Goal: Task Accomplishment & Management: Manage account settings

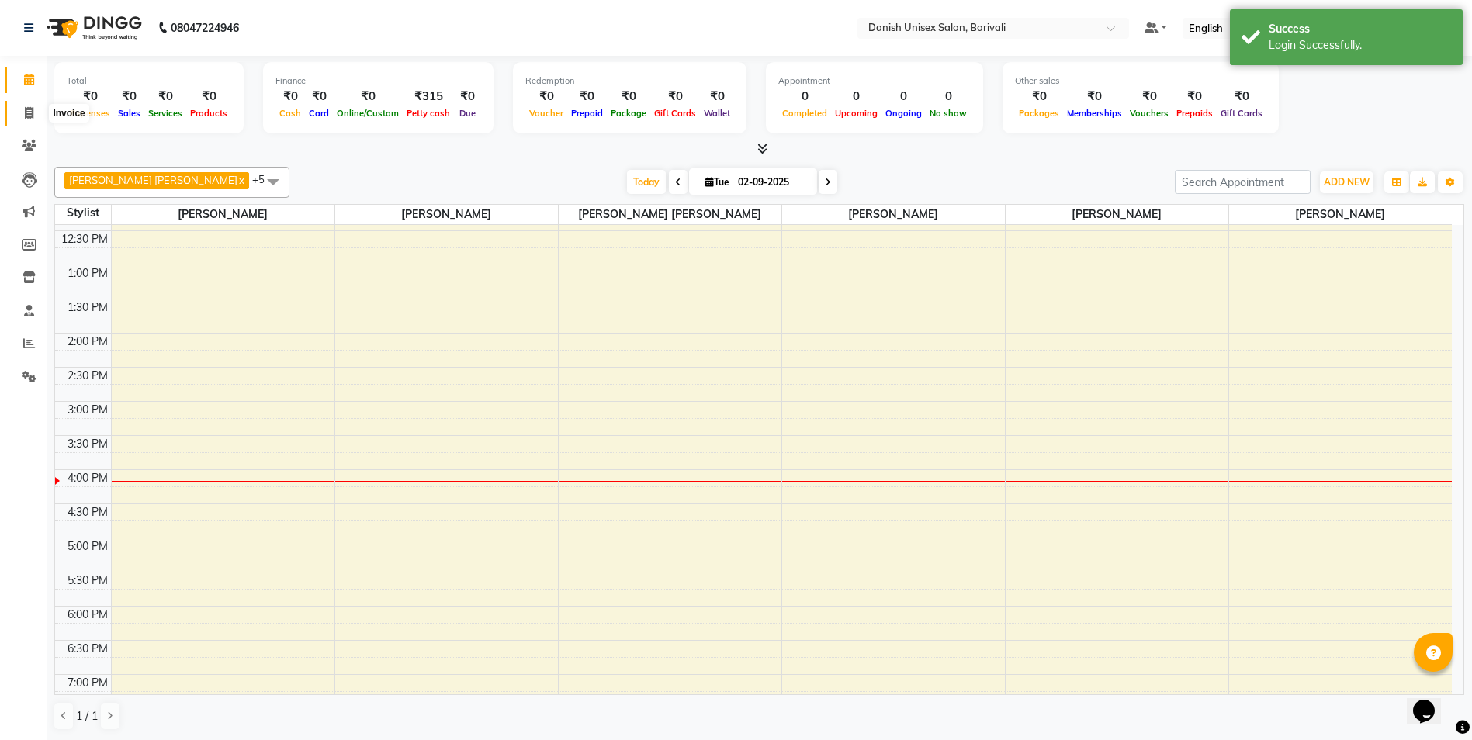
click at [28, 112] on icon at bounding box center [29, 113] width 9 height 12
select select "service"
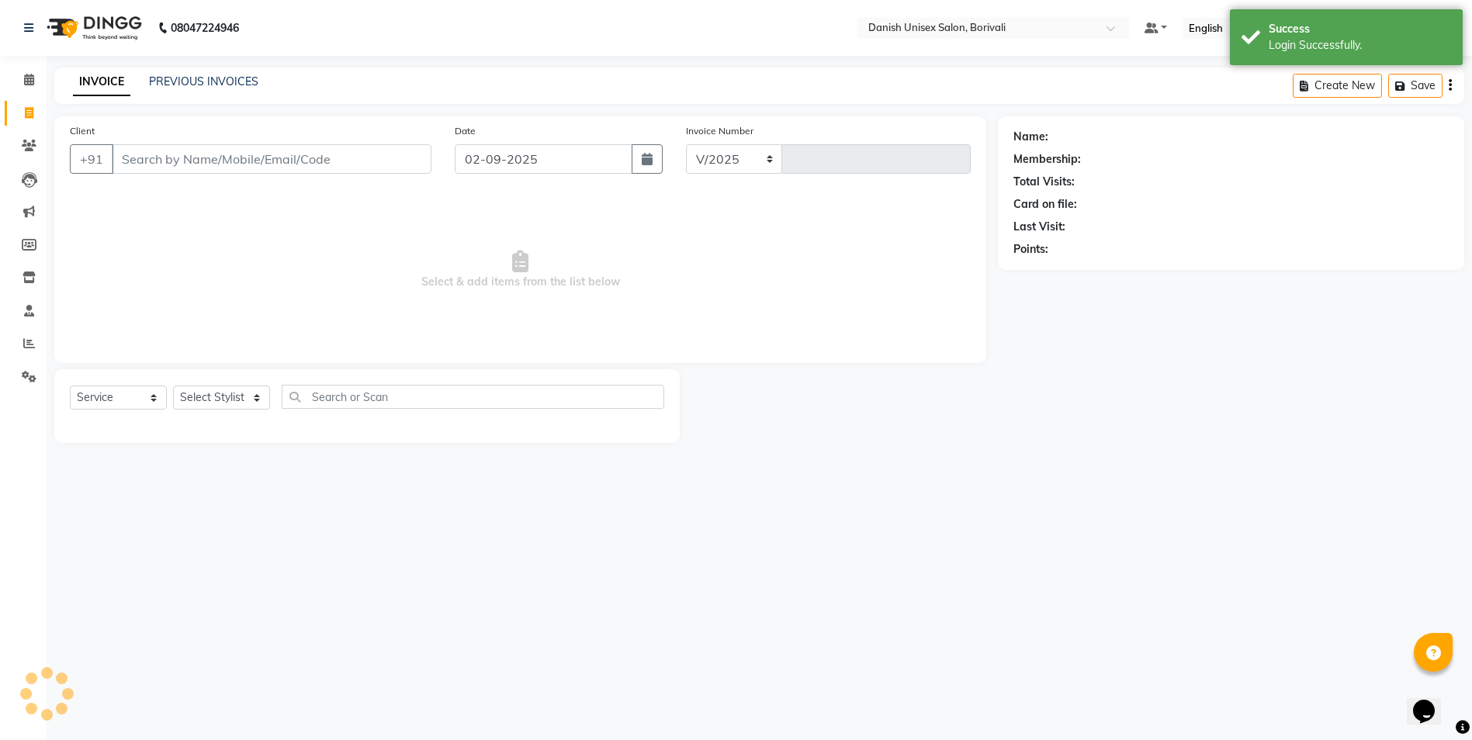
select select "7068"
type input "2285"
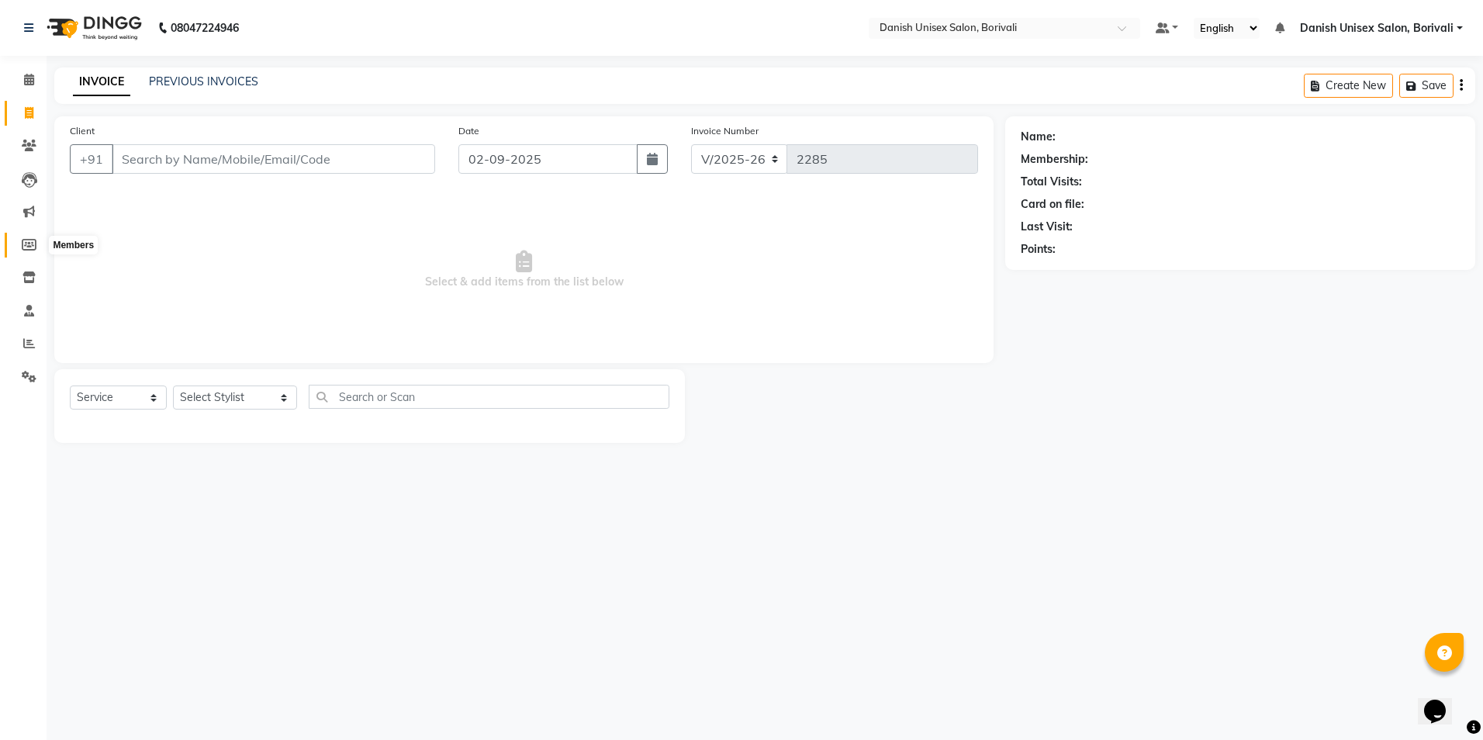
click at [27, 251] on span at bounding box center [29, 246] width 27 height 18
select select
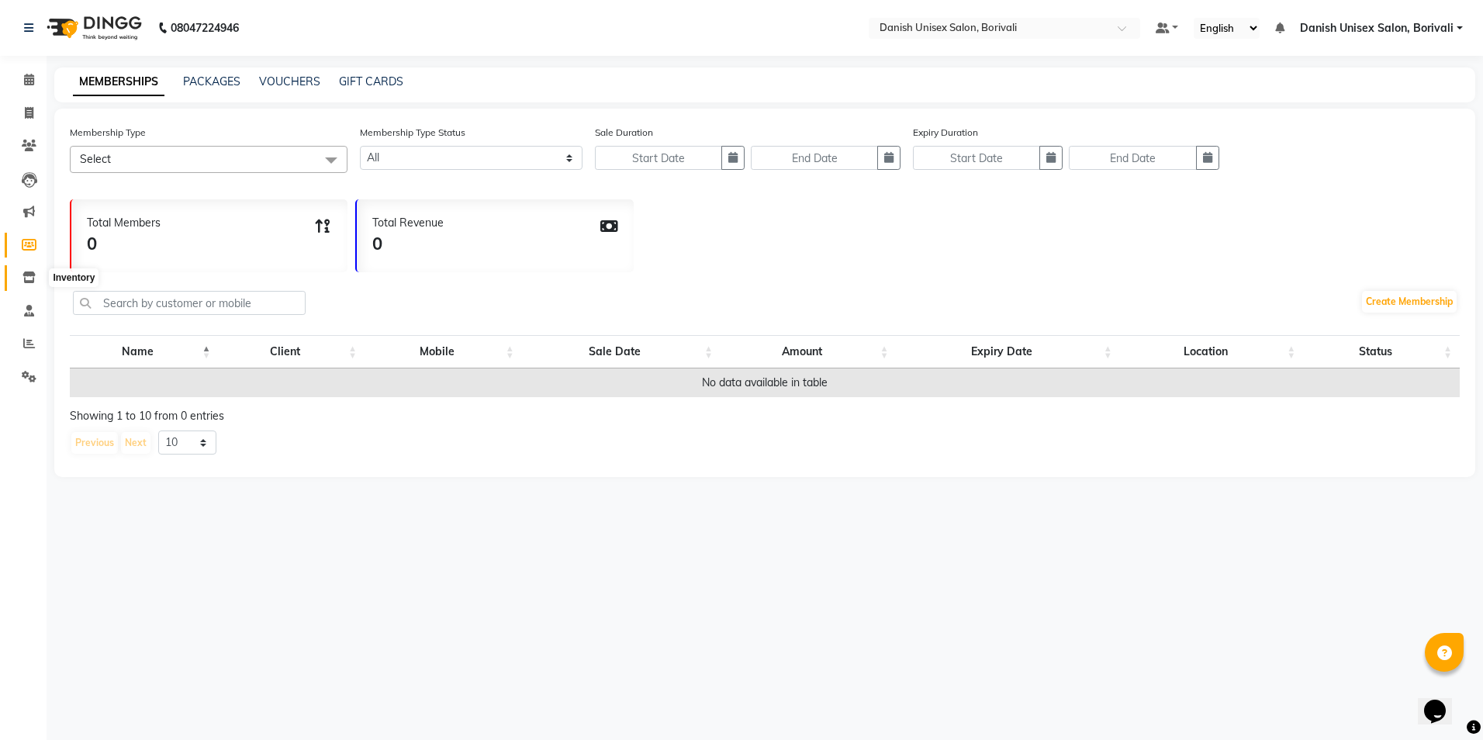
click at [28, 276] on icon at bounding box center [28, 278] width 13 height 12
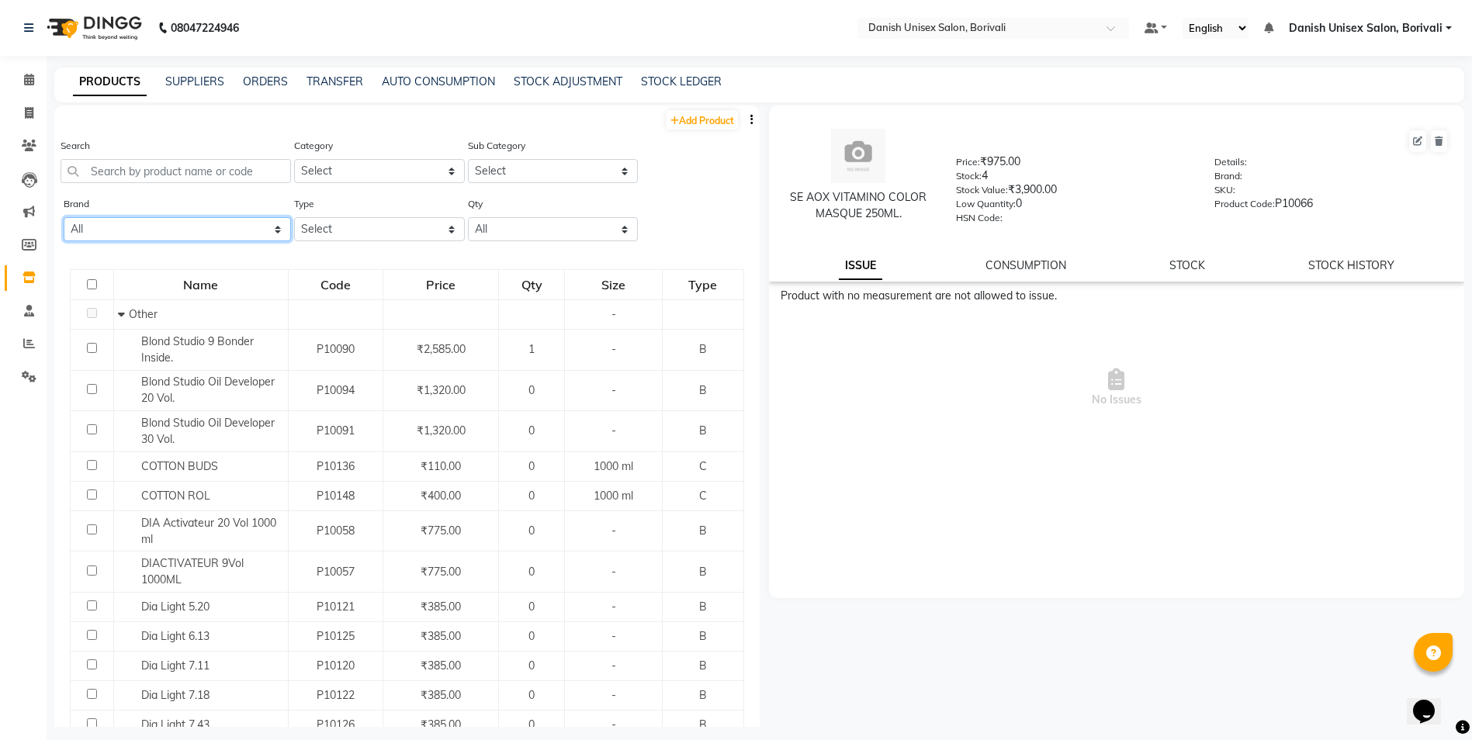
click at [202, 232] on select "All Aditya Beauty Berrys Biosoft Bio Soft Calax Calaxy Calyx Copacabana Iha Lor…" at bounding box center [177, 229] width 227 height 24
click at [33, 313] on icon at bounding box center [29, 311] width 10 height 12
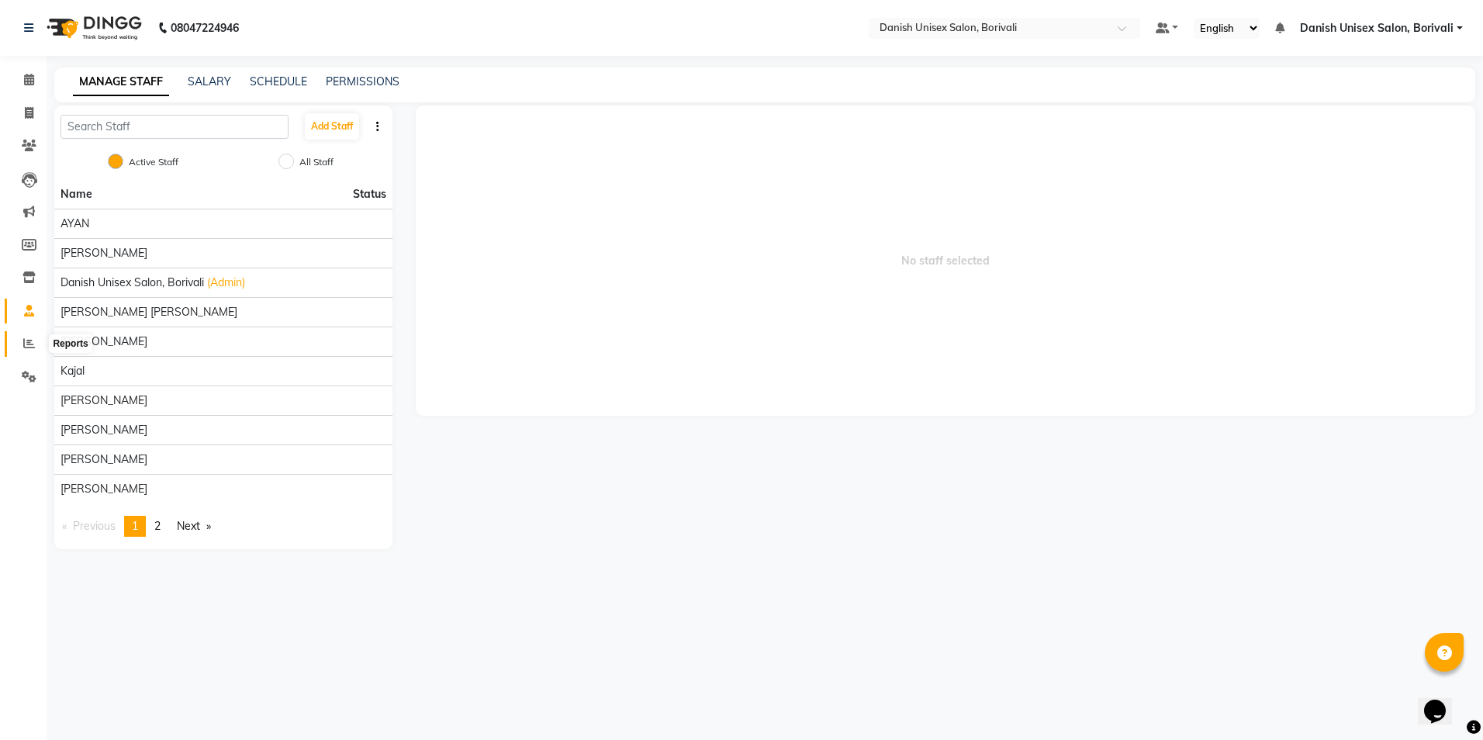
click at [26, 342] on icon at bounding box center [29, 343] width 12 height 12
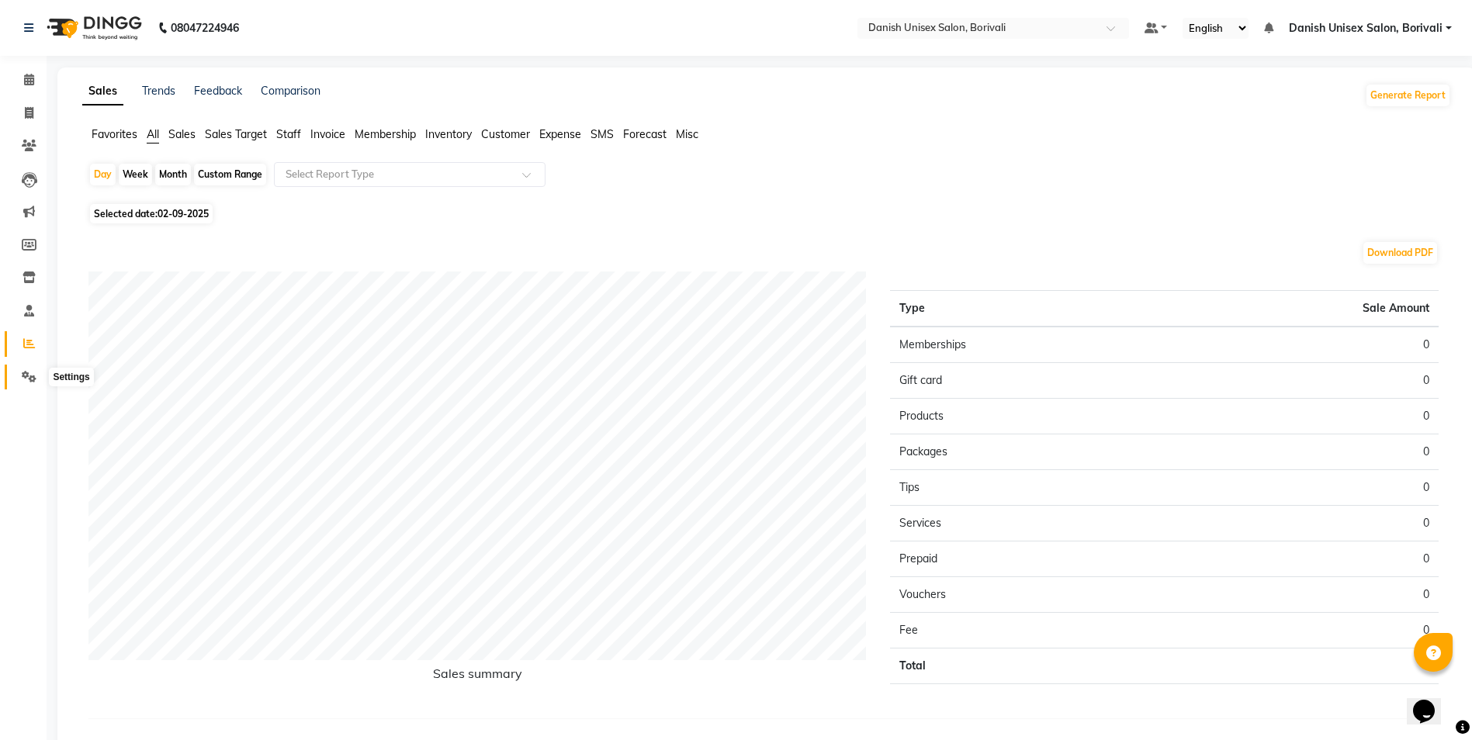
click at [33, 373] on icon at bounding box center [29, 377] width 15 height 12
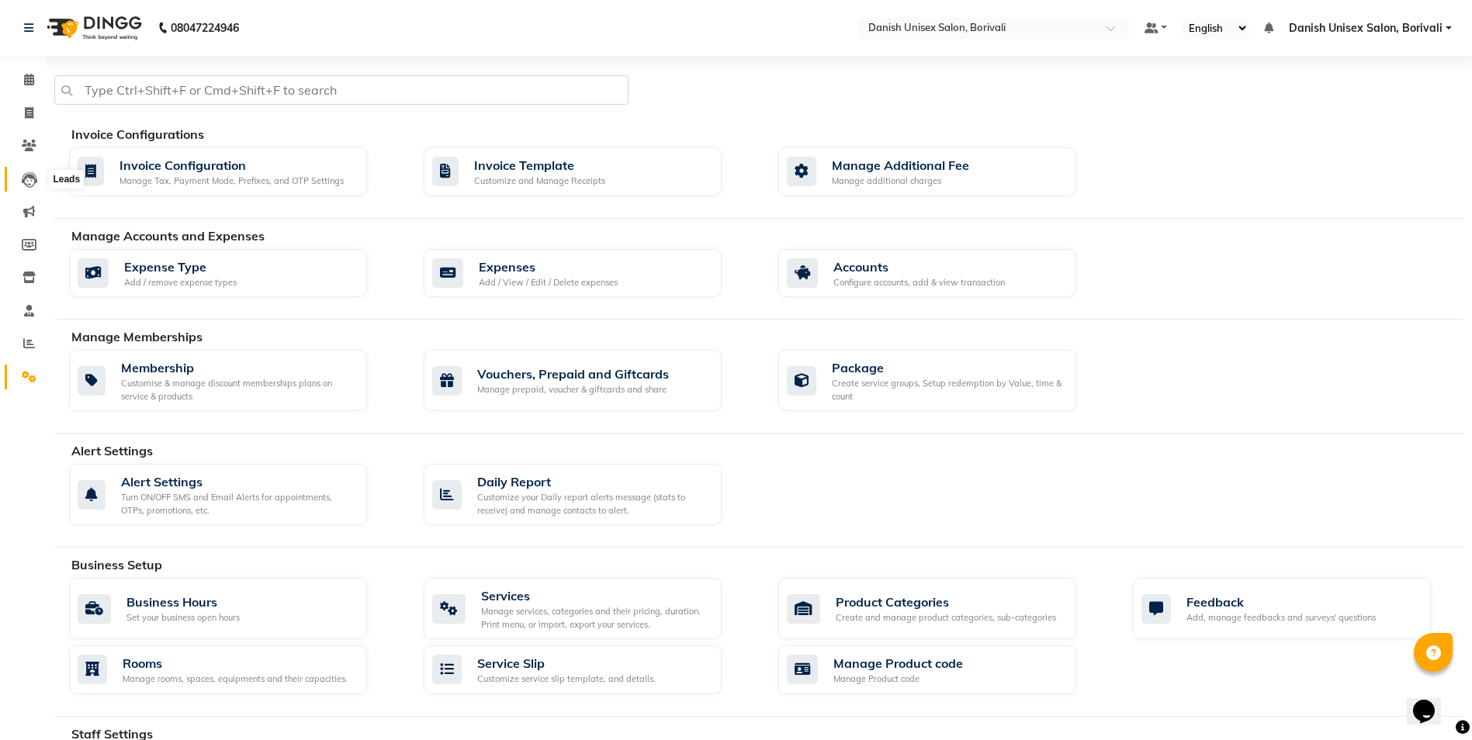
click at [30, 180] on icon at bounding box center [30, 180] width 16 height 16
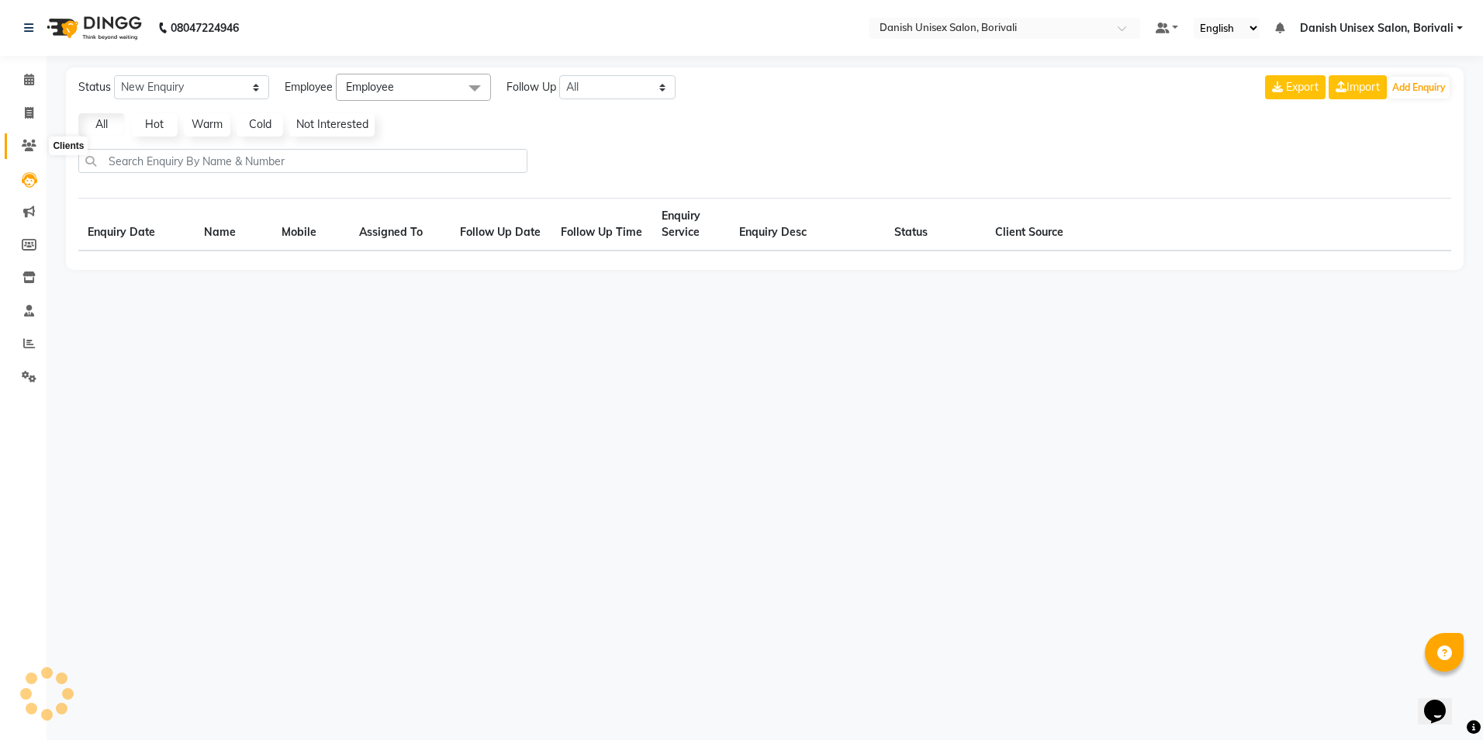
click at [31, 146] on icon at bounding box center [29, 146] width 15 height 12
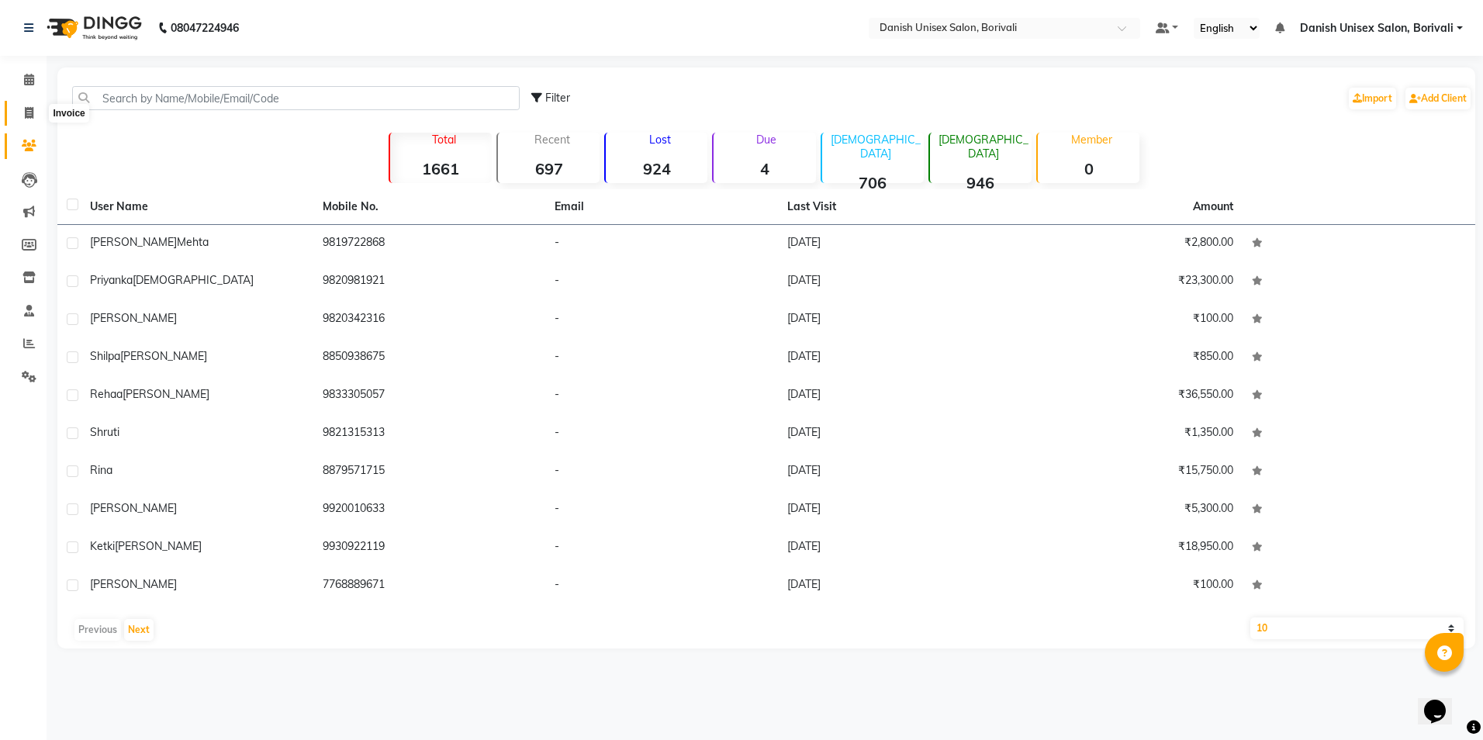
click at [32, 116] on icon at bounding box center [29, 113] width 9 height 12
select select "service"
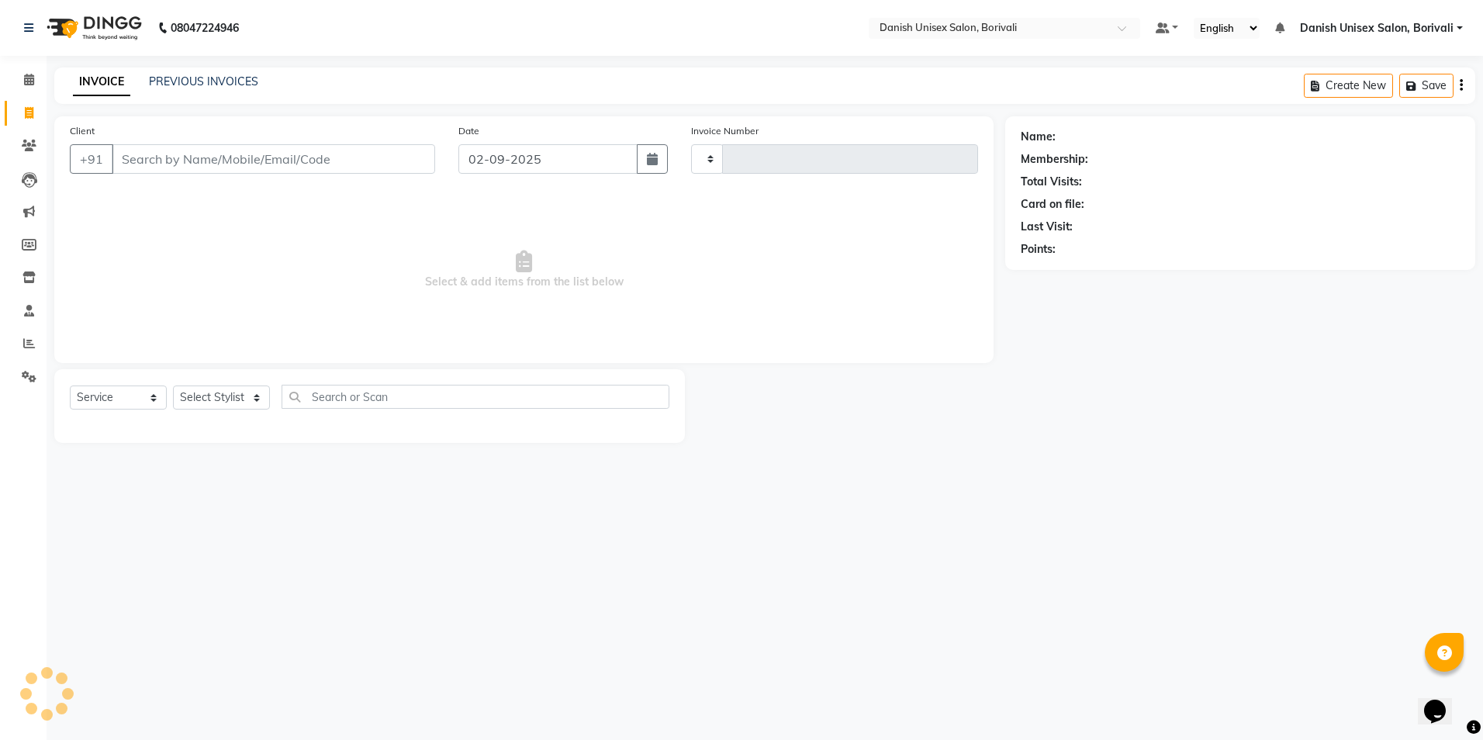
type input "2285"
select select "7068"
click at [30, 246] on icon at bounding box center [29, 245] width 15 height 12
select select
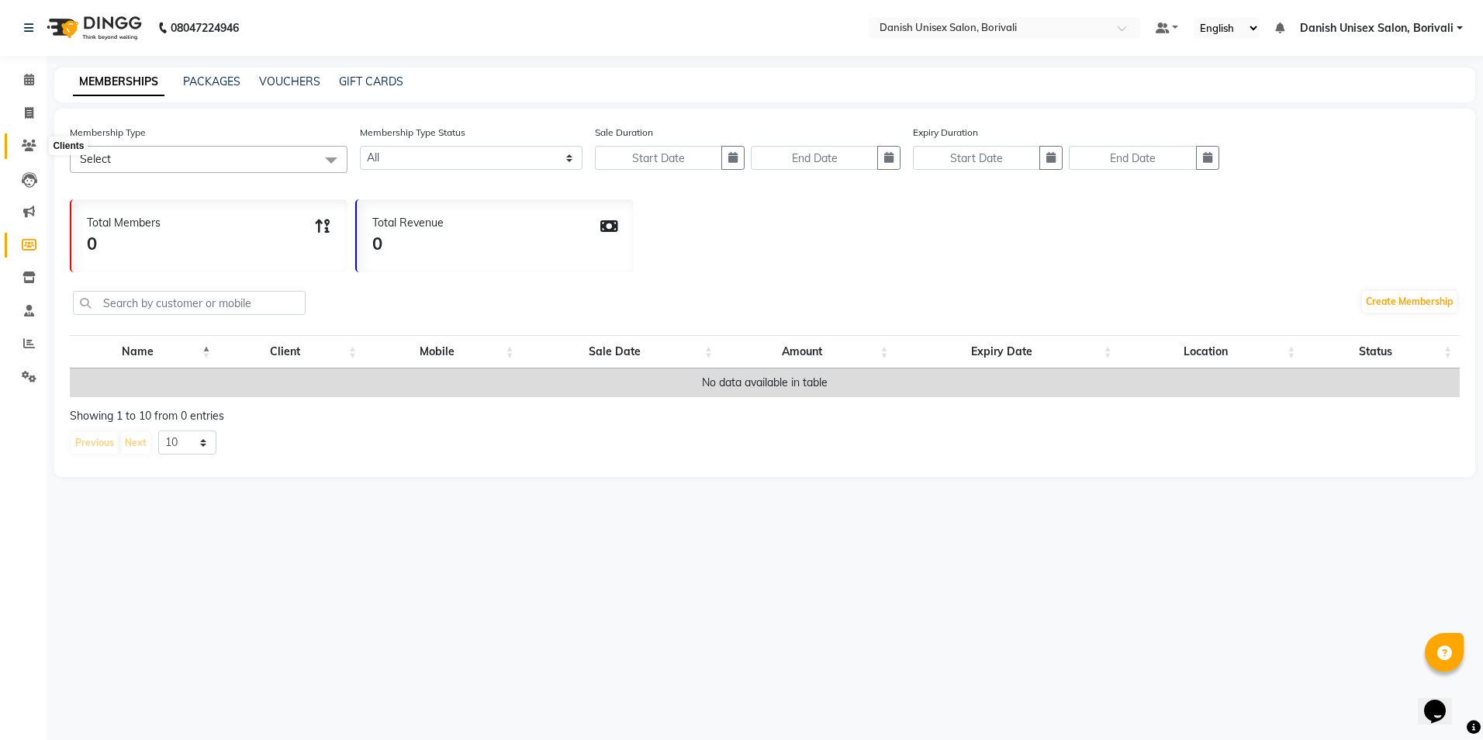
click at [26, 152] on span at bounding box center [29, 146] width 27 height 18
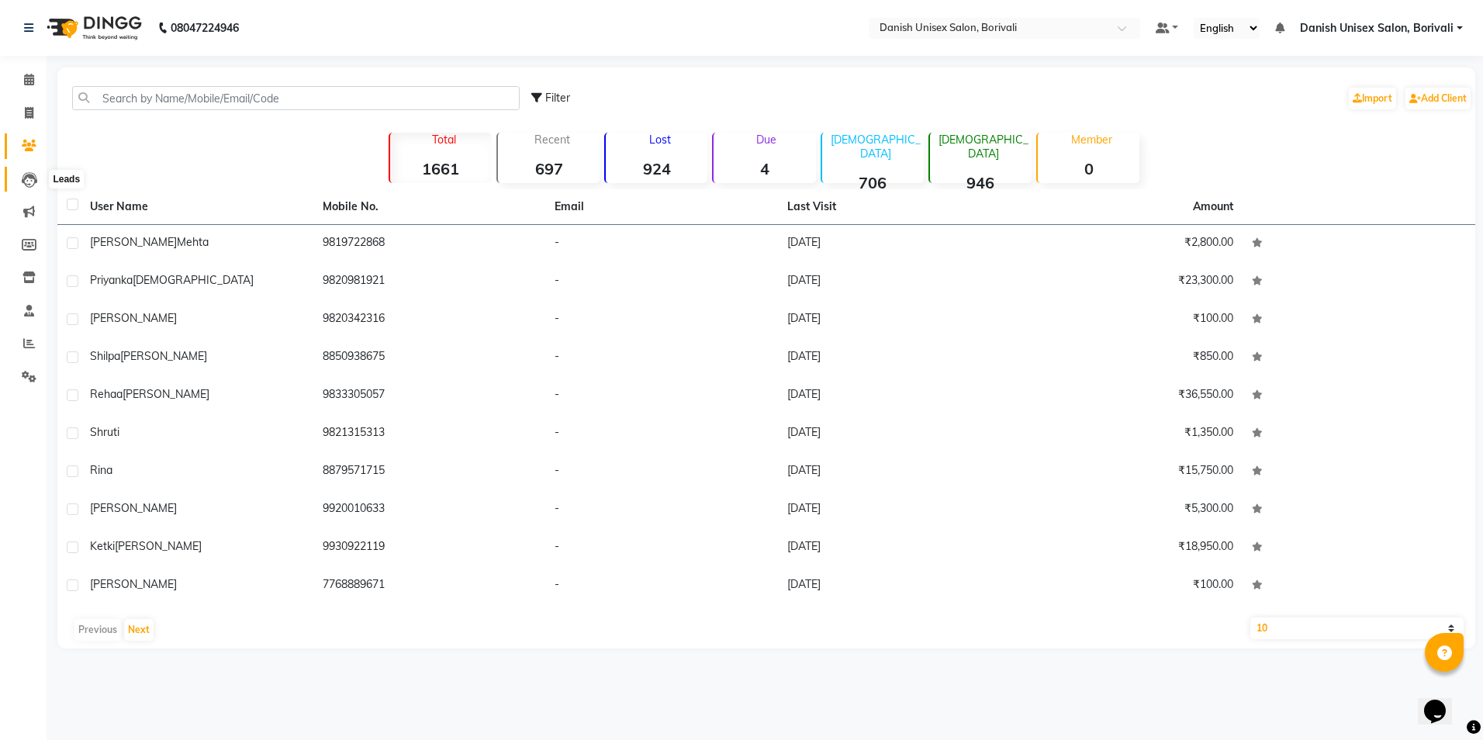
click at [31, 182] on icon at bounding box center [30, 180] width 16 height 16
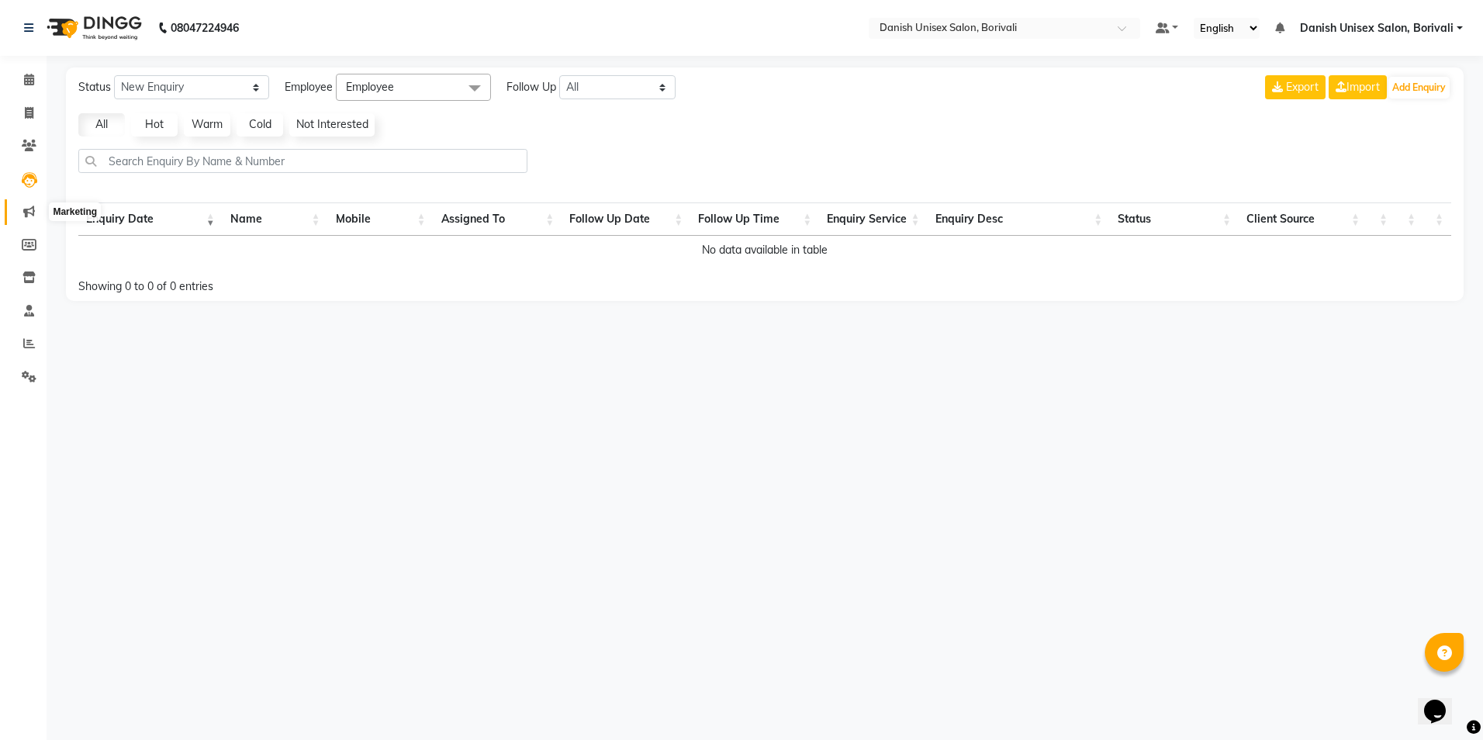
click at [28, 217] on span at bounding box center [29, 212] width 27 height 18
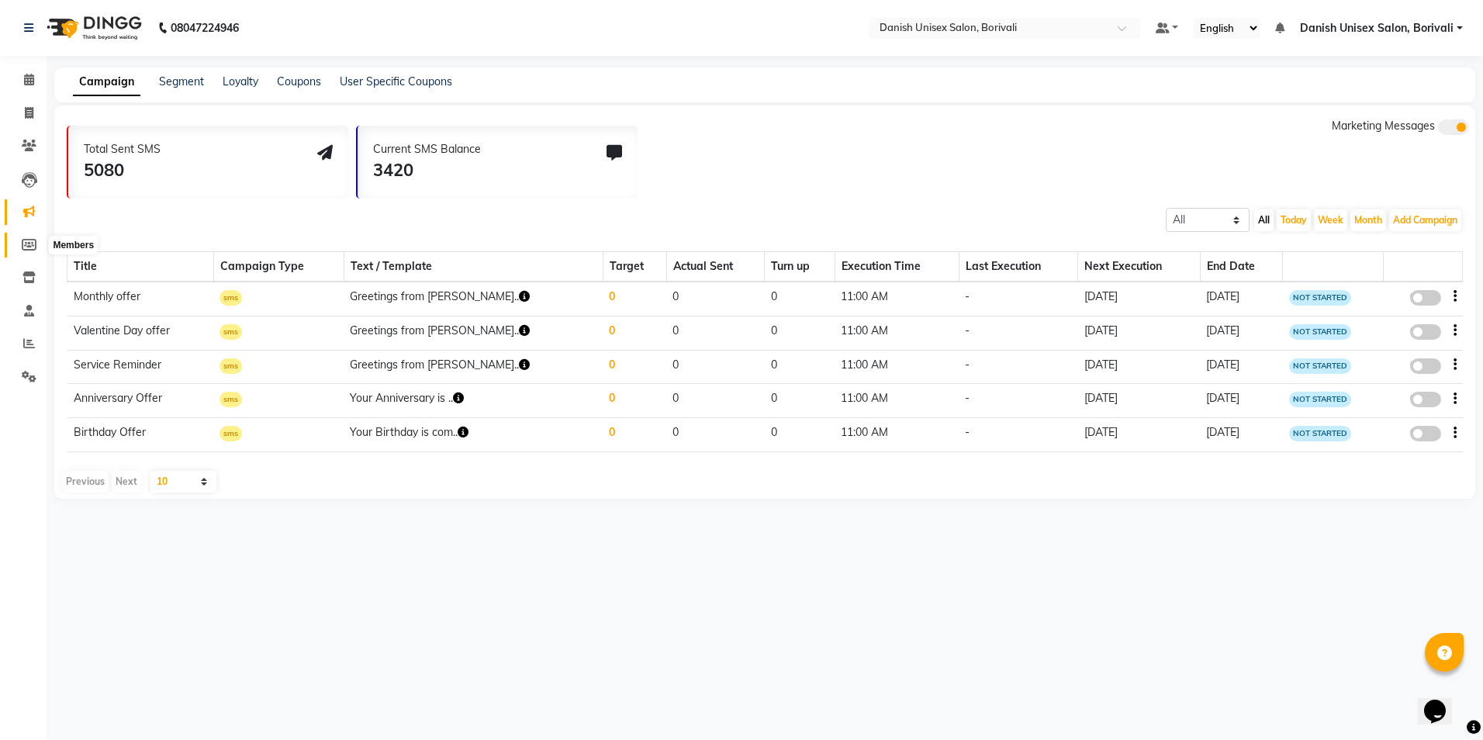
click at [28, 242] on icon at bounding box center [29, 245] width 15 height 12
select select
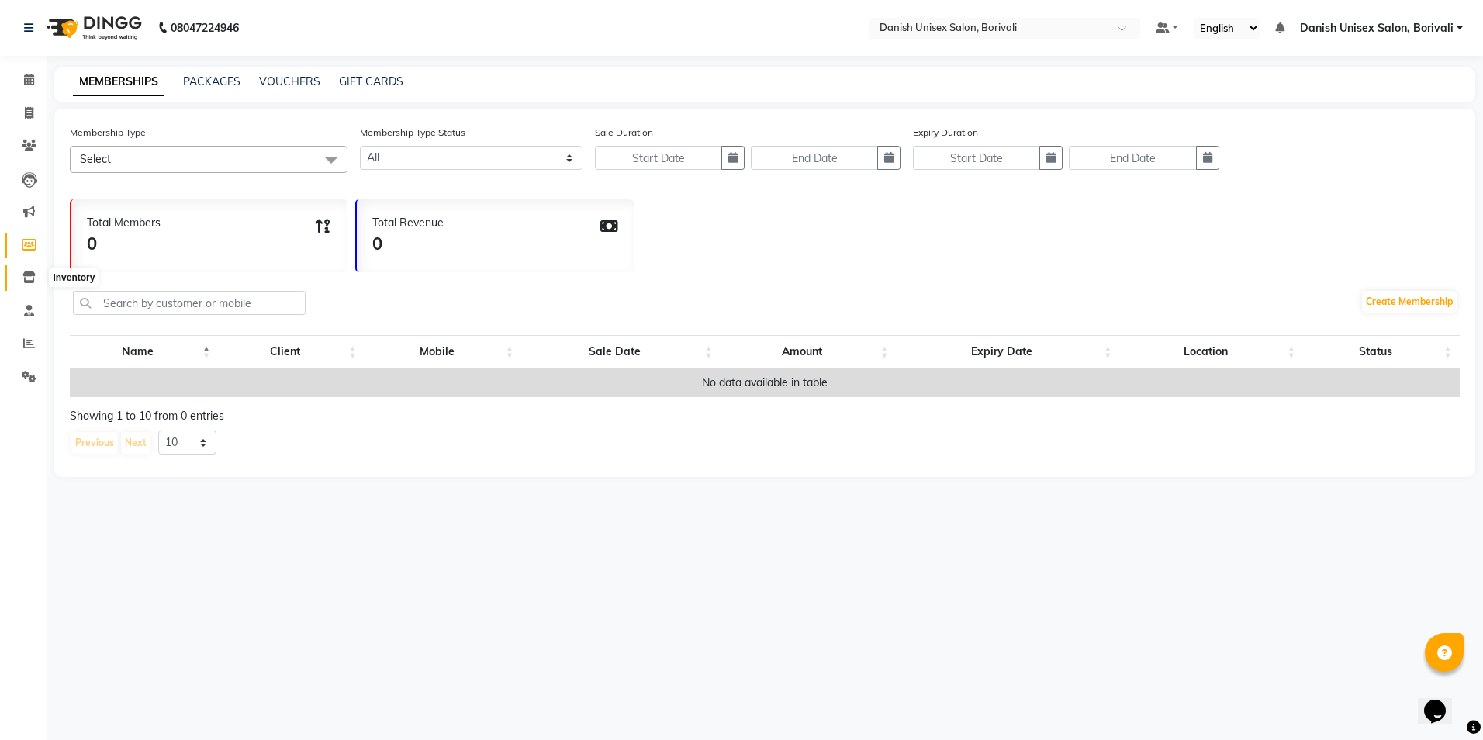
click at [25, 273] on icon at bounding box center [28, 278] width 13 height 12
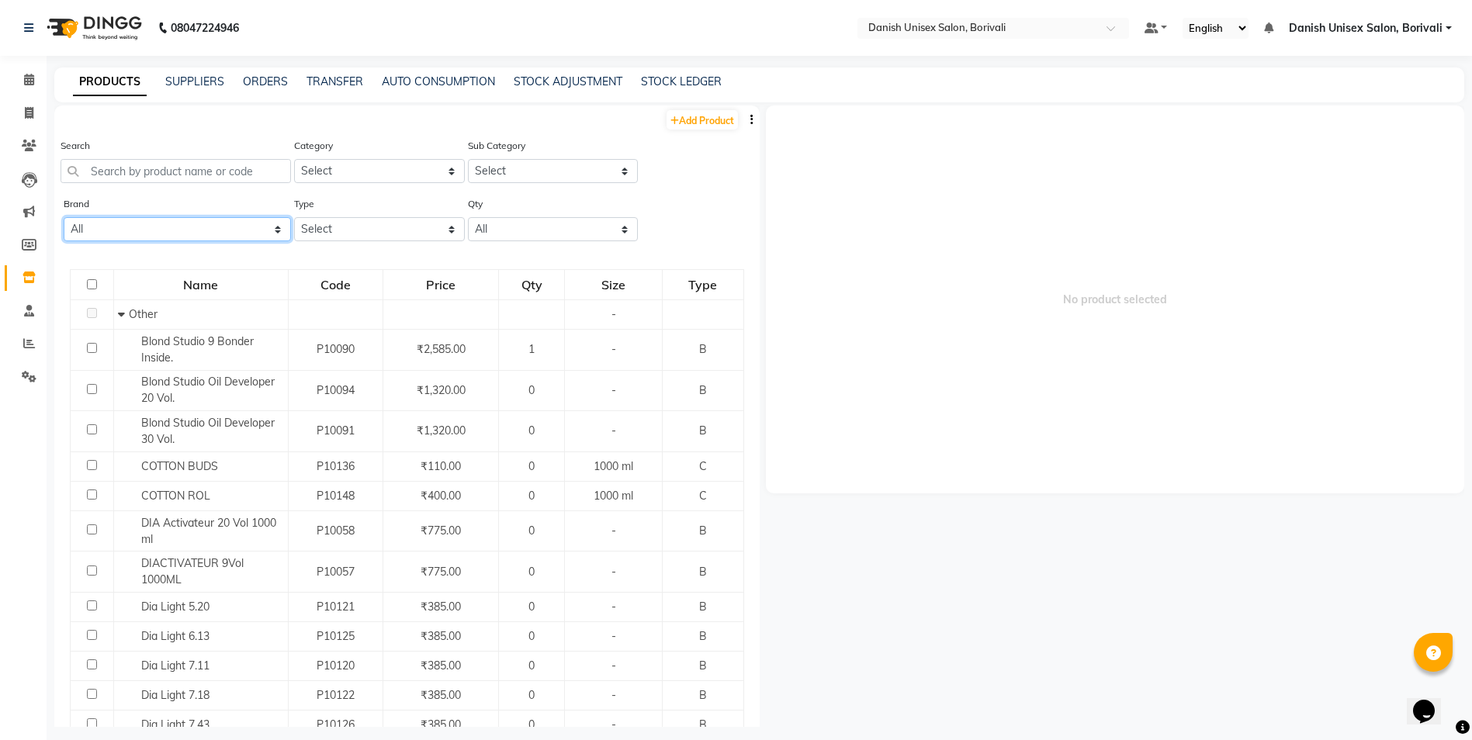
click at [153, 230] on select "All Aditya Beauty Berrys Biosoft Bio Soft Calax Calaxy Calyx Copacabana Iha Lor…" at bounding box center [177, 229] width 227 height 24
click at [146, 174] on input "text" at bounding box center [176, 171] width 230 height 24
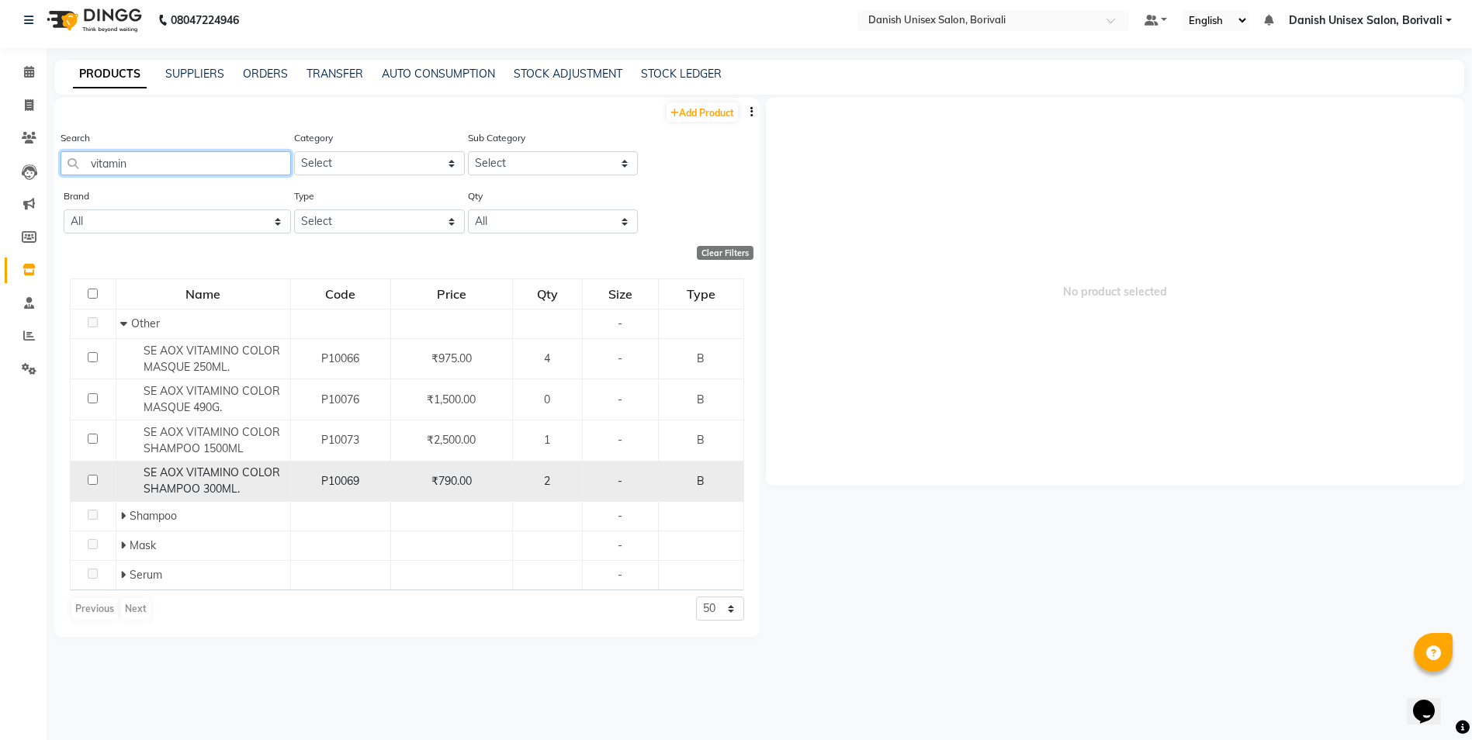
scroll to position [10, 0]
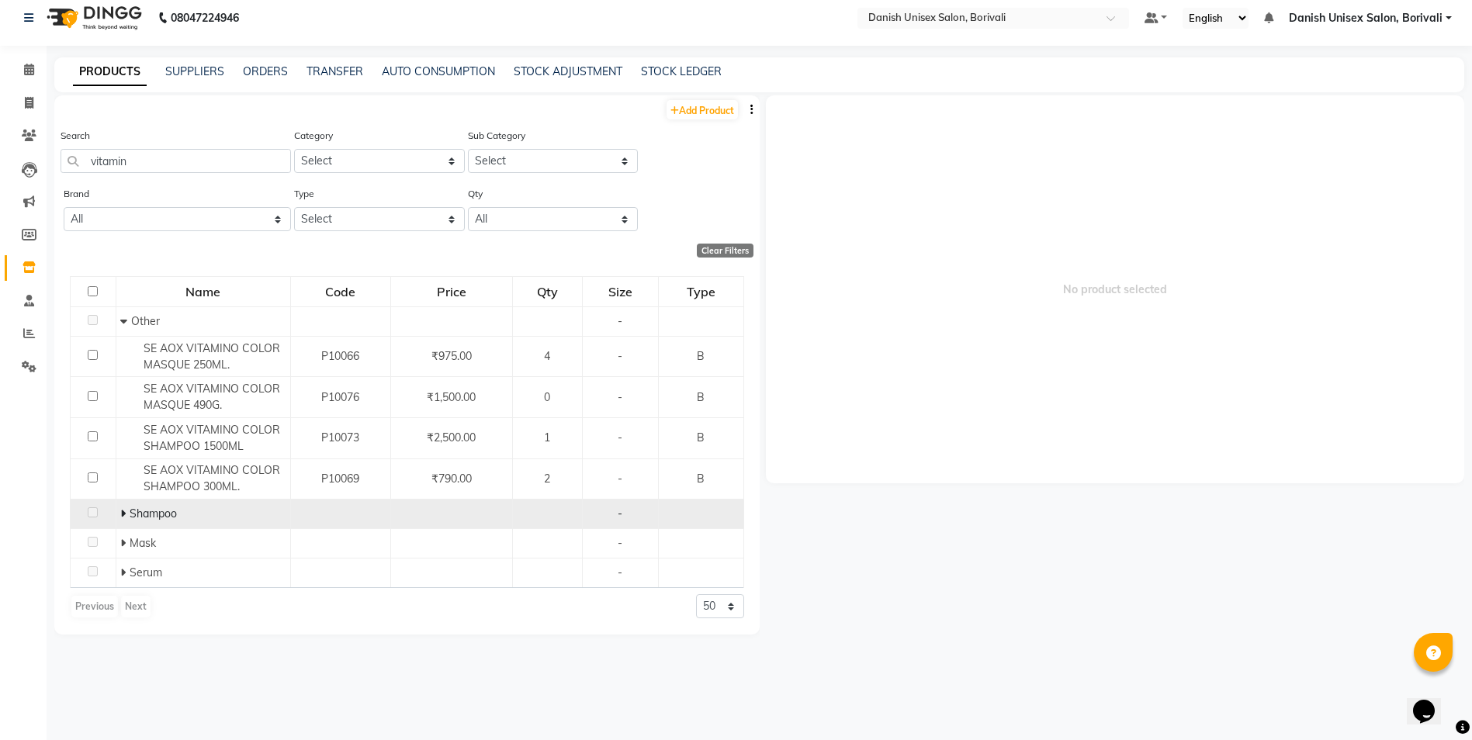
click at [246, 514] on div "Shampoo" at bounding box center [203, 514] width 166 height 16
click at [120, 513] on icon at bounding box center [122, 513] width 5 height 11
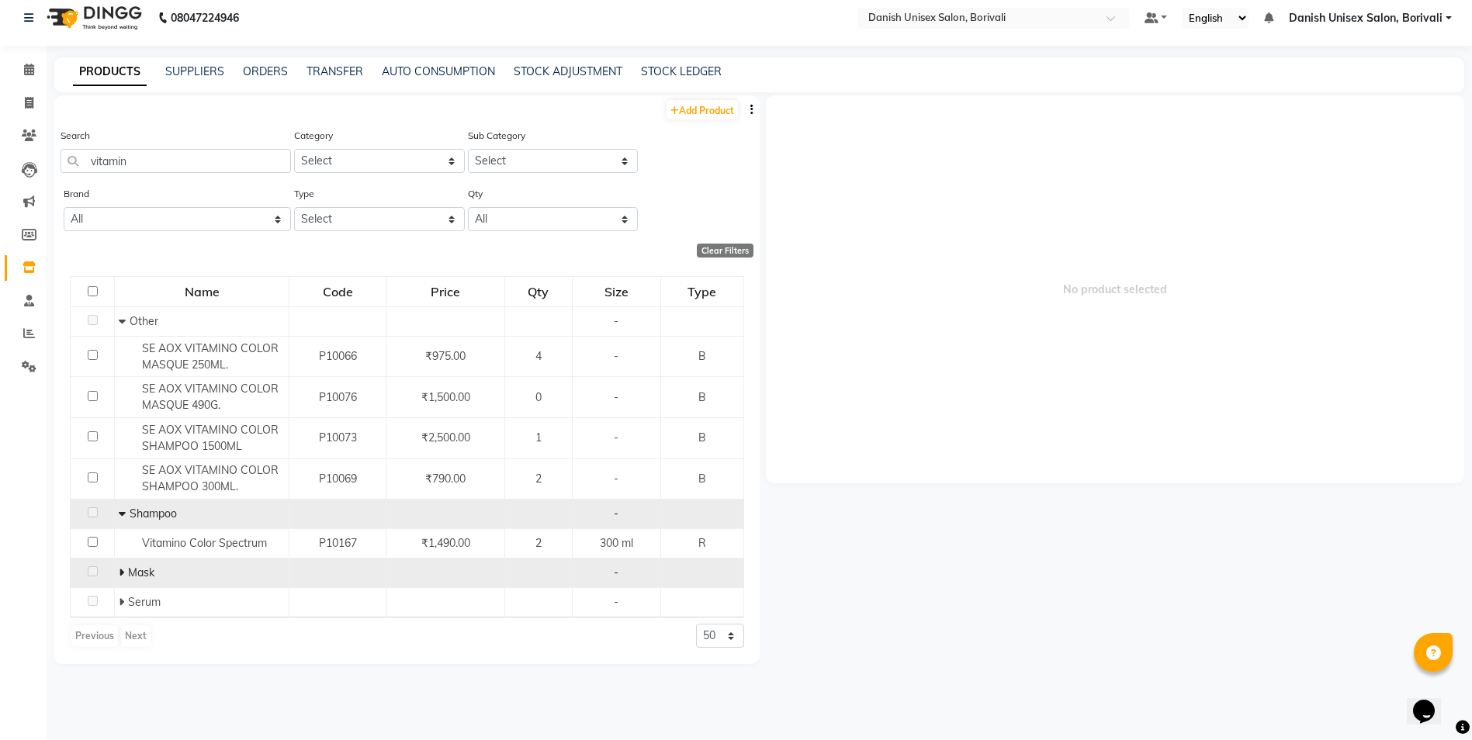
click at [130, 570] on span "Mask" at bounding box center [141, 573] width 26 height 14
click at [121, 576] on icon at bounding box center [121, 572] width 5 height 11
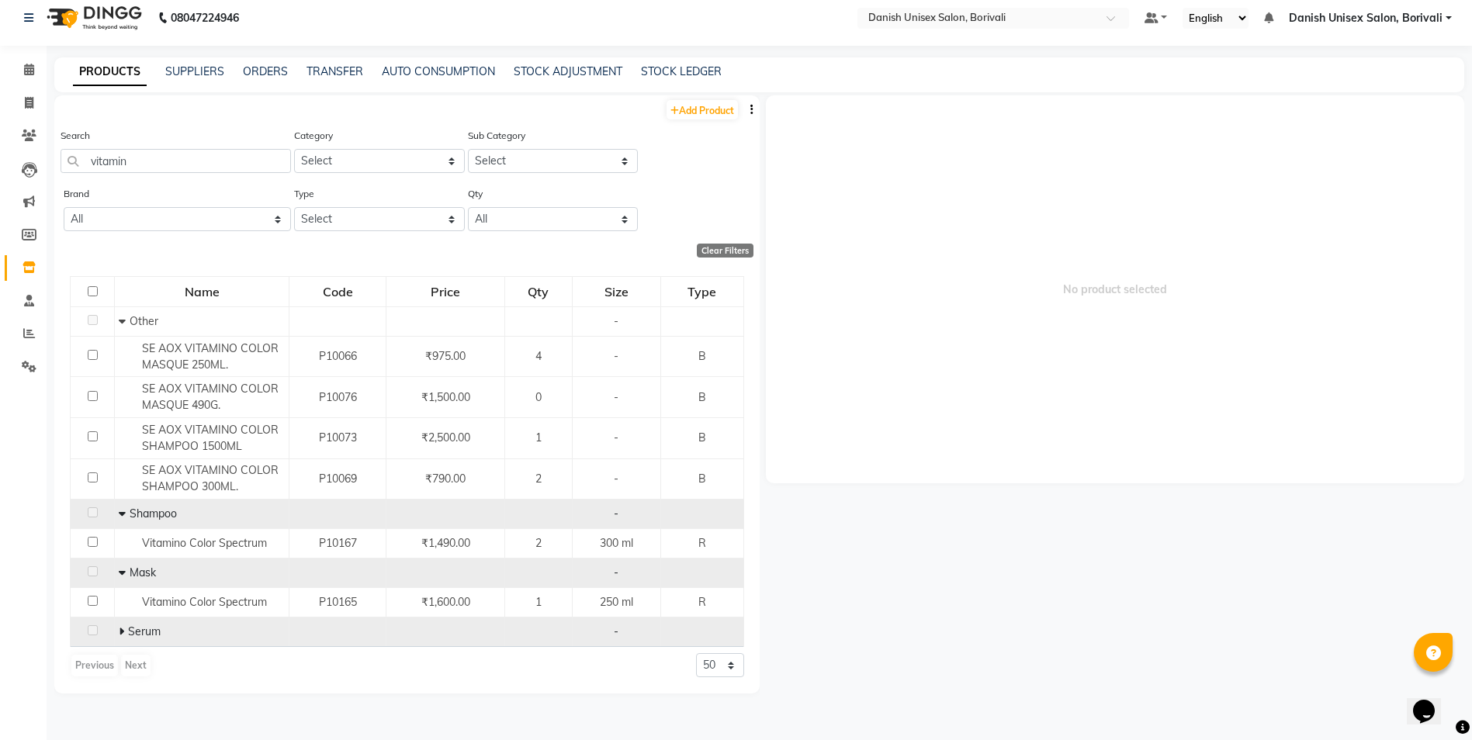
click at [123, 628] on icon at bounding box center [121, 631] width 5 height 11
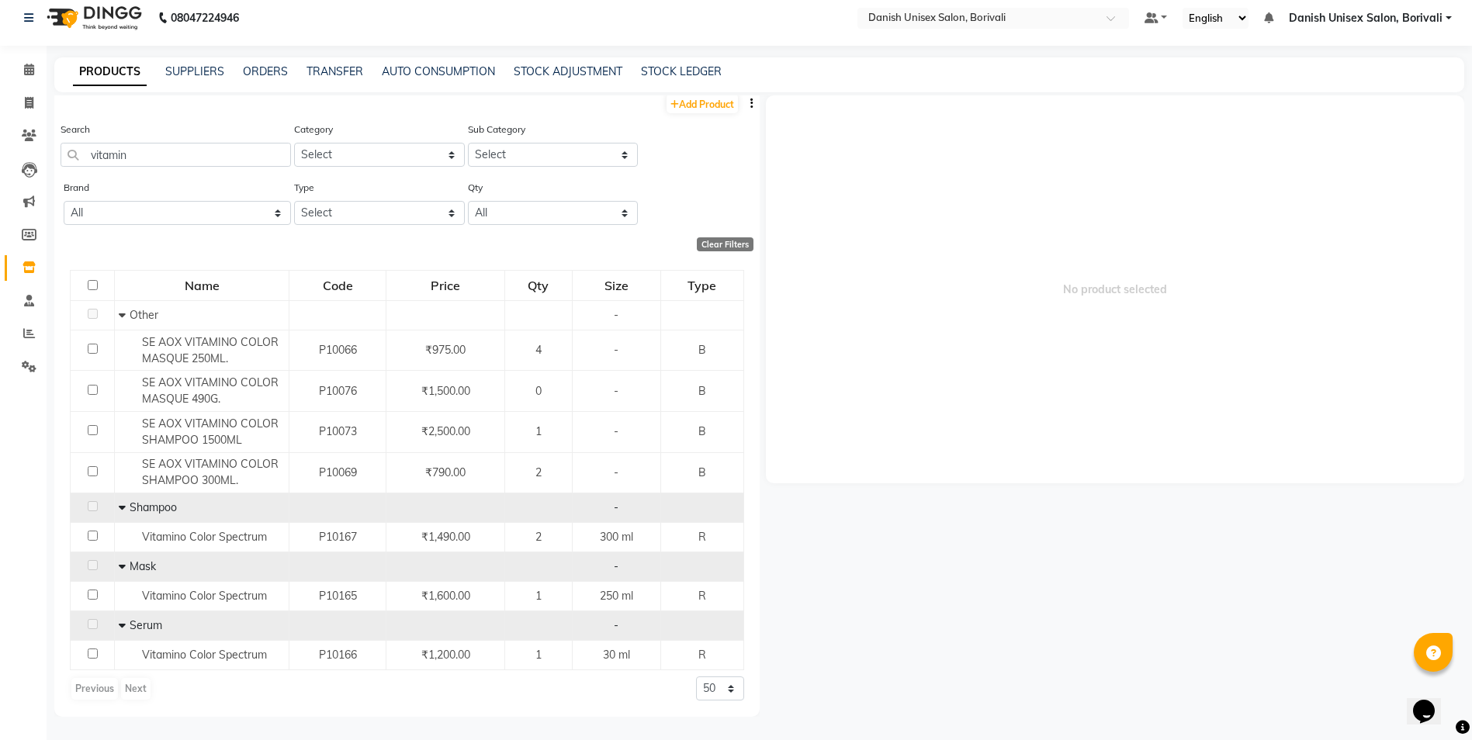
scroll to position [0, 0]
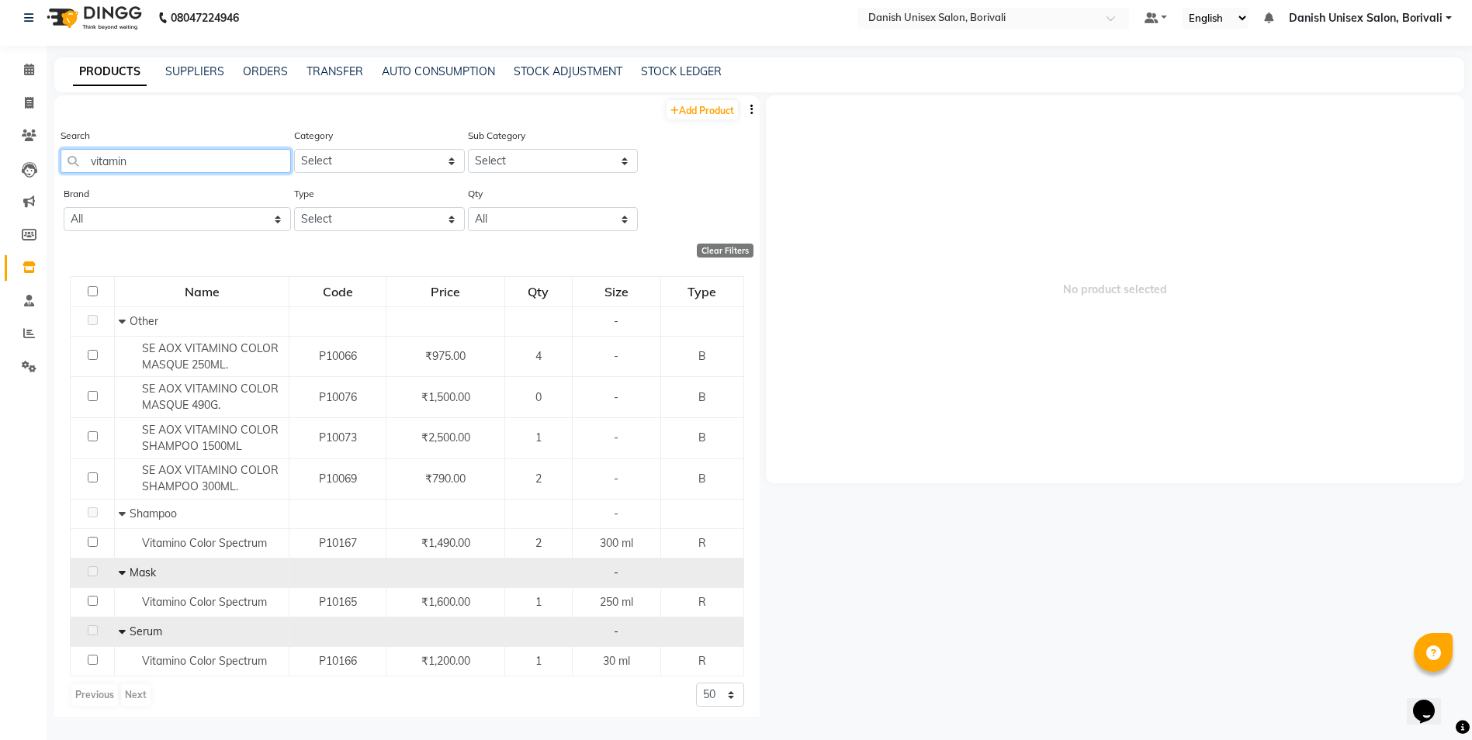
click at [167, 164] on input "vitamin" at bounding box center [176, 161] width 230 height 24
type input "v"
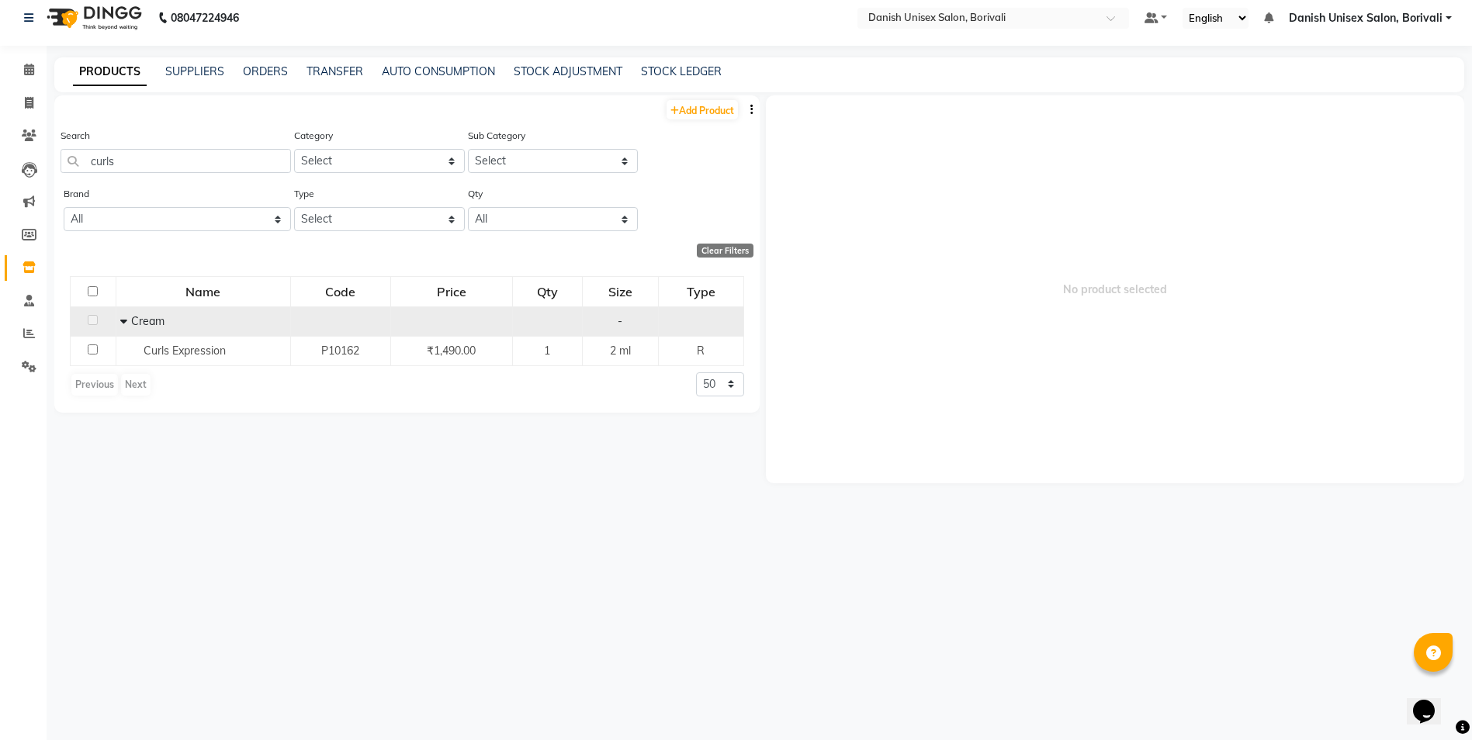
click at [126, 322] on span at bounding box center [125, 321] width 11 height 14
click at [126, 322] on icon at bounding box center [127, 321] width 5 height 11
click at [126, 322] on span at bounding box center [125, 321] width 11 height 14
click at [126, 322] on icon at bounding box center [127, 321] width 5 height 11
click at [219, 168] on input "curls" at bounding box center [176, 161] width 230 height 24
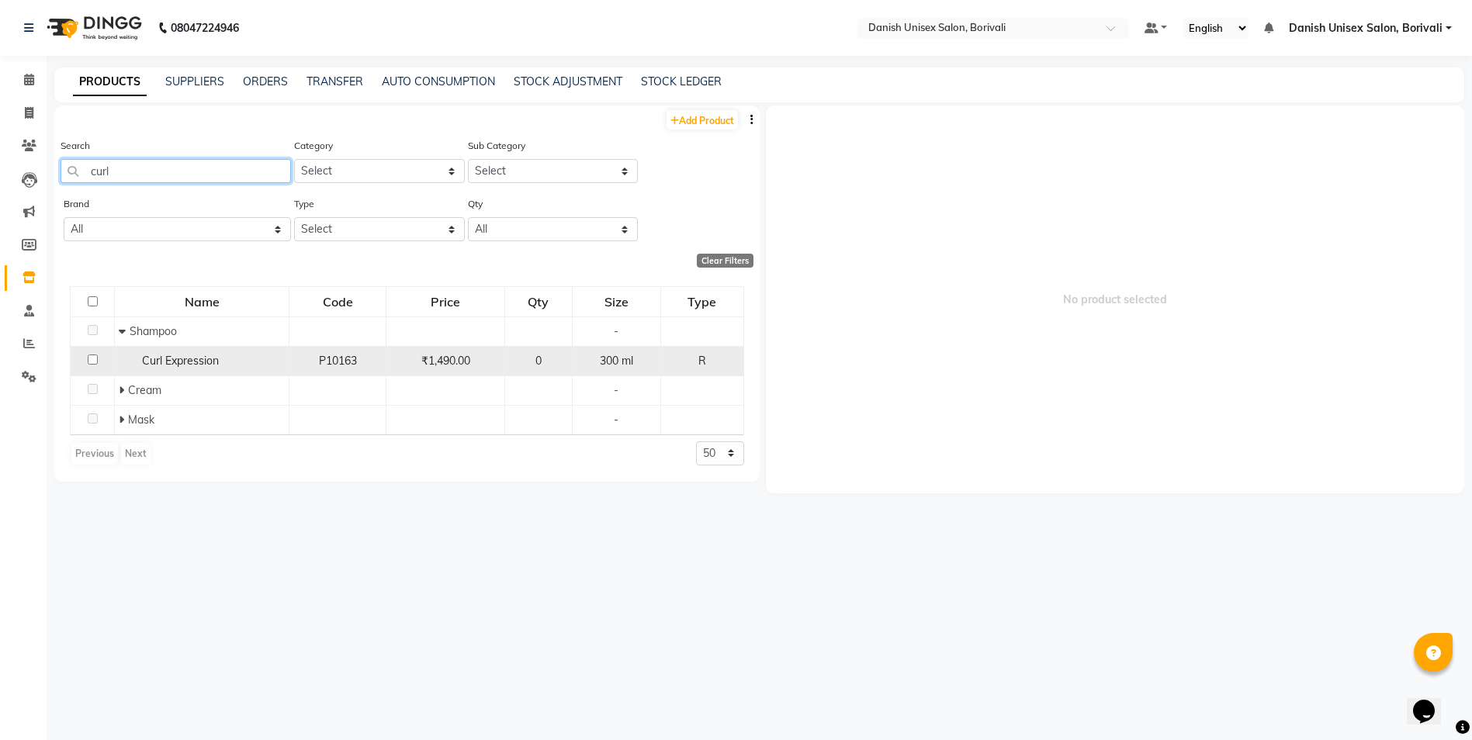
type input "curl"
click at [562, 363] on div "0" at bounding box center [538, 361] width 54 height 16
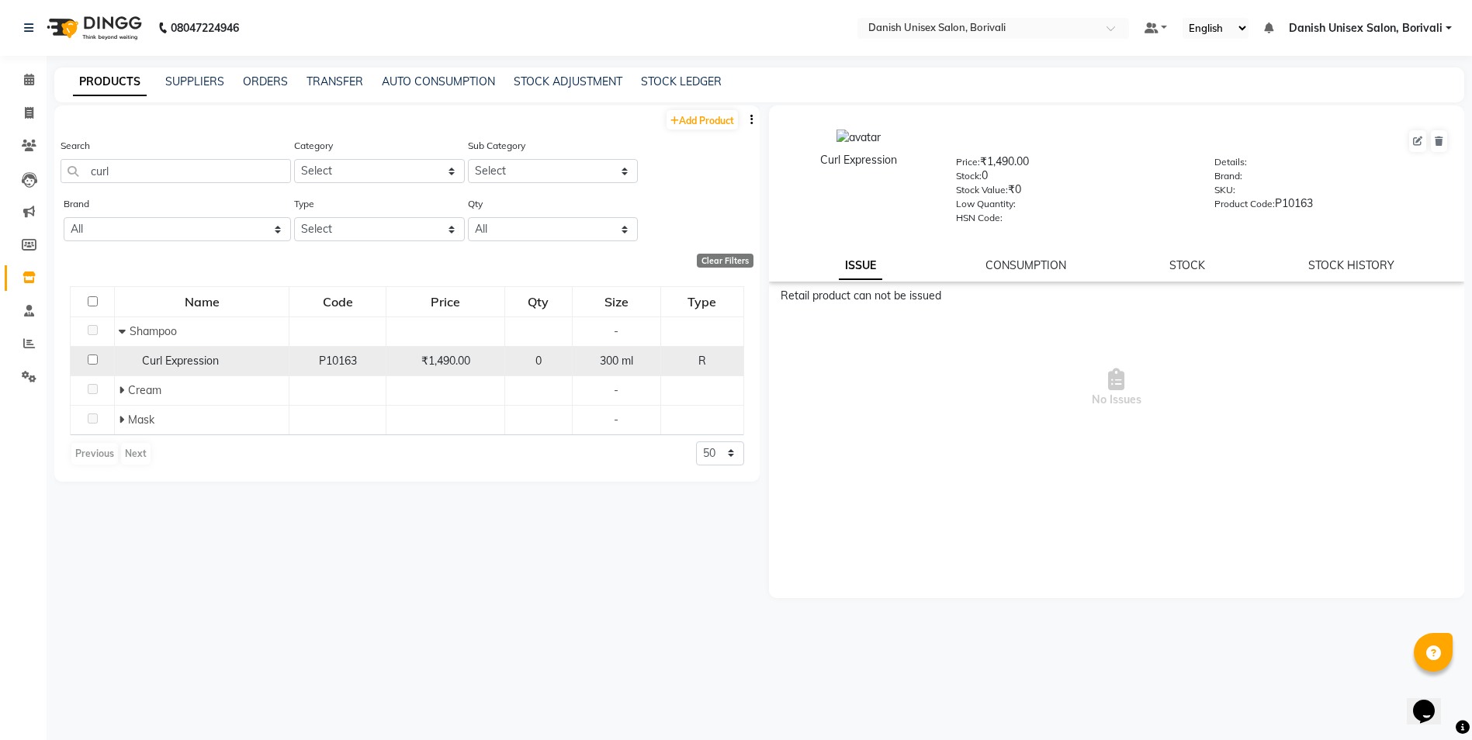
click at [527, 360] on div "0" at bounding box center [538, 361] width 54 height 16
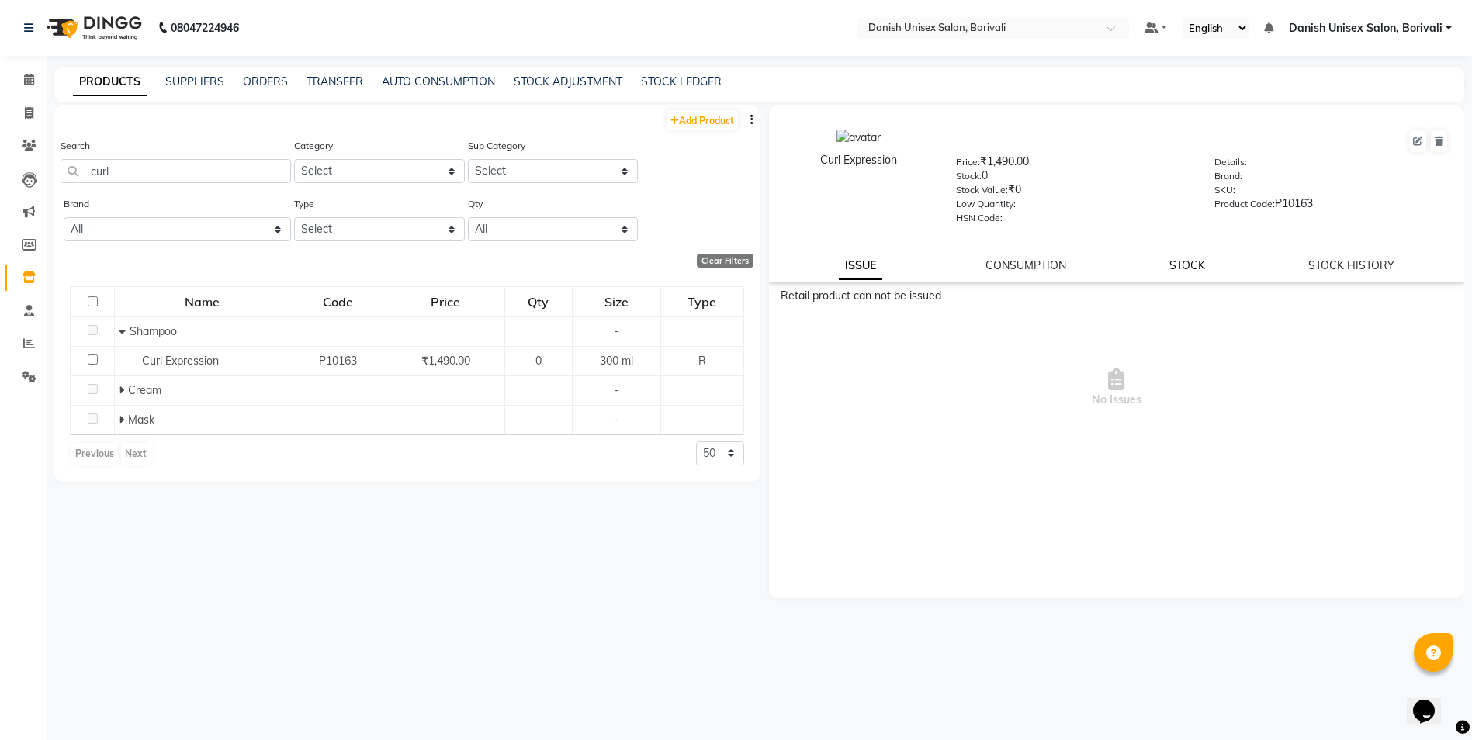
click at [1171, 261] on link "STOCK" at bounding box center [1187, 265] width 36 height 14
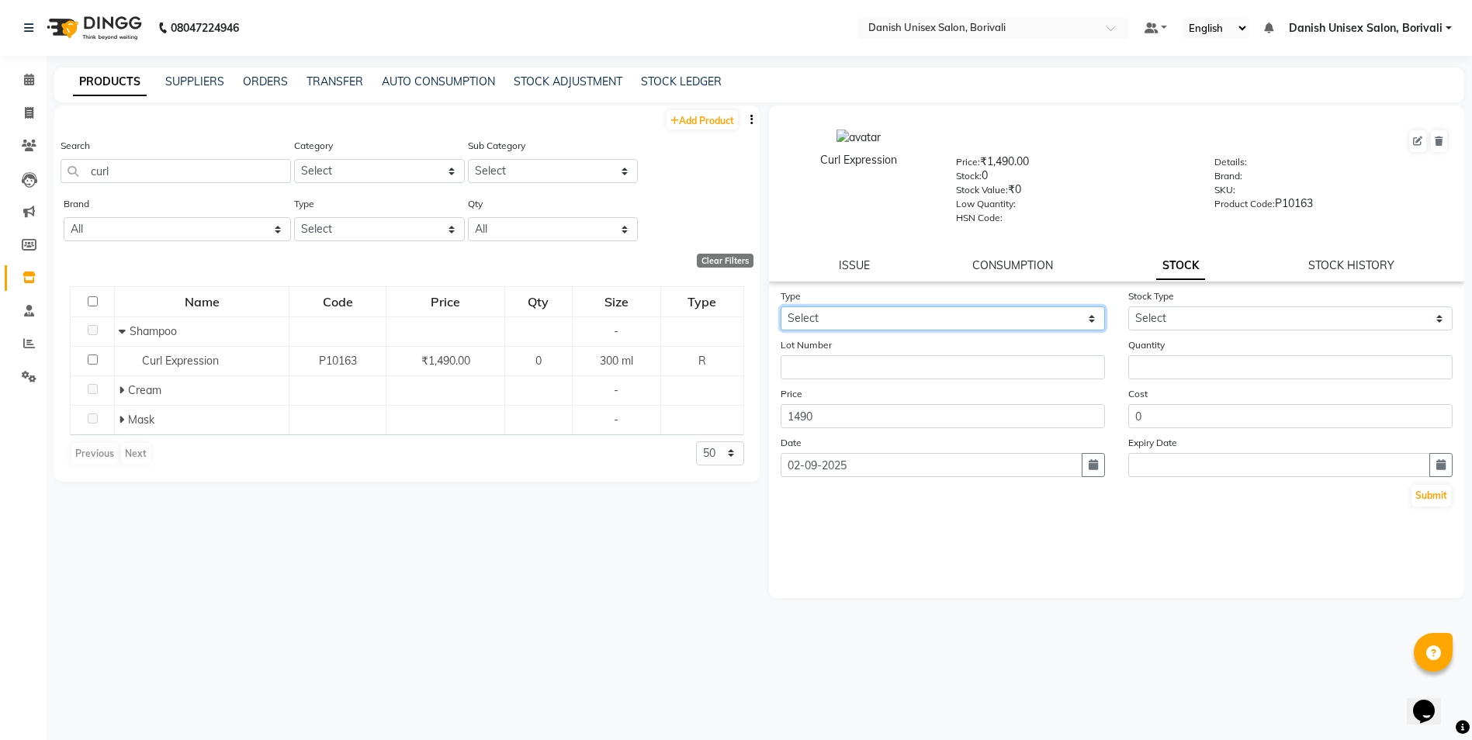
click at [893, 313] on select "Select In Out" at bounding box center [942, 318] width 324 height 24
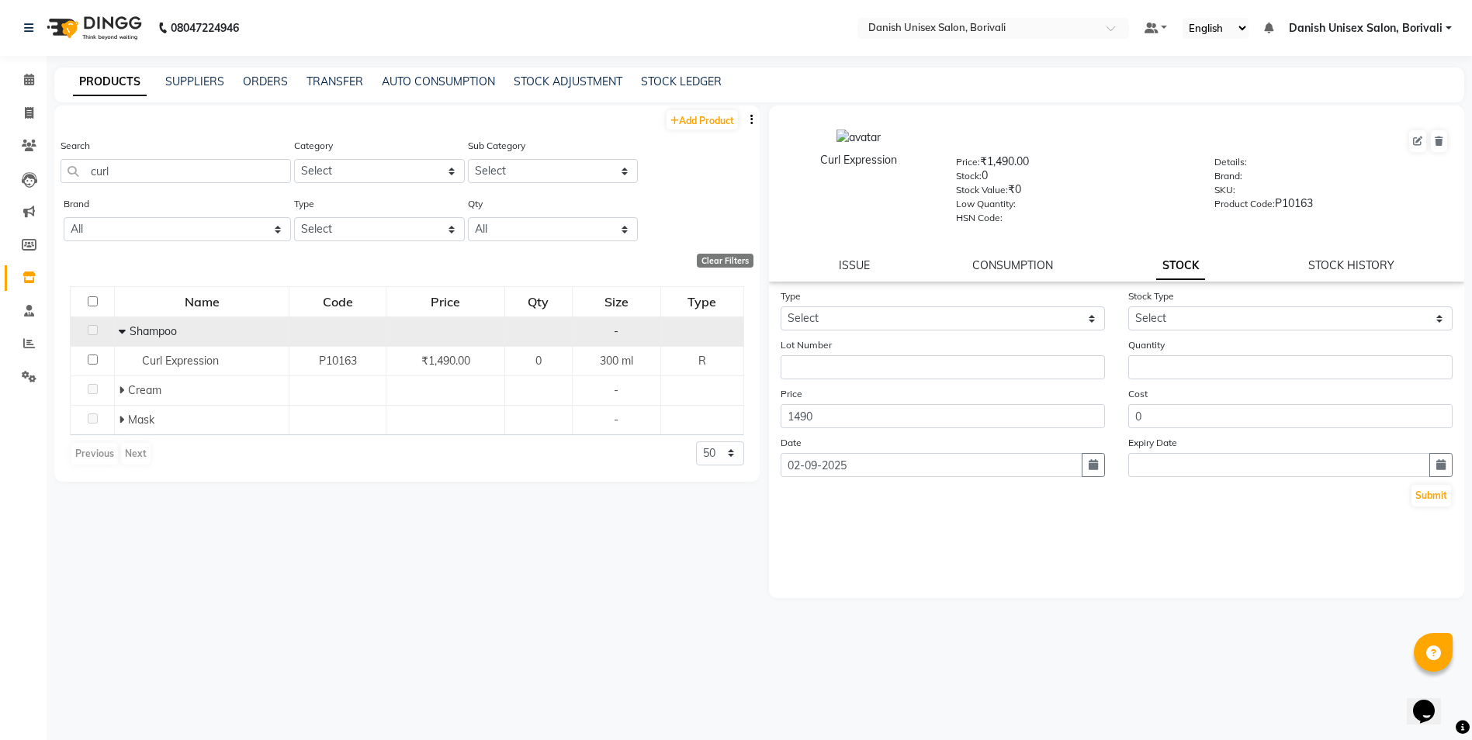
click at [552, 334] on td at bounding box center [537, 330] width 67 height 29
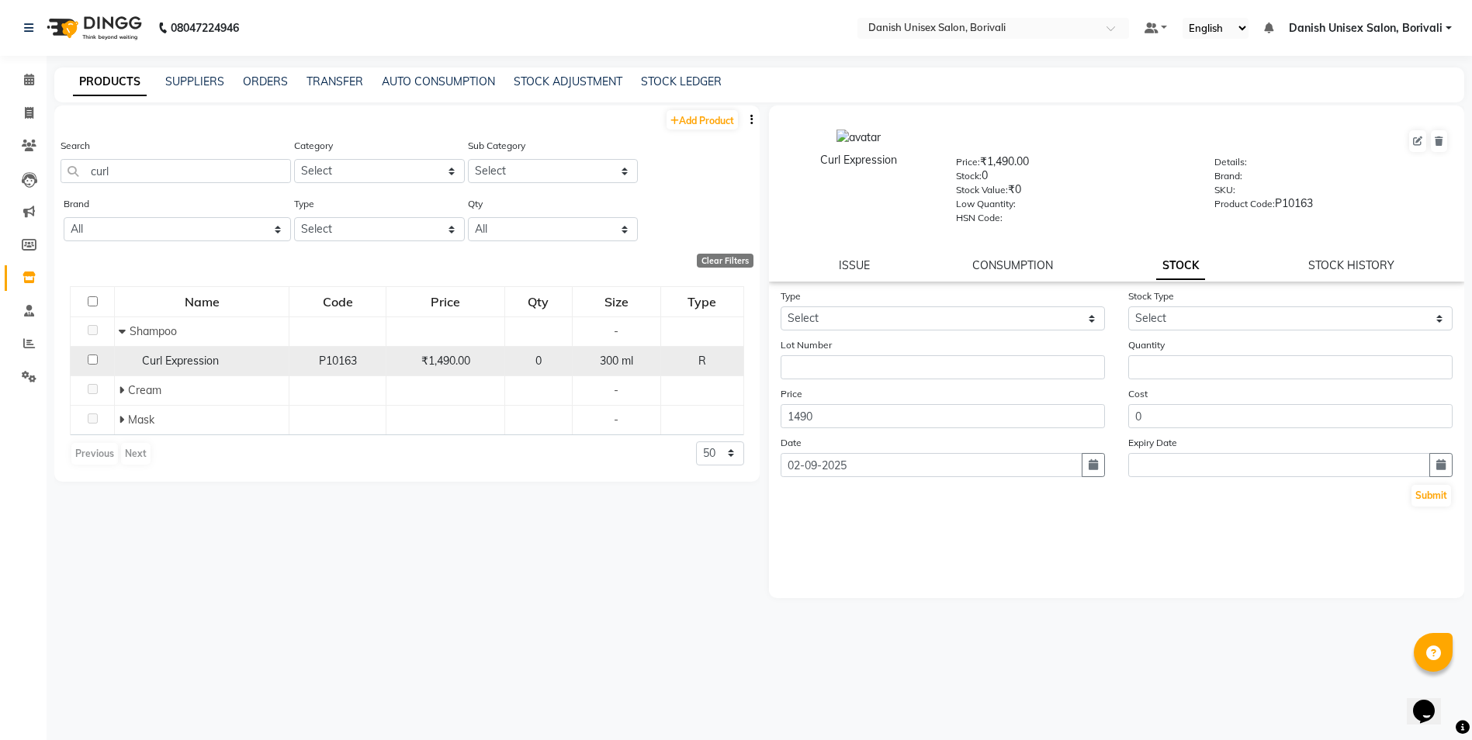
click at [571, 364] on td "0" at bounding box center [537, 360] width 67 height 29
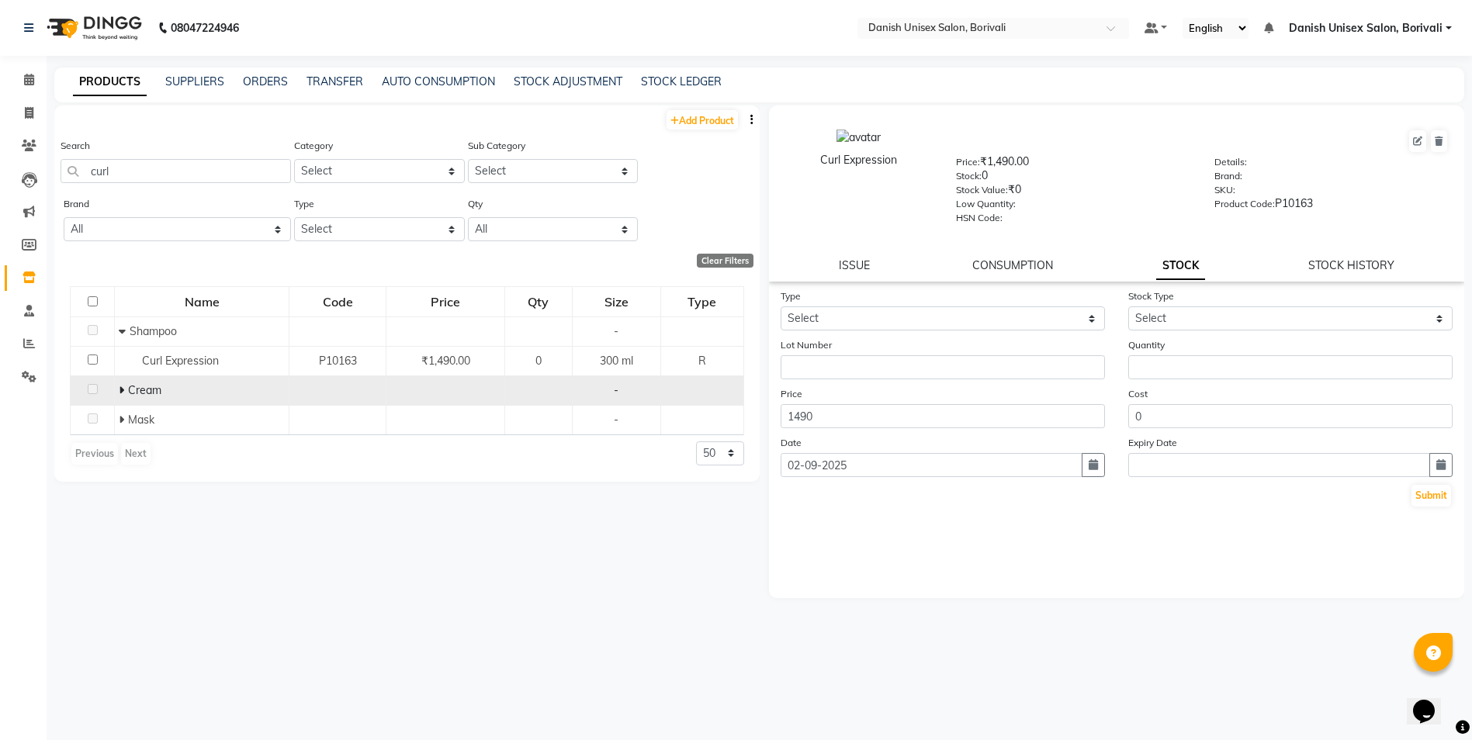
click at [123, 390] on icon at bounding box center [121, 390] width 5 height 11
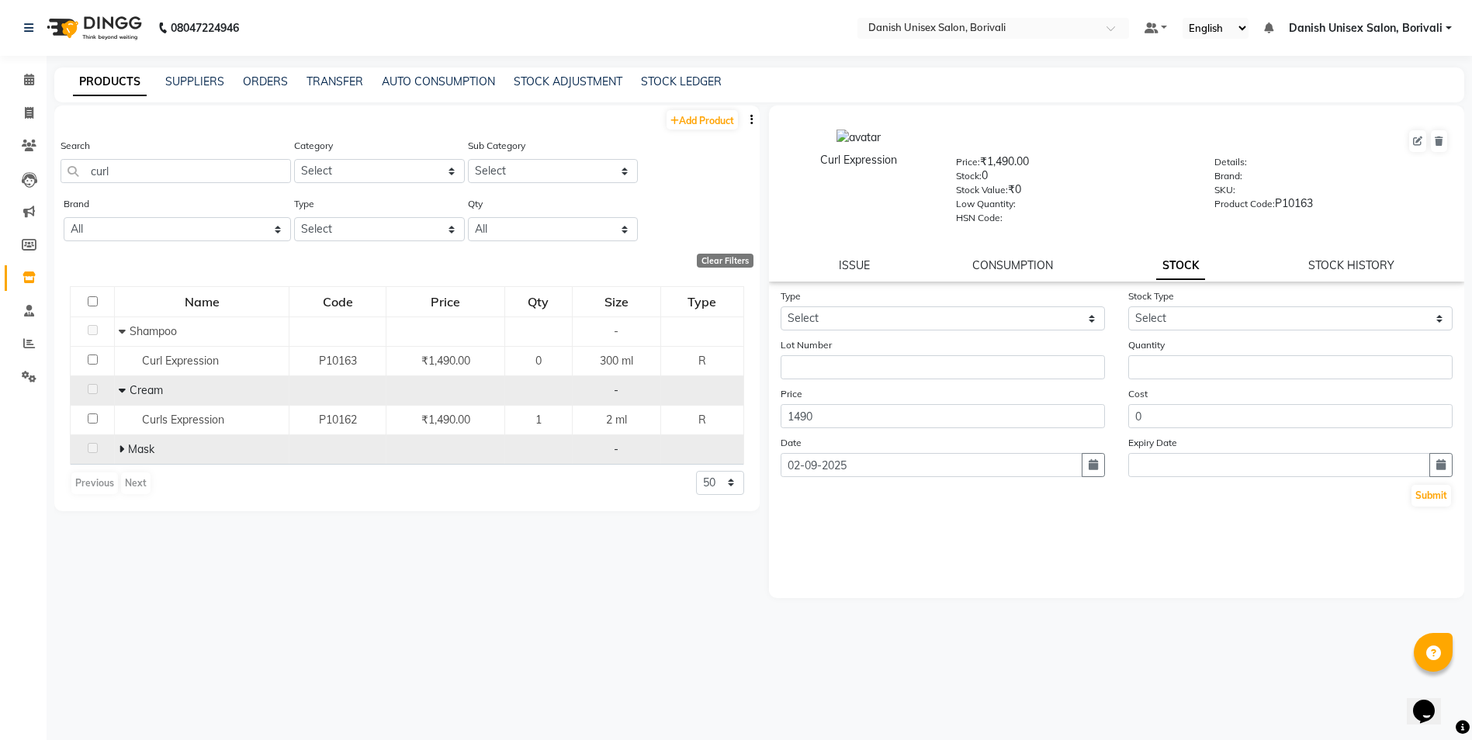
click at [120, 447] on icon at bounding box center [121, 449] width 5 height 11
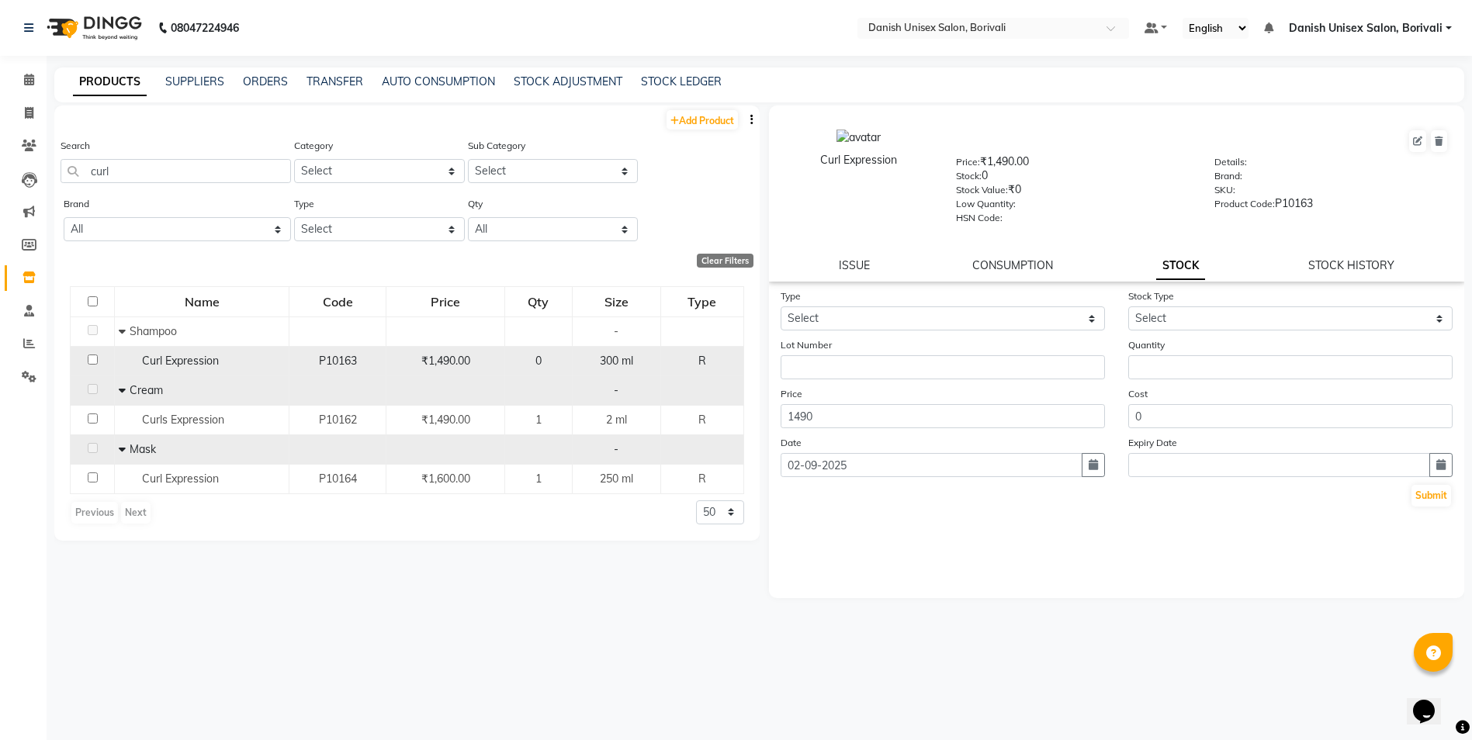
click at [538, 359] on span "0" at bounding box center [538, 361] width 6 height 14
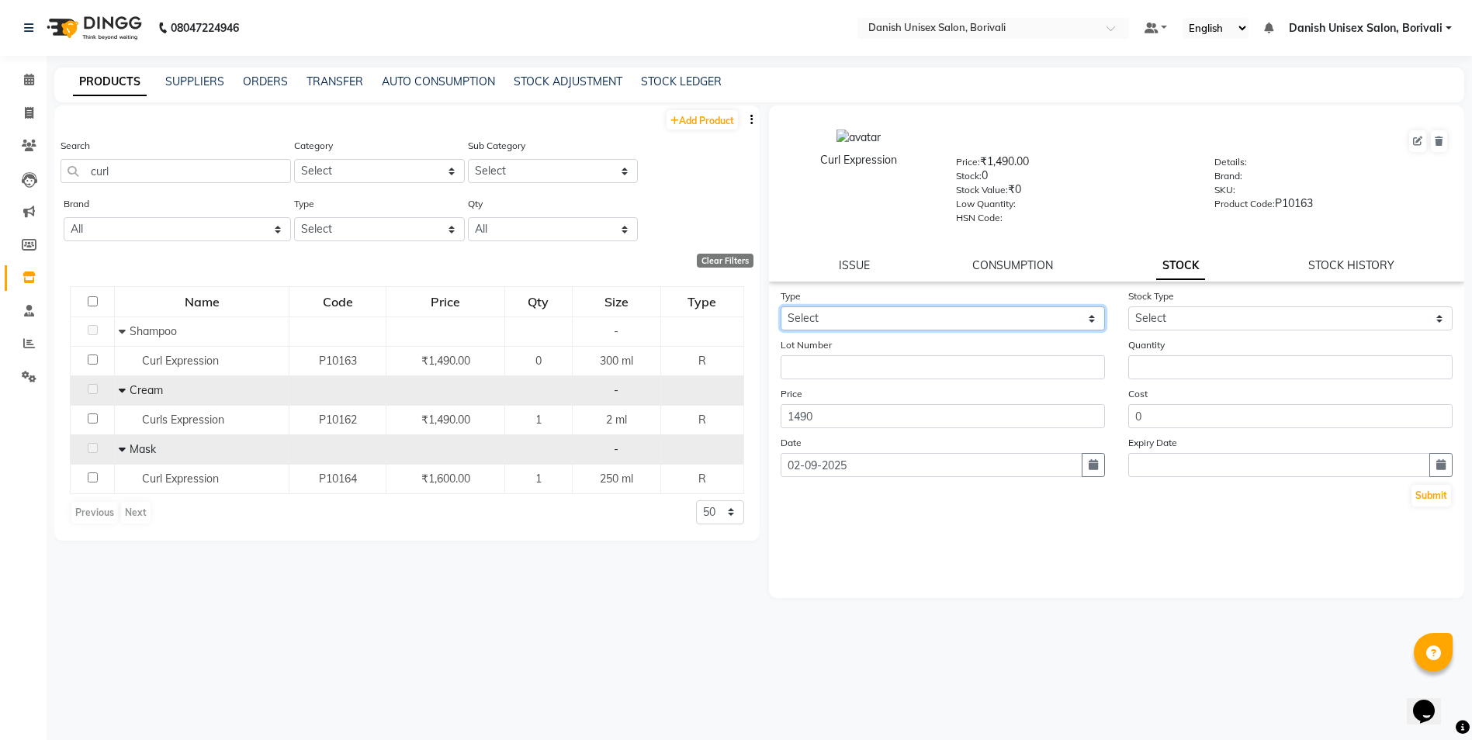
click at [919, 319] on select "Select In Out" at bounding box center [942, 318] width 324 height 24
select select "in"
click at [780, 306] on select "Select In Out" at bounding box center [942, 318] width 324 height 24
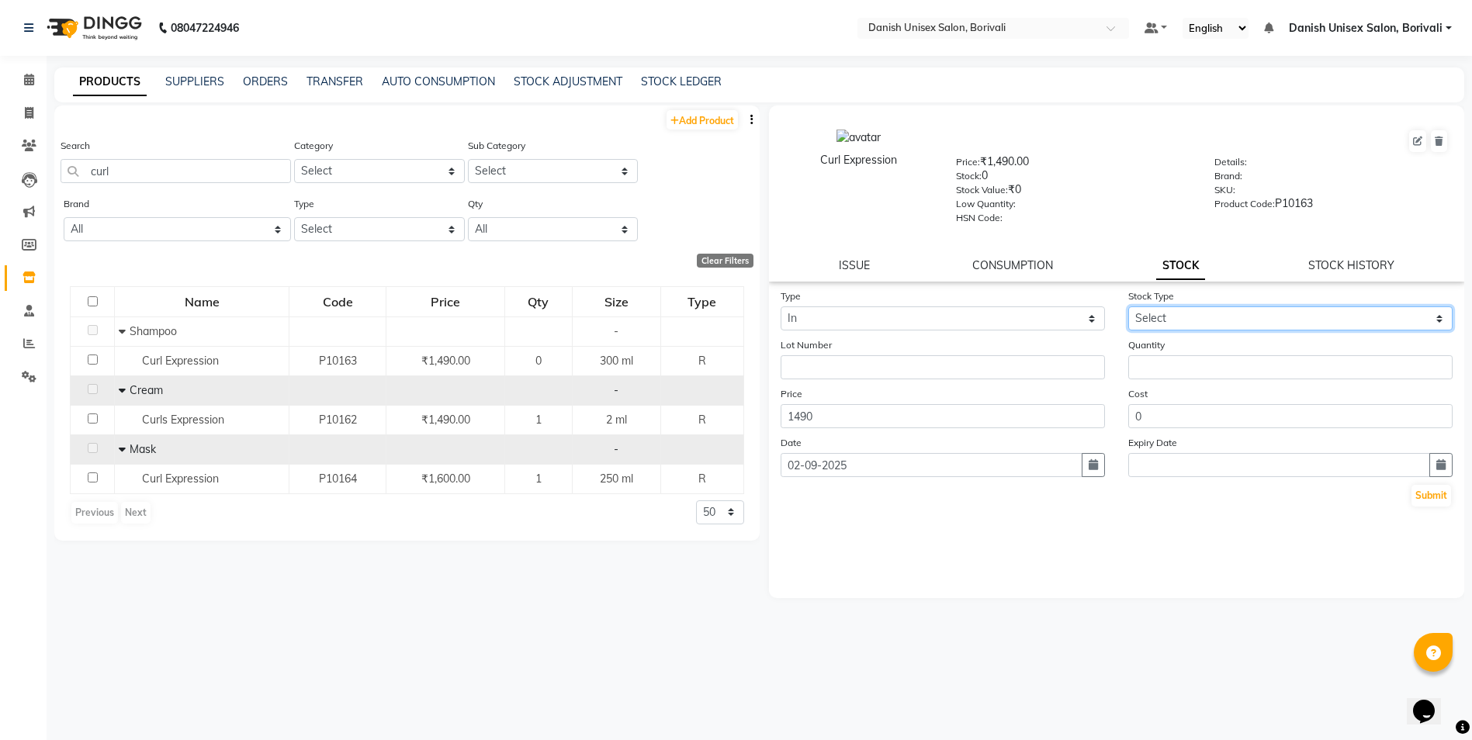
click at [1221, 321] on select "Select New Stock Adjustment Return Other" at bounding box center [1290, 318] width 324 height 24
select select "adjustment"
click at [1128, 306] on select "Select New Stock Adjustment Return Other" at bounding box center [1290, 318] width 324 height 24
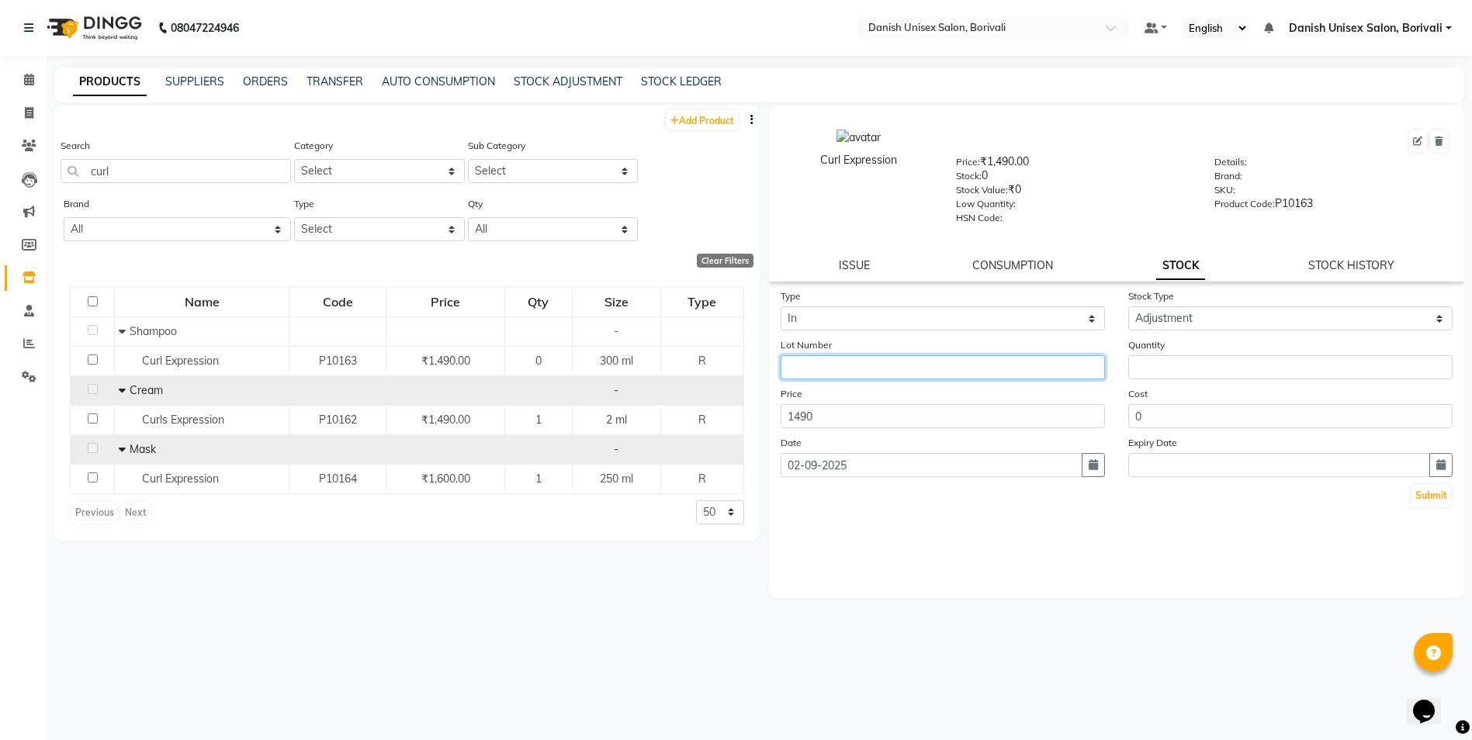
click at [865, 366] on input "text" at bounding box center [942, 367] width 324 height 24
click at [835, 412] on input "1490" at bounding box center [942, 416] width 324 height 24
click at [1211, 411] on input "0" at bounding box center [1290, 416] width 324 height 24
click at [1428, 500] on button "Submit" at bounding box center [1431, 496] width 40 height 22
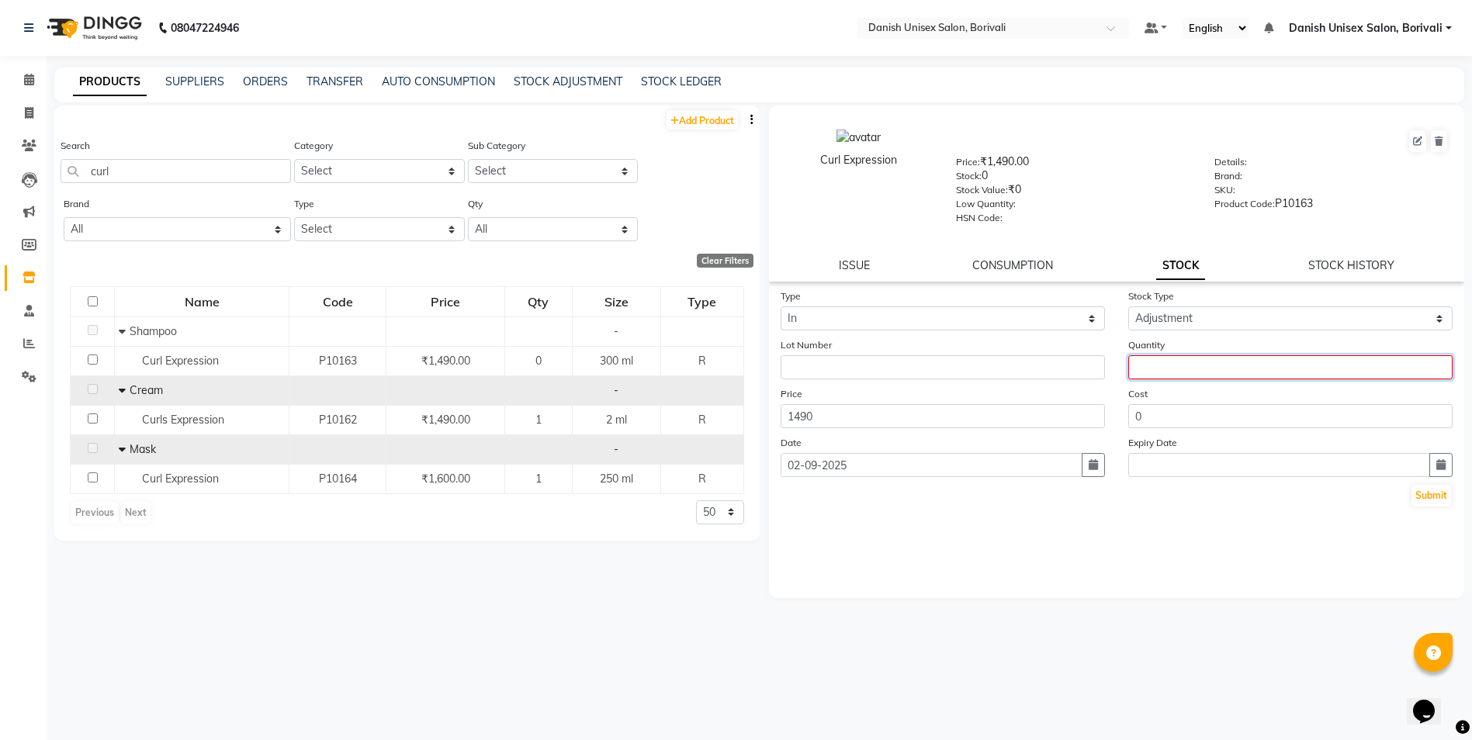
click at [1195, 373] on input "number" at bounding box center [1290, 367] width 324 height 24
type input "1"
click at [1423, 498] on button "Submit" at bounding box center [1431, 496] width 40 height 22
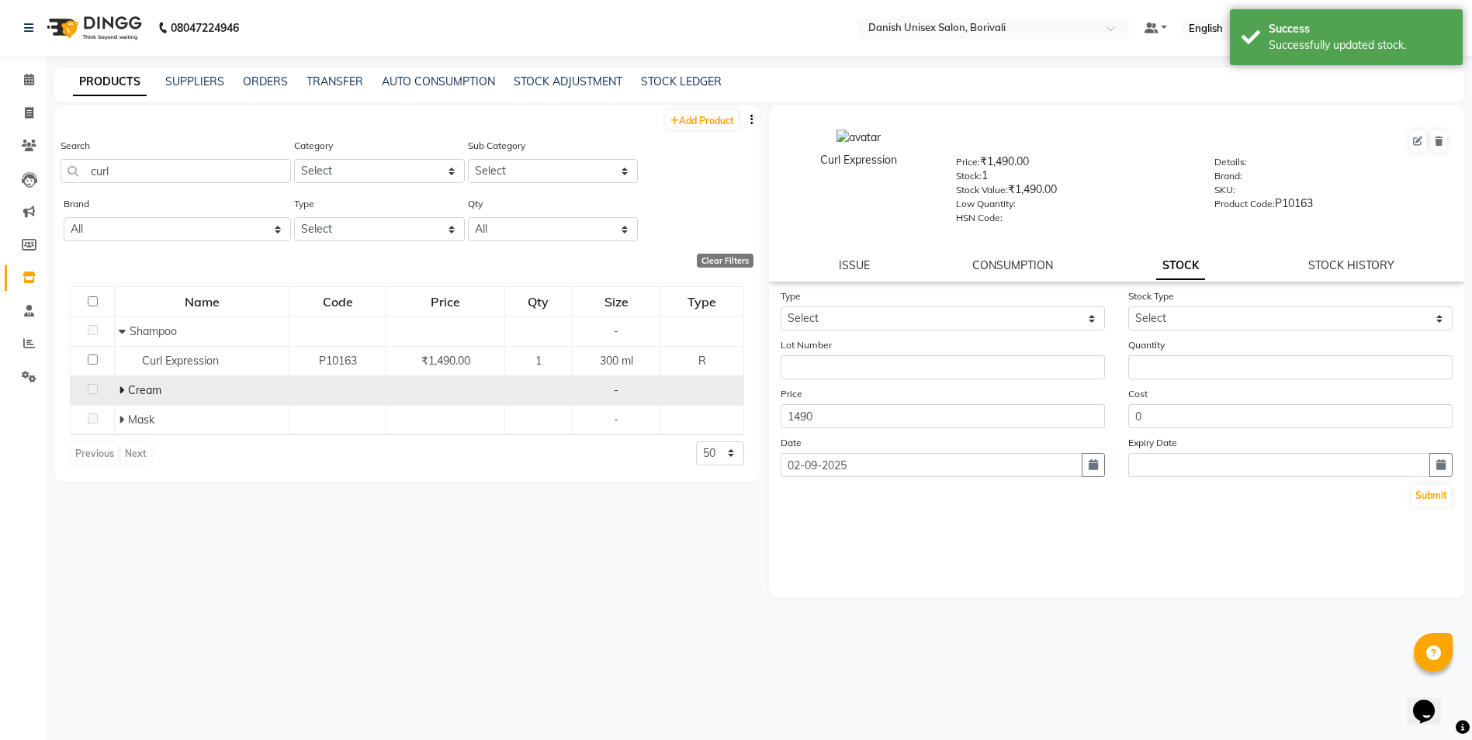
click at [123, 395] on icon at bounding box center [121, 390] width 5 height 11
click at [856, 290] on div "Type Select In Out" at bounding box center [943, 309] width 348 height 43
drag, startPoint x: 856, startPoint y: 336, endPoint x: 854, endPoint y: 326, distance: 10.2
click at [855, 336] on form "Type Select In Out Stock Type Select New Stock Adjustment Return Other Lot Numb…" at bounding box center [1116, 398] width 673 height 220
click at [854, 326] on select "Select In Out" at bounding box center [942, 318] width 324 height 24
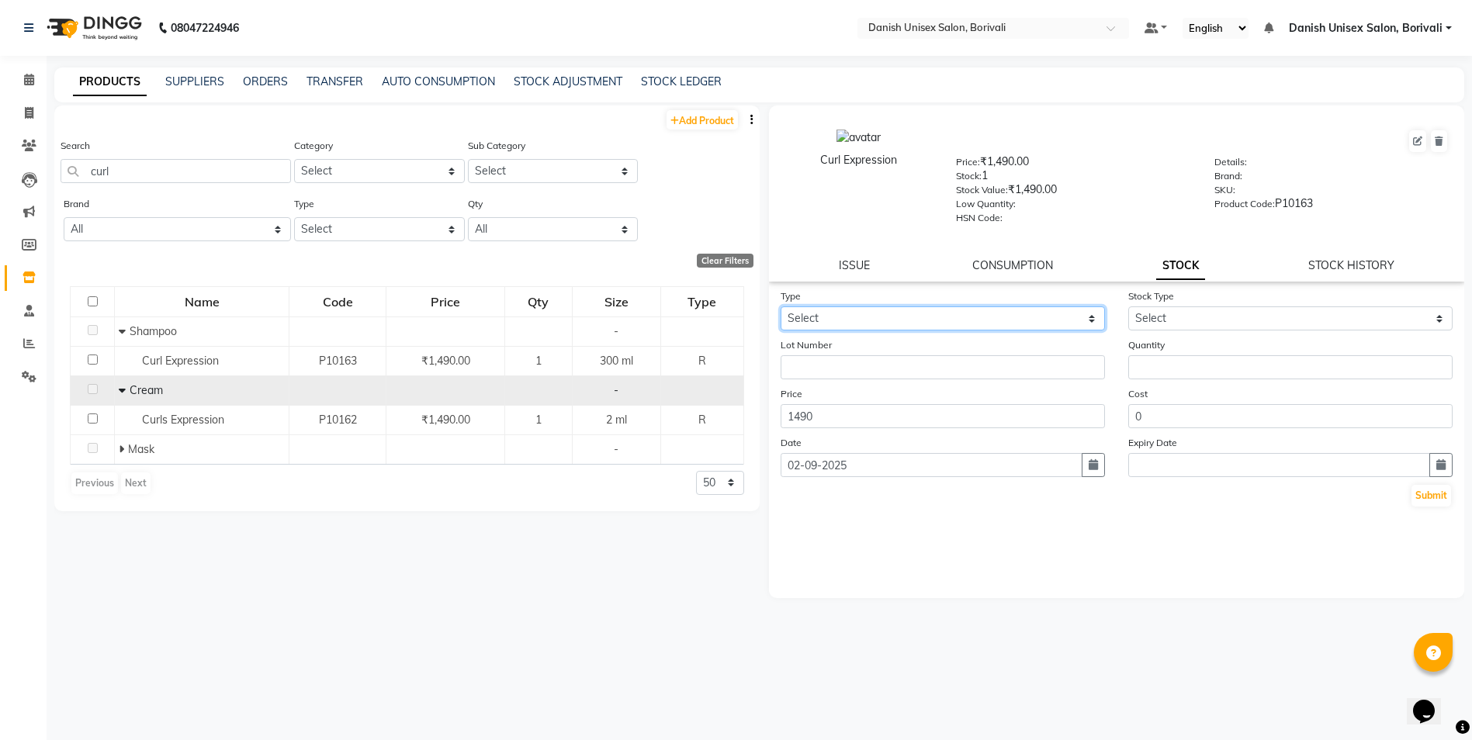
select select "out"
click at [780, 306] on select "Select In Out" at bounding box center [942, 318] width 324 height 24
select select
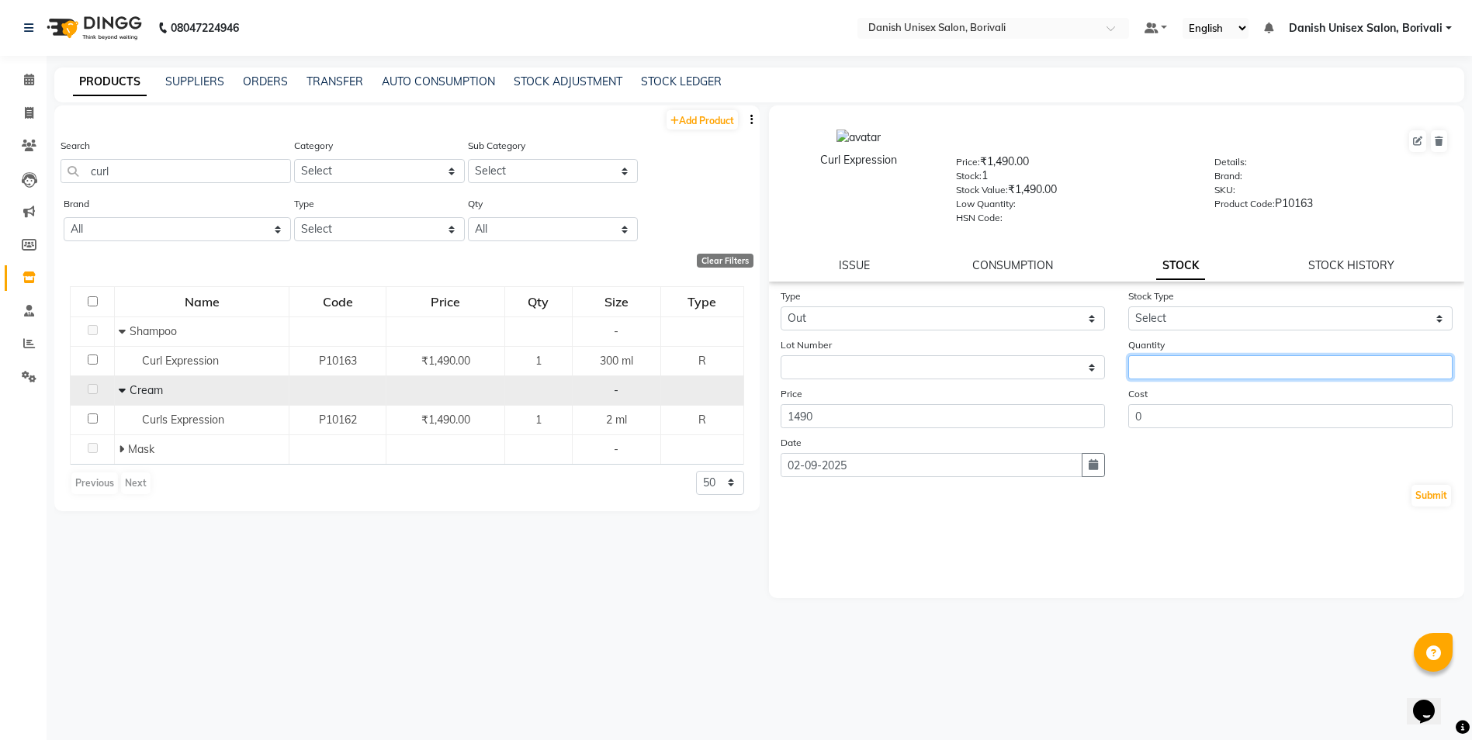
click at [1186, 356] on input "number" at bounding box center [1290, 367] width 324 height 24
type input "1"
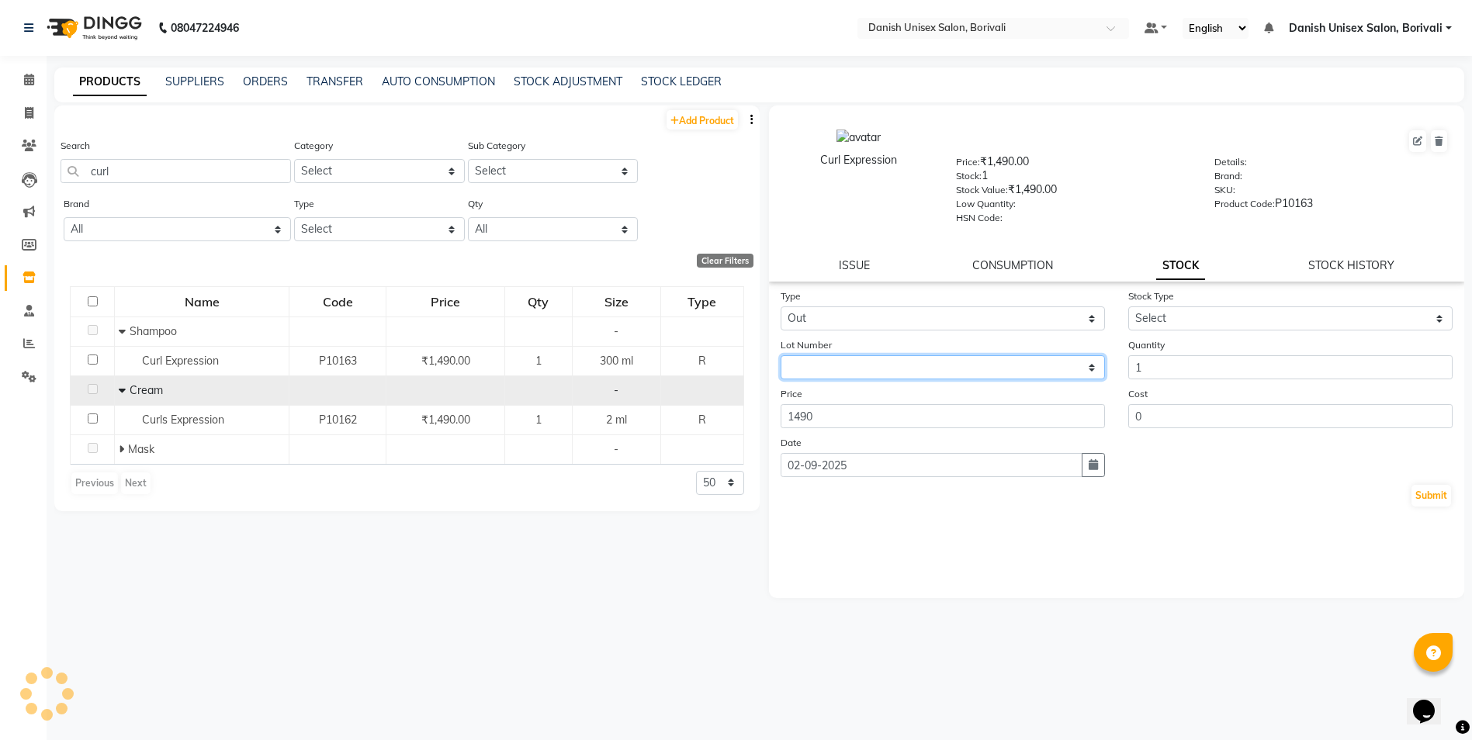
click at [862, 359] on select "None" at bounding box center [942, 367] width 324 height 24
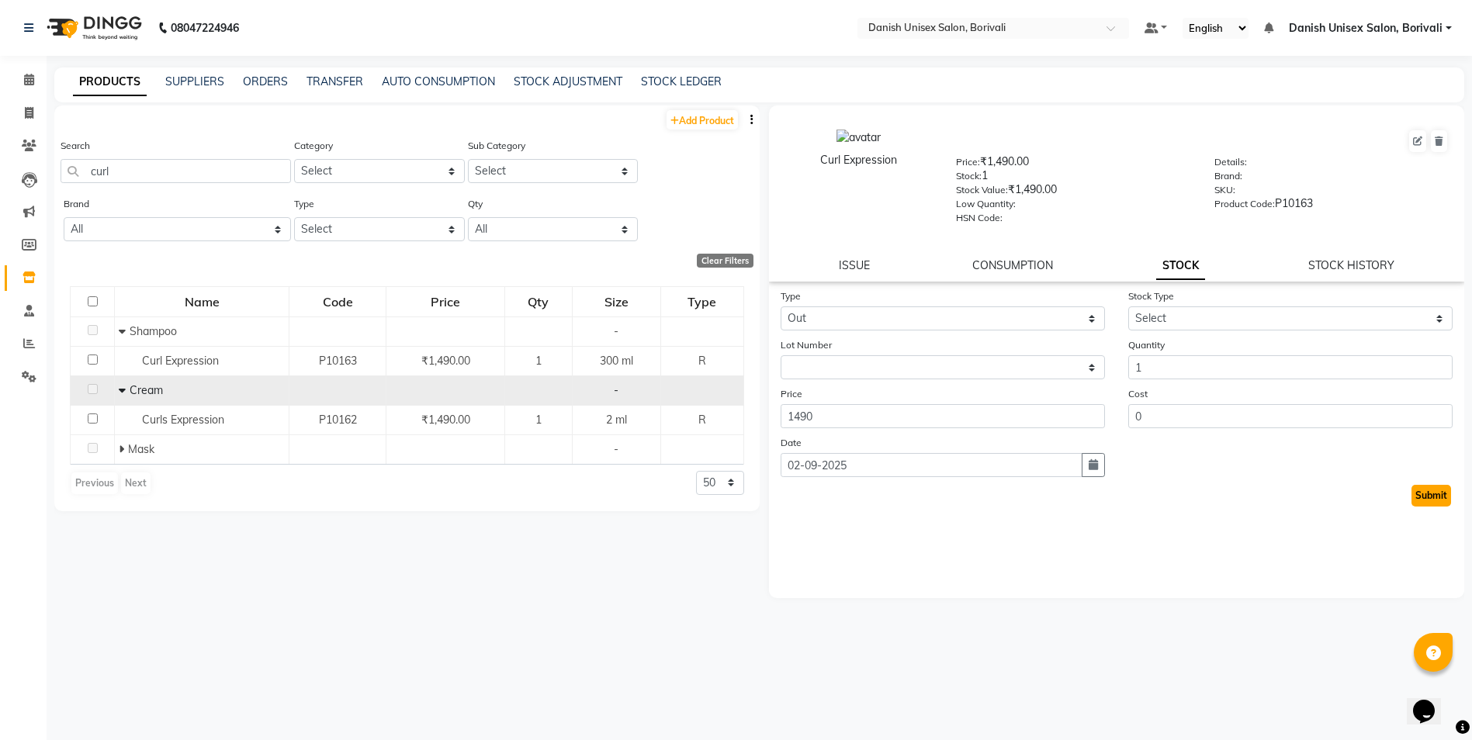
click at [1428, 489] on button "Submit" at bounding box center [1431, 496] width 40 height 22
click at [1201, 328] on select "Select Internal Use Damaged Expired Adjustment Return Other" at bounding box center [1290, 318] width 324 height 24
select select "other"
click at [1128, 306] on select "Select Internal Use Damaged Expired Adjustment Return Other" at bounding box center [1290, 318] width 324 height 24
click at [1410, 496] on div "Submit" at bounding box center [1116, 495] width 673 height 25
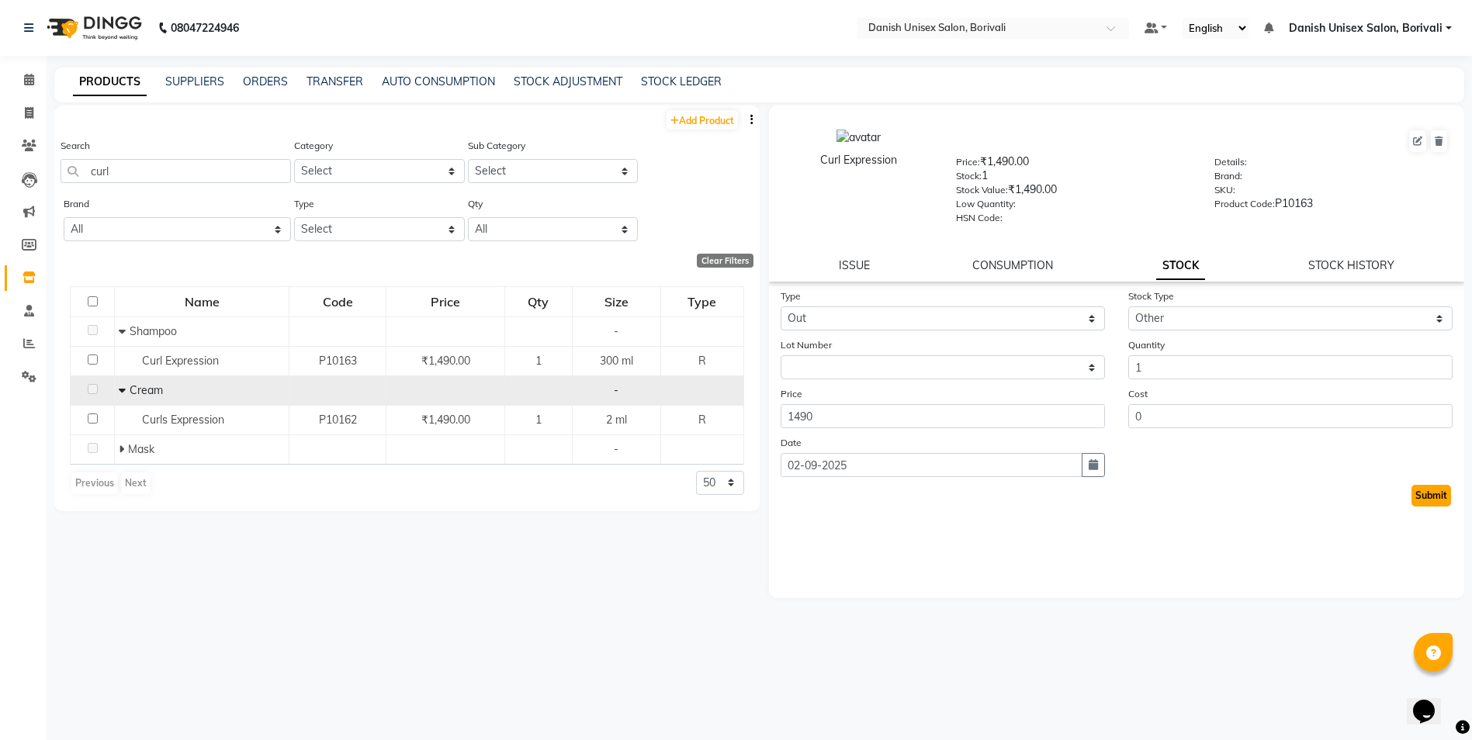
click at [1427, 497] on button "Submit" at bounding box center [1431, 496] width 40 height 22
select select
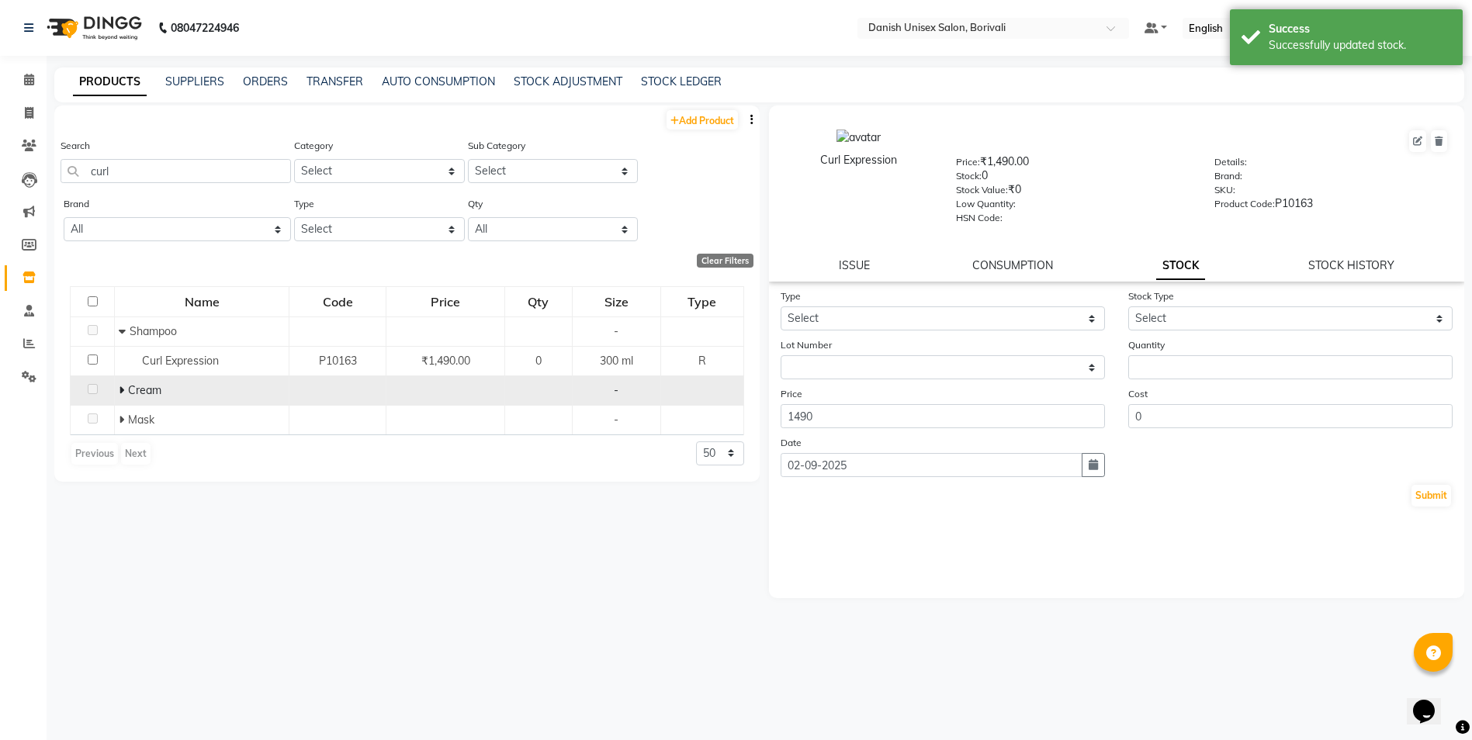
click at [121, 389] on icon at bounding box center [121, 390] width 5 height 11
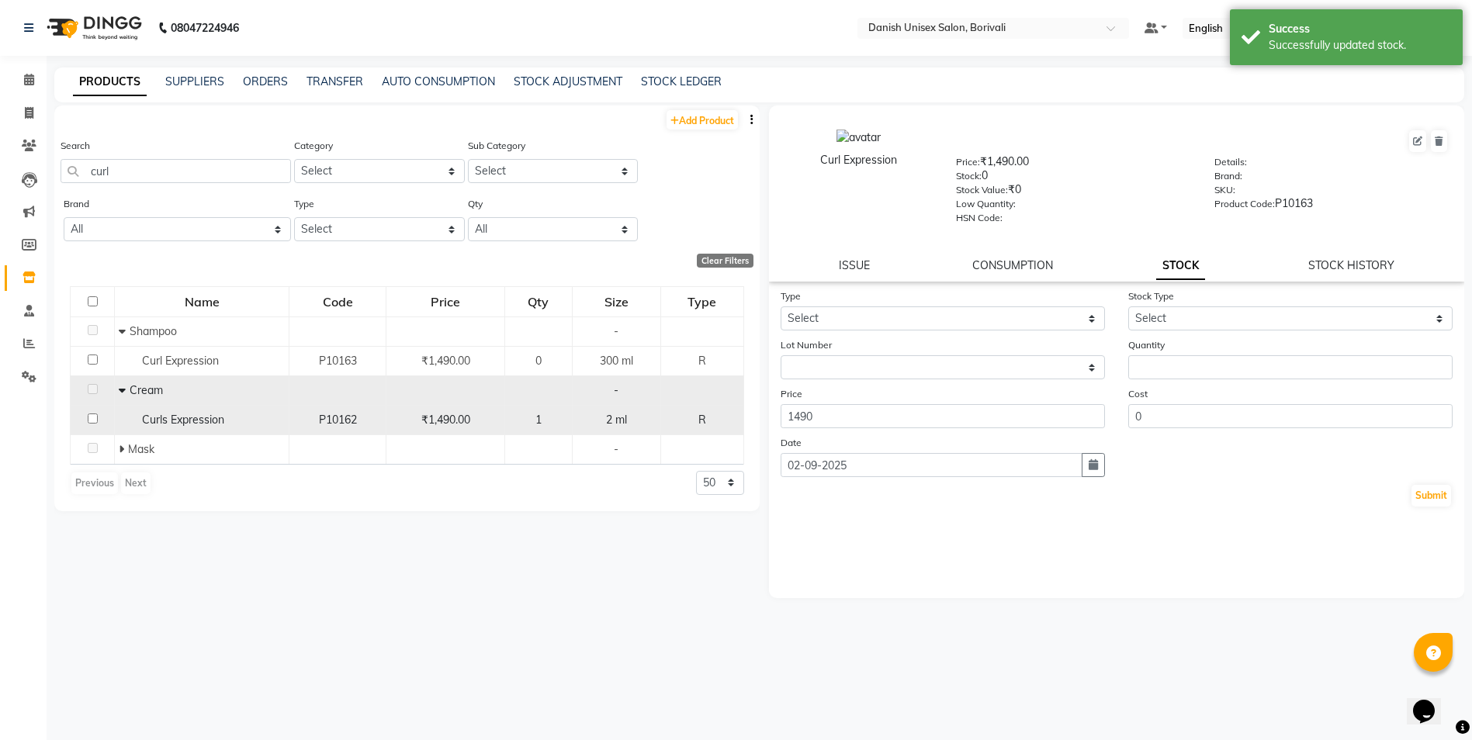
click at [522, 424] on div "1" at bounding box center [538, 420] width 54 height 16
select select
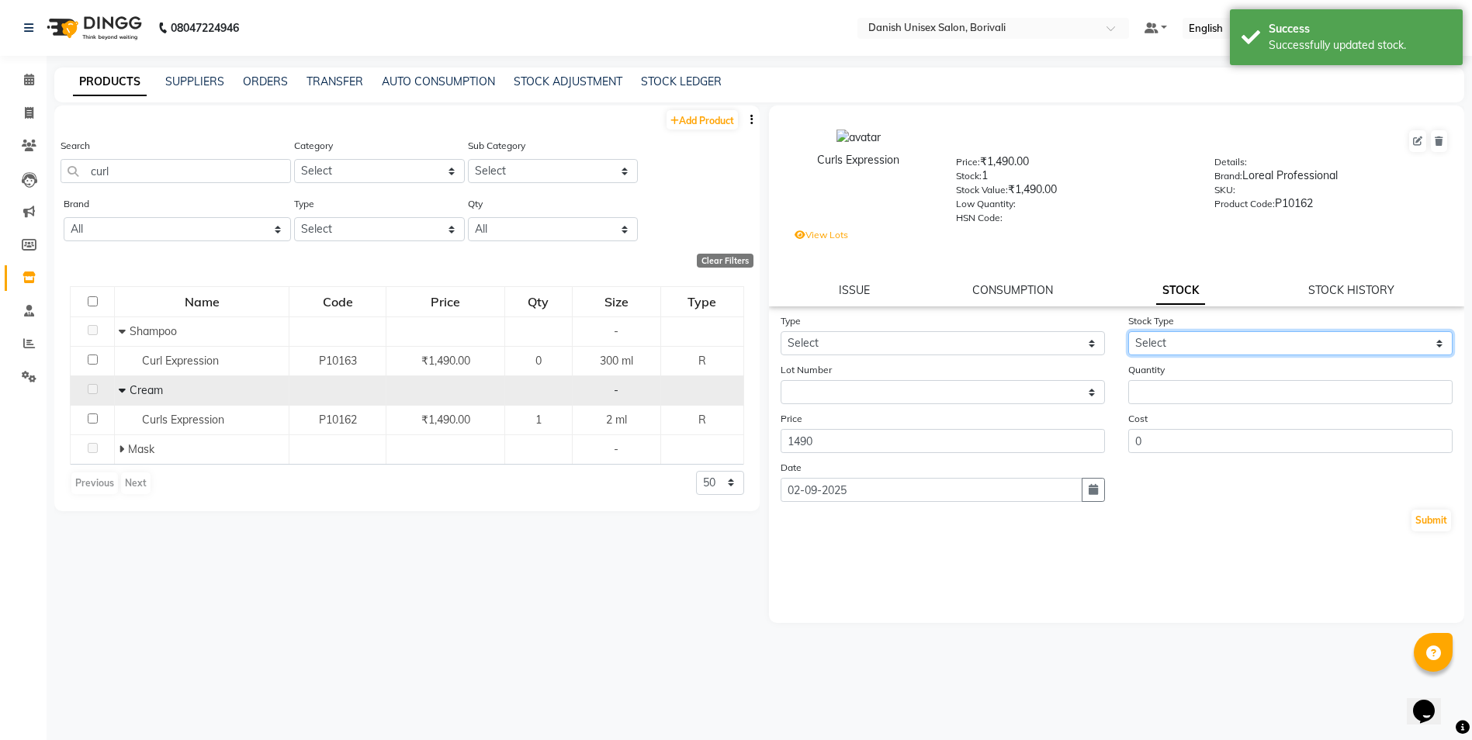
click at [1166, 346] on select "Select Internal Use Damaged Expired Adjustment Return Other" at bounding box center [1290, 343] width 324 height 24
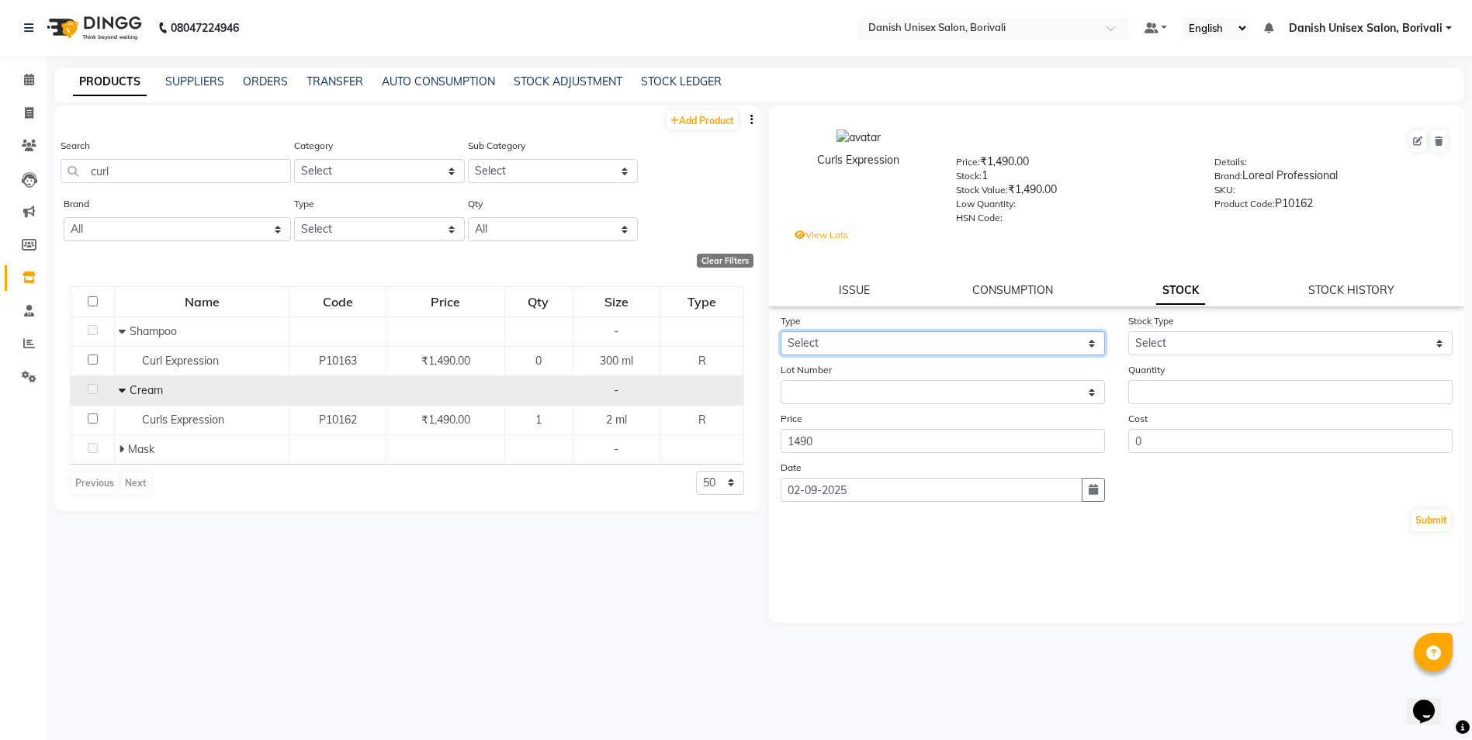
click at [823, 345] on select "Select In Out" at bounding box center [942, 343] width 324 height 24
select select "out"
click at [780, 331] on select "Select In Out" at bounding box center [942, 343] width 324 height 24
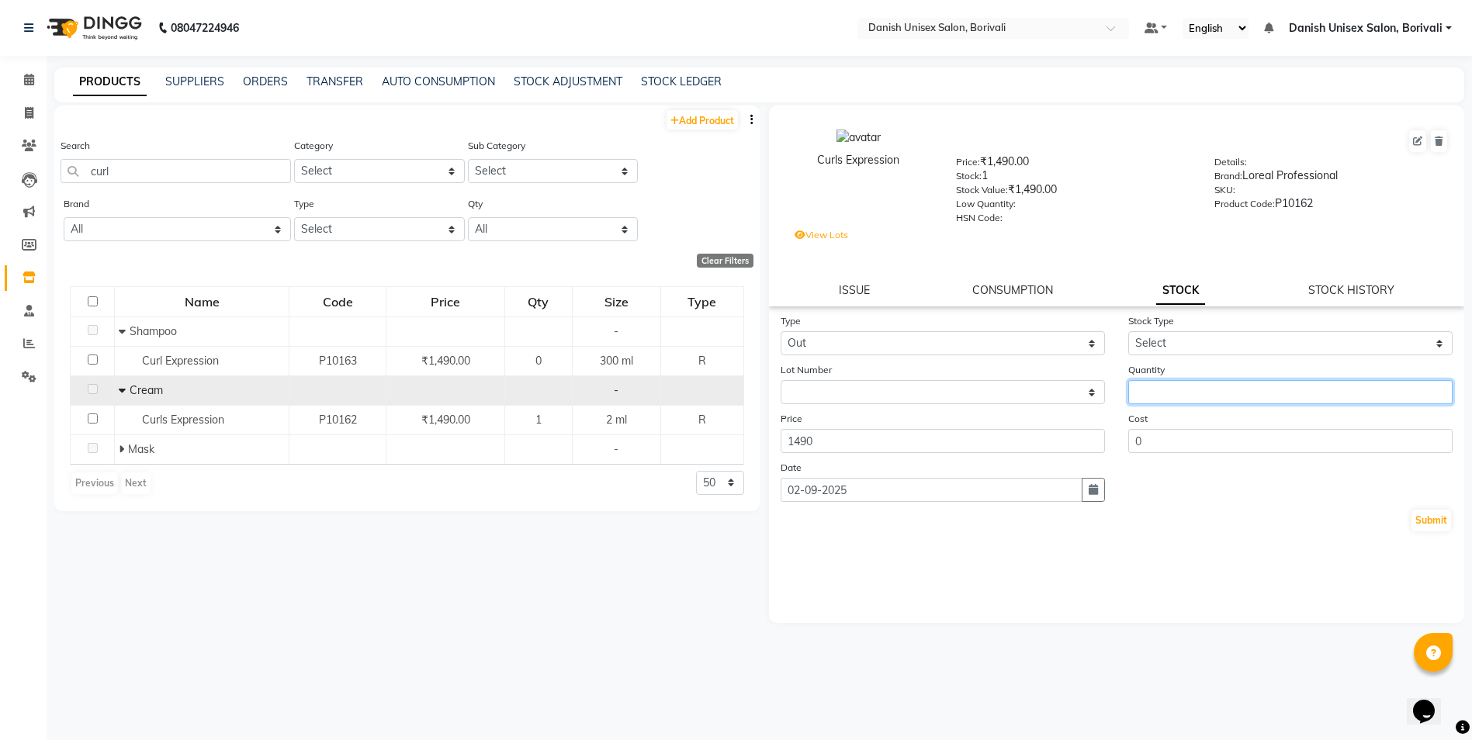
click at [1168, 397] on input "number" at bounding box center [1290, 392] width 324 height 24
type input "0"
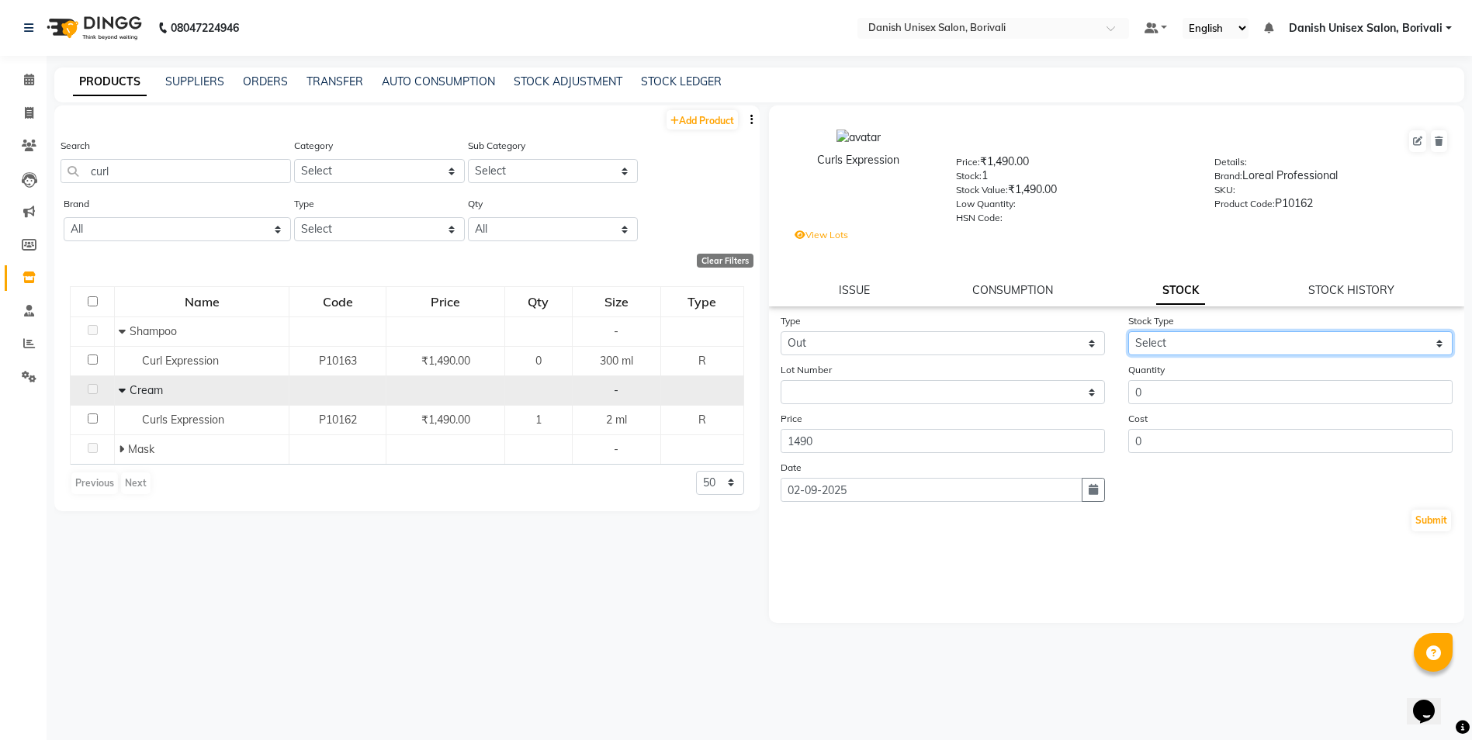
click at [1144, 337] on select "Select Internal Use Damaged Expired Adjustment Return Other" at bounding box center [1290, 343] width 324 height 24
select select "other"
click at [1128, 331] on select "Select Internal Use Damaged Expired Adjustment Return Other" at bounding box center [1290, 343] width 324 height 24
click at [1423, 518] on button "Submit" at bounding box center [1431, 521] width 40 height 22
click at [560, 531] on div "Add Product Search curl Category Select Hair Skin Makeup Personal Care Applianc…" at bounding box center [406, 415] width 705 height 621
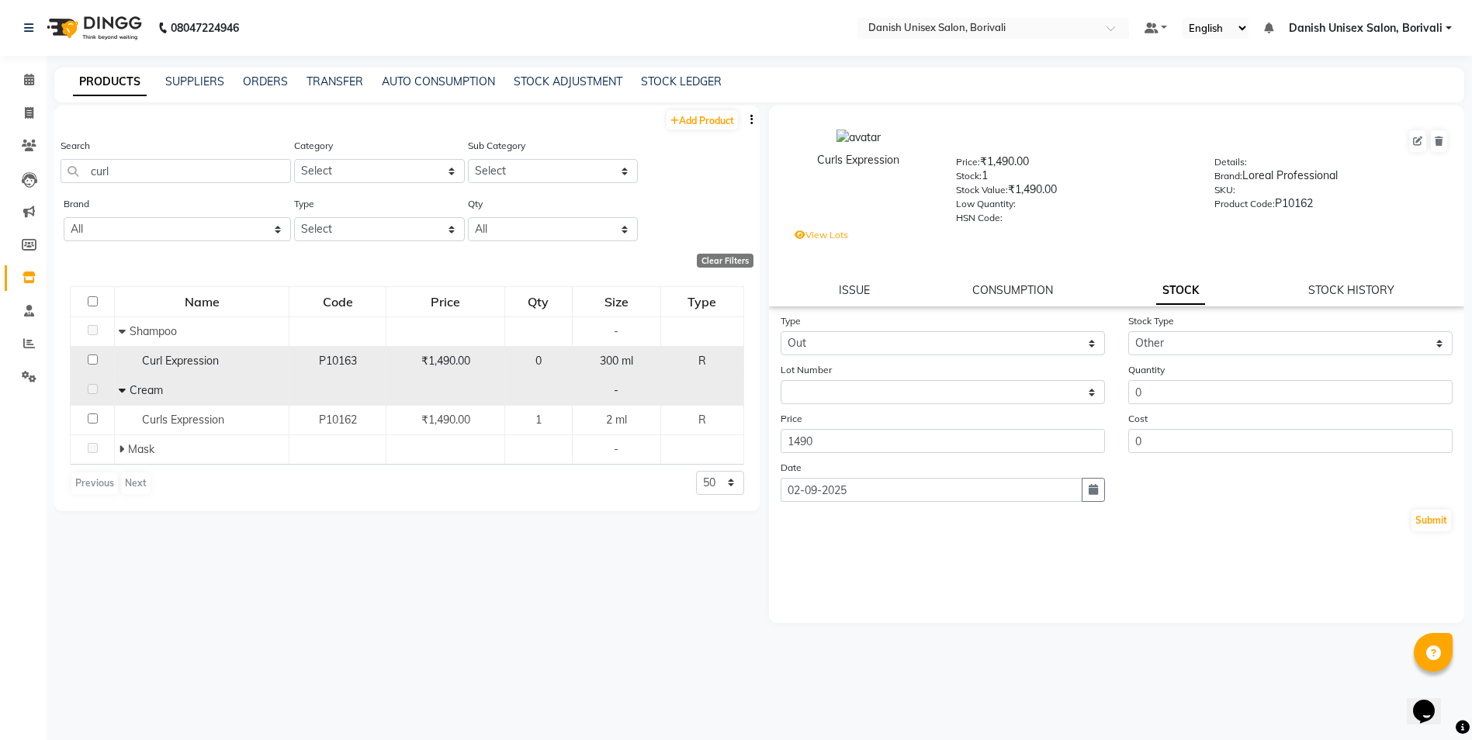
click at [514, 355] on div "0" at bounding box center [538, 361] width 54 height 16
select select
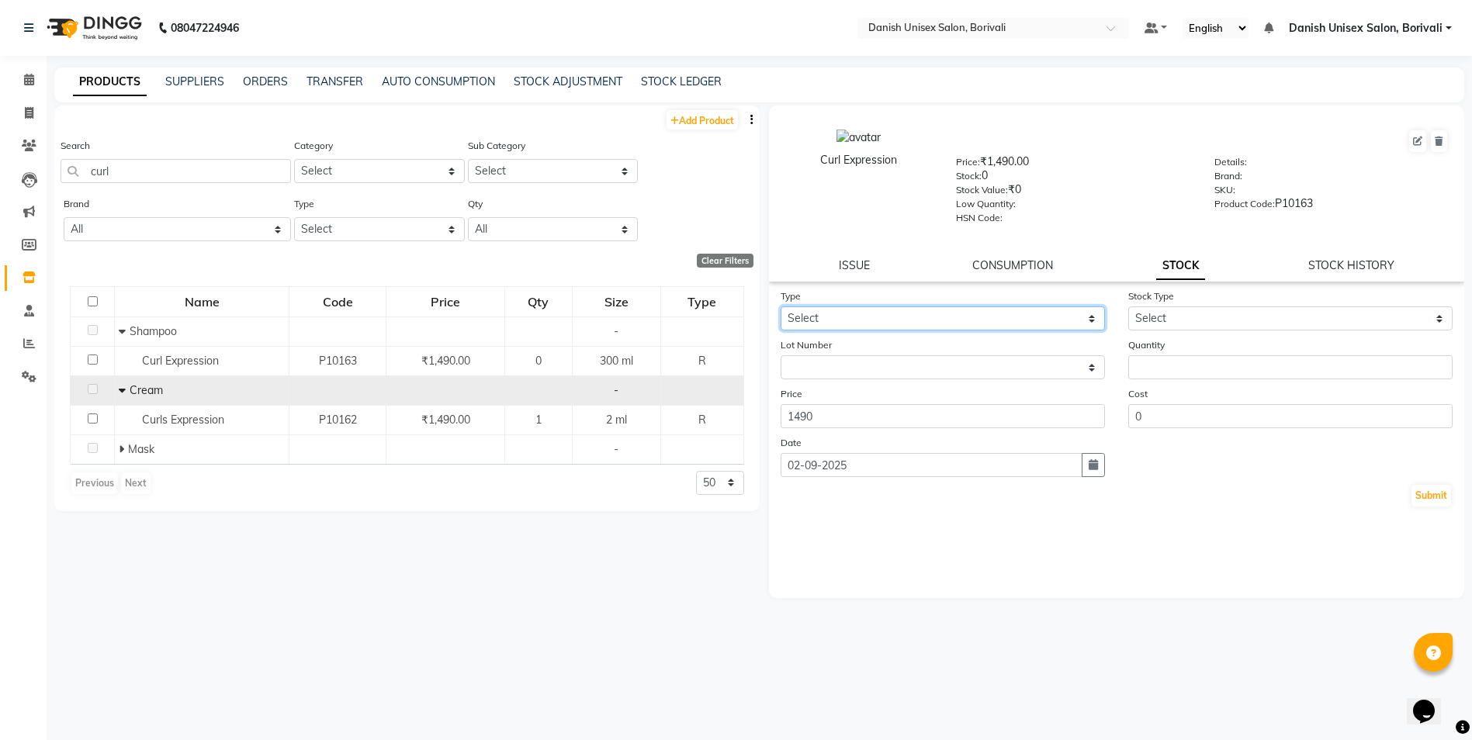
click at [927, 323] on select "Select In Out" at bounding box center [942, 318] width 324 height 24
select select "in"
click at [780, 306] on select "Select In Out" at bounding box center [942, 318] width 324 height 24
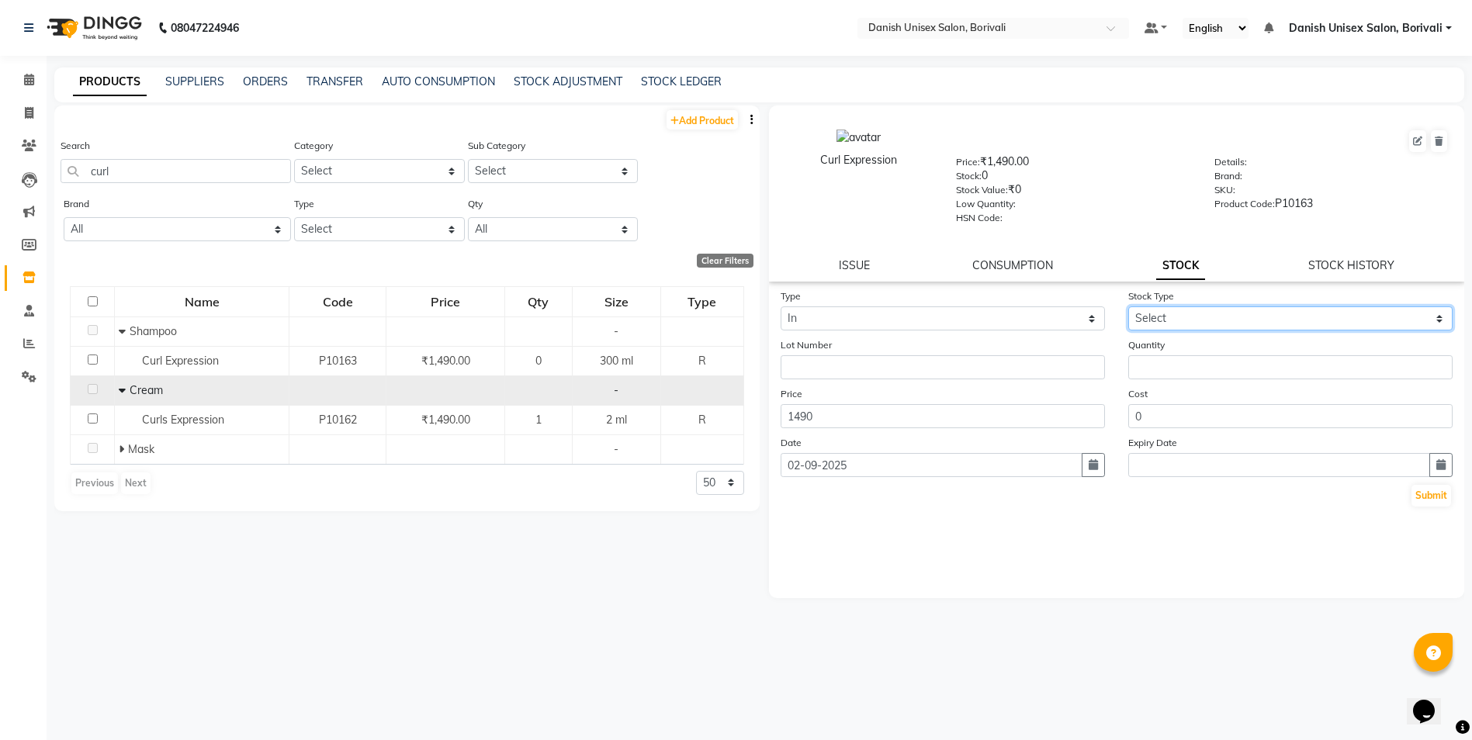
click at [1164, 310] on select "Select New Stock Adjustment Return Other" at bounding box center [1290, 318] width 324 height 24
select select "adjustment"
click at [1128, 306] on select "Select New Stock Adjustment Return Other" at bounding box center [1290, 318] width 324 height 24
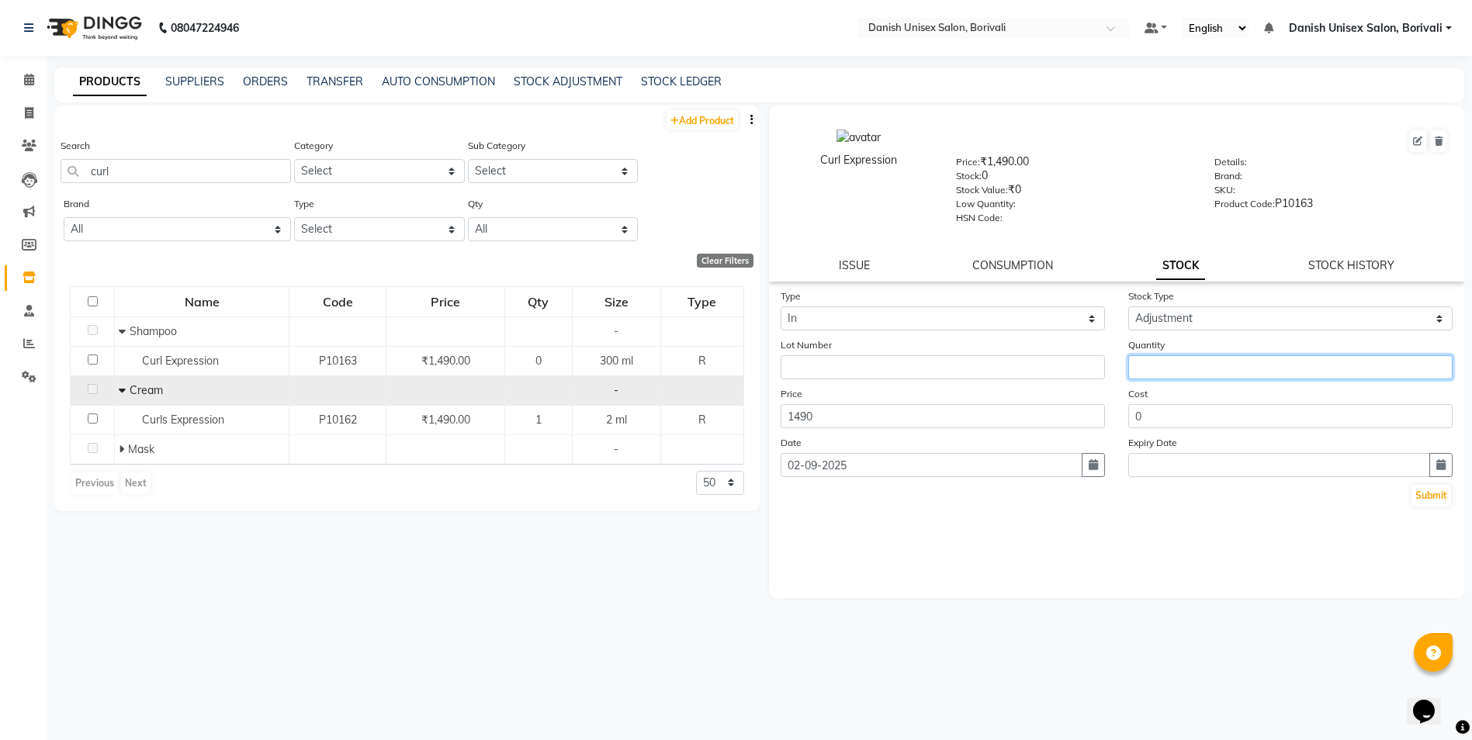
click at [1161, 360] on input "number" at bounding box center [1290, 367] width 324 height 24
type input "1"
click at [1417, 491] on button "Submit" at bounding box center [1431, 496] width 40 height 22
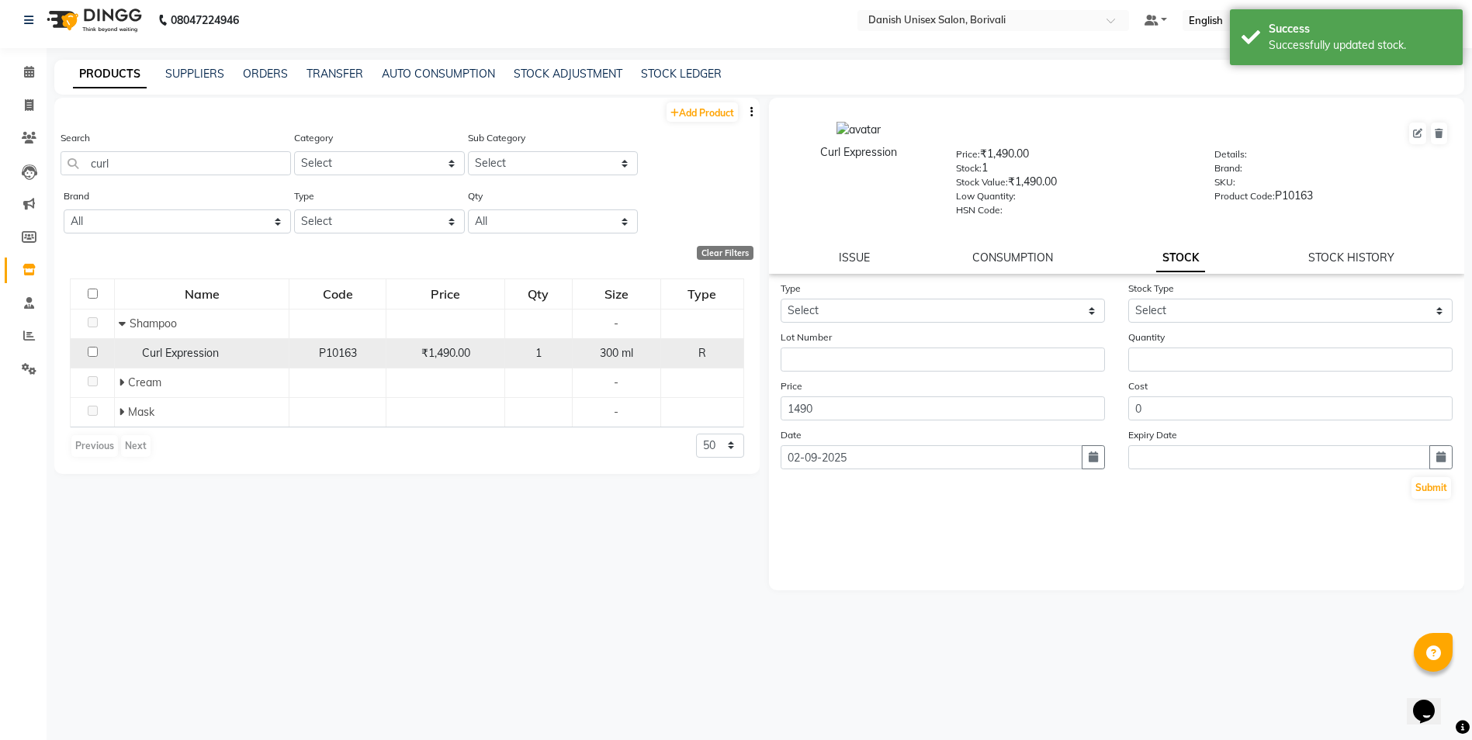
scroll to position [10, 0]
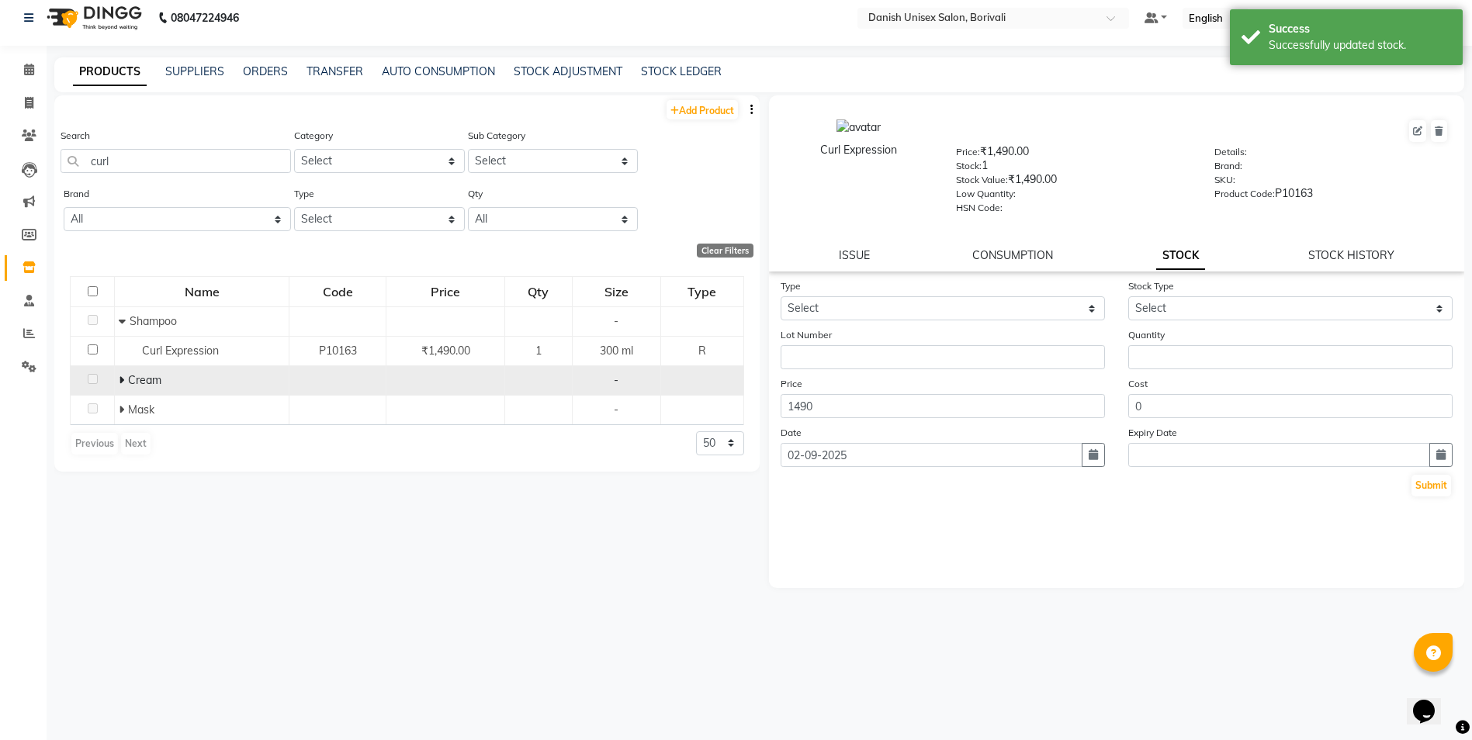
click at [172, 375] on div "Cream" at bounding box center [202, 380] width 166 height 16
click at [119, 379] on icon at bounding box center [121, 380] width 5 height 11
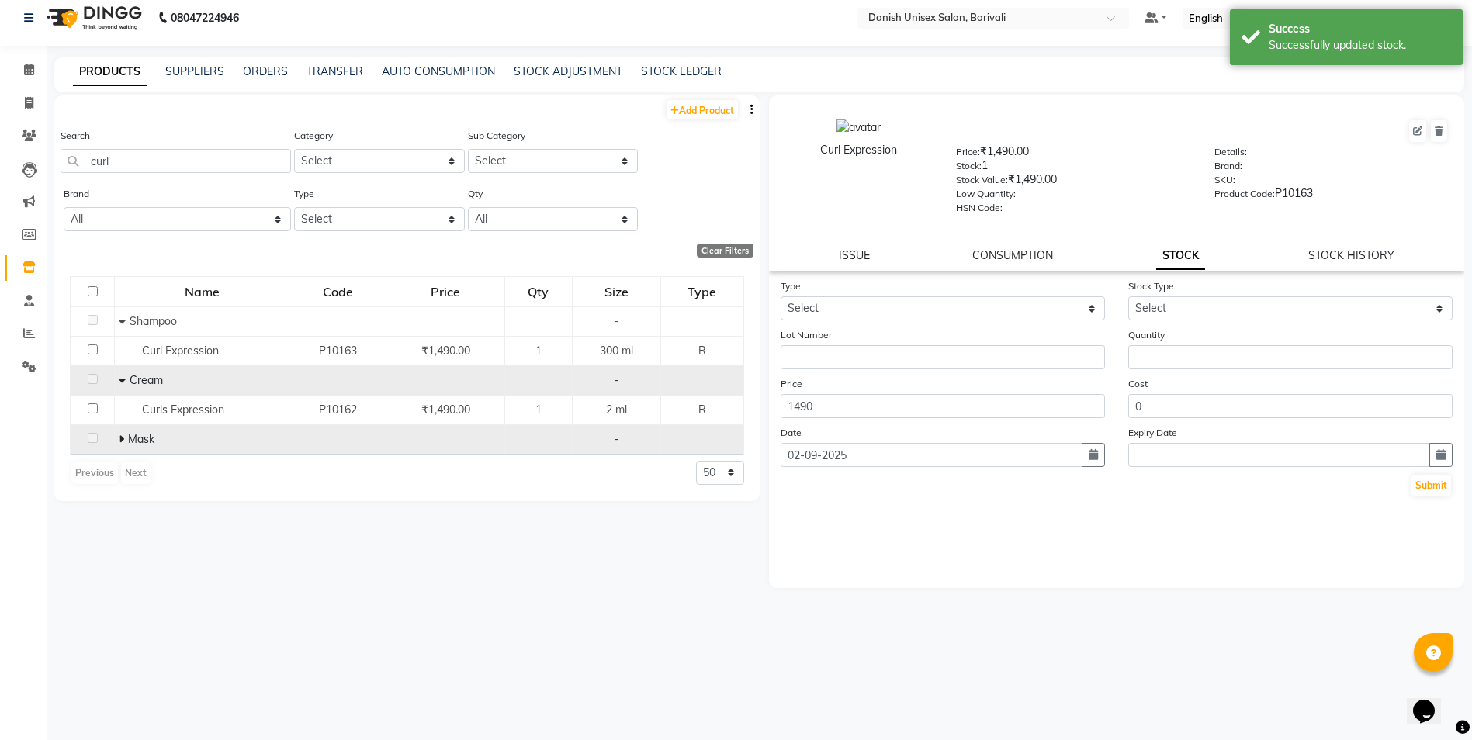
click at [123, 440] on icon at bounding box center [121, 439] width 5 height 11
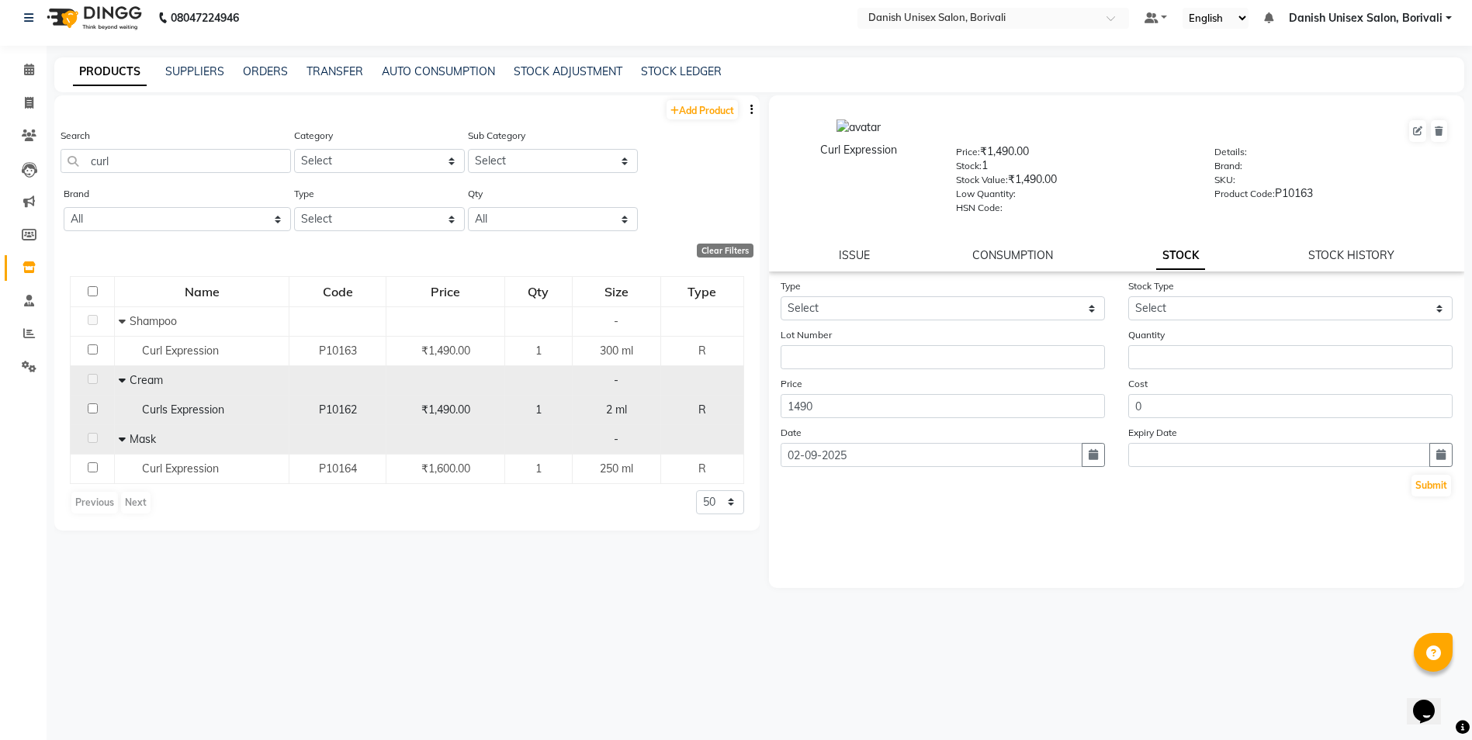
click at [545, 407] on div "1" at bounding box center [538, 410] width 54 height 16
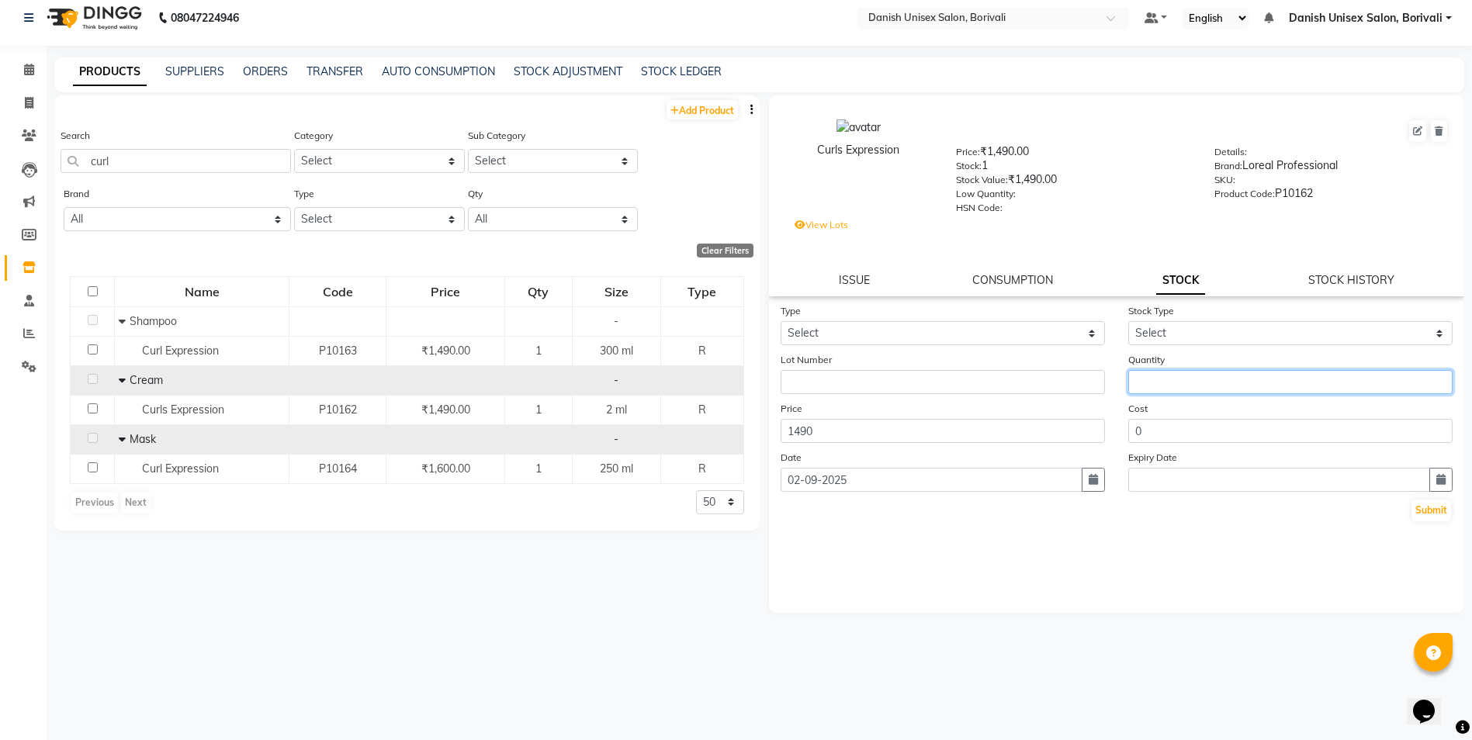
click at [1165, 385] on input "number" at bounding box center [1290, 382] width 324 height 24
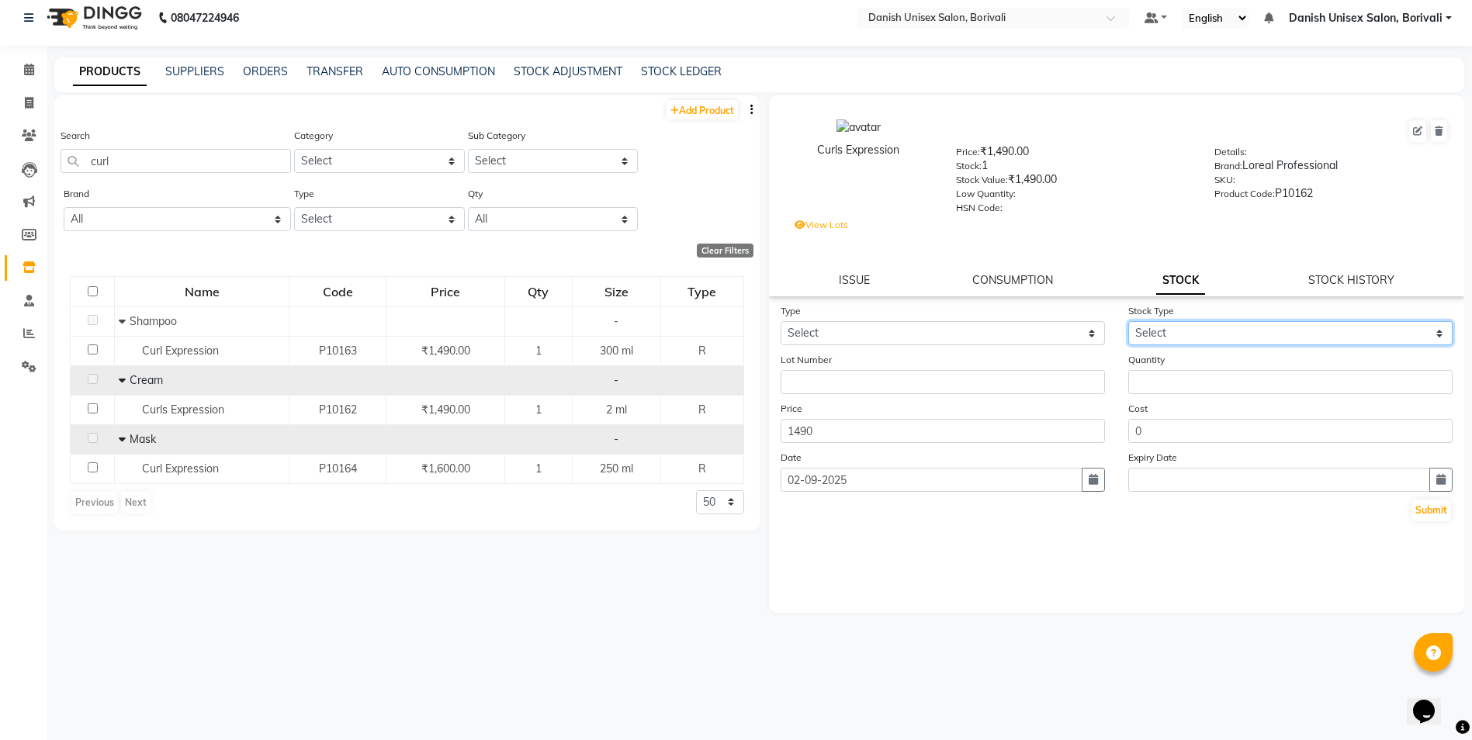
click at [1167, 331] on select "Select New Stock Adjustment Return Other" at bounding box center [1290, 333] width 324 height 24
click at [662, 539] on div "Add Product Search curl Category Select Hair Skin Makeup Personal Care Applianc…" at bounding box center [406, 405] width 705 height 621
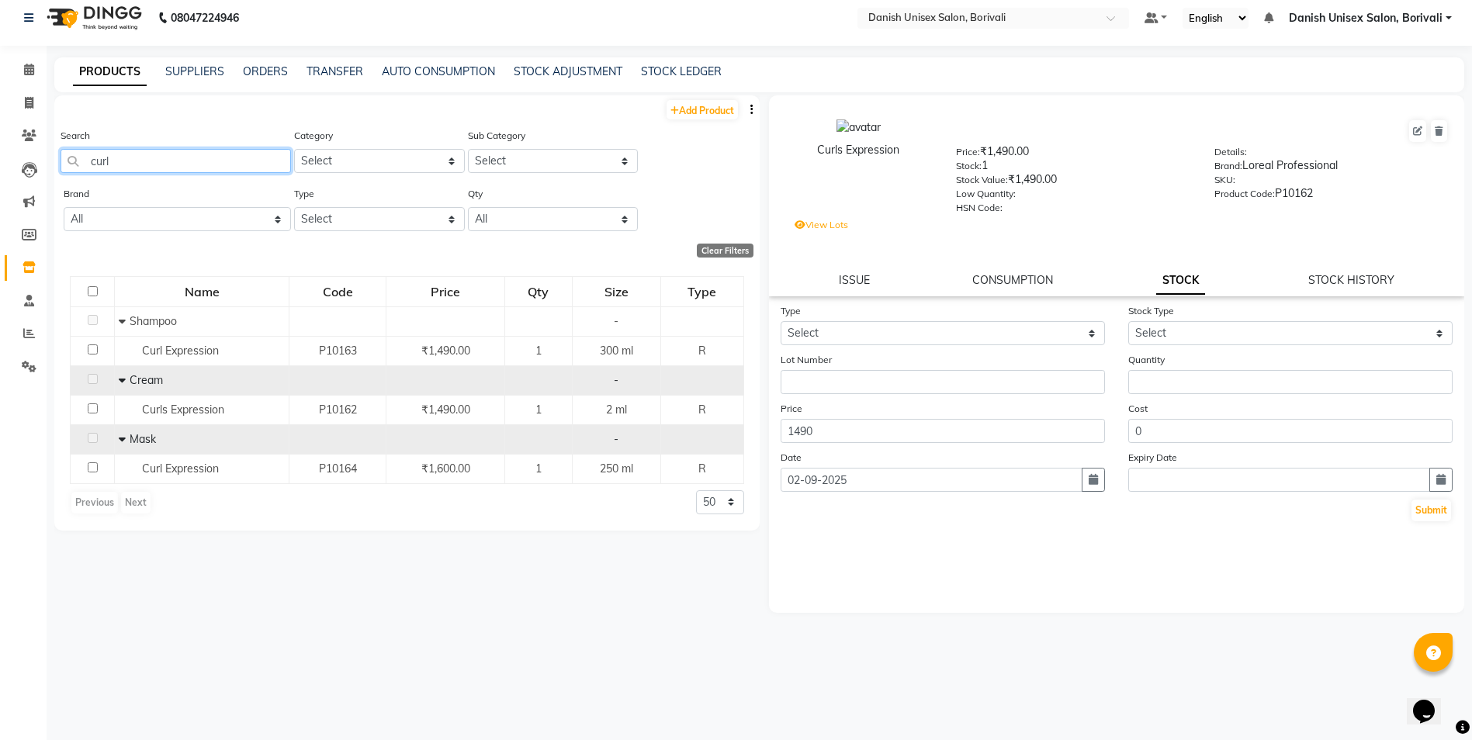
click at [138, 159] on input "curl" at bounding box center [176, 161] width 230 height 24
type input "c"
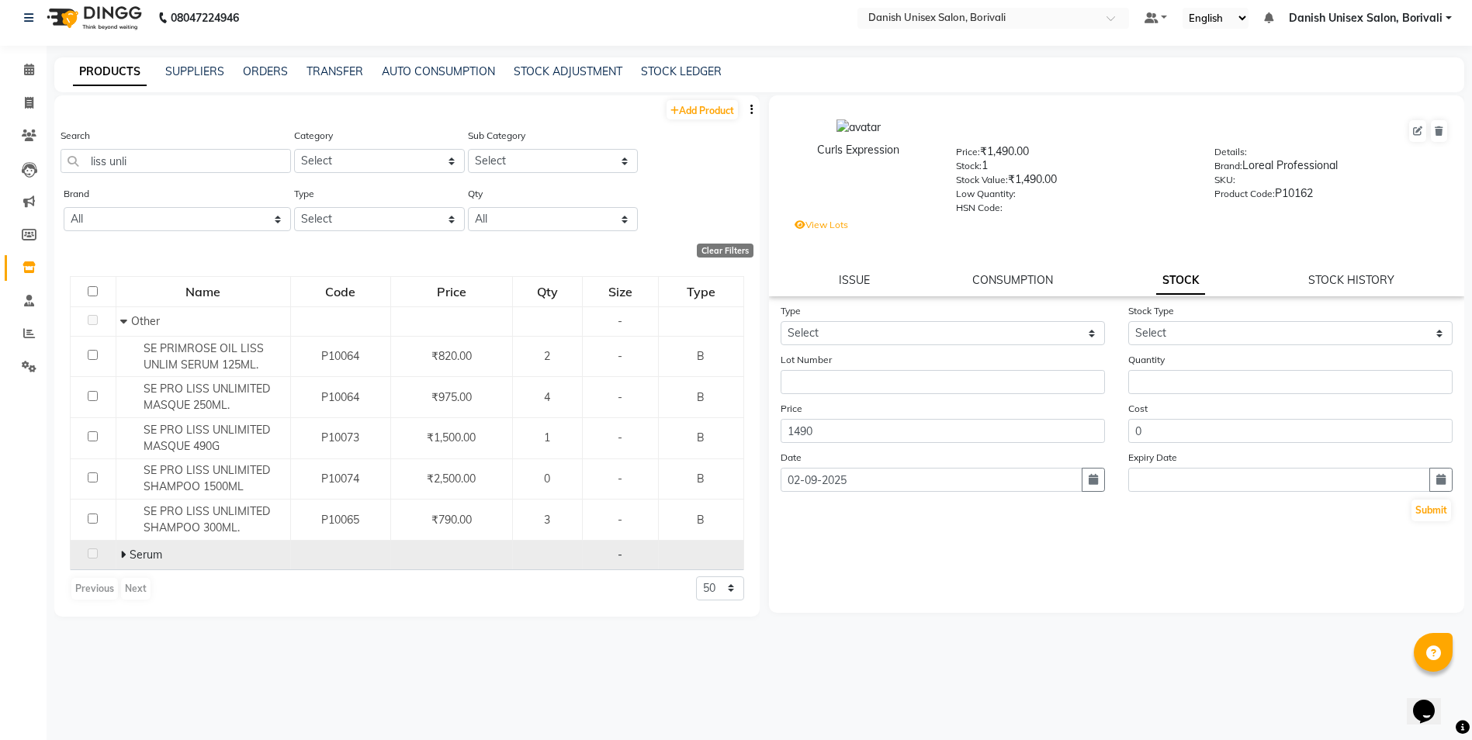
click at [117, 556] on td "Serum" at bounding box center [203, 554] width 175 height 29
click at [119, 550] on td "Serum" at bounding box center [203, 554] width 175 height 29
click at [126, 554] on span at bounding box center [124, 555] width 9 height 14
click at [164, 162] on input "liss unli" at bounding box center [176, 161] width 230 height 24
type input "l"
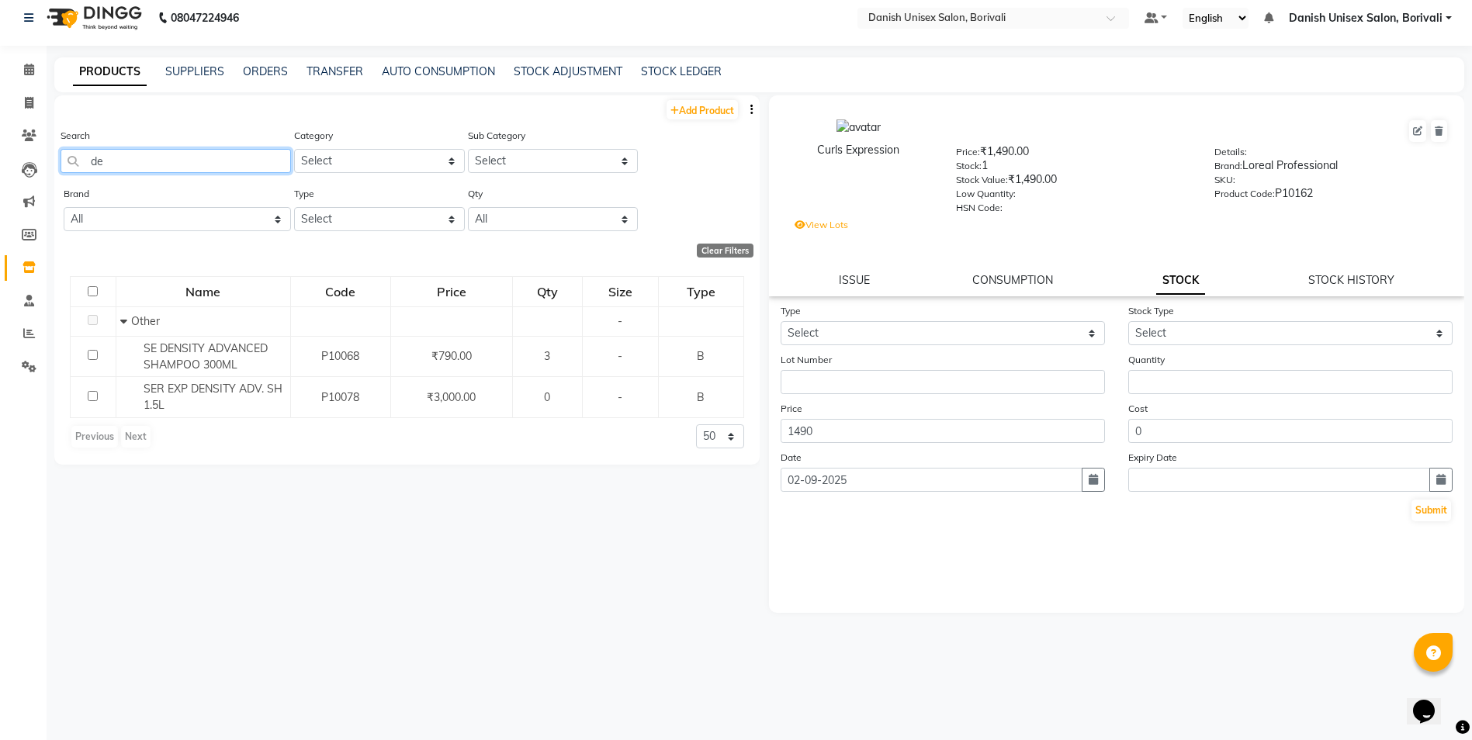
type input "d"
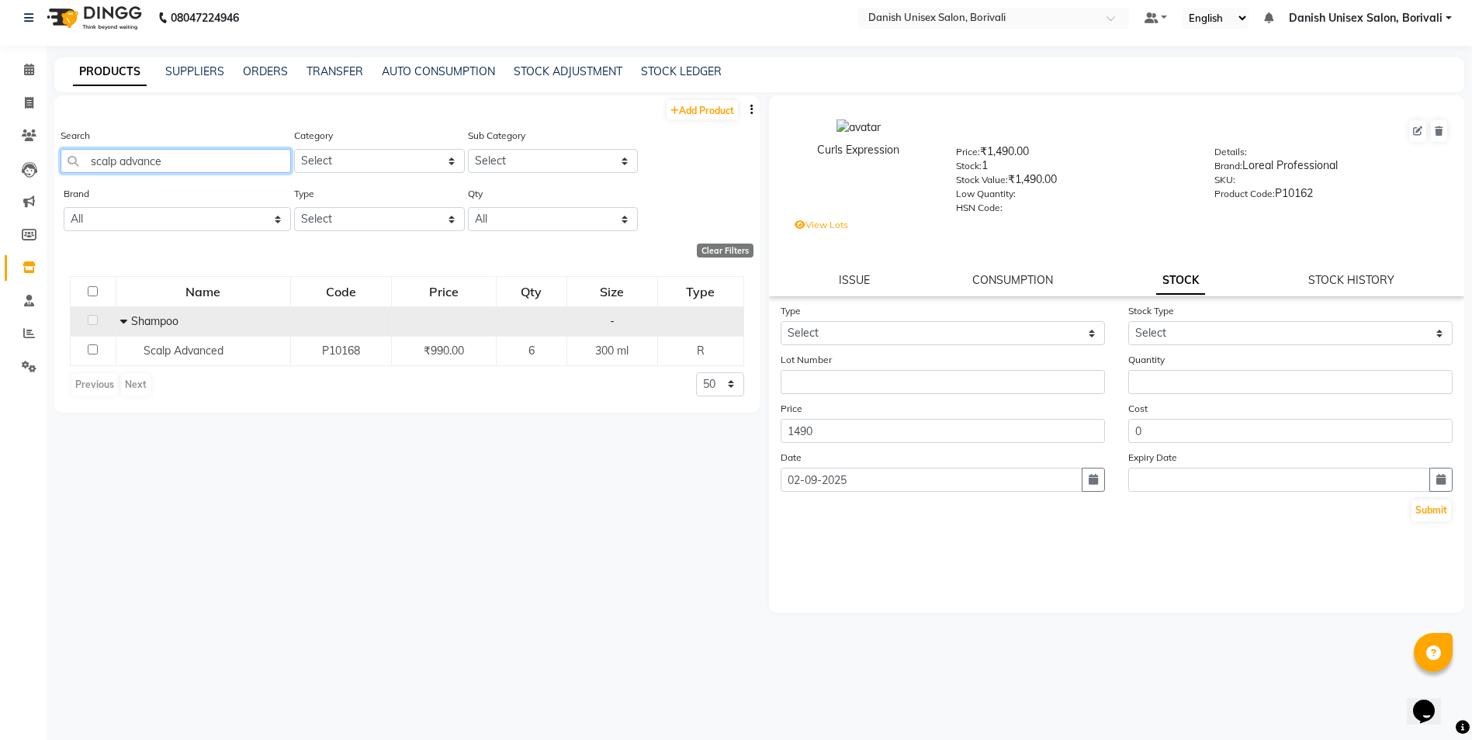
type input "scalp advance"
click at [125, 320] on icon at bounding box center [123, 321] width 7 height 11
click at [130, 316] on icon at bounding box center [127, 321] width 5 height 11
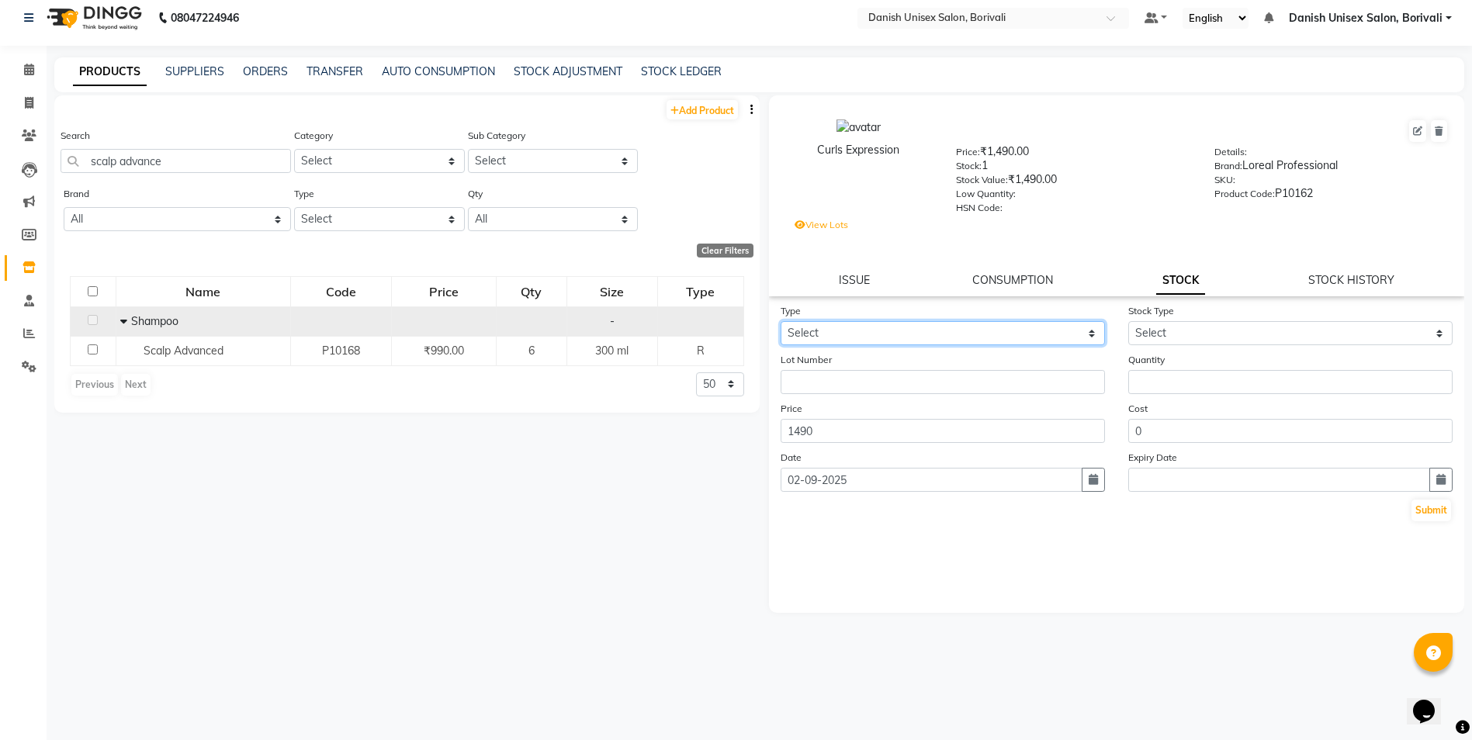
click at [878, 334] on select "Select In Out" at bounding box center [942, 333] width 324 height 24
select select "out"
click at [780, 321] on select "Select In Out" at bounding box center [942, 333] width 324 height 24
select select
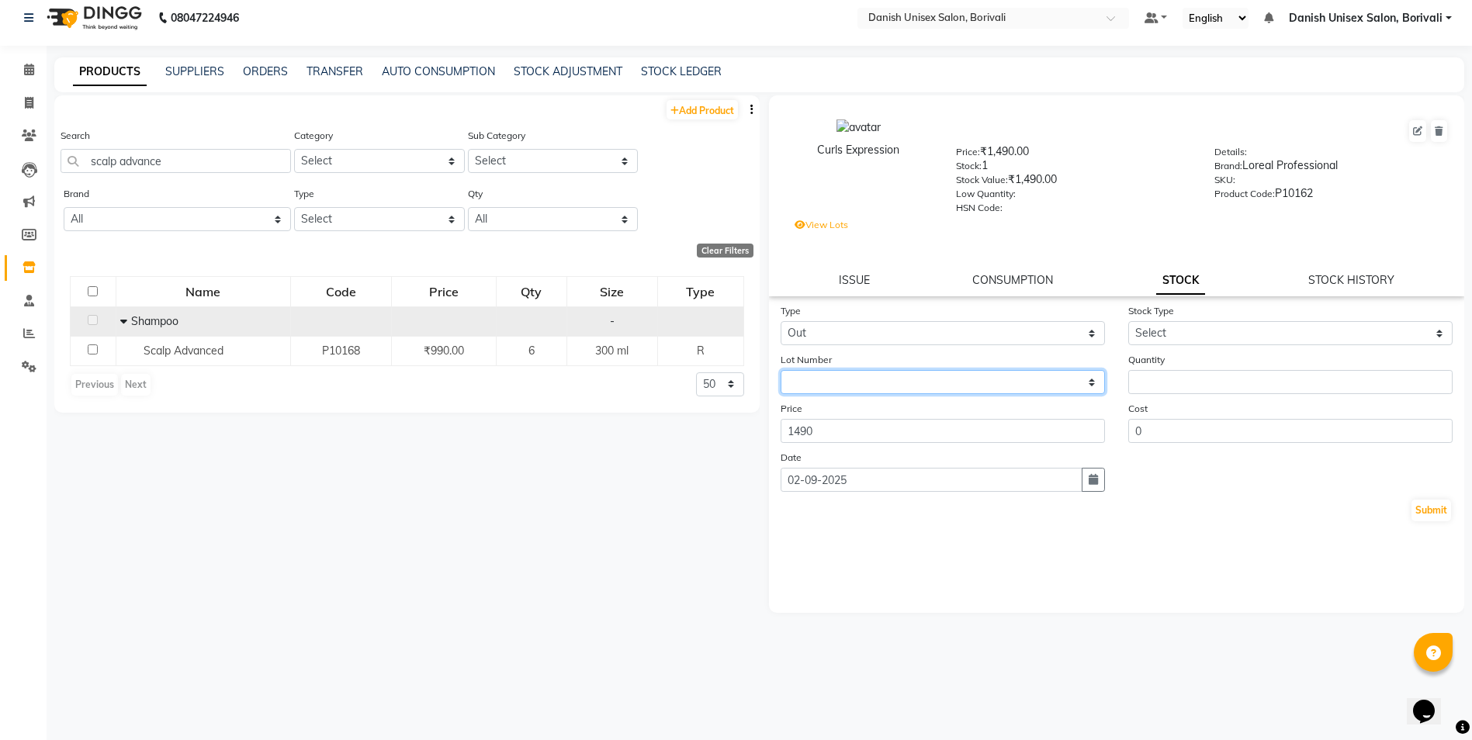
click at [837, 375] on select "None / [DATE]" at bounding box center [942, 382] width 324 height 24
click at [872, 363] on div "Lot Number None / [DATE]" at bounding box center [943, 372] width 348 height 43
drag, startPoint x: 1241, startPoint y: 315, endPoint x: 1220, endPoint y: 334, distance: 28.0
click at [1242, 314] on div "Stock Type Select Internal Use Damaged Expired Adjustment Return Other" at bounding box center [1290, 324] width 348 height 43
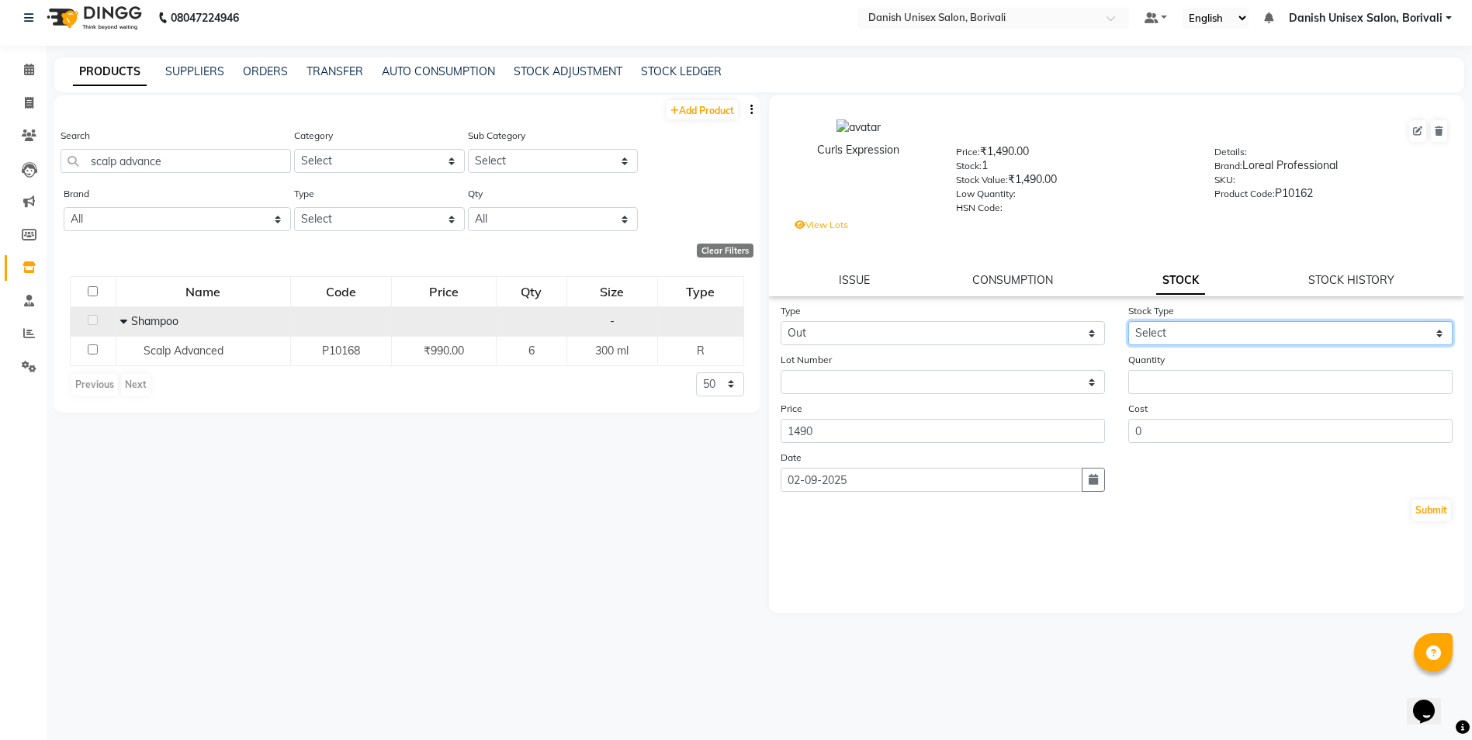
click at [1220, 334] on select "Select Internal Use Damaged Expired Adjustment Return Other" at bounding box center [1290, 333] width 324 height 24
select select "other"
click at [1128, 321] on select "Select Internal Use Damaged Expired Adjustment Return Other" at bounding box center [1290, 333] width 324 height 24
click at [1159, 334] on select "Select Internal Use Damaged Expired Adjustment Return Other" at bounding box center [1290, 333] width 324 height 24
click at [1128, 321] on select "Select Internal Use Damaged Expired Adjustment Return Other" at bounding box center [1290, 333] width 324 height 24
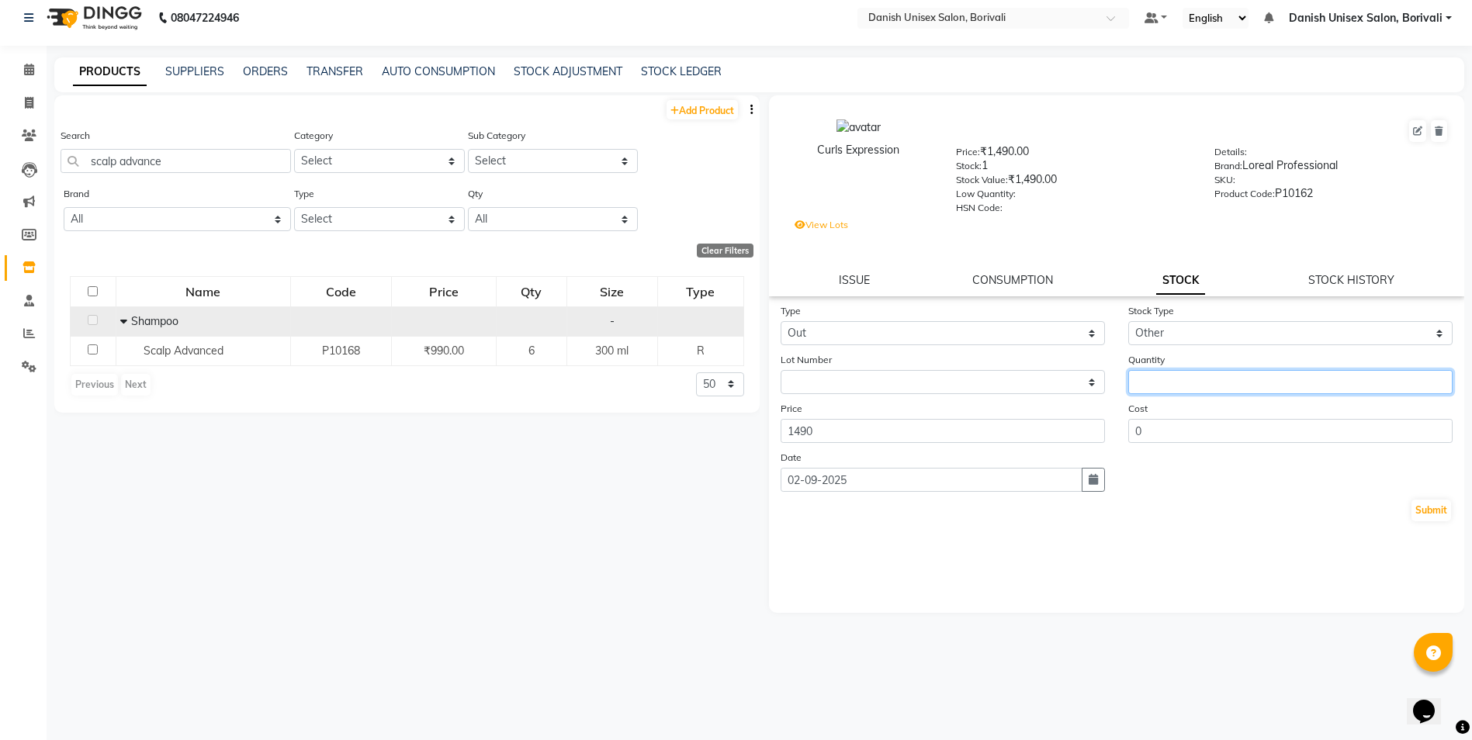
click at [1145, 377] on input "number" at bounding box center [1290, 382] width 324 height 24
type input "1"
click at [1136, 431] on input "0" at bounding box center [1290, 431] width 324 height 24
type input "1490"
click at [1421, 510] on button "Submit" at bounding box center [1431, 511] width 40 height 22
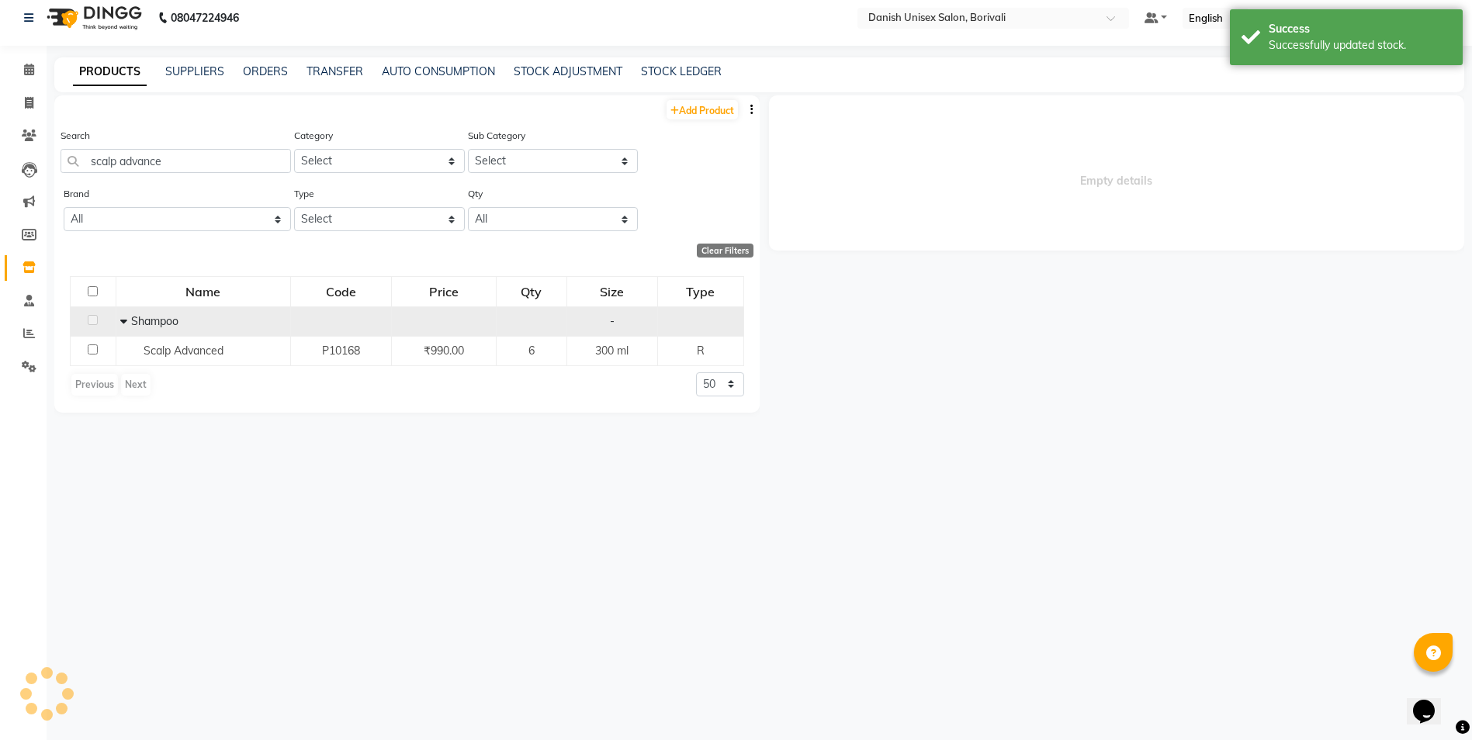
select select
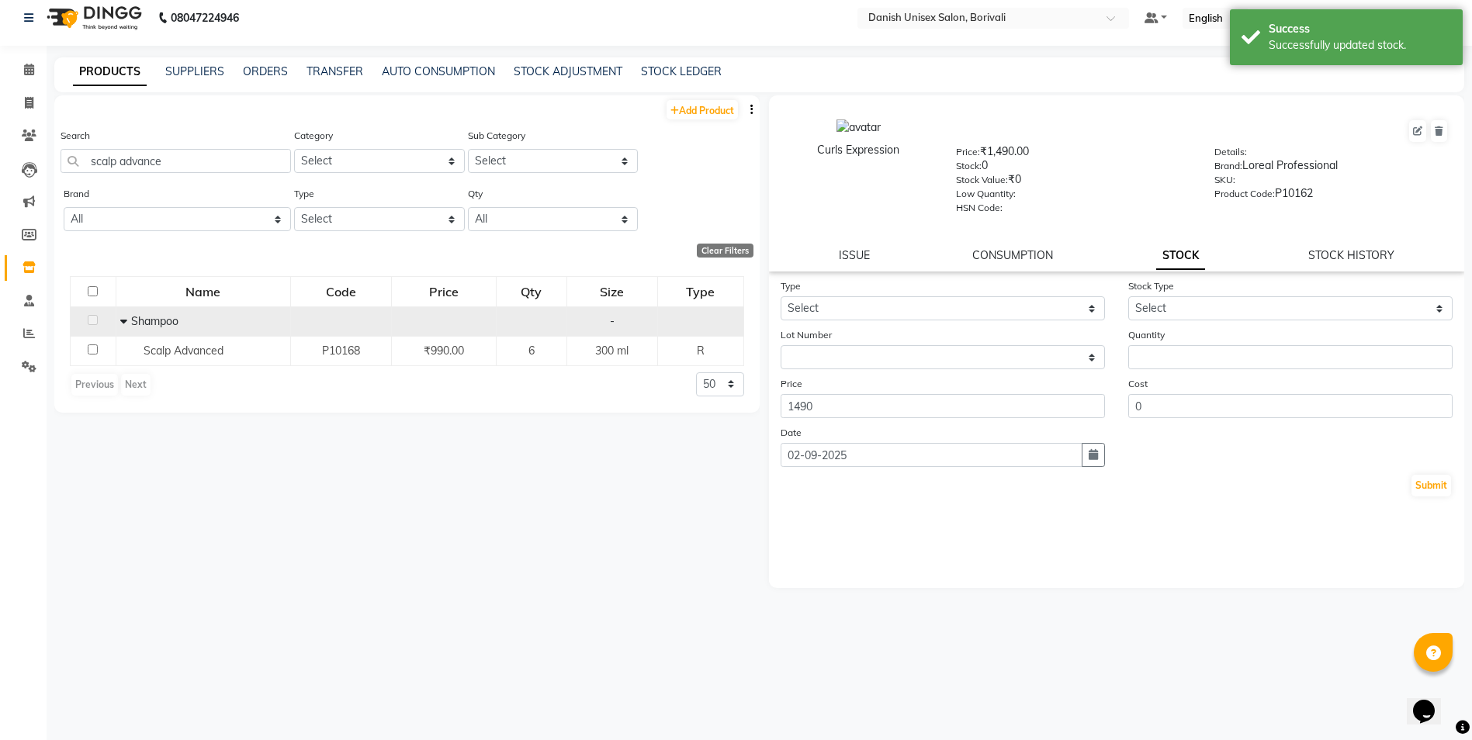
click at [120, 320] on icon at bounding box center [123, 321] width 7 height 11
click at [127, 322] on icon at bounding box center [127, 321] width 5 height 11
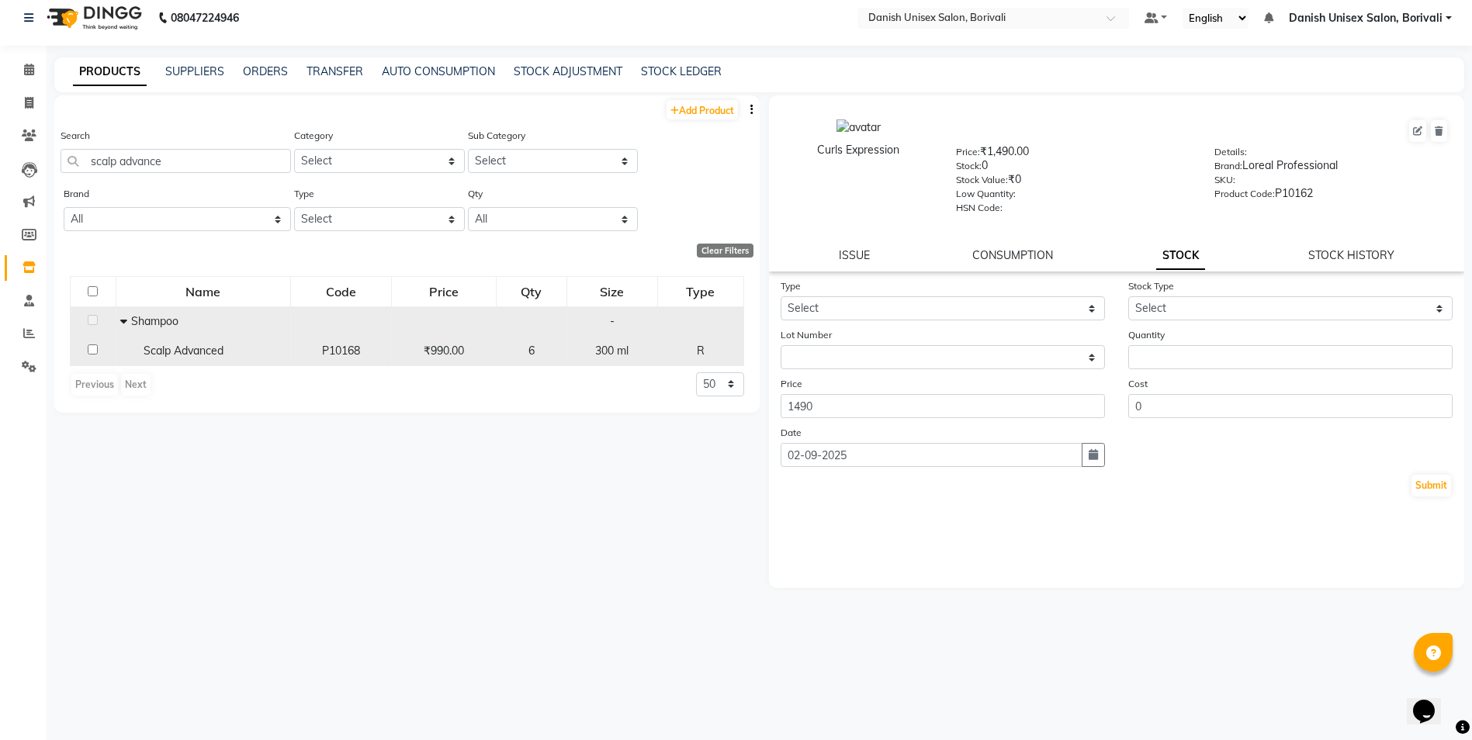
click at [506, 345] on div "6" at bounding box center [531, 351] width 57 height 16
select select
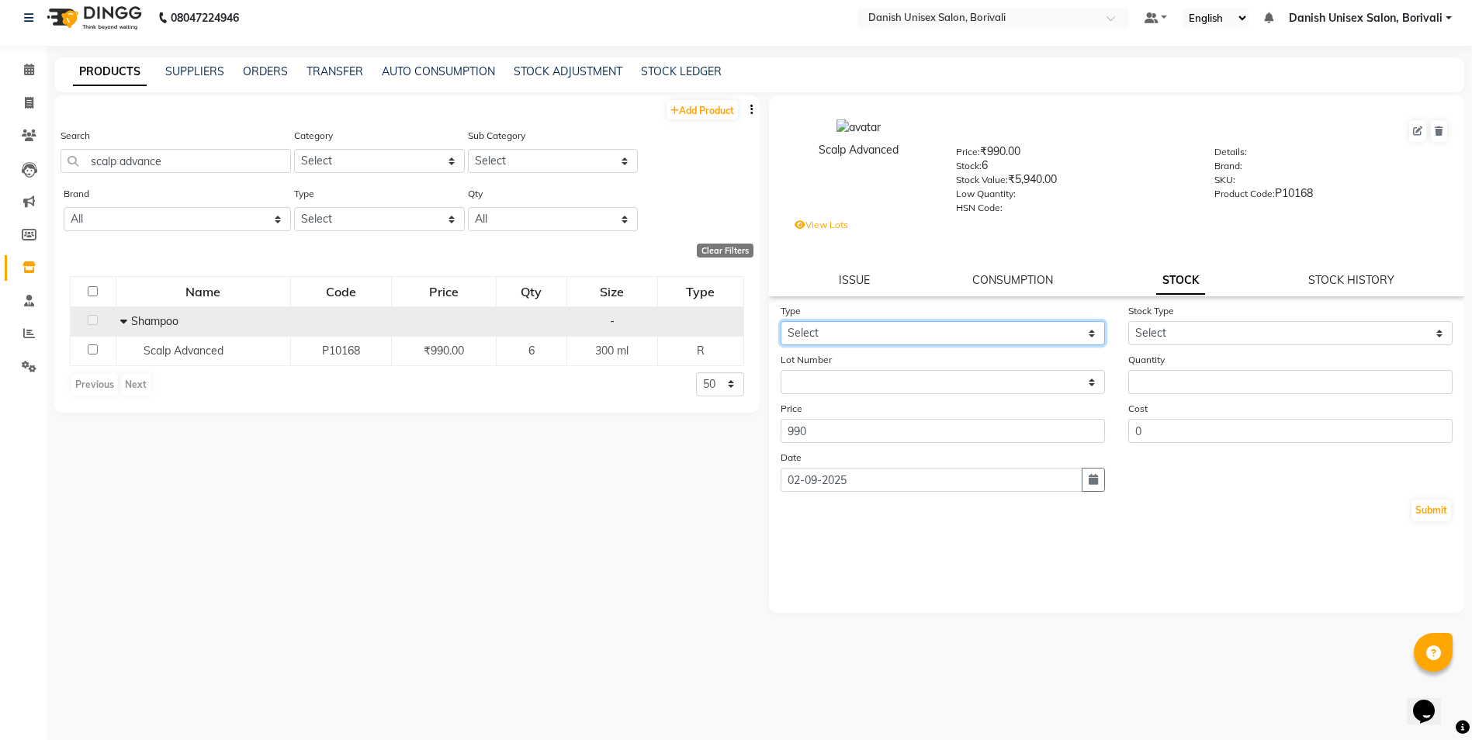
click at [828, 321] on select "Select In Out" at bounding box center [942, 333] width 324 height 24
select select "out"
click at [780, 321] on select "Select In Out" at bounding box center [942, 333] width 324 height 24
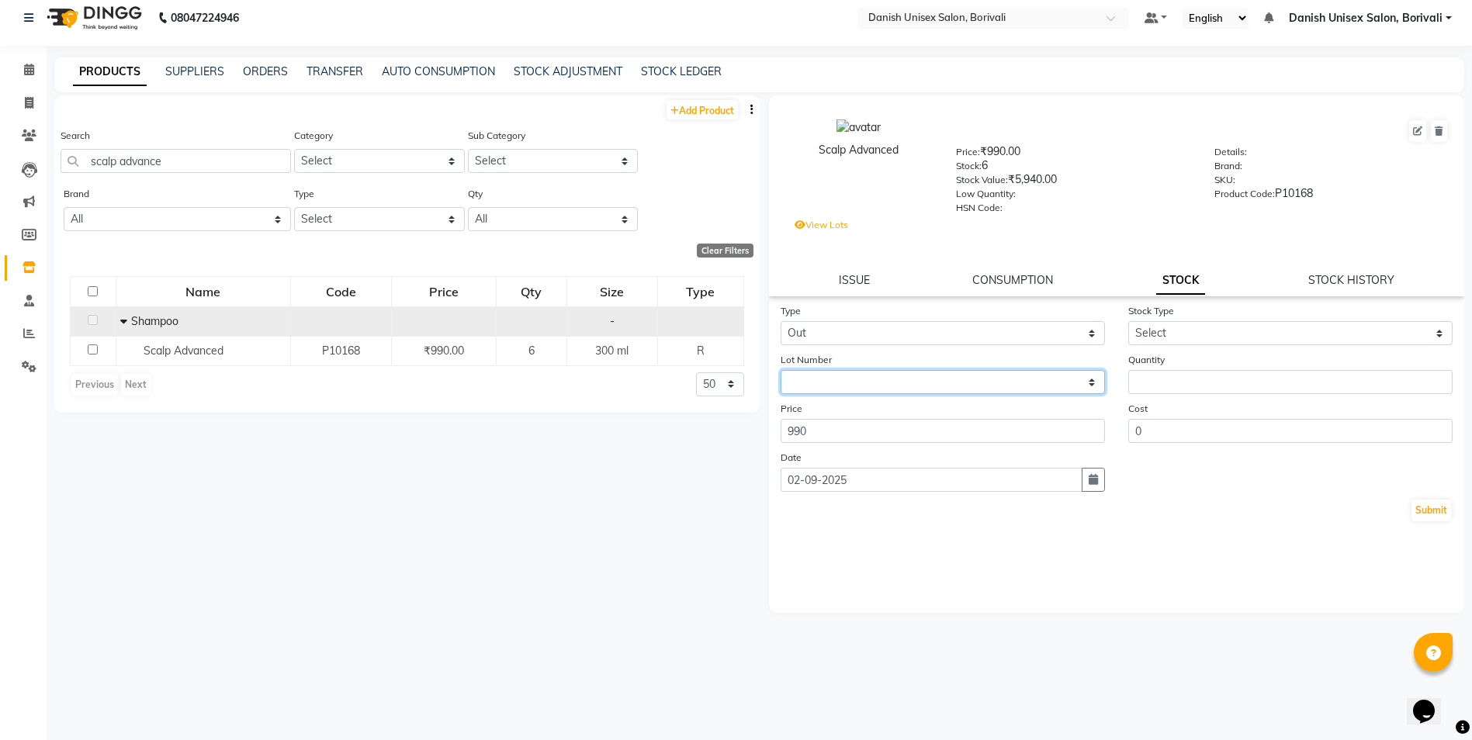
click at [812, 376] on select "None / [DATE]" at bounding box center [942, 382] width 324 height 24
select select "96384"
click at [780, 370] on select "None / [DATE]" at bounding box center [942, 382] width 324 height 24
click at [1170, 385] on input "number" at bounding box center [1290, 382] width 324 height 24
type input "1"
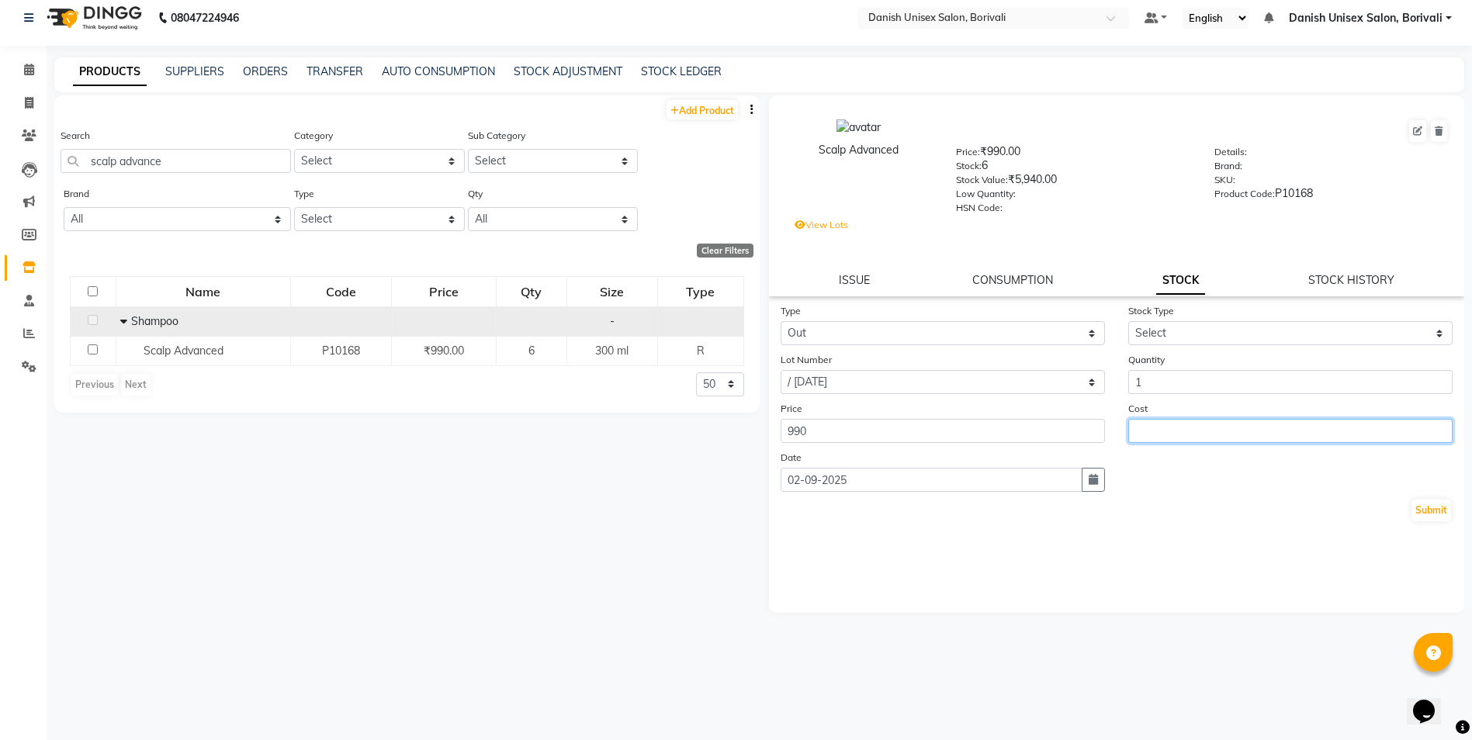
click at [1160, 425] on input "number" at bounding box center [1290, 431] width 324 height 24
type input "990"
click at [1420, 504] on button "Submit" at bounding box center [1431, 511] width 40 height 22
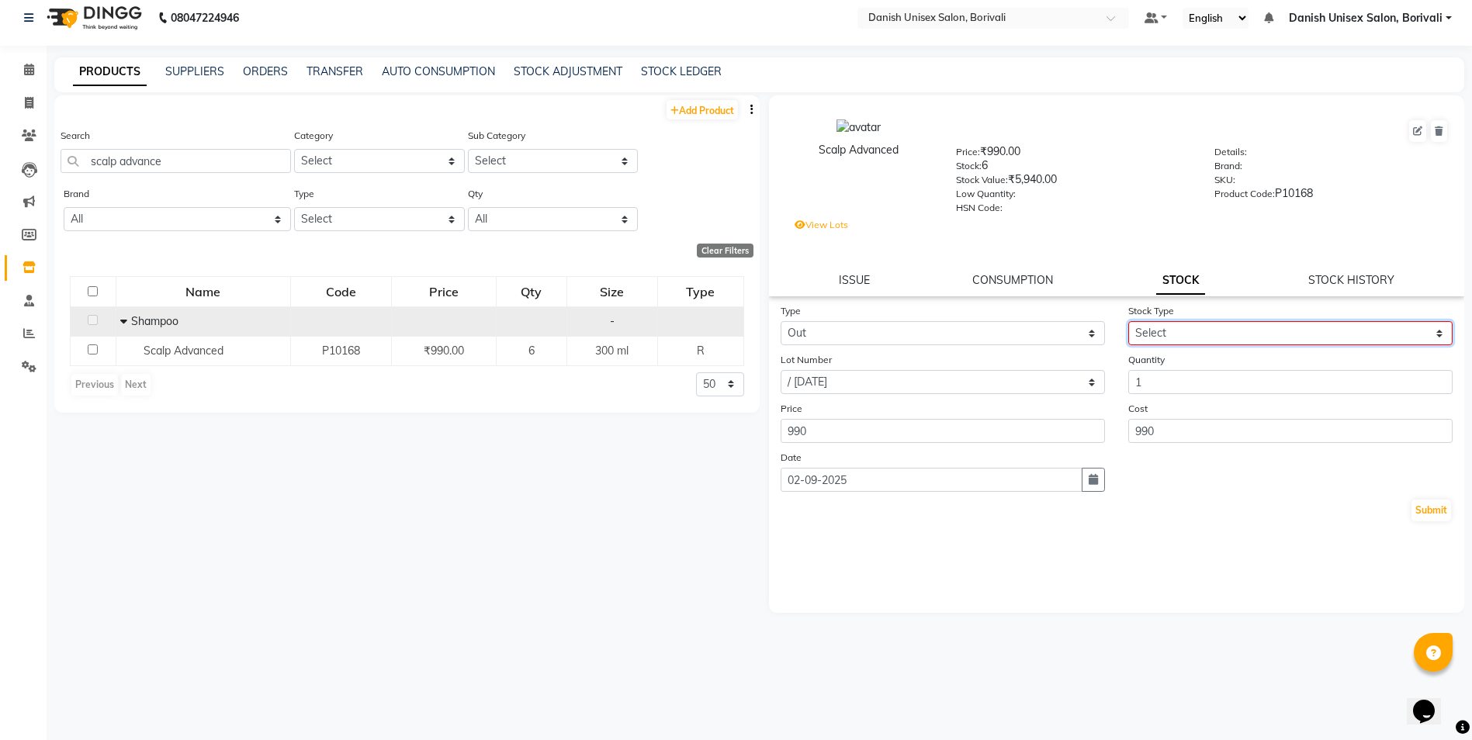
click at [1167, 327] on select "Select Internal Use Damaged Expired Adjustment Return Other" at bounding box center [1290, 333] width 324 height 24
select select "other"
click at [1128, 321] on select "Select Internal Use Damaged Expired Adjustment Return Other" at bounding box center [1290, 333] width 324 height 24
click at [1415, 510] on button "Submit" at bounding box center [1431, 511] width 40 height 22
select select "96384"
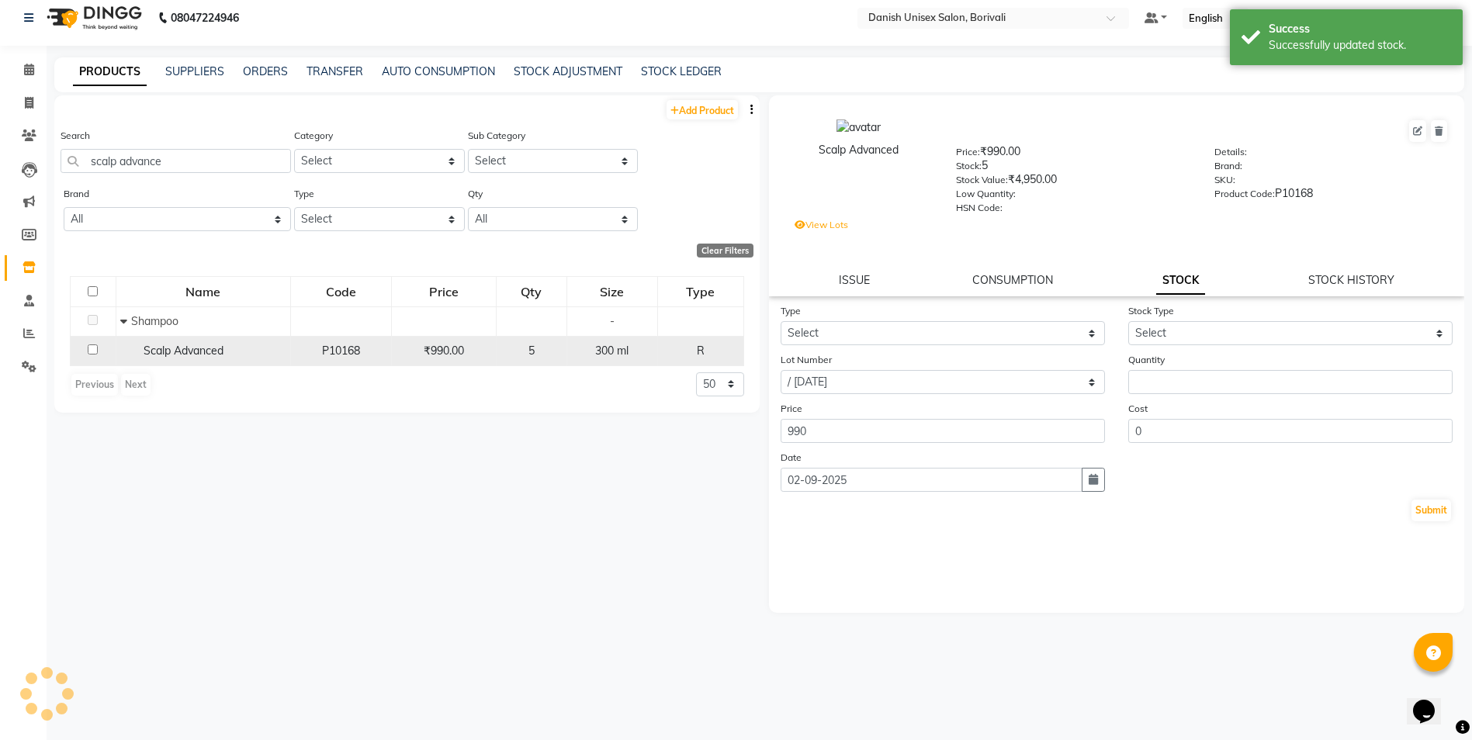
scroll to position [0, 0]
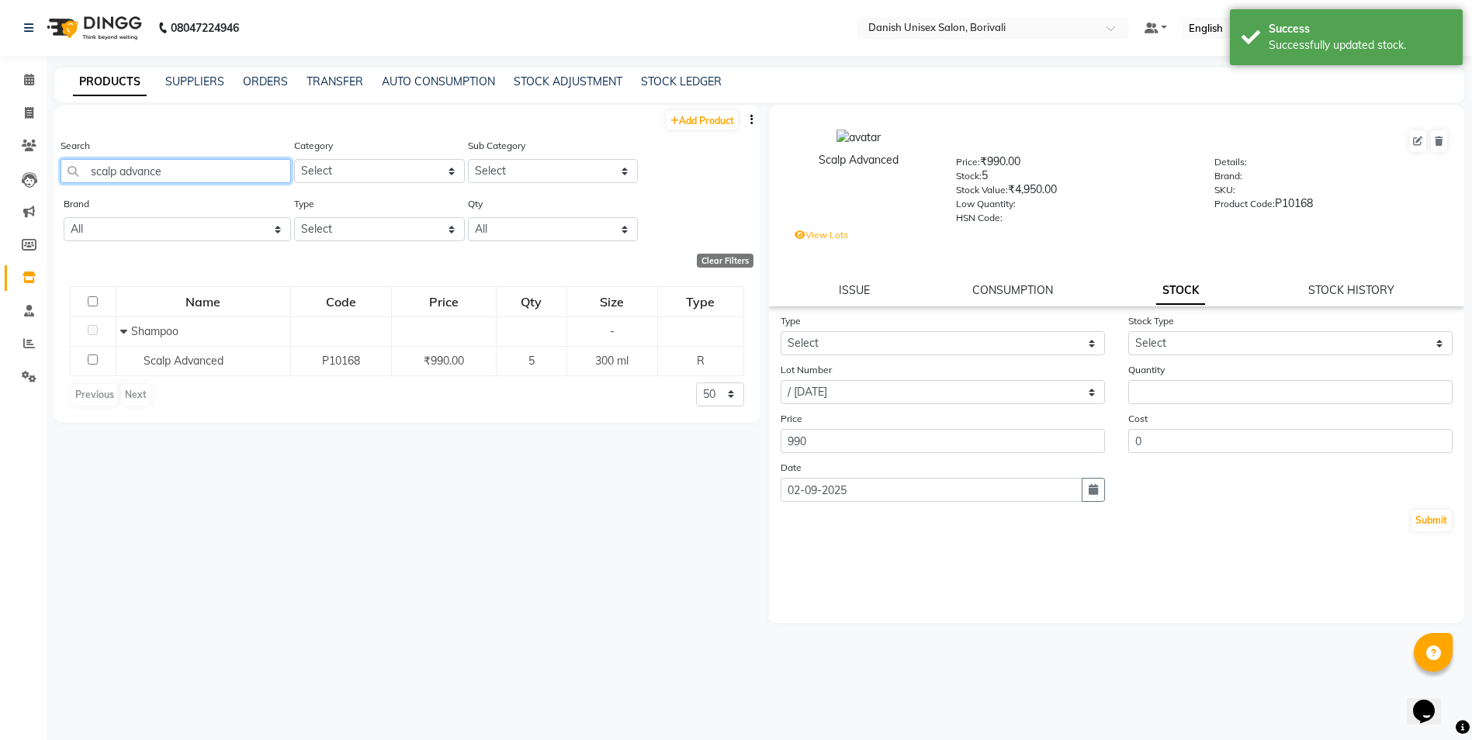
click at [219, 172] on input "scalp advance" at bounding box center [176, 171] width 230 height 24
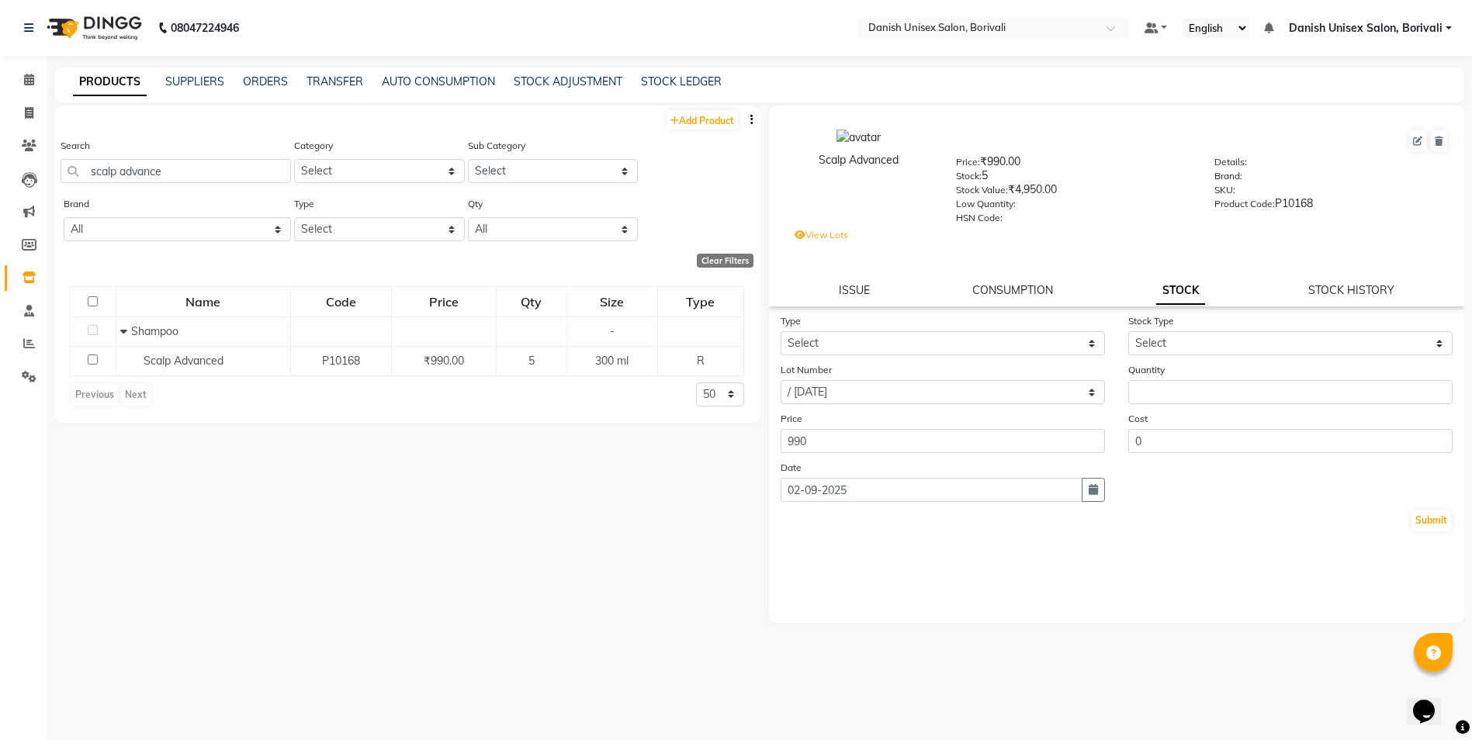
click at [195, 185] on div "Search scalp advance" at bounding box center [176, 166] width 230 height 58
click at [177, 171] on input "scalp advance" at bounding box center [176, 171] width 230 height 24
type input "s"
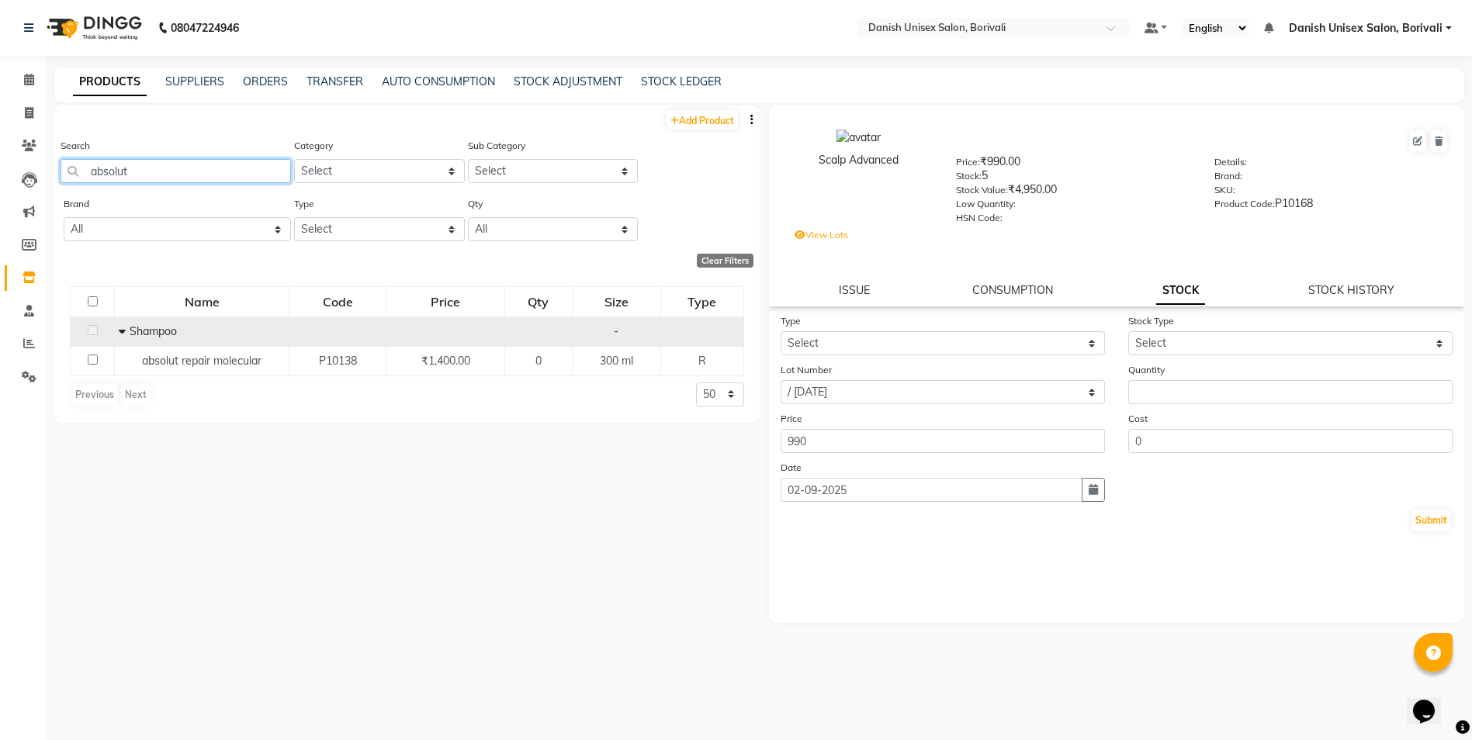
type input "absolut"
click at [122, 334] on icon at bounding box center [122, 331] width 7 height 11
click at [122, 334] on td "Shampoo" at bounding box center [207, 330] width 175 height 29
click at [128, 331] on icon at bounding box center [127, 331] width 5 height 11
click at [840, 336] on select "Select In Out" at bounding box center [942, 343] width 324 height 24
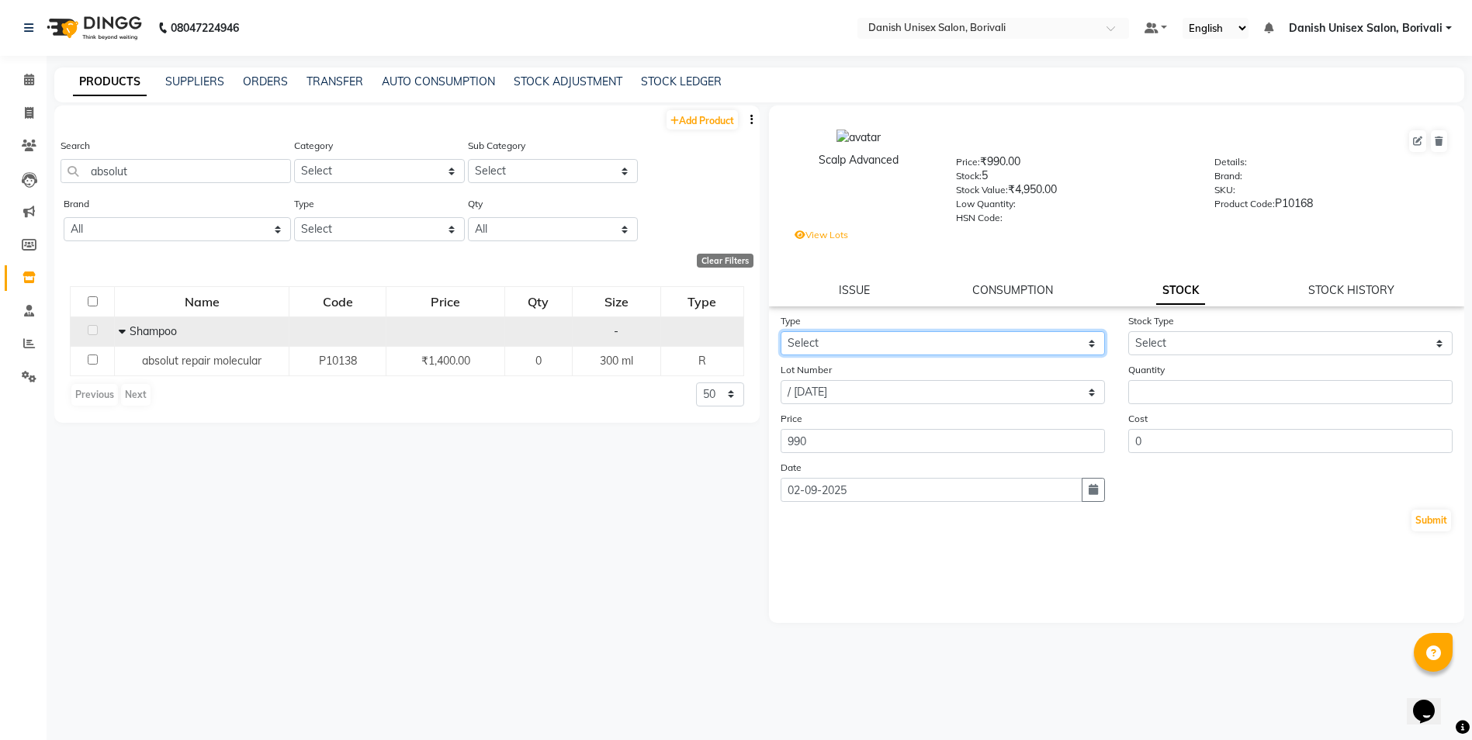
select select "in"
click at [780, 331] on select "Select In Out" at bounding box center [942, 343] width 324 height 24
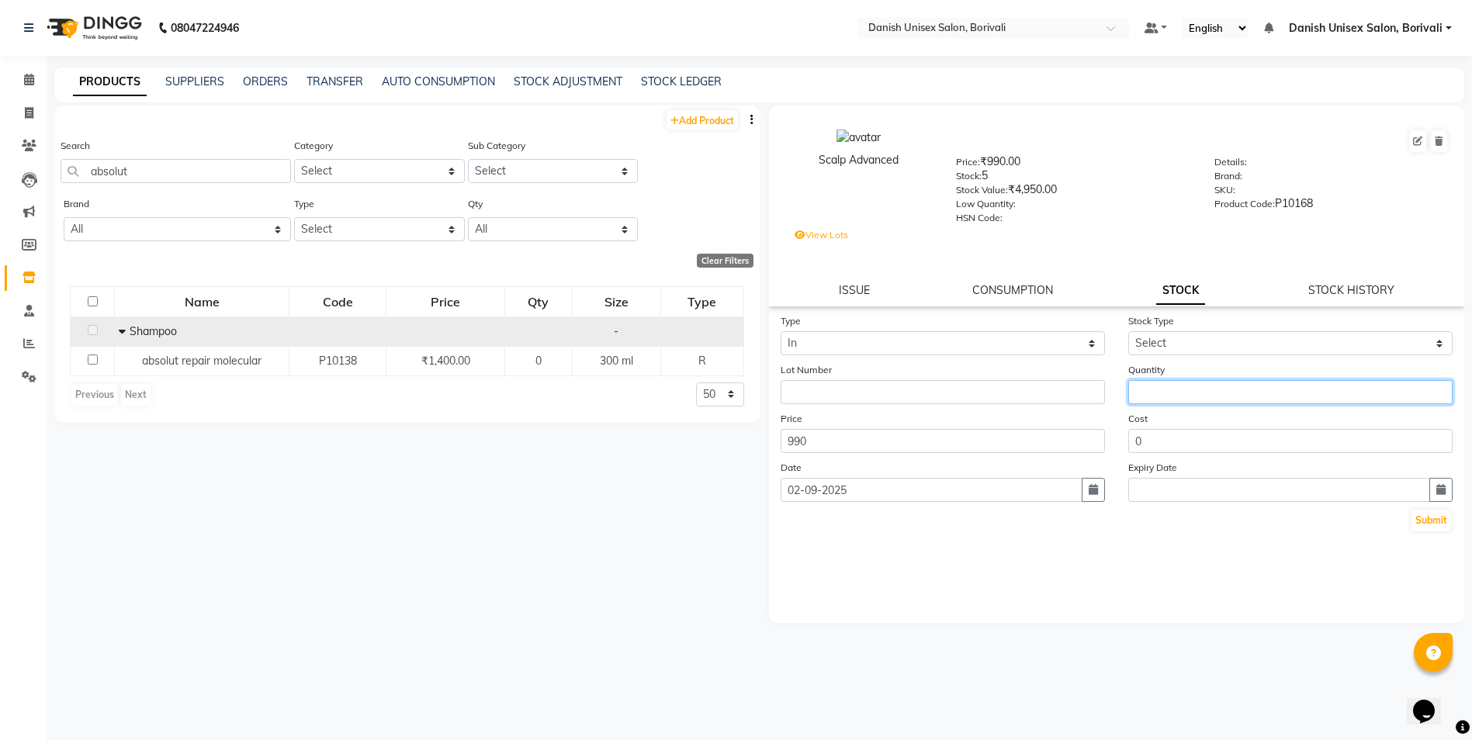
click at [1238, 394] on input "number" at bounding box center [1290, 392] width 324 height 24
type input "2"
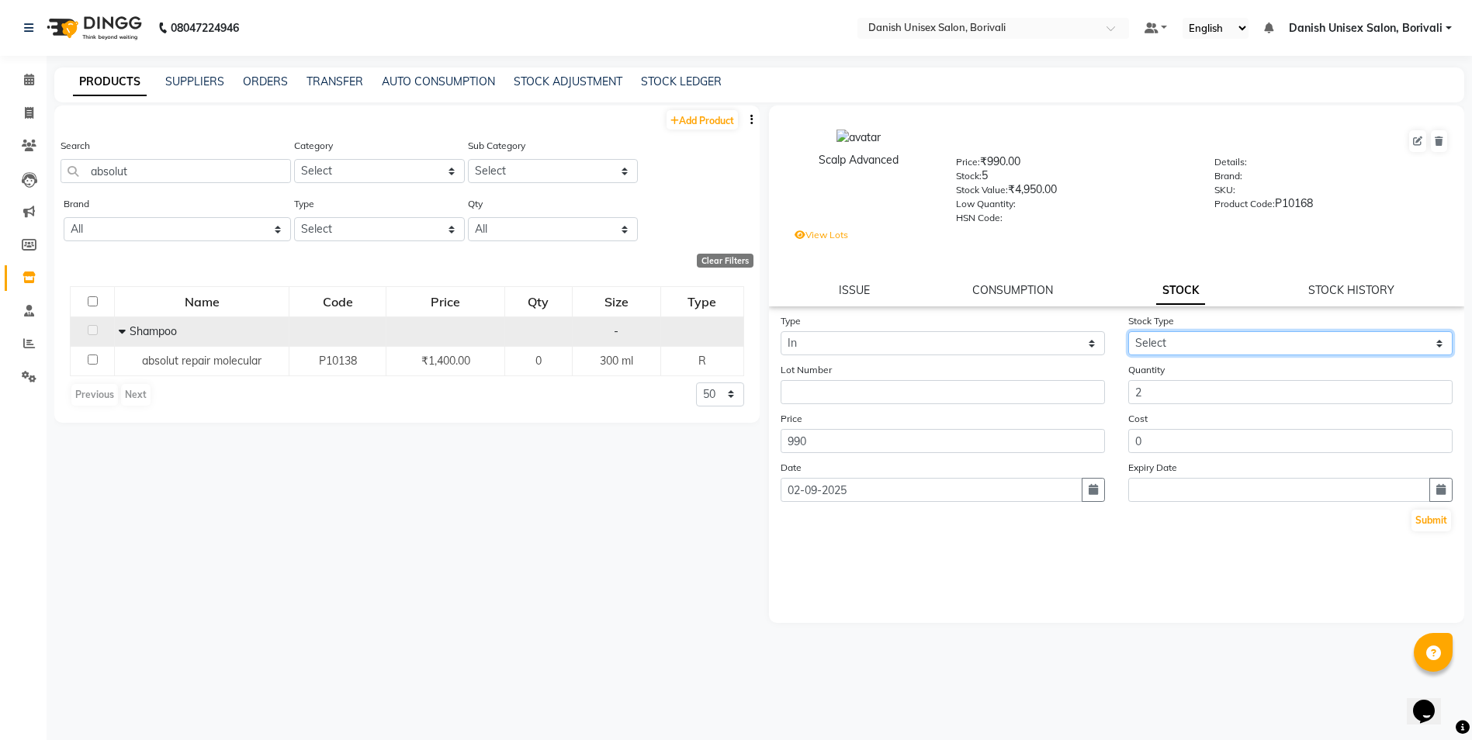
click at [1149, 341] on select "Select New Stock Adjustment Return Other" at bounding box center [1290, 343] width 324 height 24
select select "other"
click at [1128, 331] on select "Select New Stock Adjustment Return Other" at bounding box center [1290, 343] width 324 height 24
click at [1426, 525] on button "Submit" at bounding box center [1431, 521] width 40 height 22
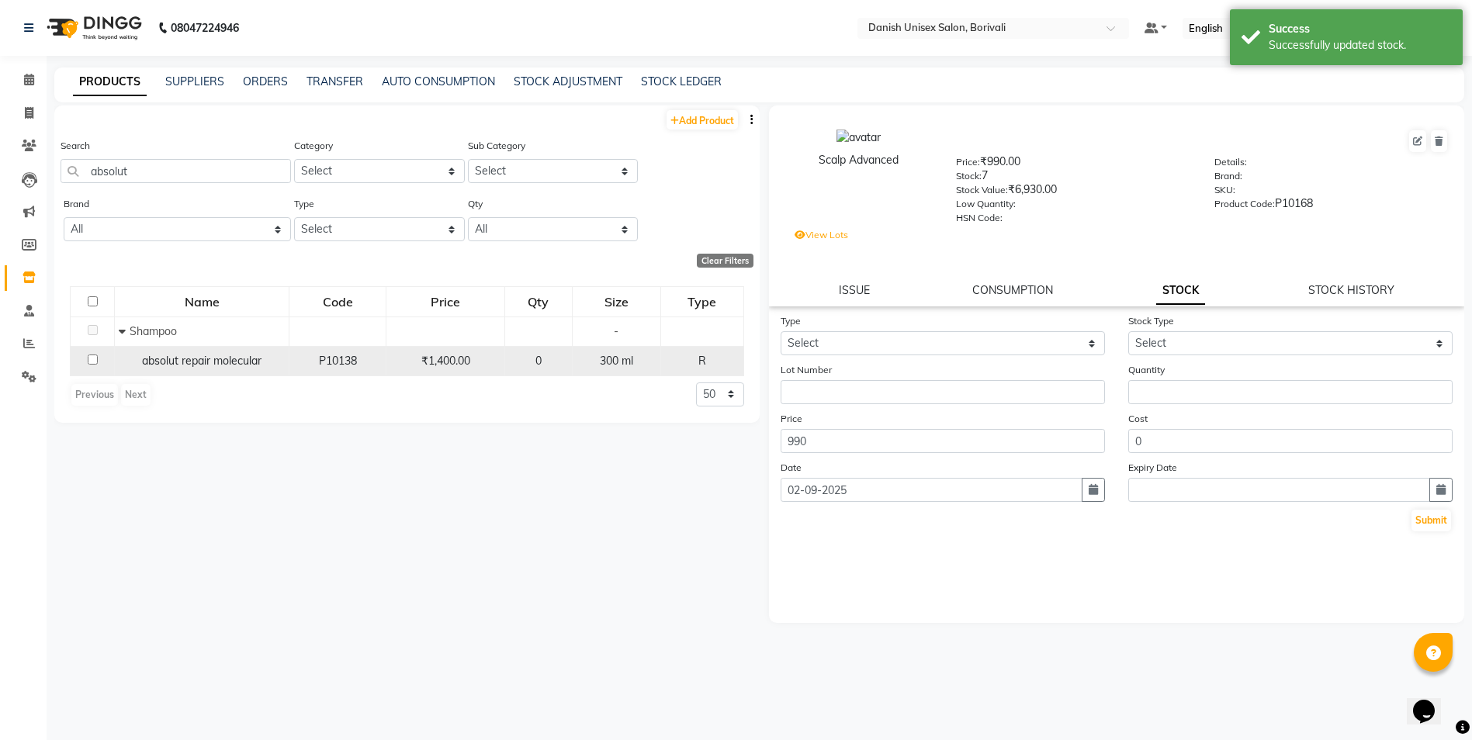
click at [541, 365] on span "0" at bounding box center [538, 361] width 6 height 14
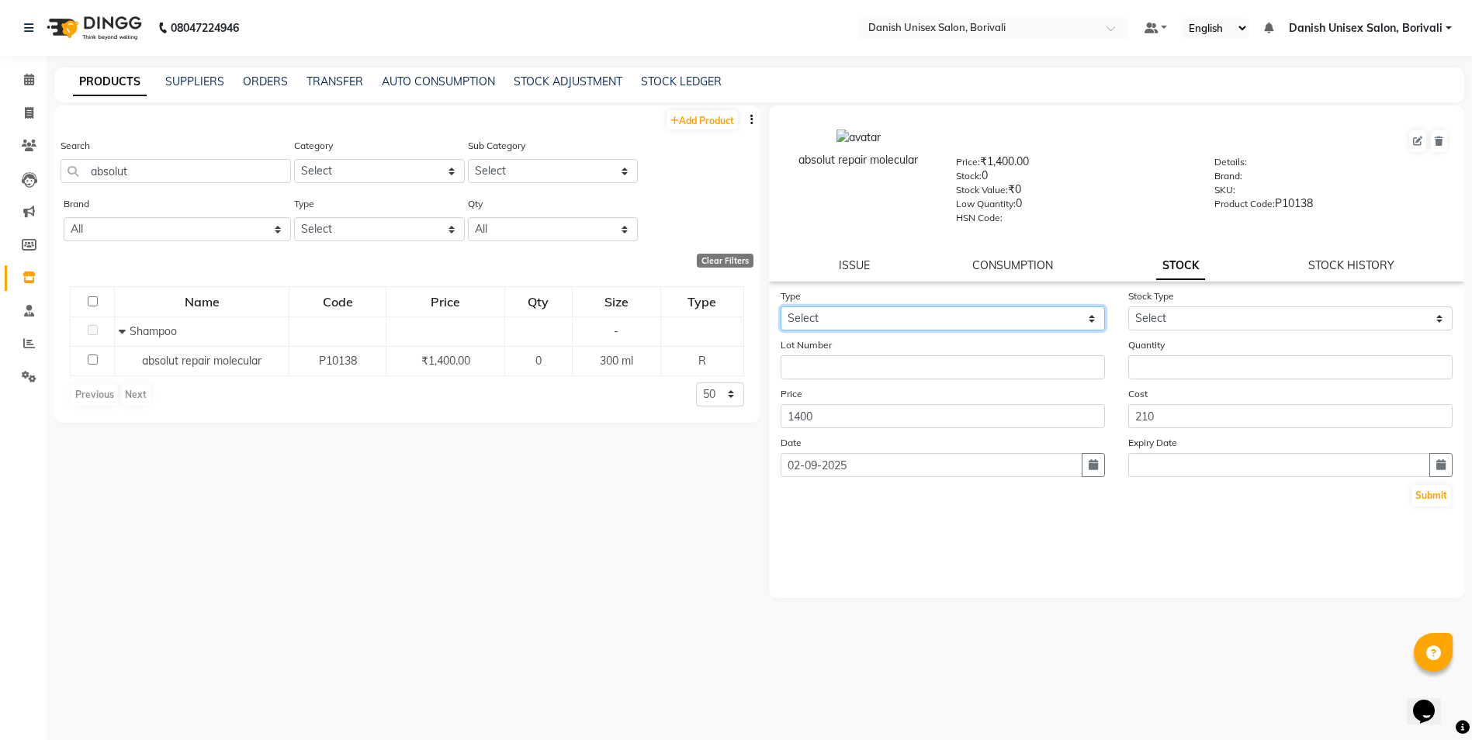
click at [892, 320] on select "Select In Out" at bounding box center [942, 318] width 324 height 24
click at [1005, 161] on div "Price: ₹1,400.00" at bounding box center [1073, 165] width 234 height 22
click at [1001, 168] on div "Price: ₹1,400.00" at bounding box center [1073, 165] width 234 height 22
click at [845, 329] on select "Select In Out" at bounding box center [942, 318] width 324 height 24
select select "in"
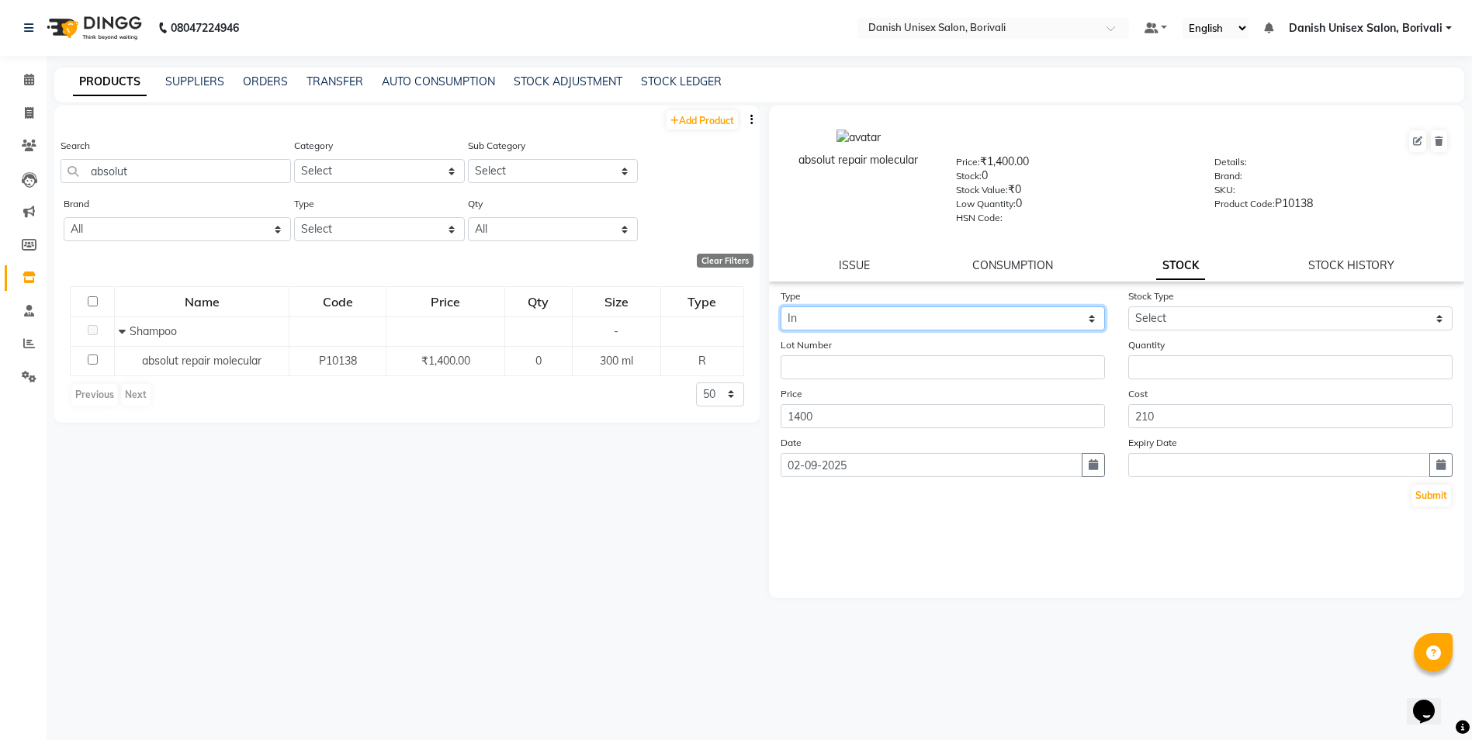
click at [780, 306] on select "Select In Out" at bounding box center [942, 318] width 324 height 24
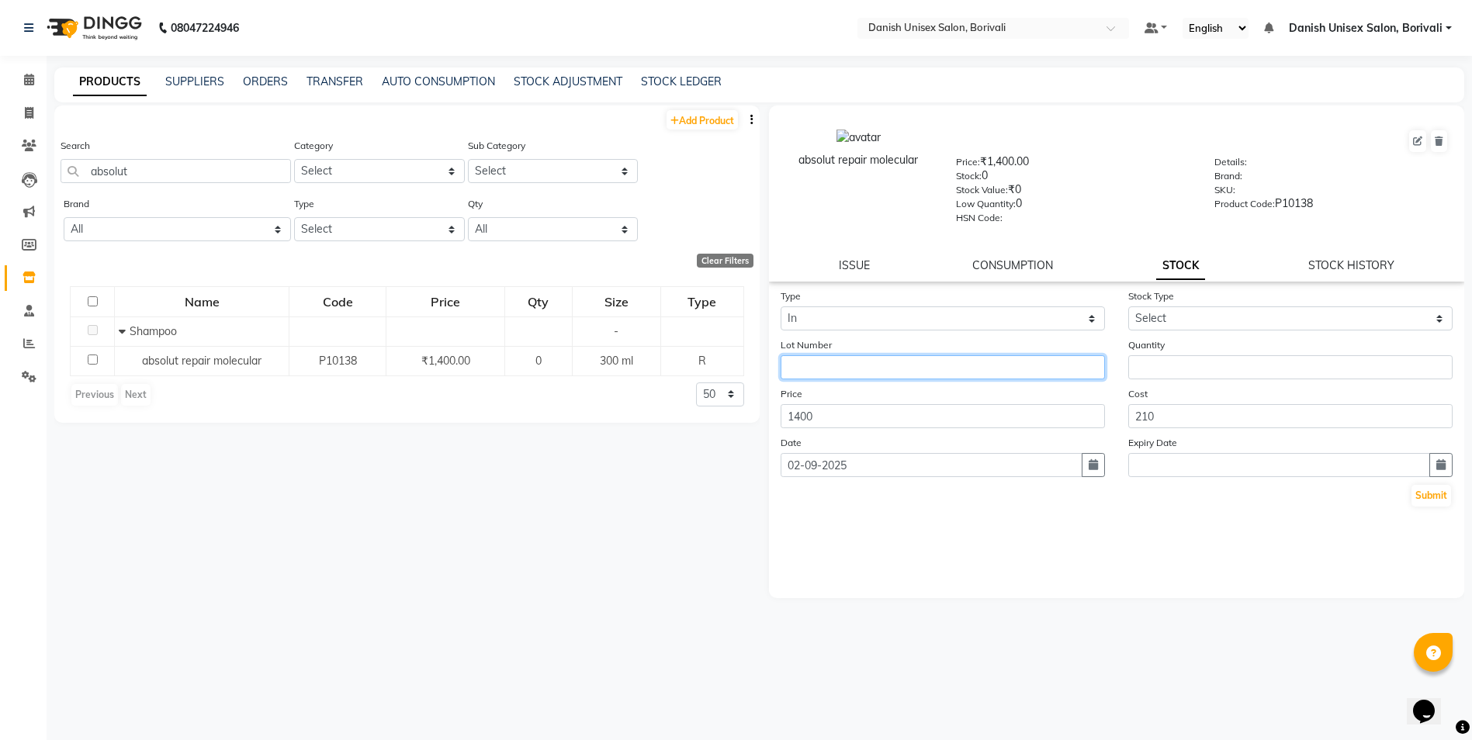
click at [857, 376] on input "text" at bounding box center [942, 367] width 324 height 24
click at [864, 381] on form "Type Select In Out Stock Type Select New Stock Adjustment Return Other Lot Numb…" at bounding box center [1116, 398] width 673 height 220
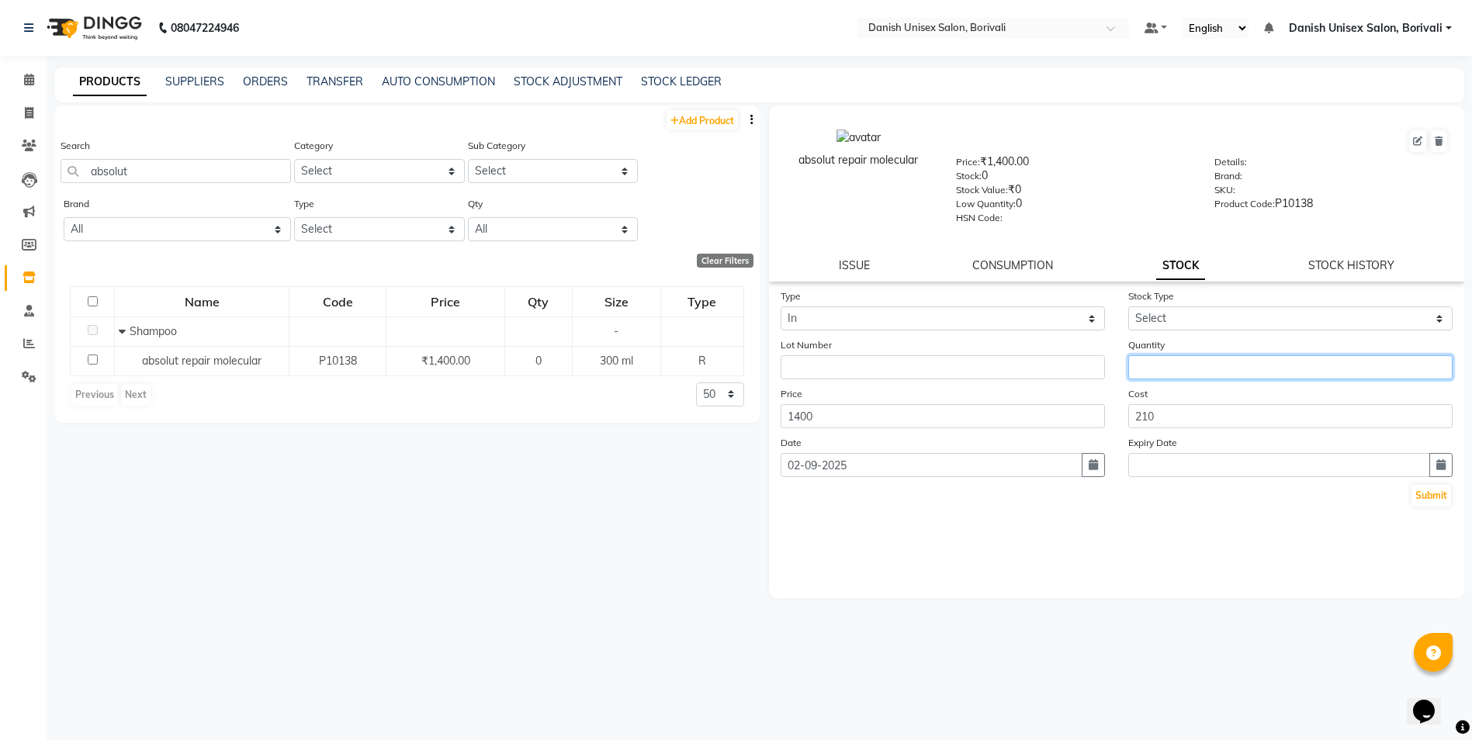
click at [1167, 364] on input "number" at bounding box center [1290, 367] width 324 height 24
type input "1"
type input "2"
click at [1174, 419] on input "210" at bounding box center [1290, 416] width 324 height 24
type input "2"
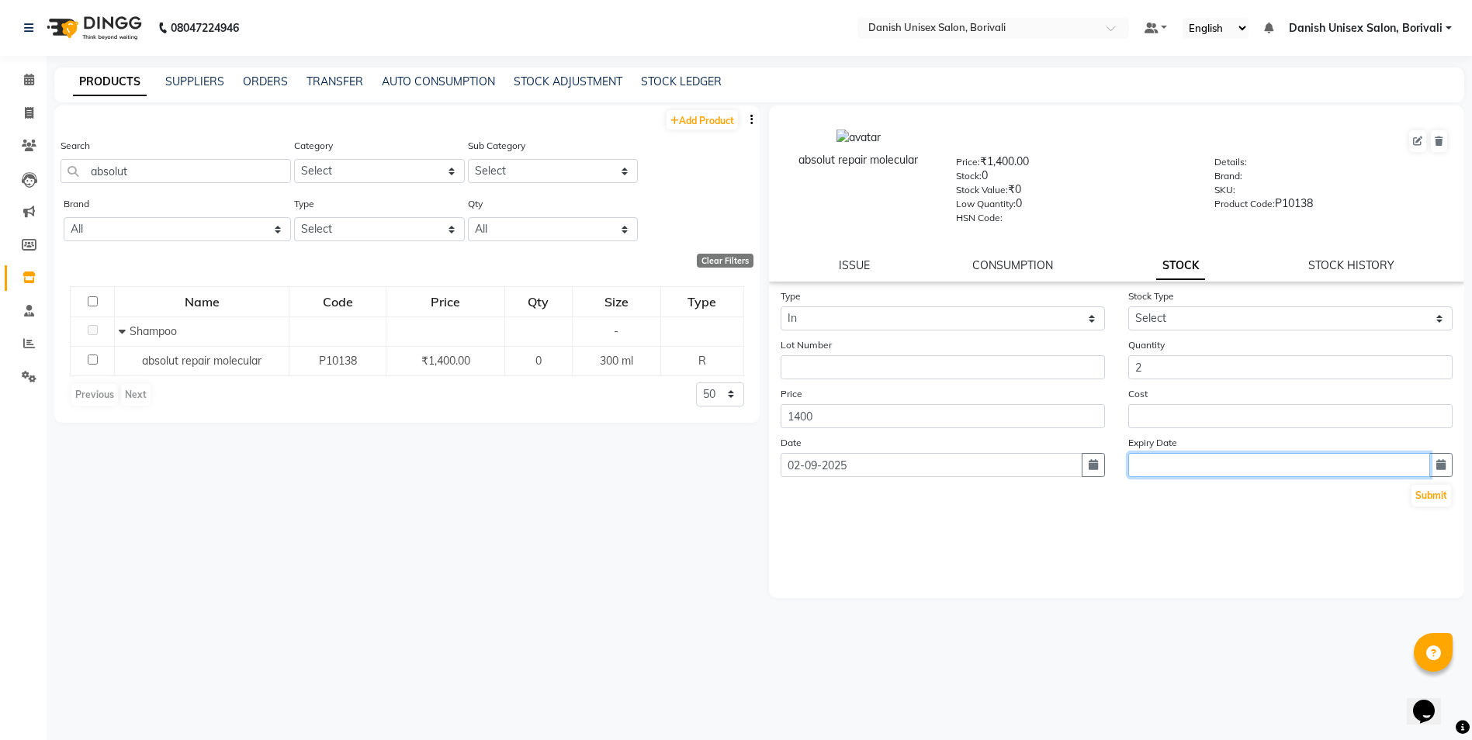
click at [1149, 475] on input "text" at bounding box center [1279, 465] width 302 height 24
select select "9"
select select "2025"
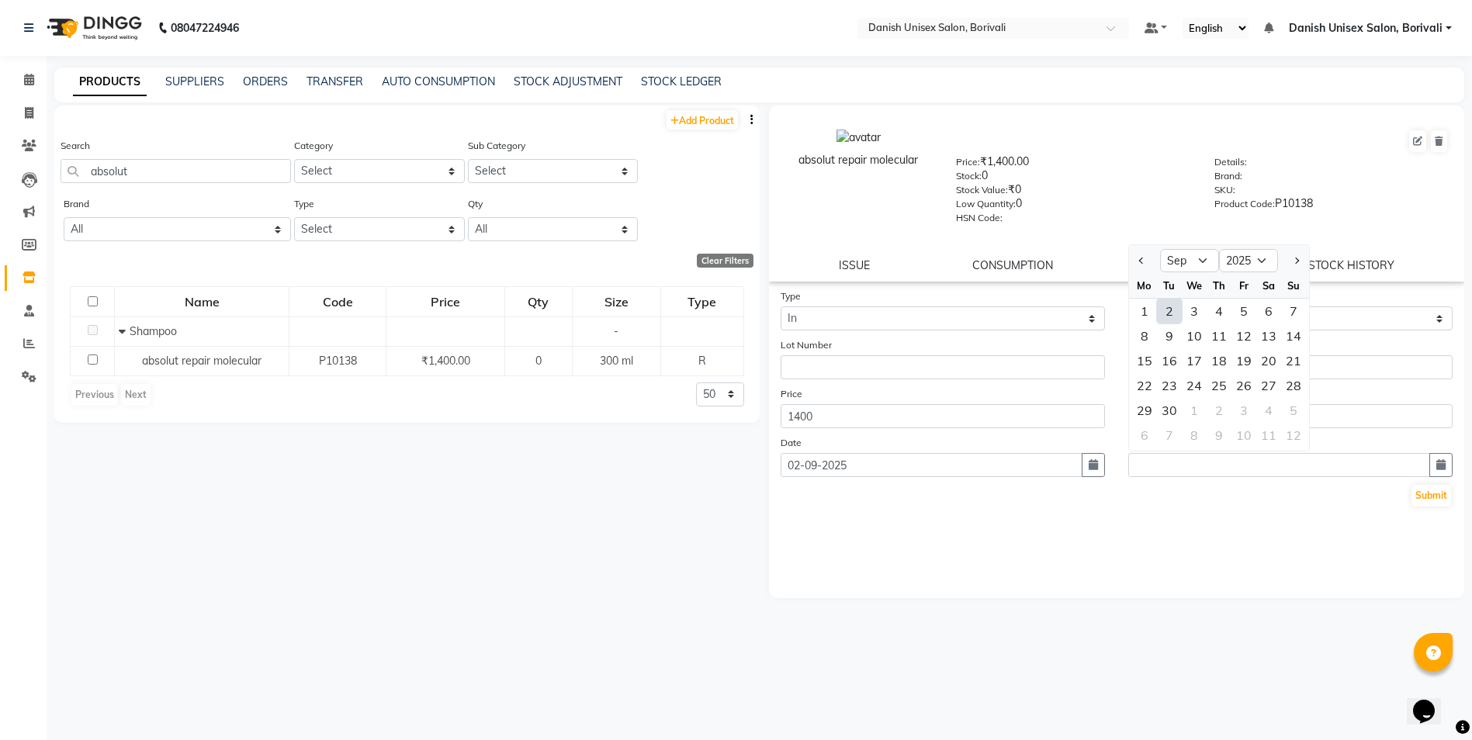
click at [1109, 543] on div "Type Select In Out Stock Type Select New Stock Adjustment Return Other Lot Numb…" at bounding box center [1117, 443] width 696 height 310
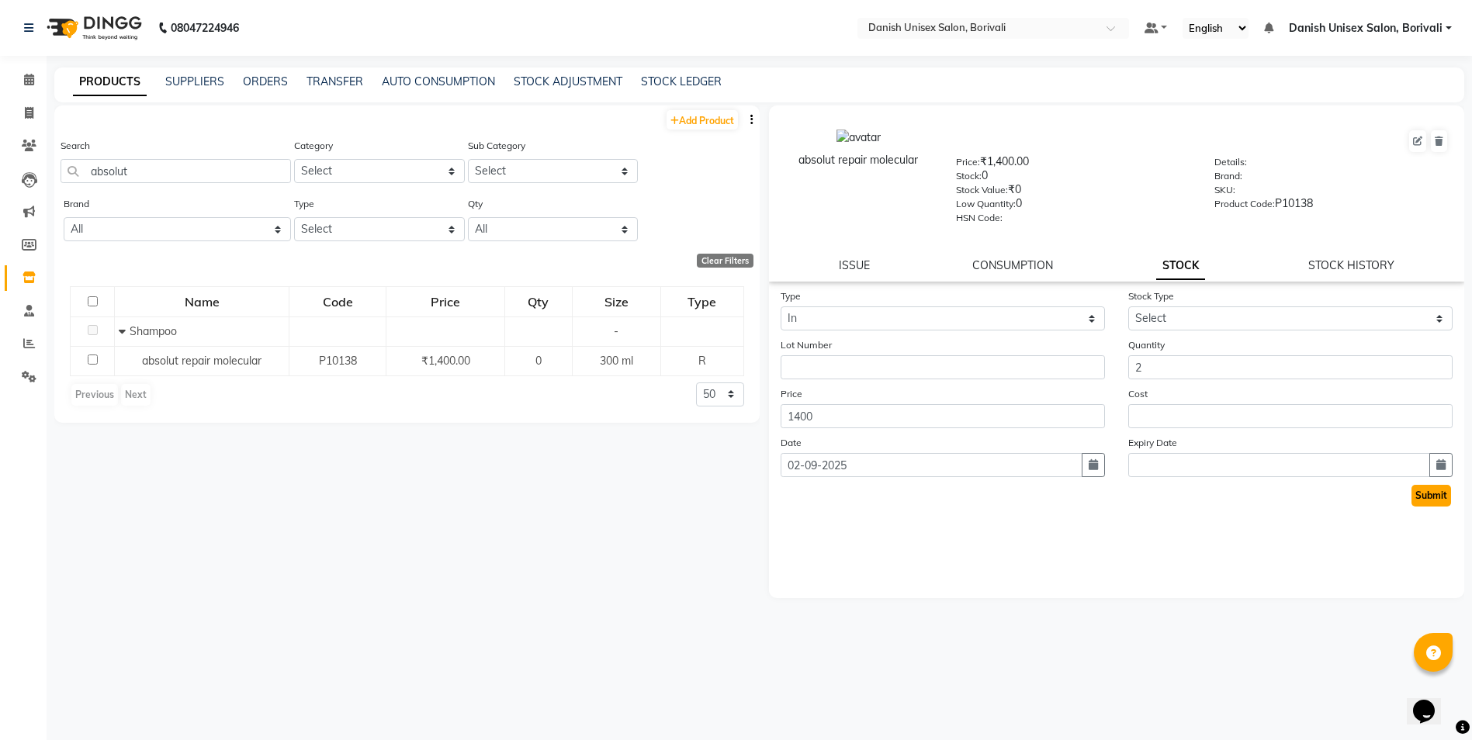
click at [1420, 494] on button "Submit" at bounding box center [1431, 496] width 40 height 22
drag, startPoint x: 1157, startPoint y: 320, endPoint x: 1157, endPoint y: 333, distance: 13.2
click at [1157, 320] on select "Select New Stock Adjustment Return Other" at bounding box center [1290, 318] width 324 height 24
select select "other"
click at [1128, 306] on select "Select New Stock Adjustment Return Other" at bounding box center [1290, 318] width 324 height 24
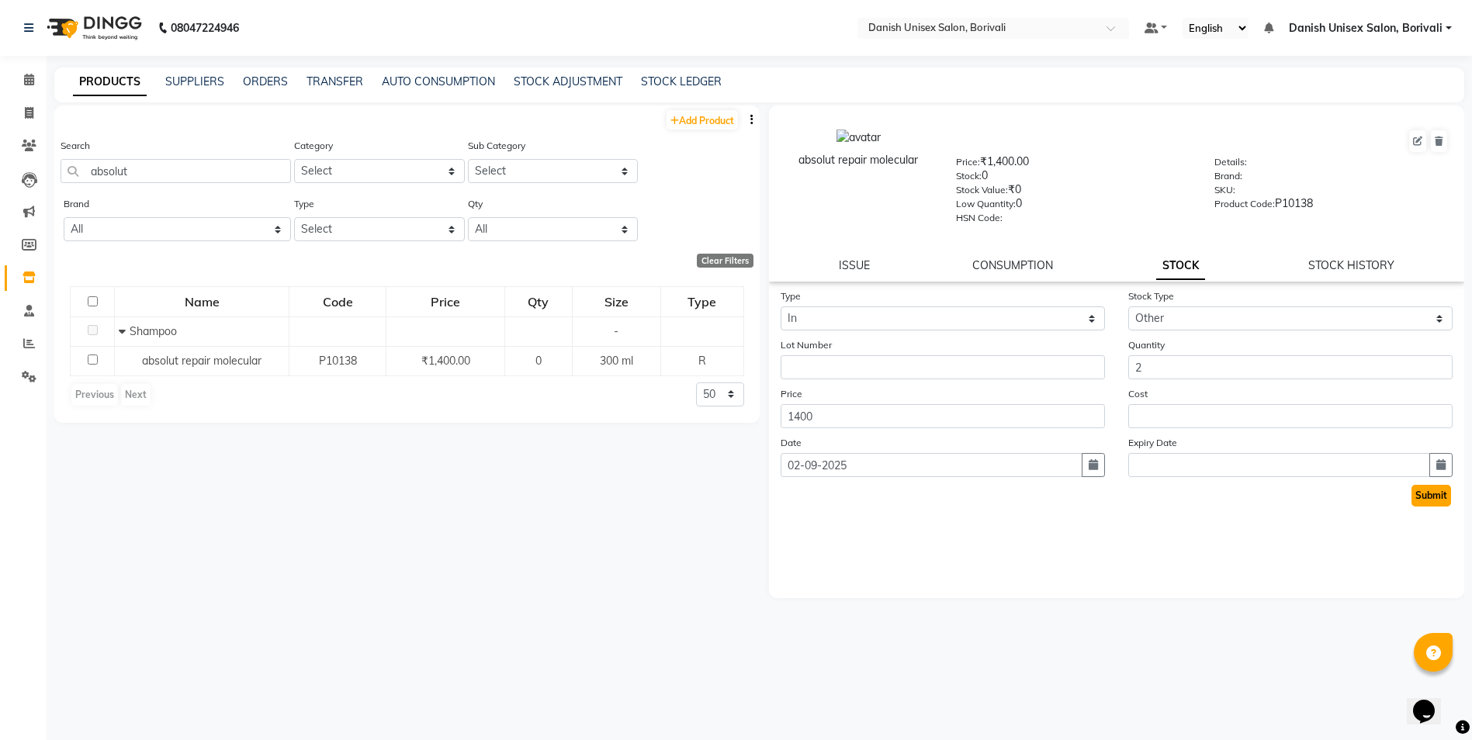
click at [1429, 502] on button "Submit" at bounding box center [1431, 496] width 40 height 22
click at [149, 178] on input "absolut" at bounding box center [176, 171] width 230 height 24
type input "a"
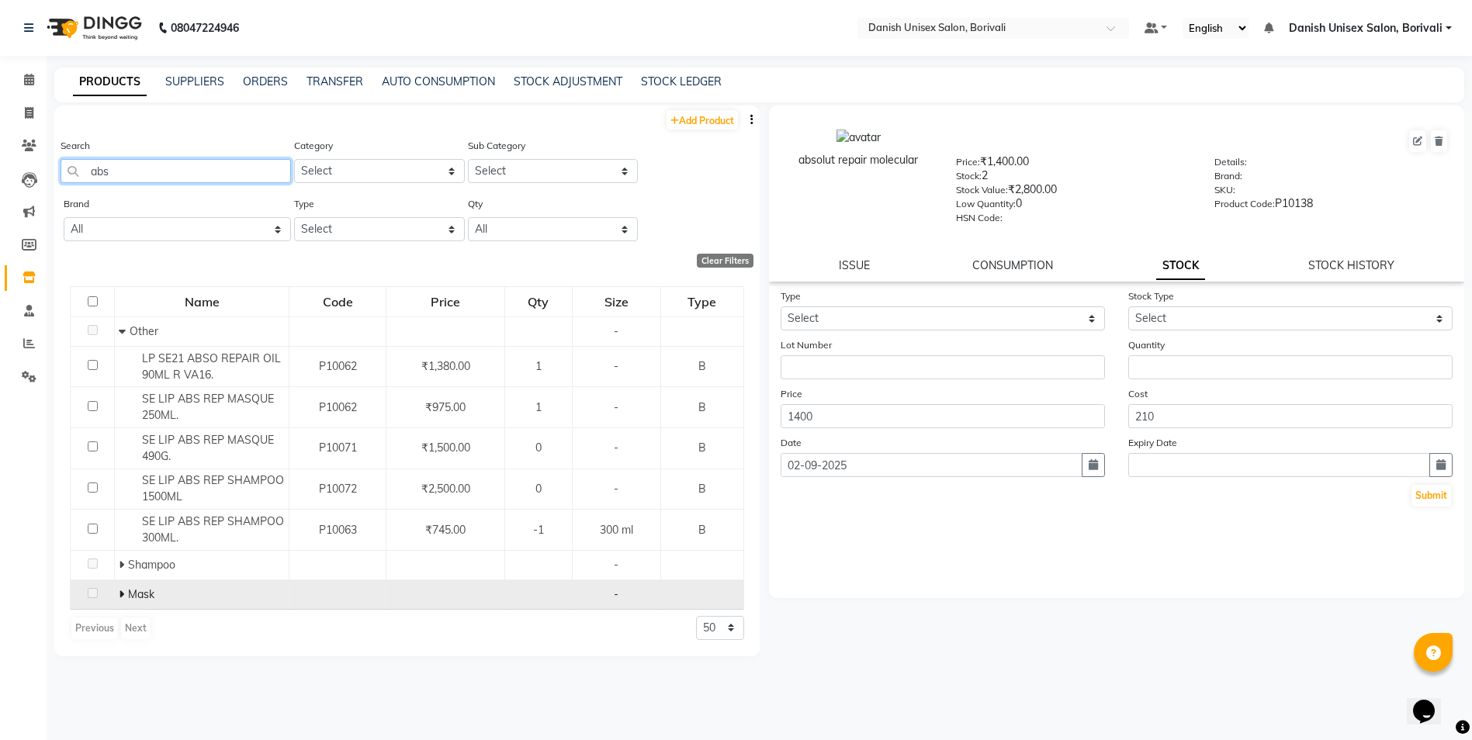
type input "abs"
click at [119, 593] on icon at bounding box center [121, 594] width 5 height 11
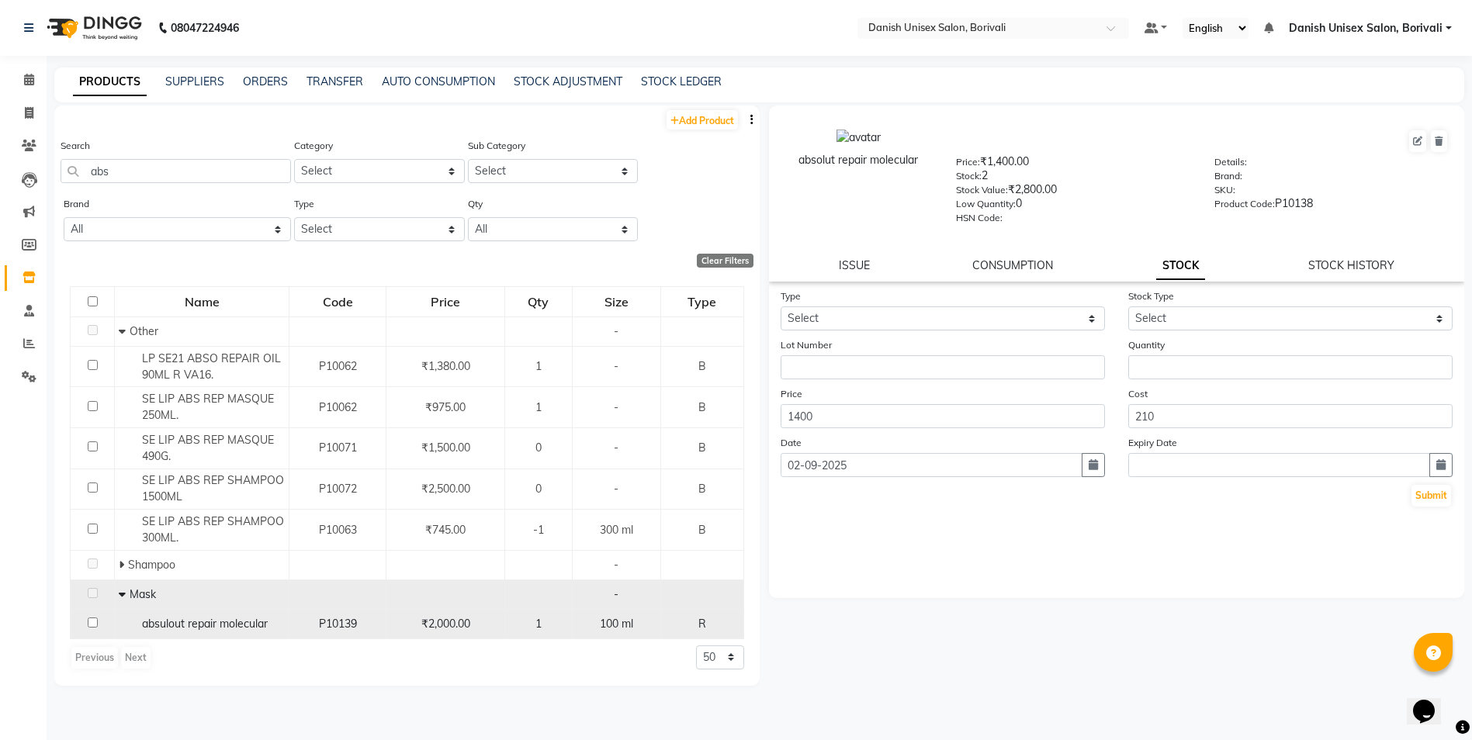
scroll to position [10, 0]
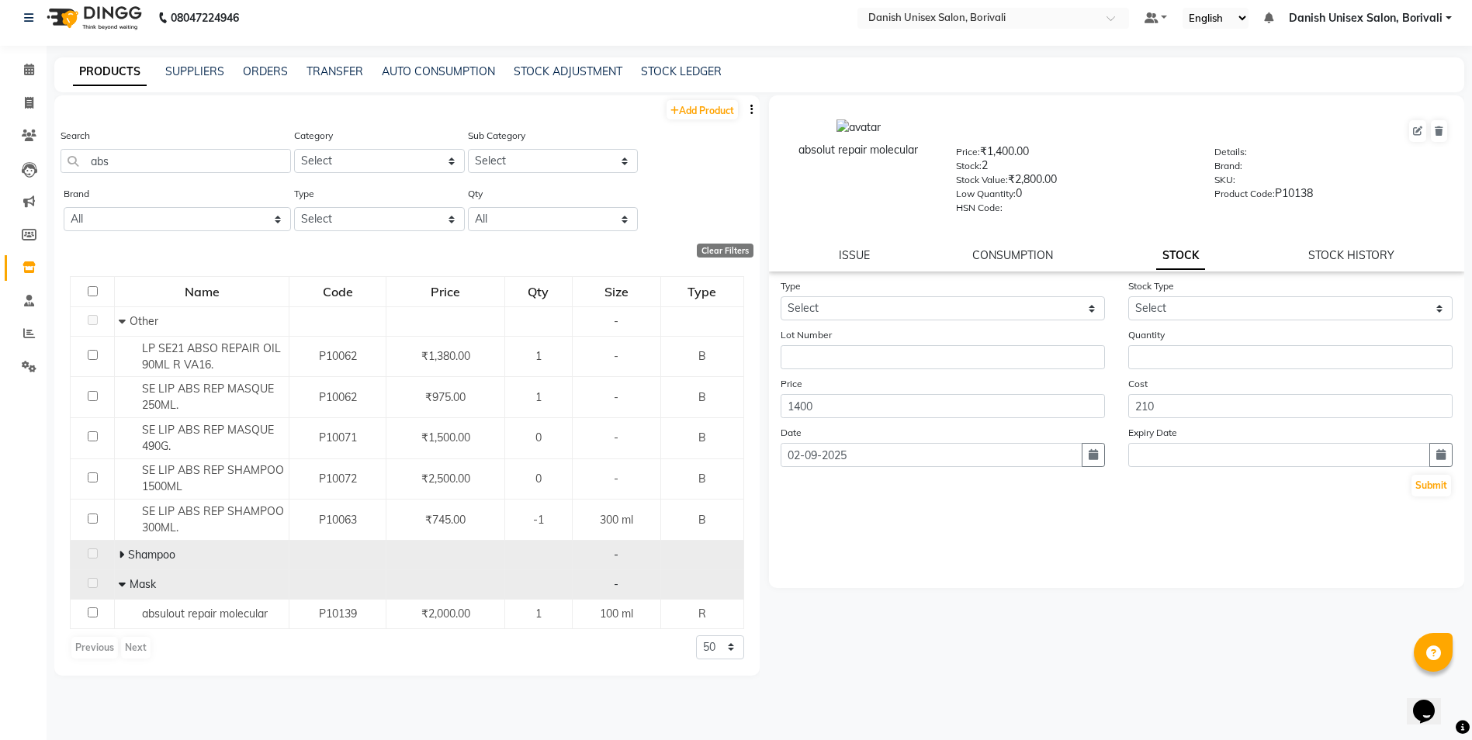
click at [117, 552] on td "Shampoo" at bounding box center [202, 554] width 175 height 29
click at [122, 555] on icon at bounding box center [121, 554] width 5 height 11
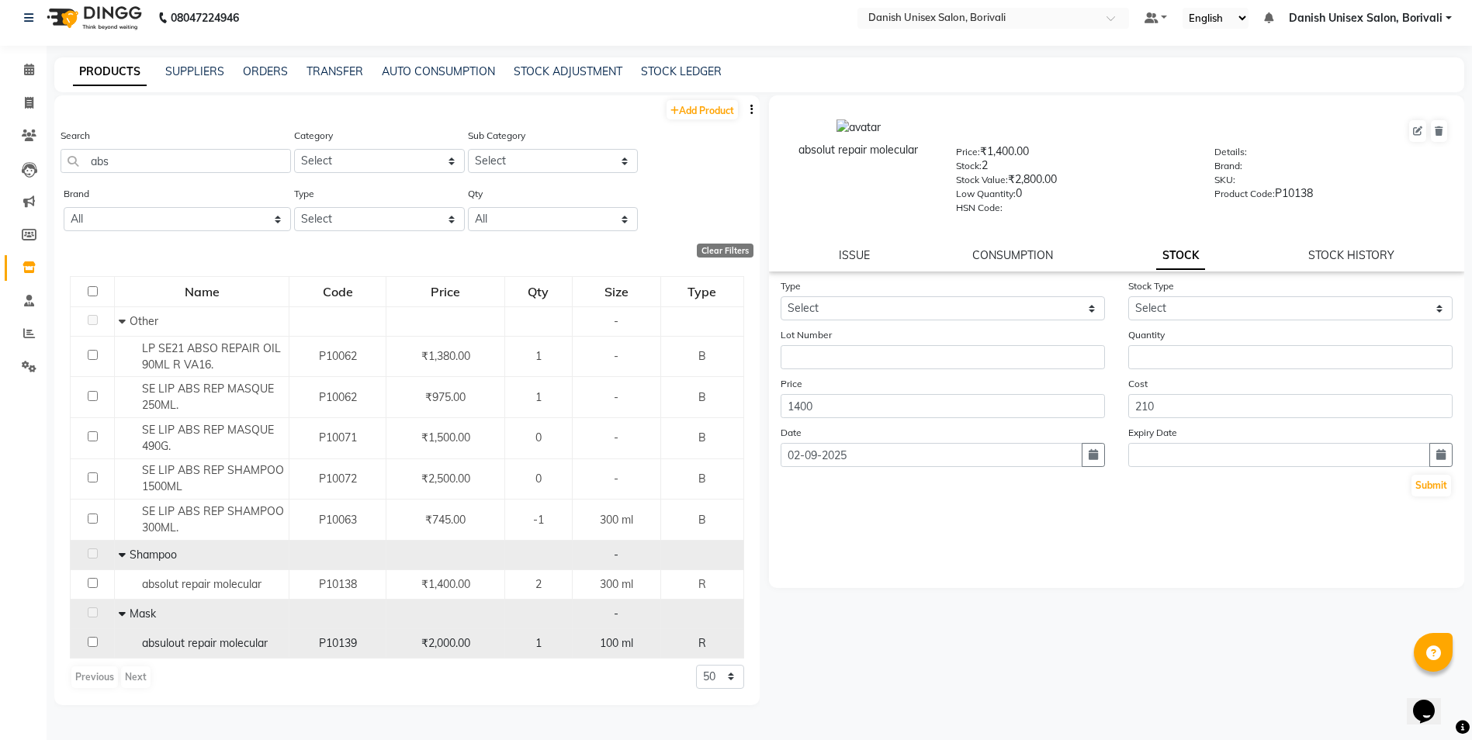
click at [541, 639] on span "1" at bounding box center [538, 643] width 6 height 14
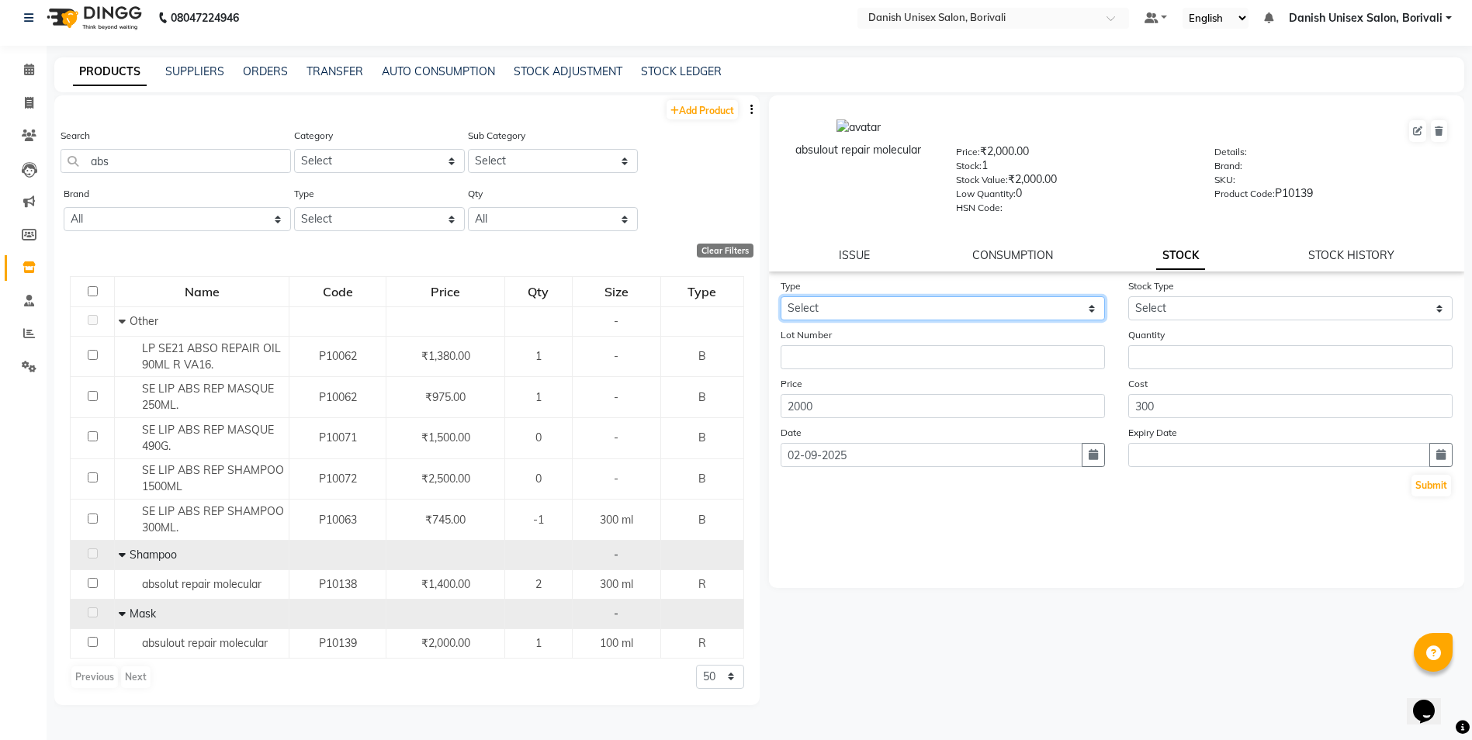
click at [849, 296] on select "Select In Out" at bounding box center [942, 308] width 324 height 24
select select "in"
click at [780, 296] on select "Select In Out" at bounding box center [942, 308] width 324 height 24
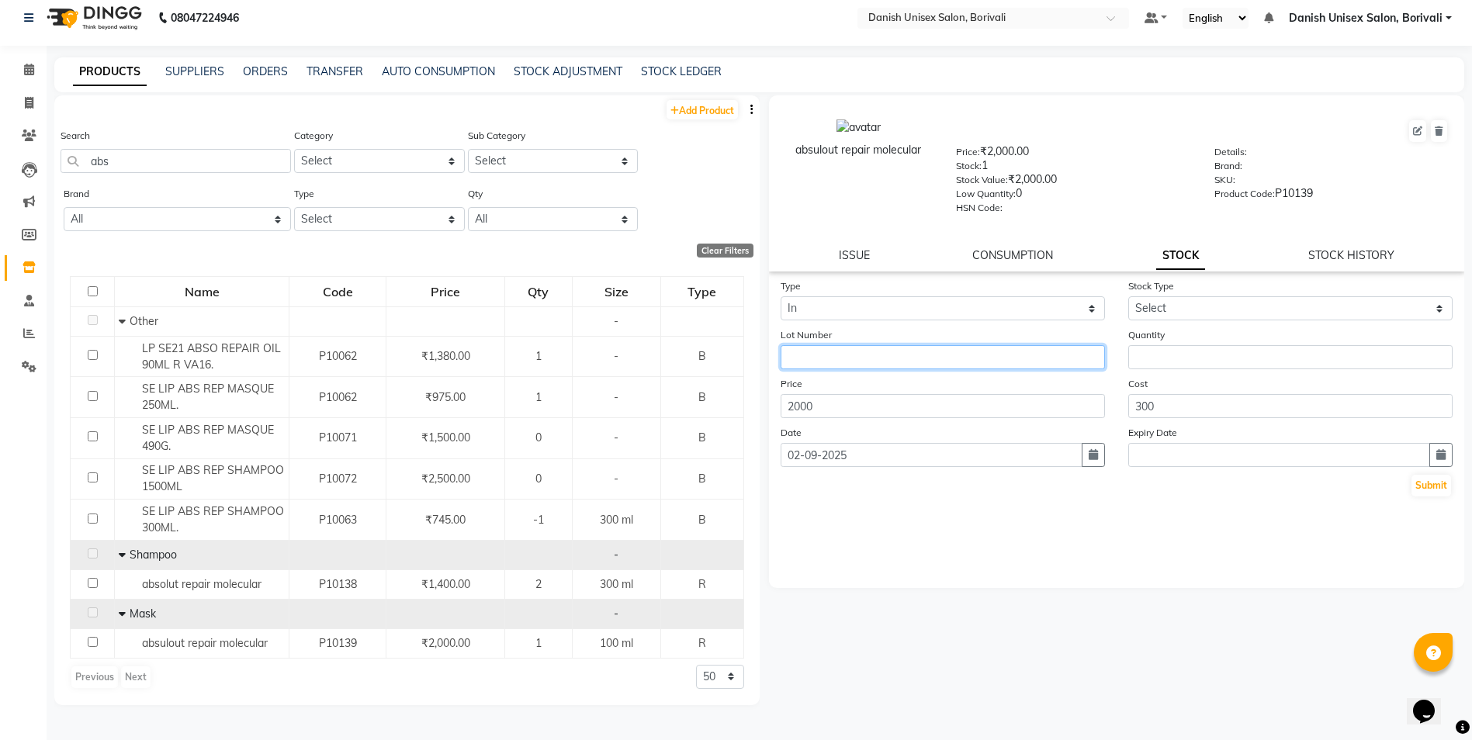
click at [832, 346] on input "text" at bounding box center [942, 357] width 324 height 24
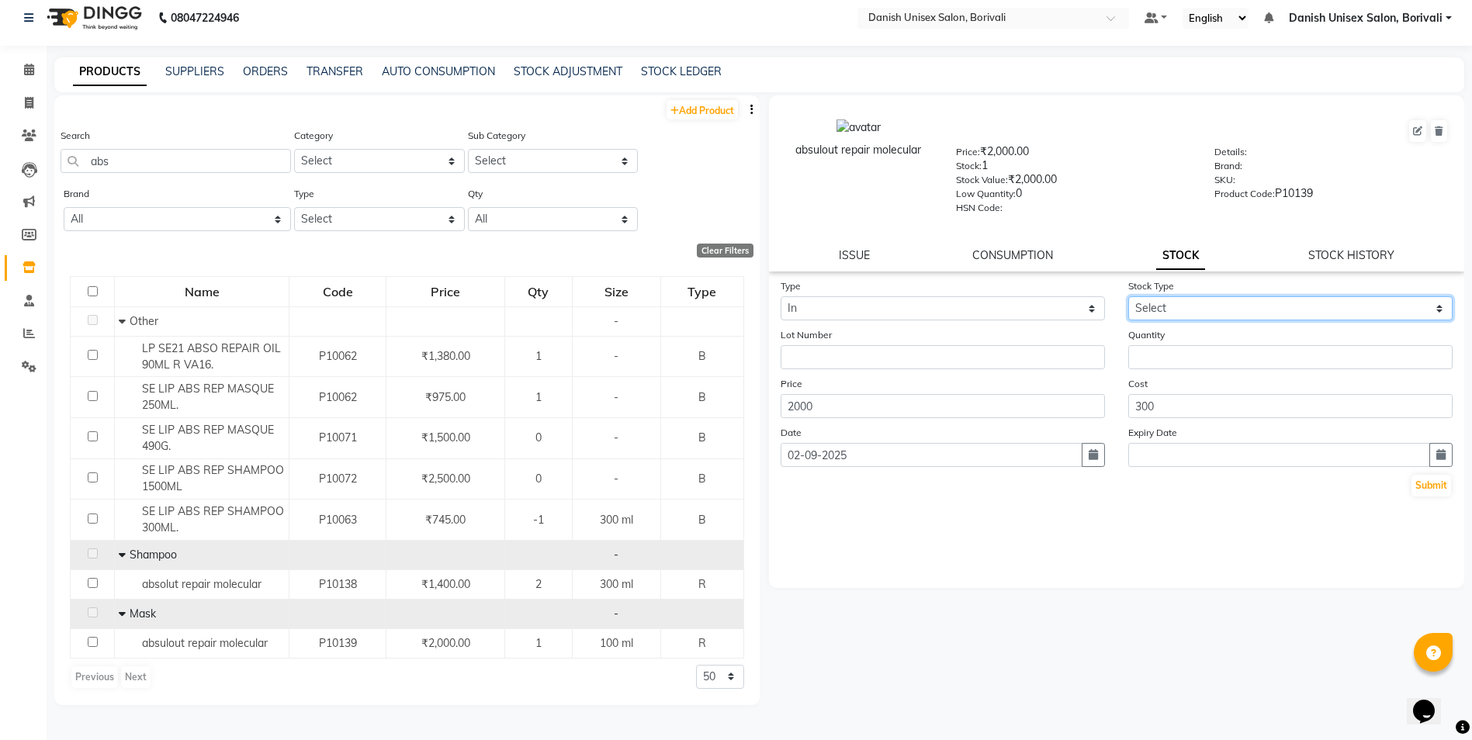
click at [1160, 303] on select "Select New Stock Adjustment Return Other" at bounding box center [1290, 308] width 324 height 24
select select "new stock"
click at [1128, 296] on select "Select New Stock Adjustment Return Other" at bounding box center [1290, 308] width 324 height 24
click at [1148, 358] on input "number" at bounding box center [1290, 357] width 324 height 24
type input "1"
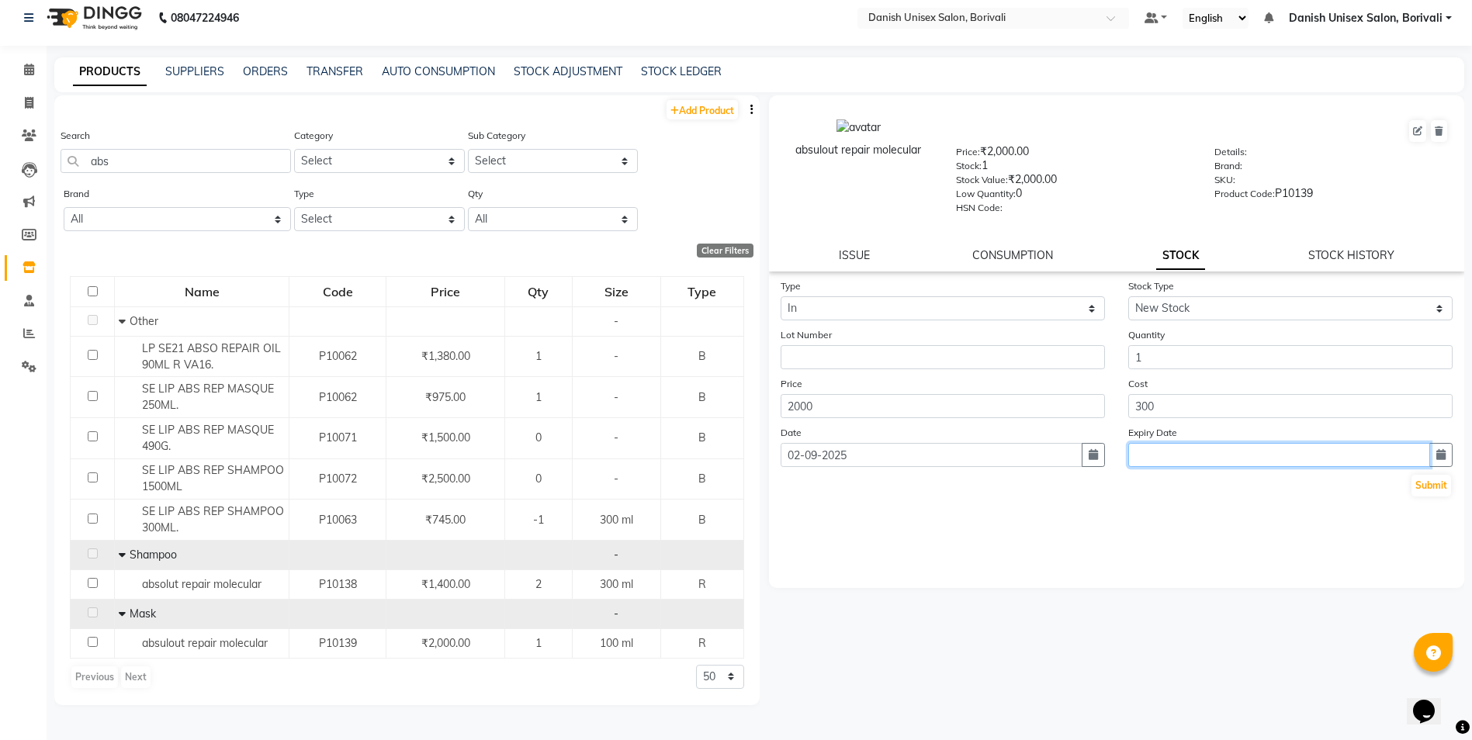
click at [1192, 455] on input "text" at bounding box center [1279, 455] width 302 height 24
select select "9"
select select "2025"
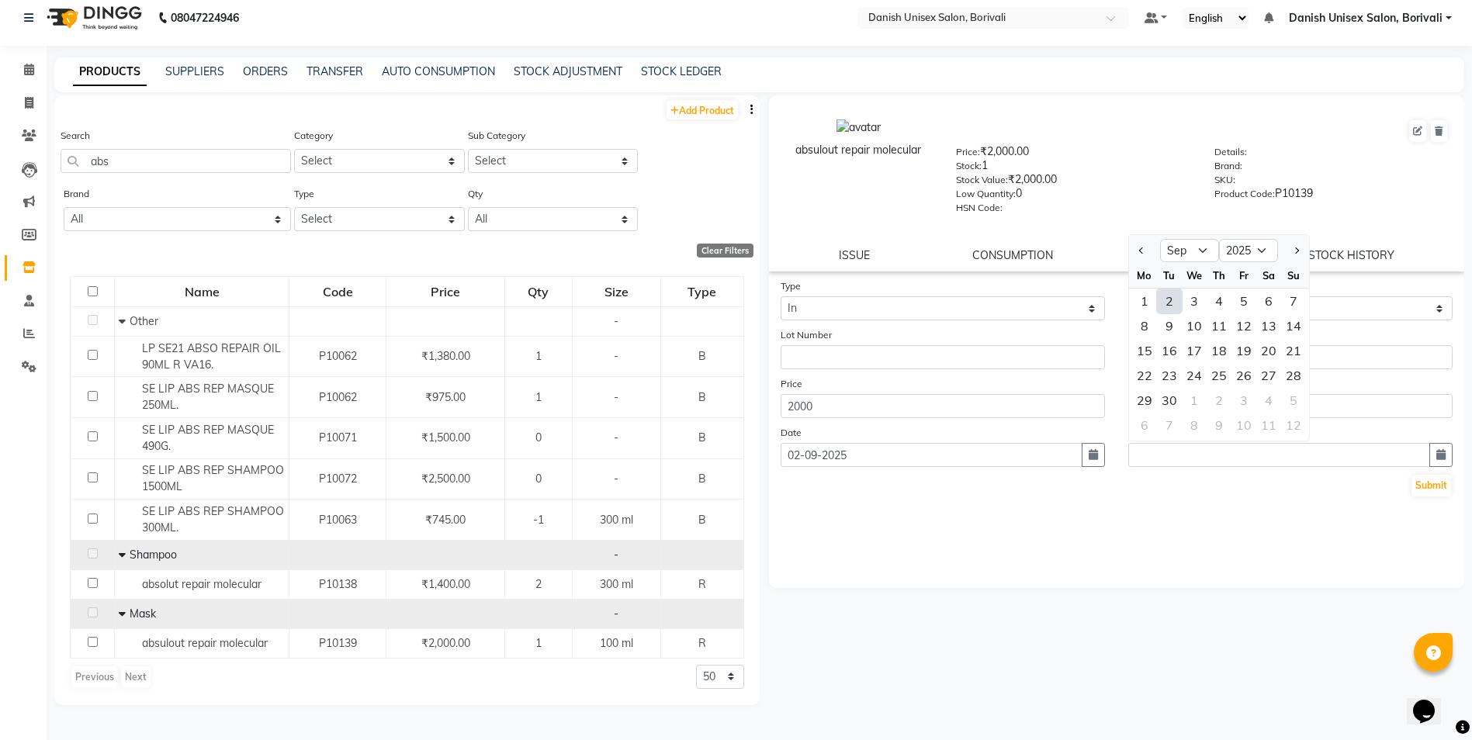
click at [1233, 549] on div "Type Select In Out Stock Type Select New Stock Adjustment Return Other Lot Numb…" at bounding box center [1117, 433] width 696 height 310
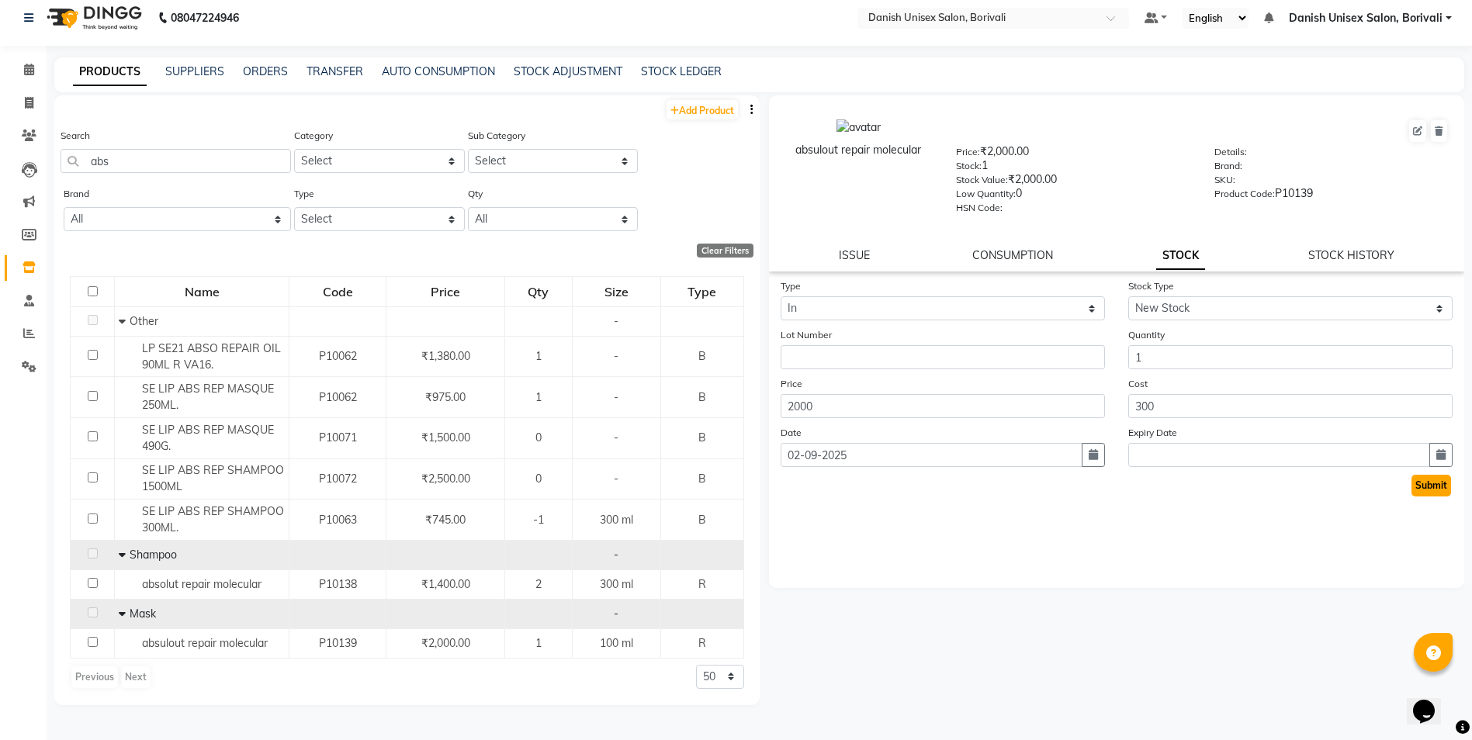
click at [1420, 489] on button "Submit" at bounding box center [1431, 486] width 40 height 22
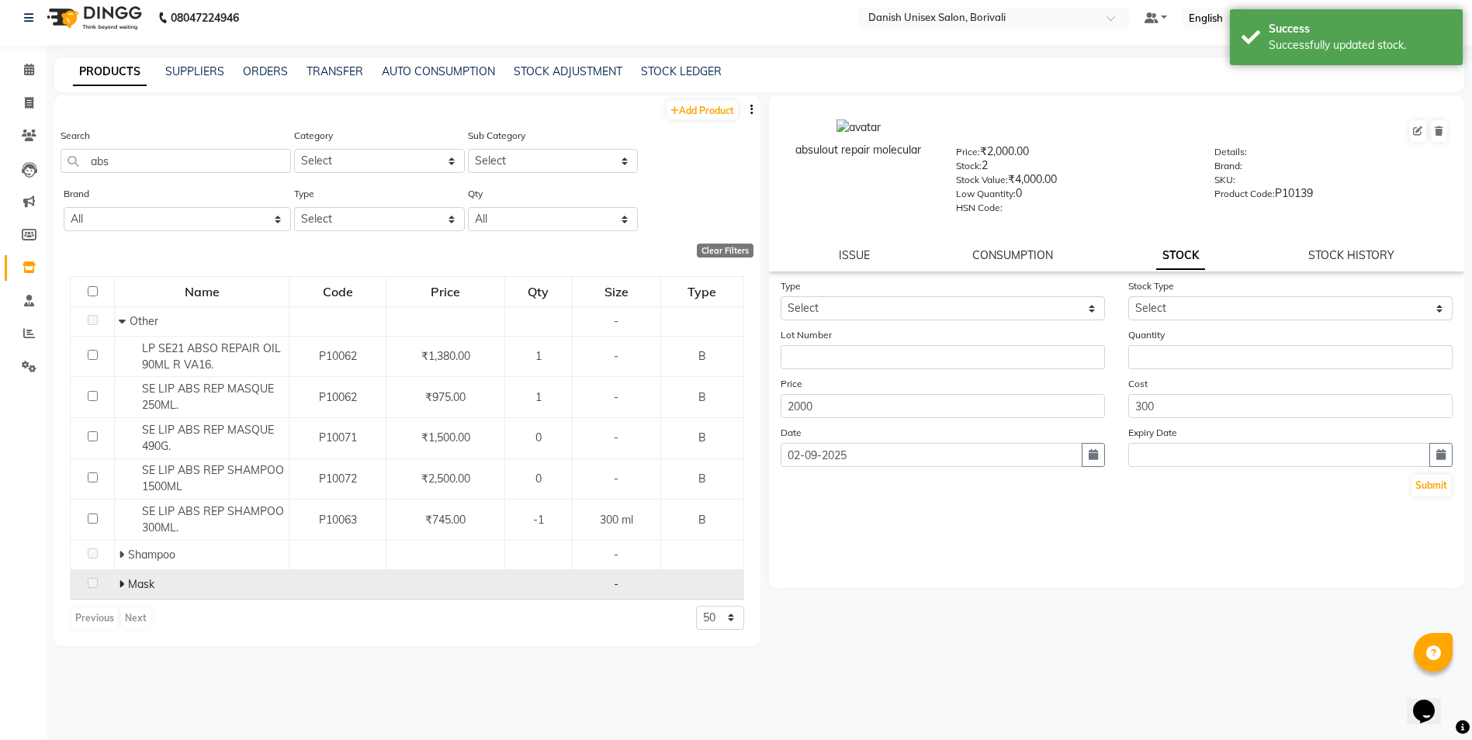
click at [119, 583] on icon at bounding box center [121, 584] width 5 height 11
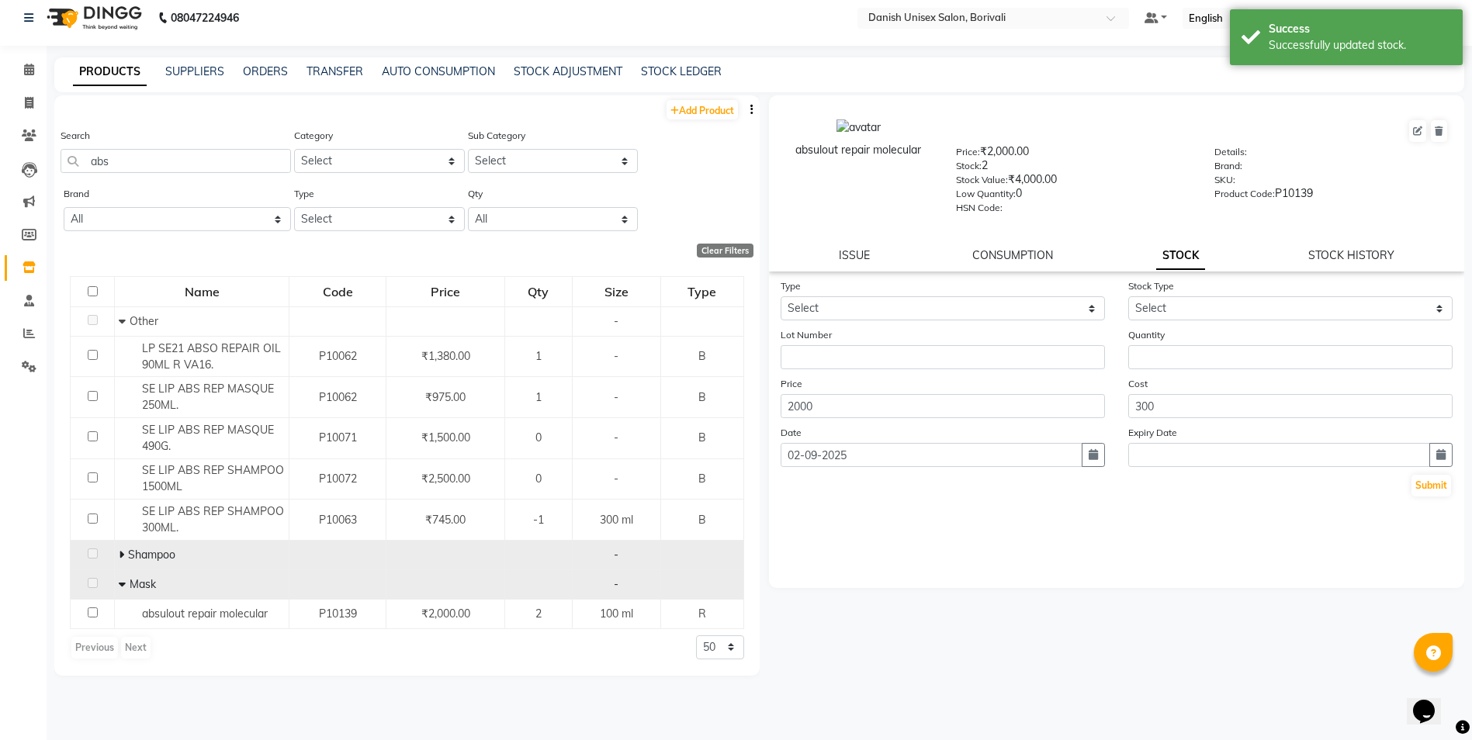
click at [119, 553] on icon at bounding box center [121, 554] width 5 height 11
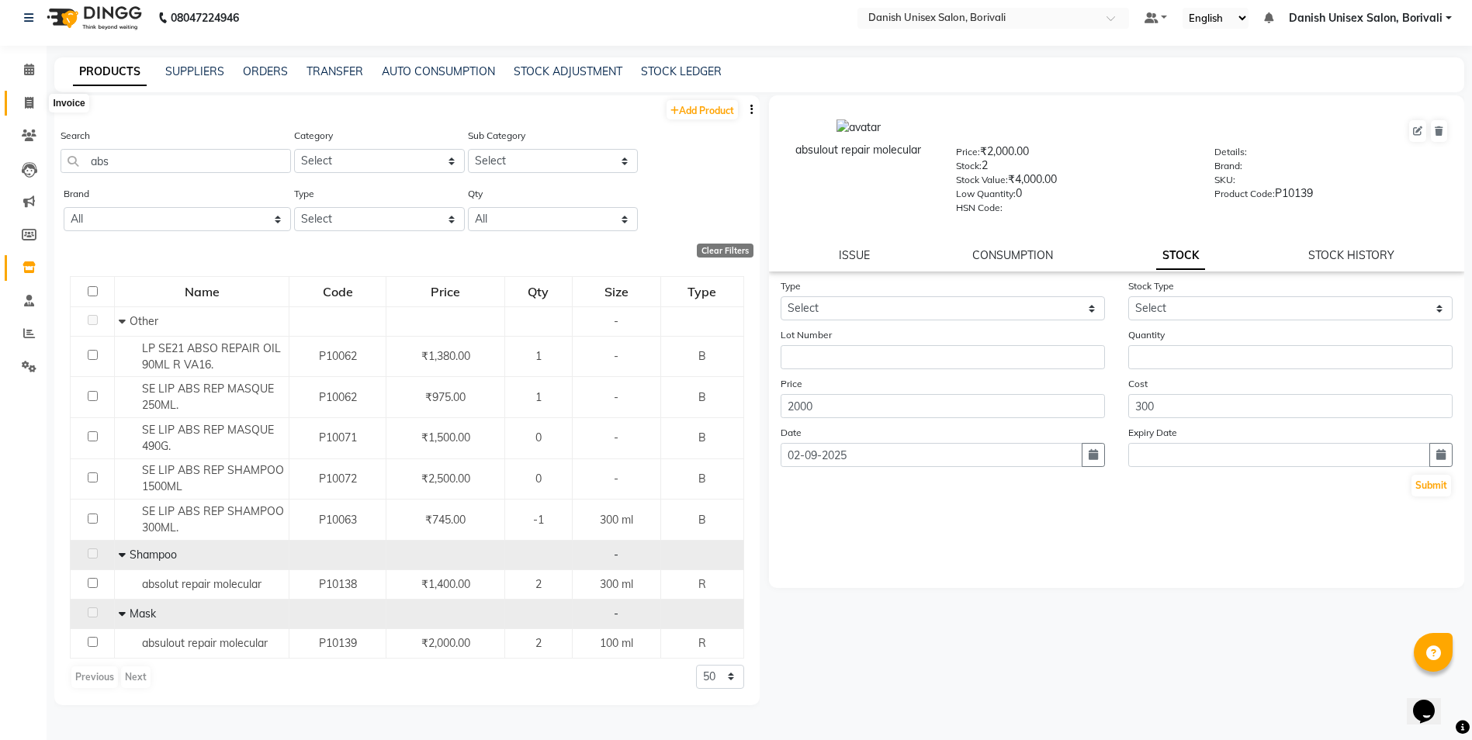
click at [23, 102] on span at bounding box center [29, 104] width 27 height 18
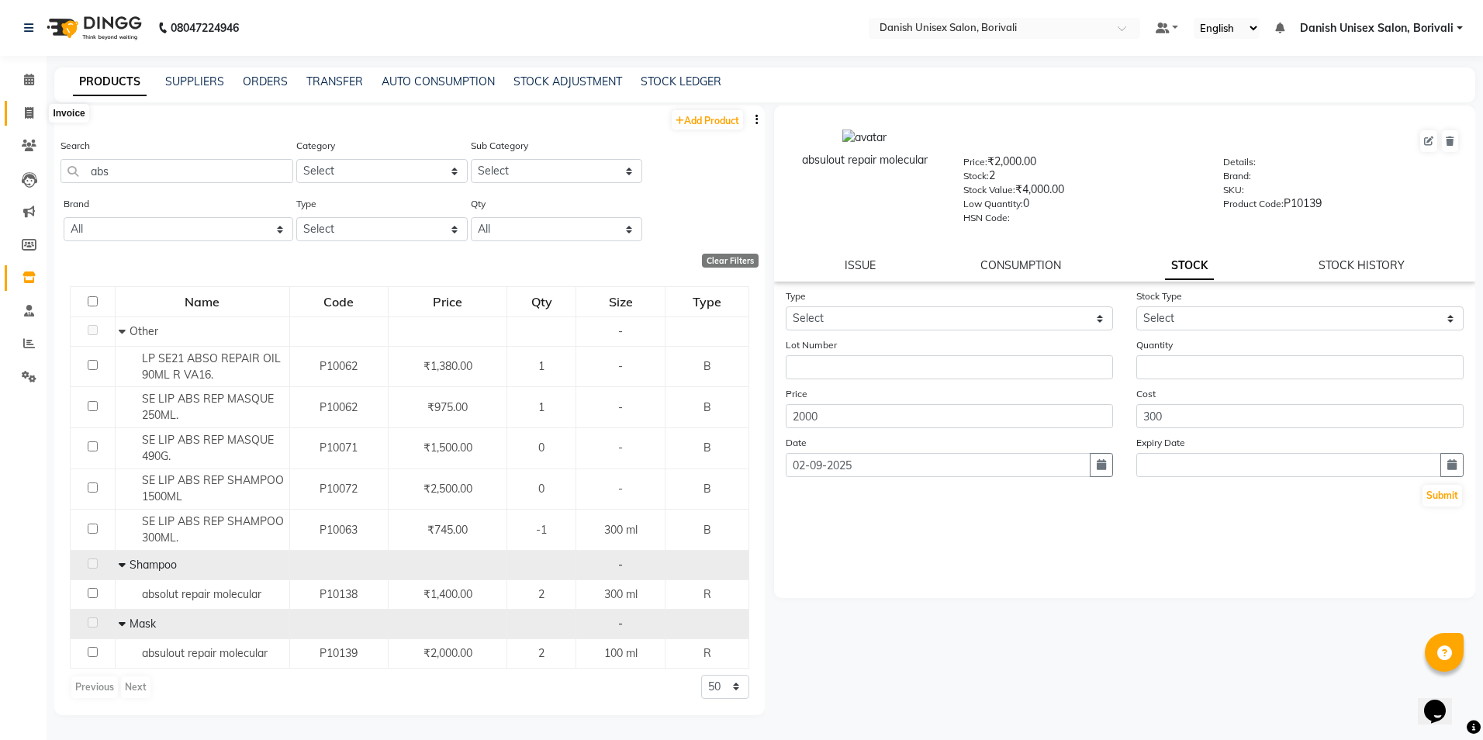
select select "7068"
select select "service"
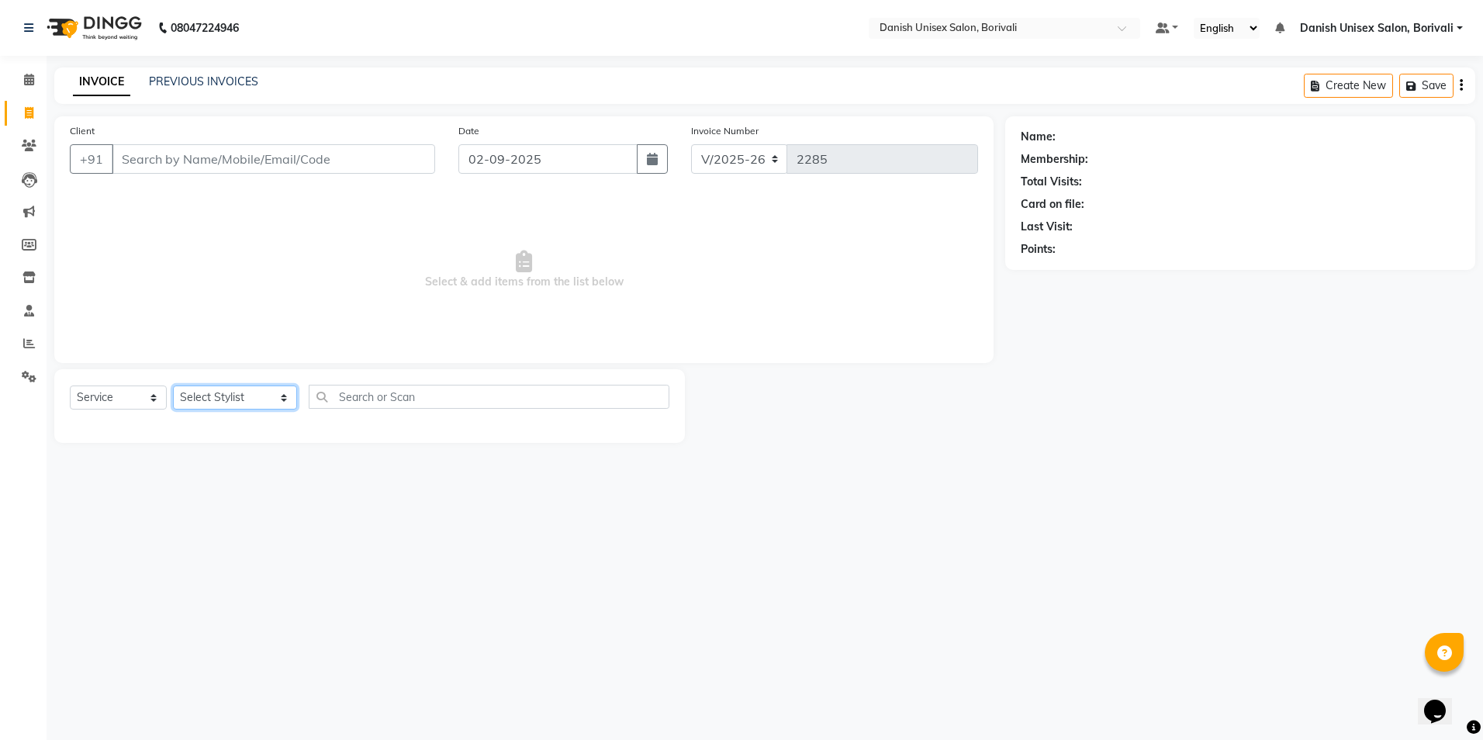
drag, startPoint x: 217, startPoint y: 394, endPoint x: 217, endPoint y: 409, distance: 14.7
click at [217, 394] on select "Select Stylist [PERSON_NAME] Bheem [PERSON_NAME] Danish Unisex Salon, [PERSON_N…" at bounding box center [235, 398] width 124 height 24
select select "58928"
click at [173, 386] on select "Select Stylist [PERSON_NAME] Bheem [PERSON_NAME] Danish Unisex Salon, [PERSON_N…" at bounding box center [235, 398] width 124 height 24
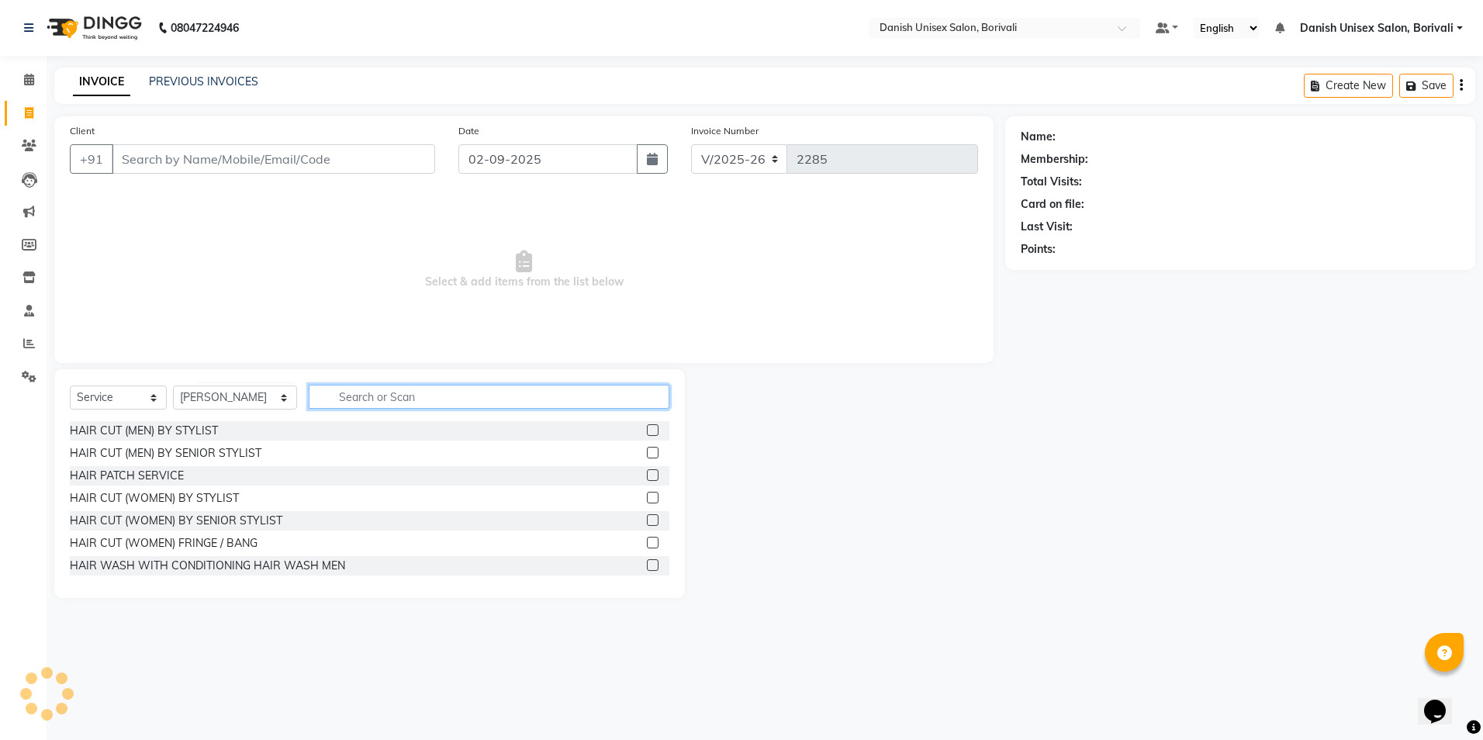
click at [365, 397] on input "text" at bounding box center [489, 397] width 361 height 24
type input "m"
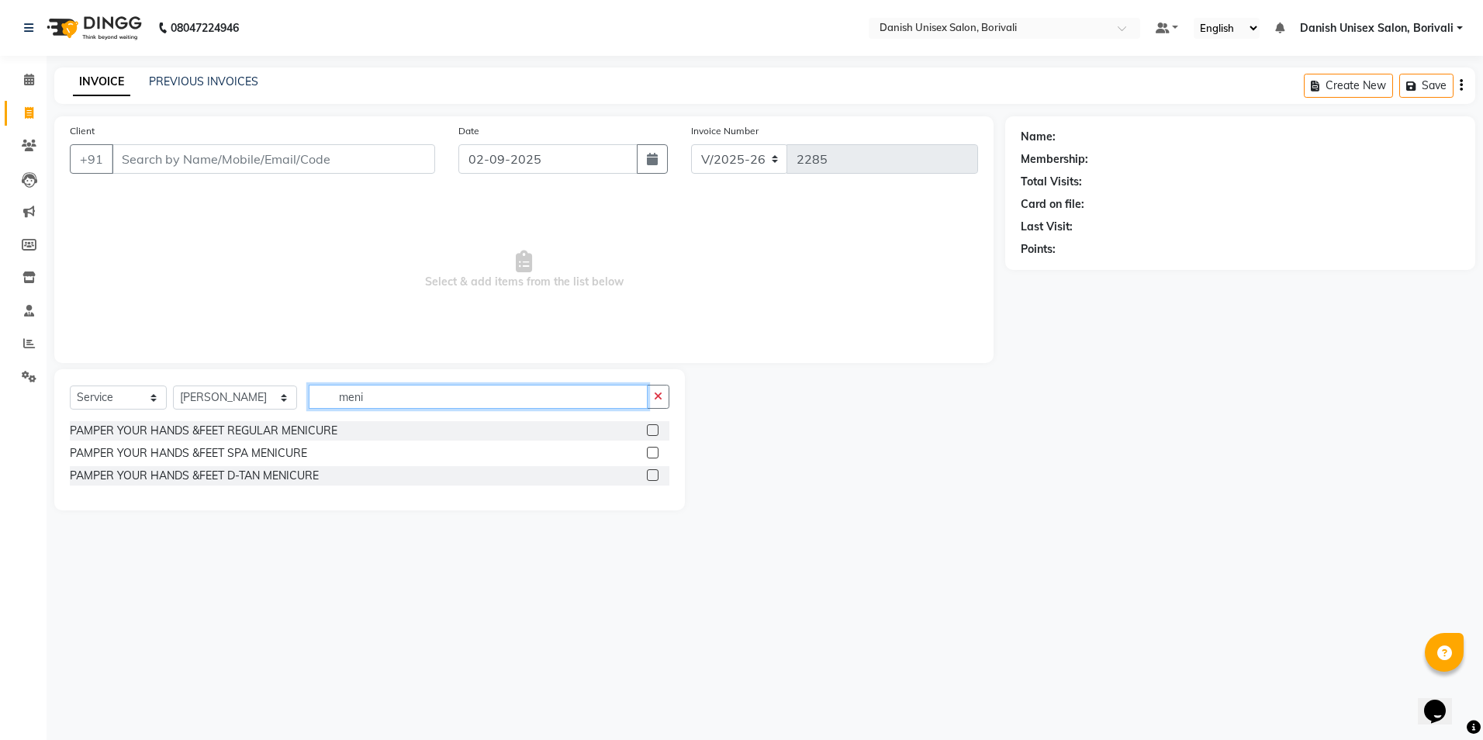
type input "meni"
click at [652, 425] on label at bounding box center [653, 430] width 12 height 12
click at [652, 426] on input "checkbox" at bounding box center [652, 431] width 10 height 10
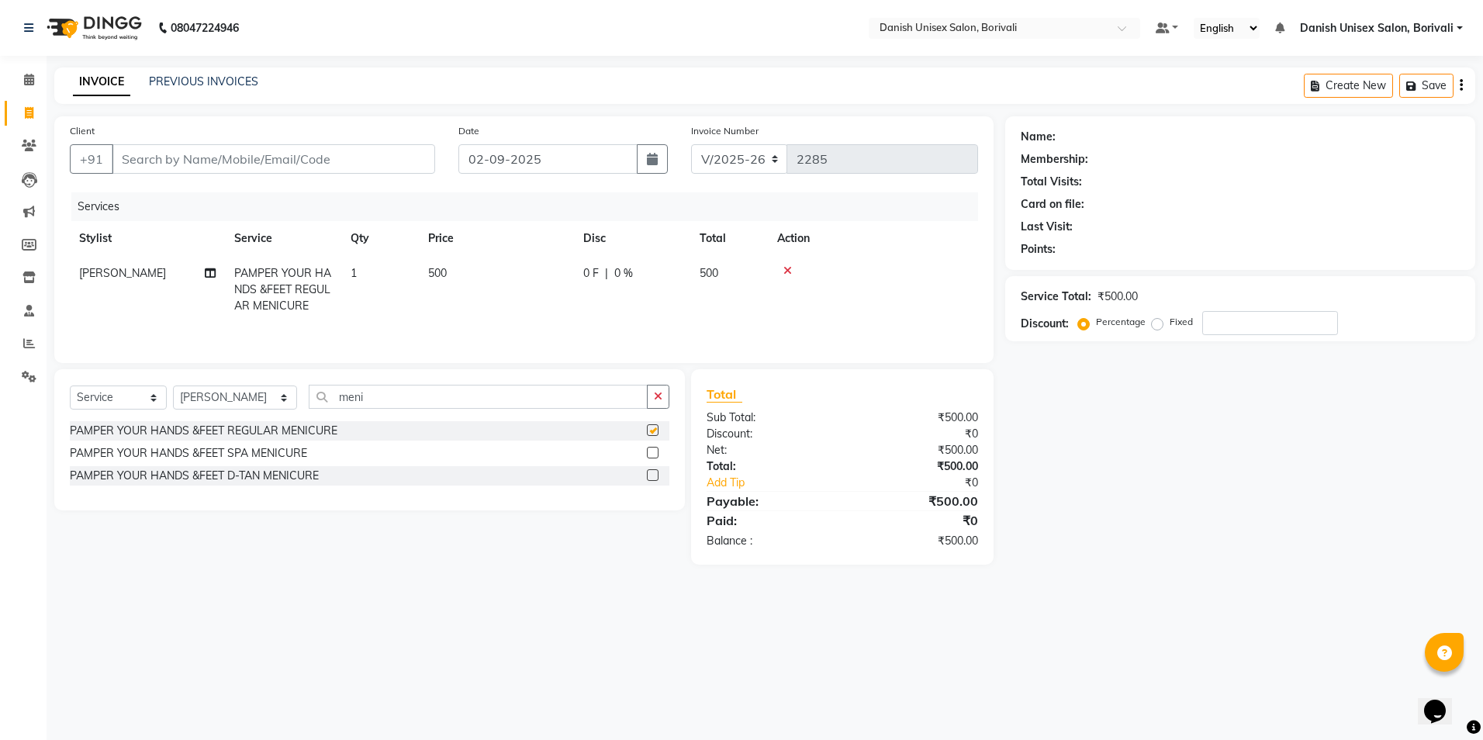
checkbox input "false"
click at [649, 451] on label at bounding box center [653, 453] width 12 height 12
click at [649, 451] on input "checkbox" at bounding box center [652, 453] width 10 height 10
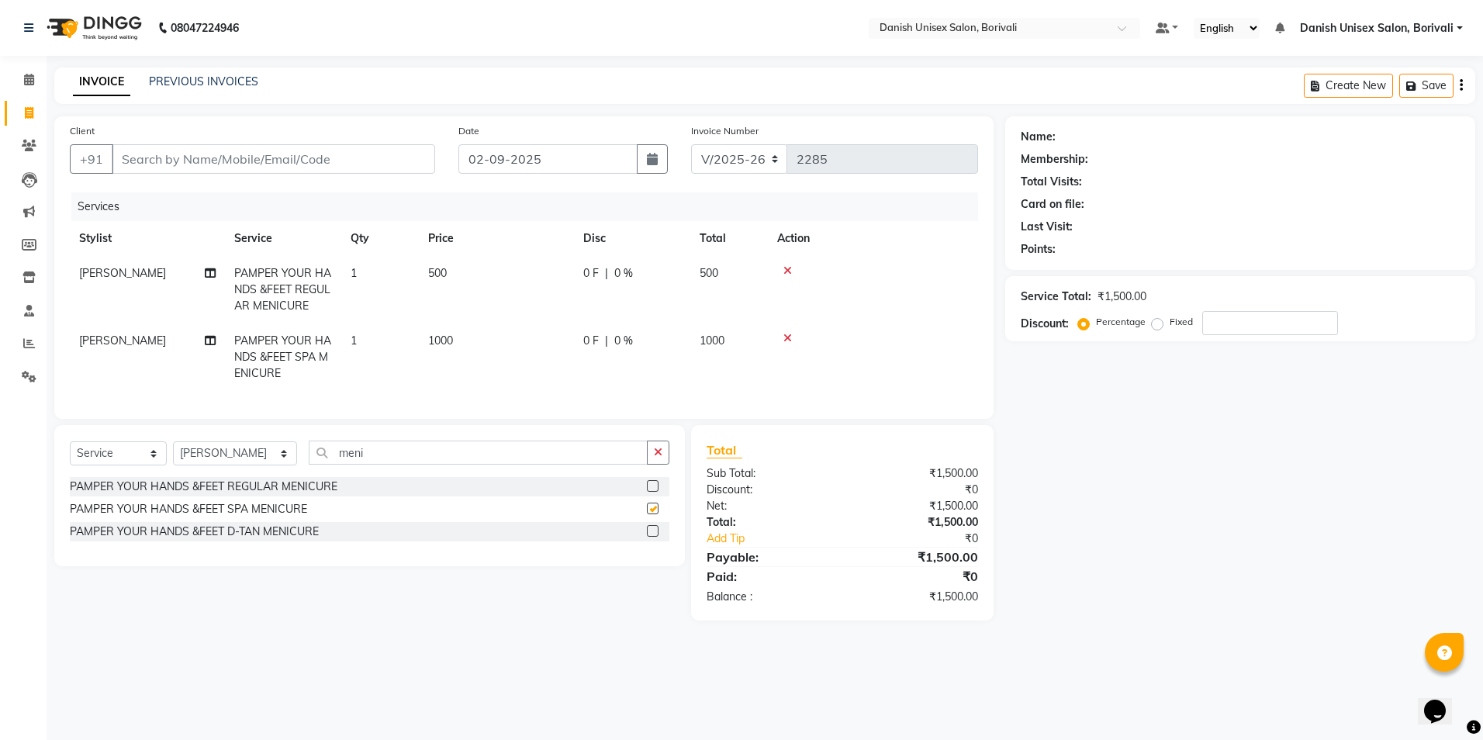
checkbox input "false"
click at [786, 268] on icon at bounding box center [787, 270] width 9 height 11
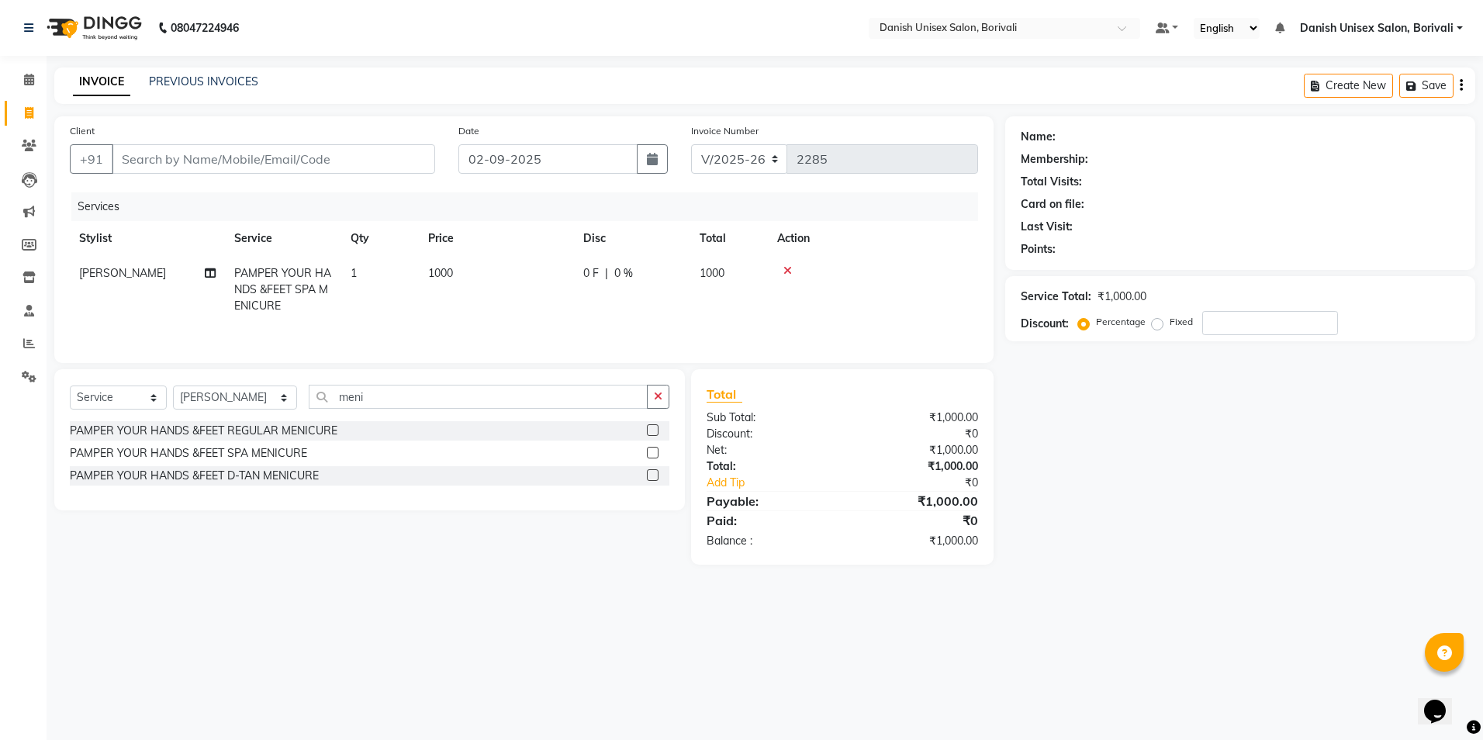
click at [655, 476] on label at bounding box center [653, 475] width 12 height 12
click at [655, 476] on input "checkbox" at bounding box center [652, 476] width 10 height 10
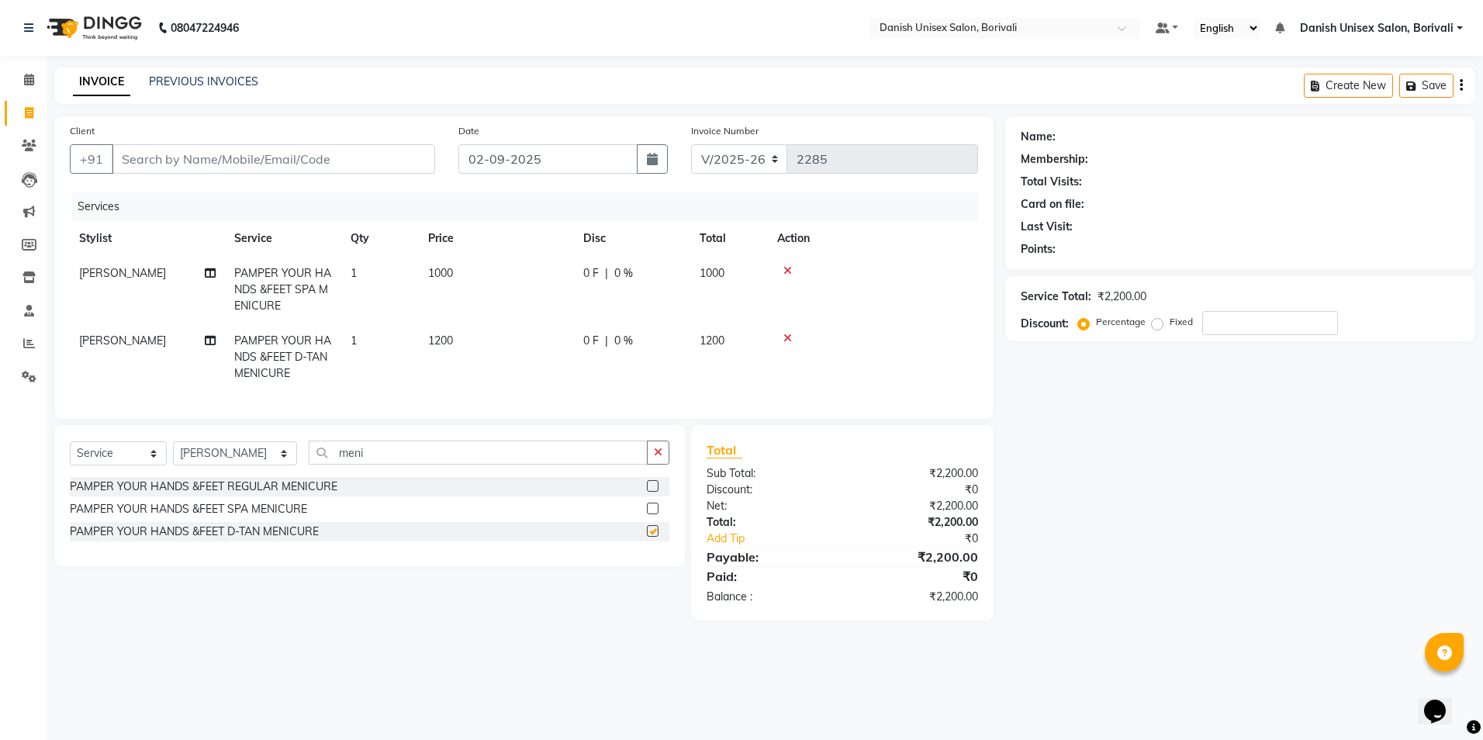
checkbox input "false"
click at [785, 261] on td at bounding box center [873, 289] width 210 height 67
click at [787, 270] on icon at bounding box center [787, 270] width 9 height 11
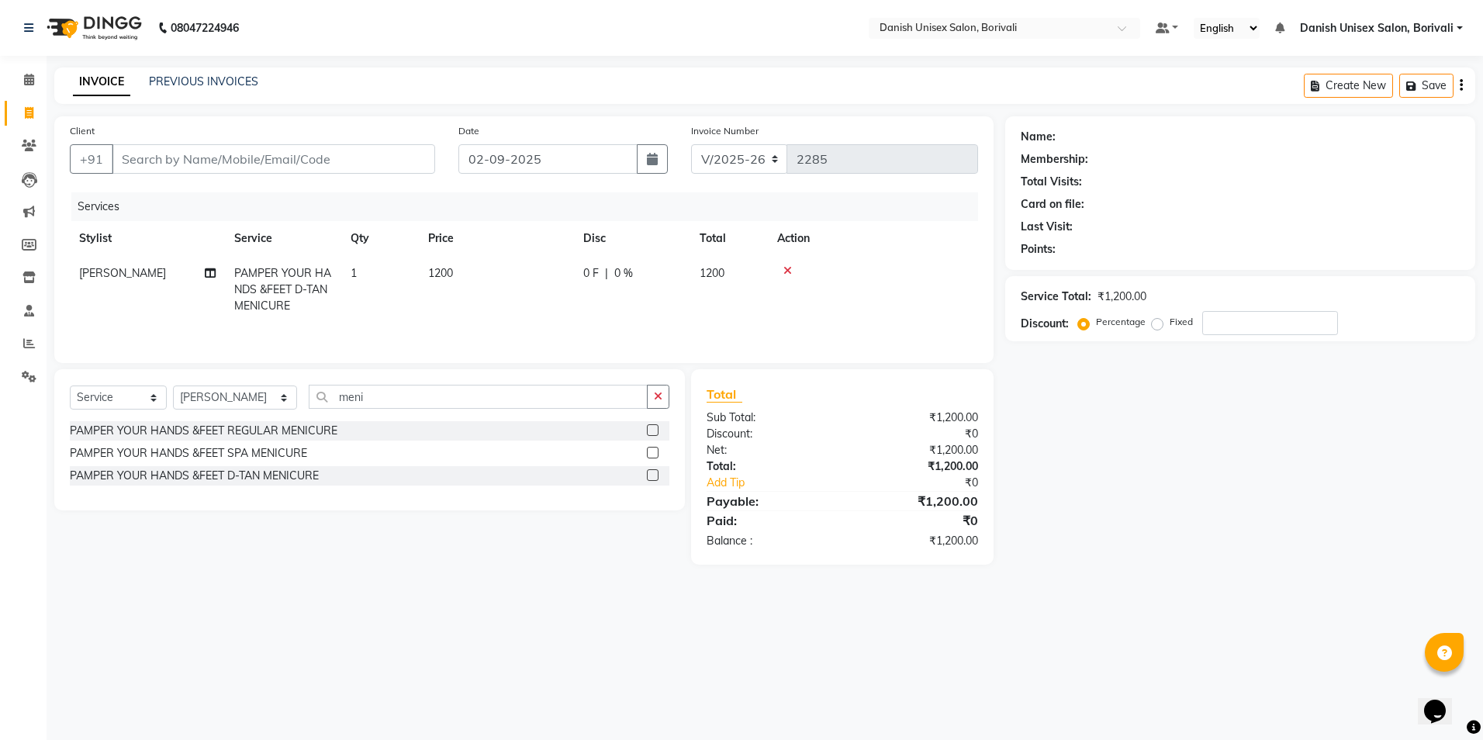
click at [787, 270] on icon at bounding box center [787, 270] width 9 height 11
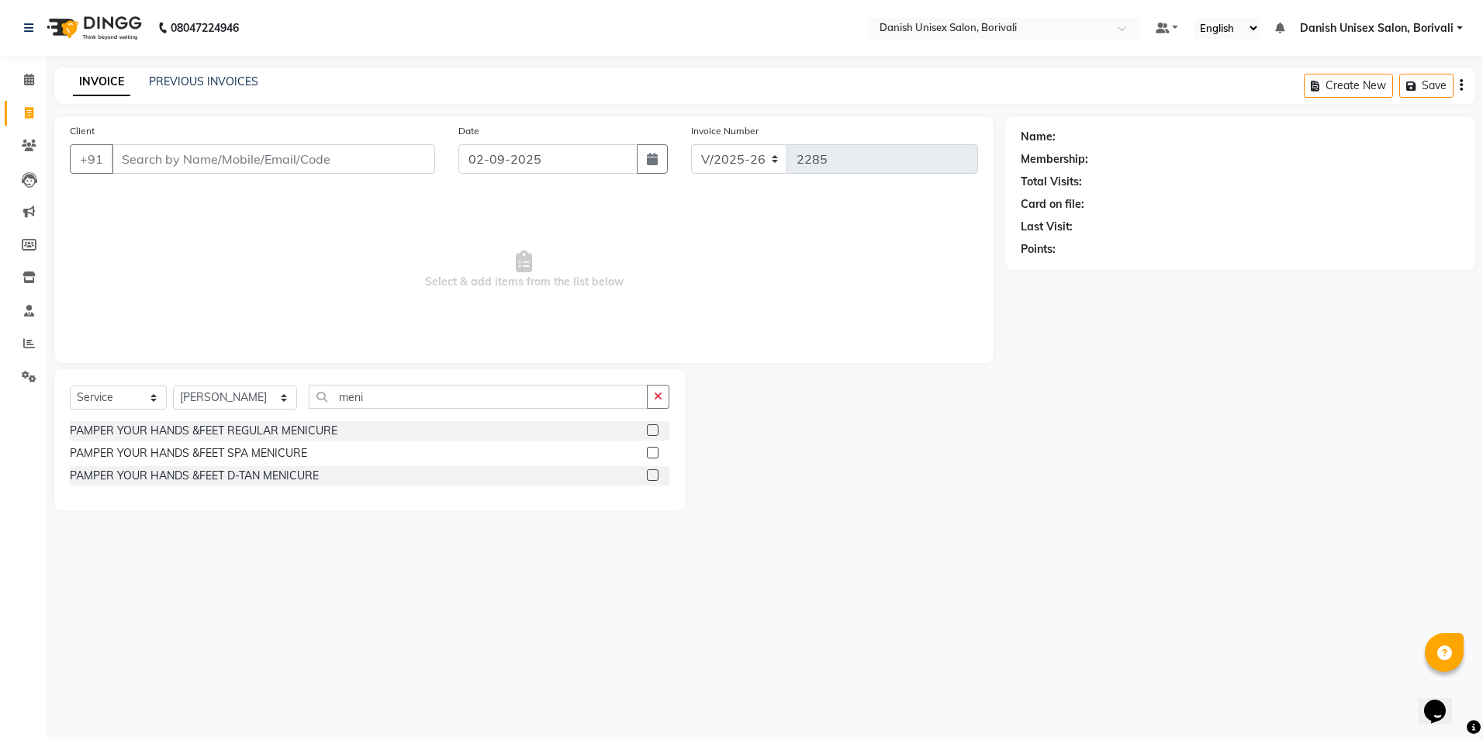
click at [402, 413] on div "Select Service Product Membership Package Voucher Prepaid Gift Card Select Styl…" at bounding box center [370, 403] width 600 height 36
click at [407, 383] on div "Select Service Product Membership Package Voucher Prepaid Gift Card Select Styl…" at bounding box center [369, 439] width 631 height 141
click at [395, 400] on input "meni" at bounding box center [478, 397] width 339 height 24
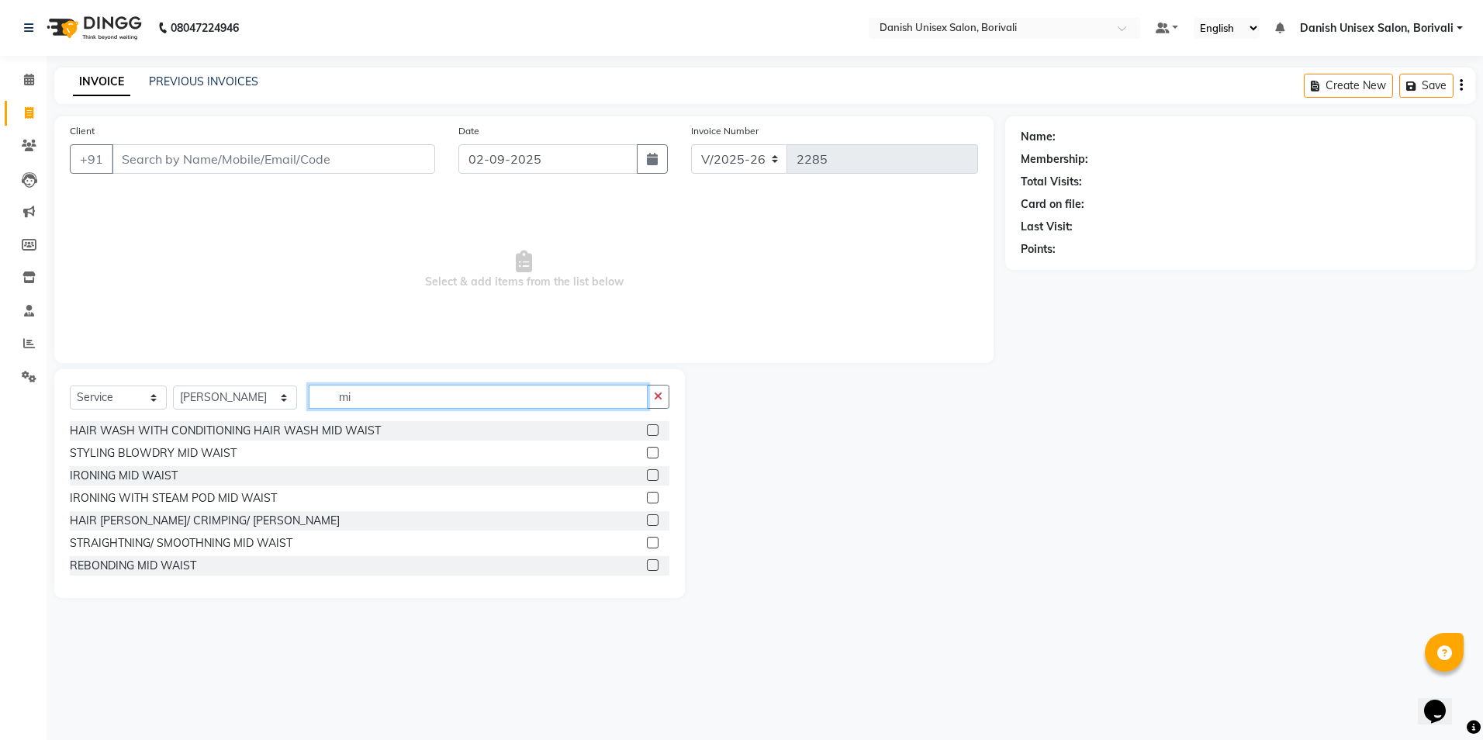
type input "m"
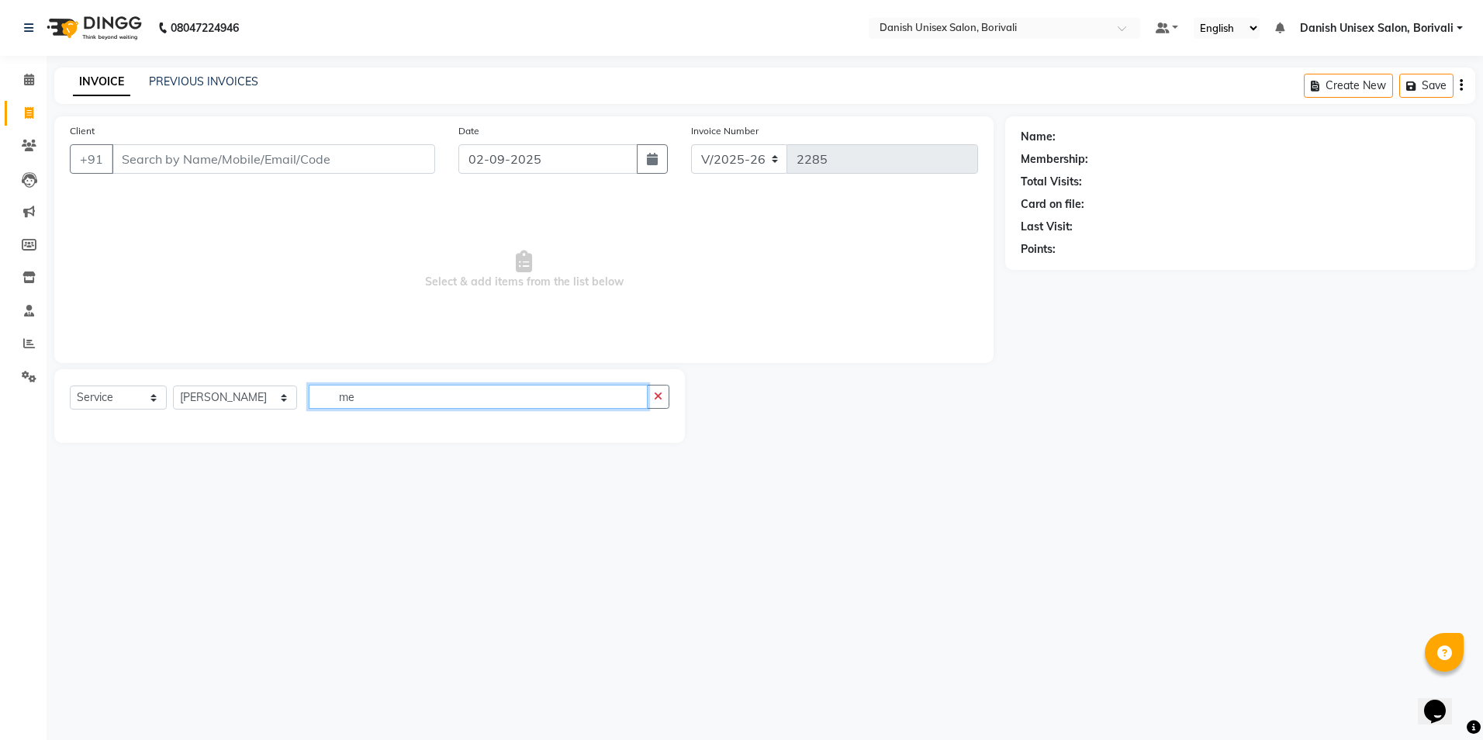
type input "m"
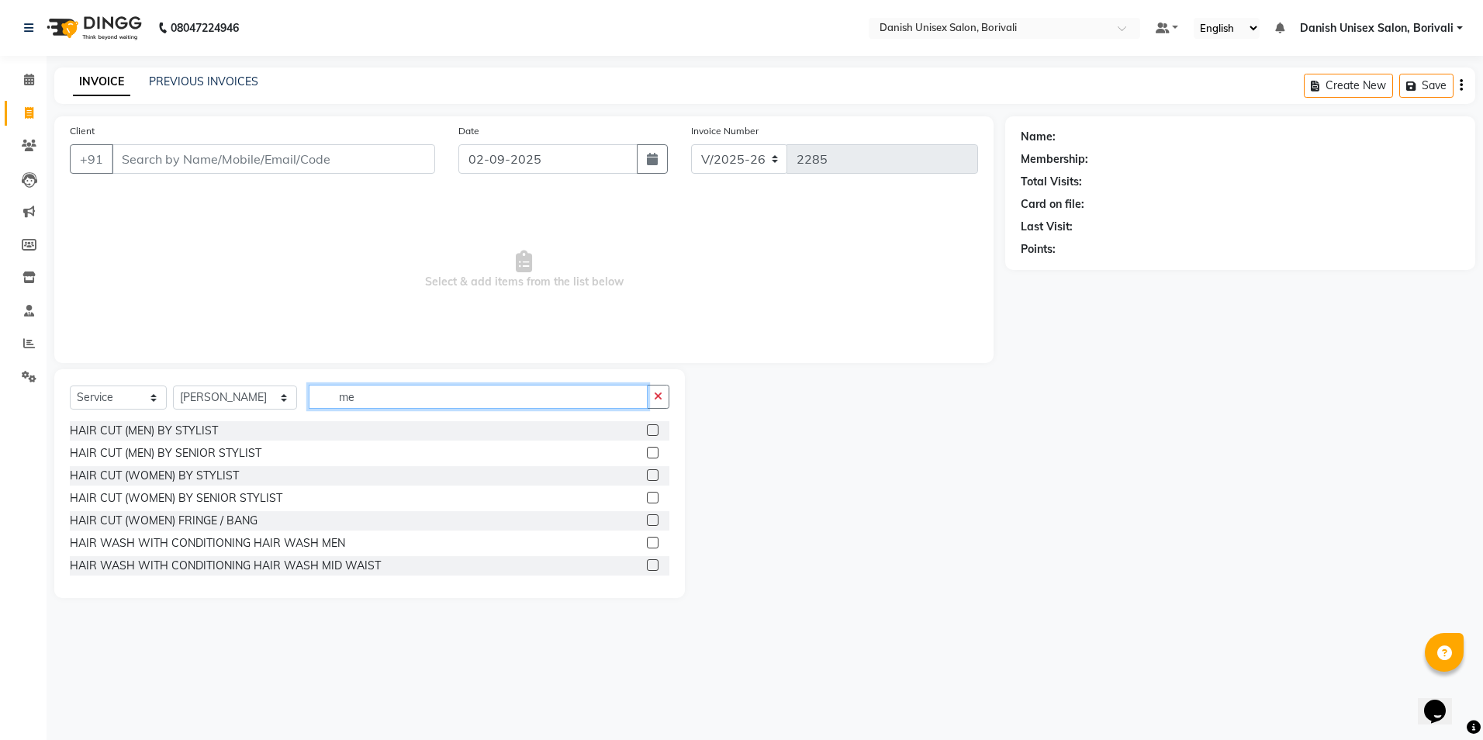
type input "me"
click at [178, 169] on input "Client" at bounding box center [273, 158] width 323 height 29
click at [181, 160] on input "Client" at bounding box center [273, 158] width 323 height 29
type input "ni"
click at [342, 393] on input "me" at bounding box center [478, 397] width 339 height 24
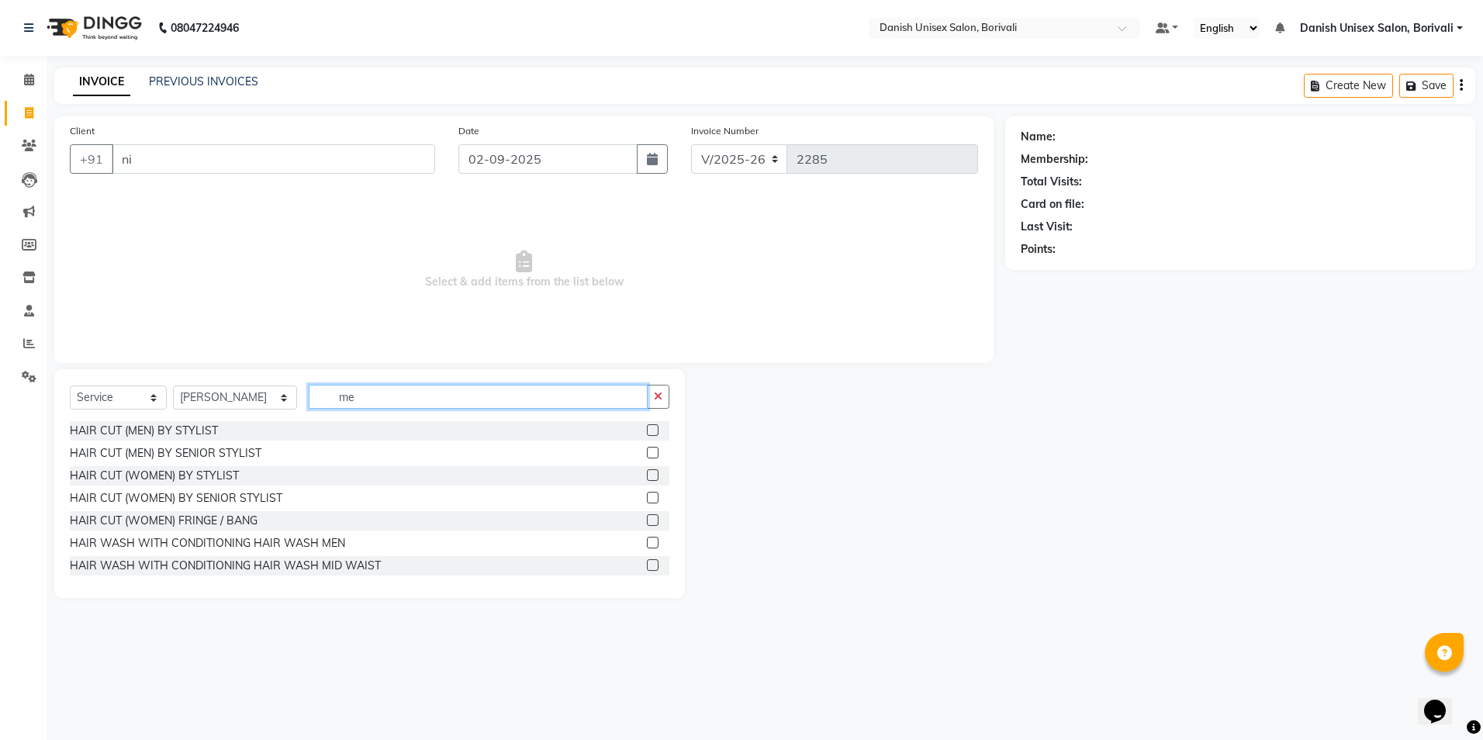
type input "m"
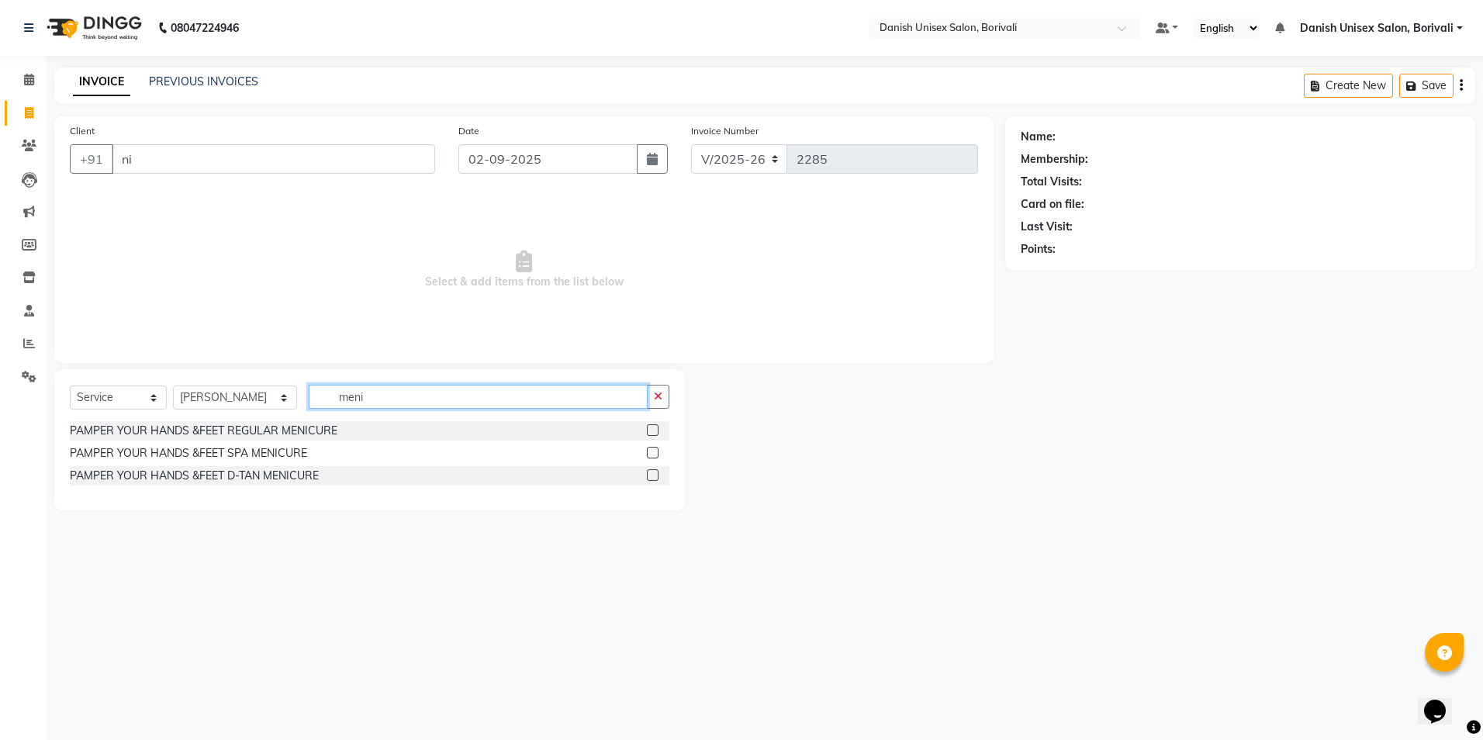
type input "meni"
click at [647, 430] on label at bounding box center [653, 430] width 12 height 12
click at [647, 430] on input "checkbox" at bounding box center [652, 431] width 10 height 10
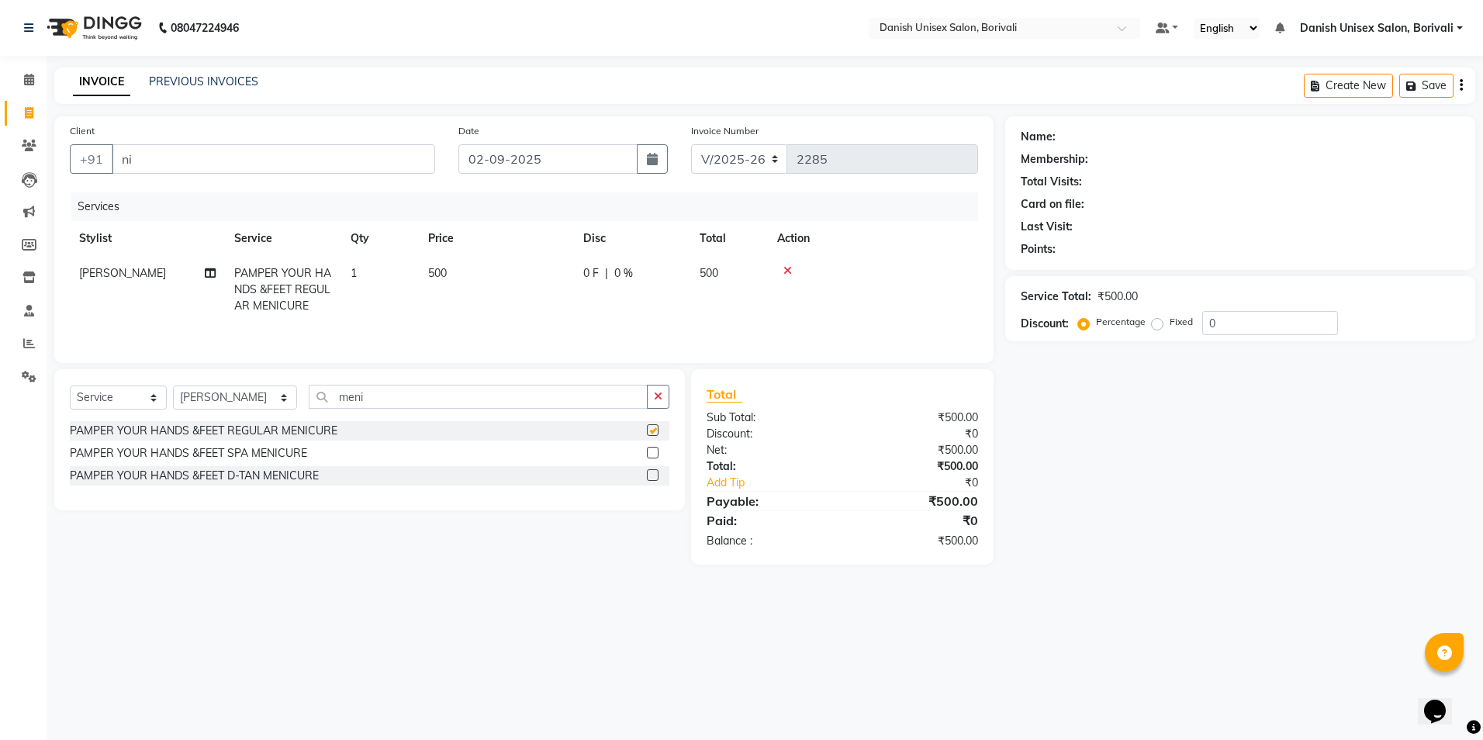
checkbox input "false"
click at [375, 396] on input "meni" at bounding box center [478, 397] width 339 height 24
type input "m"
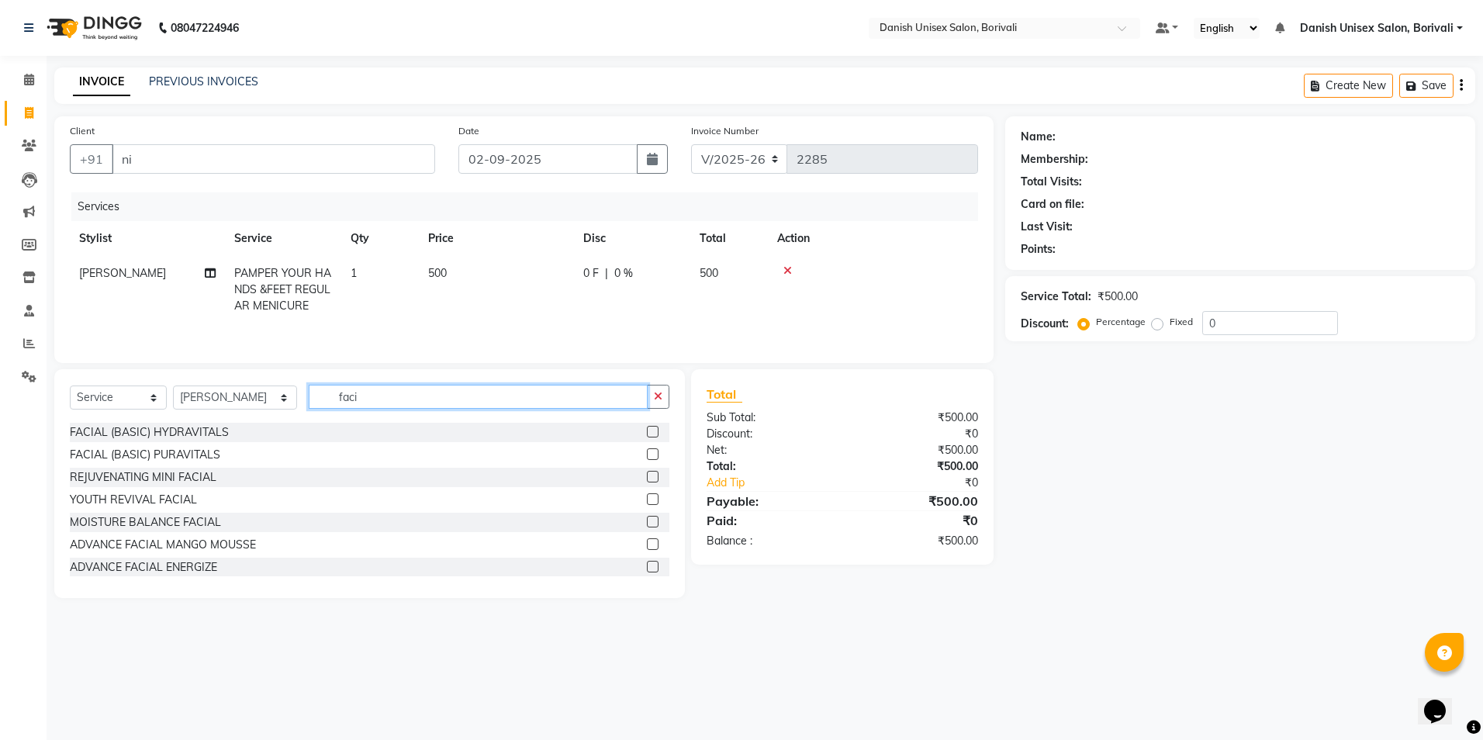
scroll to position [78, 0]
type input "faci"
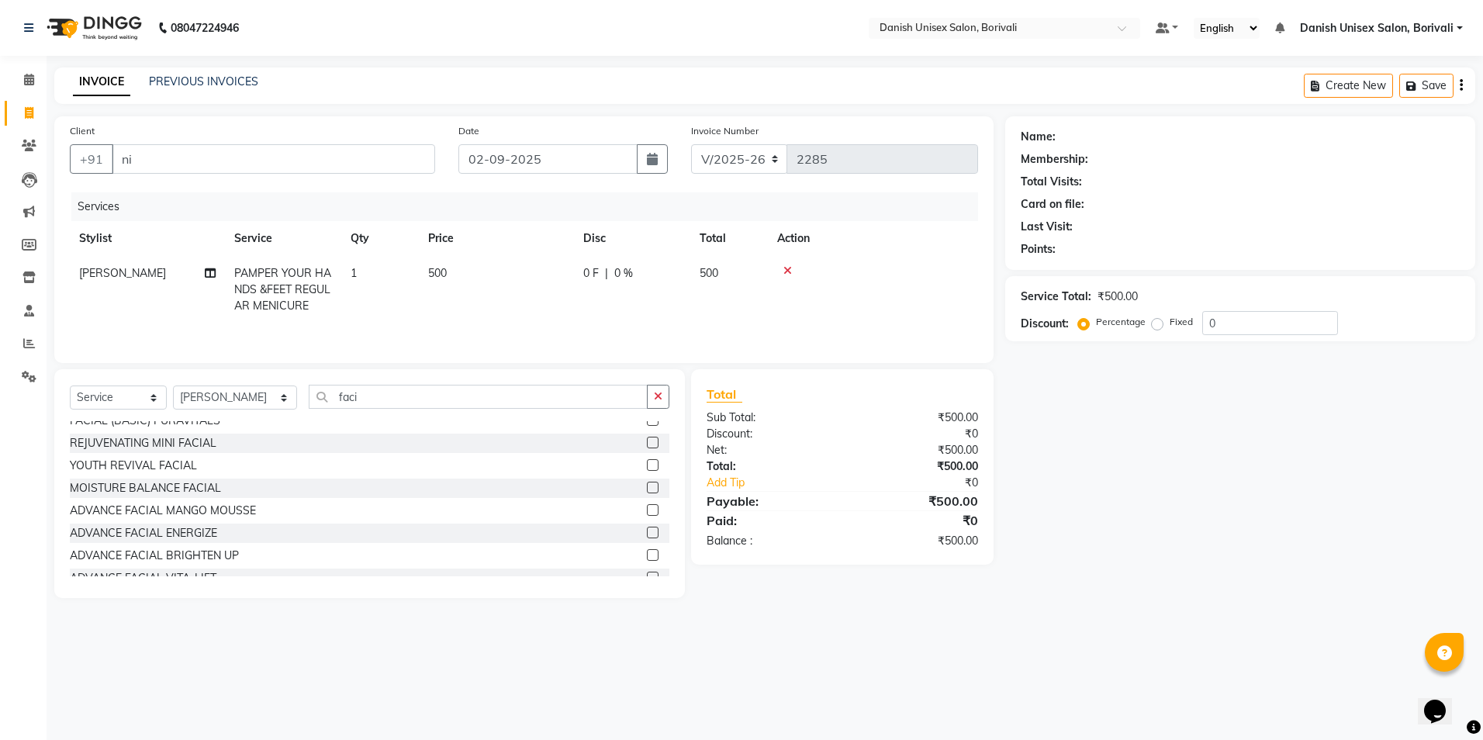
click at [647, 483] on label at bounding box center [653, 488] width 12 height 12
click at [647, 483] on input "checkbox" at bounding box center [652, 488] width 10 height 10
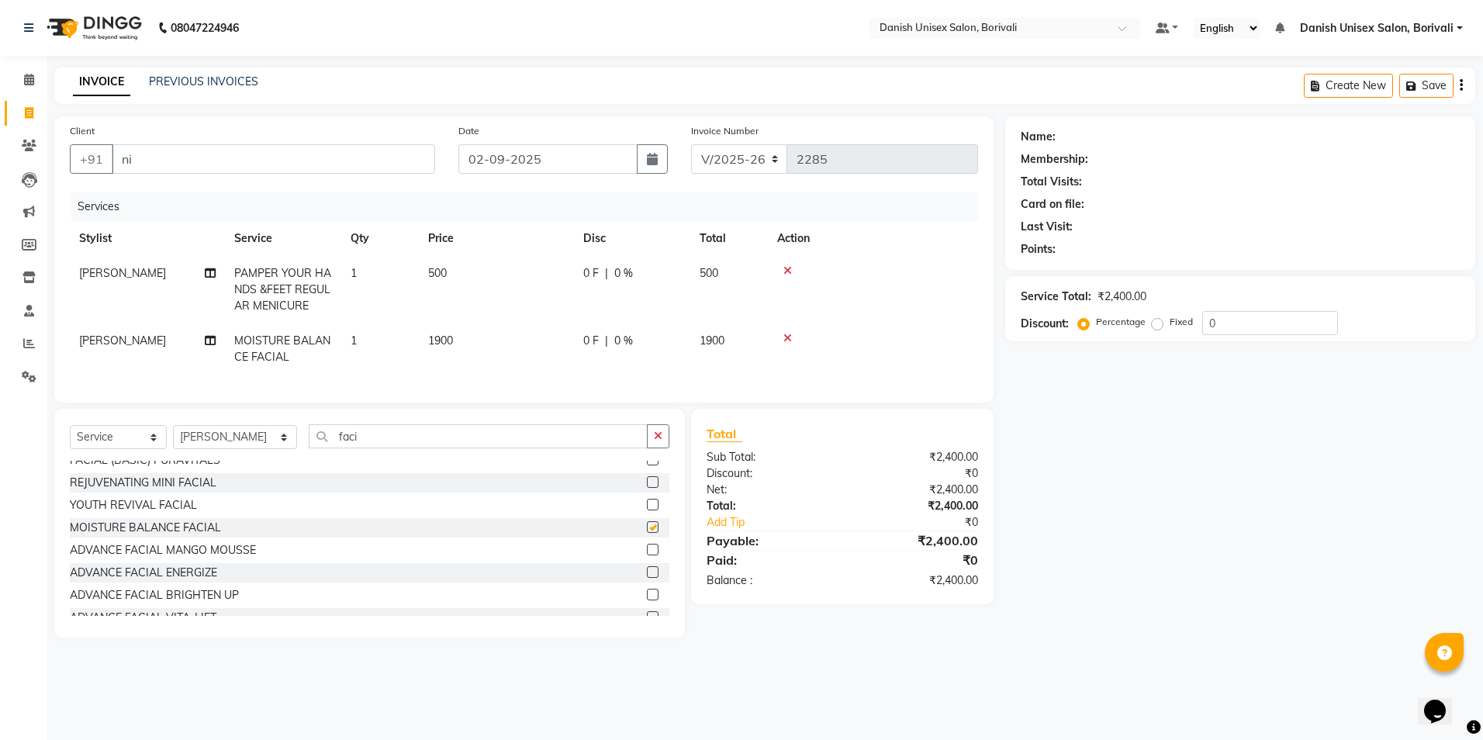
checkbox input "false"
click at [620, 335] on span "0 %" at bounding box center [623, 341] width 19 height 16
select select "58928"
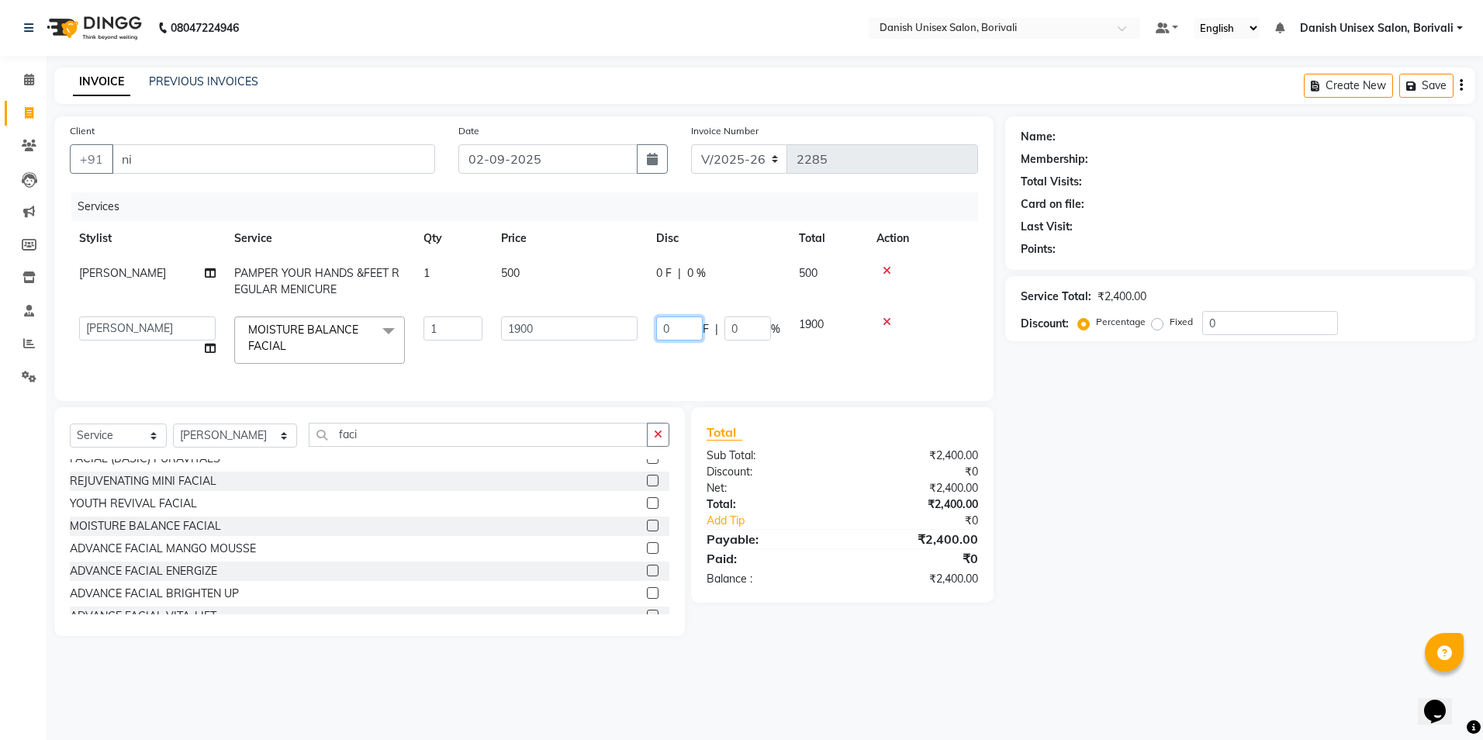
click at [662, 330] on input "0" at bounding box center [679, 328] width 47 height 24
type input "400"
click at [922, 587] on div "₹2,400.00" at bounding box center [915, 579] width 147 height 16
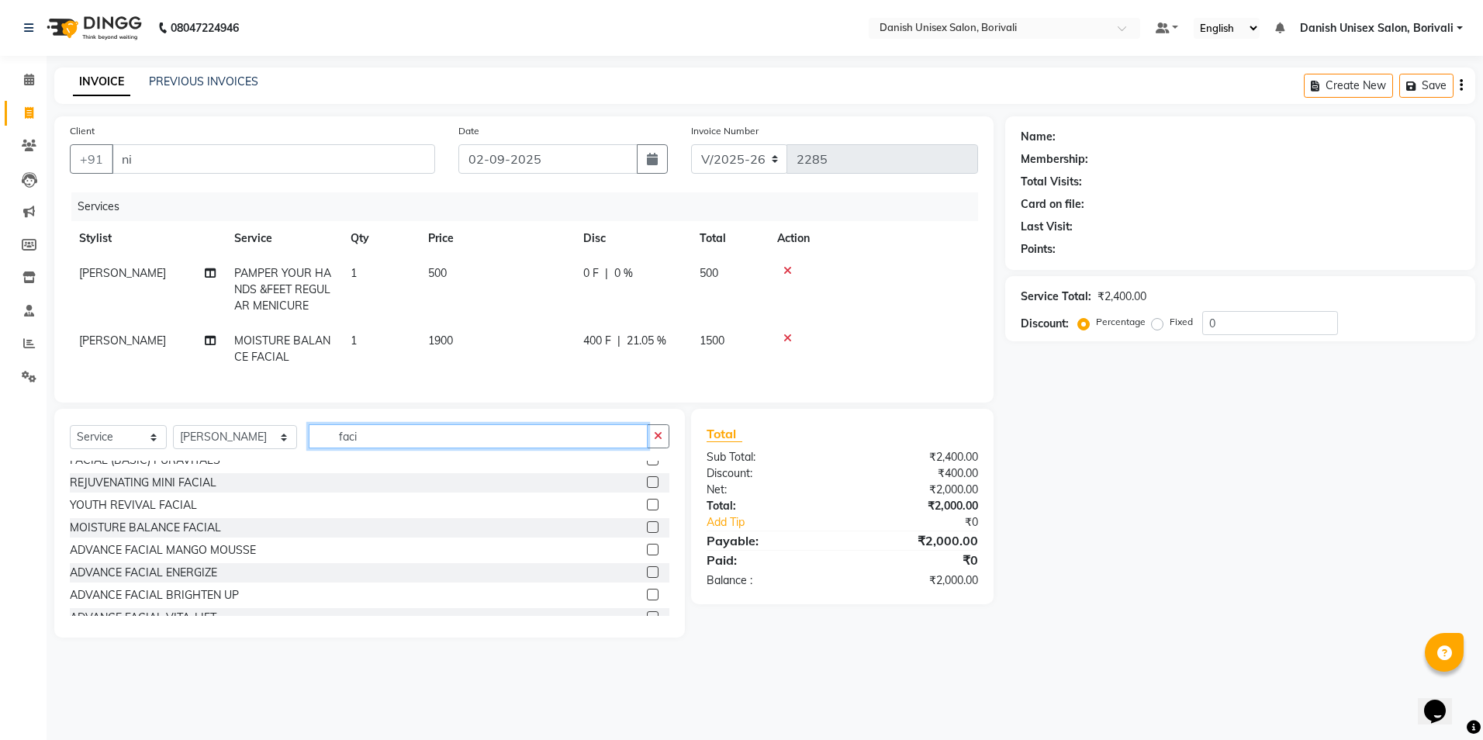
click at [368, 445] on input "faci" at bounding box center [478, 436] width 339 height 24
type input "f"
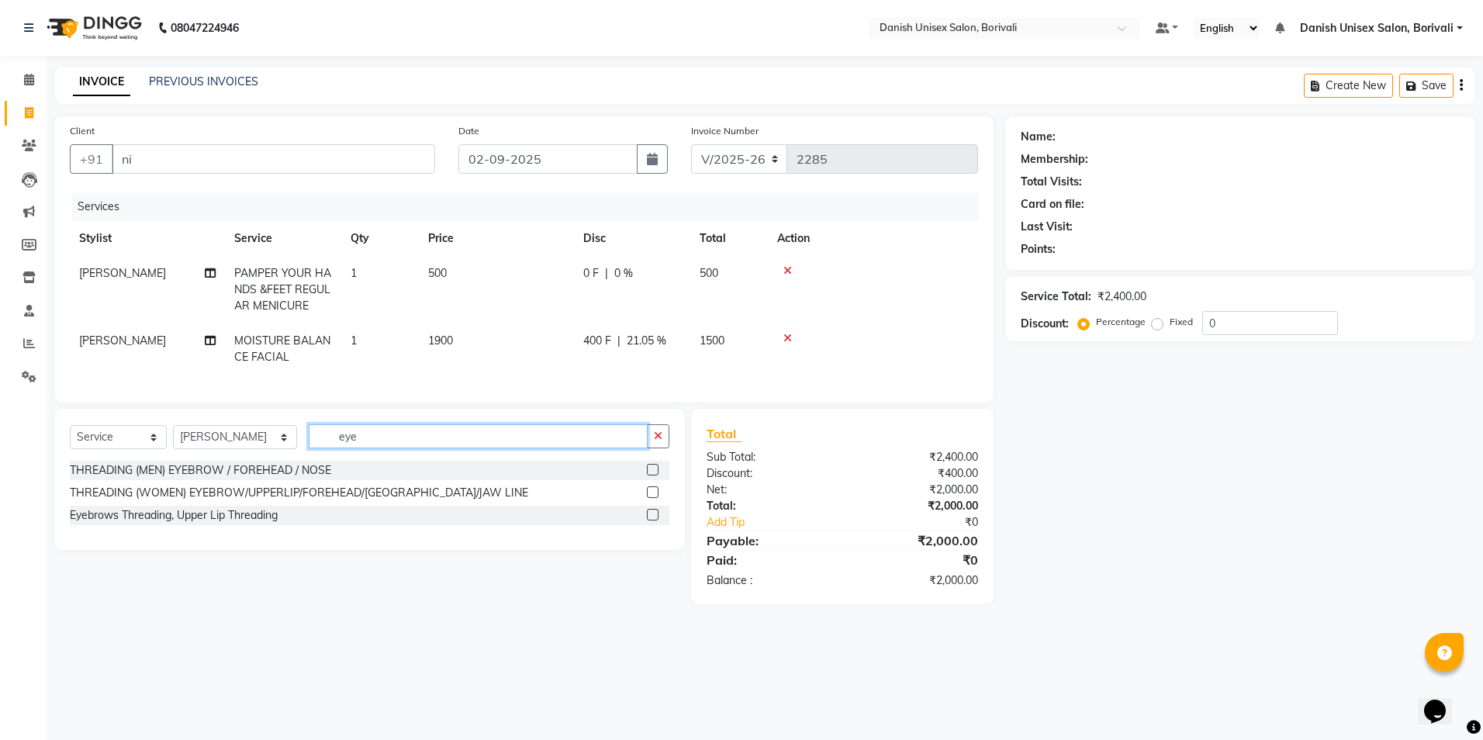
type input "eye"
click at [649, 498] on label at bounding box center [653, 492] width 12 height 12
click at [649, 498] on input "checkbox" at bounding box center [652, 493] width 10 height 10
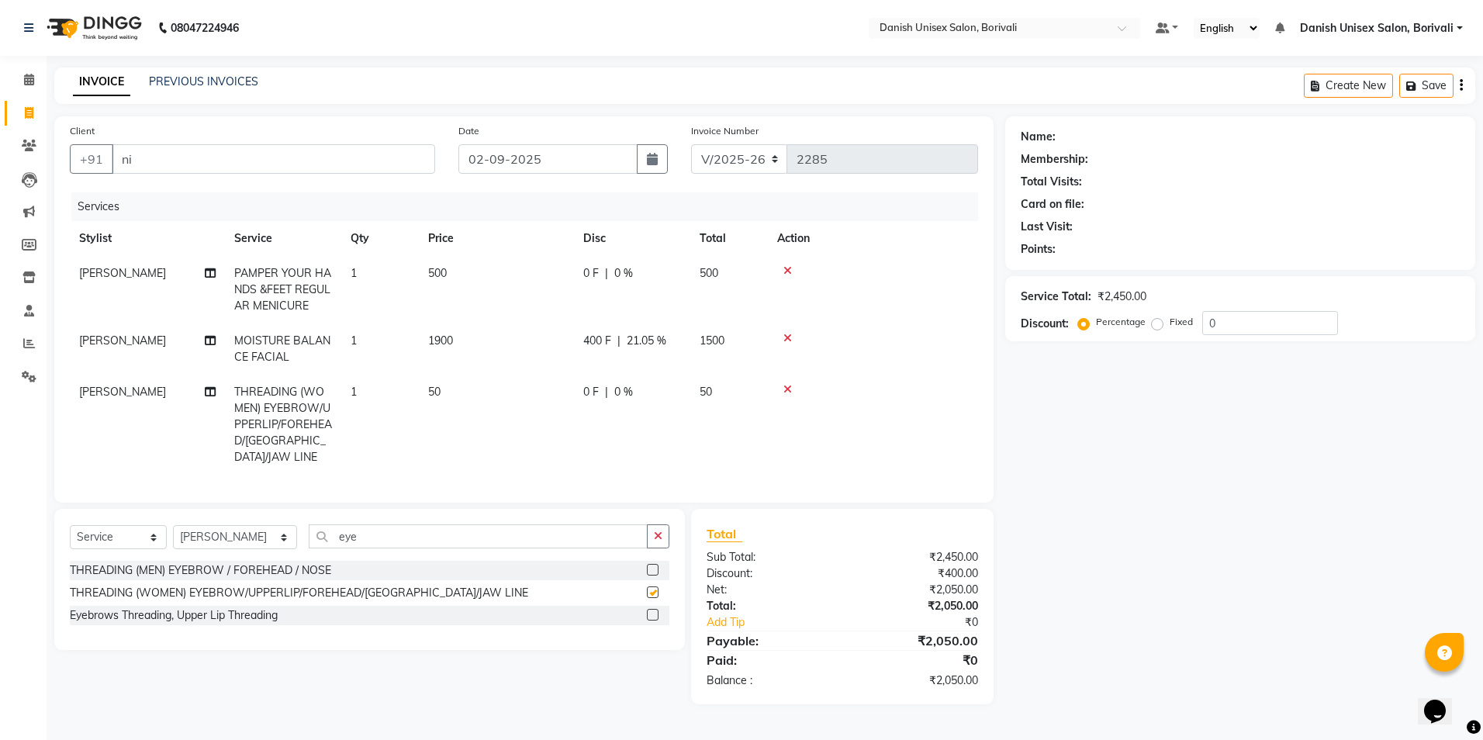
checkbox input "false"
click at [195, 538] on select "Select Stylist [PERSON_NAME] Bheem [PERSON_NAME] Danish Unisex Salon, [PERSON_N…" at bounding box center [235, 537] width 124 height 24
select select "58927"
click at [173, 525] on select "Select Stylist [PERSON_NAME] Bheem [PERSON_NAME] Danish Unisex Salon, [PERSON_N…" at bounding box center [235, 537] width 124 height 24
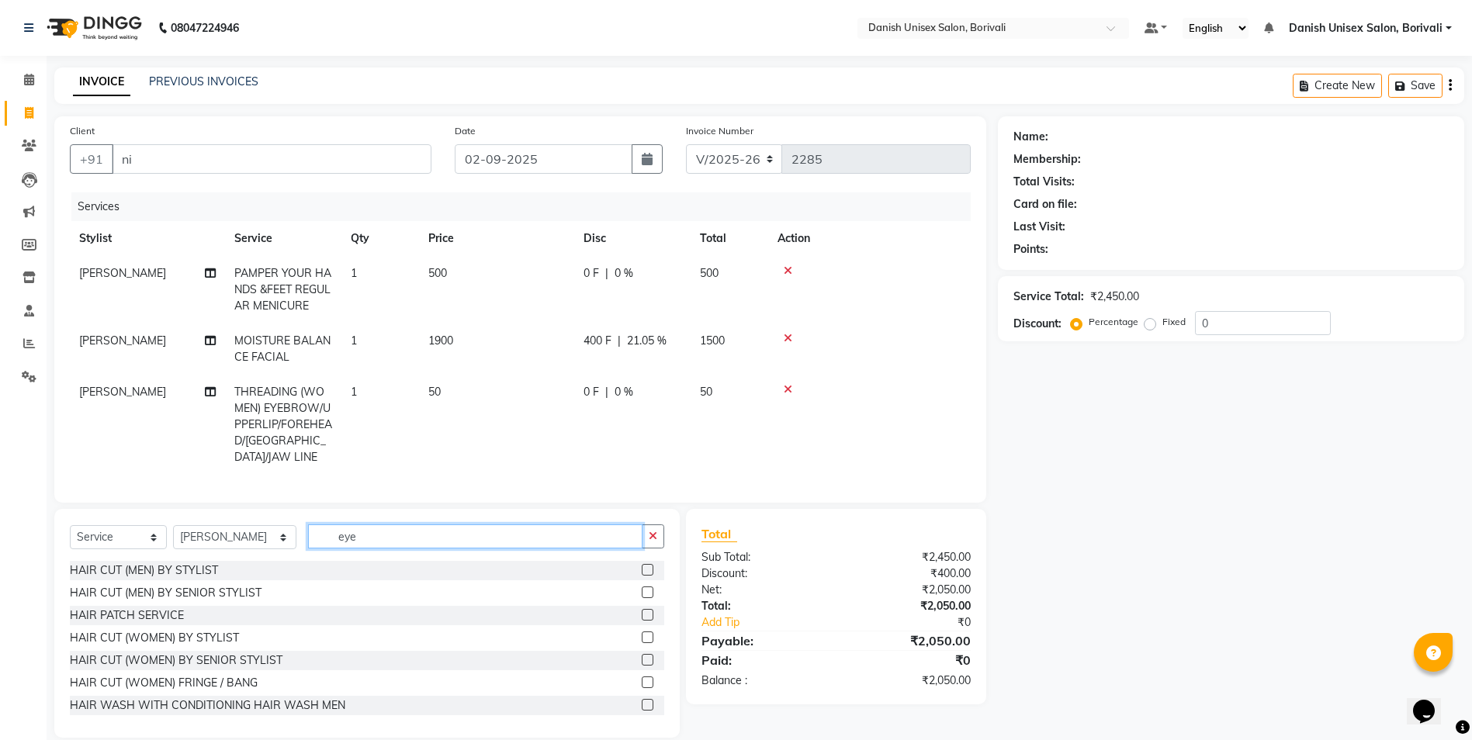
click at [403, 540] on input "eye" at bounding box center [475, 536] width 334 height 24
type input "e"
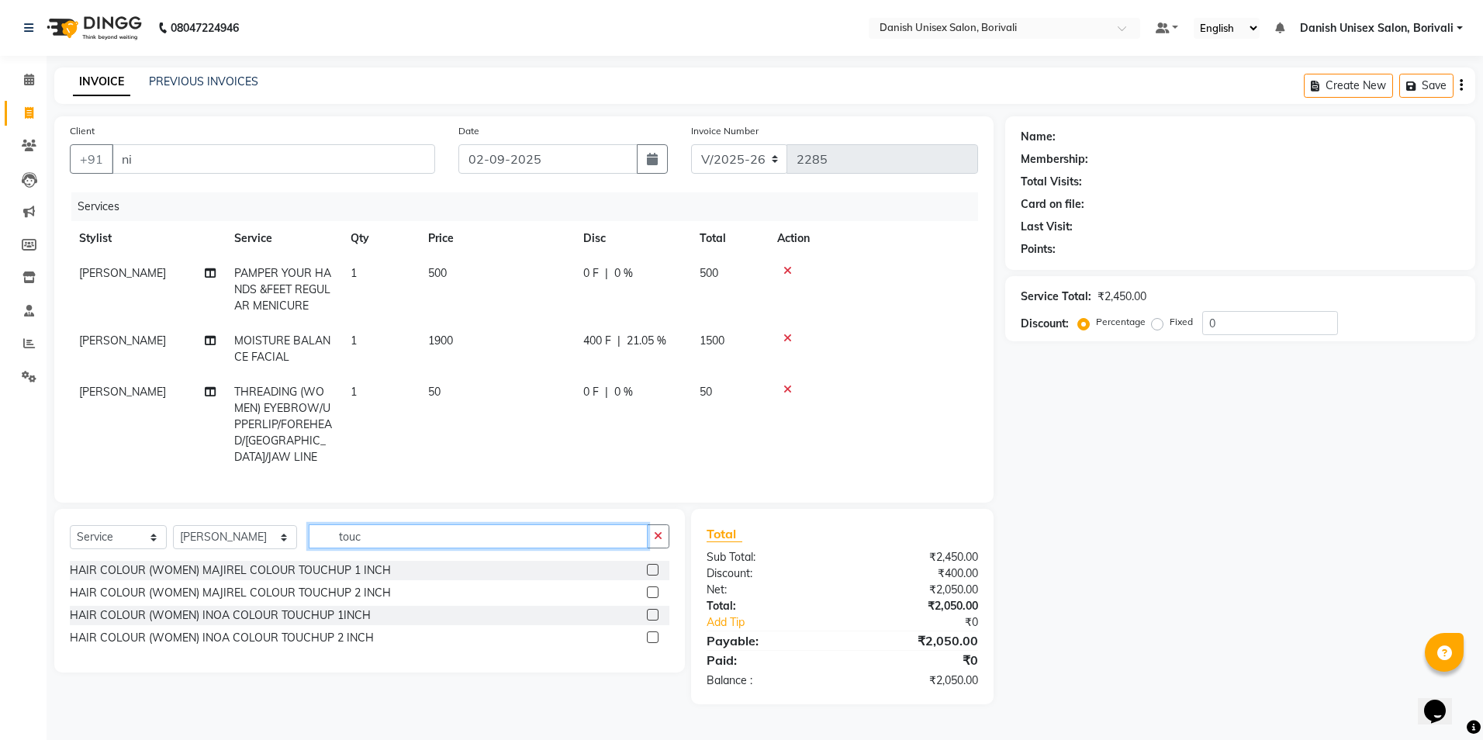
type input "touc"
click at [652, 609] on label at bounding box center [653, 615] width 12 height 12
click at [652, 610] on input "checkbox" at bounding box center [652, 615] width 10 height 10
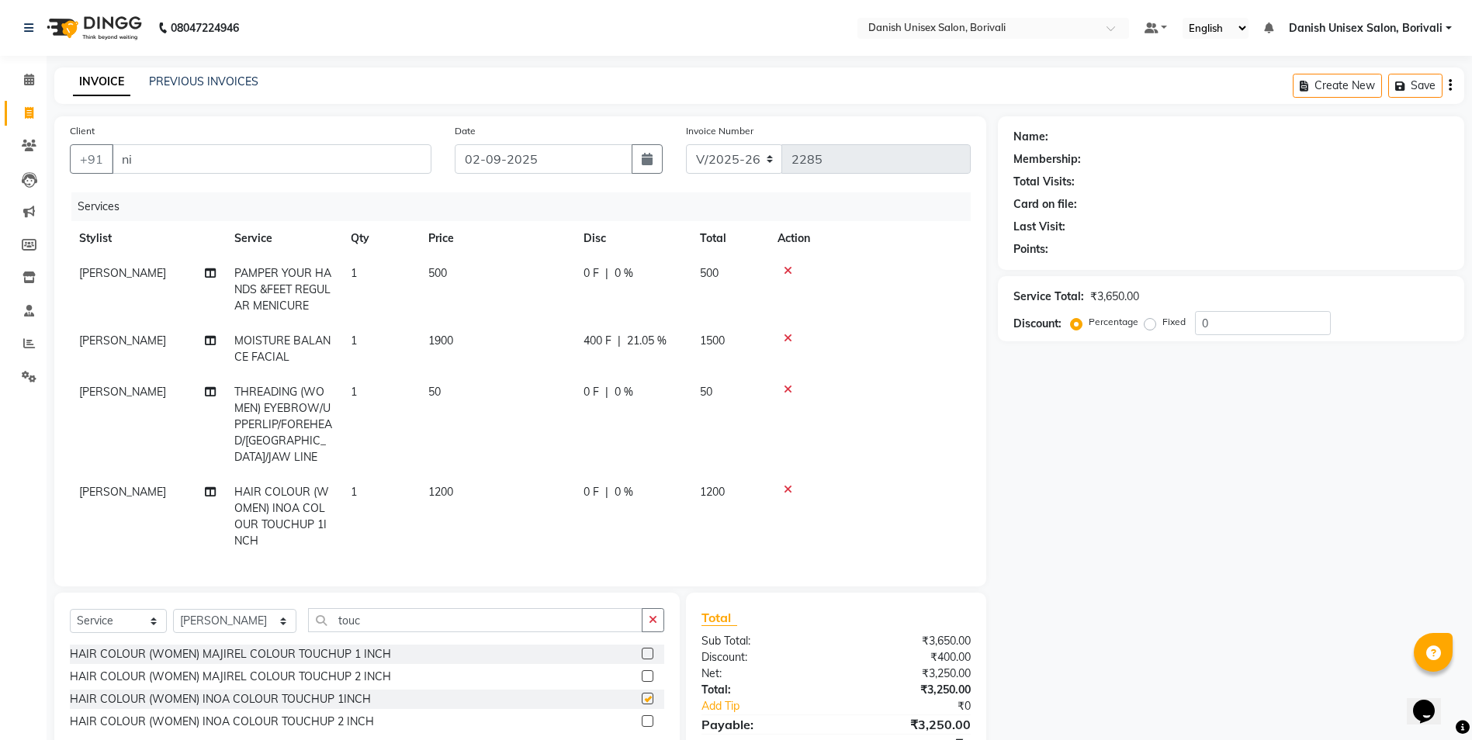
checkbox input "false"
click at [413, 608] on input "touc" at bounding box center [475, 620] width 334 height 24
type input "t"
click at [642, 671] on label at bounding box center [648, 676] width 12 height 12
click at [642, 672] on input "checkbox" at bounding box center [647, 677] width 10 height 10
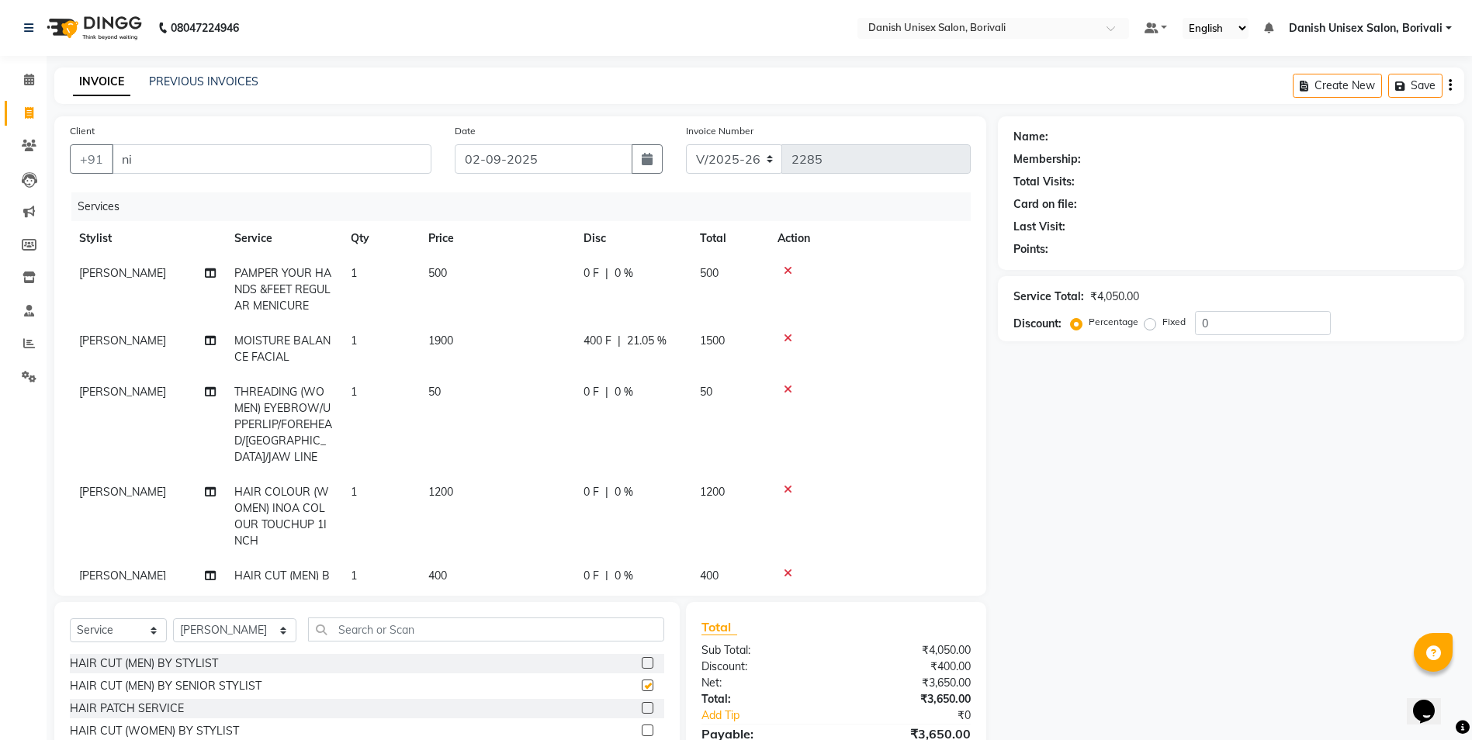
checkbox input "false"
click at [783, 568] on div at bounding box center [869, 573] width 184 height 11
click at [787, 568] on icon at bounding box center [787, 573] width 9 height 11
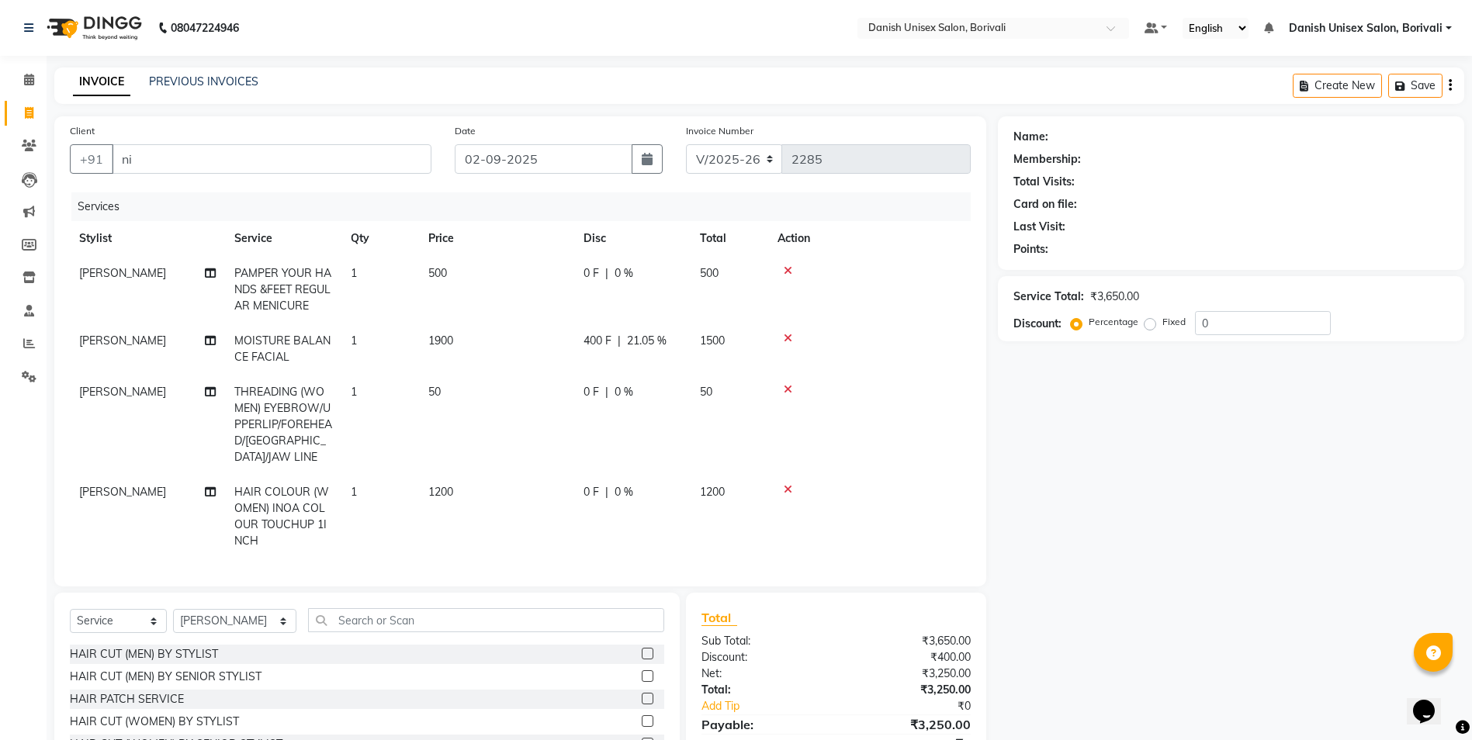
click at [642, 738] on label at bounding box center [648, 744] width 12 height 12
click at [642, 739] on input "checkbox" at bounding box center [647, 744] width 10 height 10
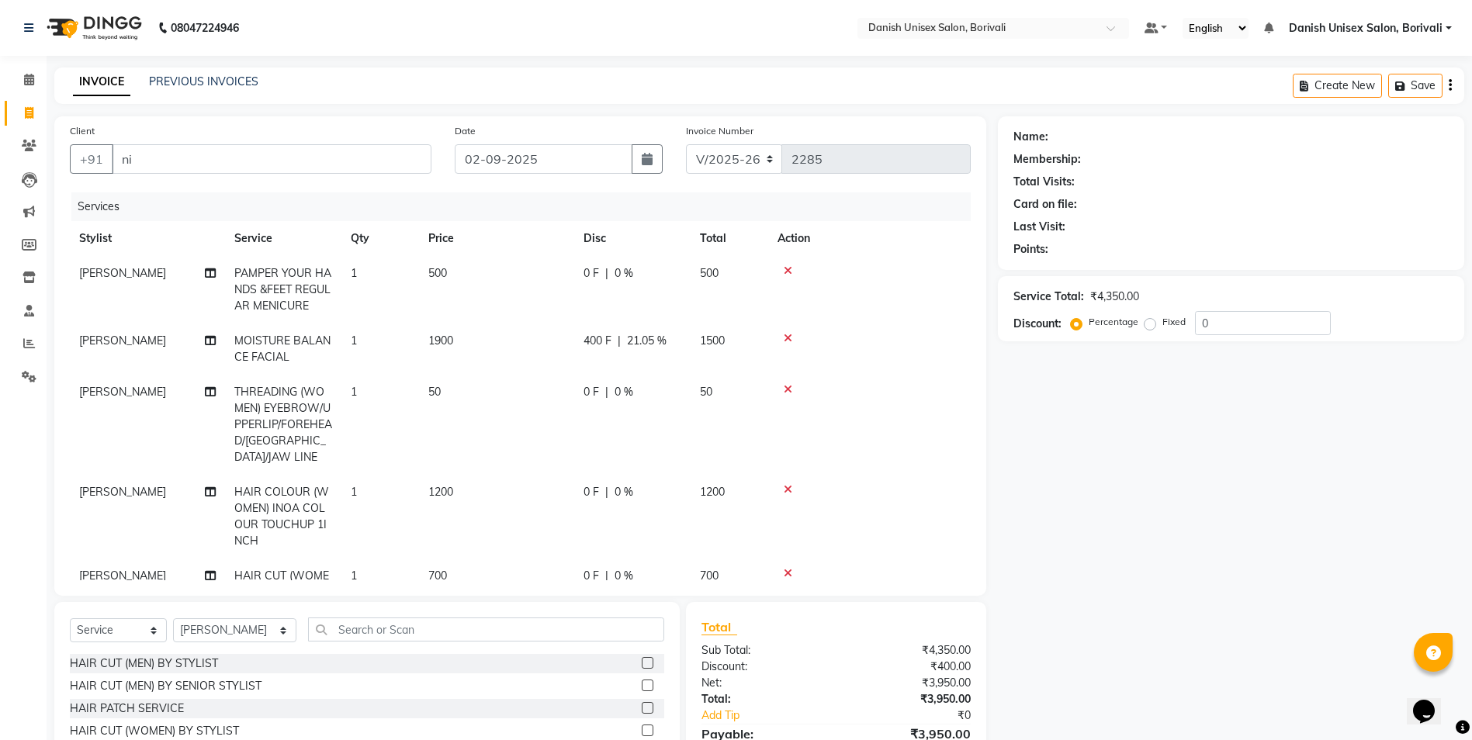
checkbox input "false"
click at [586, 568] on span "0 F" at bounding box center [591, 576] width 16 height 16
select select "58927"
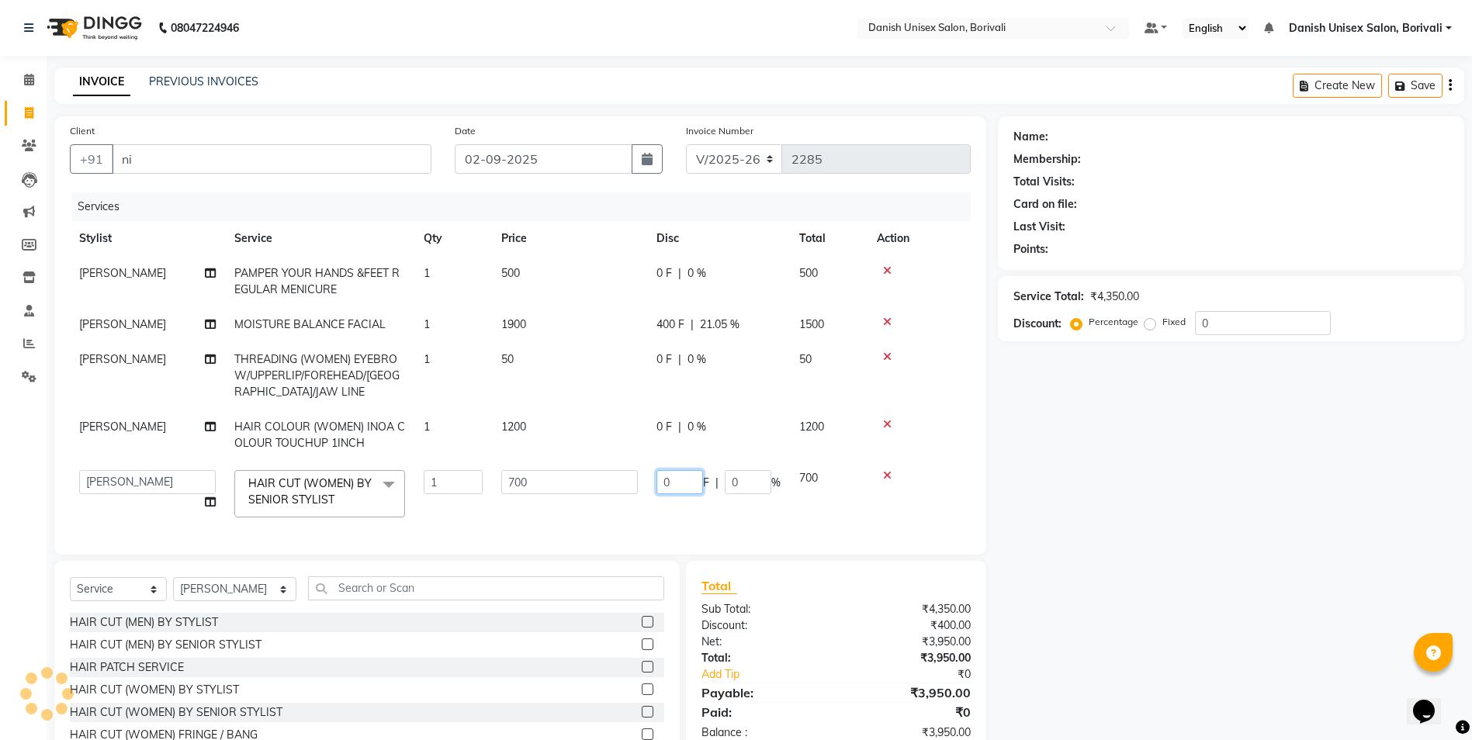
click at [660, 482] on input "0" at bounding box center [679, 482] width 47 height 24
type input "400"
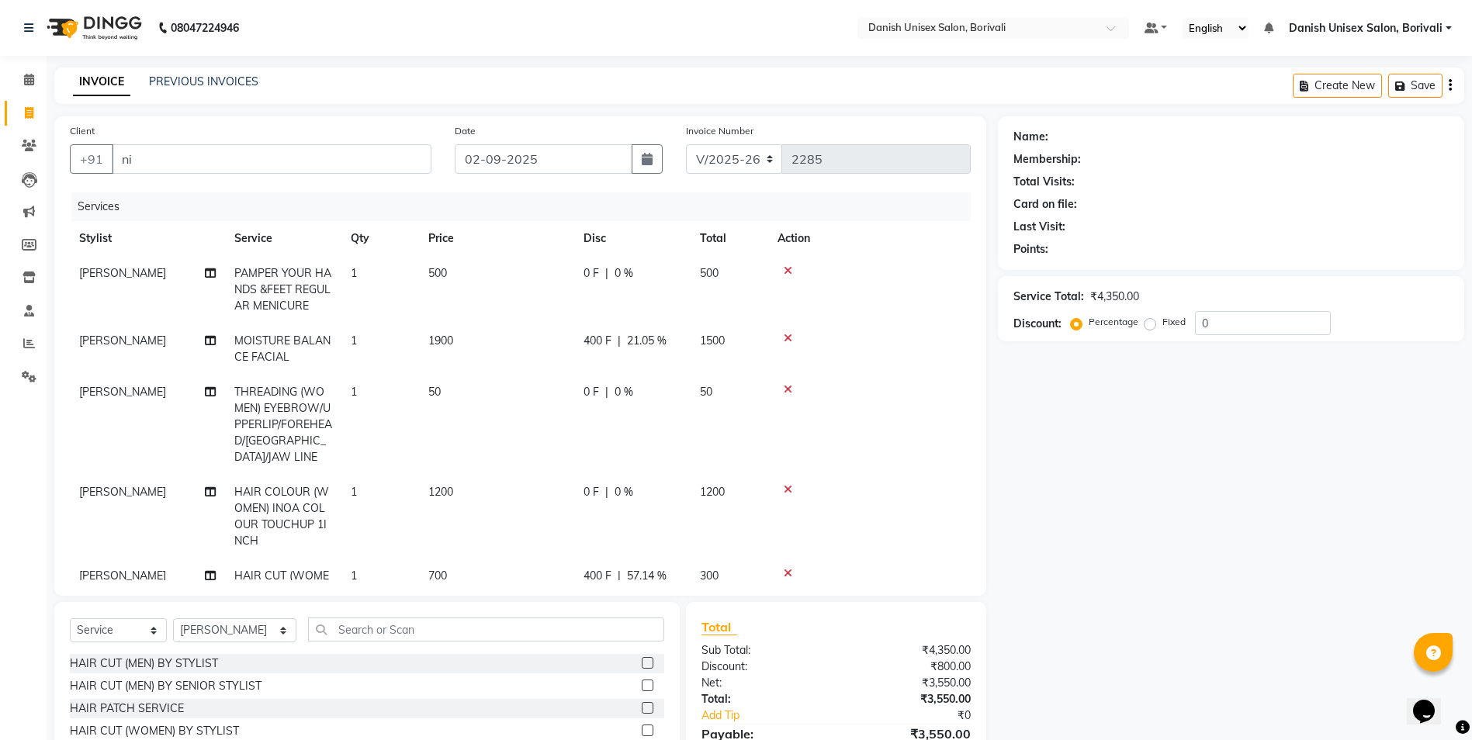
click at [787, 645] on div "Total Sub Total: ₹4,350.00 Discount: ₹800.00 Net: ₹3,550.00 Total: ₹3,550.00 Ad…" at bounding box center [835, 699] width 269 height 164
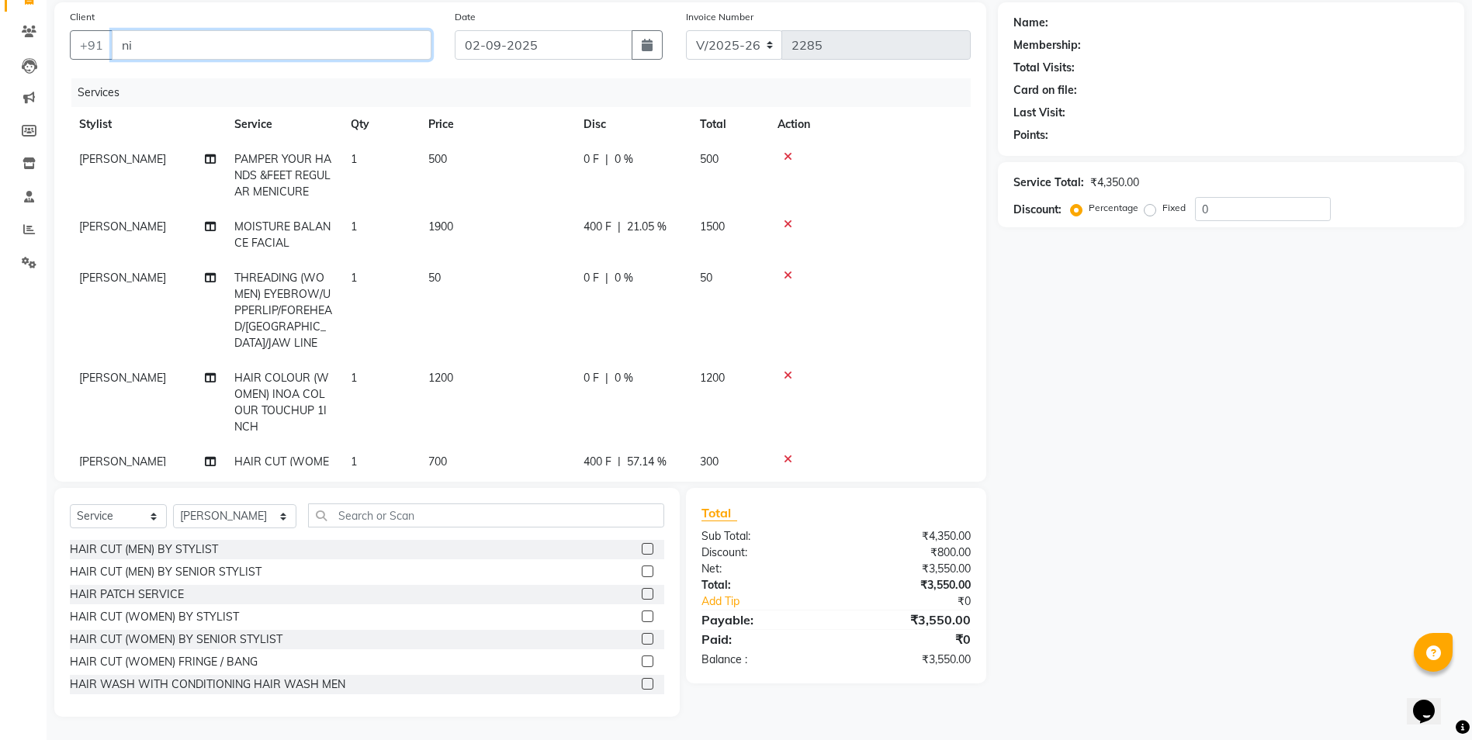
click at [151, 47] on input "ni" at bounding box center [272, 44] width 320 height 29
type input "n"
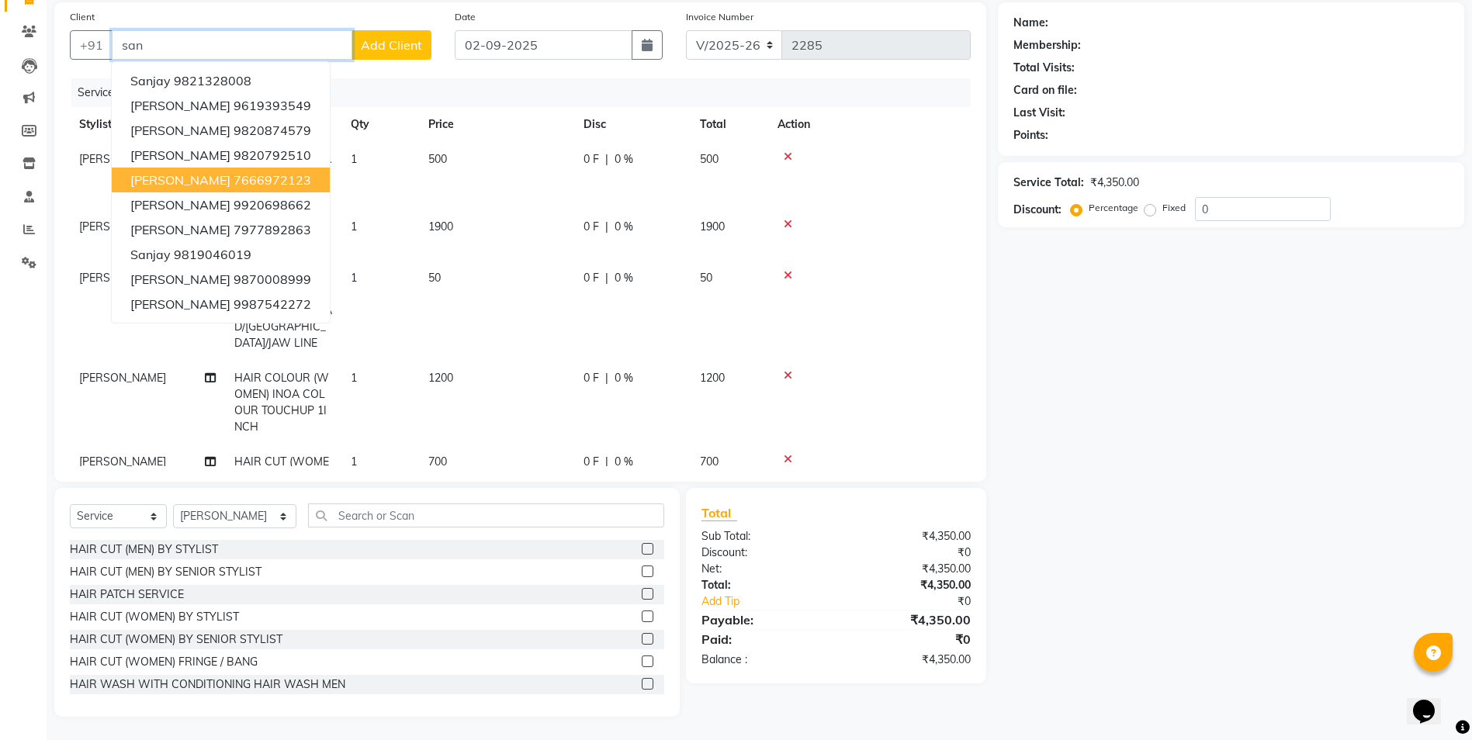
click at [251, 183] on ngb-highlight "7666972123" at bounding box center [272, 180] width 78 height 16
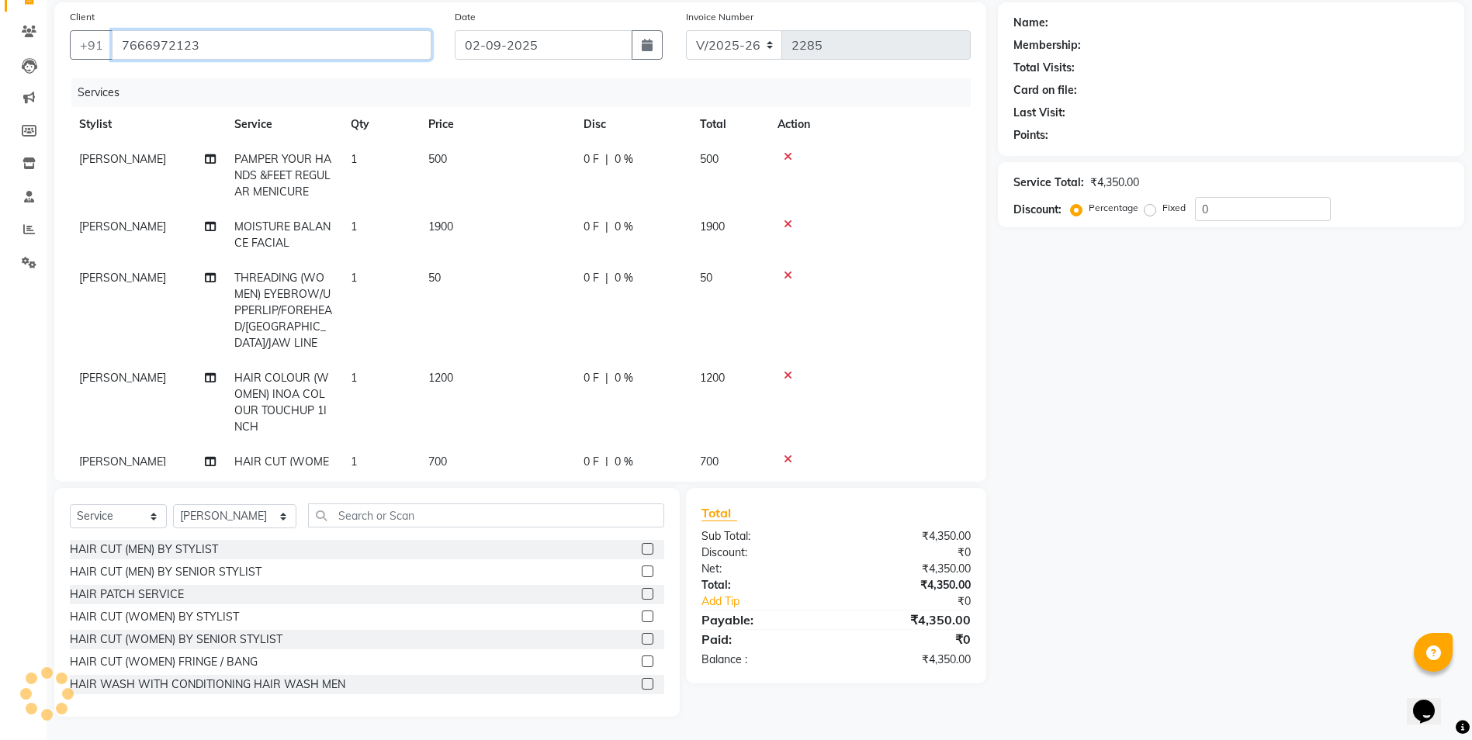
type input "7666972123"
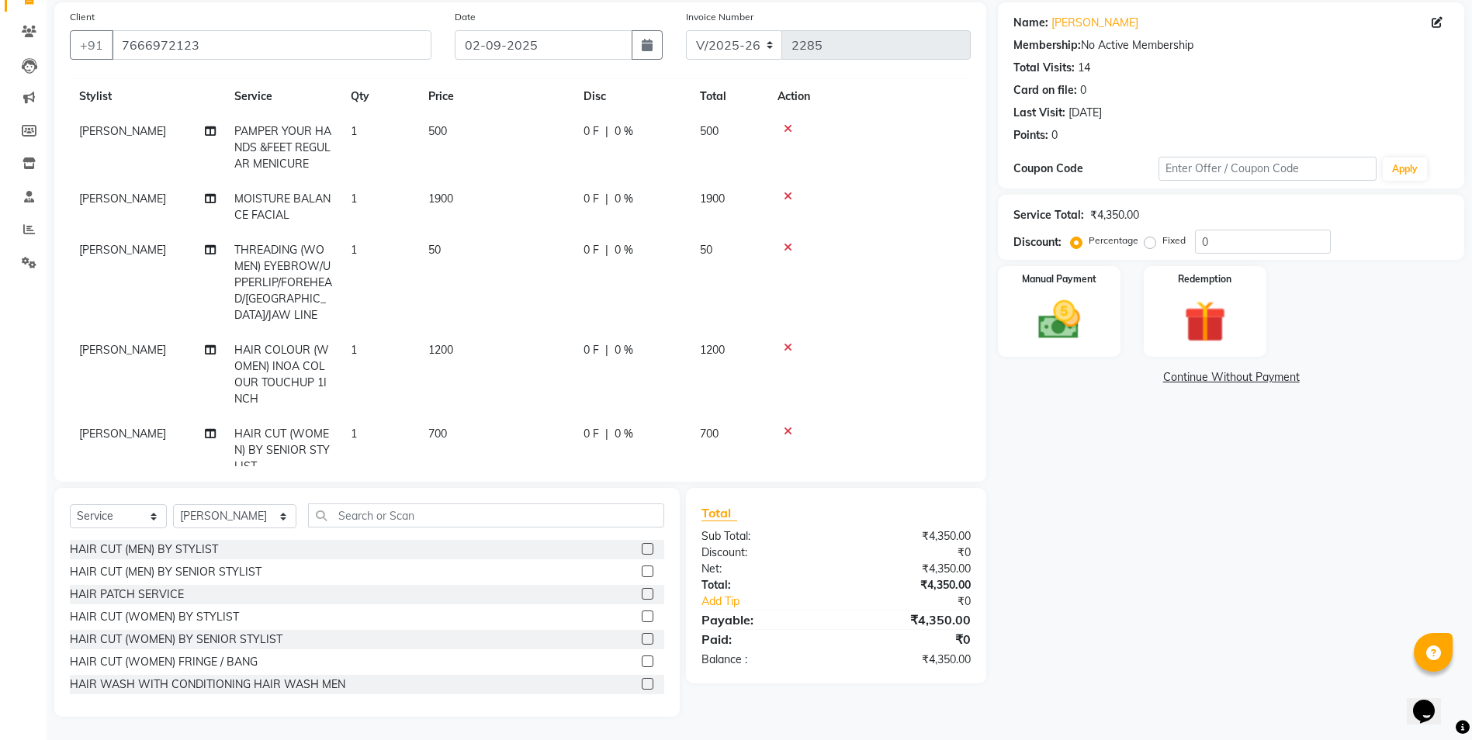
scroll to position [54, 0]
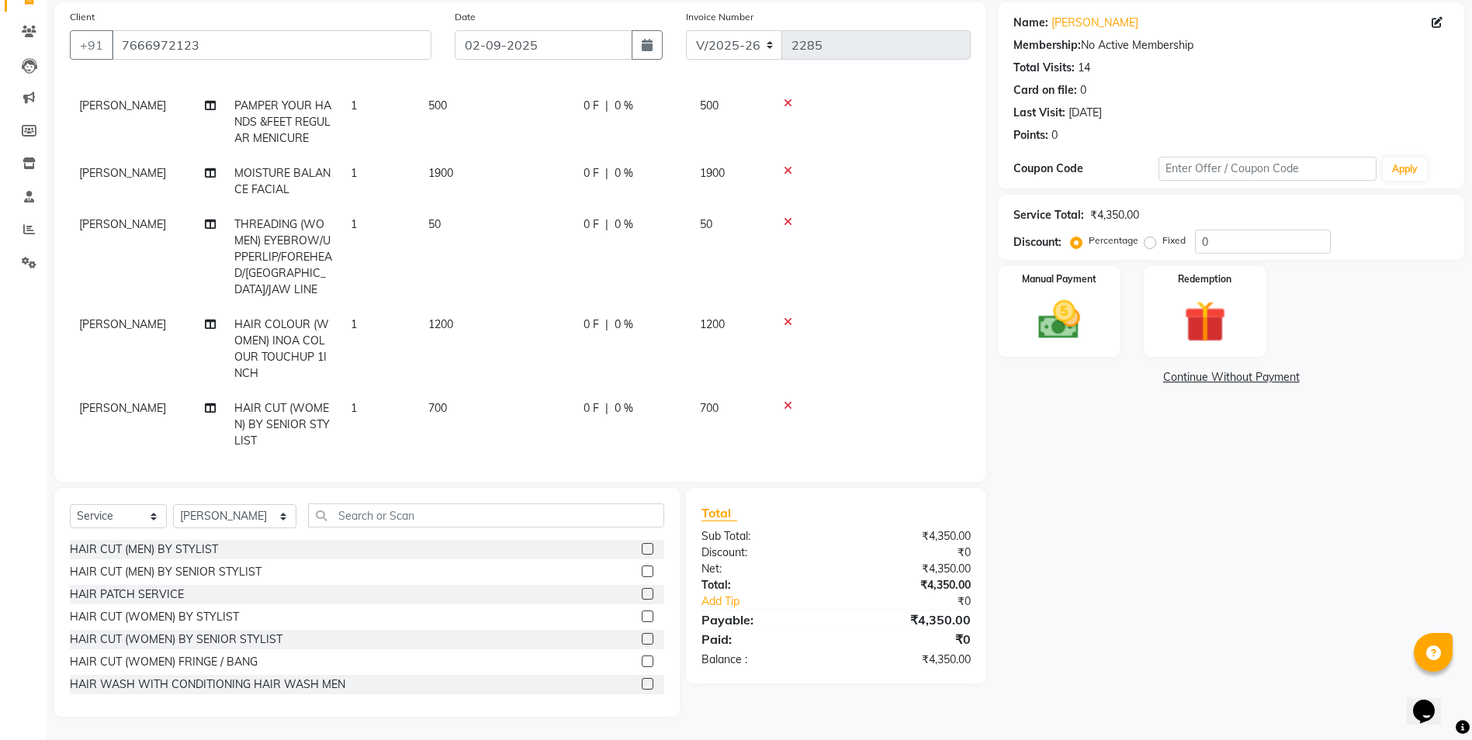
click at [596, 175] on span "0 F" at bounding box center [591, 173] width 16 height 16
select select "58928"
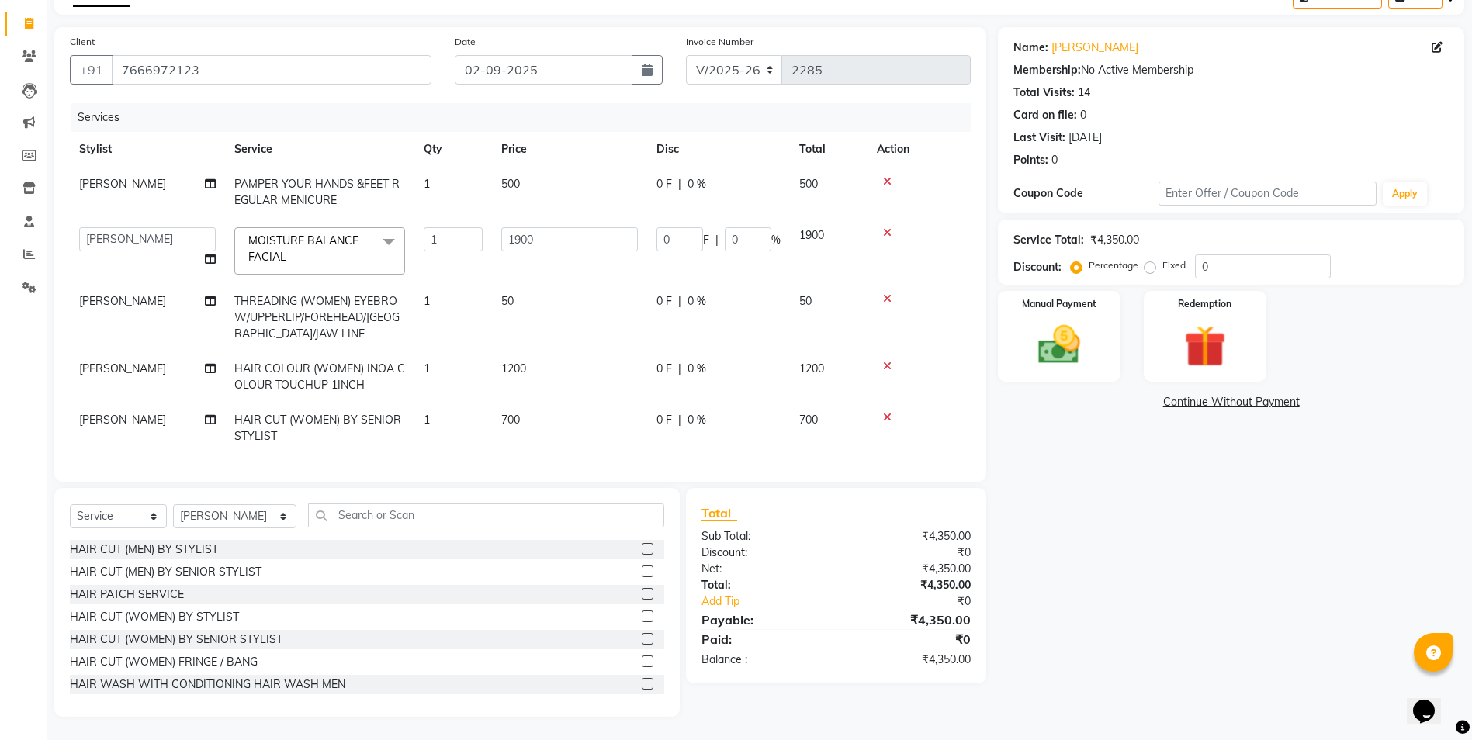
scroll to position [101, 0]
click at [660, 234] on input "0" at bounding box center [679, 239] width 47 height 24
type input "200"
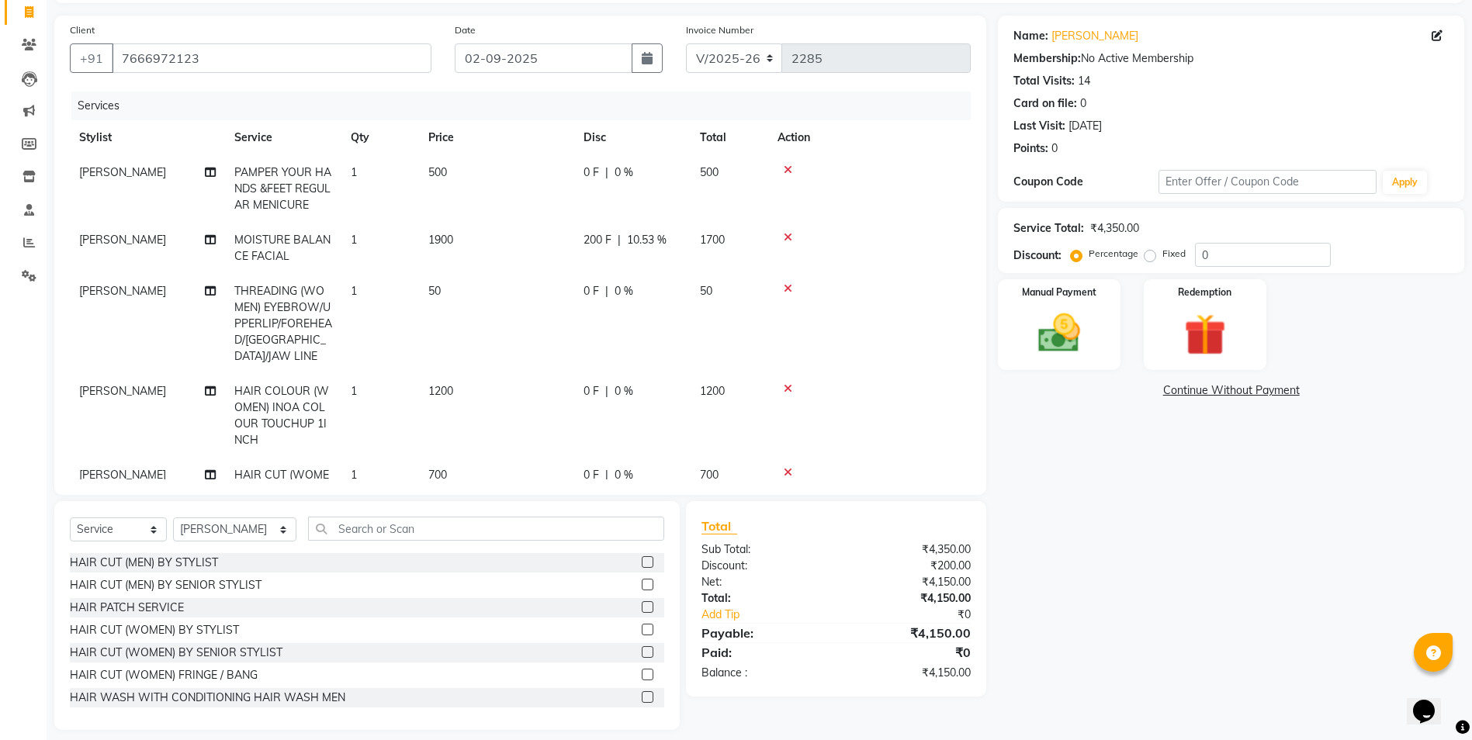
click at [729, 328] on tr "[PERSON_NAME] THREADING (WOMEN) EYEBROW/UPPERLIP/FOREHEAD/[GEOGRAPHIC_DATA]/JAW…" at bounding box center [520, 324] width 901 height 100
click at [594, 238] on span "200 F" at bounding box center [597, 240] width 28 height 16
select select "58928"
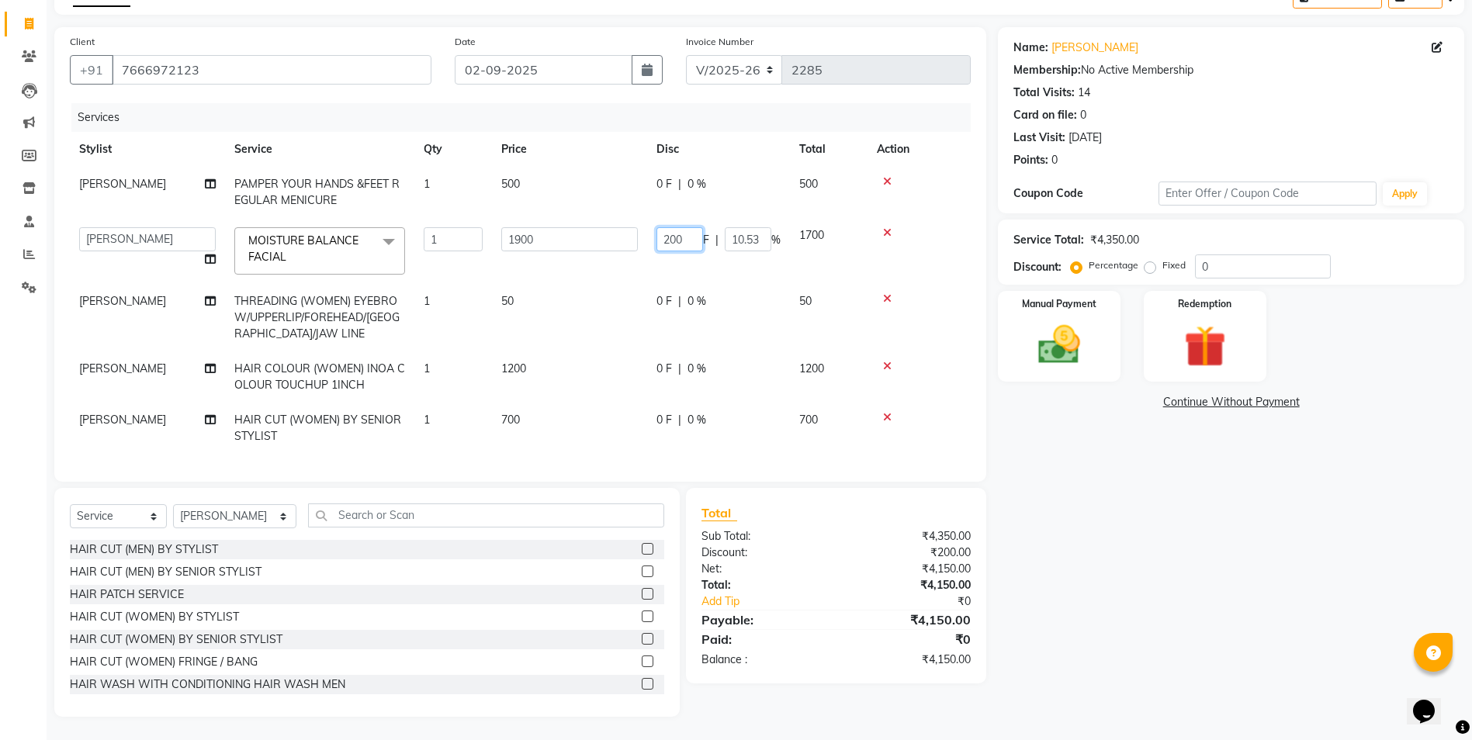
click at [667, 227] on input "200" at bounding box center [679, 239] width 47 height 24
type input "400"
click at [666, 403] on tbody "[PERSON_NAME] PAMPER YOUR HANDS &FEET REGULAR MENICURE 1 500 0 F | 0 % 500 [PER…" at bounding box center [520, 310] width 901 height 287
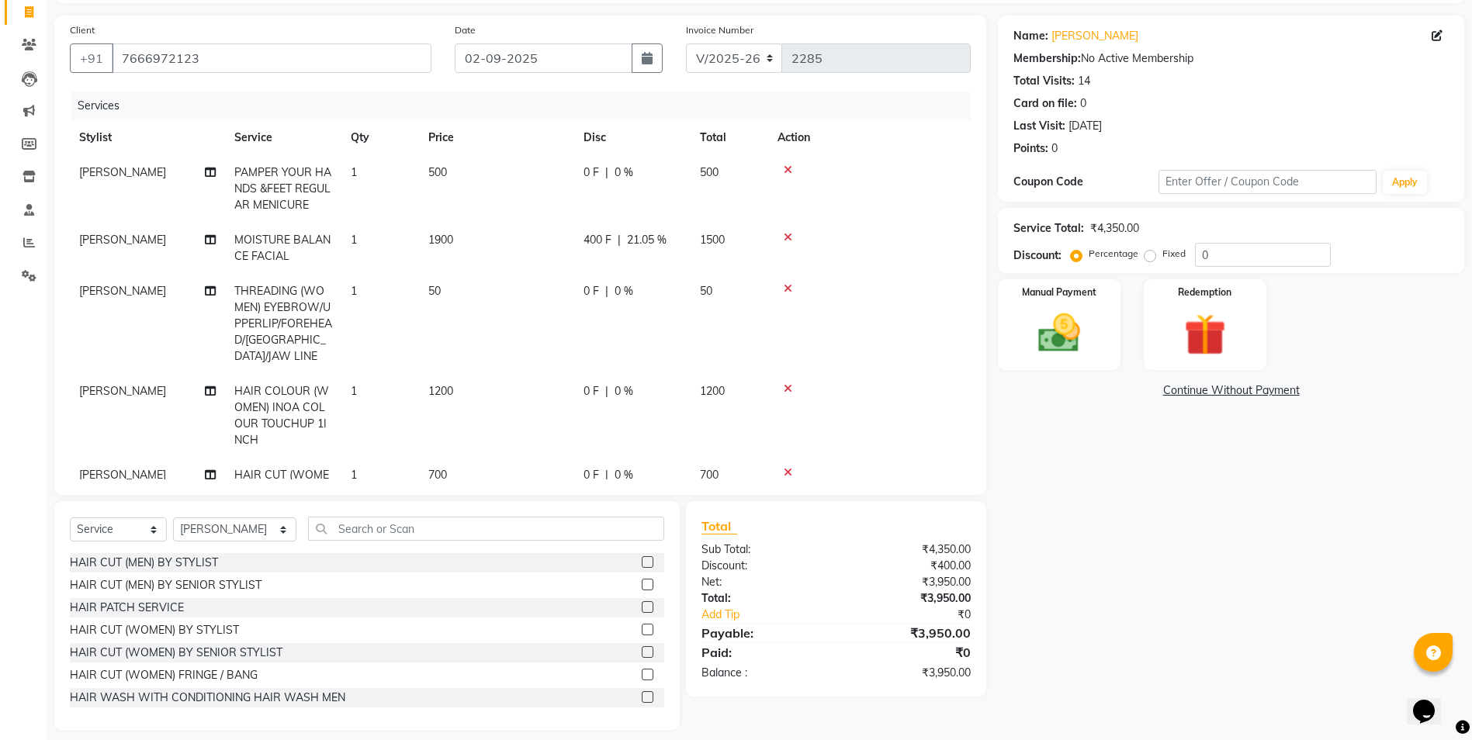
click at [590, 467] on span "0 F" at bounding box center [591, 475] width 16 height 16
select select "58927"
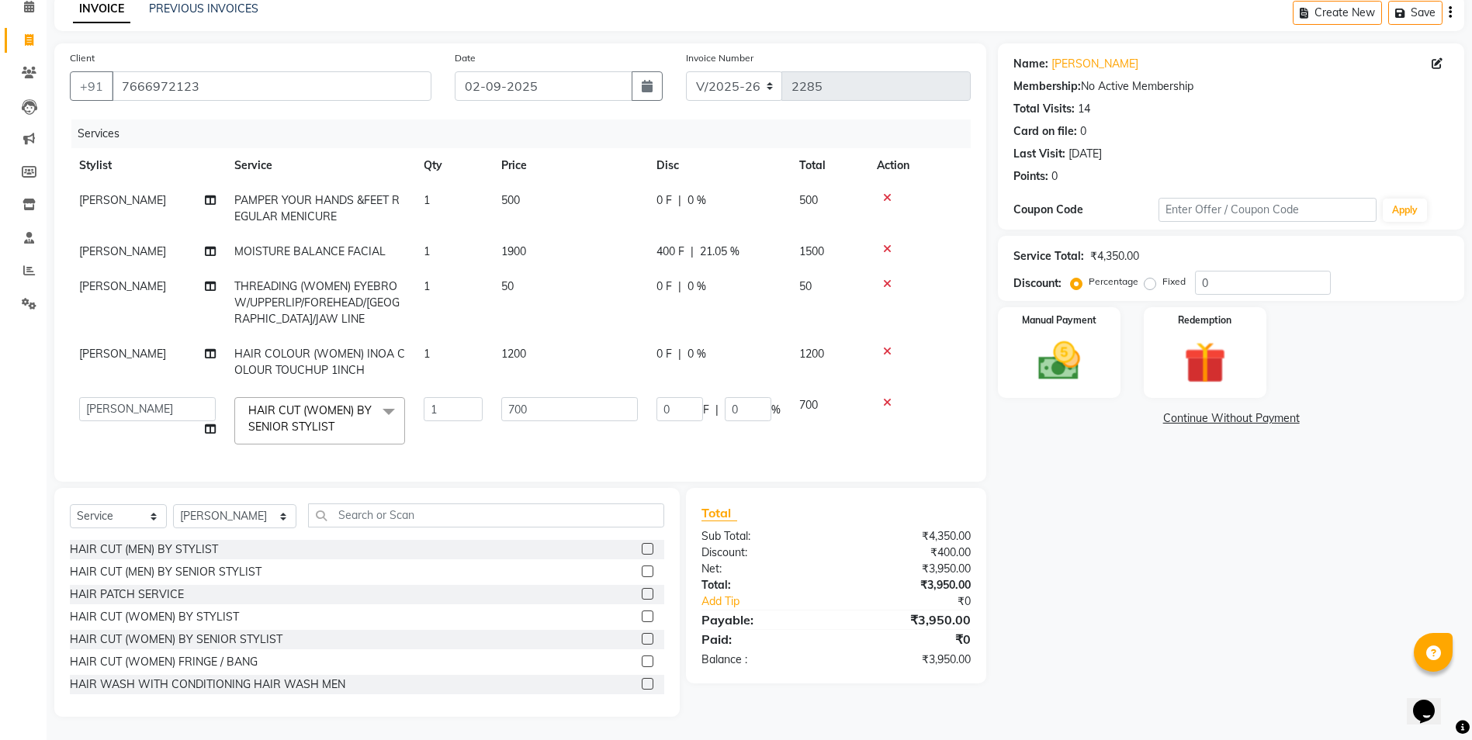
scroll to position [85, 0]
click at [666, 404] on input "0" at bounding box center [679, 409] width 47 height 24
type input "400"
click at [812, 554] on div "Total Sub Total: ₹4,350.00 Discount: ₹400.00 Net: ₹3,950.00 Total: ₹3,950.00 Ad…" at bounding box center [835, 585] width 269 height 164
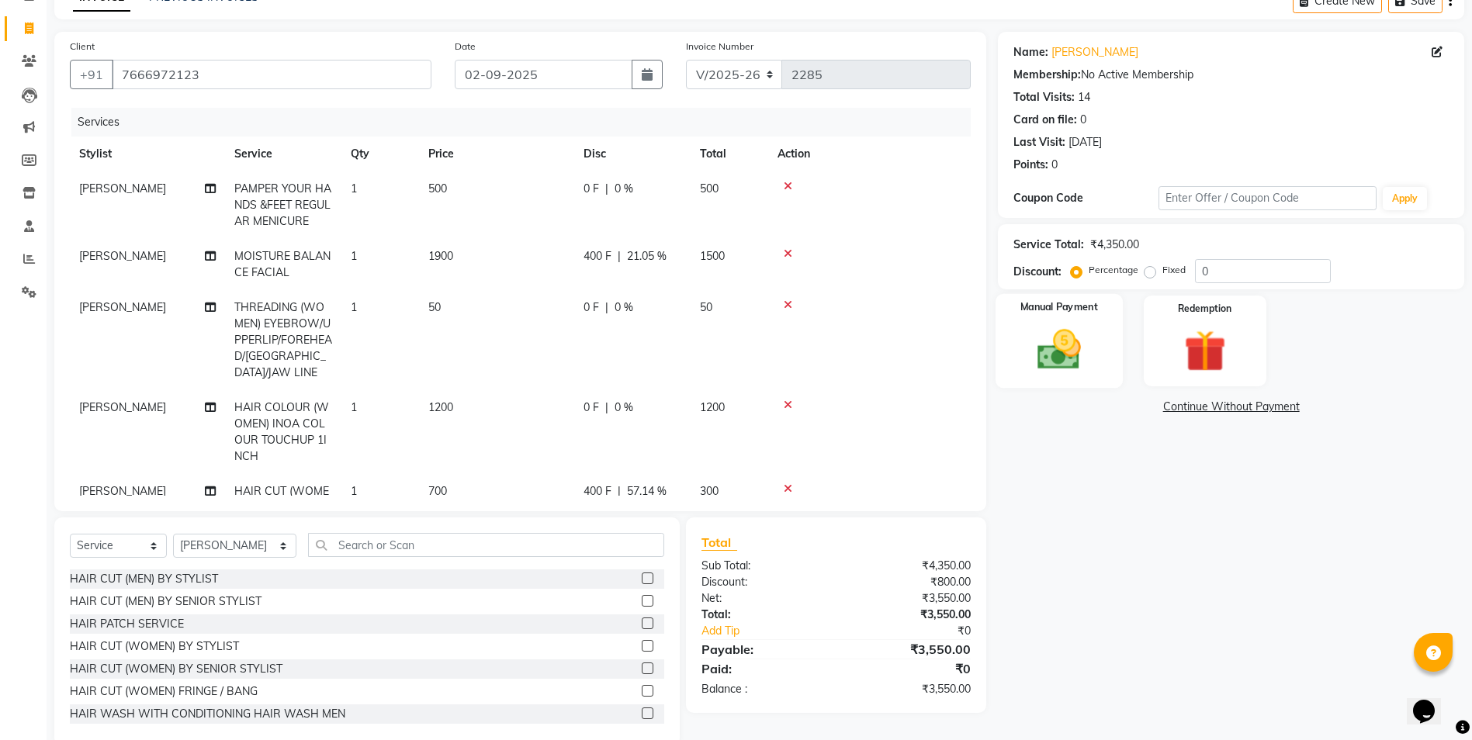
click at [1048, 359] on img at bounding box center [1058, 349] width 71 height 50
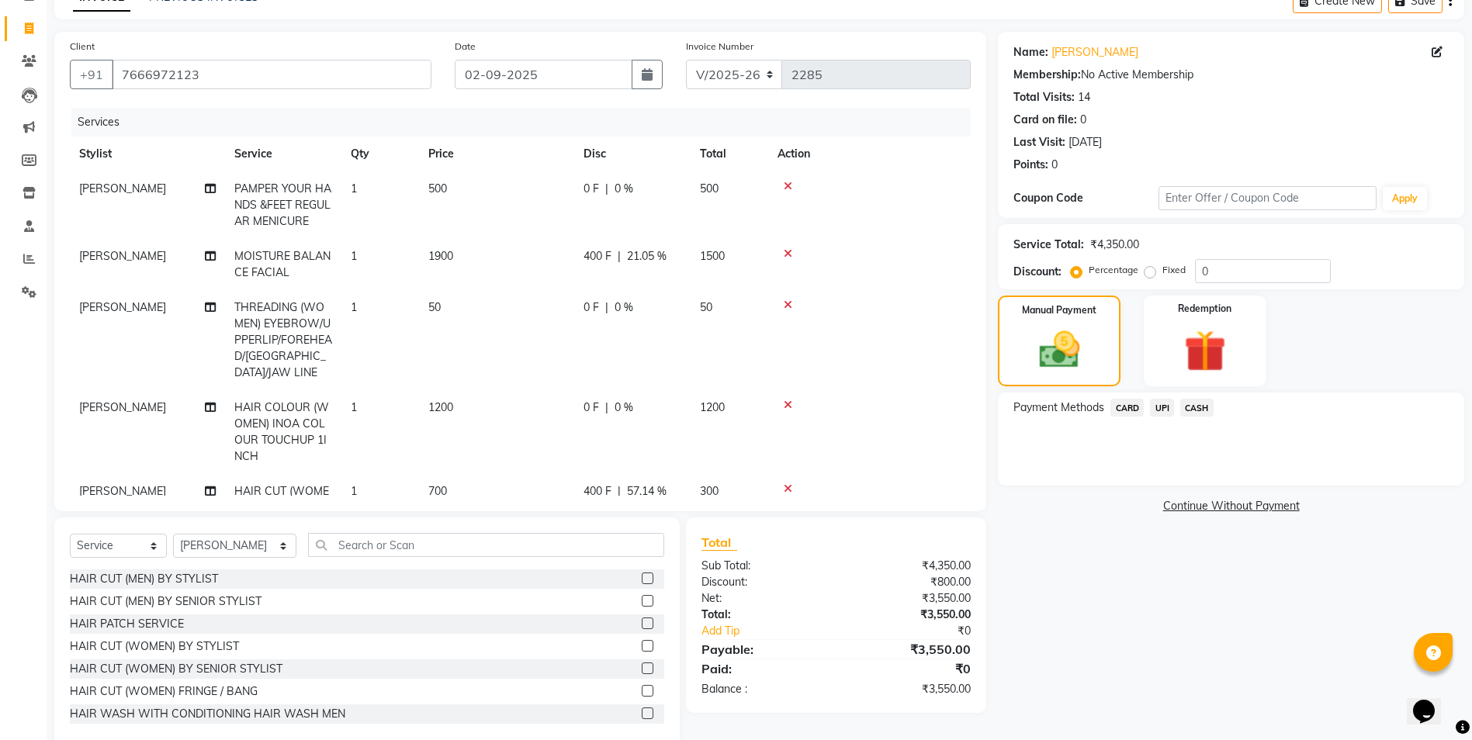
click at [1204, 406] on span "CASH" at bounding box center [1196, 408] width 33 height 18
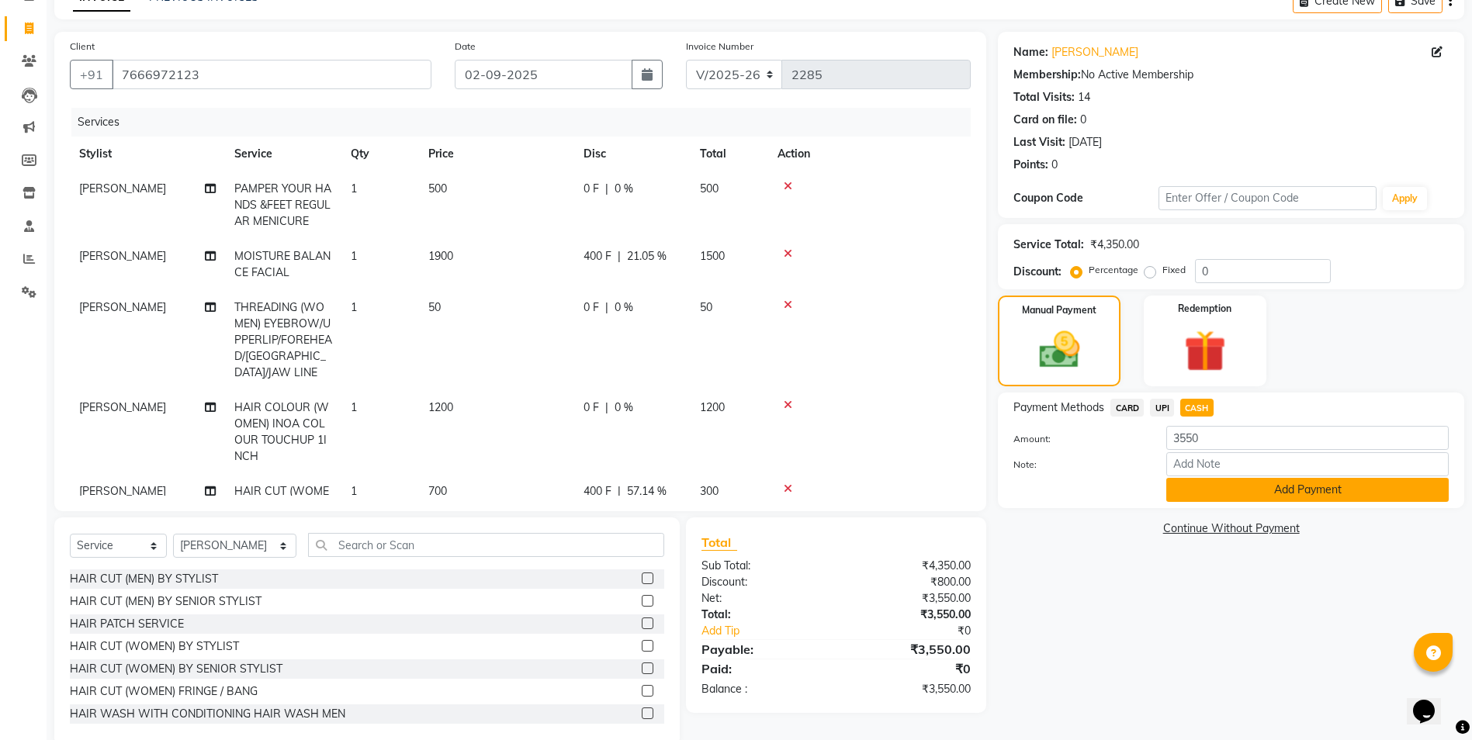
click at [1253, 496] on button "Add Payment" at bounding box center [1307, 490] width 282 height 24
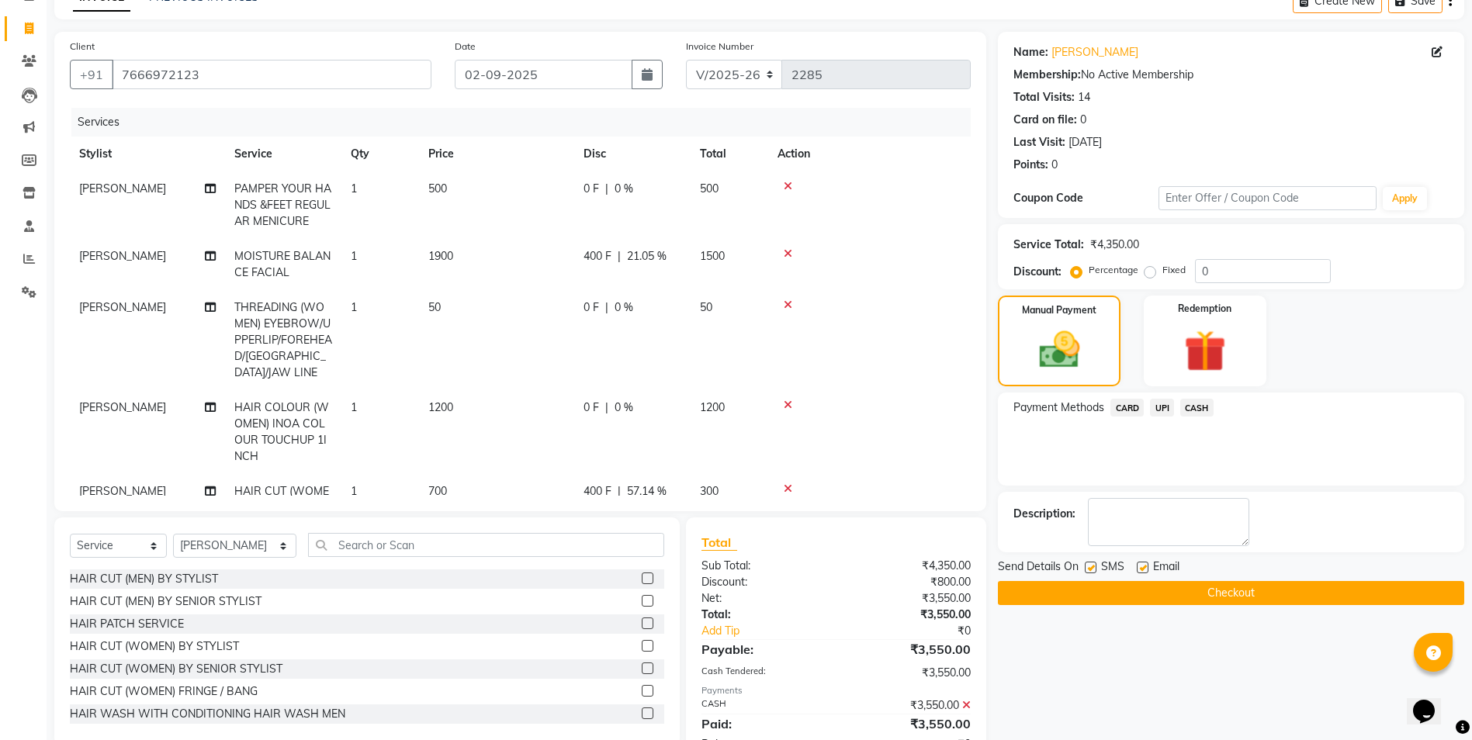
click at [1233, 591] on button "Checkout" at bounding box center [1231, 593] width 466 height 24
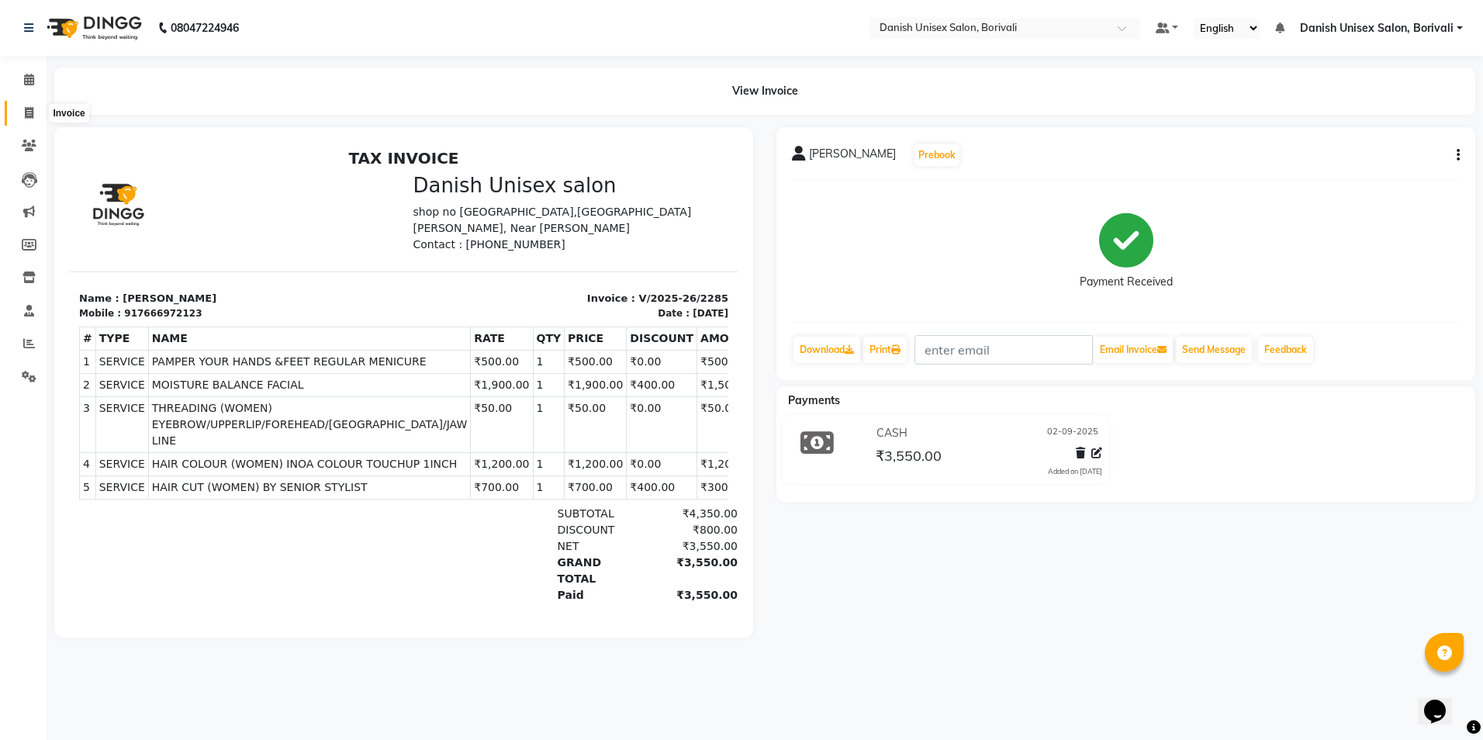
click at [30, 116] on icon at bounding box center [29, 113] width 9 height 12
select select "service"
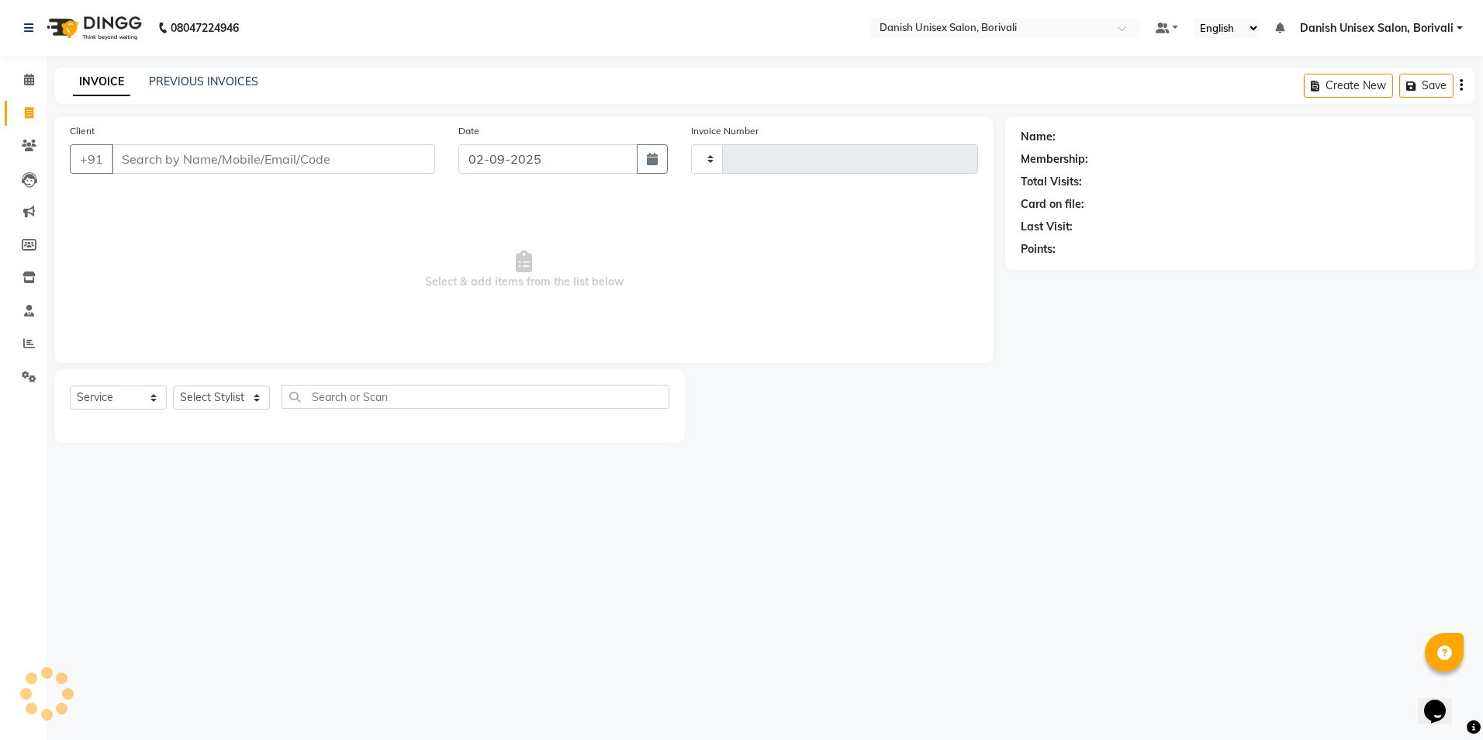
type input "2286"
select select "7068"
click at [20, 337] on span at bounding box center [29, 344] width 27 height 18
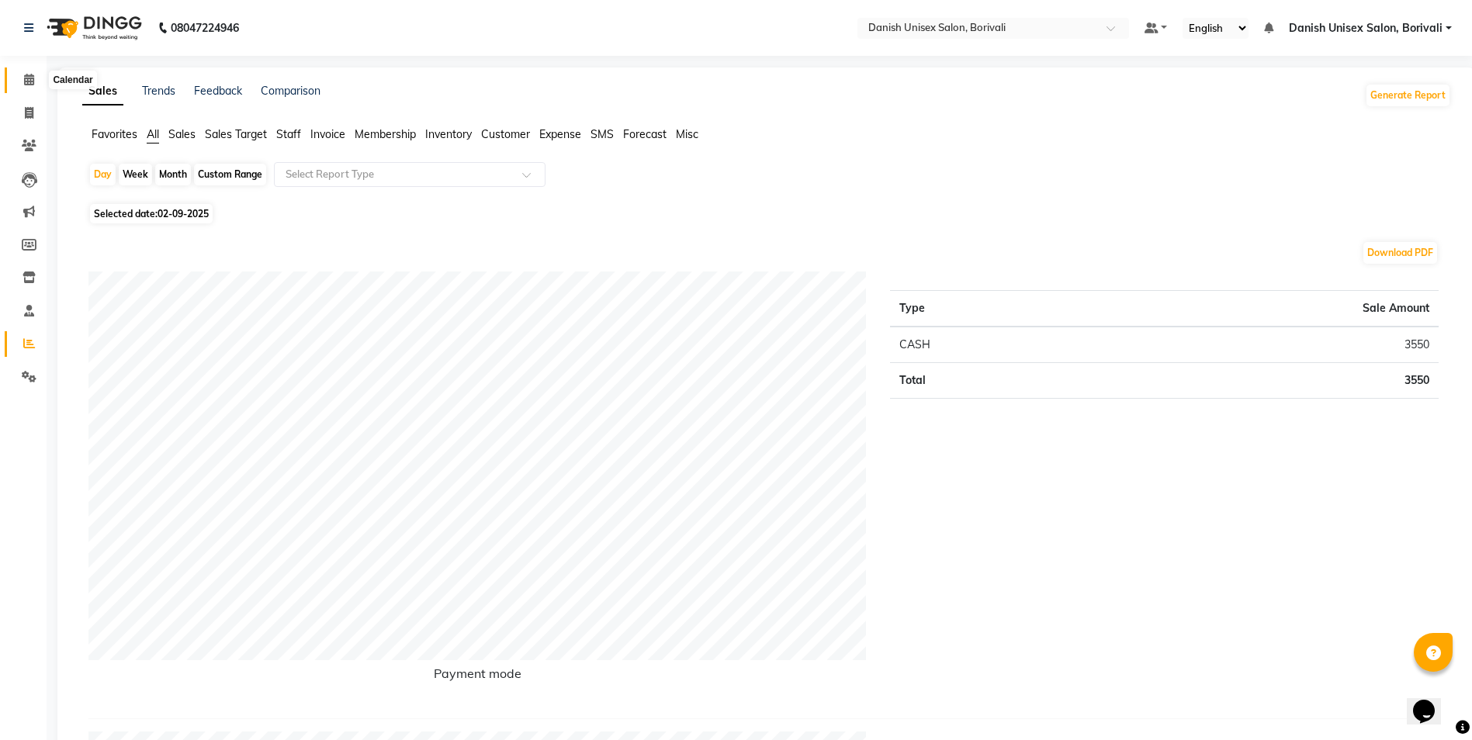
click at [36, 83] on span at bounding box center [29, 80] width 27 height 18
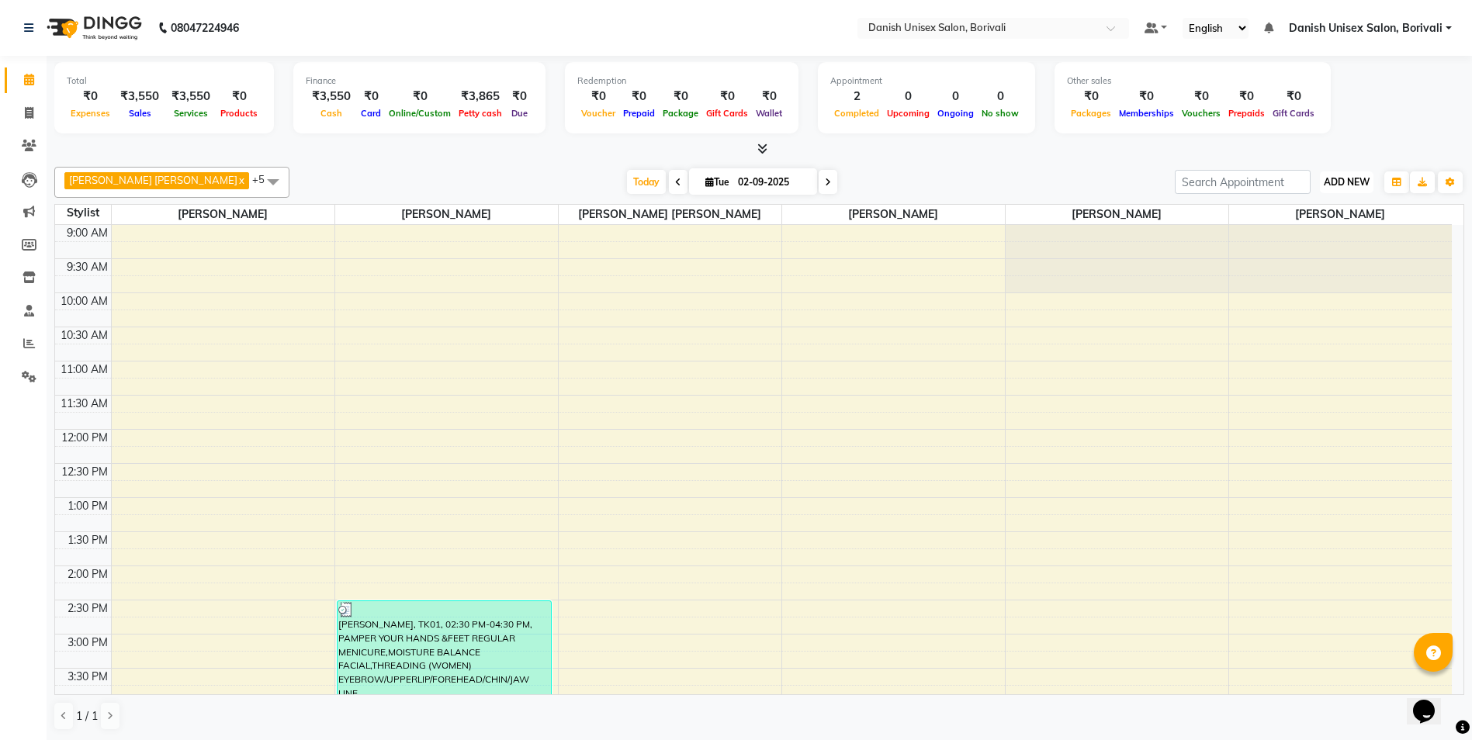
click at [1358, 177] on span "ADD NEW" at bounding box center [1346, 182] width 46 height 12
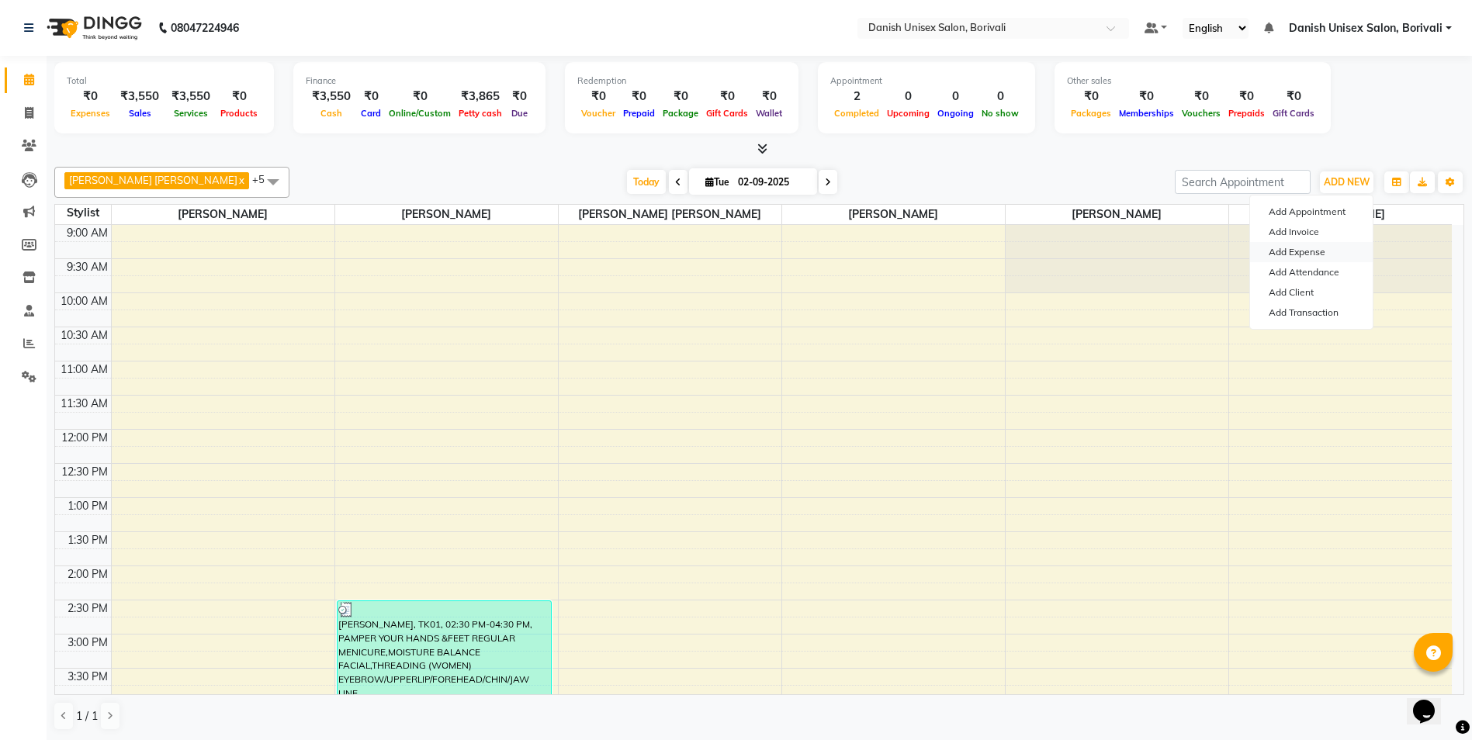
click at [1335, 252] on link "Add Expense" at bounding box center [1311, 252] width 123 height 20
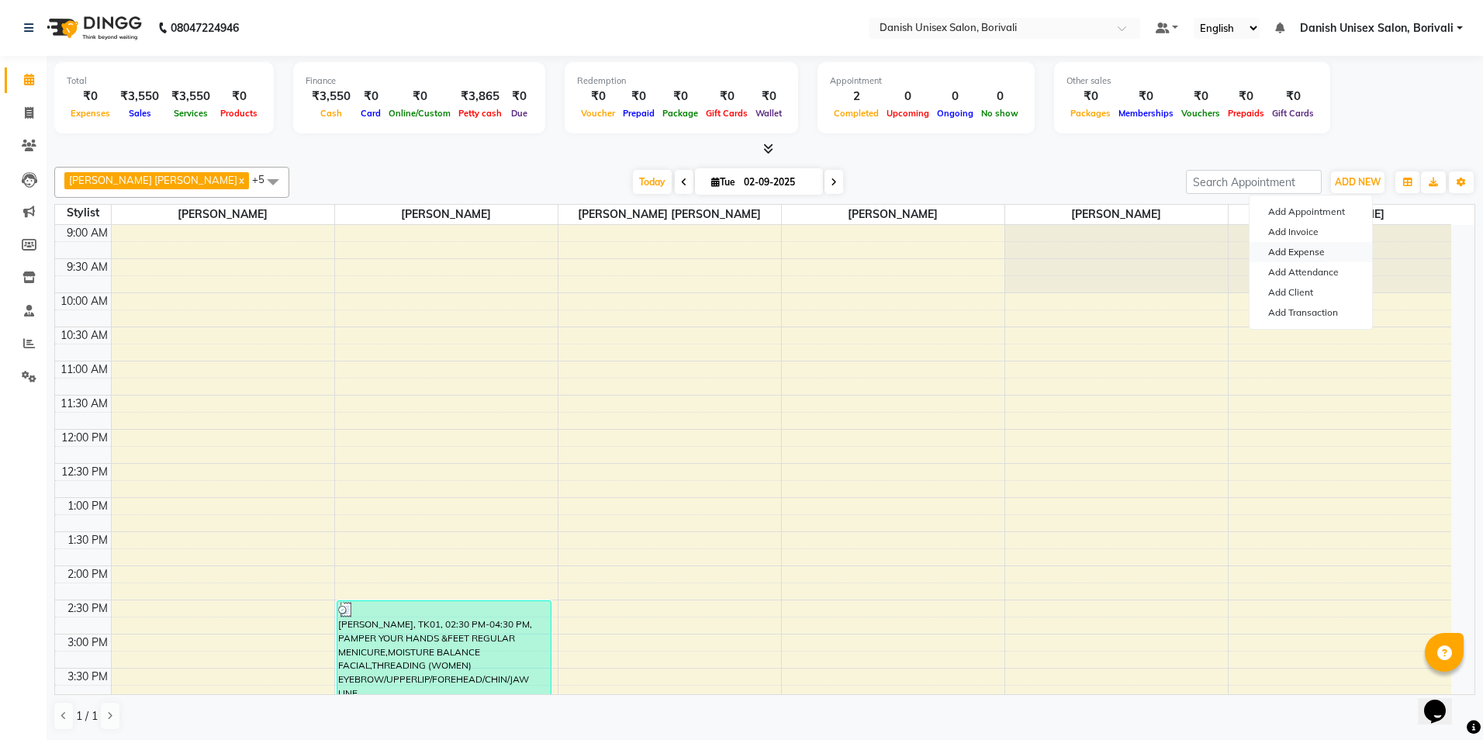
select select "1"
select select "6139"
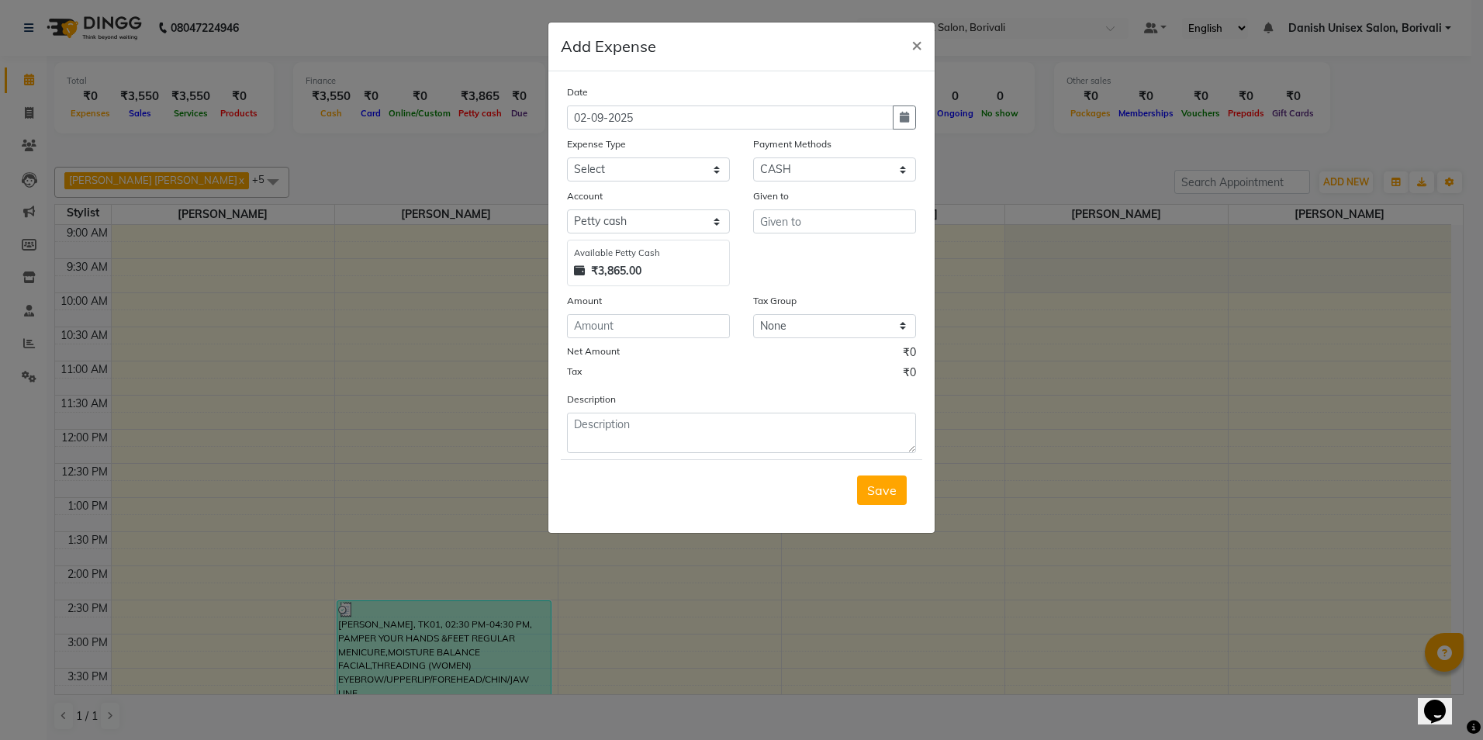
click at [618, 343] on div "Date [DATE] Expense Type Select Advance Salary Bank charges Car maintenance Cas…" at bounding box center [741, 268] width 349 height 369
click at [621, 335] on input "number" at bounding box center [648, 326] width 163 height 24
type input "50"
click at [615, 172] on select "Select Advance Salary Bank charges Car maintenance Cash transfer to bank Cash t…" at bounding box center [648, 169] width 163 height 24
select select "16"
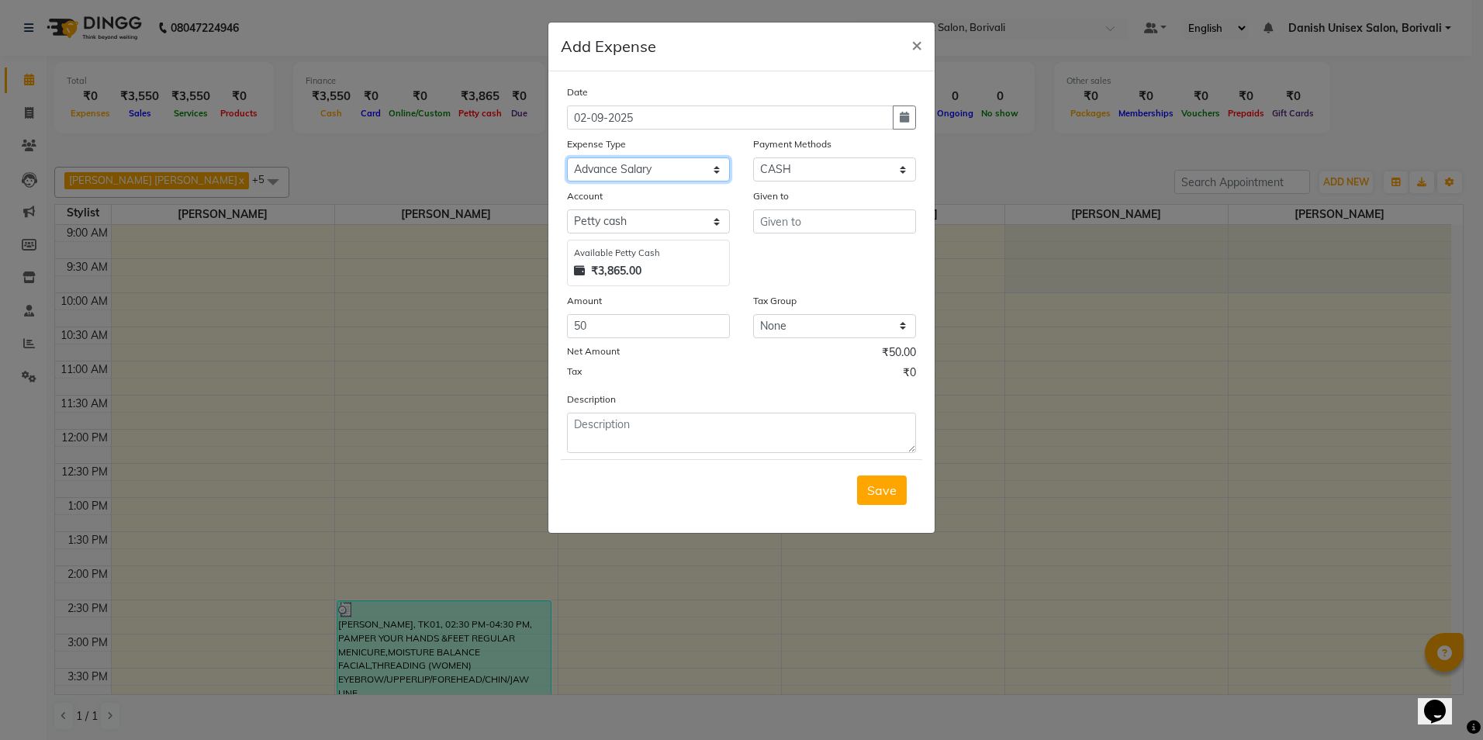
click at [567, 157] on select "Select Advance Salary Bank charges Car maintenance Cash transfer to bank Cash t…" at bounding box center [648, 169] width 163 height 24
click at [805, 224] on input "text" at bounding box center [834, 221] width 163 height 24
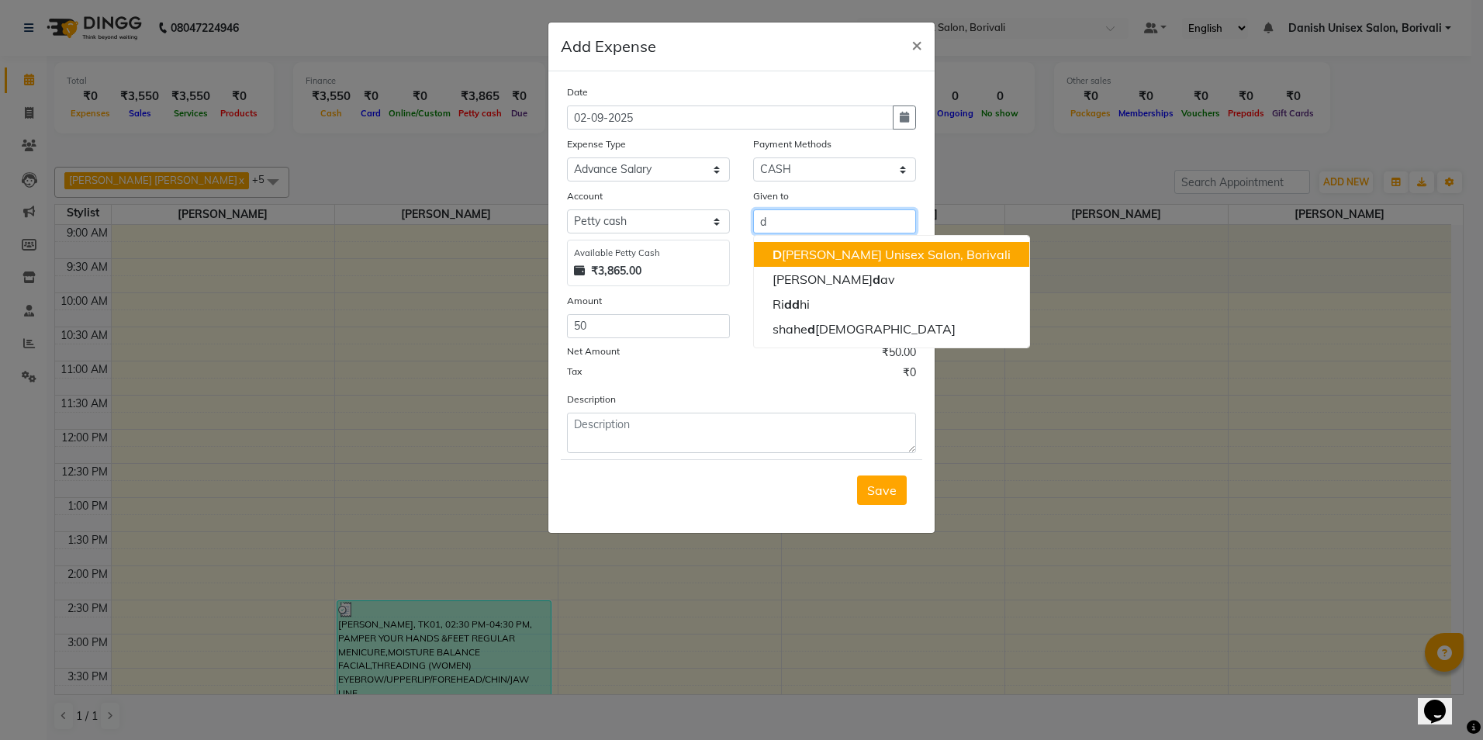
click at [828, 247] on ngb-highlight "D [PERSON_NAME] Unisex Salon, Borivali" at bounding box center [892, 255] width 238 height 16
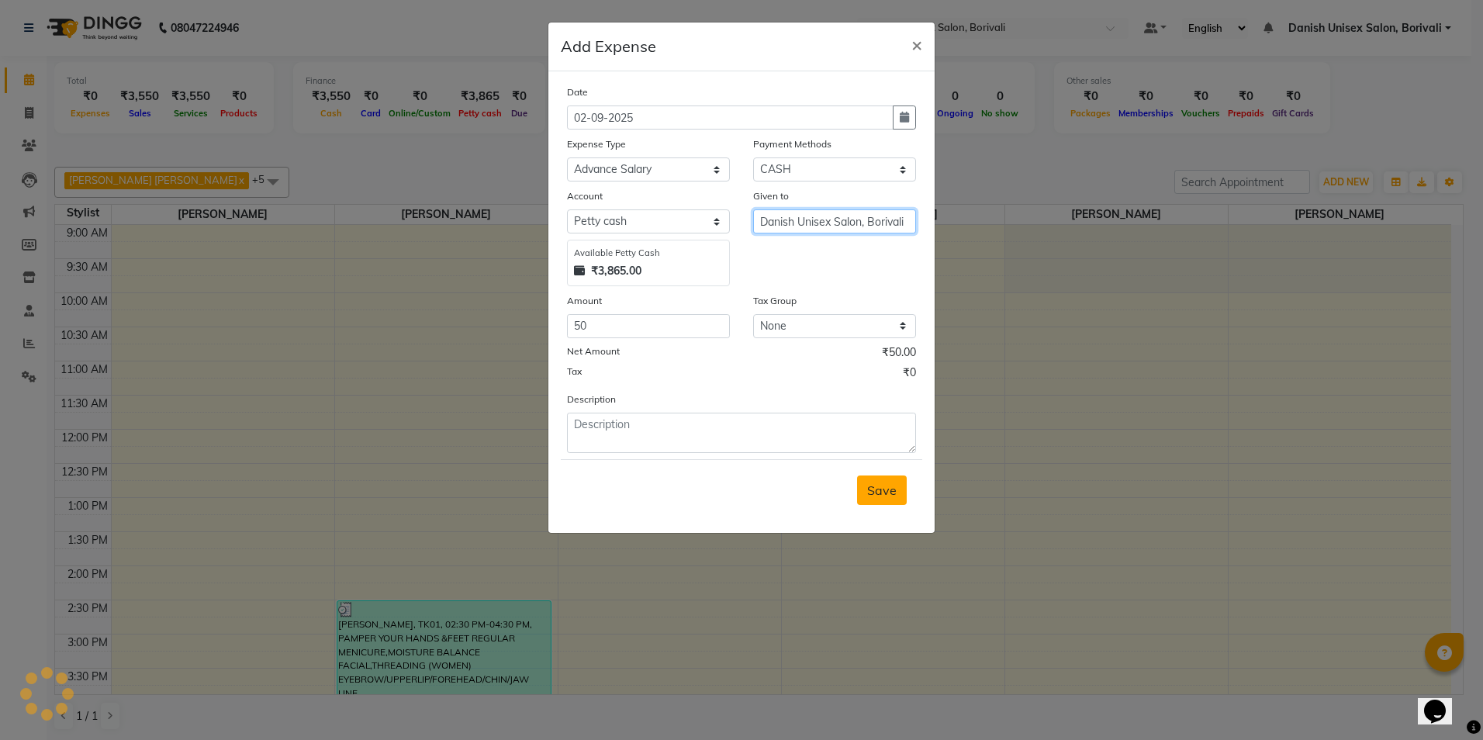
type input "Danish Unisex Salon, Borivali"
click at [884, 498] on button "Save" at bounding box center [882, 490] width 50 height 29
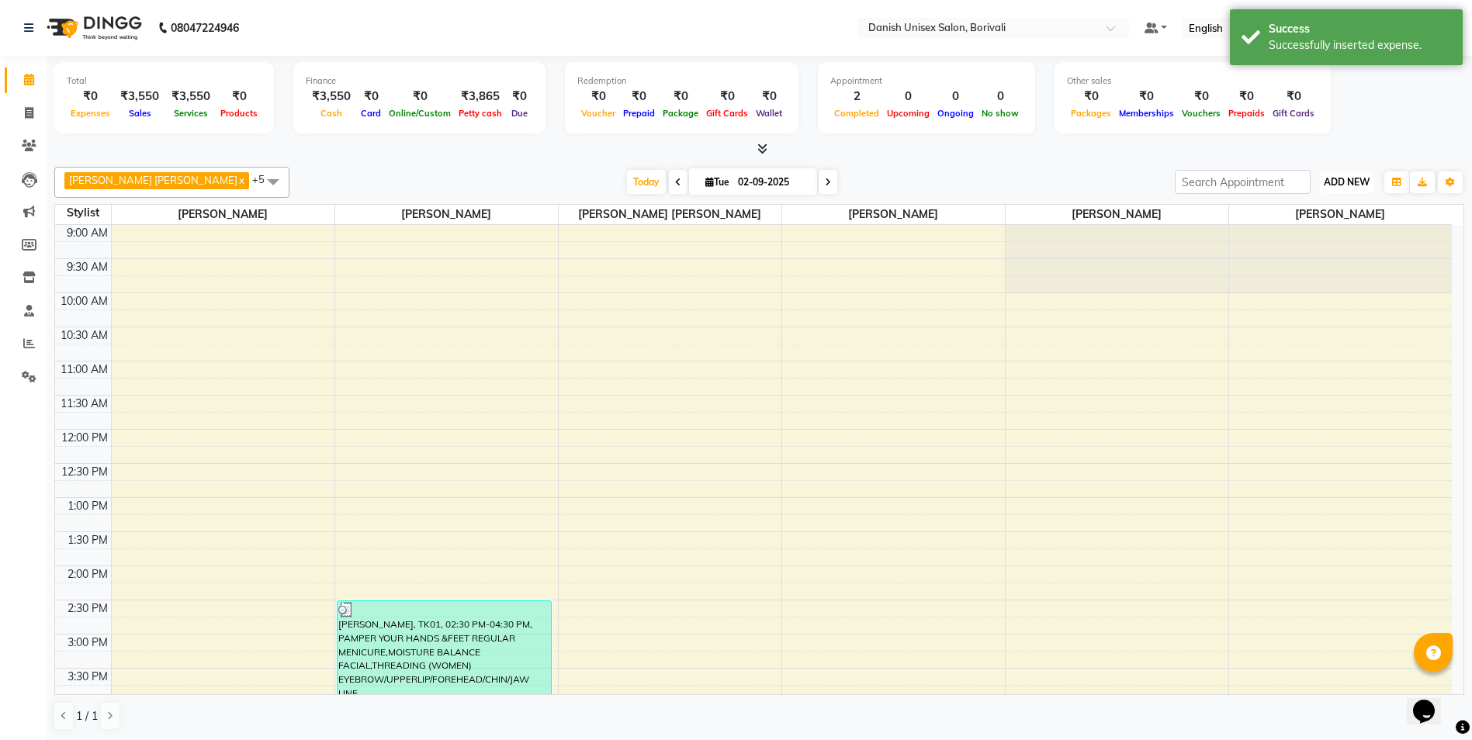
click at [1330, 187] on span "ADD NEW" at bounding box center [1346, 182] width 46 height 12
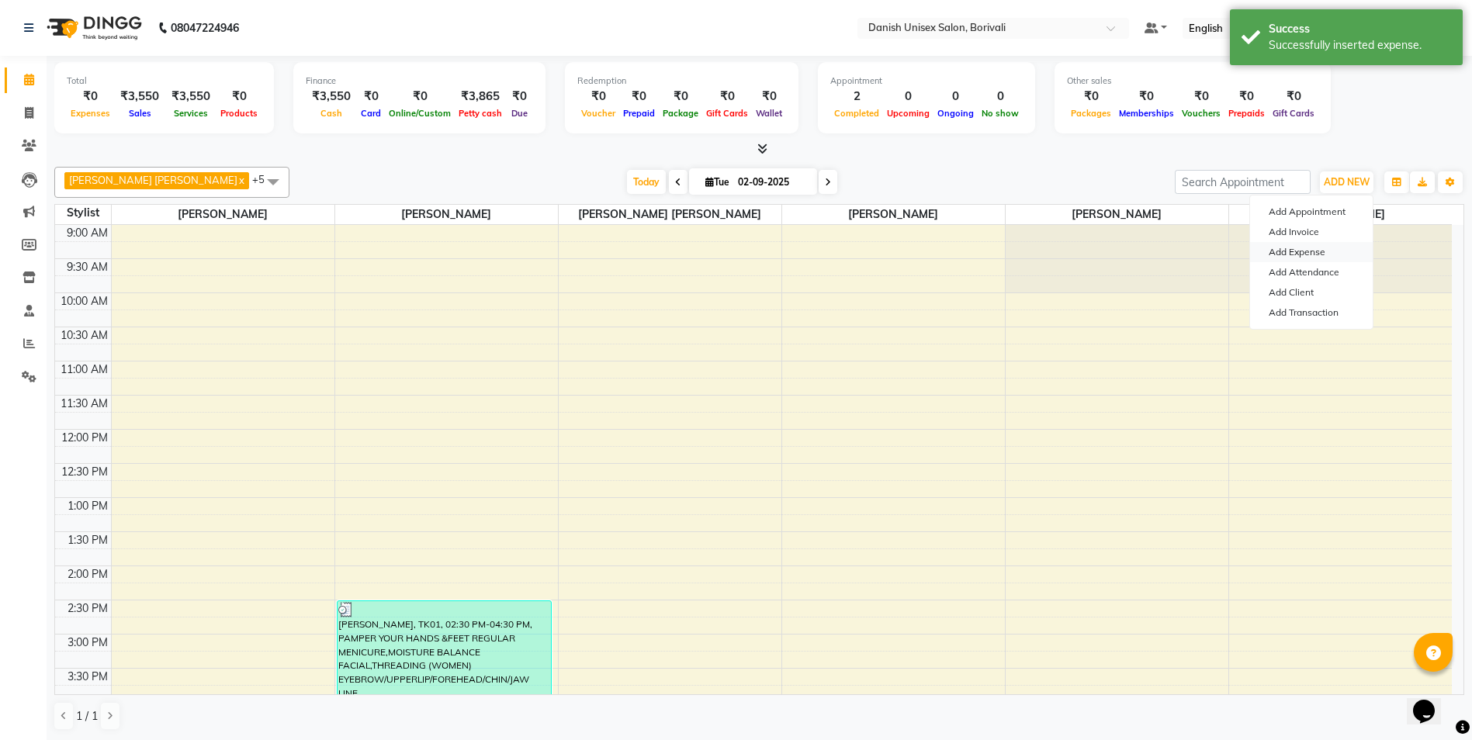
click at [1302, 251] on link "Add Expense" at bounding box center [1311, 252] width 123 height 20
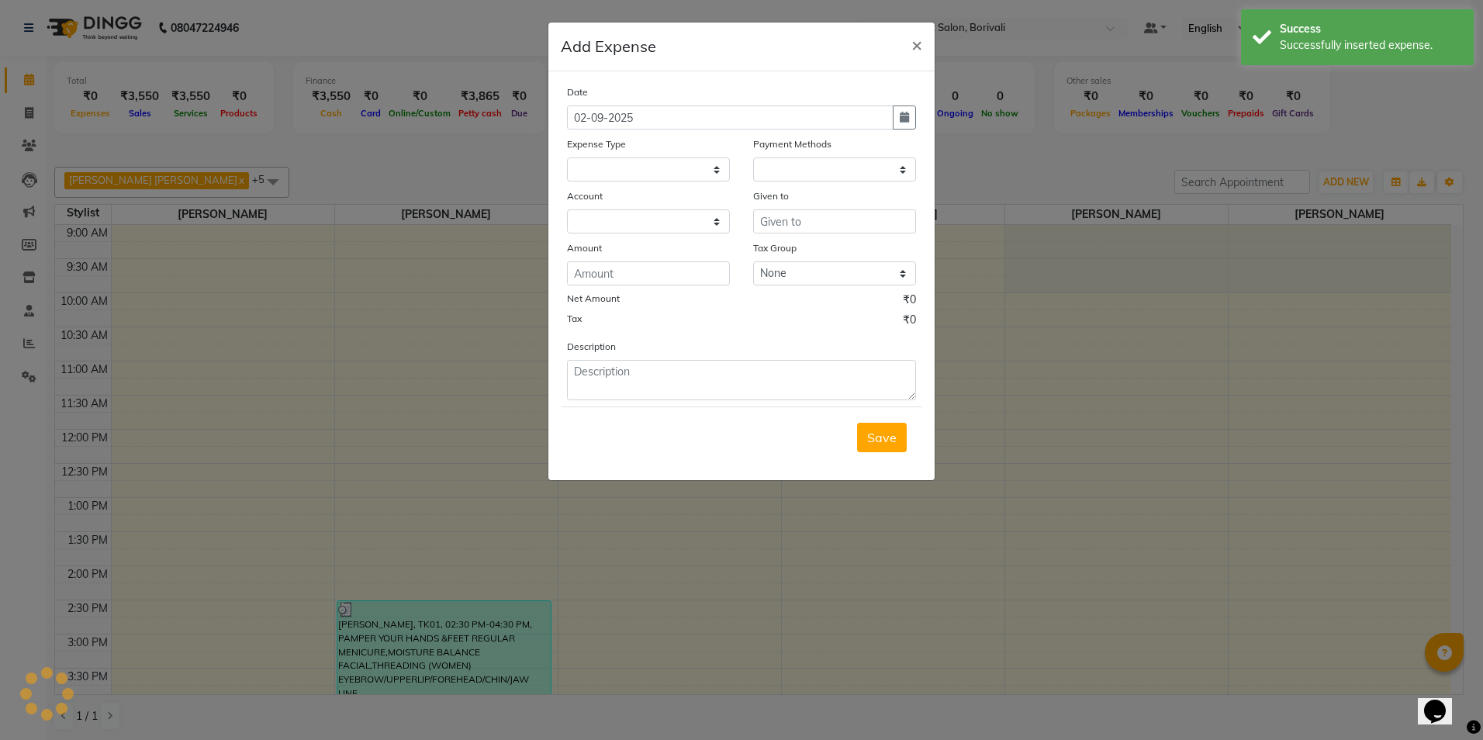
select select "1"
select select "6139"
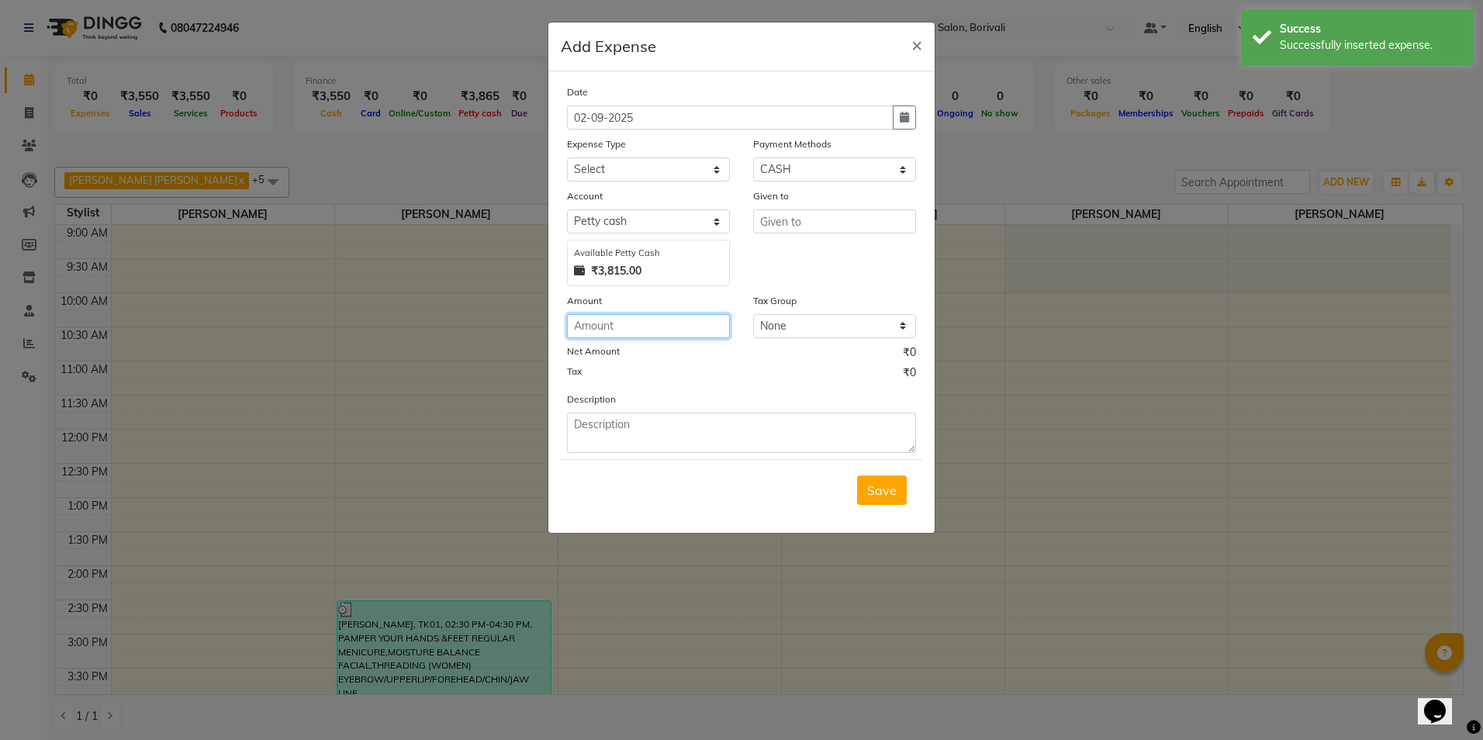
click at [668, 329] on input "number" at bounding box center [648, 326] width 163 height 24
type input "30"
click at [631, 170] on select "Select Advance Salary Bank charges Car maintenance Cash transfer to bank Cash t…" at bounding box center [648, 169] width 163 height 24
select select "12"
click at [567, 157] on select "Select Advance Salary Bank charges Car maintenance Cash transfer to bank Cash t…" at bounding box center [648, 169] width 163 height 24
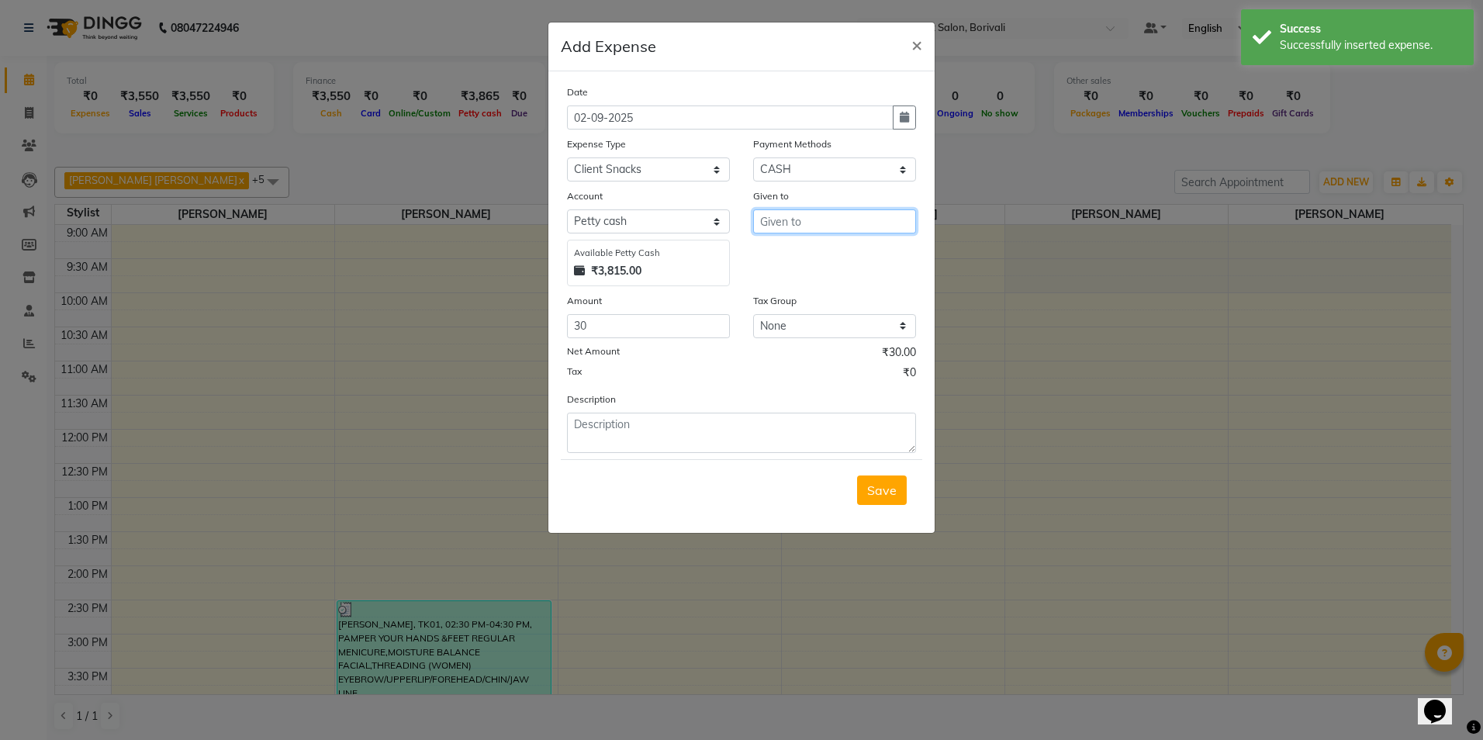
click at [772, 220] on input "text" at bounding box center [834, 221] width 163 height 24
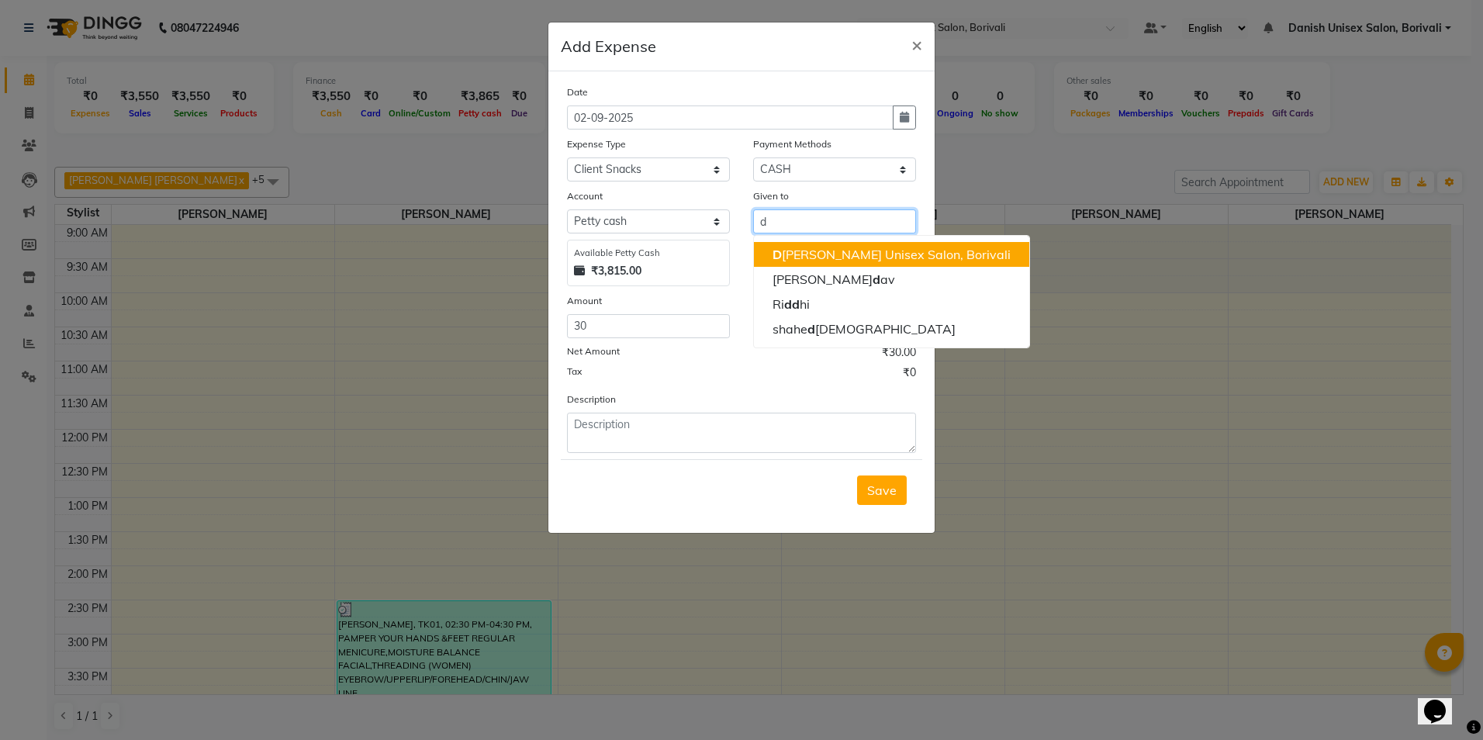
click at [820, 255] on ngb-highlight "D [PERSON_NAME] Unisex Salon, Borivali" at bounding box center [892, 255] width 238 height 16
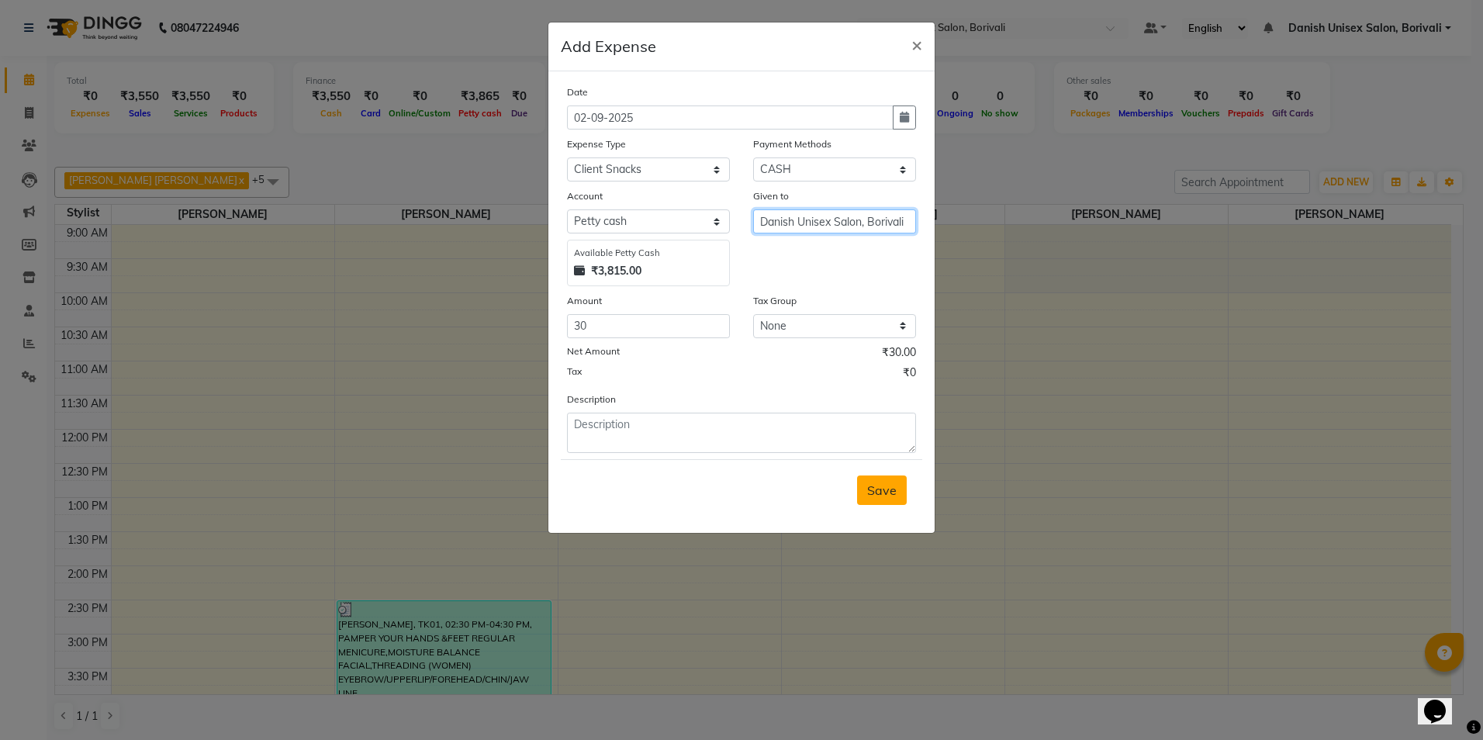
type input "Danish Unisex Salon, Borivali"
click at [894, 493] on span "Save" at bounding box center [881, 491] width 29 height 16
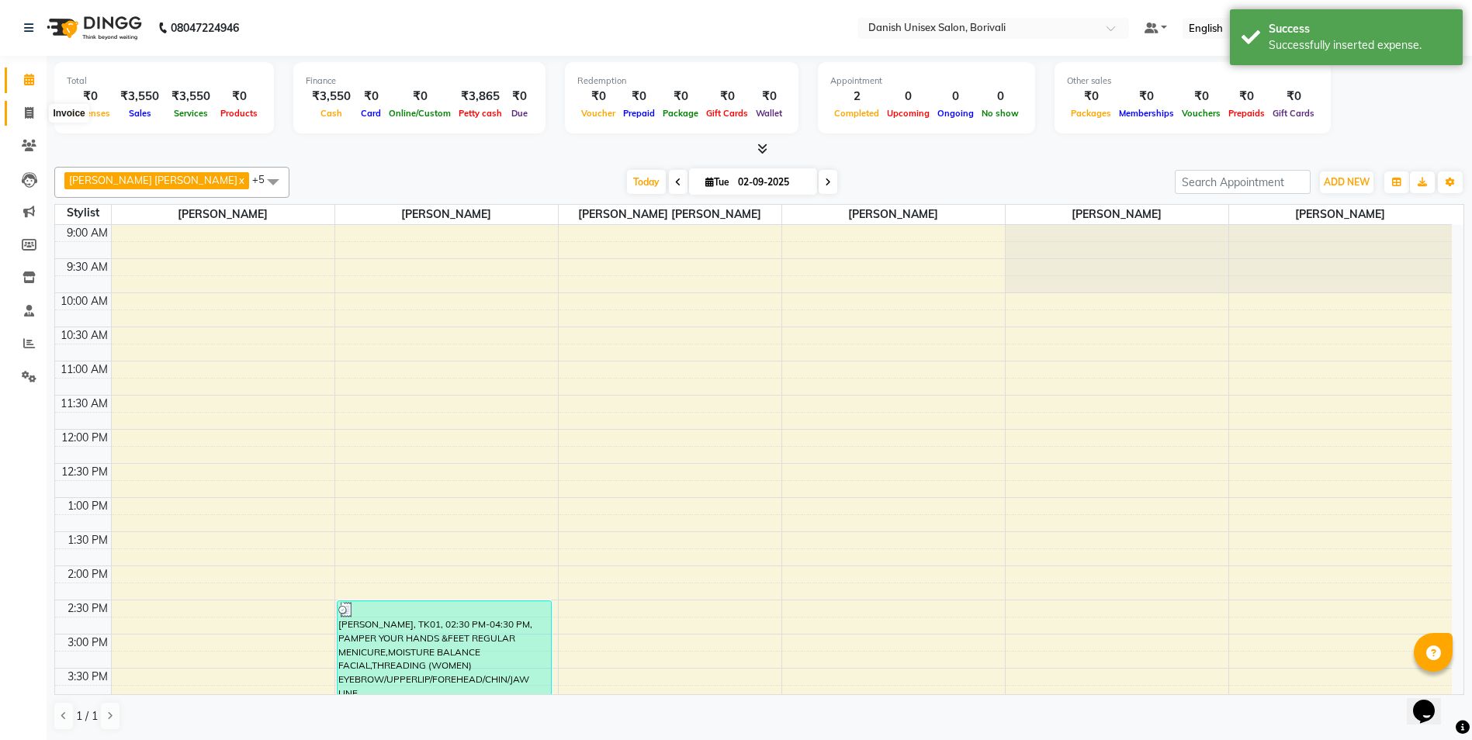
click at [31, 116] on icon at bounding box center [29, 113] width 9 height 12
select select "service"
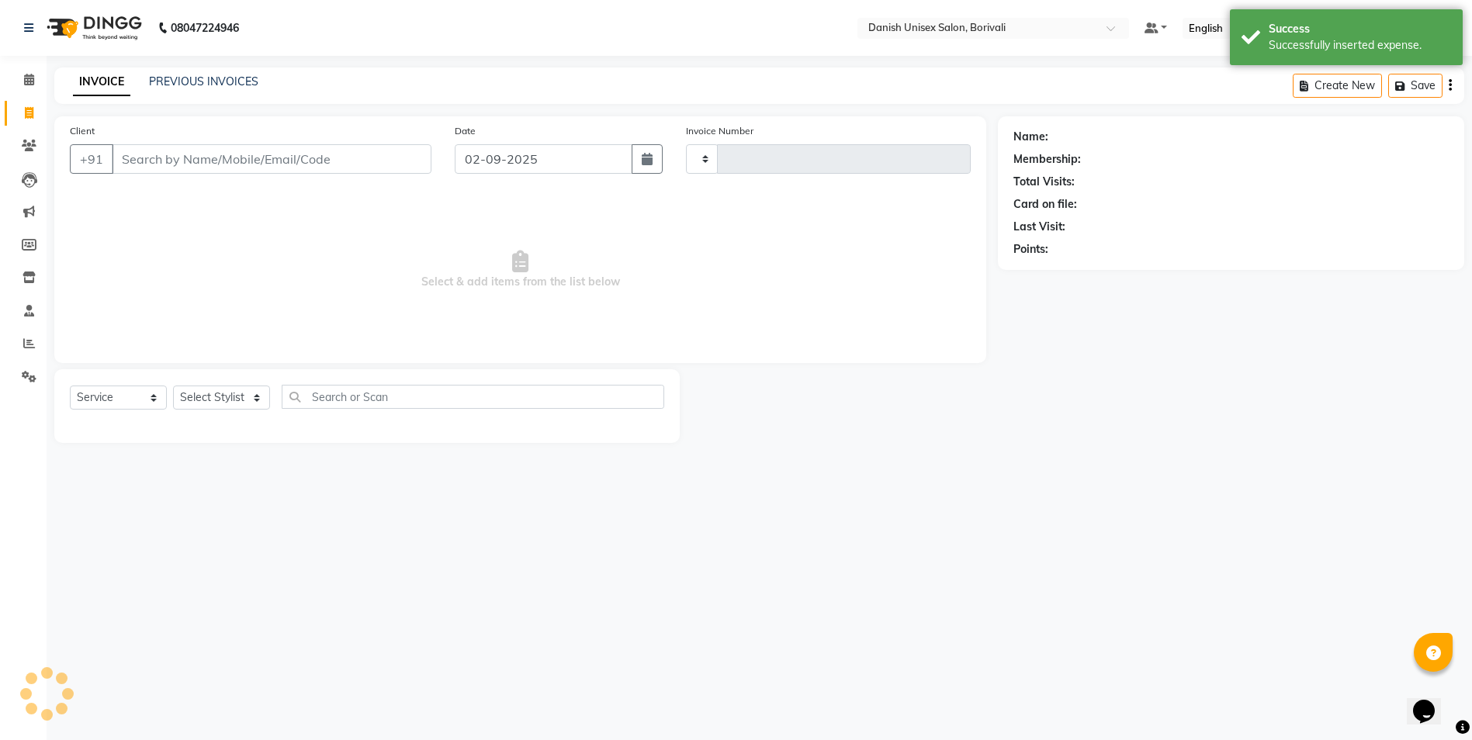
type input "2286"
select select "7068"
click at [24, 77] on icon at bounding box center [29, 80] width 10 height 12
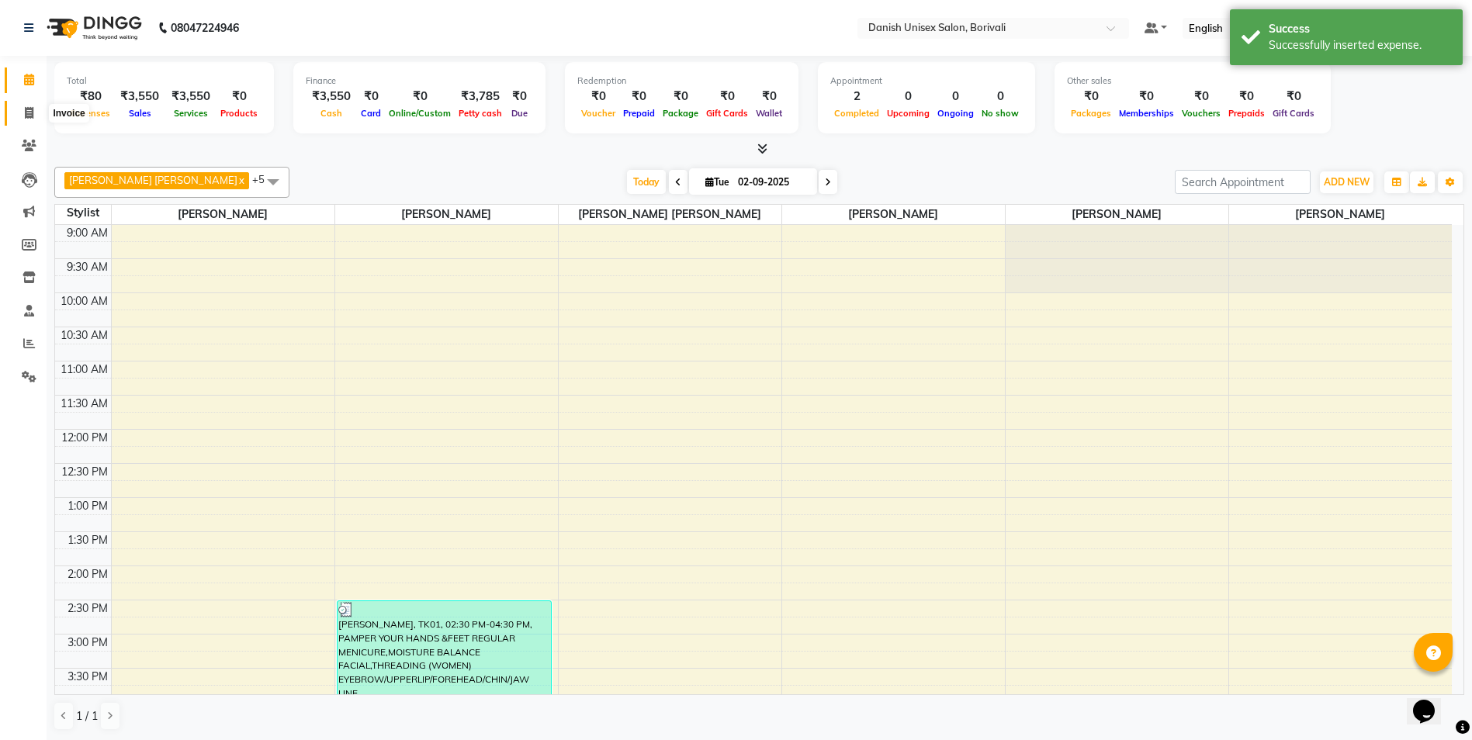
click at [35, 109] on span at bounding box center [29, 114] width 27 height 18
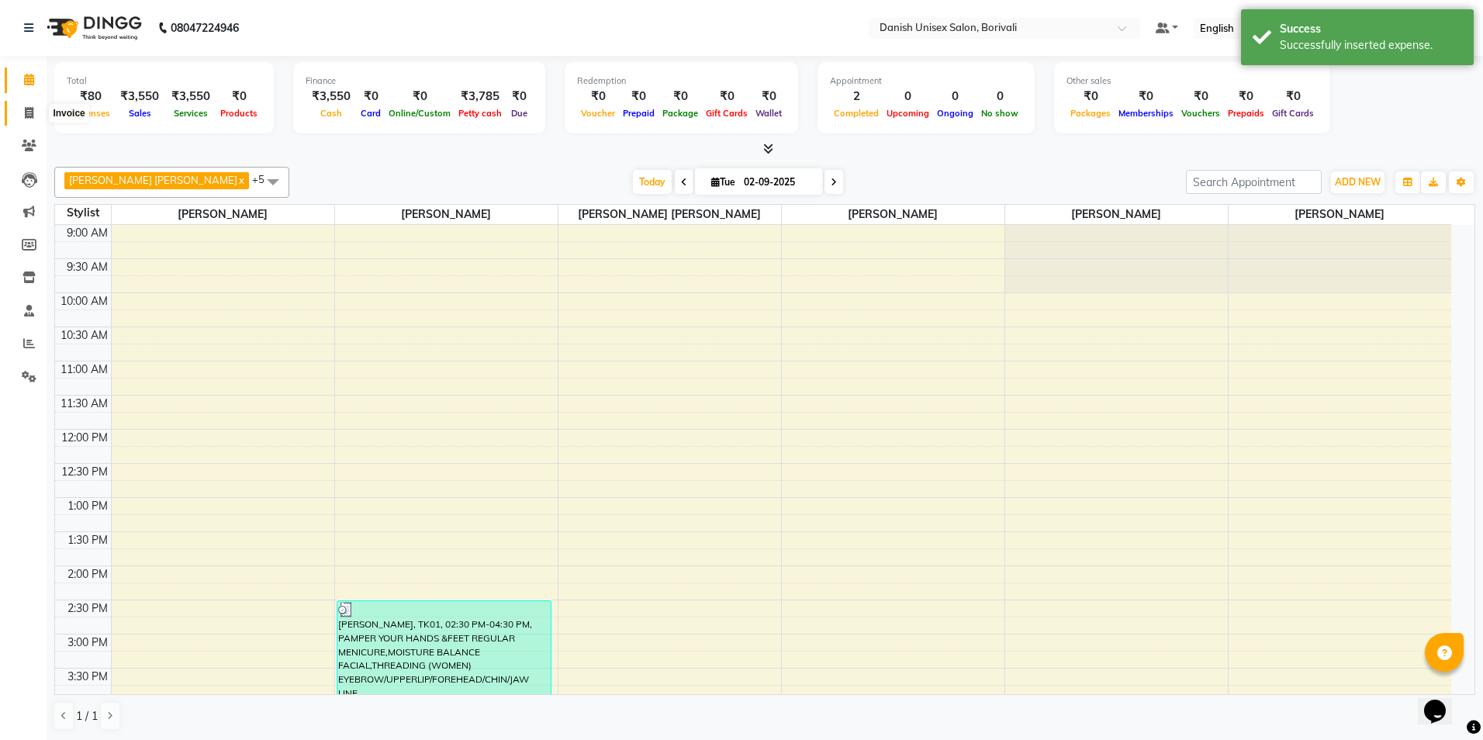
select select "7068"
select select "service"
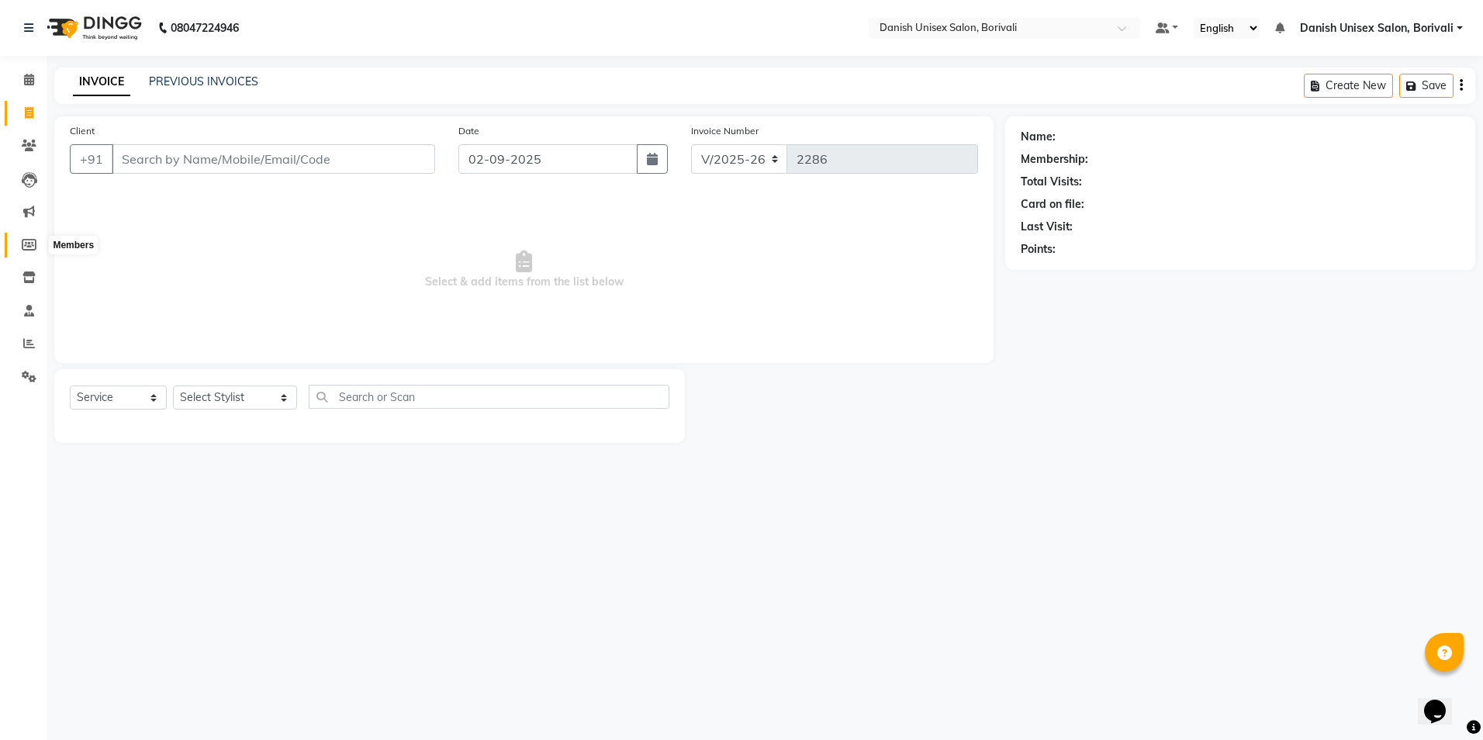
click at [29, 237] on span at bounding box center [29, 246] width 27 height 18
select select
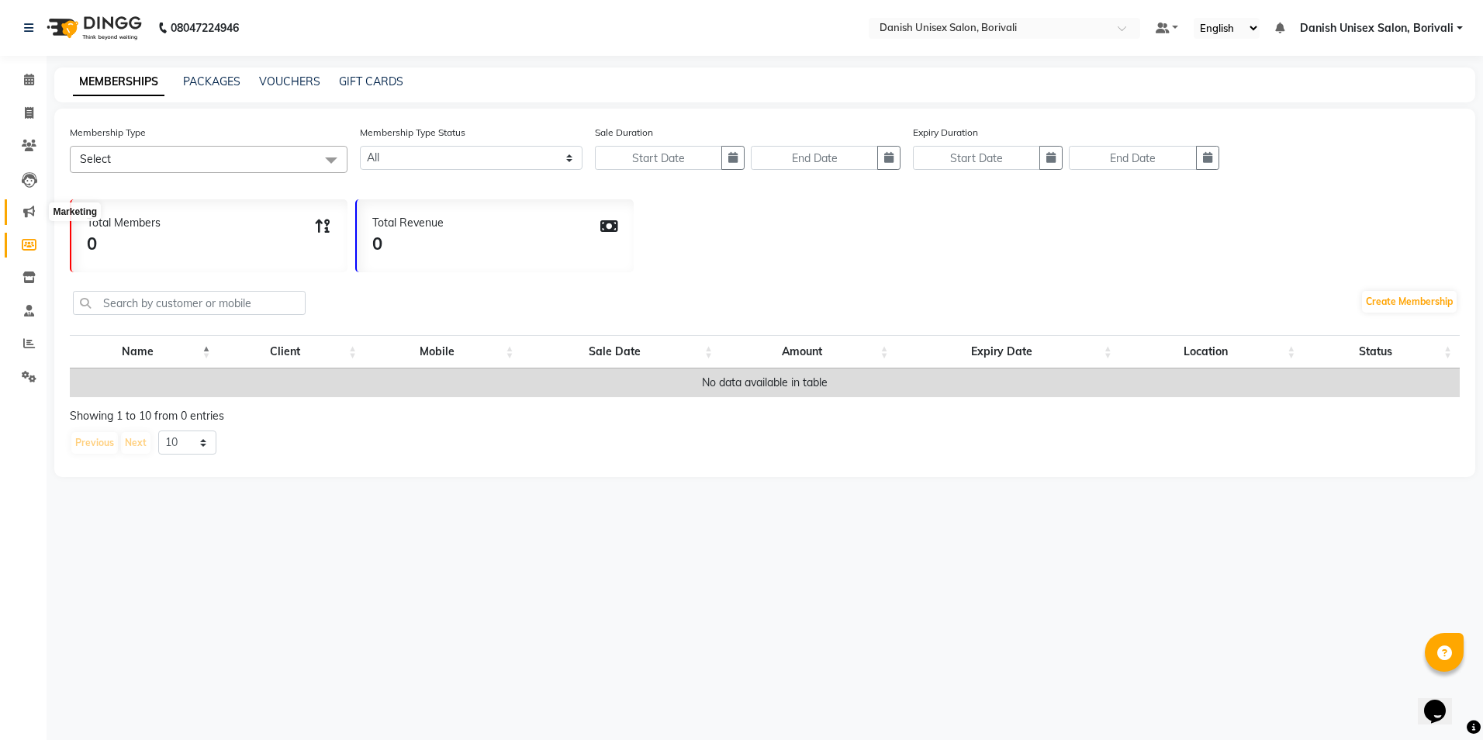
click at [30, 205] on span at bounding box center [29, 212] width 27 height 18
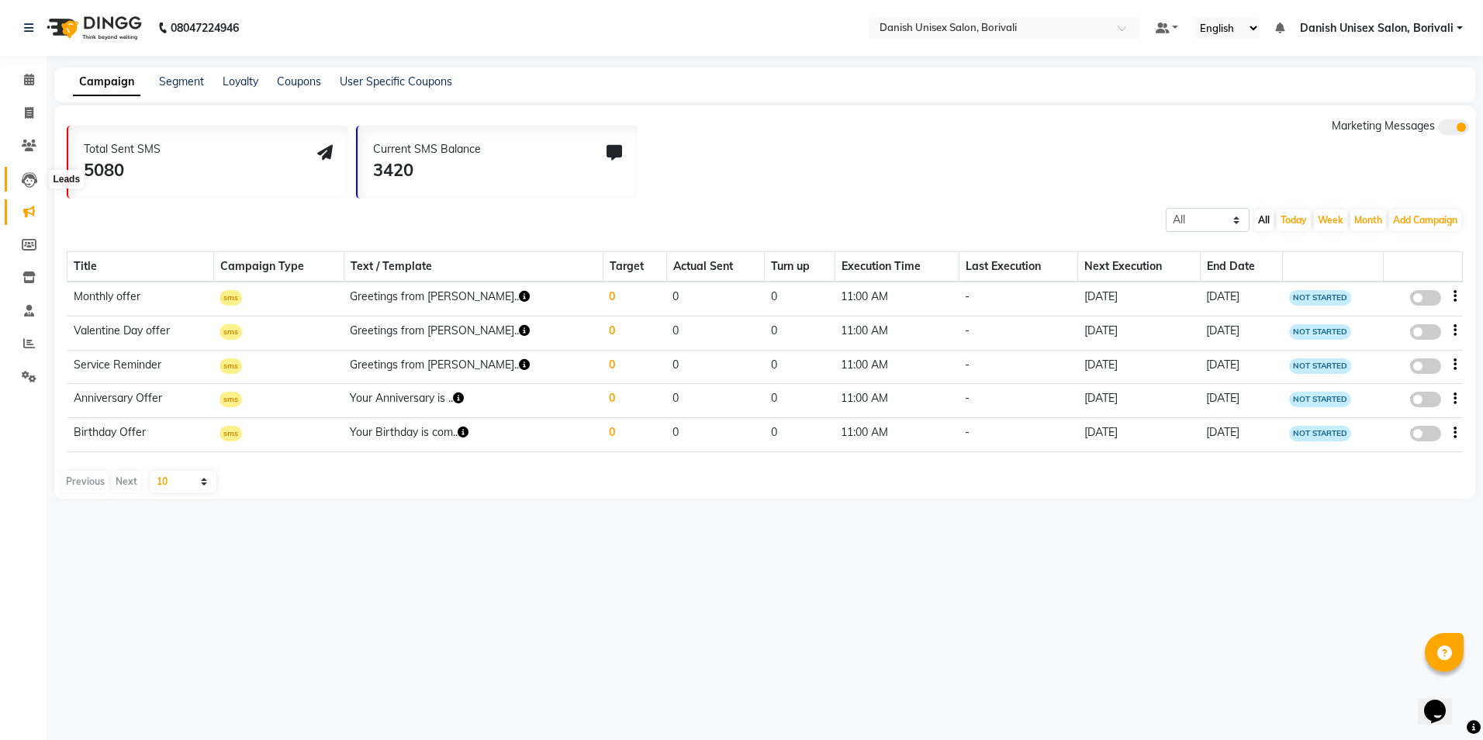
click at [29, 180] on icon at bounding box center [30, 180] width 16 height 16
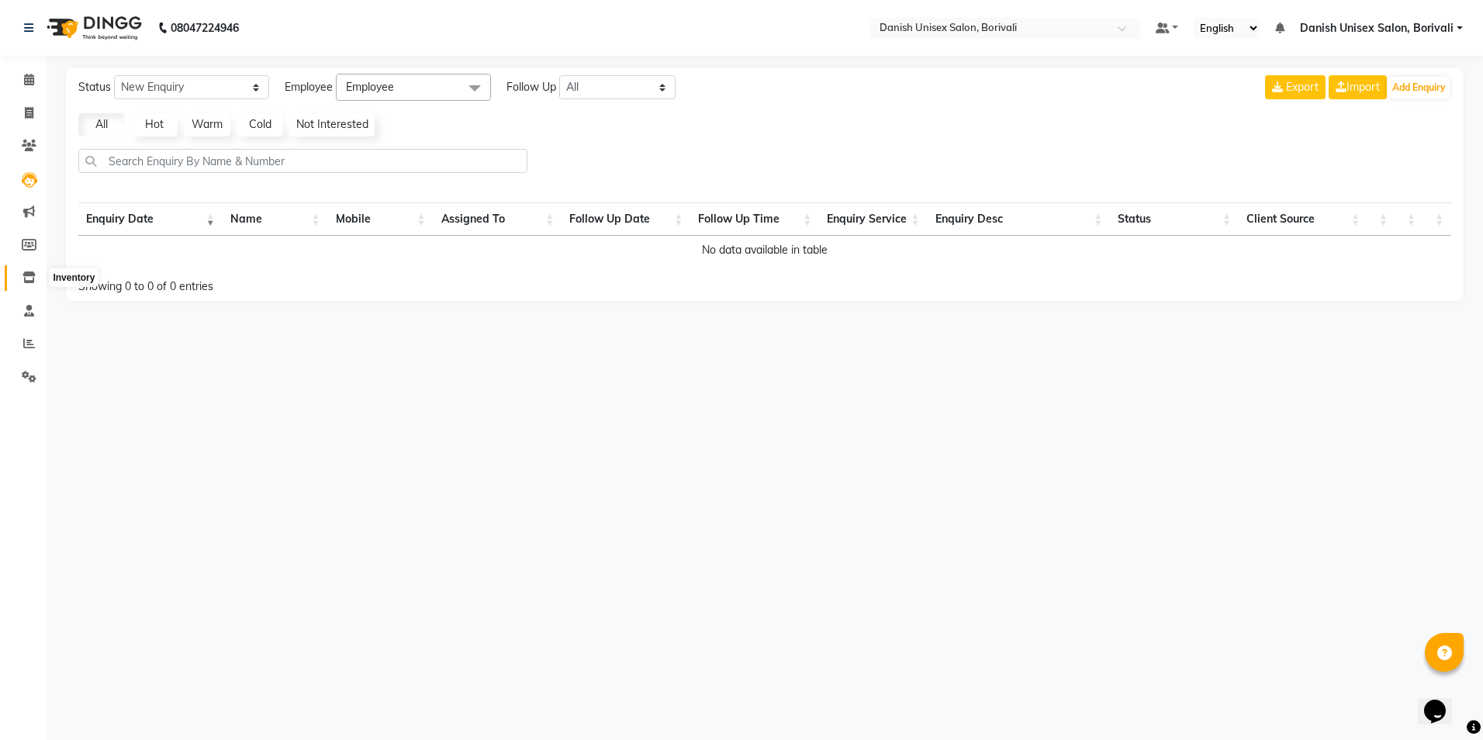
click at [35, 278] on icon at bounding box center [28, 278] width 13 height 12
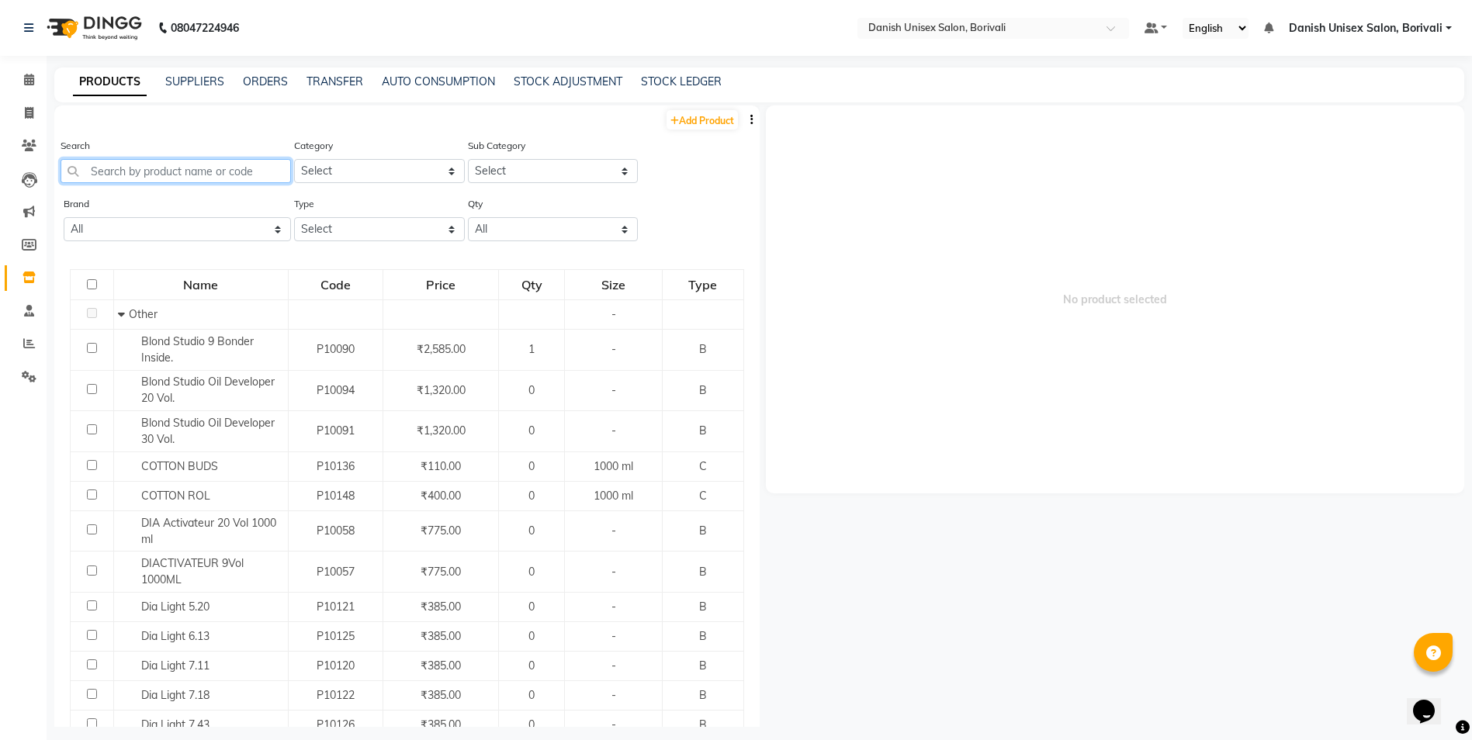
click at [116, 179] on input "text" at bounding box center [176, 171] width 230 height 24
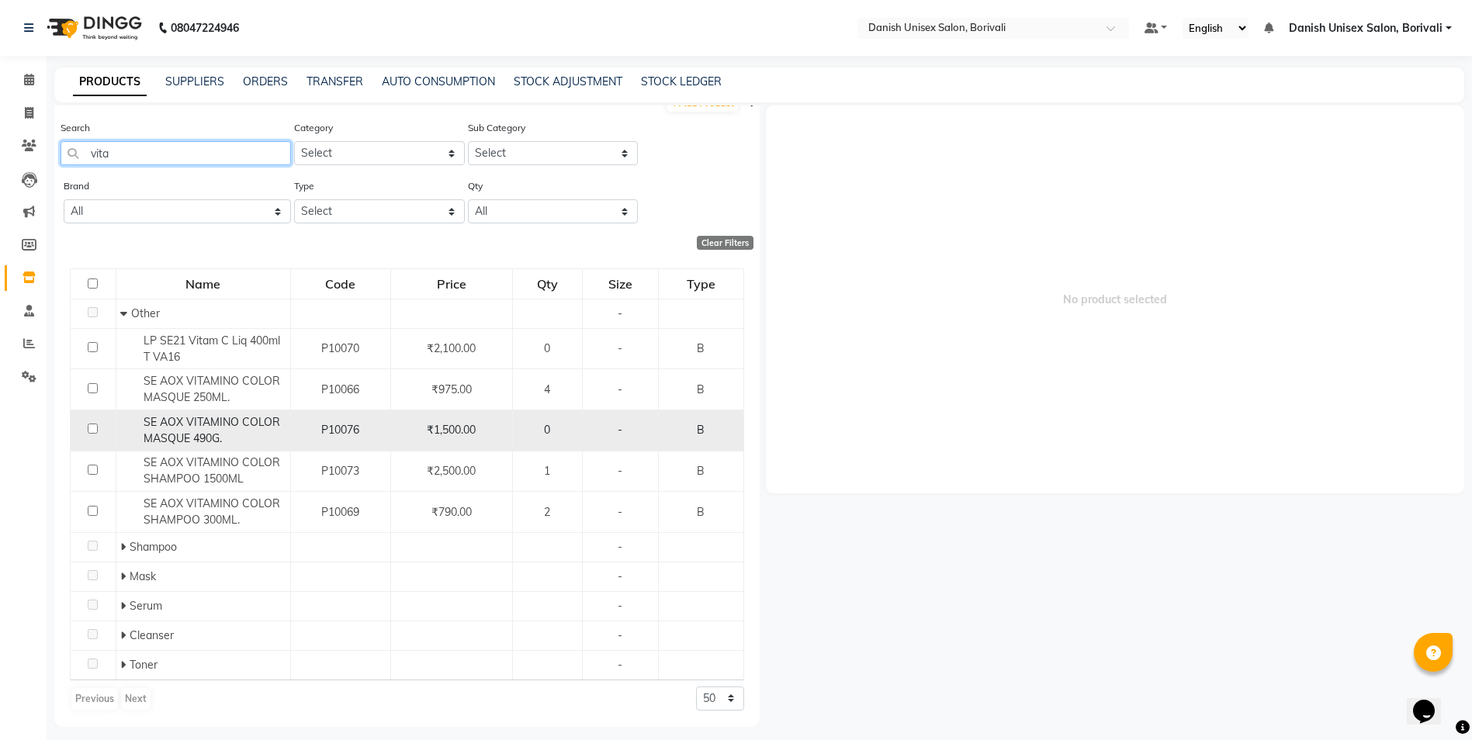
scroll to position [10, 0]
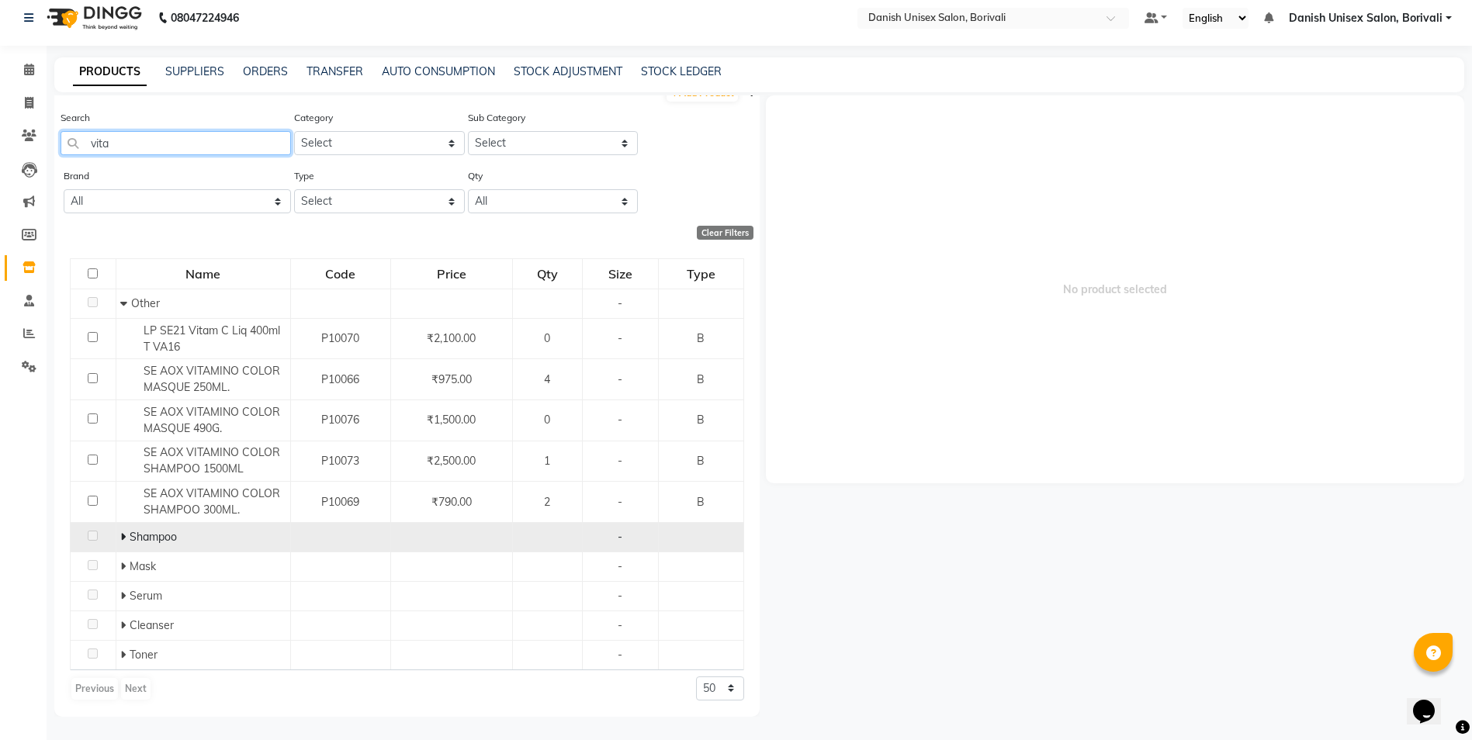
type input "vita"
click at [121, 535] on icon at bounding box center [122, 536] width 5 height 11
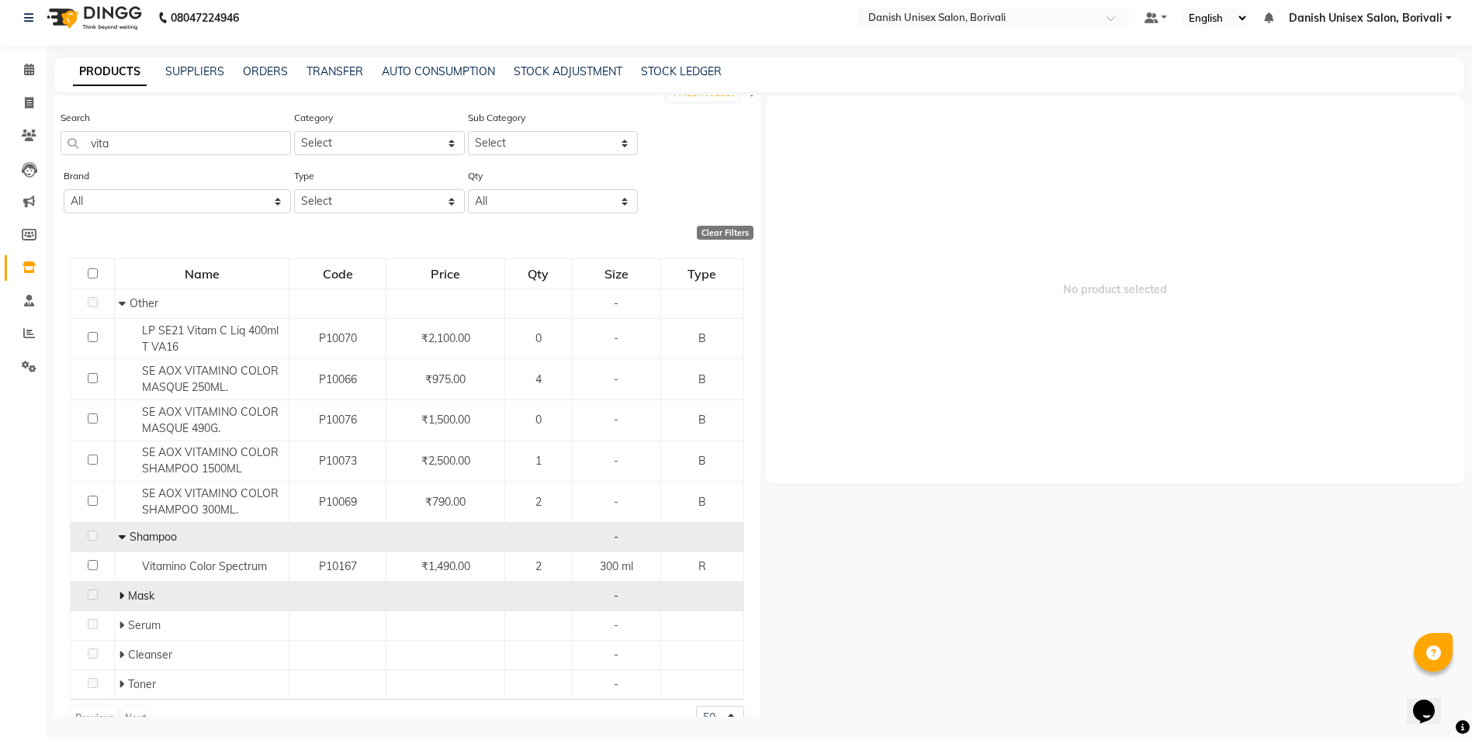
click at [119, 597] on icon at bounding box center [121, 595] width 5 height 11
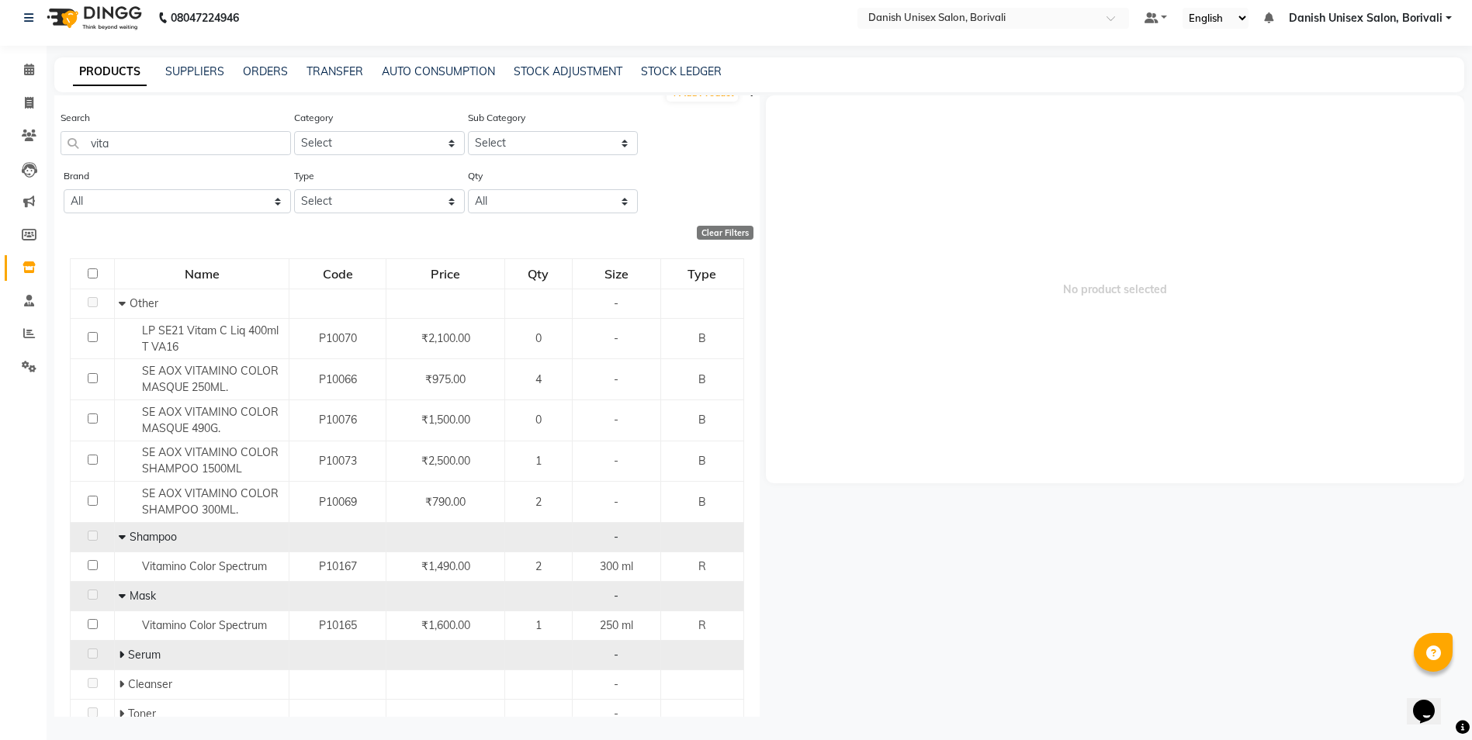
click at [124, 652] on span at bounding box center [123, 655] width 9 height 14
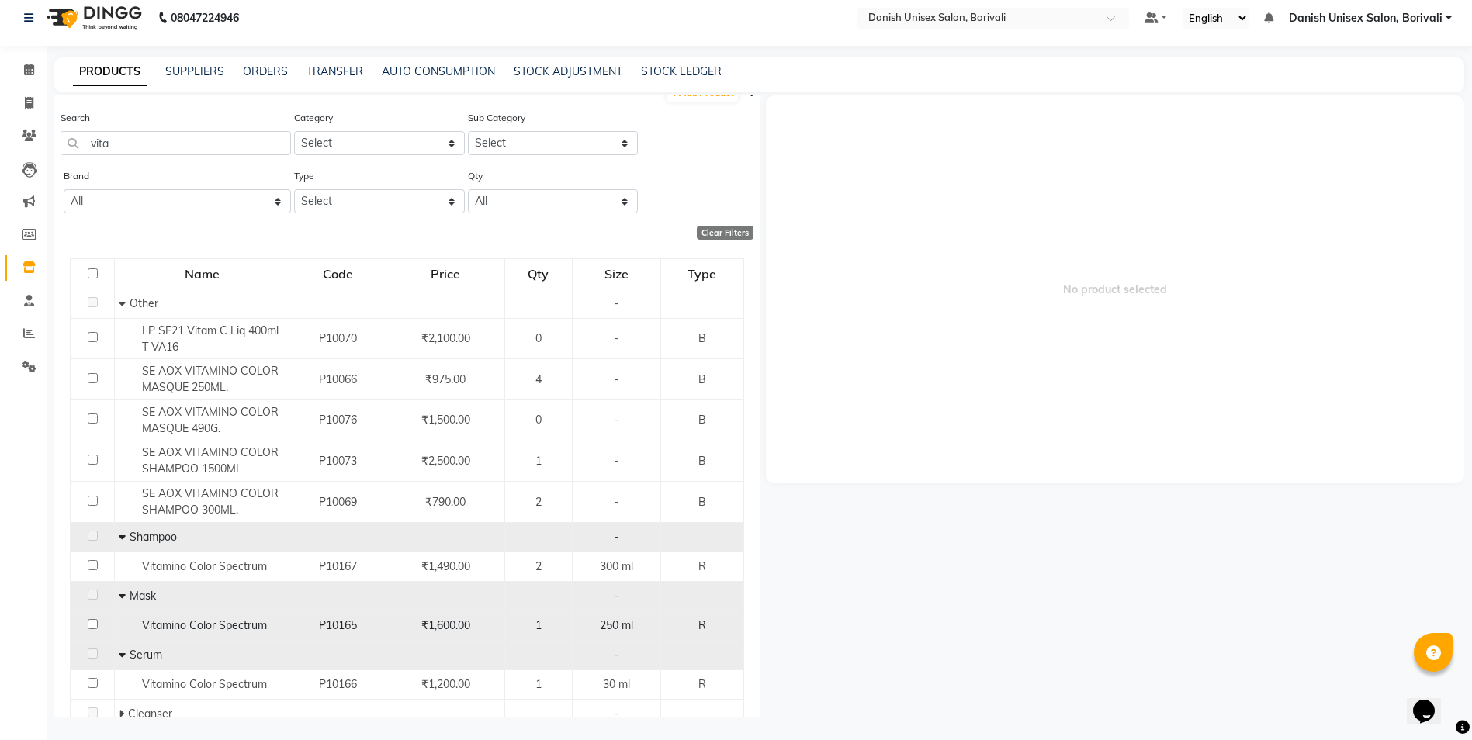
click at [535, 618] on span "1" at bounding box center [538, 625] width 6 height 14
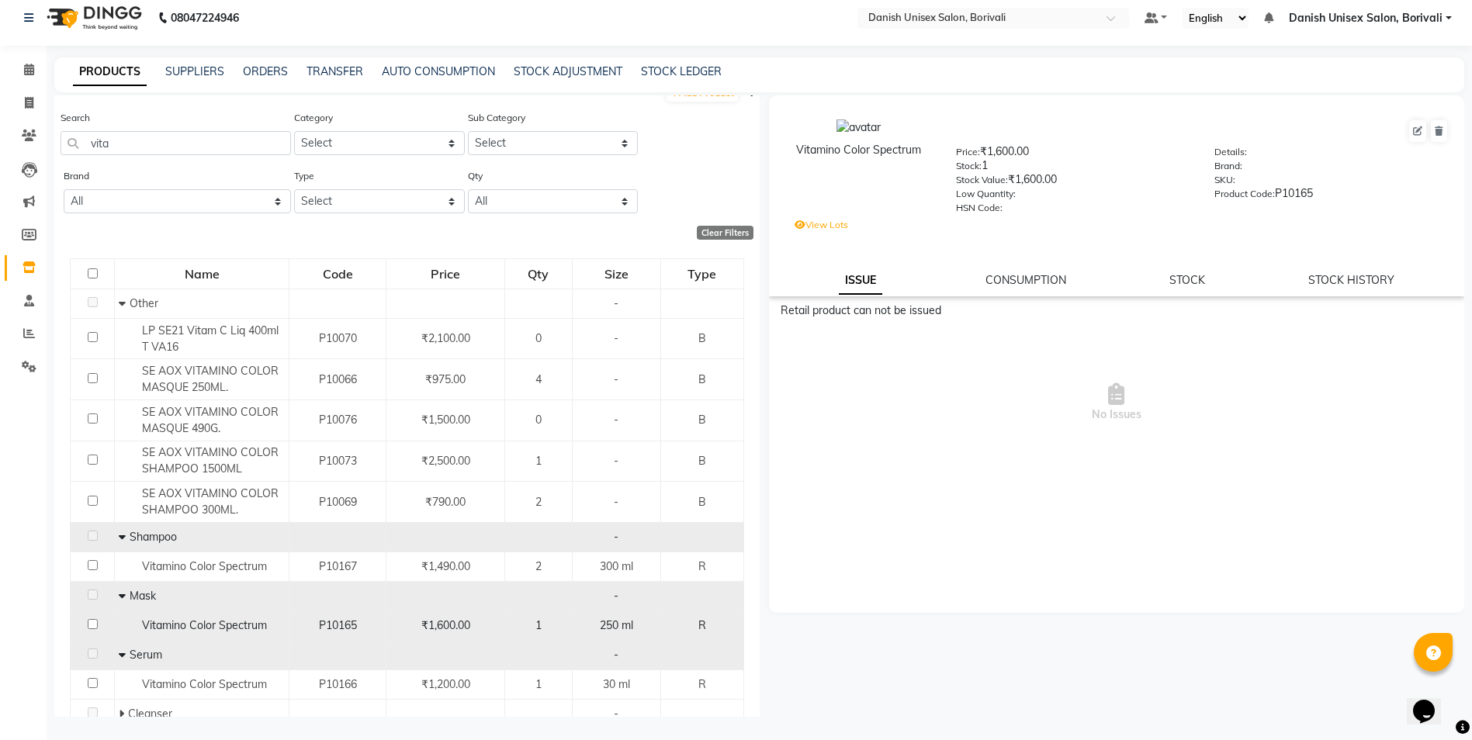
click at [526, 623] on div "1" at bounding box center [538, 625] width 54 height 16
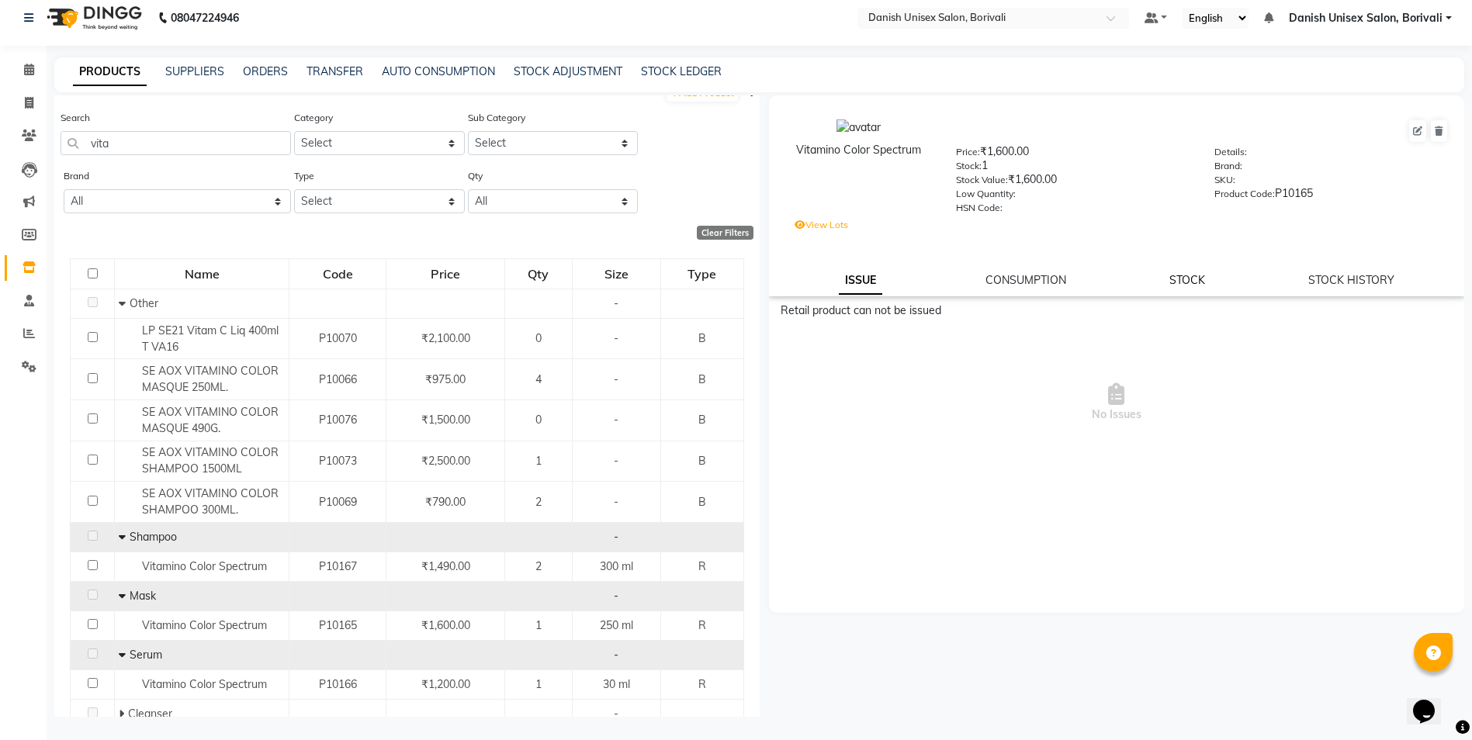
click at [1189, 278] on link "STOCK" at bounding box center [1187, 280] width 36 height 14
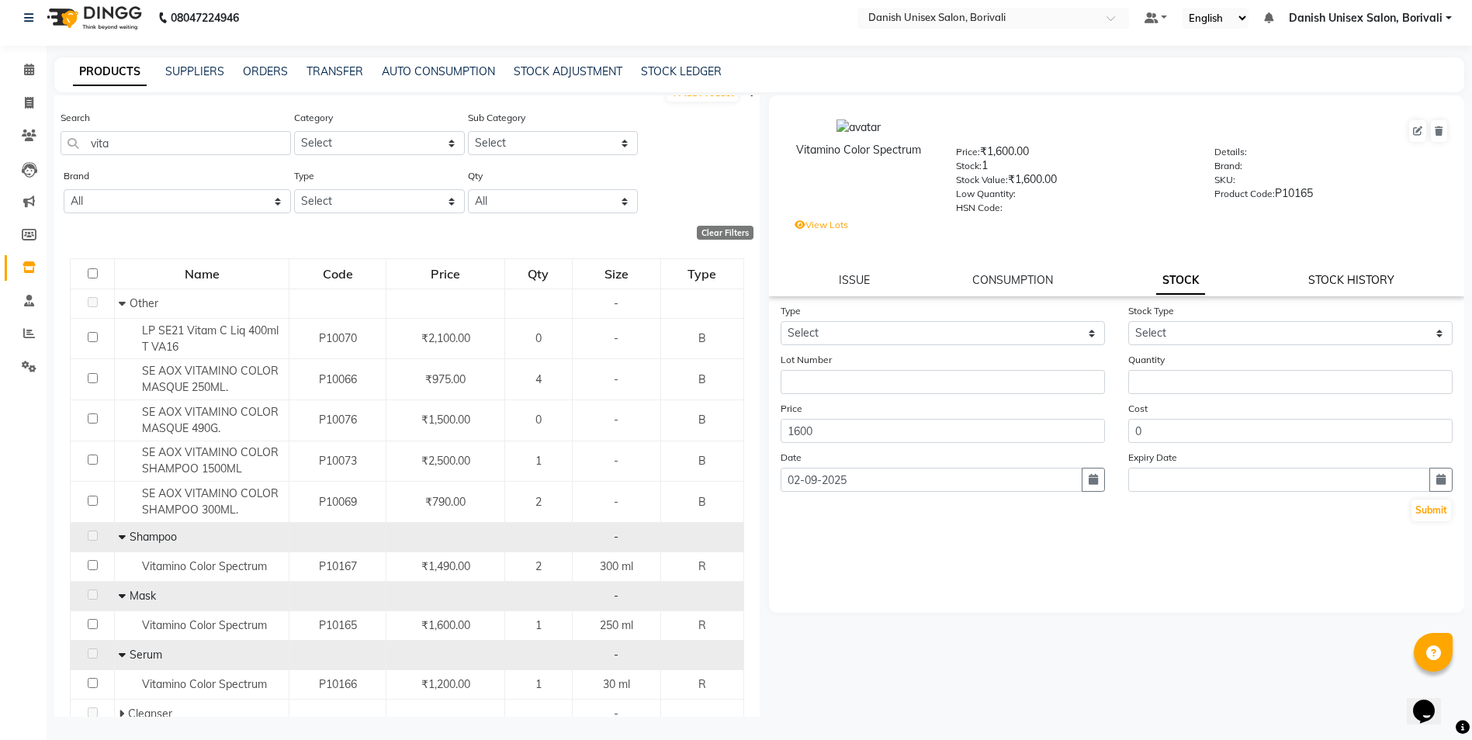
click at [1316, 275] on link "STOCK HISTORY" at bounding box center [1351, 280] width 86 height 14
select select "all"
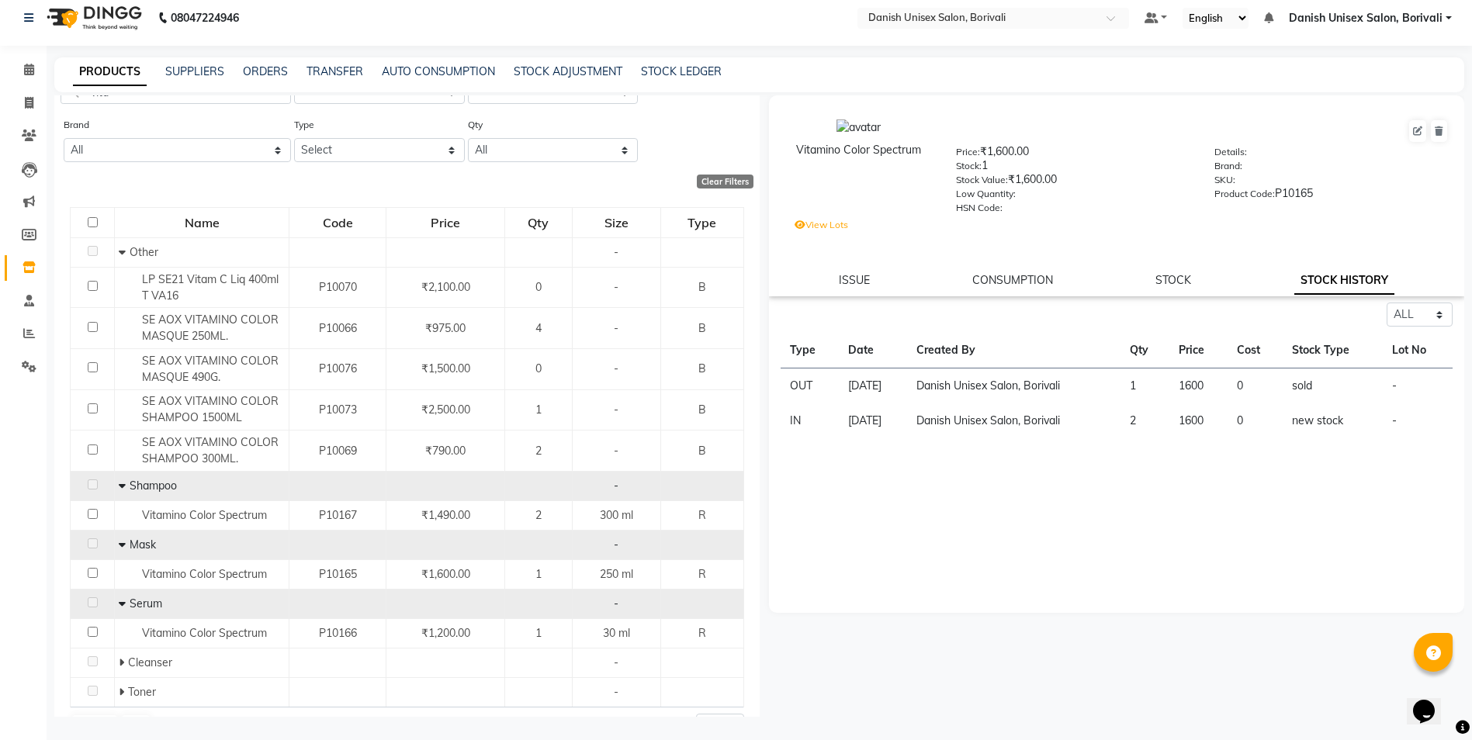
scroll to position [95, 0]
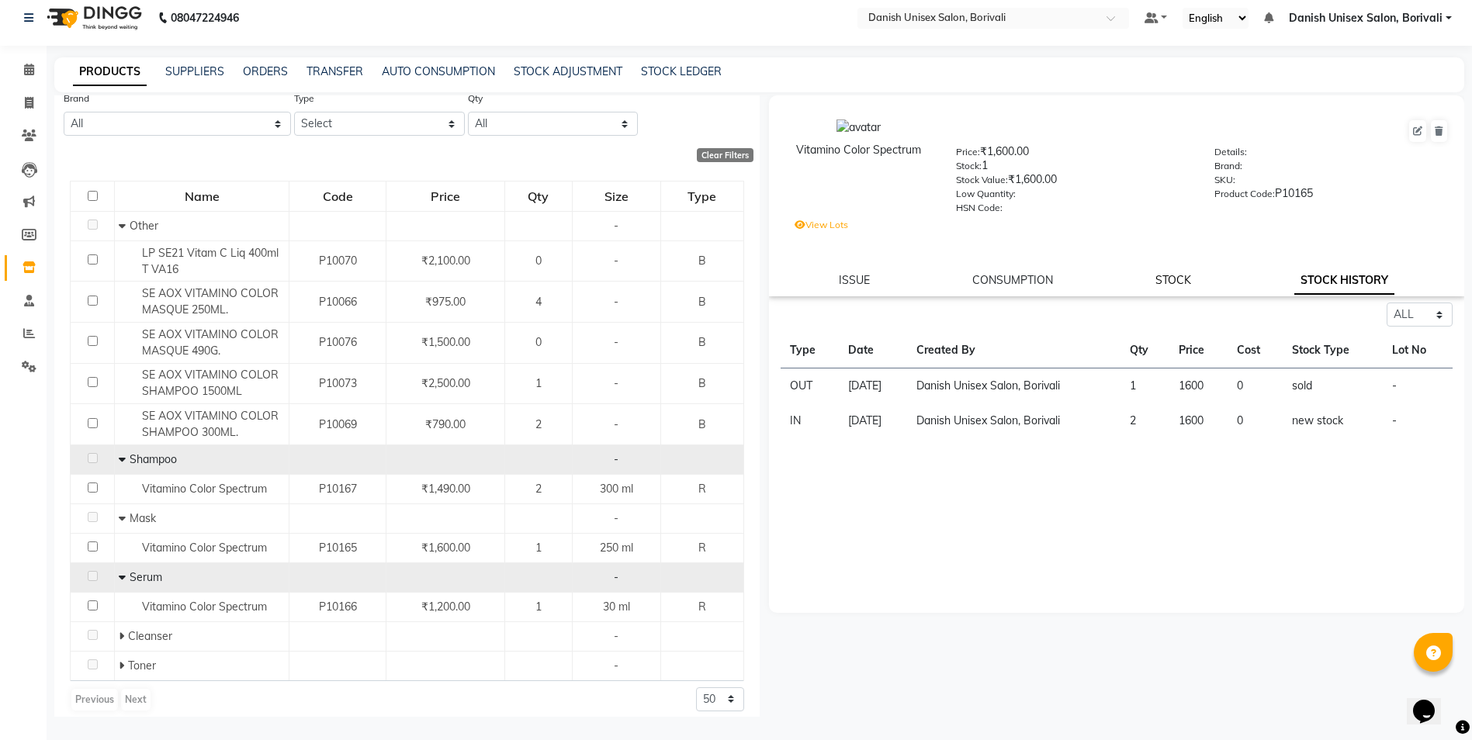
click at [1170, 276] on link "STOCK" at bounding box center [1173, 280] width 36 height 14
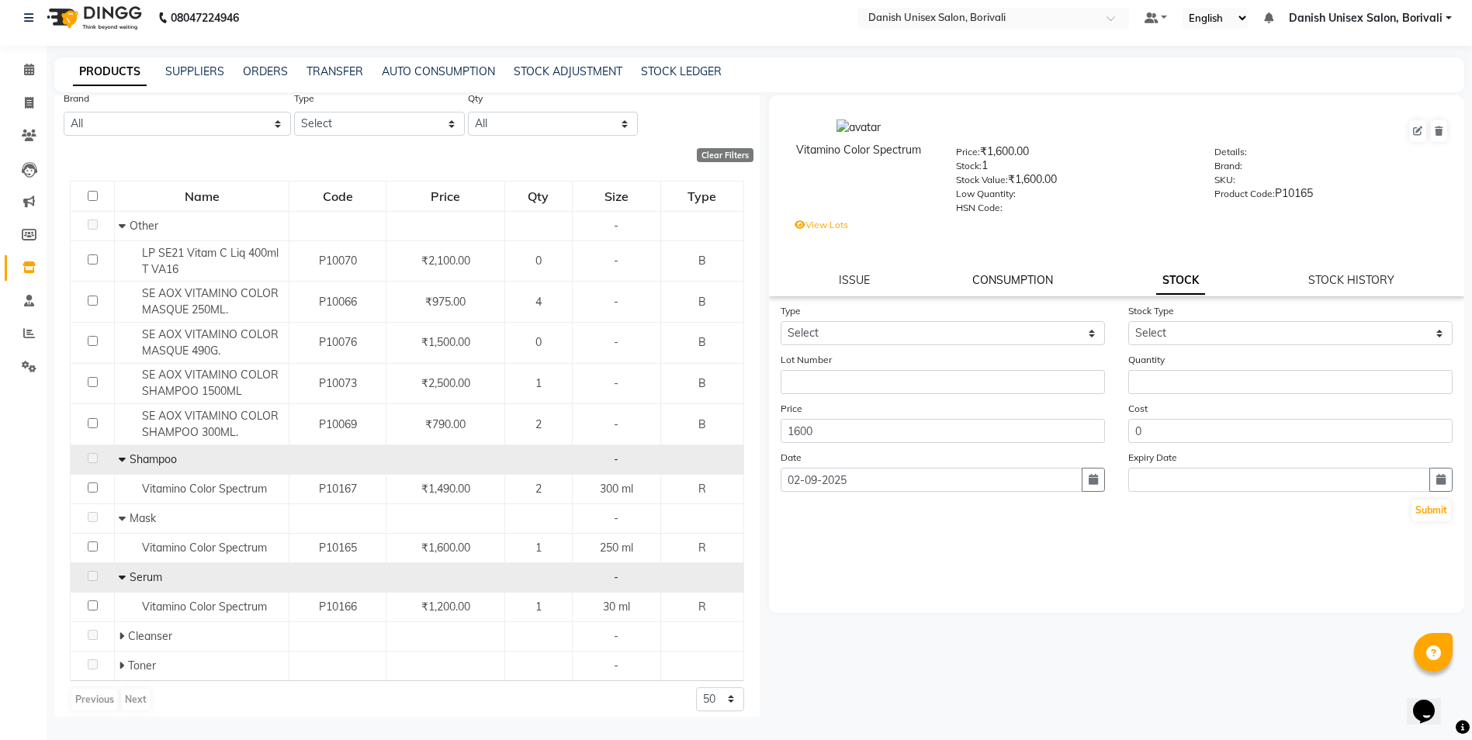
click at [1017, 279] on link "CONSUMPTION" at bounding box center [1012, 280] width 81 height 14
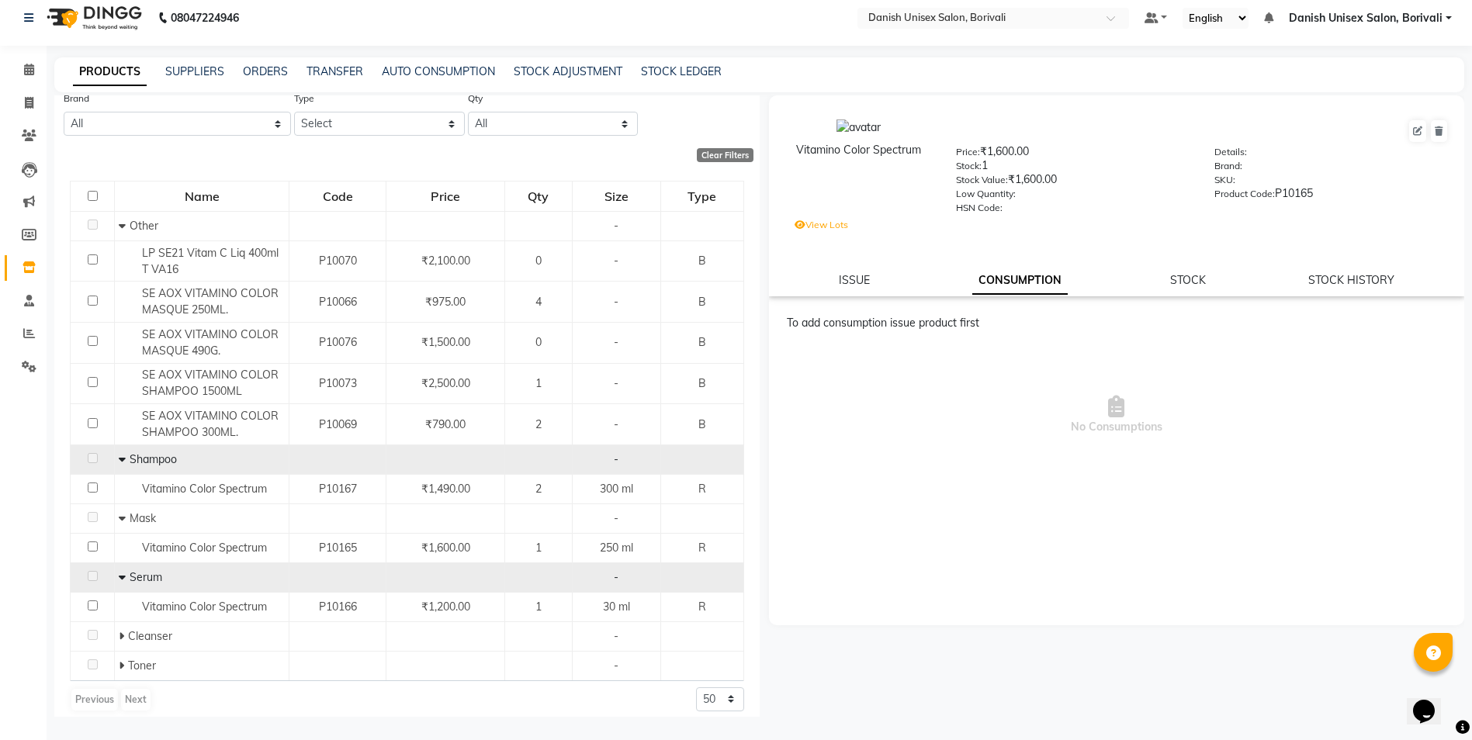
click at [1162, 276] on div "ISSUE CONSUMPTION STOCK STOCK HISTORY" at bounding box center [1116, 280] width 659 height 16
click at [1171, 279] on link "STOCK" at bounding box center [1188, 280] width 36 height 14
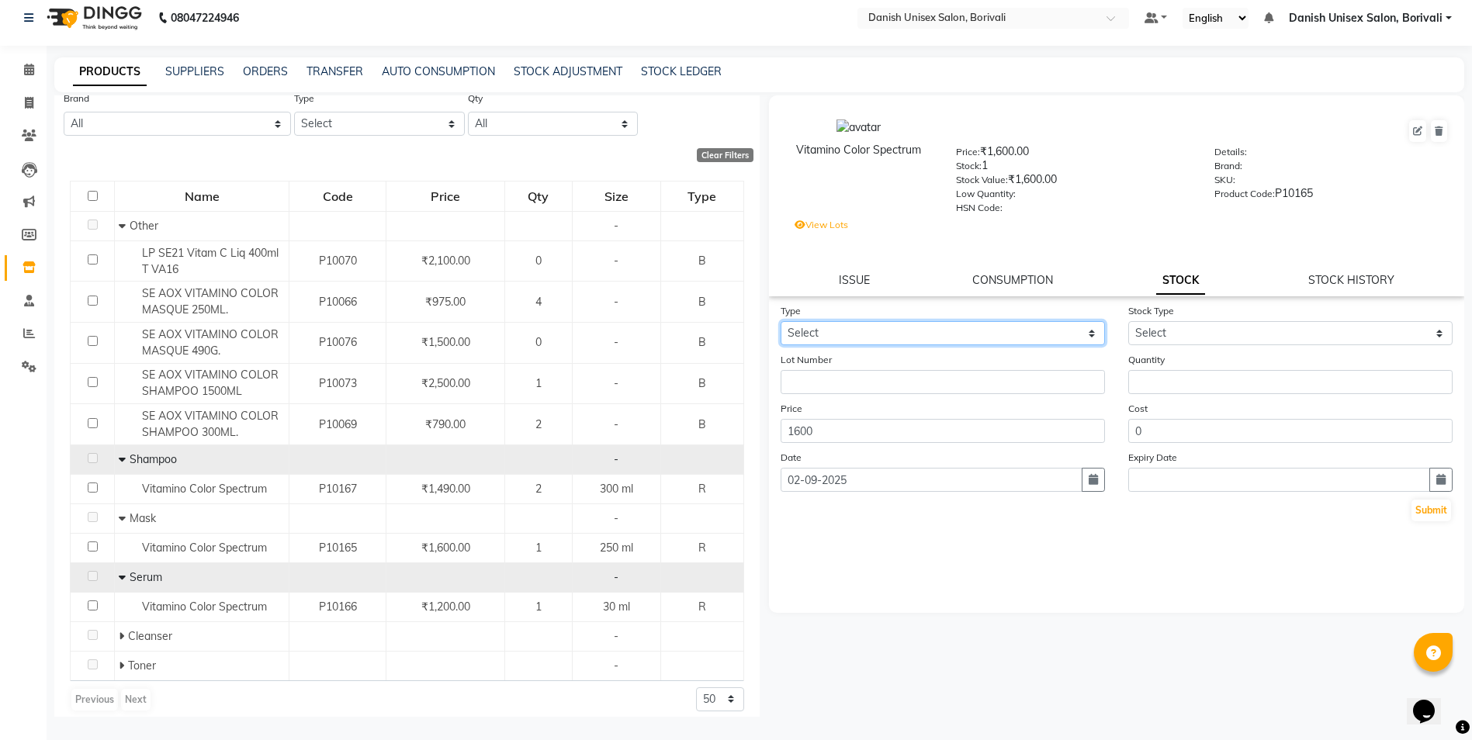
click at [866, 337] on select "Select In Out" at bounding box center [942, 333] width 324 height 24
select select "in"
click at [780, 321] on select "Select In Out" at bounding box center [942, 333] width 324 height 24
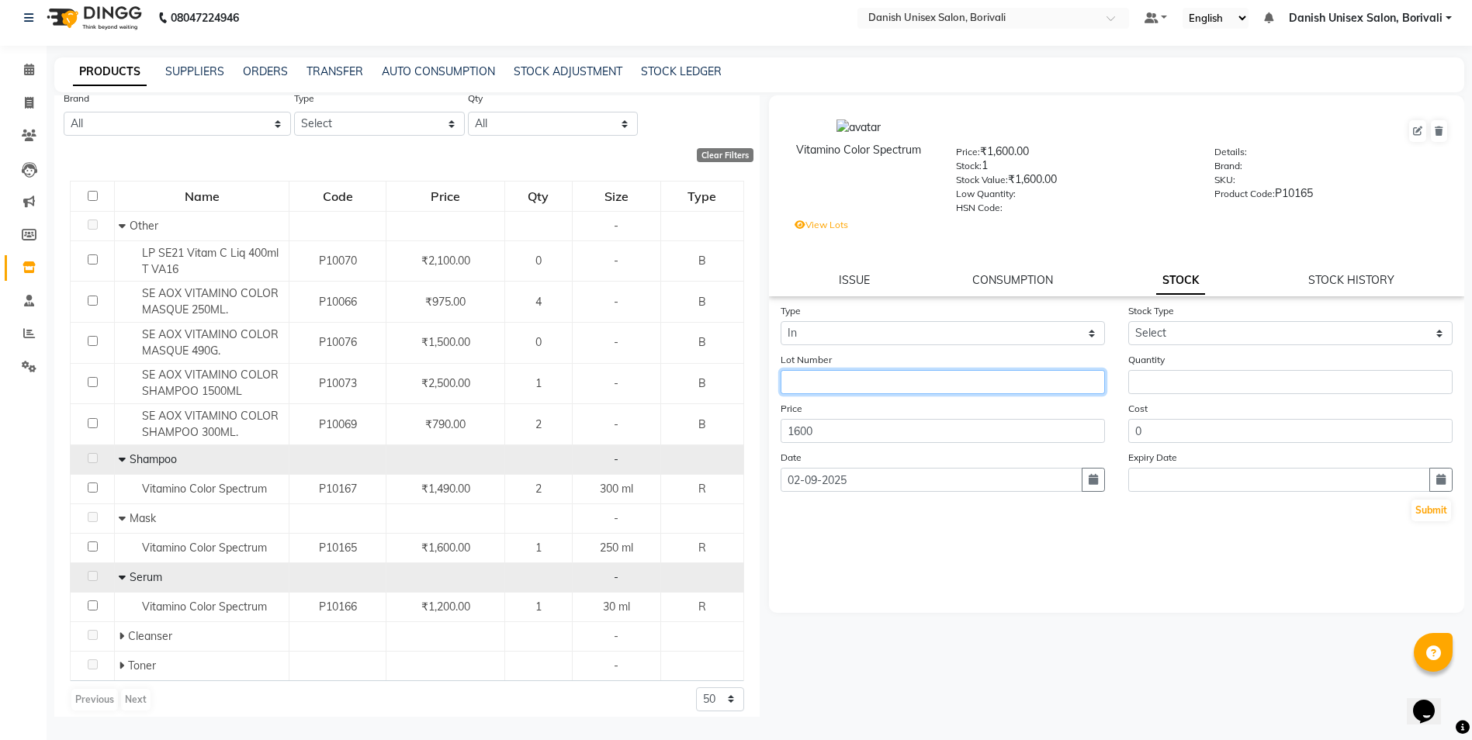
click at [856, 386] on input "text" at bounding box center [942, 382] width 324 height 24
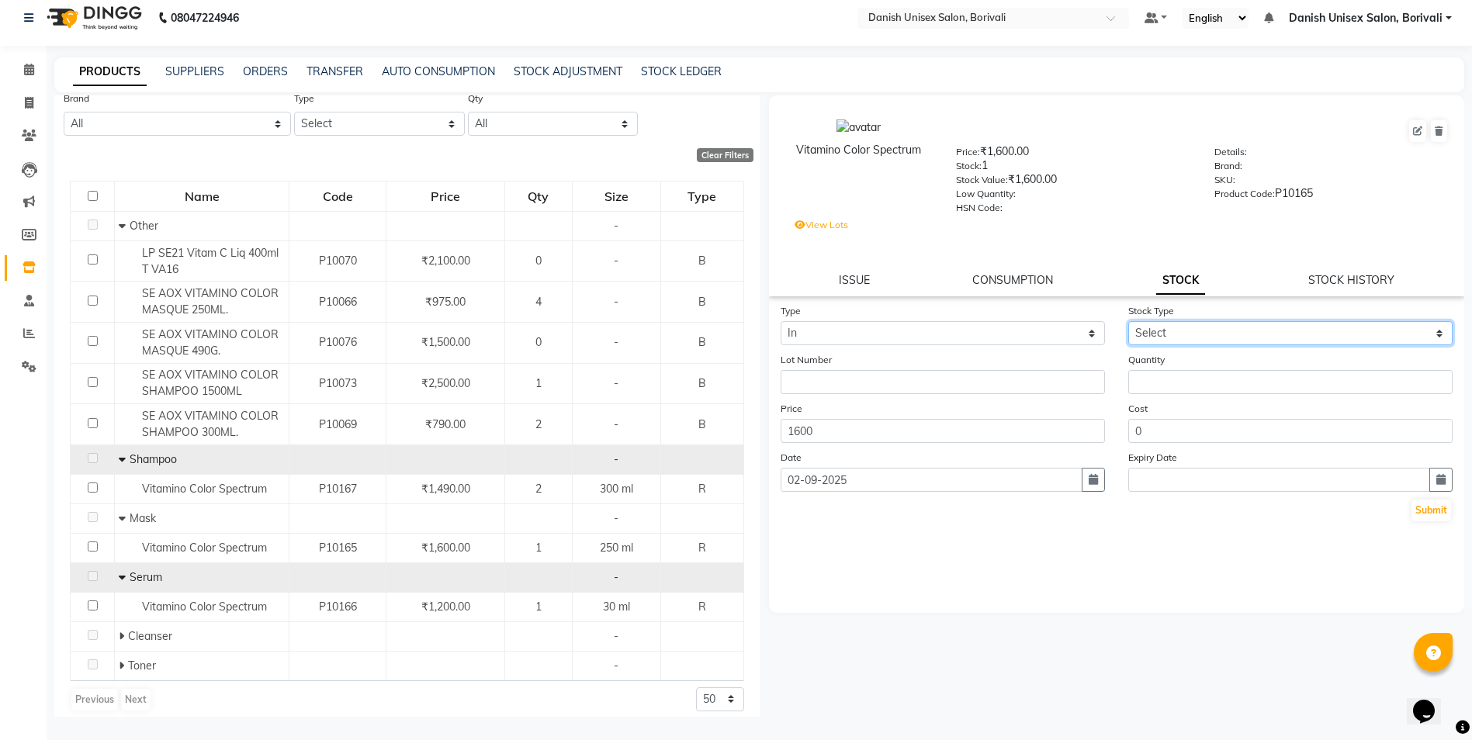
click at [1180, 328] on select "Select New Stock Adjustment Return Other" at bounding box center [1290, 333] width 324 height 24
select select "other"
click at [1128, 321] on select "Select New Stock Adjustment Return Other" at bounding box center [1290, 333] width 324 height 24
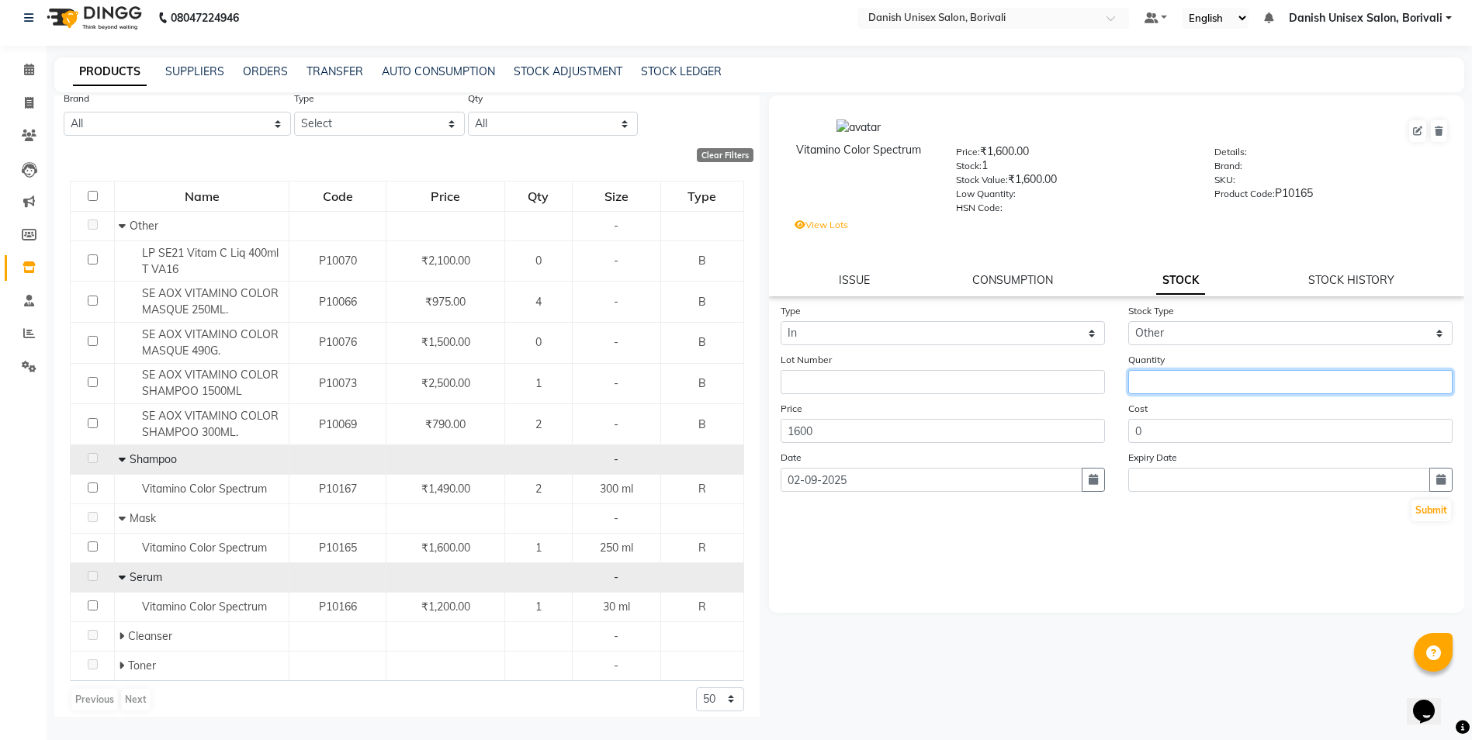
click at [1177, 382] on input "number" at bounding box center [1290, 382] width 324 height 24
type input "3"
click at [1430, 513] on button "Submit" at bounding box center [1431, 511] width 40 height 22
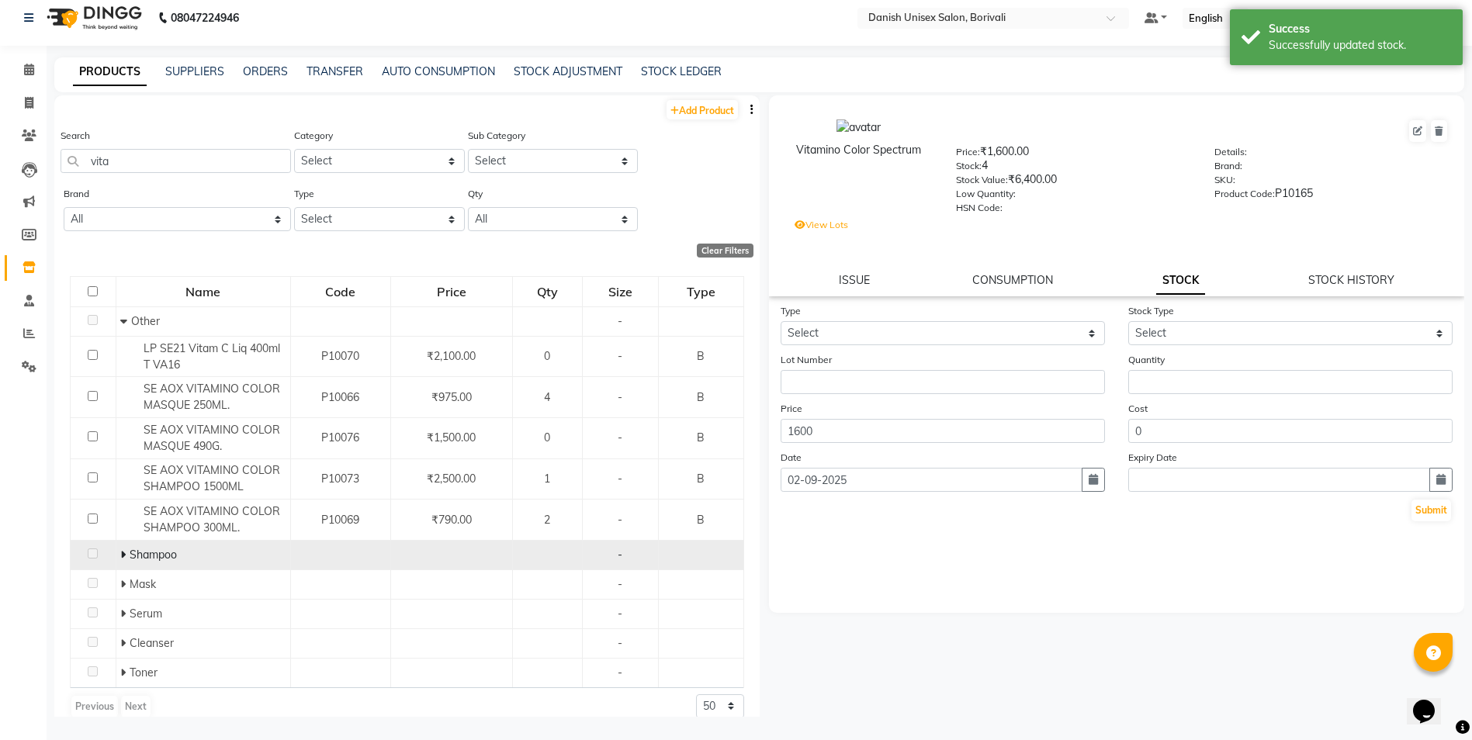
scroll to position [18, 0]
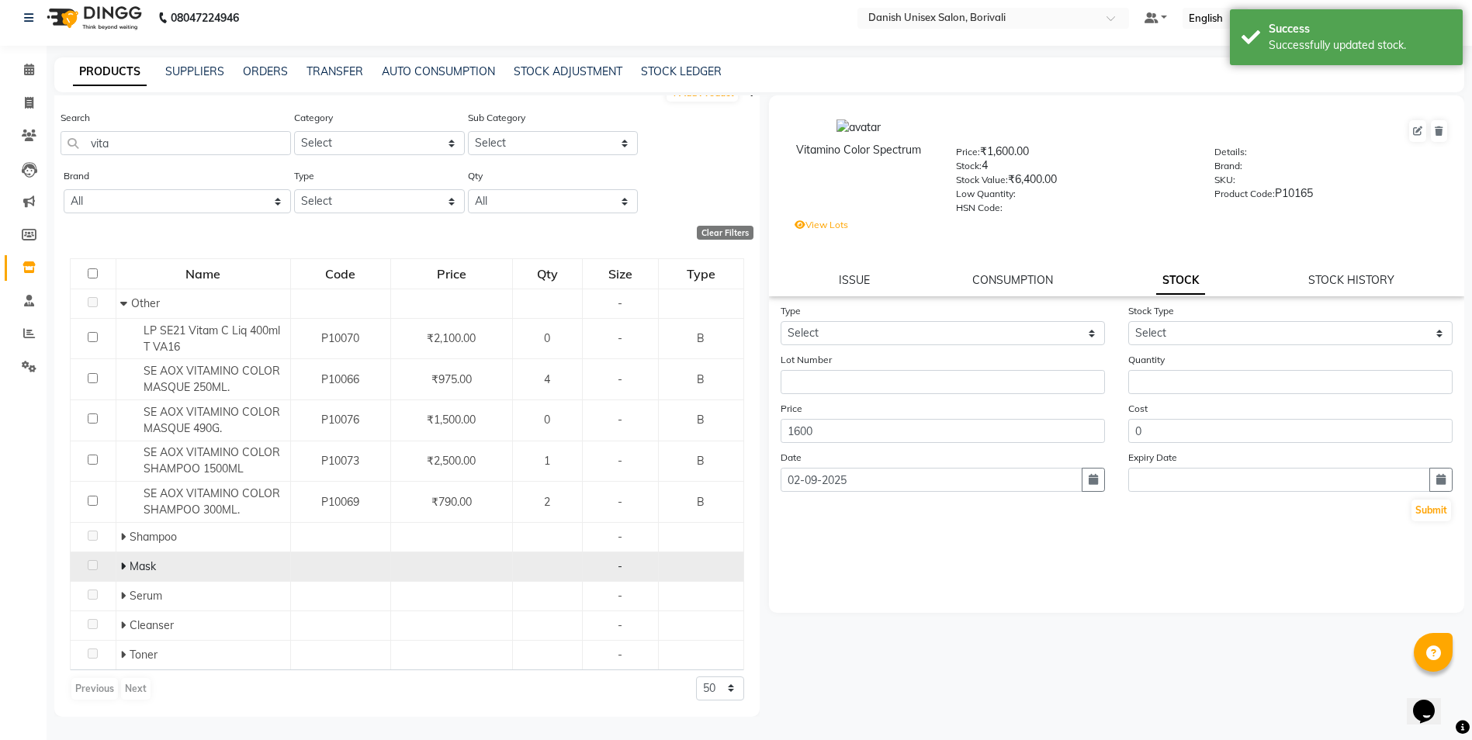
click at [123, 568] on icon at bounding box center [122, 566] width 5 height 11
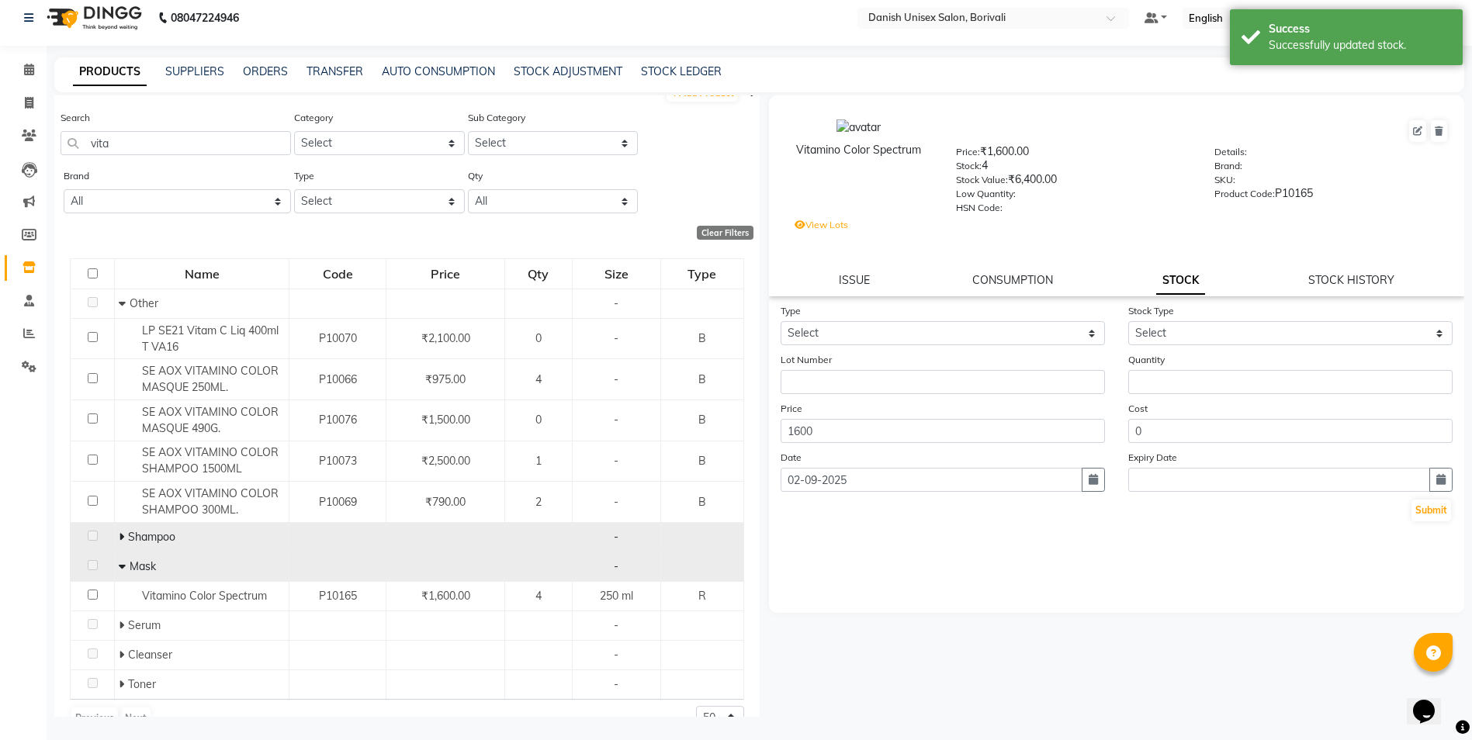
click at [123, 537] on span at bounding box center [123, 537] width 9 height 14
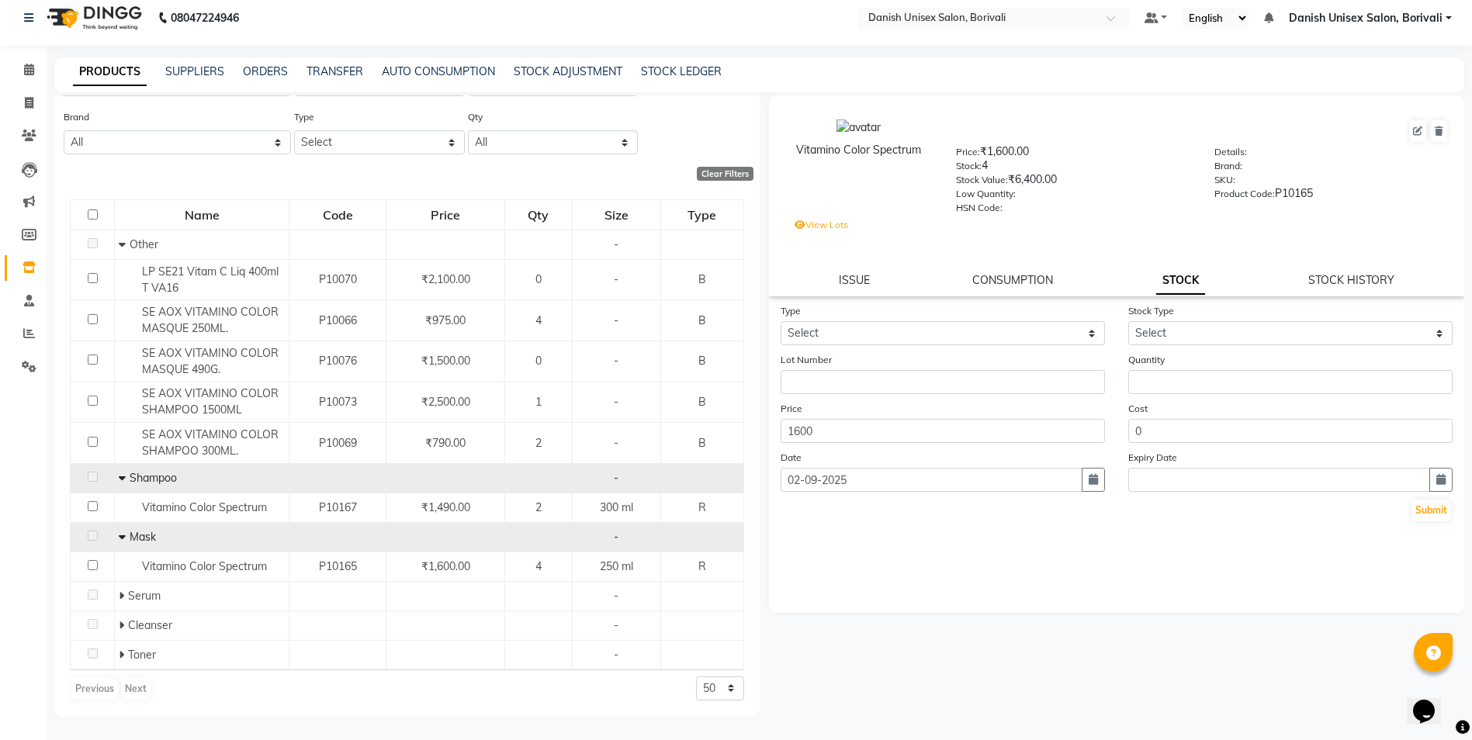
scroll to position [0, 0]
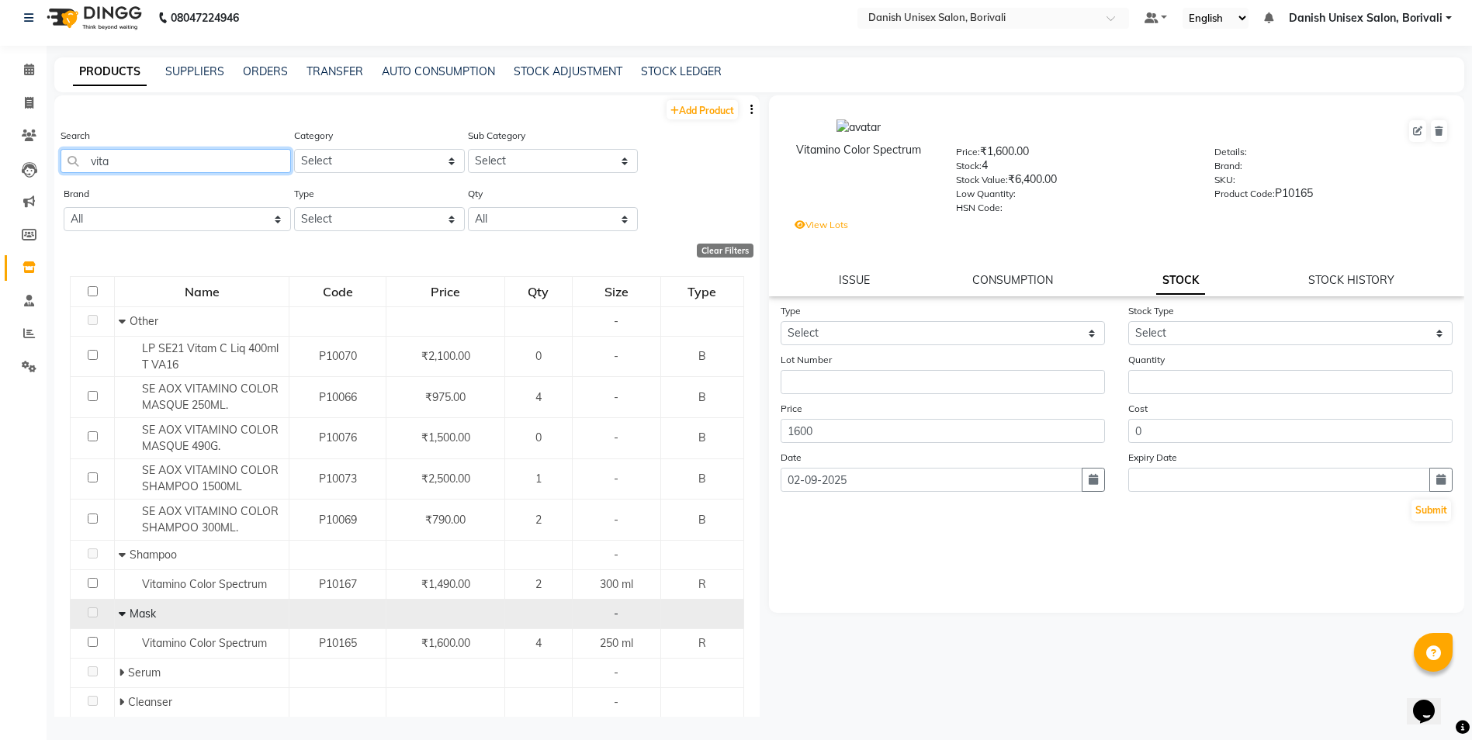
click at [148, 157] on input "vita" at bounding box center [176, 161] width 230 height 24
type input "v"
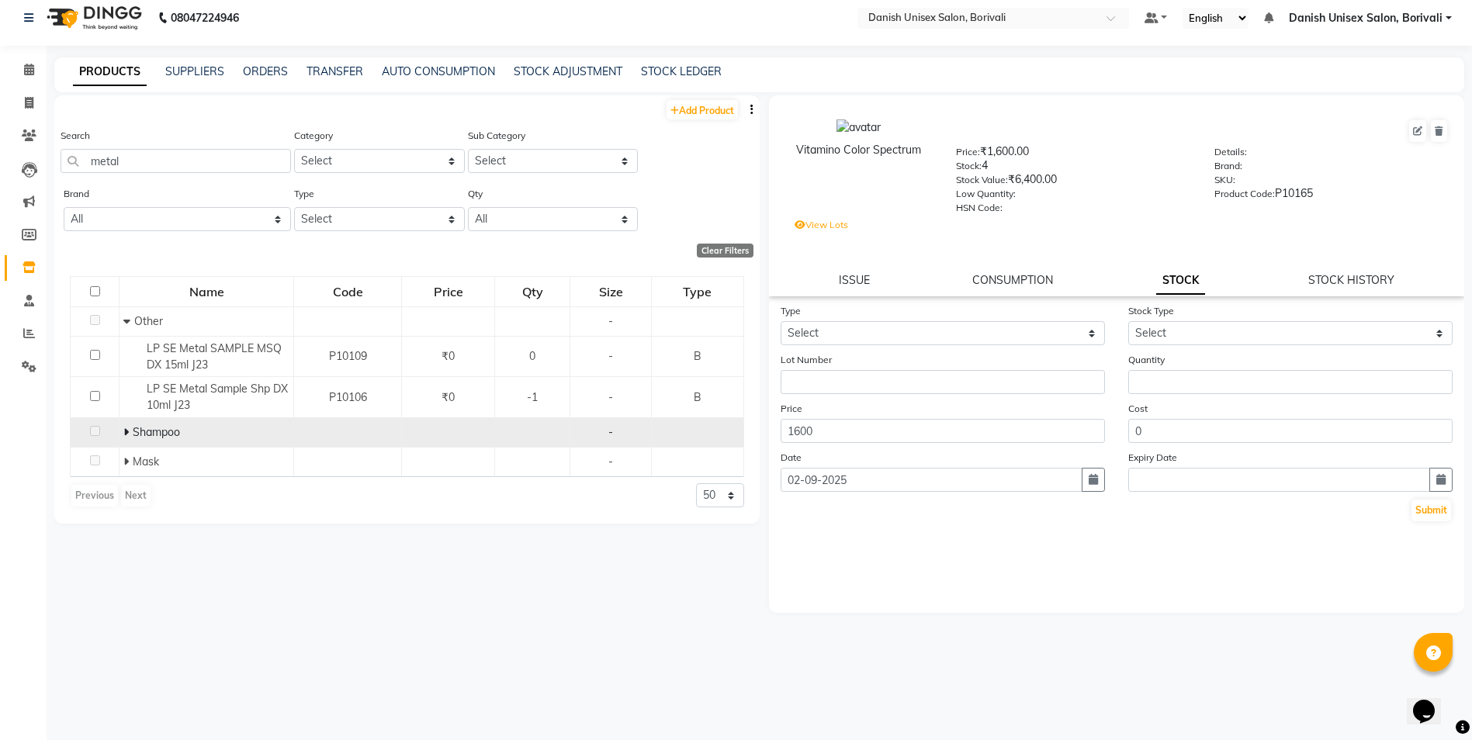
click at [123, 434] on td "Shampoo" at bounding box center [206, 432] width 175 height 29
click at [127, 430] on icon at bounding box center [125, 432] width 5 height 11
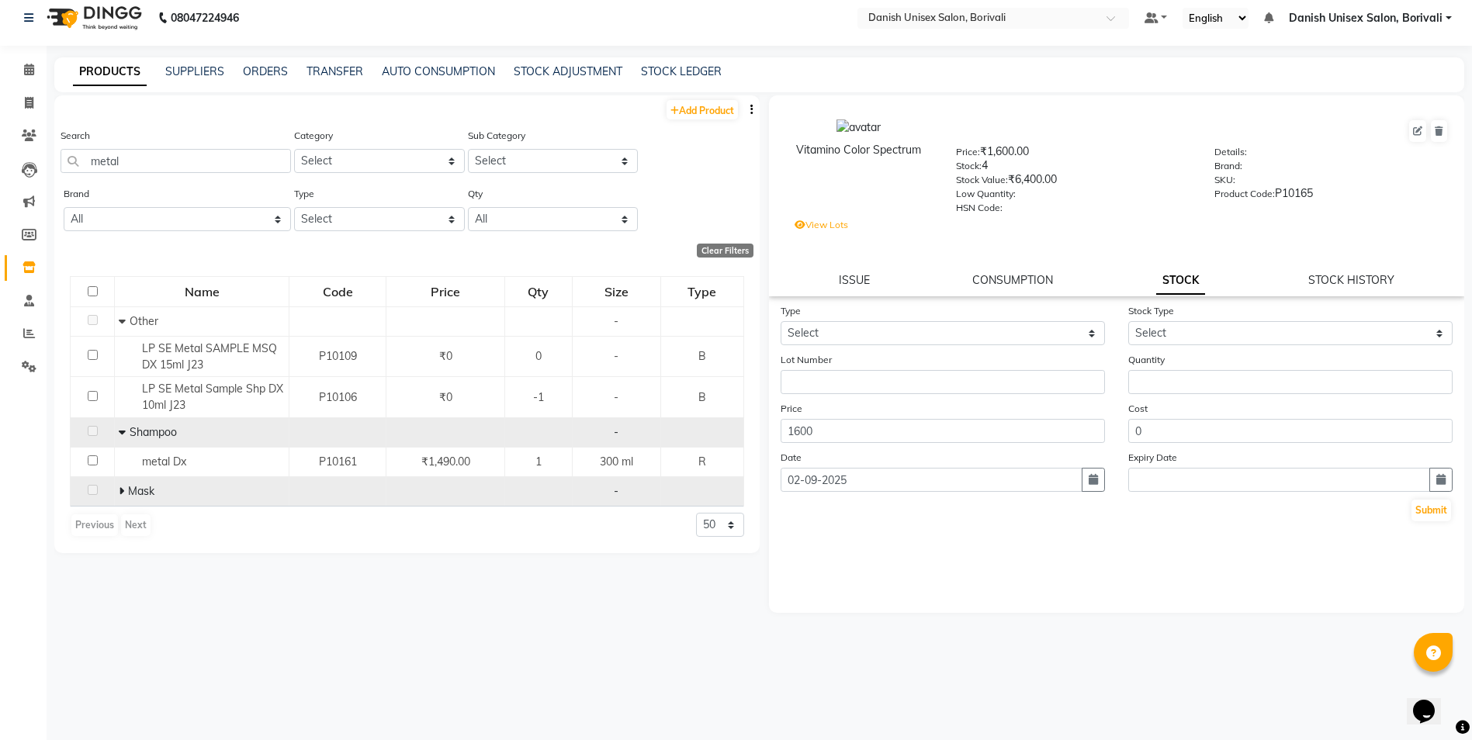
click at [123, 493] on icon at bounding box center [121, 491] width 5 height 11
click at [175, 158] on input "metal" at bounding box center [176, 161] width 230 height 24
type input "m"
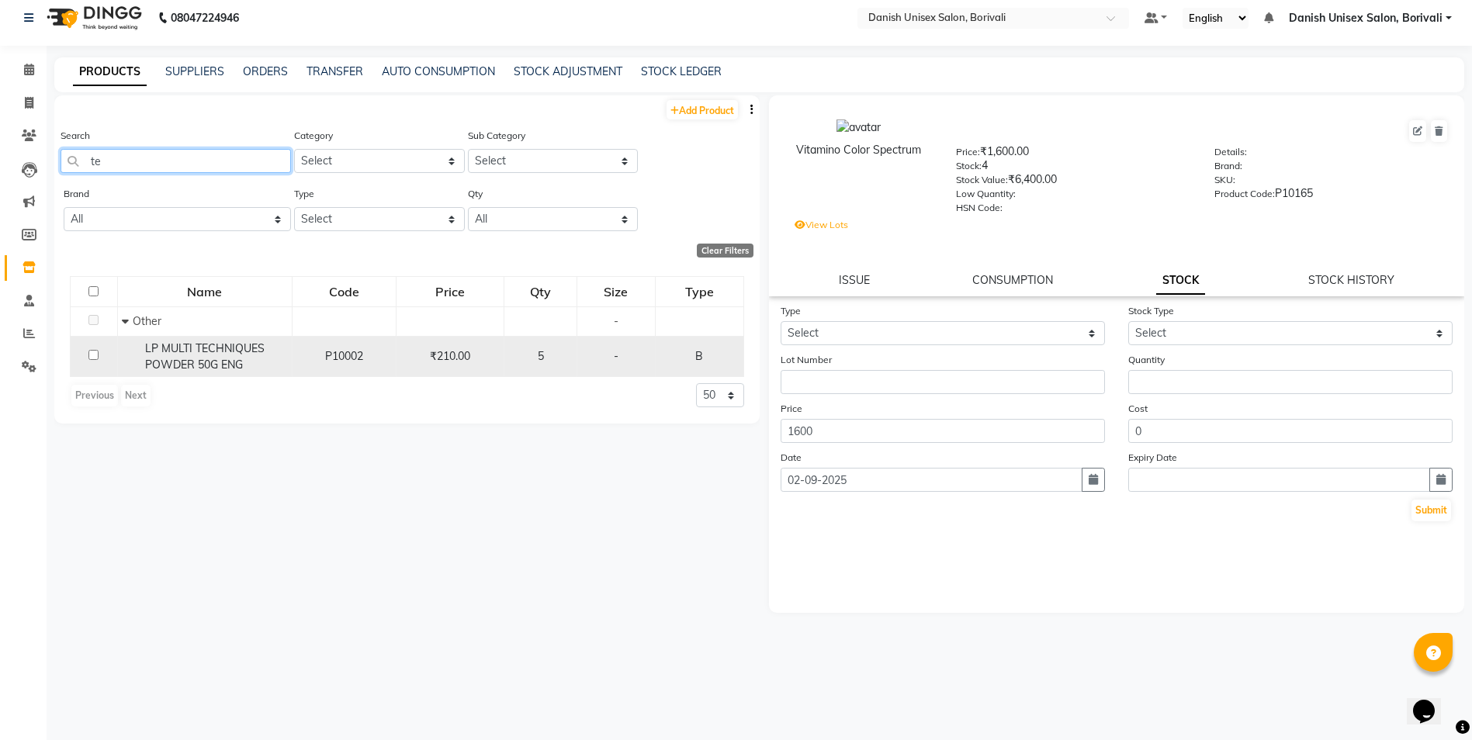
type input "t"
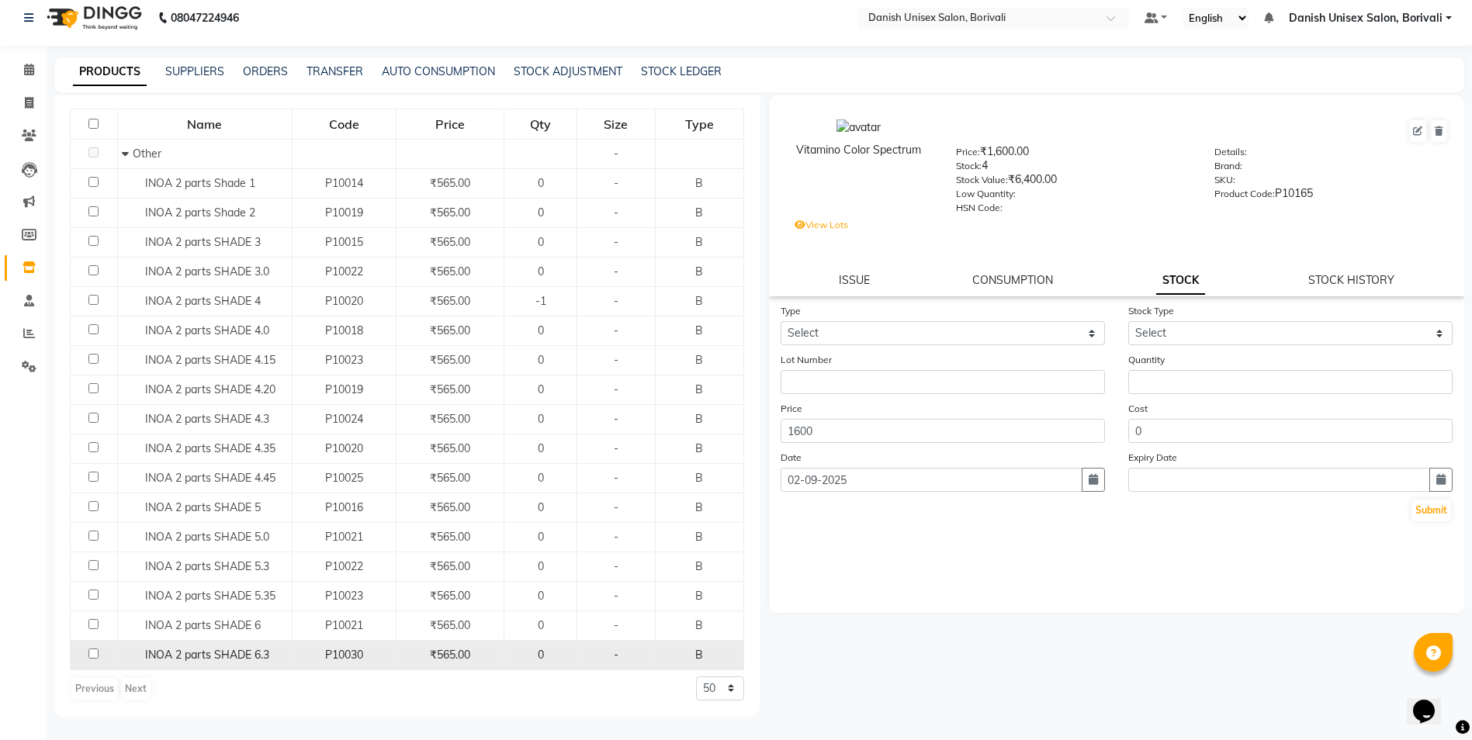
scroll to position [59, 0]
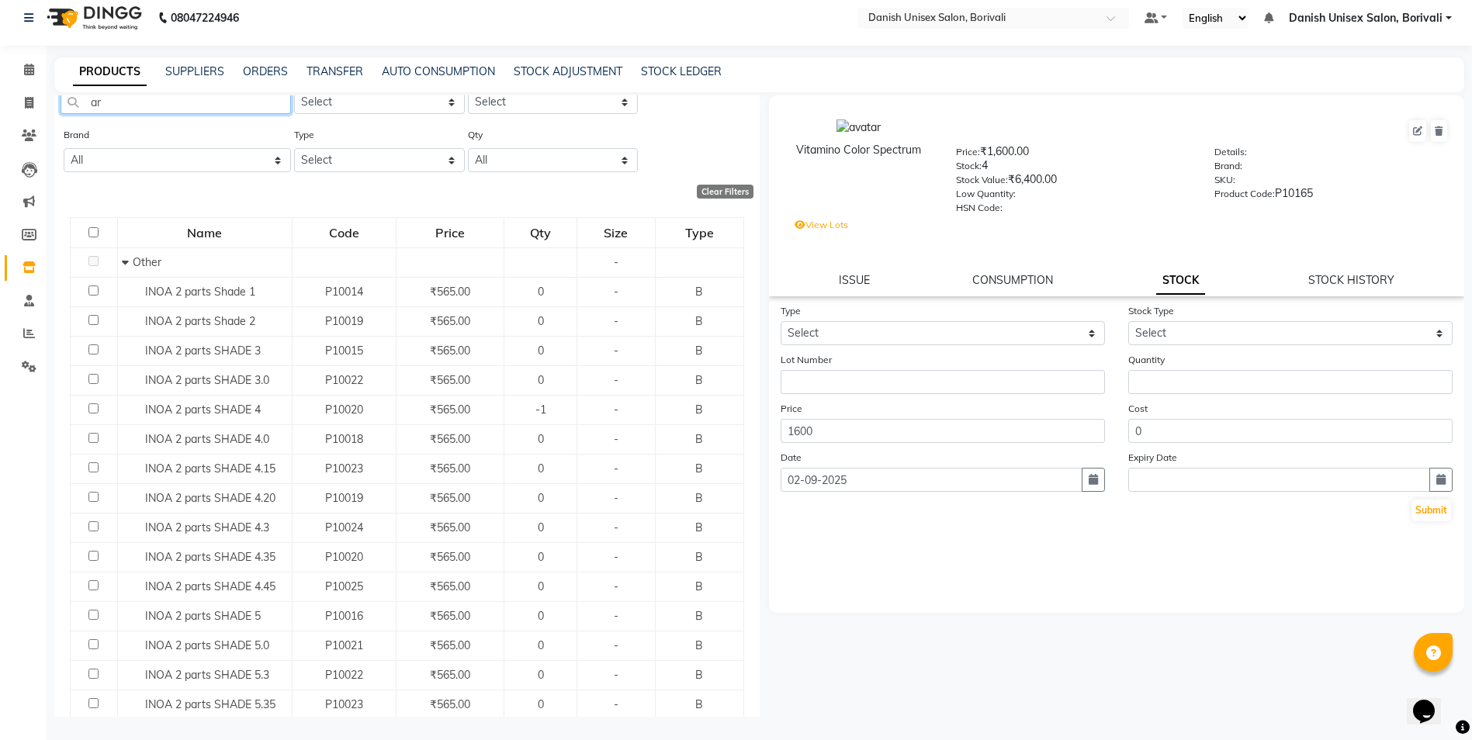
type input "a"
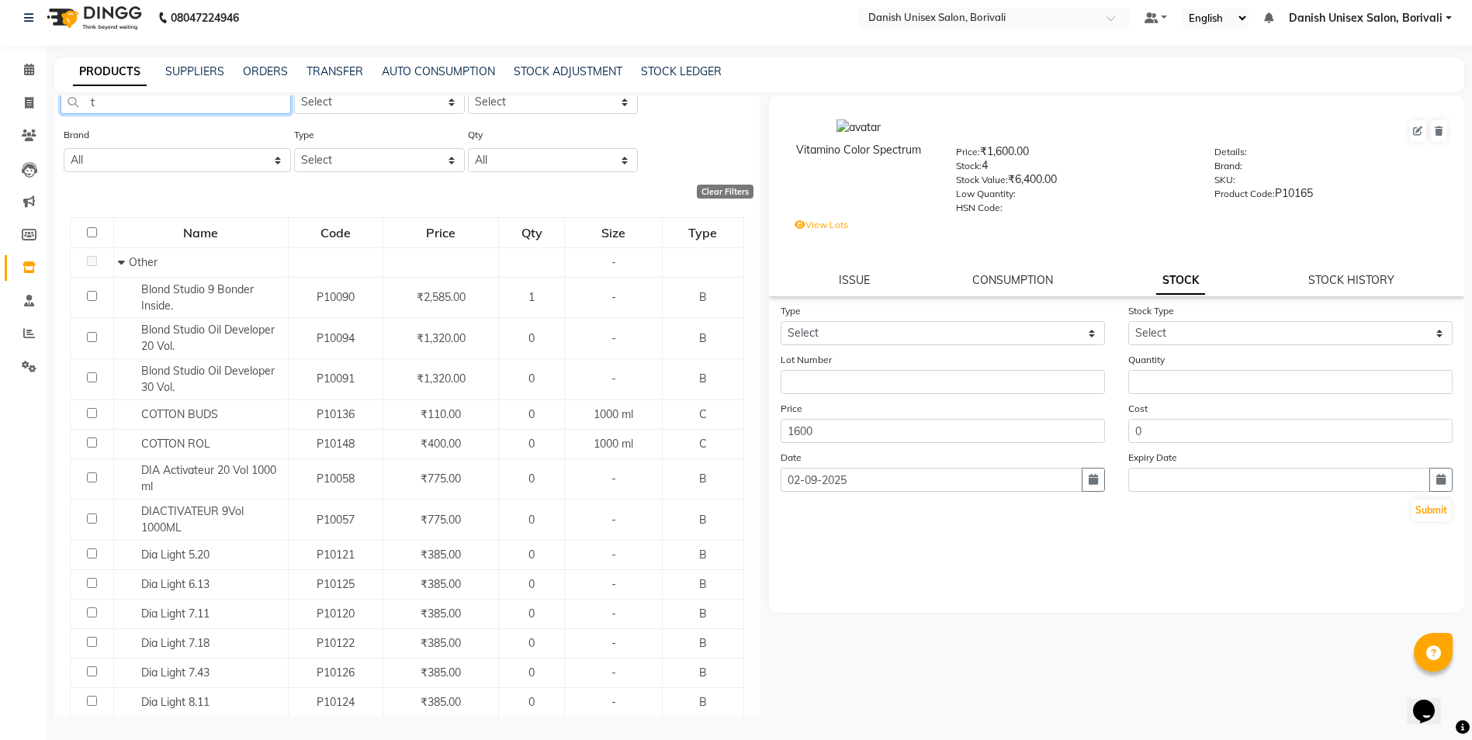
scroll to position [0, 0]
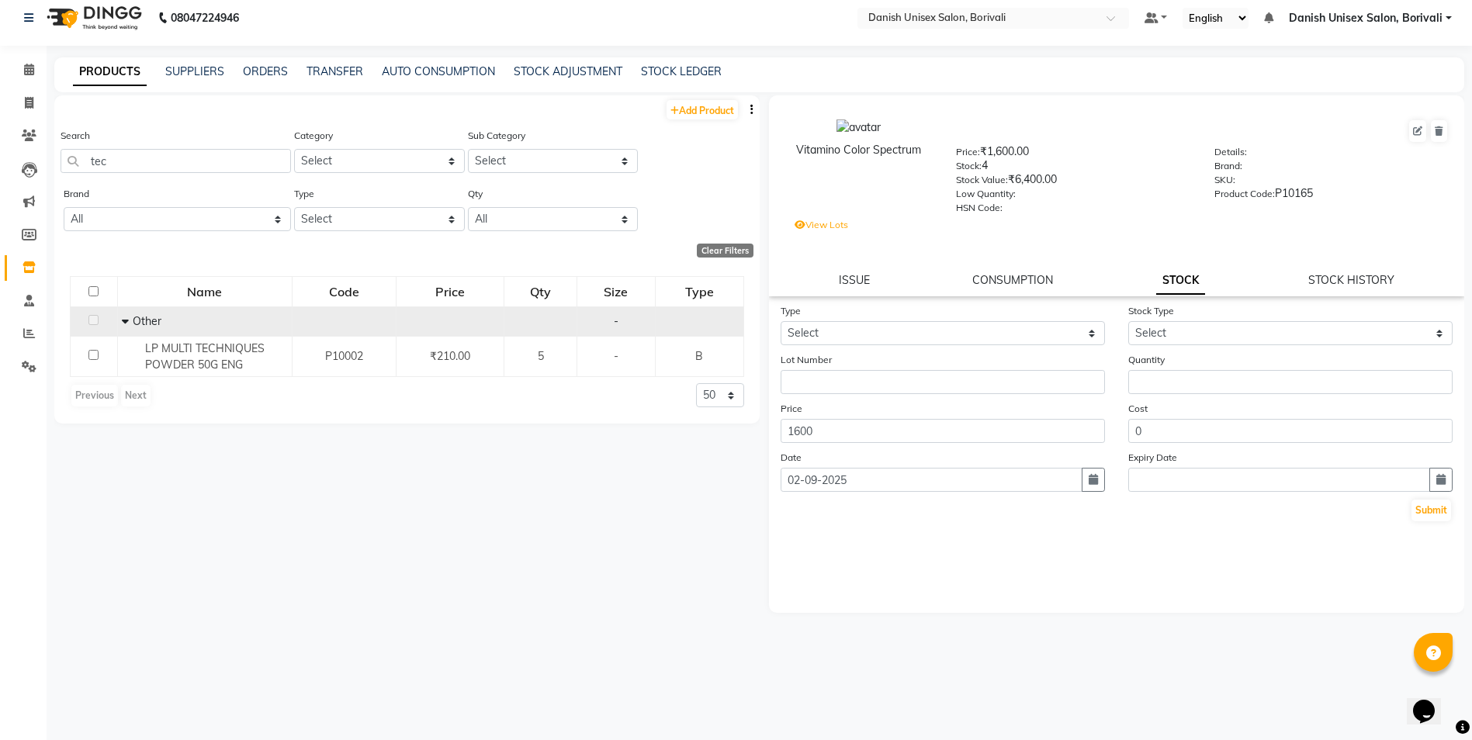
click at [126, 319] on icon at bounding box center [125, 321] width 7 height 11
click at [126, 319] on icon at bounding box center [127, 321] width 5 height 11
click at [153, 161] on input "tec" at bounding box center [176, 161] width 230 height 24
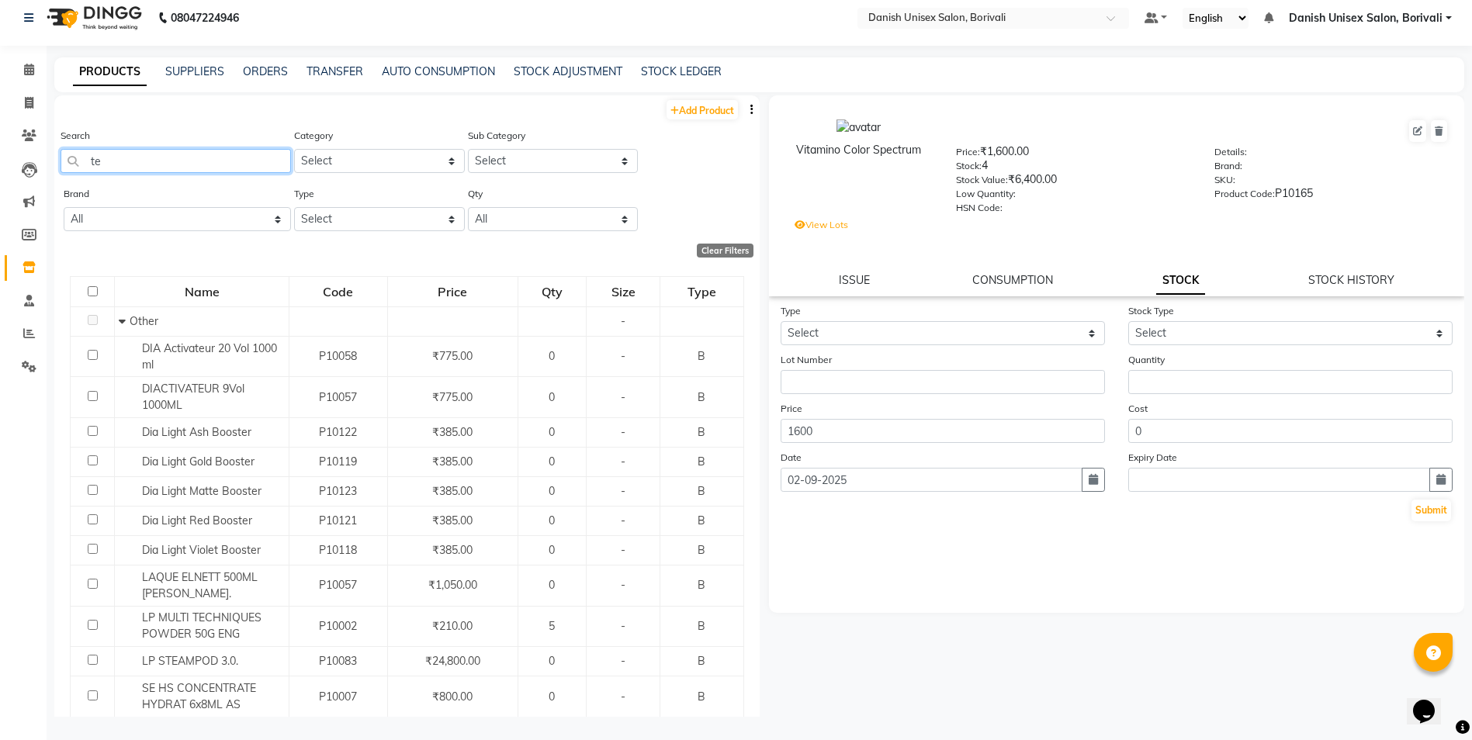
click at [163, 166] on input "te" at bounding box center [176, 161] width 230 height 24
type input "t"
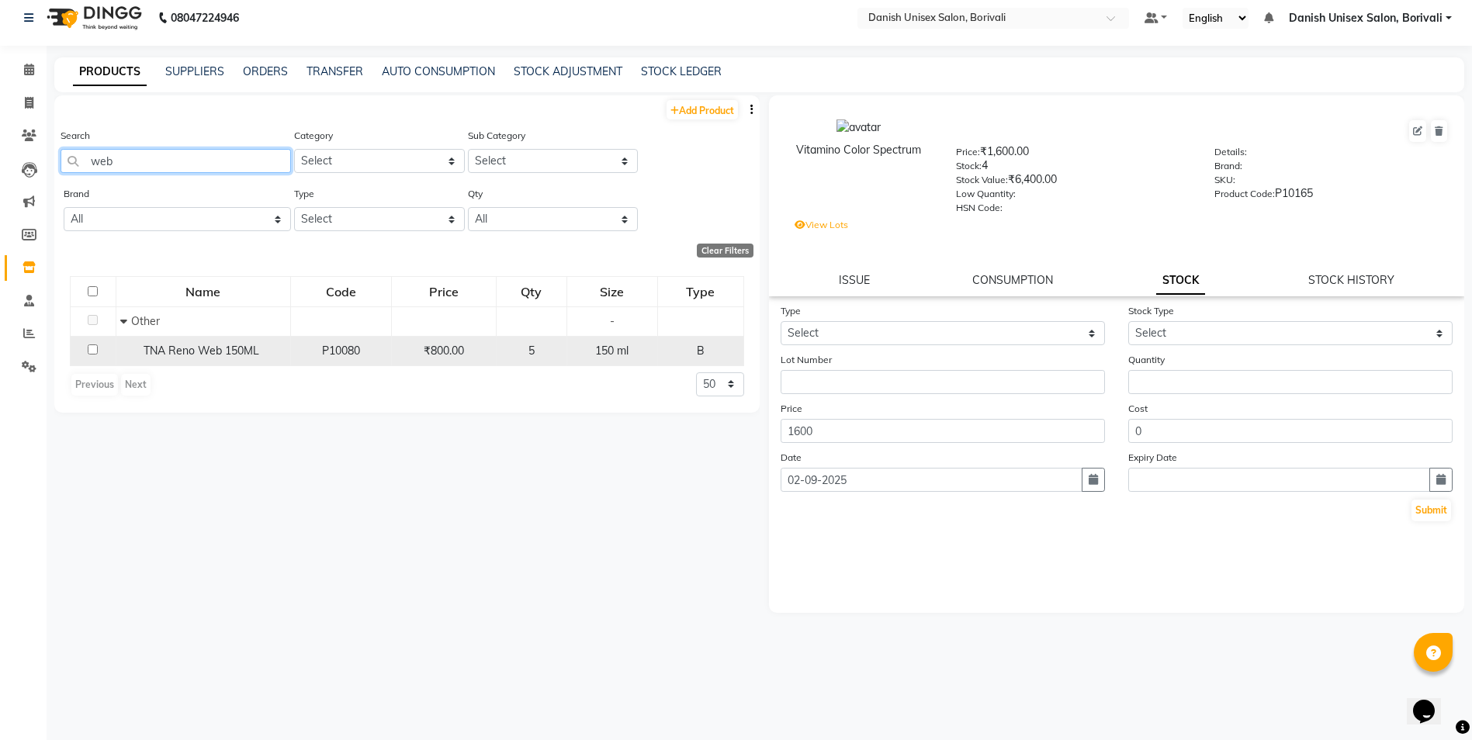
type input "web"
click at [527, 350] on div "5" at bounding box center [531, 351] width 57 height 16
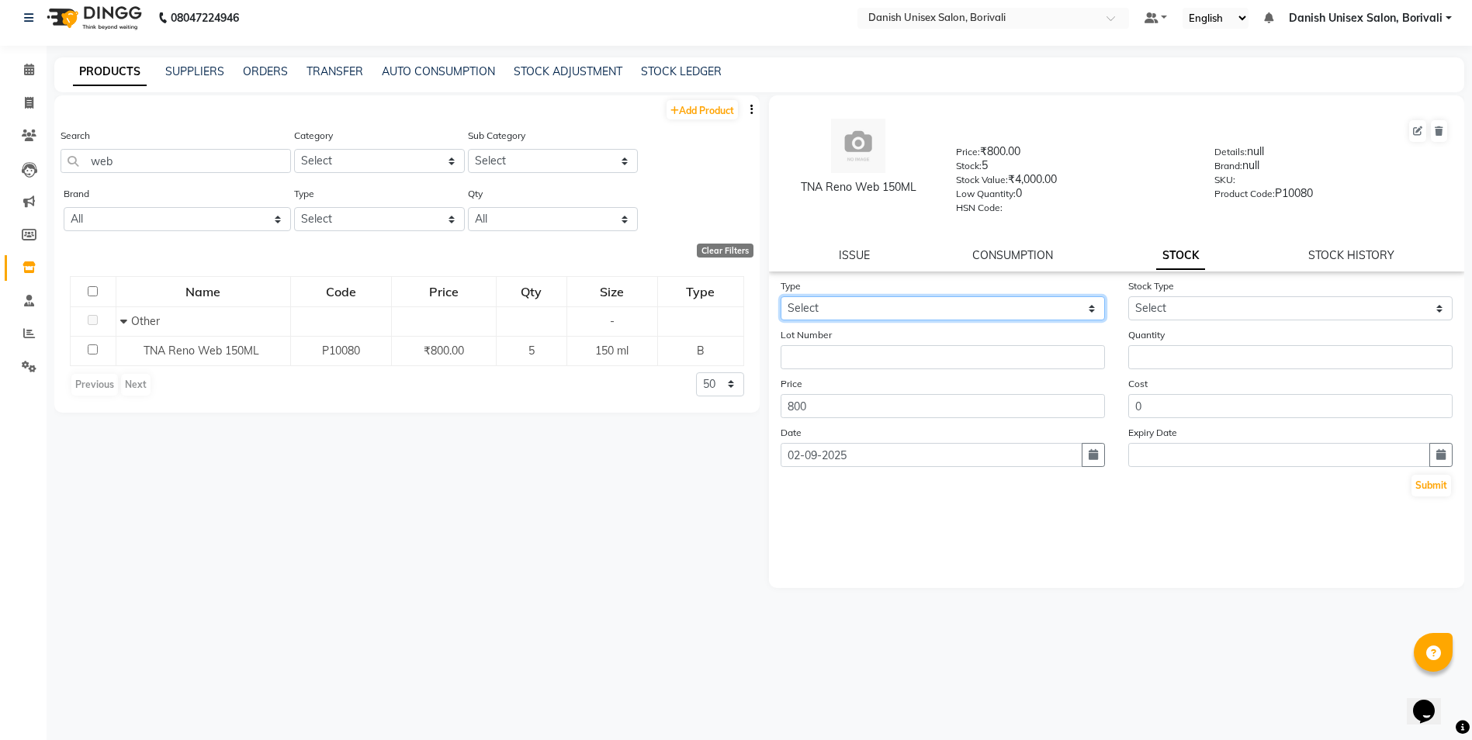
click at [900, 316] on select "Select In Out" at bounding box center [942, 308] width 324 height 24
select select "out"
click at [780, 296] on select "Select In Out" at bounding box center [942, 308] width 324 height 24
select select
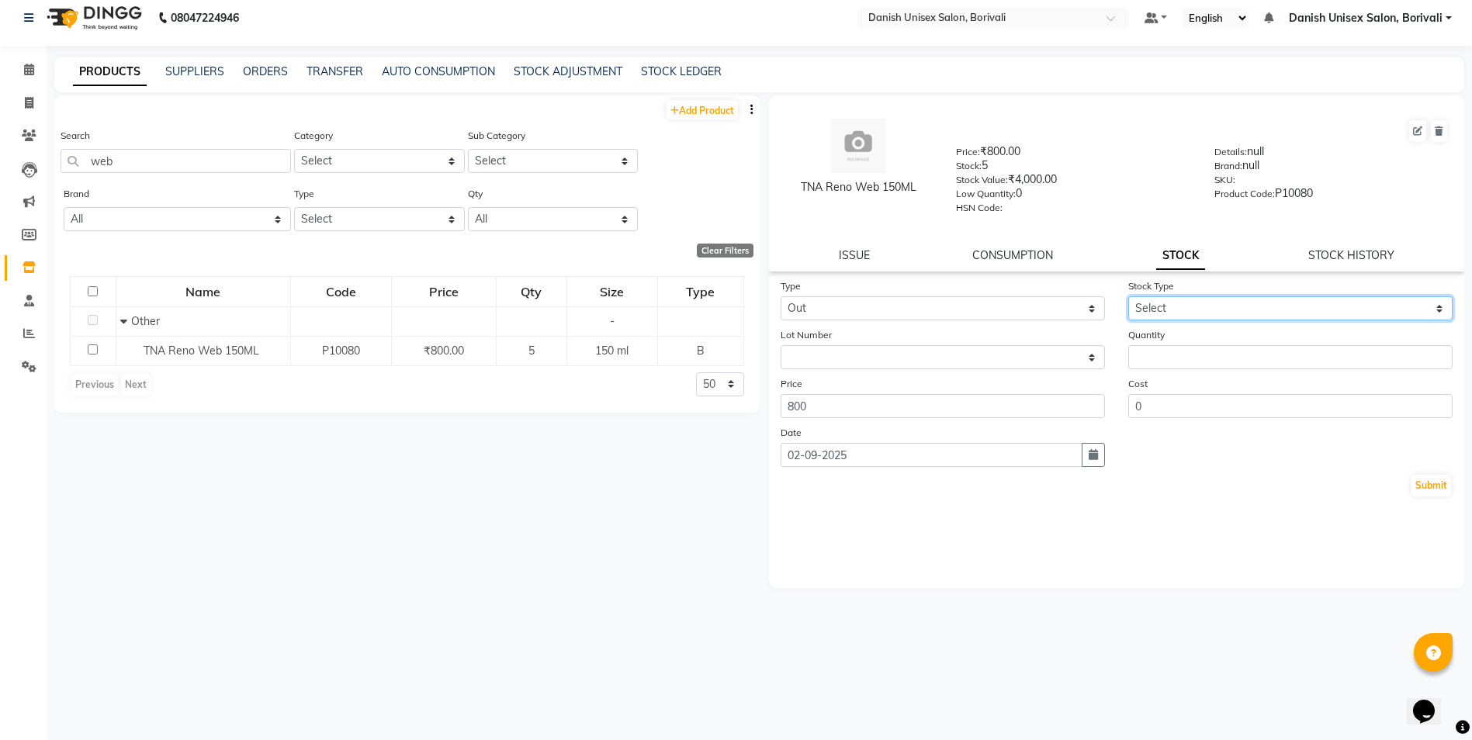
click at [1143, 298] on select "Select Internal Use Damaged Expired Adjustment Return Other" at bounding box center [1290, 308] width 324 height 24
select select "other"
click at [1128, 296] on select "Select Internal Use Damaged Expired Adjustment Return Other" at bounding box center [1290, 308] width 324 height 24
click at [1195, 351] on input "number" at bounding box center [1290, 357] width 324 height 24
type input "1"
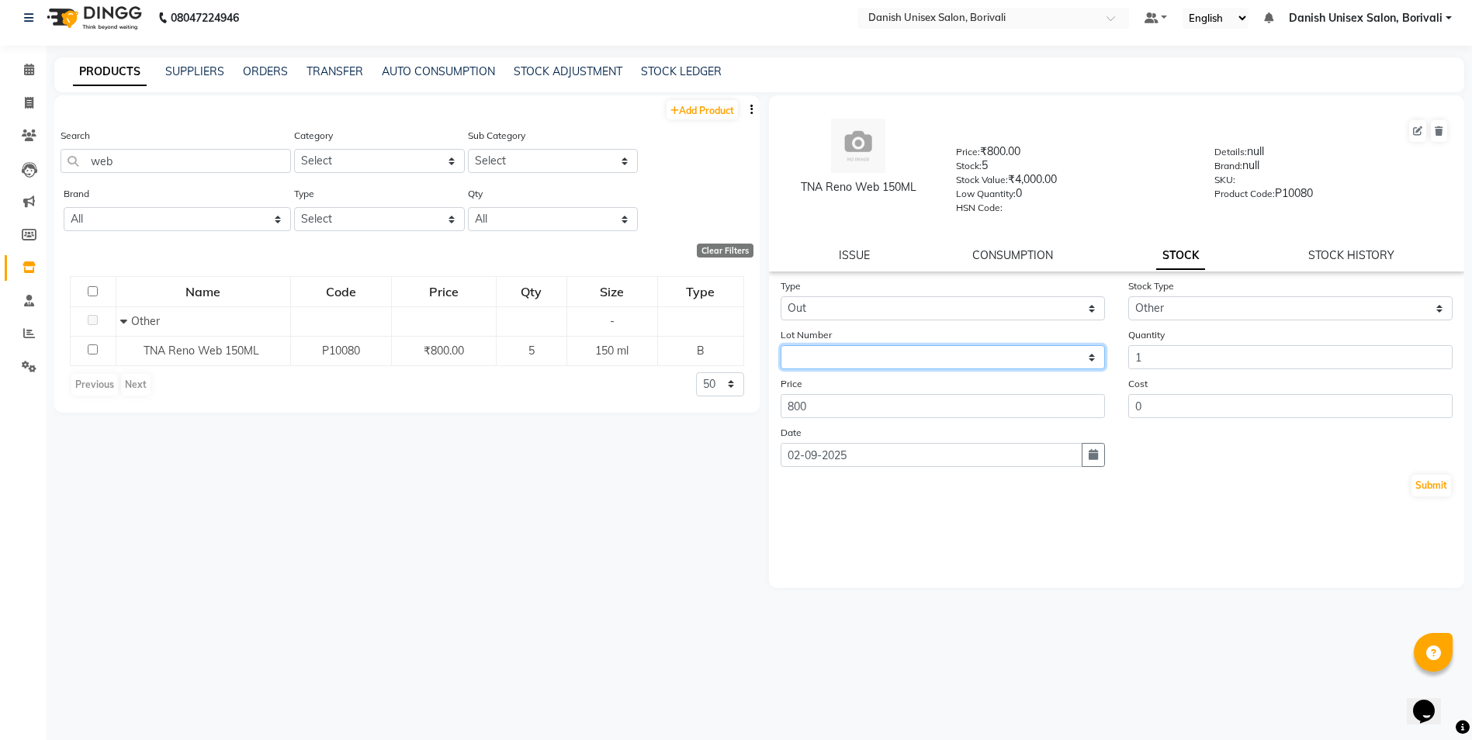
click at [894, 355] on select "None" at bounding box center [942, 357] width 324 height 24
click at [1439, 480] on button "Submit" at bounding box center [1431, 486] width 40 height 22
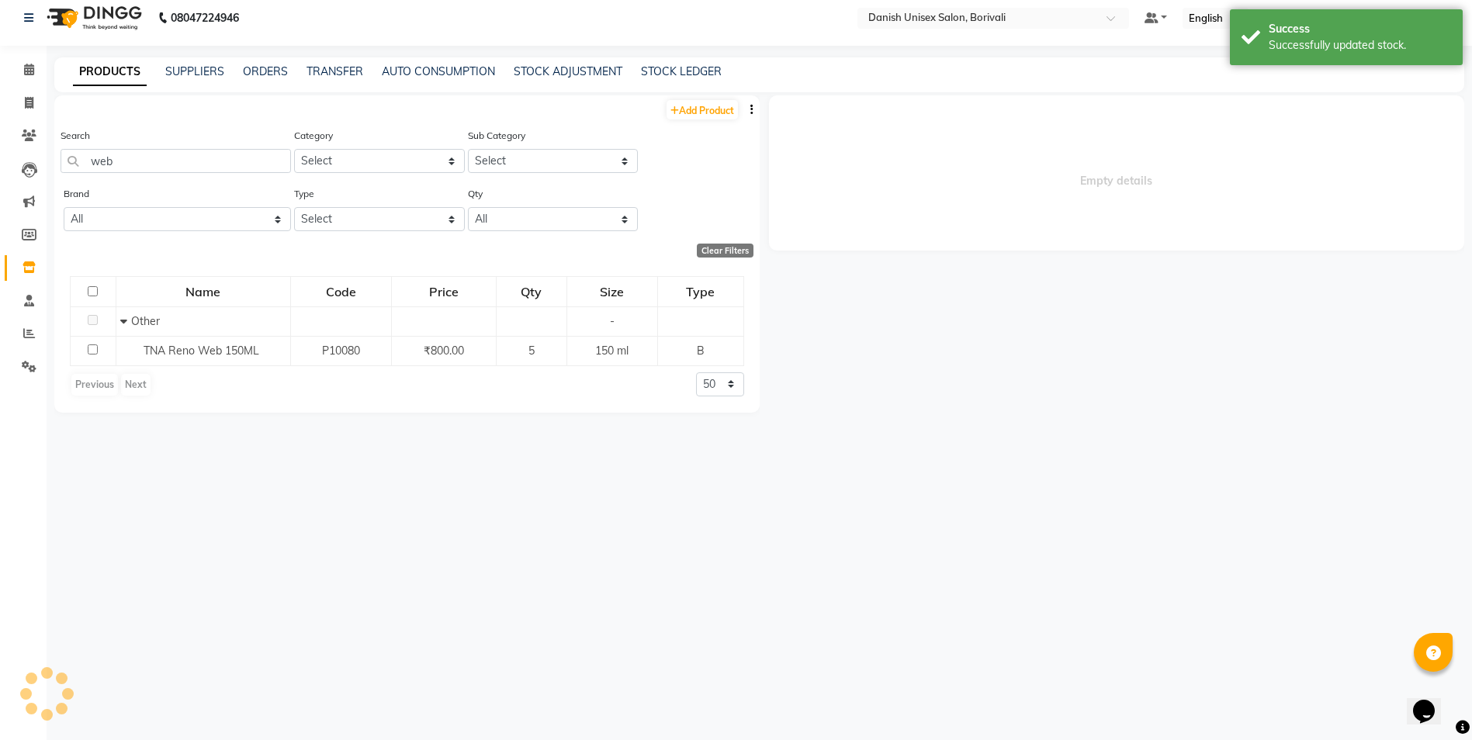
select select
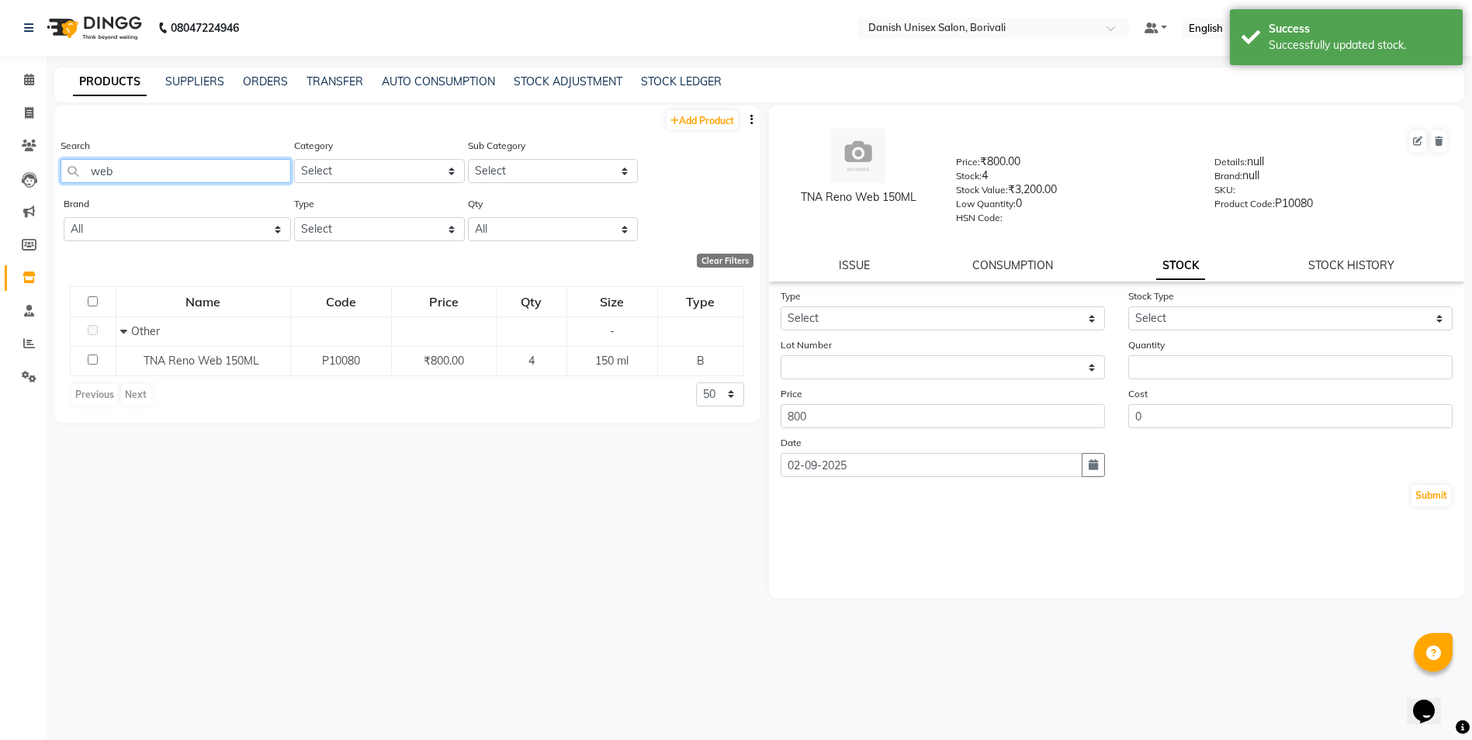
click at [181, 171] on input "web" at bounding box center [176, 171] width 230 height 24
type input "w"
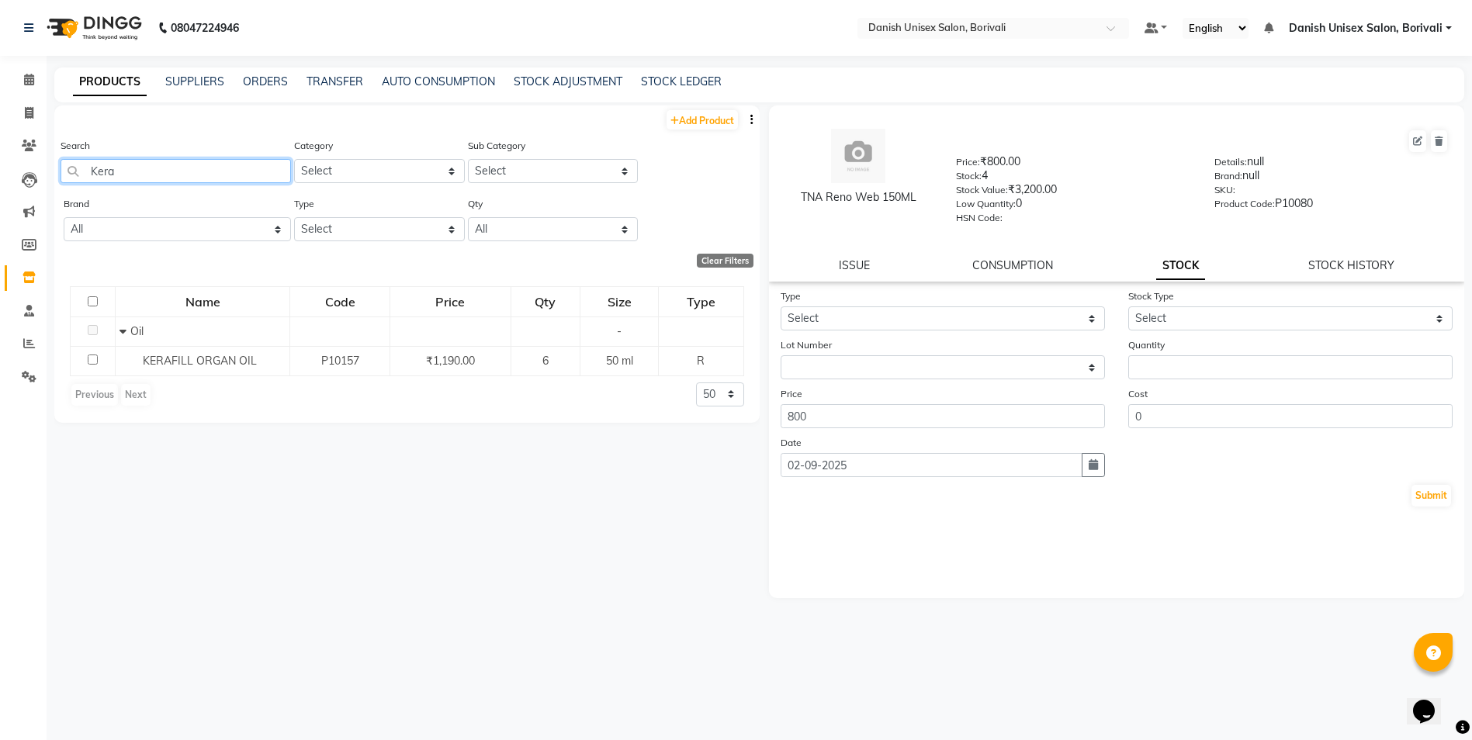
type input "Kera"
click at [870, 313] on select "Select In Out" at bounding box center [942, 318] width 324 height 24
select select "out"
click at [780, 306] on select "Select In Out" at bounding box center [942, 318] width 324 height 24
click at [801, 372] on select "None" at bounding box center [942, 367] width 324 height 24
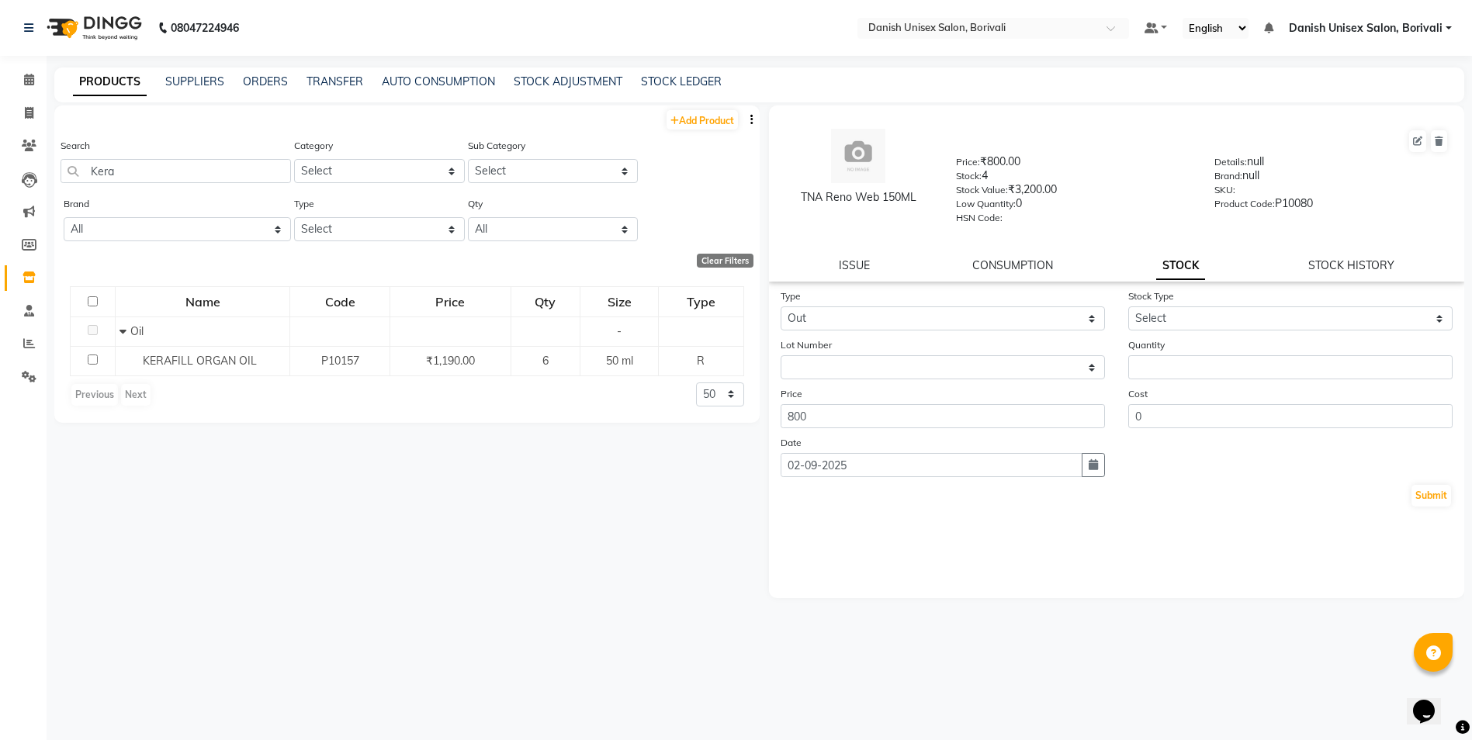
click at [822, 333] on form "Type Select In Out Stock Type Select Internal Use Damaged Expired Adjustment Re…" at bounding box center [1116, 398] width 673 height 220
click at [1140, 370] on input "number" at bounding box center [1290, 367] width 324 height 24
type input "3"
click at [1154, 313] on select "Select Internal Use Damaged Expired Adjustment Return Other" at bounding box center [1290, 318] width 324 height 24
select select "internal use"
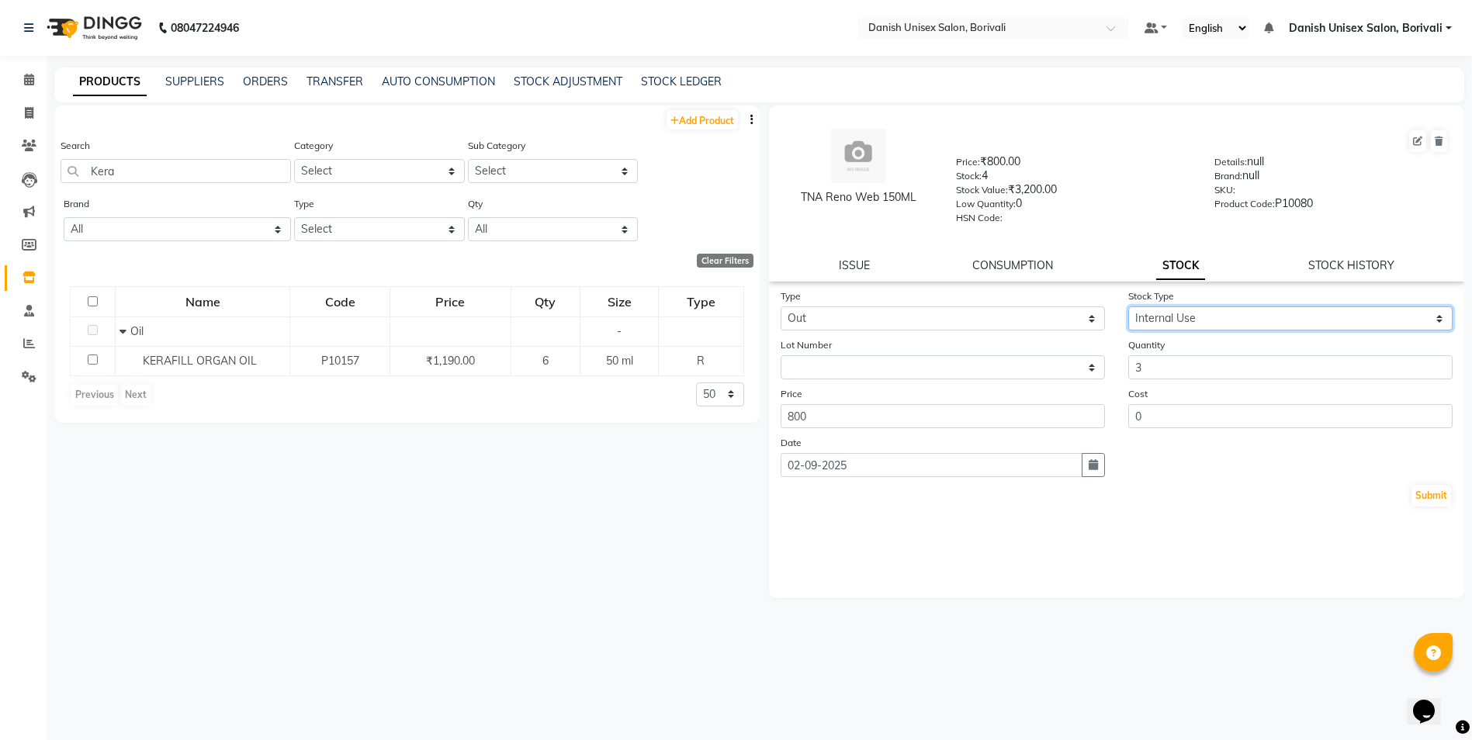
click at [1128, 306] on select "Select Internal Use Damaged Expired Adjustment Return Other" at bounding box center [1290, 318] width 324 height 24
click at [1429, 496] on button "Submit" at bounding box center [1431, 496] width 40 height 22
select select
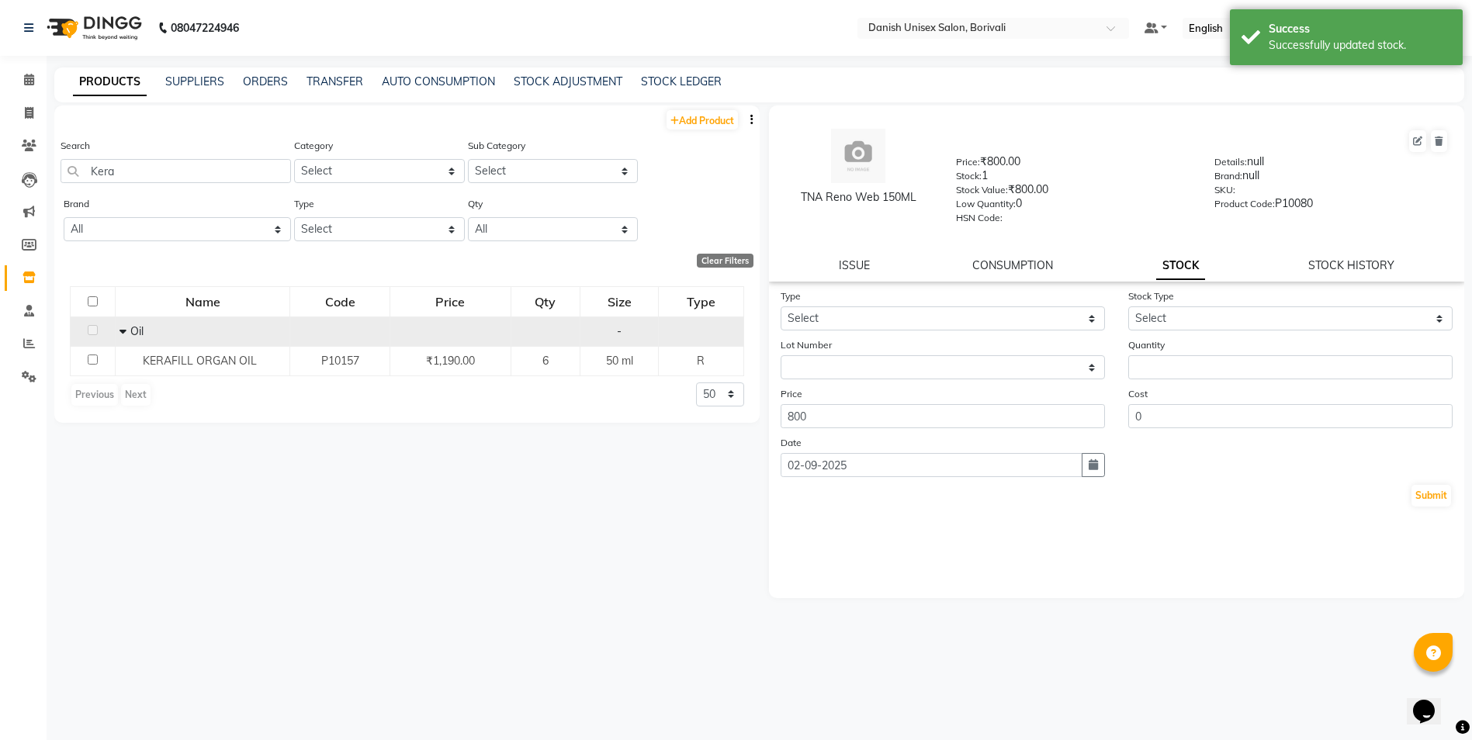
click at [123, 336] on icon at bounding box center [122, 331] width 7 height 11
click at [129, 331] on icon at bounding box center [127, 331] width 5 height 11
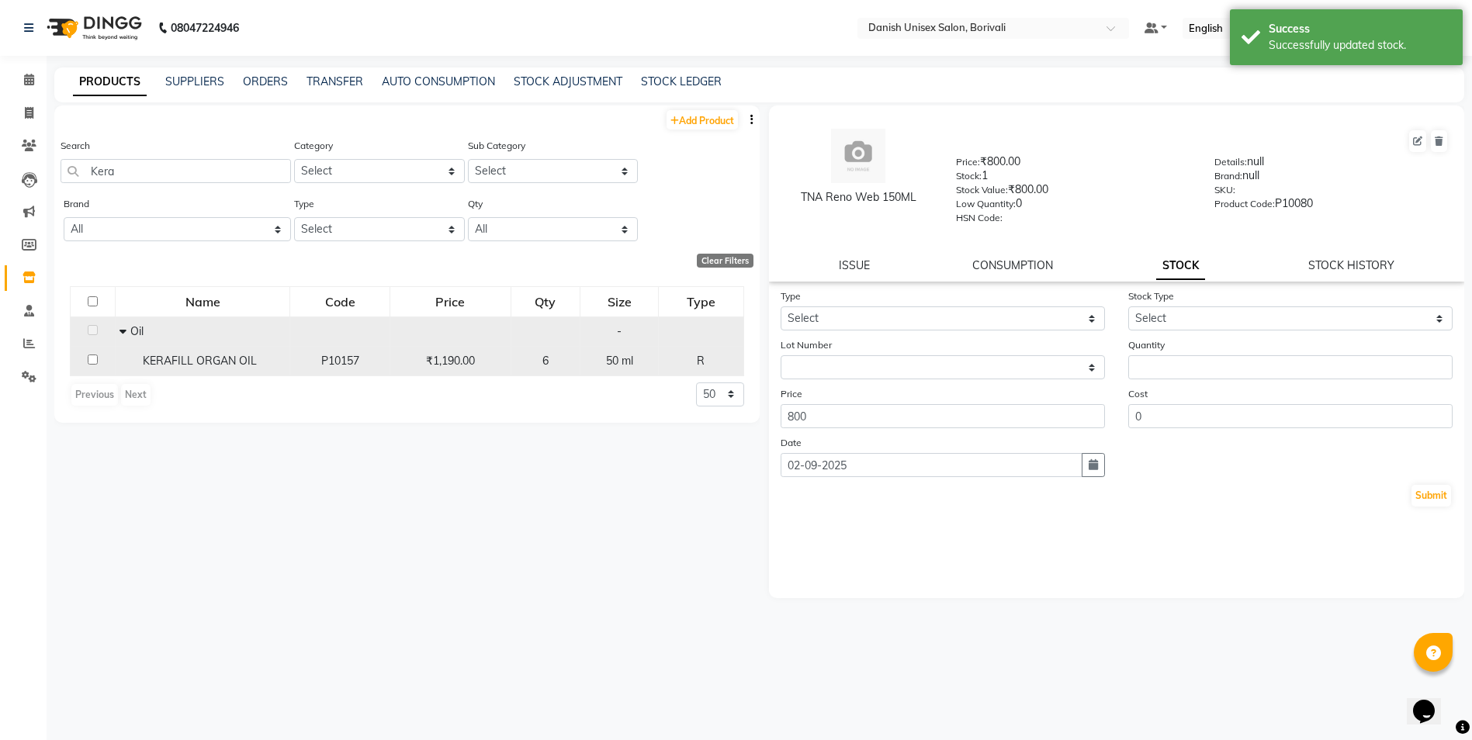
click at [540, 353] on div "6" at bounding box center [545, 361] width 57 height 16
select select
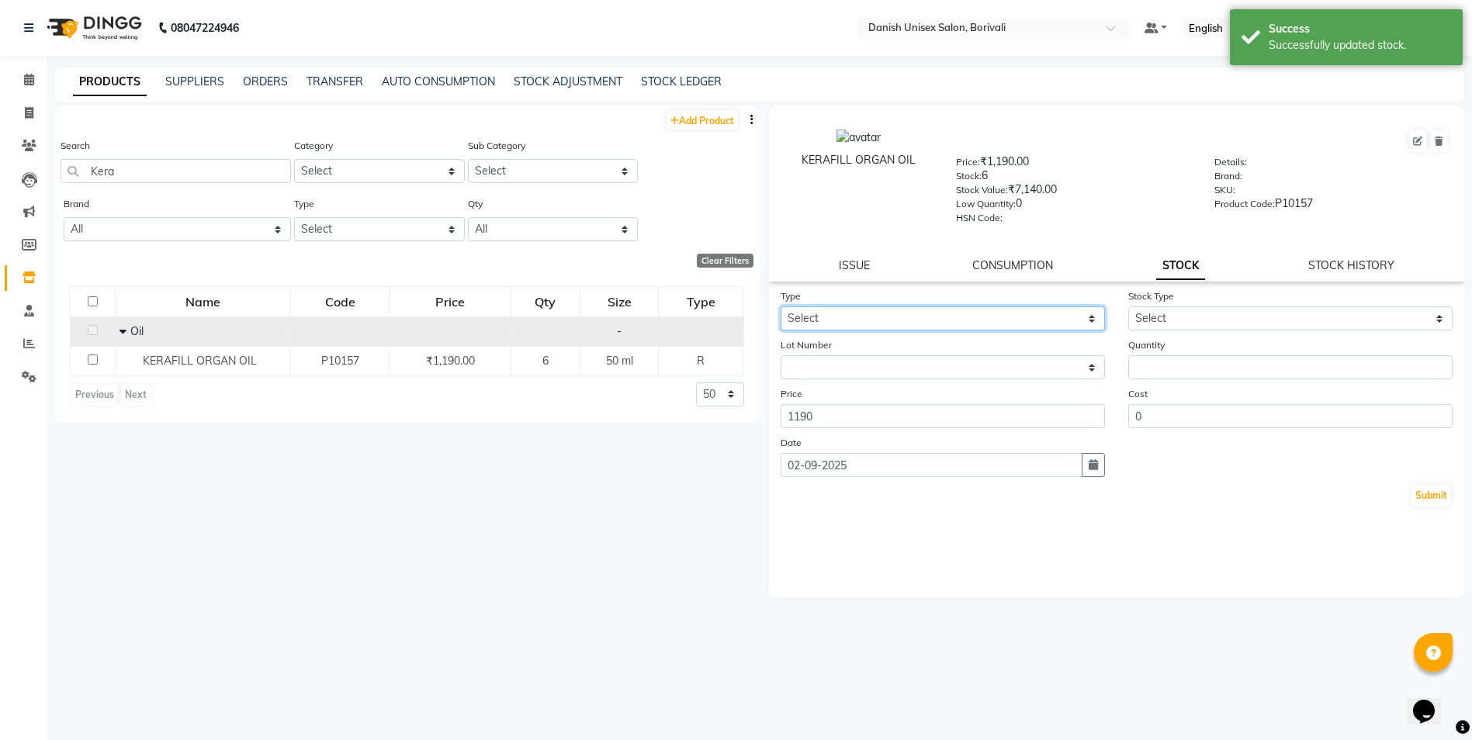
click at [920, 317] on select "Select In Out" at bounding box center [942, 318] width 324 height 24
select select "out"
click at [780, 306] on select "Select In Out" at bounding box center [942, 318] width 324 height 24
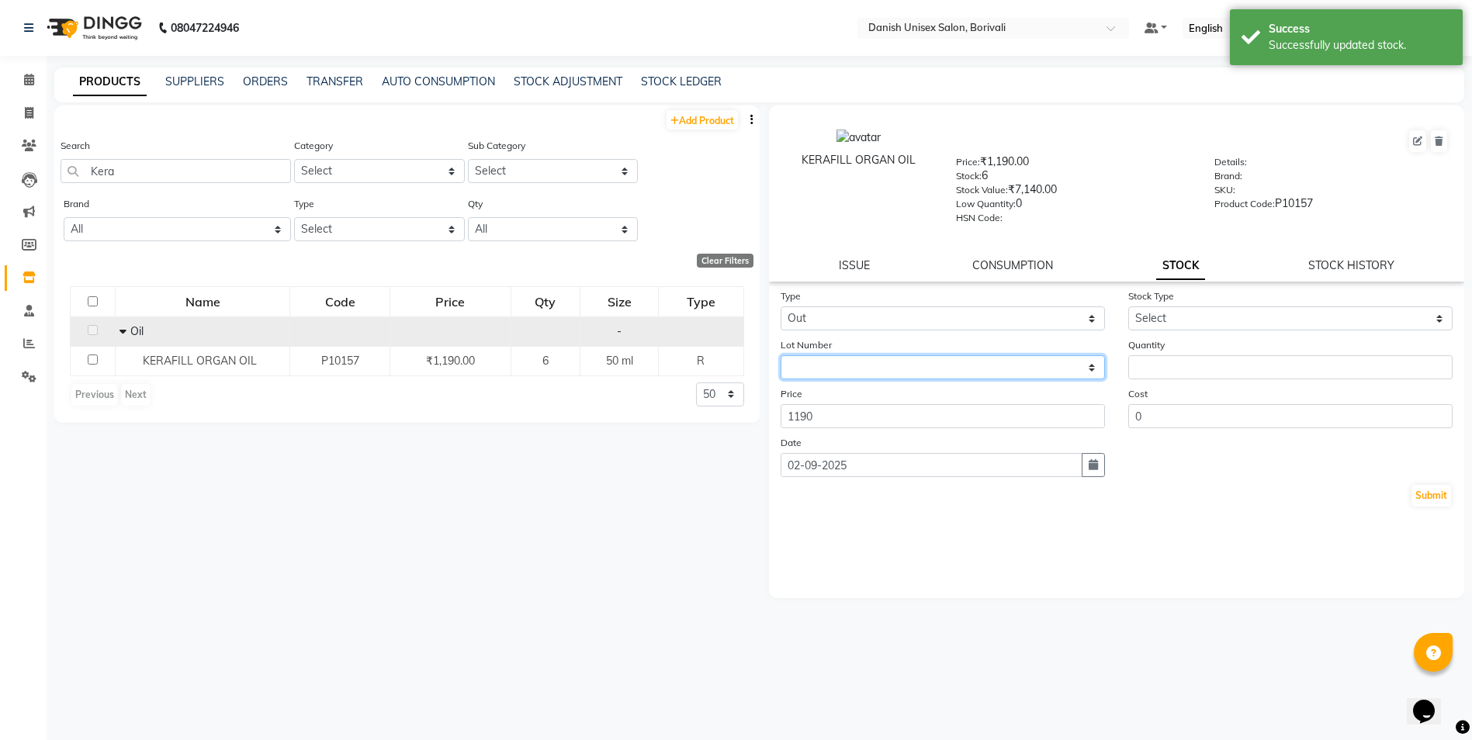
click at [825, 362] on select "None" at bounding box center [942, 367] width 324 height 24
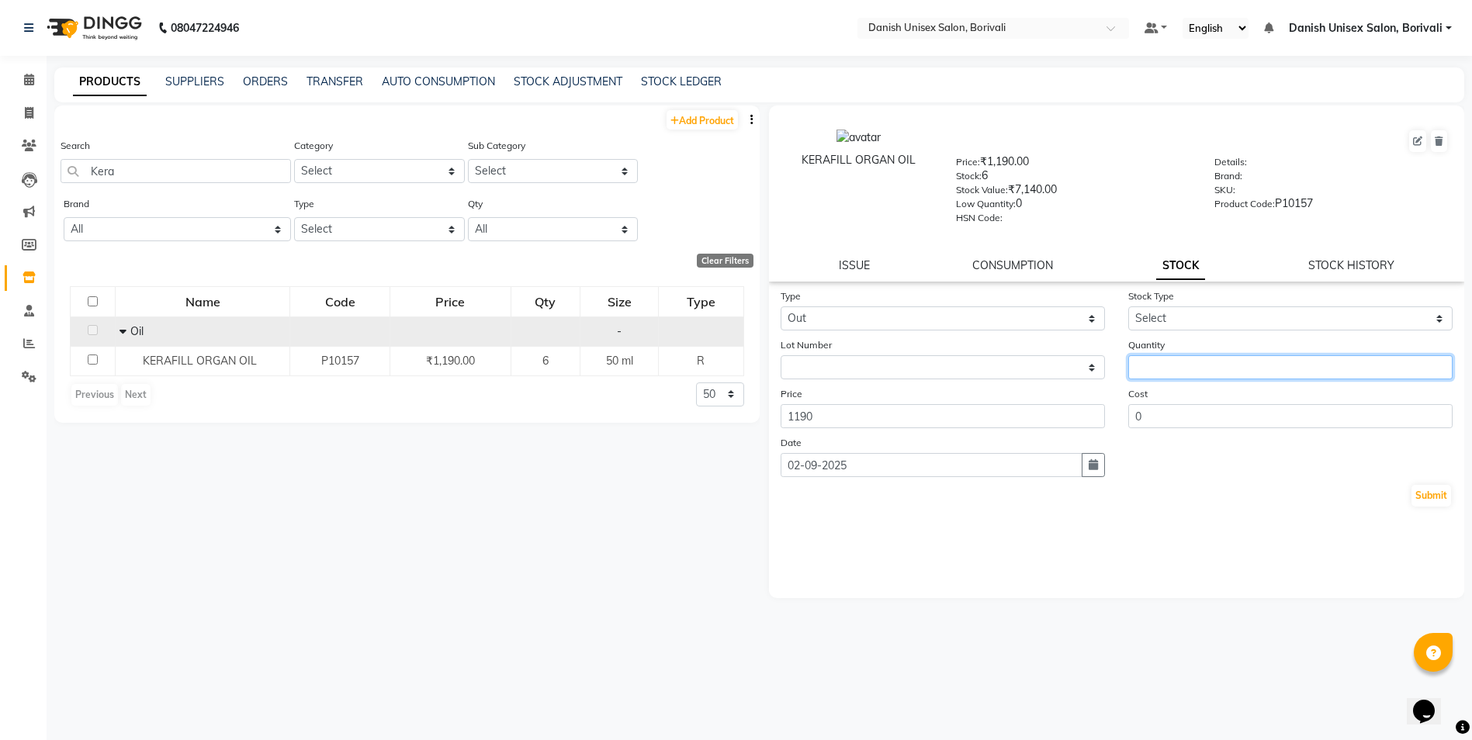
click at [1204, 365] on input "number" at bounding box center [1290, 367] width 324 height 24
type input "3"
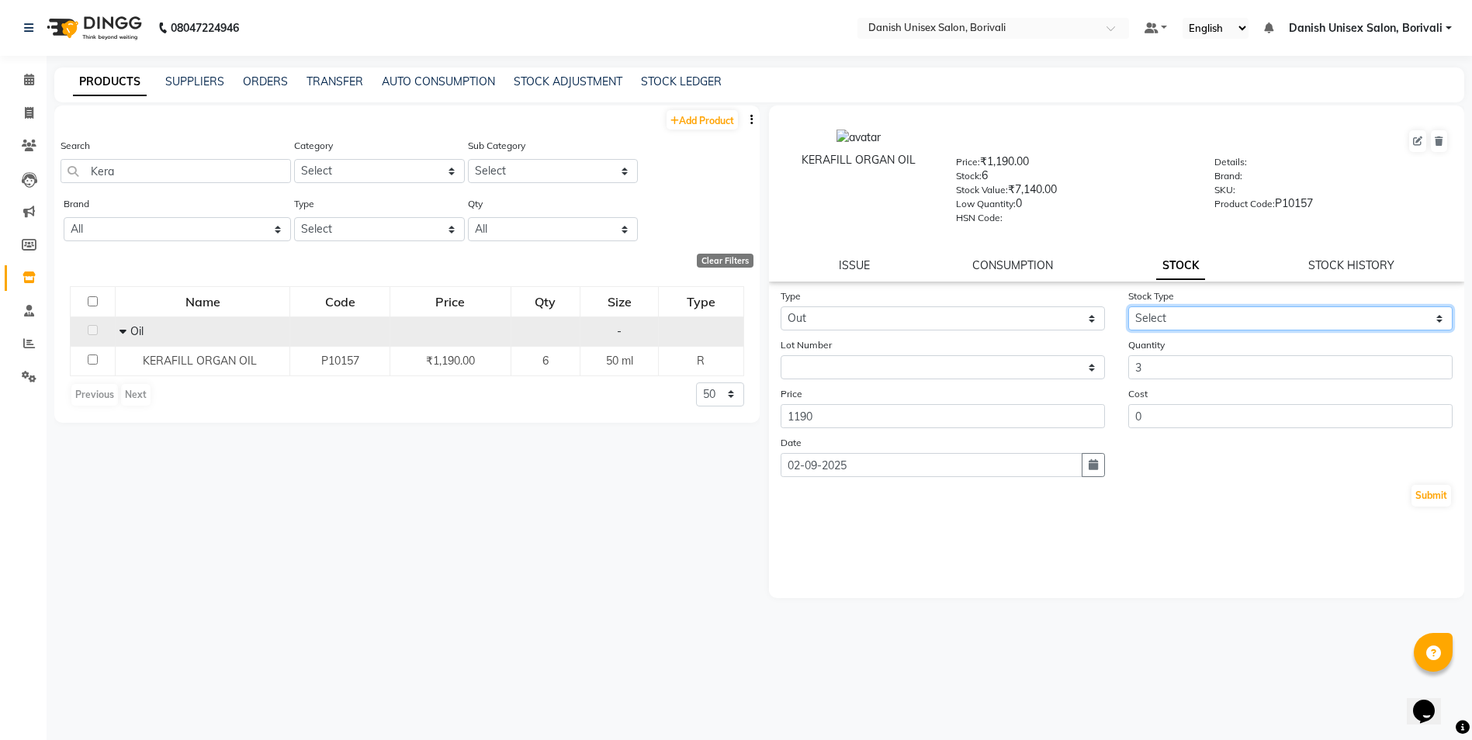
drag, startPoint x: 1171, startPoint y: 312, endPoint x: 1169, endPoint y: 330, distance: 18.7
click at [1171, 312] on select "Select Internal Use Damaged Expired Adjustment Return Other" at bounding box center [1290, 318] width 324 height 24
select select "internal use"
click at [1128, 306] on select "Select Internal Use Damaged Expired Adjustment Return Other" at bounding box center [1290, 318] width 324 height 24
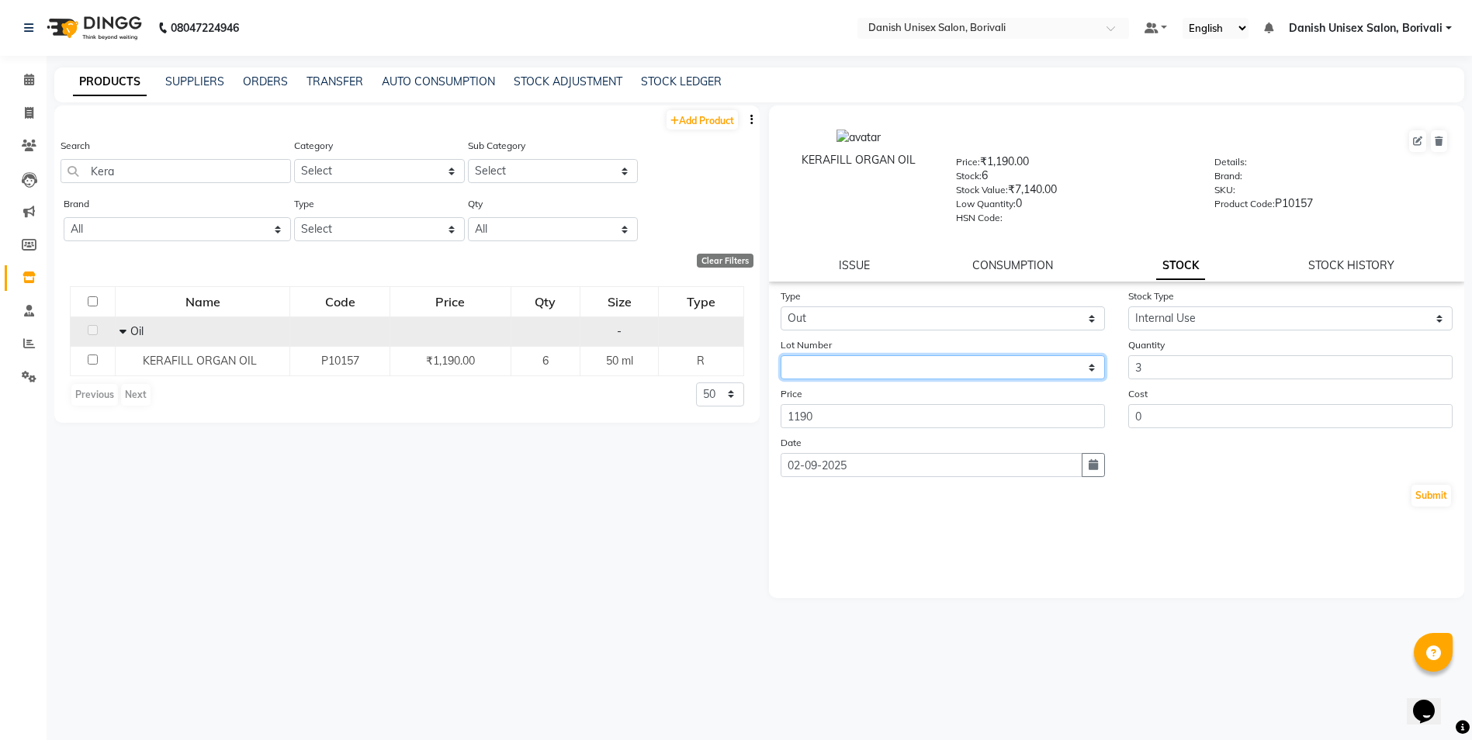
click at [828, 358] on select "None" at bounding box center [942, 367] width 324 height 24
click at [830, 369] on select "None" at bounding box center [942, 367] width 324 height 24
click at [815, 403] on div "Price 1190" at bounding box center [943, 407] width 348 height 43
click at [1434, 494] on button "Submit" at bounding box center [1431, 496] width 40 height 22
select select
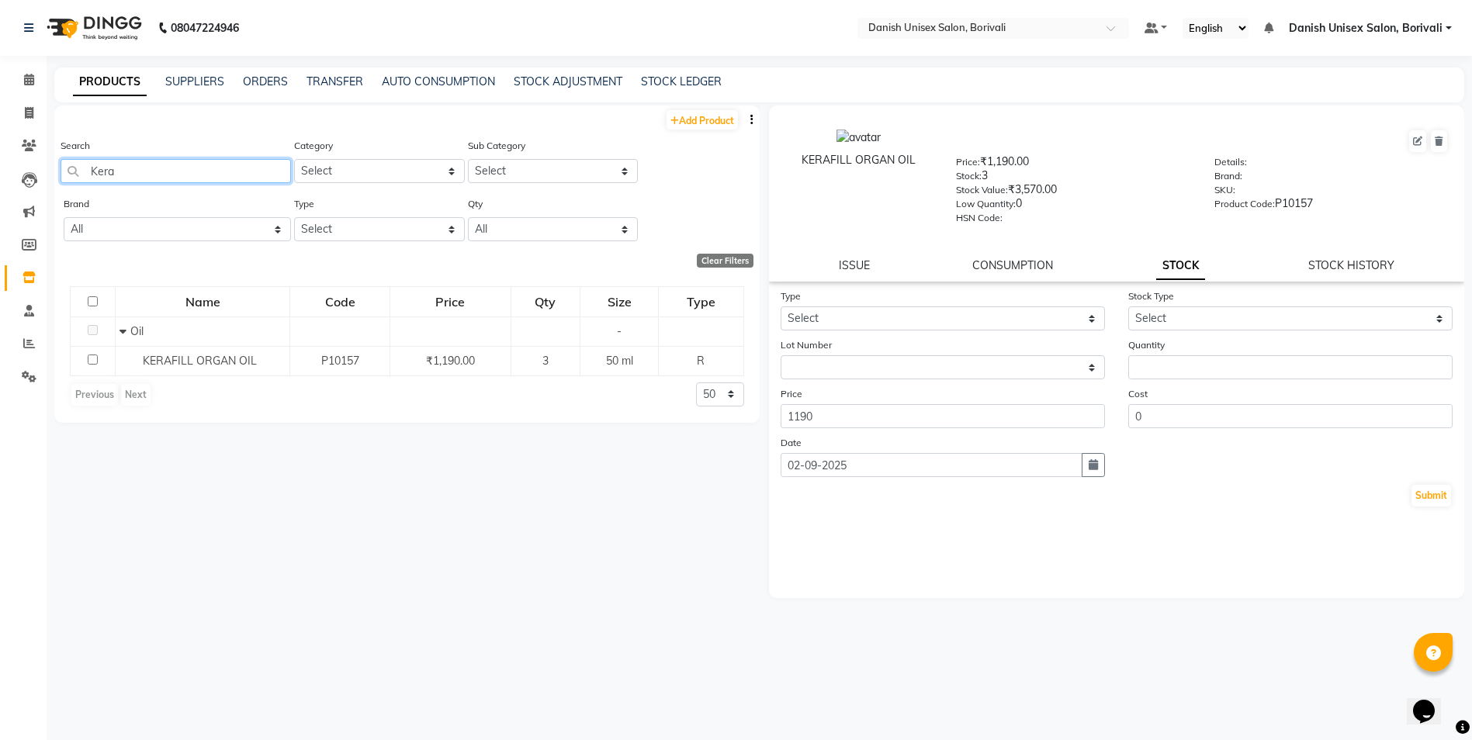
click at [123, 171] on input "Kera" at bounding box center [176, 171] width 230 height 24
type input "K"
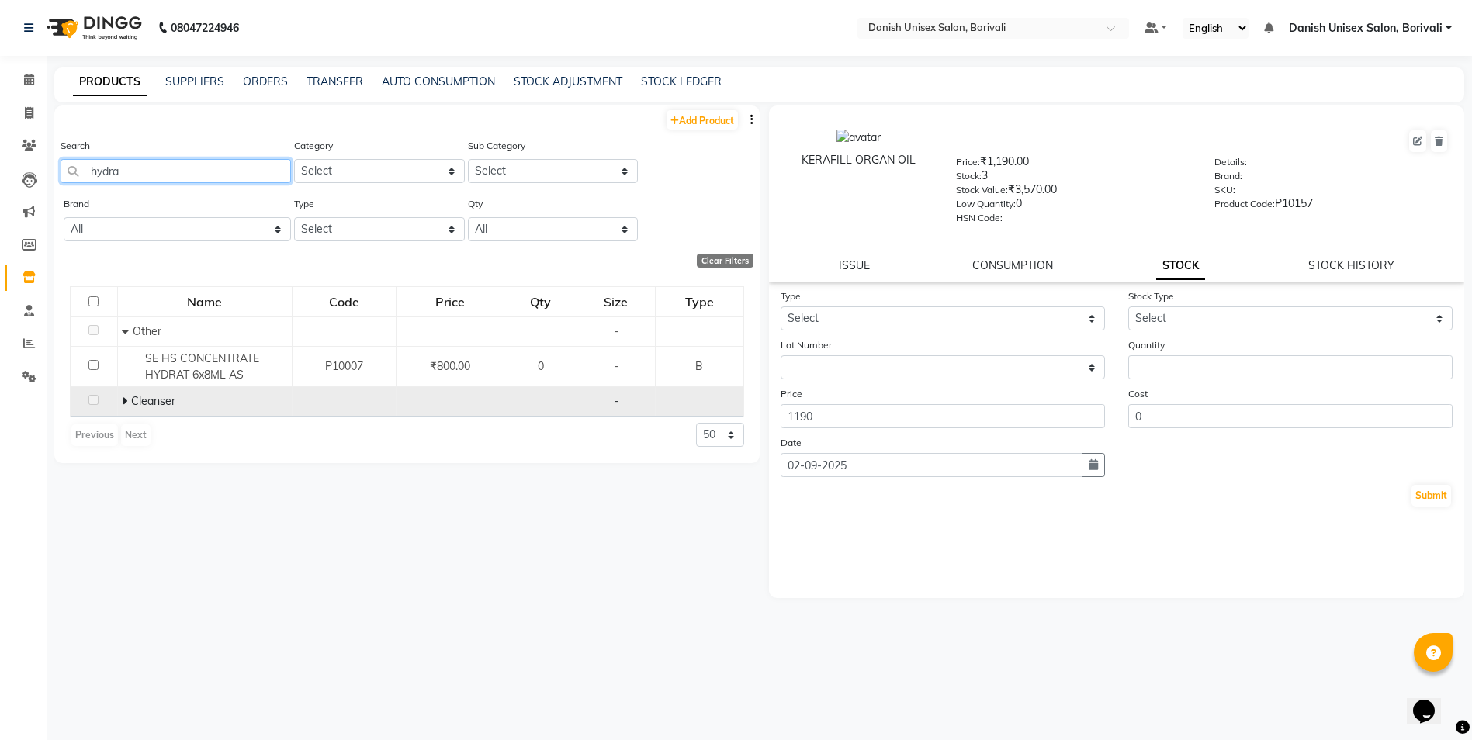
type input "hydra"
click at [126, 402] on icon at bounding box center [124, 401] width 5 height 11
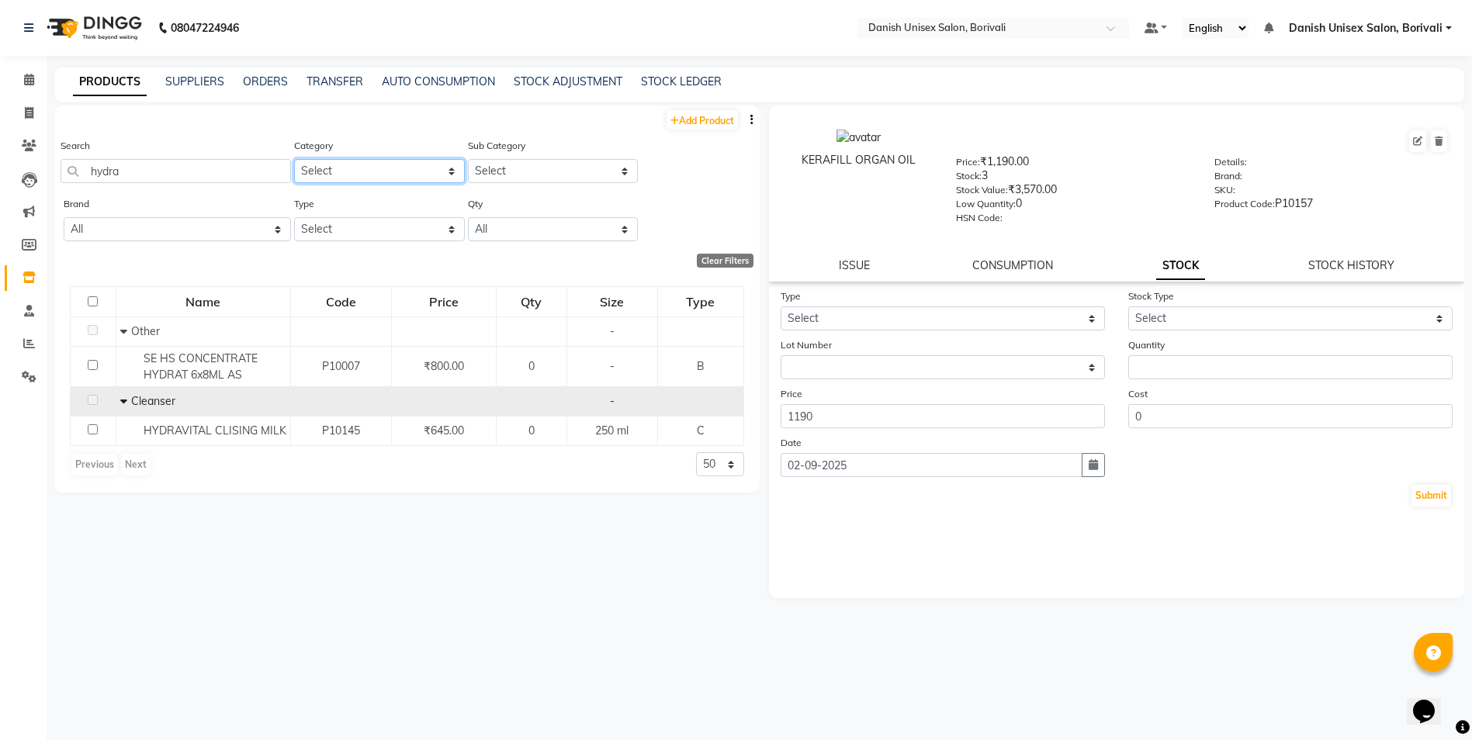
click at [345, 172] on select "Select Hair Skin Makeup Personal Care Appliances [PERSON_NAME] Waxing Disposabl…" at bounding box center [379, 171] width 170 height 24
select select "1400"
click at [294, 159] on select "Select Hair Skin Makeup Personal Care Appliances [PERSON_NAME] Waxing Disposabl…" at bounding box center [379, 171] width 170 height 24
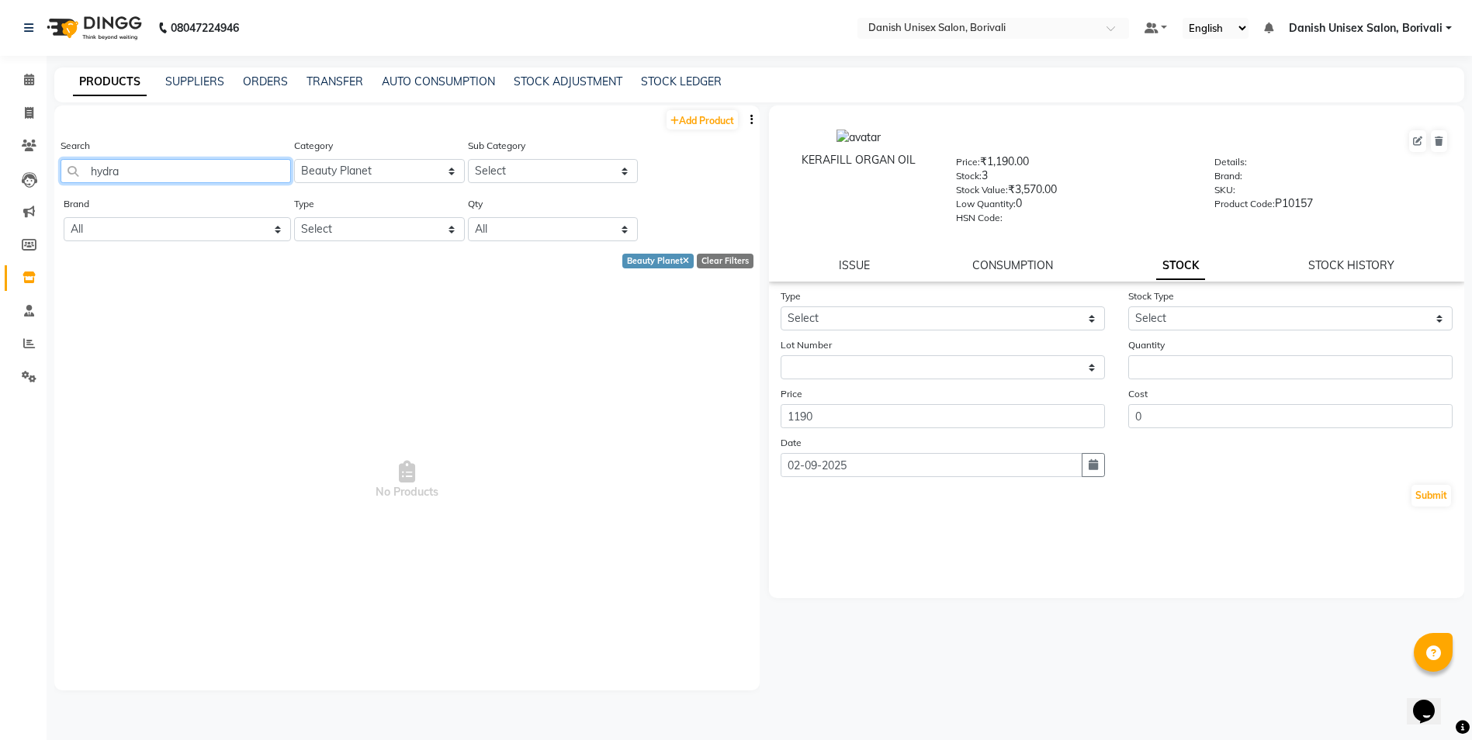
click at [126, 162] on input "hydra" at bounding box center [176, 171] width 230 height 24
click at [141, 164] on input "hydra" at bounding box center [176, 171] width 230 height 24
type input "h"
click at [390, 163] on select "Select Hair Skin Makeup Personal Care Appliances [PERSON_NAME] Waxing Disposabl…" at bounding box center [379, 171] width 170 height 24
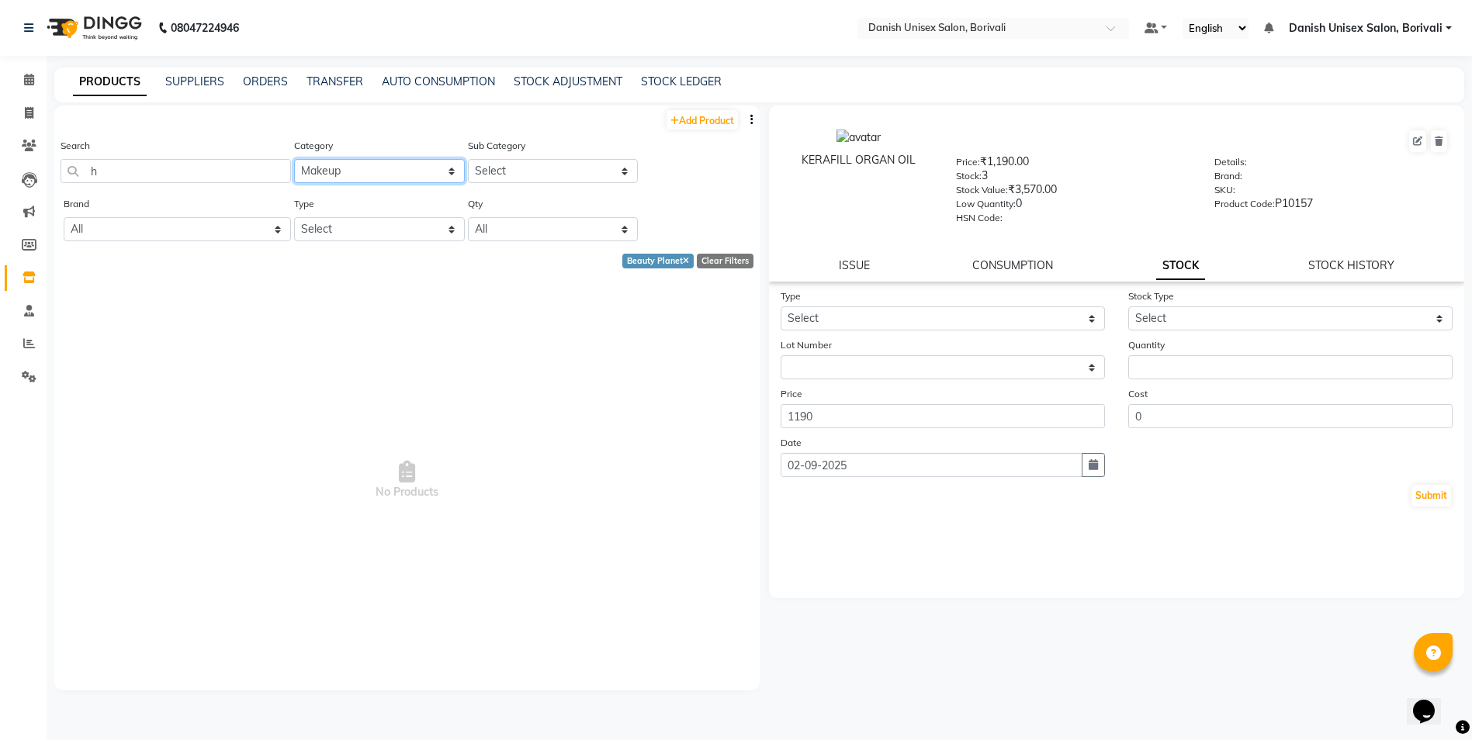
click at [294, 159] on select "Select Hair Skin Makeup Personal Care Appliances [PERSON_NAME] Waxing Disposabl…" at bounding box center [379, 171] width 170 height 24
click at [344, 175] on select "Select Hair Skin Makeup Personal Care Appliances [PERSON_NAME] Waxing Disposabl…" at bounding box center [379, 171] width 170 height 24
click at [294, 159] on select "Select Hair Skin Makeup Personal Care Appliances [PERSON_NAME] Waxing Disposabl…" at bounding box center [379, 171] width 170 height 24
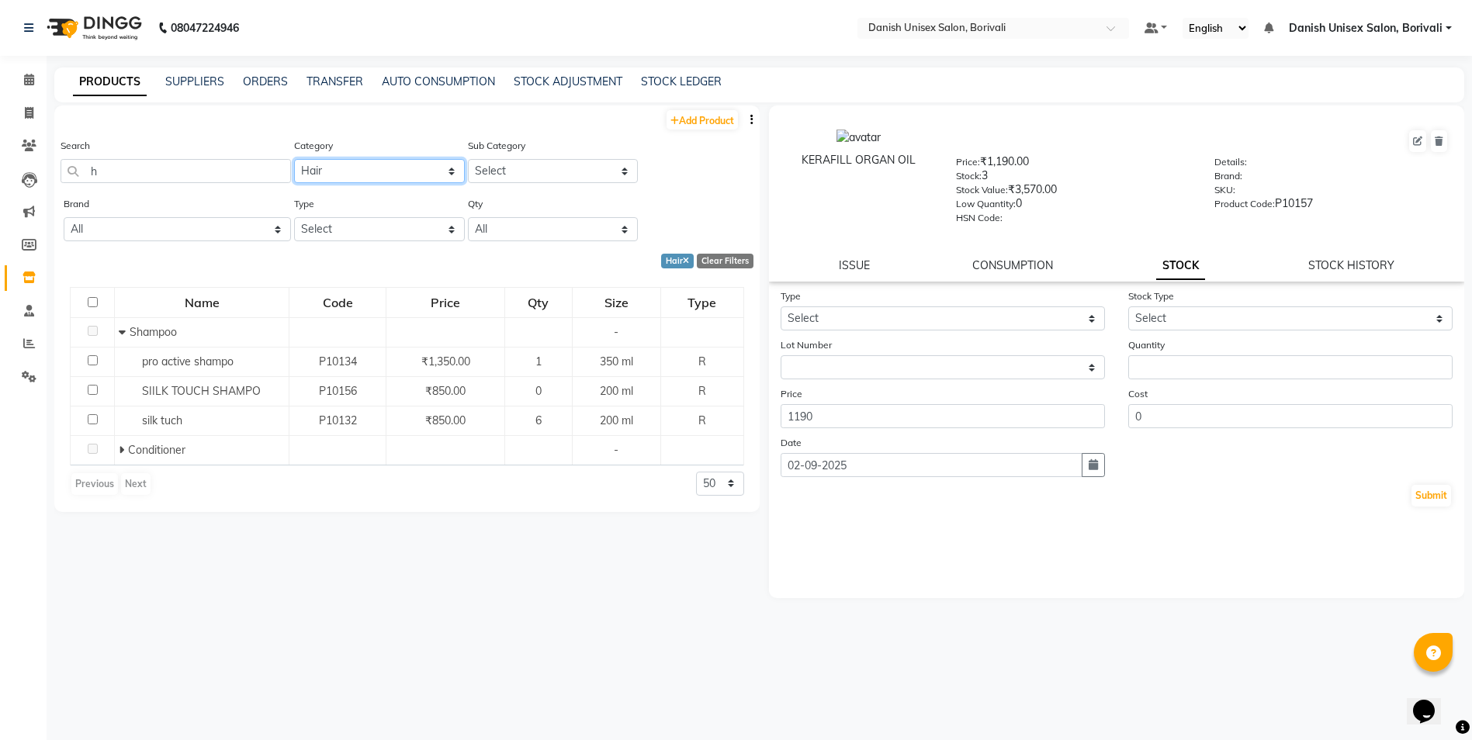
click at [361, 162] on select "Select Hair Skin Makeup Personal Care Appliances [PERSON_NAME] Waxing Disposabl…" at bounding box center [379, 171] width 170 height 24
select select "1150"
click at [294, 159] on select "Select Hair Skin Makeup Personal Care Appliances [PERSON_NAME] Waxing Disposabl…" at bounding box center [379, 171] width 170 height 24
click at [162, 179] on input "h" at bounding box center [176, 171] width 230 height 24
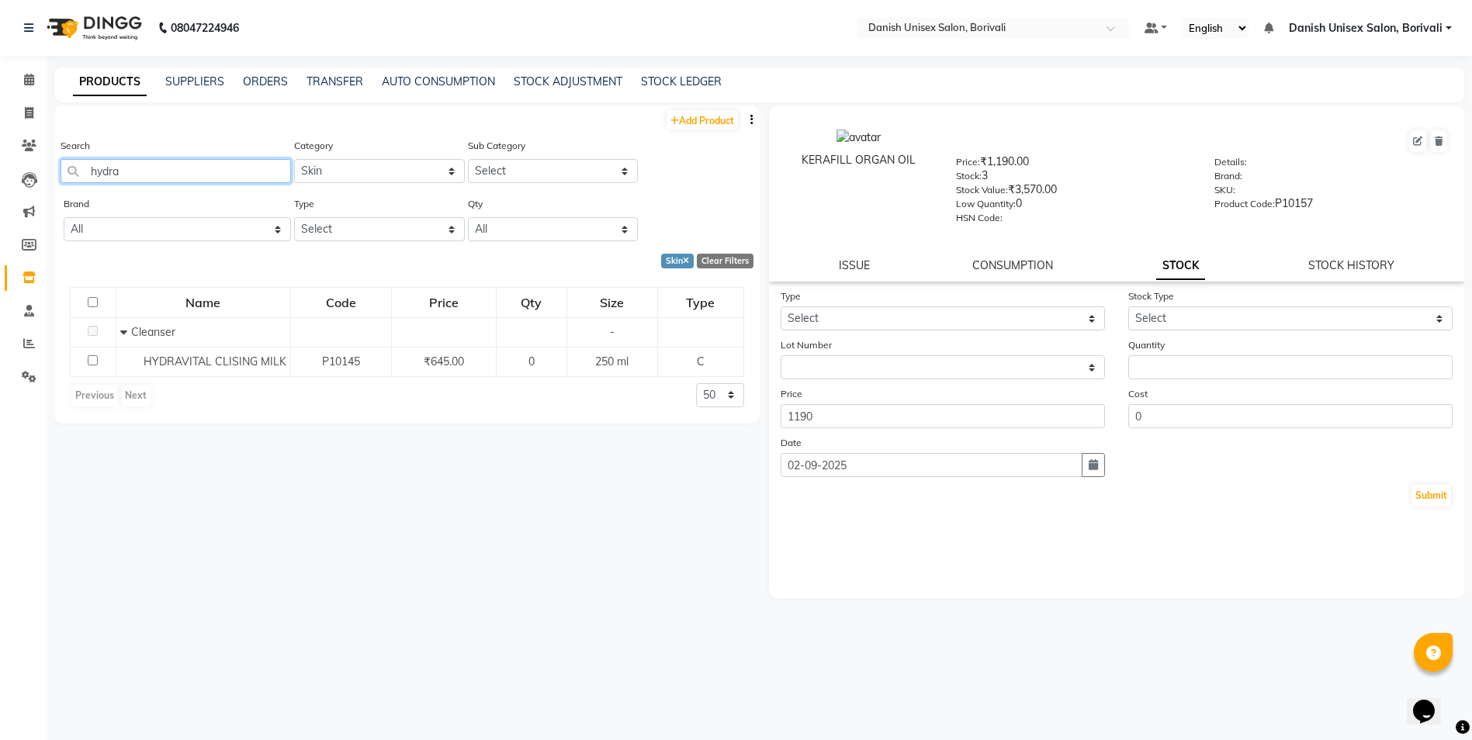
click at [168, 176] on input "hydra" at bounding box center [176, 171] width 230 height 24
type input "h"
type input "m"
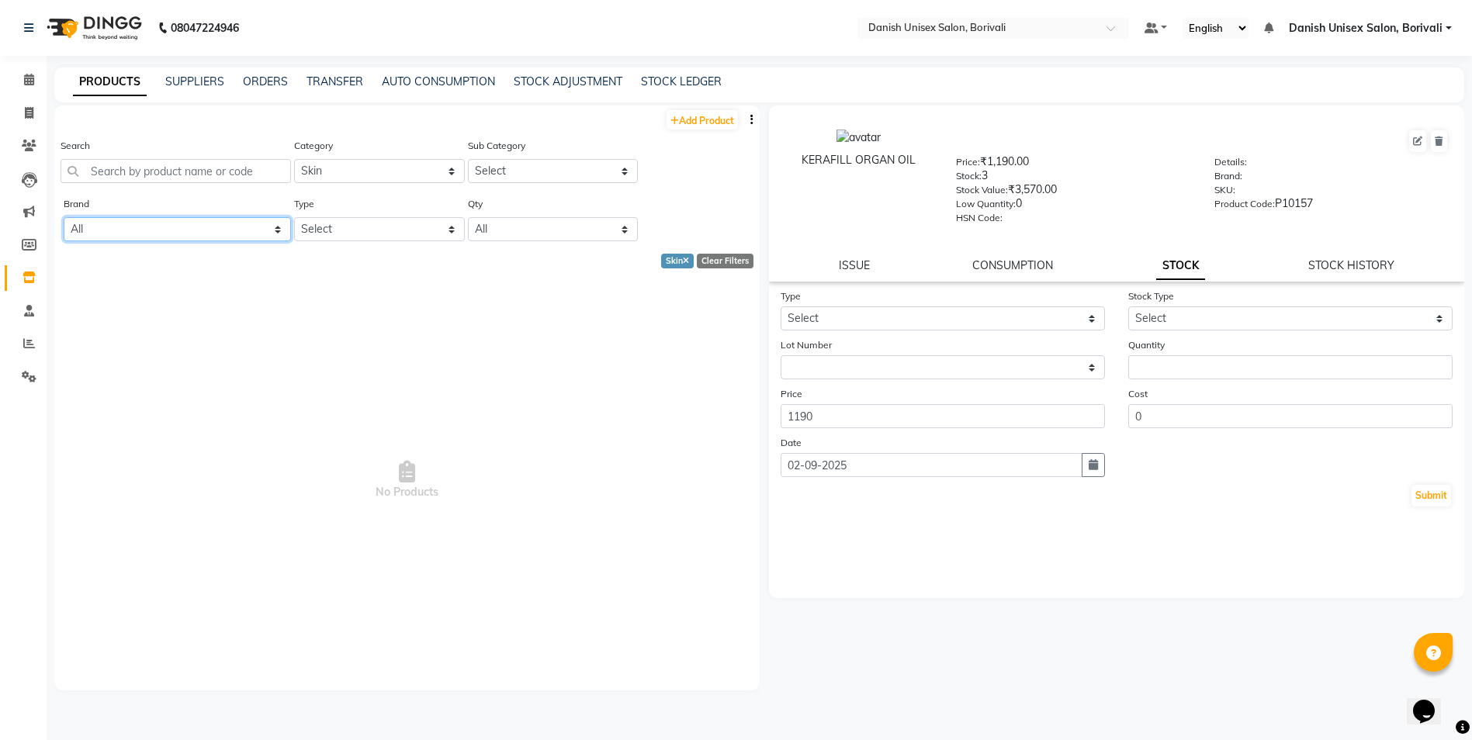
click at [143, 230] on select "All Aditya Beauty Berrys Biosoft Bio Soft Calax Calaxy Calyx Copacabana Iha Lor…" at bounding box center [177, 229] width 227 height 24
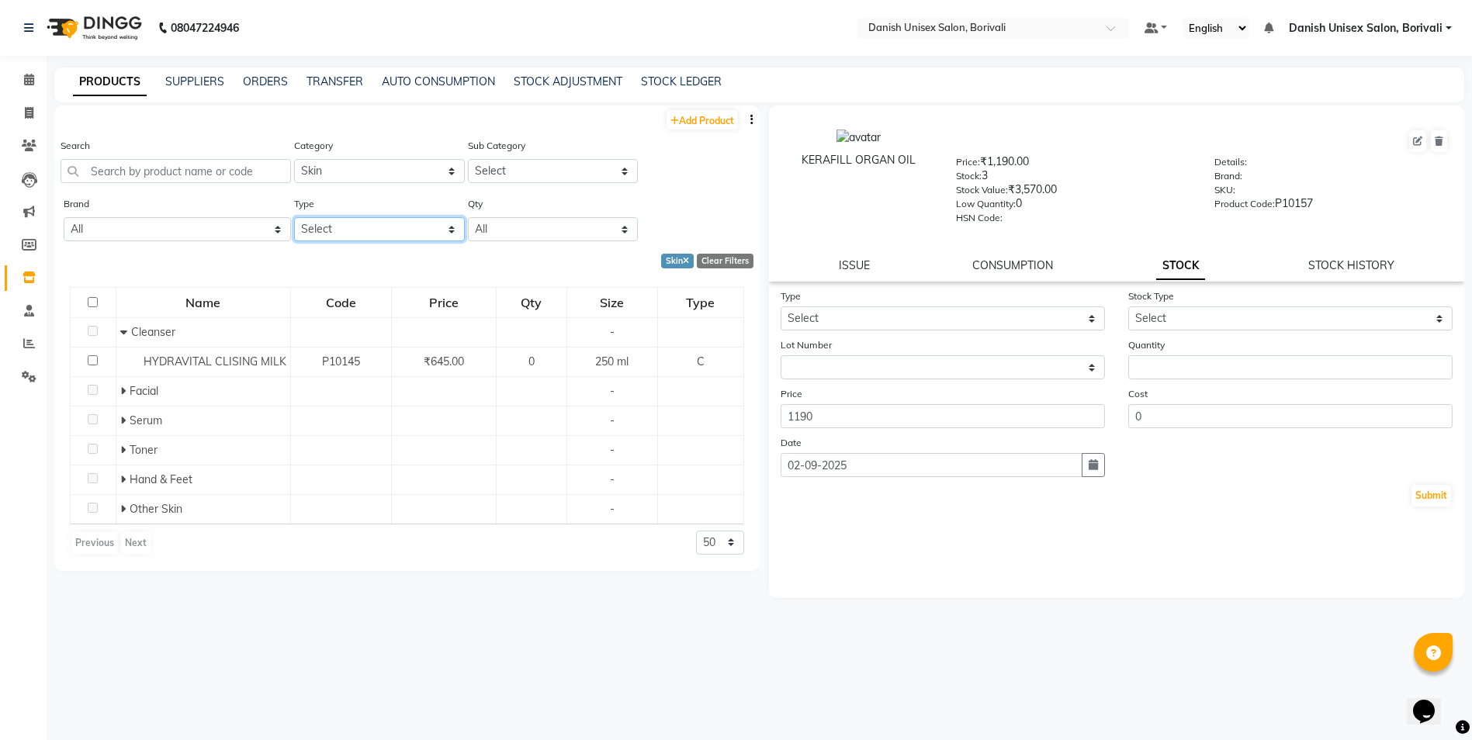
click at [373, 233] on select "Select Both Retail Consumable" at bounding box center [379, 229] width 170 height 24
click at [542, 220] on select "All Low Out Of Stock" at bounding box center [553, 229] width 170 height 24
click at [221, 233] on select "All Aditya Beauty Berrys Biosoft Bio Soft Calax Calaxy Calyx Copacabana Iha Lor…" at bounding box center [177, 229] width 227 height 24
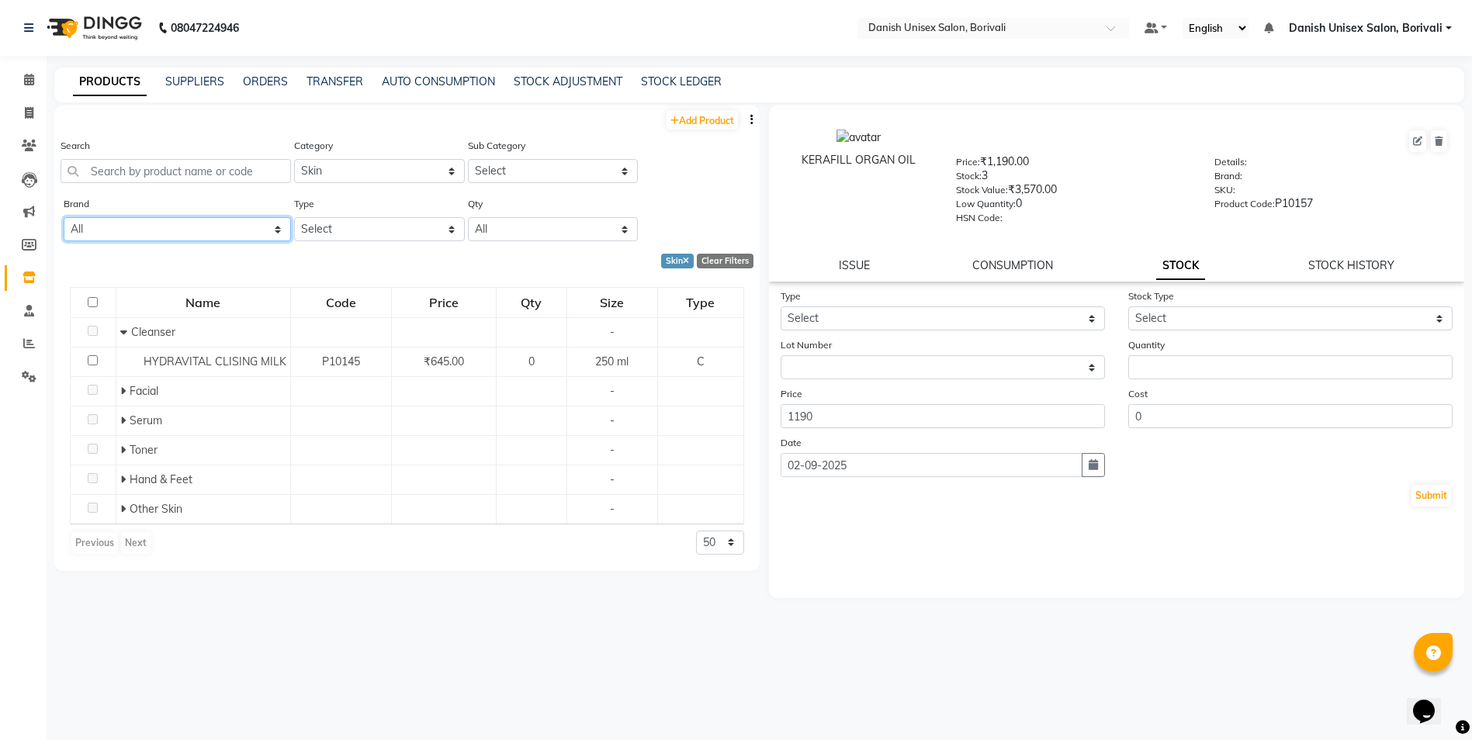
select select "beauty"
click at [64, 217] on select "All Aditya Beauty Berrys Biosoft Bio Soft Calax Calaxy Calyx Copacabana Iha Lor…" at bounding box center [177, 229] width 227 height 24
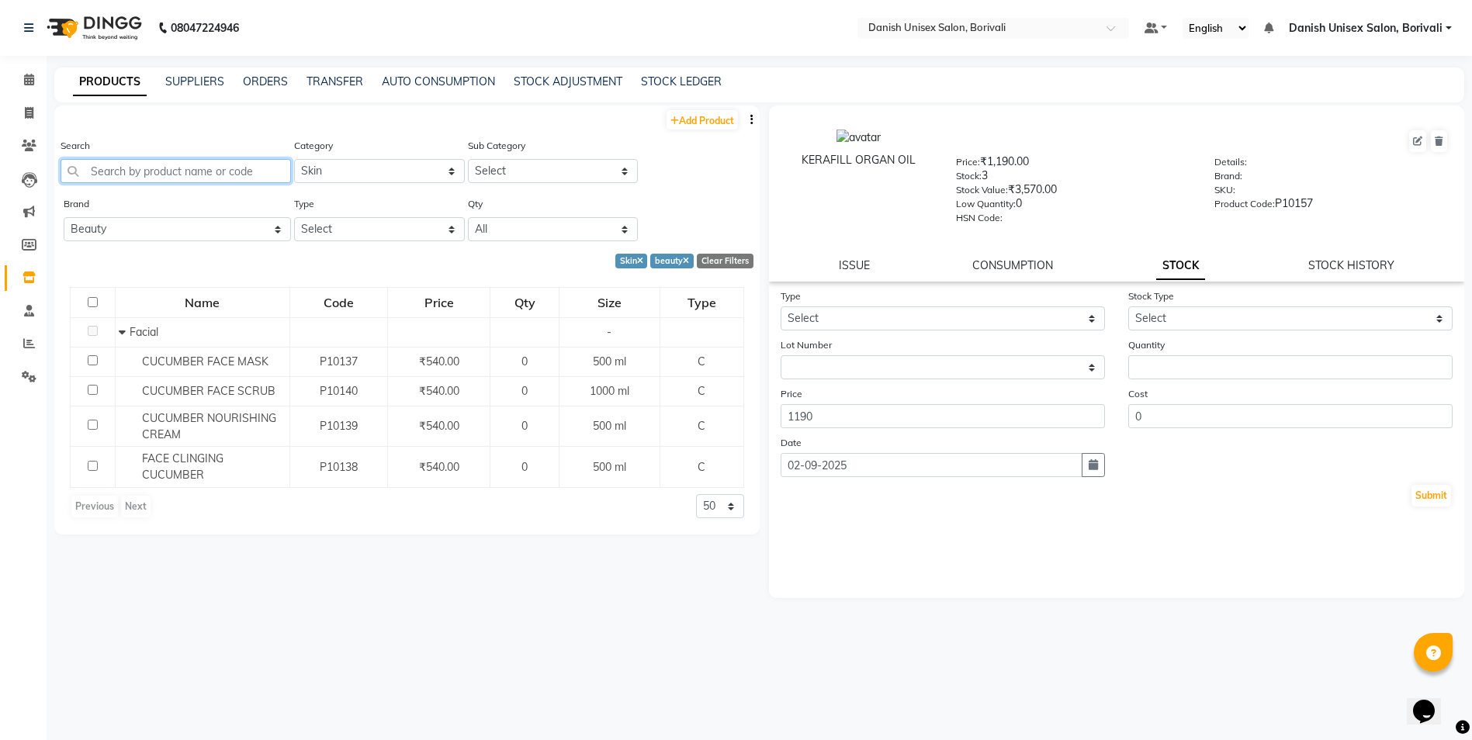
click at [147, 160] on input "text" at bounding box center [176, 171] width 230 height 24
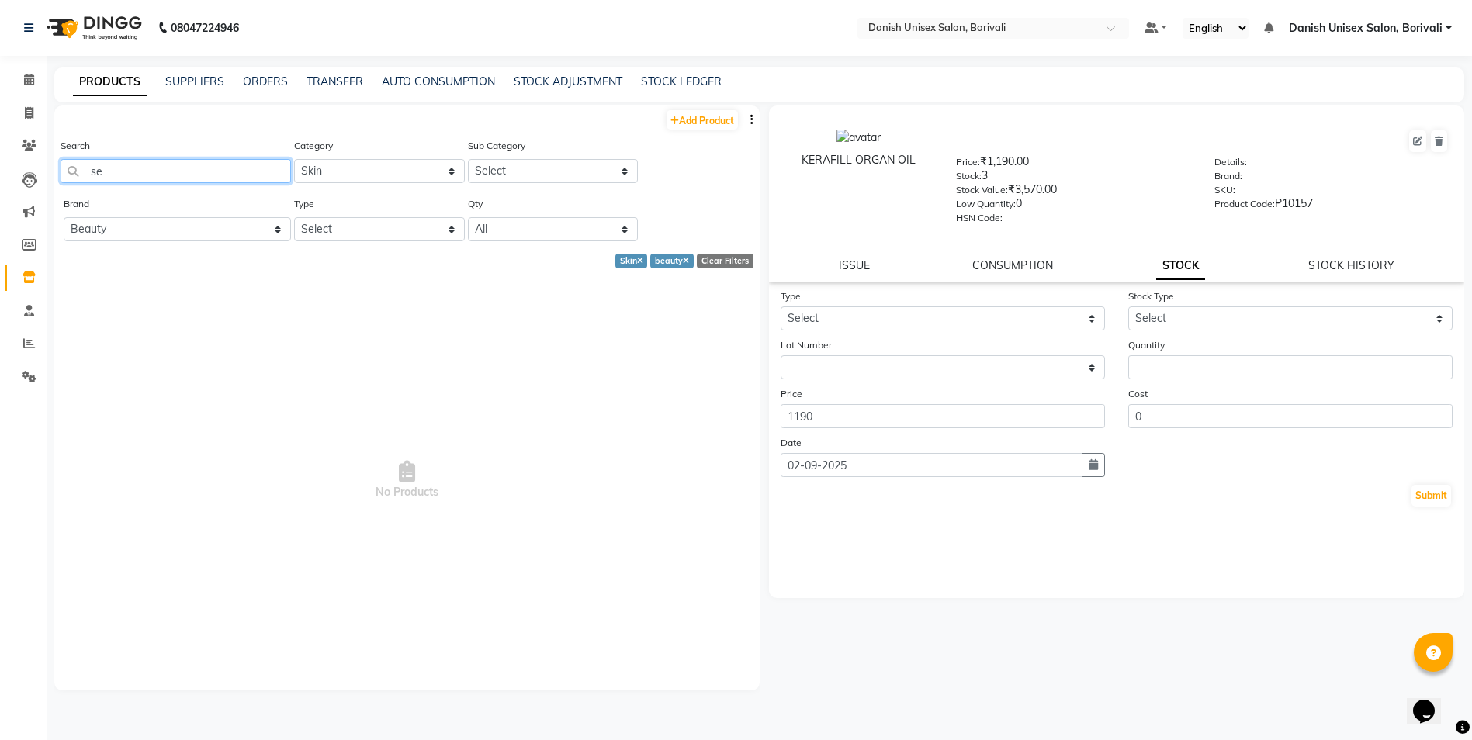
type input "s"
type input "hy"
drag, startPoint x: 199, startPoint y: 227, endPoint x: 197, endPoint y: 240, distance: 12.6
click at [199, 228] on select "All Aditya Beauty Berrys Biosoft Bio Soft Calax Calaxy Calyx Copacabana Iha Lor…" at bounding box center [177, 229] width 227 height 24
select select
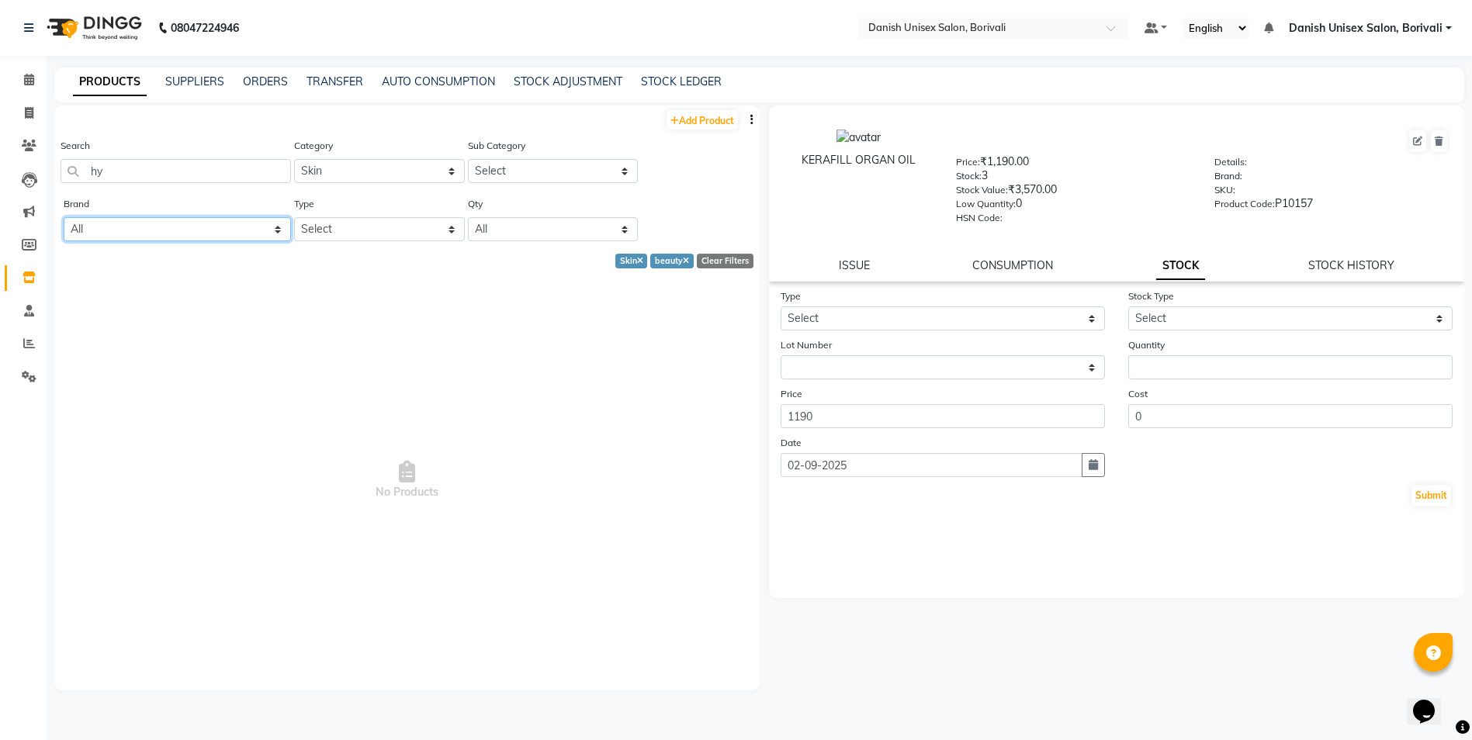
click at [64, 217] on select "All Aditya Beauty Berrys Biosoft Bio Soft Calax Calaxy Calyx Copacabana Iha Lor…" at bounding box center [177, 229] width 227 height 24
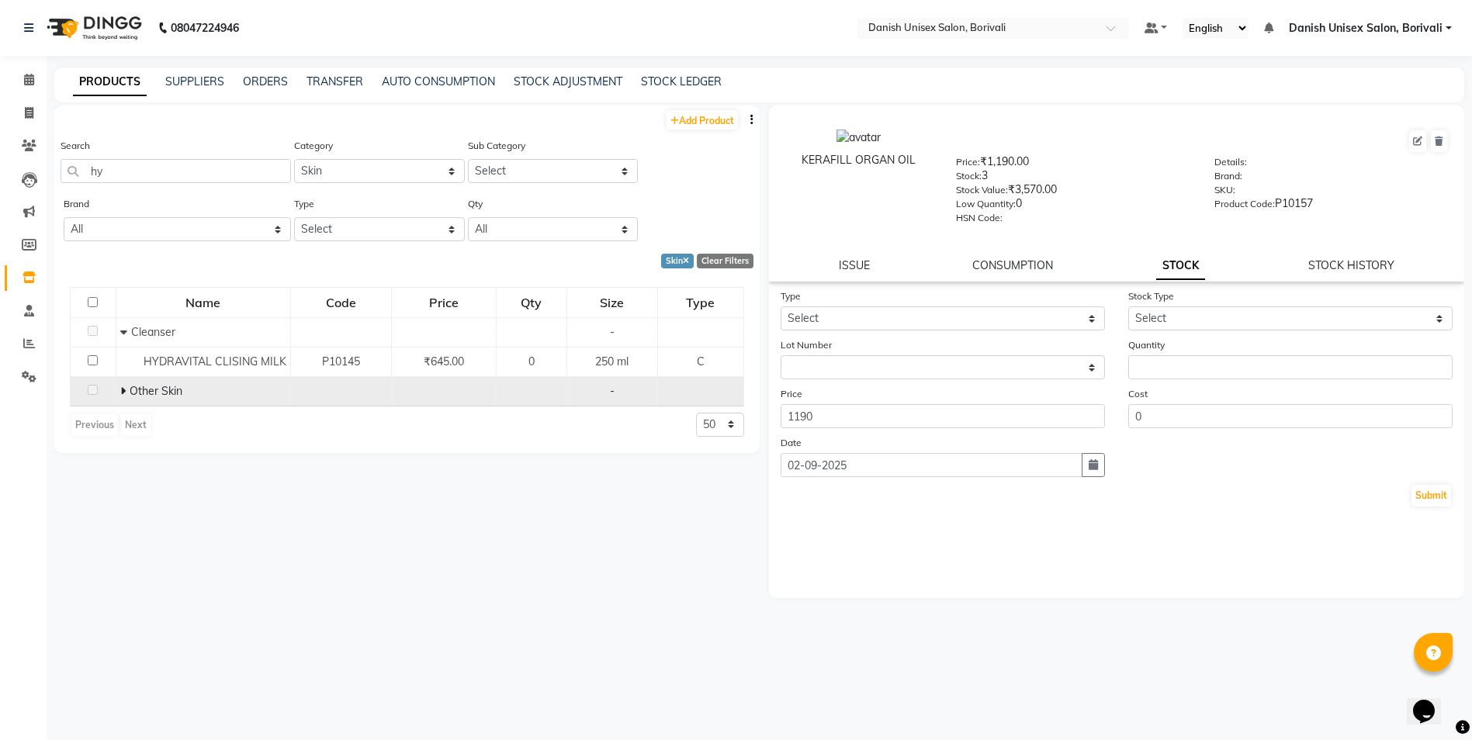
click at [126, 385] on span at bounding box center [124, 391] width 9 height 14
click at [698, 118] on link "Add Product" at bounding box center [701, 119] width 71 height 19
select select "true"
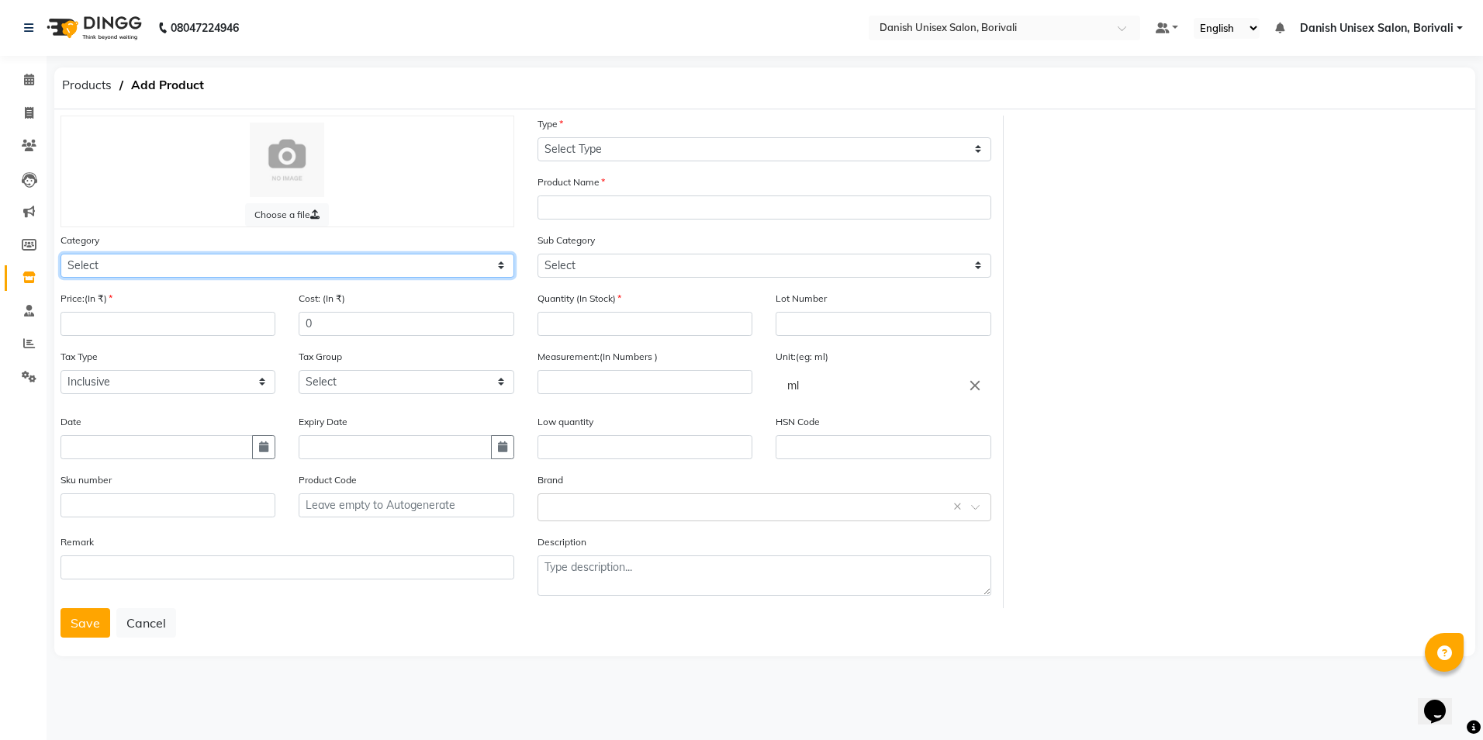
click at [192, 275] on select "Select Hair Skin Makeup Personal Care Appliances [PERSON_NAME] Waxing Disposabl…" at bounding box center [288, 266] width 454 height 24
click at [61, 254] on select "Select Hair Skin Makeup Personal Care Appliances [PERSON_NAME] Waxing Disposabl…" at bounding box center [288, 266] width 454 height 24
click at [143, 254] on select "Select Hair Skin Makeup Personal Care Appliances [PERSON_NAME] Waxing Disposabl…" at bounding box center [288, 266] width 454 height 24
select select "1400"
click at [61, 254] on select "Select Hair Skin Makeup Personal Care Appliances [PERSON_NAME] Waxing Disposabl…" at bounding box center [288, 266] width 454 height 24
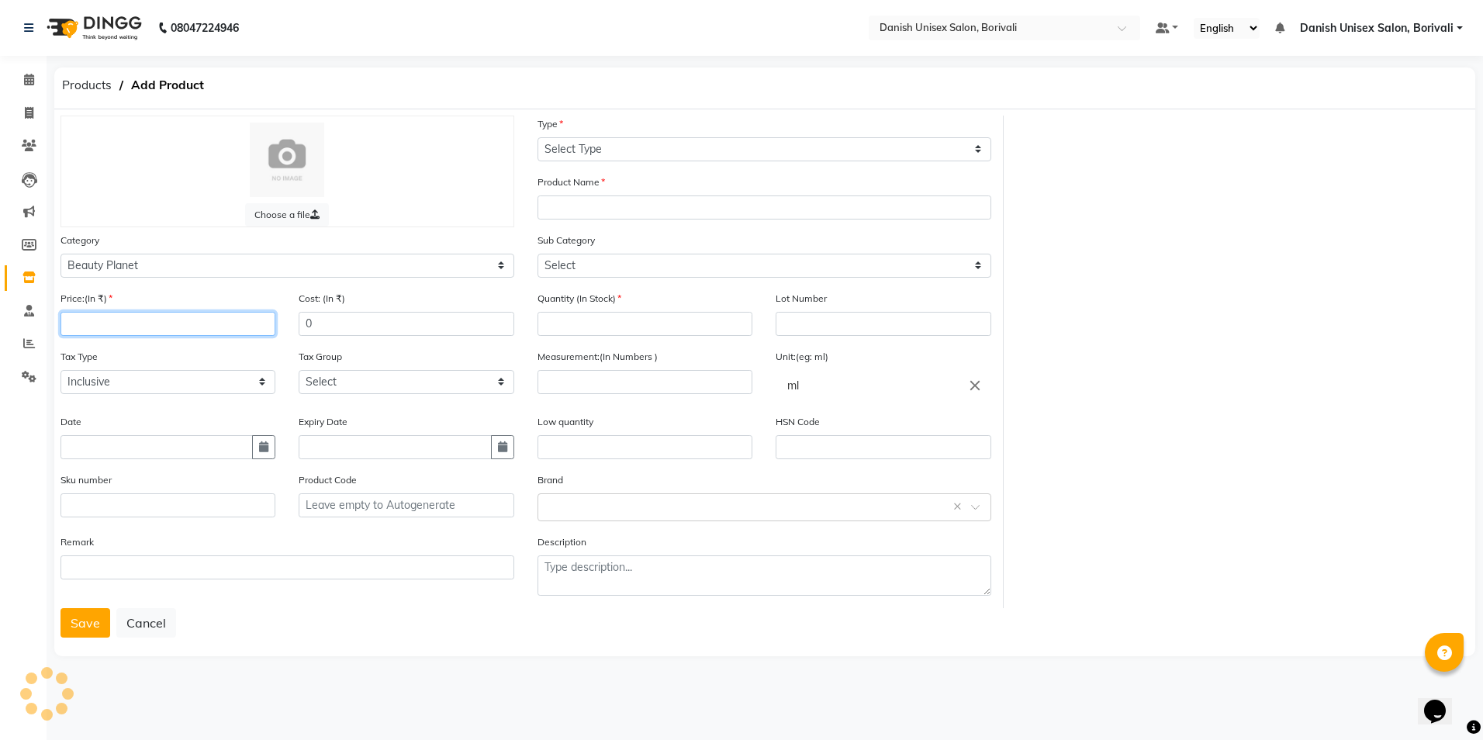
click at [152, 313] on input "number" at bounding box center [168, 324] width 215 height 24
click at [29, 109] on icon at bounding box center [29, 113] width 9 height 12
select select "7068"
select select "service"
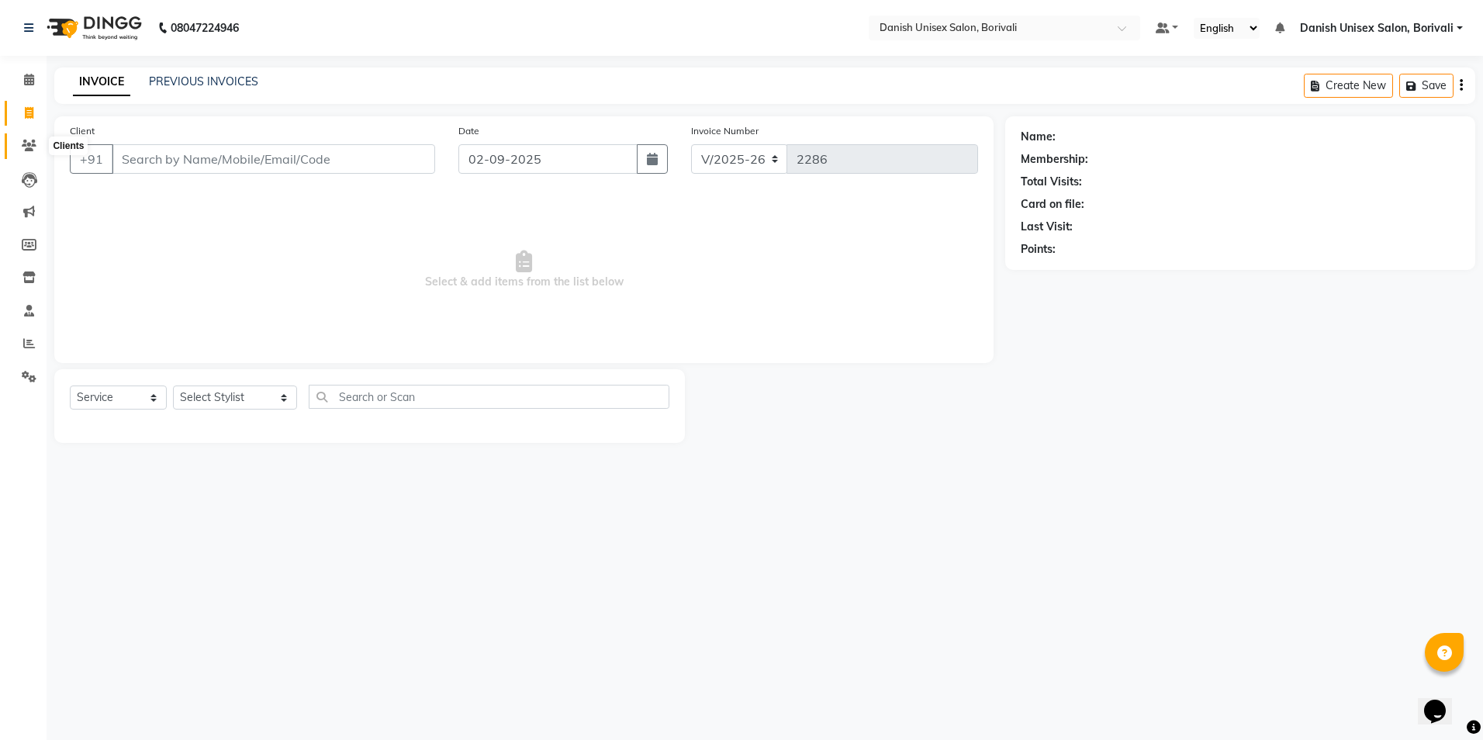
click at [29, 152] on span at bounding box center [29, 146] width 27 height 18
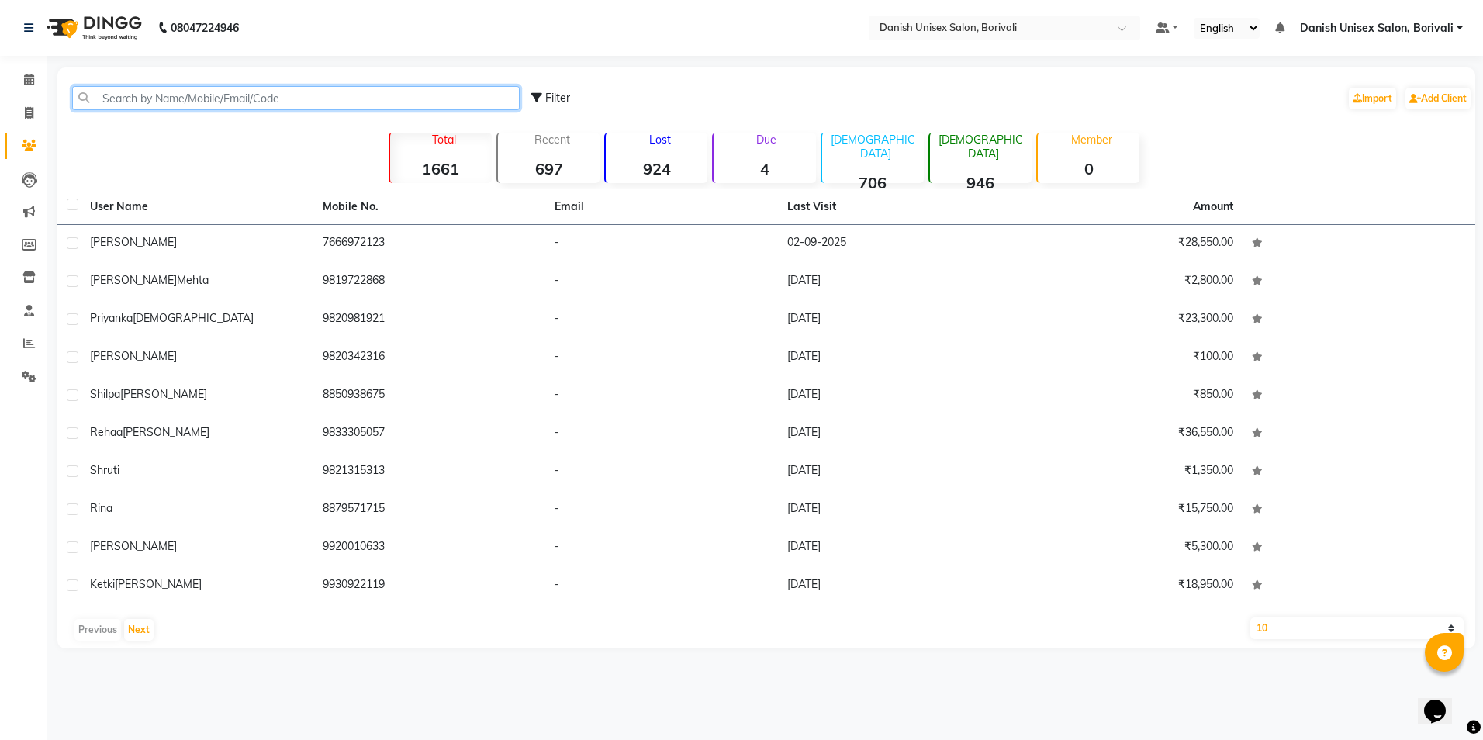
click at [146, 102] on input "text" at bounding box center [296, 98] width 448 height 24
click at [18, 249] on span at bounding box center [29, 246] width 27 height 18
select select
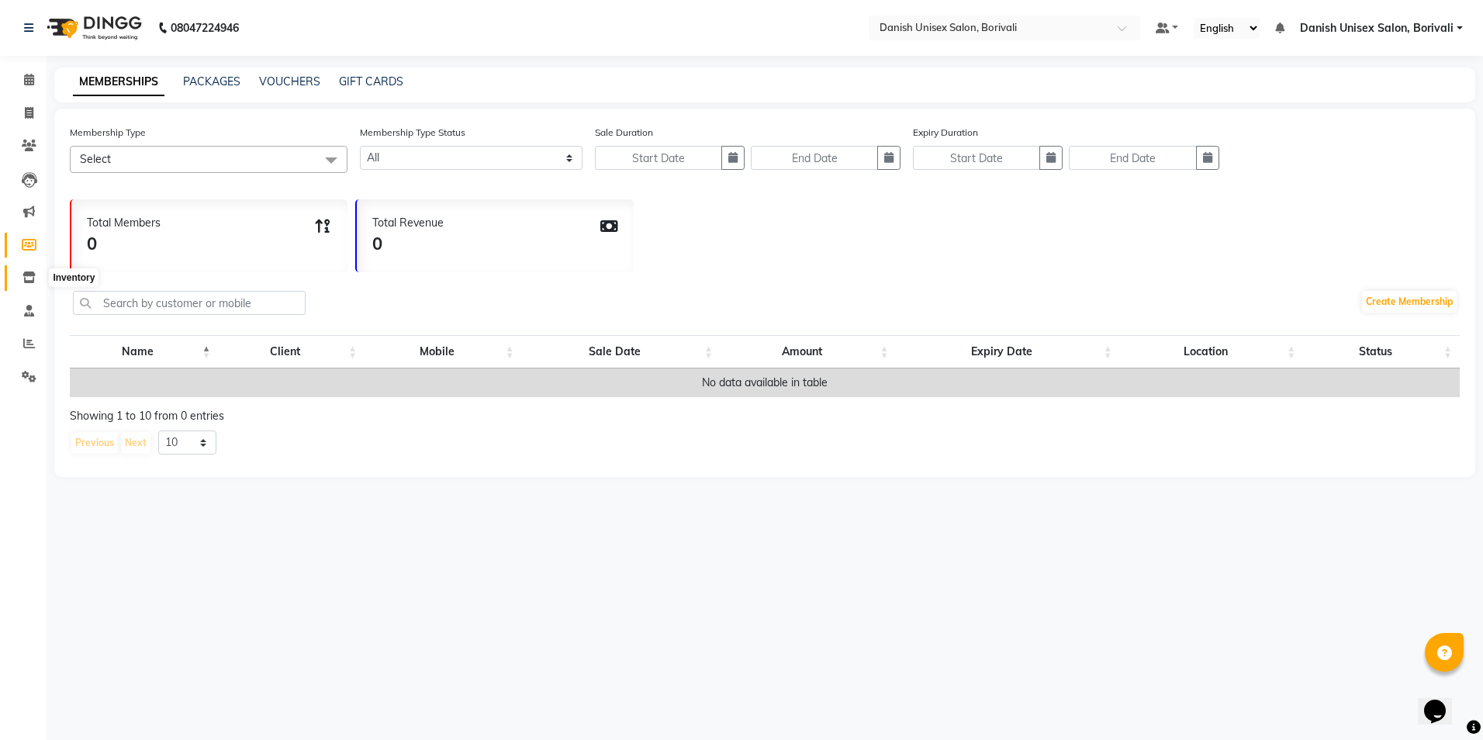
click at [29, 280] on icon at bounding box center [28, 278] width 13 height 12
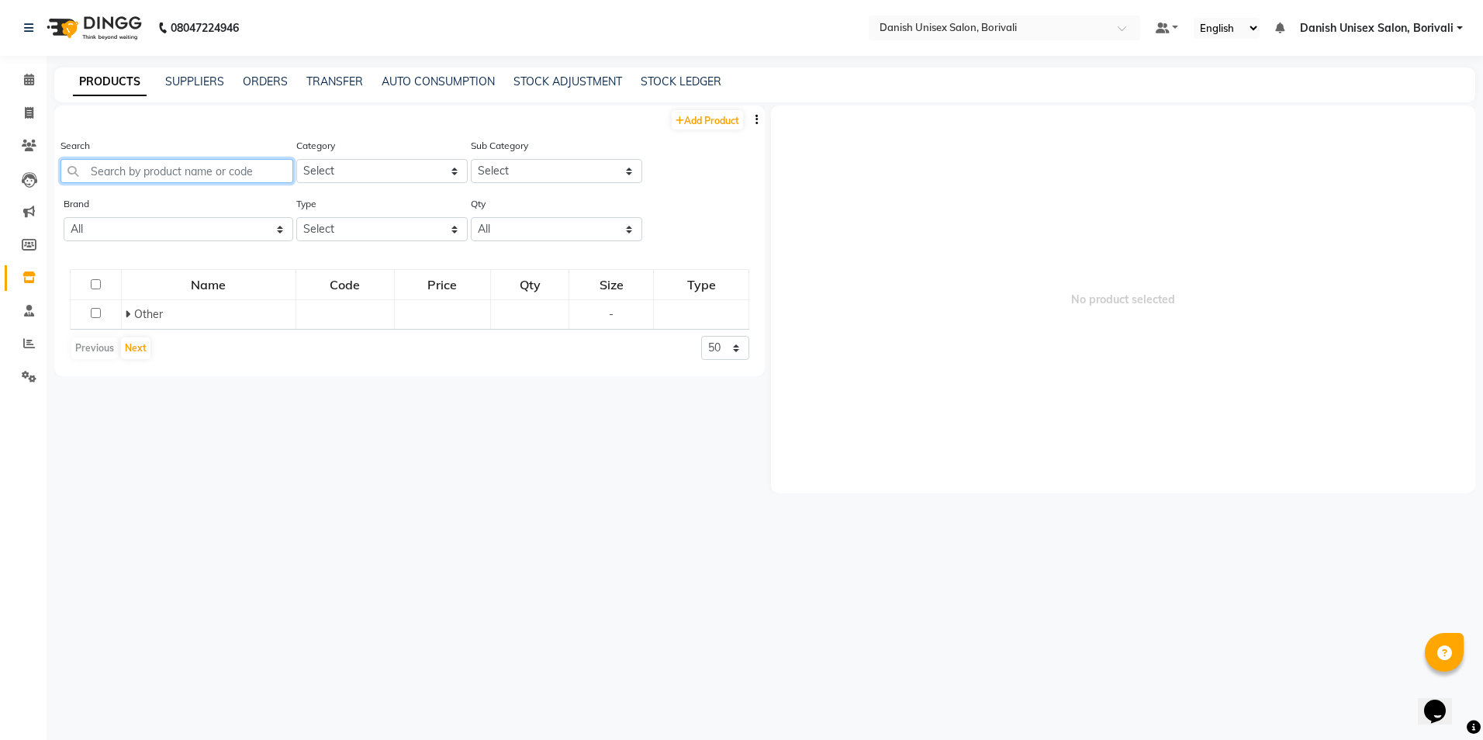
click at [105, 176] on input "text" at bounding box center [177, 171] width 233 height 24
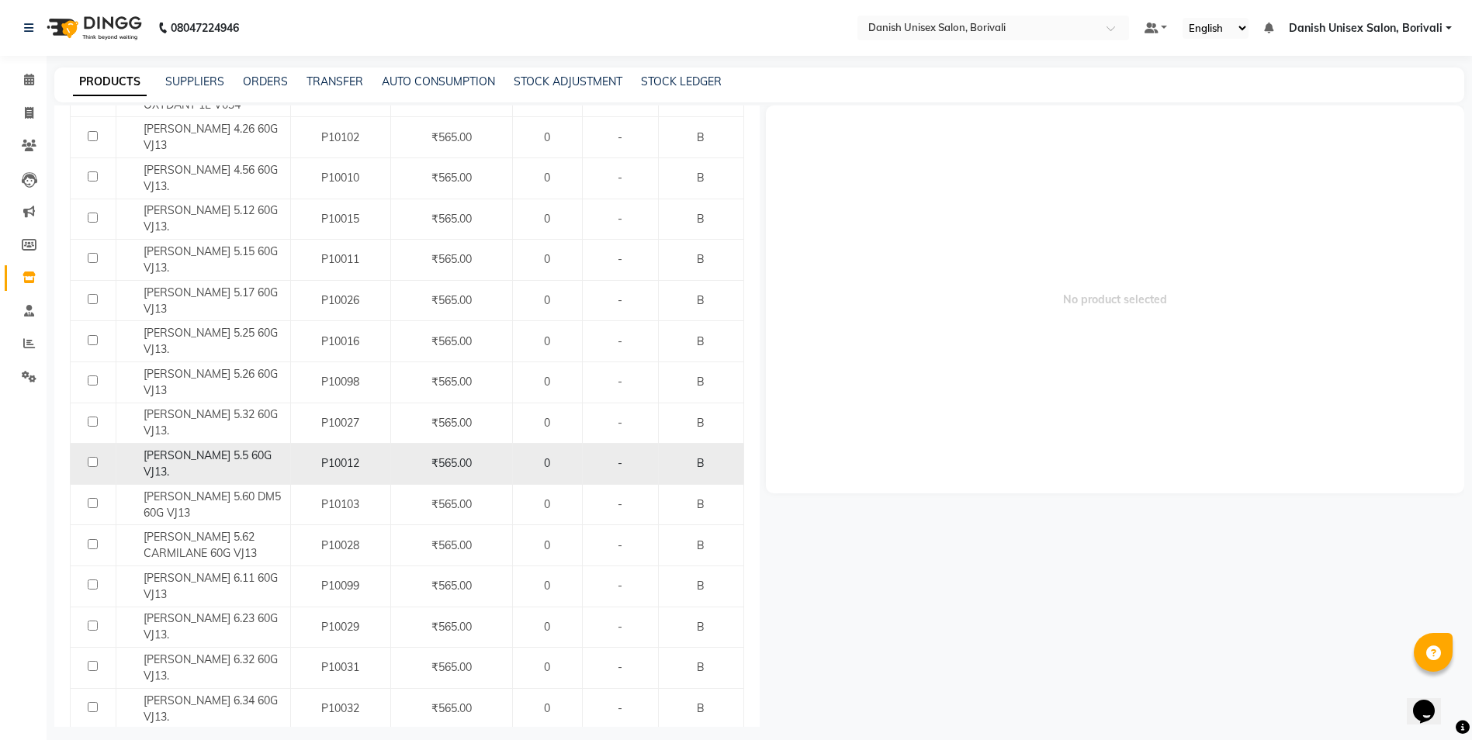
scroll to position [1008, 0]
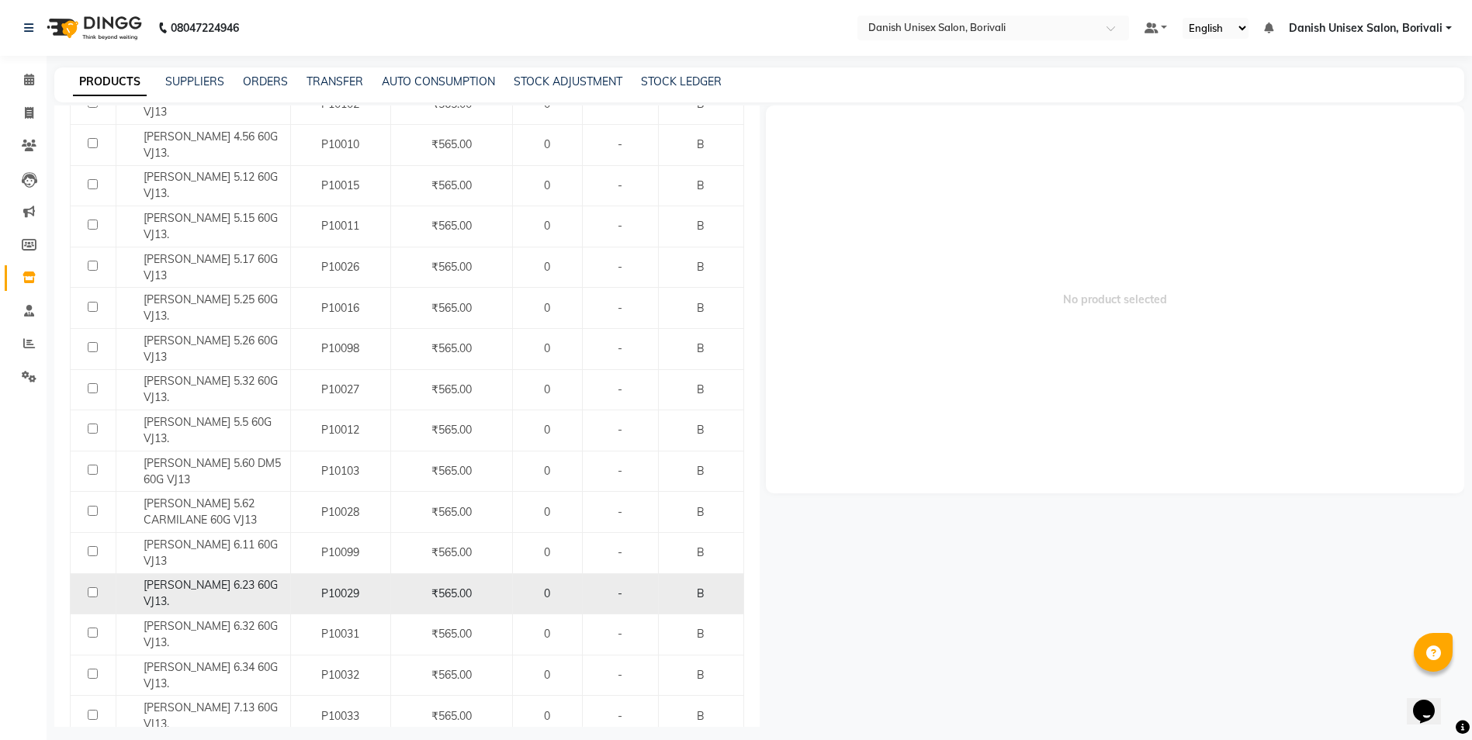
type input "inoa"
click at [205, 578] on span "[PERSON_NAME] 6.23 60G VJ13." at bounding box center [211, 593] width 134 height 30
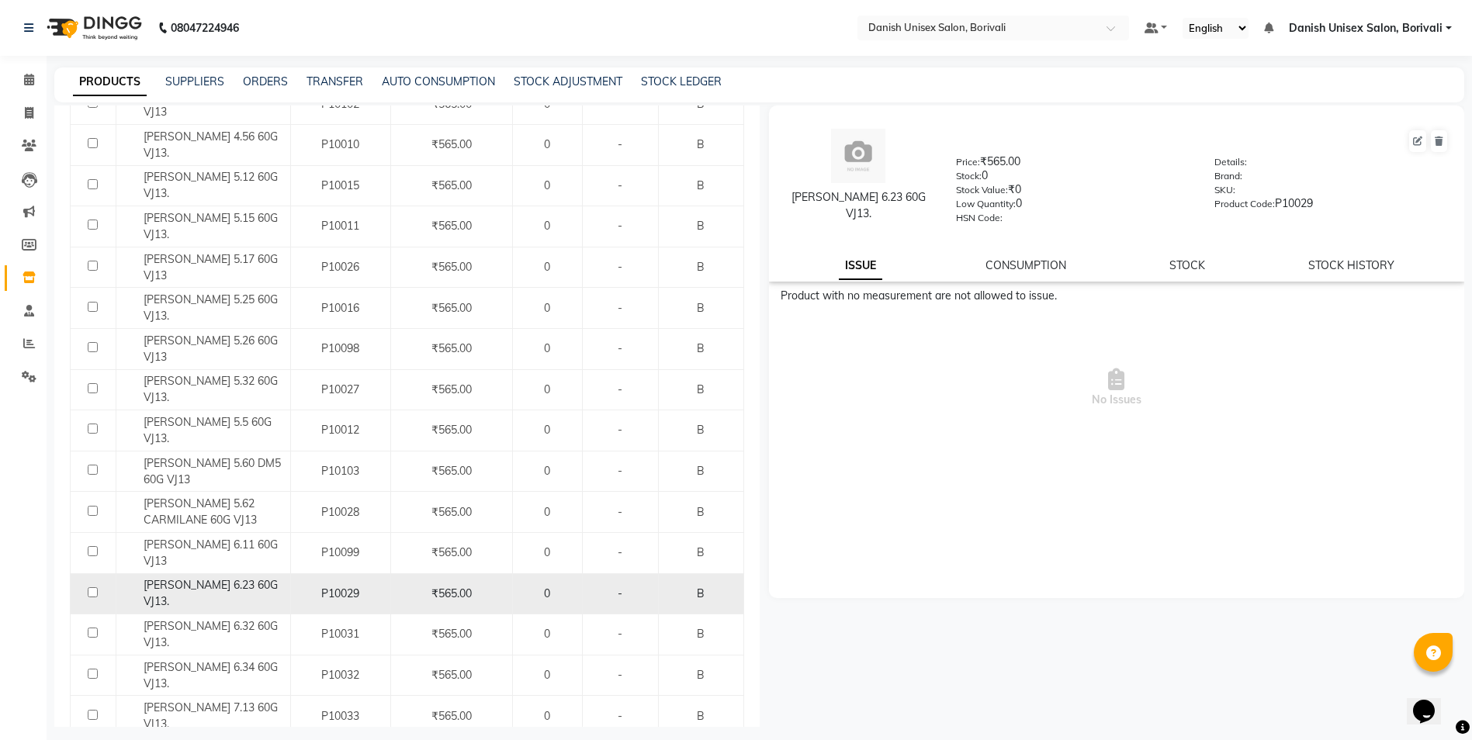
click at [223, 578] on span "[PERSON_NAME] 6.23 60G VJ13." at bounding box center [211, 593] width 134 height 30
click at [552, 586] on div "0" at bounding box center [547, 594] width 57 height 16
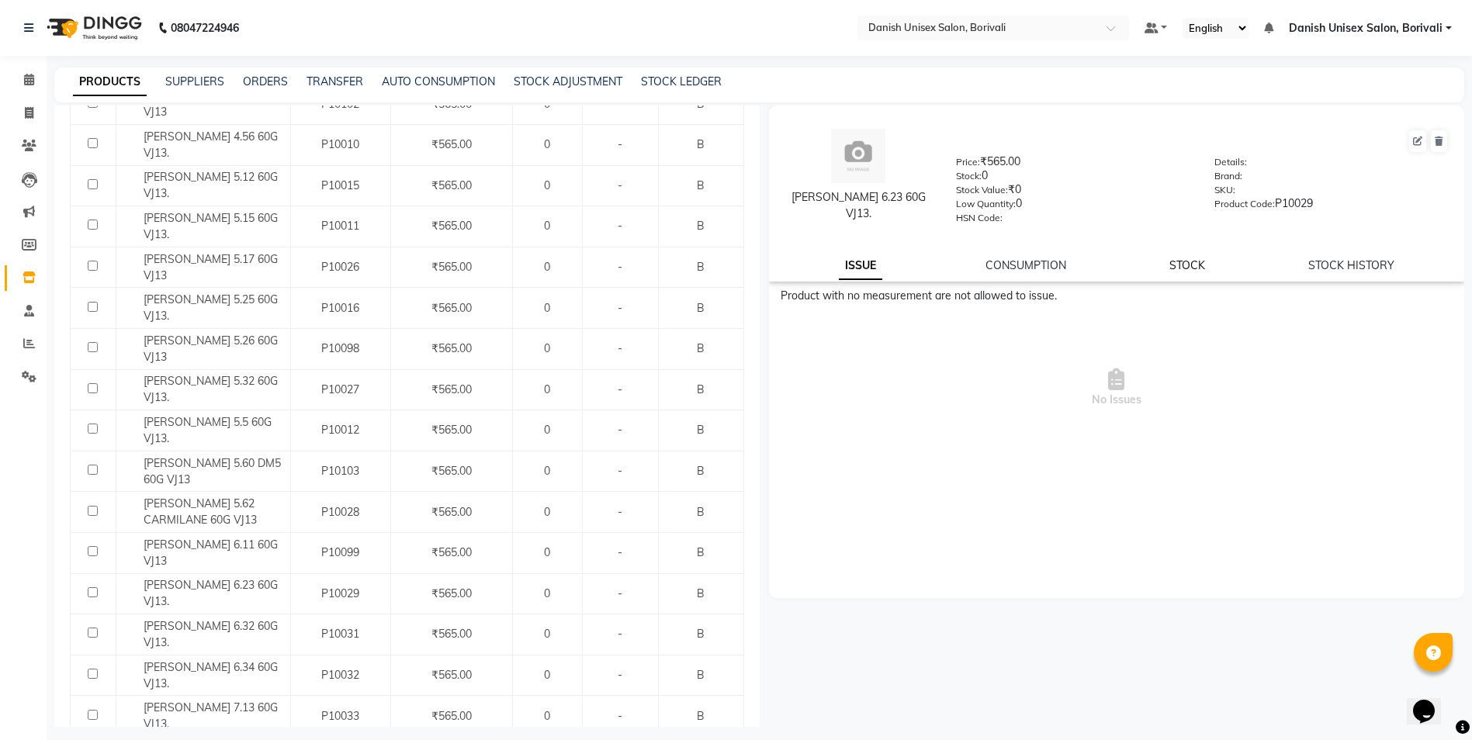
click at [1195, 265] on link "STOCK" at bounding box center [1187, 265] width 36 height 14
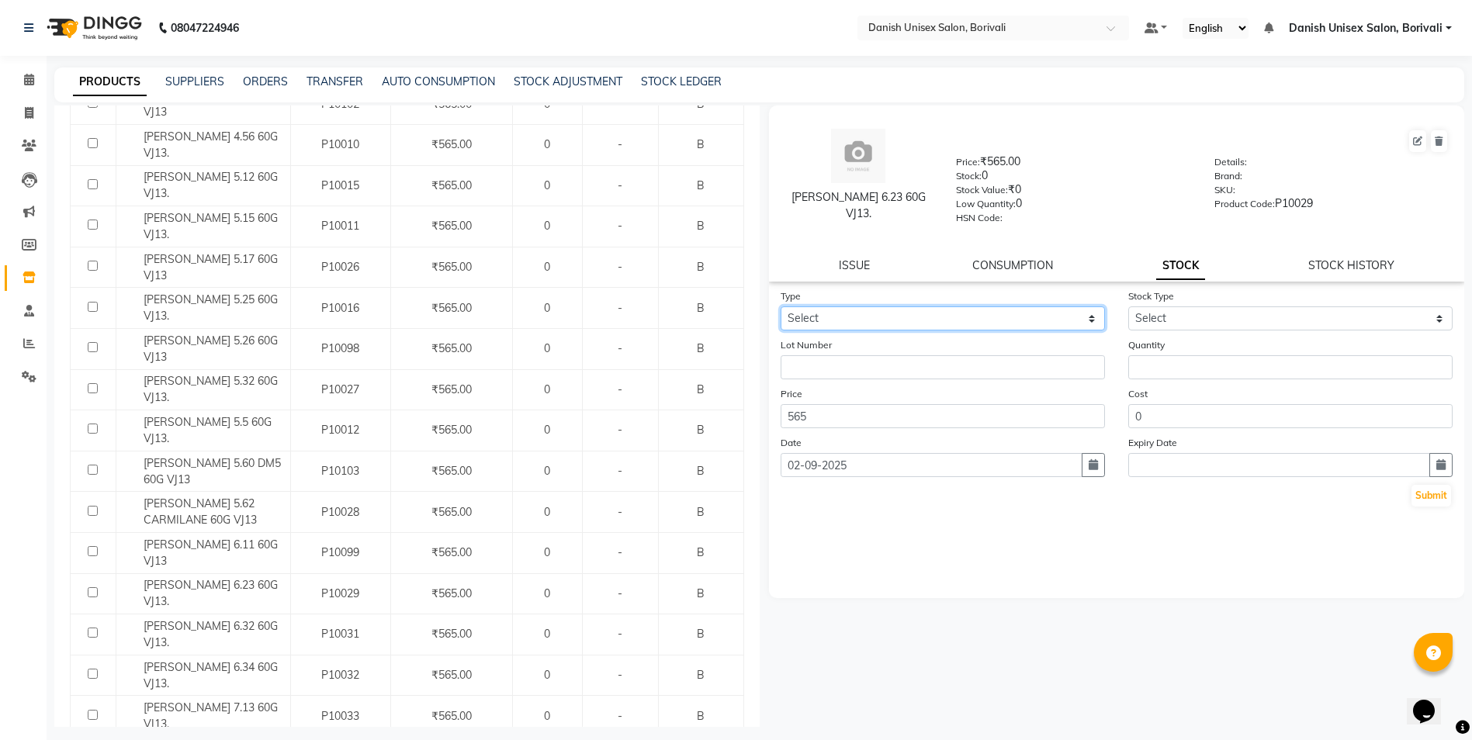
click at [901, 319] on select "Select In Out" at bounding box center [942, 318] width 324 height 24
select select "in"
click at [780, 306] on select "Select In Out" at bounding box center [942, 318] width 324 height 24
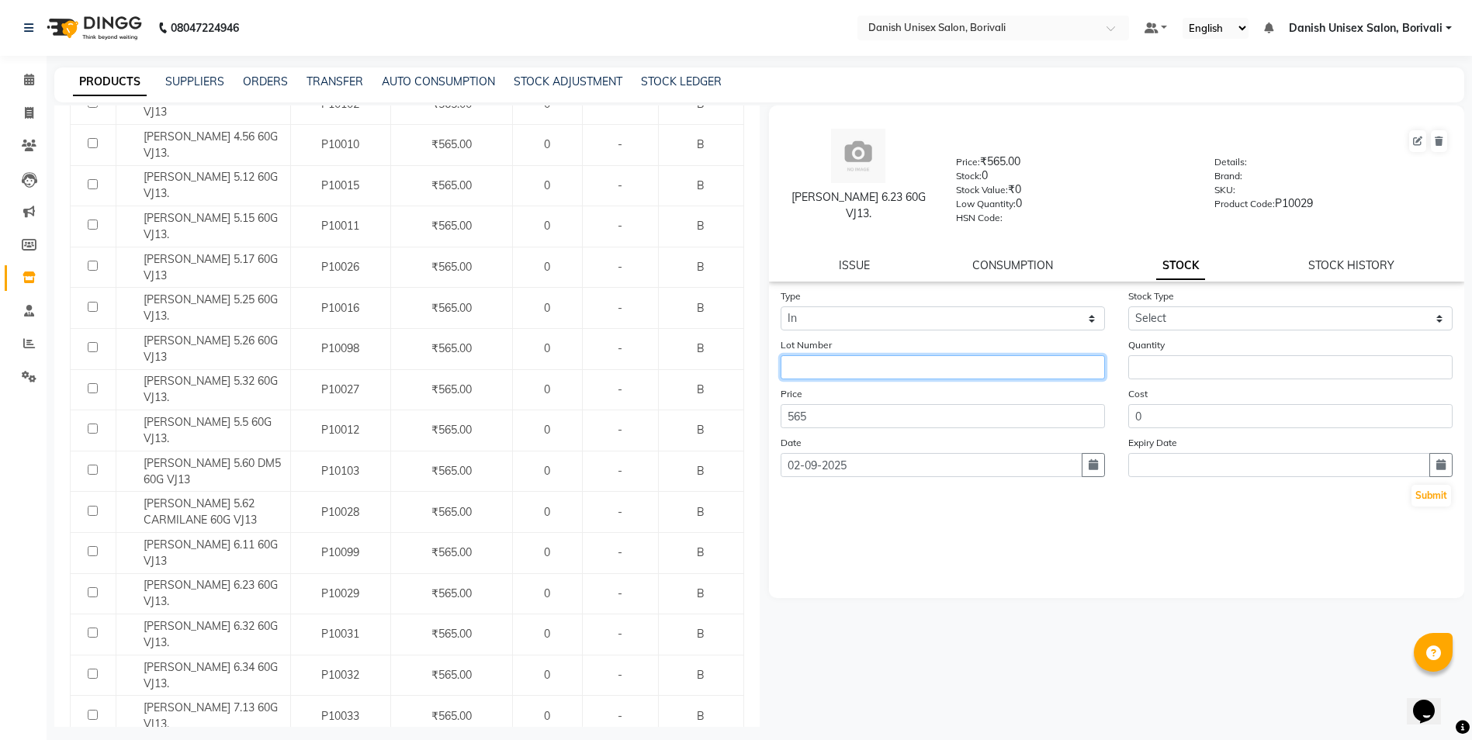
click at [851, 372] on input "text" at bounding box center [942, 367] width 324 height 24
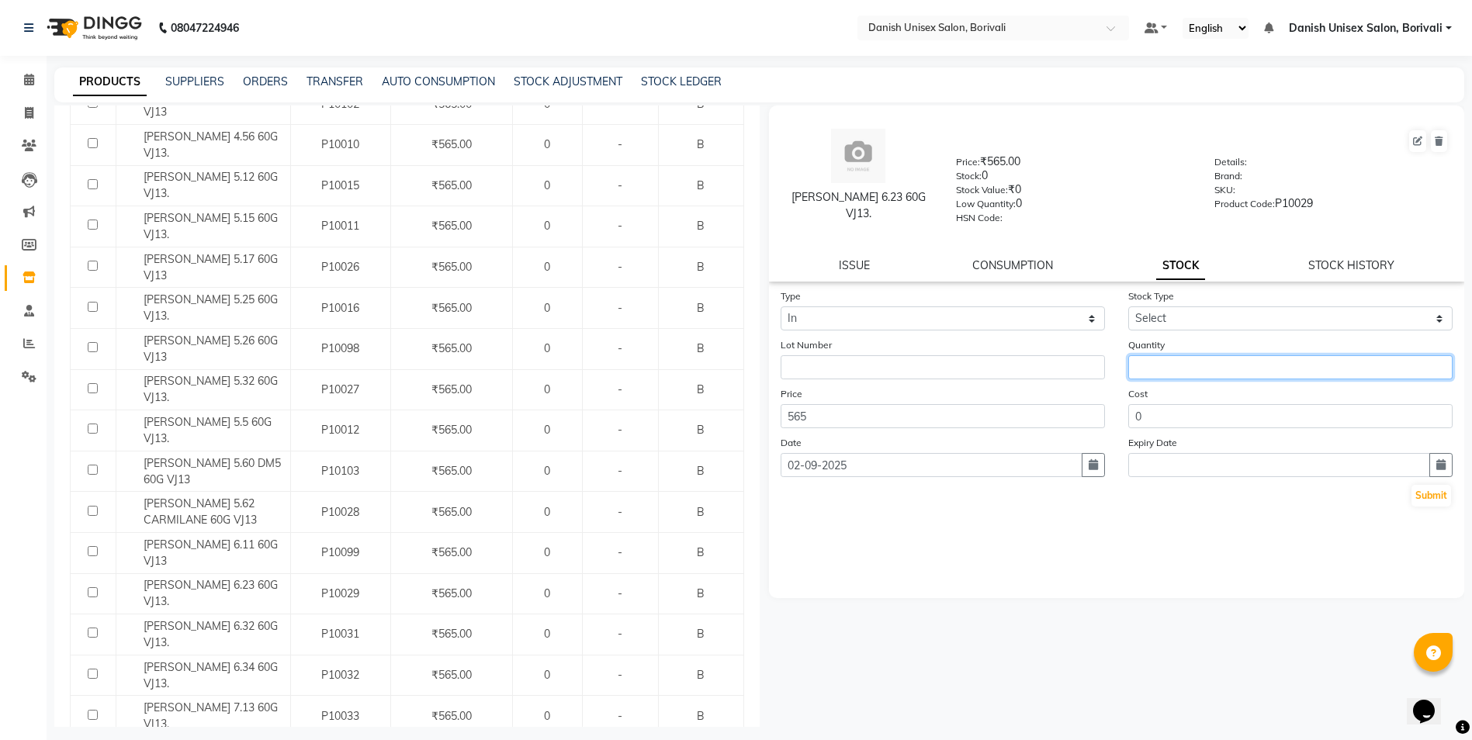
click at [1226, 368] on input "number" at bounding box center [1290, 367] width 324 height 24
type input "8"
click at [1188, 475] on input "text" at bounding box center [1279, 465] width 302 height 24
select select "9"
select select "2025"
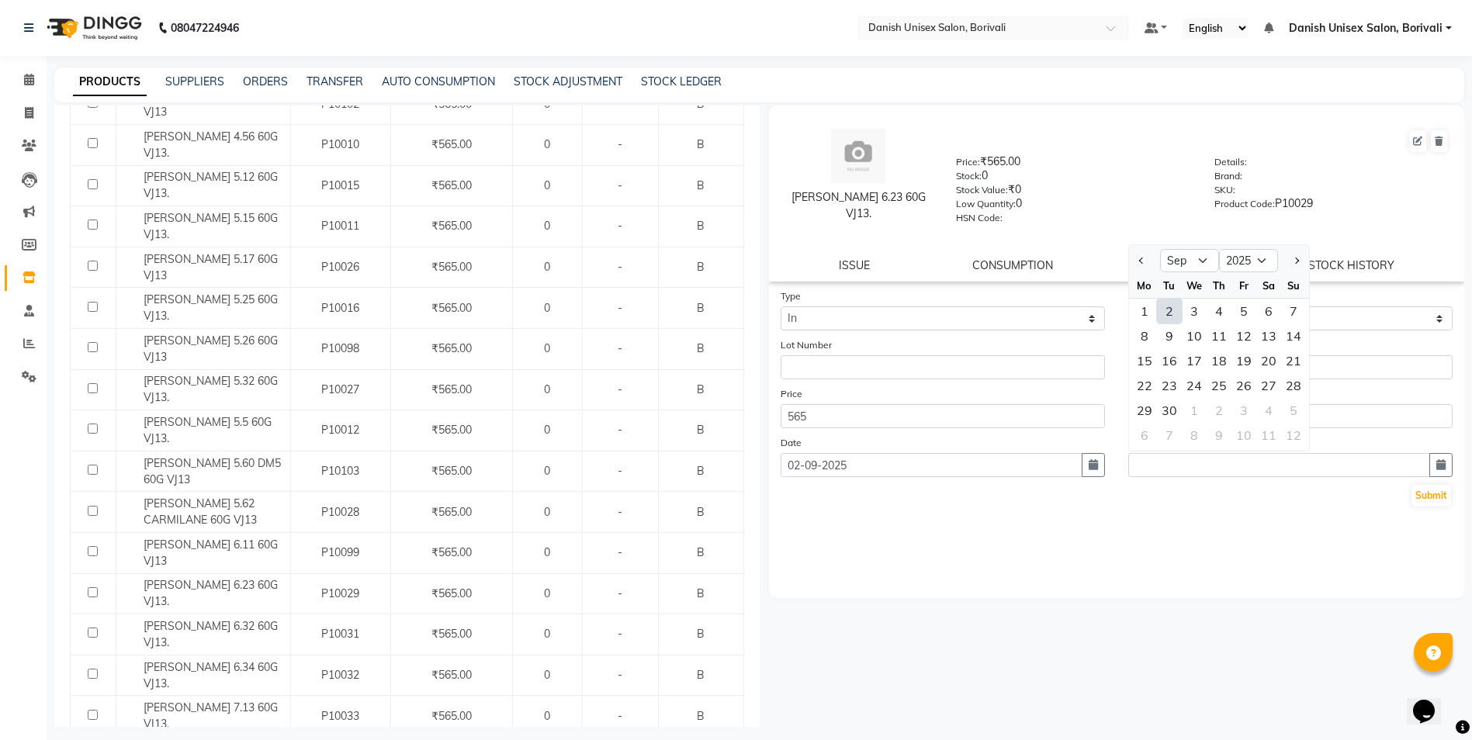
click at [1280, 558] on div "Type Select In Out Stock Type Select New Stock Adjustment Return Other Lot Numb…" at bounding box center [1117, 443] width 696 height 310
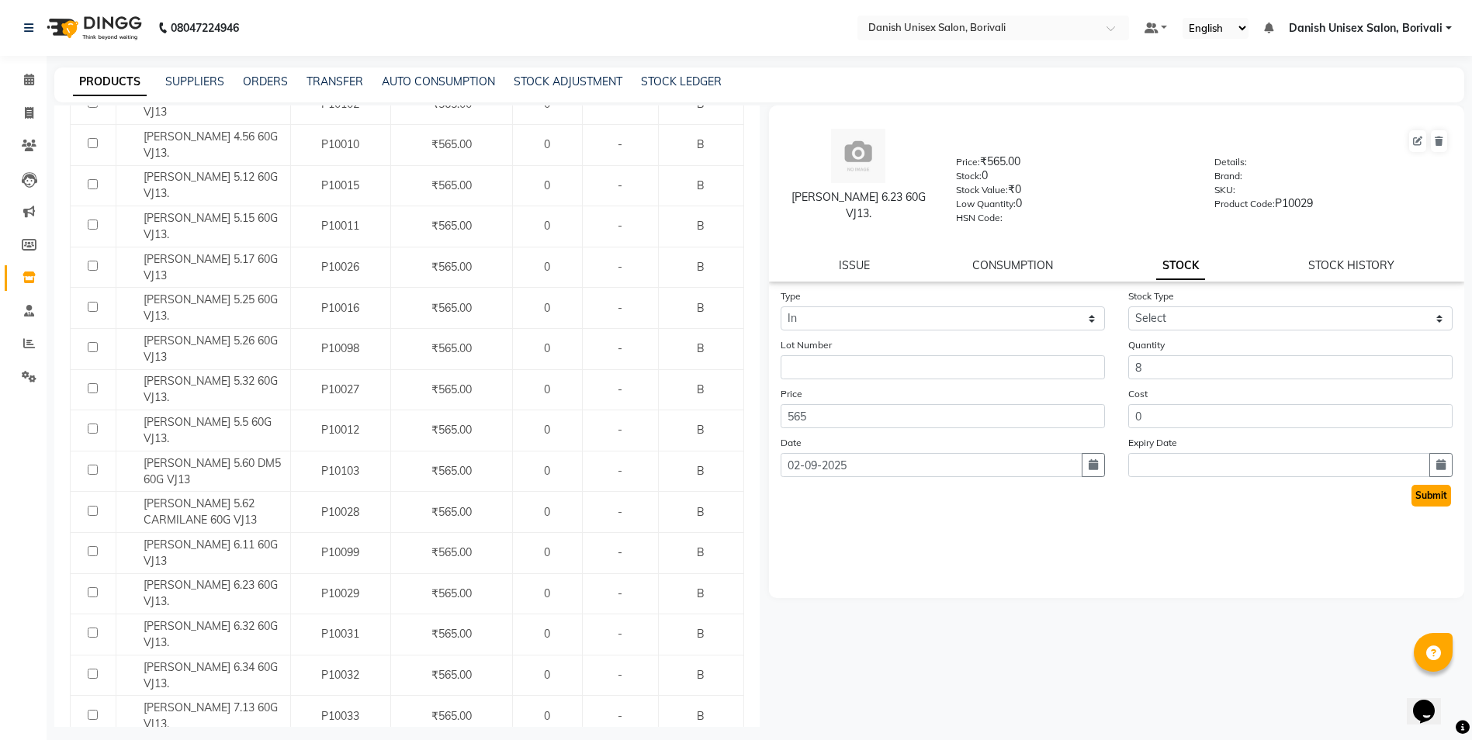
click at [1413, 493] on button "Submit" at bounding box center [1431, 496] width 40 height 22
click at [1170, 318] on select "Select New Stock Adjustment Return Other" at bounding box center [1290, 318] width 324 height 24
select select "new stock"
click at [1128, 306] on select "Select New Stock Adjustment Return Other" at bounding box center [1290, 318] width 324 height 24
click at [1427, 497] on button "Submit" at bounding box center [1431, 496] width 40 height 22
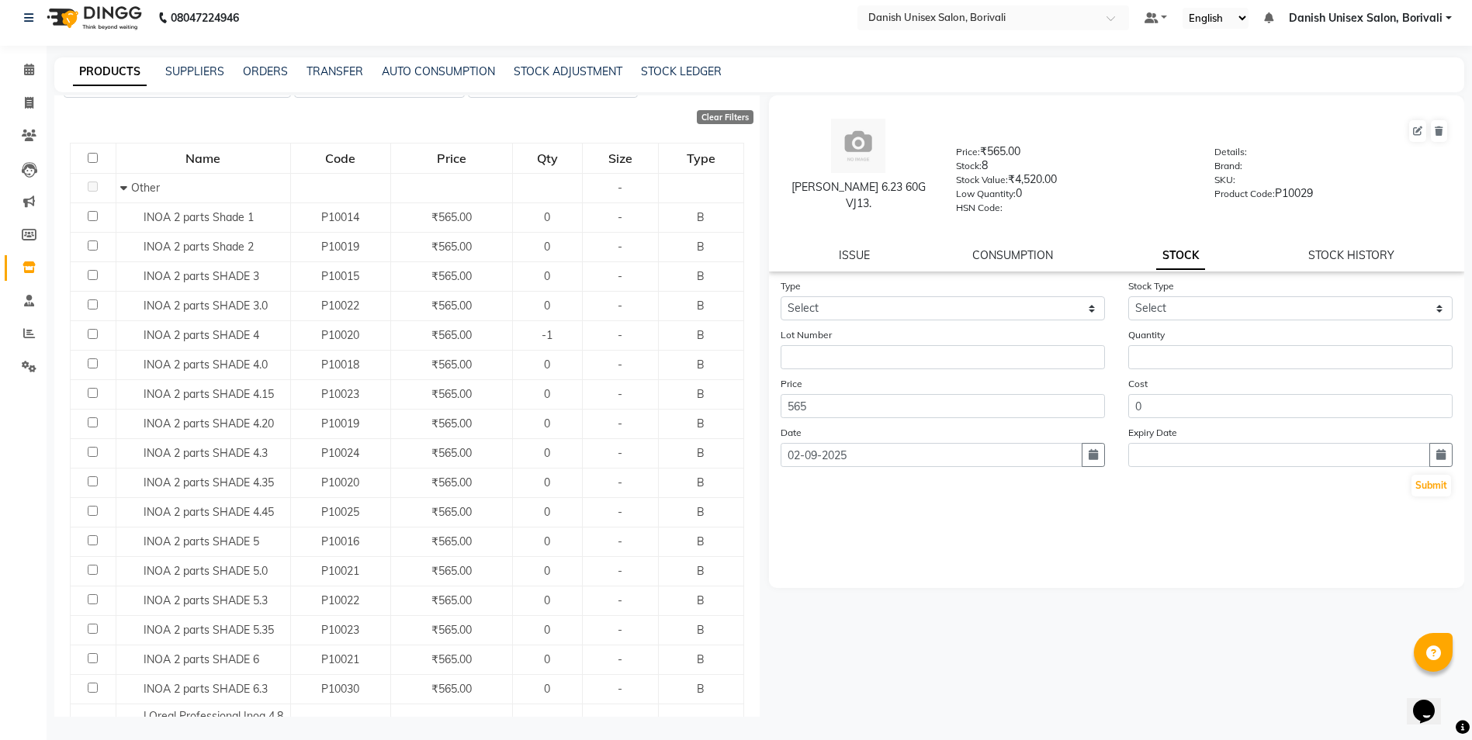
scroll to position [0, 0]
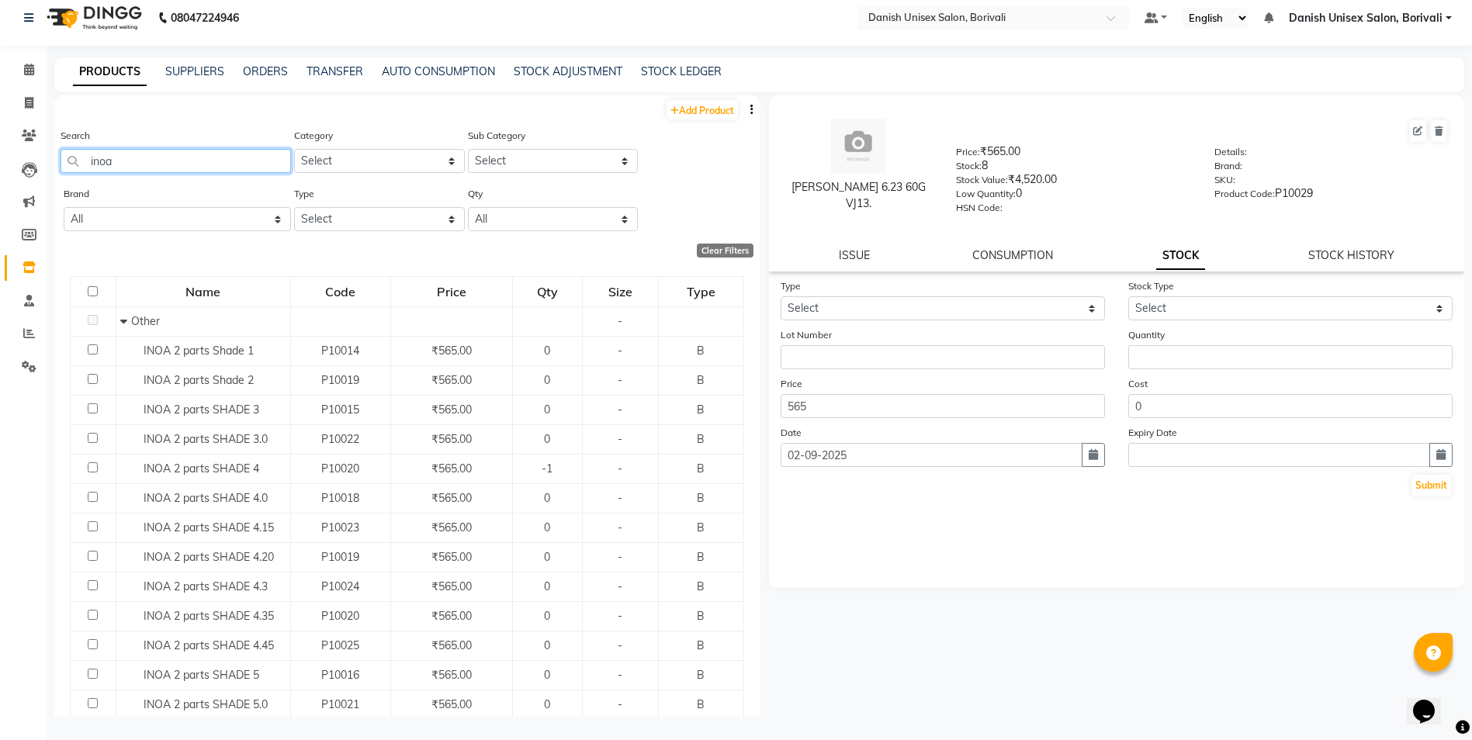
click at [159, 163] on input "inoa" at bounding box center [176, 161] width 230 height 24
type input "i"
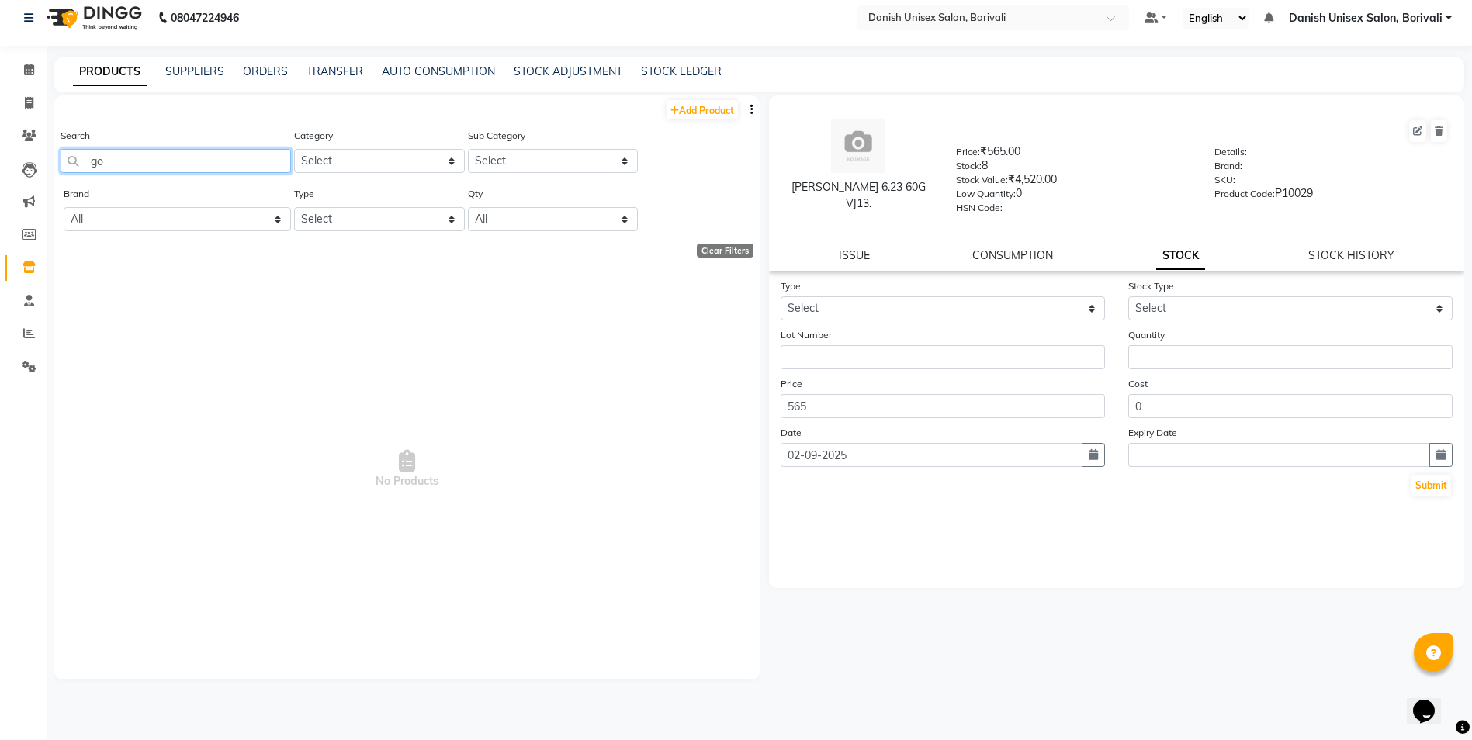
type input "g"
type input "i"
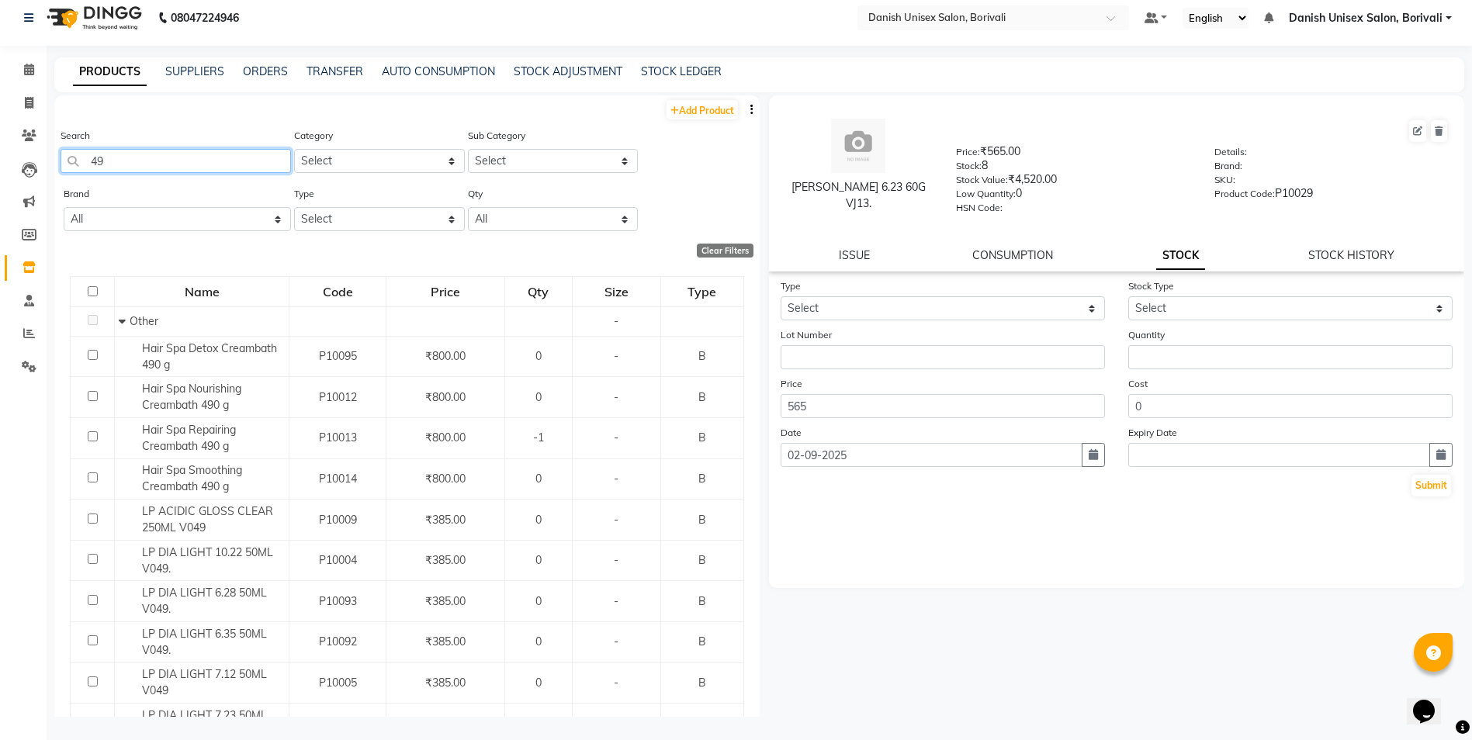
click at [132, 162] on input "49" at bounding box center [176, 161] width 230 height 24
type input "4"
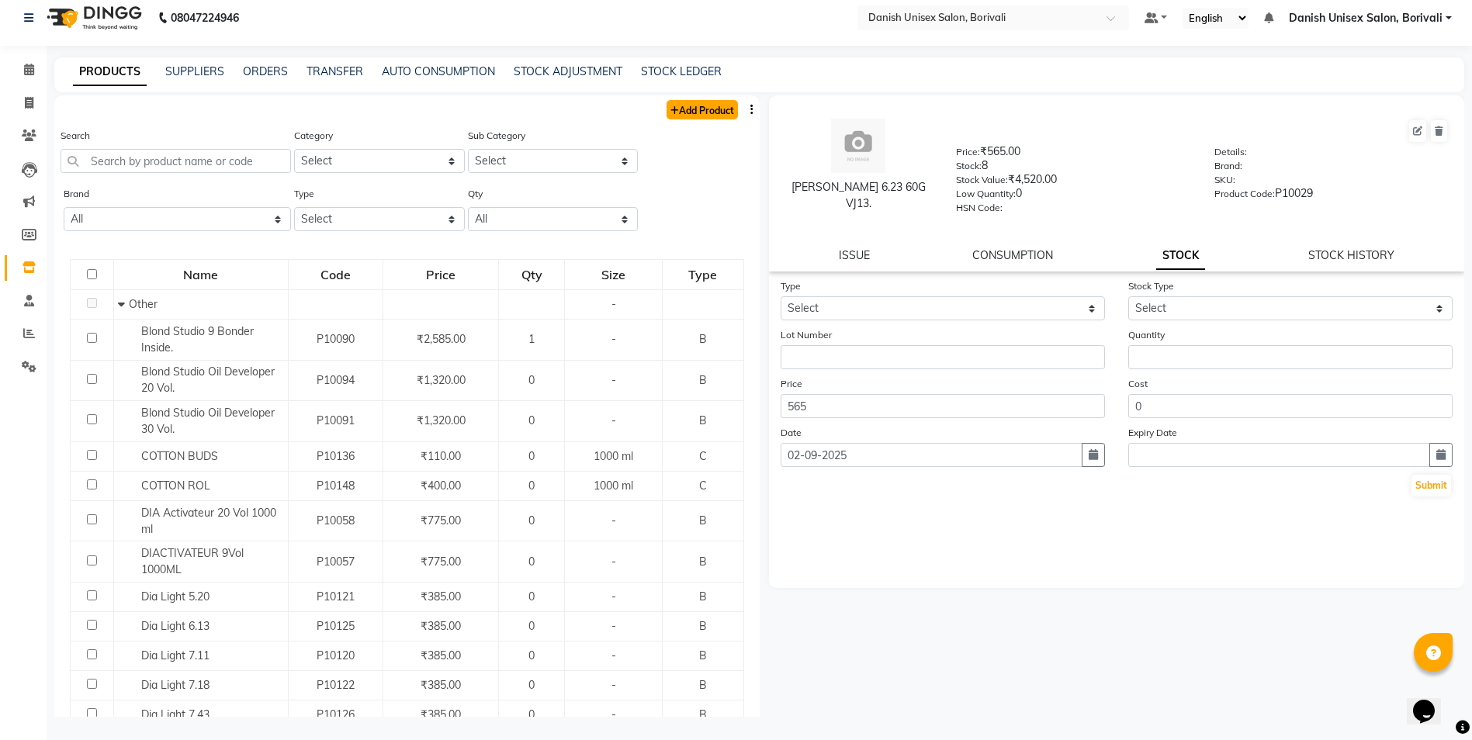
click at [697, 117] on link "Add Product" at bounding box center [701, 109] width 71 height 19
select select "true"
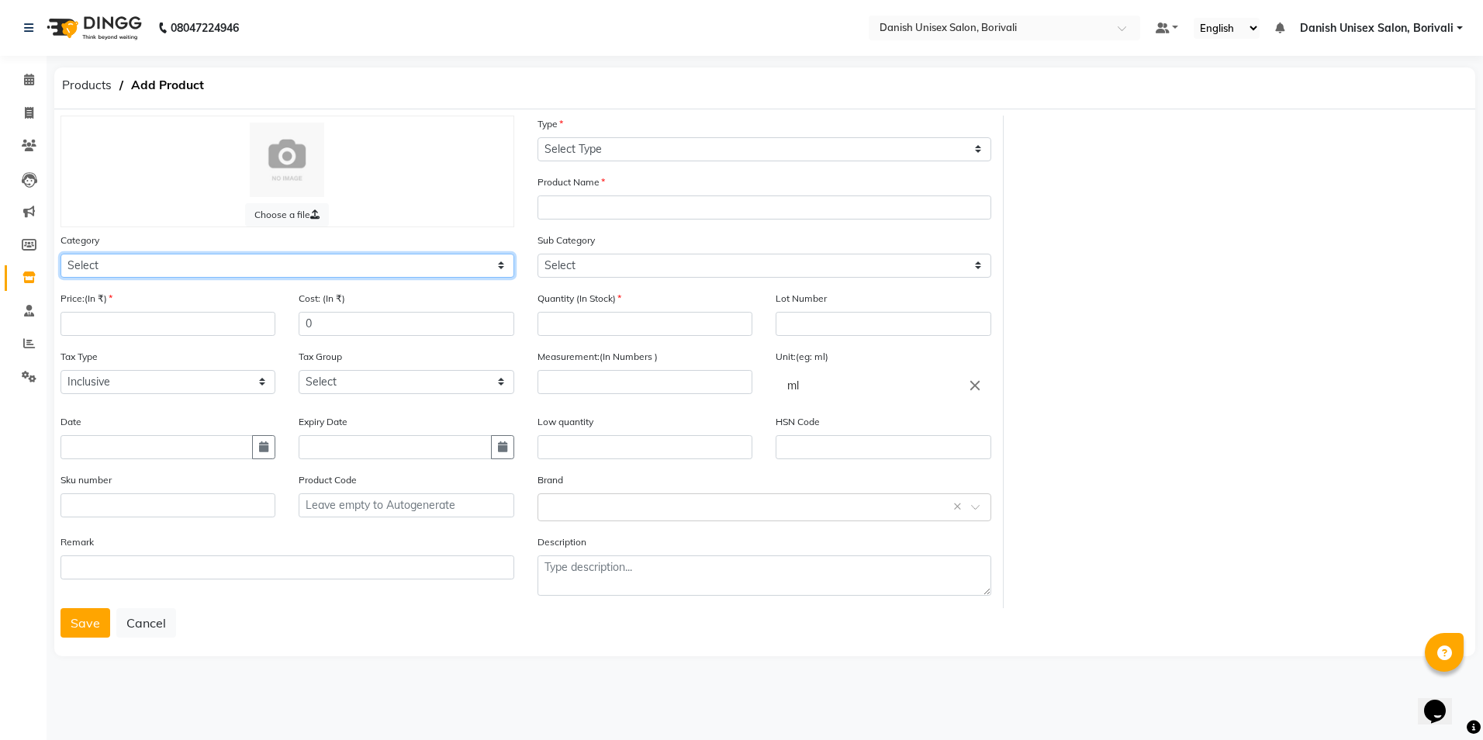
click at [133, 274] on select "Select Hair Skin Makeup Personal Care Appliances [PERSON_NAME] Waxing Disposabl…" at bounding box center [288, 266] width 454 height 24
select select "1100"
click at [61, 254] on select "Select Hair Skin Makeup Personal Care Appliances [PERSON_NAME] Waxing Disposabl…" at bounding box center [288, 266] width 454 height 24
click at [92, 325] on input "number" at bounding box center [168, 324] width 215 height 24
type input "400"
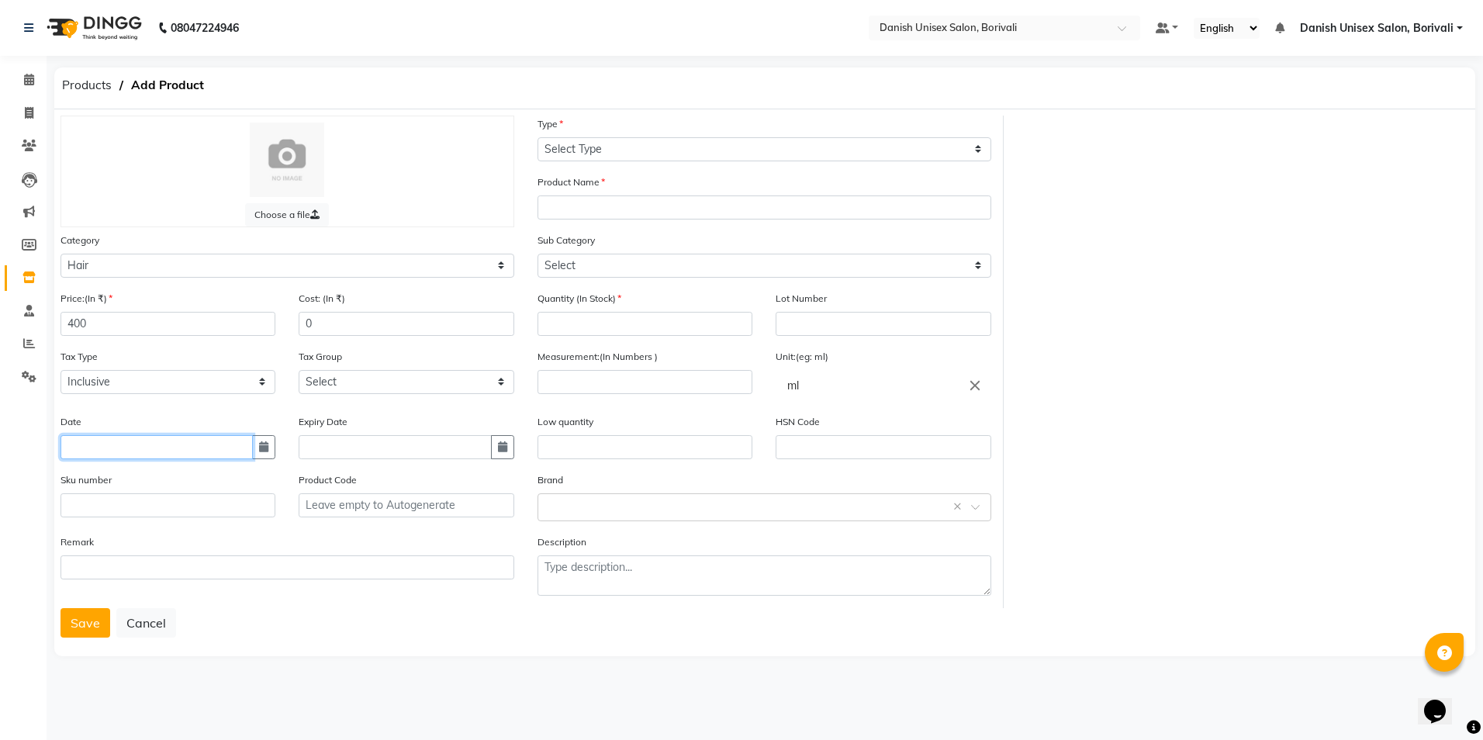
click at [94, 438] on input "text" at bounding box center [157, 447] width 192 height 24
select select "9"
select select "2025"
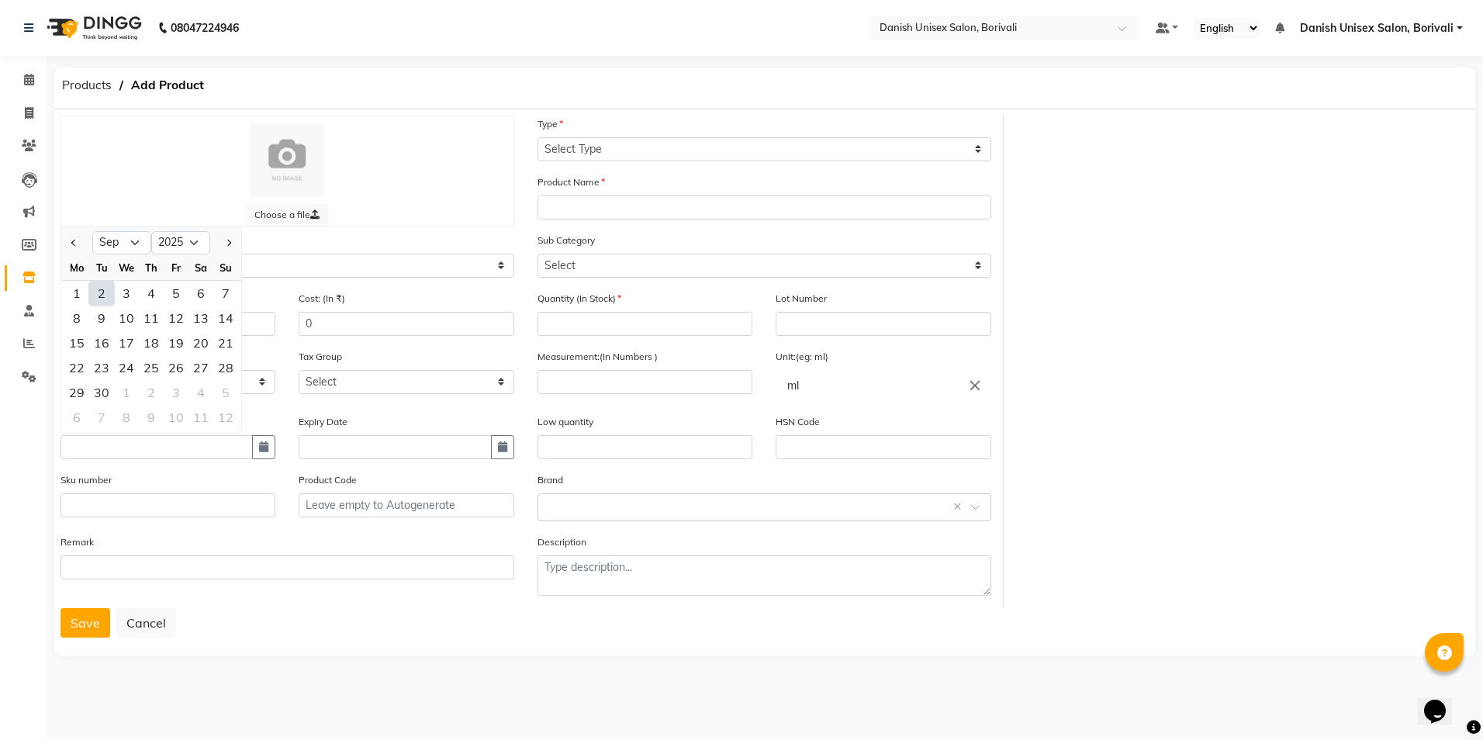
click at [102, 293] on div "2" at bounding box center [101, 293] width 25 height 25
type input "02-09-2025"
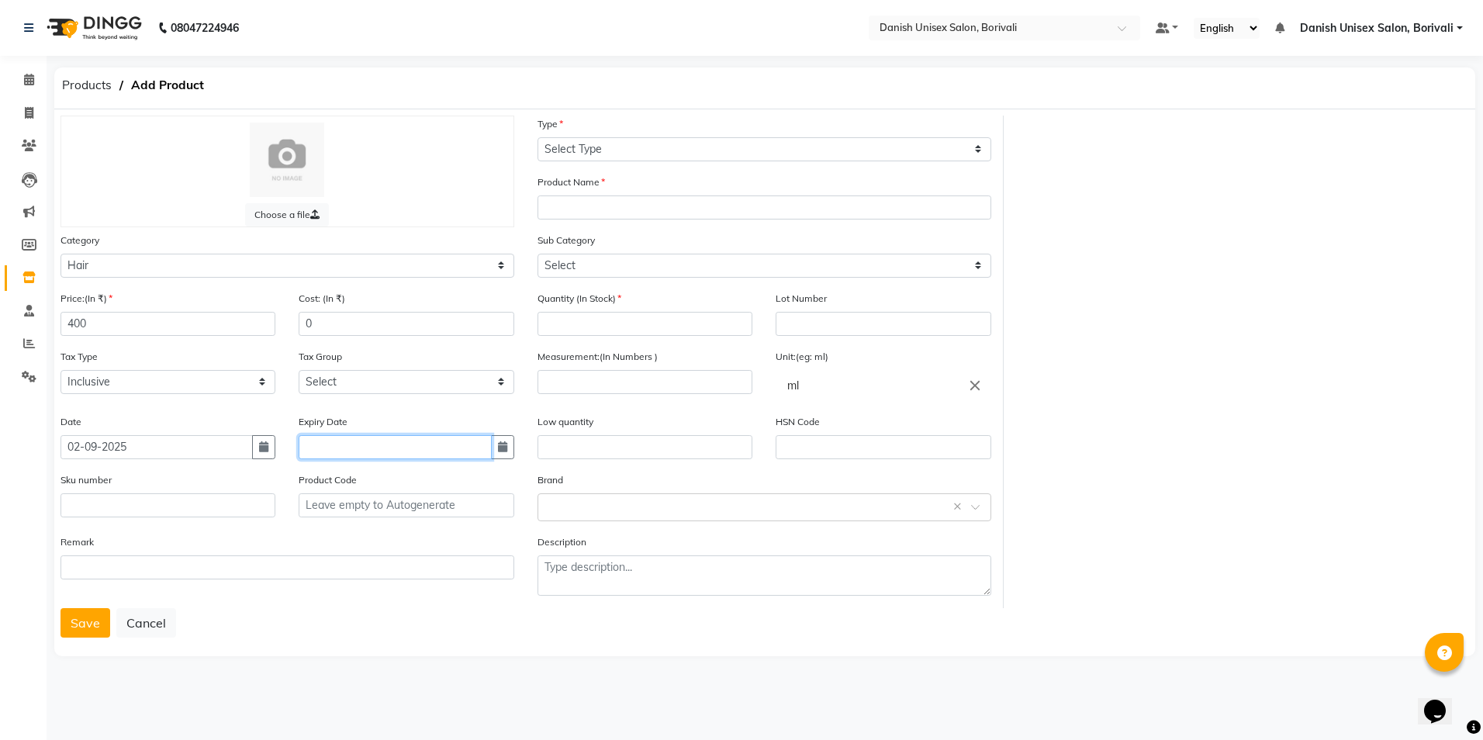
click at [403, 457] on input "text" at bounding box center [395, 447] width 192 height 24
select select "9"
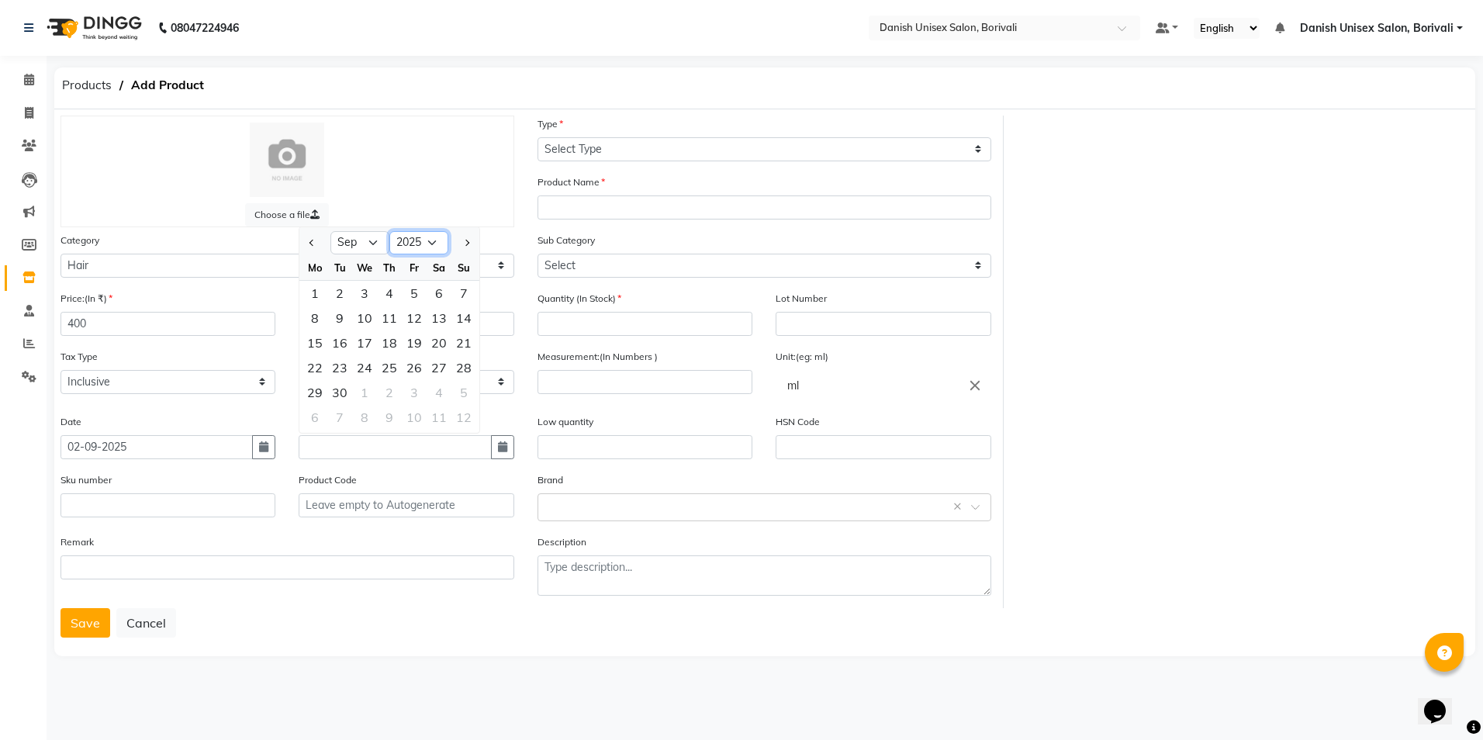
click at [432, 241] on select "2015 2016 2017 2018 2019 2020 2021 2022 2023 2024 2025 2026 2027 2028 2029 2030…" at bounding box center [418, 242] width 59 height 23
select select "2026"
click at [389, 231] on select "2015 2016 2017 2018 2019 2020 2021 2022 2023 2024 2025 2026 2027 2028 2029 2030…" at bounding box center [418, 242] width 59 height 23
click at [423, 361] on div "25" at bounding box center [414, 367] width 25 height 25
type input "[DATE]"
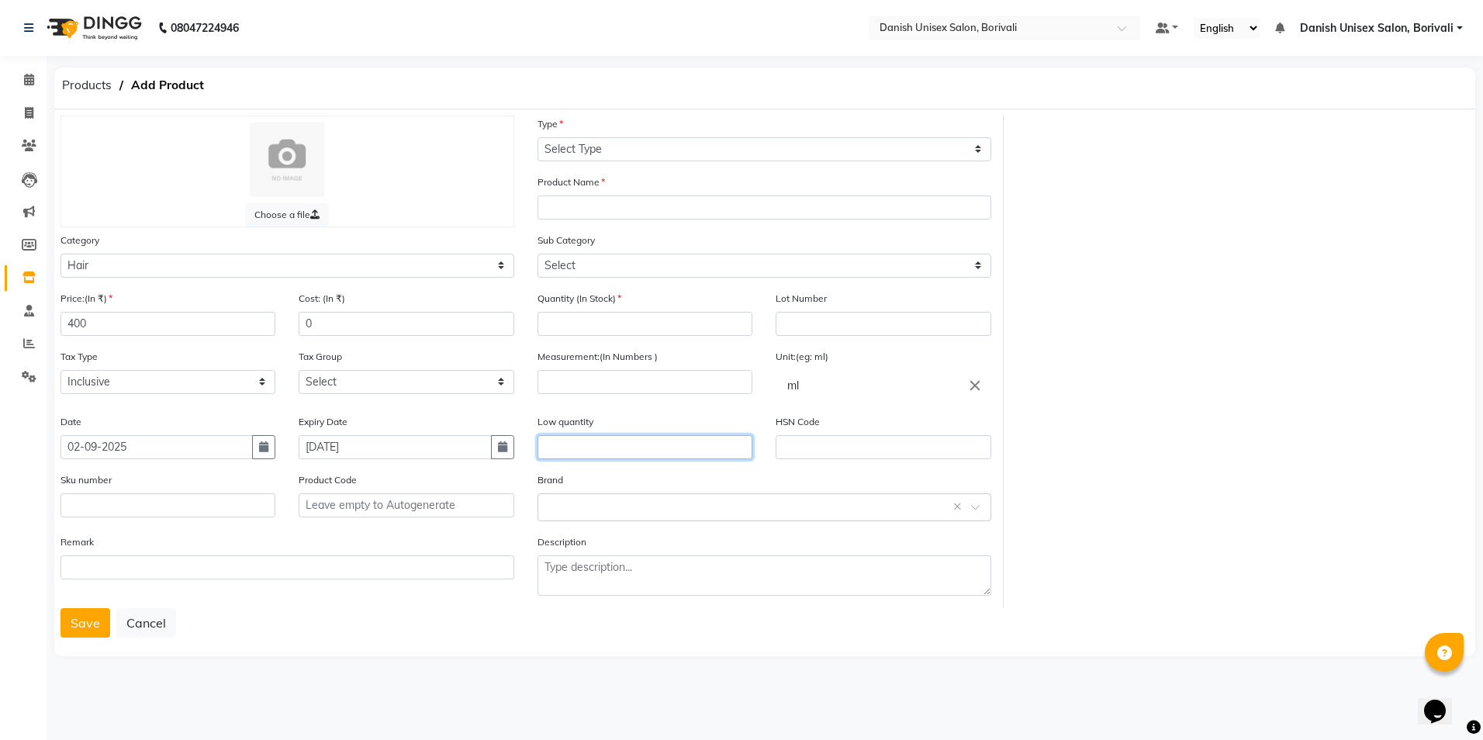
click at [638, 442] on input "text" at bounding box center [645, 447] width 215 height 24
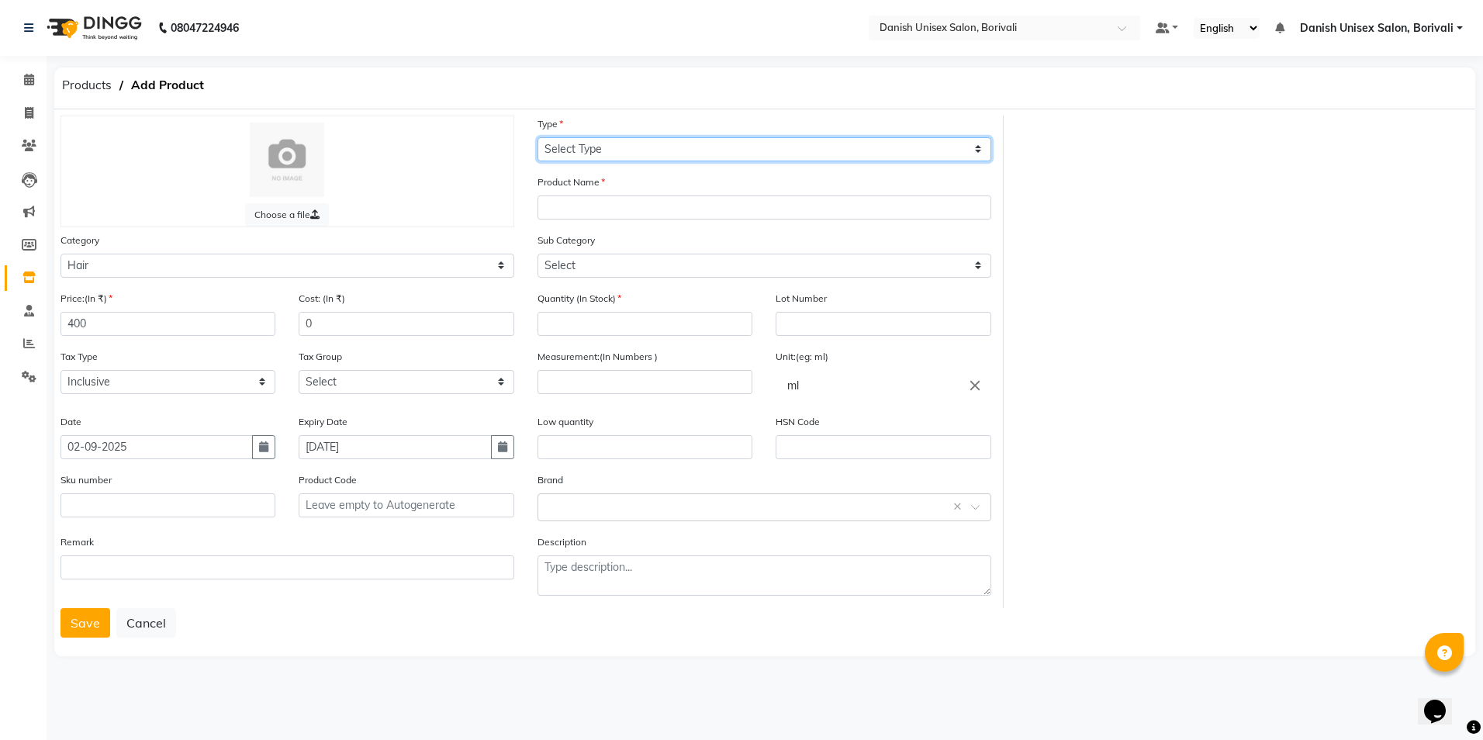
click at [598, 150] on select "Select Type Both Retail Consumable" at bounding box center [765, 149] width 454 height 24
select select "B"
click at [538, 137] on select "Select Type Both Retail Consumable" at bounding box center [765, 149] width 454 height 24
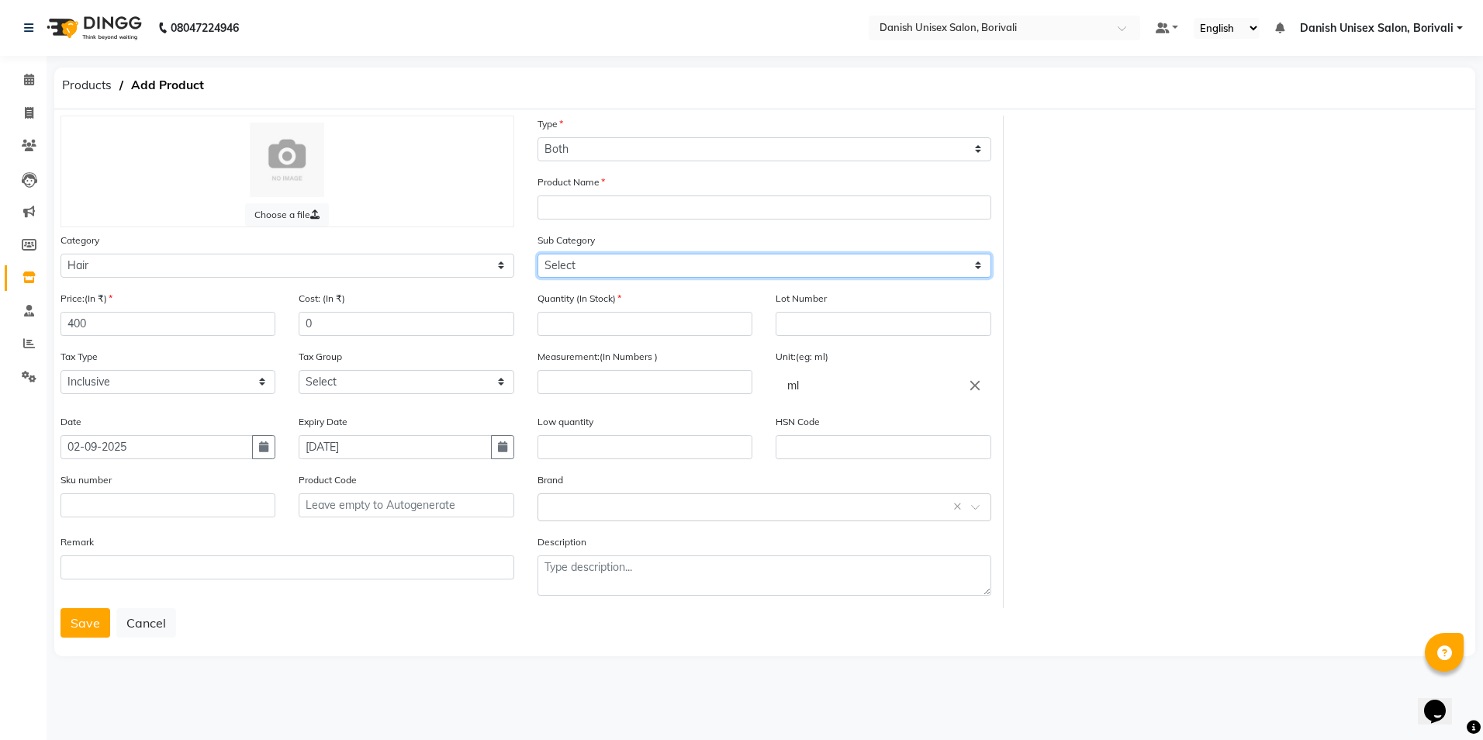
click at [609, 265] on select "Select Shampoo Conditioner Cream Mask Oil Serum Color Appliances Treatment Styl…" at bounding box center [765, 266] width 454 height 24
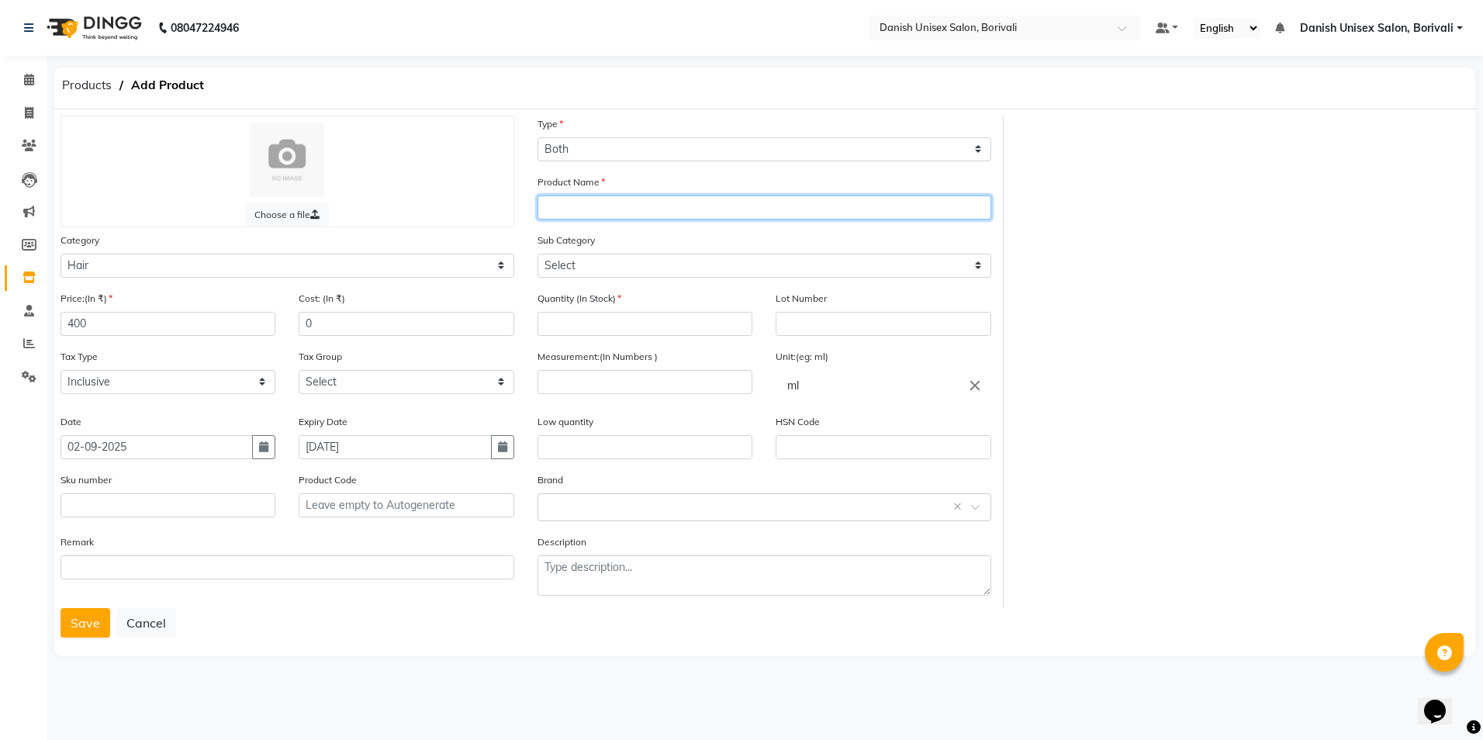
click at [603, 202] on input "text" at bounding box center [765, 207] width 454 height 24
type input "i"
type input "[PERSON_NAME]"
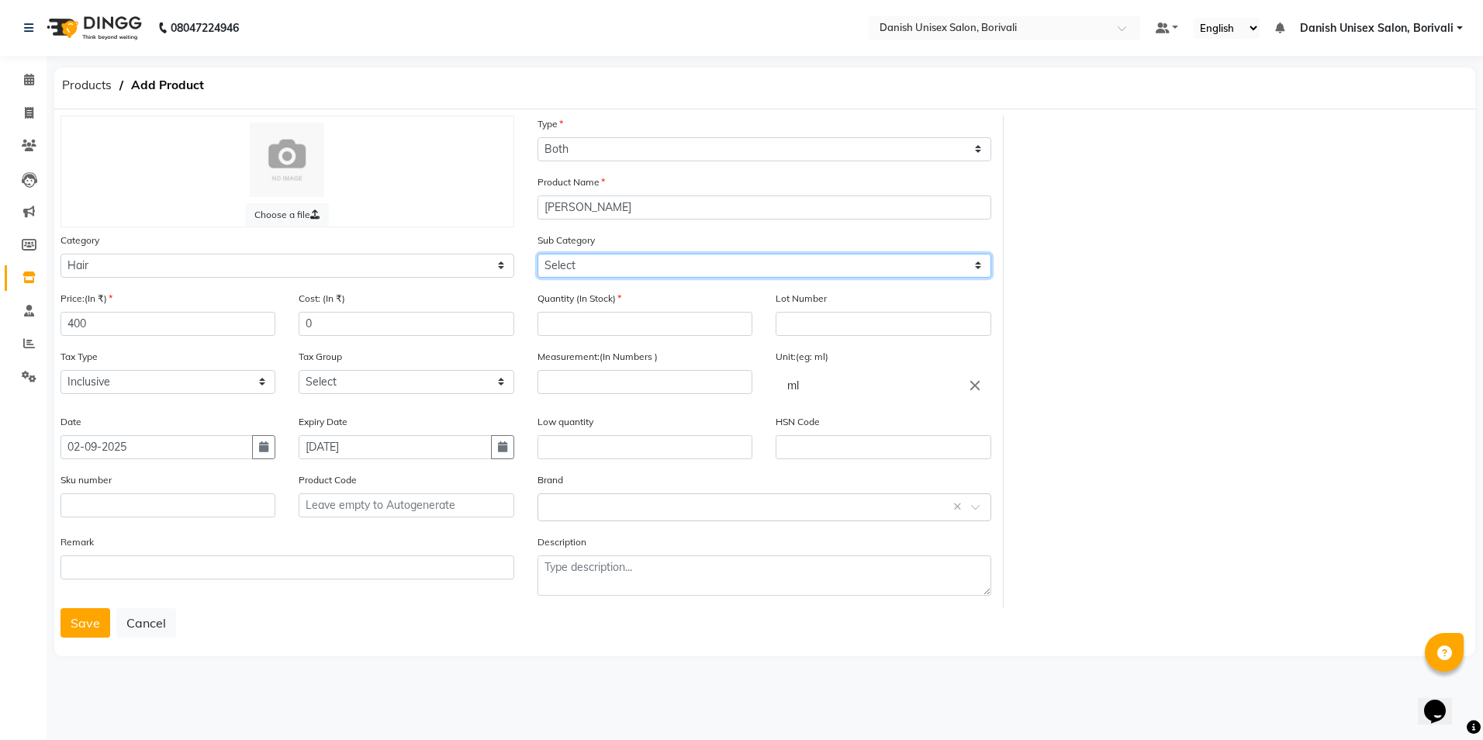
click at [622, 255] on select "Select Shampoo Conditioner Cream Mask Oil Serum Color Appliances Treatment Styl…" at bounding box center [765, 266] width 454 height 24
select select "1112"
click at [538, 254] on select "Select Shampoo Conditioner Cream Mask Oil Serum Color Appliances Treatment Styl…" at bounding box center [765, 266] width 454 height 24
click at [685, 324] on input "number" at bounding box center [645, 324] width 215 height 24
type input "6"
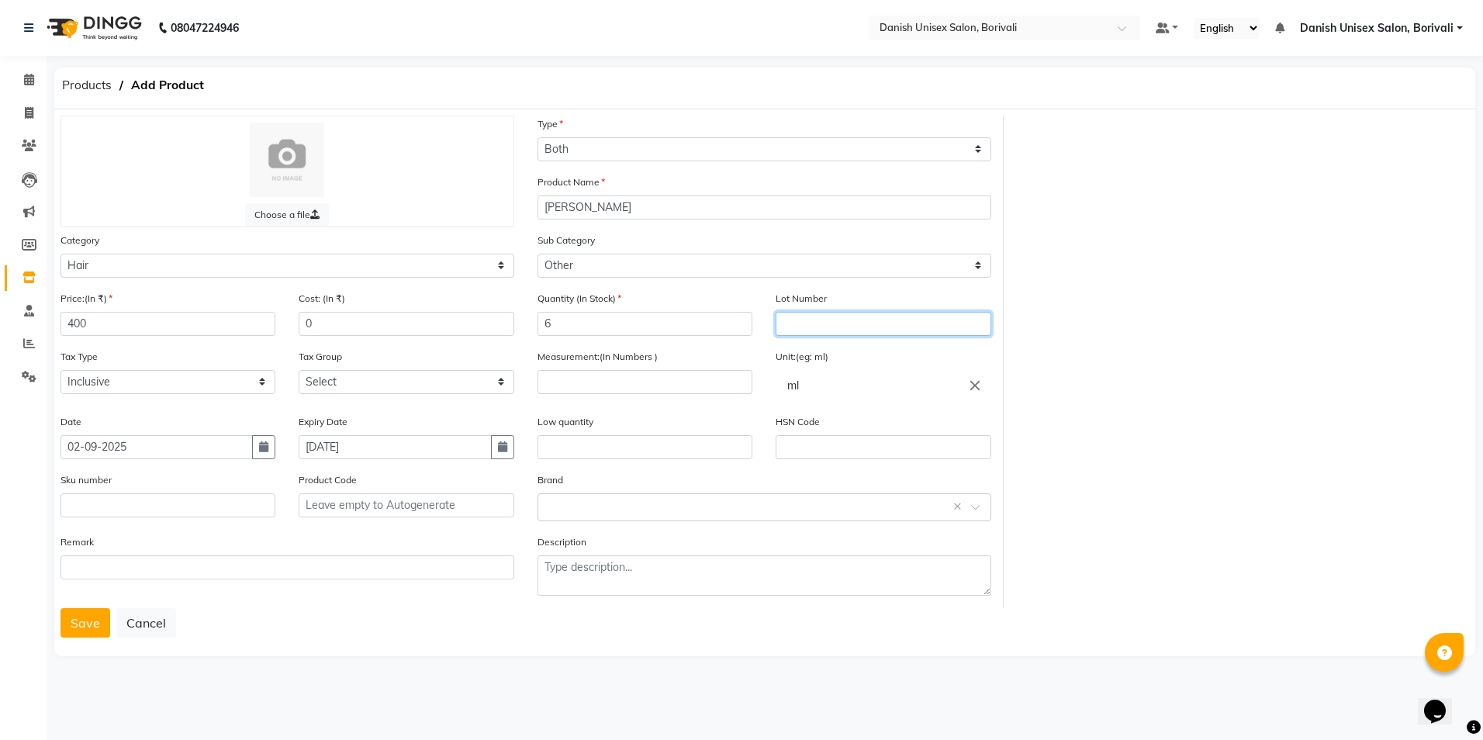
click at [822, 334] on input "text" at bounding box center [883, 324] width 215 height 24
click at [631, 379] on input "number" at bounding box center [645, 382] width 215 height 24
click at [584, 444] on input "text" at bounding box center [645, 447] width 215 height 24
click at [877, 444] on input "text" at bounding box center [883, 447] width 215 height 24
click at [595, 500] on input "text" at bounding box center [749, 506] width 406 height 16
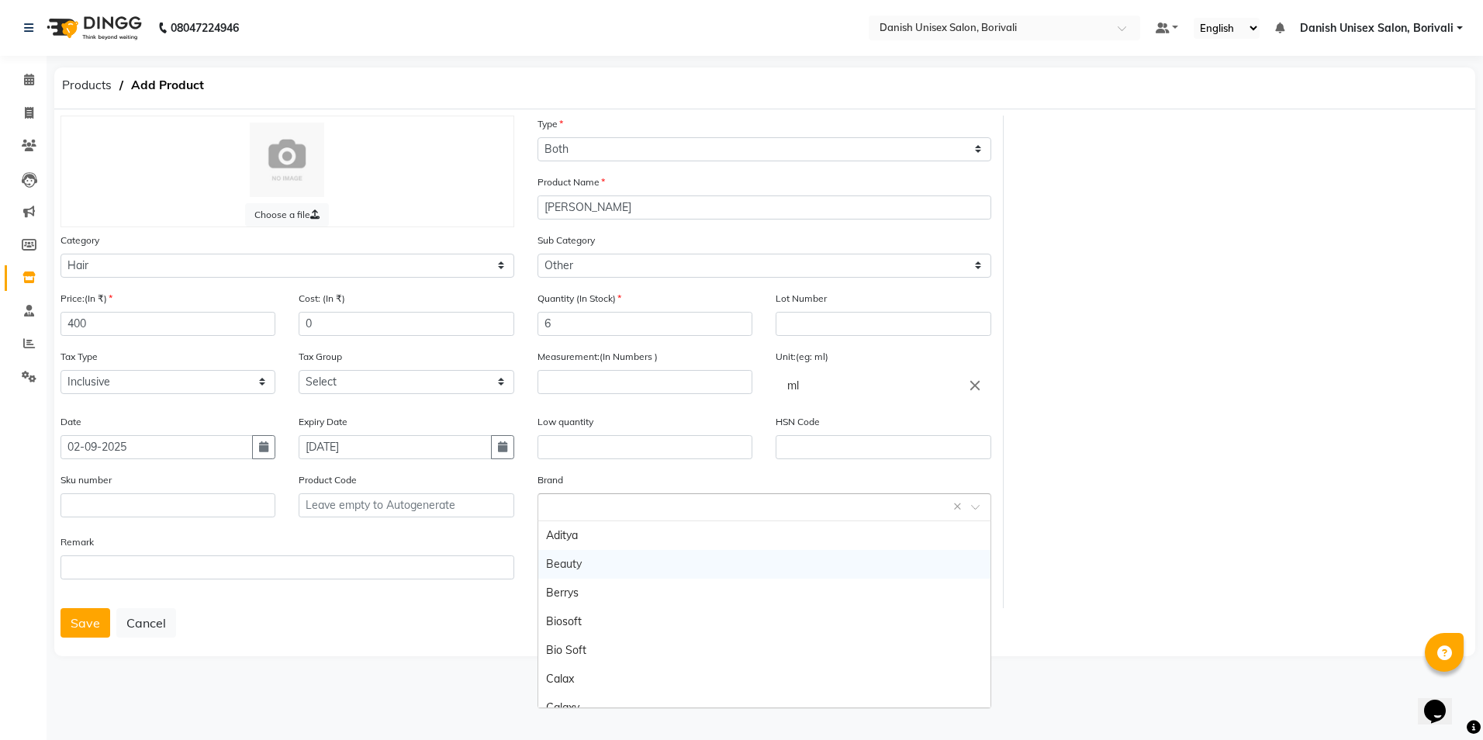
click at [1098, 396] on div "Choose a file Type Select Type Both Retail Consumable Product Name [PERSON_NAME…" at bounding box center [765, 362] width 1432 height 493
click at [71, 614] on button "Save" at bounding box center [86, 622] width 50 height 29
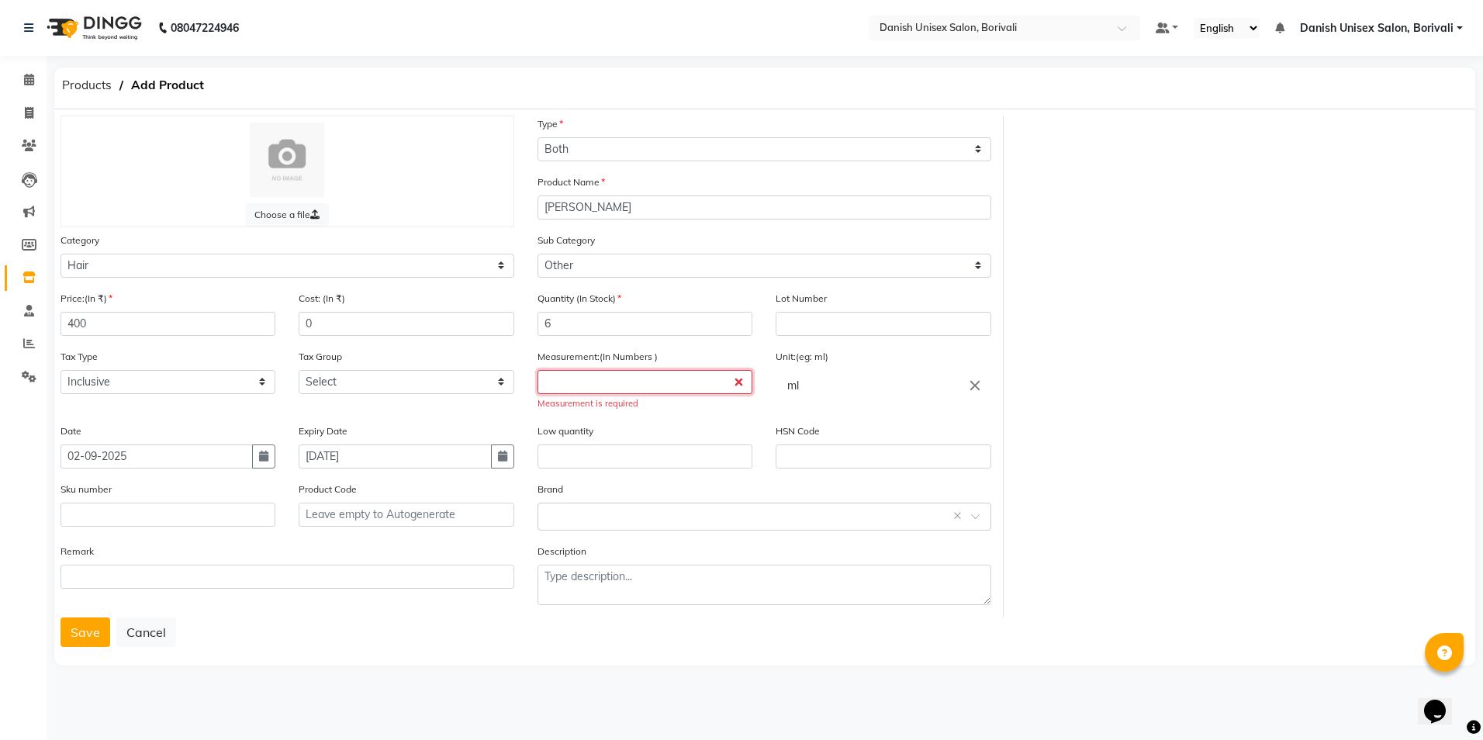
click at [635, 377] on input "number" at bounding box center [645, 382] width 215 height 24
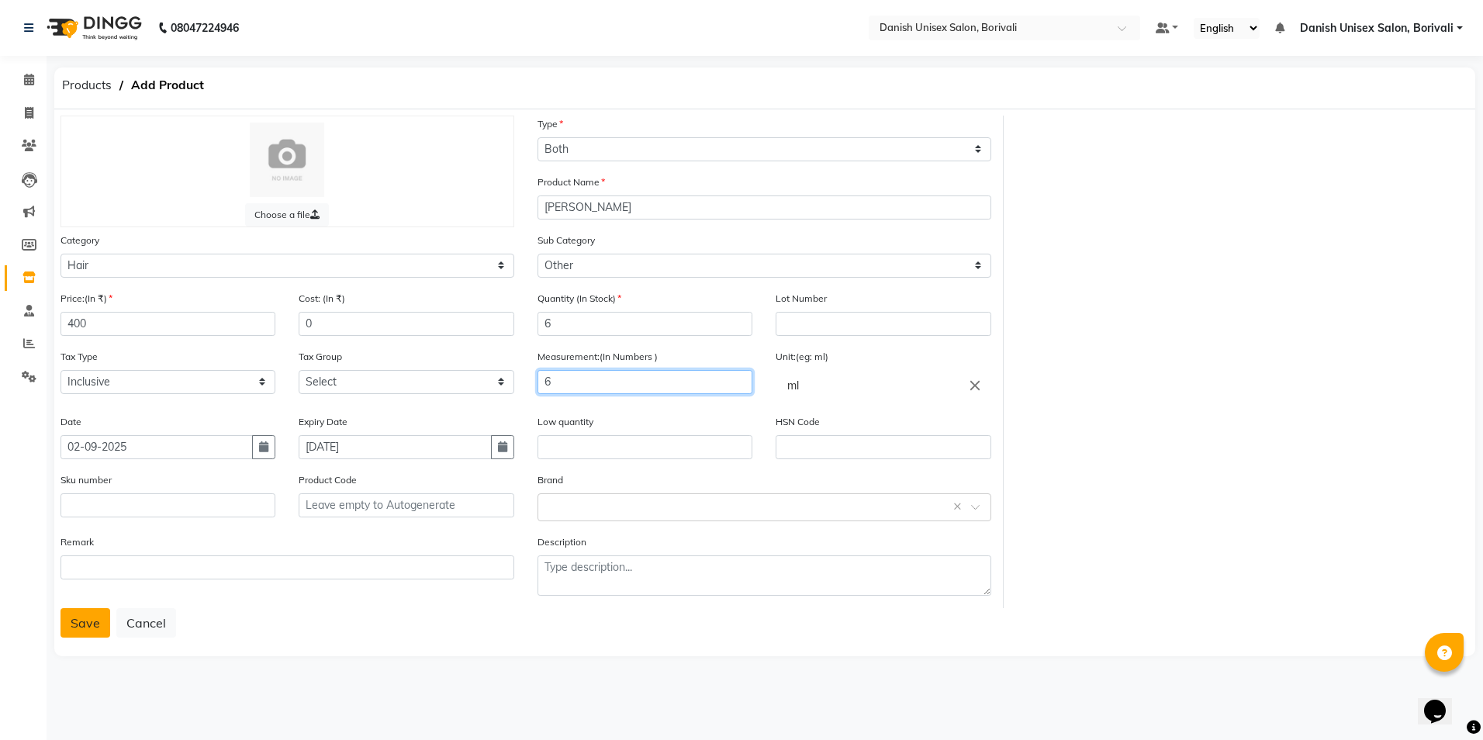
type input "6"
click at [82, 619] on button "Save" at bounding box center [86, 622] width 50 height 29
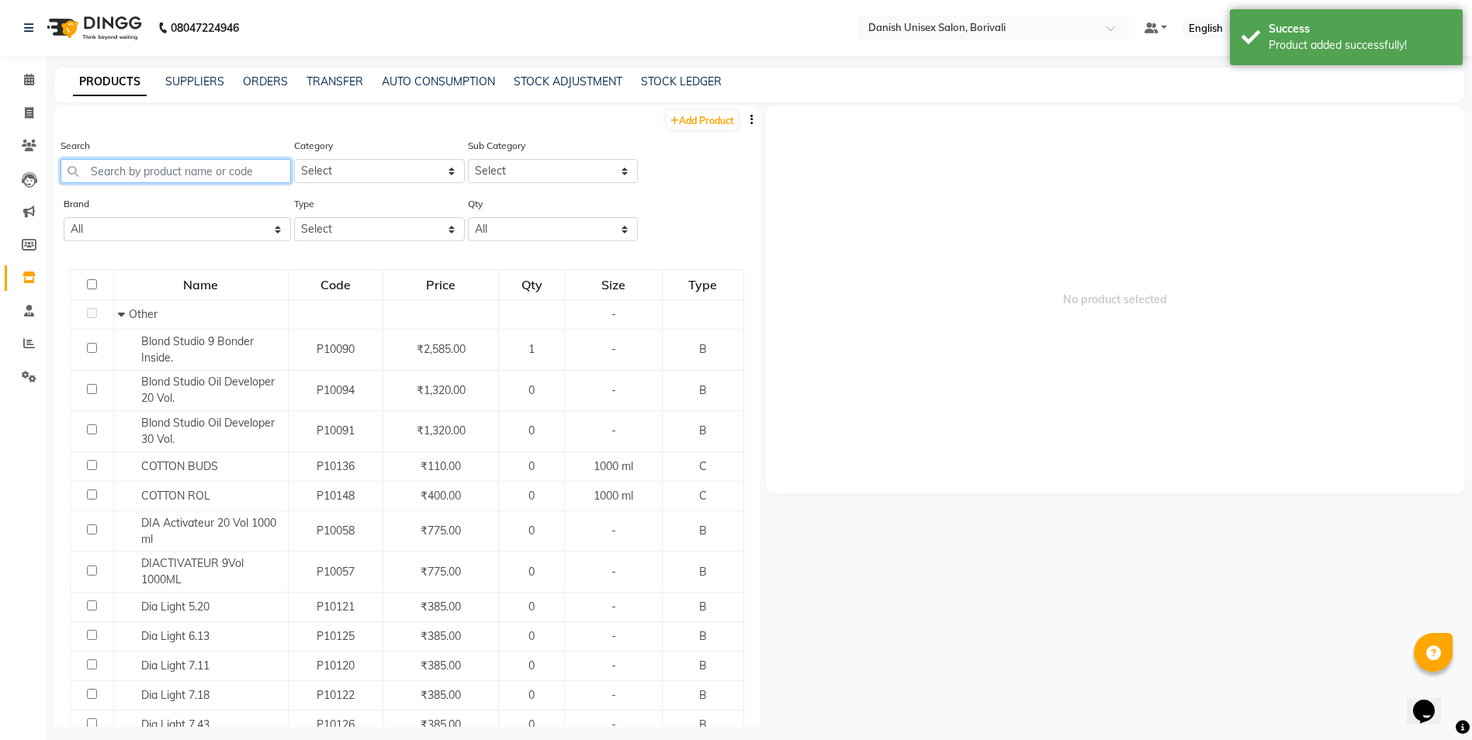
click at [150, 171] on input "text" at bounding box center [176, 171] width 230 height 24
click at [150, 170] on input "text" at bounding box center [176, 171] width 230 height 24
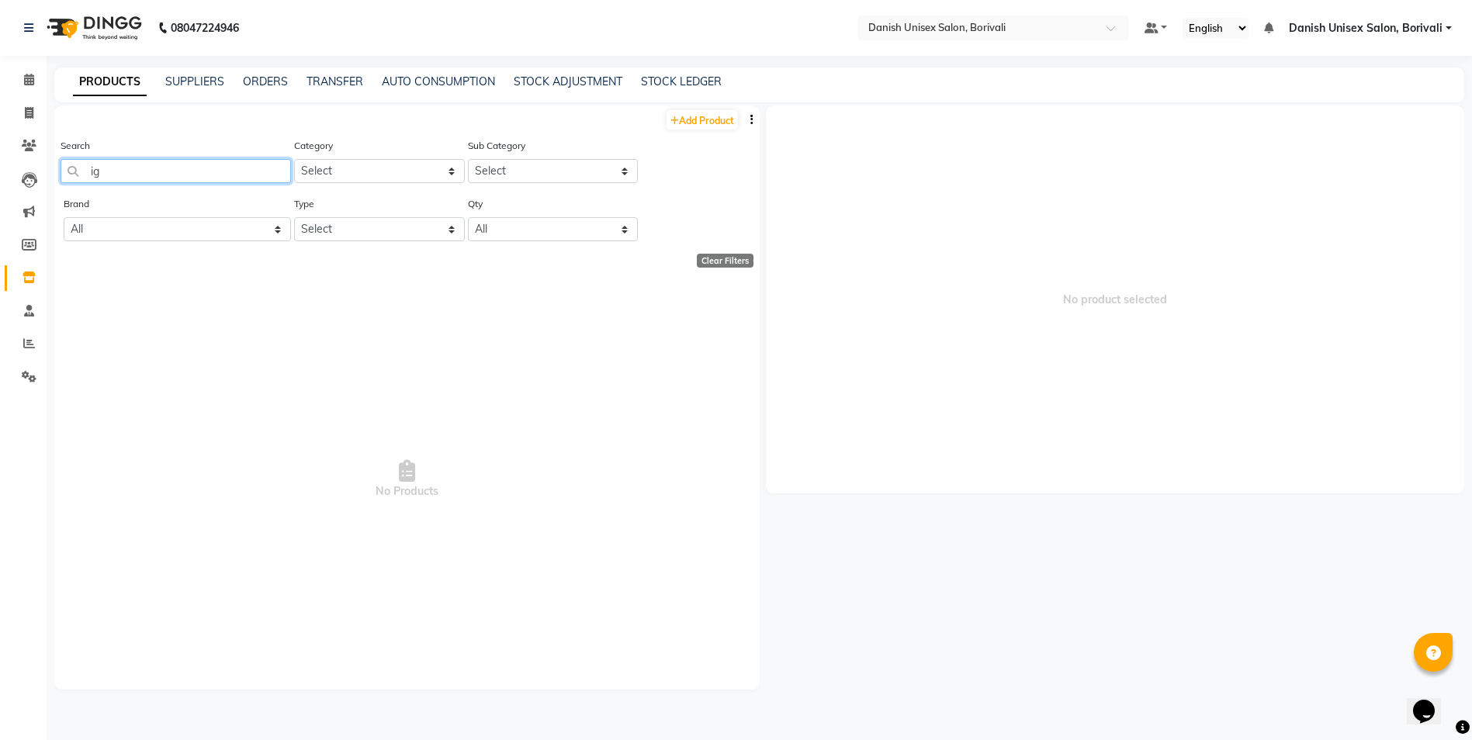
type input "i"
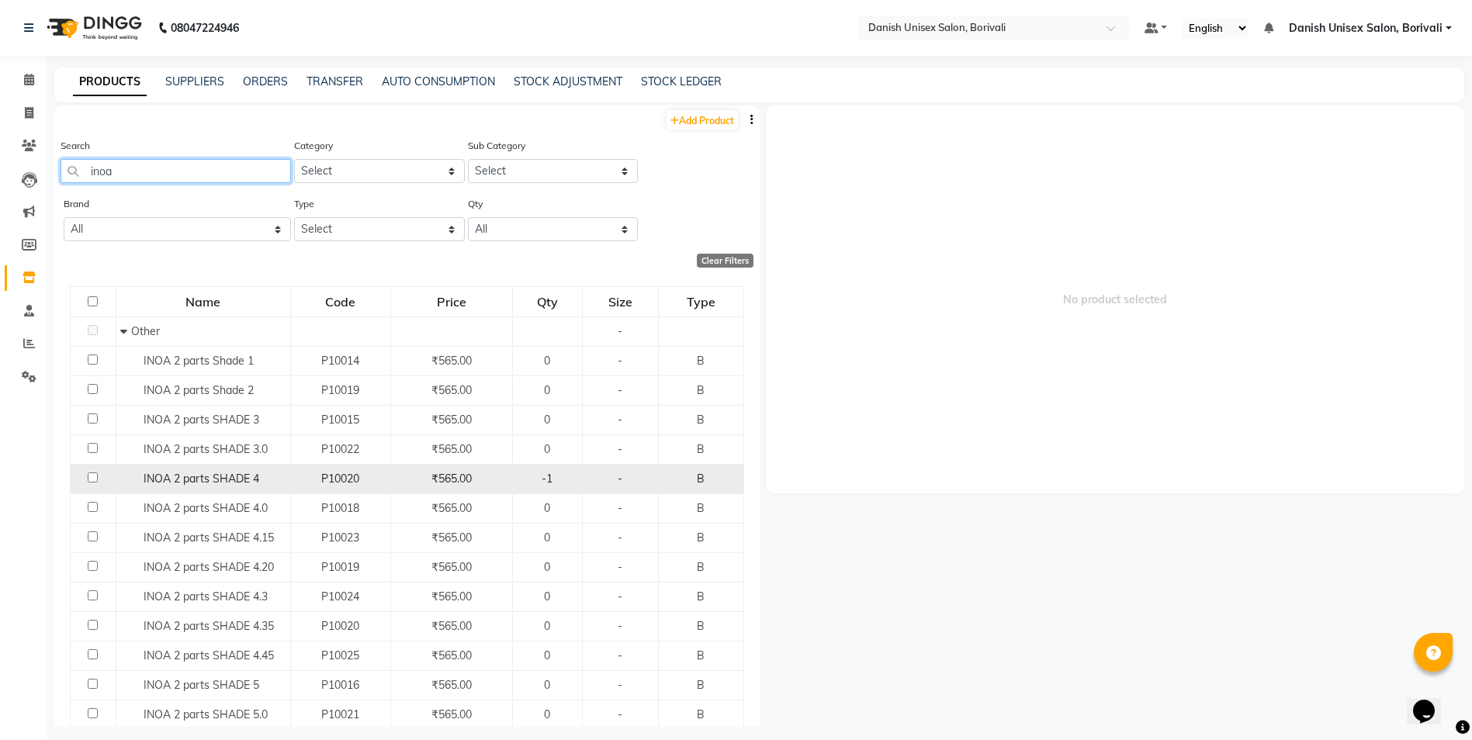
type input "inoa"
click at [253, 476] on span "INOA 2 parts SHADE 4" at bounding box center [202, 479] width 116 height 14
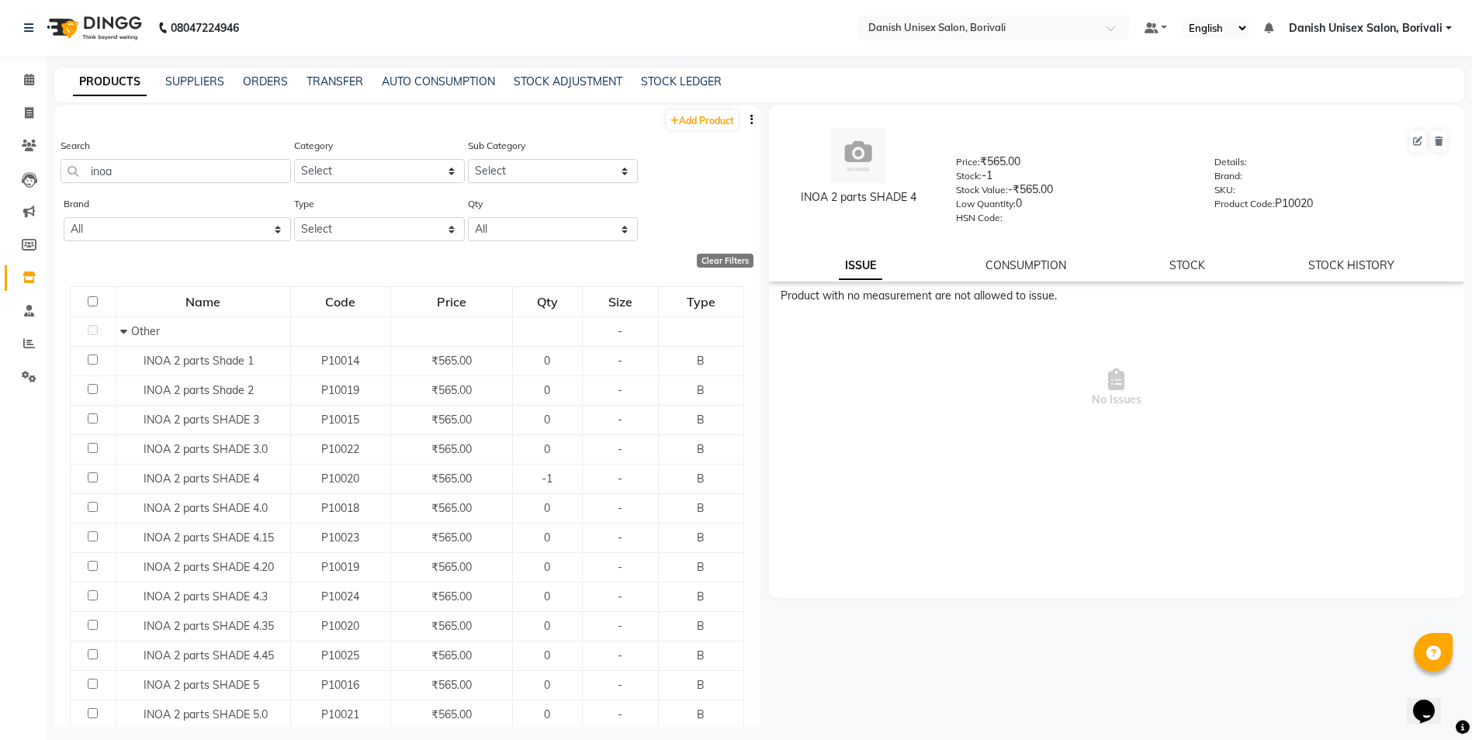
click at [1160, 261] on div "ISSUE CONSUMPTION STOCK STOCK HISTORY" at bounding box center [1116, 266] width 659 height 16
click at [1177, 266] on link "STOCK" at bounding box center [1187, 265] width 36 height 14
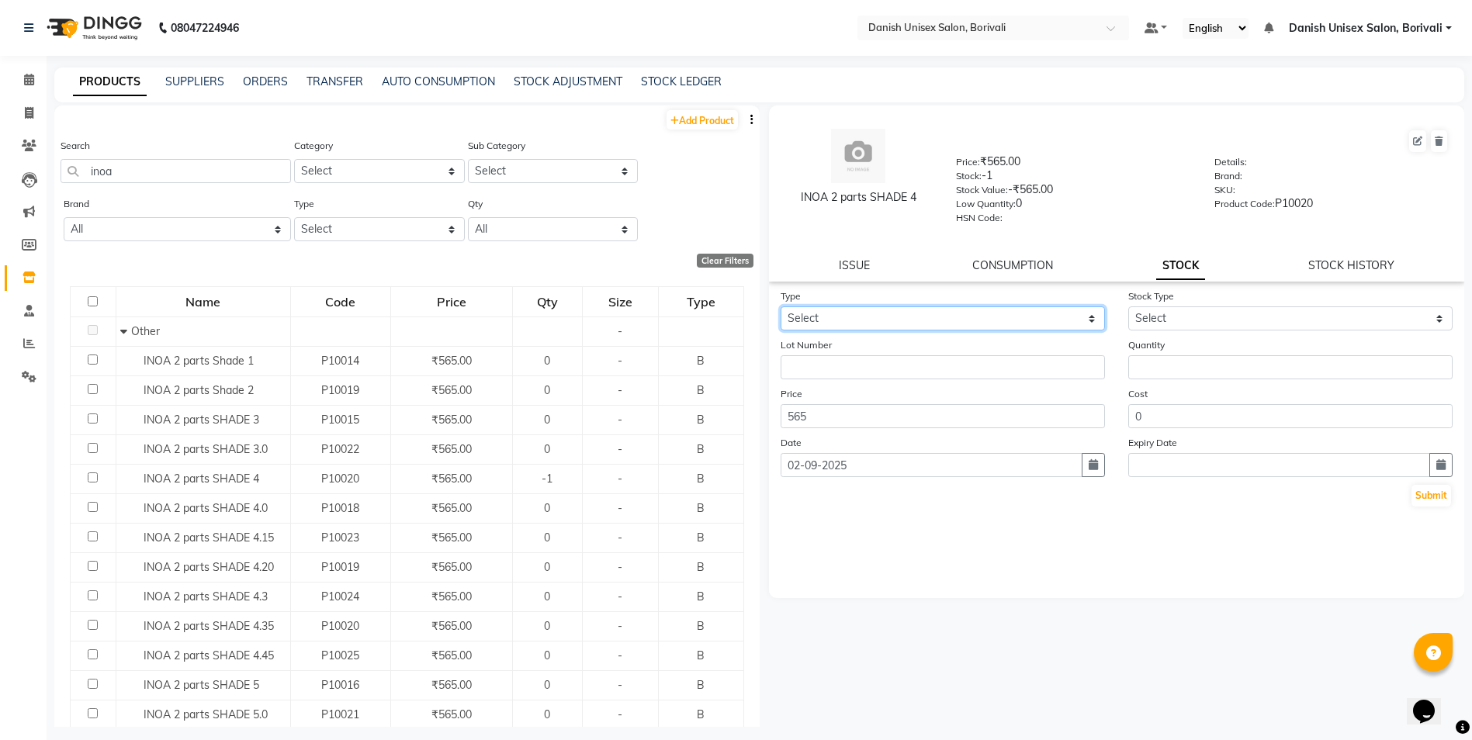
drag, startPoint x: 870, startPoint y: 320, endPoint x: 870, endPoint y: 330, distance: 10.9
click at [870, 320] on select "Select In Out" at bounding box center [942, 318] width 324 height 24
select select "in"
click at [780, 306] on select "Select In Out" at bounding box center [942, 318] width 324 height 24
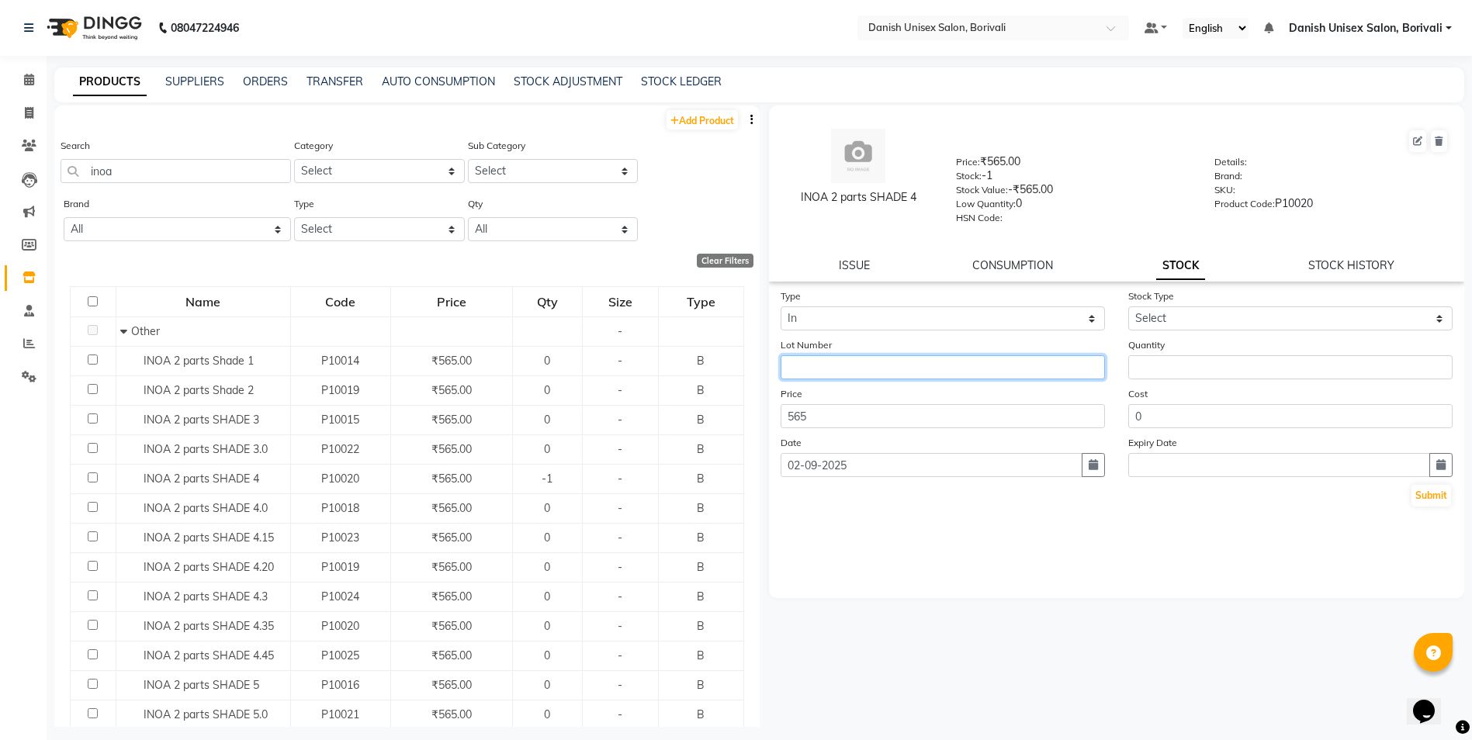
click at [791, 367] on input "text" at bounding box center [942, 367] width 324 height 24
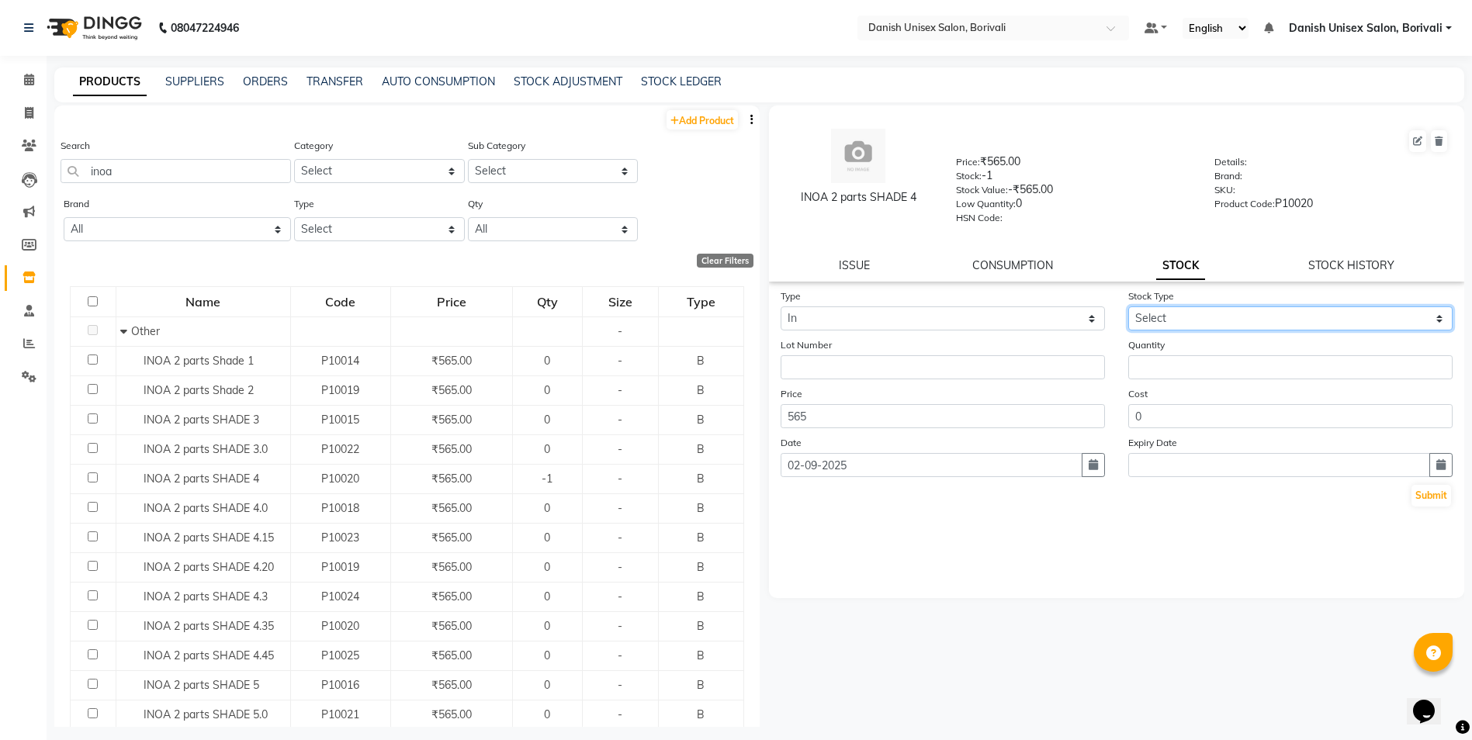
click at [1187, 326] on select "Select New Stock Adjustment Return Other" at bounding box center [1290, 318] width 324 height 24
click at [1128, 306] on select "Select New Stock Adjustment Return Other" at bounding box center [1290, 318] width 324 height 24
click at [1175, 380] on form "Type Select In Out Stock Type Select New Stock Adjustment Return Other Lot Numb…" at bounding box center [1116, 398] width 673 height 220
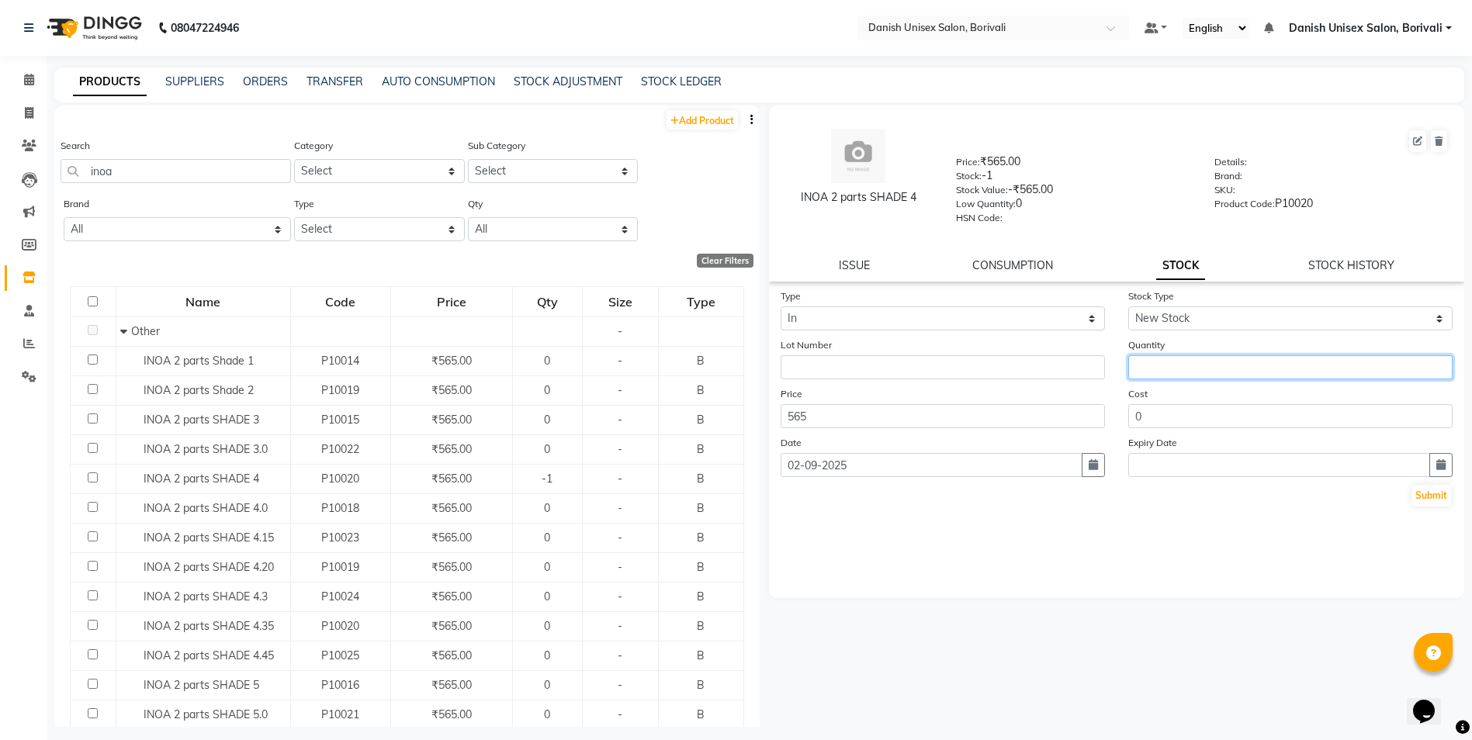
click at [1165, 368] on input "number" at bounding box center [1290, 367] width 324 height 24
click at [1173, 420] on input "0" at bounding box center [1290, 416] width 324 height 24
click at [1430, 499] on button "Submit" at bounding box center [1431, 496] width 40 height 22
click at [1160, 366] on input "number" at bounding box center [1290, 367] width 324 height 24
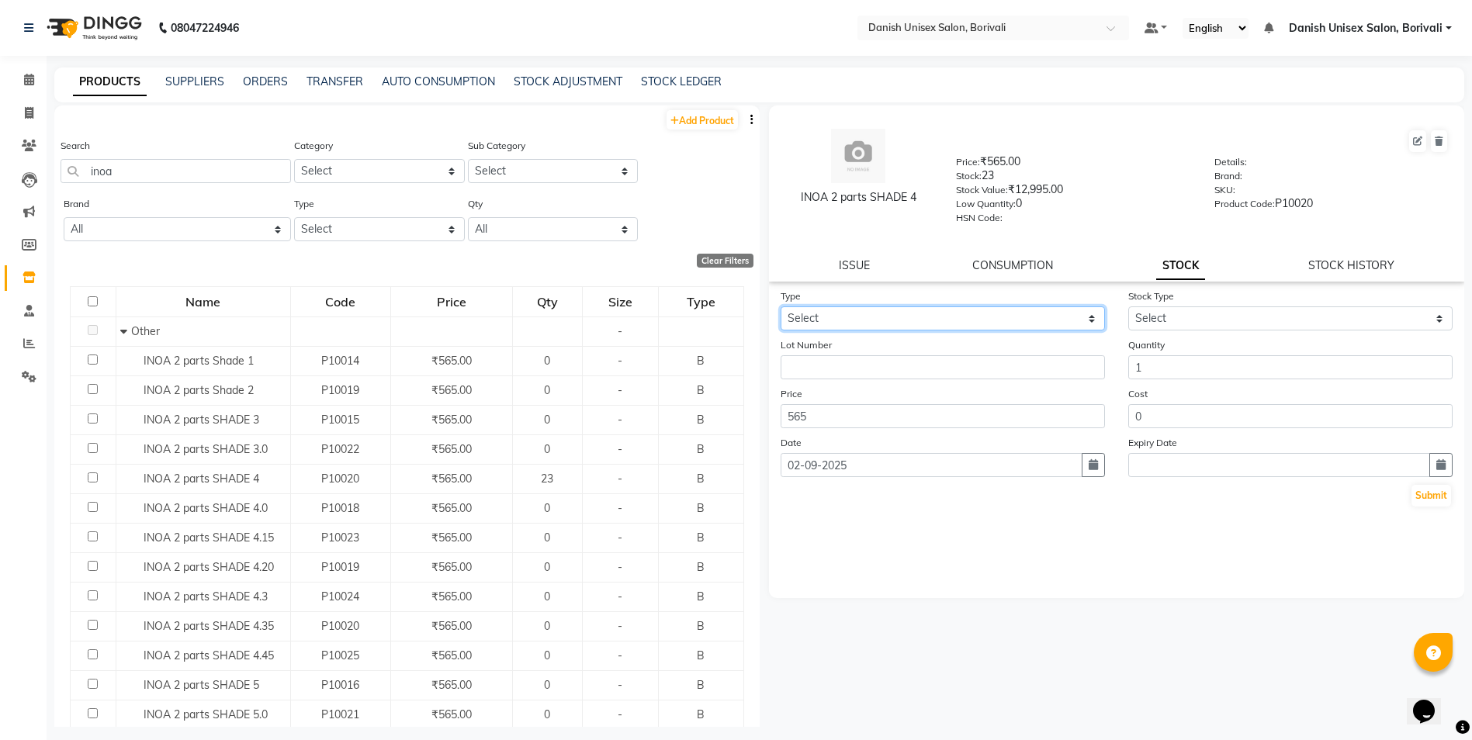
drag, startPoint x: 813, startPoint y: 315, endPoint x: 819, endPoint y: 332, distance: 18.2
click at [813, 315] on select "Select In Out" at bounding box center [942, 318] width 324 height 24
click at [780, 306] on select "Select In Out" at bounding box center [942, 318] width 324 height 24
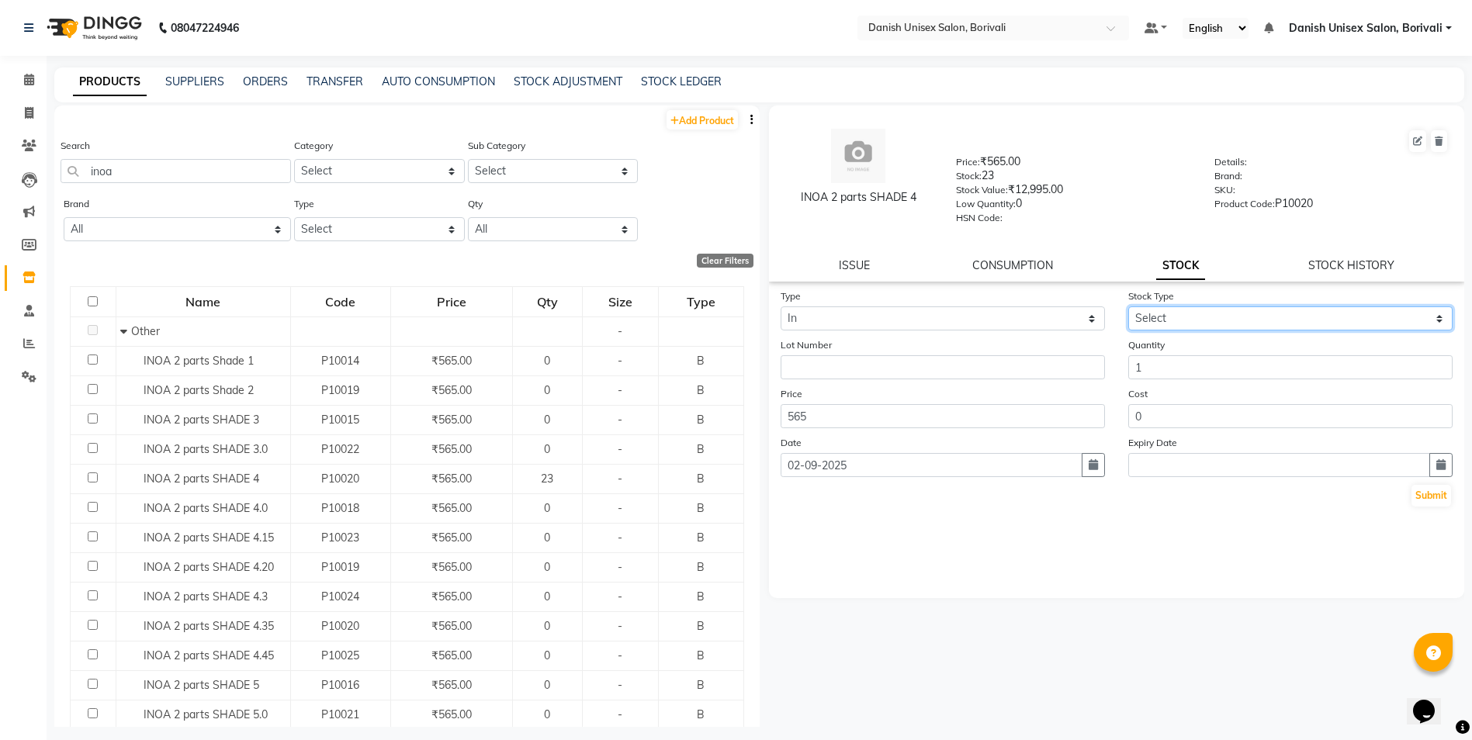
click at [1182, 319] on select "Select New Stock Adjustment Return Other" at bounding box center [1290, 318] width 324 height 24
click at [1128, 306] on select "Select New Stock Adjustment Return Other" at bounding box center [1290, 318] width 324 height 24
click at [1428, 499] on button "Submit" at bounding box center [1431, 496] width 40 height 22
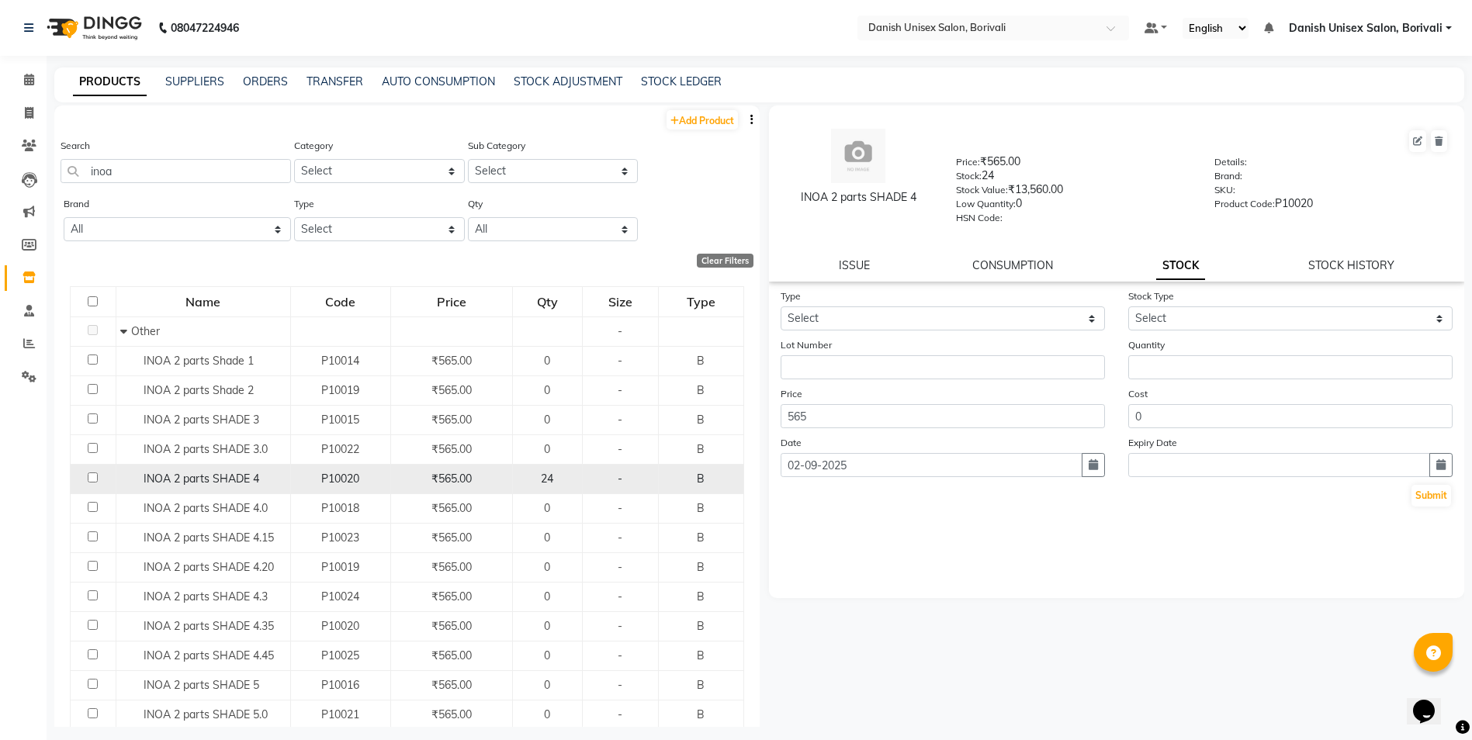
click at [462, 479] on span "₹565.00" at bounding box center [451, 479] width 40 height 14
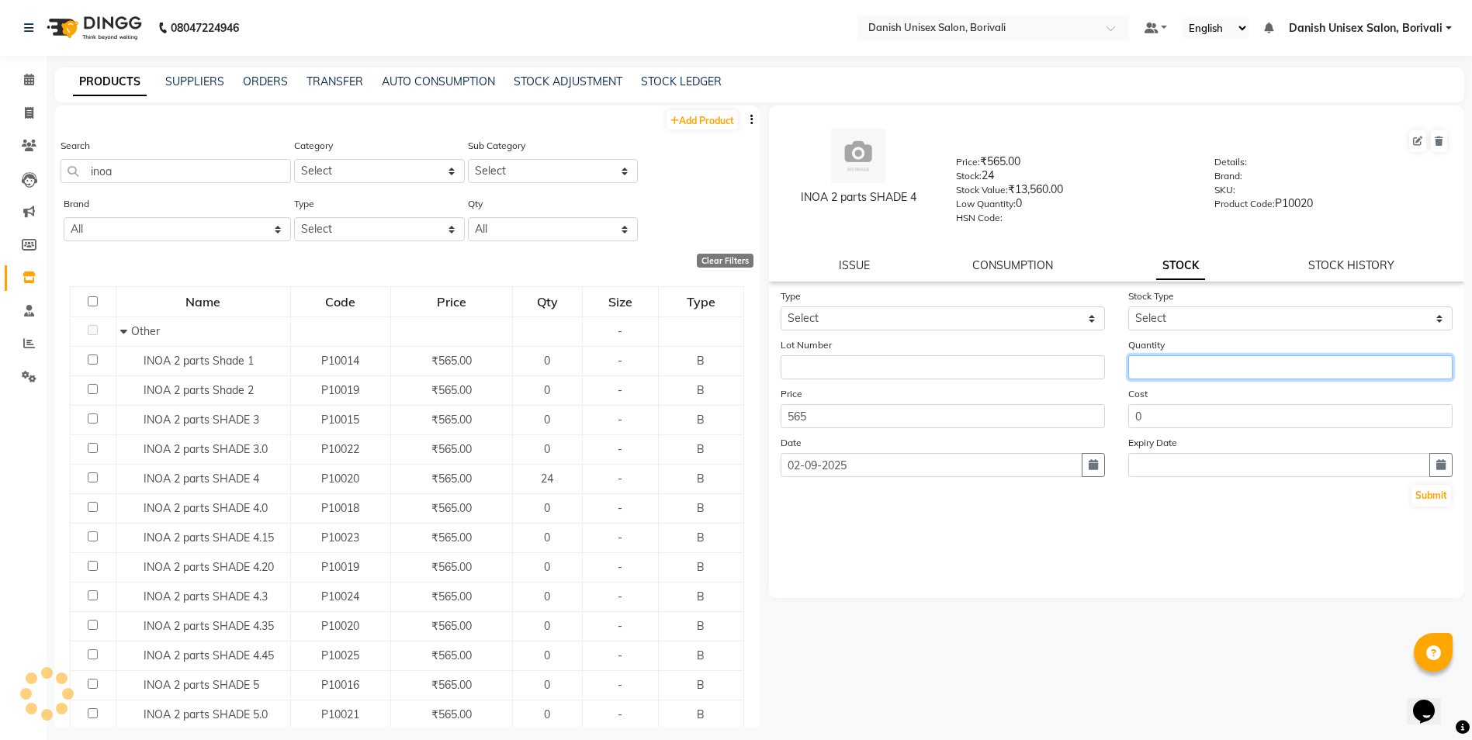
click at [1212, 365] on input "number" at bounding box center [1290, 367] width 324 height 24
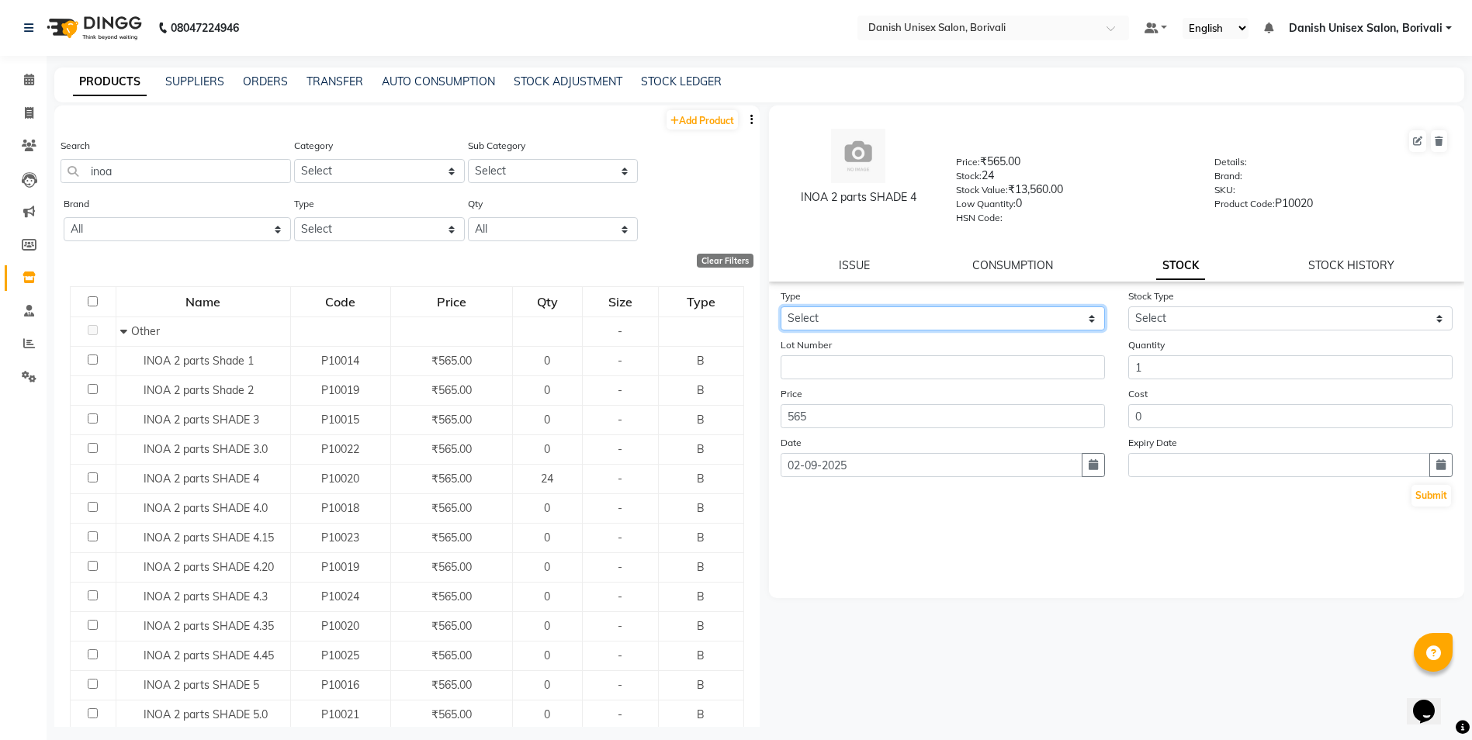
click at [922, 330] on select "Select In Out" at bounding box center [942, 318] width 324 height 24
click at [780, 306] on select "Select In Out" at bounding box center [942, 318] width 324 height 24
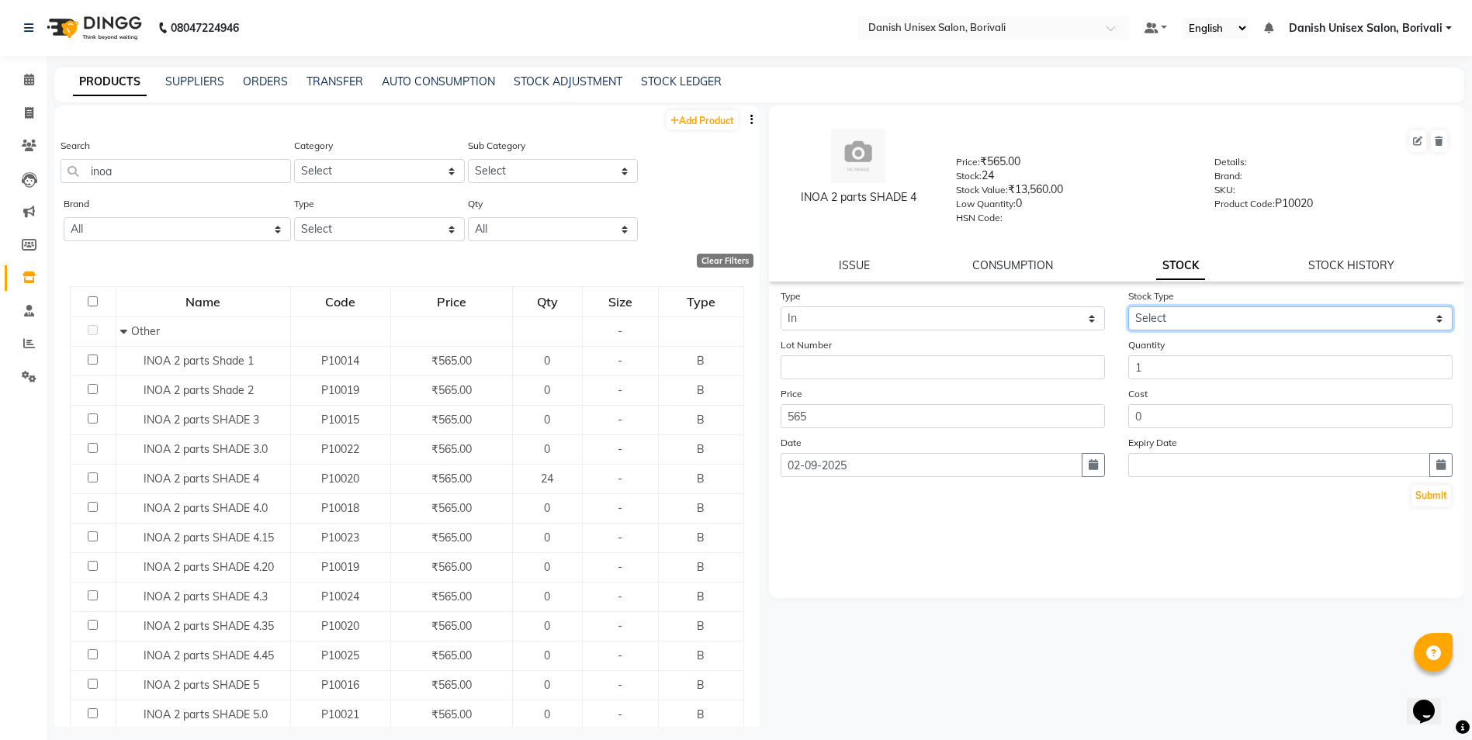
click at [1195, 323] on select "Select New Stock Adjustment Return Other" at bounding box center [1290, 318] width 324 height 24
click at [1128, 306] on select "Select New Stock Adjustment Return Other" at bounding box center [1290, 318] width 324 height 24
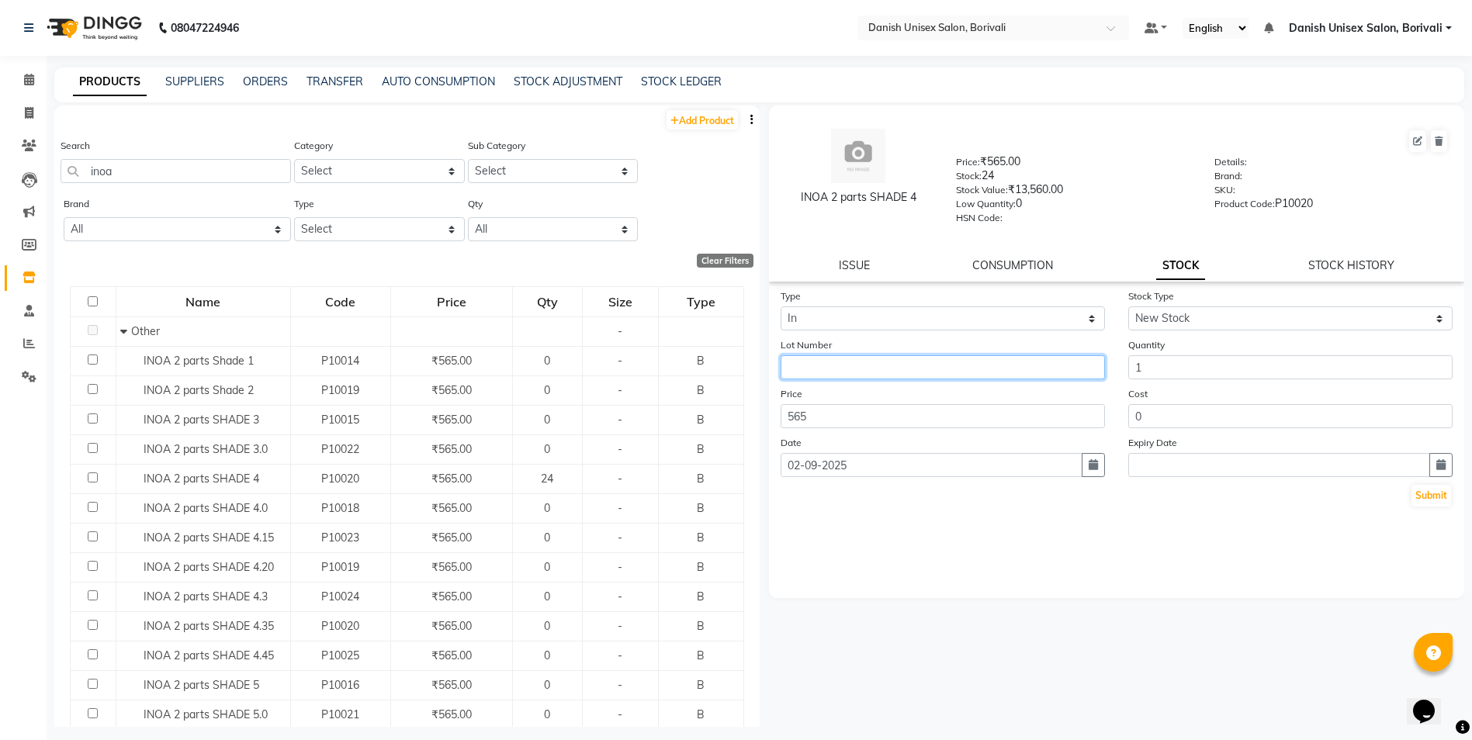
click at [837, 373] on input "text" at bounding box center [942, 367] width 324 height 24
click at [1427, 491] on button "Submit" at bounding box center [1431, 496] width 40 height 22
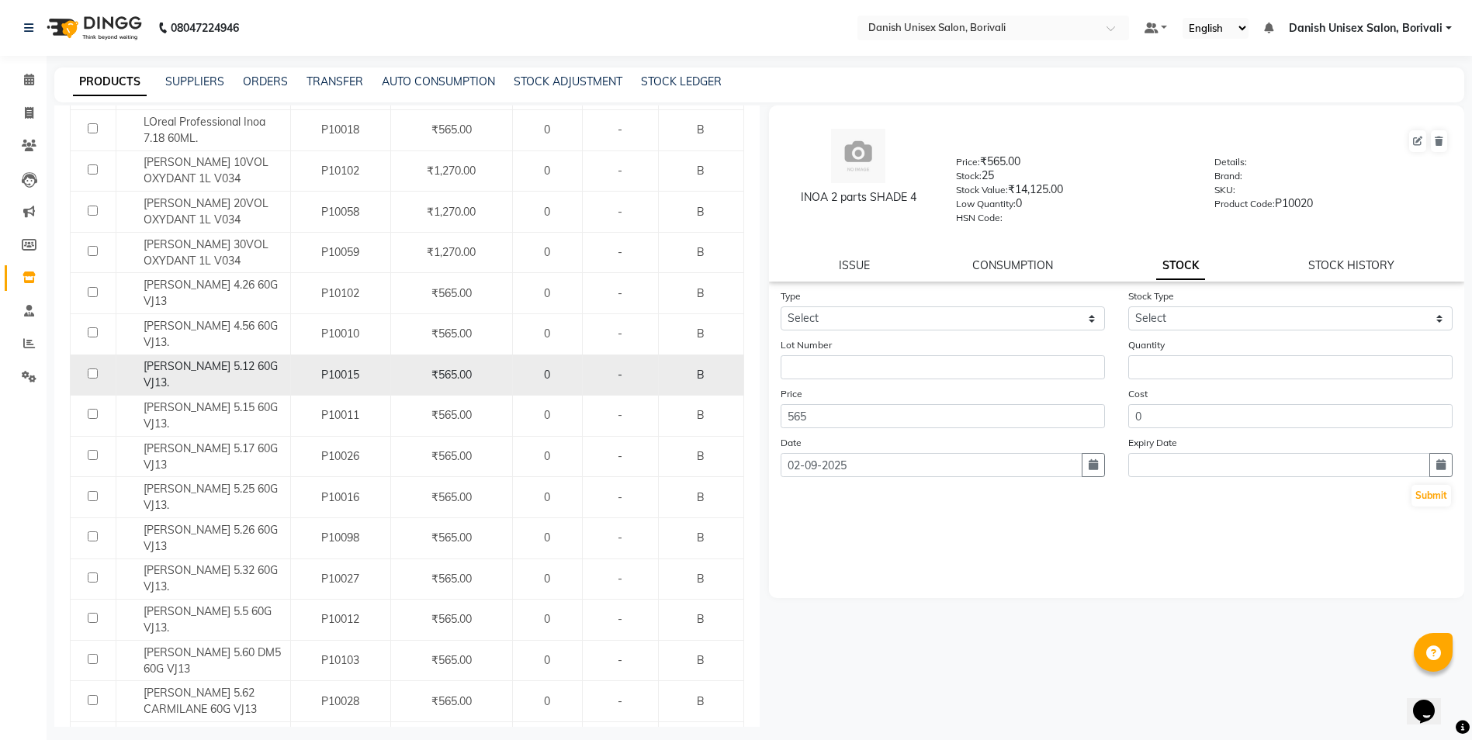
scroll to position [853, 0]
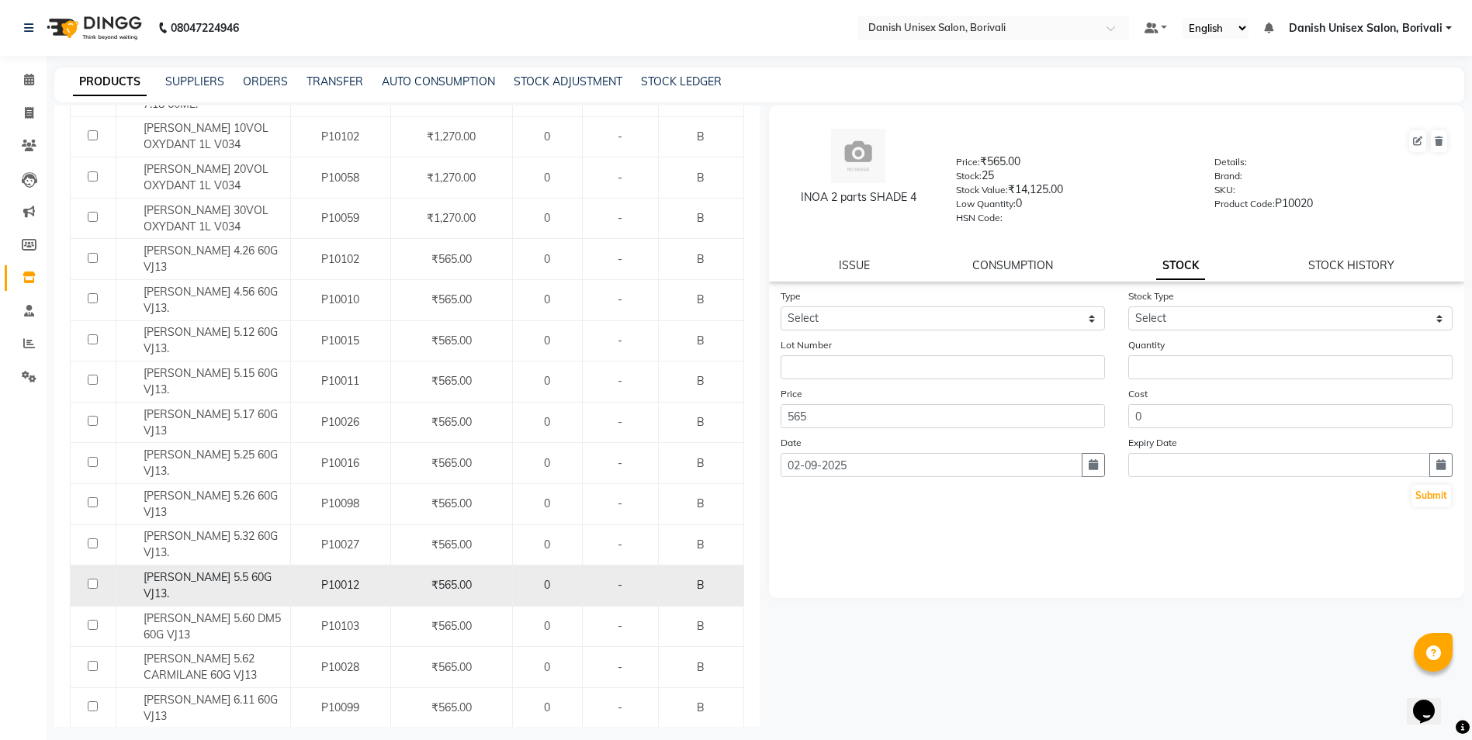
click at [248, 569] on div "[PERSON_NAME] 5.5 60G VJ13." at bounding box center [203, 585] width 166 height 33
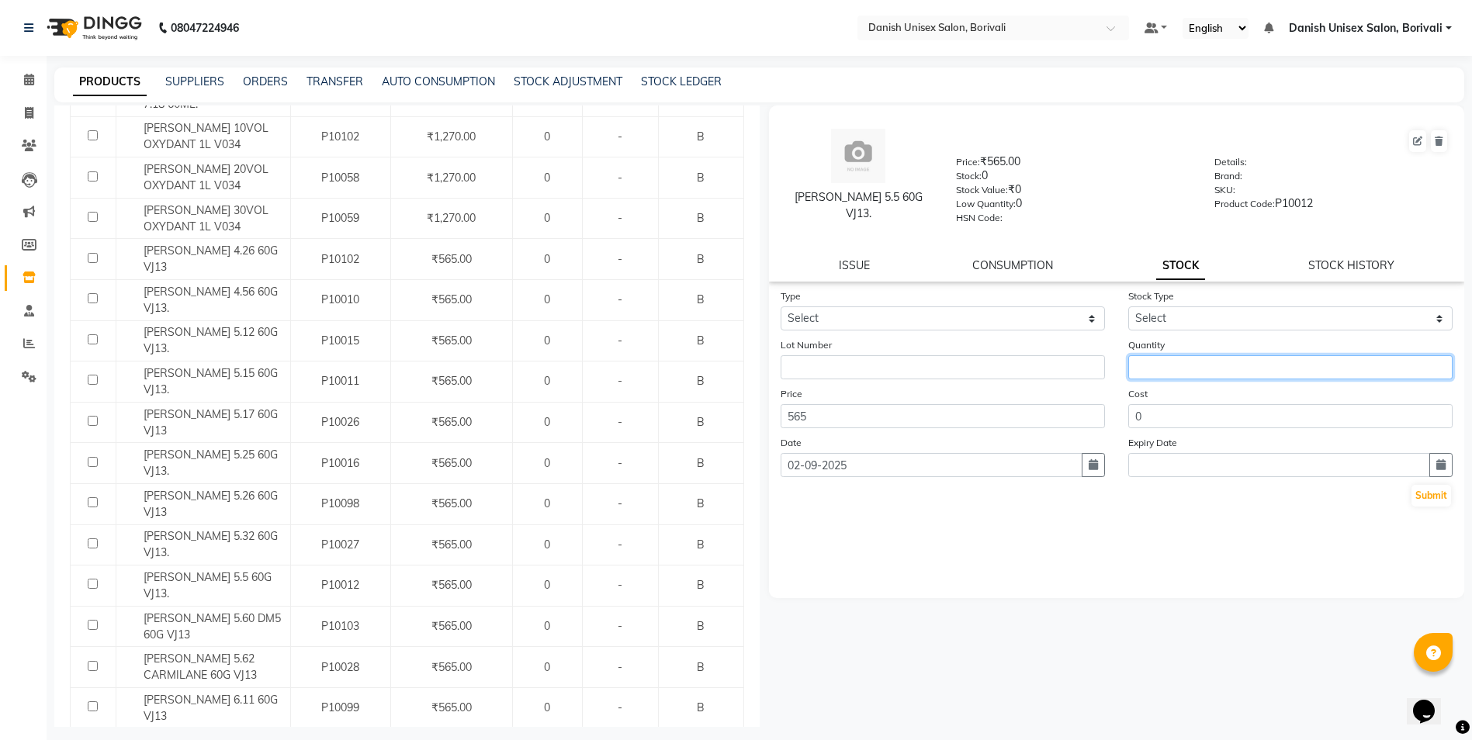
click at [1207, 377] on input "number" at bounding box center [1290, 367] width 324 height 24
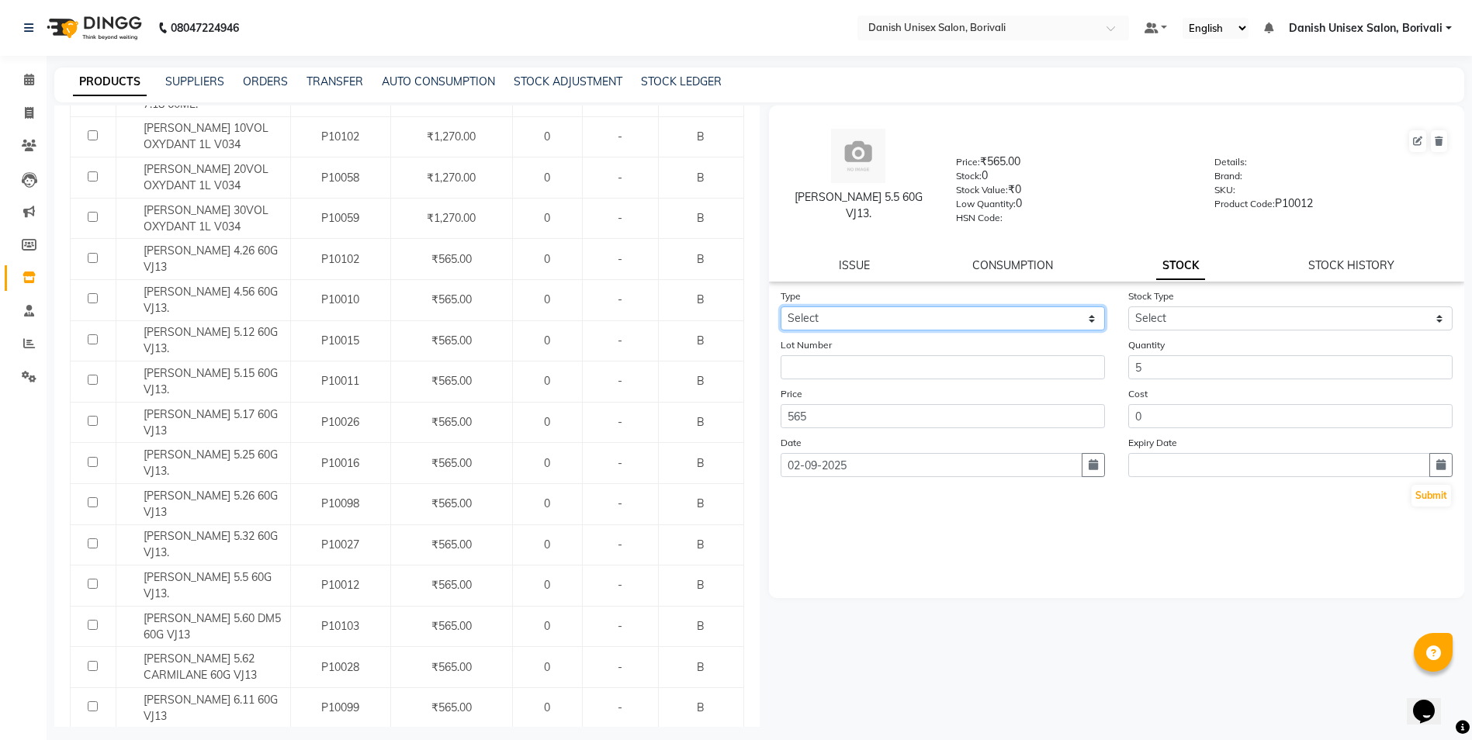
drag, startPoint x: 949, startPoint y: 310, endPoint x: 946, endPoint y: 323, distance: 13.7
click at [949, 310] on select "Select In Out" at bounding box center [942, 318] width 324 height 24
click at [780, 306] on select "Select In Out" at bounding box center [942, 318] width 324 height 24
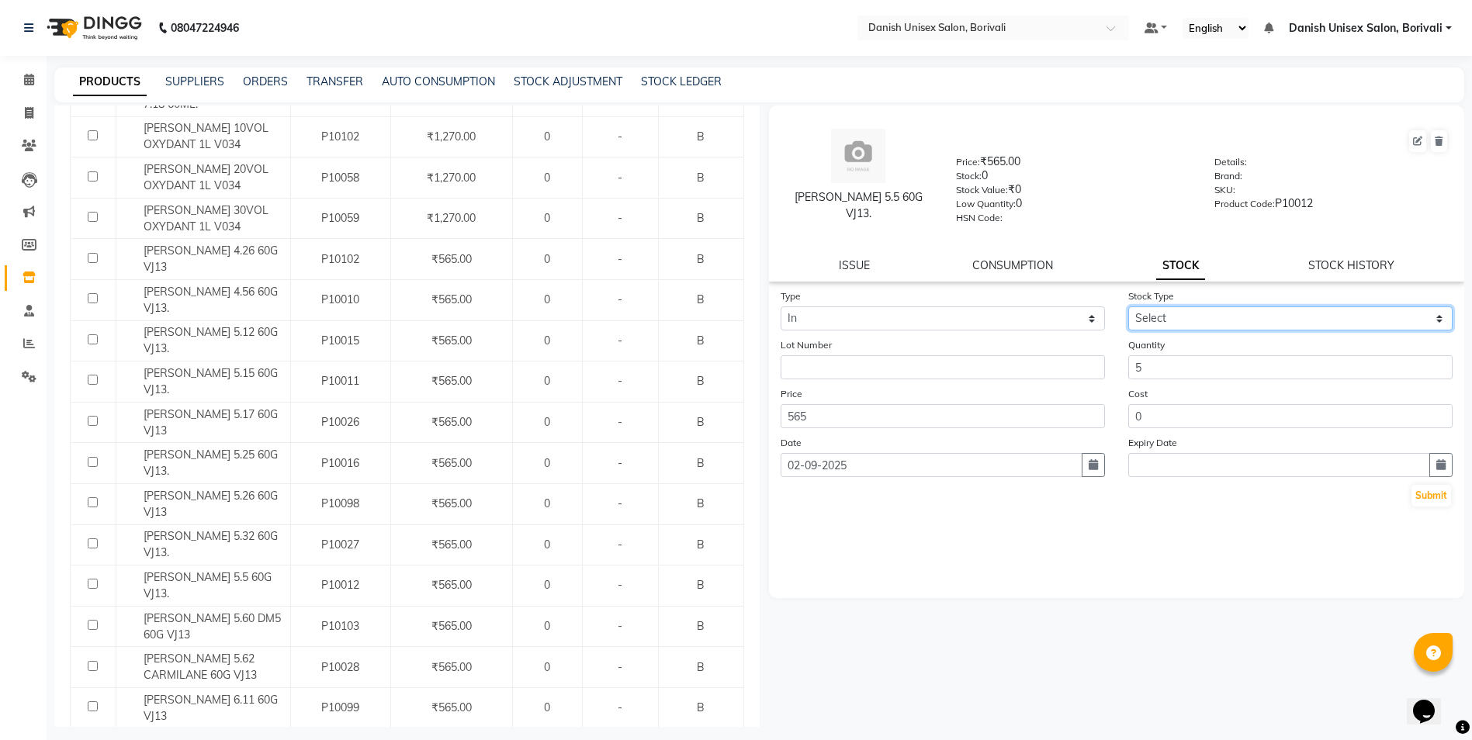
click at [1173, 310] on select "Select New Stock Adjustment Return Other" at bounding box center [1290, 318] width 324 height 24
click at [1128, 306] on select "Select New Stock Adjustment Return Other" at bounding box center [1290, 318] width 324 height 24
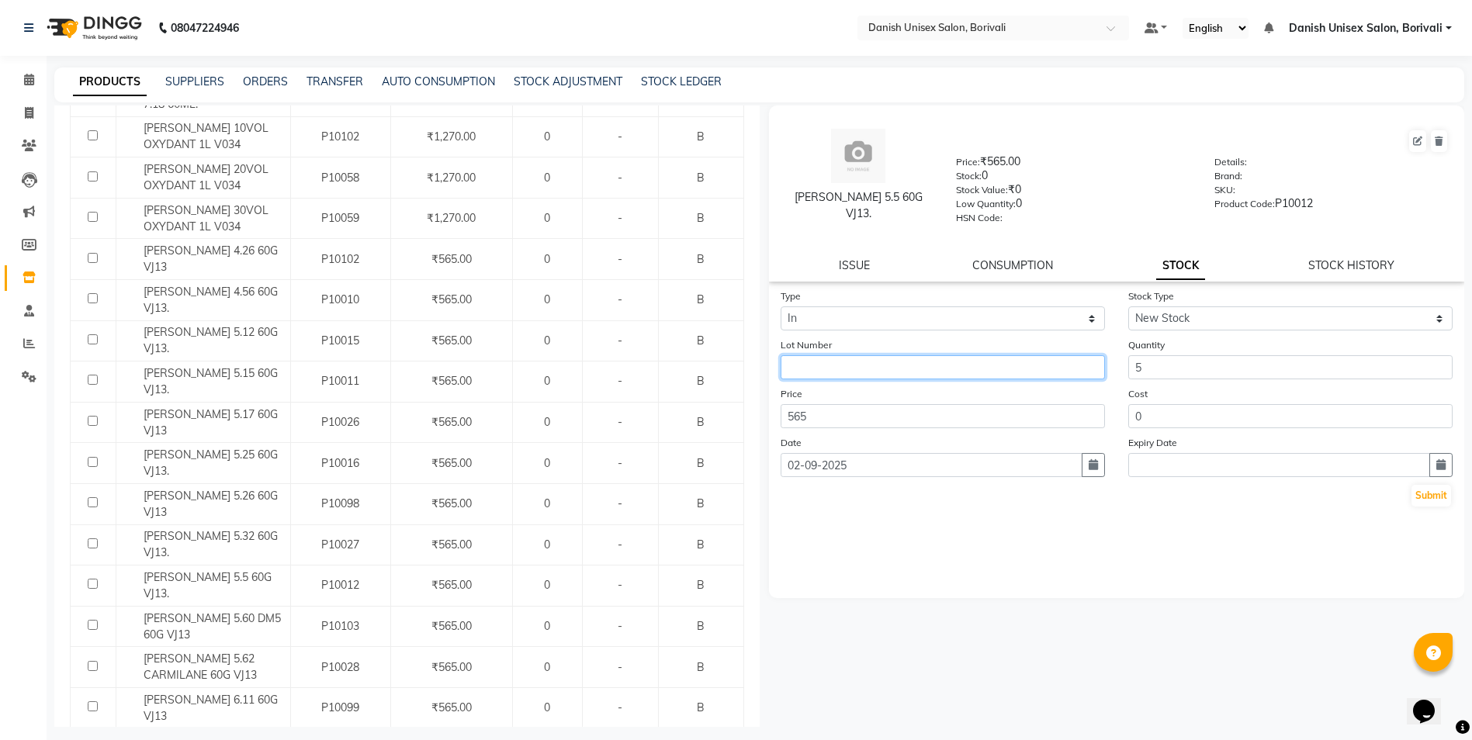
click at [881, 375] on input "text" at bounding box center [942, 367] width 324 height 24
click at [892, 559] on div "Type Select In Out Stock Type Select New Stock Adjustment Return Other Lot Numb…" at bounding box center [1117, 443] width 696 height 310
click at [1430, 496] on button "Submit" at bounding box center [1431, 496] width 40 height 22
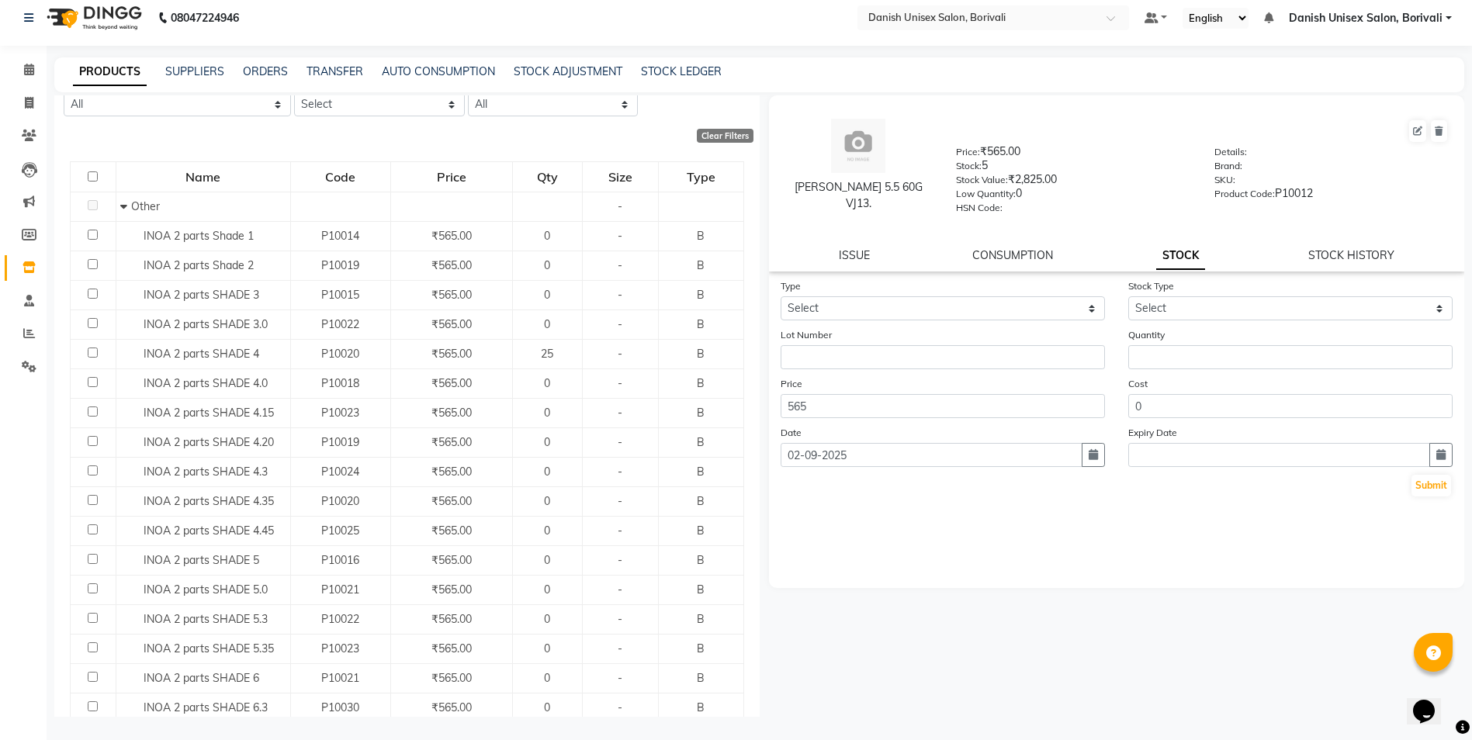
scroll to position [67, 0]
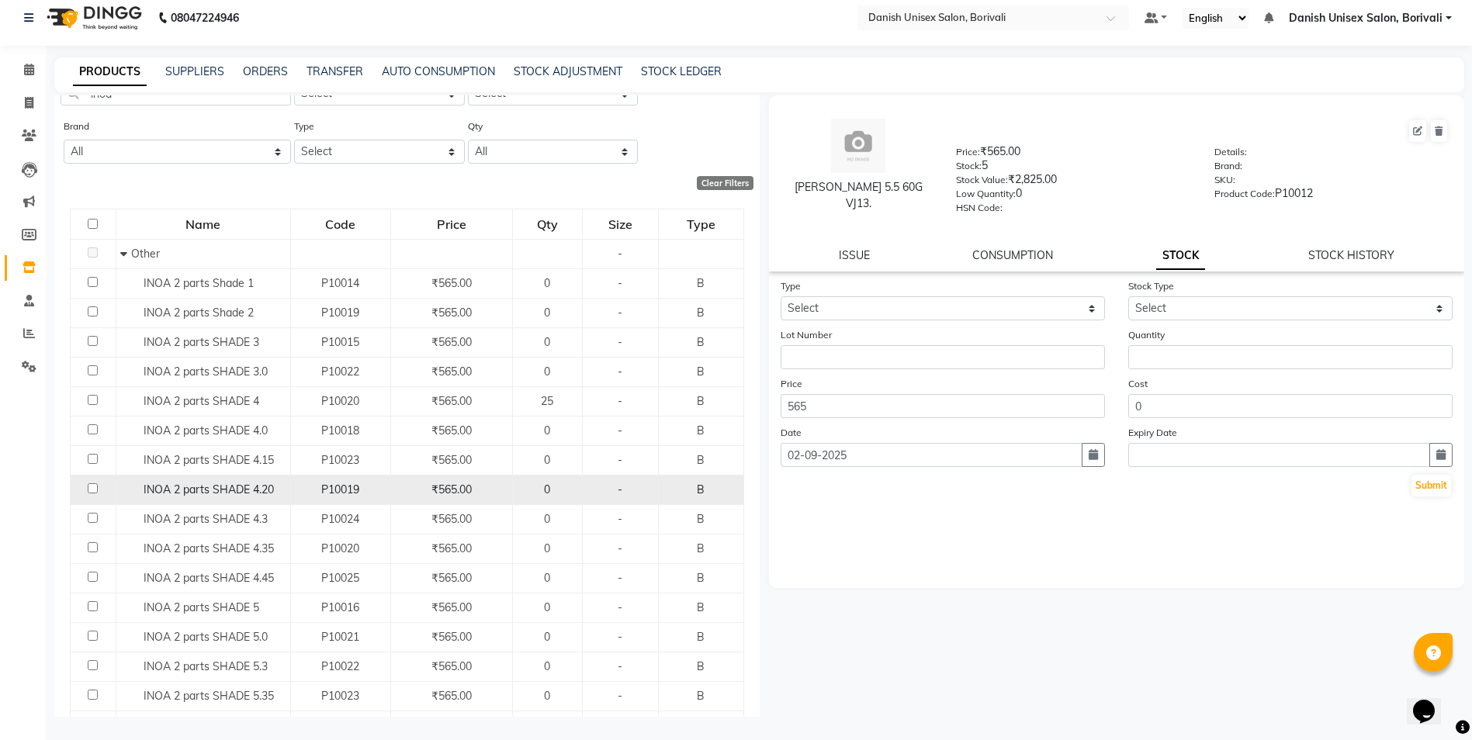
click at [257, 486] on span "INOA 2 parts SHADE 4.20" at bounding box center [209, 490] width 130 height 14
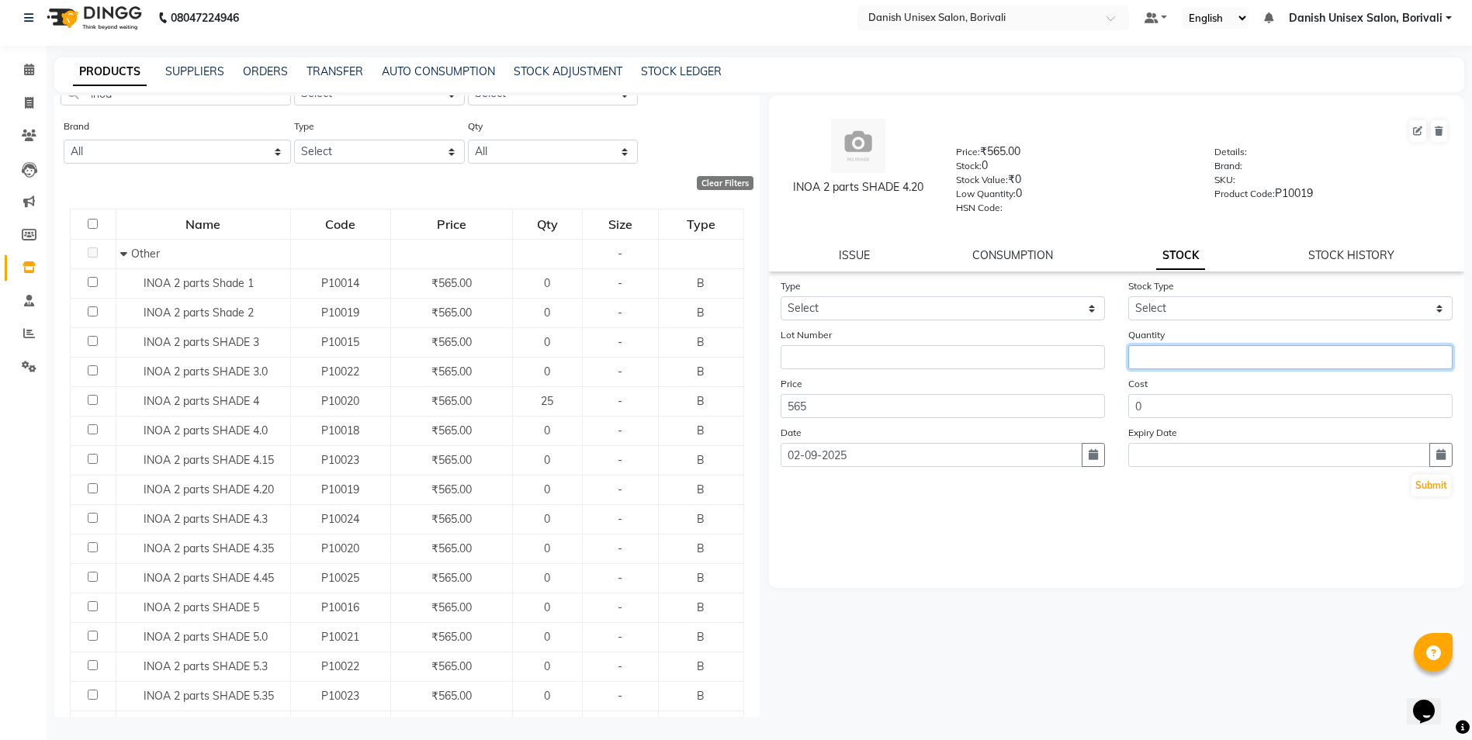
click at [1187, 349] on input "number" at bounding box center [1290, 357] width 324 height 24
click at [1429, 487] on button "Submit" at bounding box center [1431, 486] width 40 height 22
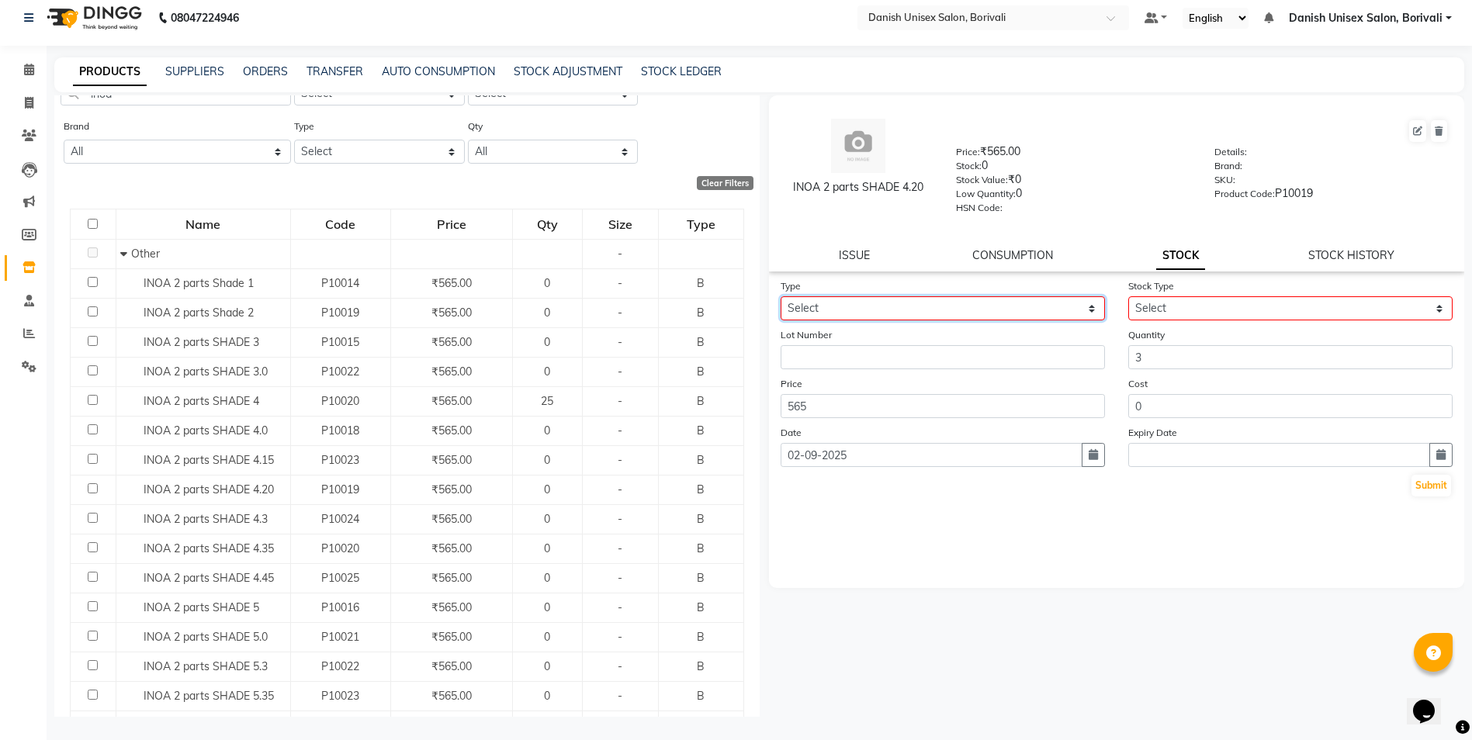
click at [870, 307] on select "Select In Out" at bounding box center [942, 308] width 324 height 24
click at [780, 296] on select "Select In Out" at bounding box center [942, 308] width 324 height 24
click at [1192, 309] on select "Select New Stock Adjustment Return Other" at bounding box center [1290, 308] width 324 height 24
click at [1128, 296] on select "Select New Stock Adjustment Return Other" at bounding box center [1290, 308] width 324 height 24
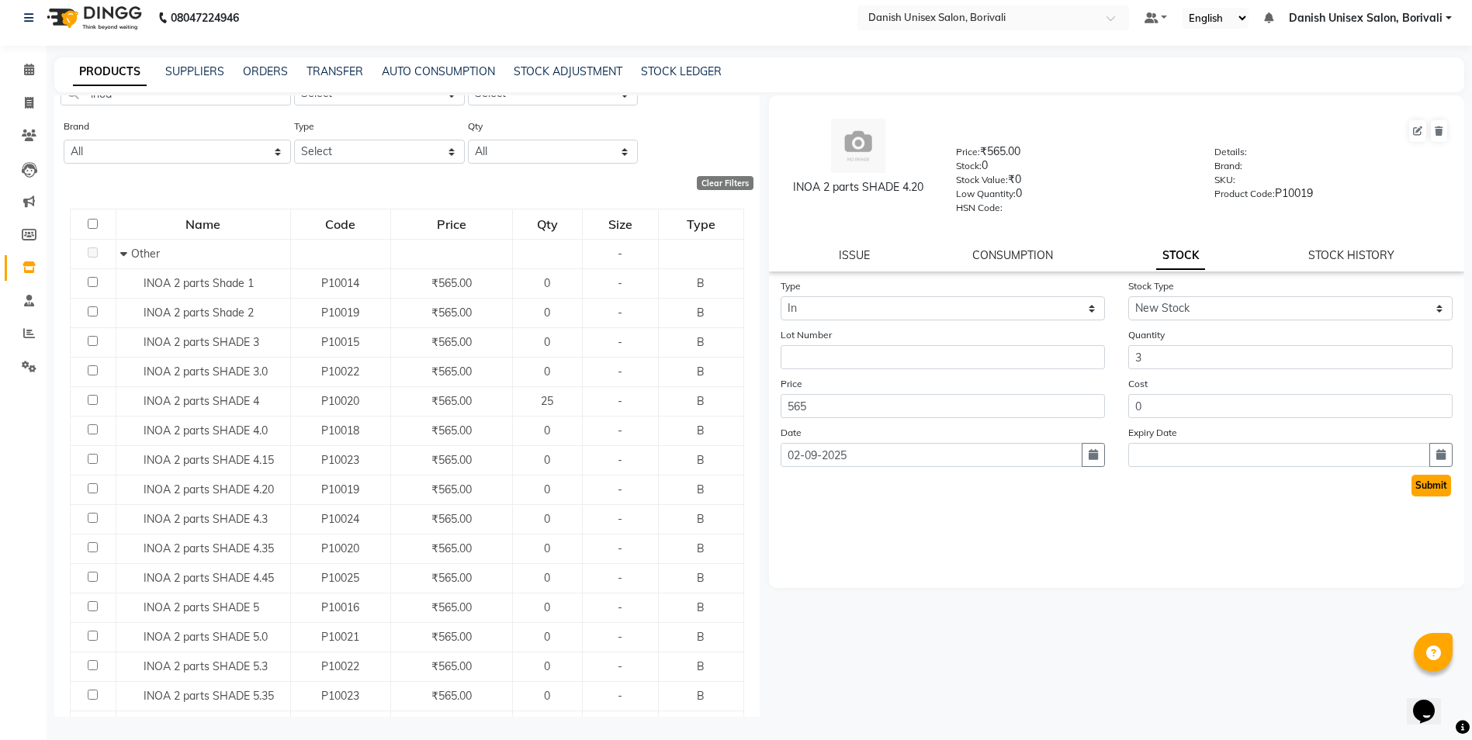
click at [1419, 480] on button "Submit" at bounding box center [1431, 486] width 40 height 22
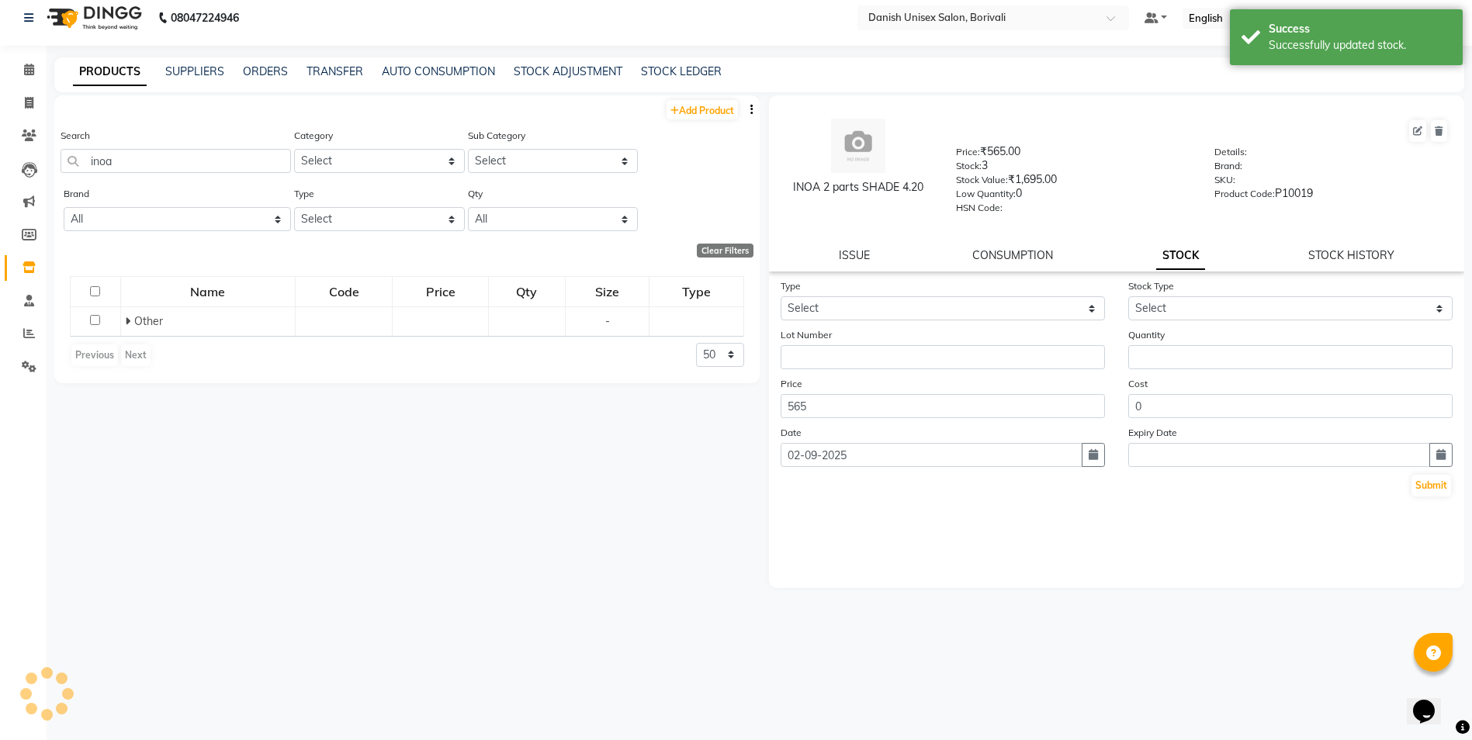
scroll to position [0, 0]
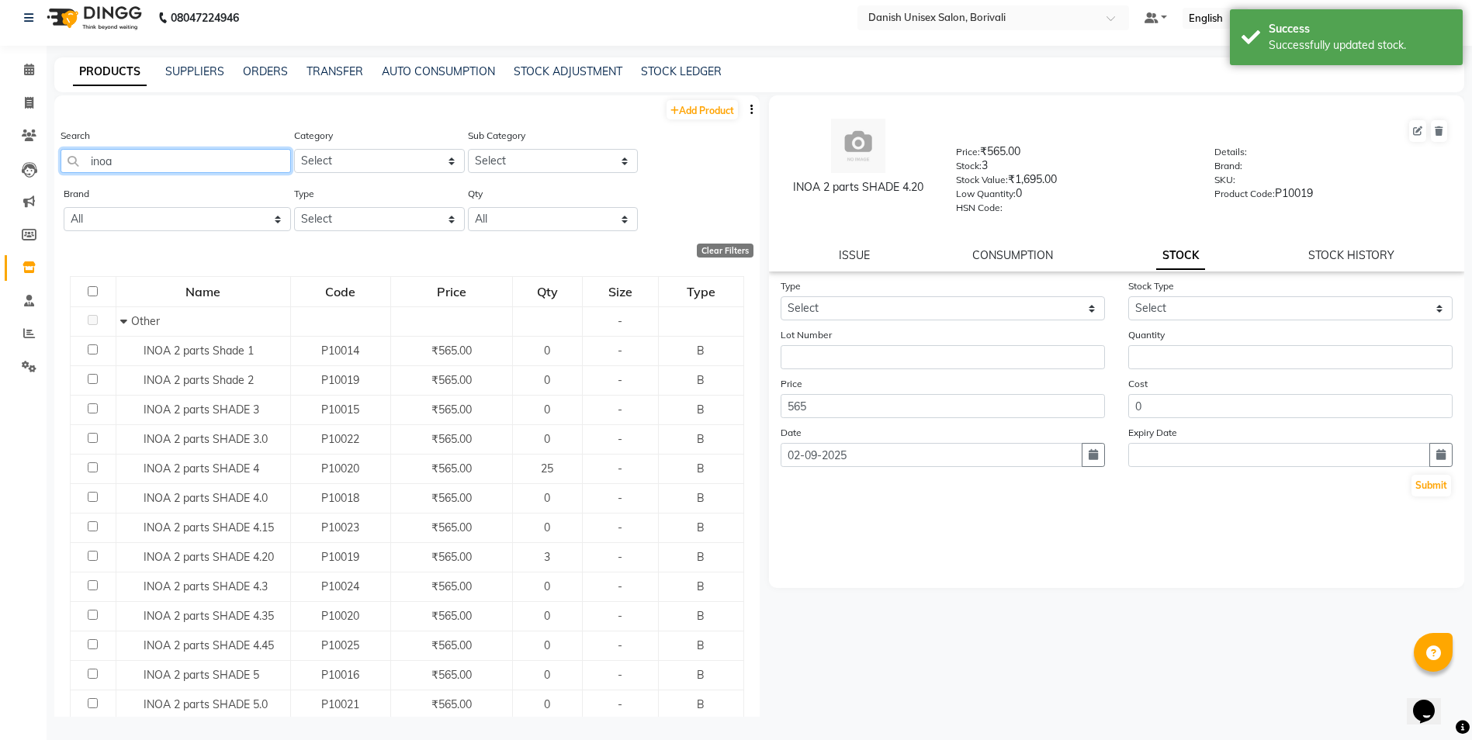
click at [148, 161] on input "inoa" at bounding box center [176, 161] width 230 height 24
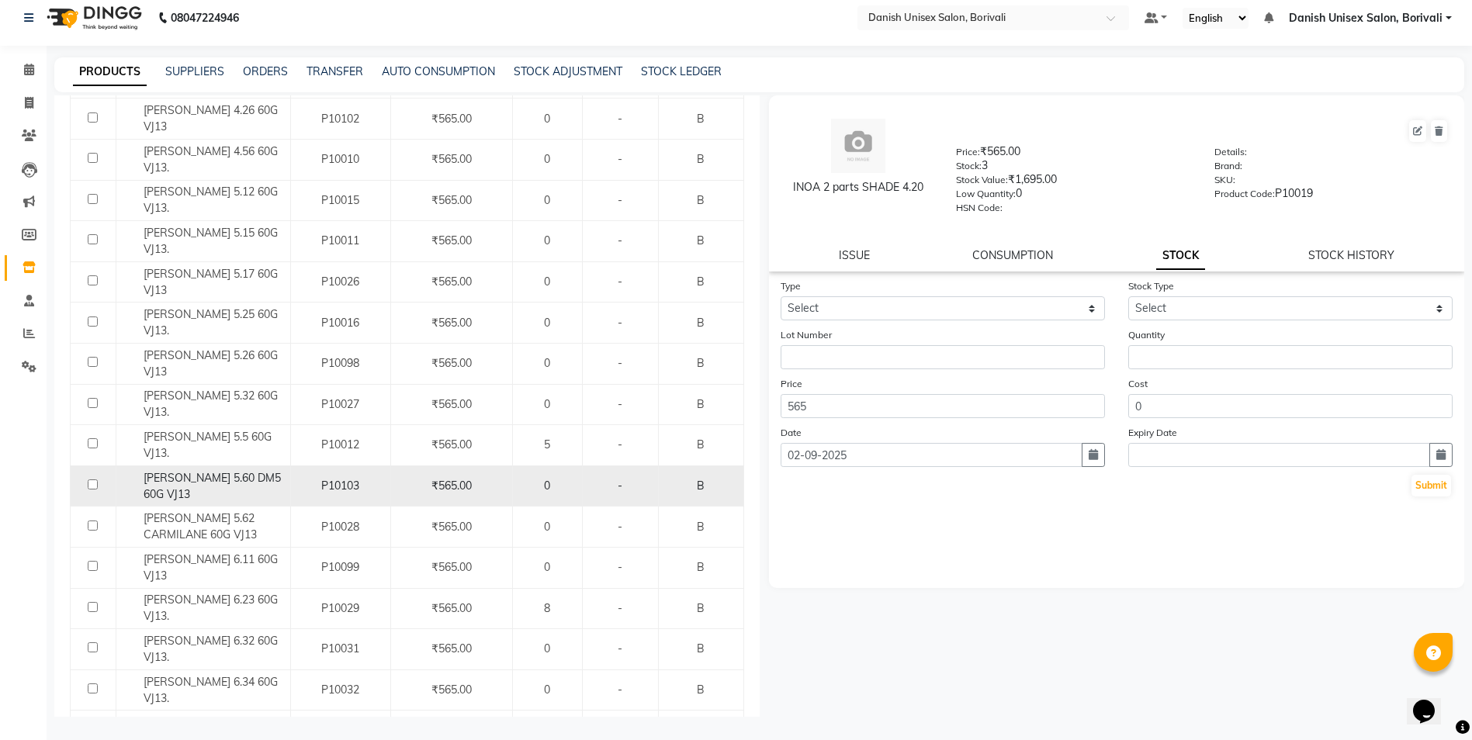
scroll to position [1008, 0]
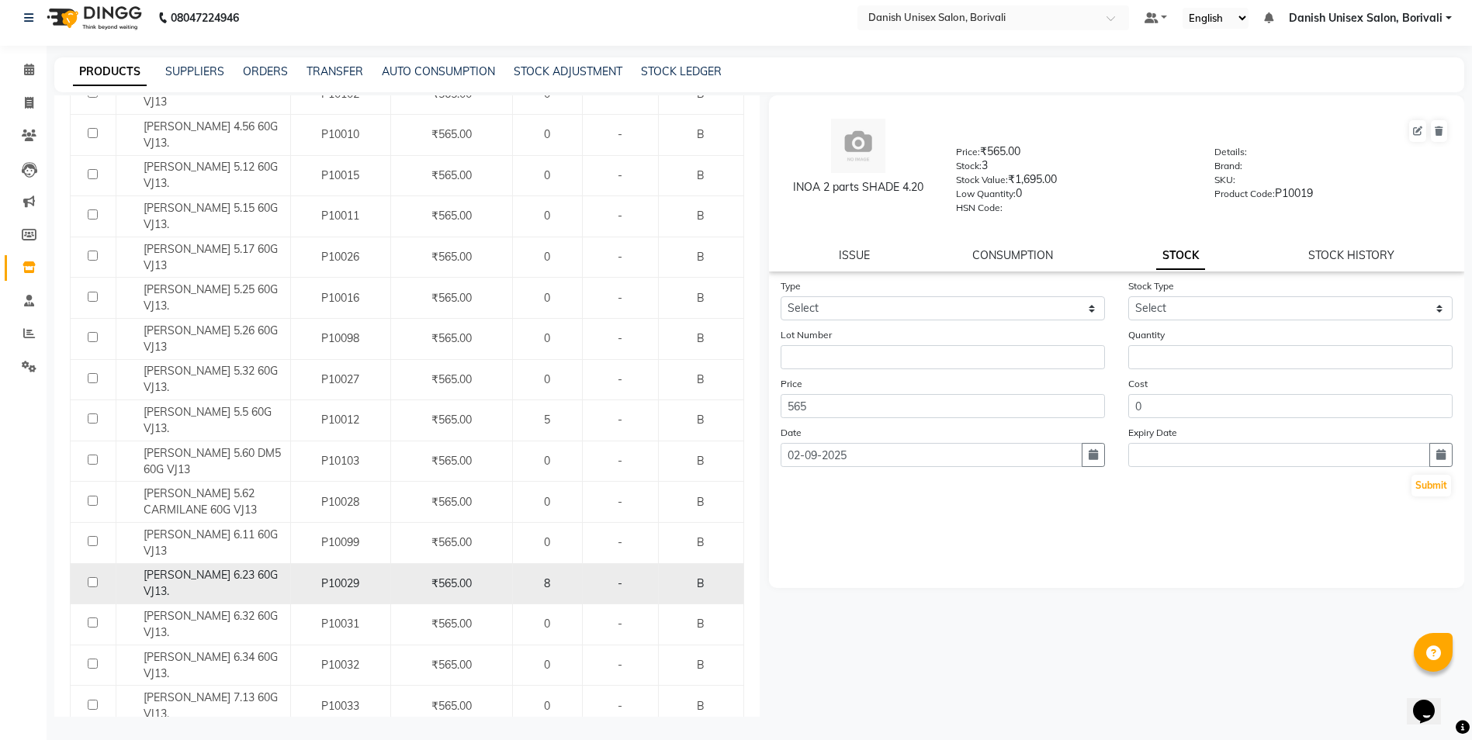
click at [228, 568] on span "[PERSON_NAME] 6.23 60G VJ13." at bounding box center [211, 583] width 134 height 30
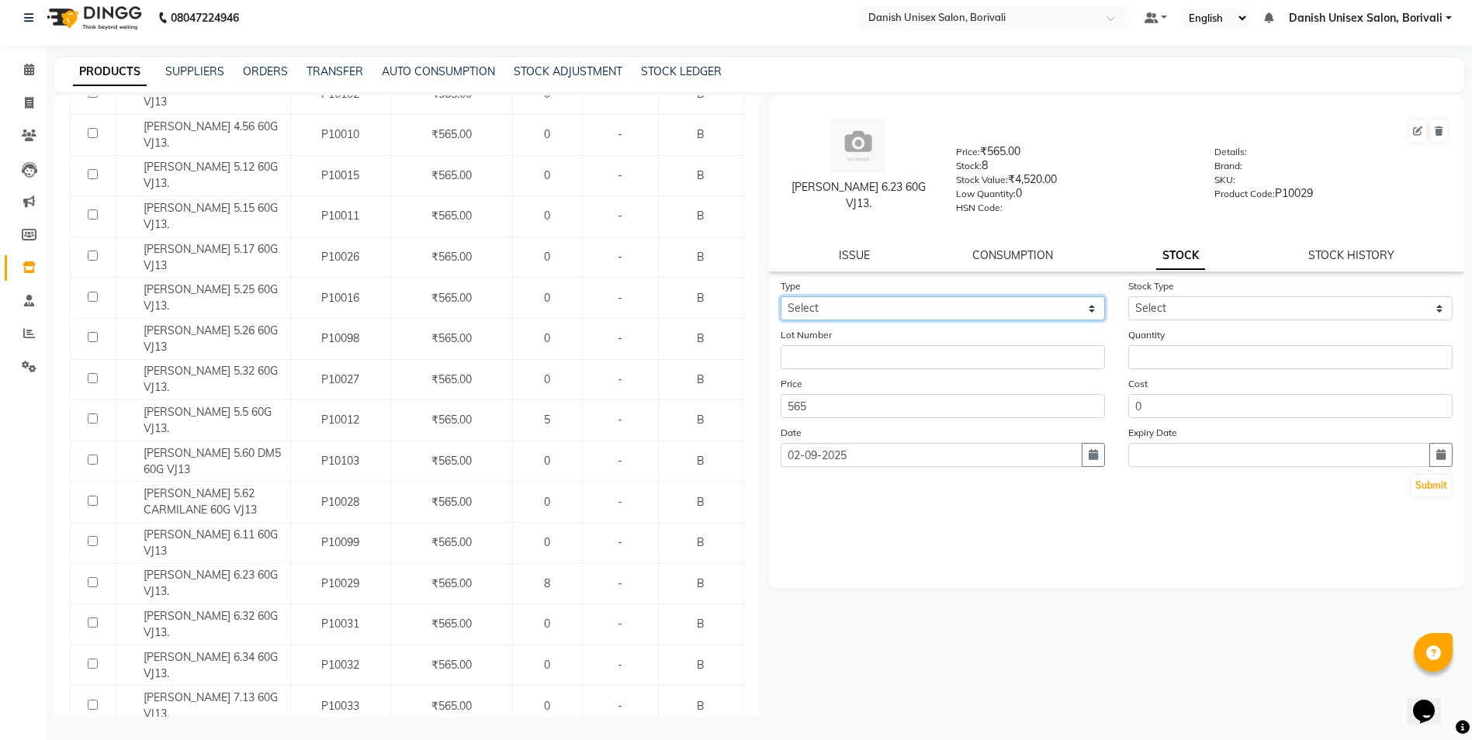
click at [901, 312] on select "Select In Out" at bounding box center [942, 308] width 324 height 24
click at [780, 296] on select "Select In Out" at bounding box center [942, 308] width 324 height 24
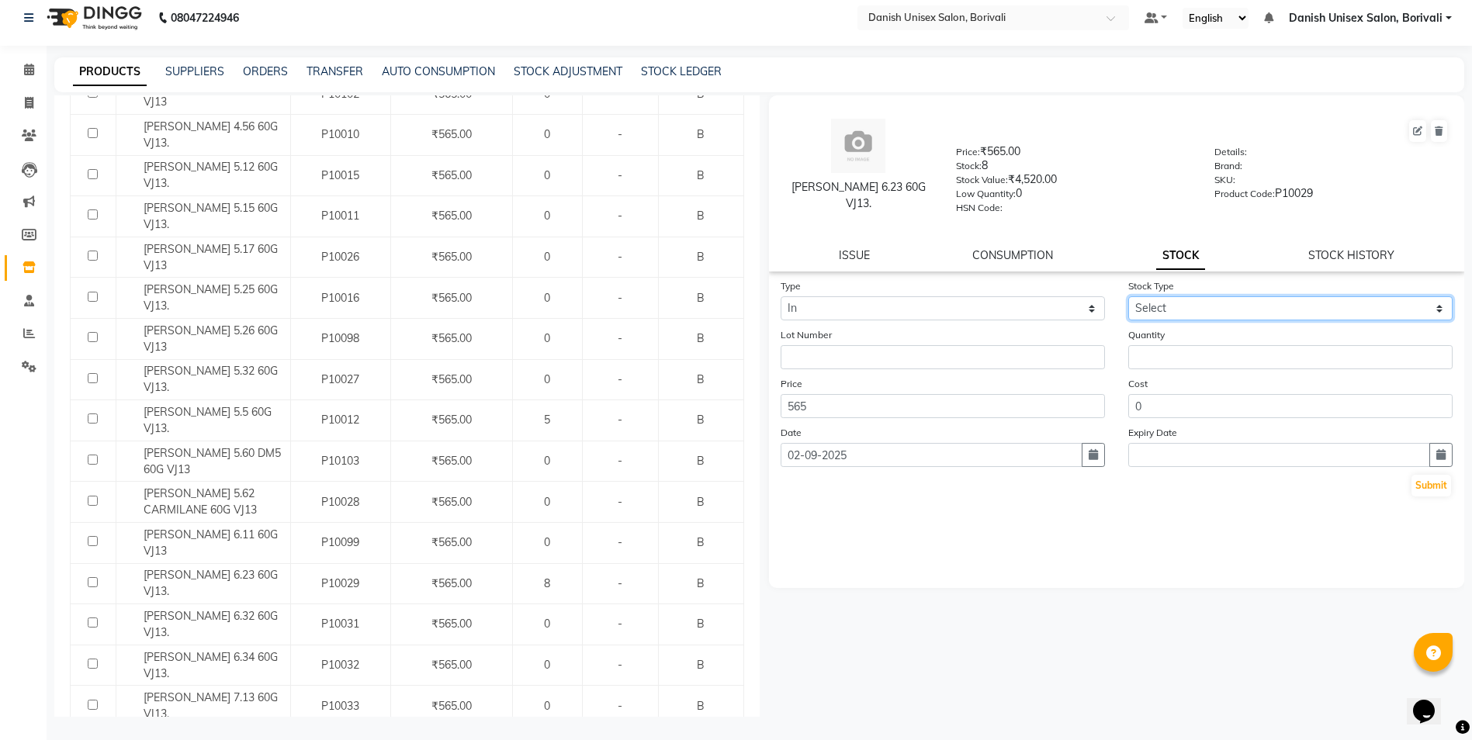
click at [1178, 318] on select "Select New Stock Adjustment Return Other" at bounding box center [1290, 308] width 324 height 24
click at [1128, 296] on select "Select New Stock Adjustment Return Other" at bounding box center [1290, 308] width 324 height 24
click at [1197, 355] on input "number" at bounding box center [1290, 357] width 324 height 24
click at [1452, 495] on div "Type Select In Out Stock Type Select New Stock Adjustment Return Other Lot Numb…" at bounding box center [1117, 388] width 696 height 220
click at [1434, 492] on button "Submit" at bounding box center [1431, 486] width 40 height 22
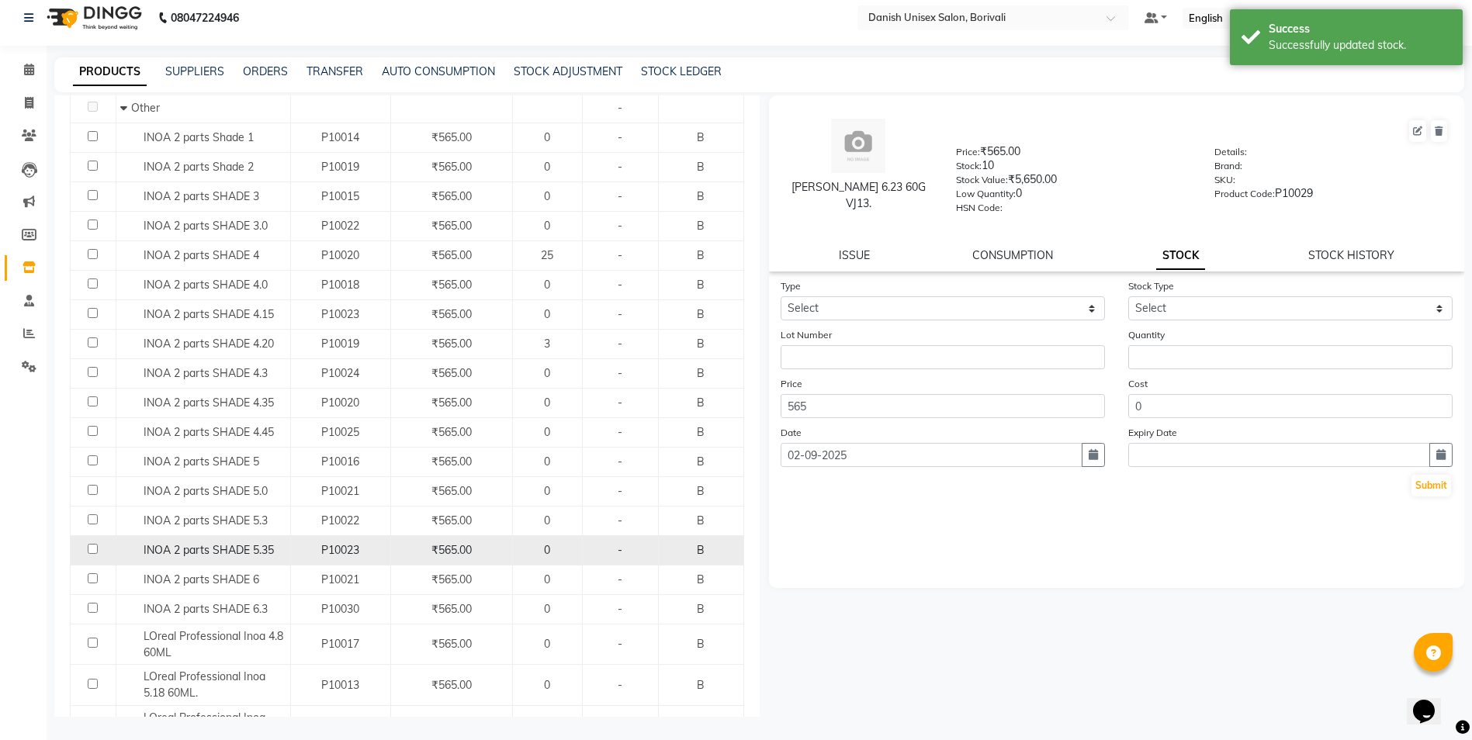
scroll to position [0, 0]
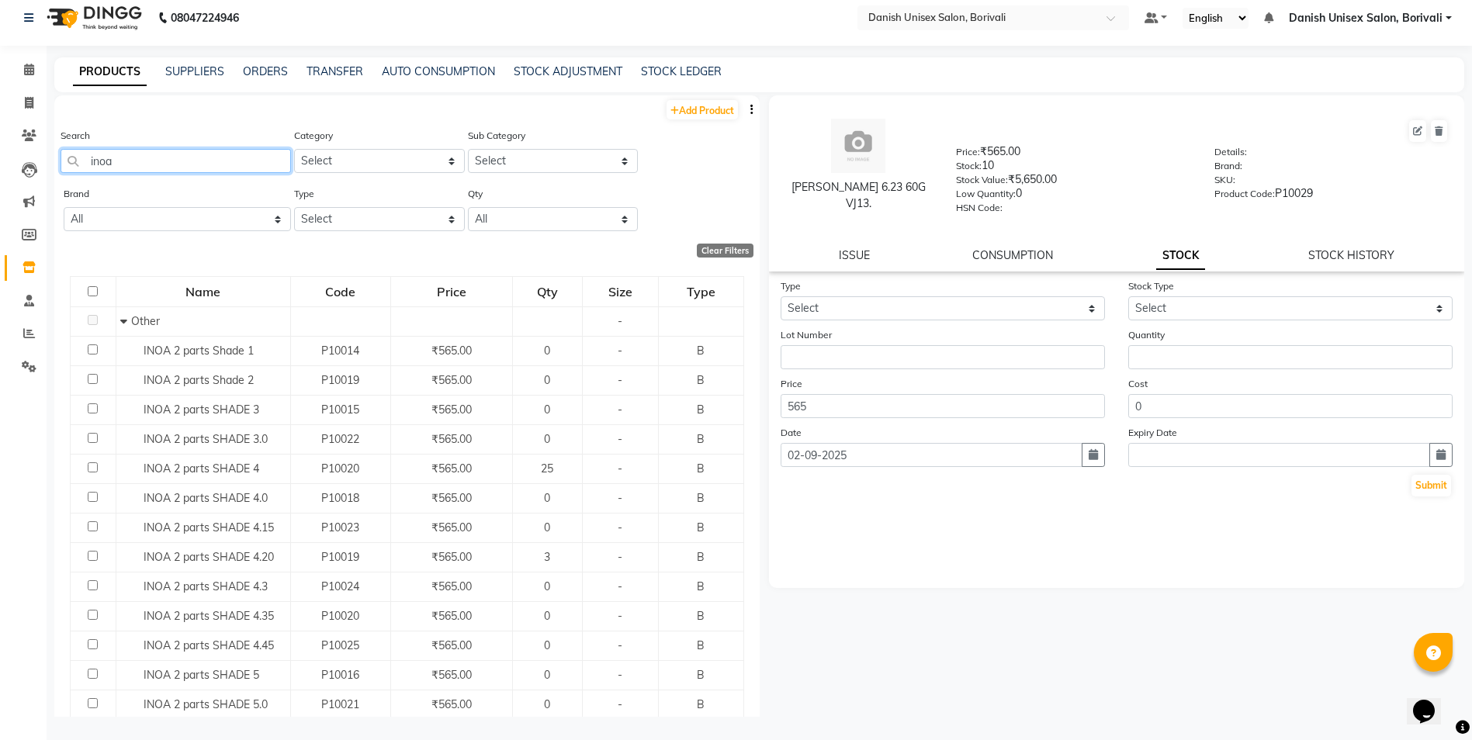
click at [129, 161] on input "inoa" at bounding box center [176, 161] width 230 height 24
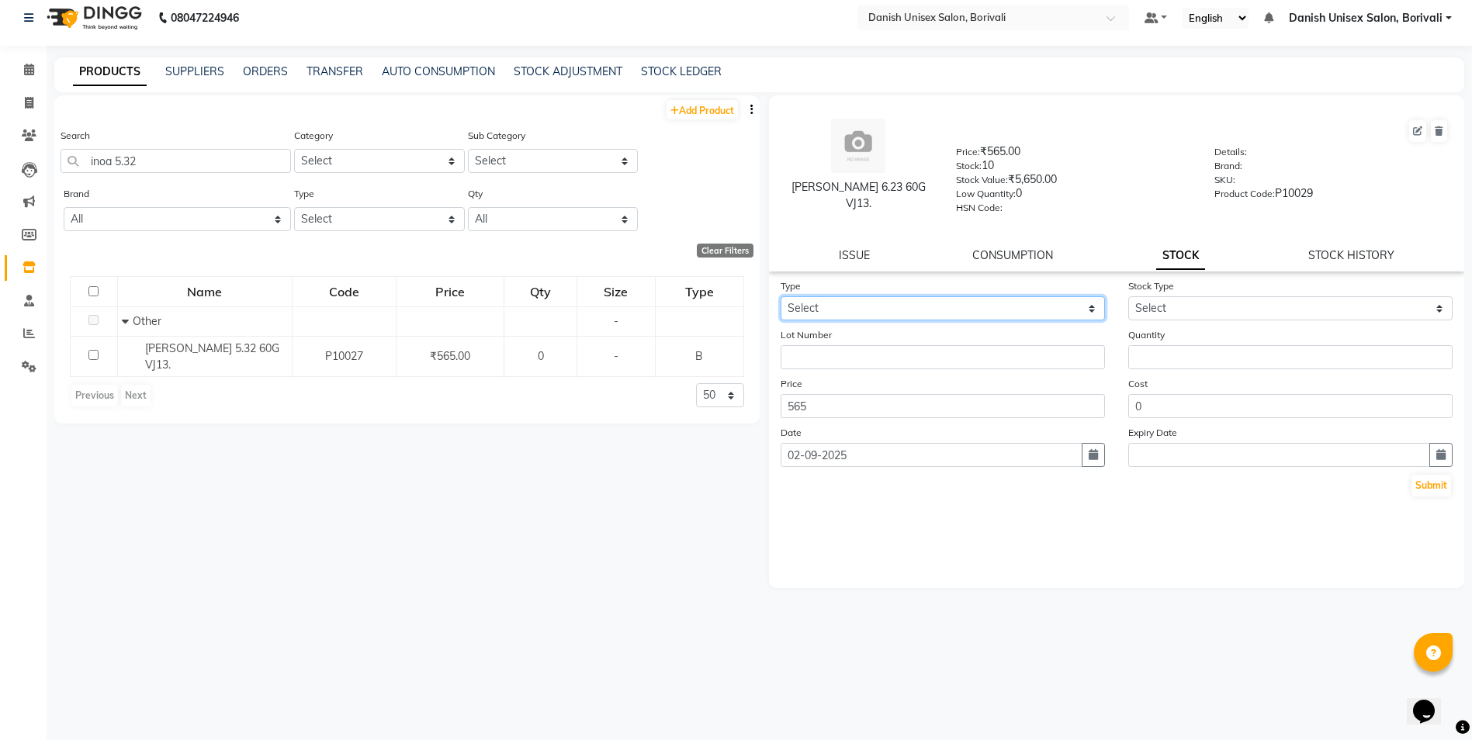
drag, startPoint x: 842, startPoint y: 309, endPoint x: 845, endPoint y: 321, distance: 12.8
click at [842, 309] on select "Select In Out" at bounding box center [942, 308] width 324 height 24
click at [780, 296] on select "Select In Out" at bounding box center [942, 308] width 324 height 24
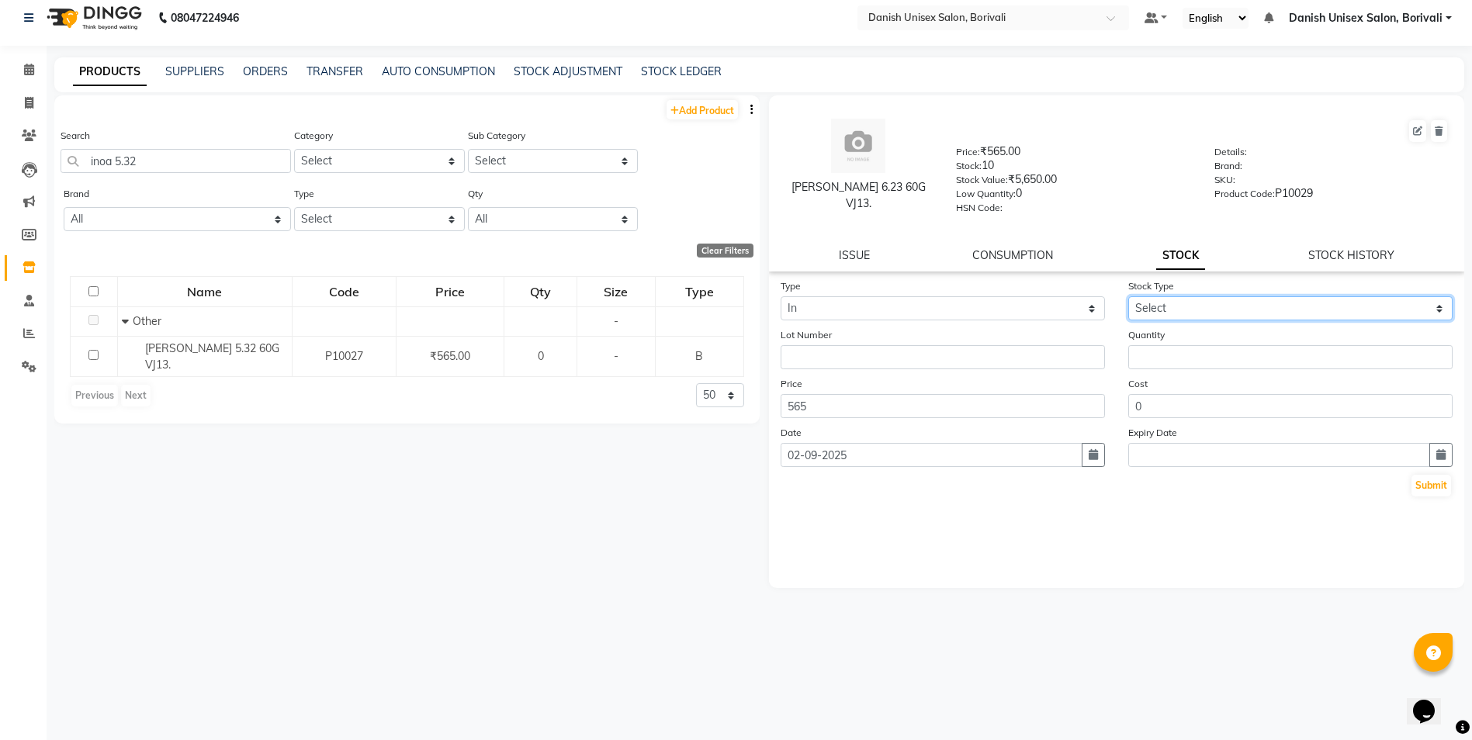
click at [1189, 303] on select "Select New Stock Adjustment Return Other" at bounding box center [1290, 308] width 324 height 24
click at [1128, 296] on select "Select New Stock Adjustment Return Other" at bounding box center [1290, 308] width 324 height 24
click at [1169, 368] on input "number" at bounding box center [1290, 357] width 324 height 24
click at [1428, 492] on button "Submit" at bounding box center [1431, 486] width 40 height 22
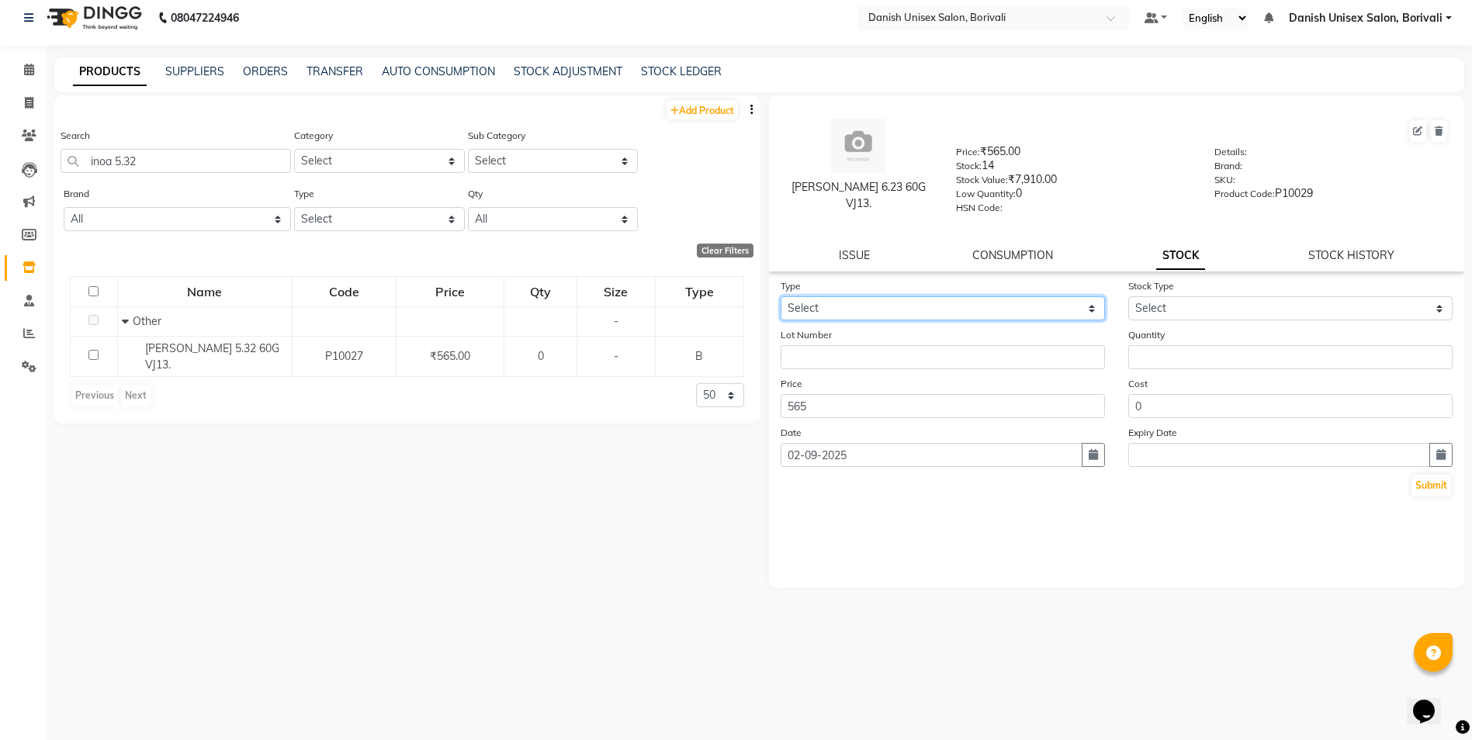
click at [828, 303] on select "Select In Out" at bounding box center [942, 308] width 324 height 24
click at [780, 296] on select "Select In Out" at bounding box center [942, 308] width 324 height 24
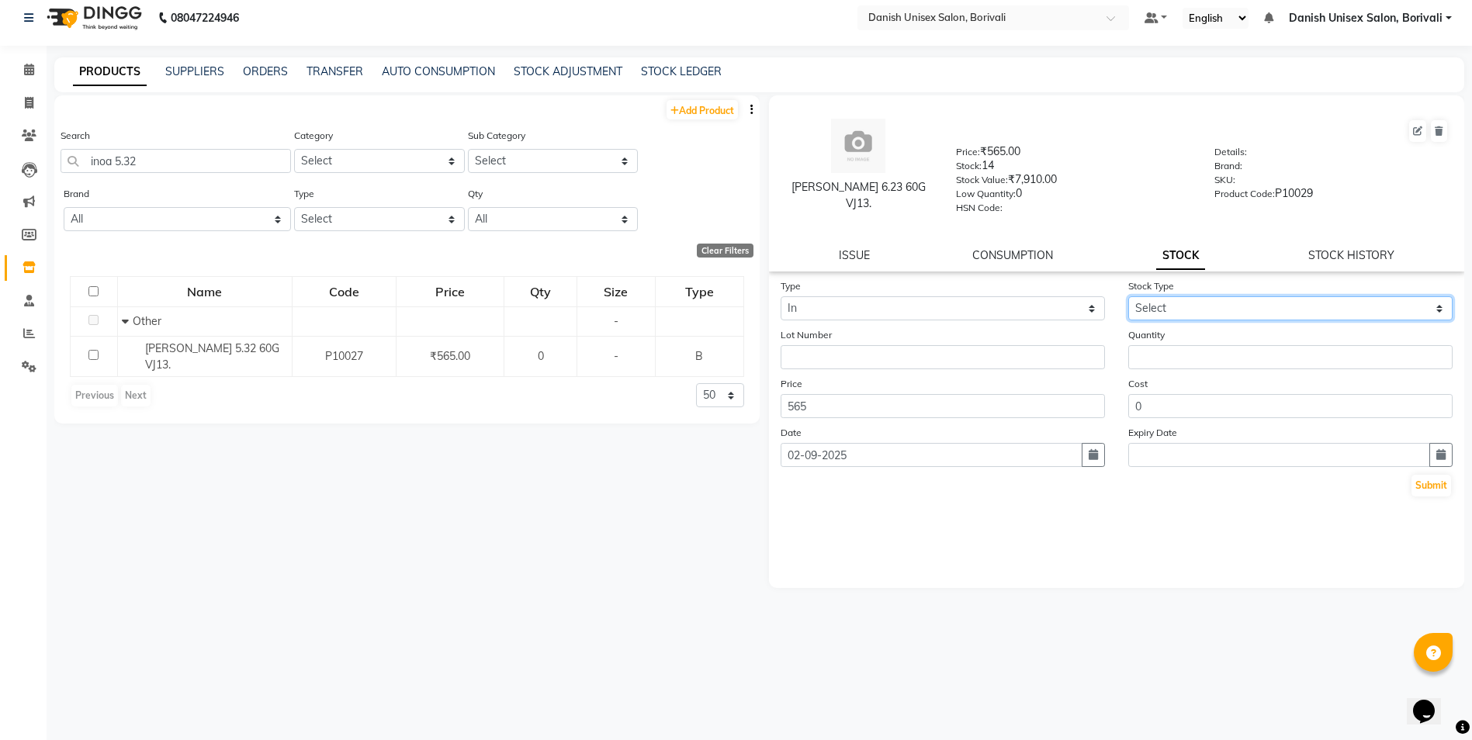
drag, startPoint x: 1285, startPoint y: 306, endPoint x: 1270, endPoint y: 320, distance: 19.8
click at [1285, 306] on select "Select New Stock Adjustment Return Other" at bounding box center [1290, 308] width 324 height 24
click at [1128, 296] on select "Select New Stock Adjustment Return Other" at bounding box center [1290, 308] width 324 height 24
click at [1183, 353] on input "number" at bounding box center [1290, 357] width 324 height 24
click at [1444, 482] on button "Submit" at bounding box center [1431, 486] width 40 height 22
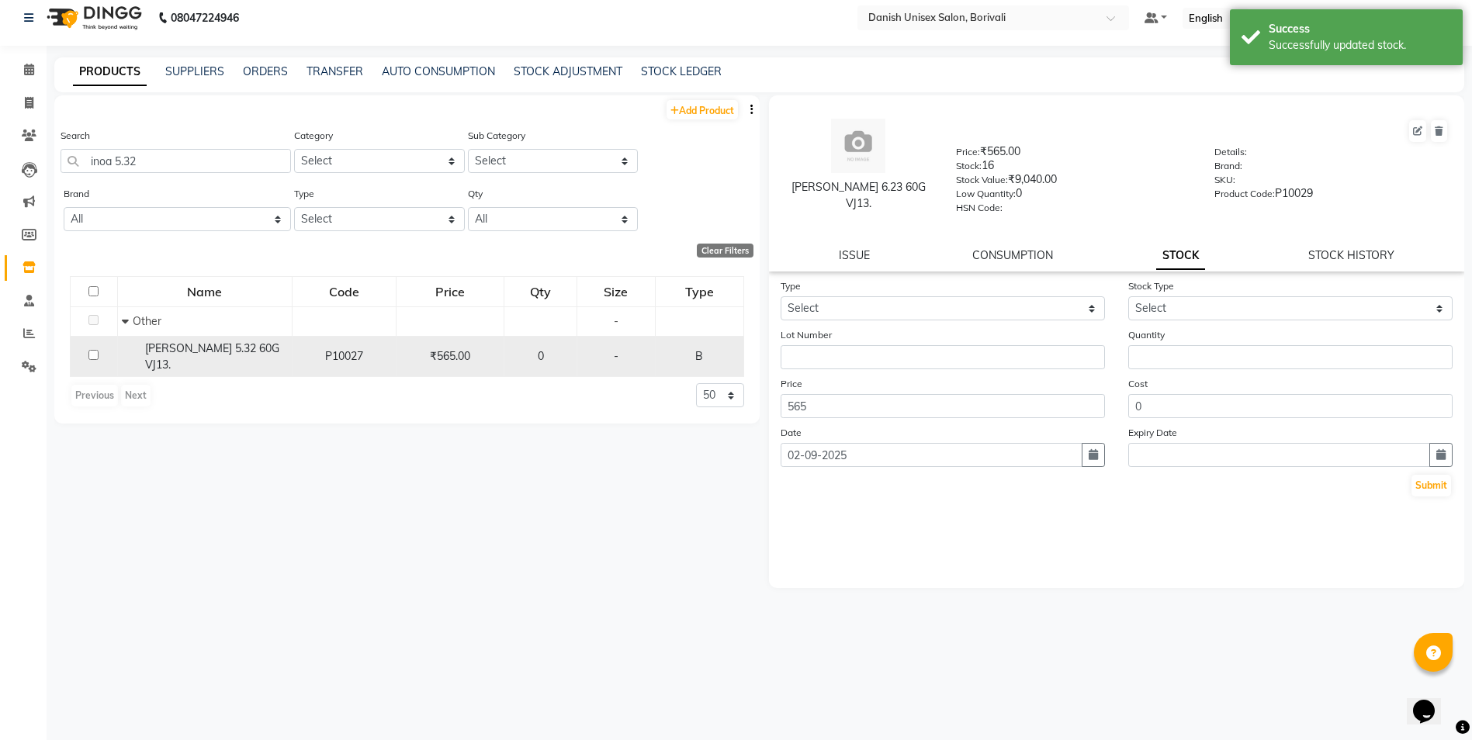
click at [553, 355] on div "0" at bounding box center [539, 356] width 59 height 16
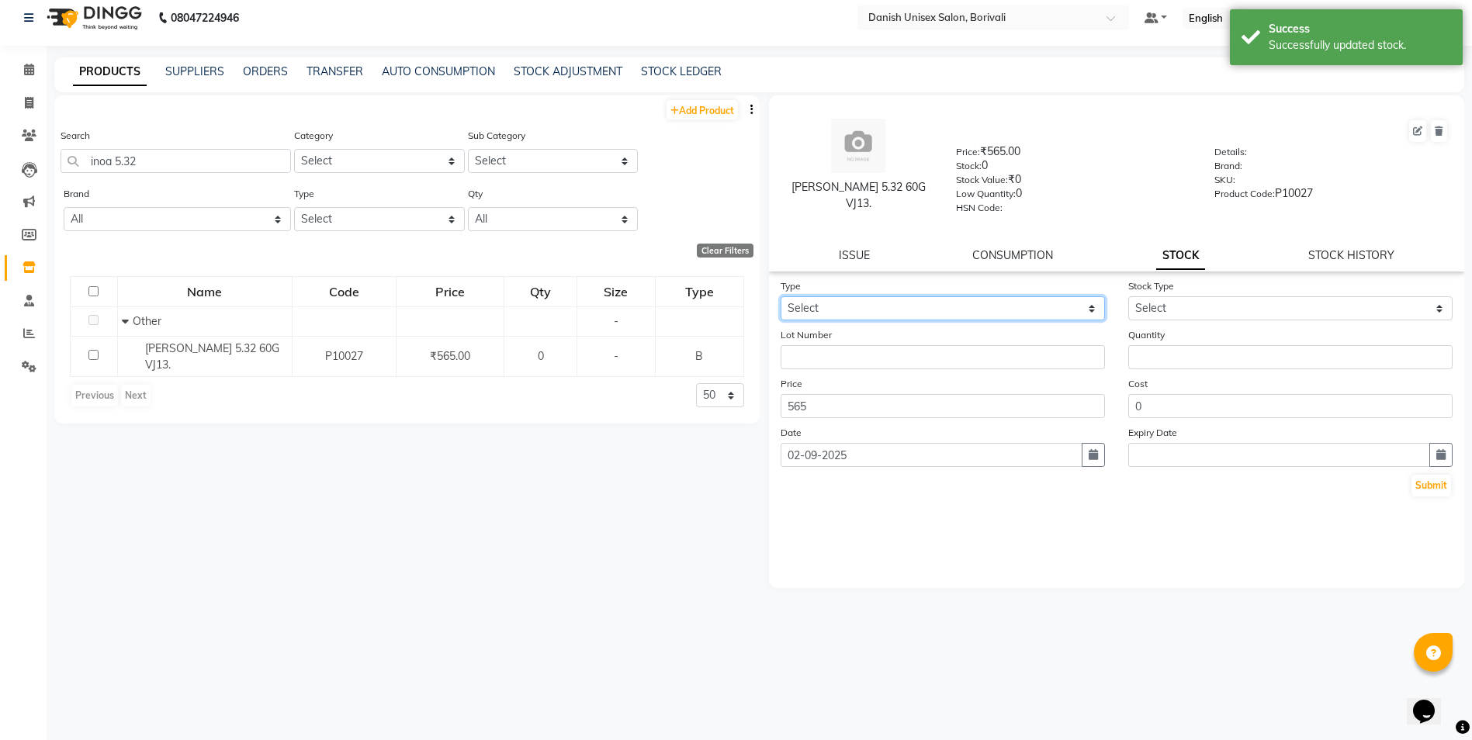
click at [887, 306] on select "Select In Out" at bounding box center [942, 308] width 324 height 24
click at [780, 296] on select "Select In Out" at bounding box center [942, 308] width 324 height 24
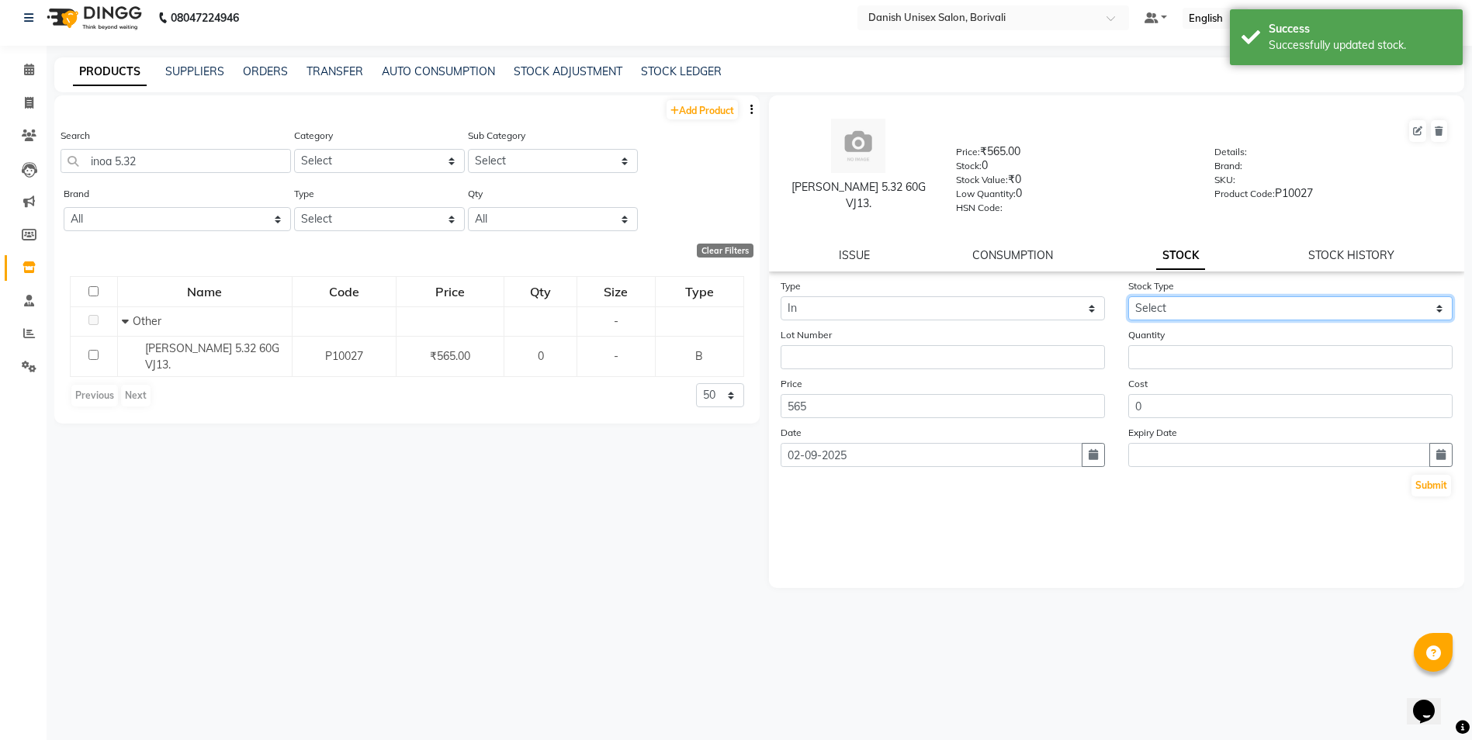
click at [1181, 304] on select "Select New Stock Adjustment Return Other" at bounding box center [1290, 308] width 324 height 24
click at [1128, 296] on select "Select New Stock Adjustment Return Other" at bounding box center [1290, 308] width 324 height 24
click at [1276, 361] on input "number" at bounding box center [1290, 357] width 324 height 24
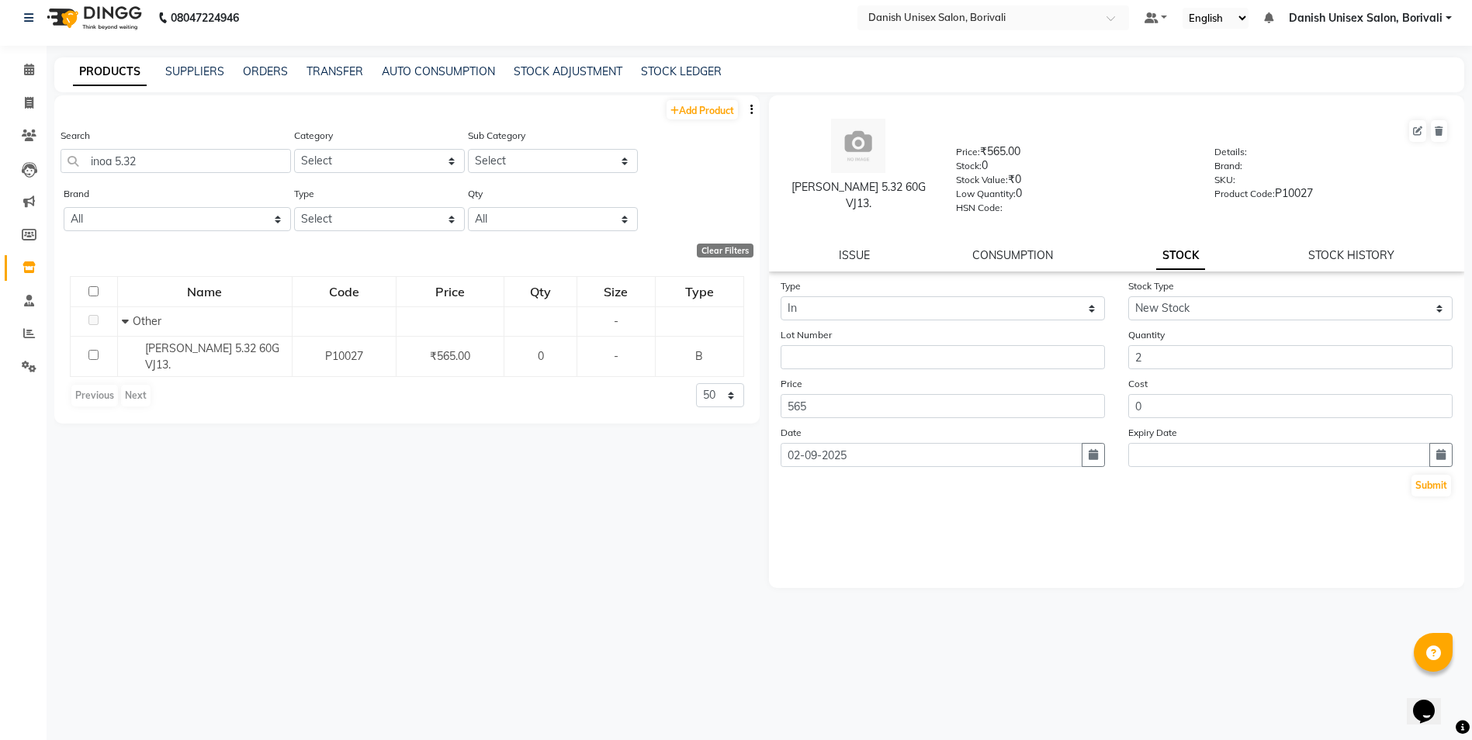
click at [831, 369] on form "Type Select In Out Stock Type Select New Stock Adjustment Return Other Lot Numb…" at bounding box center [1116, 388] width 673 height 220
click at [828, 351] on input "text" at bounding box center [942, 357] width 324 height 24
click at [831, 365] on input "text" at bounding box center [942, 357] width 324 height 24
click at [1157, 395] on input "0" at bounding box center [1290, 406] width 324 height 24
click at [1429, 483] on button "Submit" at bounding box center [1431, 486] width 40 height 22
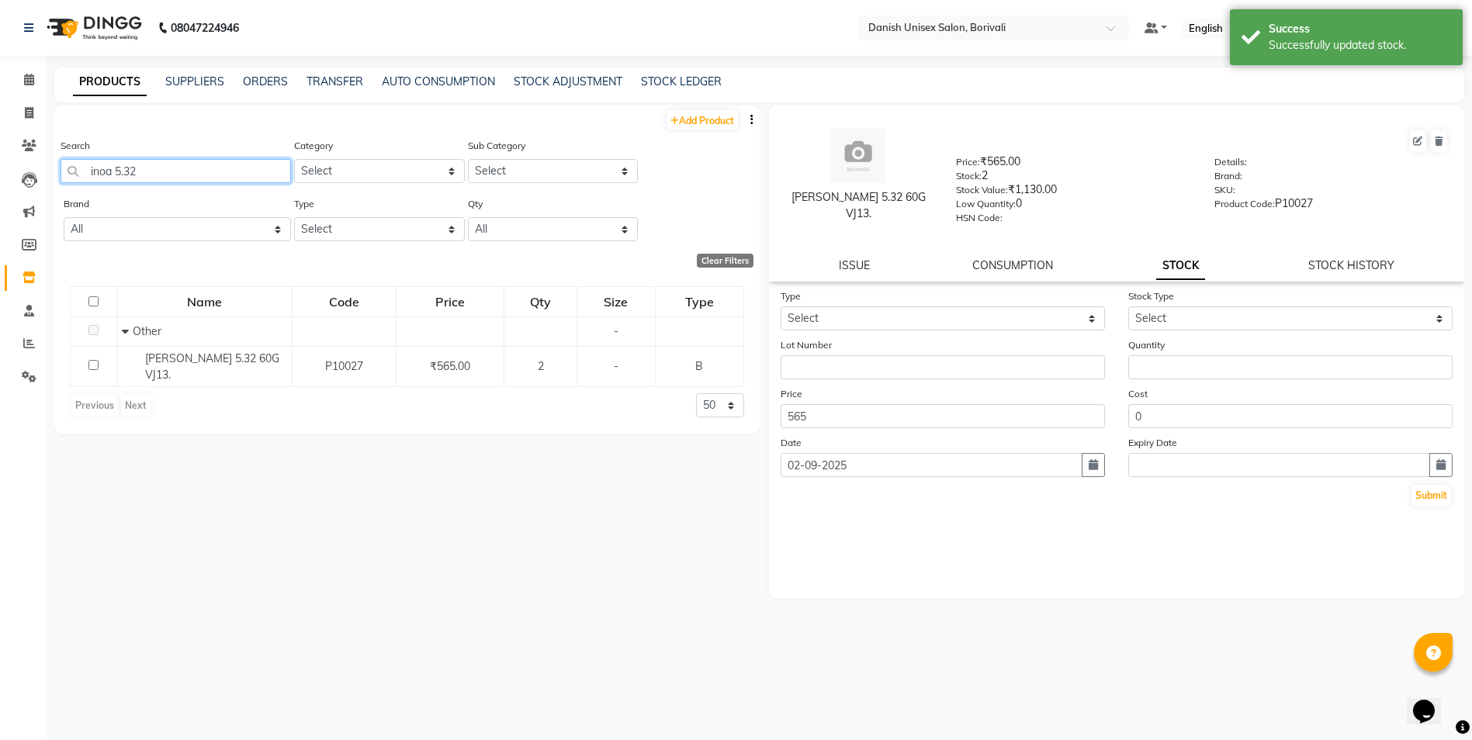
click at [176, 159] on input "inoa 5.32" at bounding box center [176, 171] width 230 height 24
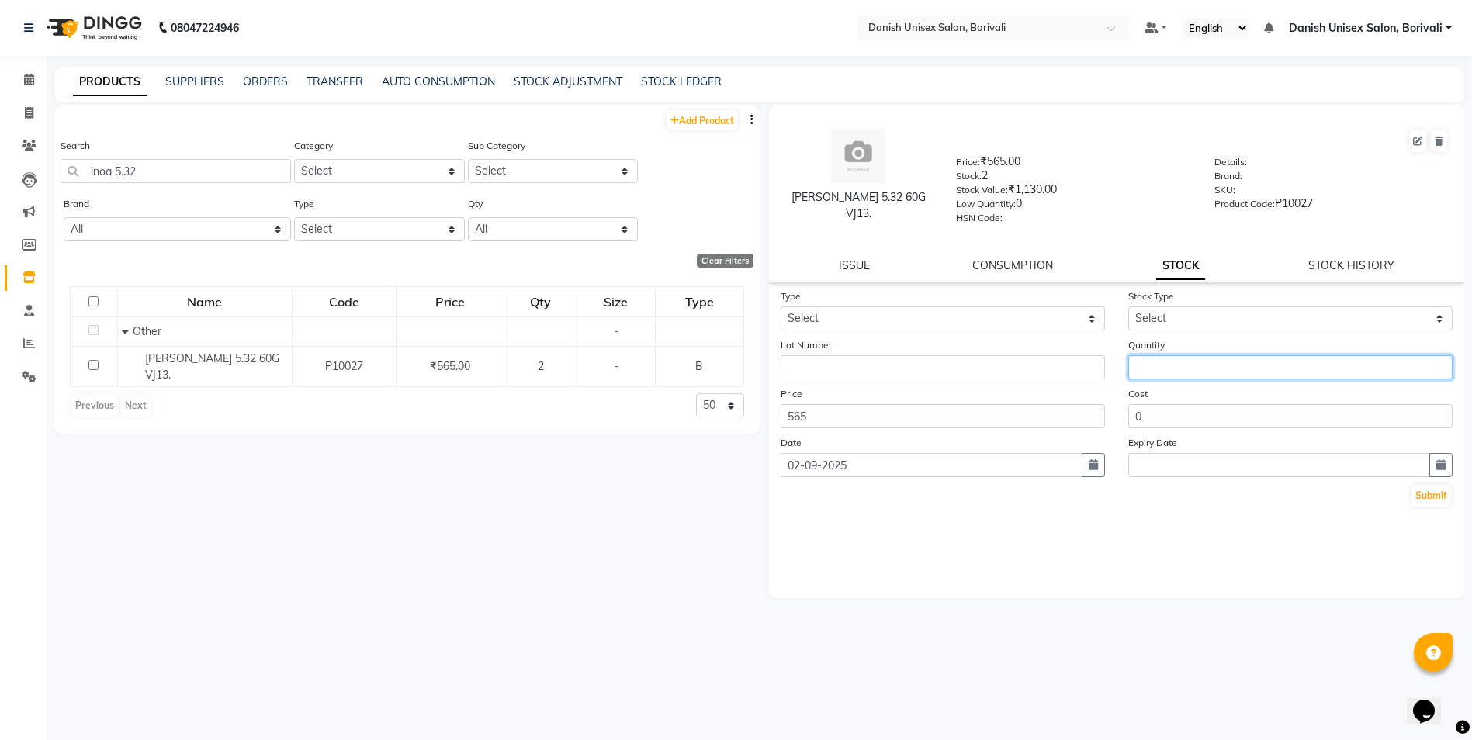
click at [1196, 370] on input "number" at bounding box center [1290, 367] width 324 height 24
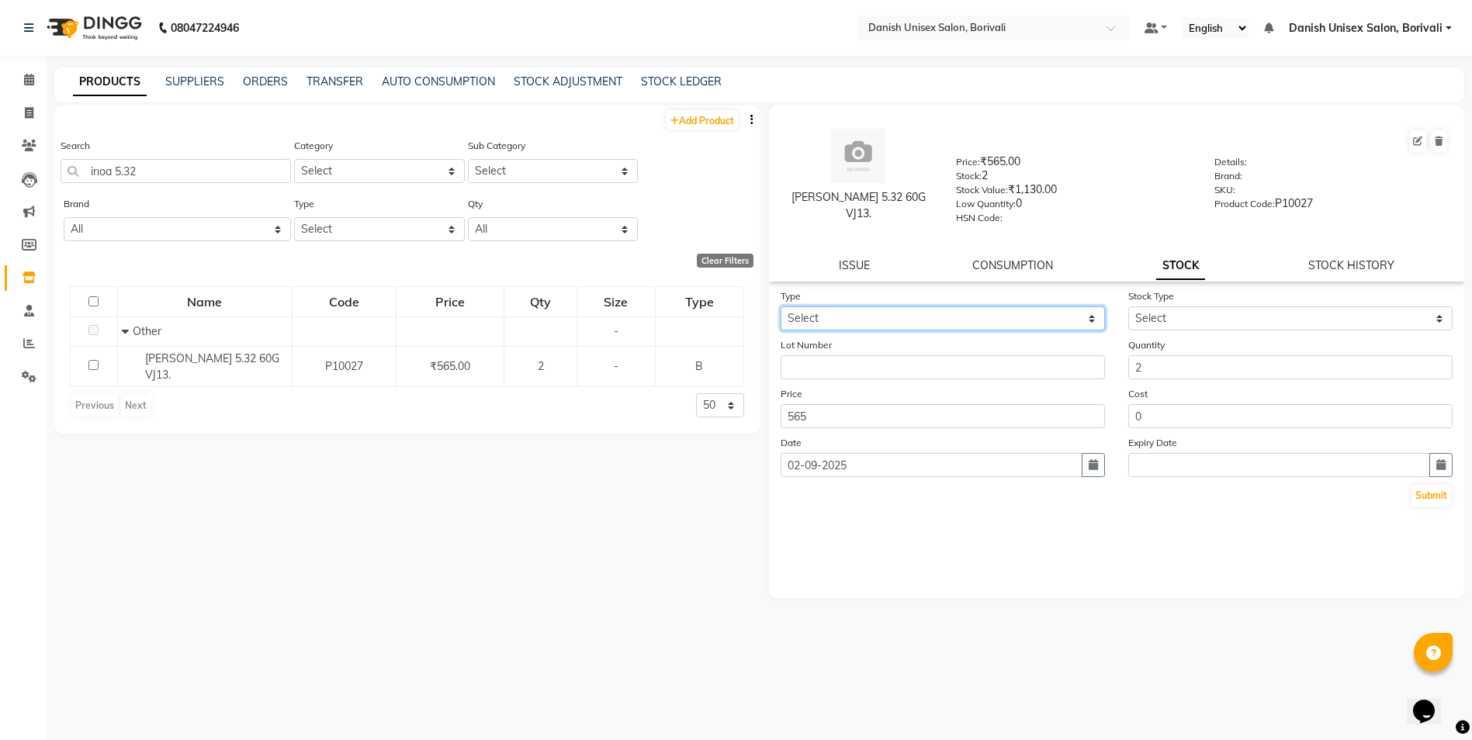
click at [898, 317] on select "Select In Out" at bounding box center [942, 318] width 324 height 24
click at [780, 306] on select "Select In Out" at bounding box center [942, 318] width 324 height 24
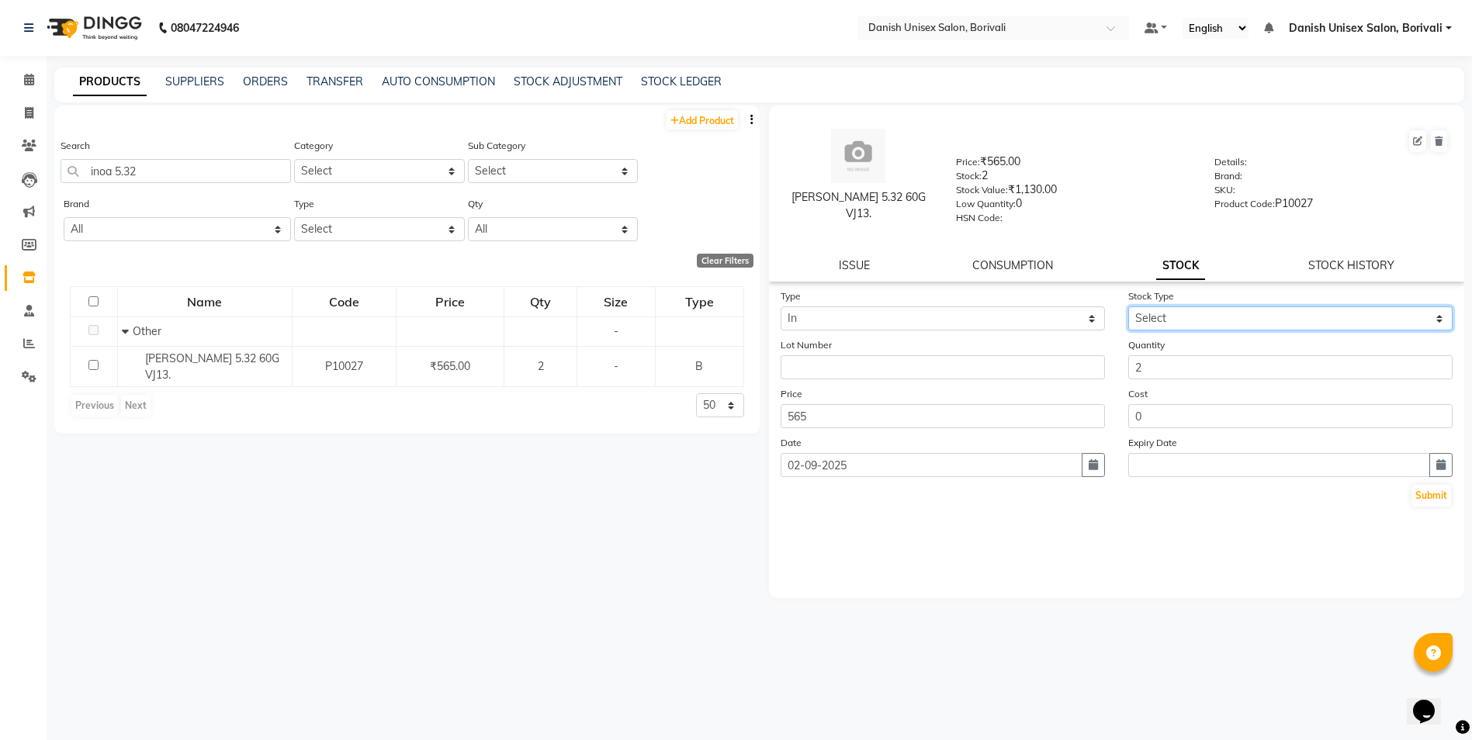
click at [1167, 321] on select "Select New Stock Adjustment Return Other" at bounding box center [1290, 318] width 324 height 24
click at [1128, 306] on select "Select New Stock Adjustment Return Other" at bounding box center [1290, 318] width 324 height 24
click at [1426, 493] on button "Submit" at bounding box center [1431, 496] width 40 height 22
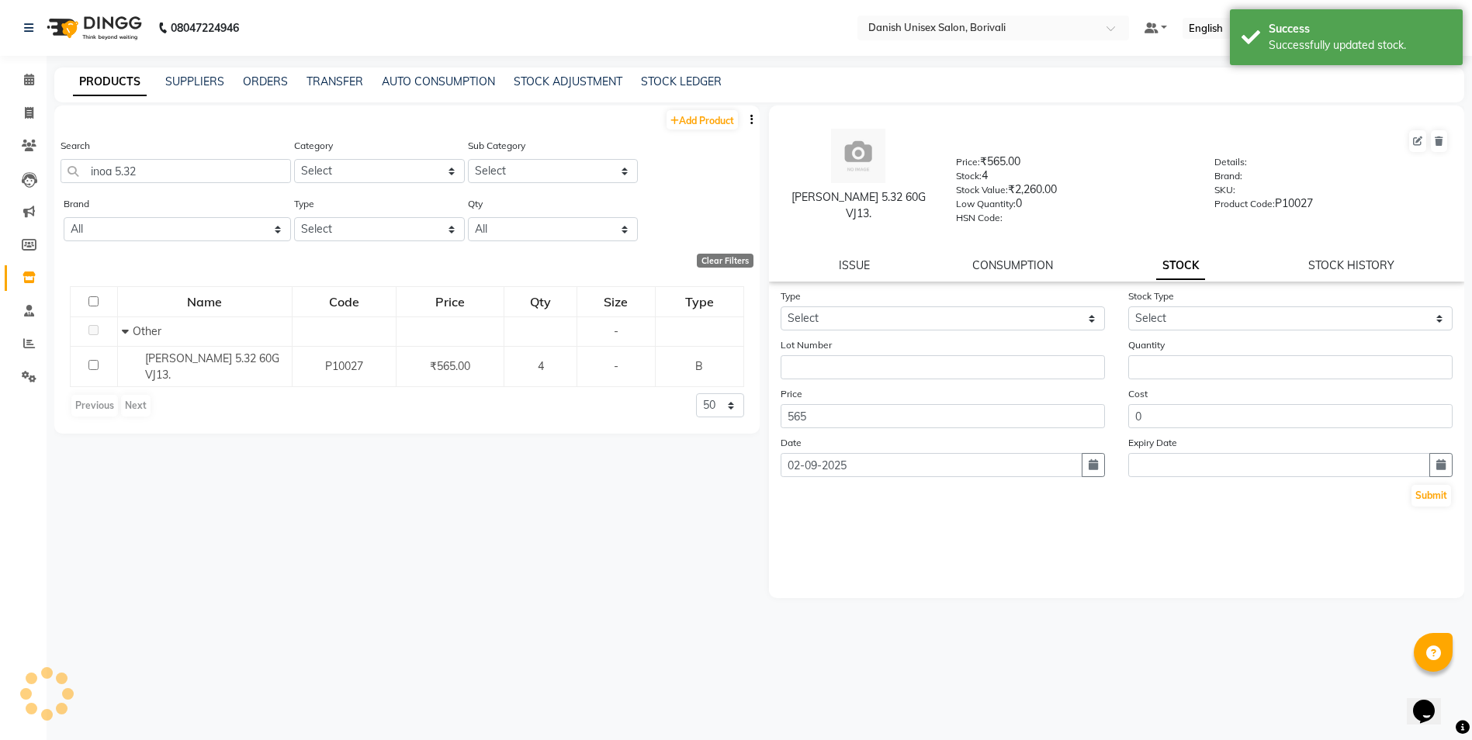
click at [166, 189] on div "Search inoa 5.32" at bounding box center [176, 166] width 230 height 58
click at [171, 178] on input "inoa 5.32" at bounding box center [176, 171] width 230 height 24
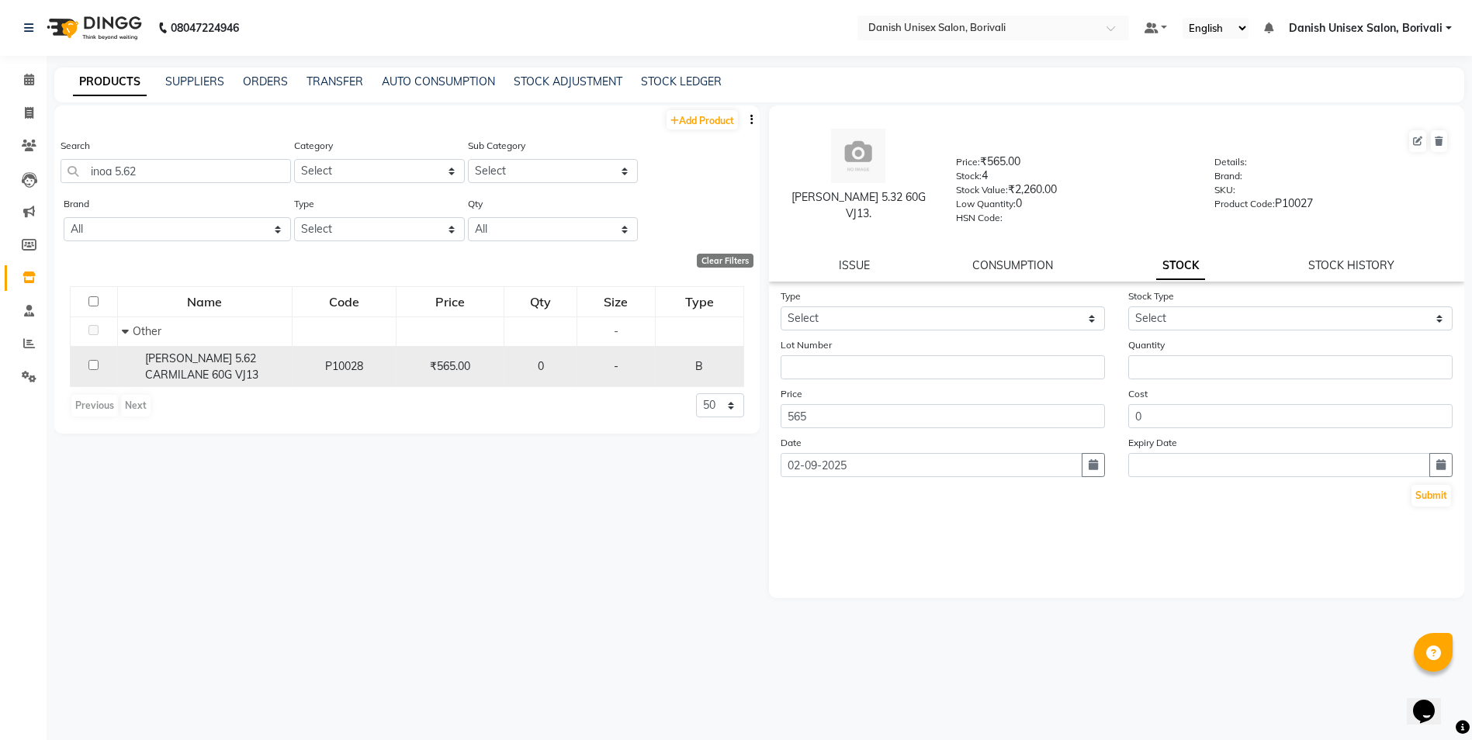
click at [579, 361] on td "-" at bounding box center [615, 366] width 78 height 41
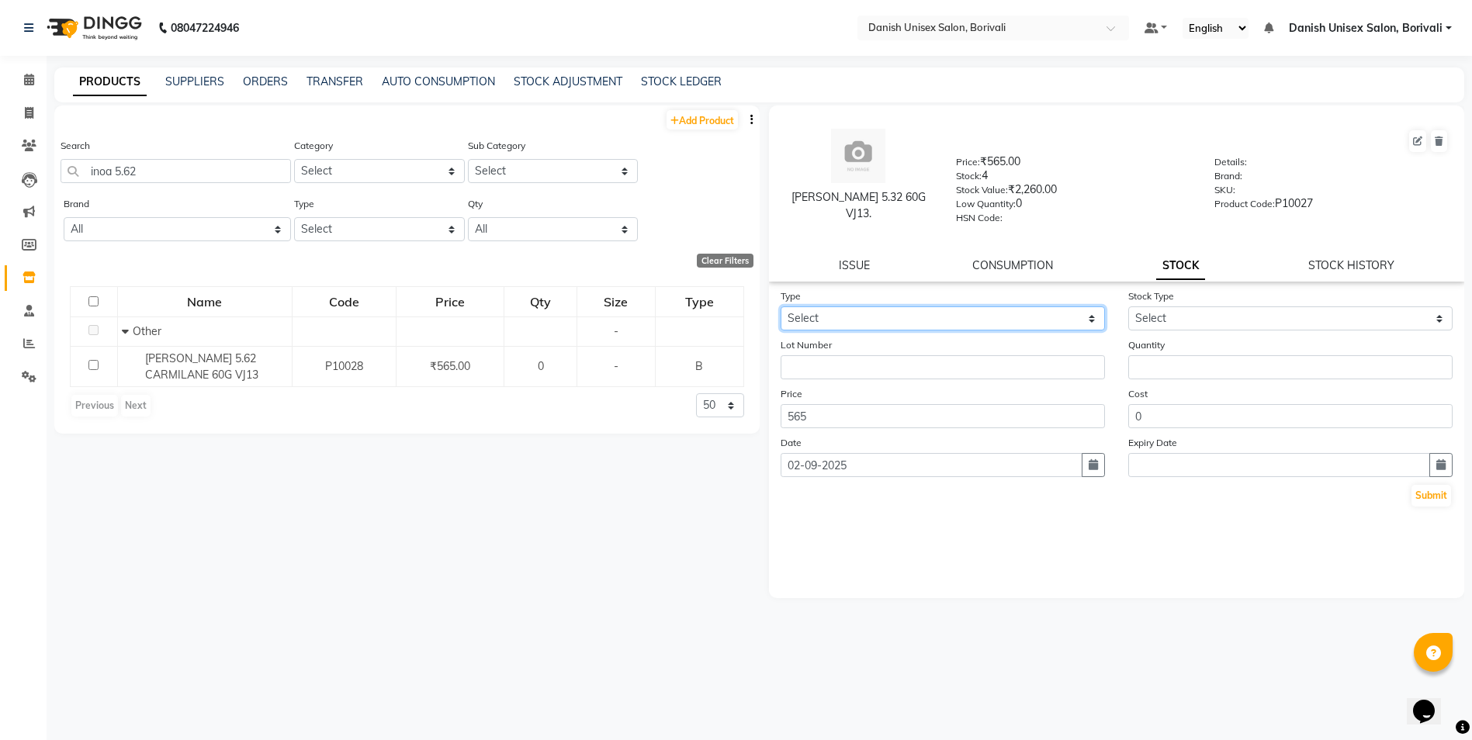
click at [875, 324] on select "Select In Out" at bounding box center [942, 318] width 324 height 24
click at [780, 306] on select "Select In Out" at bounding box center [942, 318] width 324 height 24
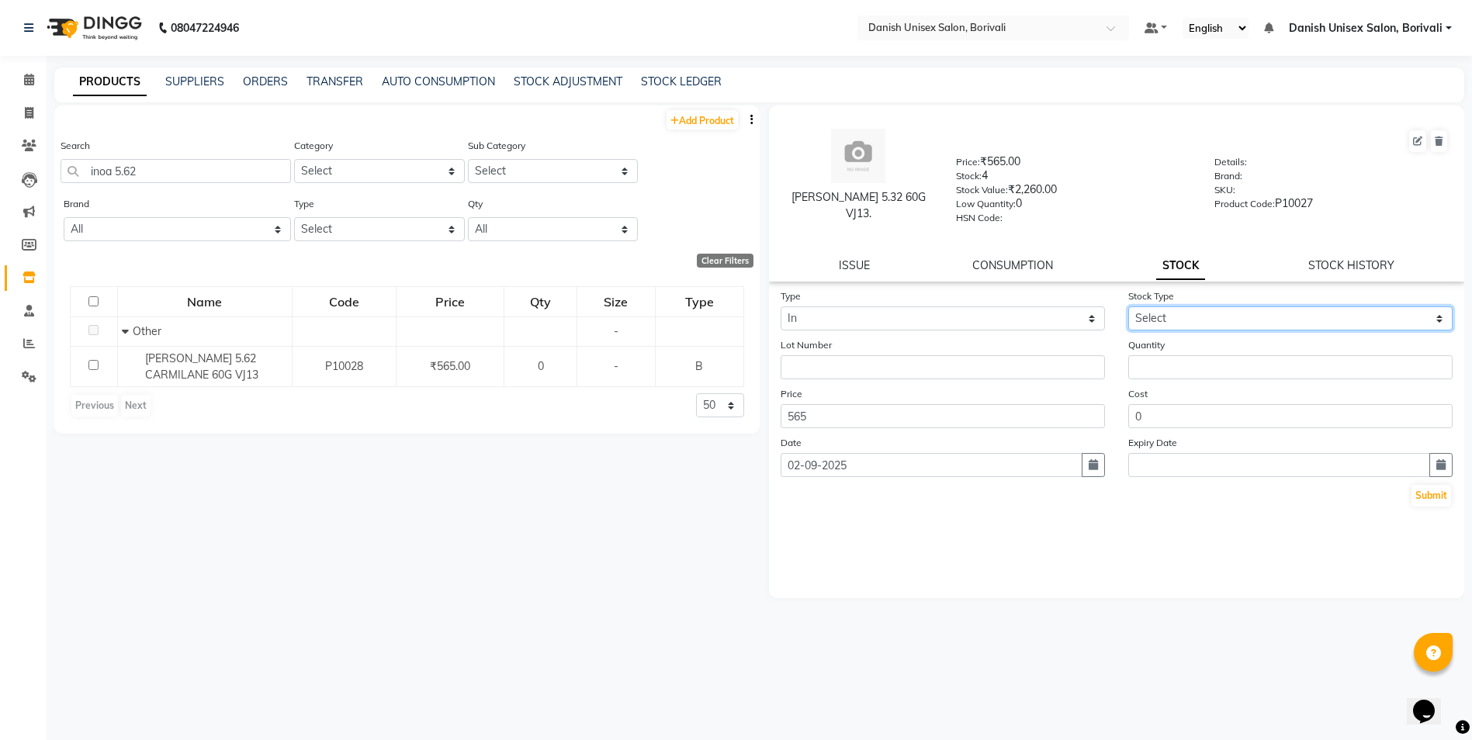
drag, startPoint x: 1177, startPoint y: 314, endPoint x: 1171, endPoint y: 326, distance: 13.2
click at [1177, 314] on select "Select New Stock Adjustment Return Other" at bounding box center [1290, 318] width 324 height 24
click at [1128, 306] on select "Select New Stock Adjustment Return Other" at bounding box center [1290, 318] width 324 height 24
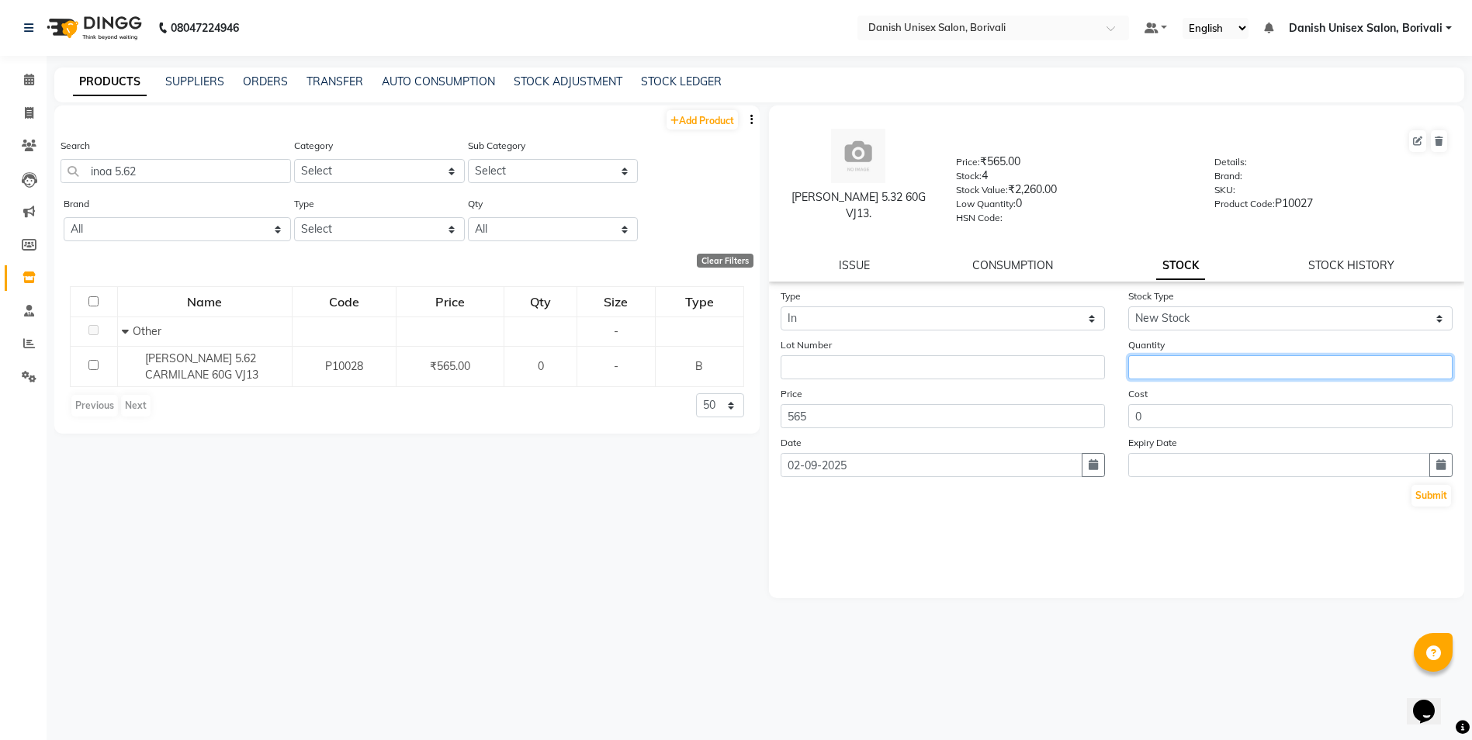
click at [1183, 368] on input "number" at bounding box center [1290, 367] width 324 height 24
click at [1416, 500] on button "Submit" at bounding box center [1431, 496] width 40 height 22
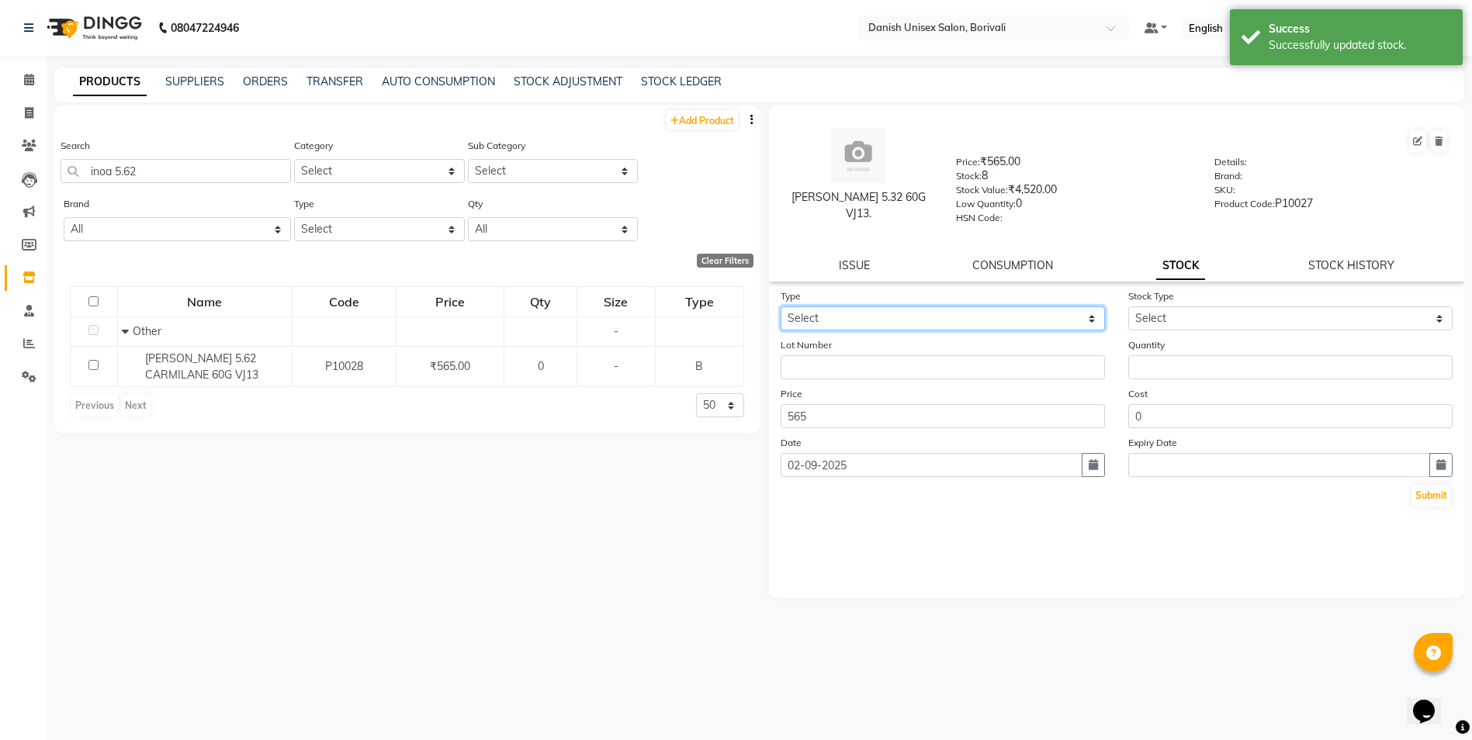
click at [881, 310] on select "Select In Out" at bounding box center [942, 318] width 324 height 24
click at [780, 306] on select "Select In Out" at bounding box center [942, 318] width 324 height 24
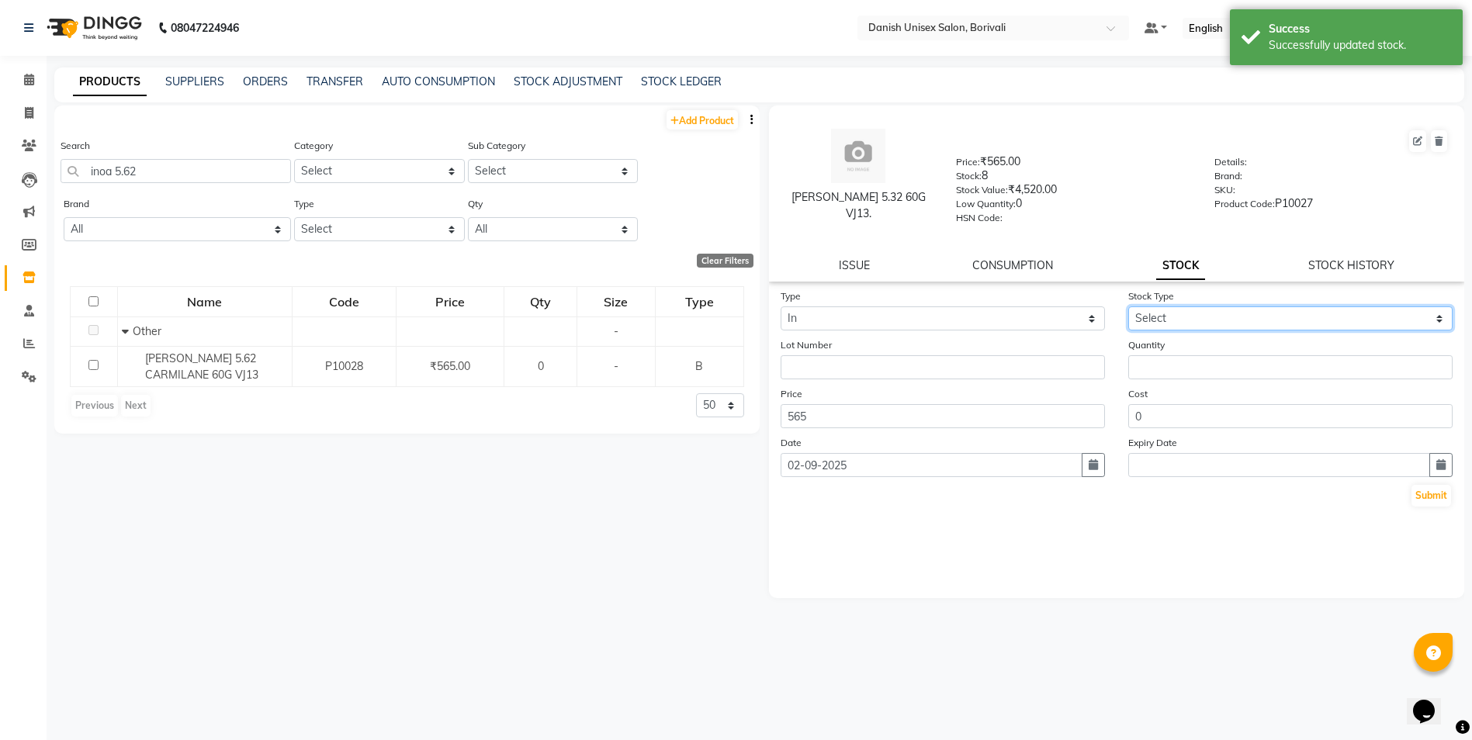
click at [1135, 316] on select "Select New Stock Adjustment Return Other" at bounding box center [1290, 318] width 324 height 24
click at [1128, 306] on select "Select New Stock Adjustment Return Other" at bounding box center [1290, 318] width 324 height 24
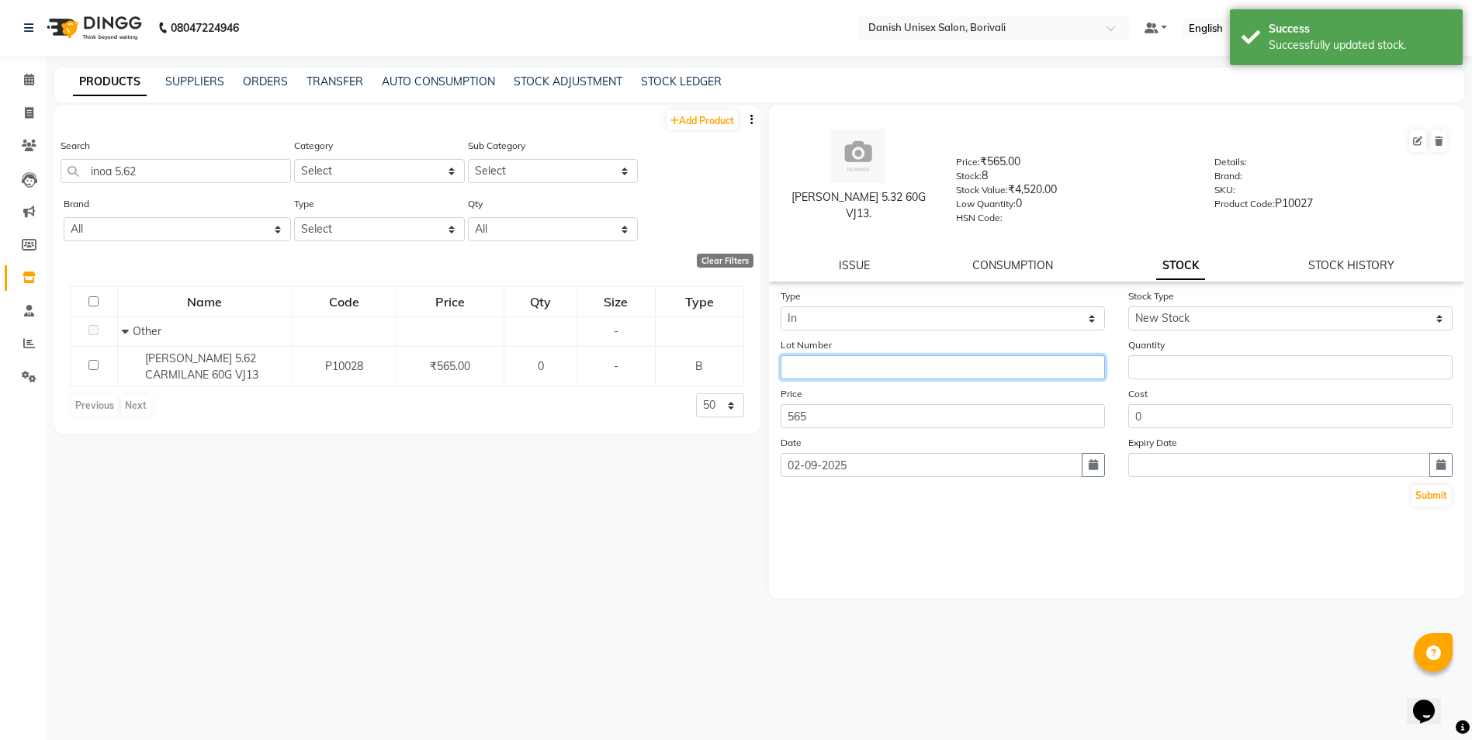
click at [844, 365] on input "text" at bounding box center [942, 367] width 324 height 24
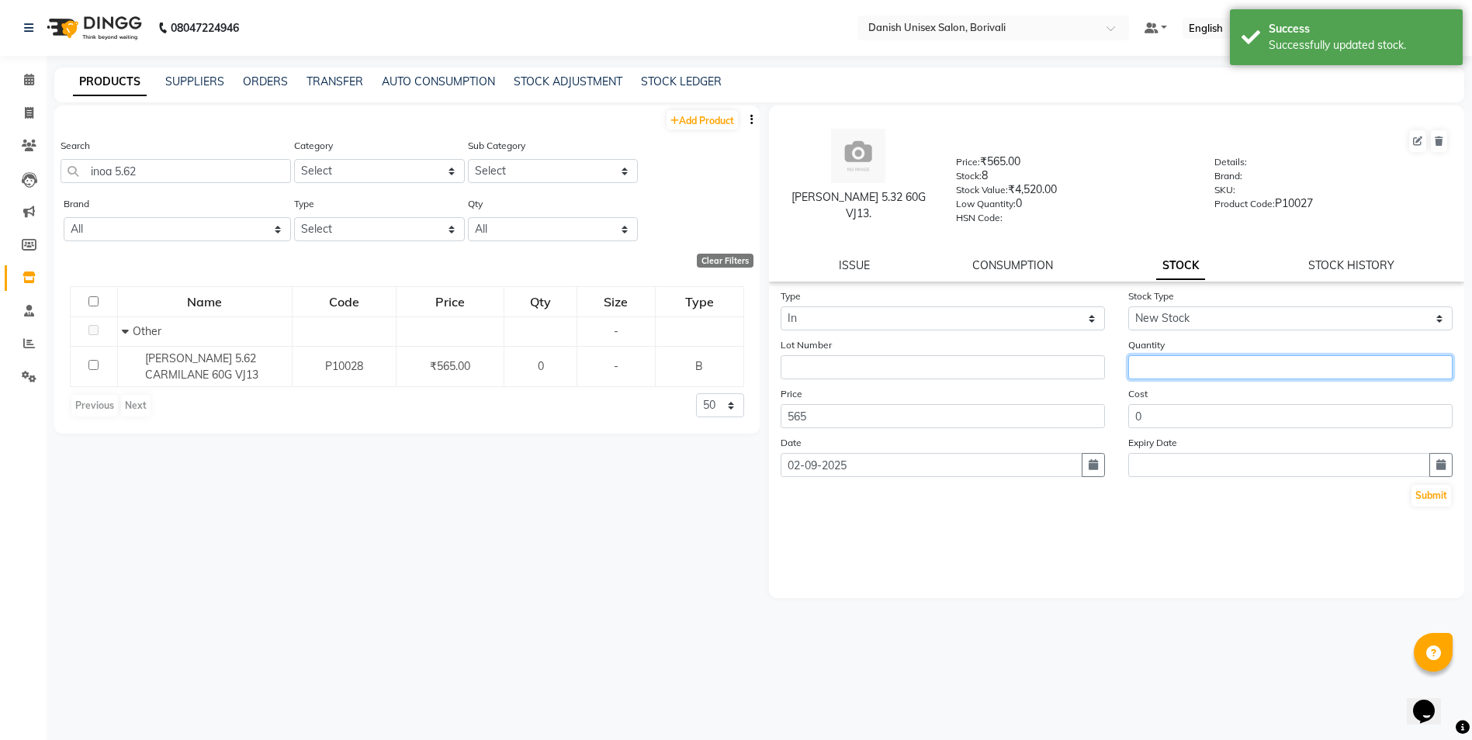
click at [1199, 368] on input "number" at bounding box center [1290, 367] width 324 height 24
click at [1179, 415] on input "0" at bounding box center [1290, 416] width 324 height 24
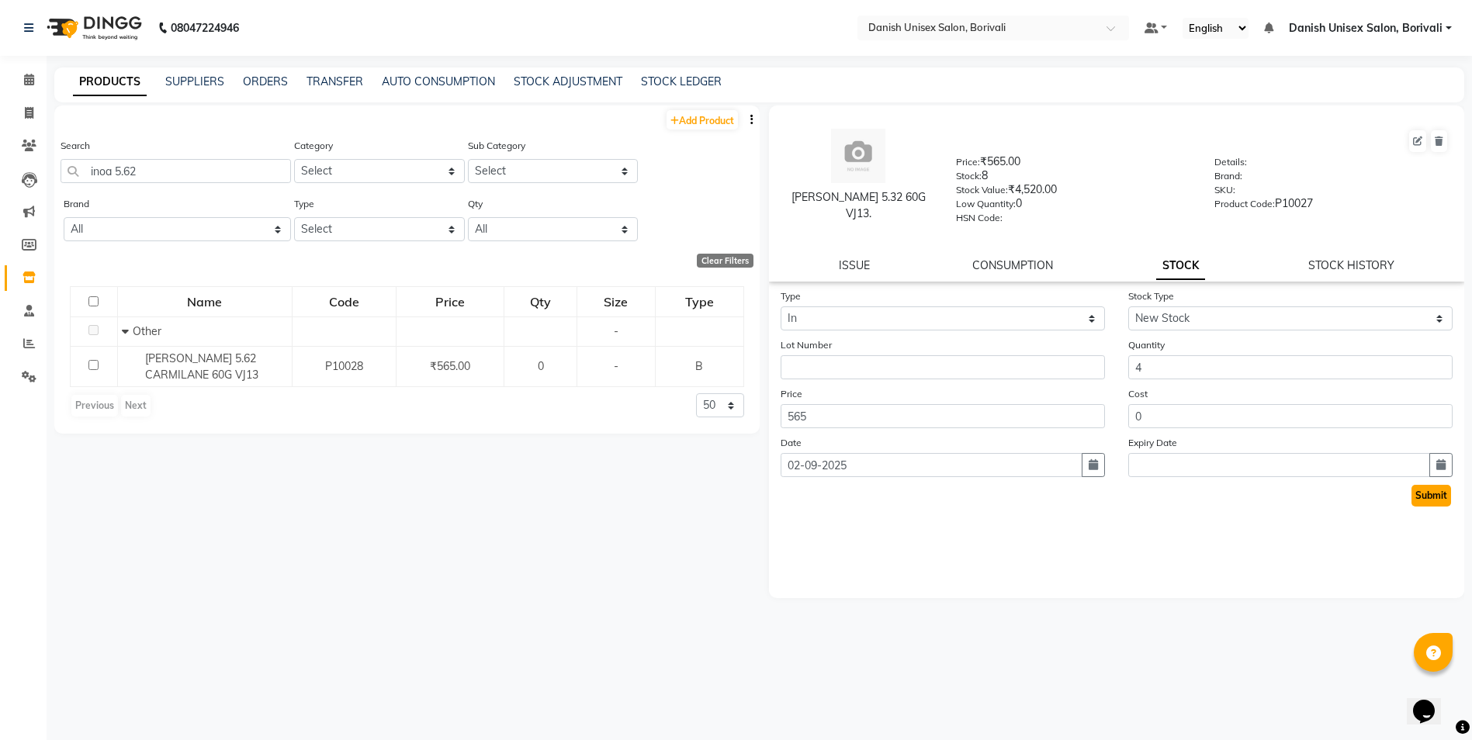
click at [1427, 493] on button "Submit" at bounding box center [1431, 496] width 40 height 22
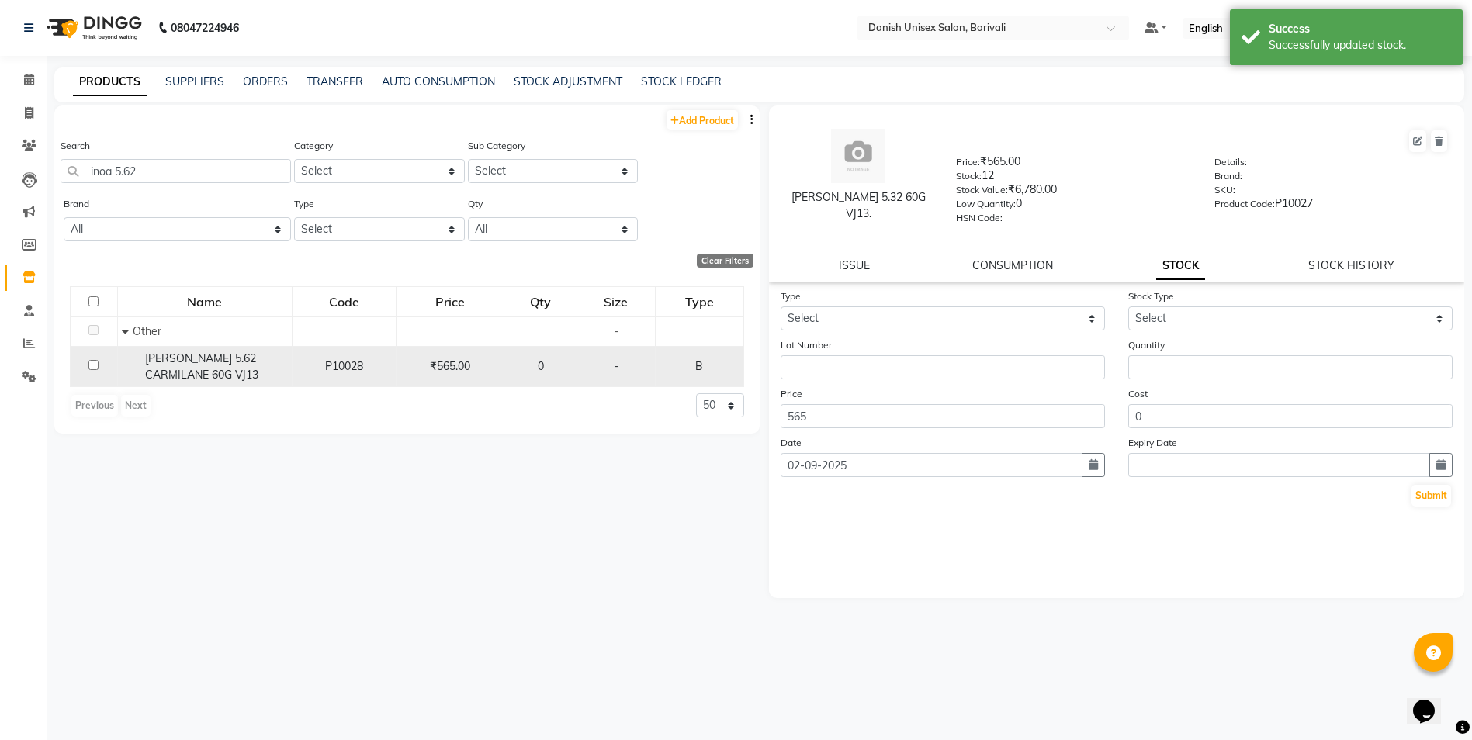
click at [552, 358] on div "0" at bounding box center [539, 366] width 59 height 16
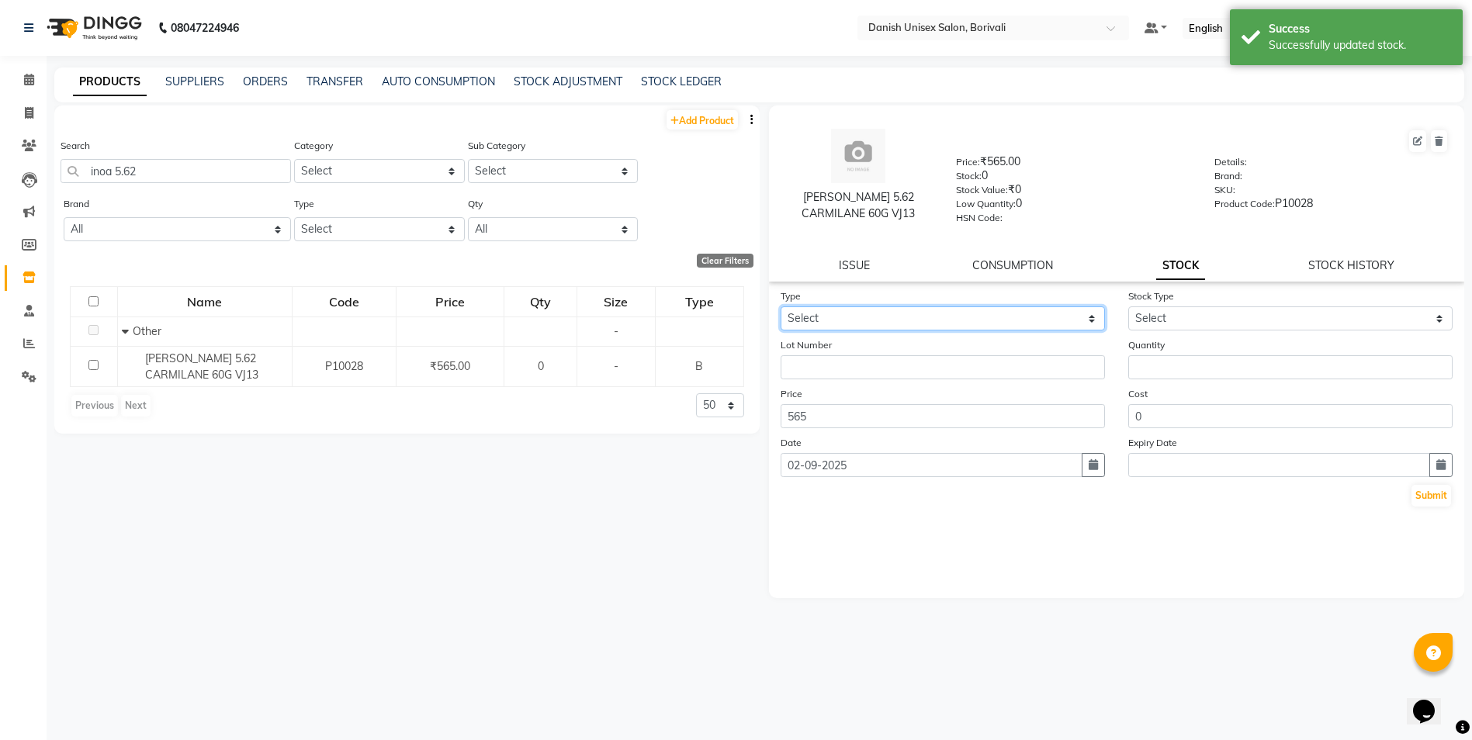
click at [856, 324] on select "Select In Out" at bounding box center [942, 318] width 324 height 24
click at [780, 306] on select "Select In Out" at bounding box center [942, 318] width 324 height 24
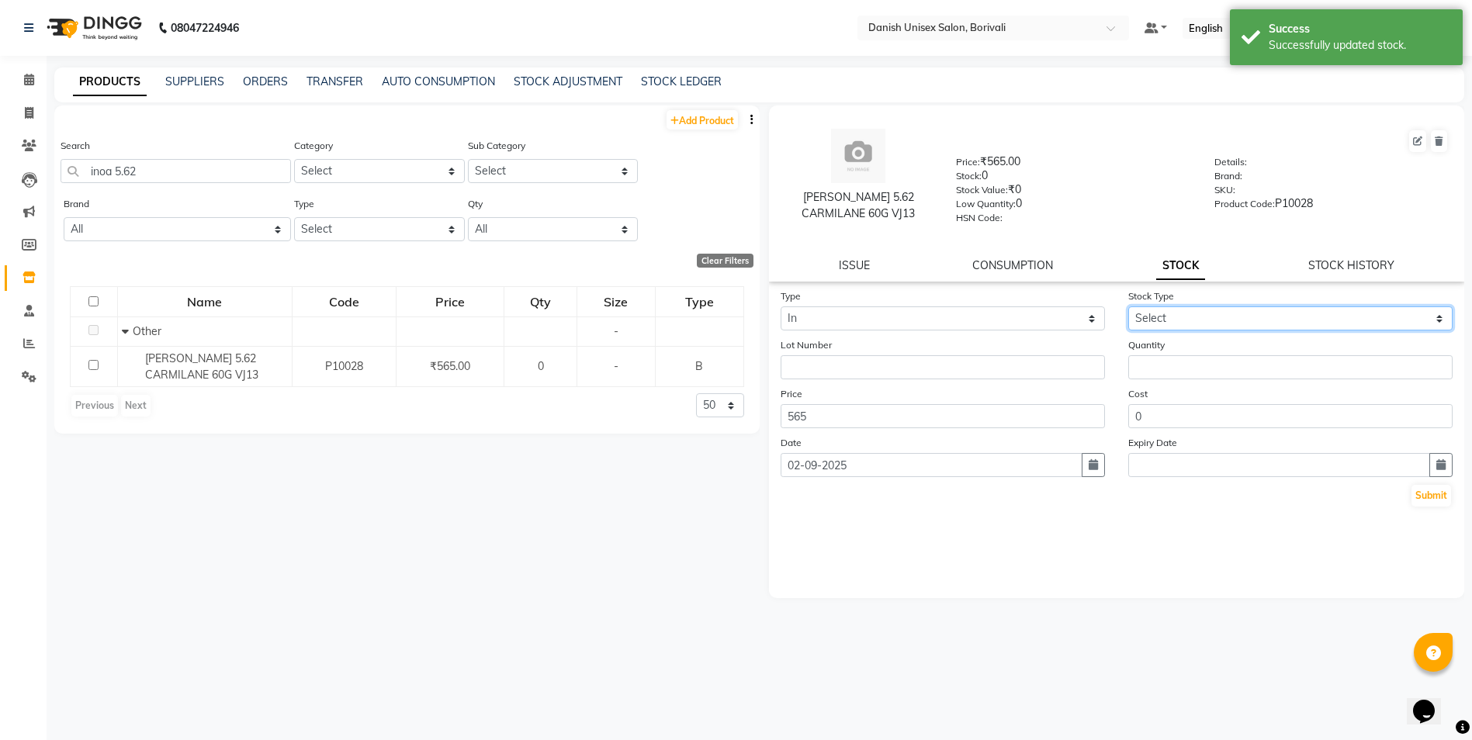
click at [1174, 316] on select "Select New Stock Adjustment Return Other" at bounding box center [1290, 318] width 324 height 24
click at [1128, 306] on select "Select New Stock Adjustment Return Other" at bounding box center [1290, 318] width 324 height 24
click at [1167, 349] on div "Quantity" at bounding box center [1290, 358] width 348 height 43
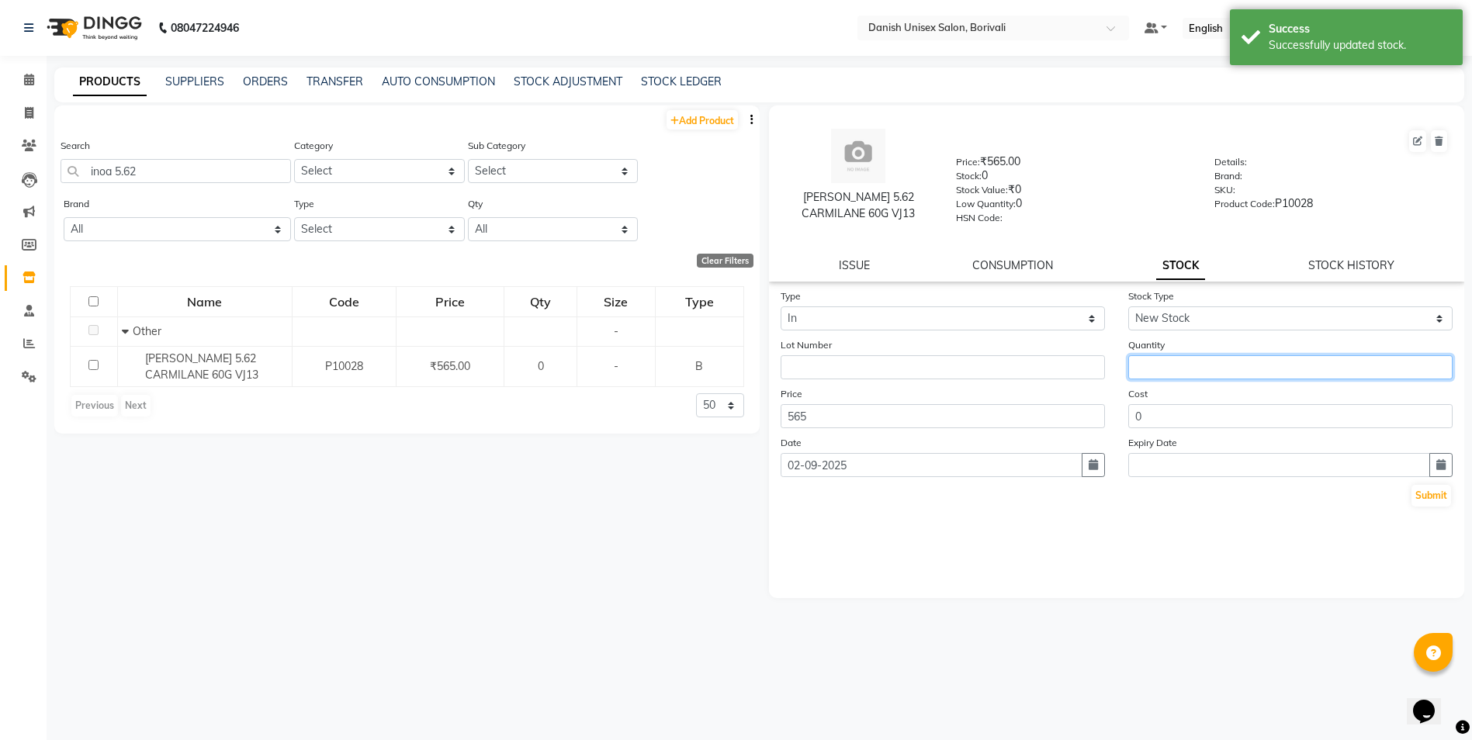
click at [1167, 363] on input "number" at bounding box center [1290, 367] width 324 height 24
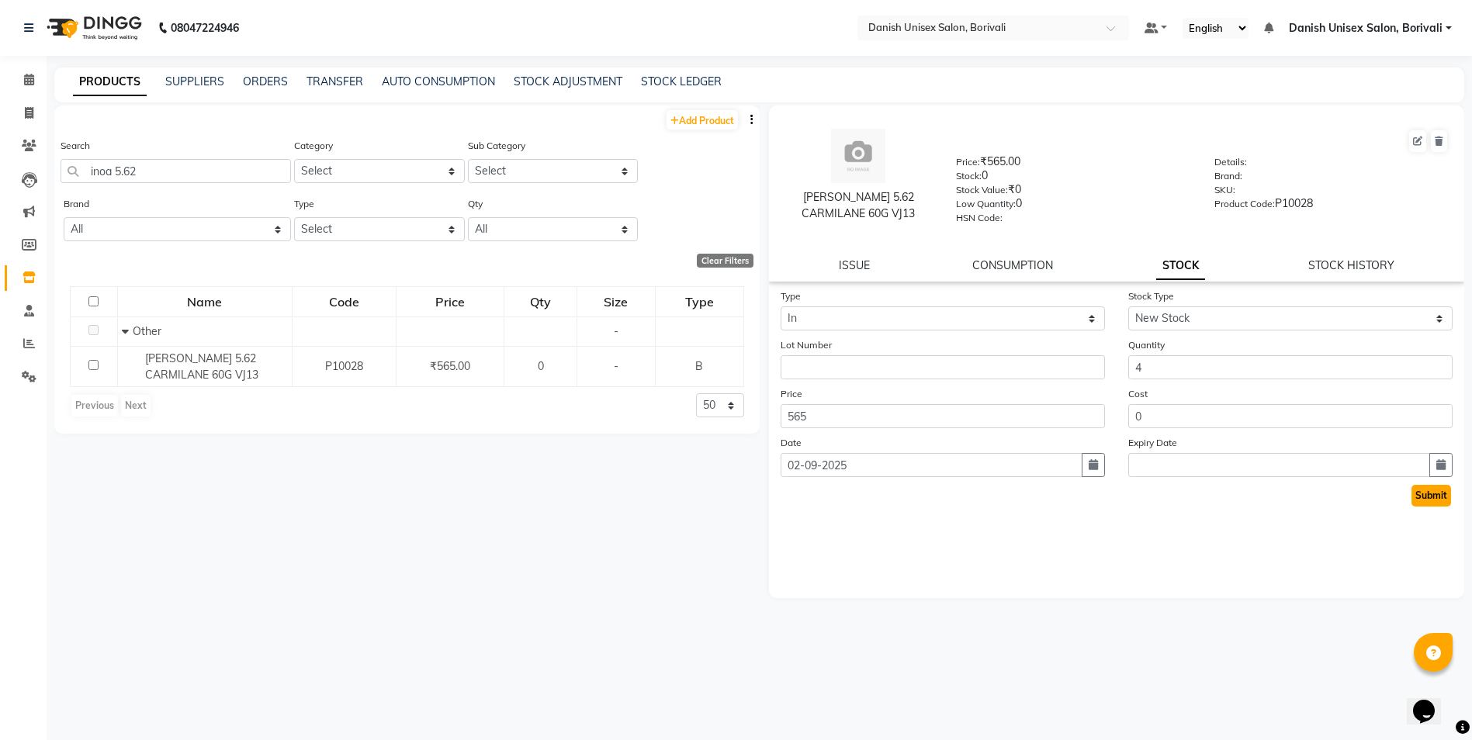
click at [1423, 490] on button "Submit" at bounding box center [1431, 496] width 40 height 22
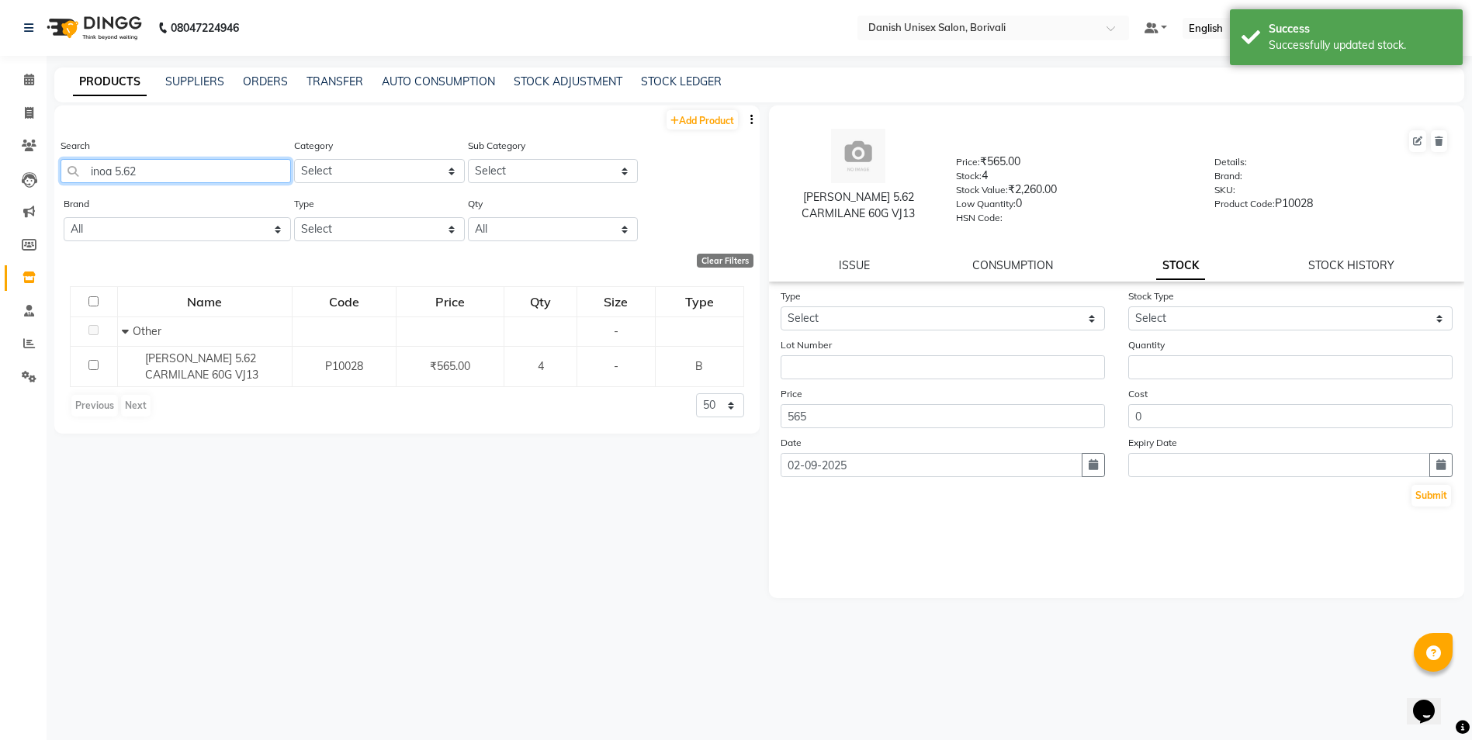
click at [188, 173] on input "inoa 5.62" at bounding box center [176, 171] width 230 height 24
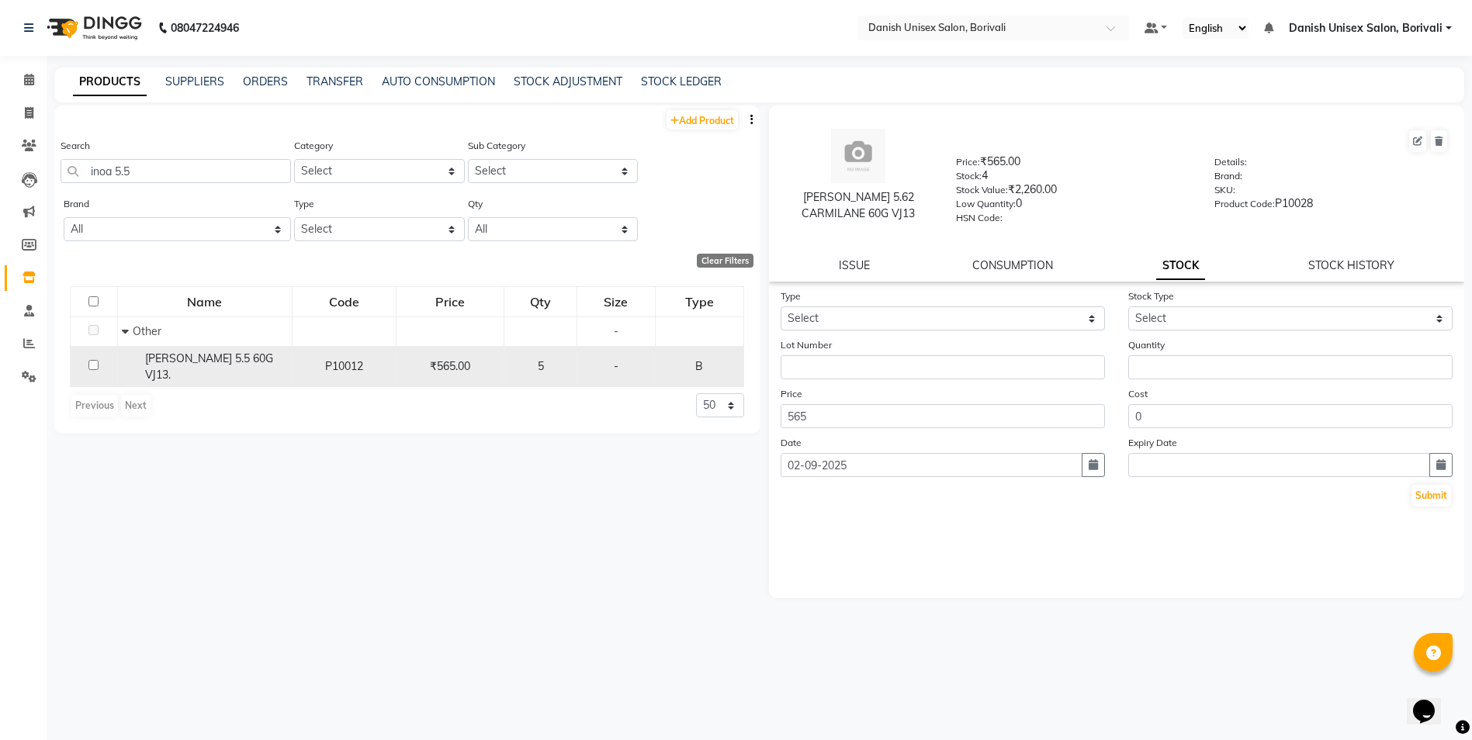
click at [254, 349] on td "[PERSON_NAME] 5.5 60G VJ13." at bounding box center [204, 366] width 175 height 41
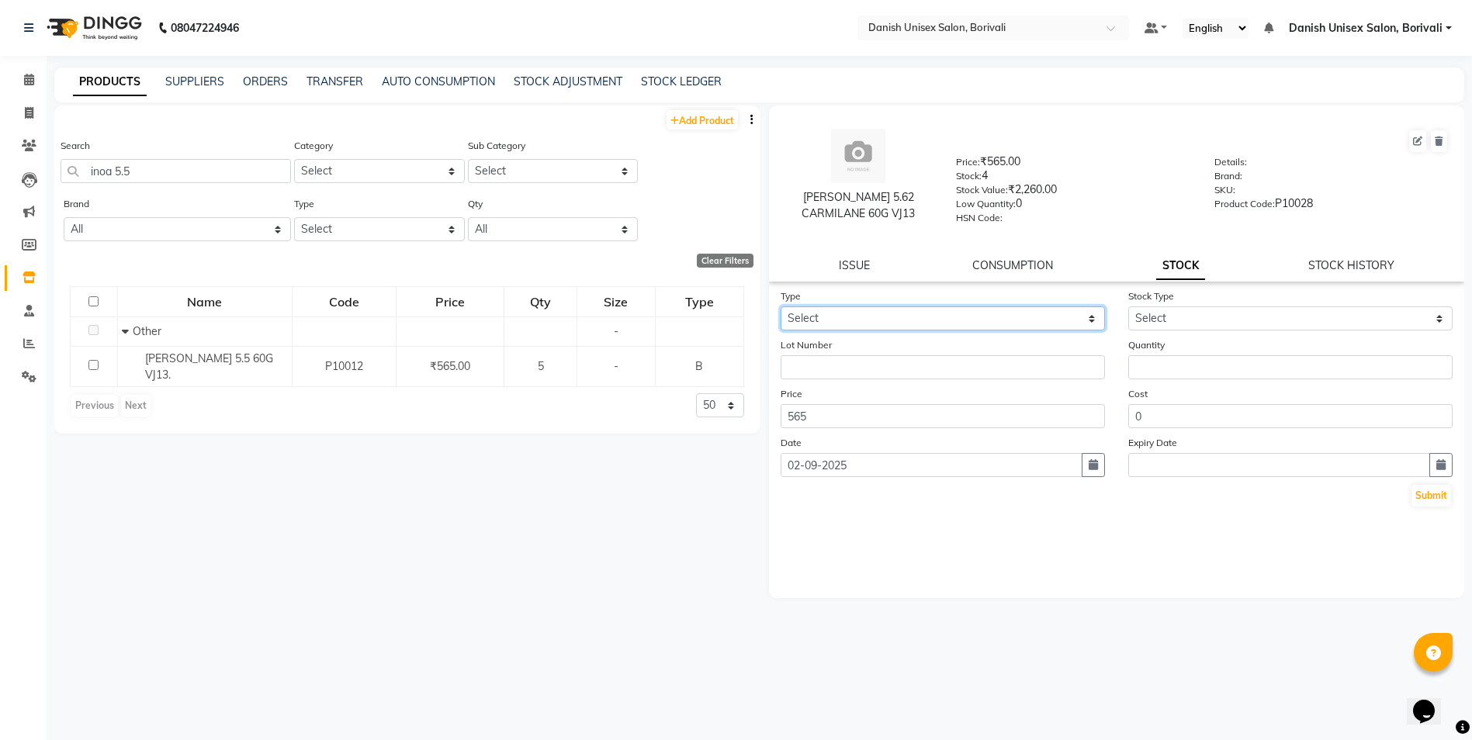
drag, startPoint x: 865, startPoint y: 315, endPoint x: 865, endPoint y: 325, distance: 10.1
click at [865, 315] on select "Select In Out" at bounding box center [942, 318] width 324 height 24
click at [780, 306] on select "Select In Out" at bounding box center [942, 318] width 324 height 24
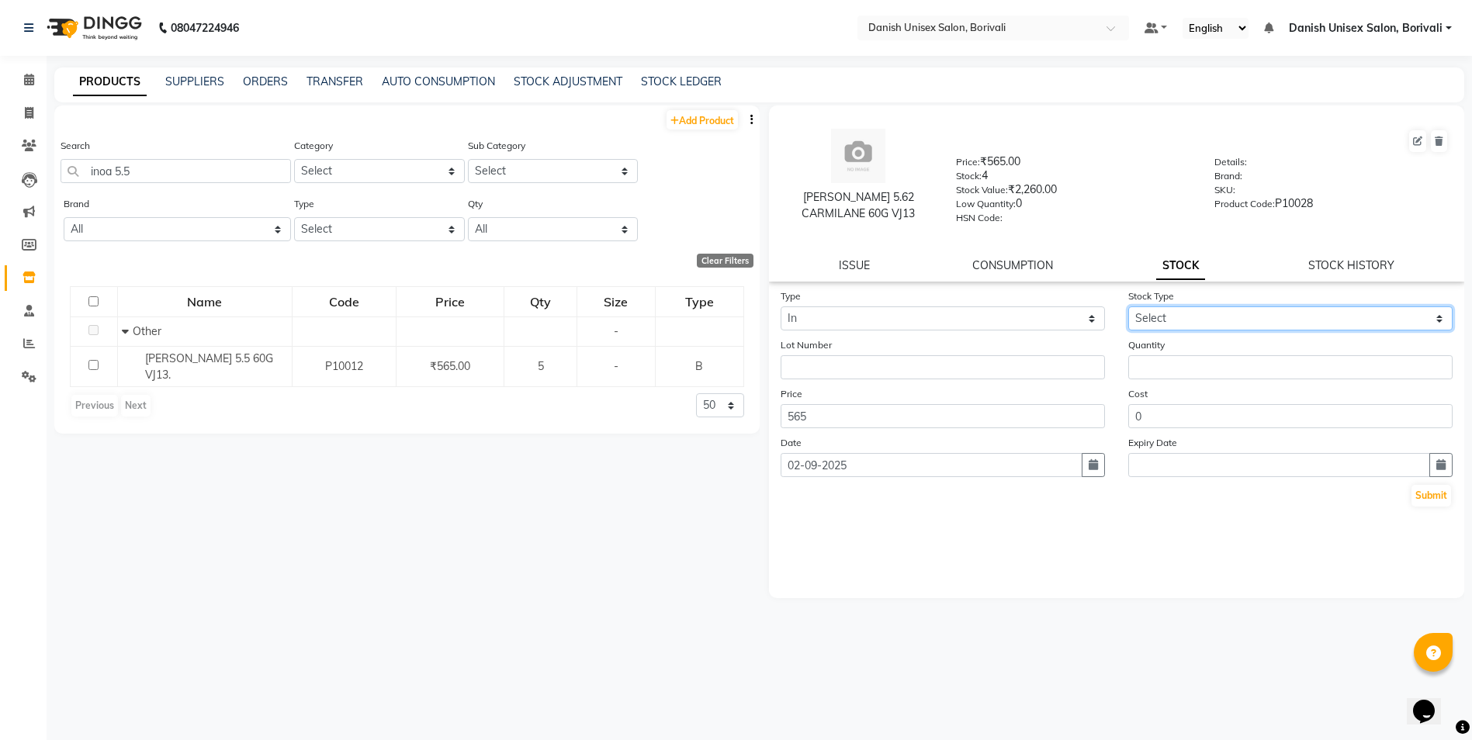
click at [1154, 311] on select "Select New Stock Adjustment Return Other" at bounding box center [1290, 318] width 324 height 24
click at [1128, 306] on select "Select New Stock Adjustment Return Other" at bounding box center [1290, 318] width 324 height 24
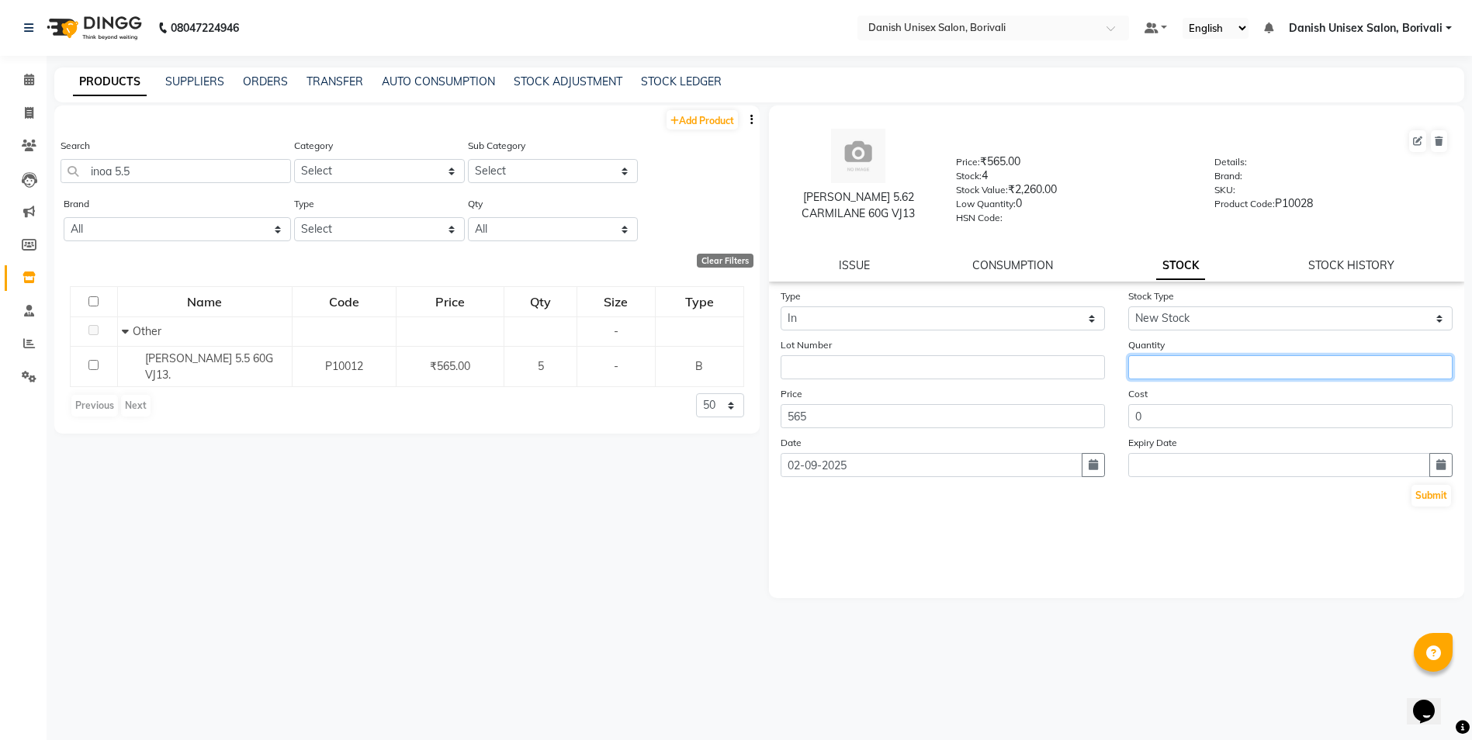
click at [1138, 375] on input "number" at bounding box center [1290, 367] width 324 height 24
click at [1433, 493] on button "Submit" at bounding box center [1431, 496] width 40 height 22
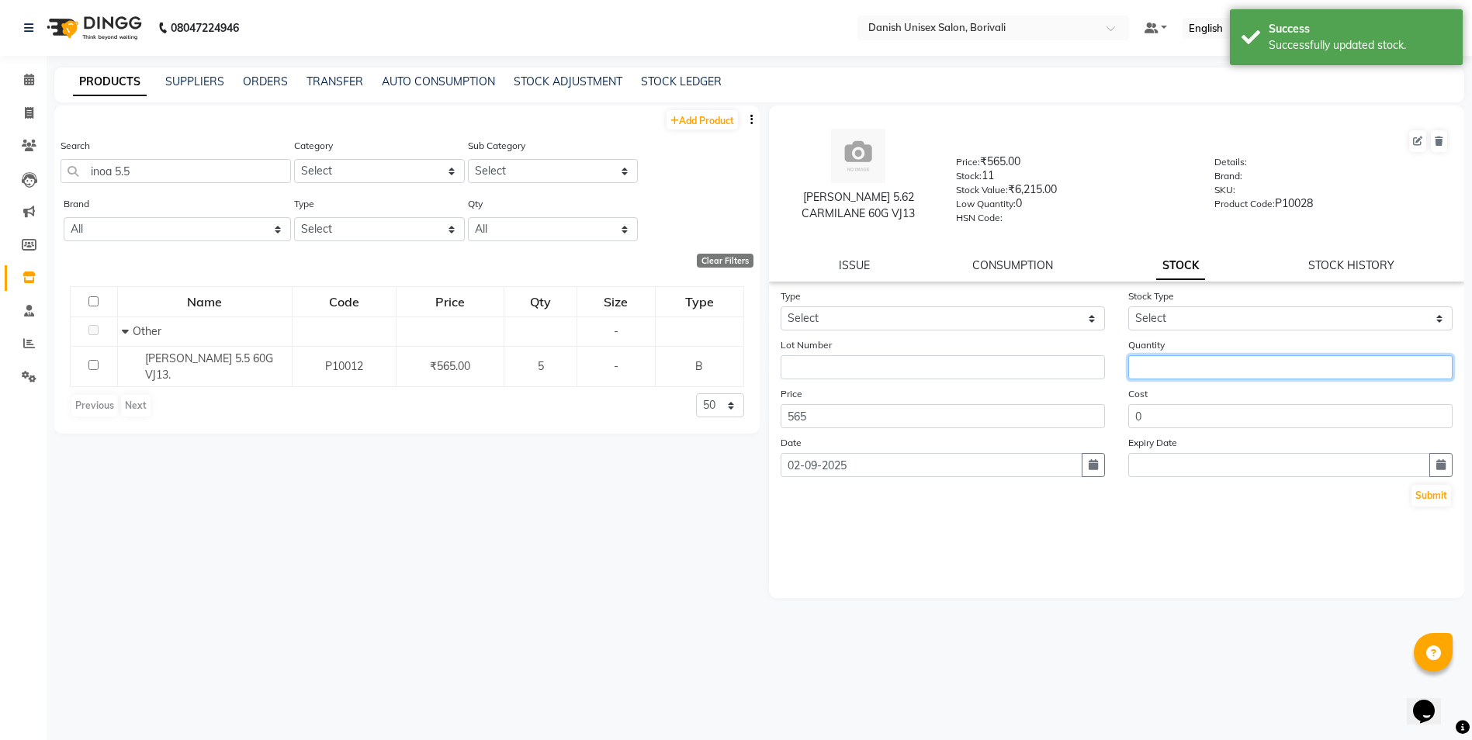
click at [1181, 374] on input "number" at bounding box center [1290, 367] width 324 height 24
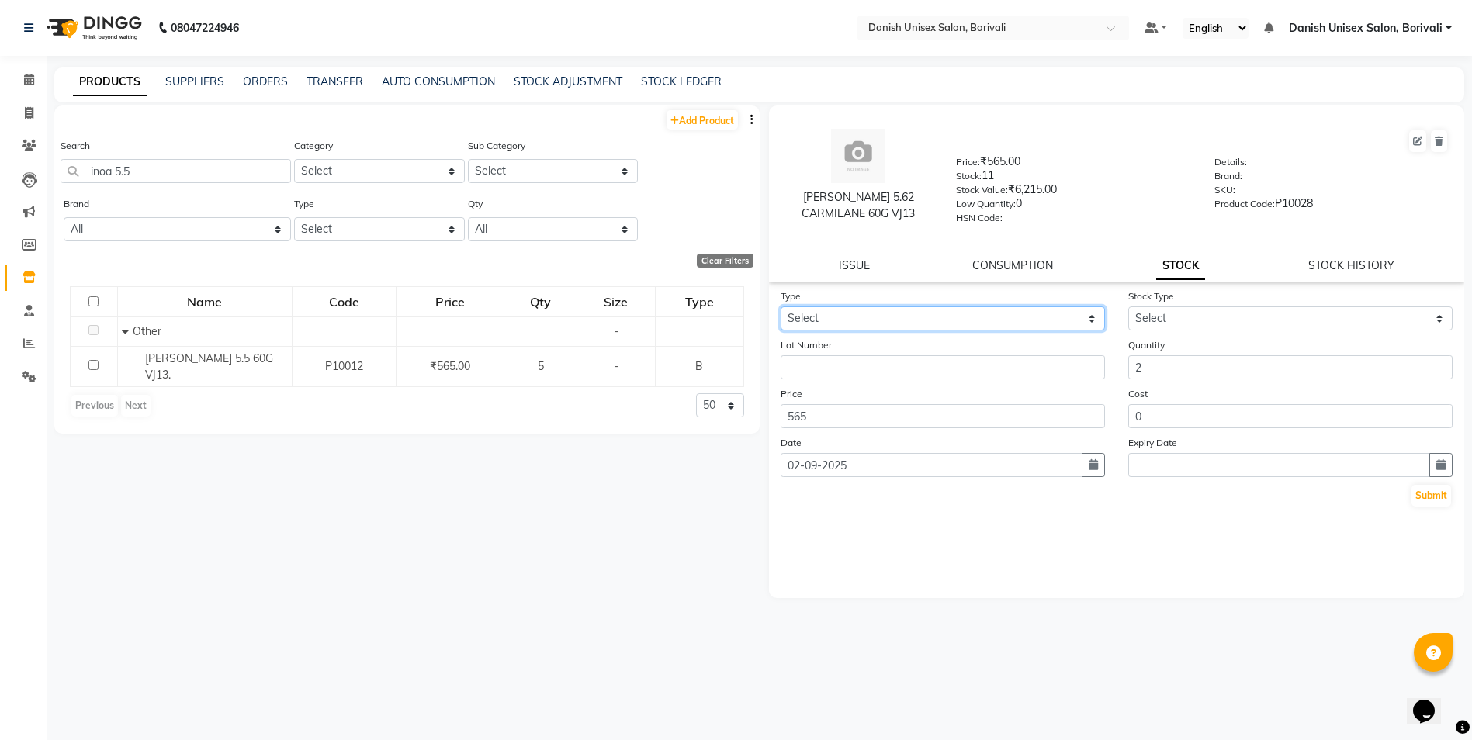
click at [953, 310] on select "Select In Out" at bounding box center [942, 318] width 324 height 24
click at [780, 306] on select "Select In Out" at bounding box center [942, 318] width 324 height 24
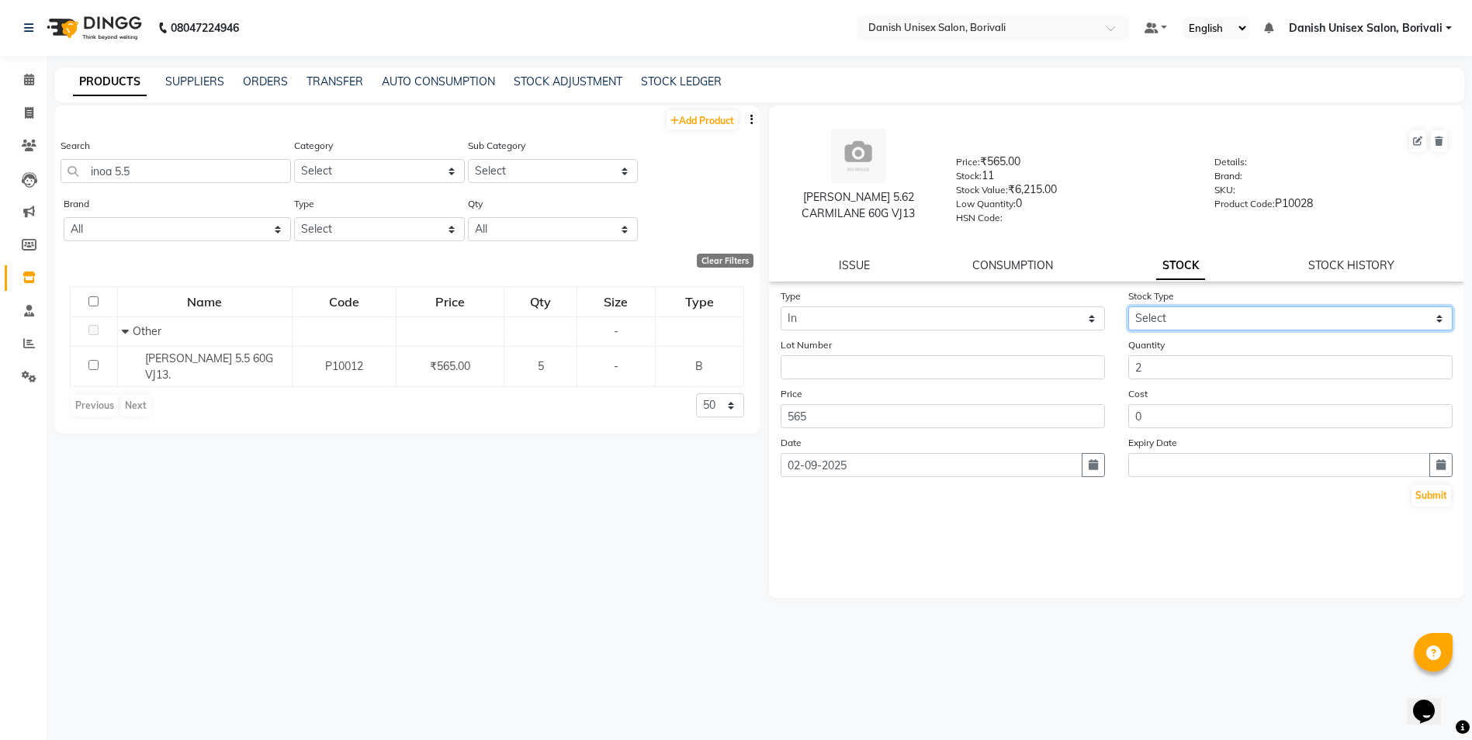
drag, startPoint x: 1157, startPoint y: 316, endPoint x: 1159, endPoint y: 330, distance: 13.4
click at [1157, 316] on select "Select New Stock Adjustment Return Other" at bounding box center [1290, 318] width 324 height 24
click at [1128, 306] on select "Select New Stock Adjustment Return Other" at bounding box center [1290, 318] width 324 height 24
click at [1427, 500] on button "Submit" at bounding box center [1431, 496] width 40 height 22
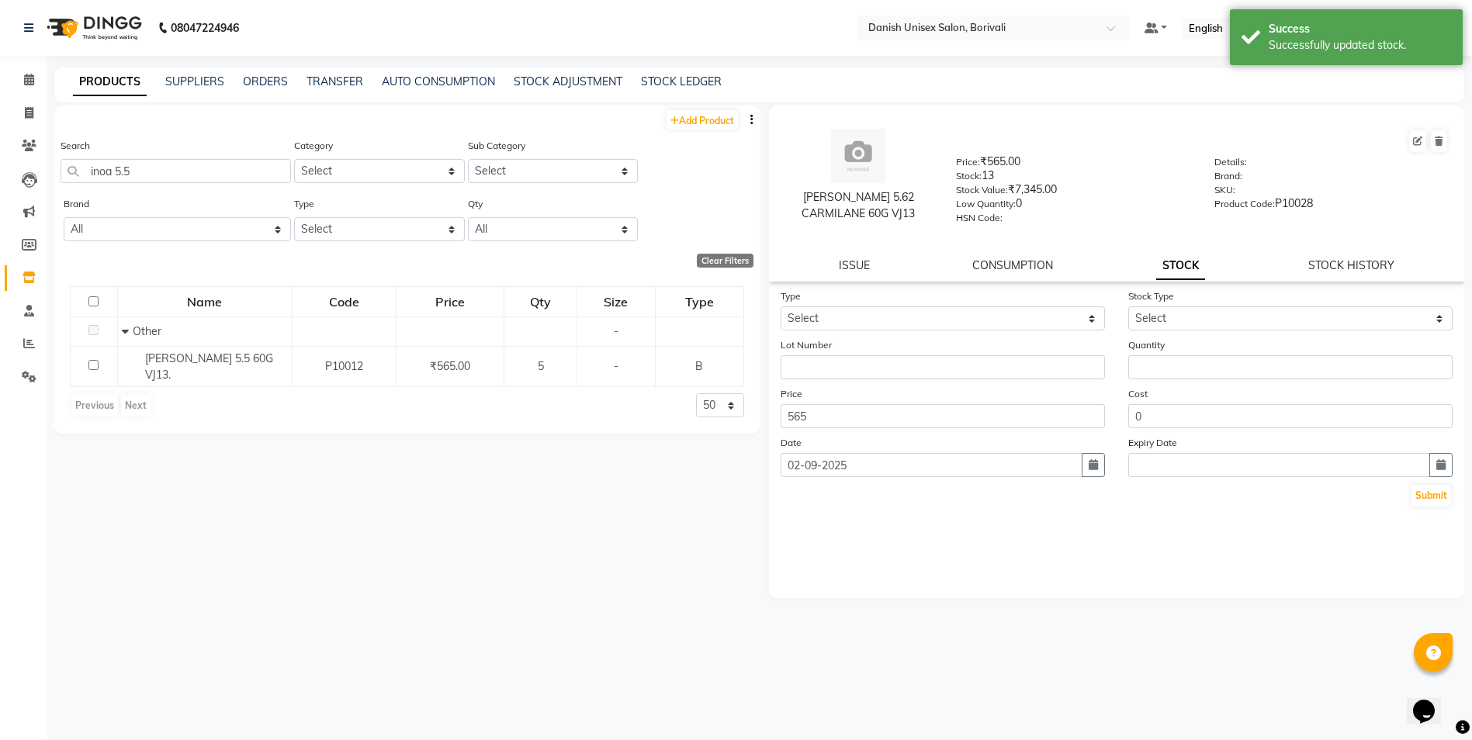
click at [874, 294] on div "Type Select In Out" at bounding box center [943, 309] width 348 height 43
click at [866, 312] on select "Select In Out" at bounding box center [942, 318] width 324 height 24
click at [780, 306] on select "Select In Out" at bounding box center [942, 318] width 324 height 24
click at [1149, 330] on select "Select New Stock Adjustment Return Other" at bounding box center [1290, 318] width 324 height 24
click at [1128, 306] on select "Select New Stock Adjustment Return Other" at bounding box center [1290, 318] width 324 height 24
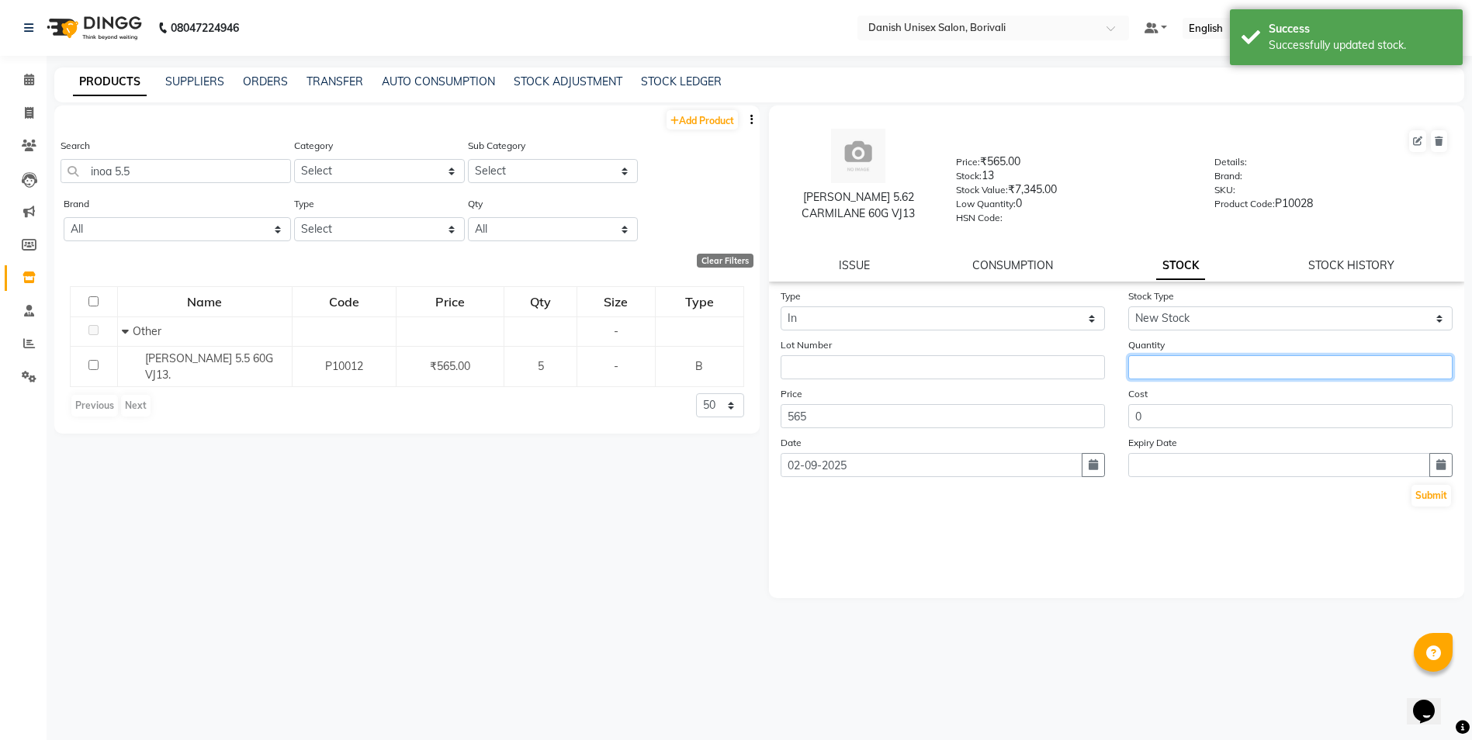
click at [1184, 367] on input "number" at bounding box center [1290, 367] width 324 height 24
click at [1432, 504] on button "Submit" at bounding box center [1431, 496] width 40 height 22
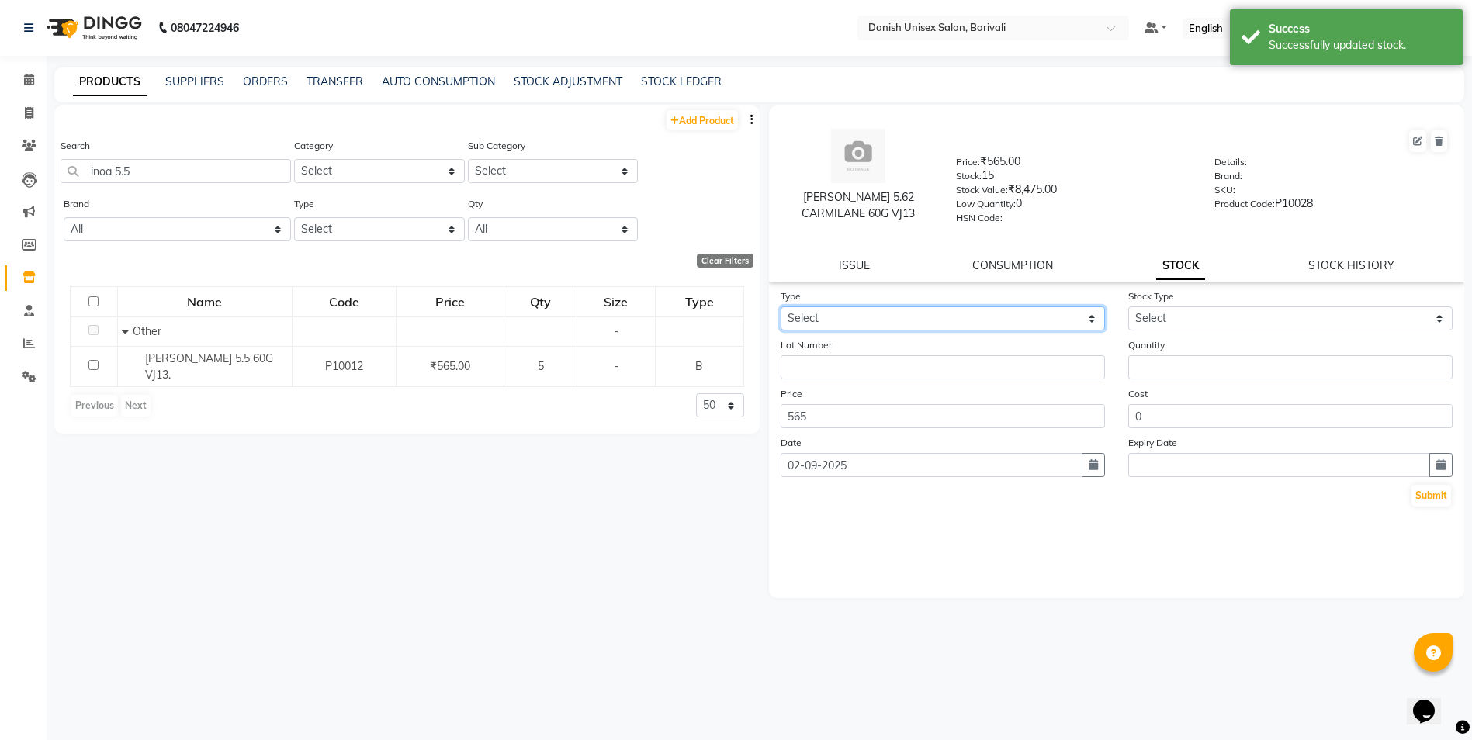
click at [917, 321] on select "Select In Out" at bounding box center [942, 318] width 324 height 24
click at [780, 306] on select "Select In Out" at bounding box center [942, 318] width 324 height 24
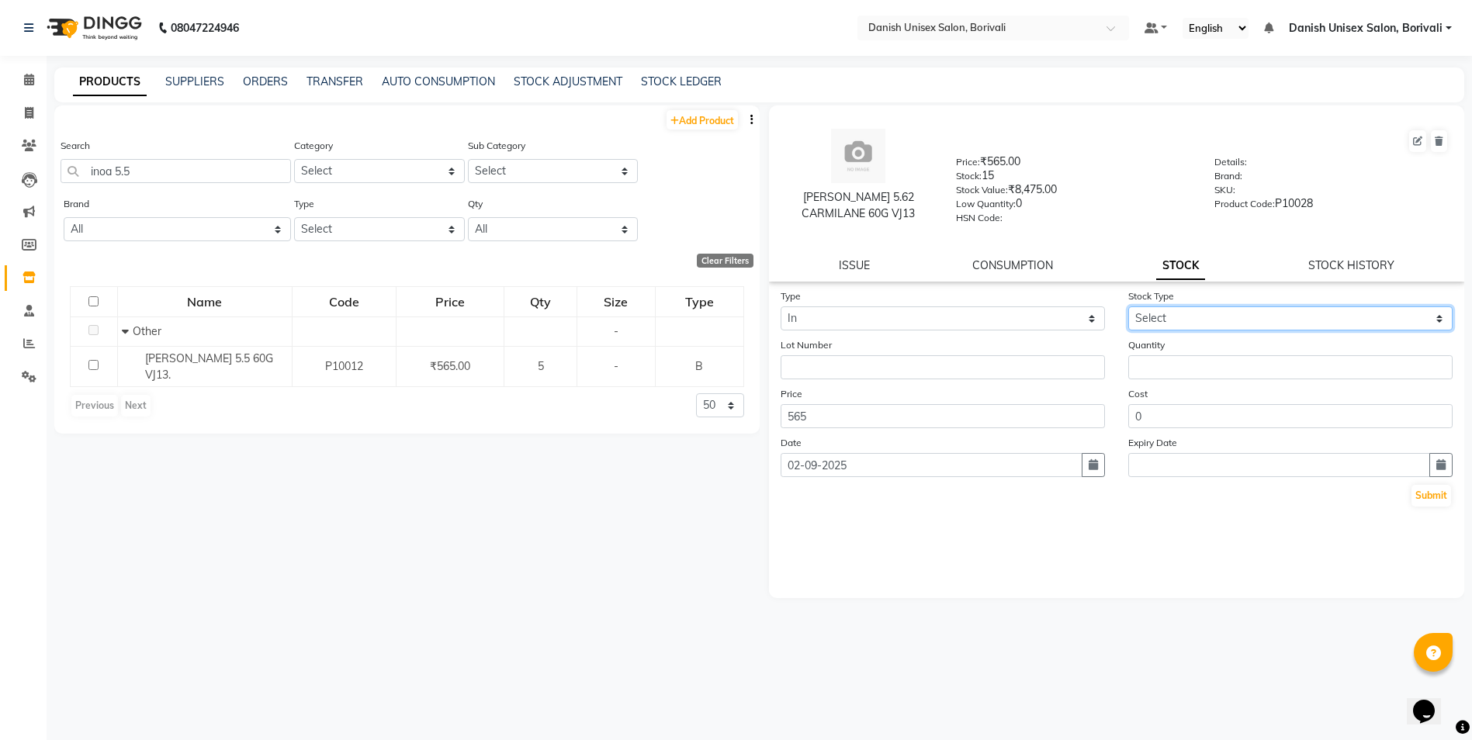
drag, startPoint x: 1146, startPoint y: 312, endPoint x: 1149, endPoint y: 320, distance: 8.4
click at [1146, 312] on select "Select New Stock Adjustment Return Other" at bounding box center [1290, 318] width 324 height 24
click at [1128, 306] on select "Select New Stock Adjustment Return Other" at bounding box center [1290, 318] width 324 height 24
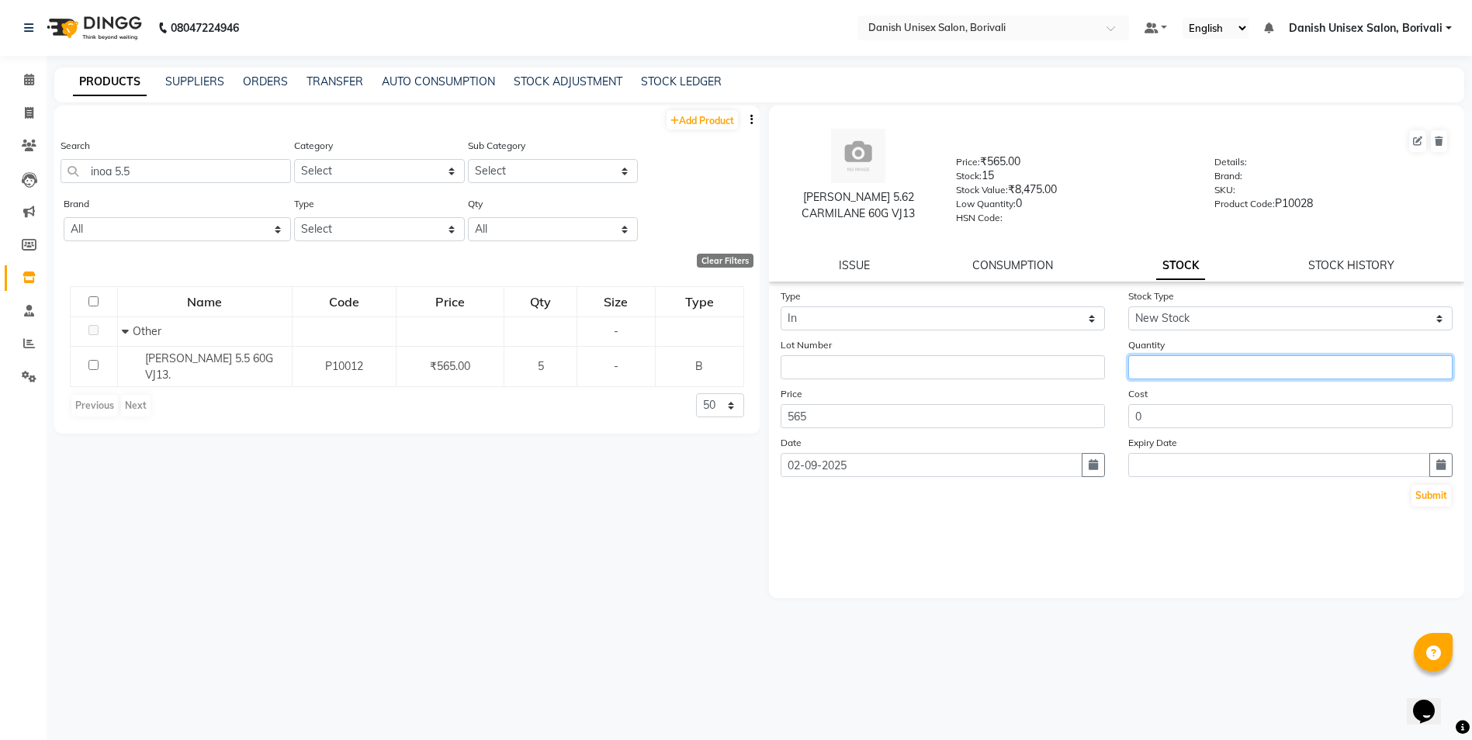
click at [1174, 361] on input "number" at bounding box center [1290, 367] width 324 height 24
click at [1434, 495] on button "Submit" at bounding box center [1431, 496] width 40 height 22
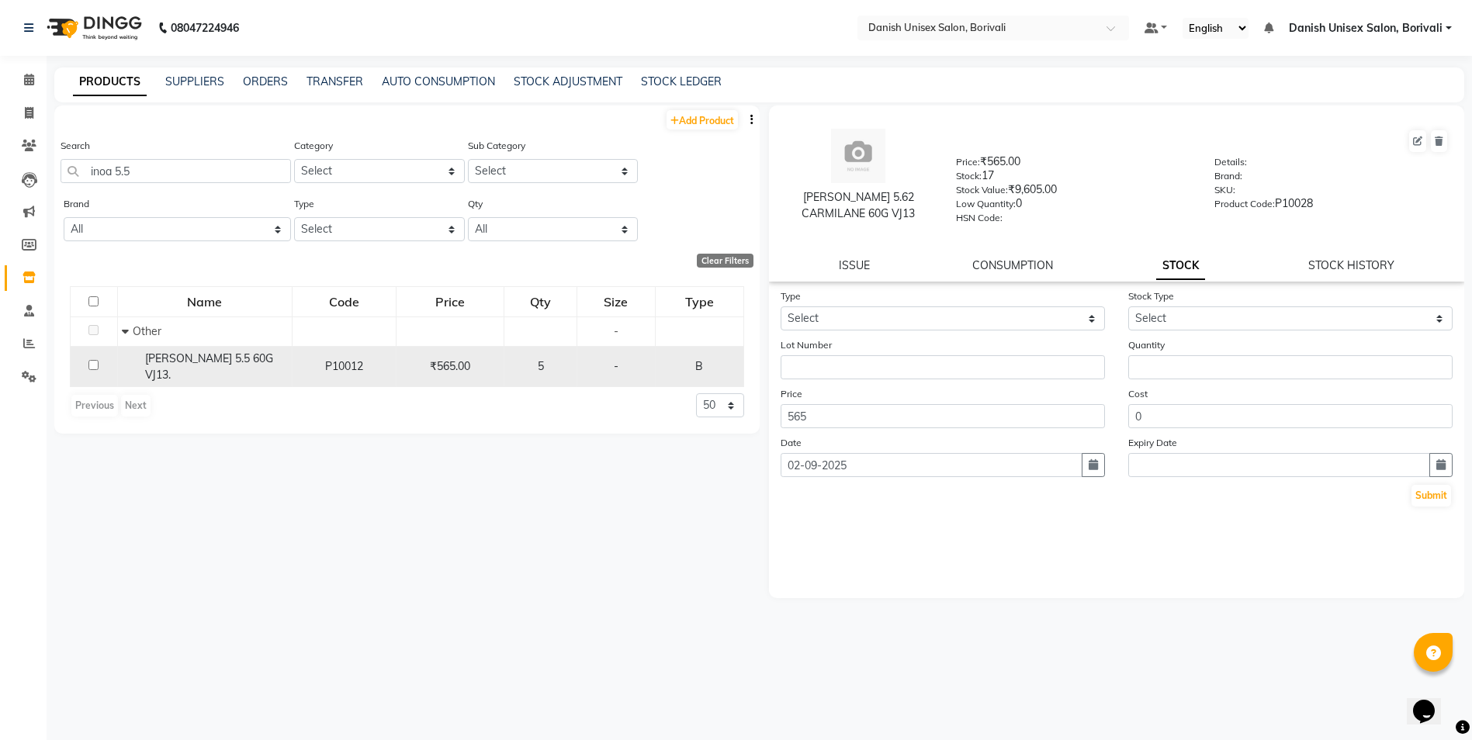
click at [537, 359] on div "5" at bounding box center [539, 366] width 59 height 16
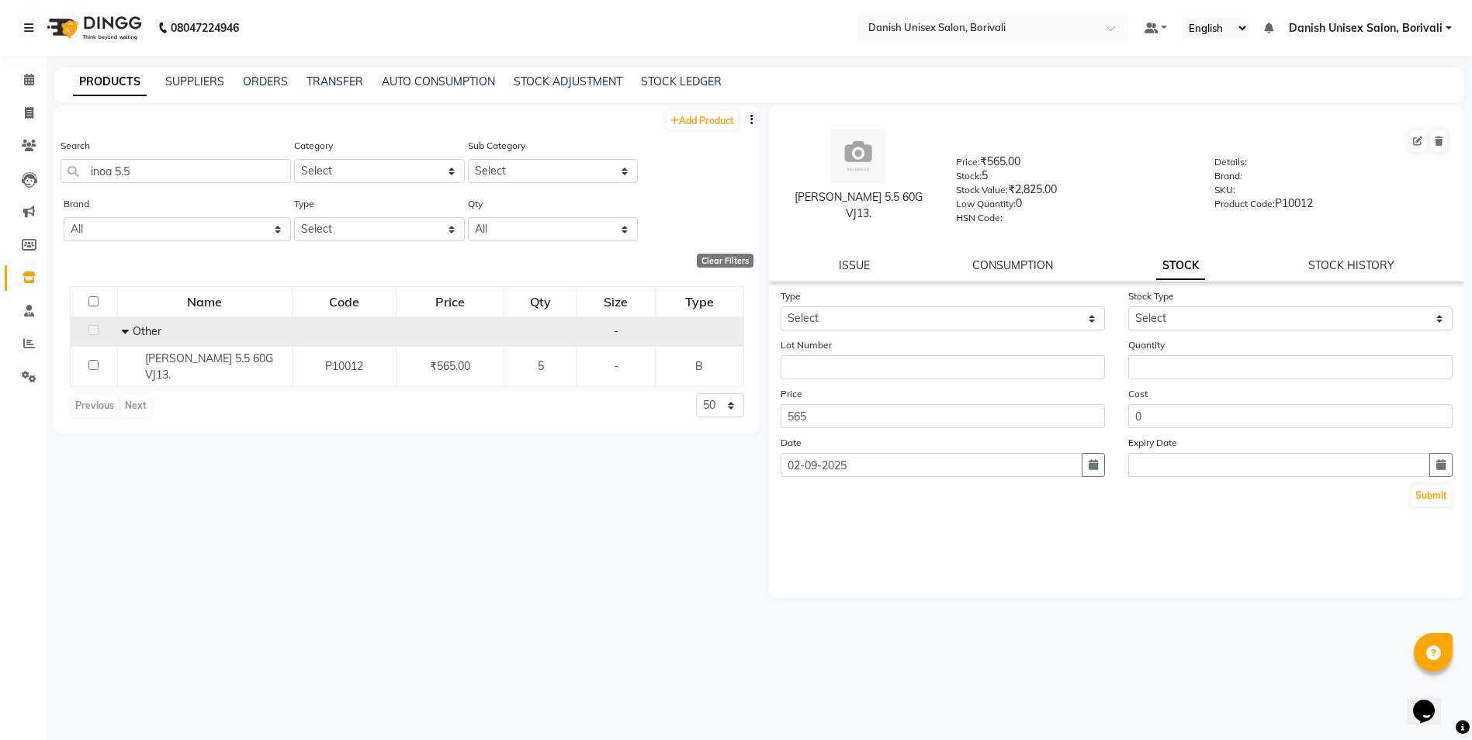
click at [121, 332] on td "Other" at bounding box center [204, 330] width 175 height 29
click at [127, 333] on icon at bounding box center [125, 331] width 7 height 11
click at [127, 333] on icon at bounding box center [127, 331] width 5 height 11
click at [852, 312] on select "Select In Out" at bounding box center [942, 318] width 324 height 24
click at [780, 306] on select "Select In Out" at bounding box center [942, 318] width 324 height 24
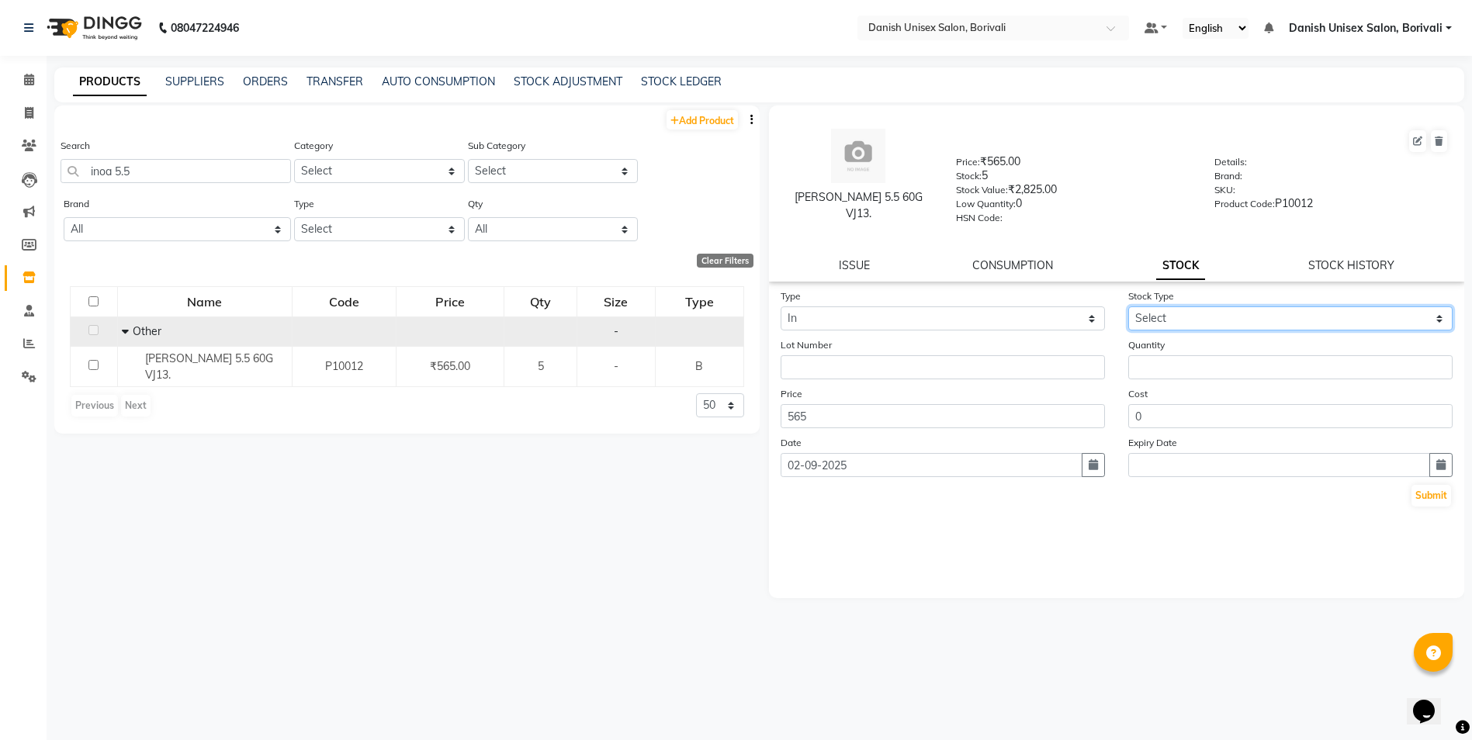
click at [1197, 306] on select "Select New Stock Adjustment Return Other" at bounding box center [1290, 318] width 324 height 24
click at [1128, 306] on select "Select New Stock Adjustment Return Other" at bounding box center [1290, 318] width 324 height 24
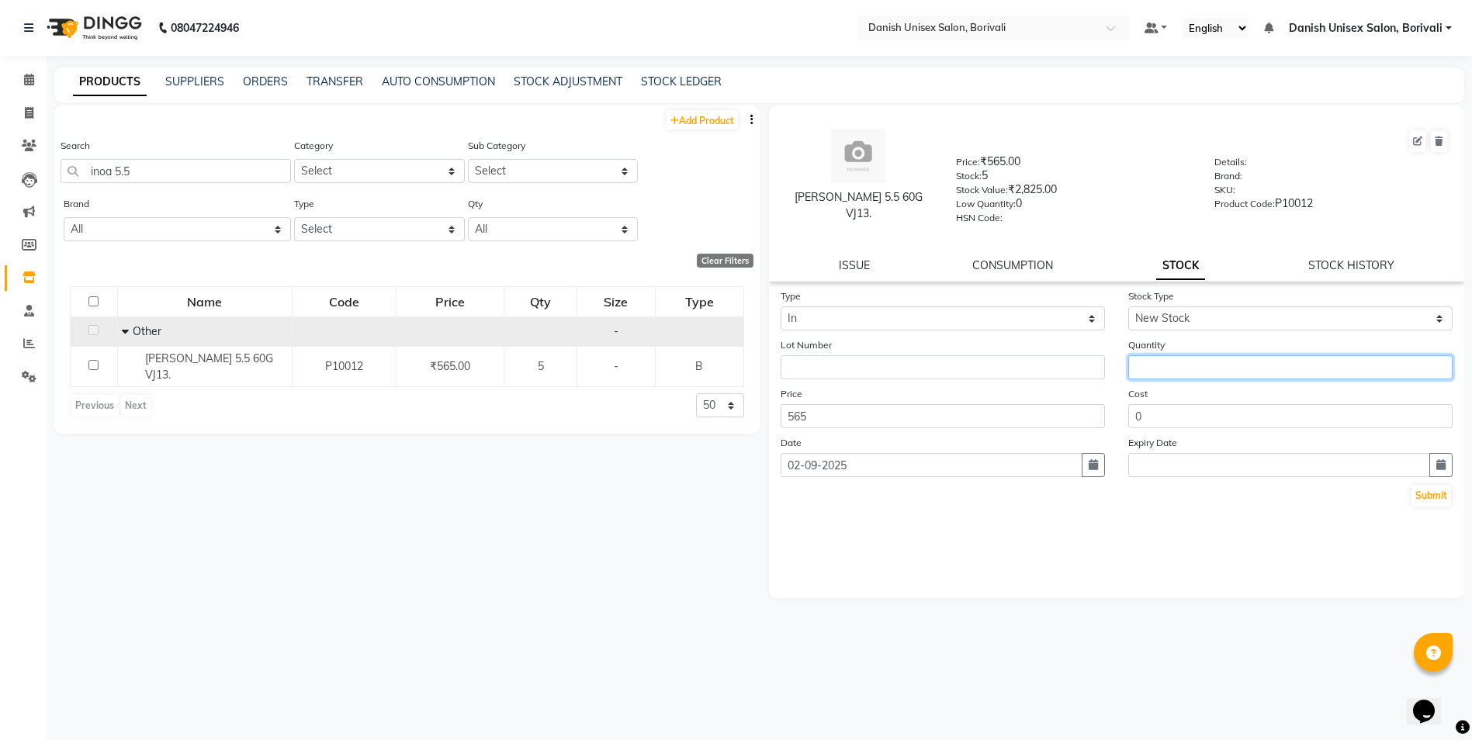
click at [1187, 375] on input "number" at bounding box center [1290, 367] width 324 height 24
click at [1421, 494] on button "Submit" at bounding box center [1431, 496] width 40 height 22
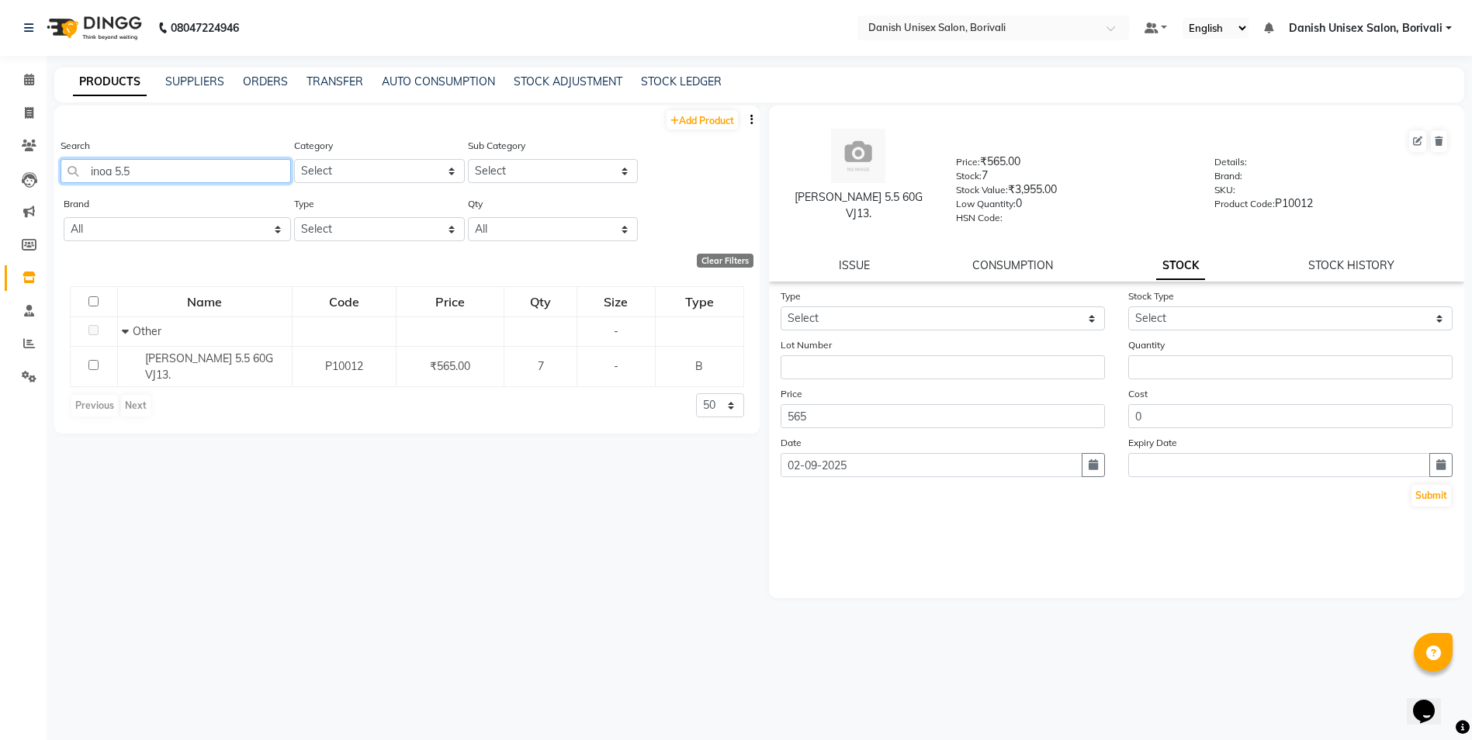
click at [177, 163] on input "inoa 5.5" at bounding box center [176, 171] width 230 height 24
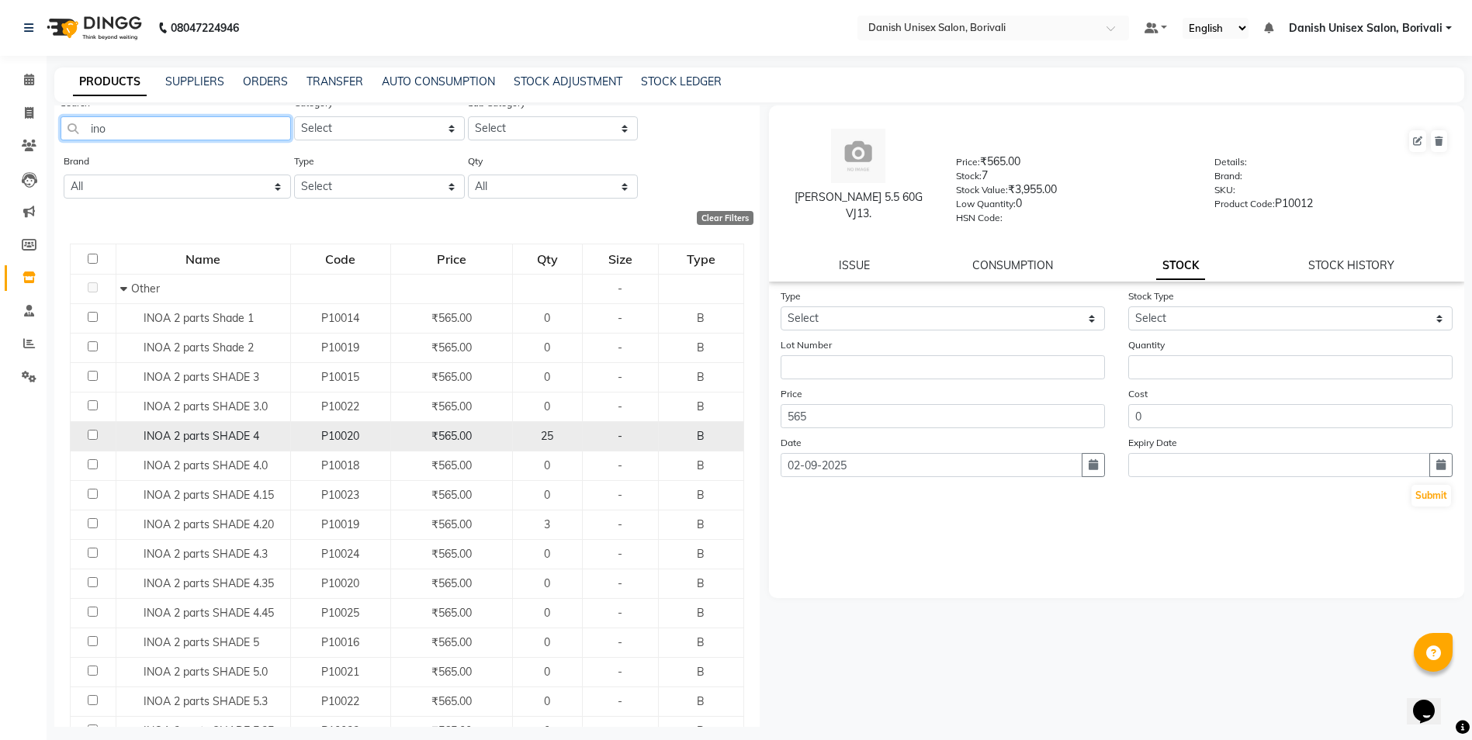
scroll to position [78, 0]
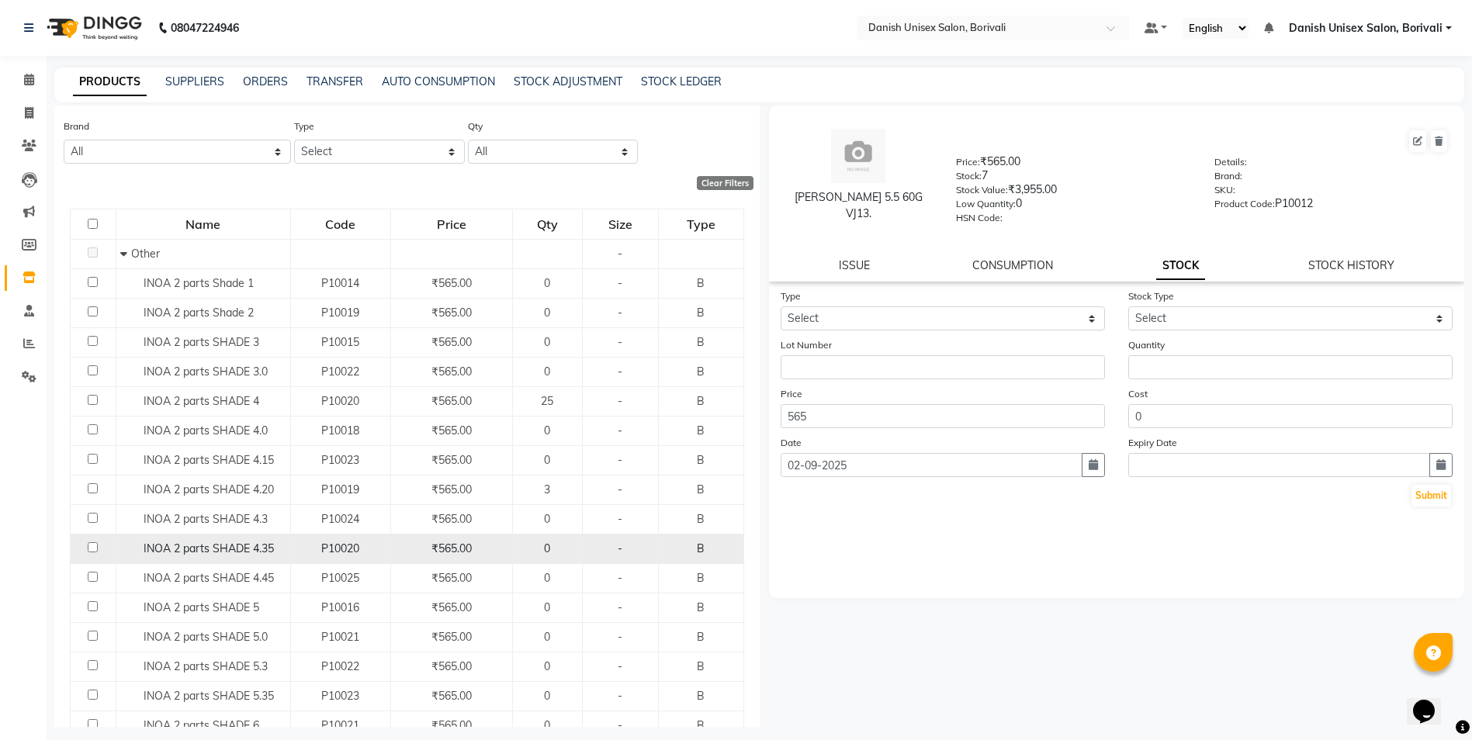
click at [285, 548] on td "INOA 2 parts SHADE 4.35" at bounding box center [203, 548] width 175 height 29
click at [230, 545] on span "INOA 2 parts SHADE 4.35" at bounding box center [209, 548] width 130 height 14
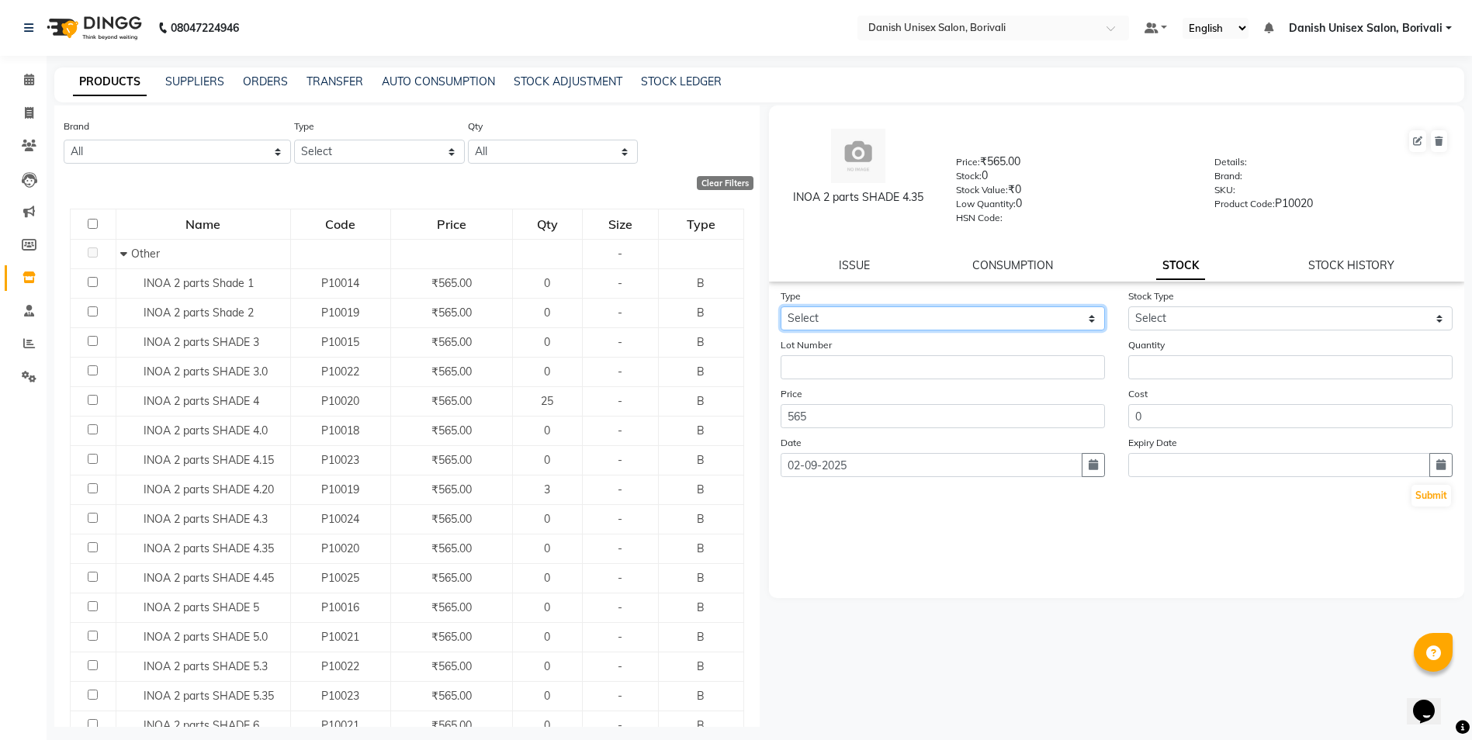
click at [925, 316] on select "Select In Out" at bounding box center [942, 318] width 324 height 24
click at [780, 306] on select "Select In Out" at bounding box center [942, 318] width 324 height 24
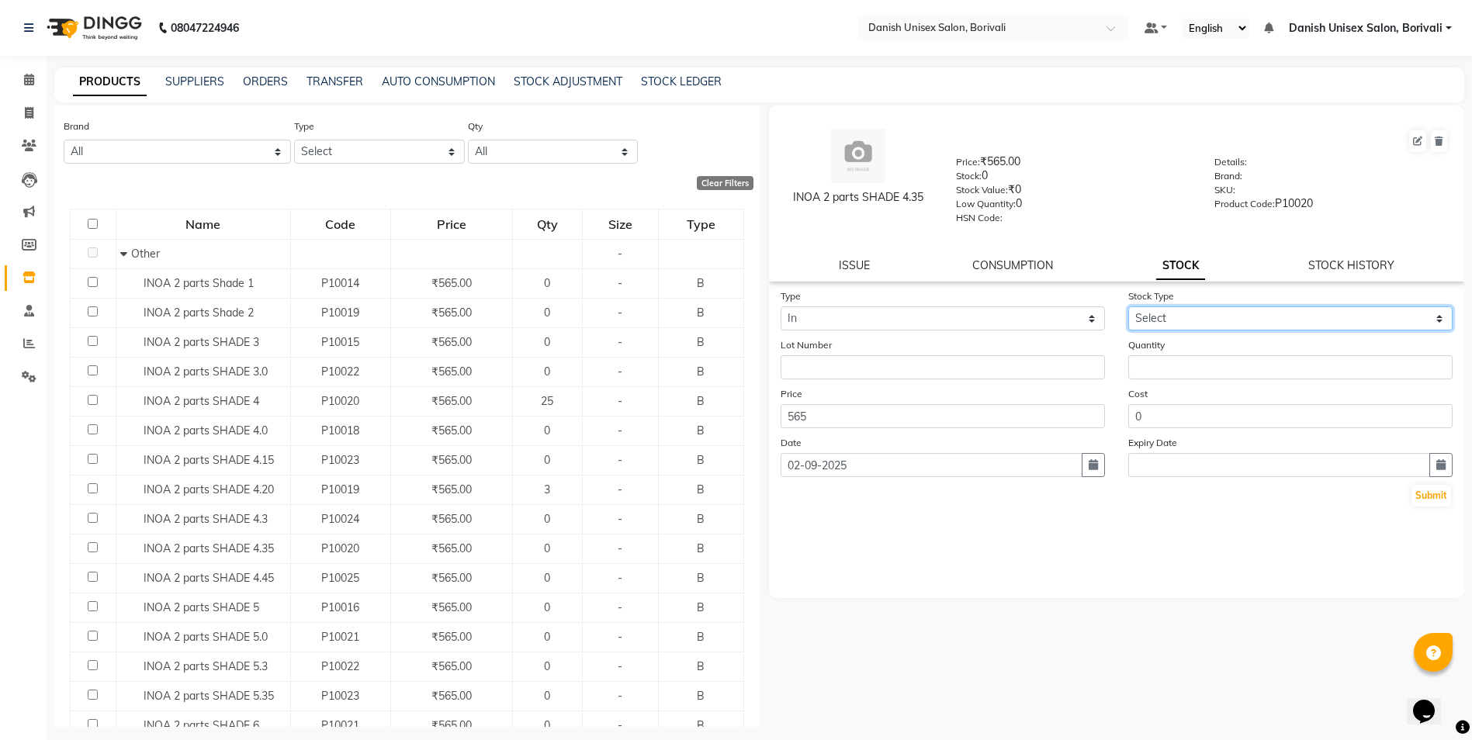
click at [1165, 314] on select "Select New Stock Adjustment Return Other" at bounding box center [1290, 318] width 324 height 24
click at [1128, 306] on select "Select New Stock Adjustment Return Other" at bounding box center [1290, 318] width 324 height 24
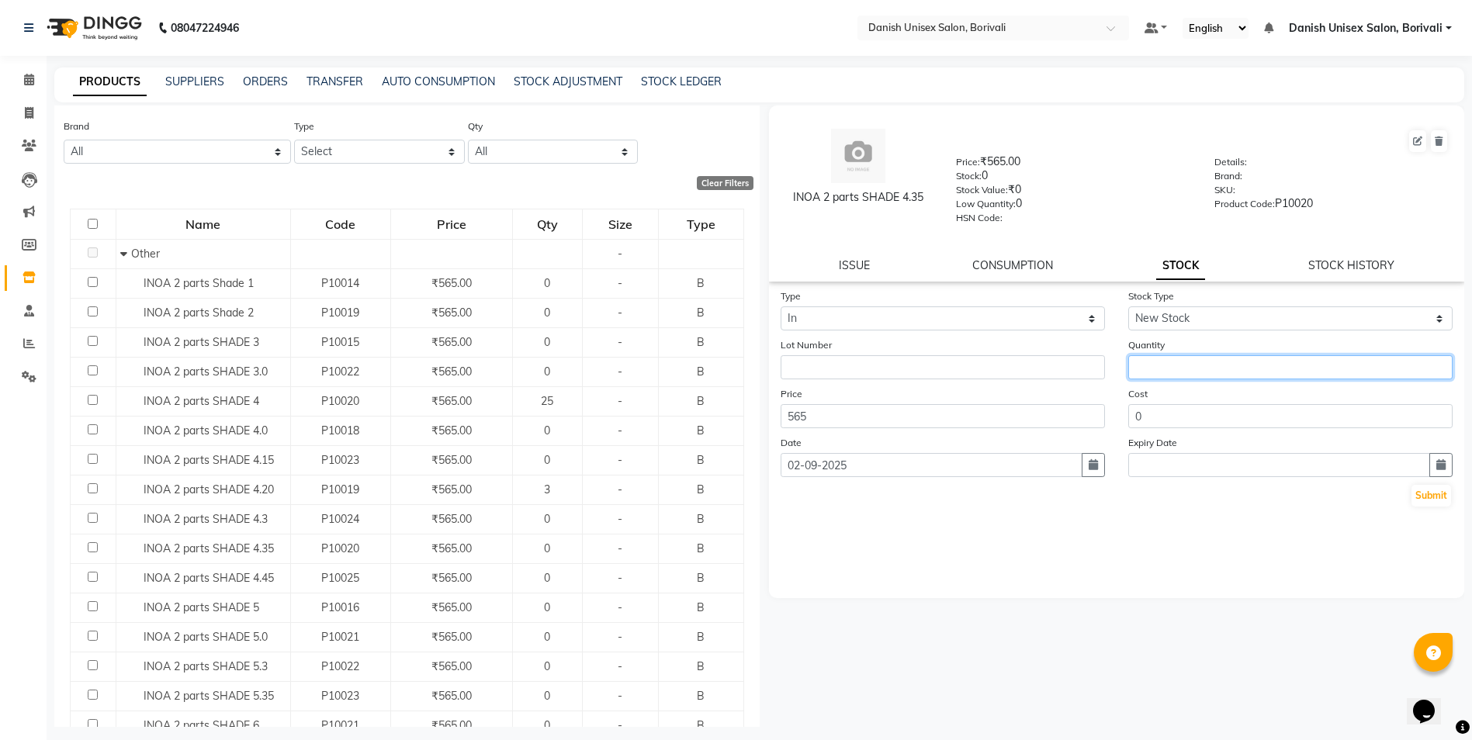
click at [1164, 365] on input "number" at bounding box center [1290, 367] width 324 height 24
click at [1449, 491] on button "Submit" at bounding box center [1431, 496] width 40 height 22
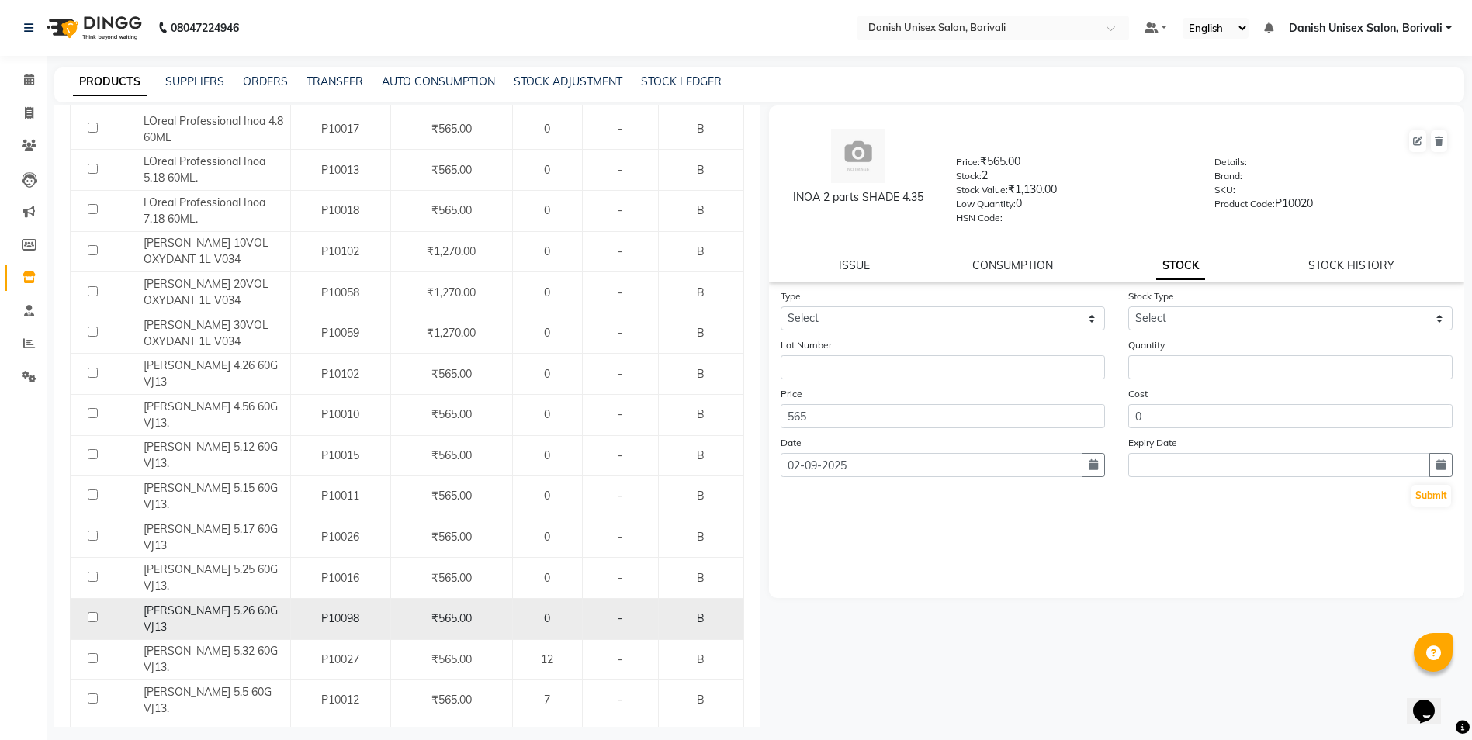
scroll to position [776, 0]
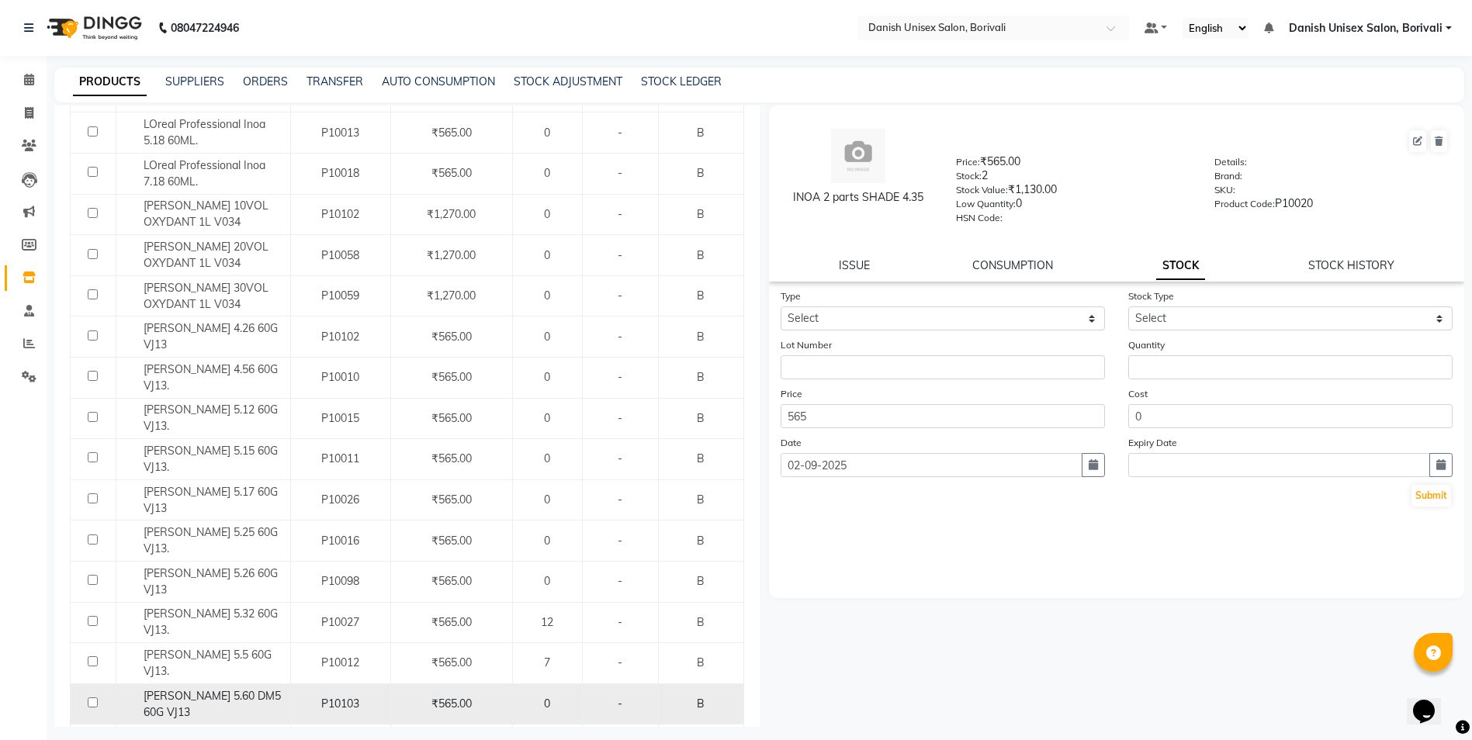
click at [209, 689] on span "[PERSON_NAME] 5.60 DM5 60G VJ13" at bounding box center [212, 704] width 137 height 30
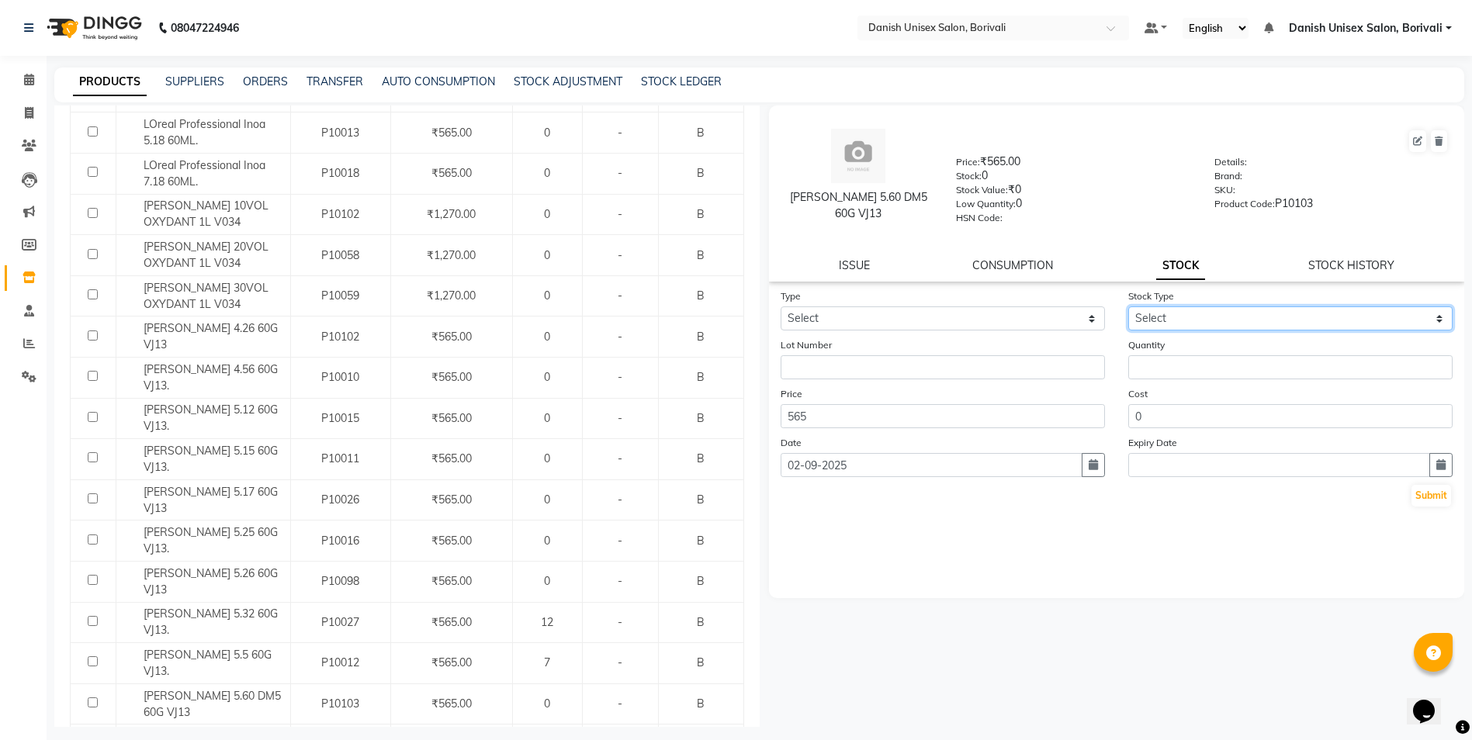
click at [1157, 316] on select "Select New Stock Adjustment Return Other" at bounding box center [1290, 318] width 324 height 24
click at [1128, 306] on select "Select New Stock Adjustment Return Other" at bounding box center [1290, 318] width 324 height 24
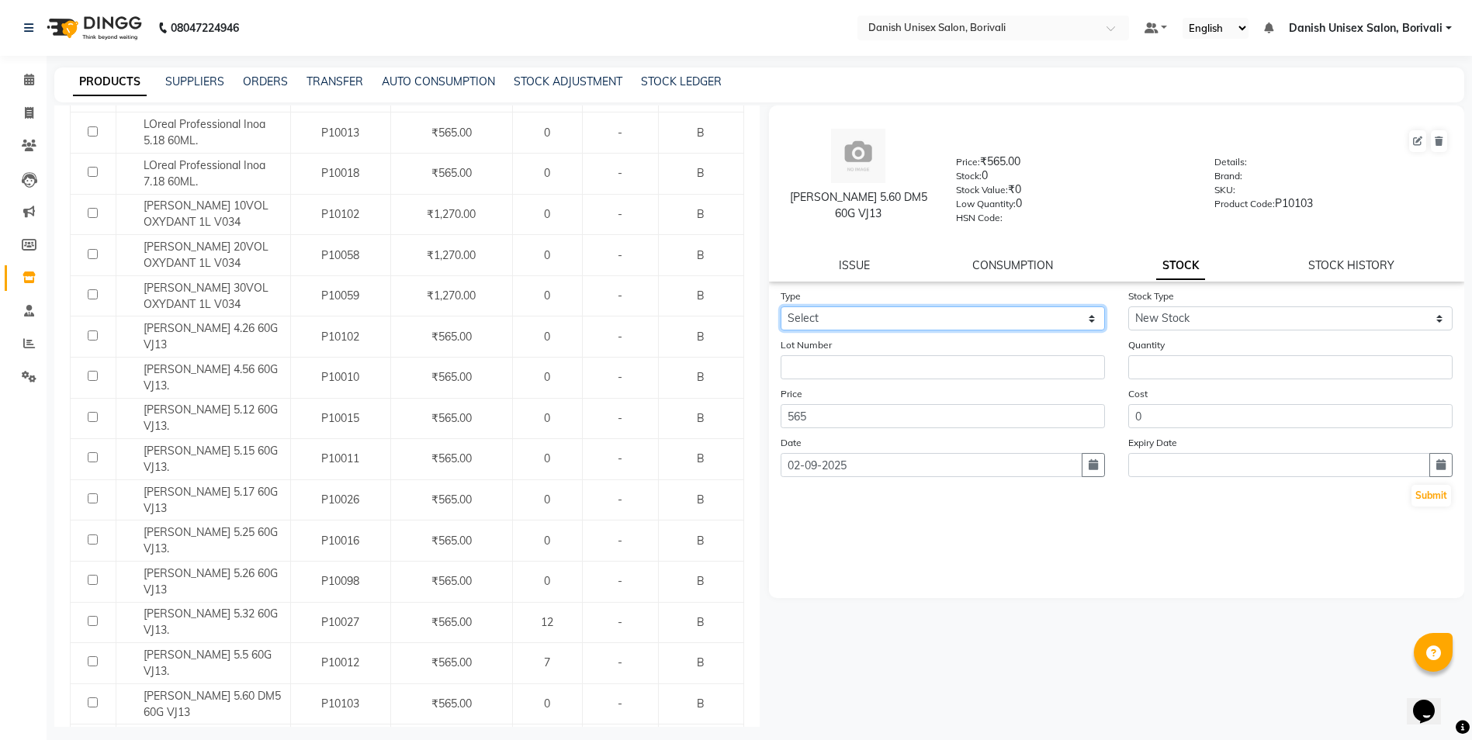
click at [860, 322] on select "Select In Out" at bounding box center [942, 318] width 324 height 24
click at [780, 306] on select "Select In Out" at bounding box center [942, 318] width 324 height 24
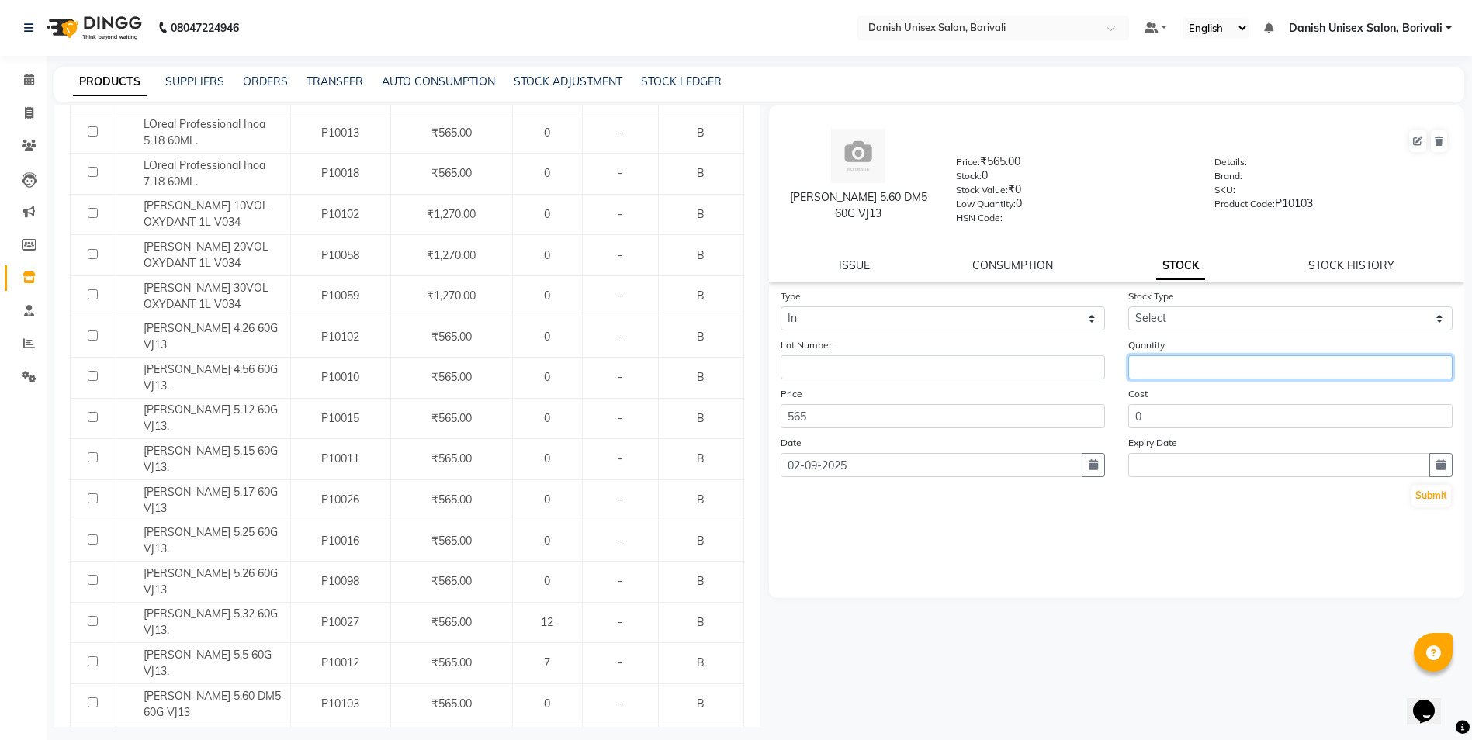
click at [1177, 363] on input "number" at bounding box center [1290, 367] width 324 height 24
click at [1432, 494] on button "Submit" at bounding box center [1431, 496] width 40 height 22
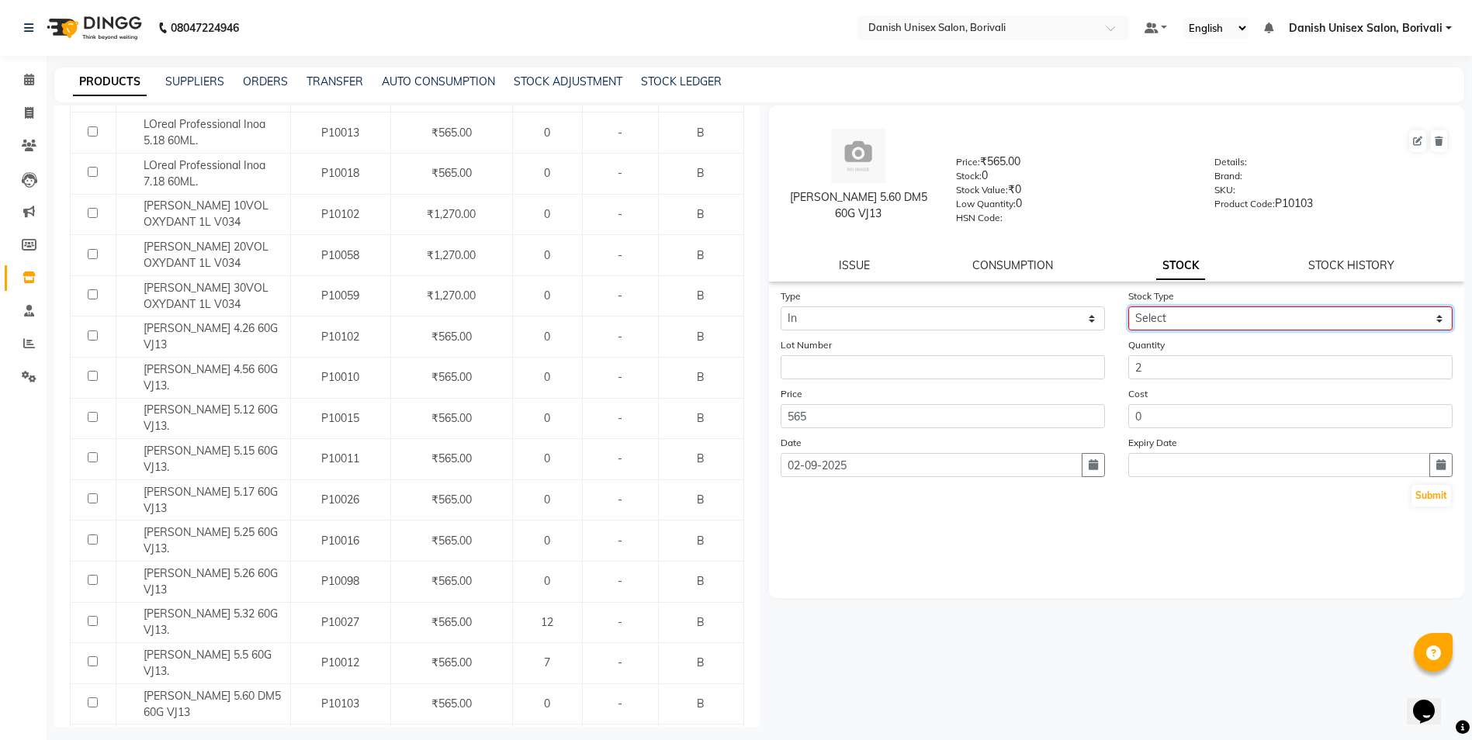
drag, startPoint x: 1154, startPoint y: 318, endPoint x: 1154, endPoint y: 331, distance: 13.2
click at [1154, 318] on select "Select New Stock Adjustment Return Other" at bounding box center [1290, 318] width 324 height 24
click at [1128, 306] on select "Select New Stock Adjustment Return Other" at bounding box center [1290, 318] width 324 height 24
click at [1413, 500] on button "Submit" at bounding box center [1431, 496] width 40 height 22
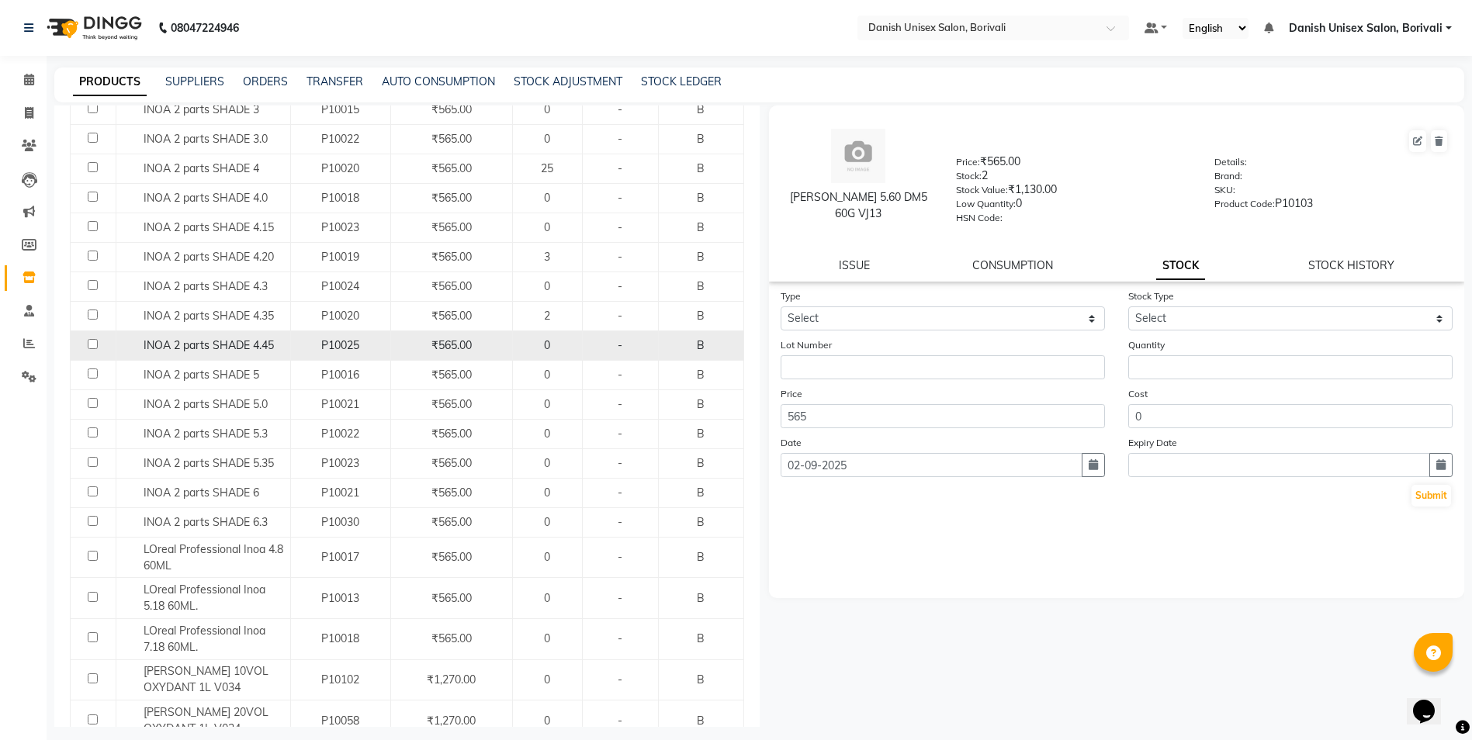
scroll to position [0, 0]
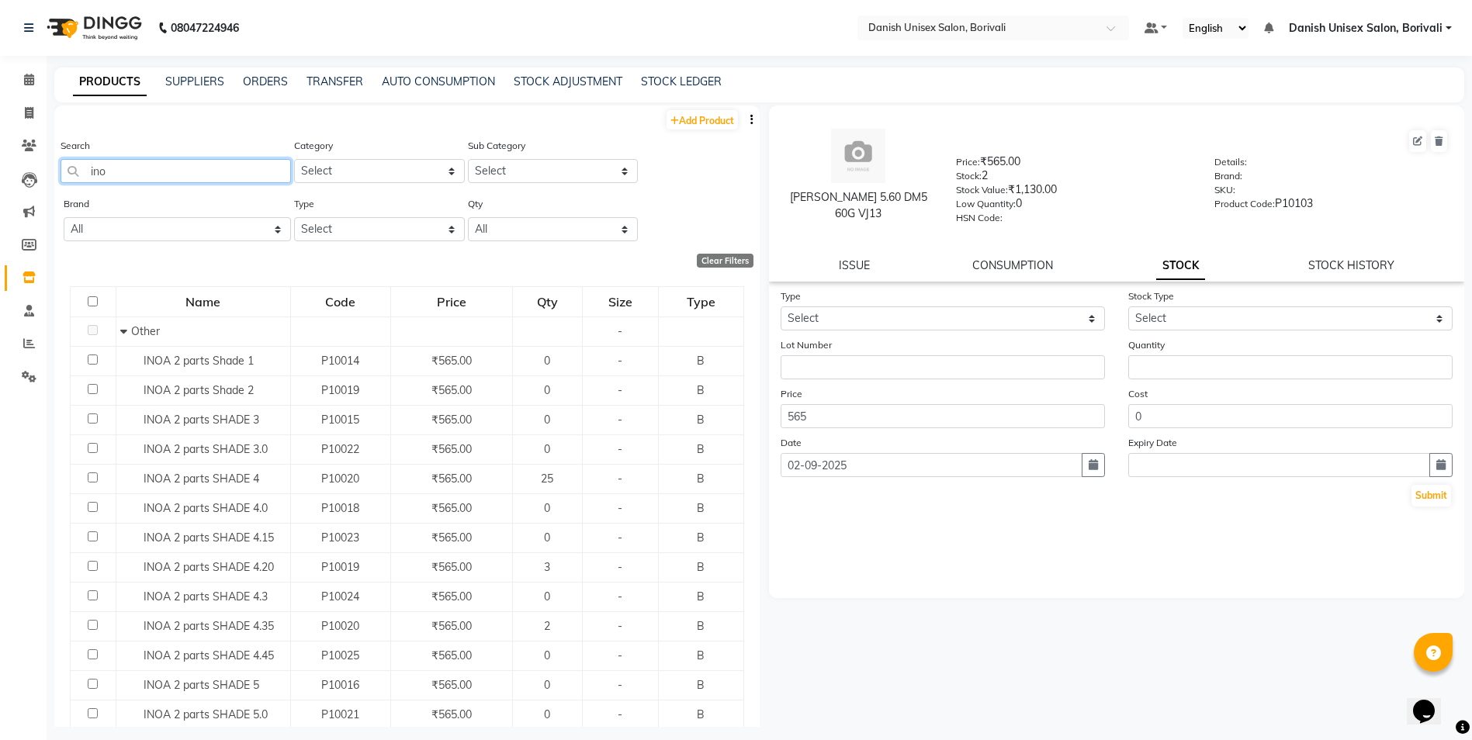
click at [150, 166] on input "ino" at bounding box center [176, 171] width 230 height 24
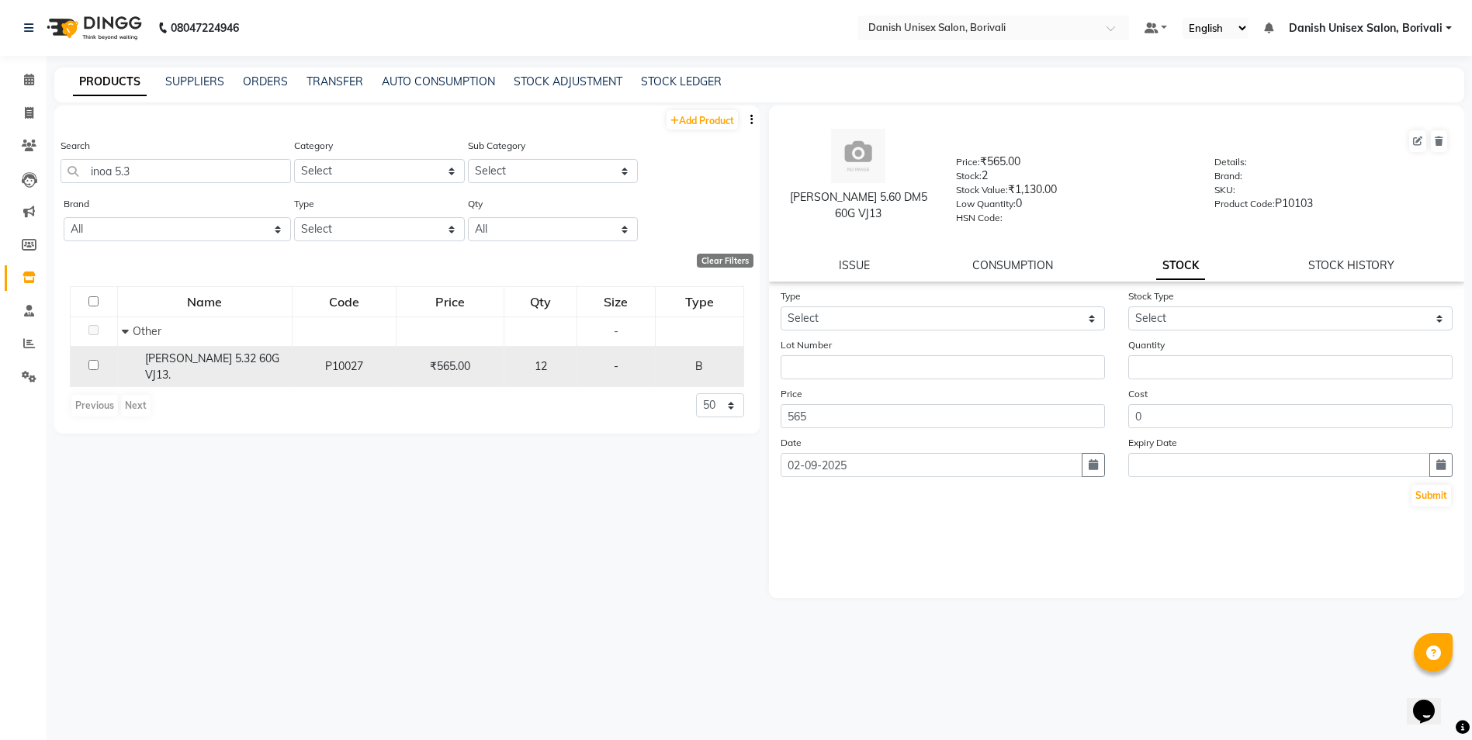
click at [496, 361] on div "₹565.00" at bounding box center [450, 366] width 95 height 16
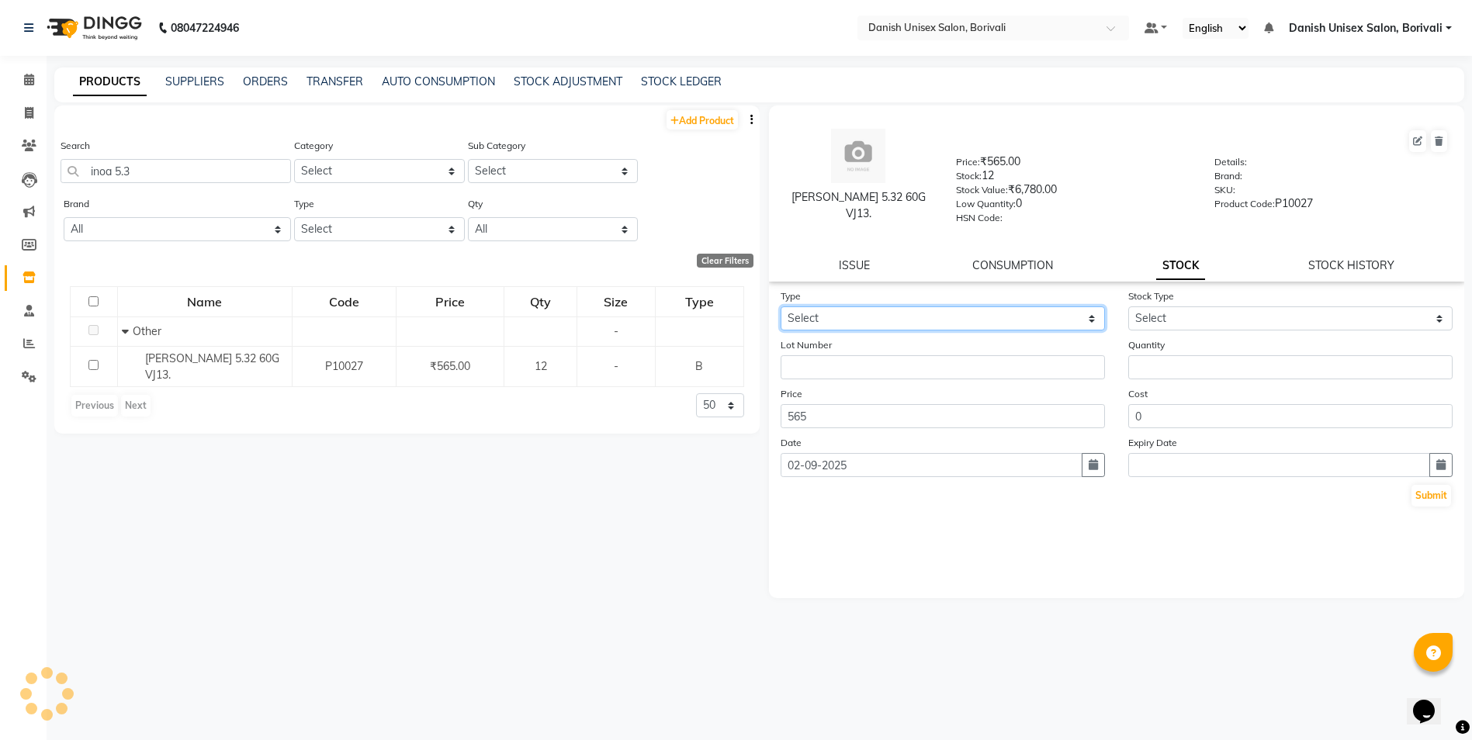
click at [866, 315] on select "Select In Out" at bounding box center [942, 318] width 324 height 24
click at [780, 306] on select "Select In Out" at bounding box center [942, 318] width 324 height 24
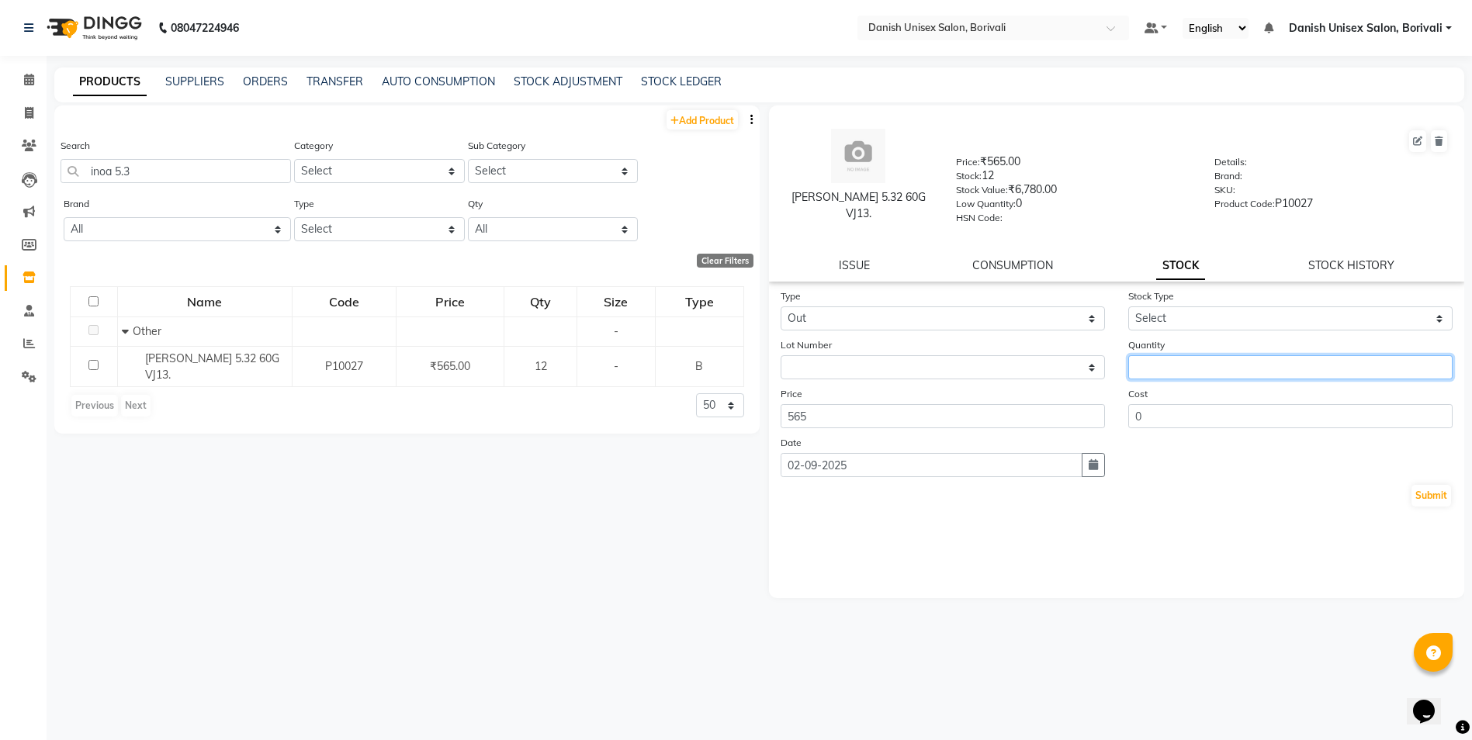
click at [1147, 373] on input "number" at bounding box center [1290, 367] width 324 height 24
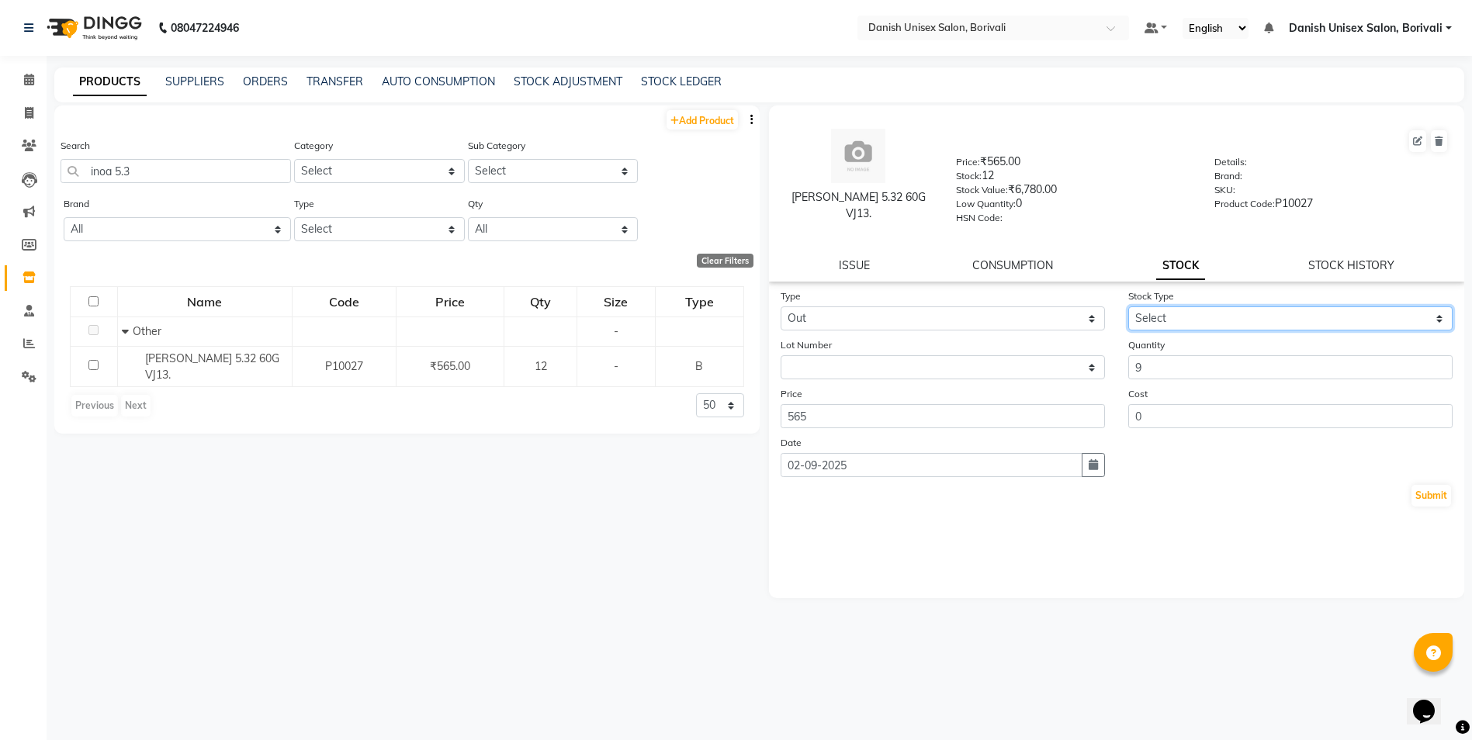
click at [1154, 320] on select "Select Internal Use Damaged Expired Adjustment Return Other" at bounding box center [1290, 318] width 324 height 24
click at [1128, 306] on select "Select Internal Use Damaged Expired Adjustment Return Other" at bounding box center [1290, 318] width 324 height 24
click at [1415, 502] on button "Submit" at bounding box center [1431, 496] width 40 height 22
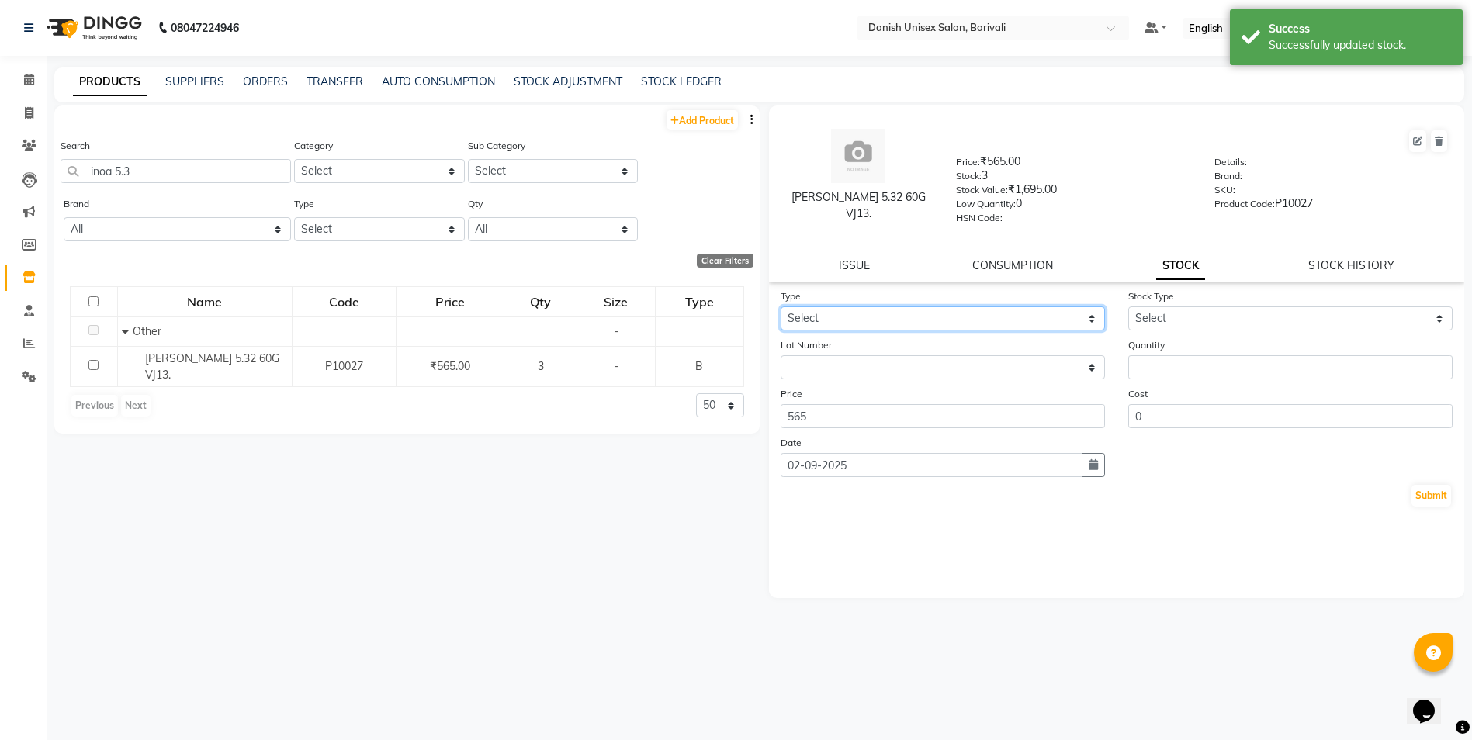
click at [925, 313] on select "Select In Out" at bounding box center [942, 318] width 324 height 24
click at [780, 306] on select "Select In Out" at bounding box center [942, 318] width 324 height 24
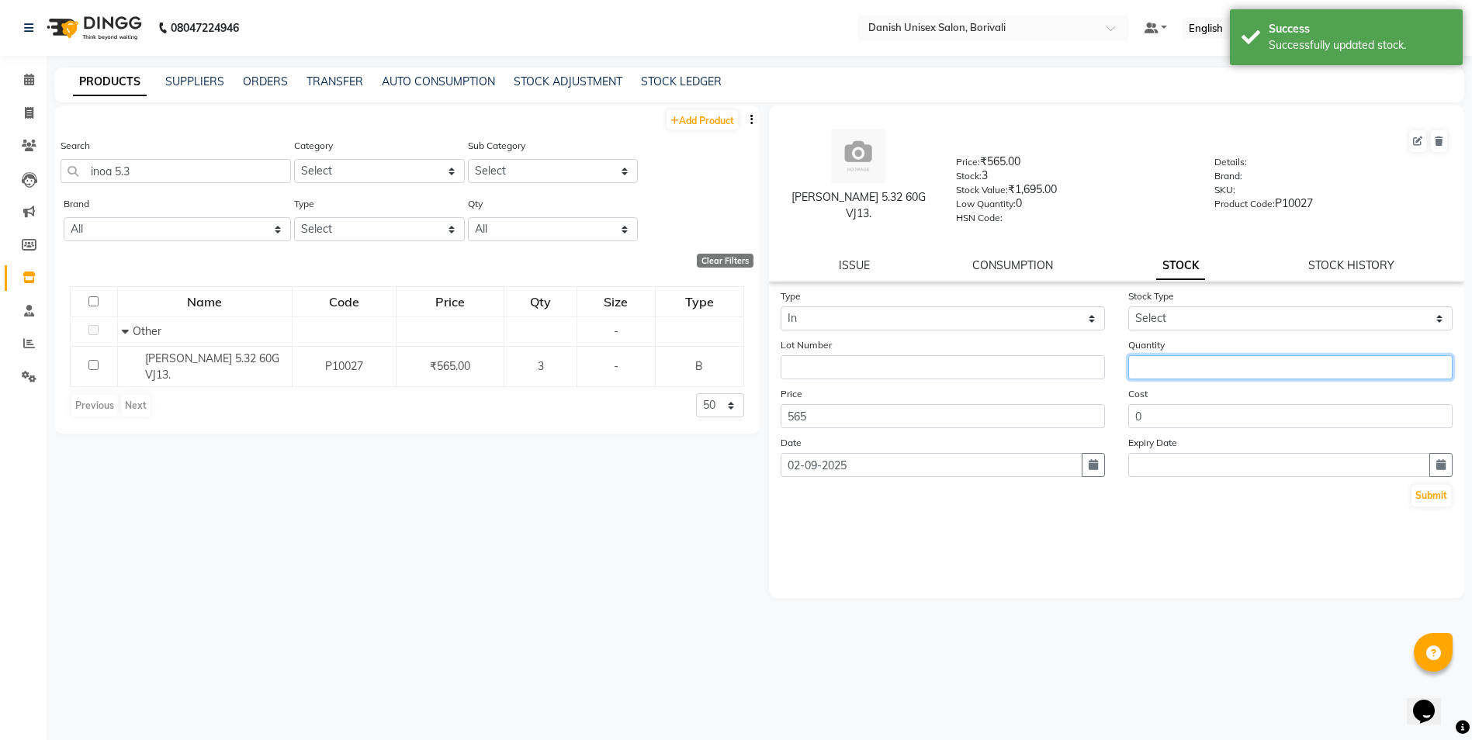
click at [1160, 361] on input "number" at bounding box center [1290, 367] width 324 height 24
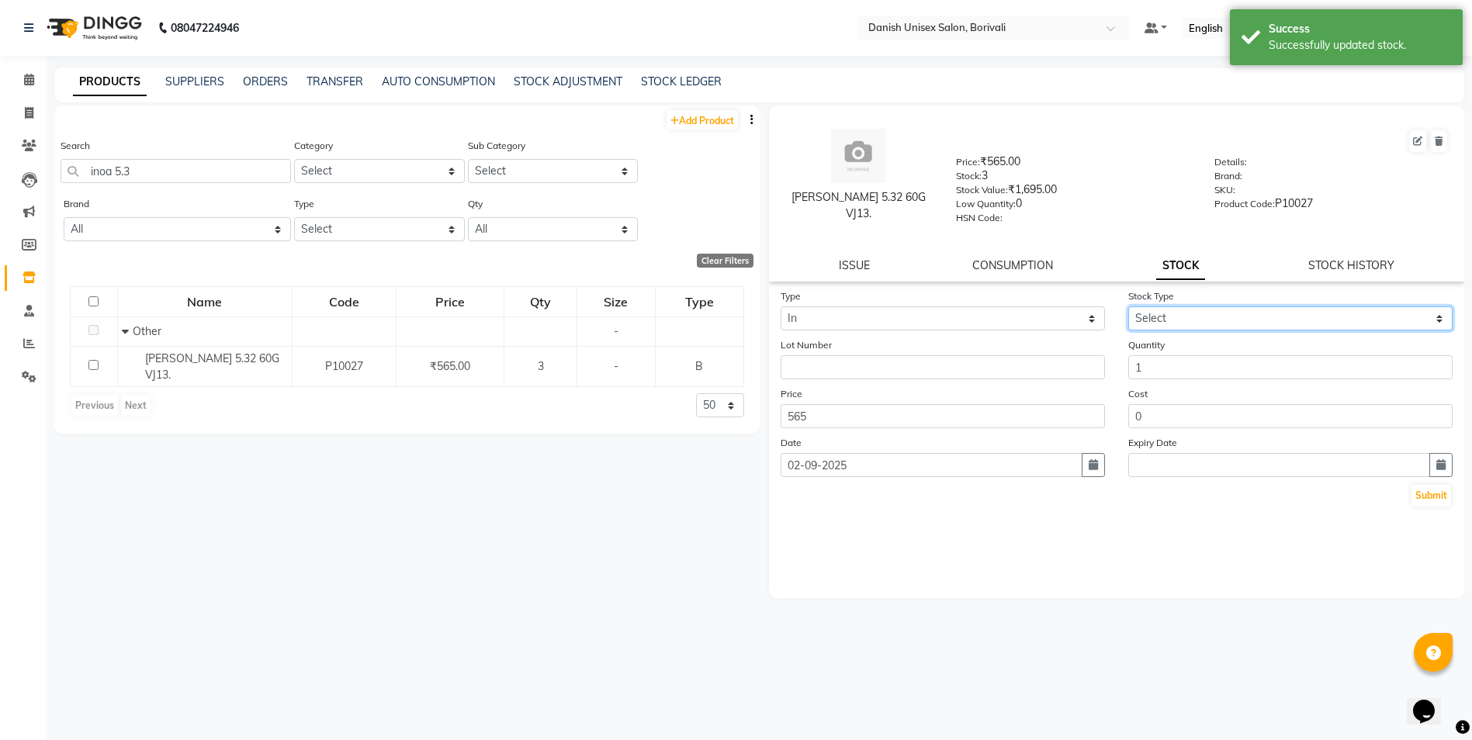
drag, startPoint x: 1195, startPoint y: 311, endPoint x: 1192, endPoint y: 330, distance: 19.0
click at [1195, 311] on select "Select New Stock Adjustment Return Other" at bounding box center [1290, 318] width 324 height 24
click at [1128, 306] on select "Select New Stock Adjustment Return Other" at bounding box center [1290, 318] width 324 height 24
click at [1432, 501] on button "Submit" at bounding box center [1431, 496] width 40 height 22
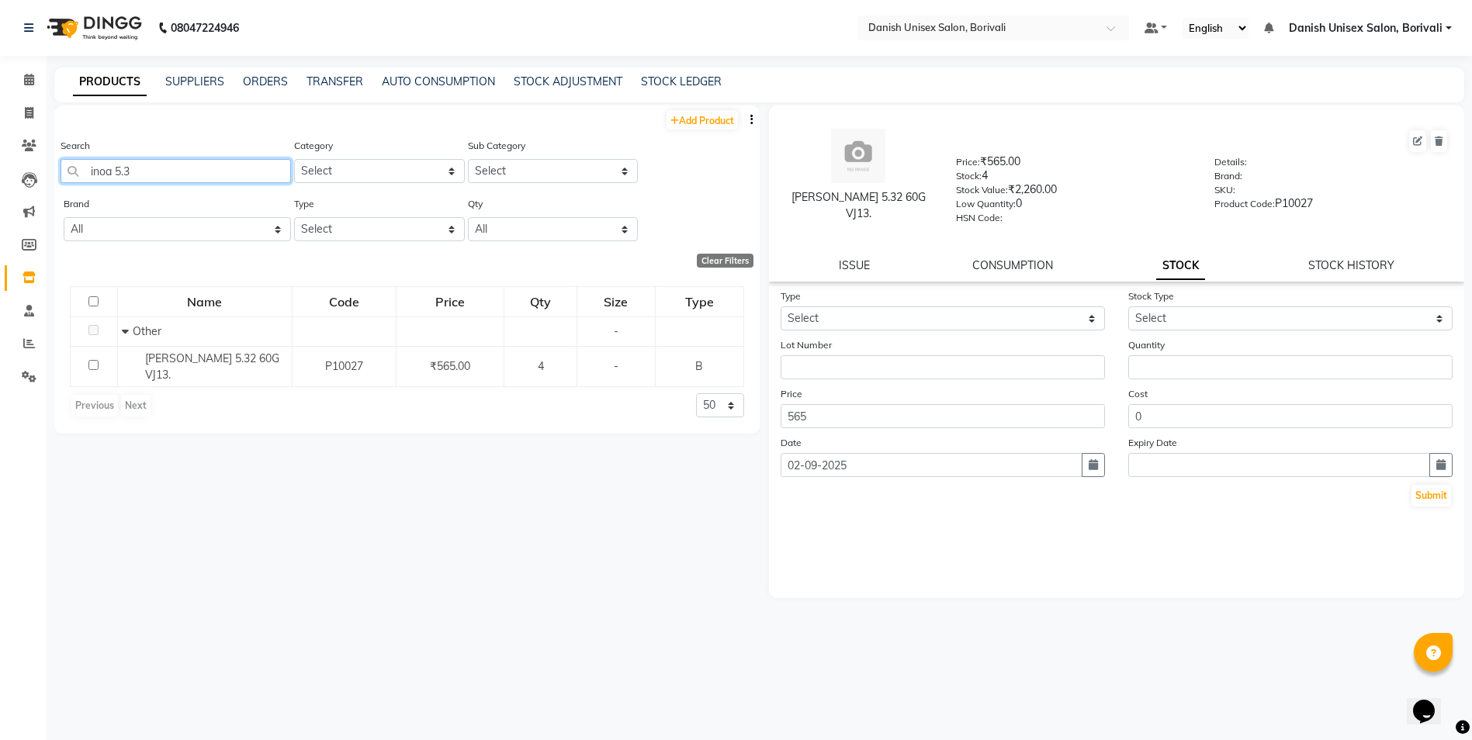
click at [175, 178] on input "inoa 5.3" at bounding box center [176, 171] width 230 height 24
click at [820, 320] on select "Select In Out" at bounding box center [942, 318] width 324 height 24
click at [233, 178] on input "inoa 5.5" at bounding box center [176, 171] width 230 height 24
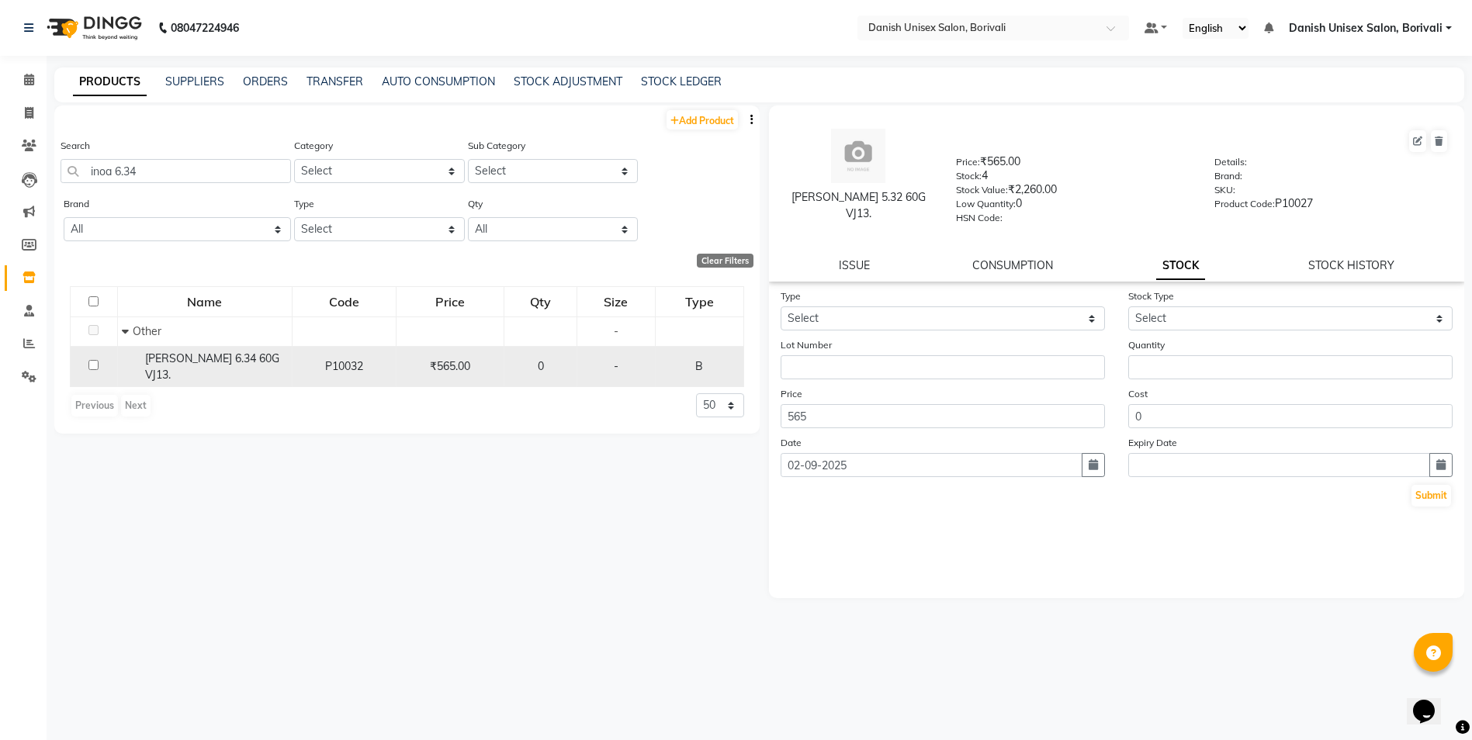
click at [272, 357] on div "[PERSON_NAME] 6.34 60G VJ13." at bounding box center [205, 367] width 166 height 33
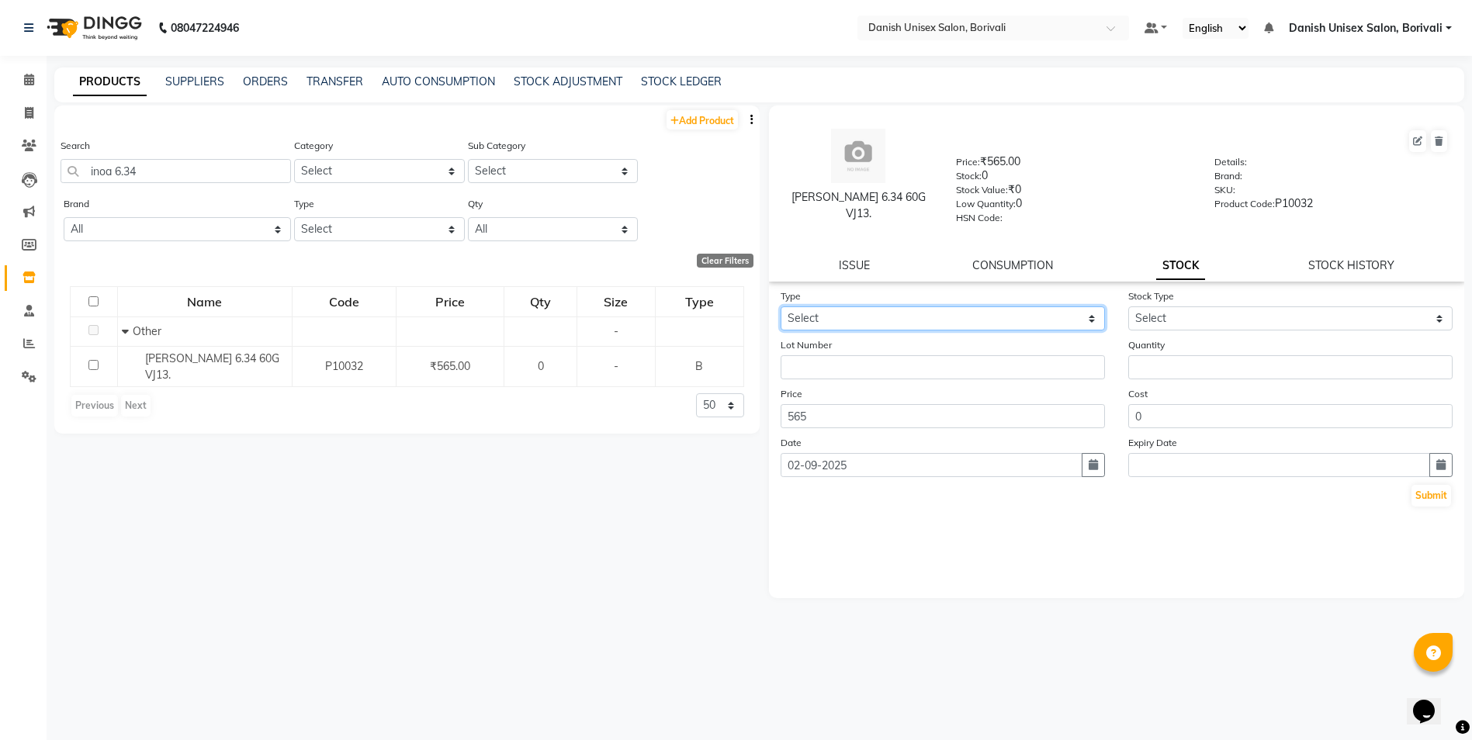
drag, startPoint x: 931, startPoint y: 313, endPoint x: 908, endPoint y: 328, distance: 27.5
click at [931, 313] on select "Select In Out" at bounding box center [942, 318] width 324 height 24
click at [780, 306] on select "Select In Out" at bounding box center [942, 318] width 324 height 24
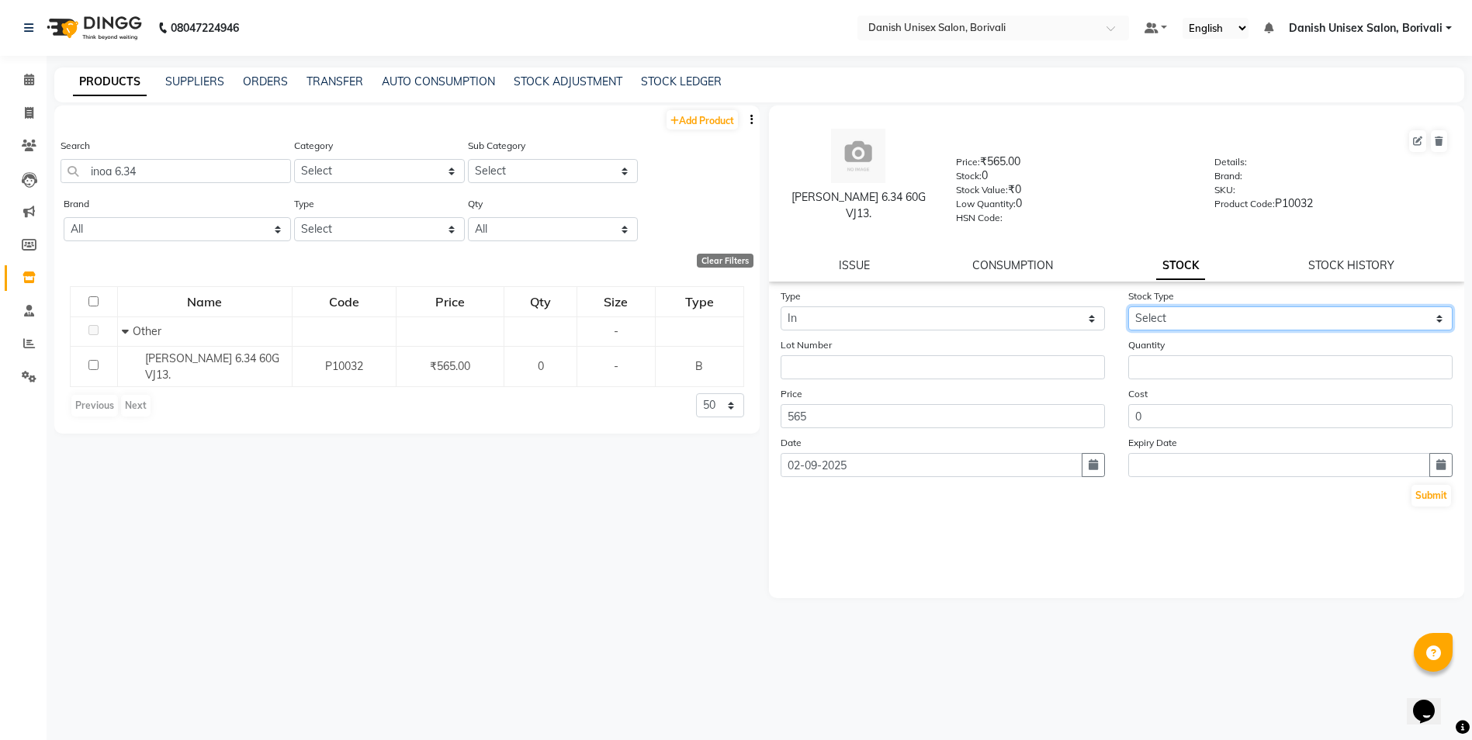
click at [1175, 322] on select "Select New Stock Adjustment Return Other" at bounding box center [1290, 318] width 324 height 24
click at [1128, 306] on select "Select New Stock Adjustment Return Other" at bounding box center [1290, 318] width 324 height 24
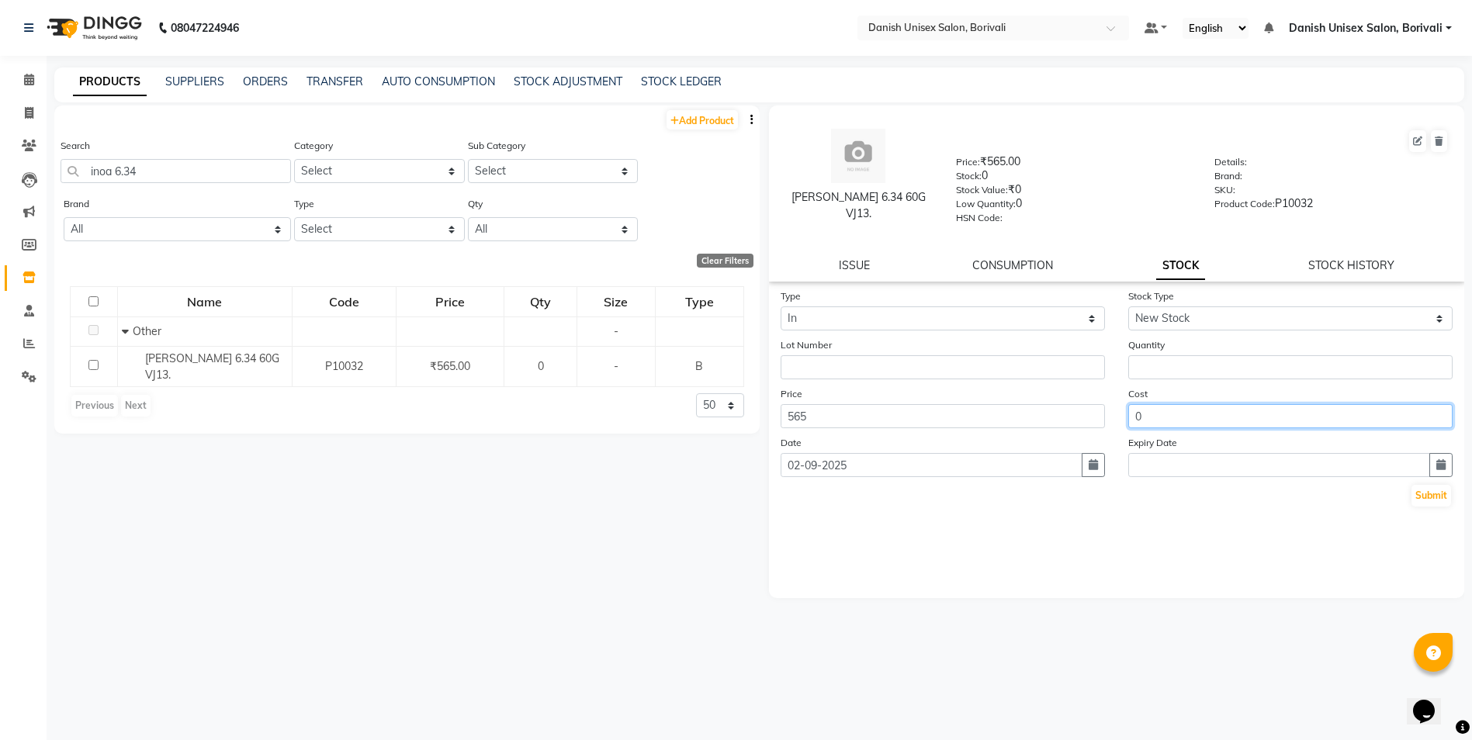
click at [1196, 411] on input "0" at bounding box center [1290, 416] width 324 height 24
click at [1174, 359] on input "number" at bounding box center [1290, 367] width 324 height 24
click at [1433, 499] on button "Submit" at bounding box center [1431, 496] width 40 height 22
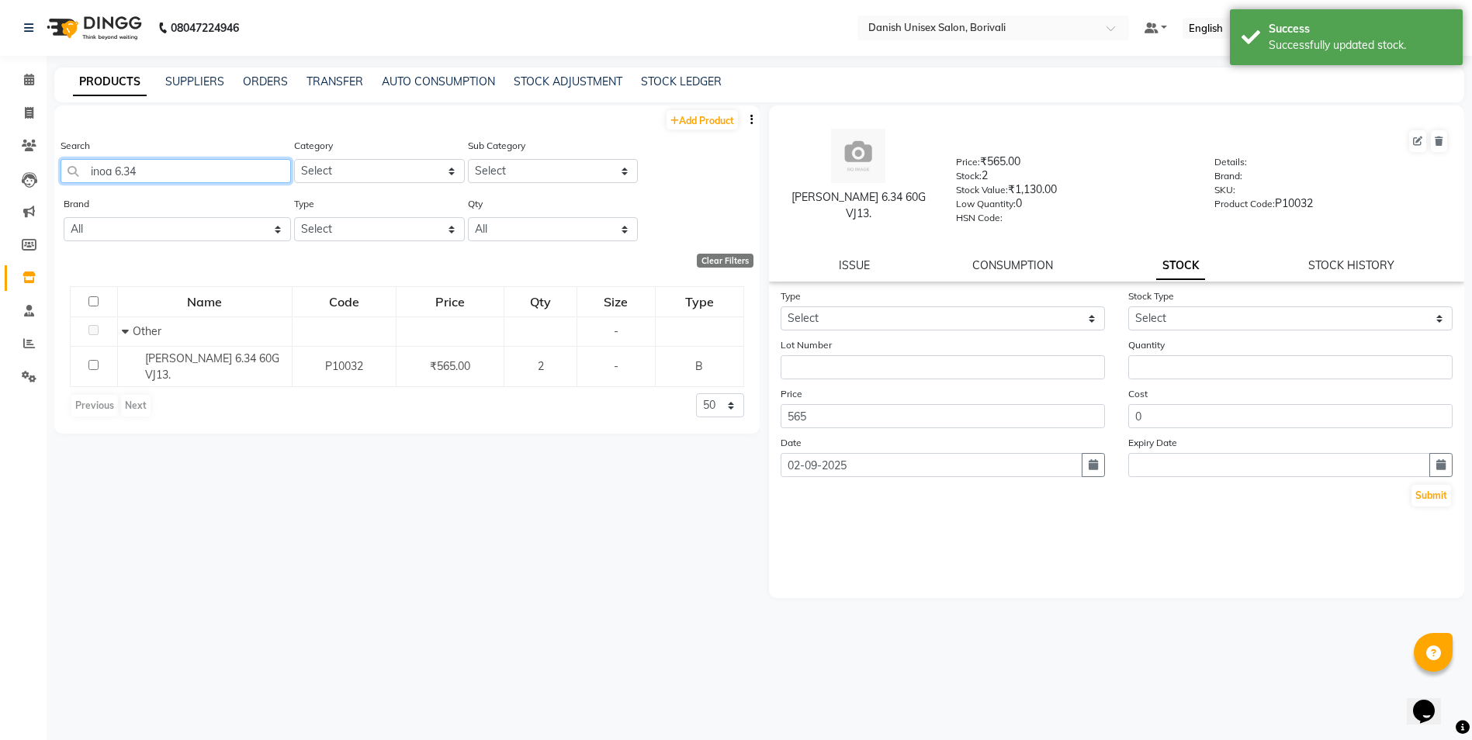
click at [196, 179] on input "inoa 6.34" at bounding box center [176, 171] width 230 height 24
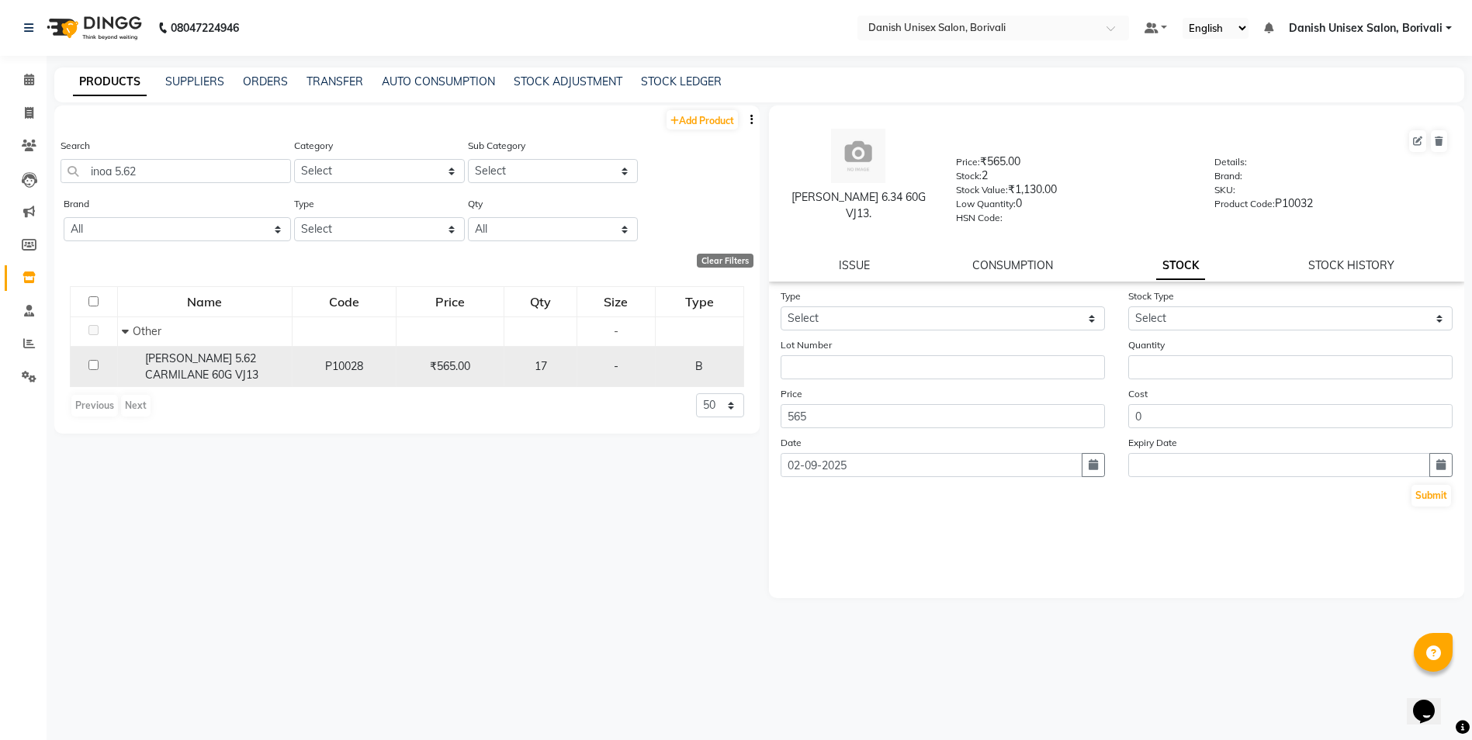
click at [531, 370] on div "17" at bounding box center [539, 366] width 59 height 16
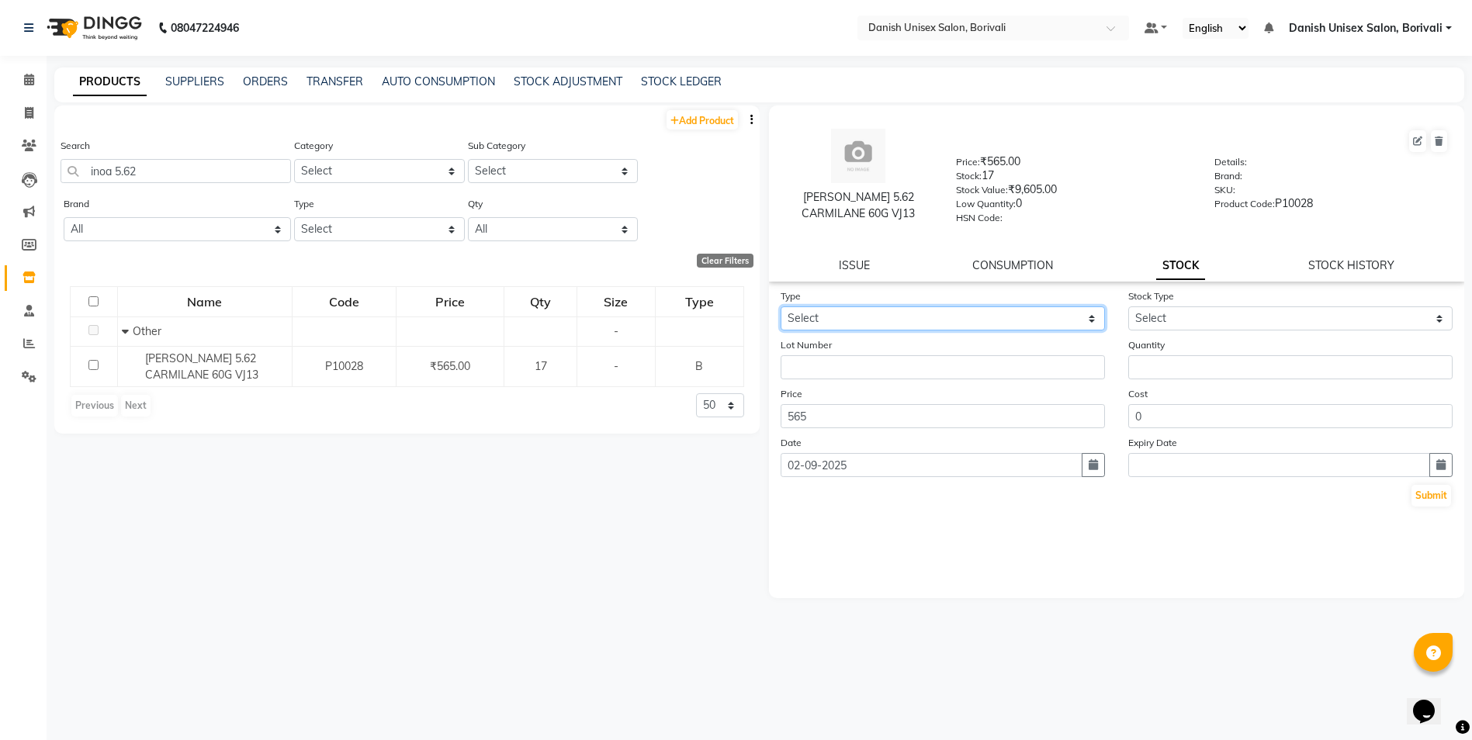
drag, startPoint x: 894, startPoint y: 322, endPoint x: 886, endPoint y: 330, distance: 12.1
click at [894, 322] on select "Select In Out" at bounding box center [942, 318] width 324 height 24
click at [780, 306] on select "Select In Out" at bounding box center [942, 318] width 324 height 24
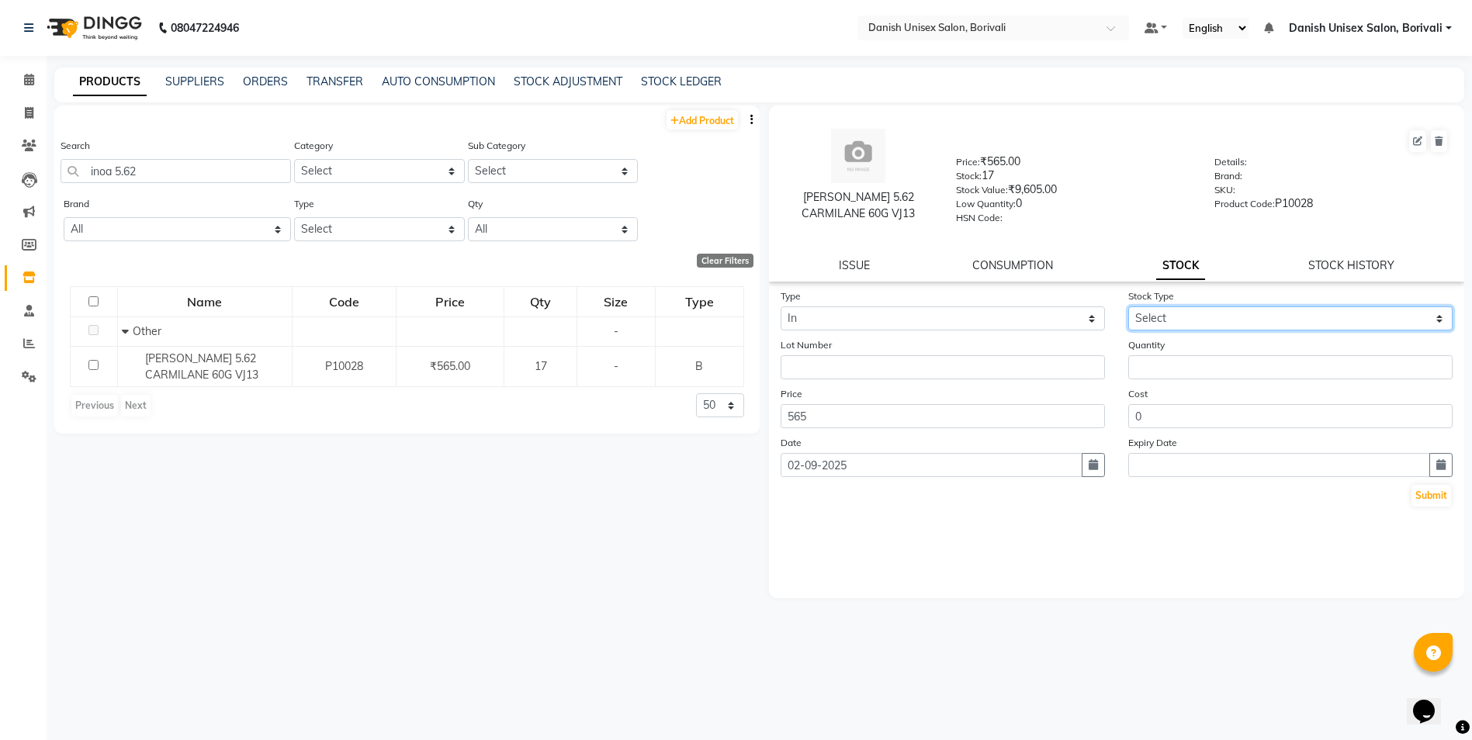
click at [1182, 327] on select "Select New Stock Adjustment Return Other" at bounding box center [1290, 318] width 324 height 24
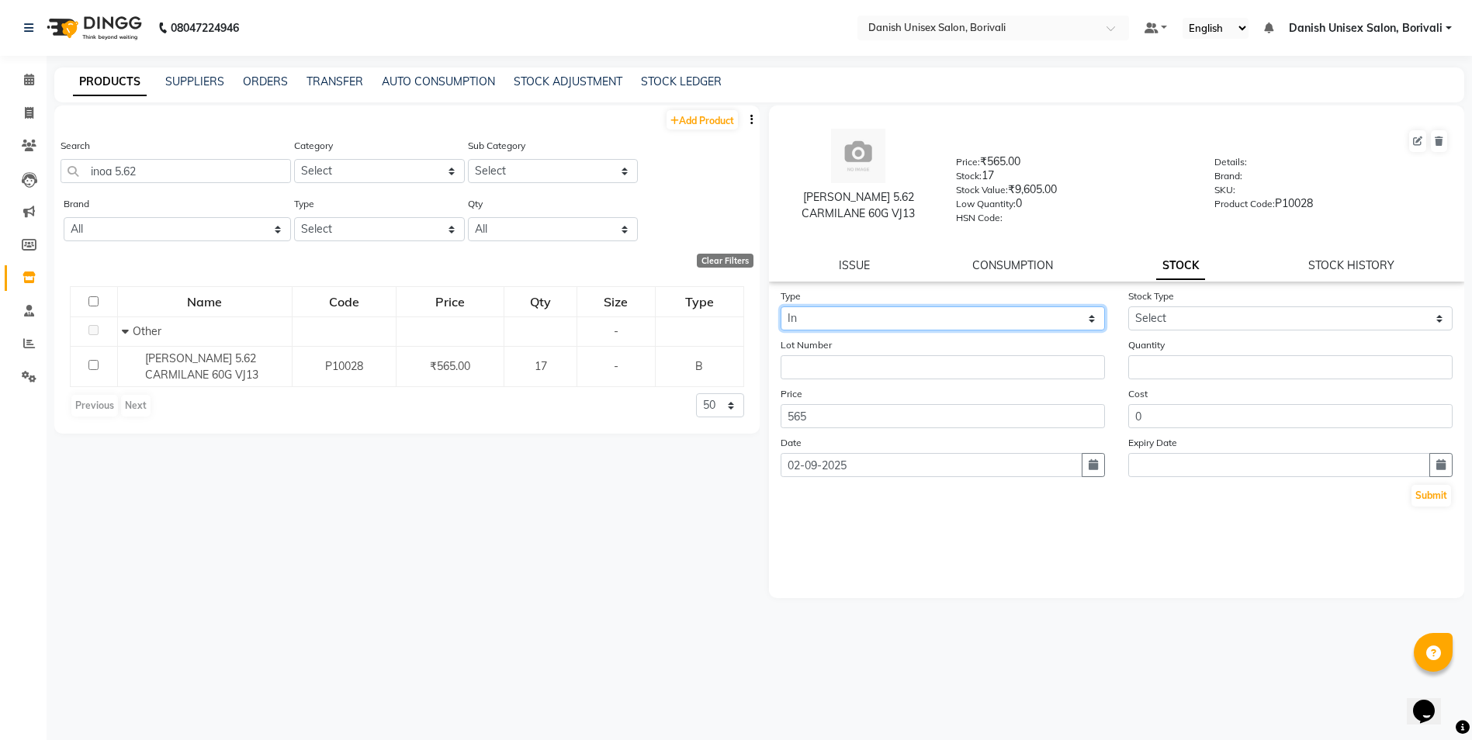
drag, startPoint x: 823, startPoint y: 310, endPoint x: 823, endPoint y: 319, distance: 8.5
click at [823, 310] on select "Select In Out" at bounding box center [942, 318] width 324 height 24
click at [780, 306] on select "Select In Out" at bounding box center [942, 318] width 324 height 24
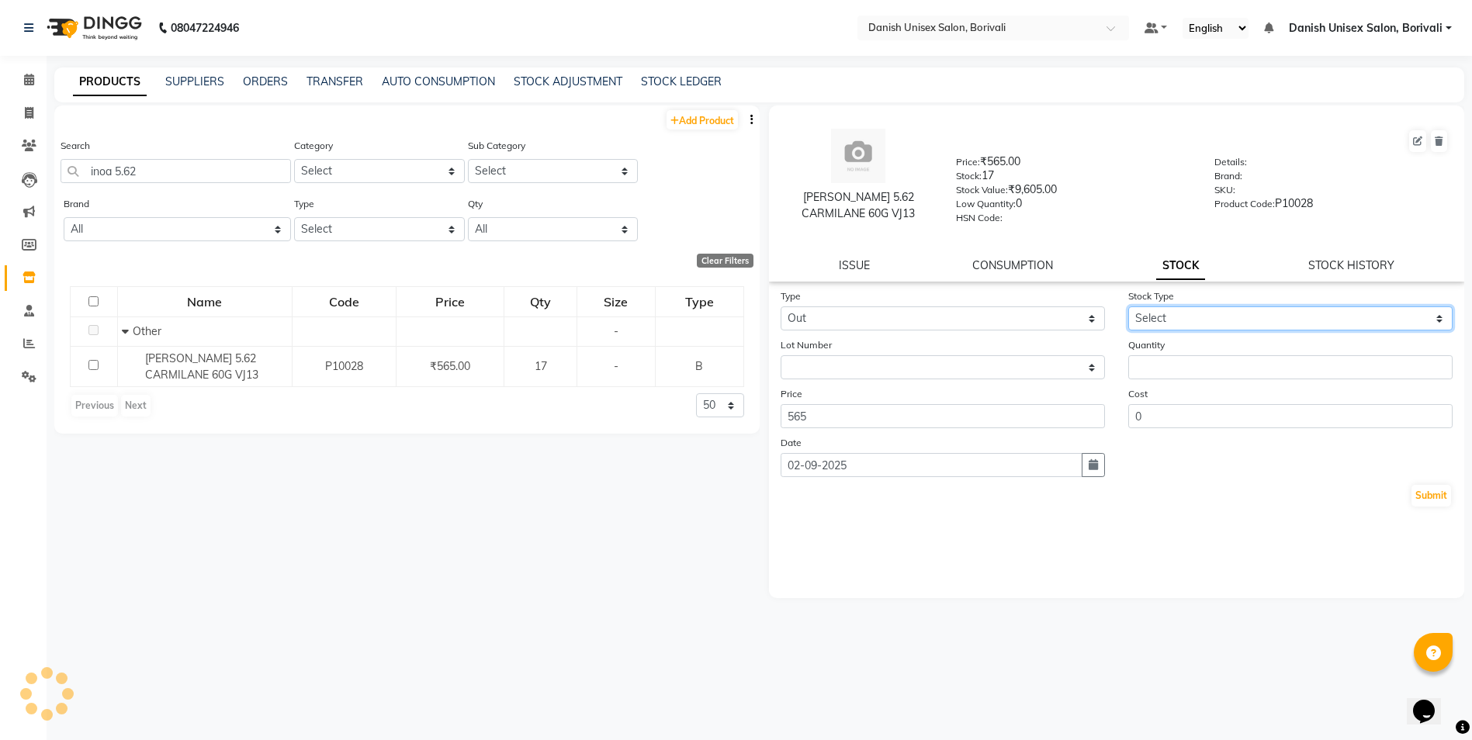
drag, startPoint x: 1172, startPoint y: 310, endPoint x: 1168, endPoint y: 326, distance: 16.0
click at [1172, 310] on select "Select Internal Use Damaged Expired Adjustment Return Other" at bounding box center [1290, 318] width 324 height 24
click at [1128, 306] on select "Select Internal Use Damaged Expired Adjustment Return Other" at bounding box center [1290, 318] width 324 height 24
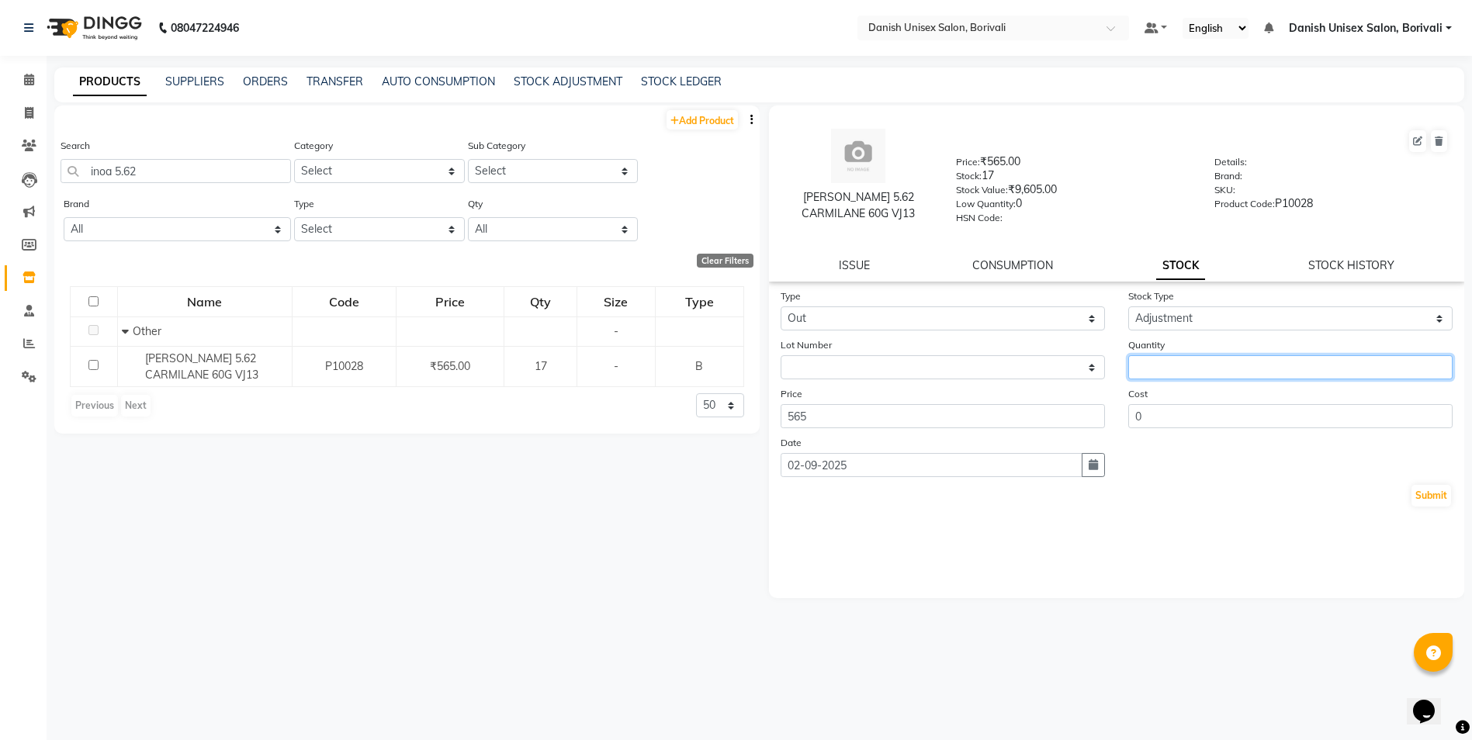
click at [1168, 368] on input "number" at bounding box center [1290, 367] width 324 height 24
click at [1429, 493] on button "Submit" at bounding box center [1431, 496] width 40 height 22
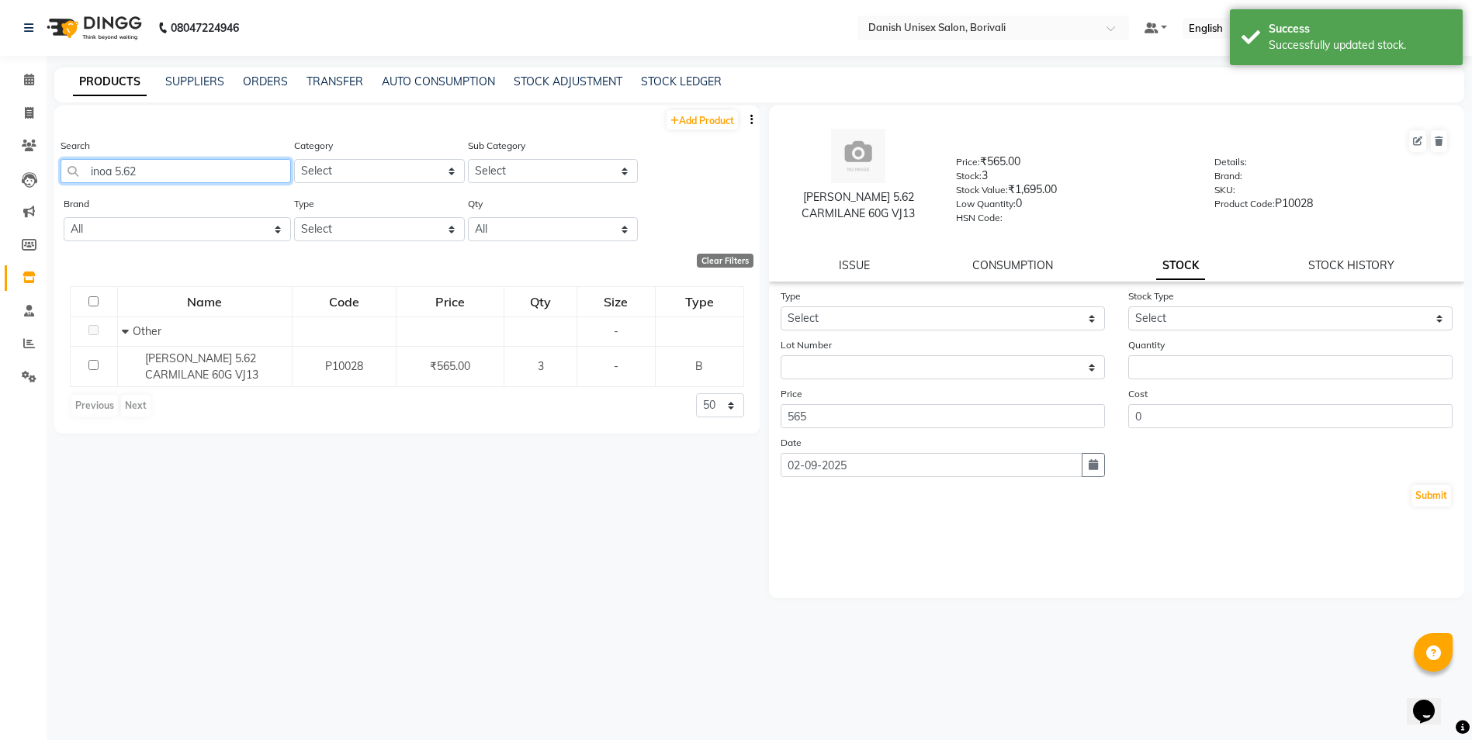
click at [186, 173] on input "inoa 5.62" at bounding box center [176, 171] width 230 height 24
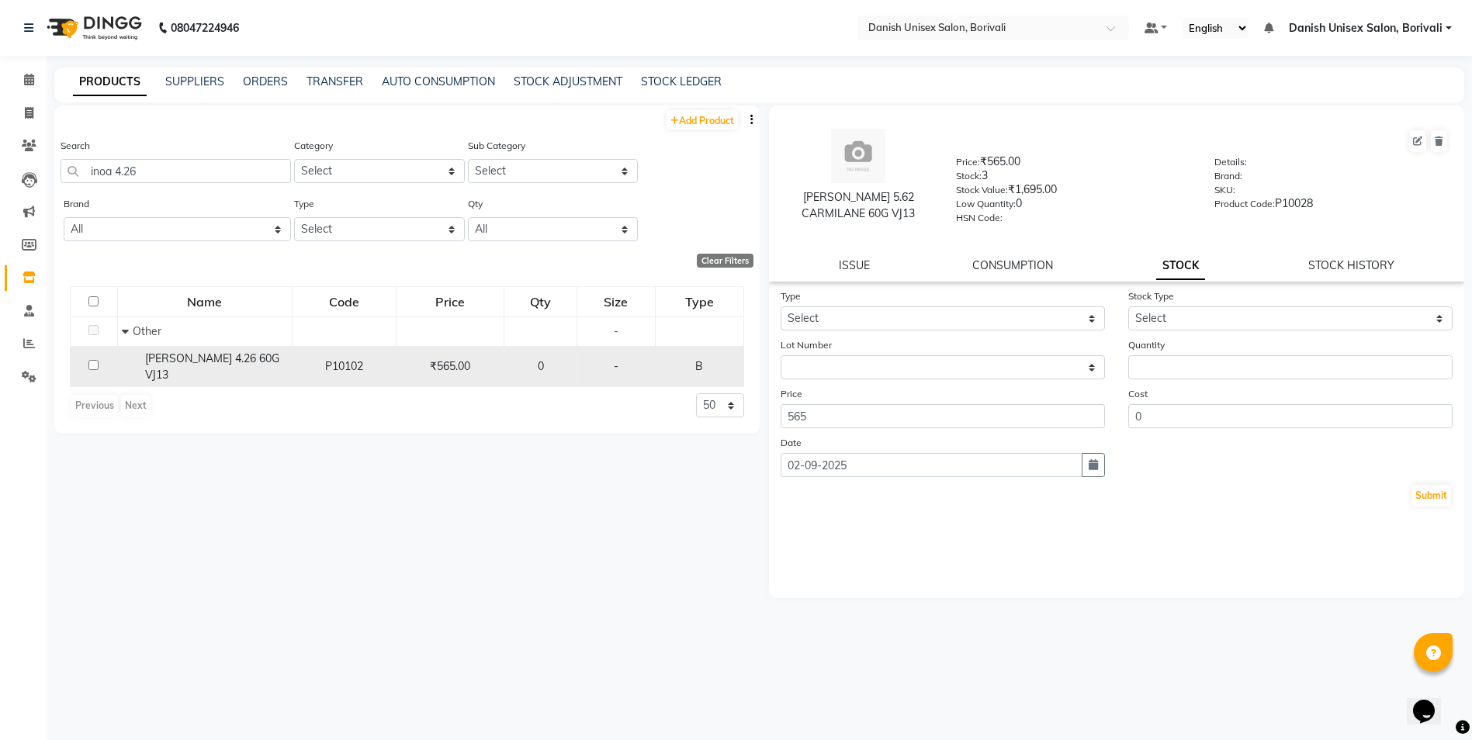
click at [526, 362] on div "0" at bounding box center [539, 366] width 59 height 16
click at [543, 359] on span "0" at bounding box center [541, 366] width 6 height 14
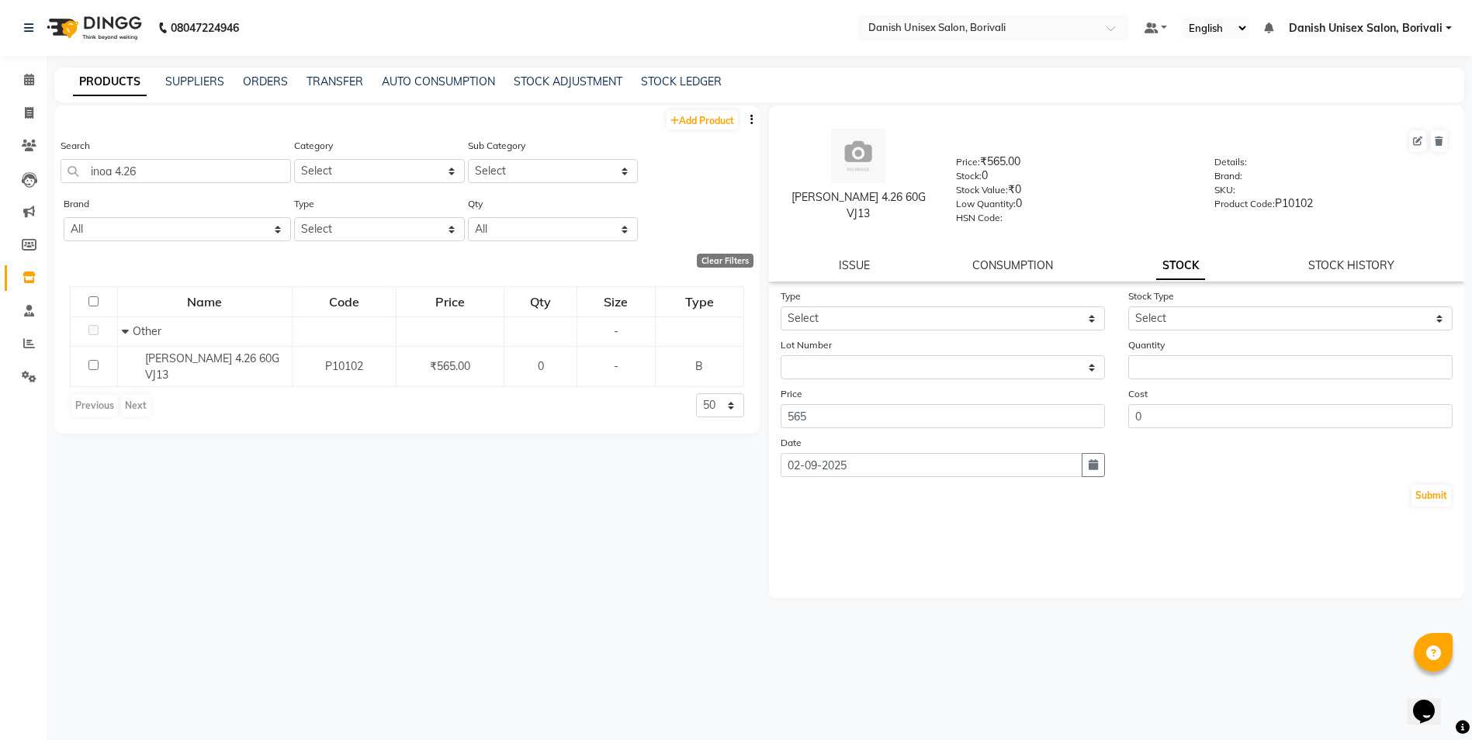
click at [970, 294] on div "Type Select In Out" at bounding box center [943, 309] width 348 height 43
drag, startPoint x: 913, startPoint y: 324, endPoint x: 906, endPoint y: 333, distance: 11.0
click at [913, 324] on select "Select In Out" at bounding box center [942, 318] width 324 height 24
click at [780, 306] on select "Select In Out" at bounding box center [942, 318] width 324 height 24
click at [1176, 305] on div "Stock Type Select New Stock Adjustment Return Other" at bounding box center [1290, 309] width 348 height 43
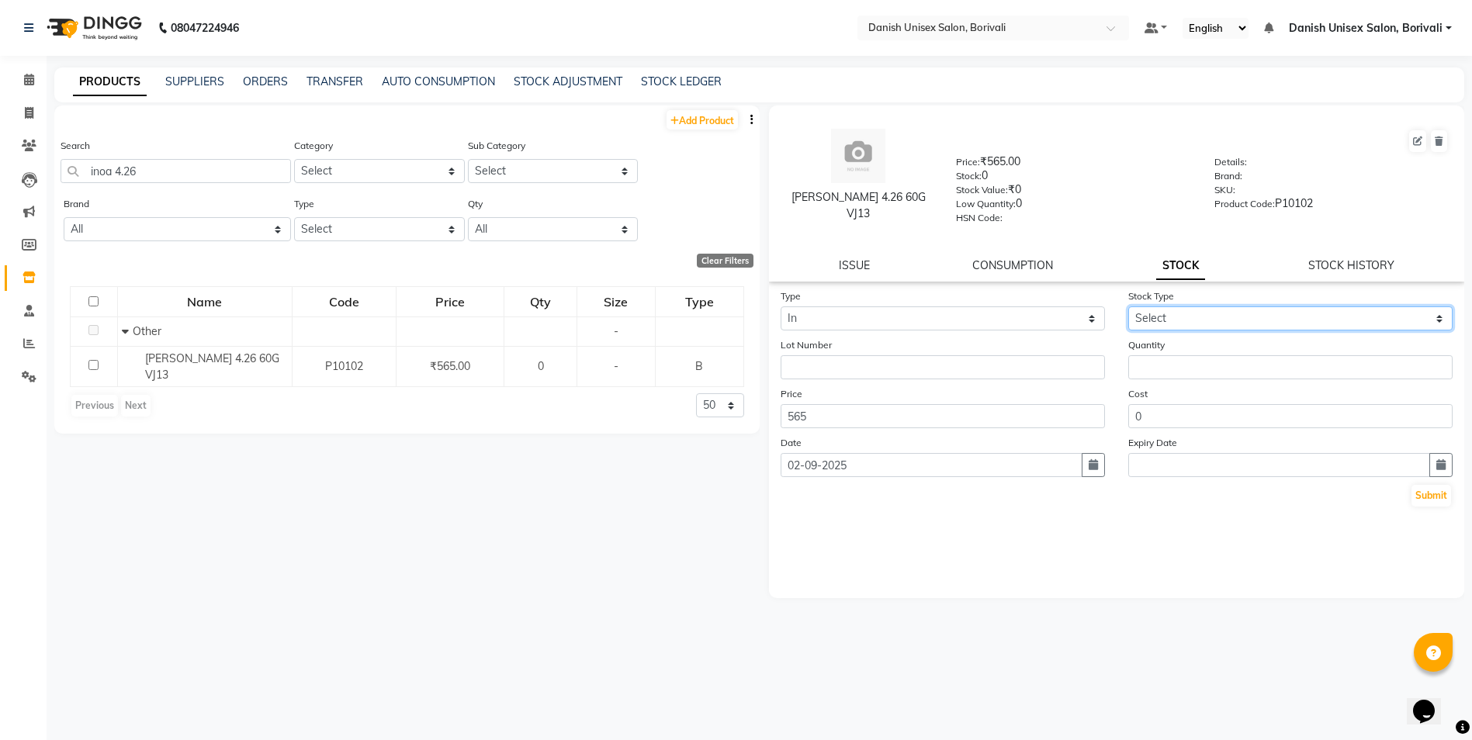
drag, startPoint x: 1169, startPoint y: 316, endPoint x: 1167, endPoint y: 333, distance: 17.2
click at [1169, 316] on select "Select New Stock Adjustment Return Other" at bounding box center [1290, 318] width 324 height 24
click at [1128, 306] on select "Select New Stock Adjustment Return Other" at bounding box center [1290, 318] width 324 height 24
click at [1164, 381] on form "Type Select In Out Stock Type Select New Stock Adjustment Return Other Lot Numb…" at bounding box center [1116, 398] width 673 height 220
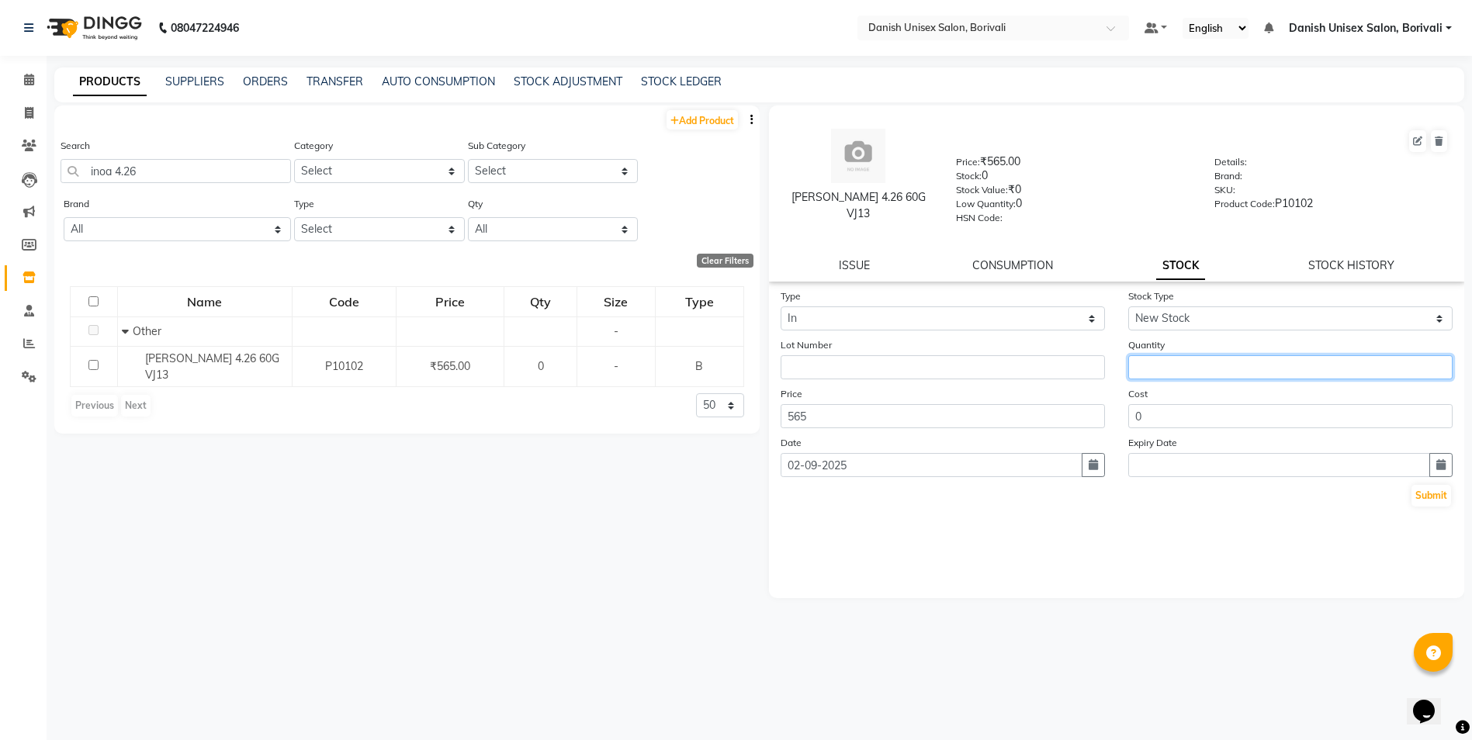
click at [1167, 369] on input "number" at bounding box center [1290, 367] width 324 height 24
click at [1184, 447] on div "Expiry Date" at bounding box center [1290, 455] width 348 height 43
click at [1425, 492] on button "Submit" at bounding box center [1431, 496] width 40 height 22
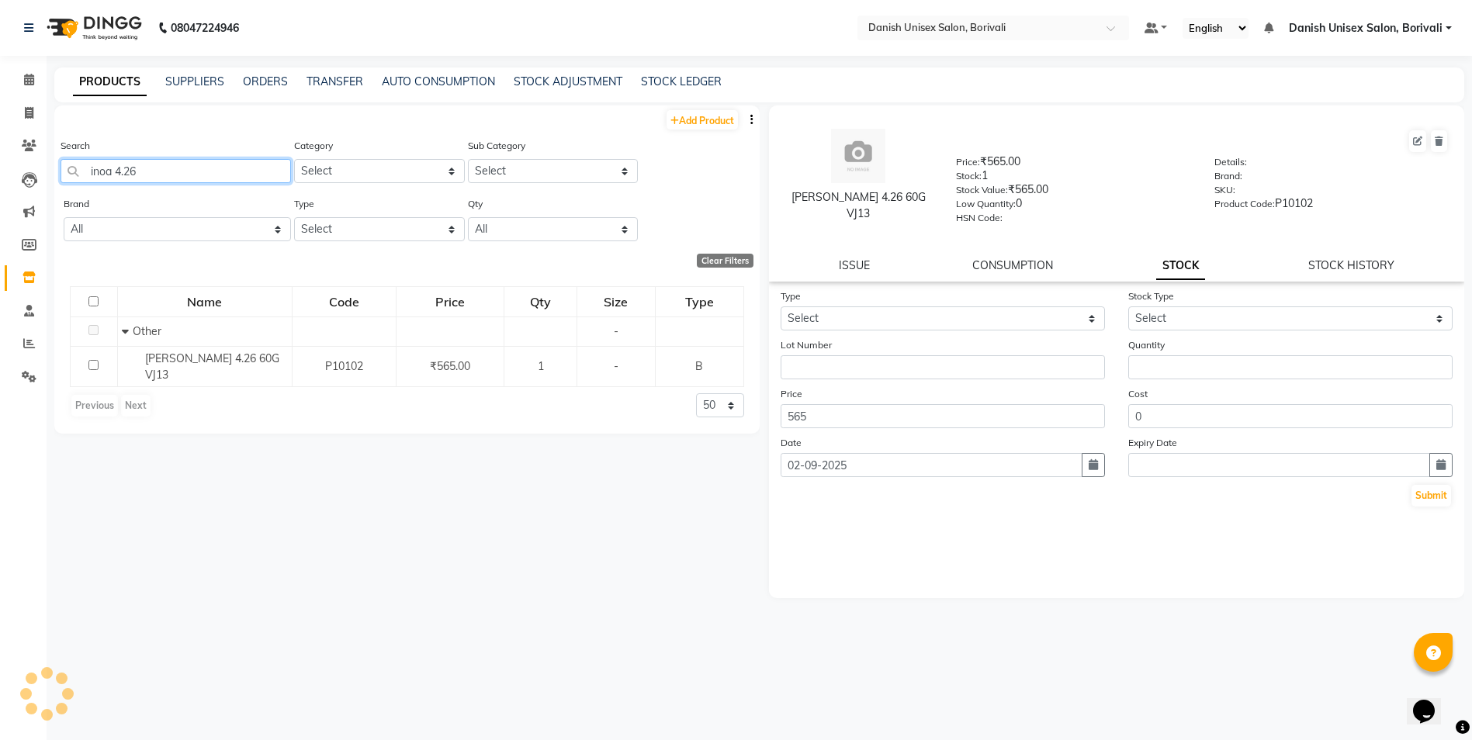
click at [193, 171] on input "inoa 4.26" at bounding box center [176, 171] width 230 height 24
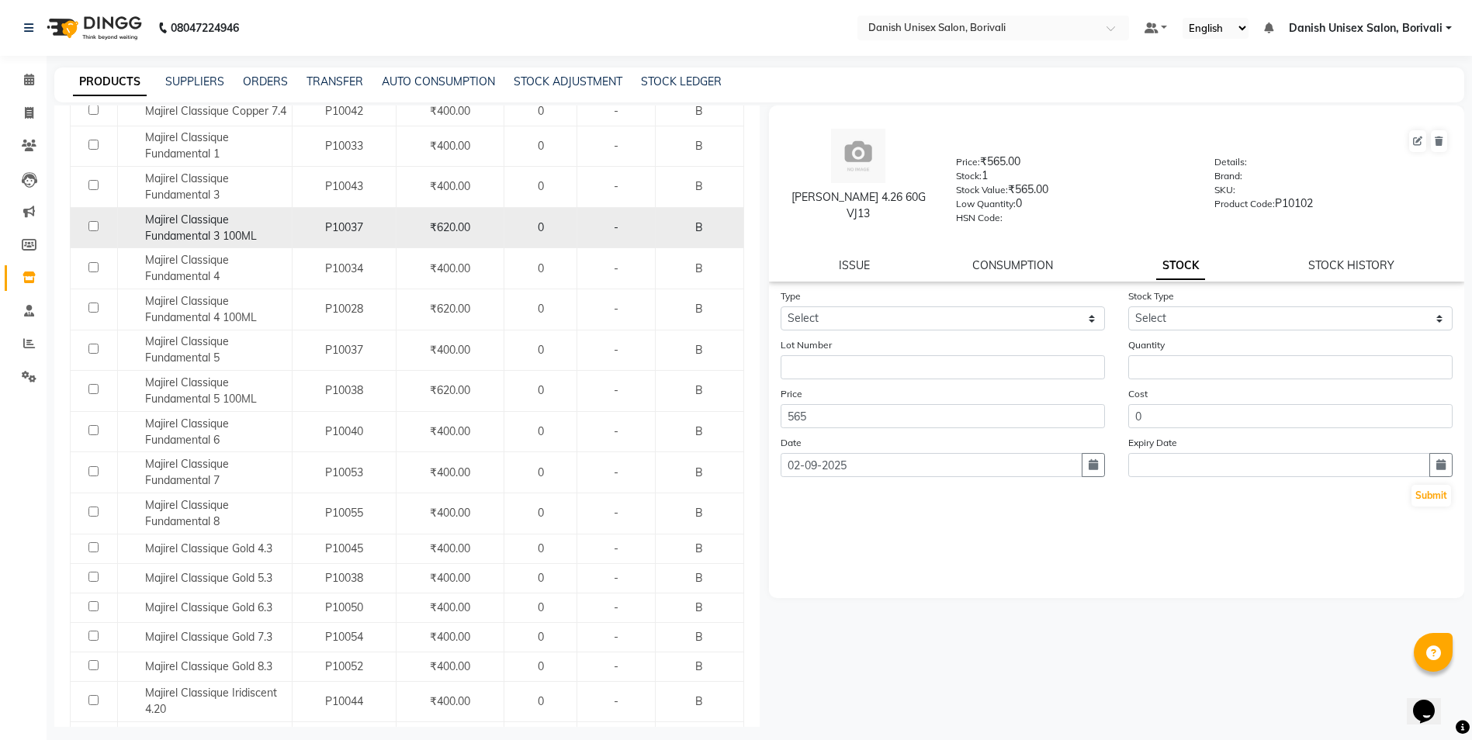
scroll to position [621, 0]
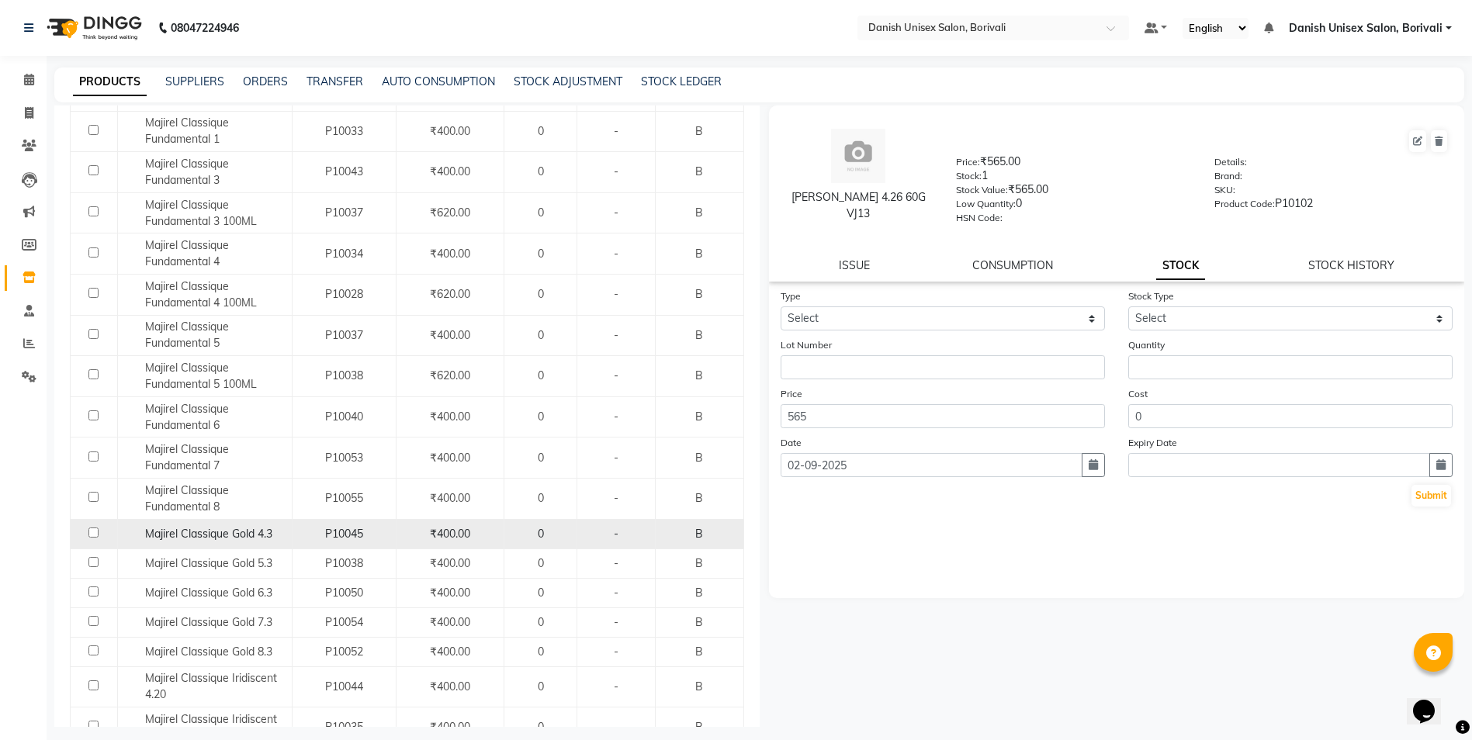
click at [261, 540] on span "Majirel Classique Gold 4.3" at bounding box center [208, 534] width 127 height 14
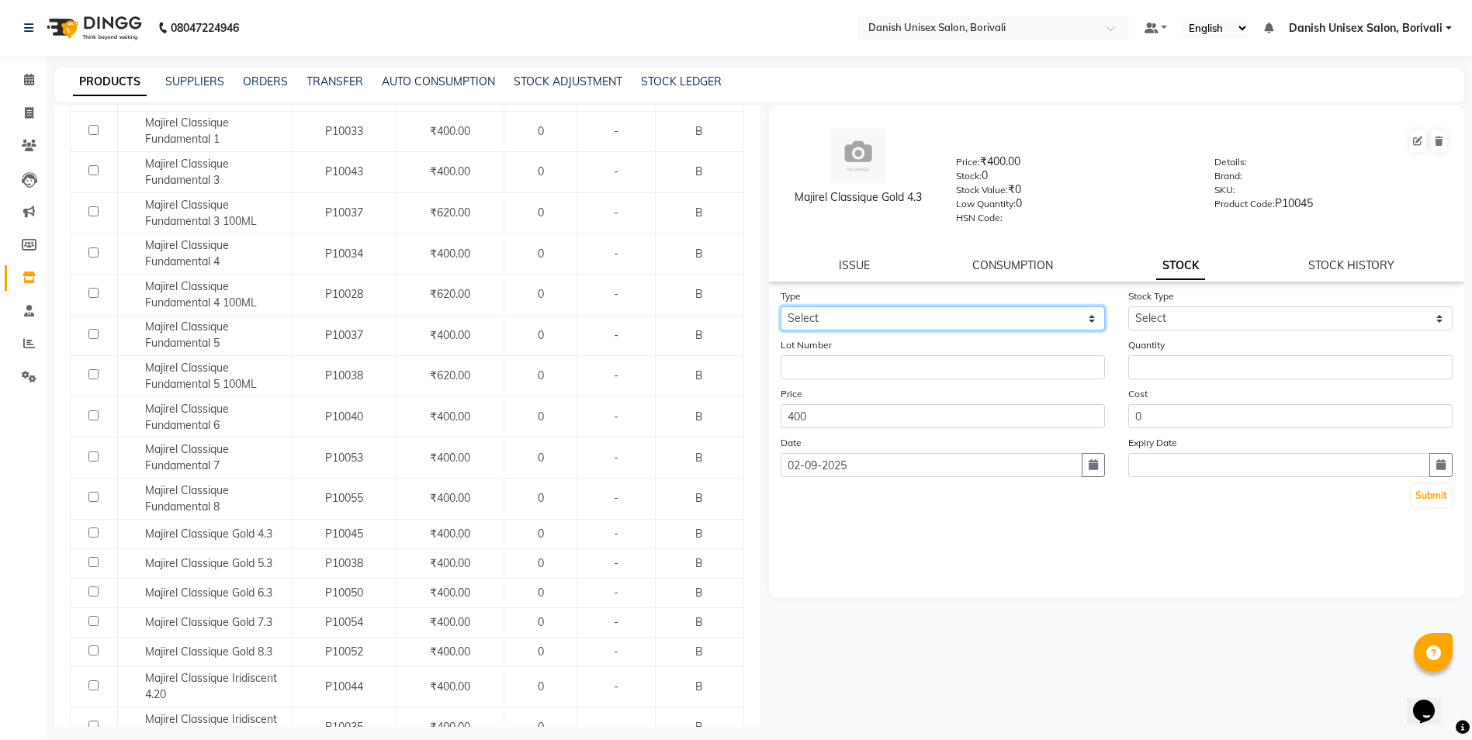
drag, startPoint x: 848, startPoint y: 307, endPoint x: 847, endPoint y: 331, distance: 24.1
click at [848, 307] on select "Select In Out" at bounding box center [942, 318] width 324 height 24
click at [780, 306] on select "Select In Out" at bounding box center [942, 318] width 324 height 24
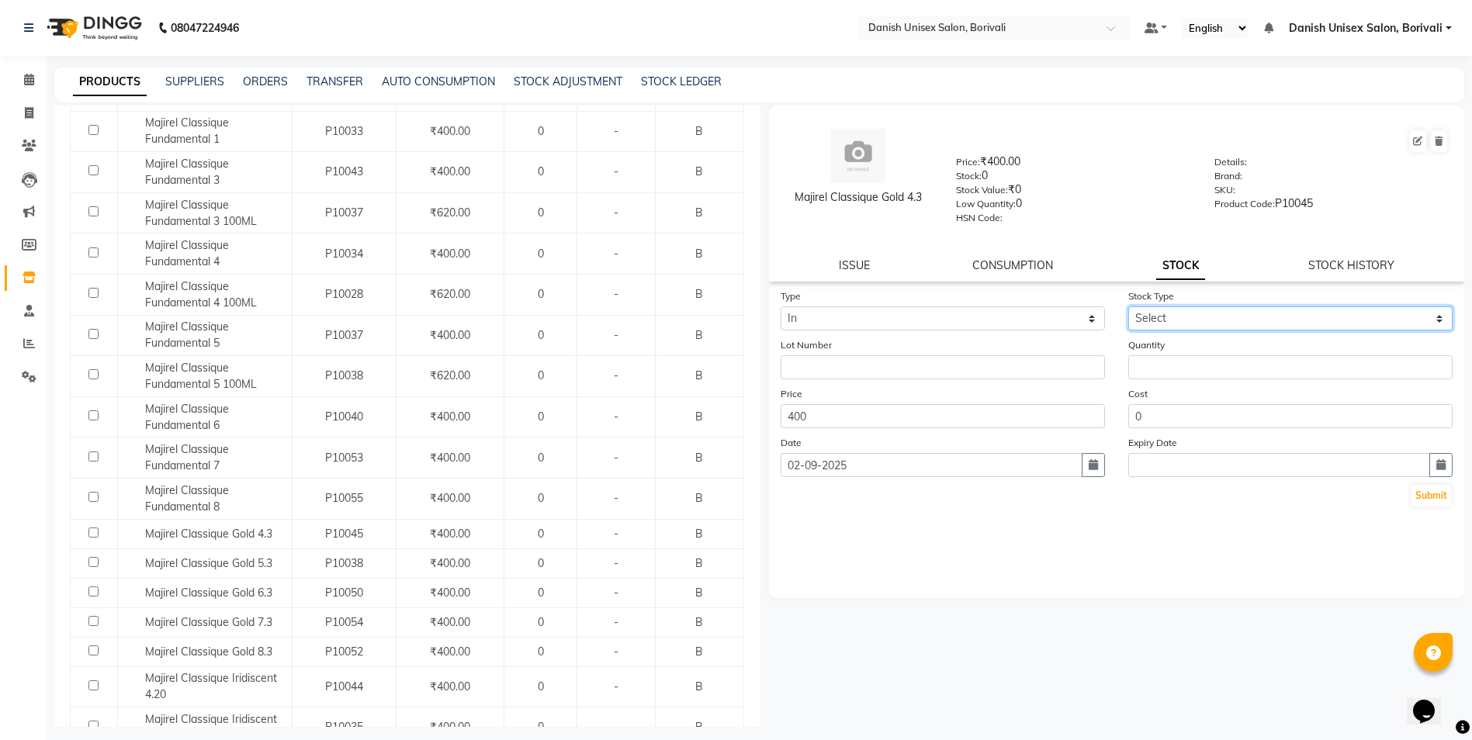
click at [1171, 323] on select "Select New Stock Adjustment Return Other" at bounding box center [1290, 318] width 324 height 24
click at [1128, 306] on select "Select New Stock Adjustment Return Other" at bounding box center [1290, 318] width 324 height 24
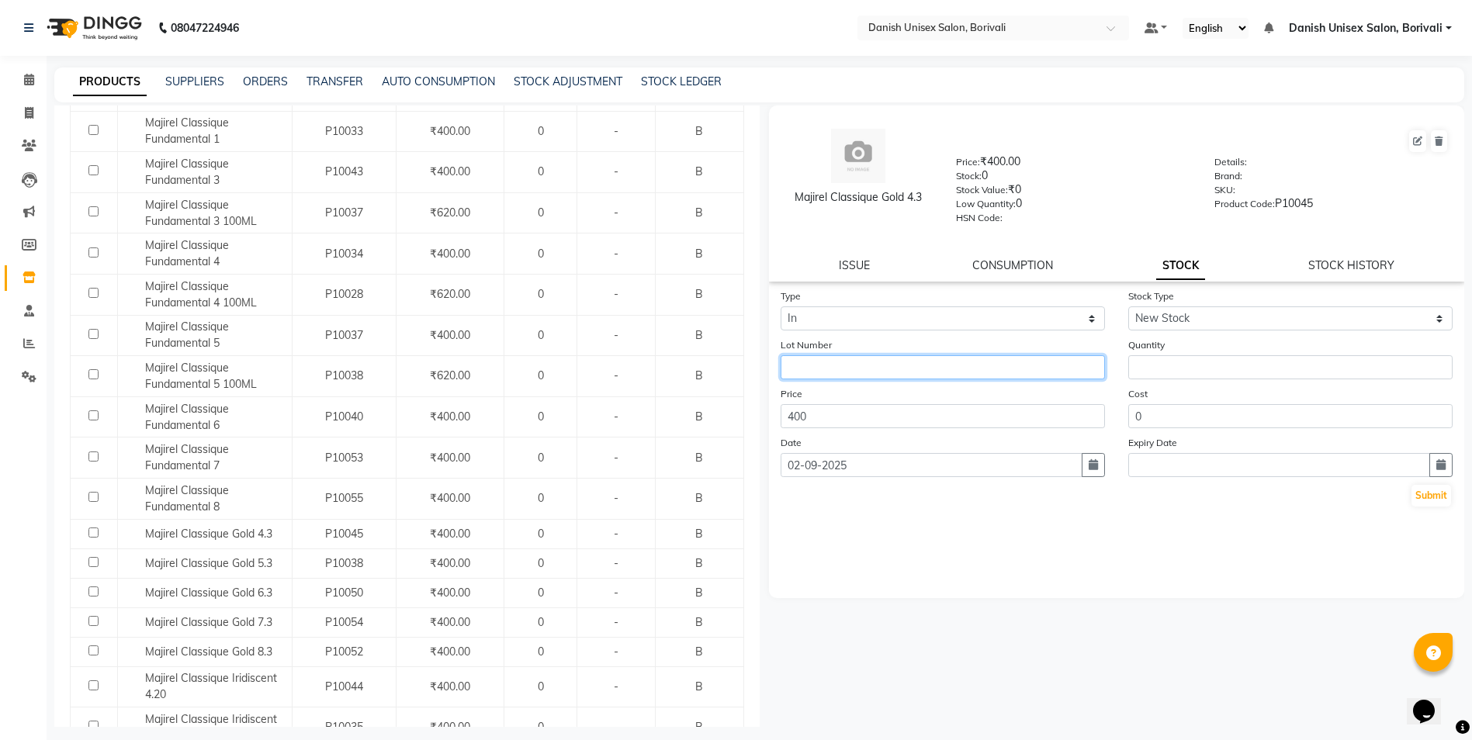
click at [939, 375] on input "text" at bounding box center [942, 367] width 324 height 24
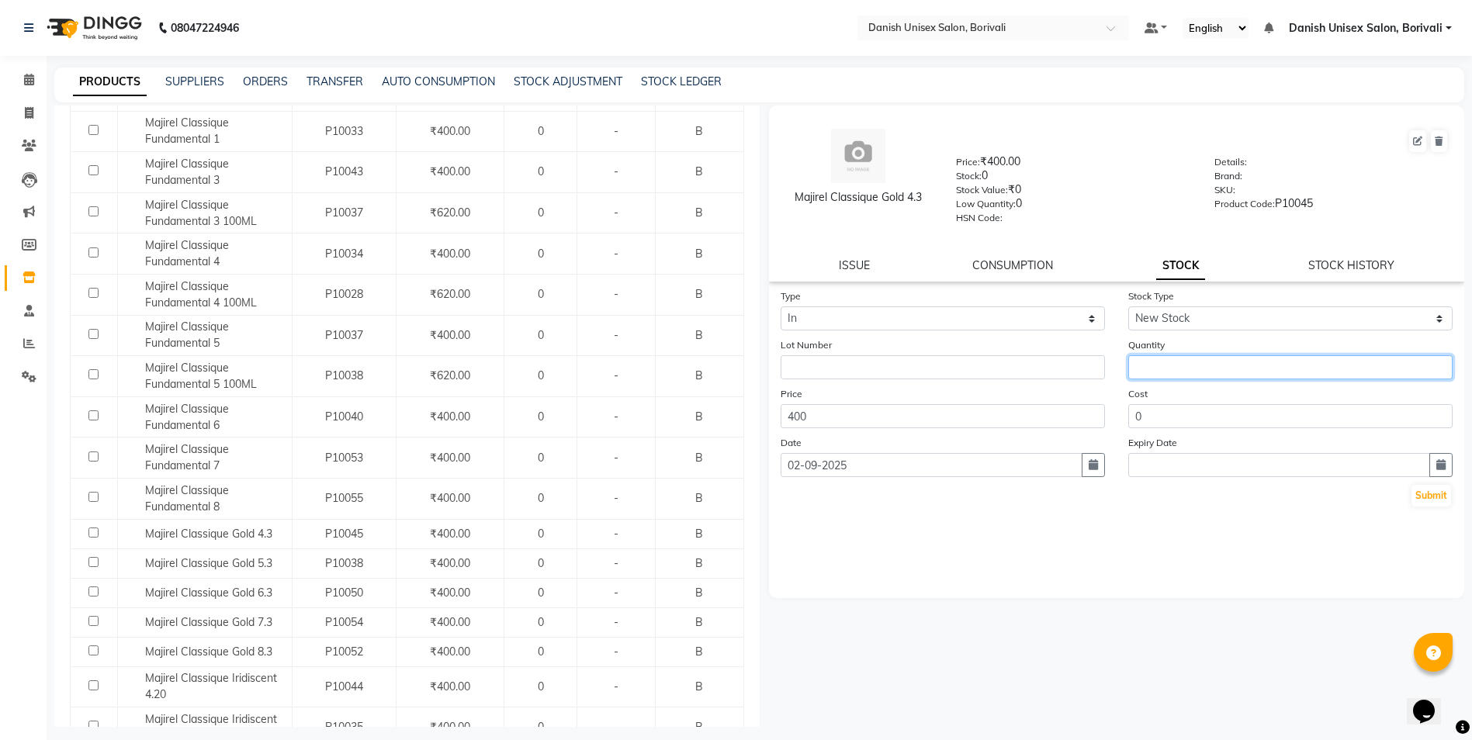
click at [1199, 368] on input "number" at bounding box center [1290, 367] width 324 height 24
click at [1438, 500] on button "Submit" at bounding box center [1431, 496] width 40 height 22
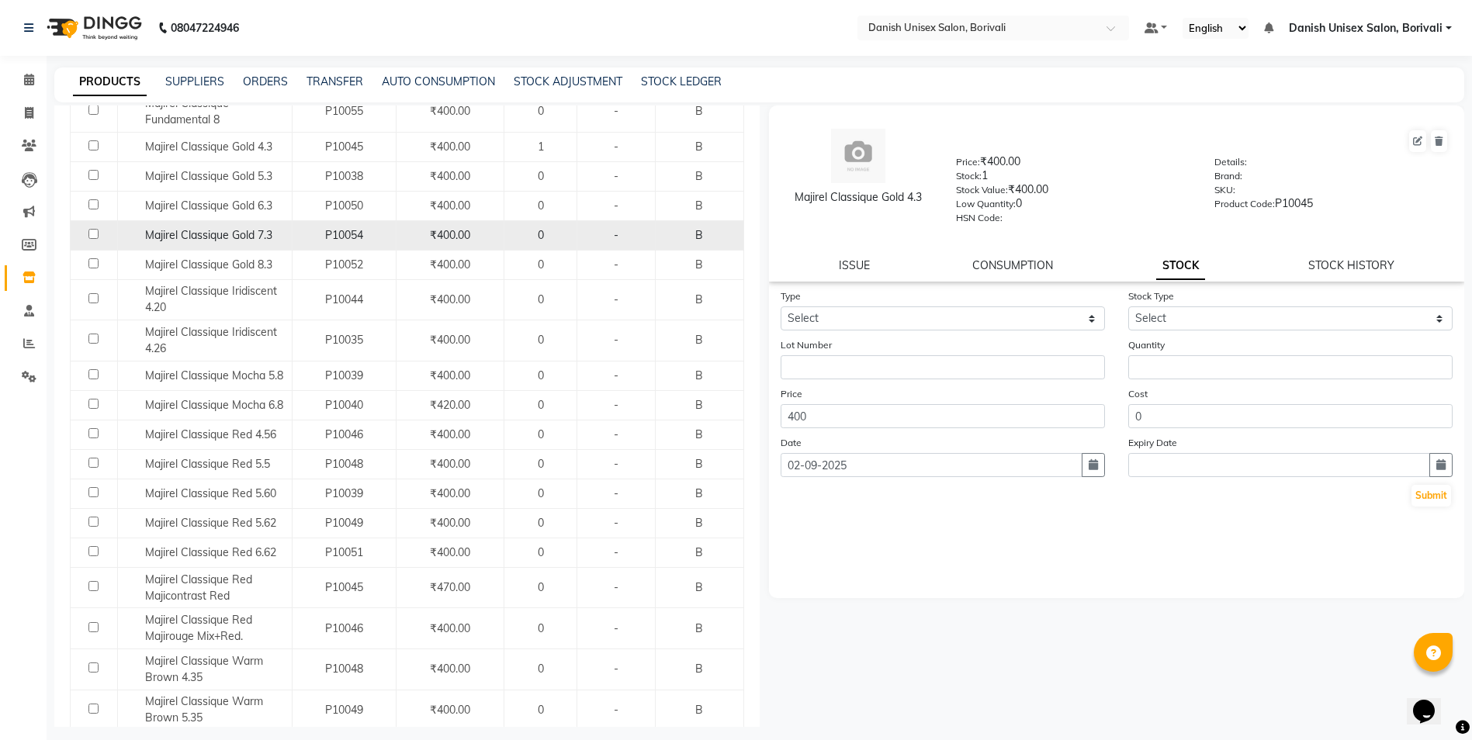
scroll to position [1008, 0]
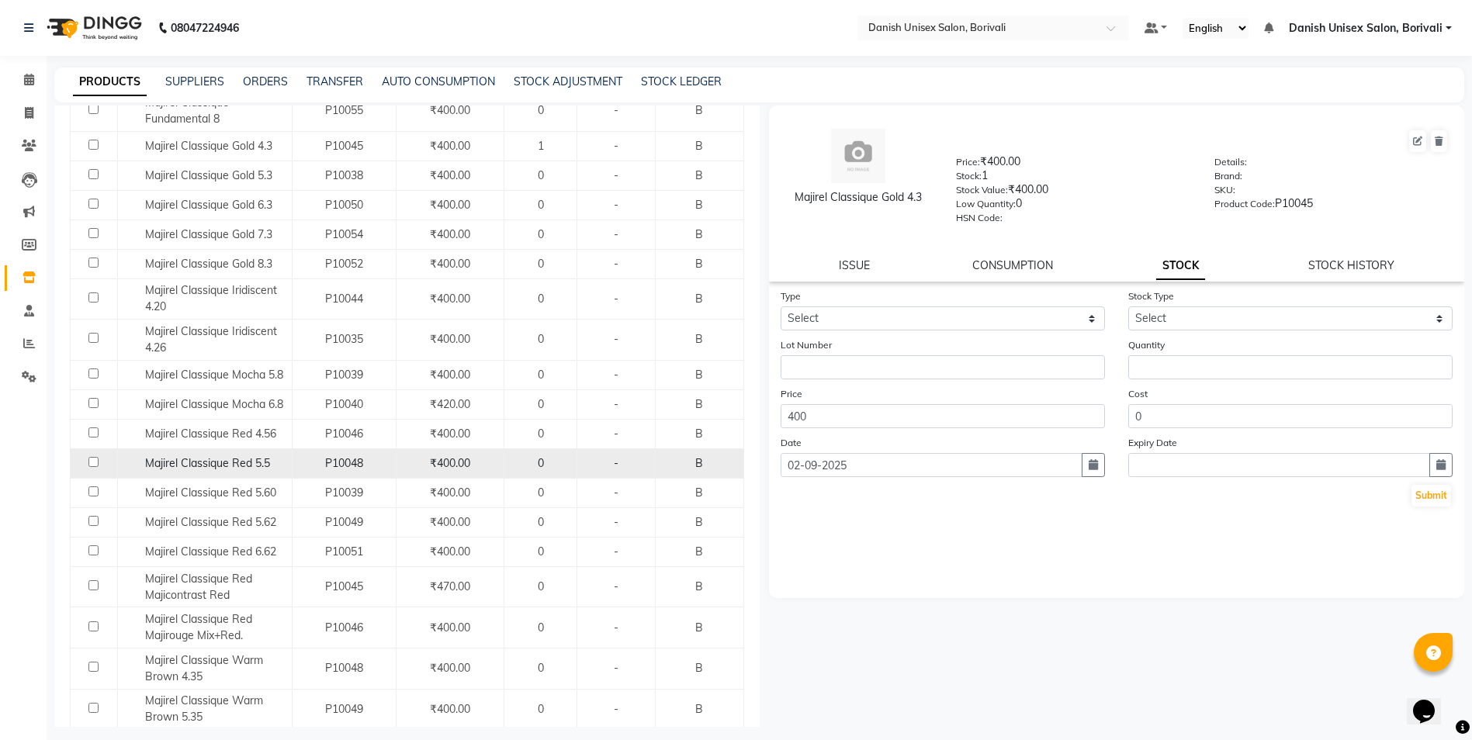
click at [271, 458] on div "Majirel Classique Red 5.5" at bounding box center [205, 463] width 166 height 16
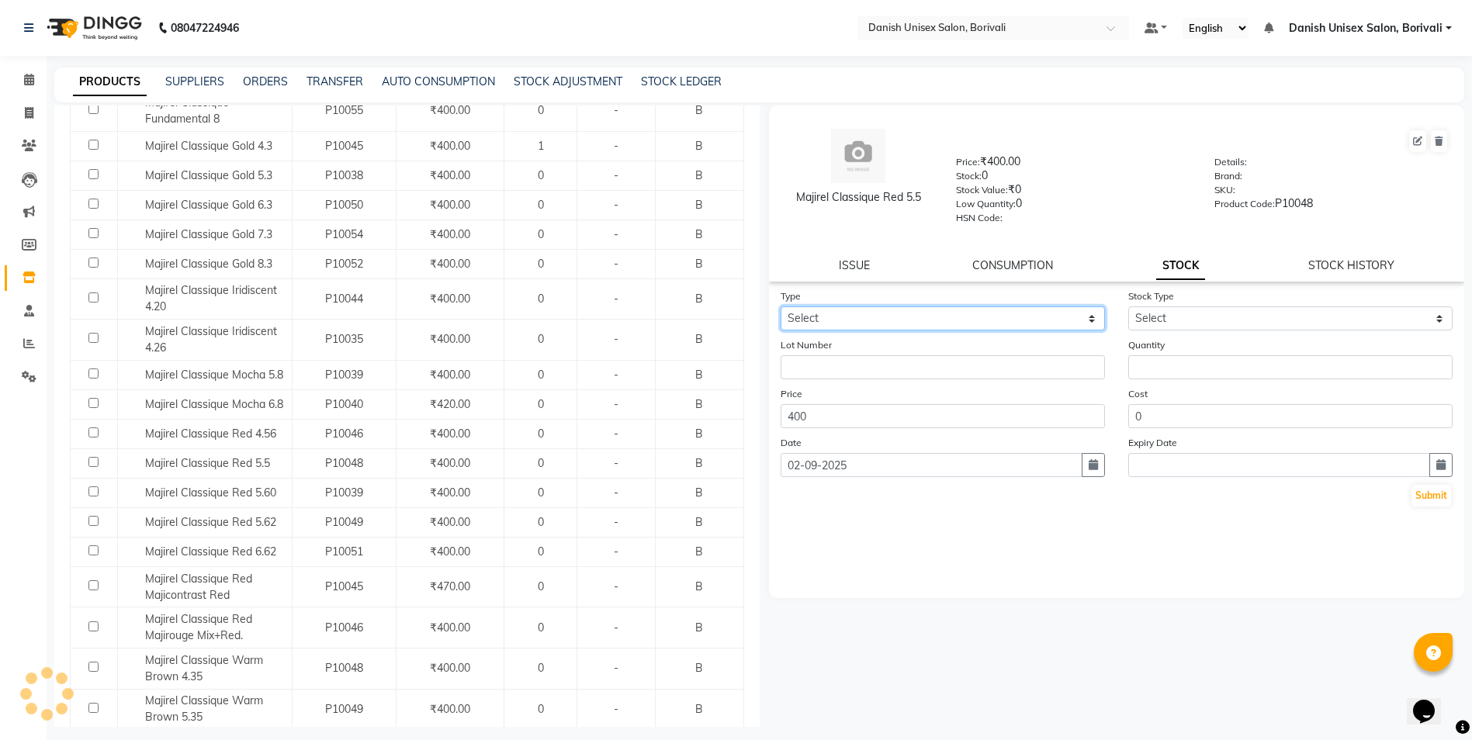
click at [938, 314] on select "Select In Out" at bounding box center [942, 318] width 324 height 24
click at [780, 306] on select "Select In Out" at bounding box center [942, 318] width 324 height 24
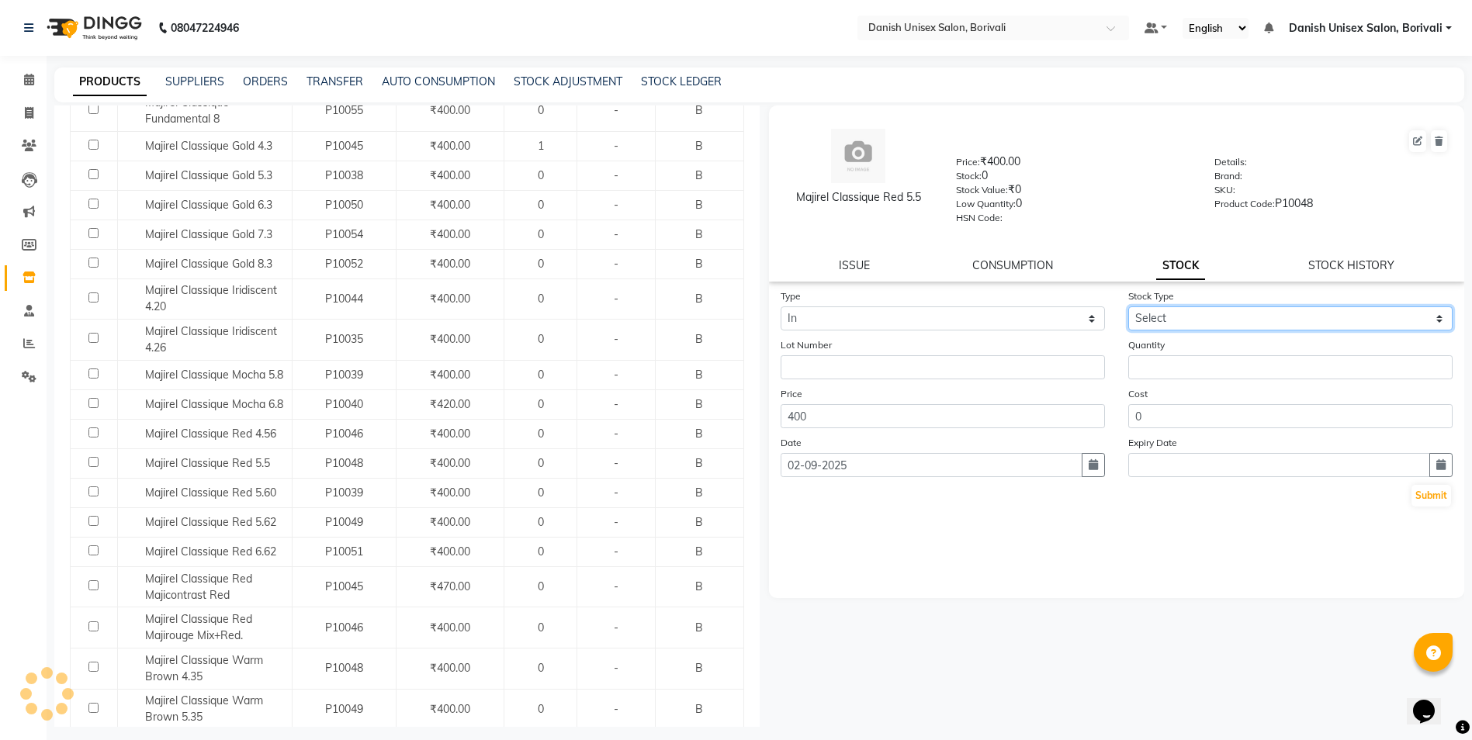
click at [1152, 316] on select "Select New Stock Adjustment Return Other" at bounding box center [1290, 318] width 324 height 24
click at [1128, 306] on select "Select New Stock Adjustment Return Other" at bounding box center [1290, 318] width 324 height 24
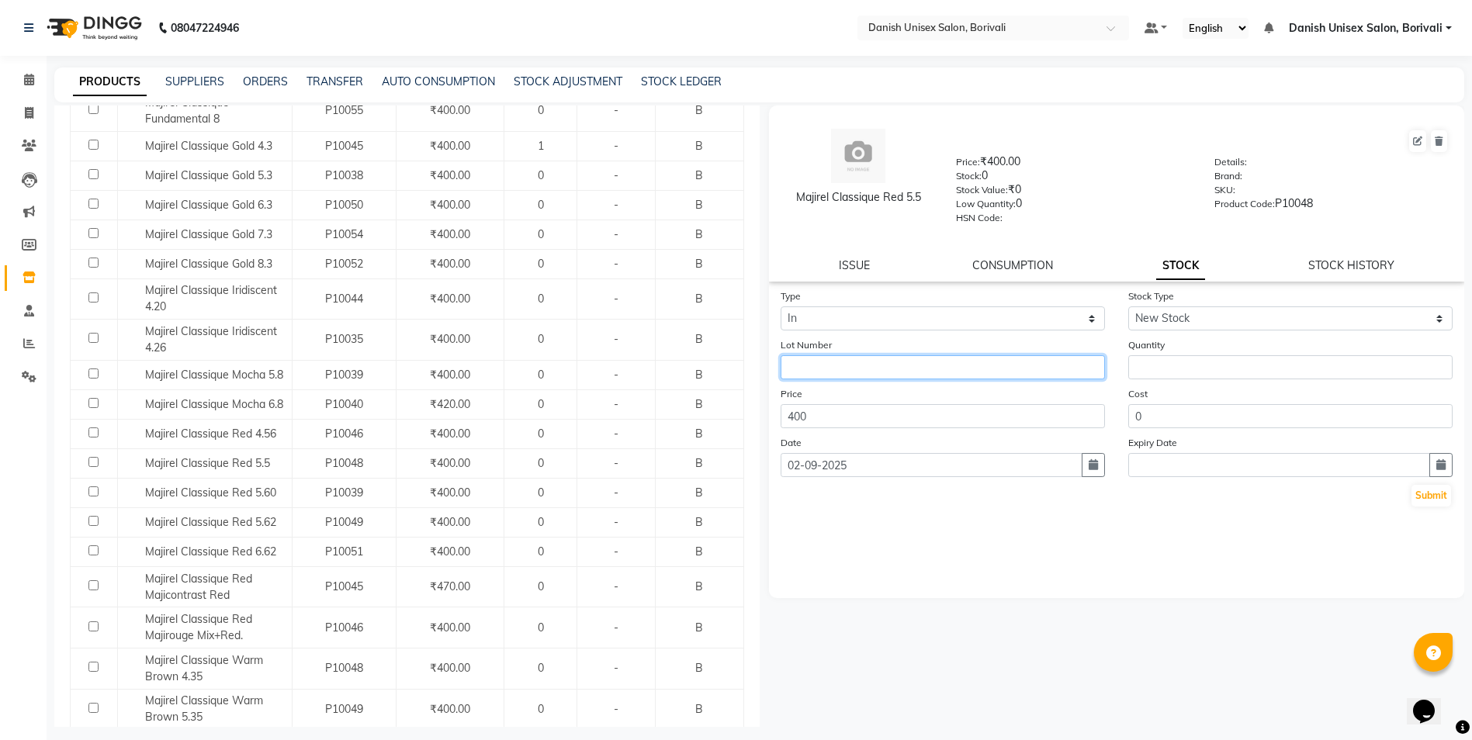
click at [951, 368] on input "text" at bounding box center [942, 367] width 324 height 24
click at [1233, 351] on div "Quantity" at bounding box center [1290, 358] width 348 height 43
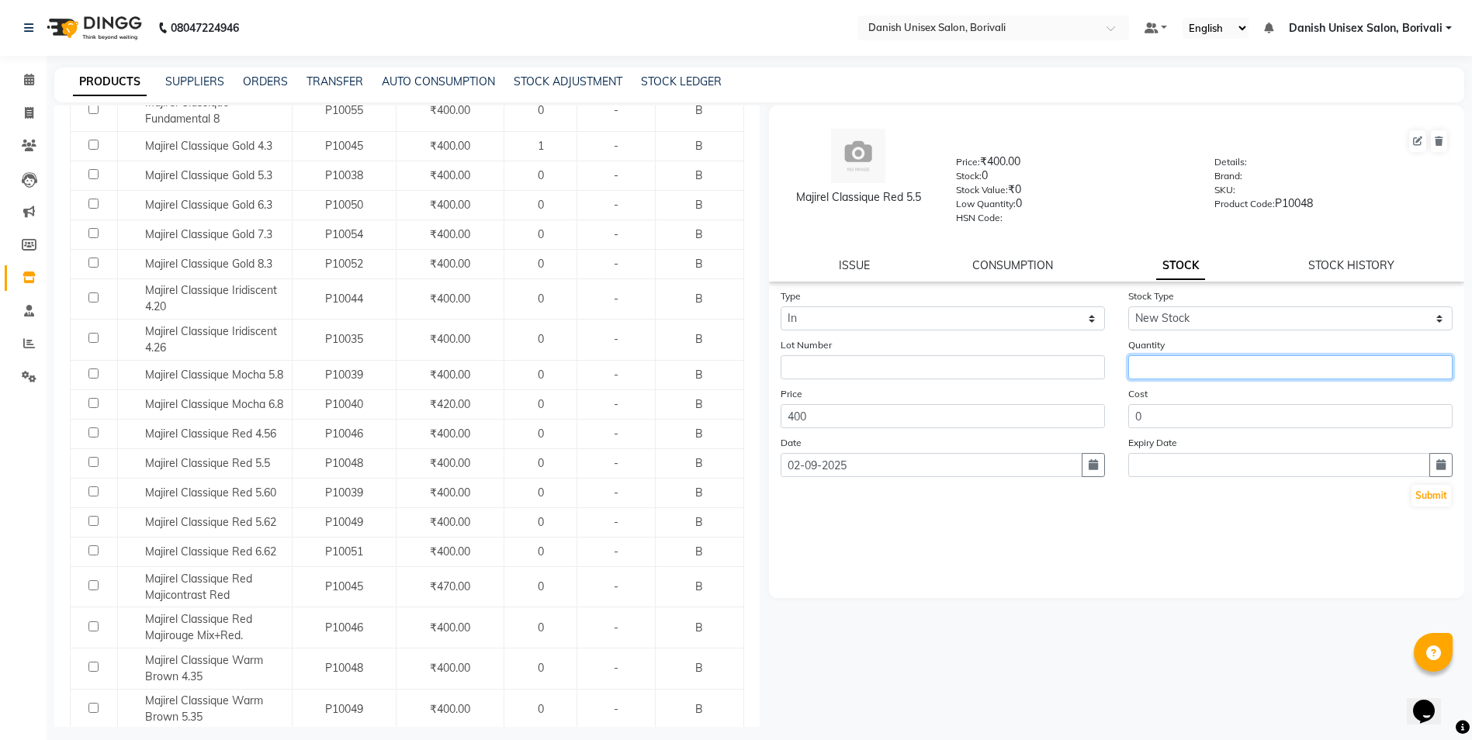
click at [1223, 362] on input "number" at bounding box center [1290, 367] width 324 height 24
click at [1427, 503] on button "Submit" at bounding box center [1431, 496] width 40 height 22
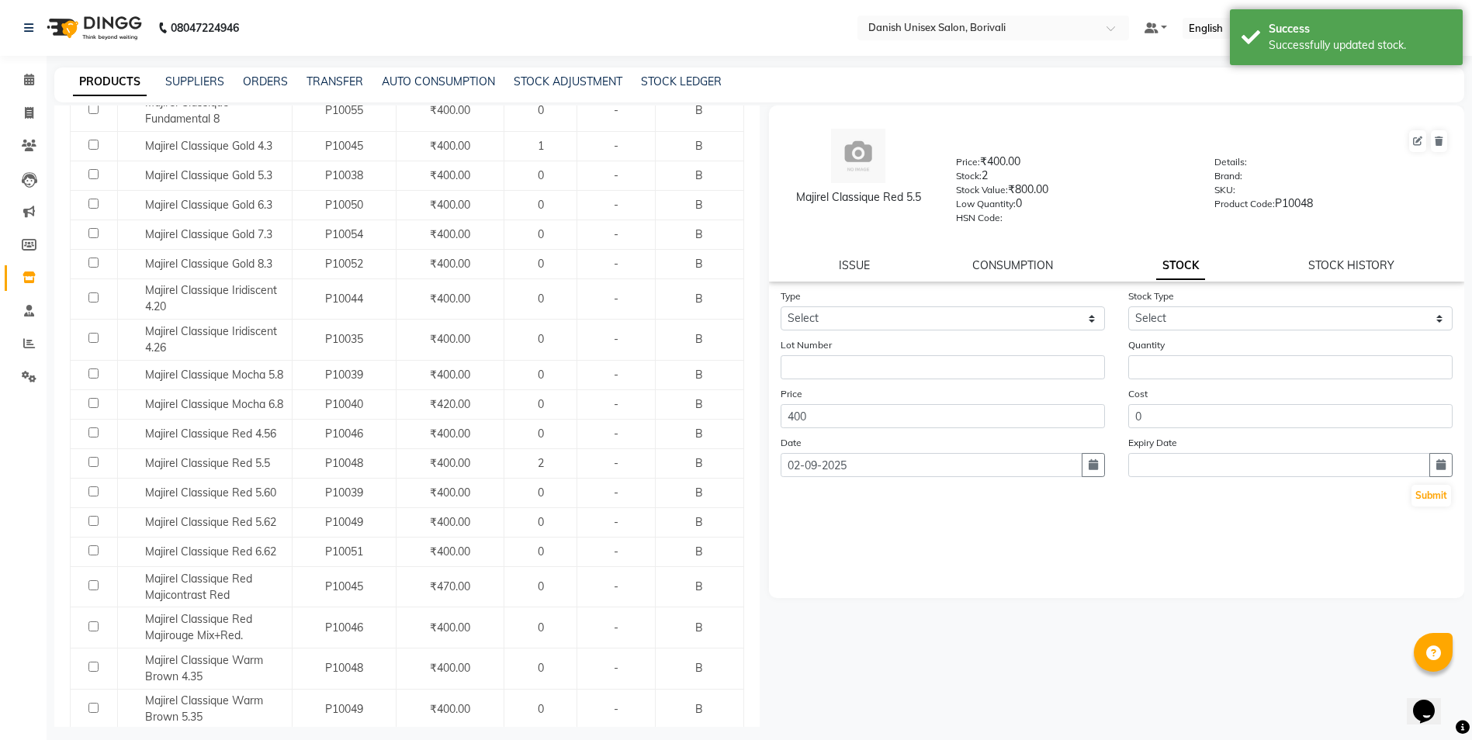
scroll to position [0, 0]
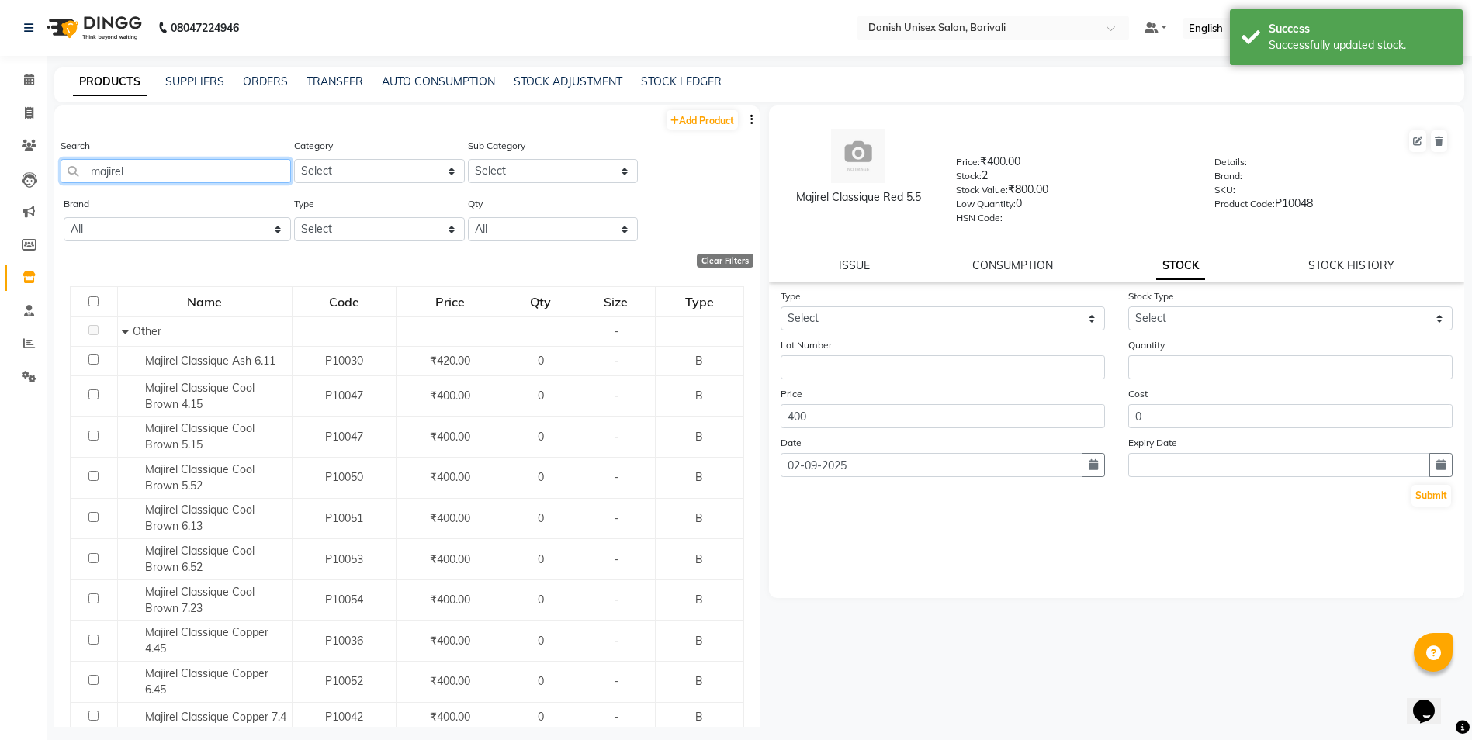
click at [146, 175] on input "majirel" at bounding box center [176, 171] width 230 height 24
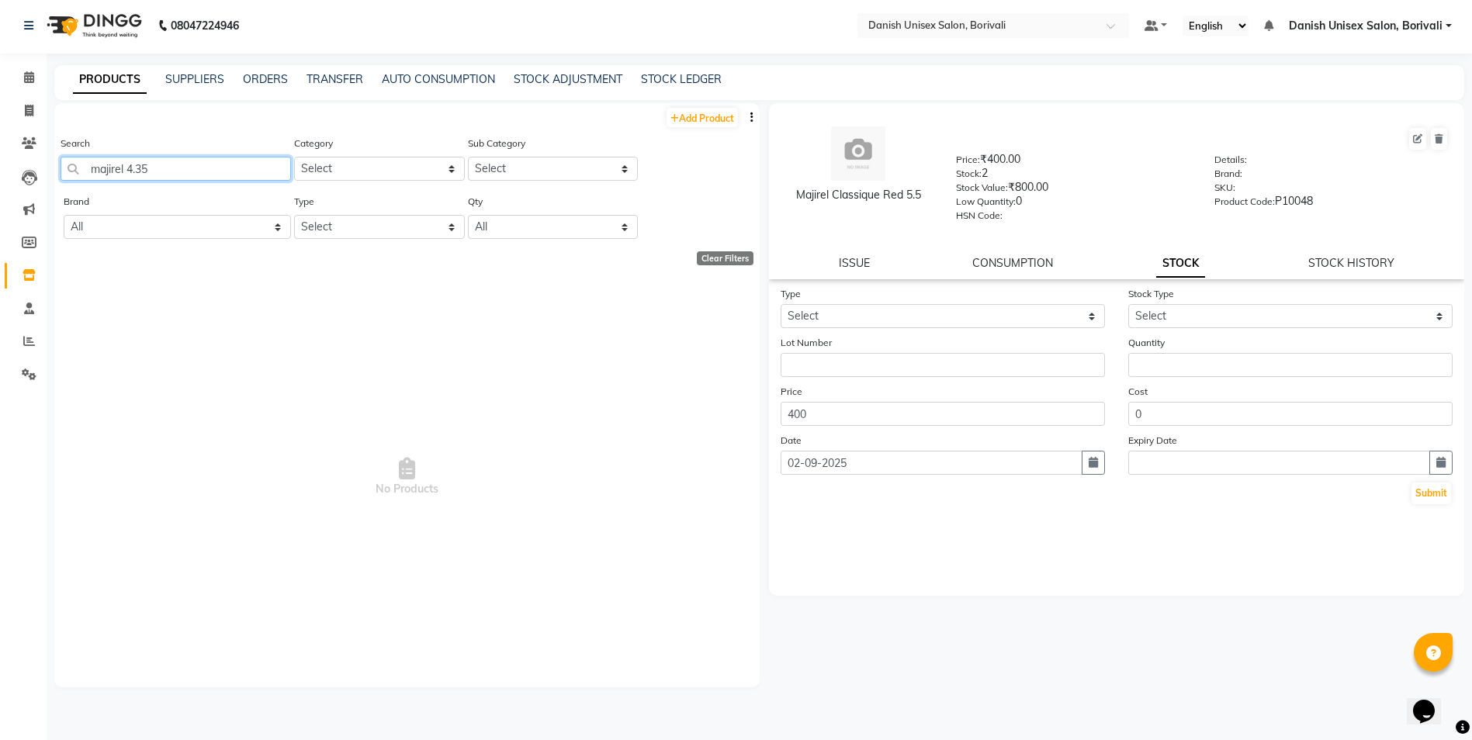
scroll to position [10, 0]
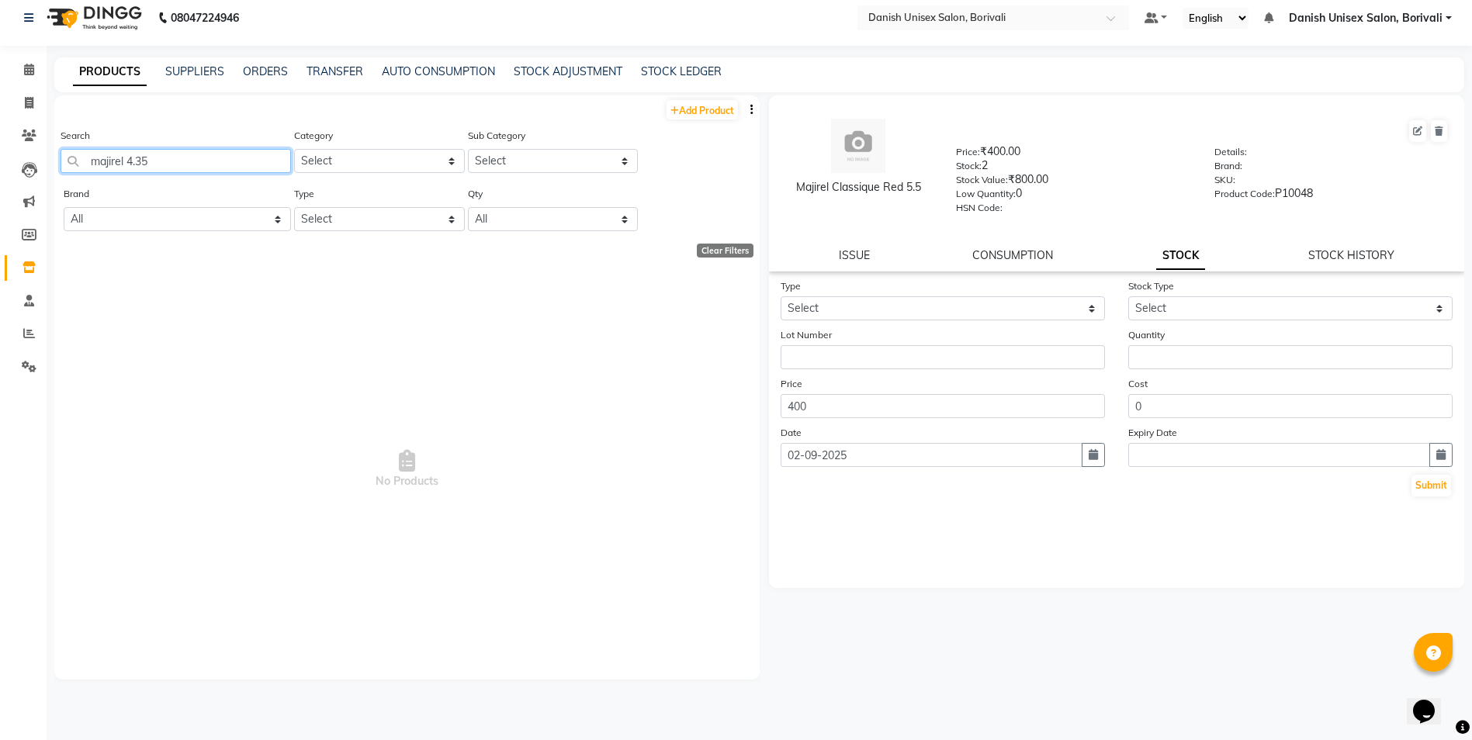
click at [195, 168] on input "majirel 4.35" at bounding box center [176, 161] width 230 height 24
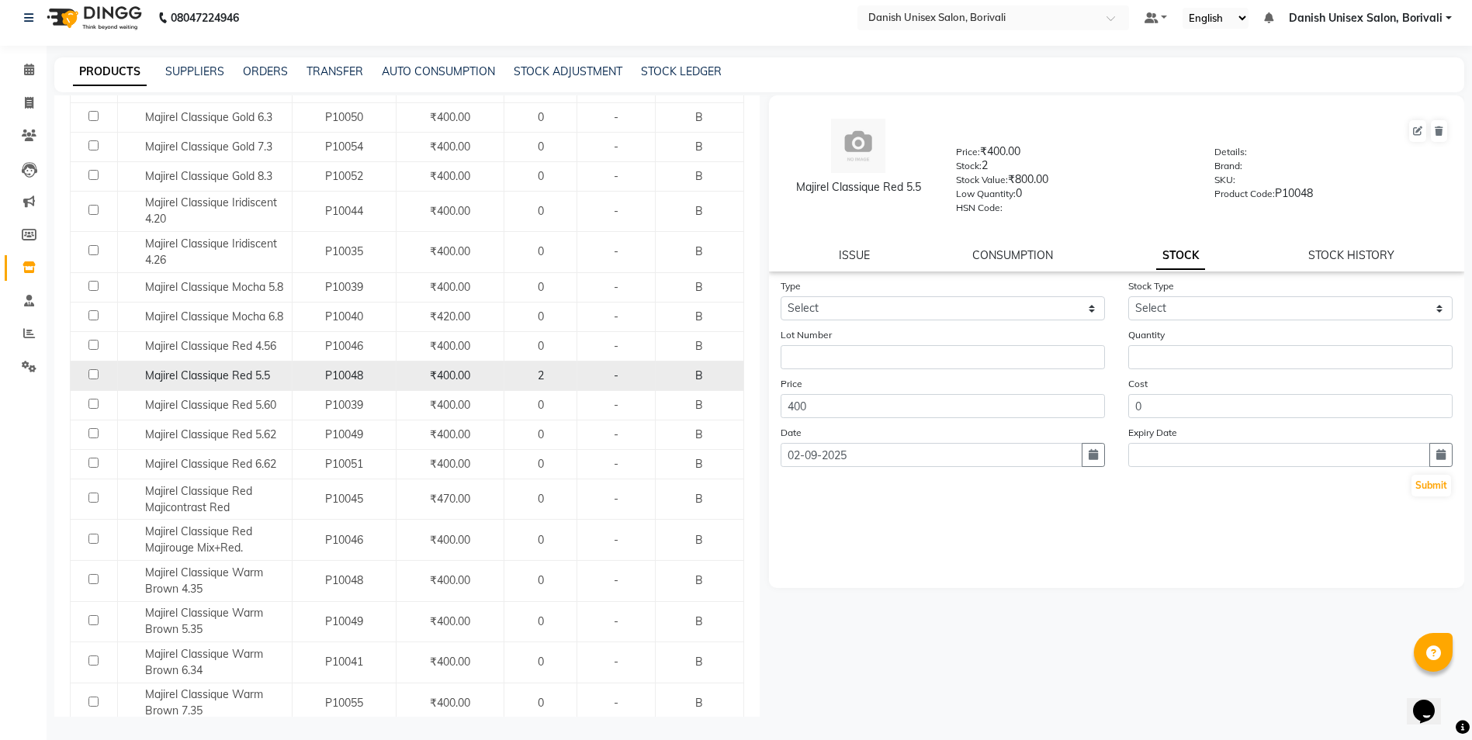
scroll to position [1164, 0]
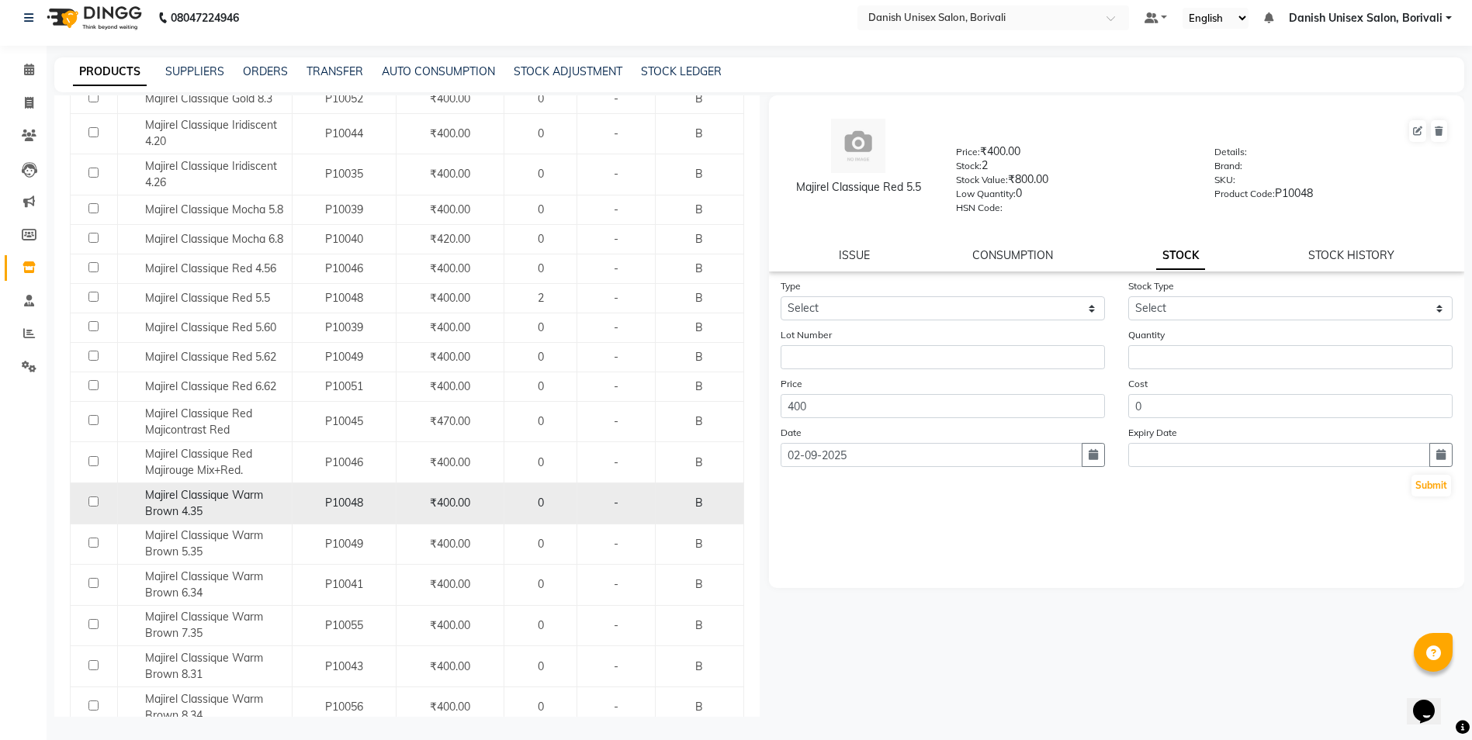
click at [234, 512] on div "Majirel Classique Warm Brown 4.35" at bounding box center [205, 503] width 166 height 33
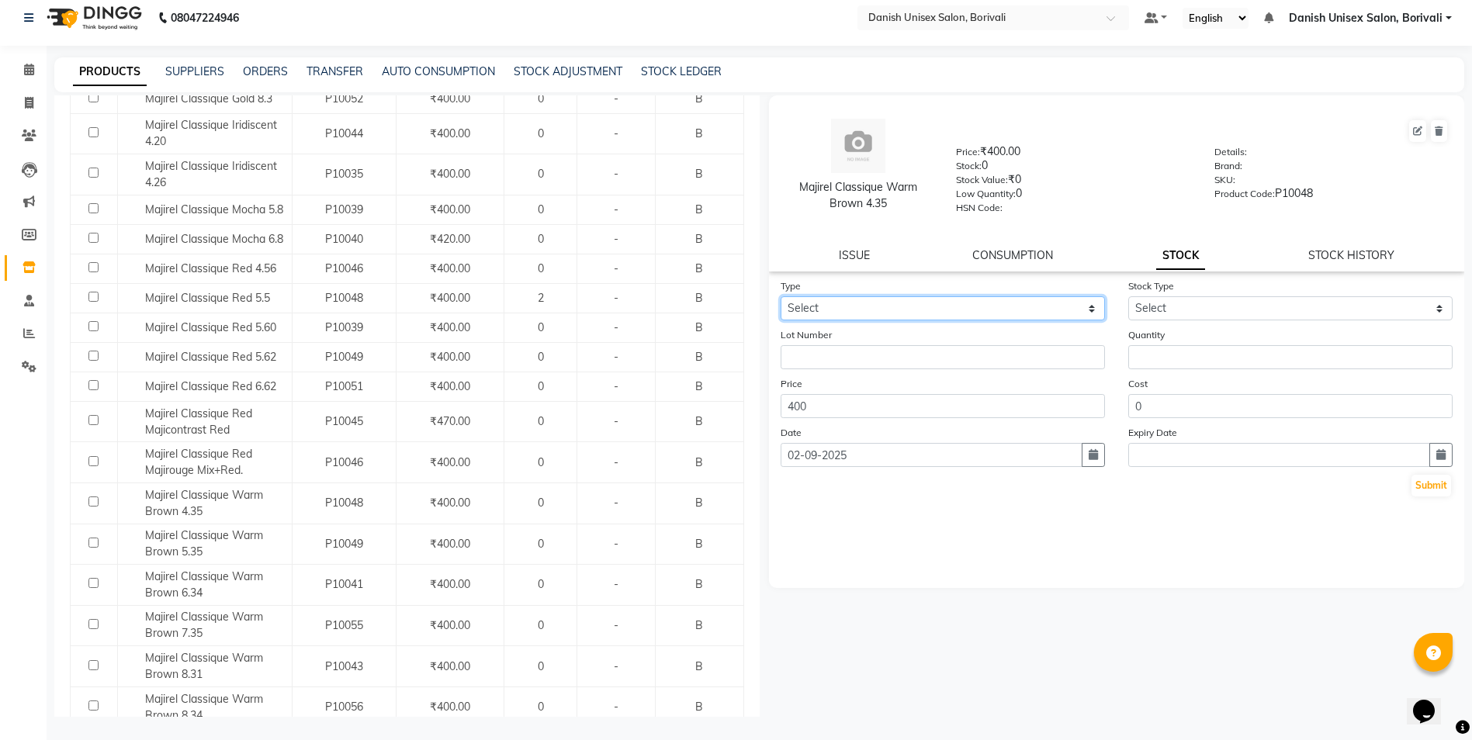
drag, startPoint x: 894, startPoint y: 303, endPoint x: 888, endPoint y: 320, distance: 18.2
click at [894, 303] on select "Select In Out" at bounding box center [942, 308] width 324 height 24
click at [780, 296] on select "Select In Out" at bounding box center [942, 308] width 324 height 24
click at [1150, 296] on div "Stock Type Select New Stock Adjustment Return Other" at bounding box center [1290, 299] width 348 height 43
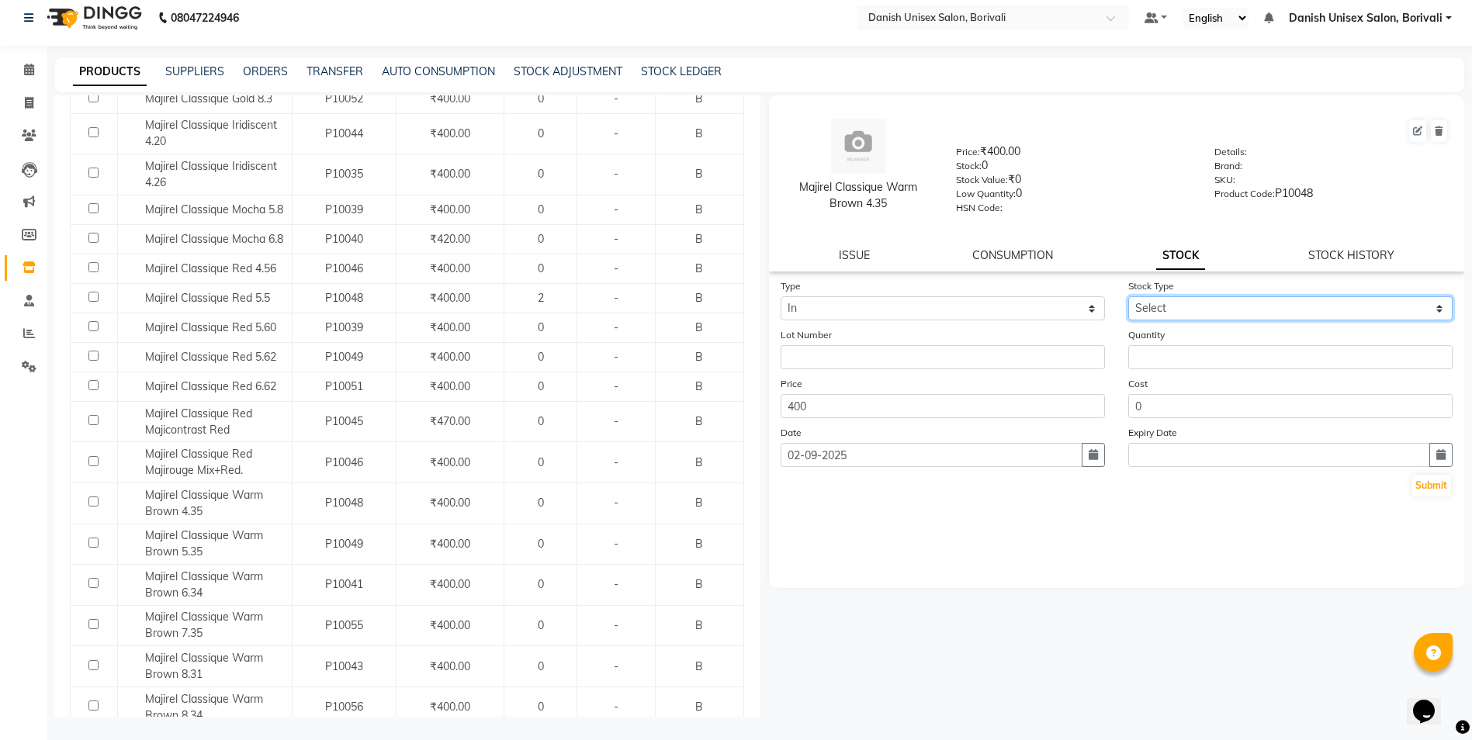
click at [1150, 297] on select "Select New Stock Adjustment Return Other" at bounding box center [1290, 308] width 324 height 24
click at [1128, 296] on select "Select New Stock Adjustment Return Other" at bounding box center [1290, 308] width 324 height 24
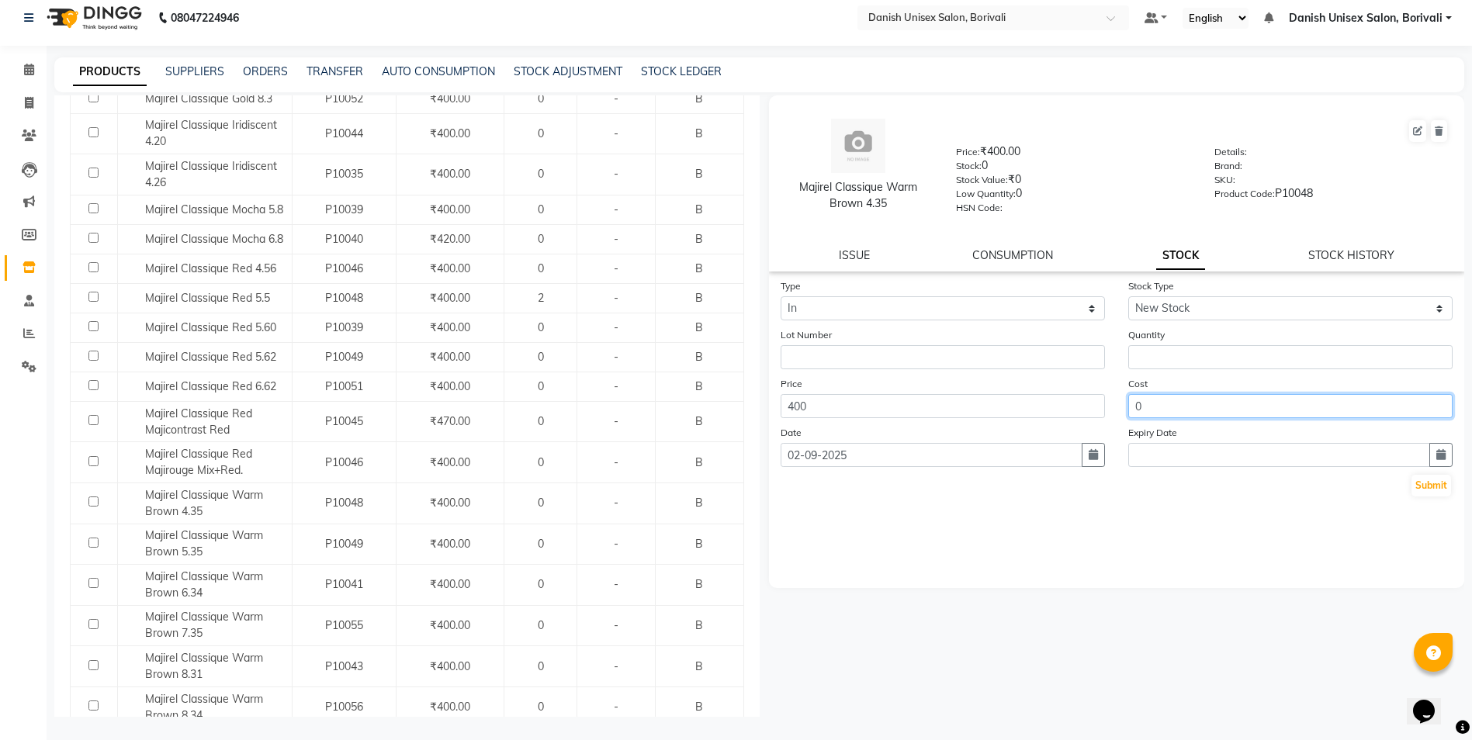
click at [1158, 400] on input "0" at bounding box center [1290, 406] width 324 height 24
click at [1154, 358] on input "number" at bounding box center [1290, 357] width 324 height 24
click at [1427, 483] on button "Submit" at bounding box center [1431, 486] width 40 height 22
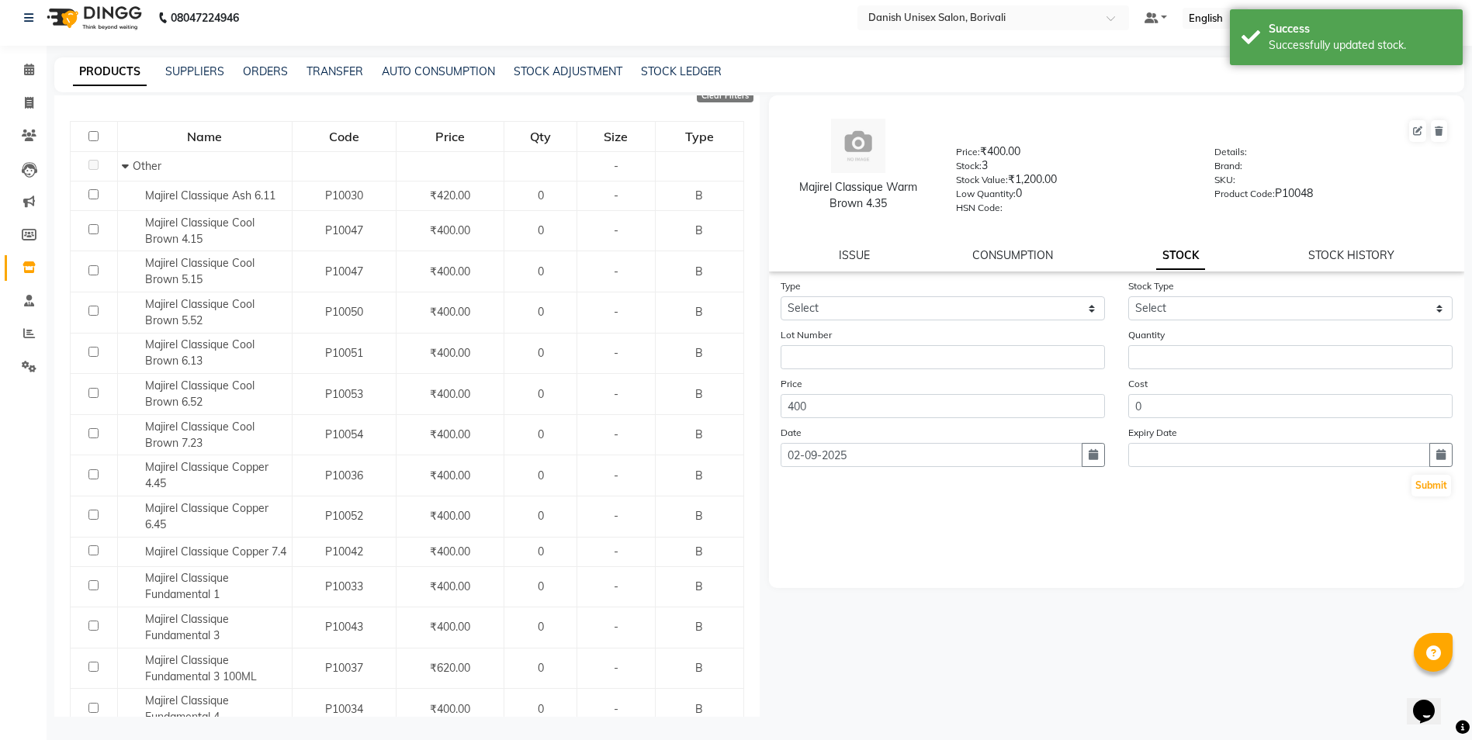
scroll to position [0, 0]
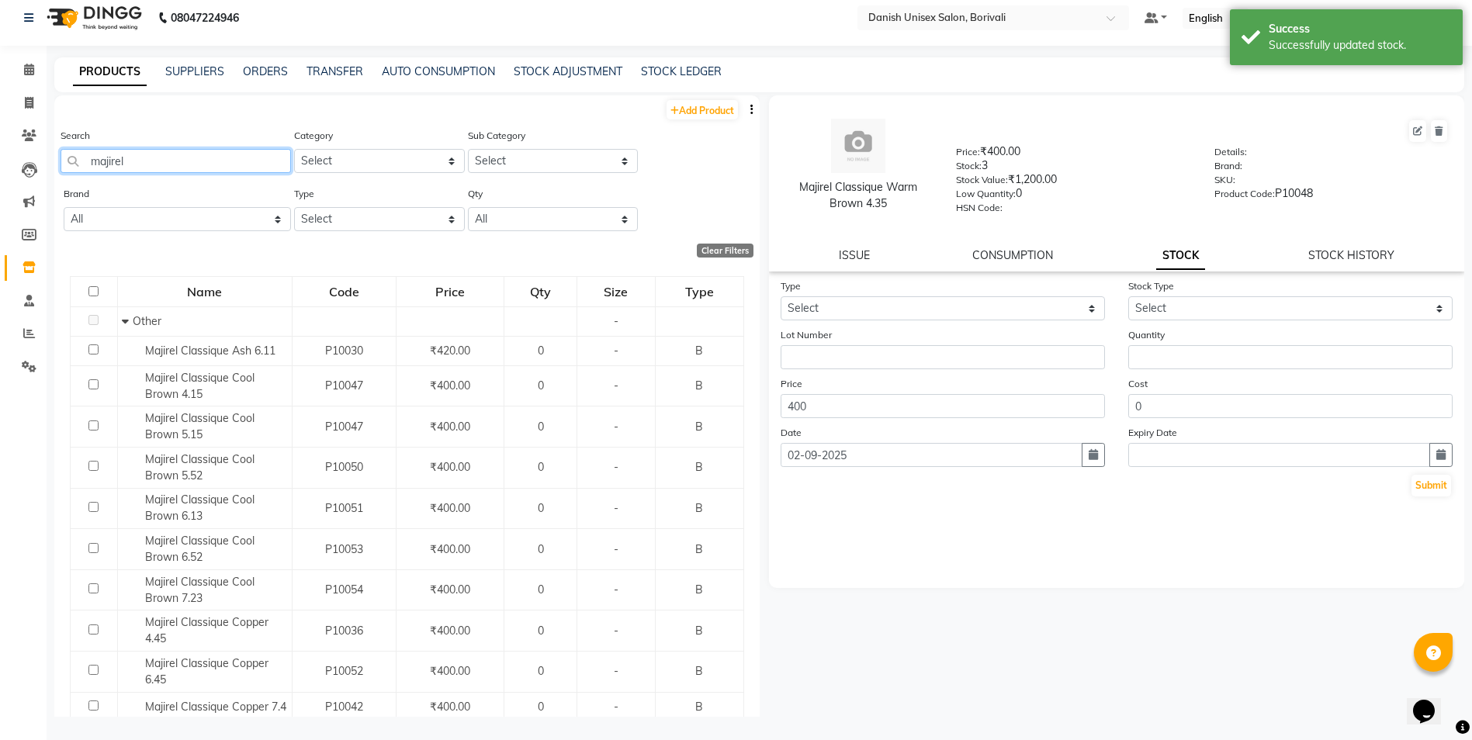
click at [169, 154] on input "majirel" at bounding box center [176, 161] width 230 height 24
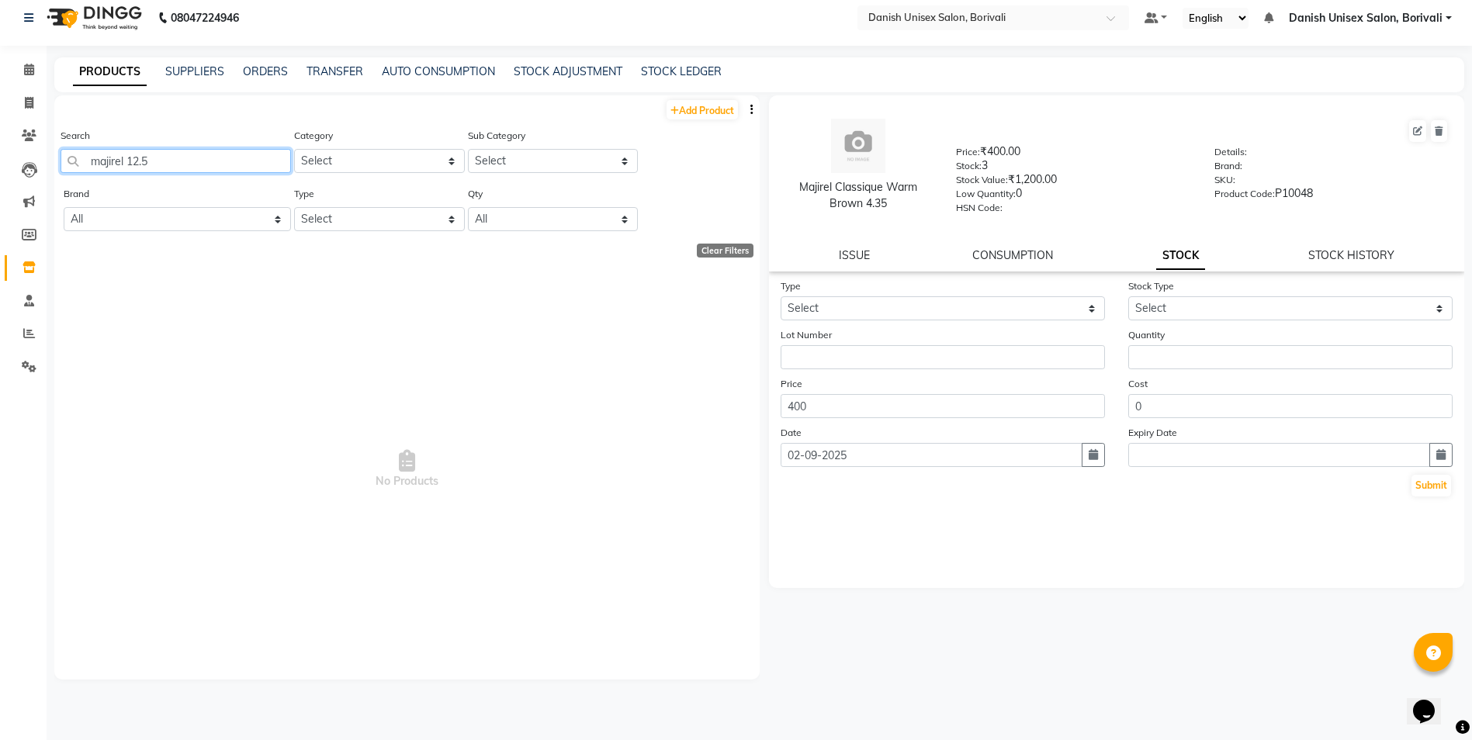
drag, startPoint x: 184, startPoint y: 150, endPoint x: 188, endPoint y: 173, distance: 22.8
click at [188, 172] on input "majirel 12.5" at bounding box center [176, 161] width 230 height 24
click at [188, 173] on div "Search majirel 12.5" at bounding box center [176, 156] width 230 height 58
click at [196, 150] on input "majirel 12.5" at bounding box center [176, 161] width 230 height 24
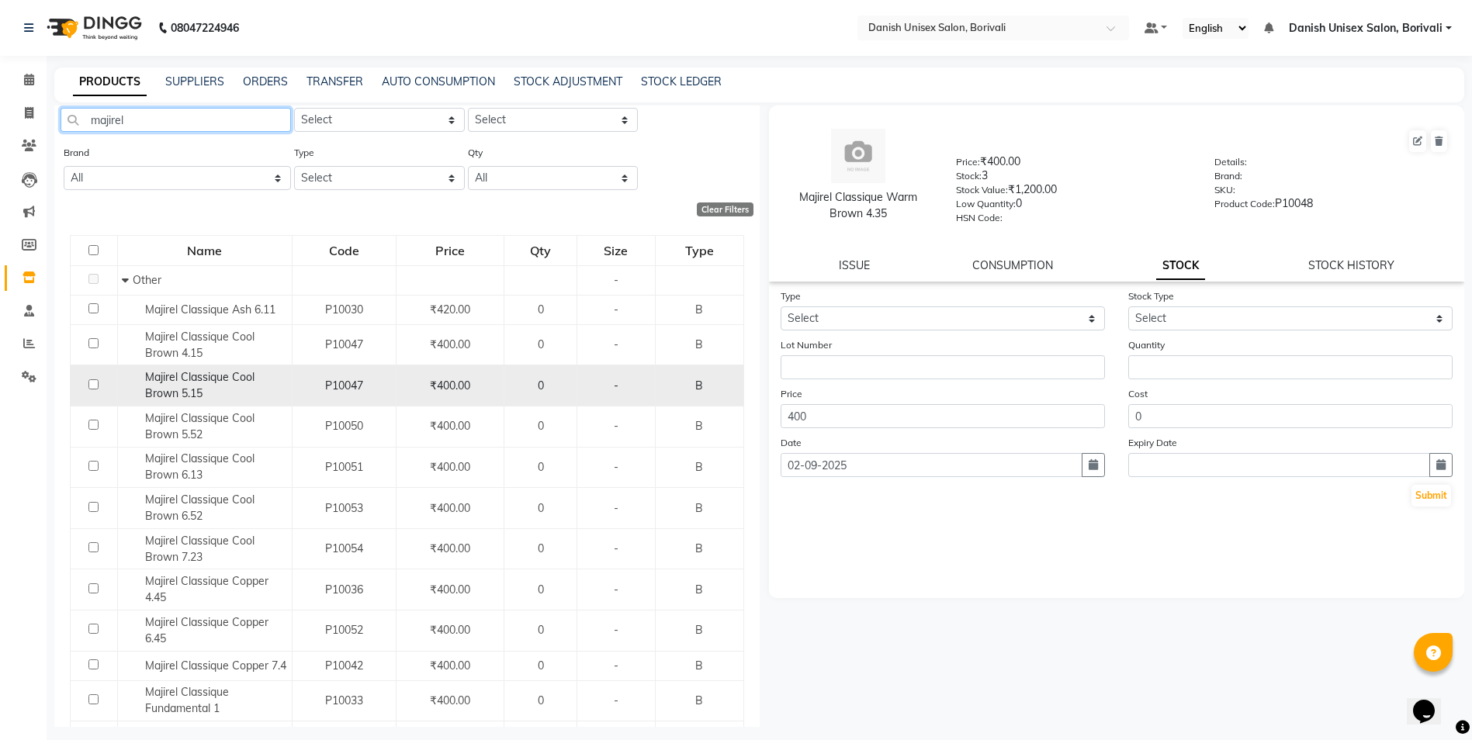
scroll to position [78, 0]
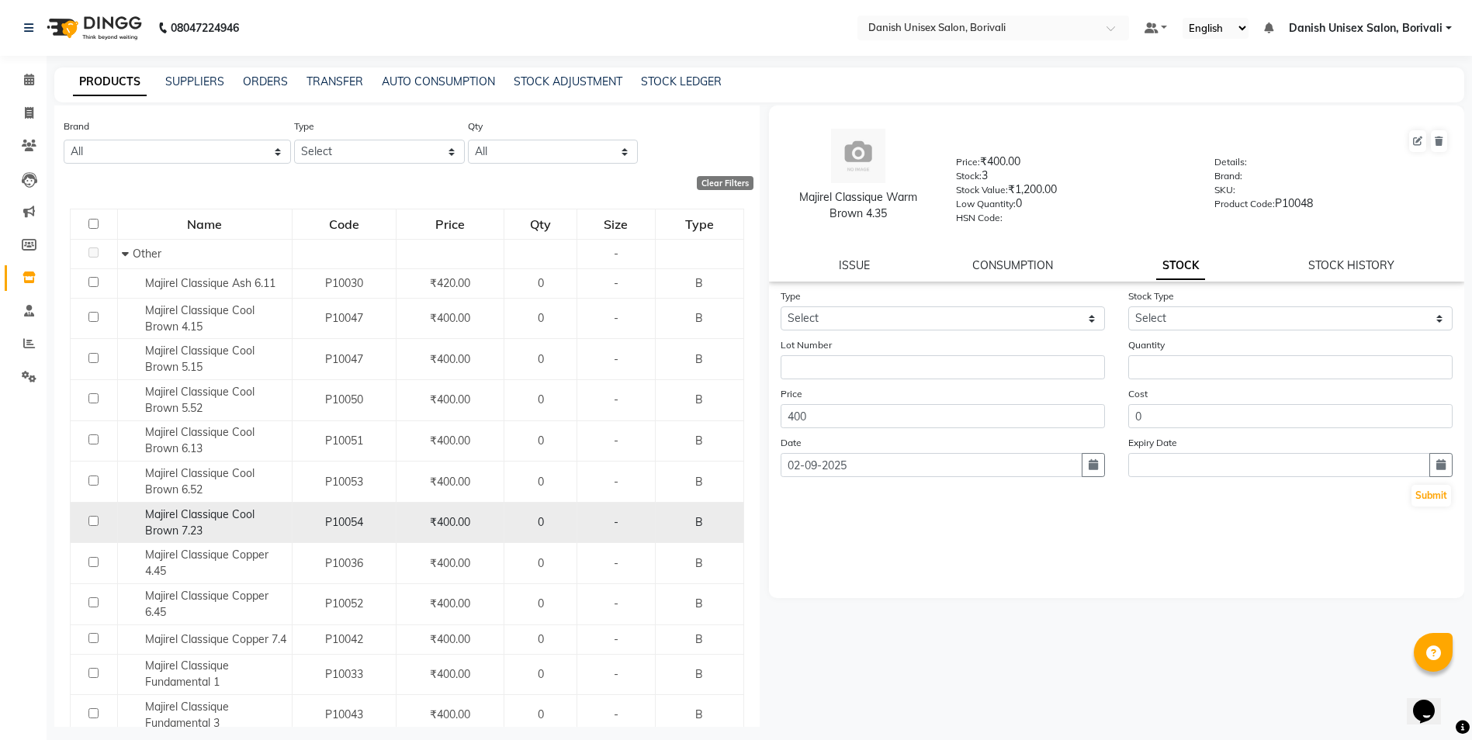
click at [239, 527] on div "Majirel Classique Cool Brown 7.23" at bounding box center [205, 523] width 166 height 33
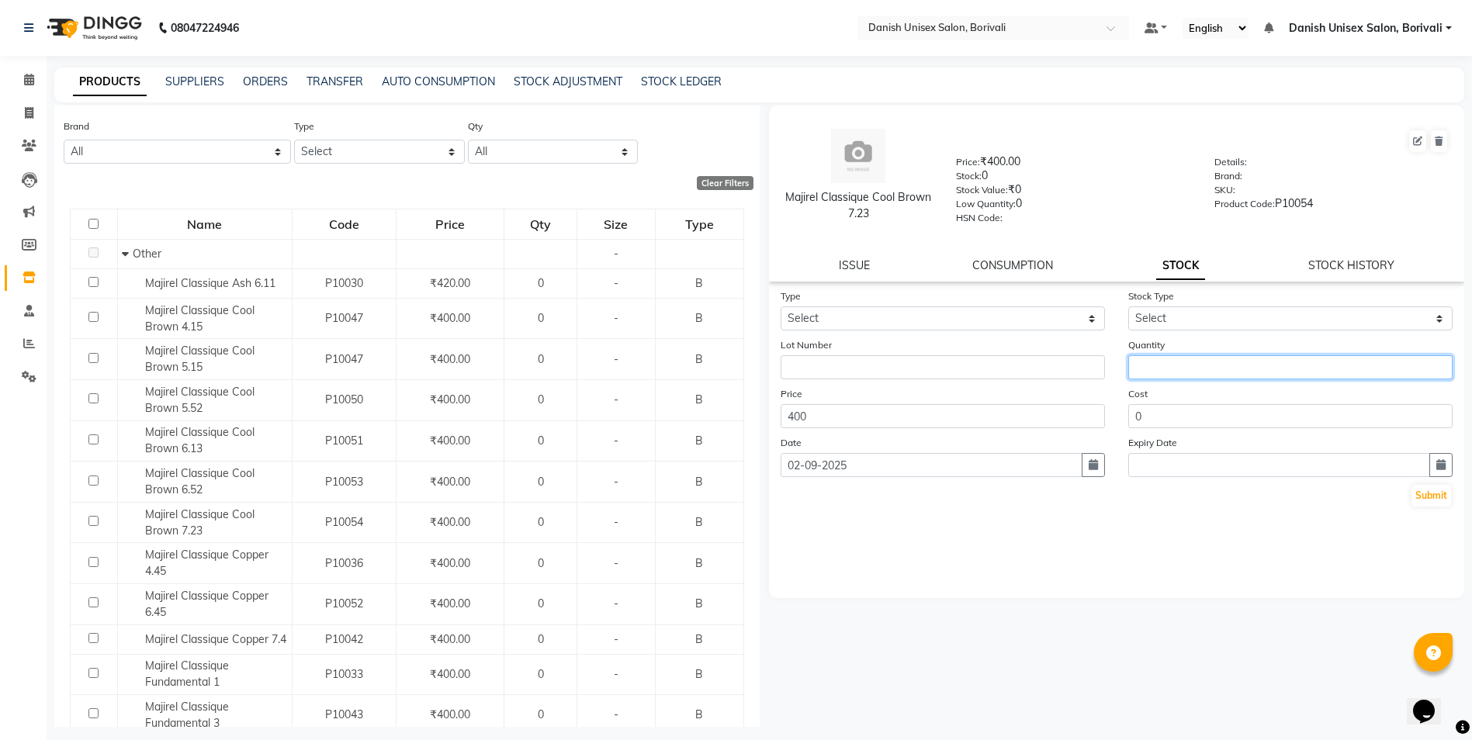
click at [1160, 374] on input "number" at bounding box center [1290, 367] width 324 height 24
click at [1432, 498] on button "Submit" at bounding box center [1431, 496] width 40 height 22
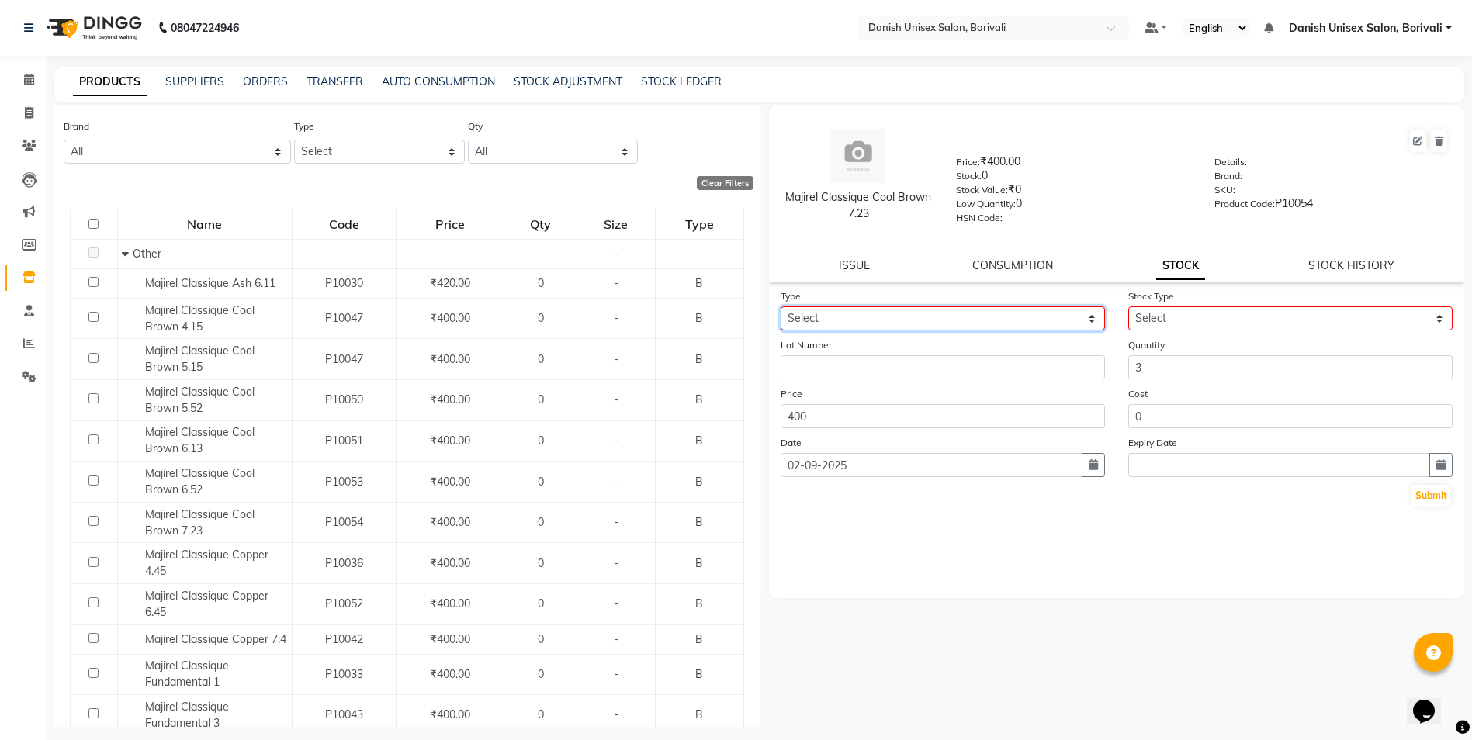
click at [919, 311] on select "Select In Out" at bounding box center [942, 318] width 324 height 24
click at [780, 306] on select "Select In Out" at bounding box center [942, 318] width 324 height 24
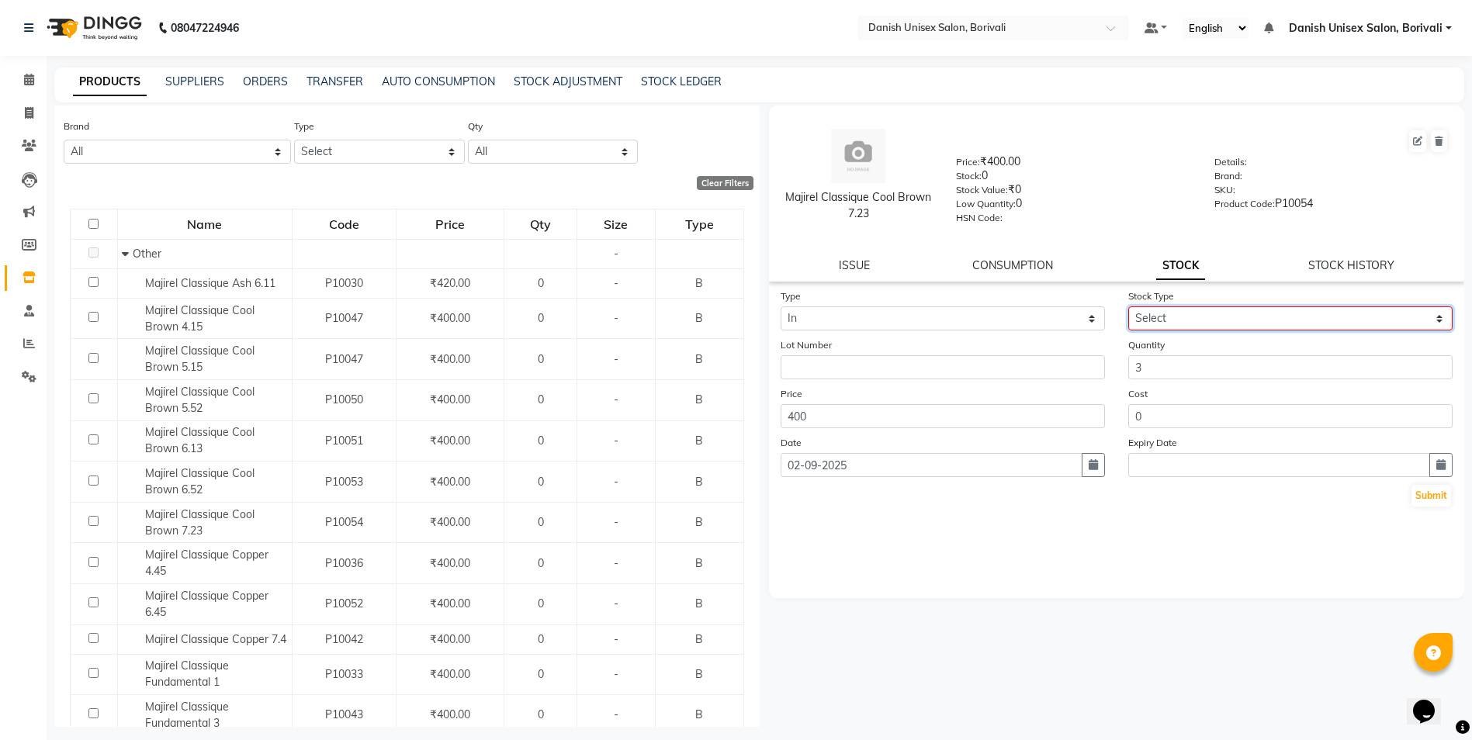
drag, startPoint x: 1160, startPoint y: 320, endPoint x: 1164, endPoint y: 329, distance: 9.7
click at [1160, 320] on select "Select New Stock Adjustment Return Other" at bounding box center [1290, 318] width 324 height 24
click at [1128, 306] on select "Select New Stock Adjustment Return Other" at bounding box center [1290, 318] width 324 height 24
click at [1426, 502] on button "Submit" at bounding box center [1431, 496] width 40 height 22
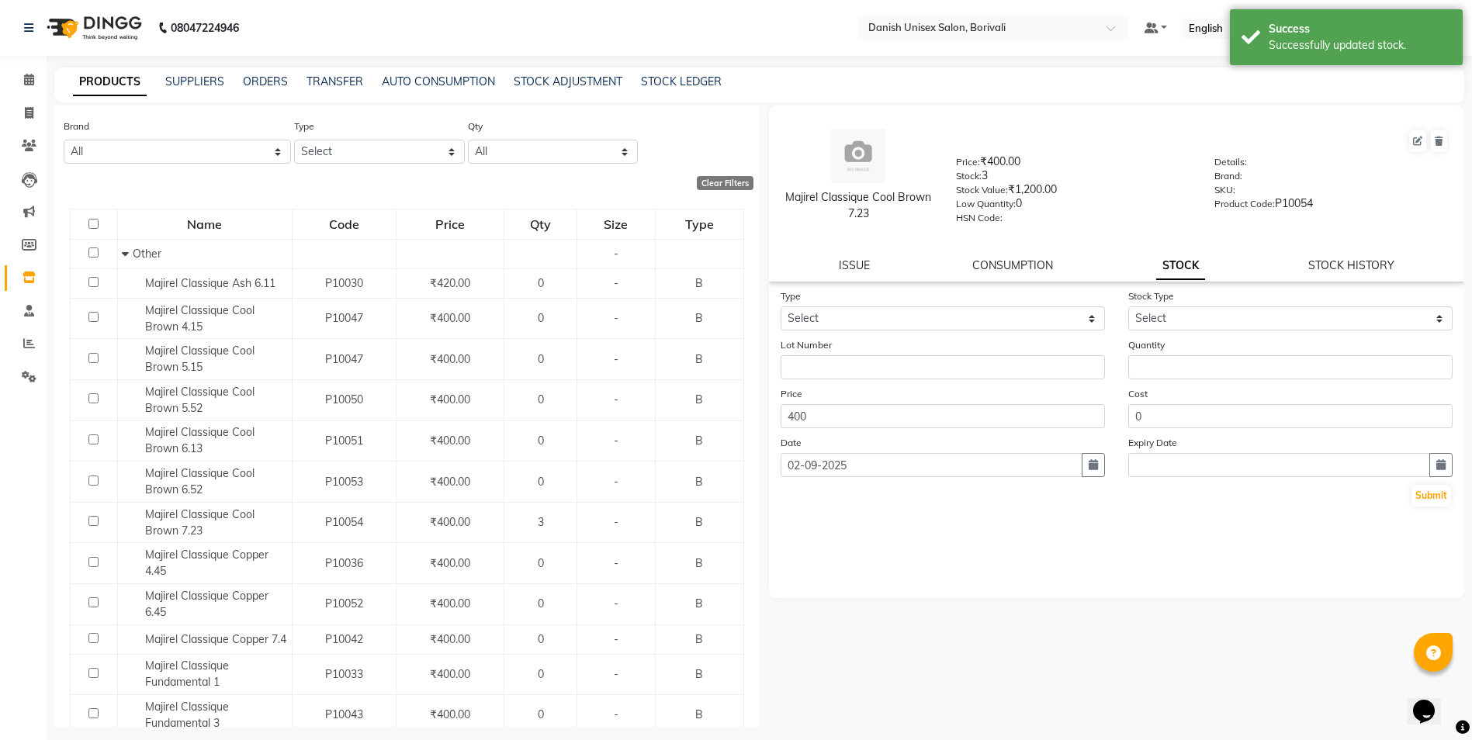
scroll to position [0, 0]
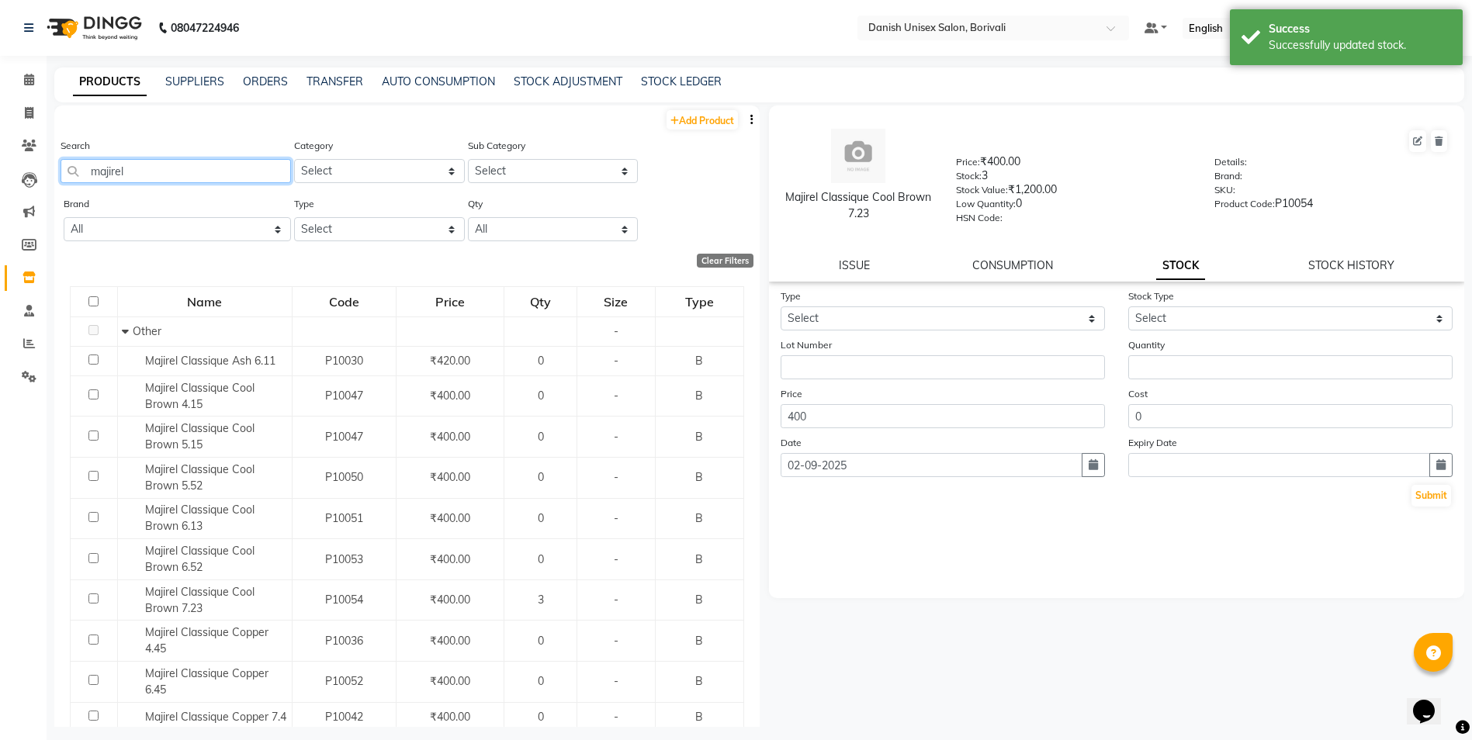
click at [175, 179] on input "majirel" at bounding box center [176, 171] width 230 height 24
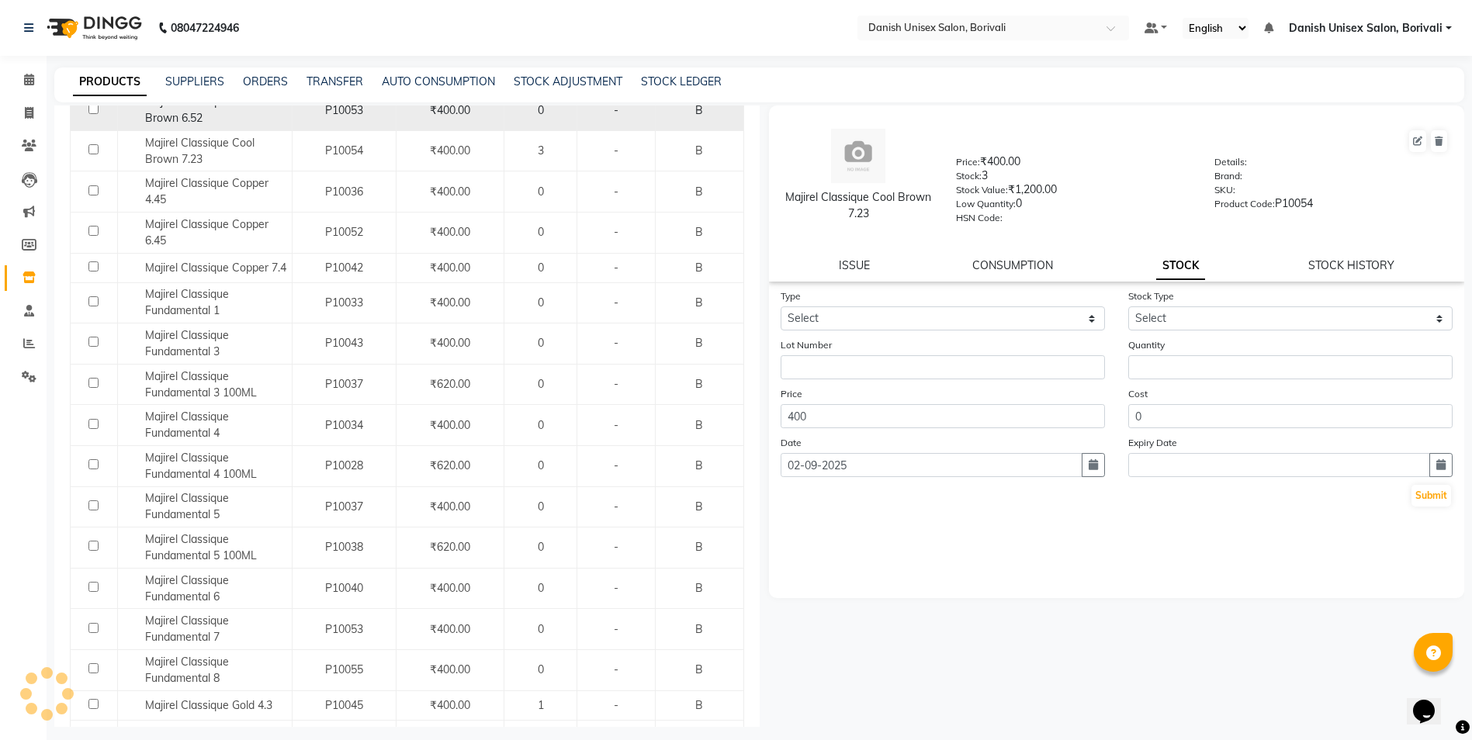
scroll to position [465, 0]
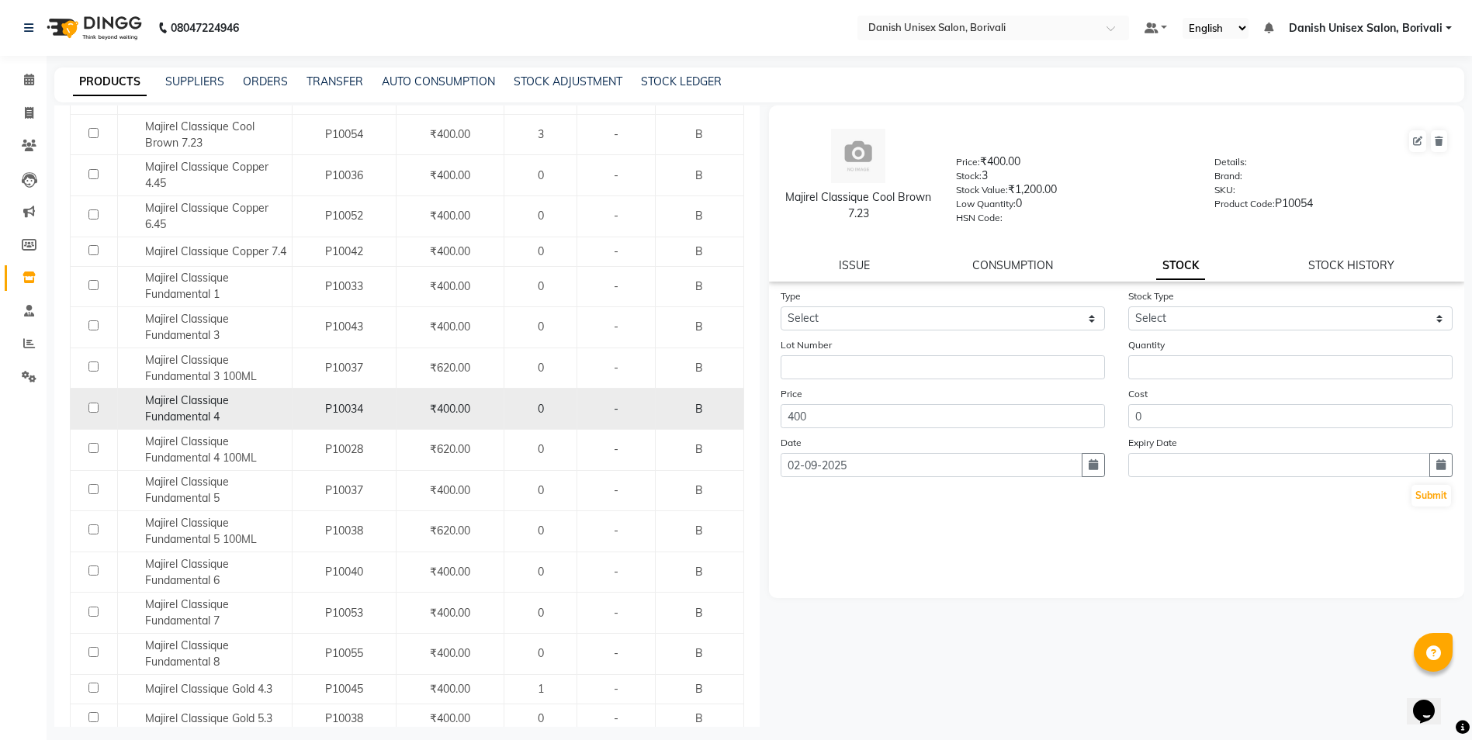
click at [282, 401] on div "Majirel Classique Fundamental 4" at bounding box center [205, 409] width 166 height 33
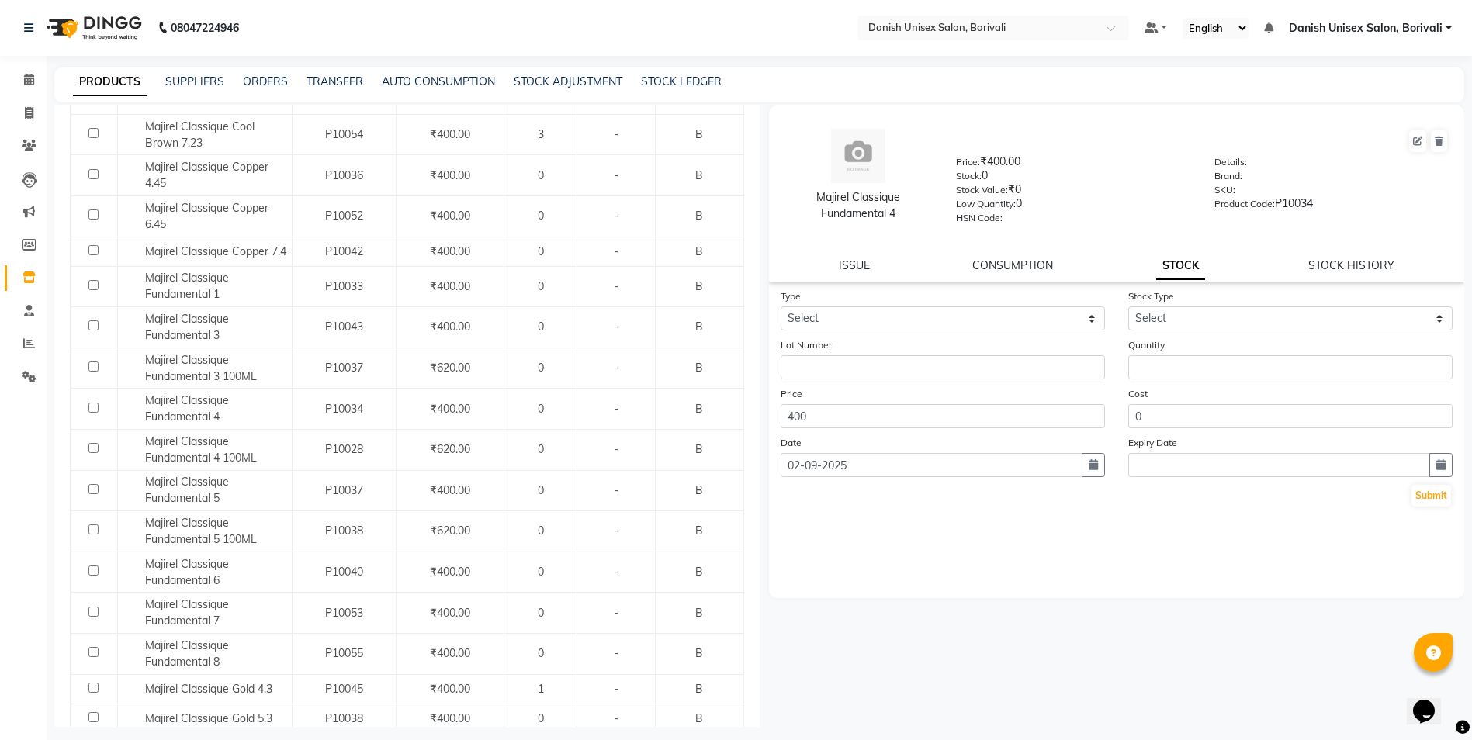
click at [898, 304] on div "Type Select In Out" at bounding box center [943, 309] width 348 height 43
click at [891, 320] on select "Select In Out" at bounding box center [942, 318] width 324 height 24
click at [780, 306] on select "Select In Out" at bounding box center [942, 318] width 324 height 24
click at [1107, 327] on div "Type Select In Out" at bounding box center [943, 309] width 348 height 43
click at [1136, 323] on select "Select New Stock Adjustment Return Other" at bounding box center [1290, 318] width 324 height 24
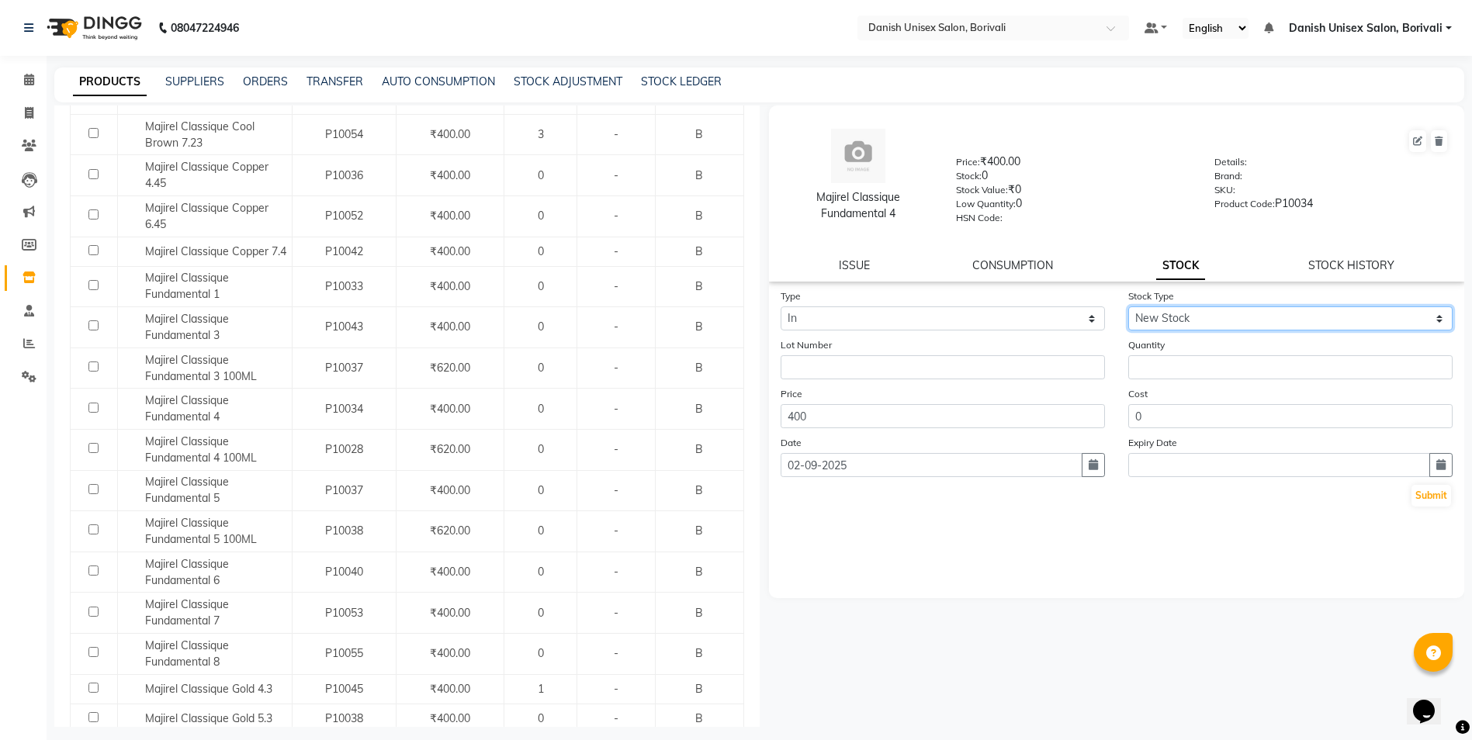
click at [1128, 306] on select "Select New Stock Adjustment Return Other" at bounding box center [1290, 318] width 324 height 24
click at [1164, 382] on form "Type Select In Out Stock Type Select New Stock Adjustment Return Other Lot Numb…" at bounding box center [1116, 398] width 673 height 220
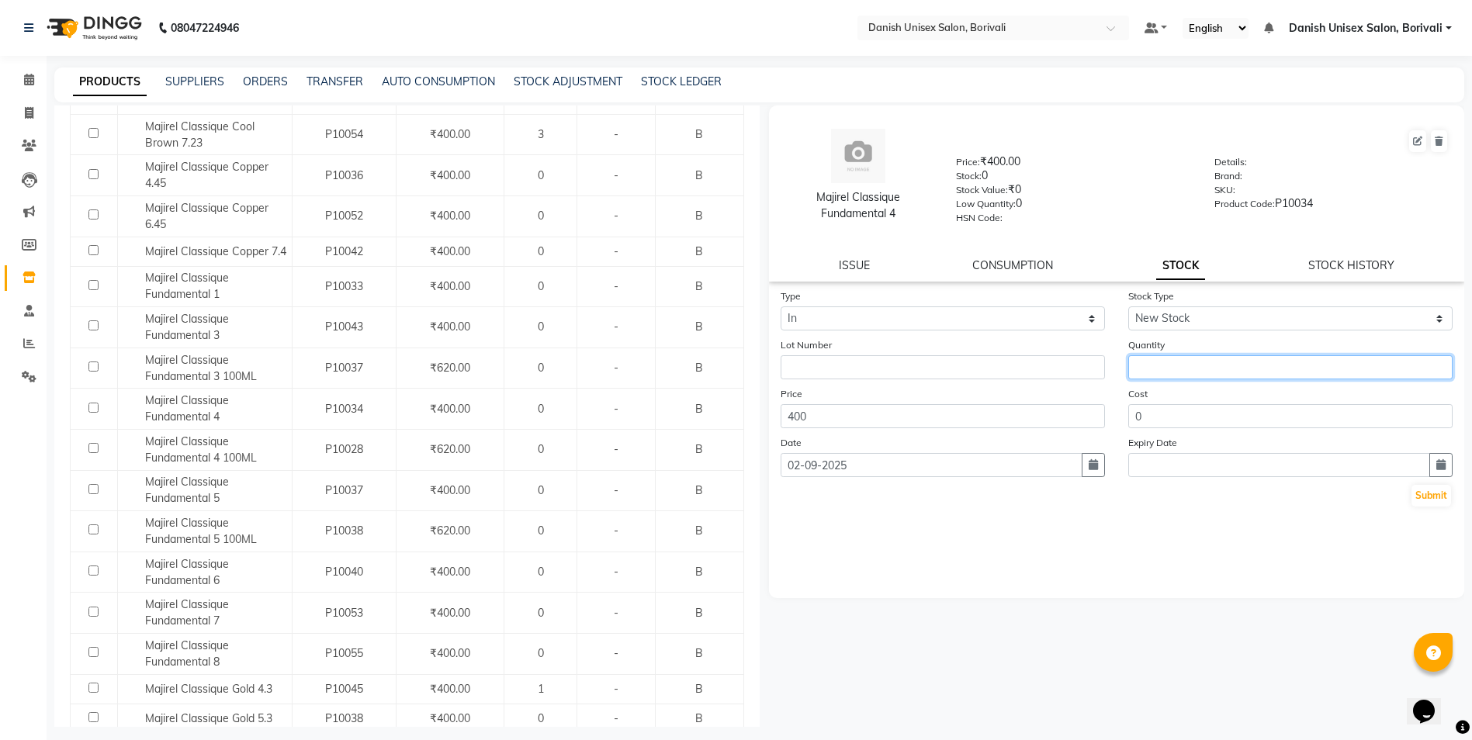
click at [1161, 361] on input "number" at bounding box center [1290, 367] width 324 height 24
click at [1418, 498] on button "Submit" at bounding box center [1431, 496] width 40 height 22
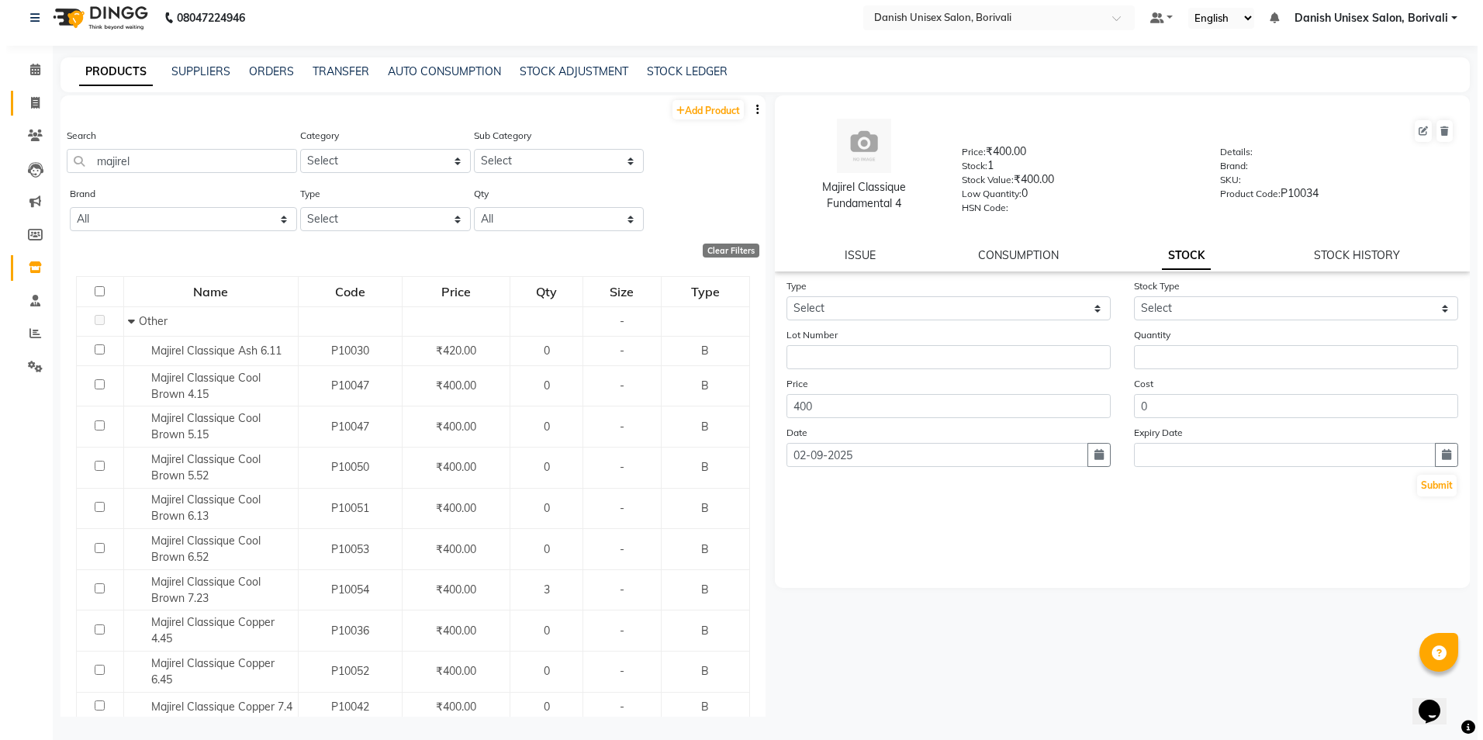
scroll to position [0, 0]
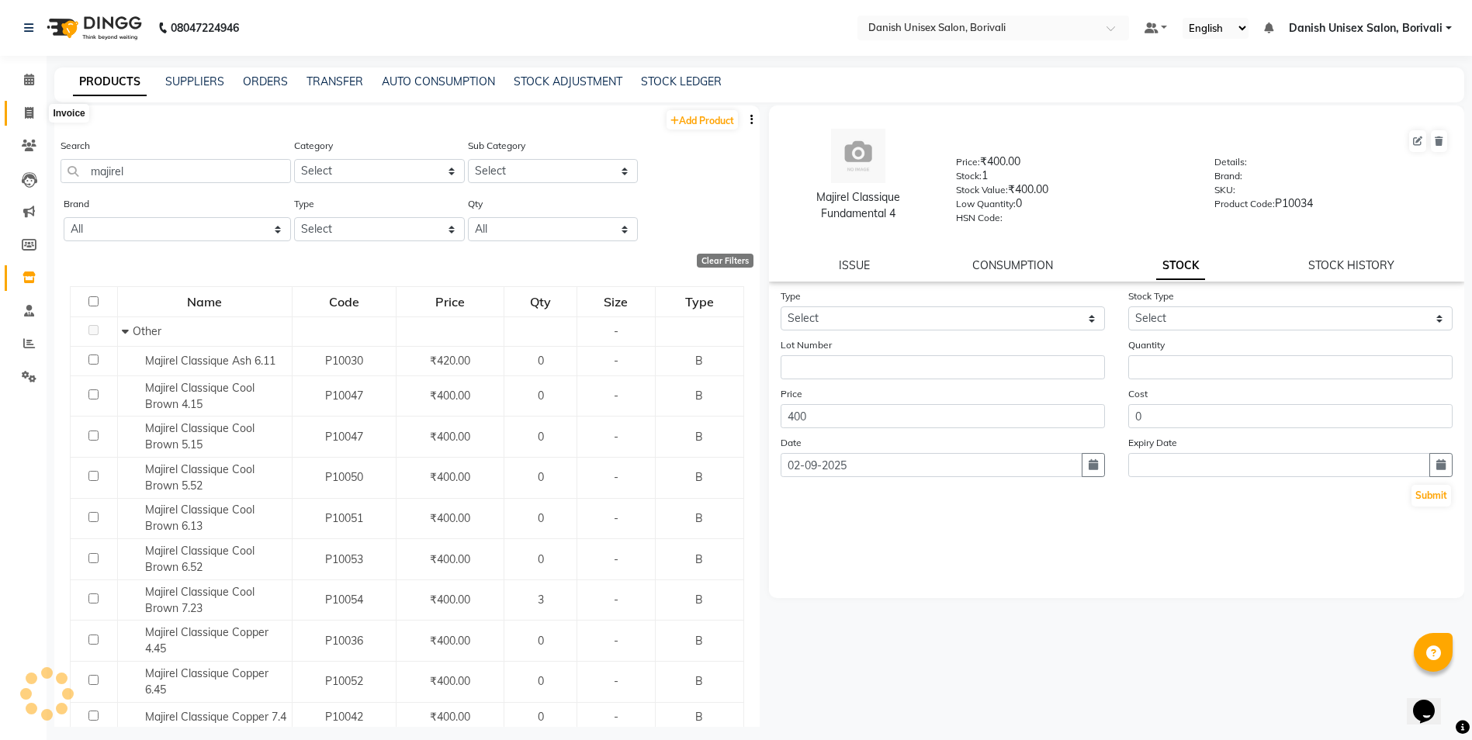
click at [31, 111] on icon at bounding box center [29, 113] width 9 height 12
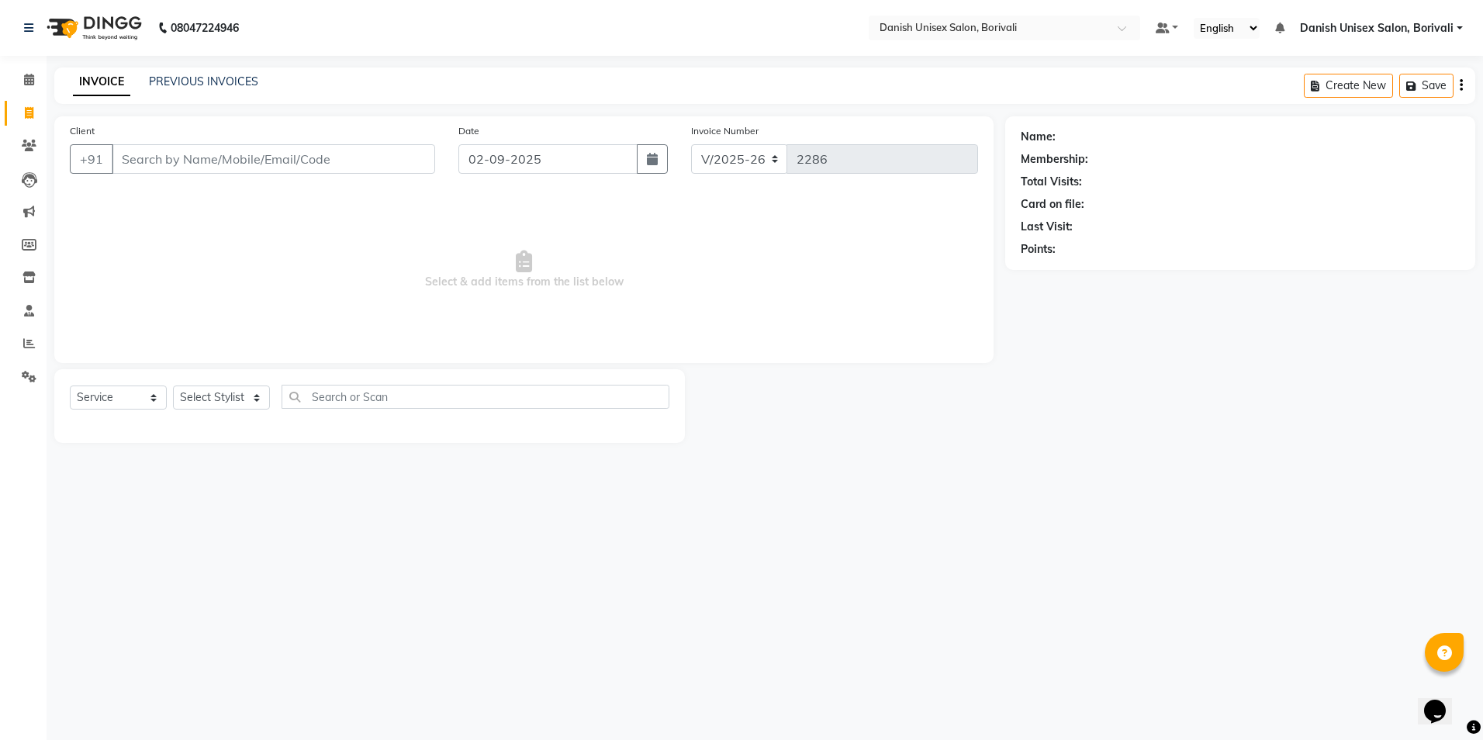
click at [147, 159] on input "Client" at bounding box center [273, 158] width 323 height 29
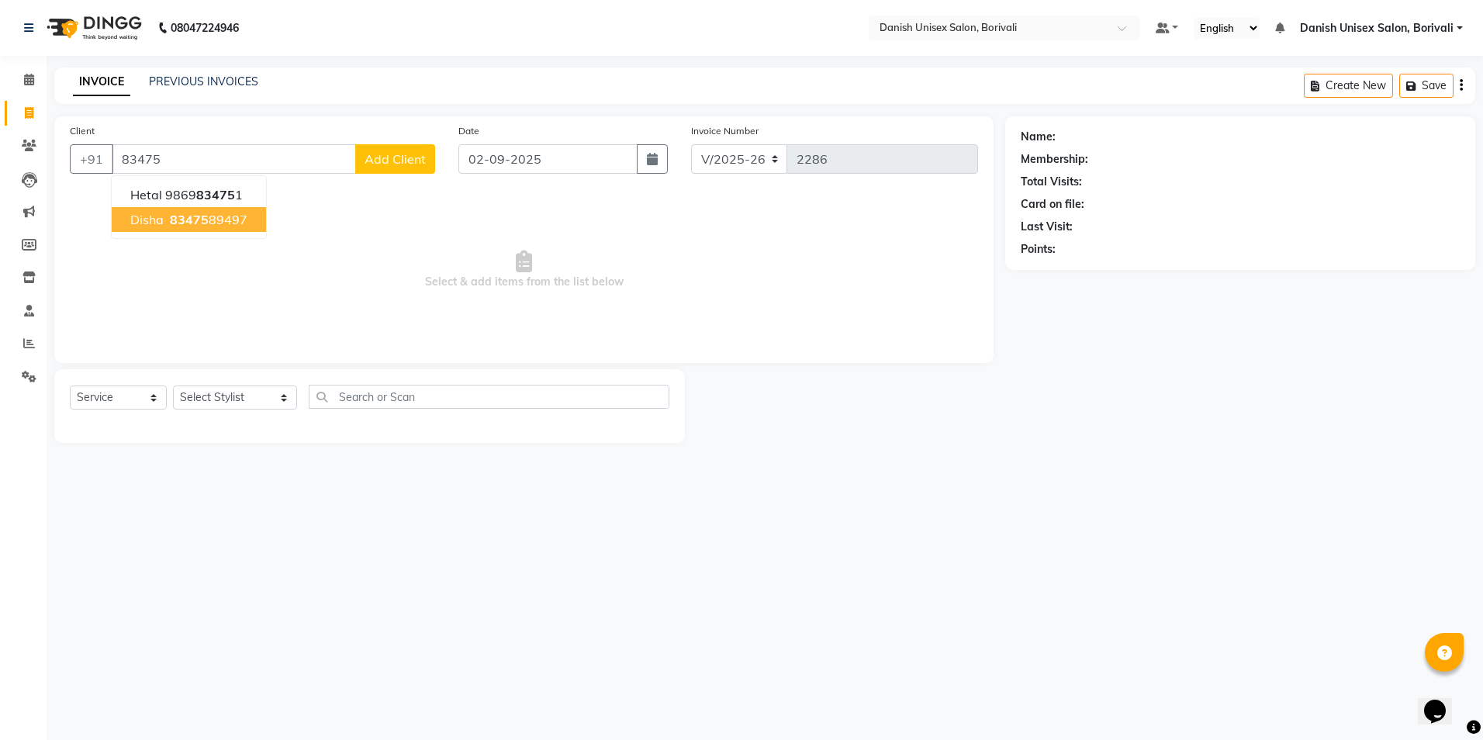
click at [204, 216] on span "83475" at bounding box center [189, 220] width 39 height 16
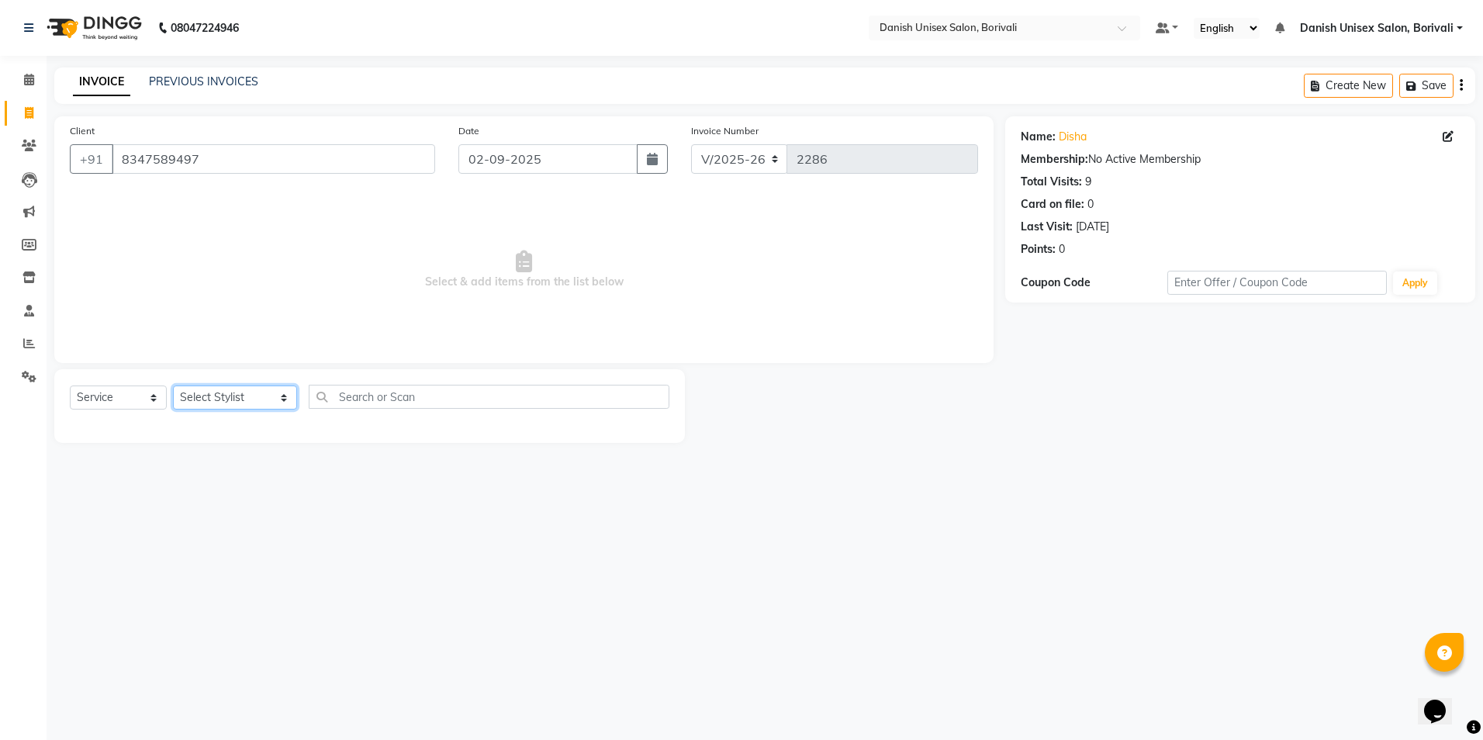
click at [217, 390] on select "Select Stylist [PERSON_NAME] Bheem [PERSON_NAME] Danish Unisex Salon, [PERSON_N…" at bounding box center [235, 398] width 124 height 24
click at [173, 386] on select "Select Stylist [PERSON_NAME] Bheem [PERSON_NAME] Danish Unisex Salon, [PERSON_N…" at bounding box center [235, 398] width 124 height 24
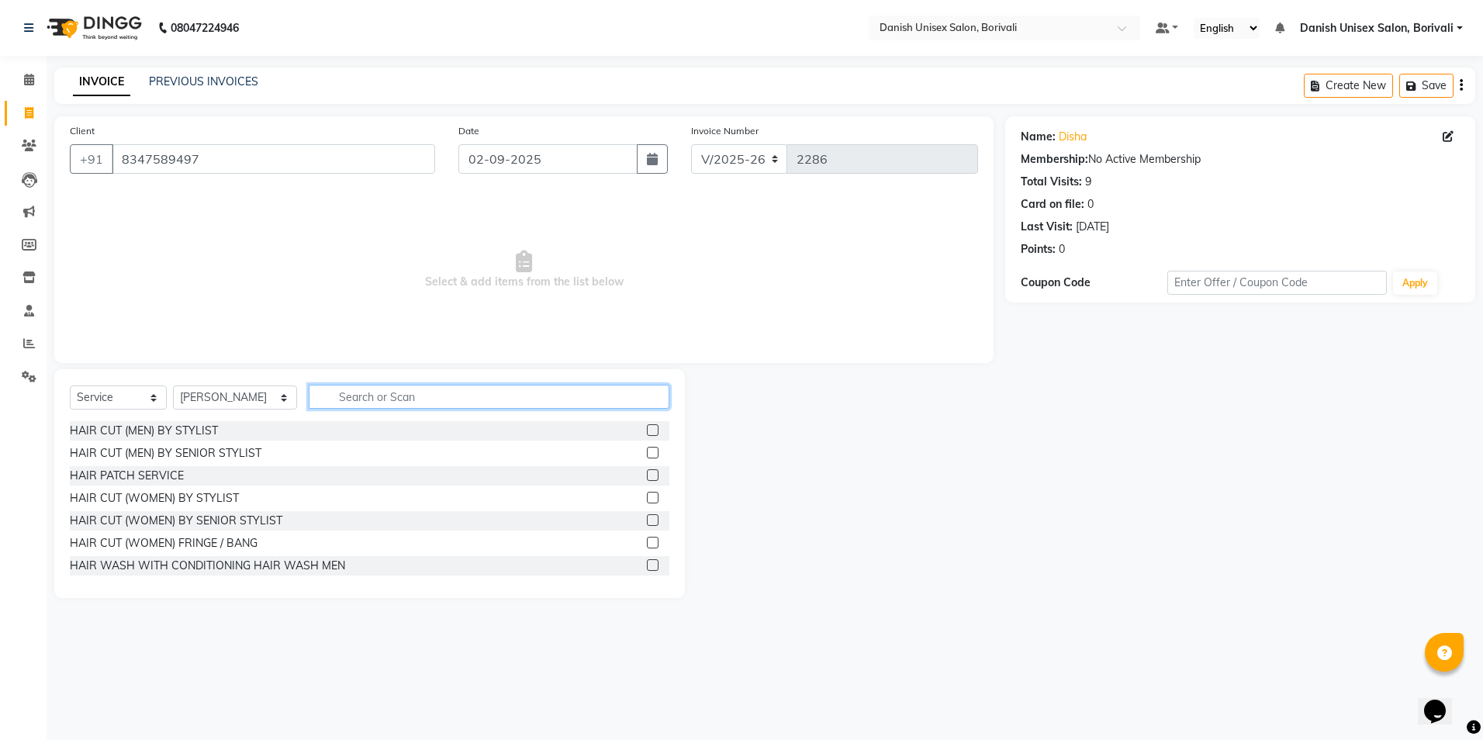
click at [578, 396] on input "text" at bounding box center [489, 397] width 361 height 24
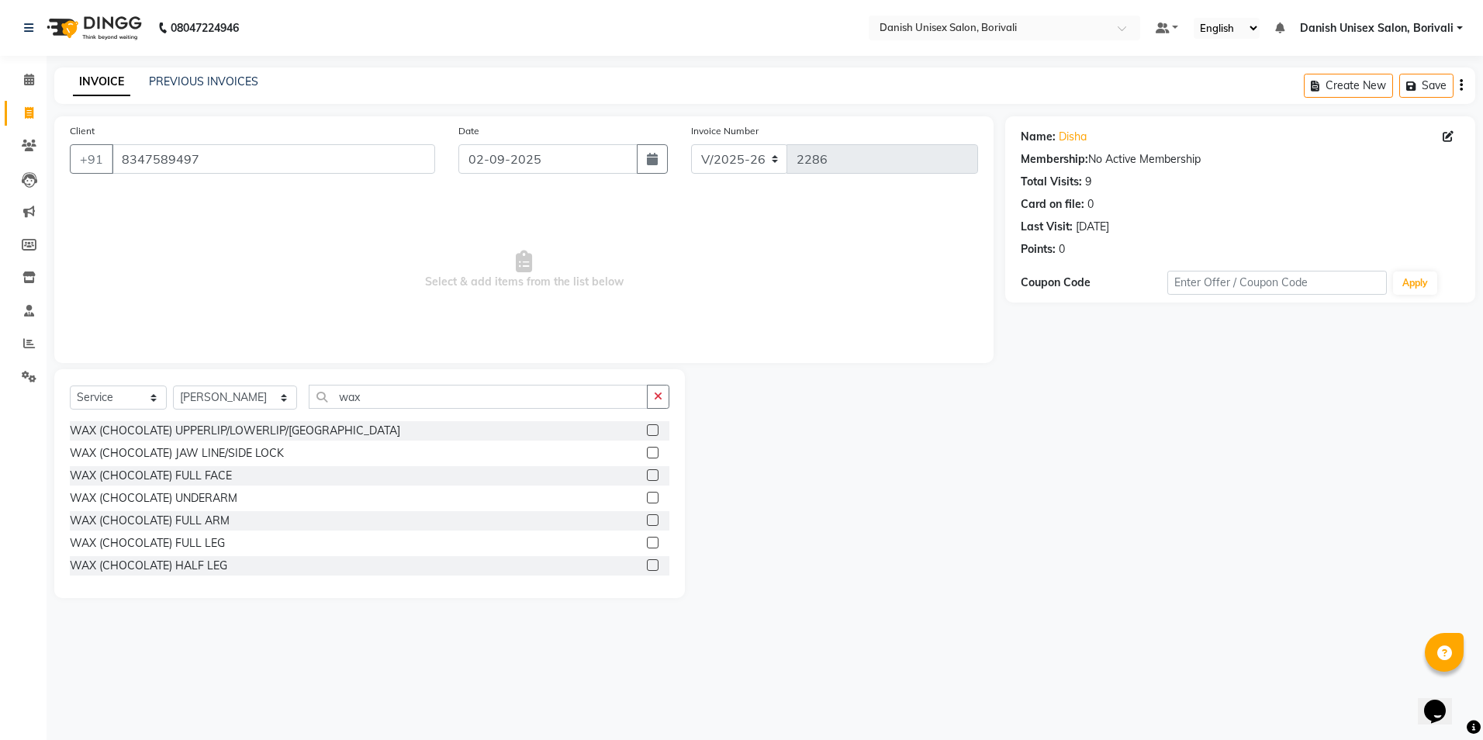
click at [647, 496] on label at bounding box center [653, 498] width 12 height 12
click at [647, 496] on input "checkbox" at bounding box center [652, 498] width 10 height 10
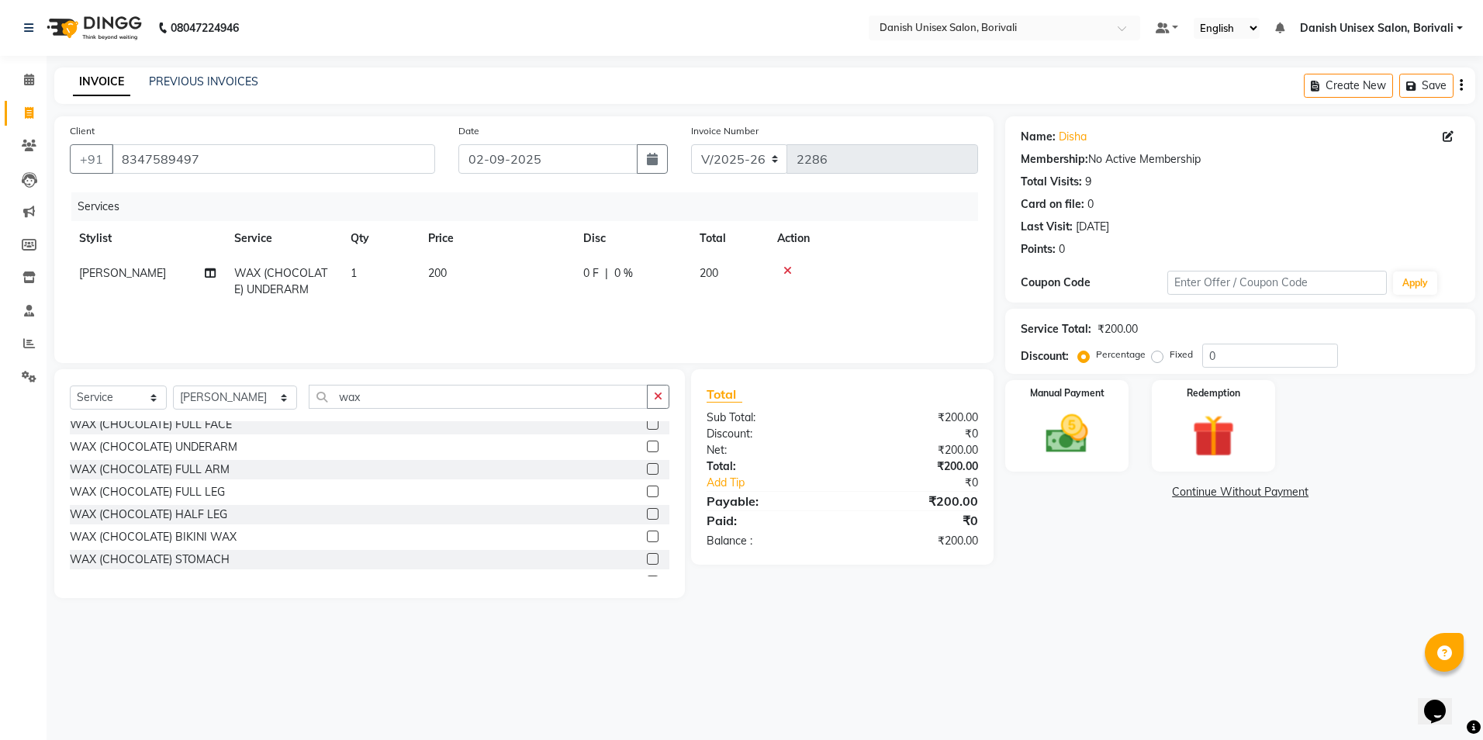
scroll to position [78, 0]
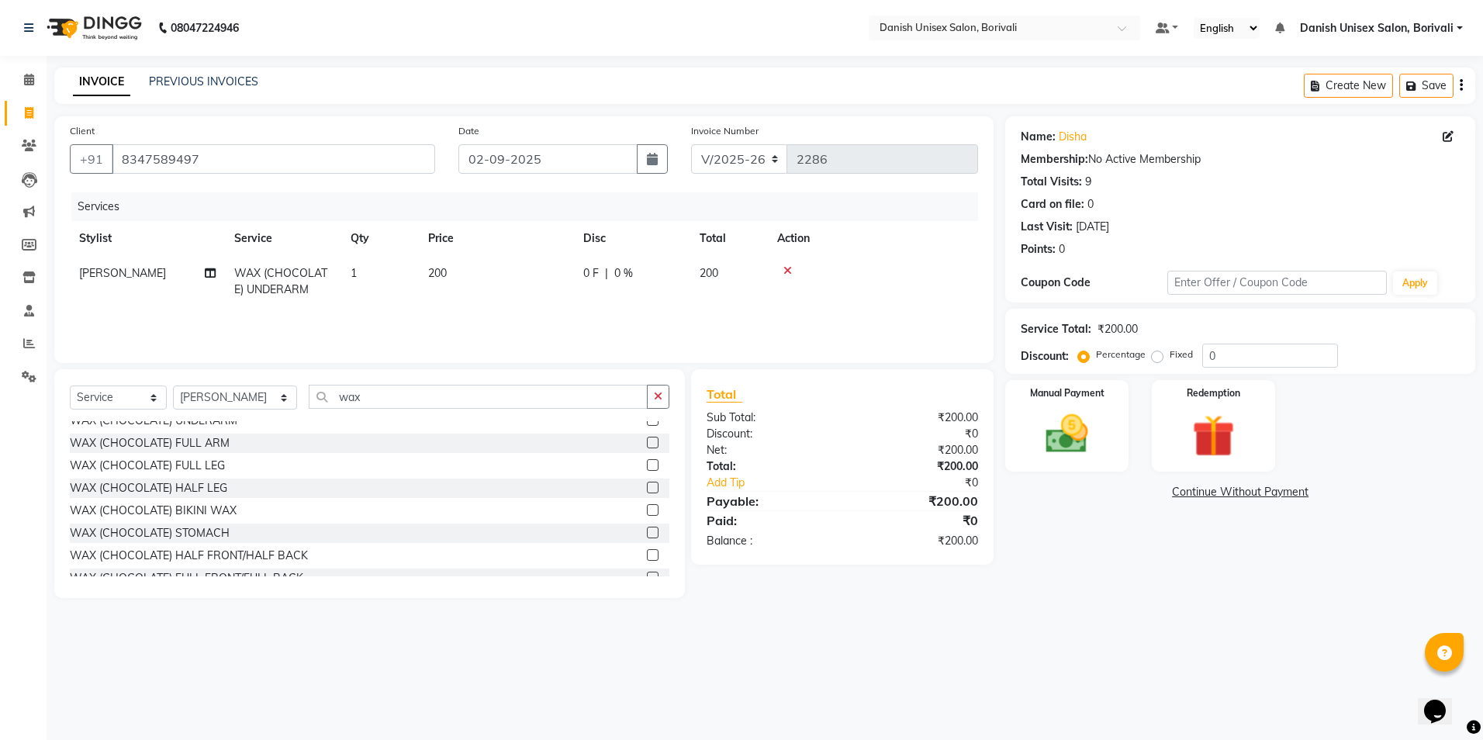
click at [647, 437] on label at bounding box center [653, 443] width 12 height 12
click at [647, 438] on input "checkbox" at bounding box center [652, 443] width 10 height 10
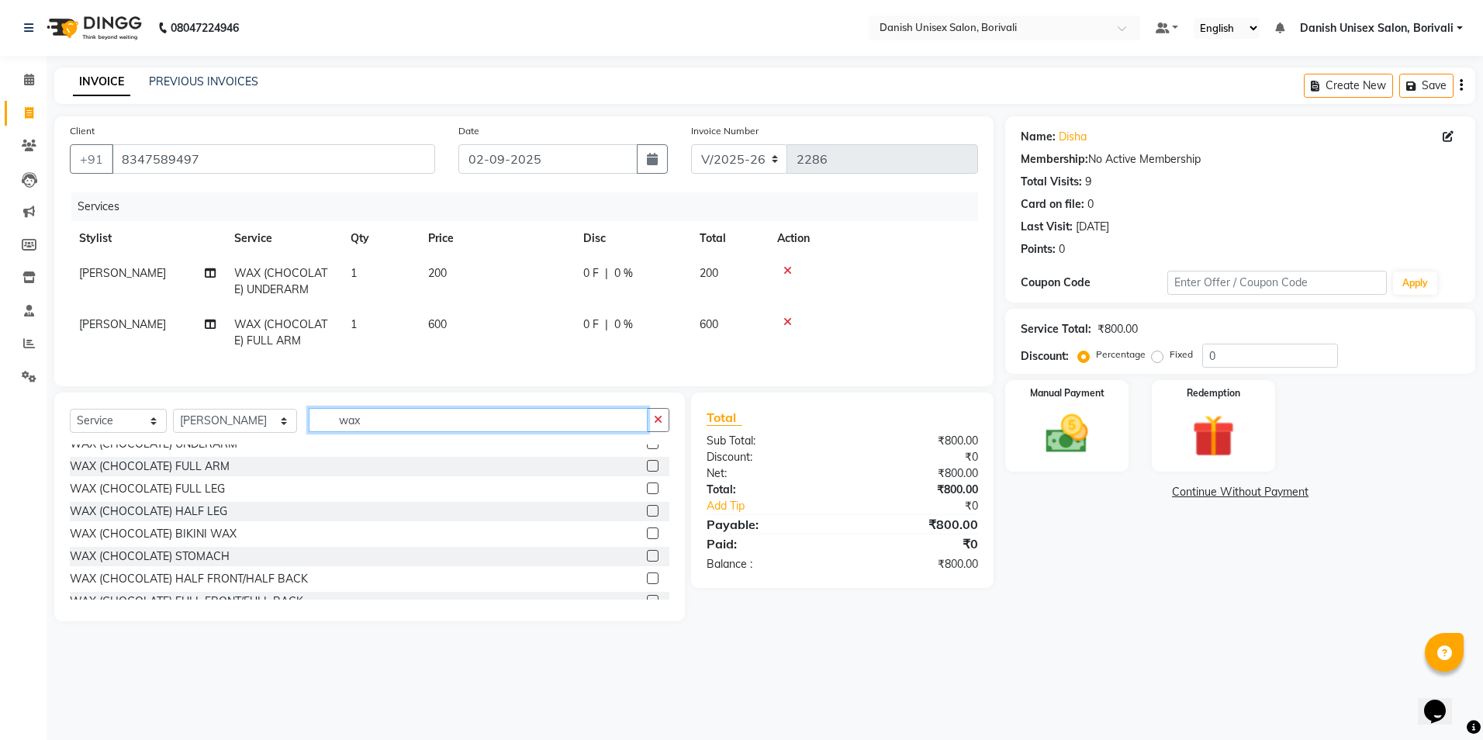
click at [614, 429] on input "wax" at bounding box center [478, 420] width 339 height 24
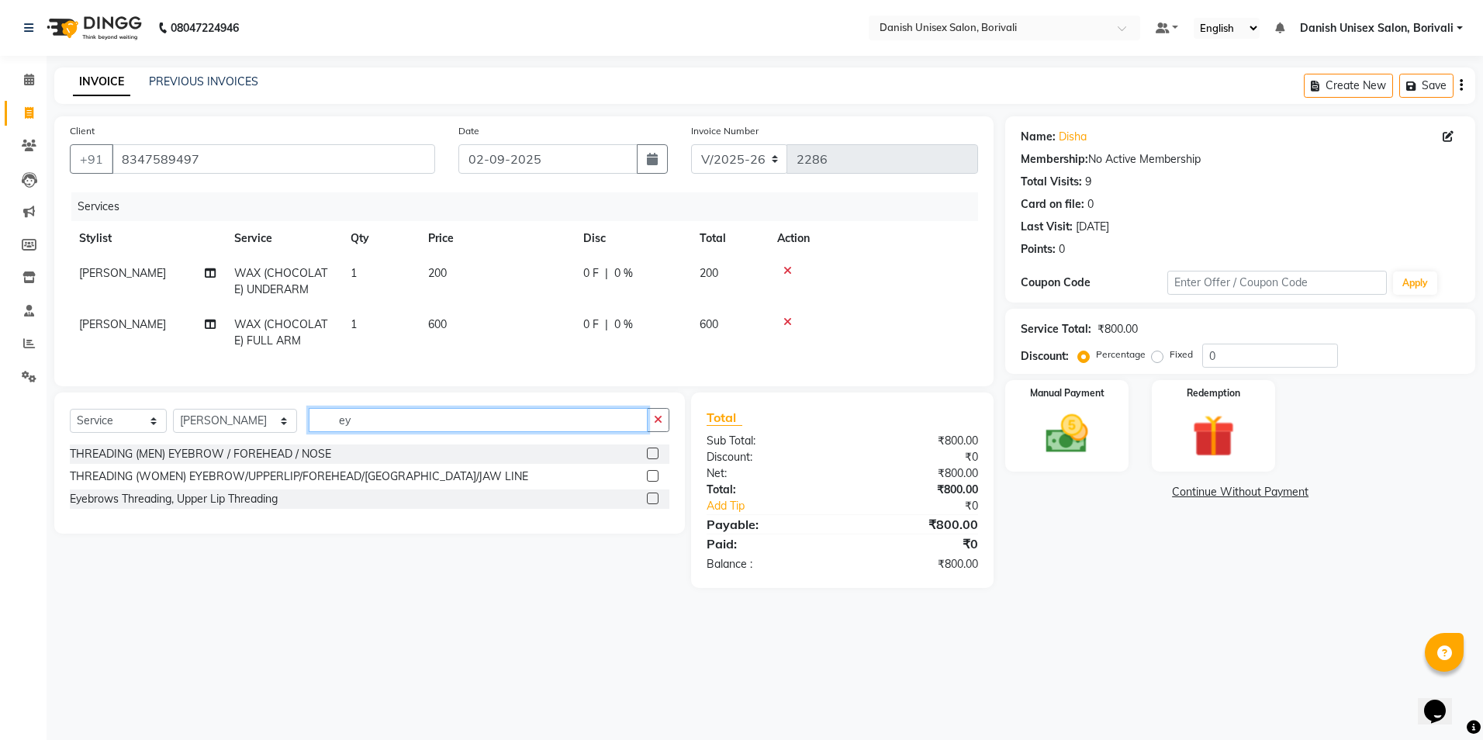
scroll to position [0, 0]
click at [653, 459] on label at bounding box center [653, 454] width 12 height 12
click at [653, 459] on input "checkbox" at bounding box center [652, 454] width 10 height 10
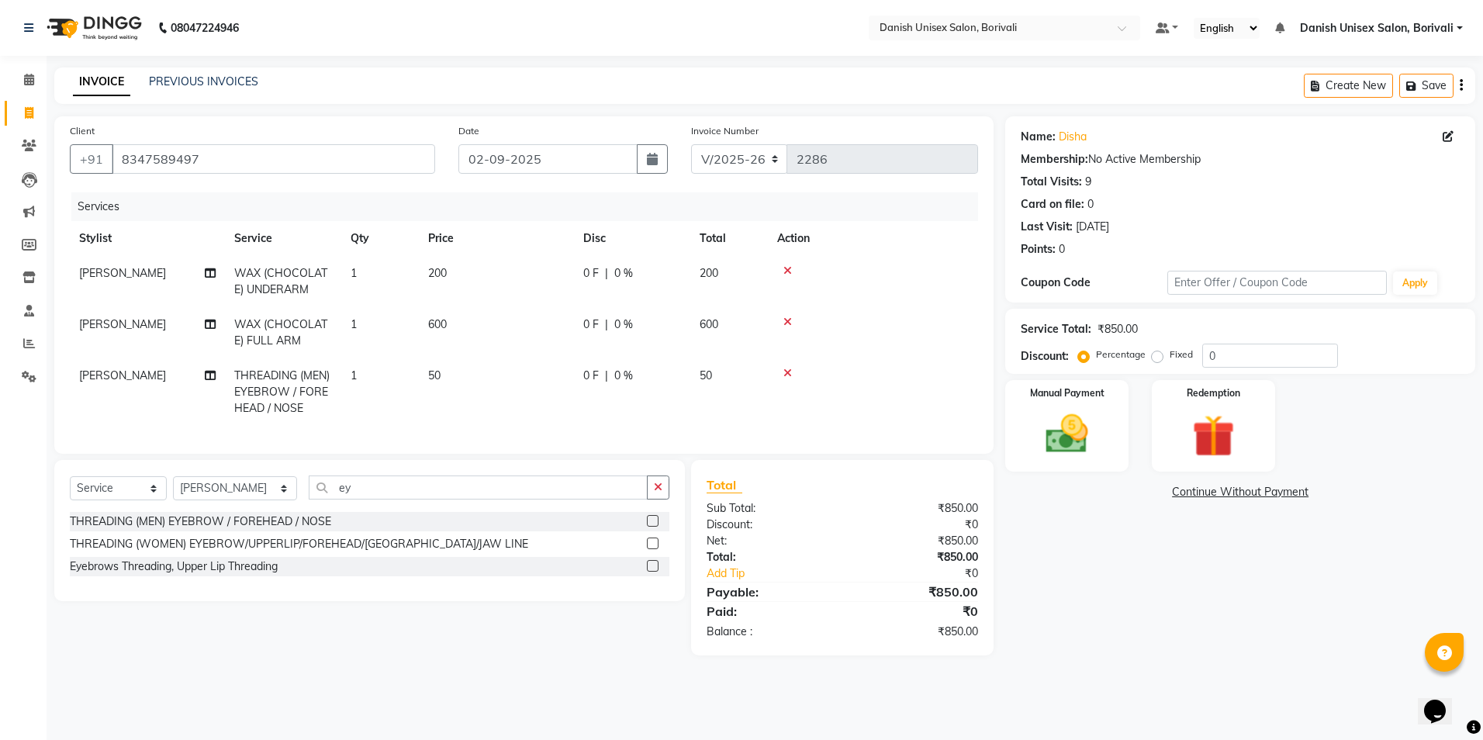
click at [651, 527] on label at bounding box center [653, 521] width 12 height 12
click at [651, 527] on input "checkbox" at bounding box center [652, 522] width 10 height 10
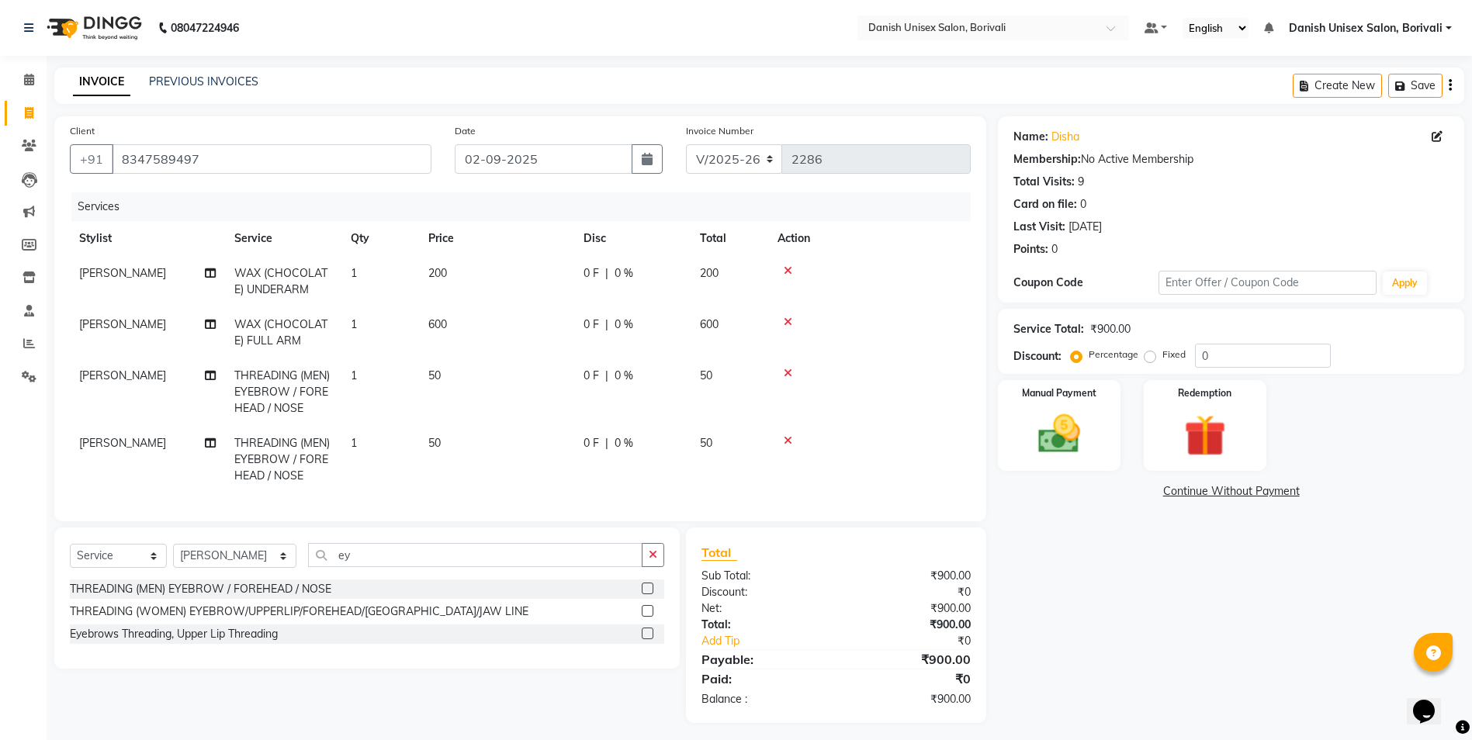
drag, startPoint x: 649, startPoint y: 599, endPoint x: 664, endPoint y: 590, distance: 17.7
click at [651, 594] on label at bounding box center [648, 589] width 12 height 12
click at [651, 594] on input "checkbox" at bounding box center [647, 589] width 10 height 10
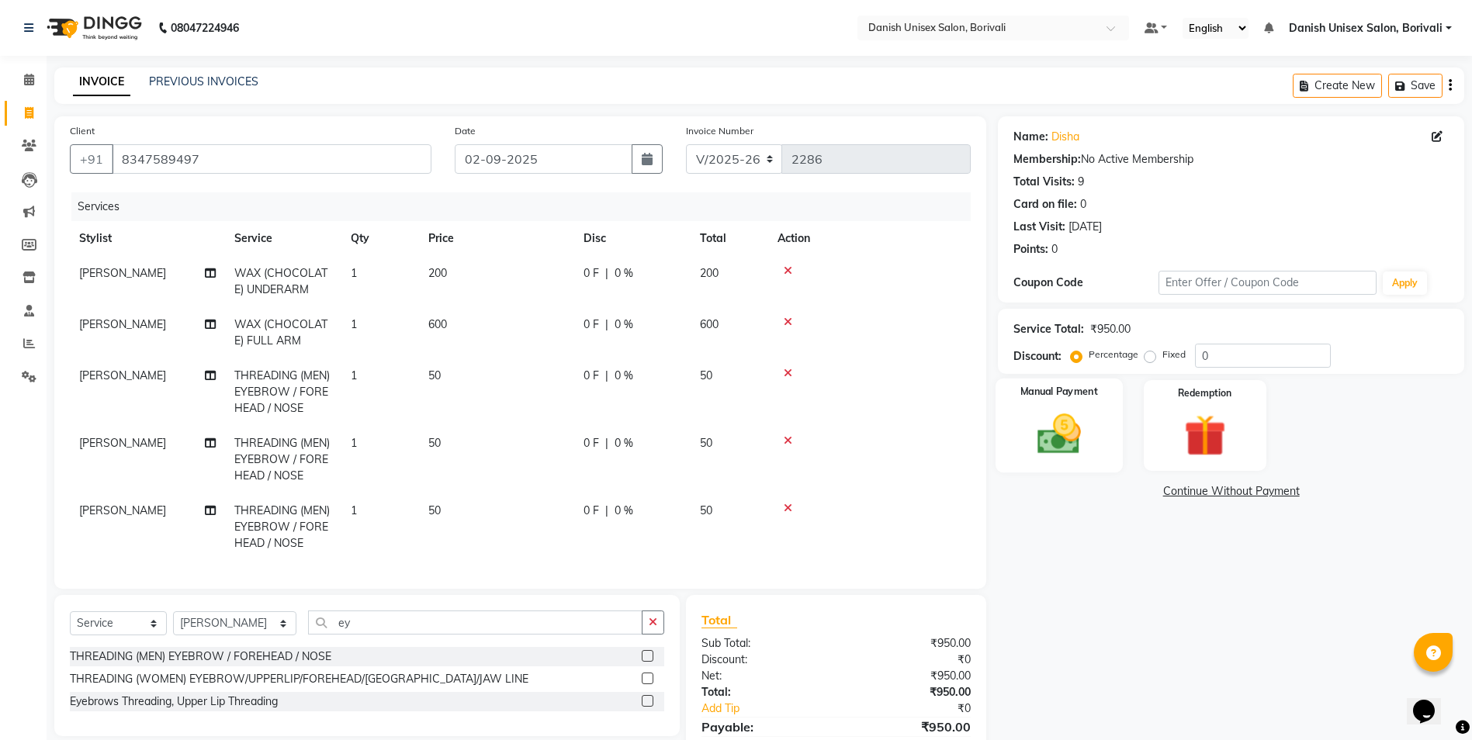
click at [1042, 413] on img at bounding box center [1058, 434] width 71 height 50
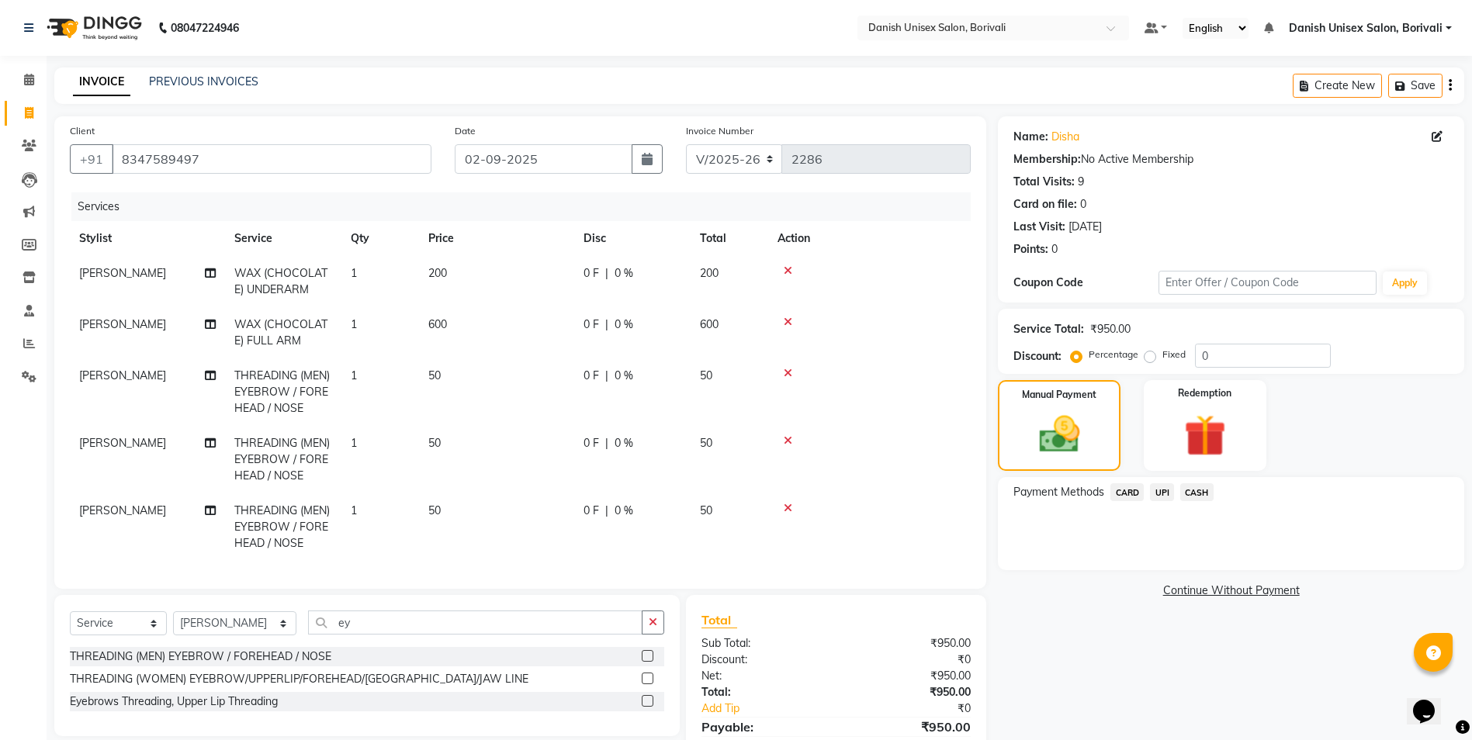
click at [1186, 492] on span "CASH" at bounding box center [1196, 492] width 33 height 18
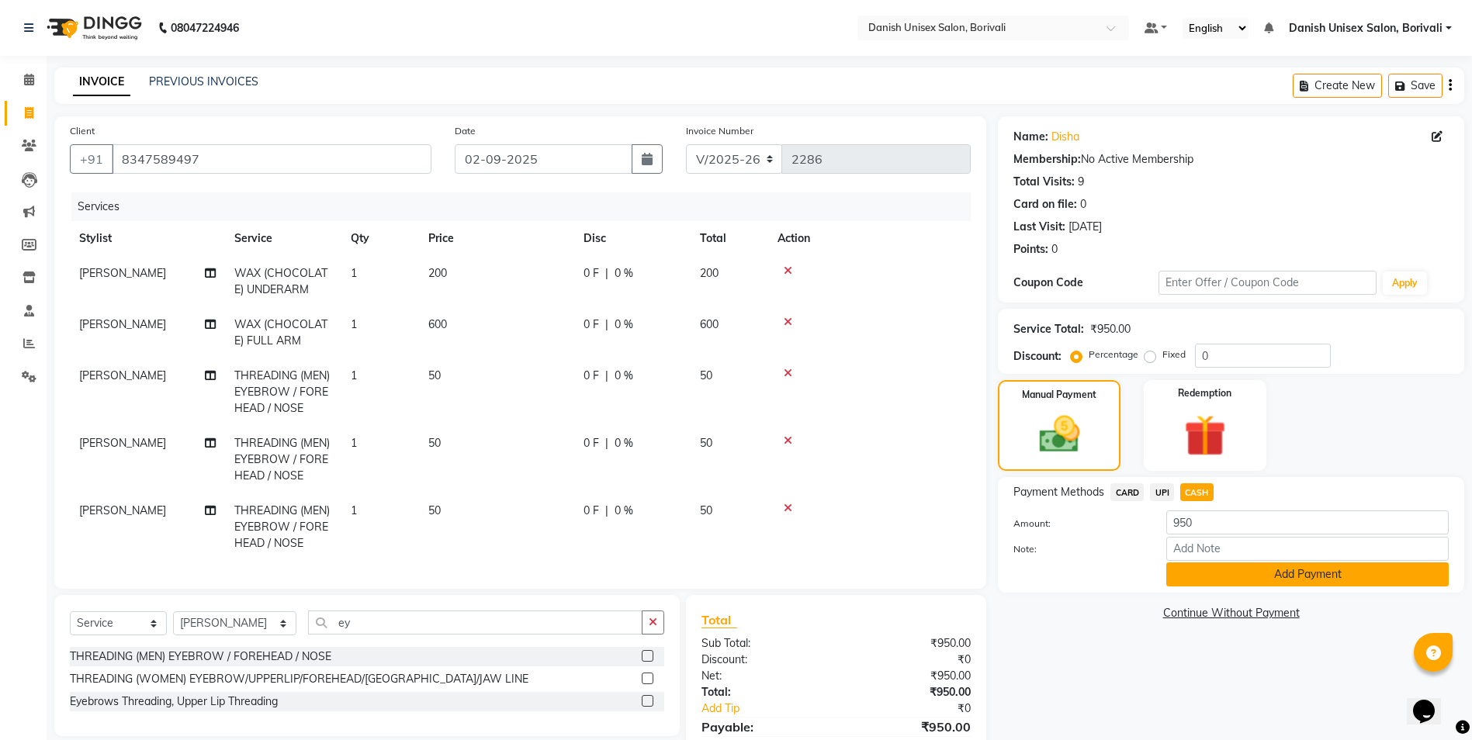
click at [1202, 578] on button "Add Payment" at bounding box center [1307, 574] width 282 height 24
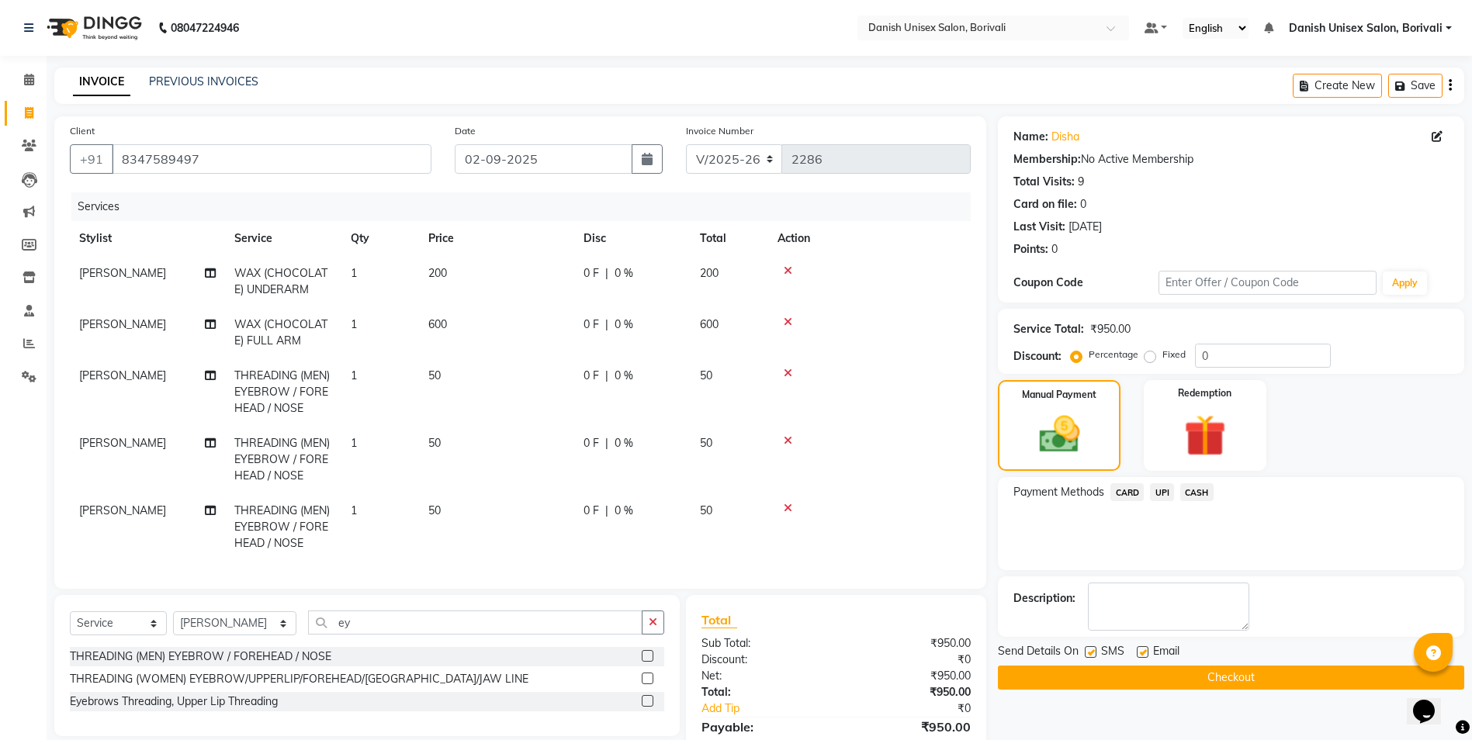
click at [1164, 669] on button "Checkout" at bounding box center [1231, 678] width 466 height 24
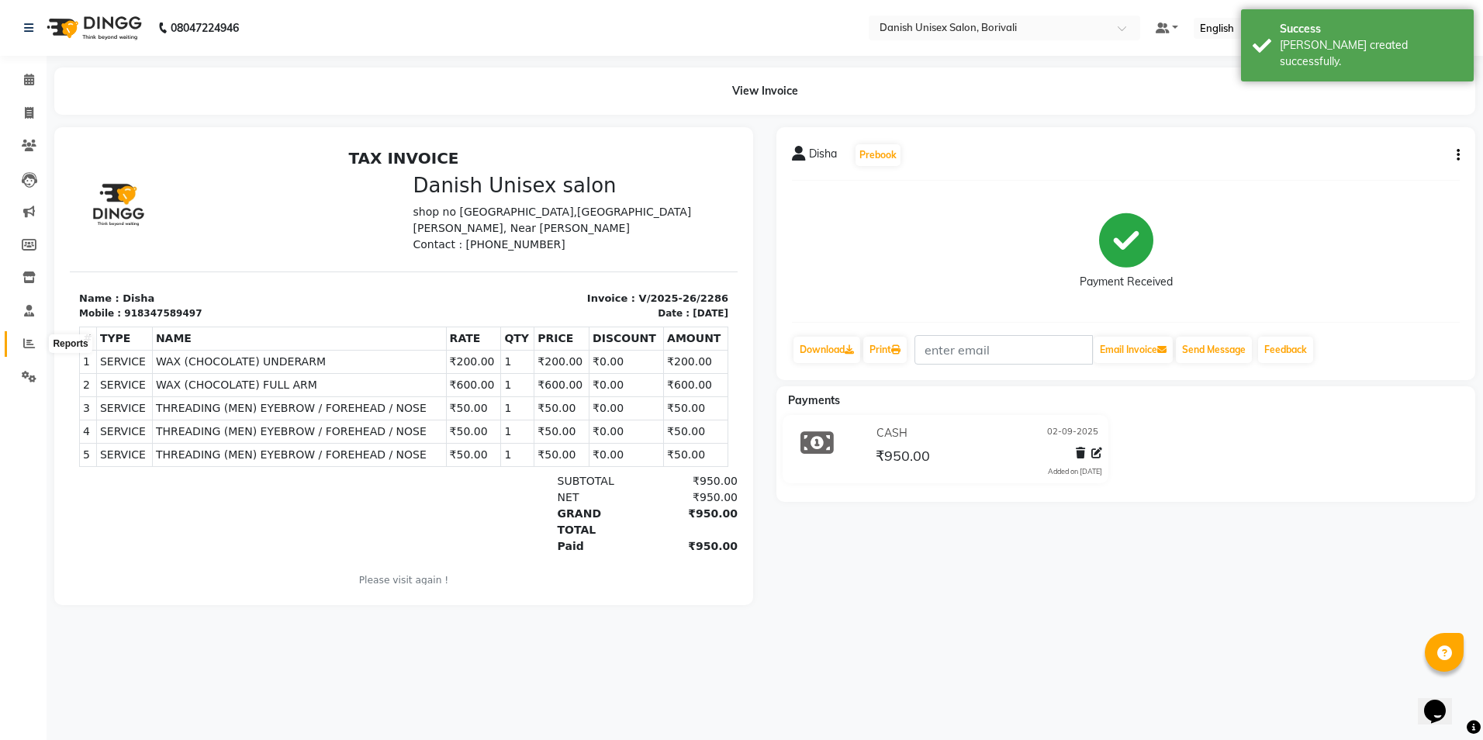
click at [29, 346] on icon at bounding box center [29, 343] width 12 height 12
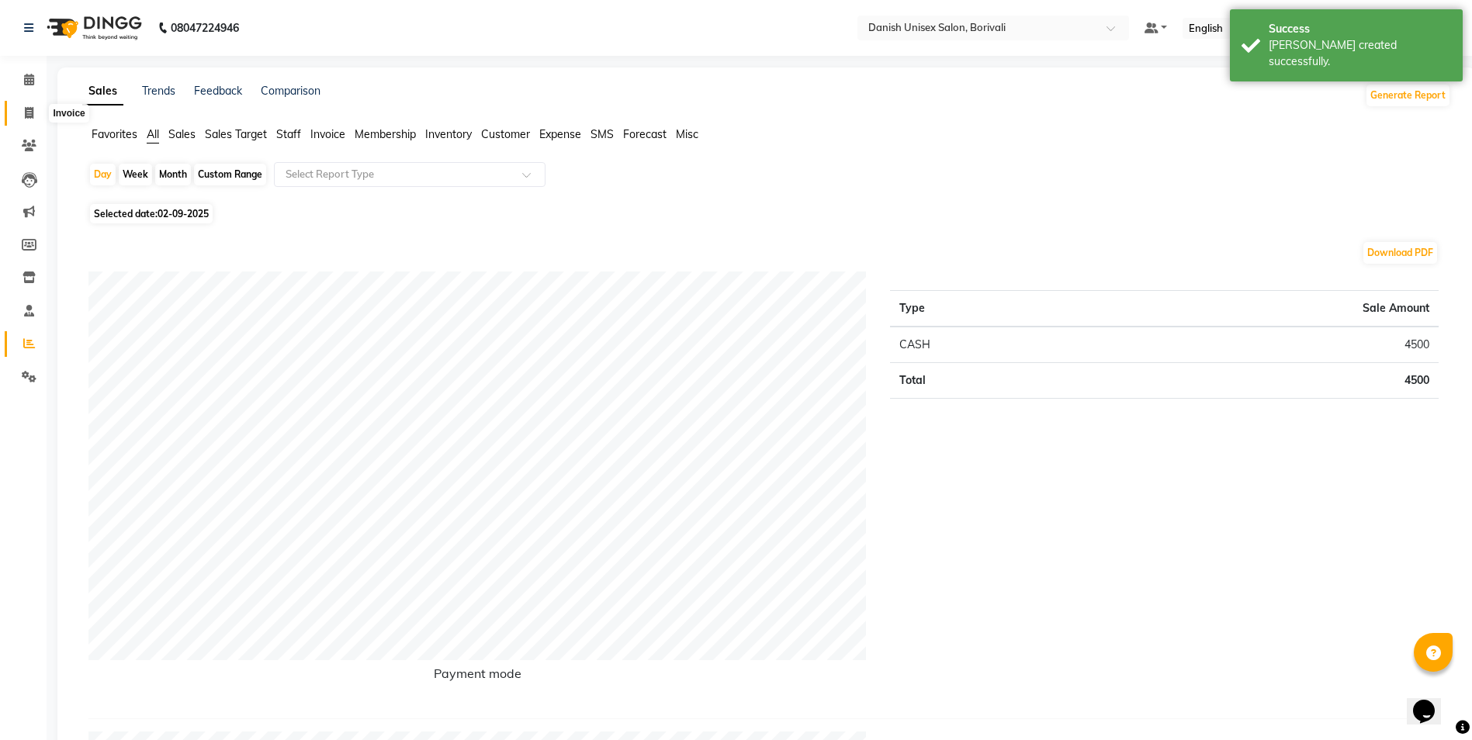
click at [29, 116] on icon at bounding box center [29, 113] width 9 height 12
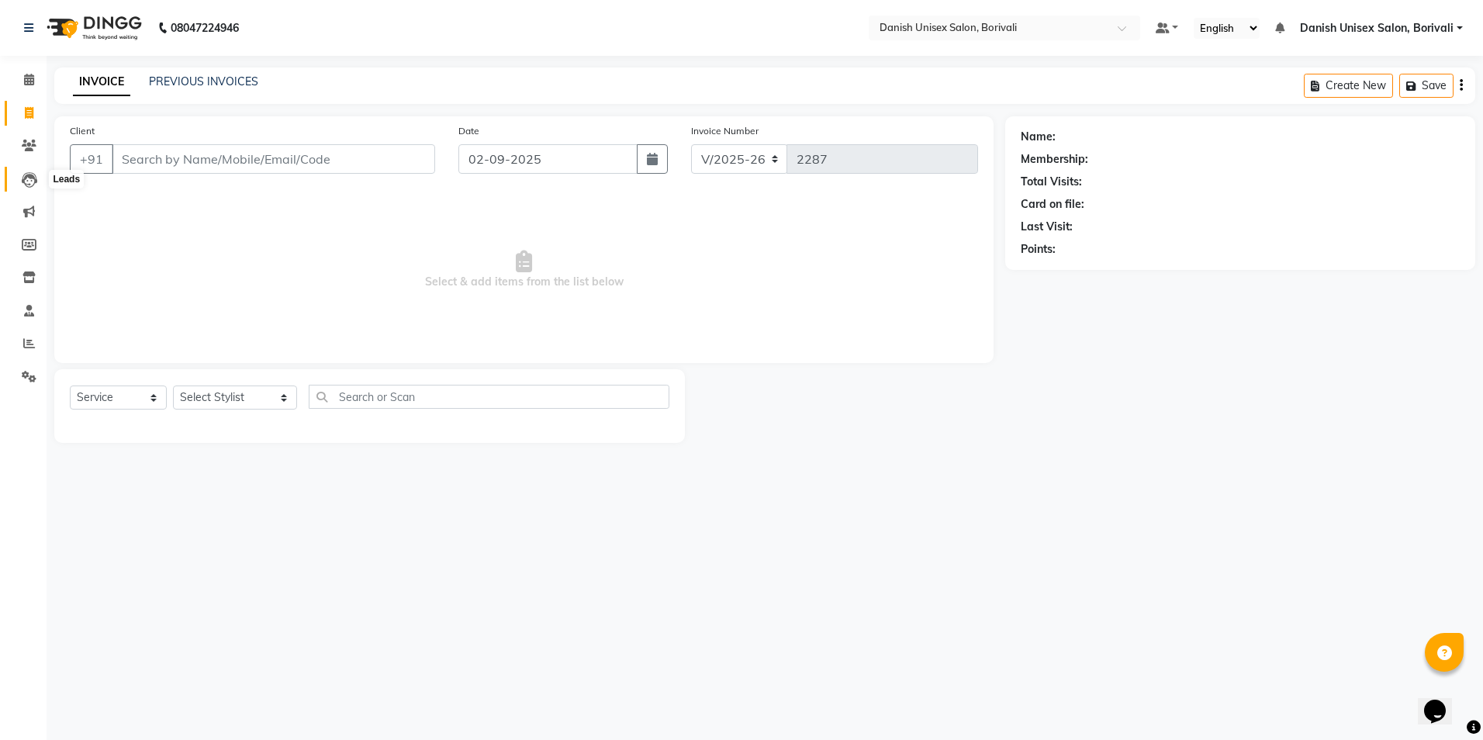
click at [35, 187] on icon at bounding box center [30, 180] width 16 height 16
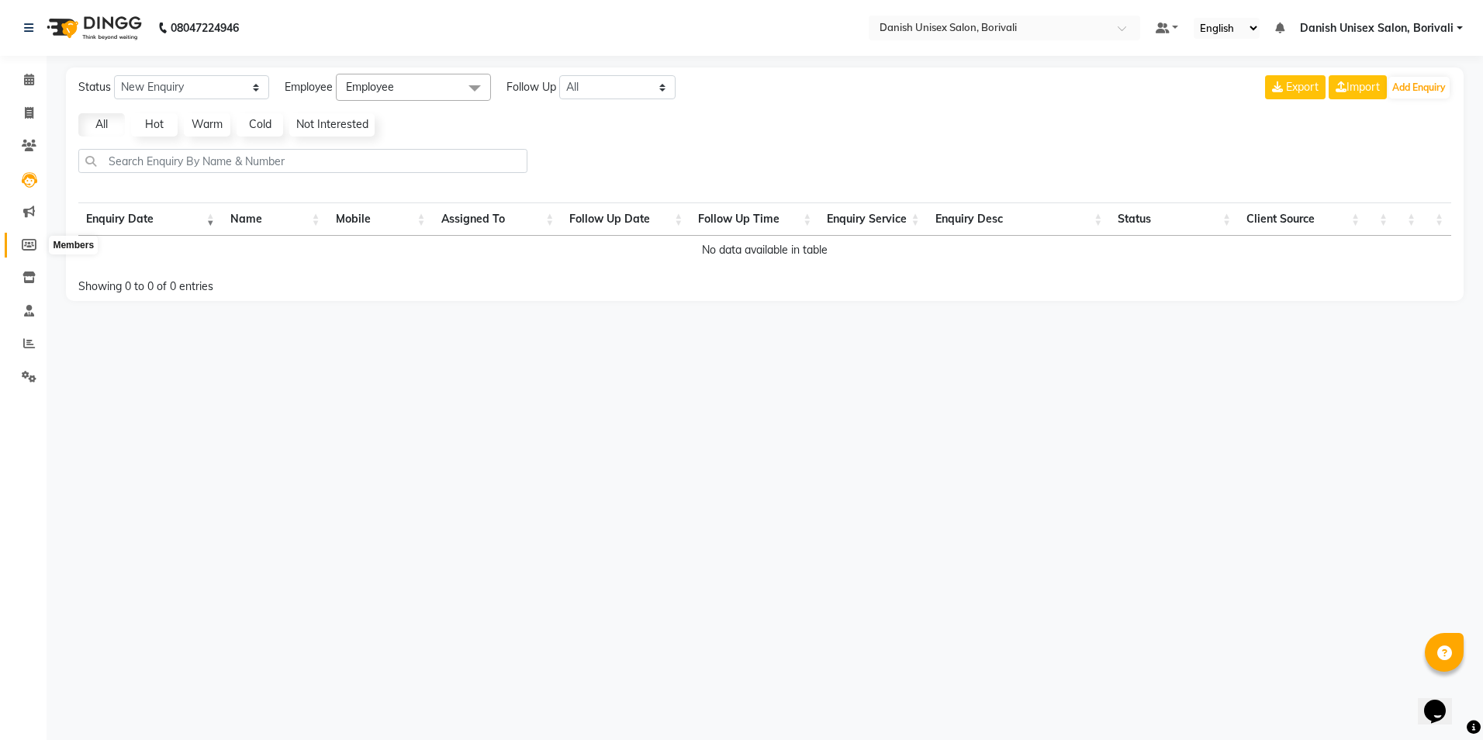
click at [31, 240] on icon at bounding box center [29, 245] width 15 height 12
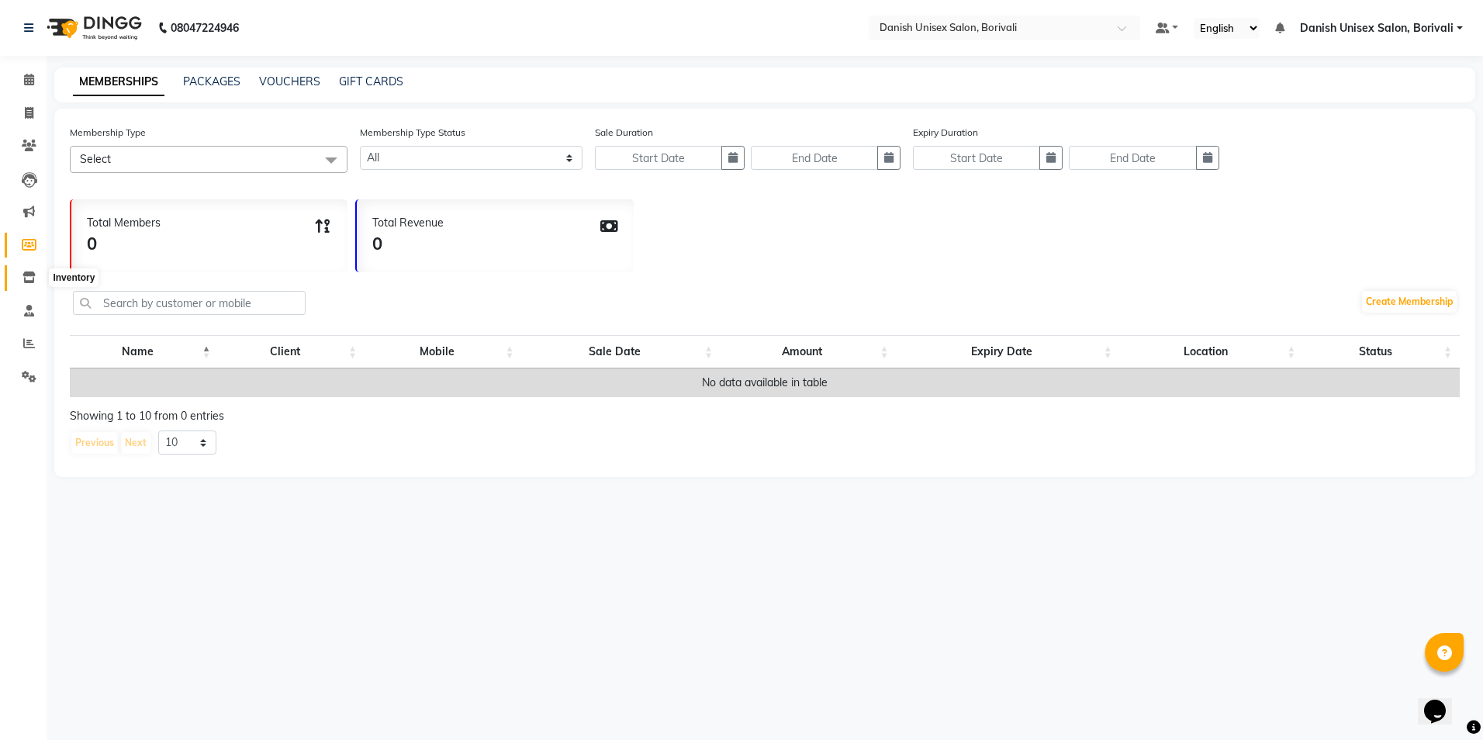
click at [30, 276] on icon at bounding box center [28, 278] width 13 height 12
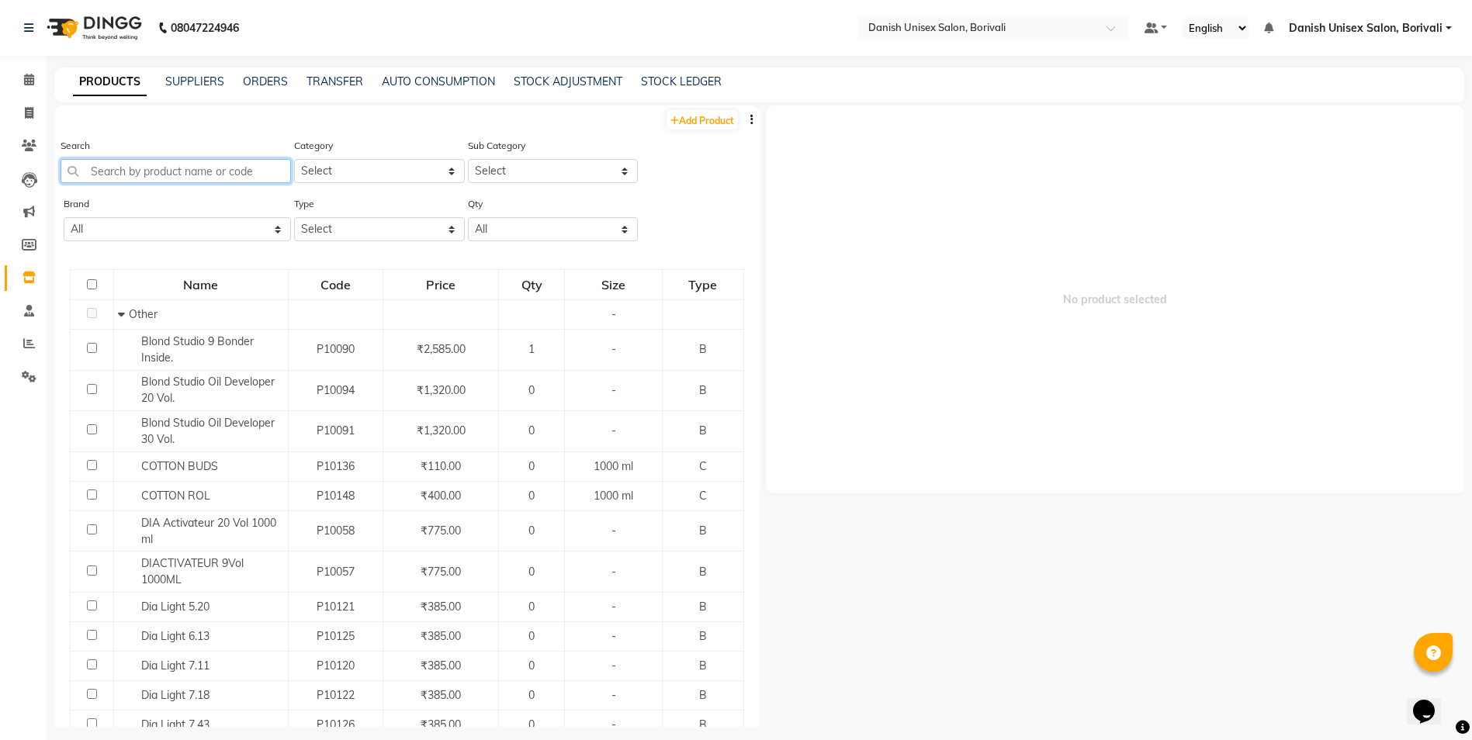
click at [129, 167] on input "text" at bounding box center [176, 171] width 230 height 24
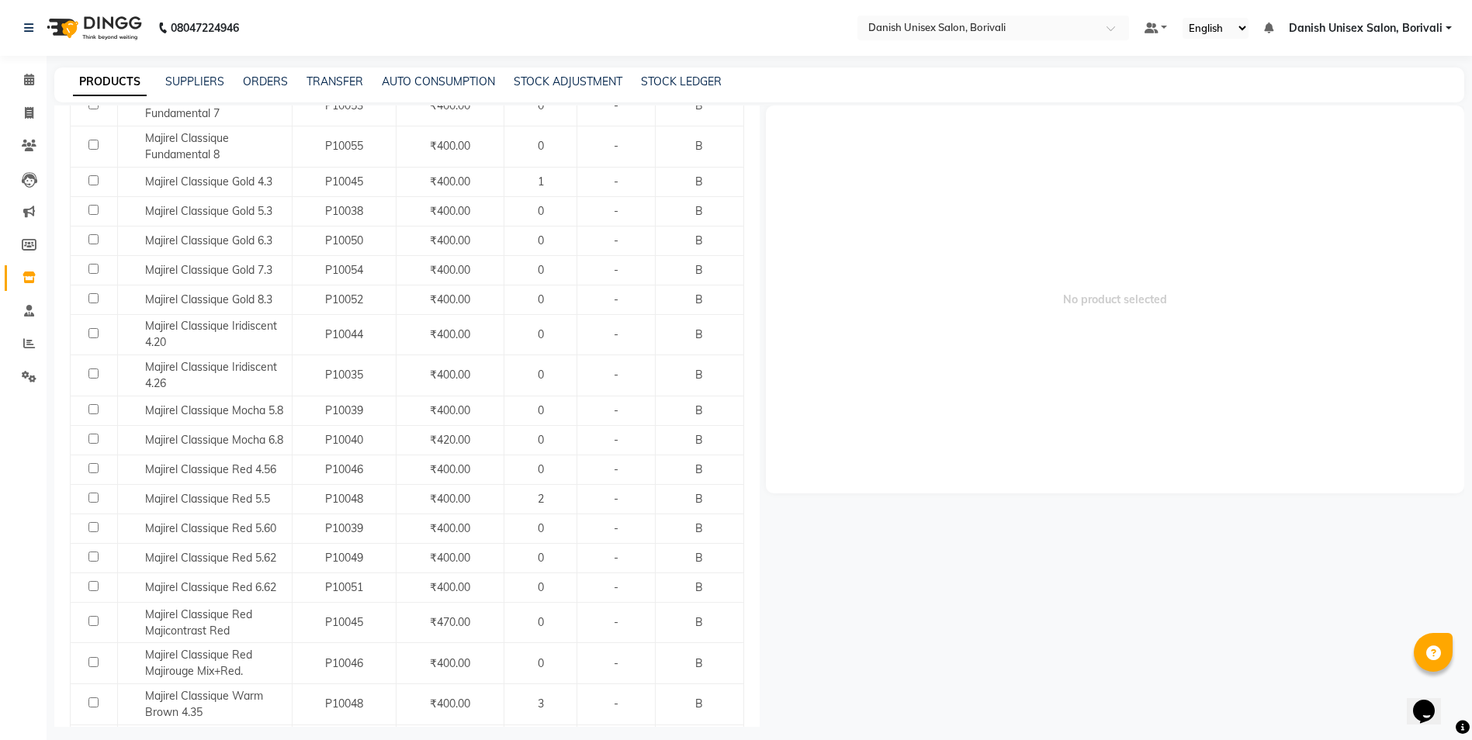
scroll to position [1008, 0]
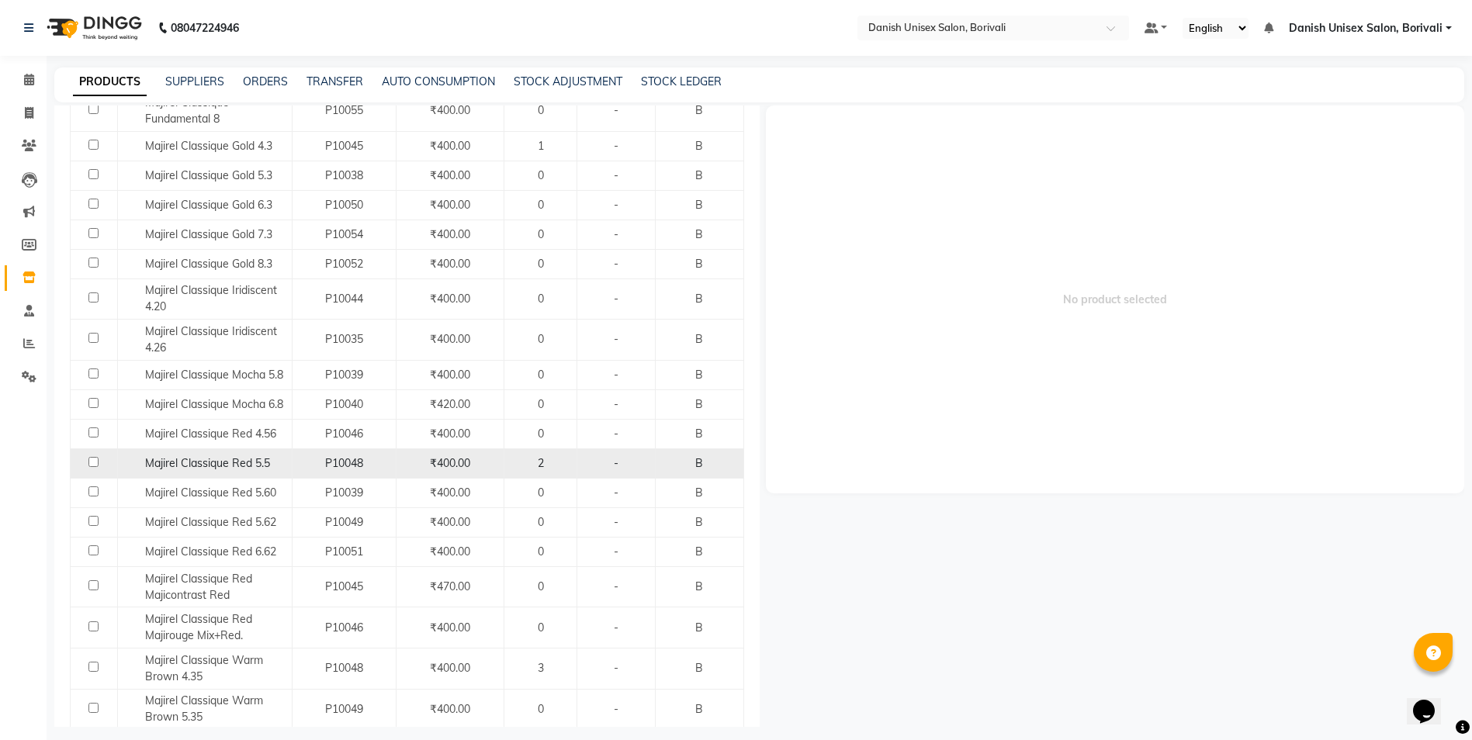
click at [233, 473] on td "Majirel Classique Red 5.5" at bounding box center [204, 462] width 175 height 29
click at [300, 467] on div "P10048" at bounding box center [344, 463] width 91 height 16
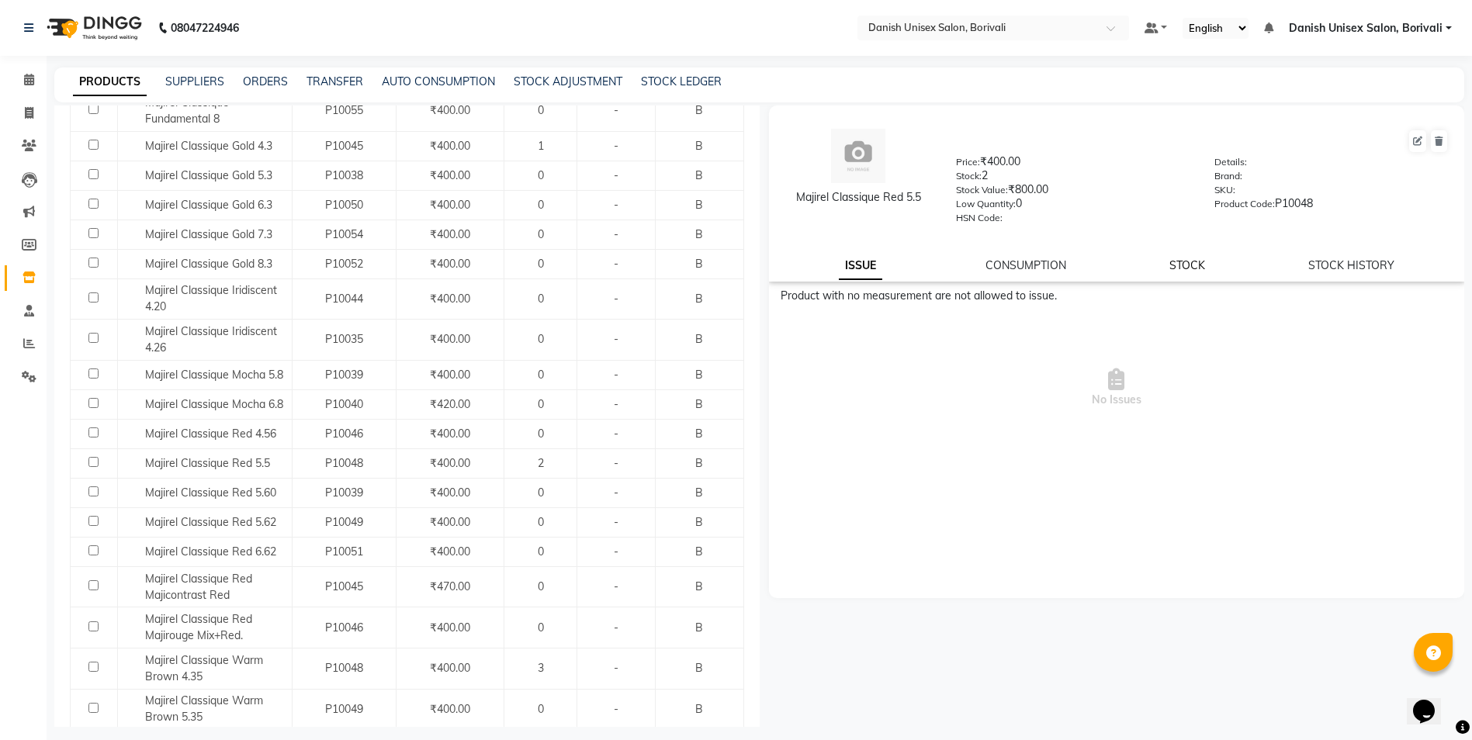
click at [1195, 266] on link "STOCK" at bounding box center [1187, 265] width 36 height 14
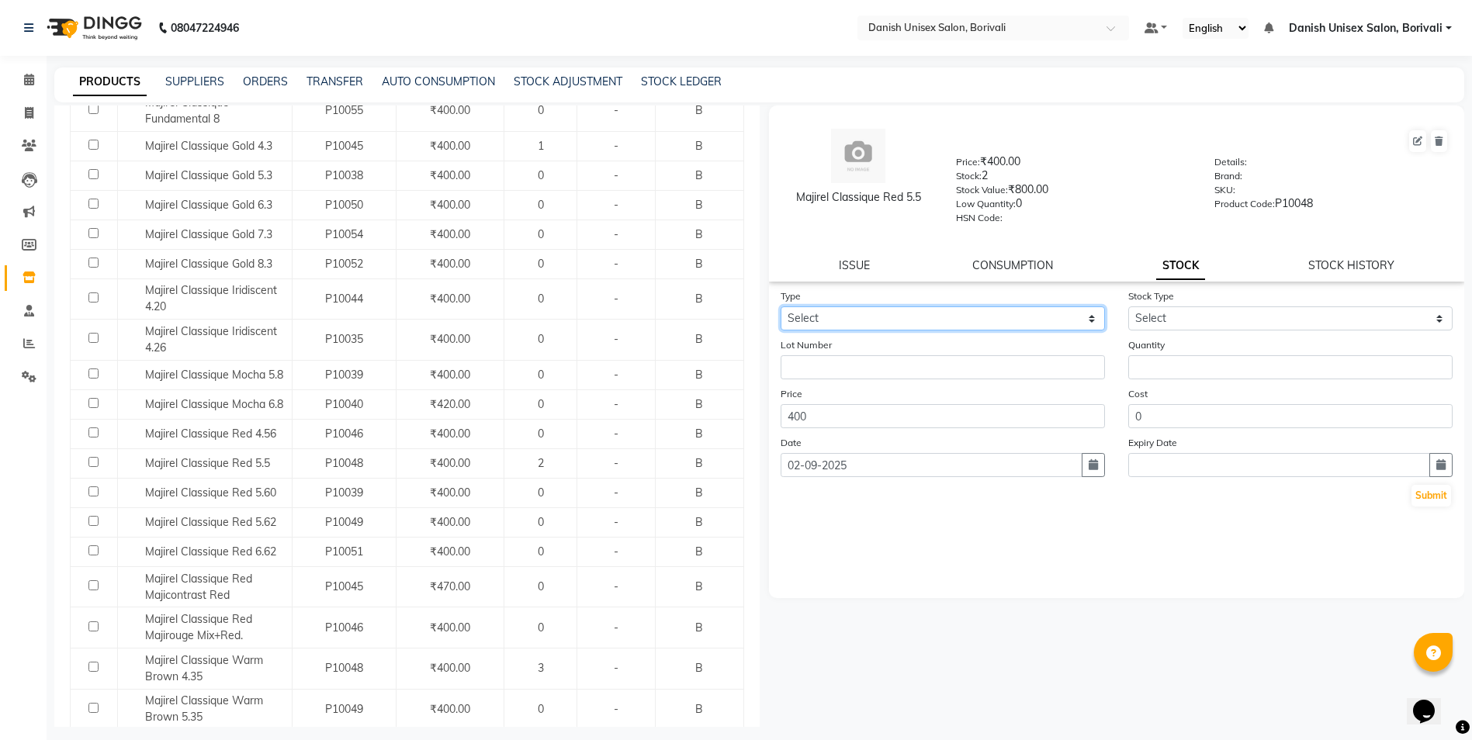
click at [914, 323] on select "Select In Out" at bounding box center [942, 318] width 324 height 24
click at [780, 306] on select "Select In Out" at bounding box center [942, 318] width 324 height 24
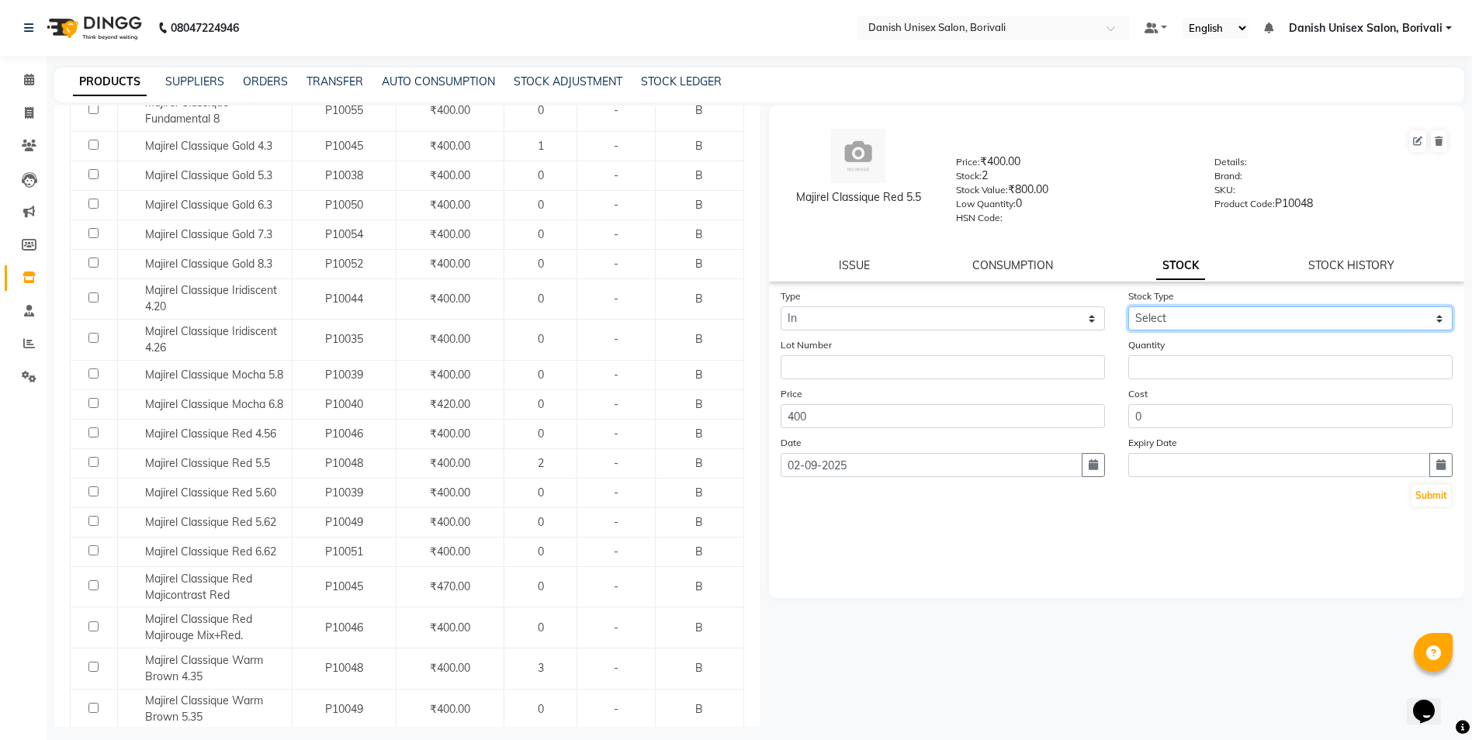
click at [1247, 314] on select "Select New Stock Adjustment Return Other" at bounding box center [1290, 318] width 324 height 24
click at [1128, 306] on select "Select New Stock Adjustment Return Other" at bounding box center [1290, 318] width 324 height 24
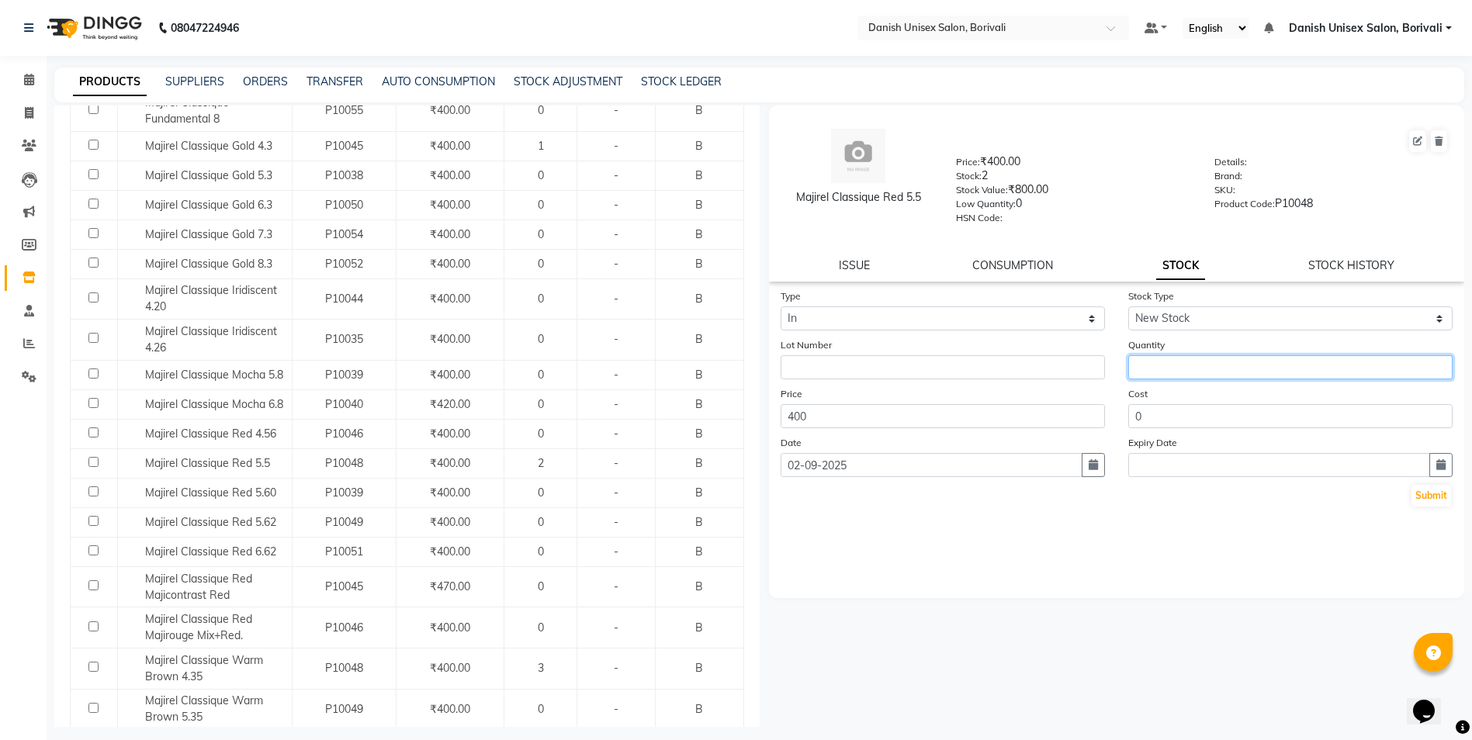
click at [1145, 363] on input "number" at bounding box center [1290, 367] width 324 height 24
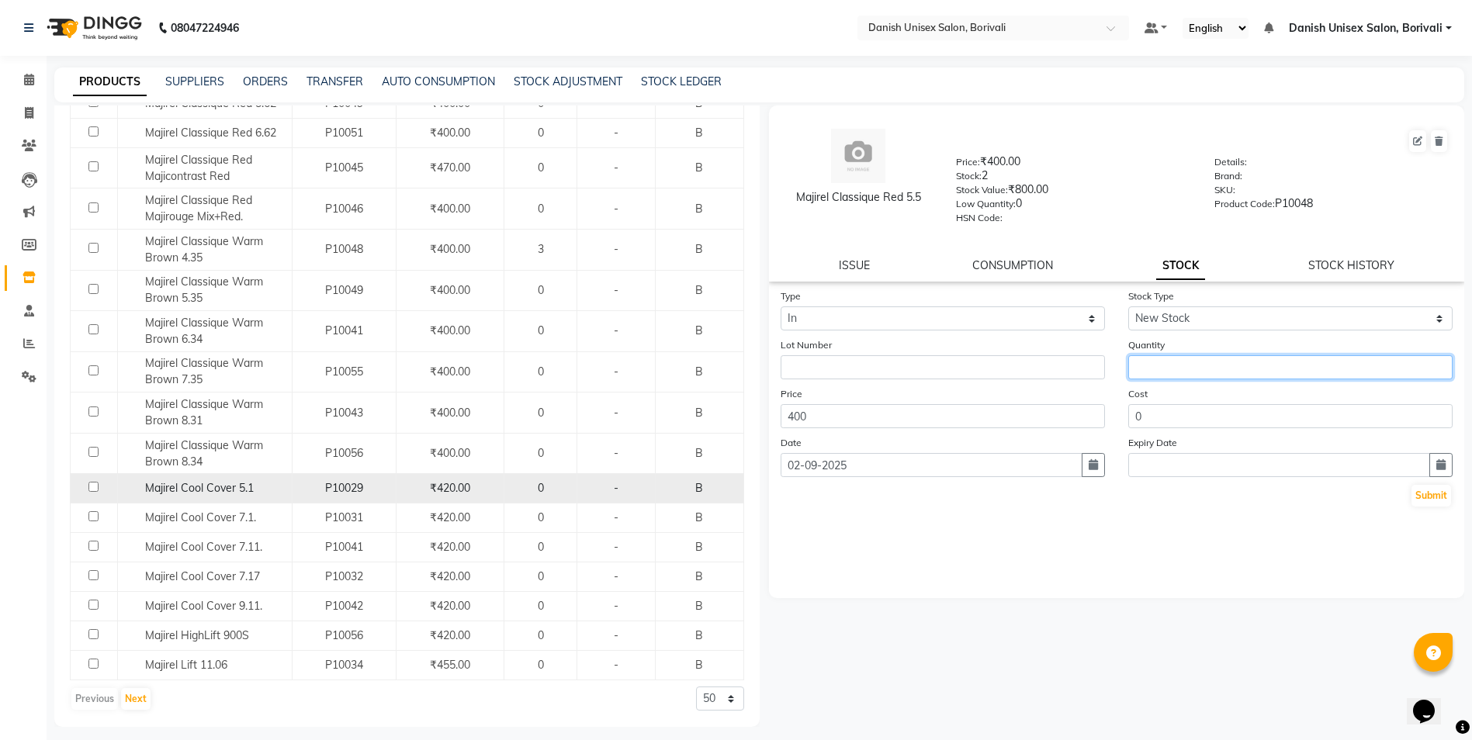
scroll to position [10, 0]
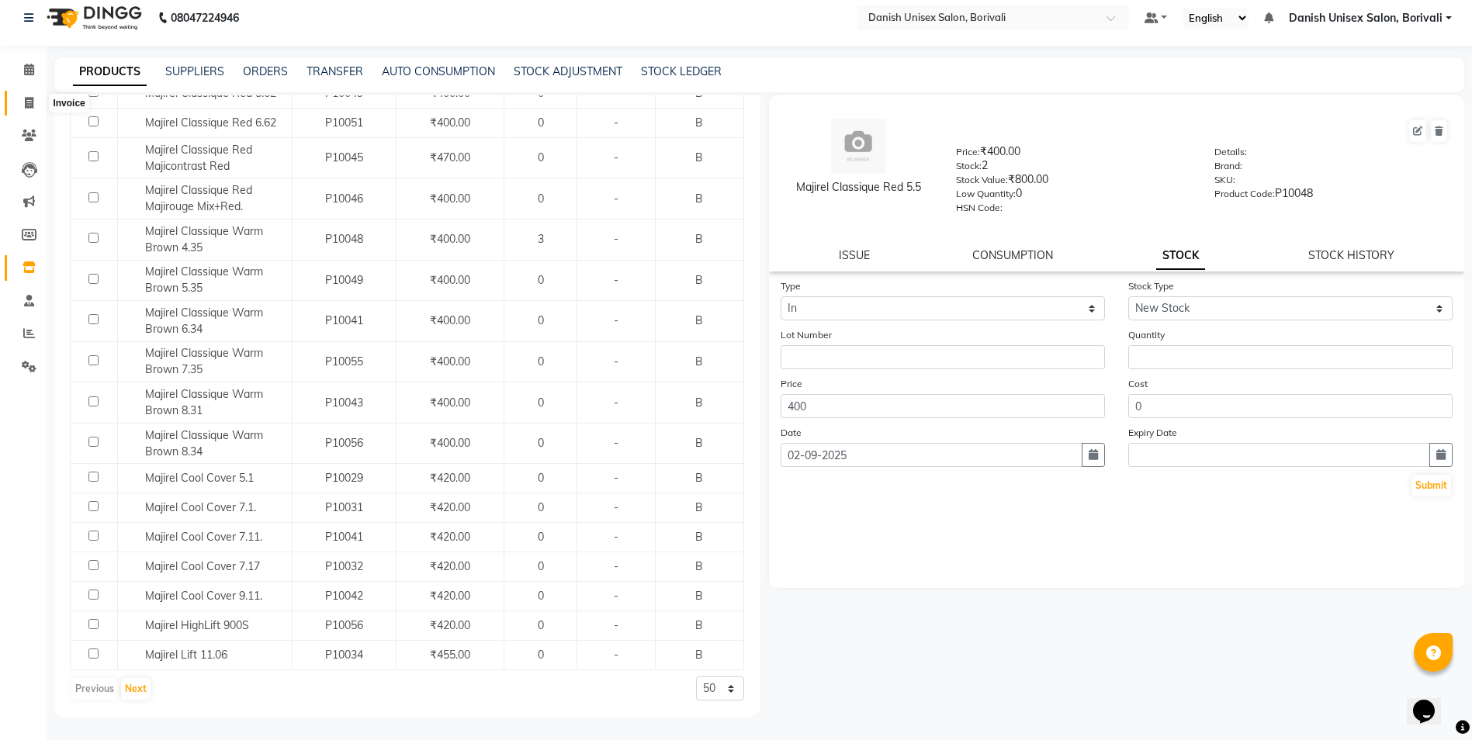
click at [31, 102] on icon at bounding box center [29, 103] width 9 height 12
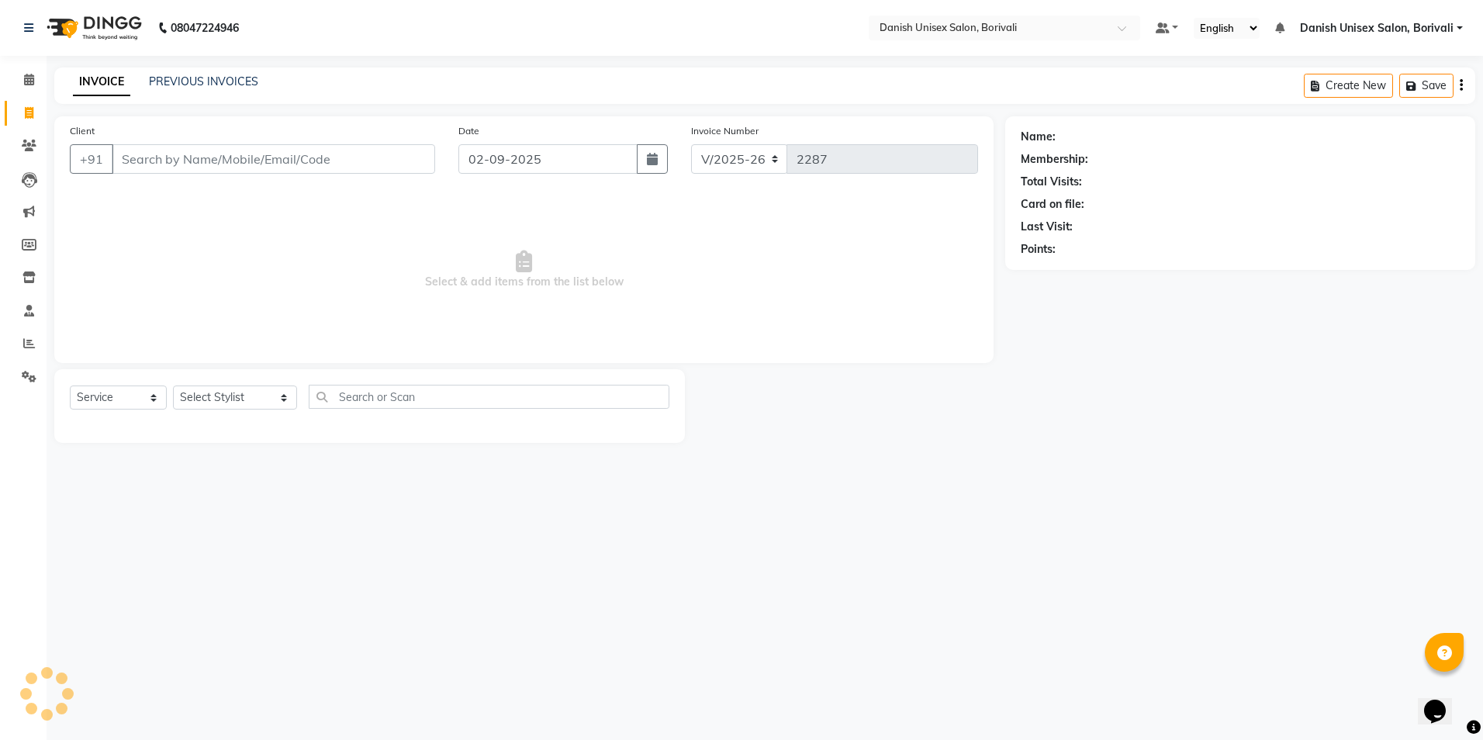
click at [126, 153] on input "Client" at bounding box center [273, 158] width 323 height 29
click at [388, 169] on button "Add Client" at bounding box center [395, 158] width 80 height 29
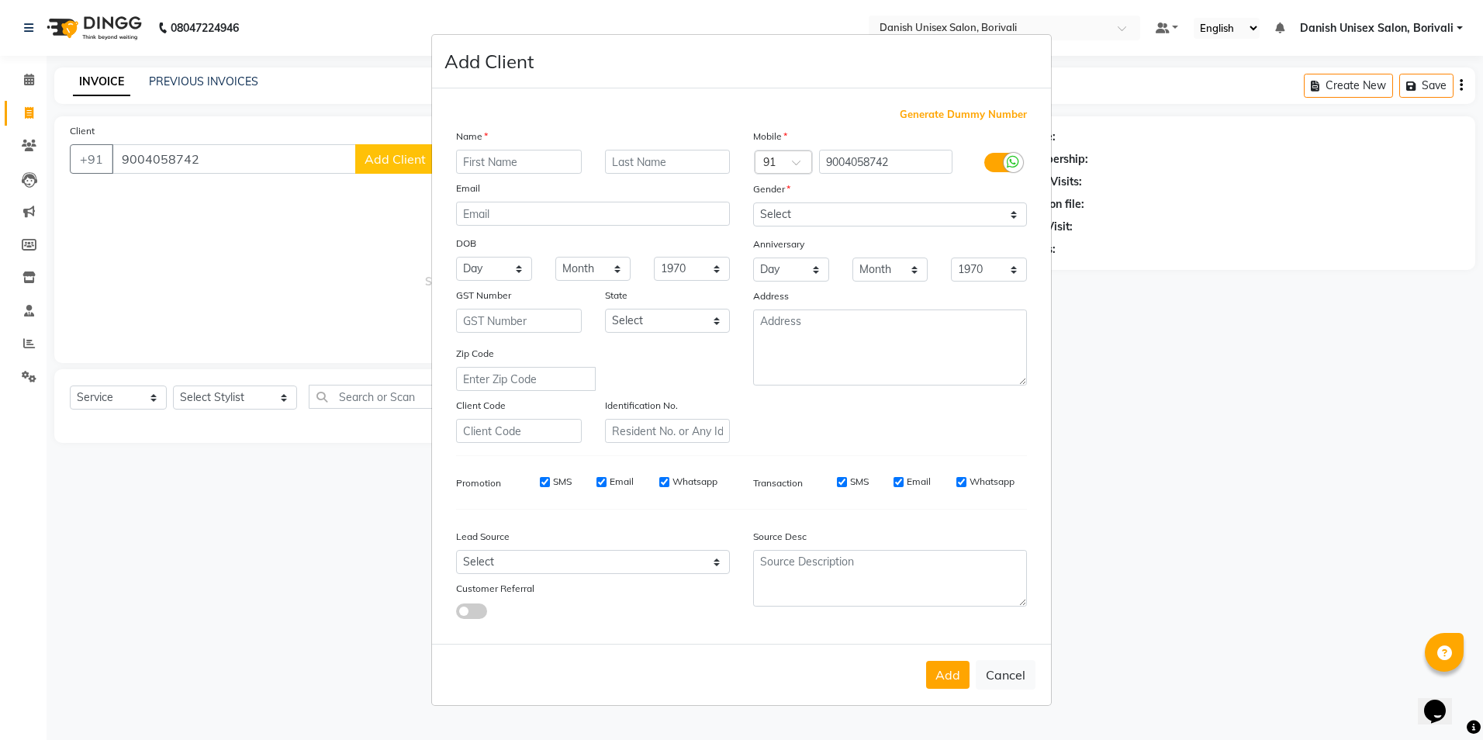
click at [518, 165] on input "text" at bounding box center [519, 162] width 126 height 24
click at [789, 222] on select "Select [DEMOGRAPHIC_DATA] [DEMOGRAPHIC_DATA] Other Prefer Not To Say" at bounding box center [890, 214] width 274 height 24
click at [753, 202] on select "Select [DEMOGRAPHIC_DATA] [DEMOGRAPHIC_DATA] Other Prefer Not To Say" at bounding box center [890, 214] width 274 height 24
click at [953, 682] on button "Add" at bounding box center [947, 675] width 43 height 28
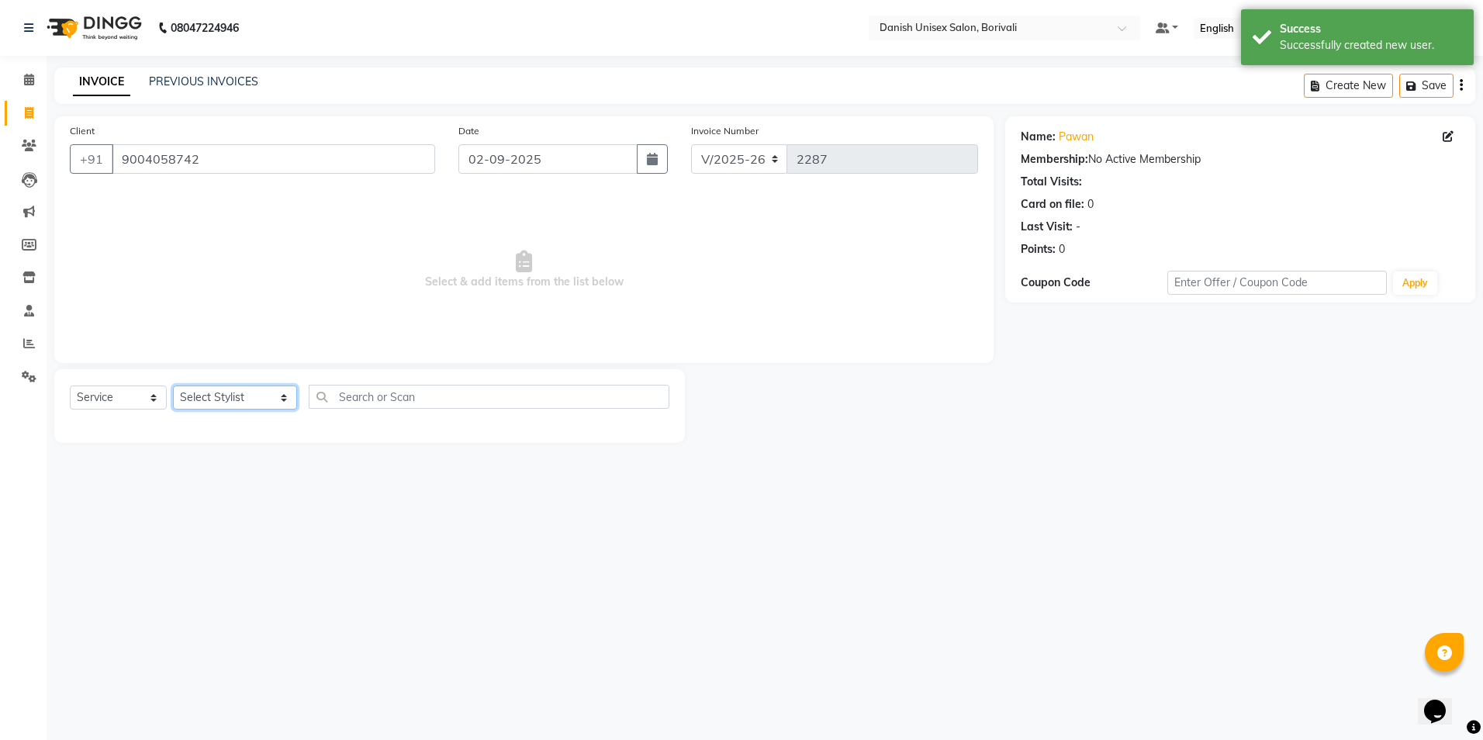
click at [210, 396] on select "Select Stylist [PERSON_NAME] Bheem [PERSON_NAME] Danish Unisex Salon, [PERSON_N…" at bounding box center [235, 398] width 124 height 24
click at [173, 386] on select "Select Stylist [PERSON_NAME] Bheem [PERSON_NAME] Danish Unisex Salon, [PERSON_N…" at bounding box center [235, 398] width 124 height 24
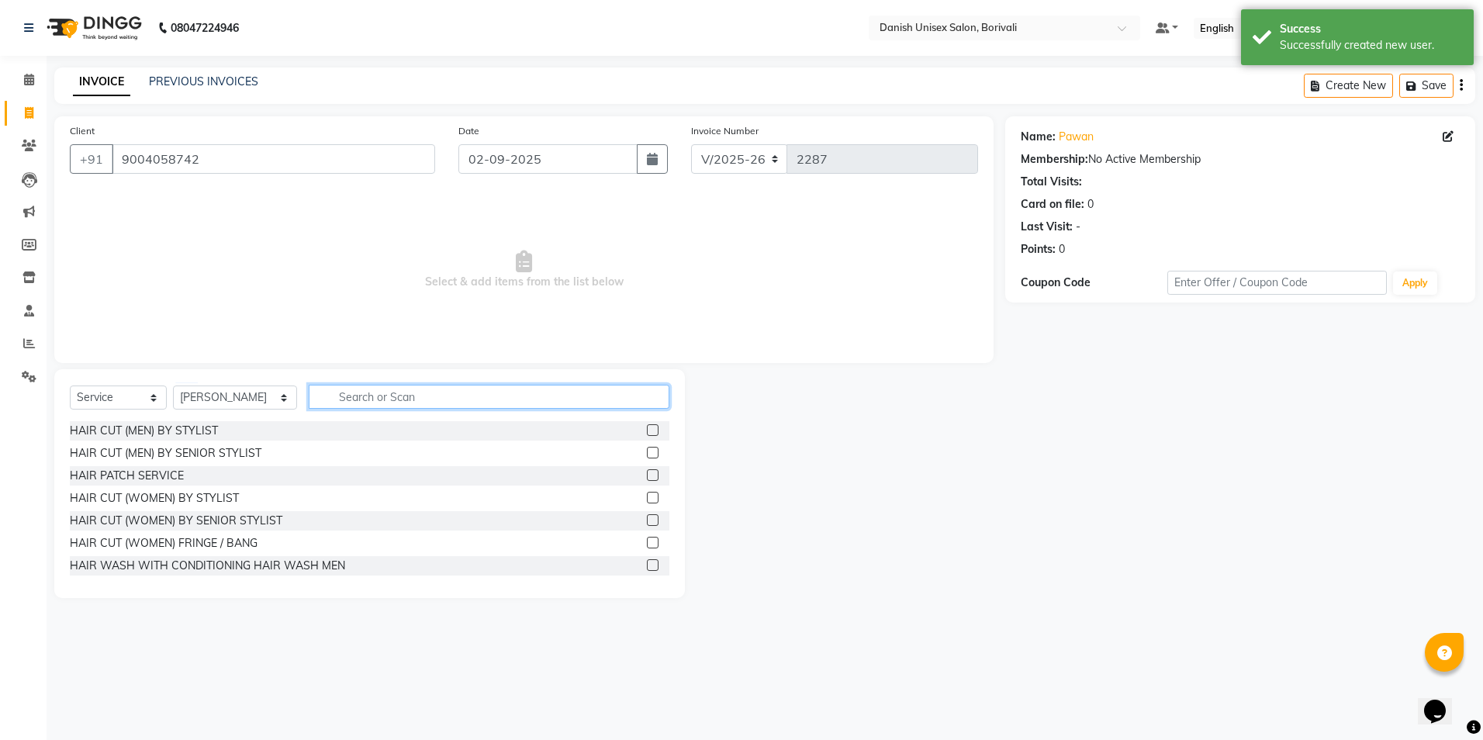
click at [338, 396] on input "text" at bounding box center [489, 397] width 361 height 24
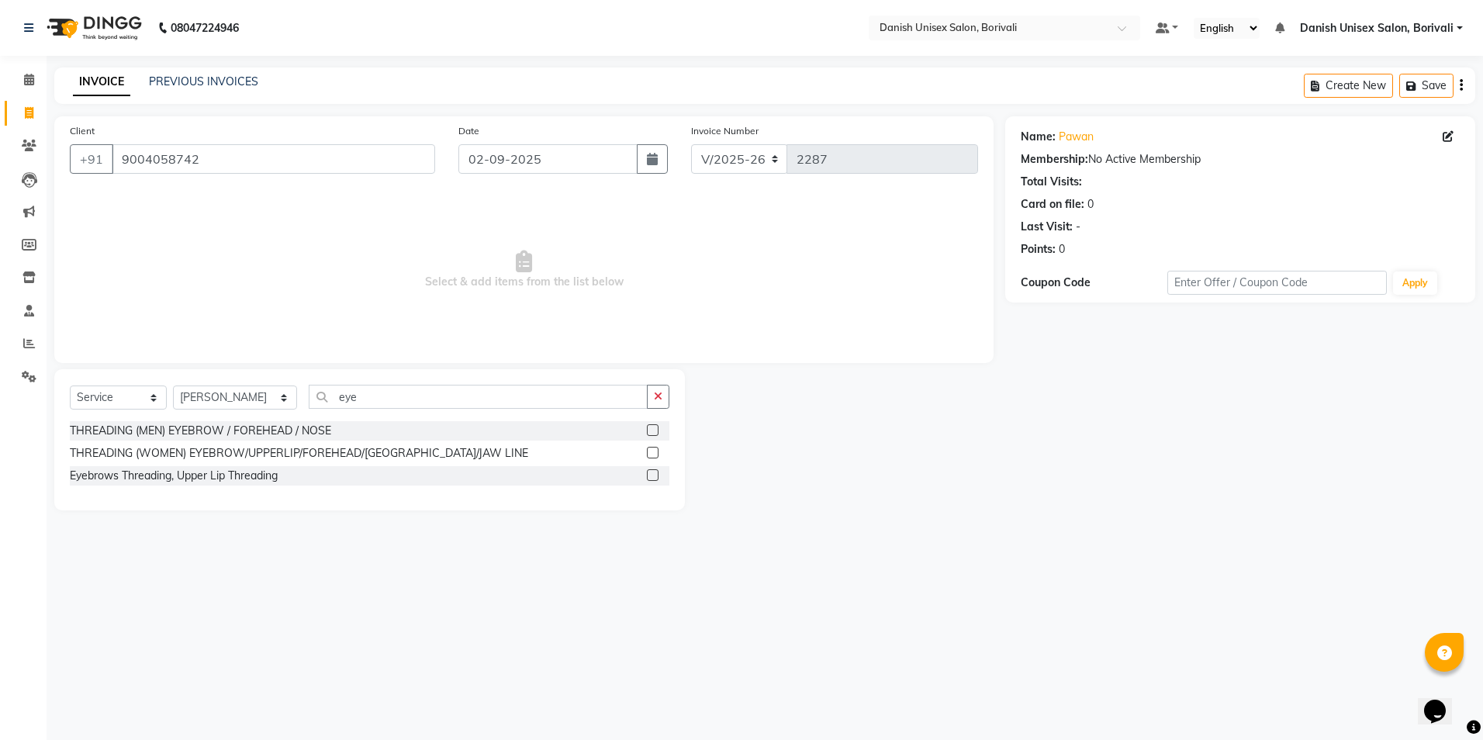
click at [650, 448] on label at bounding box center [653, 453] width 12 height 12
click at [650, 448] on input "checkbox" at bounding box center [652, 453] width 10 height 10
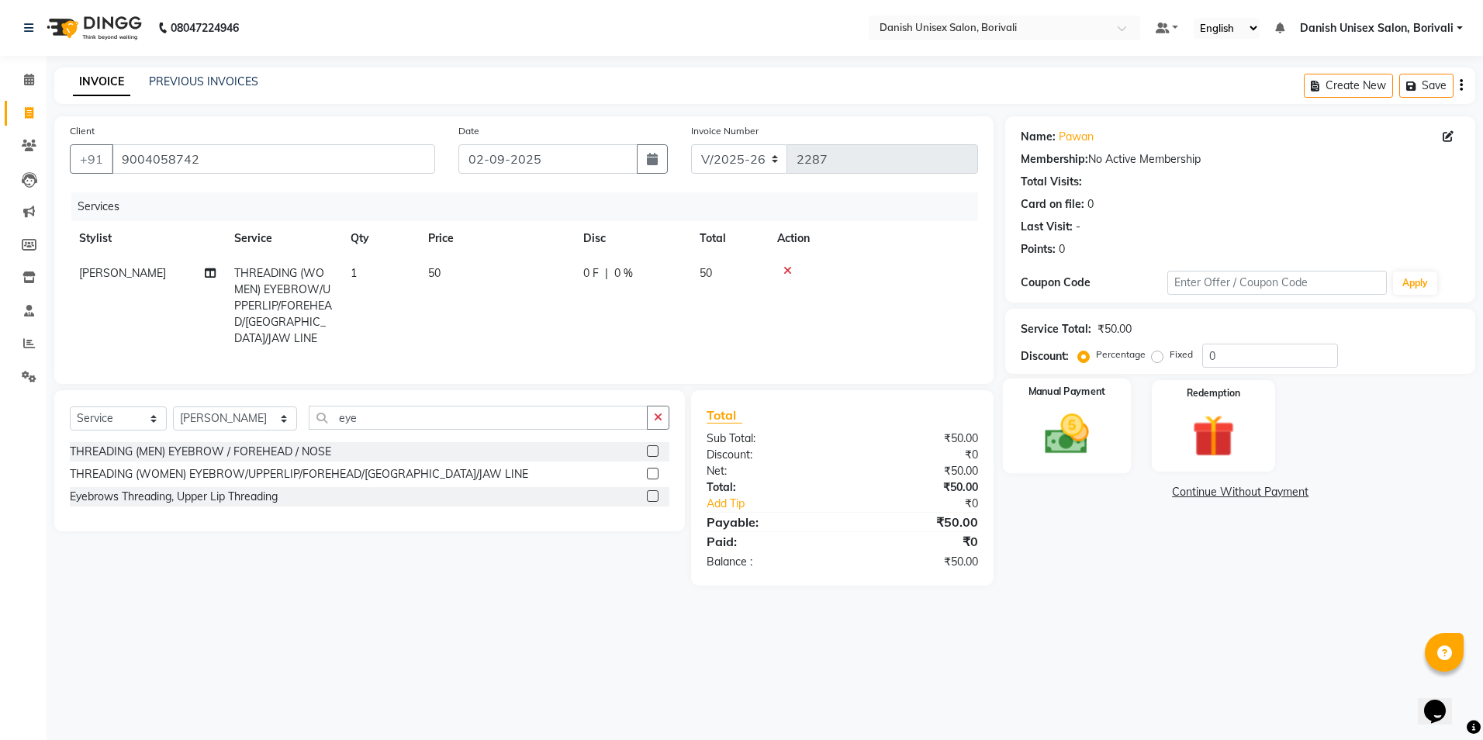
click at [1077, 458] on img at bounding box center [1067, 434] width 72 height 51
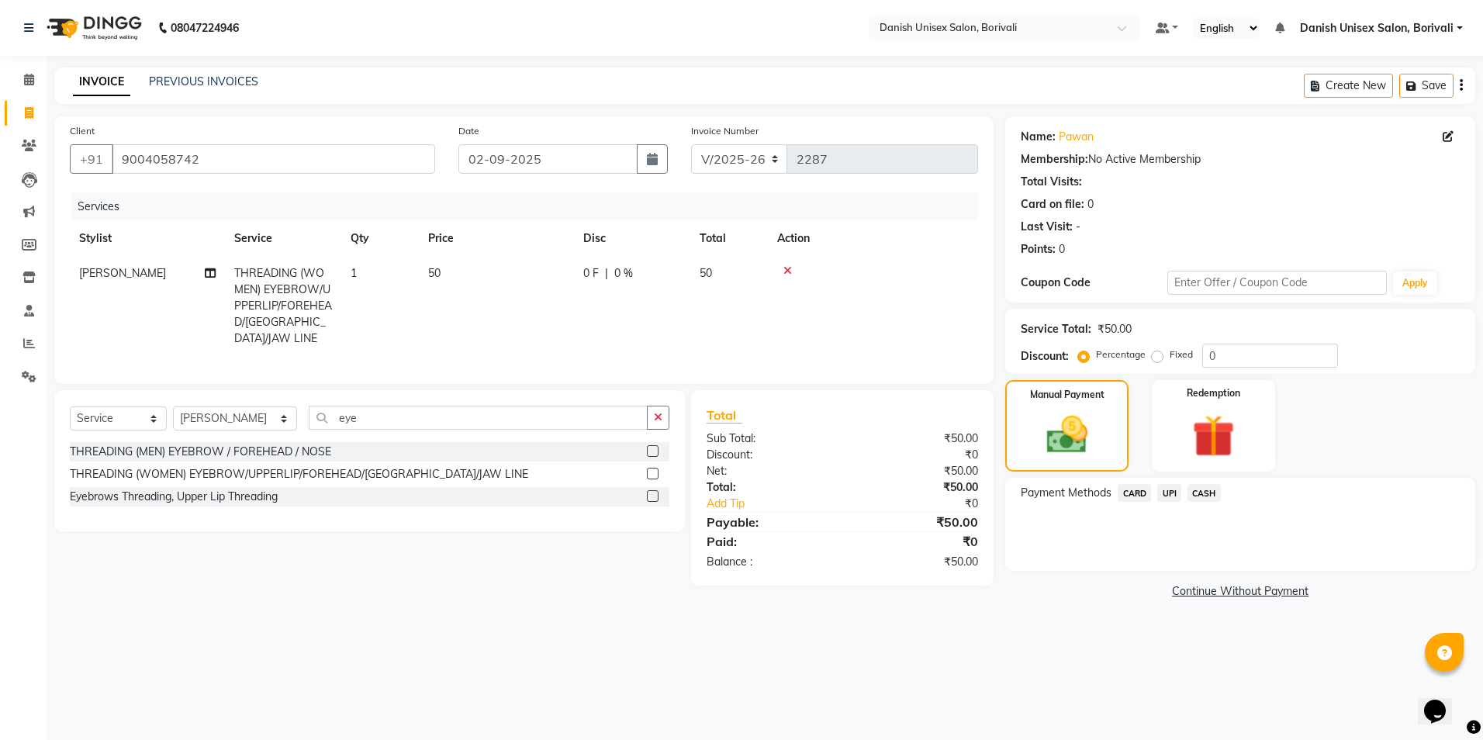
click at [1203, 500] on span "CASH" at bounding box center [1204, 493] width 33 height 18
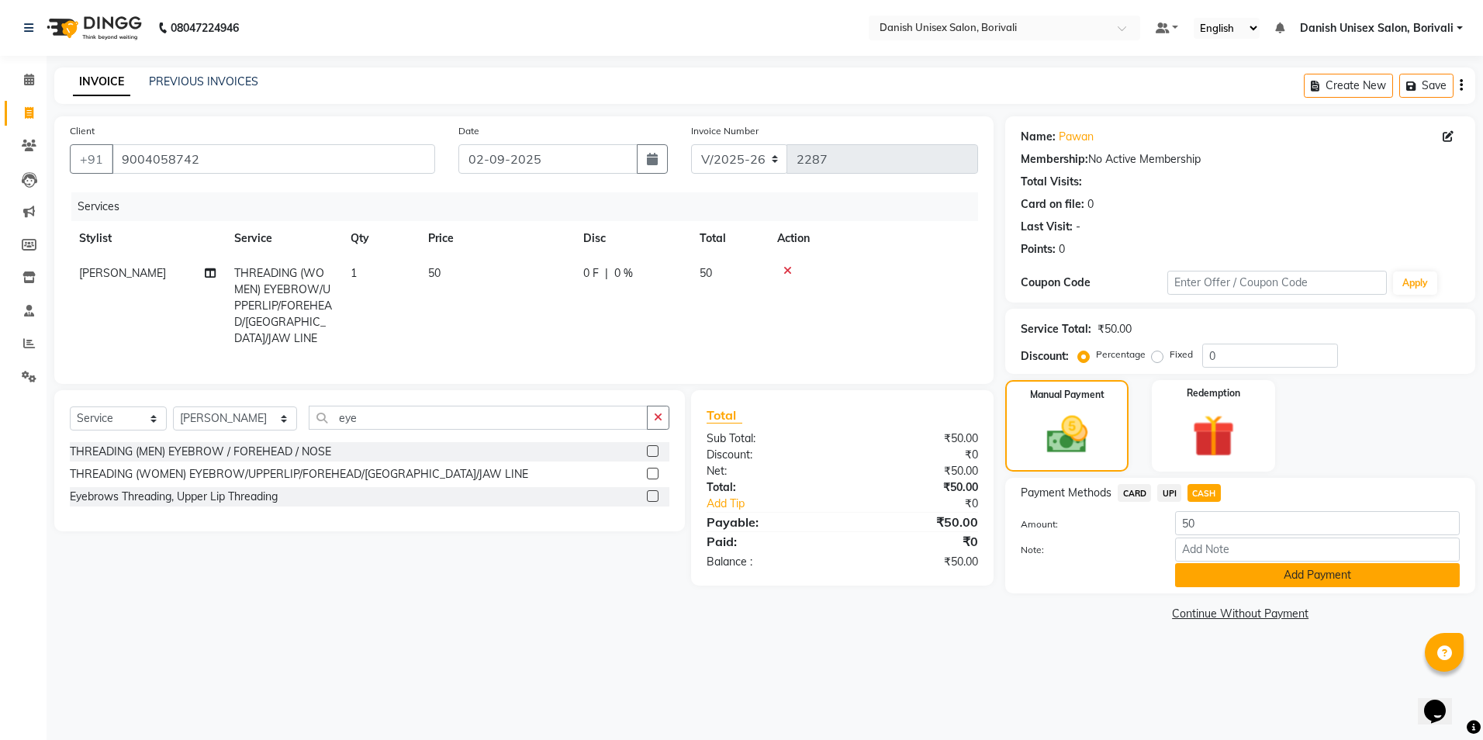
click at [1202, 576] on button "Add Payment" at bounding box center [1317, 575] width 285 height 24
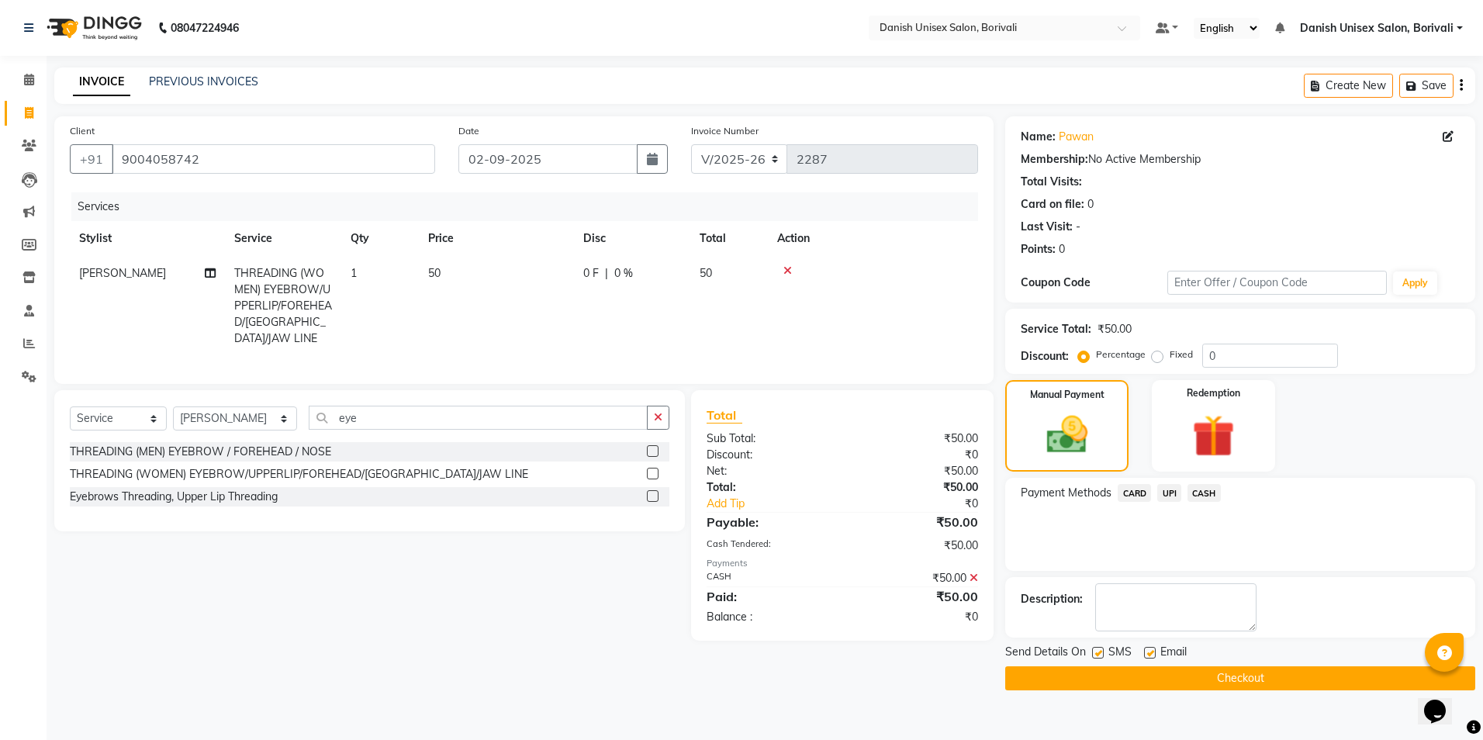
click at [1179, 682] on button "Checkout" at bounding box center [1240, 678] width 470 height 24
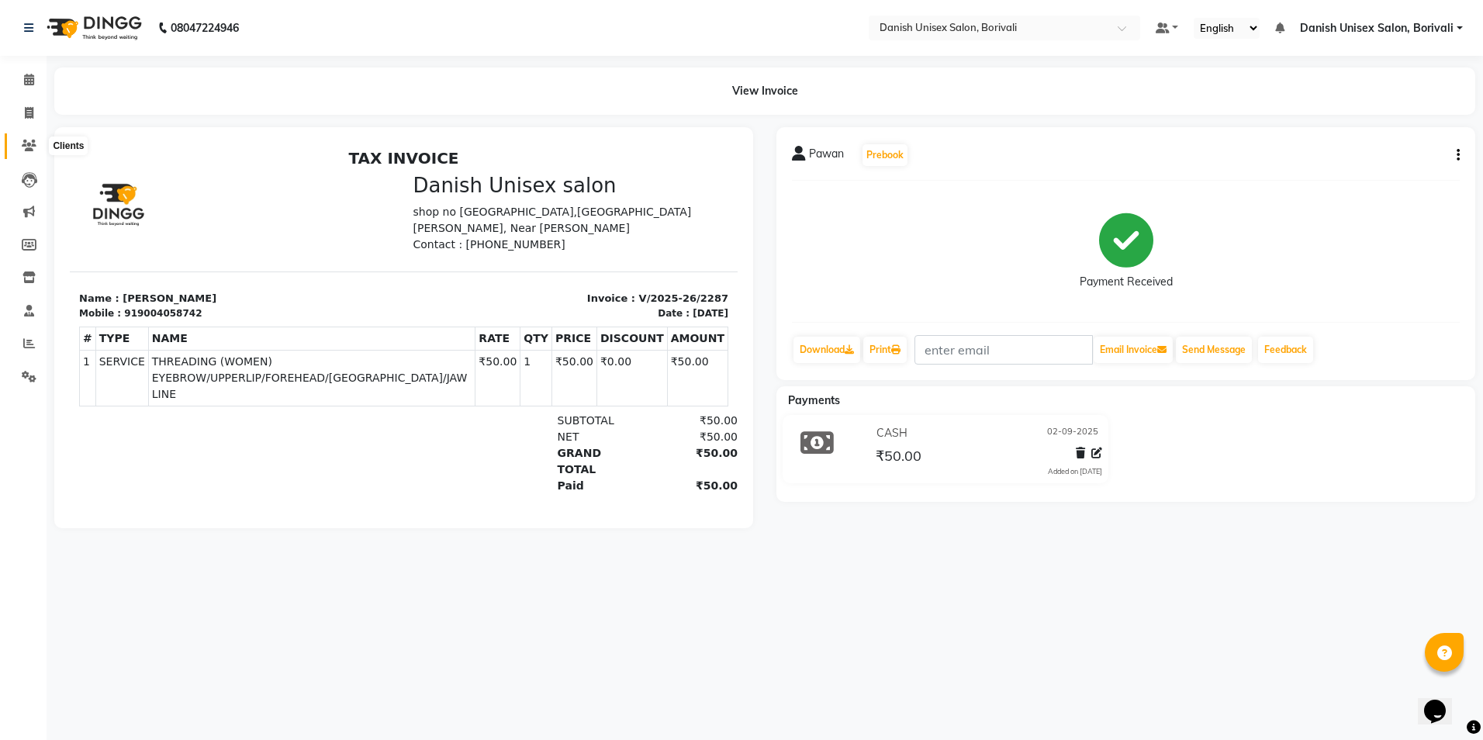
click at [22, 149] on icon at bounding box center [29, 146] width 15 height 12
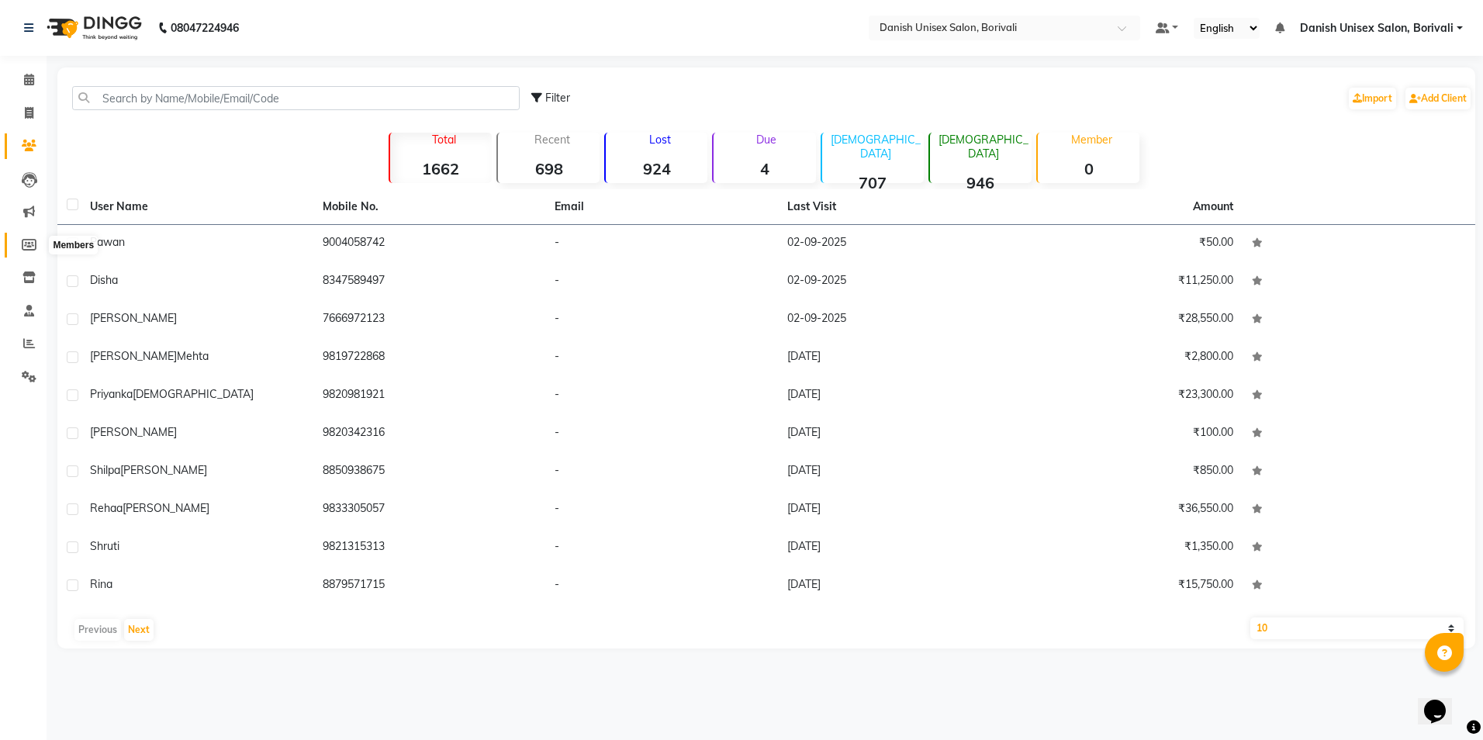
click at [32, 244] on icon at bounding box center [29, 245] width 15 height 12
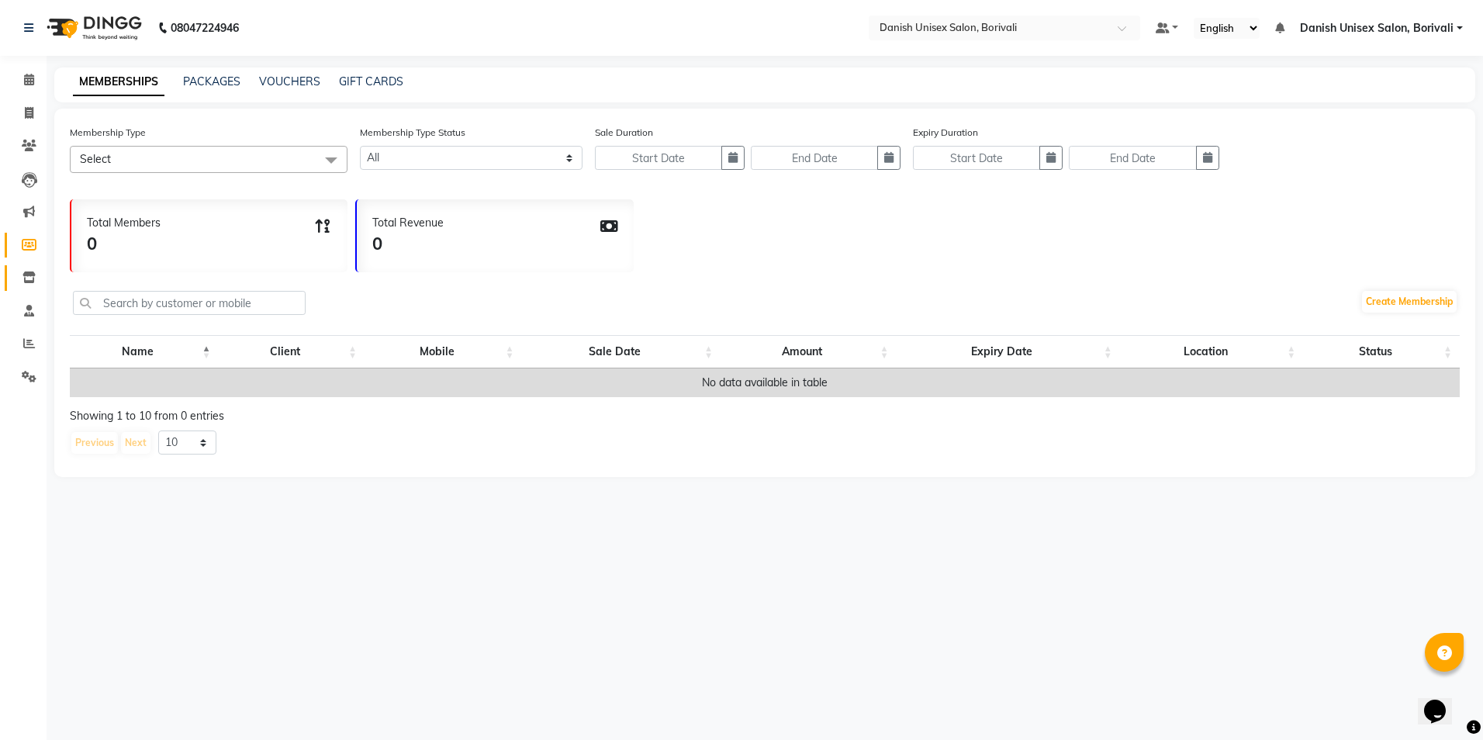
click at [31, 266] on link "Inventory" at bounding box center [23, 278] width 37 height 26
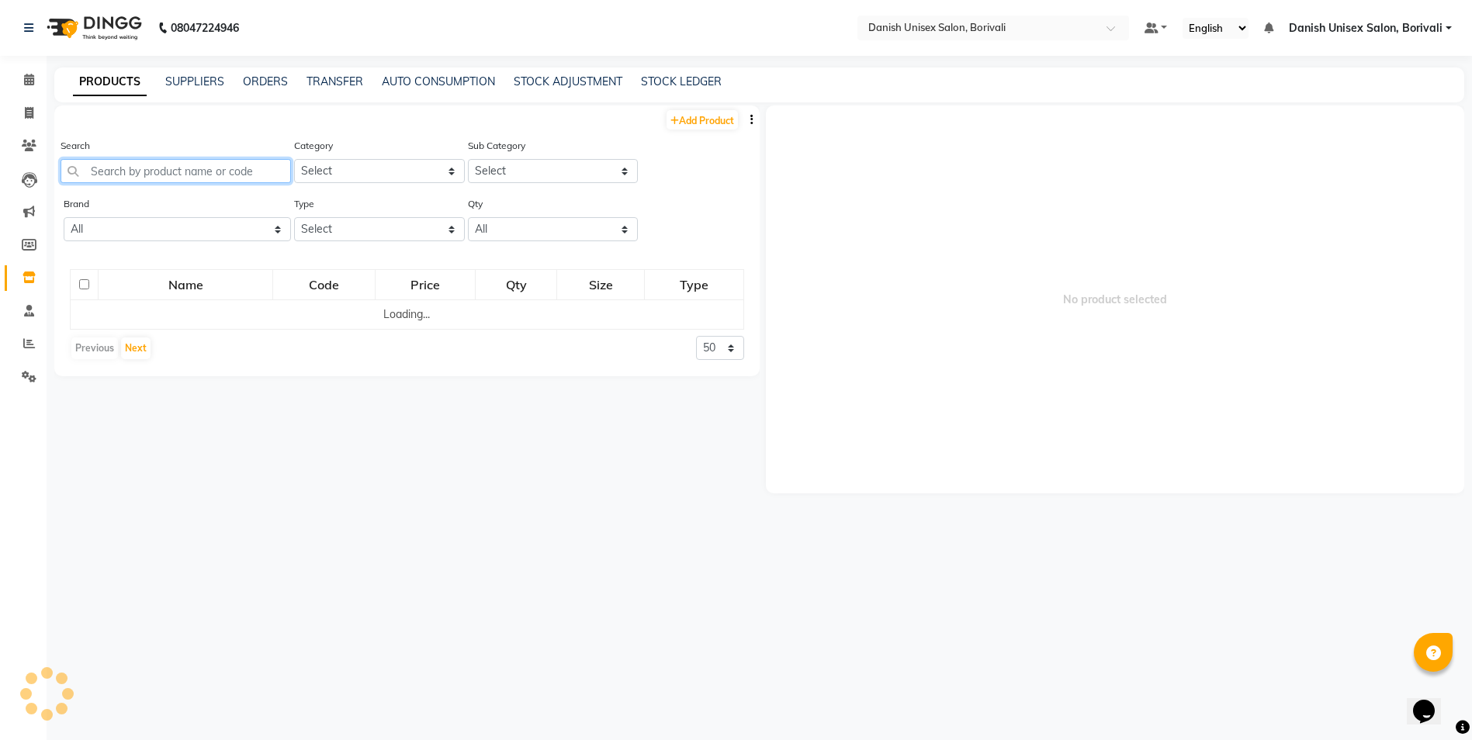
click at [129, 160] on input "text" at bounding box center [176, 171] width 230 height 24
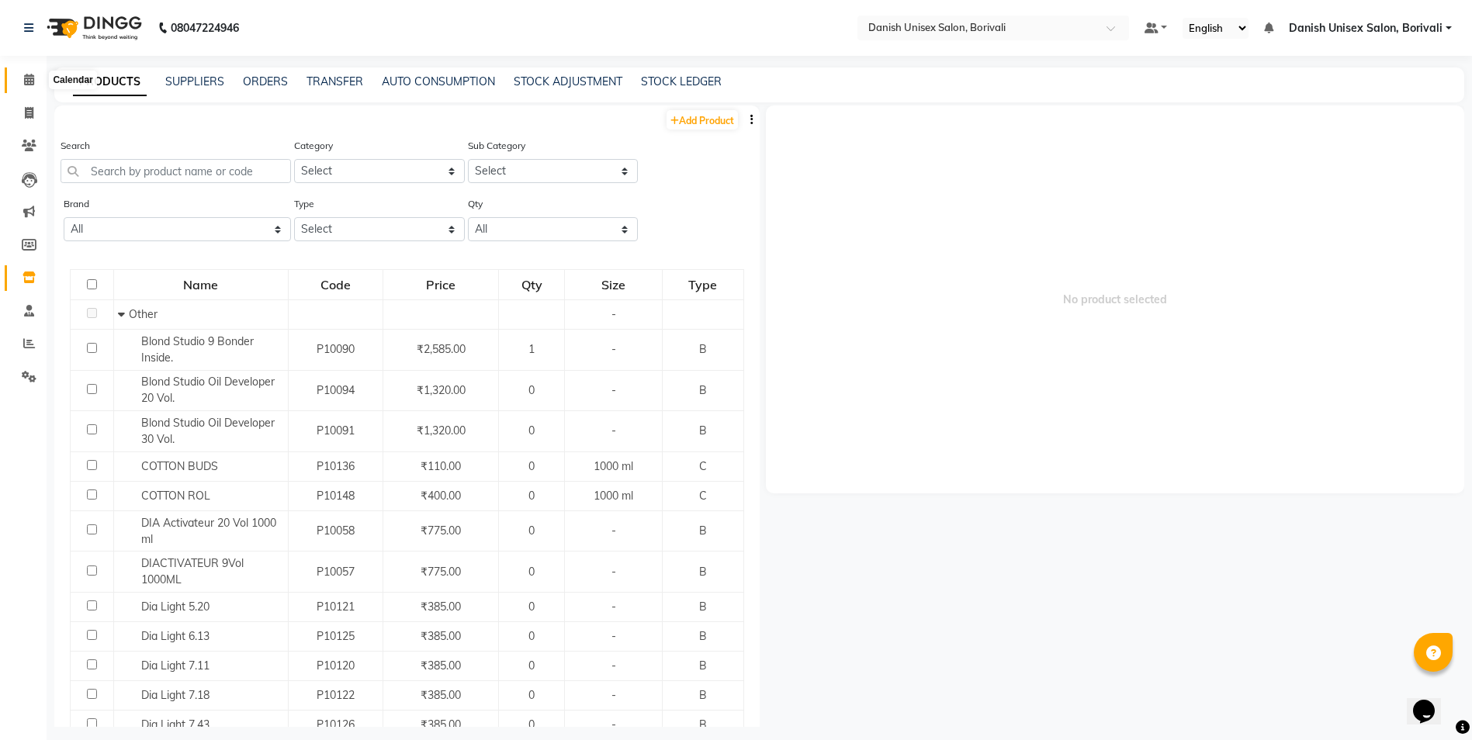
click at [26, 85] on icon at bounding box center [29, 80] width 10 height 12
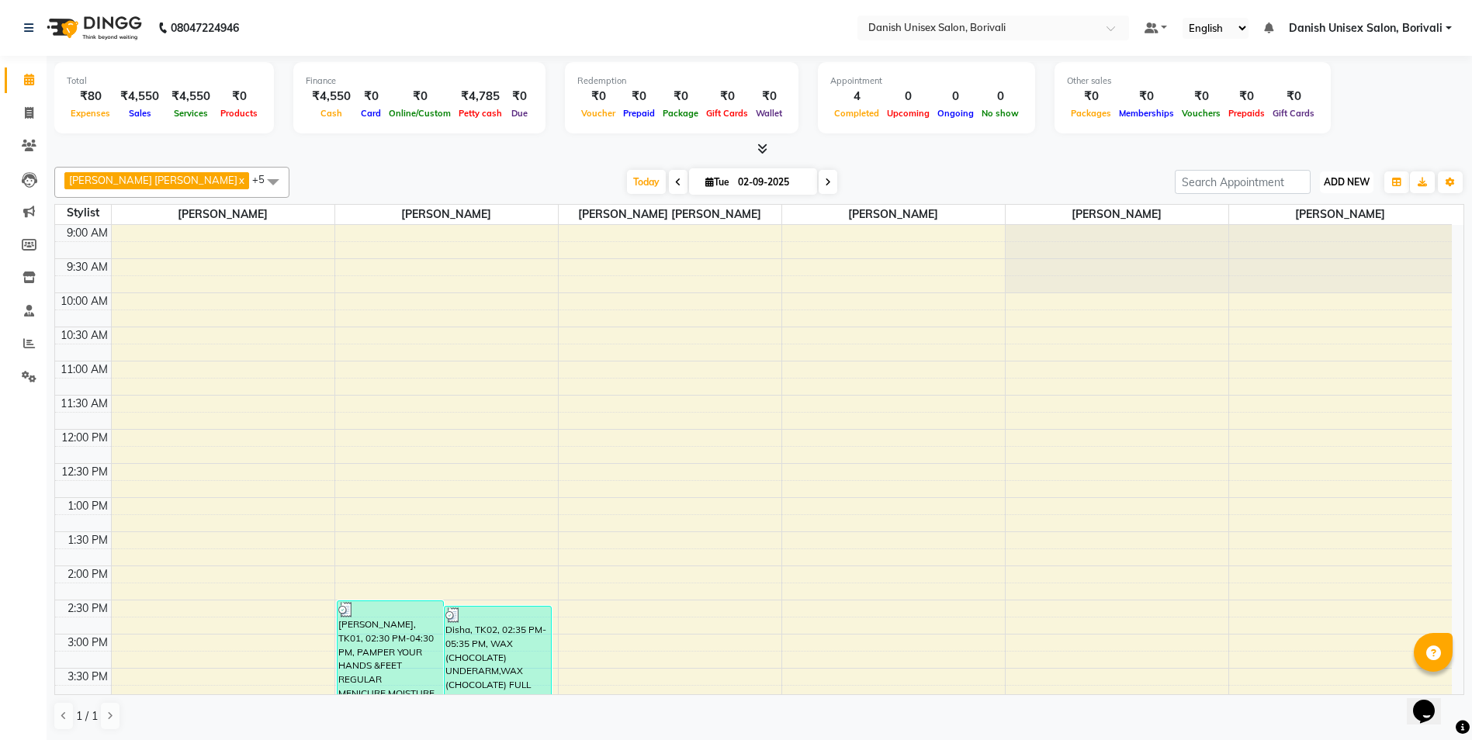
click at [1344, 191] on button "ADD NEW Toggle Dropdown" at bounding box center [1347, 182] width 54 height 22
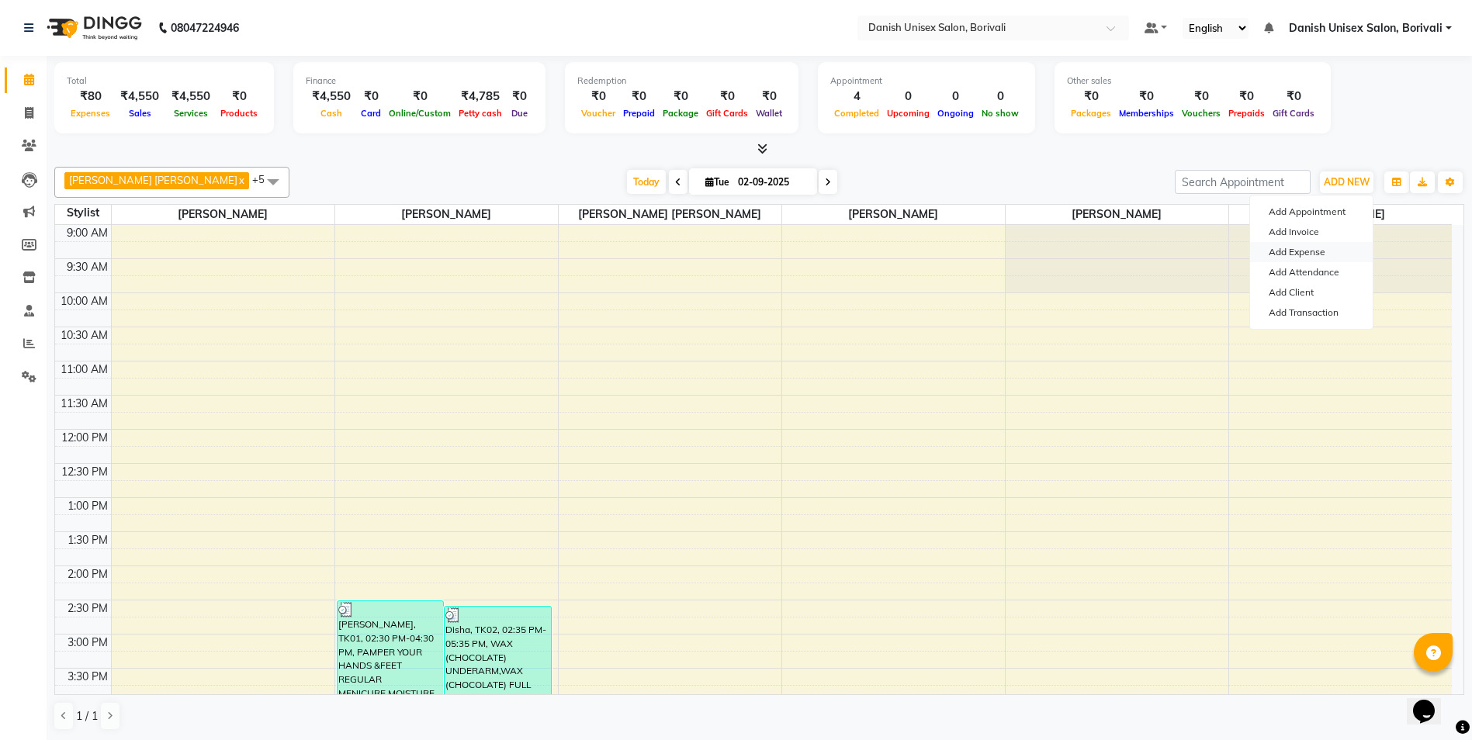
click at [1339, 247] on link "Add Expense" at bounding box center [1311, 252] width 123 height 20
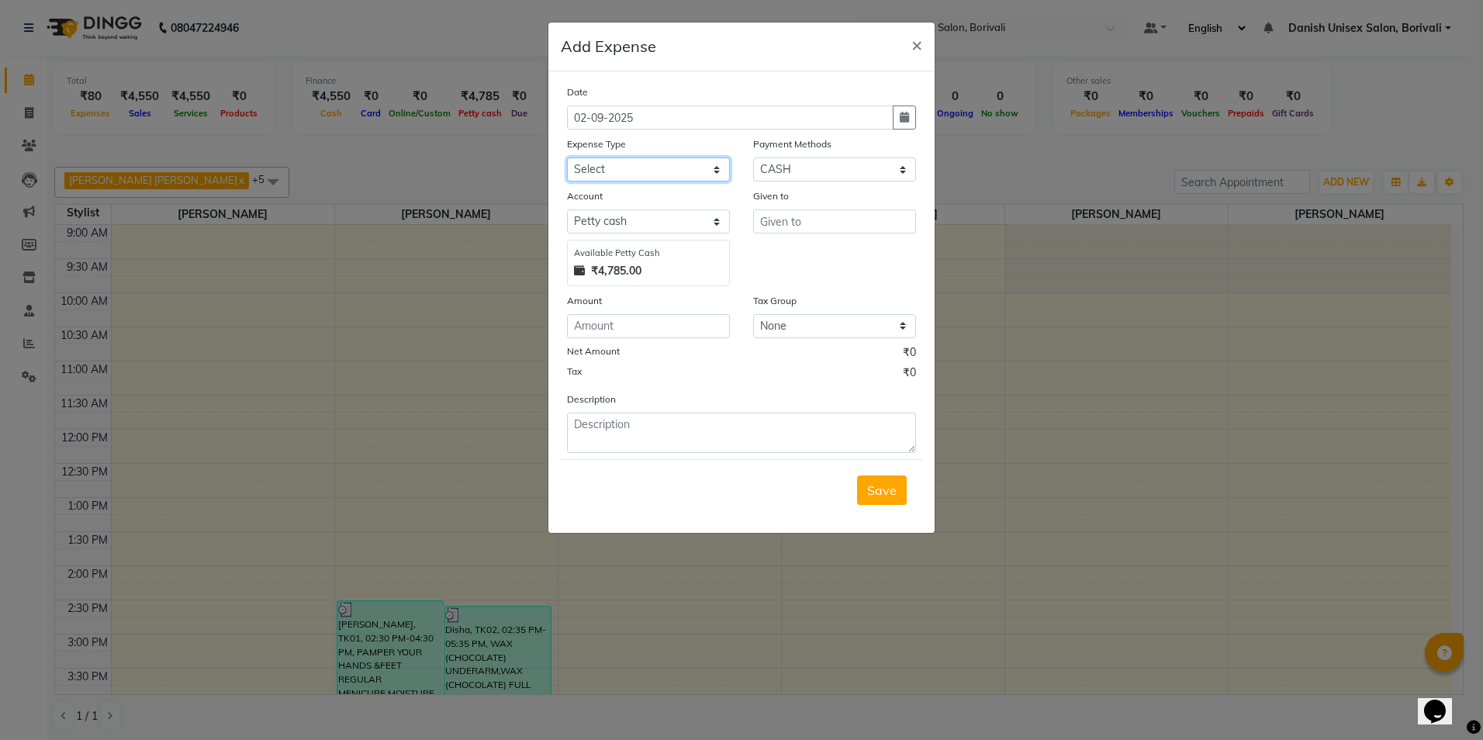
click at [630, 175] on select "Select Advance Salary Bank charges Car maintenance Cash transfer to bank Cash t…" at bounding box center [648, 169] width 163 height 24
click at [567, 157] on select "Select Advance Salary Bank charges Car maintenance Cash transfer to bank Cash t…" at bounding box center [648, 169] width 163 height 24
click at [767, 232] on input "text" at bounding box center [834, 221] width 163 height 24
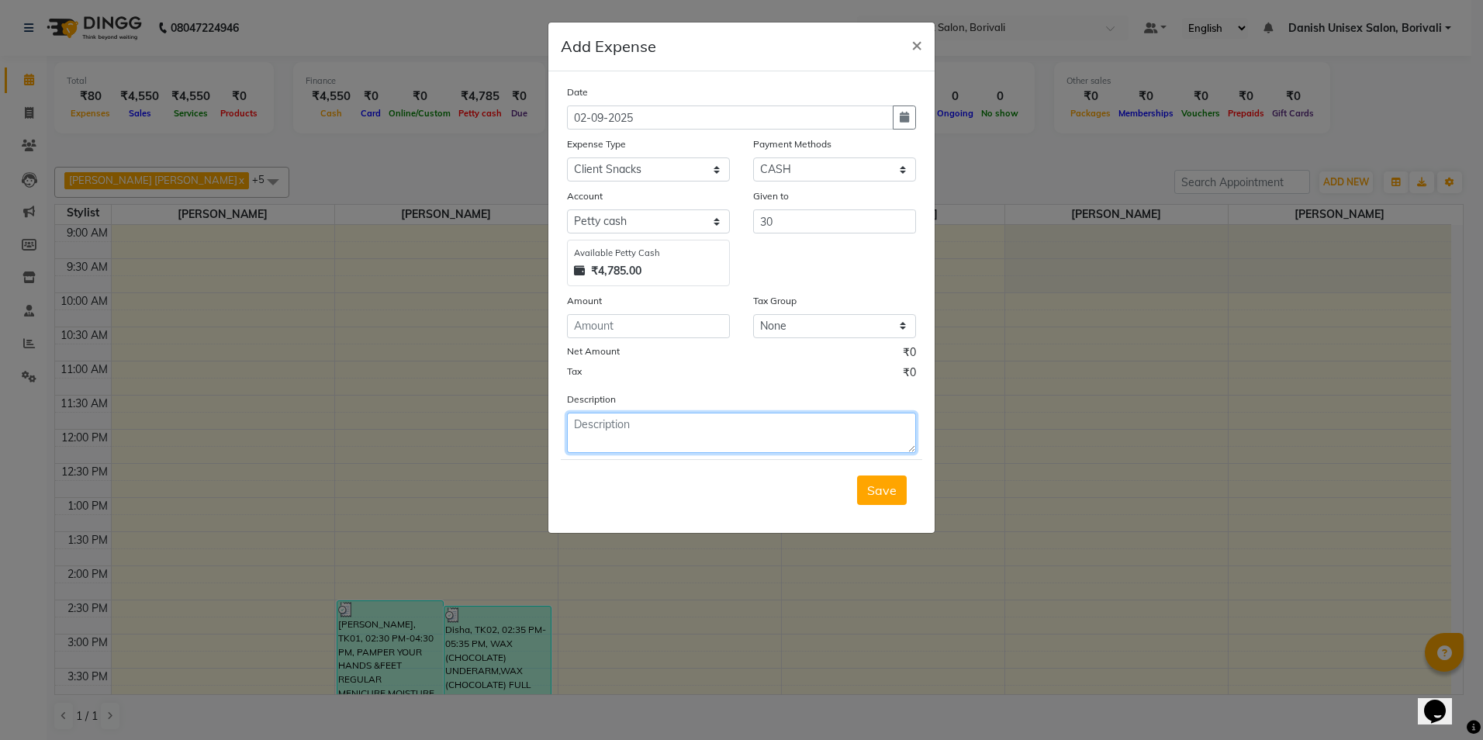
click at [708, 431] on textarea at bounding box center [741, 433] width 349 height 40
click at [652, 323] on input "number" at bounding box center [648, 326] width 163 height 24
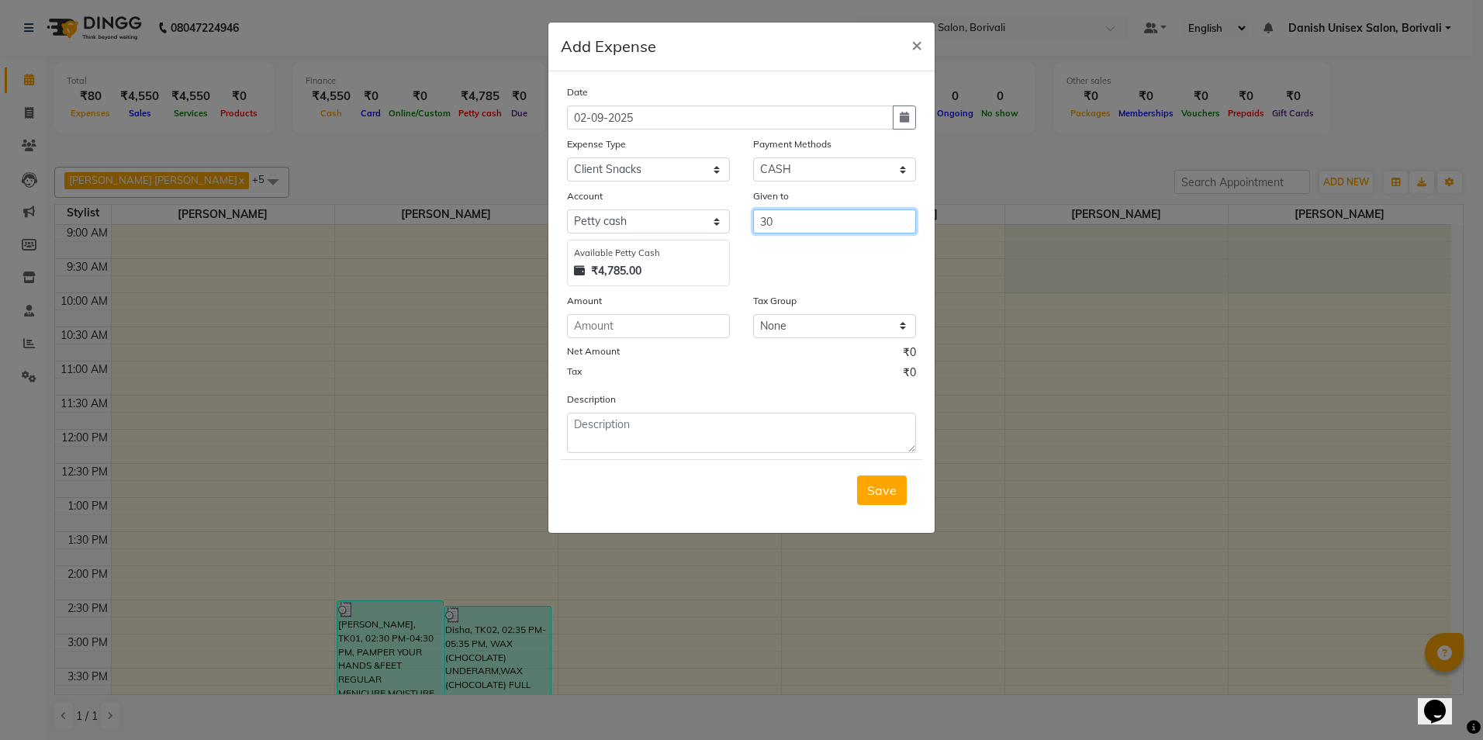
click at [811, 221] on input "30" at bounding box center [834, 221] width 163 height 24
drag, startPoint x: 811, startPoint y: 221, endPoint x: 786, endPoint y: 220, distance: 25.6
click at [786, 220] on input "30" at bounding box center [834, 221] width 163 height 24
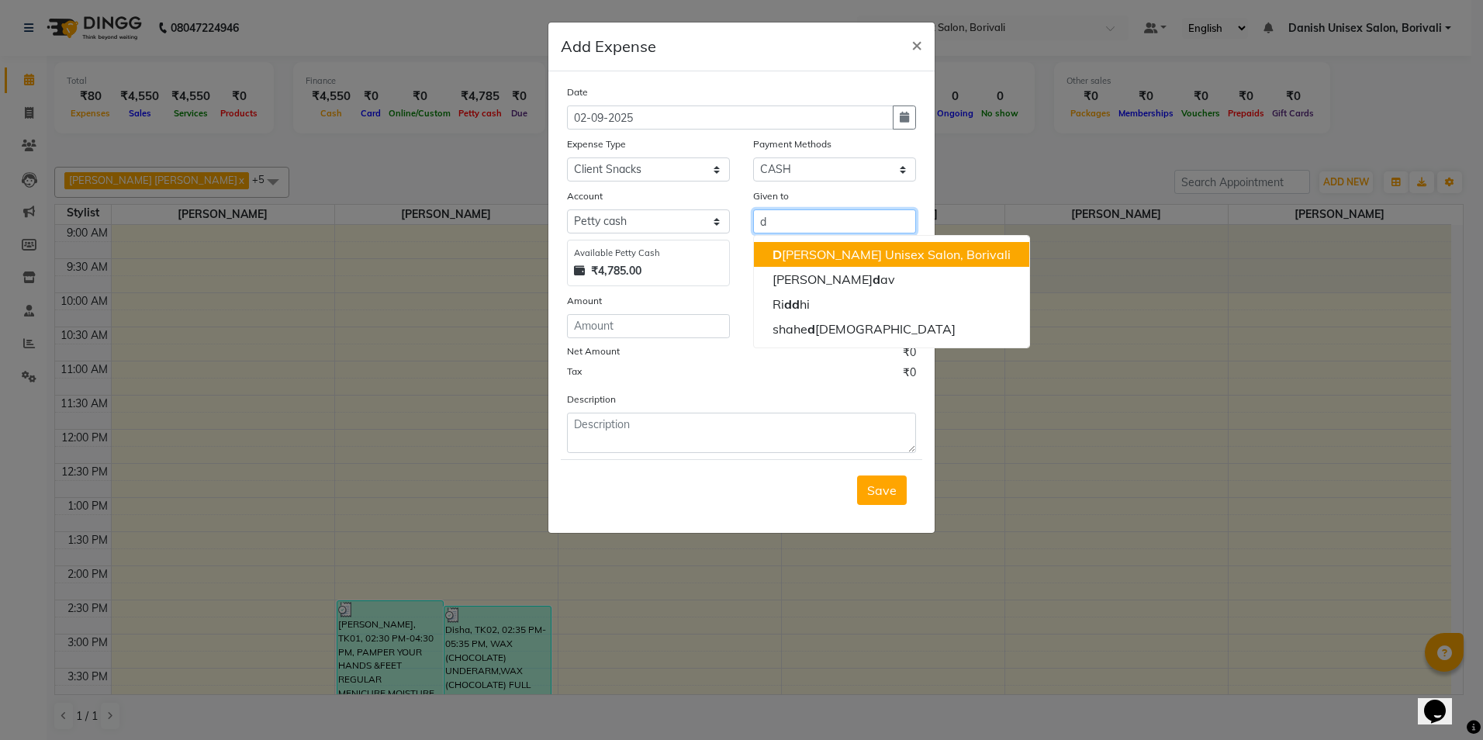
click at [840, 253] on ngb-highlight "D [PERSON_NAME] Unisex Salon, Borivali" at bounding box center [892, 255] width 238 height 16
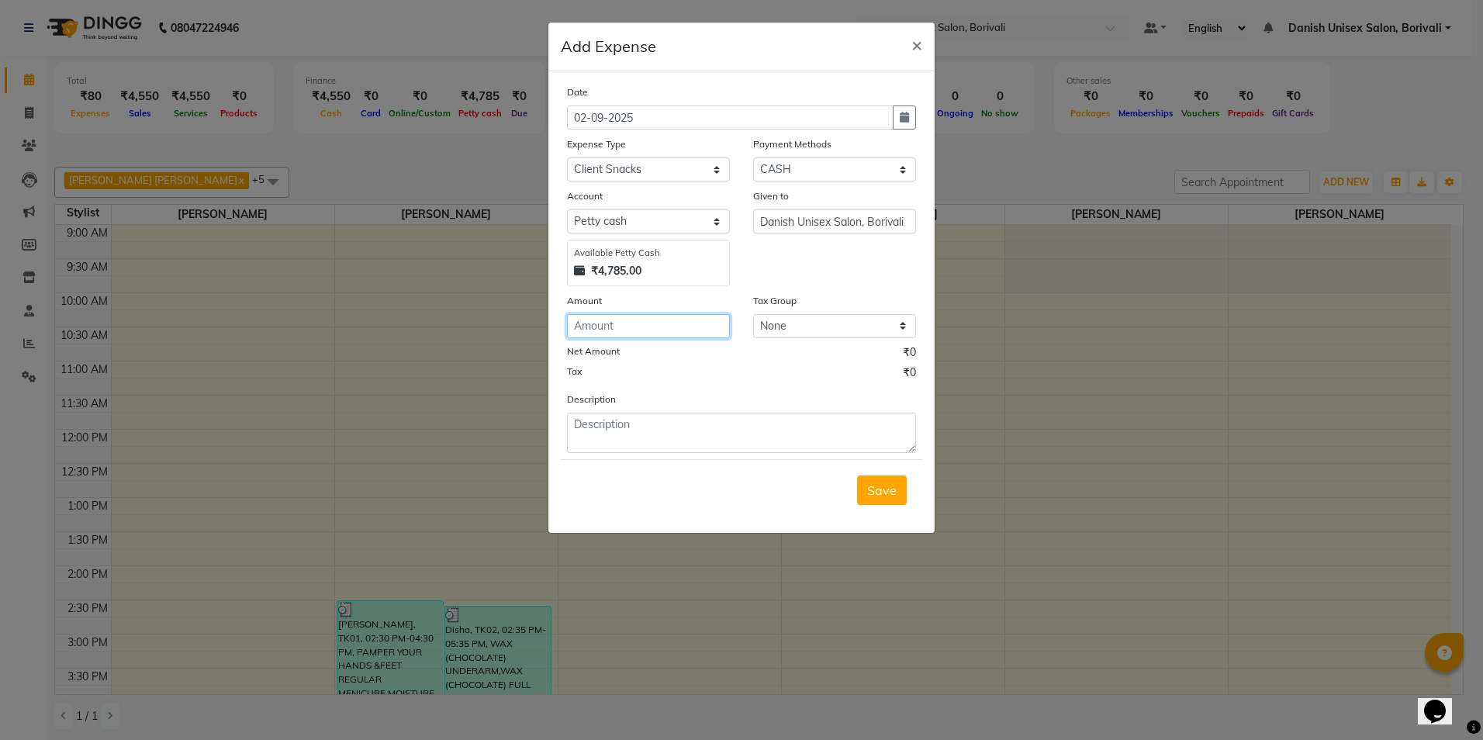
click at [638, 326] on input "number" at bounding box center [648, 326] width 163 height 24
click at [895, 496] on span "Save" at bounding box center [881, 491] width 29 height 16
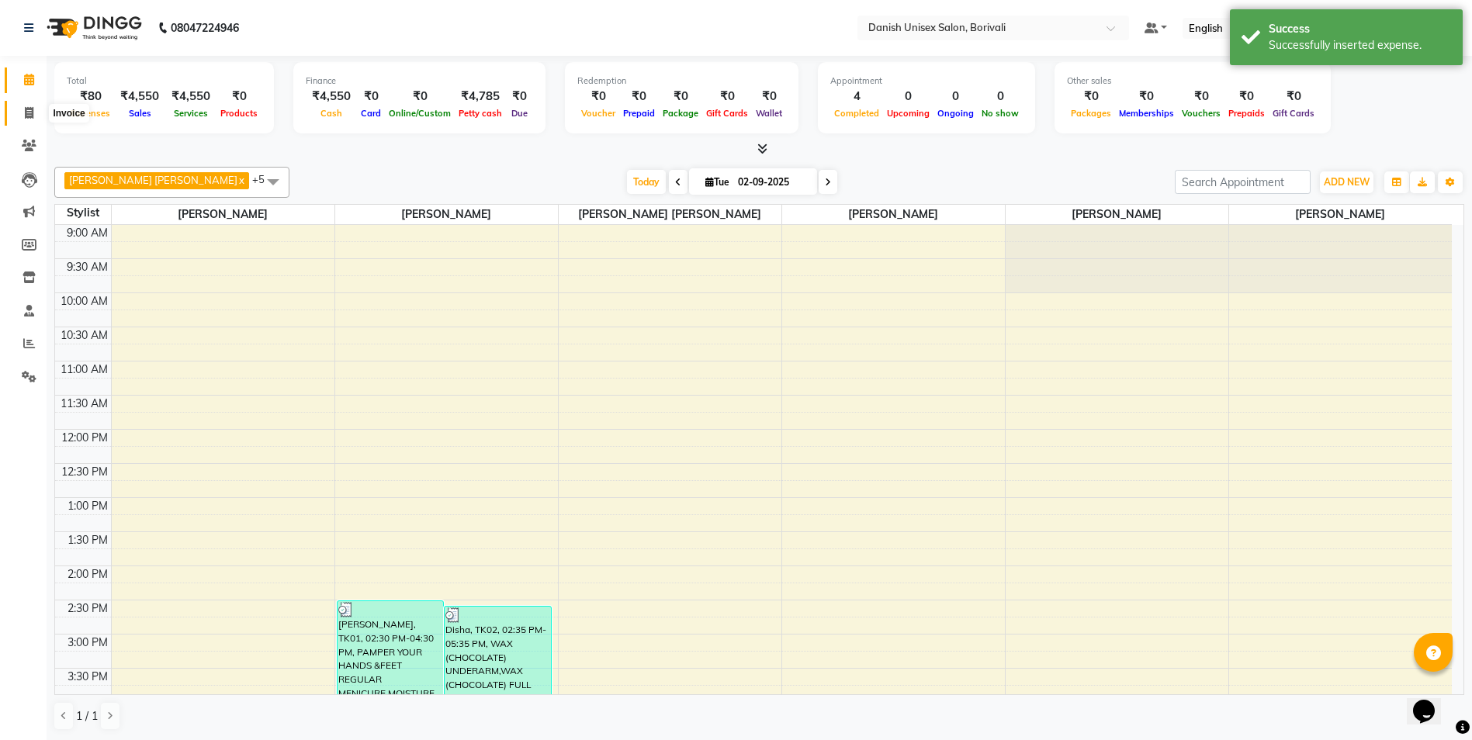
click at [30, 116] on icon at bounding box center [29, 113] width 9 height 12
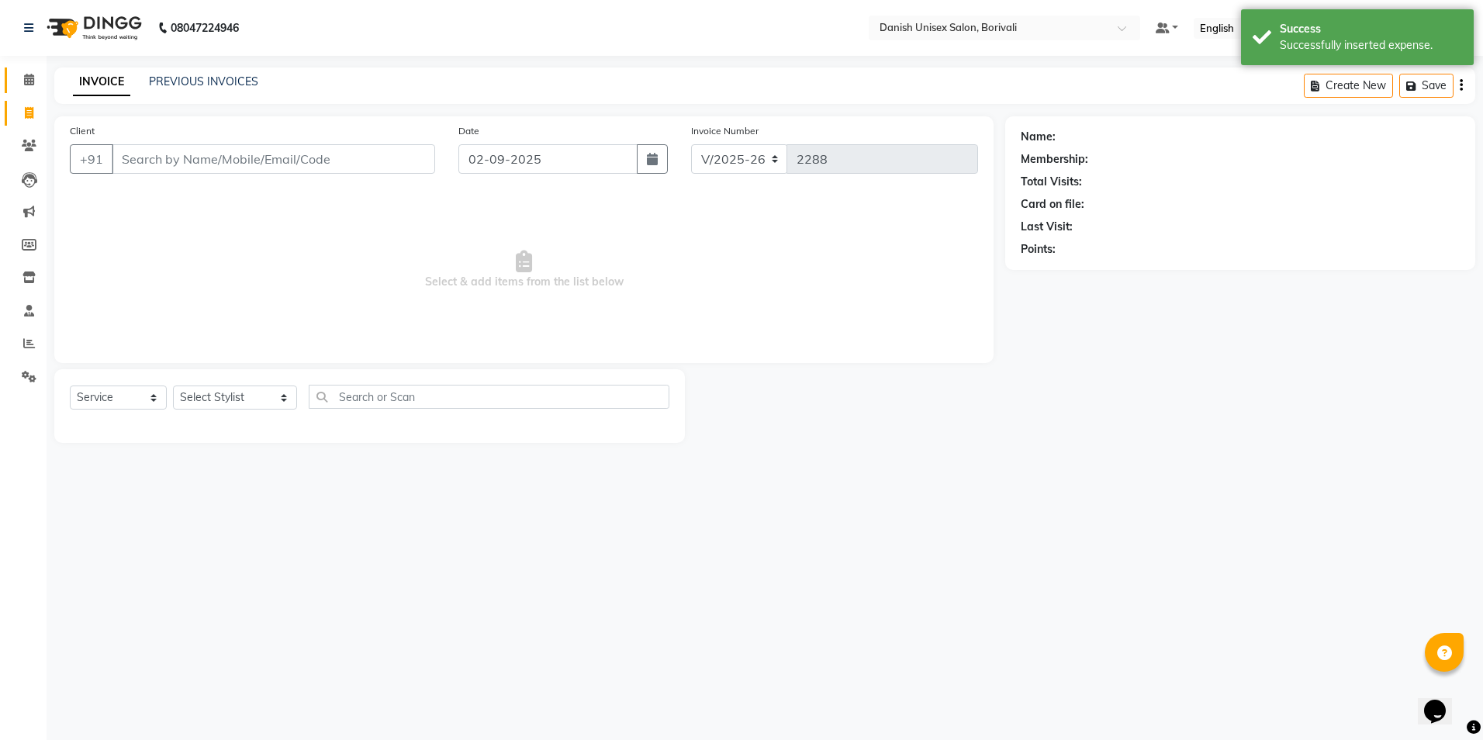
click at [29, 91] on link "Calendar" at bounding box center [23, 80] width 37 height 26
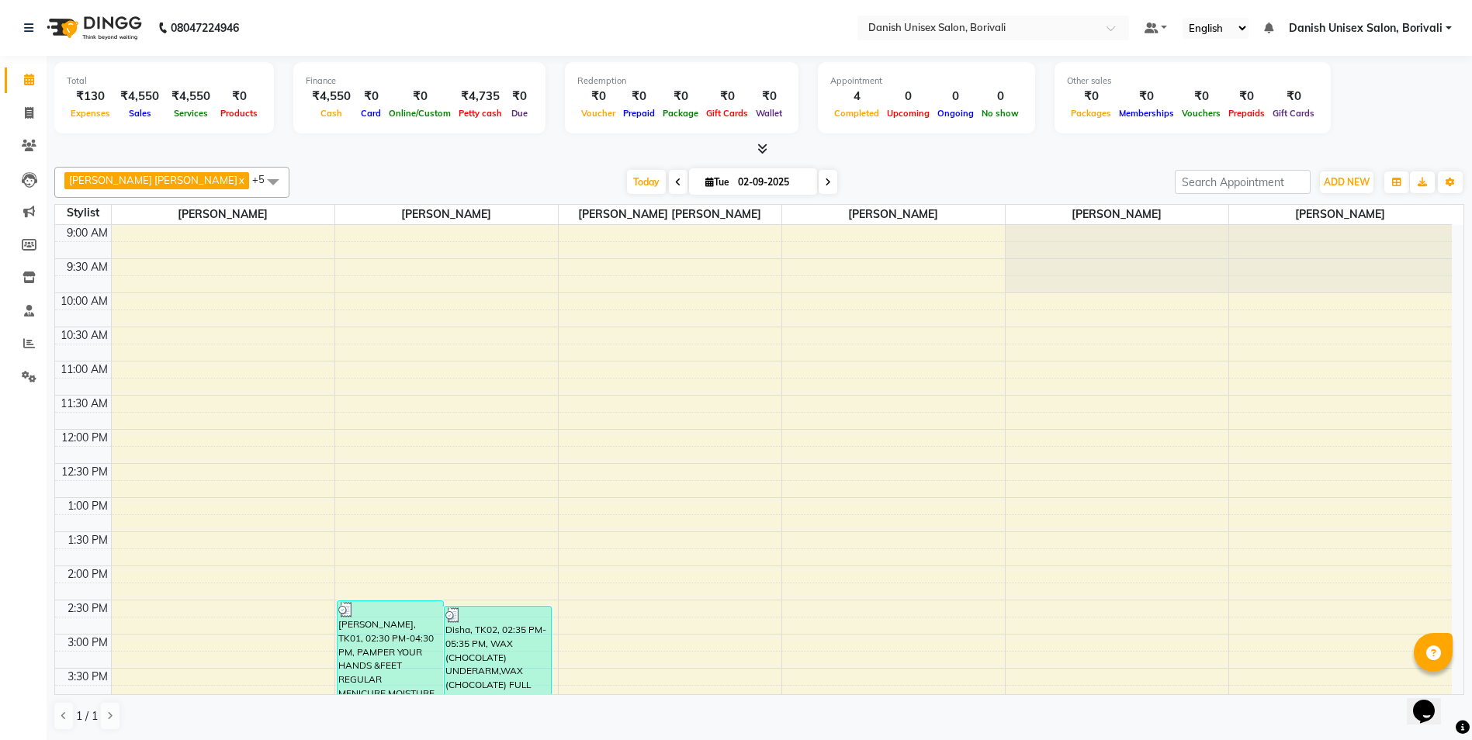
click at [439, 233] on td at bounding box center [781, 233] width 1340 height 17
click at [443, 242] on td at bounding box center [781, 249] width 1340 height 17
click at [445, 268] on td at bounding box center [781, 266] width 1340 height 17
click at [444, 299] on div "9:00 AM 9:30 AM 10:00 AM 10:30 AM 11:00 AM 11:30 AM 12:00 PM 12:30 PM 1:00 PM 1…" at bounding box center [753, 736] width 1396 height 1023
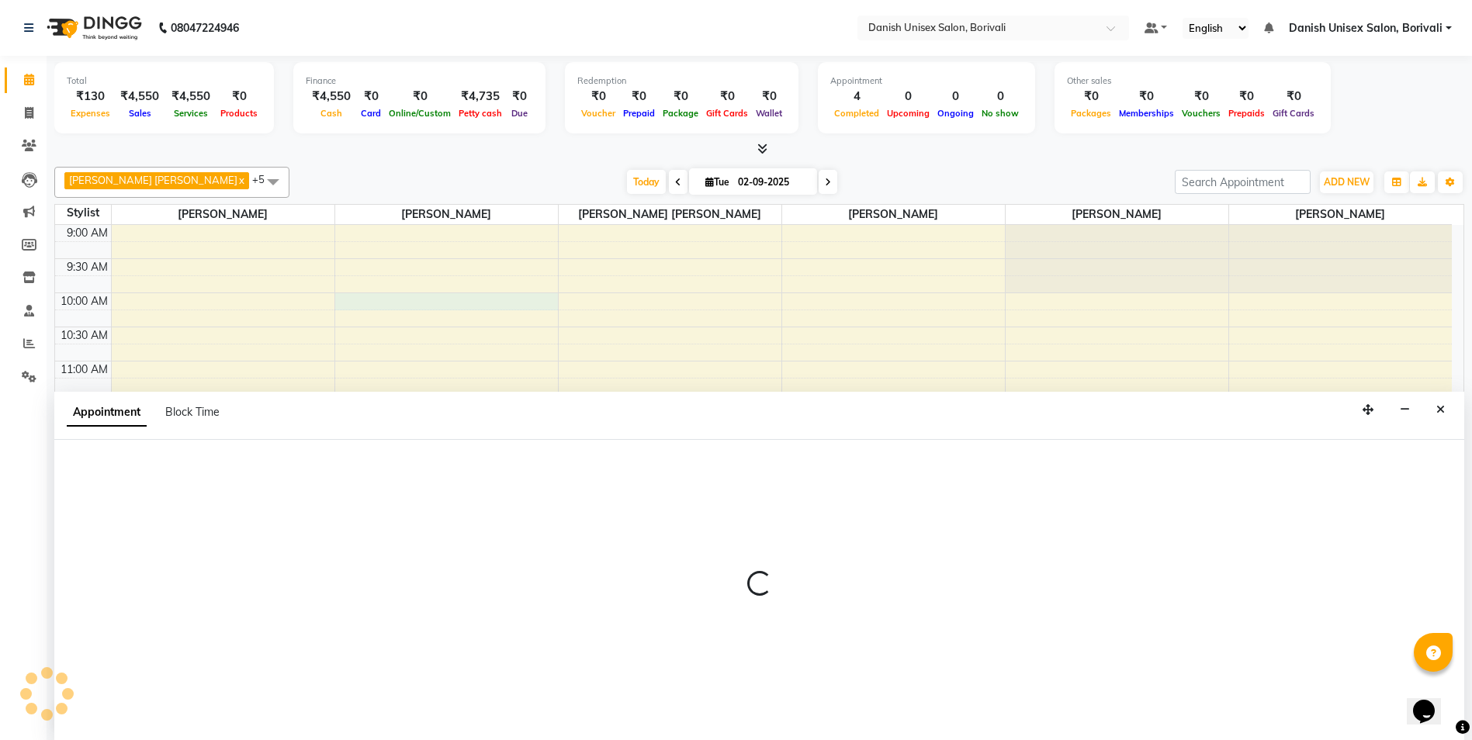
scroll to position [1, 0]
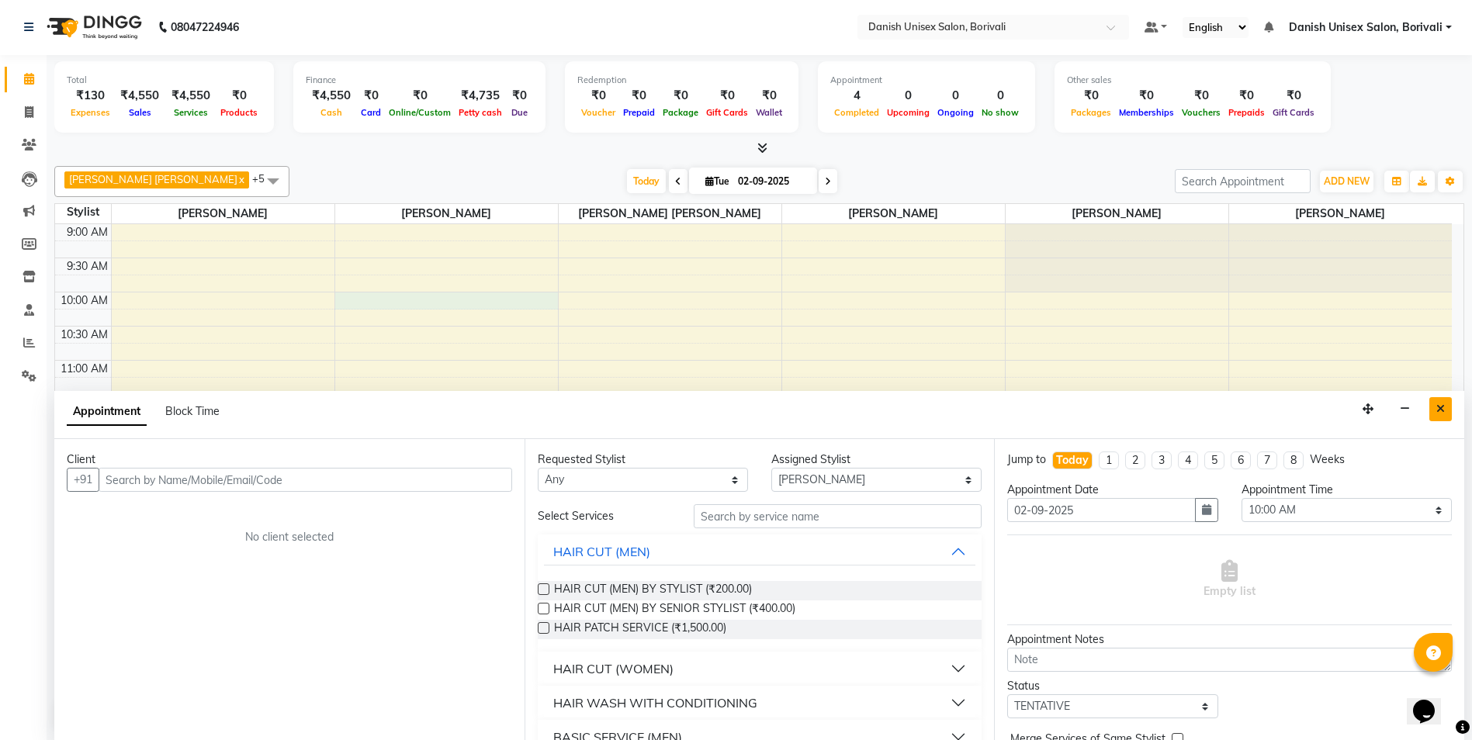
click at [1438, 405] on icon "Close" at bounding box center [1440, 408] width 9 height 11
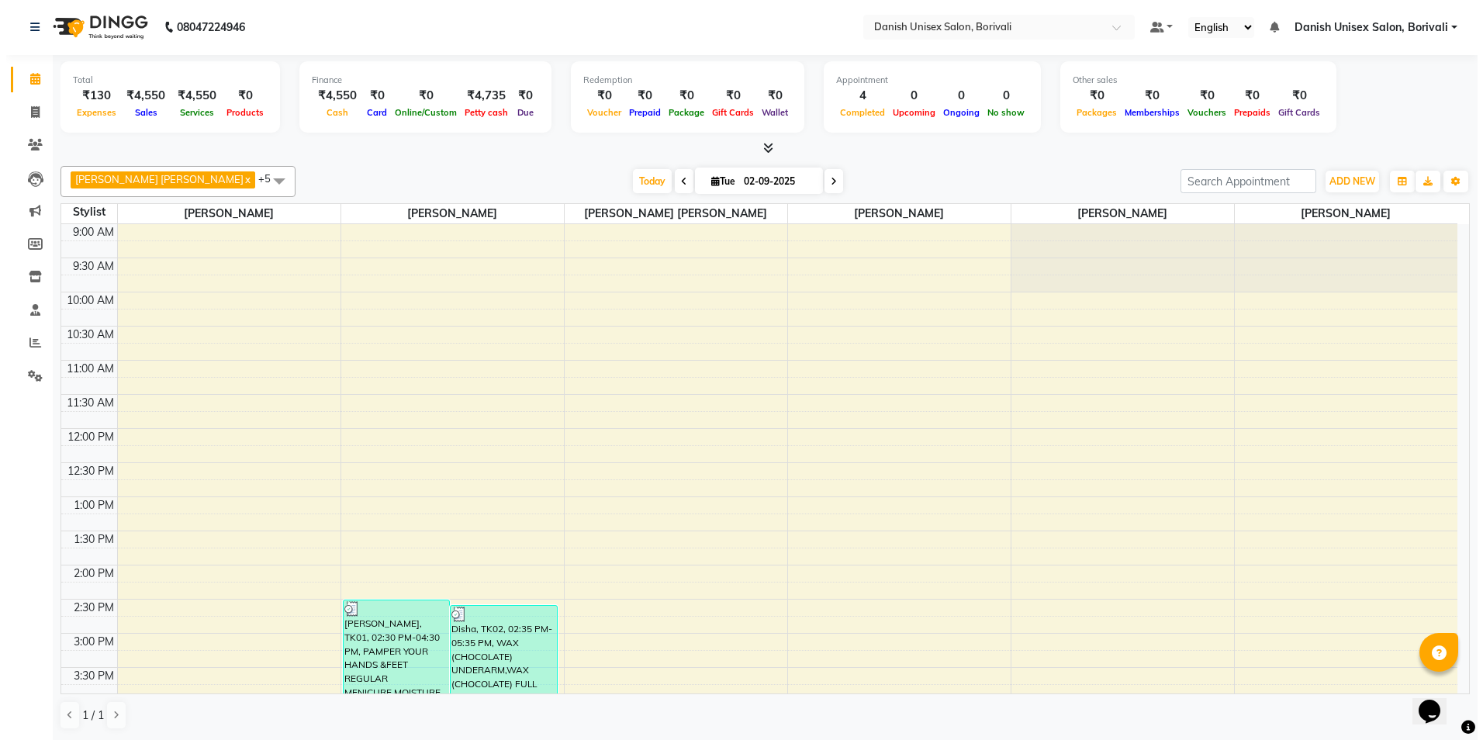
scroll to position [0, 0]
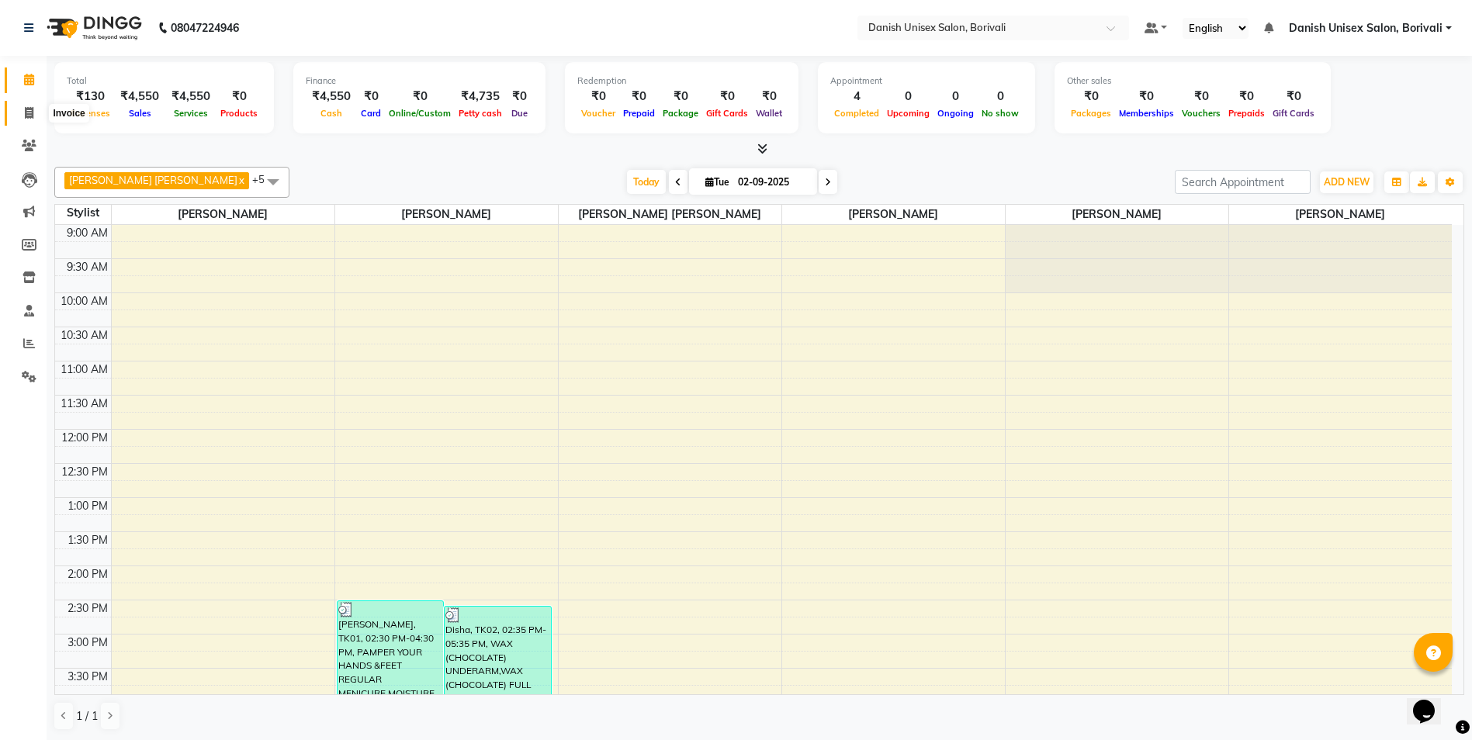
click at [29, 111] on icon at bounding box center [29, 113] width 9 height 12
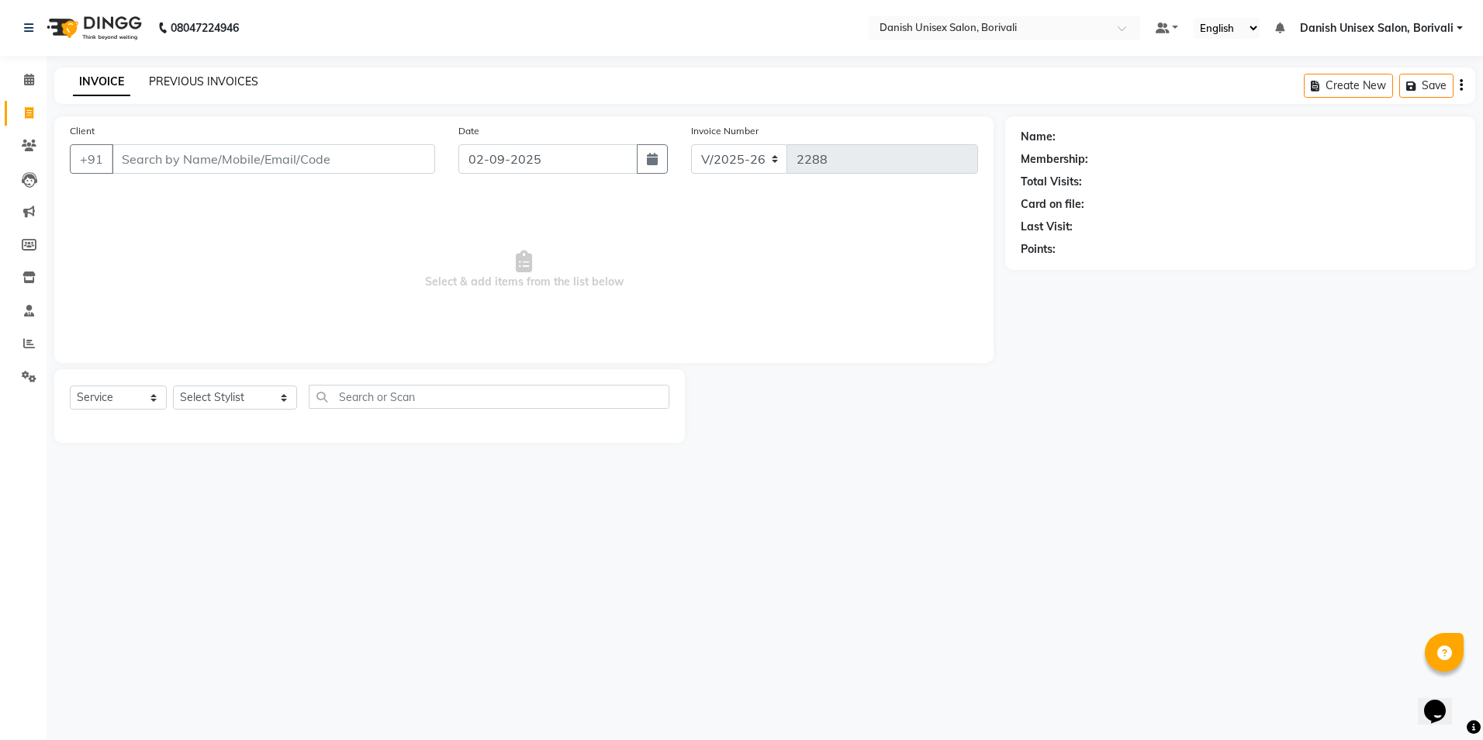
click at [182, 85] on link "PREVIOUS INVOICES" at bounding box center [203, 81] width 109 height 14
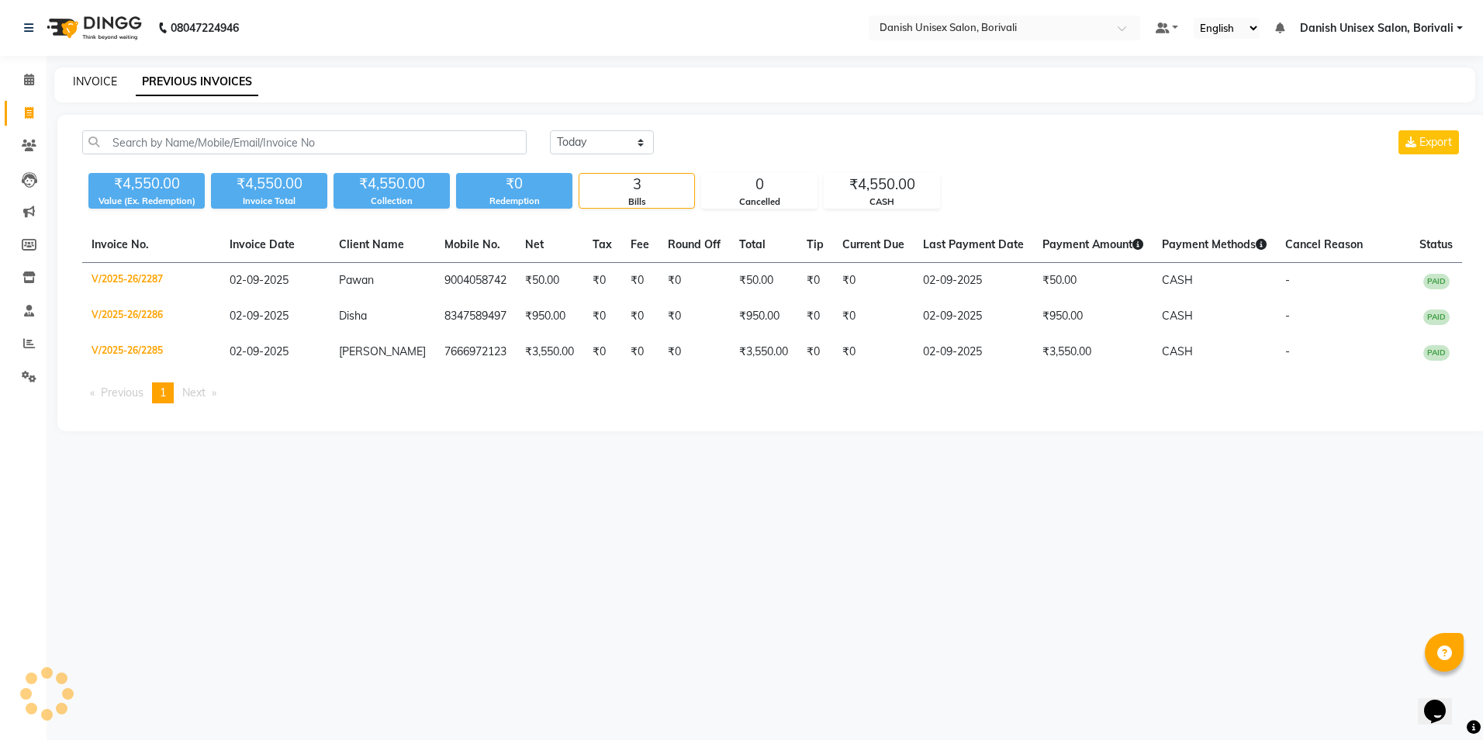
click at [81, 79] on link "INVOICE" at bounding box center [95, 81] width 44 height 14
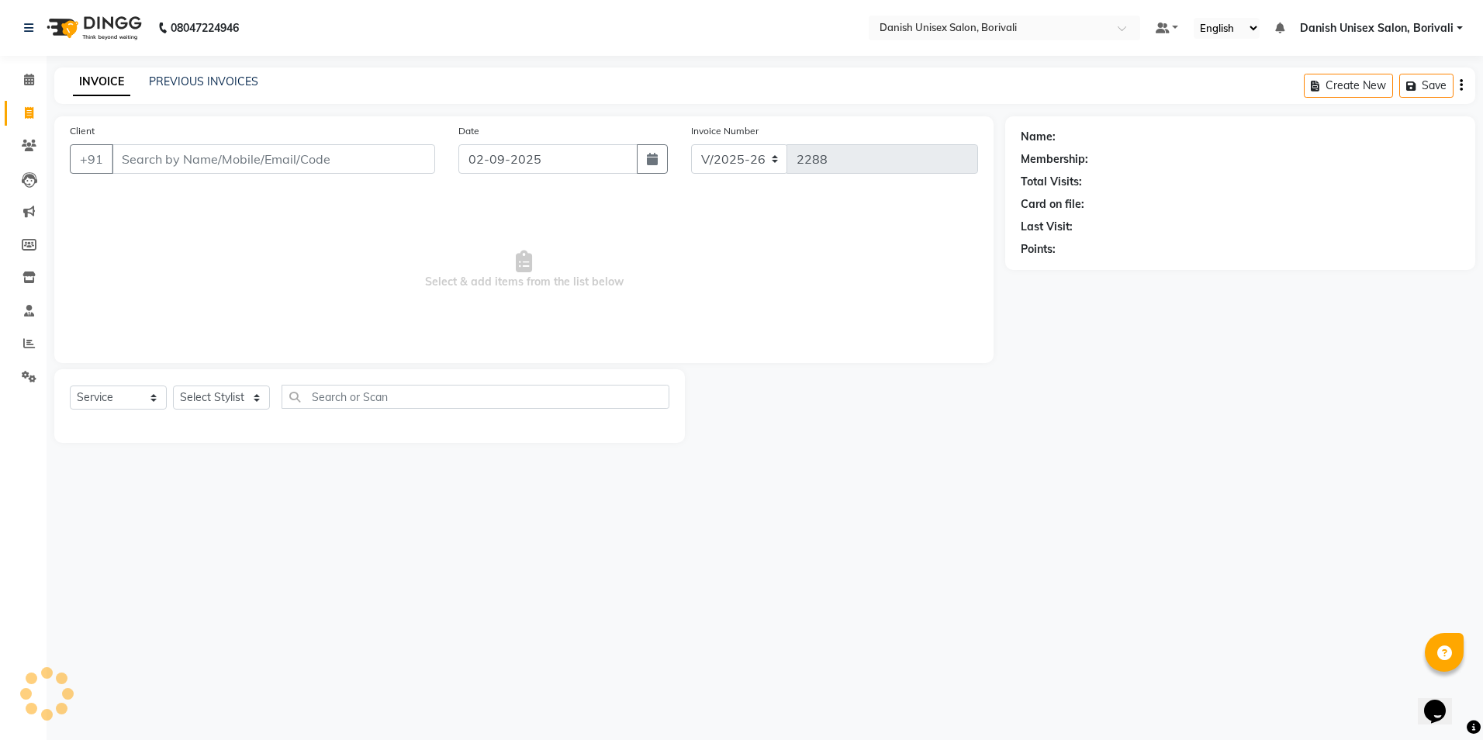
click at [223, 176] on div "Client +91" at bounding box center [252, 155] width 389 height 64
click at [202, 162] on input "Client" at bounding box center [273, 158] width 323 height 29
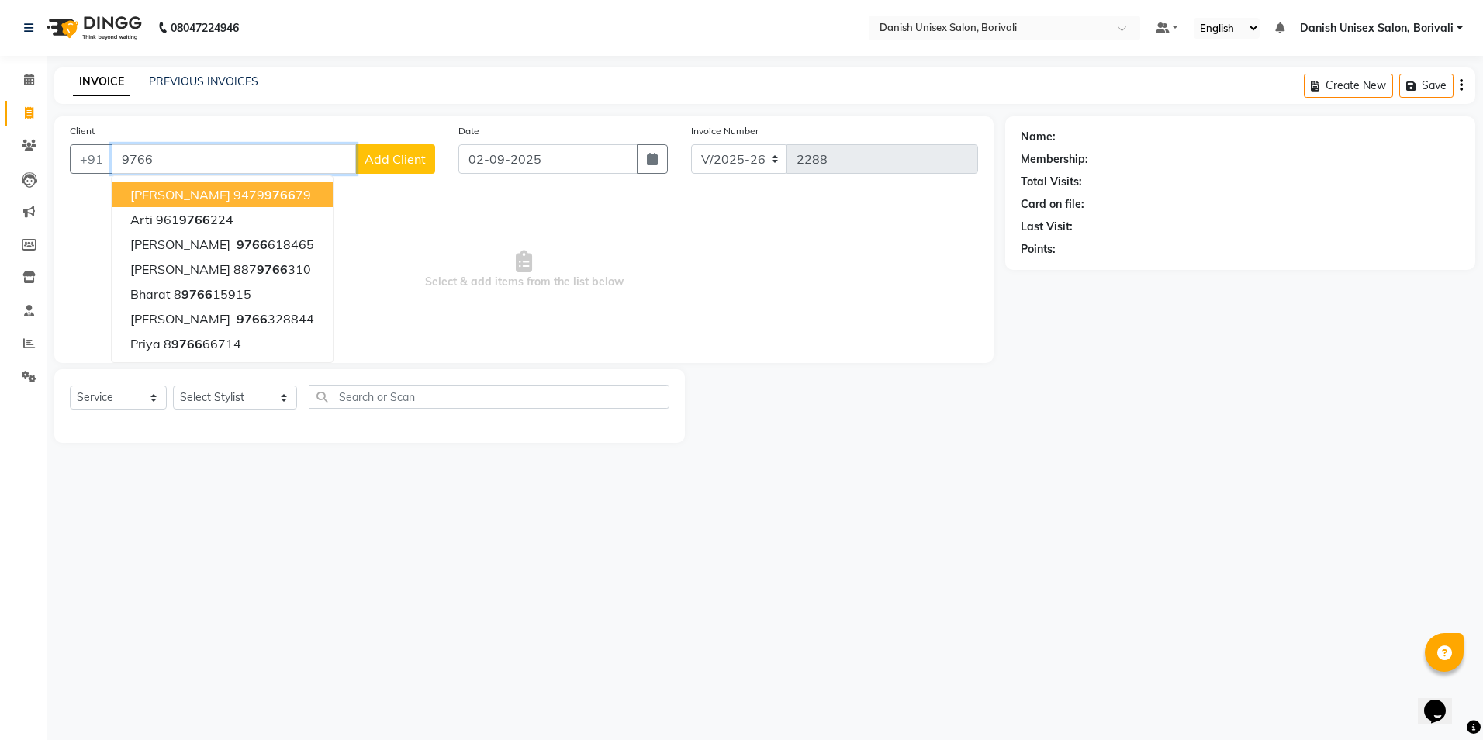
click at [224, 157] on input "9766" at bounding box center [234, 158] width 244 height 29
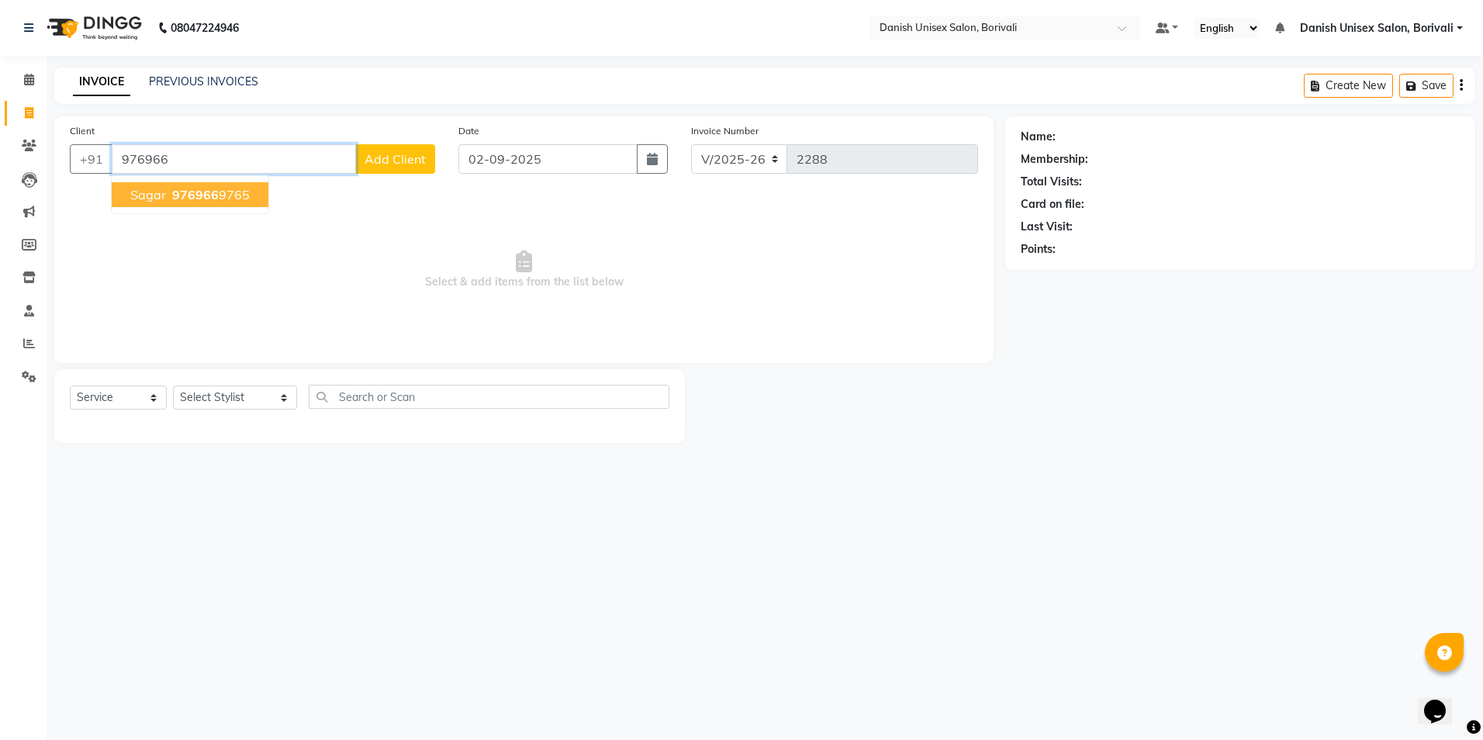
click at [228, 199] on ngb-highlight "976966 9765" at bounding box center [209, 195] width 81 height 16
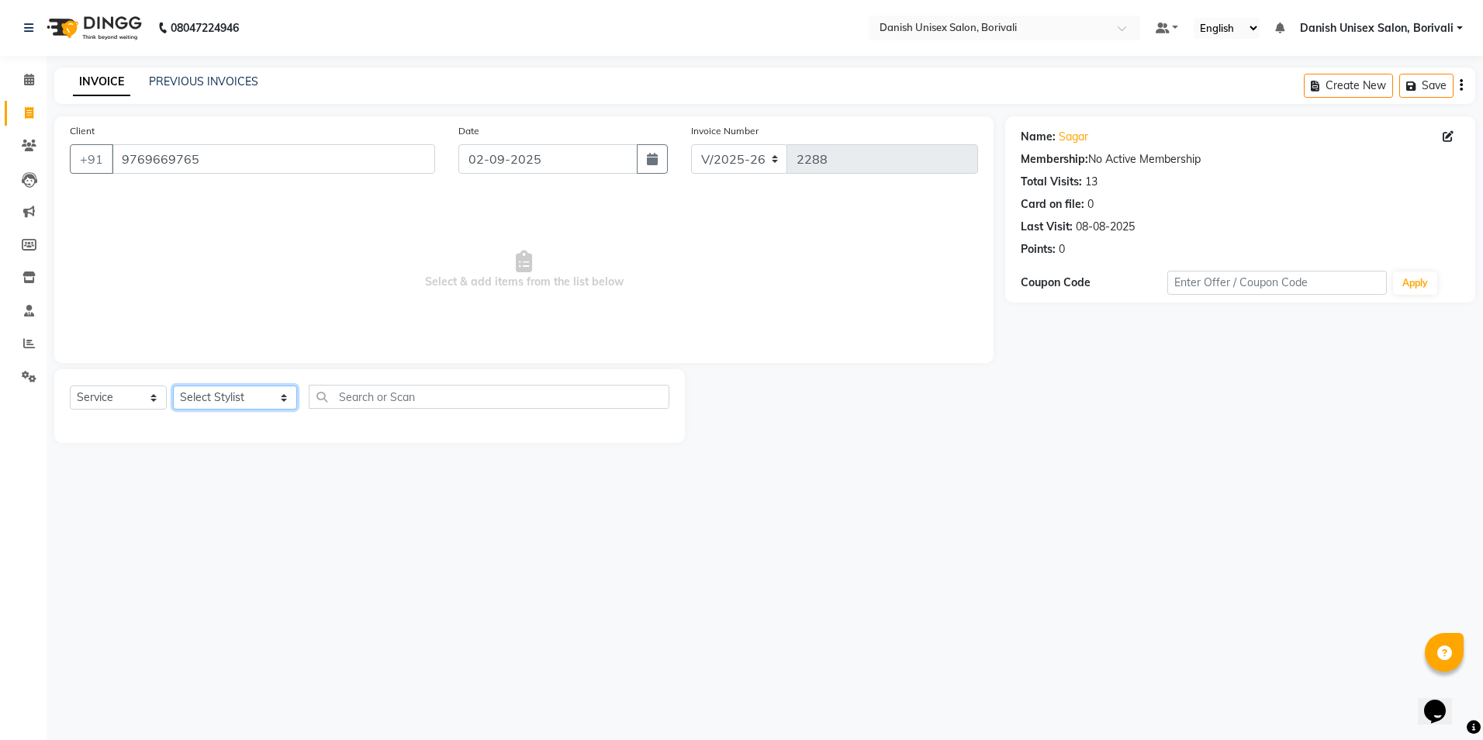
drag, startPoint x: 196, startPoint y: 390, endPoint x: 202, endPoint y: 405, distance: 16.0
click at [196, 390] on select "Select Stylist [PERSON_NAME] Bheem [PERSON_NAME] Danish Unisex Salon, [PERSON_N…" at bounding box center [235, 398] width 124 height 24
click at [173, 386] on select "Select Stylist [PERSON_NAME] Bheem [PERSON_NAME] Danish Unisex Salon, [PERSON_N…" at bounding box center [235, 398] width 124 height 24
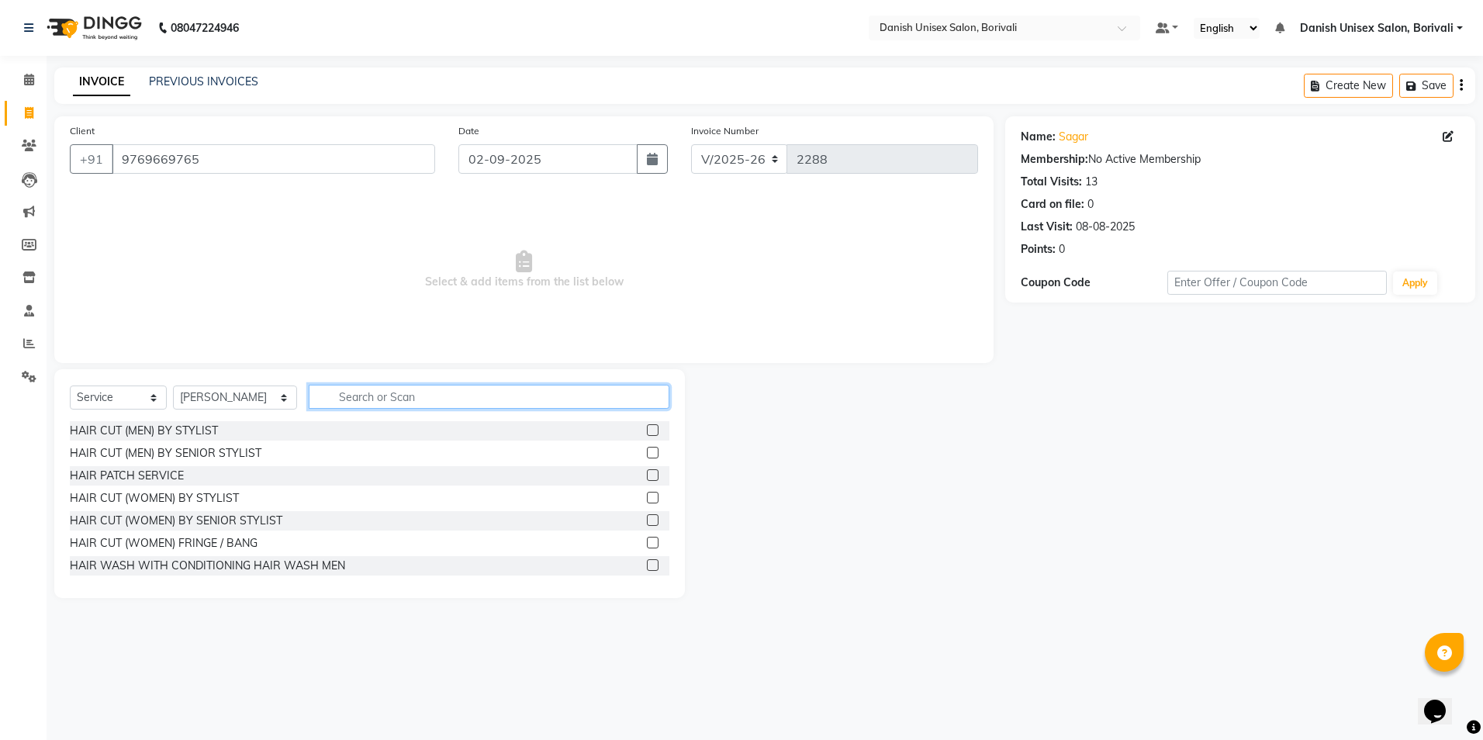
click at [361, 402] on input "text" at bounding box center [489, 397] width 361 height 24
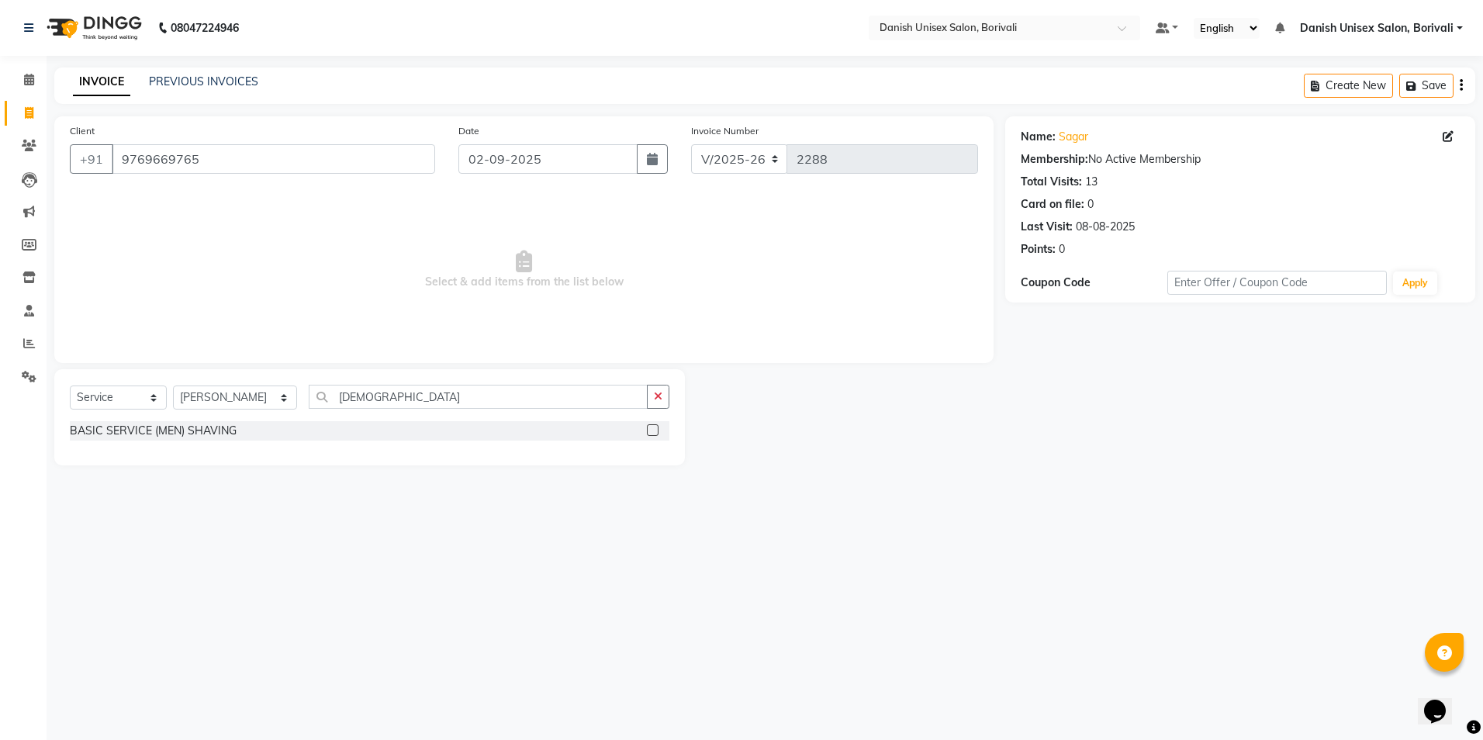
click at [638, 434] on div "BASIC SERVICE (MEN) SHAVING" at bounding box center [370, 430] width 600 height 19
click at [654, 431] on label at bounding box center [653, 430] width 12 height 12
click at [654, 431] on input "checkbox" at bounding box center [652, 431] width 10 height 10
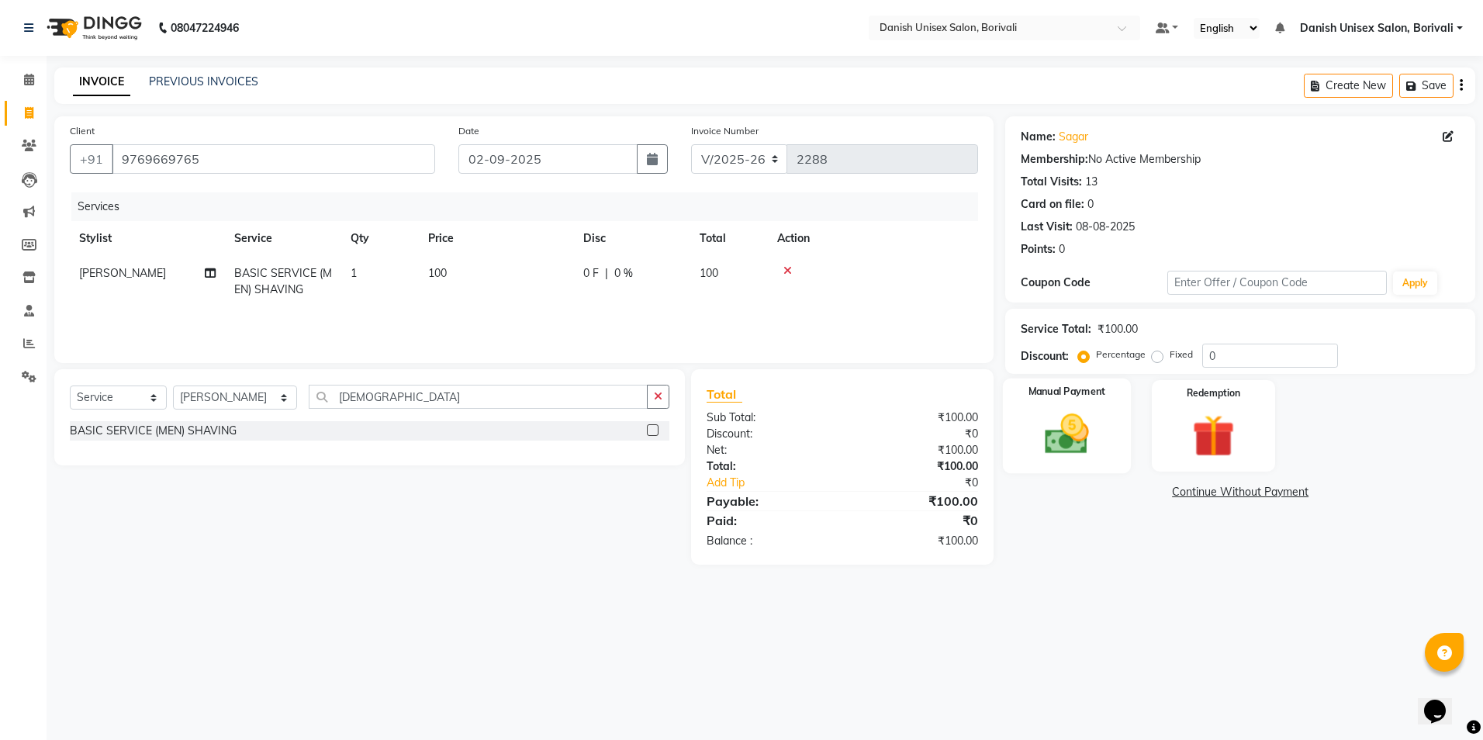
click at [1112, 453] on div "Manual Payment" at bounding box center [1067, 426] width 128 height 95
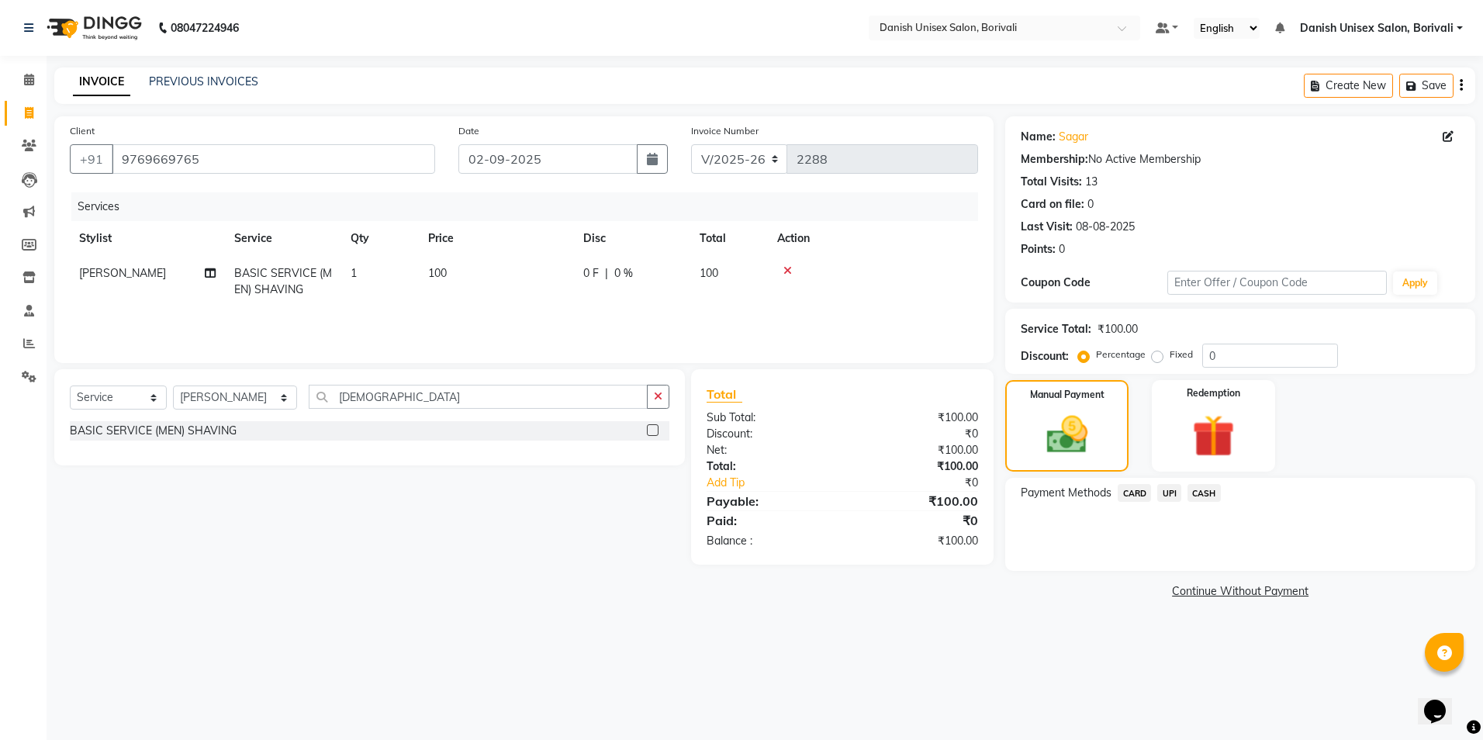
click at [1168, 498] on span "UPI" at bounding box center [1169, 493] width 24 height 18
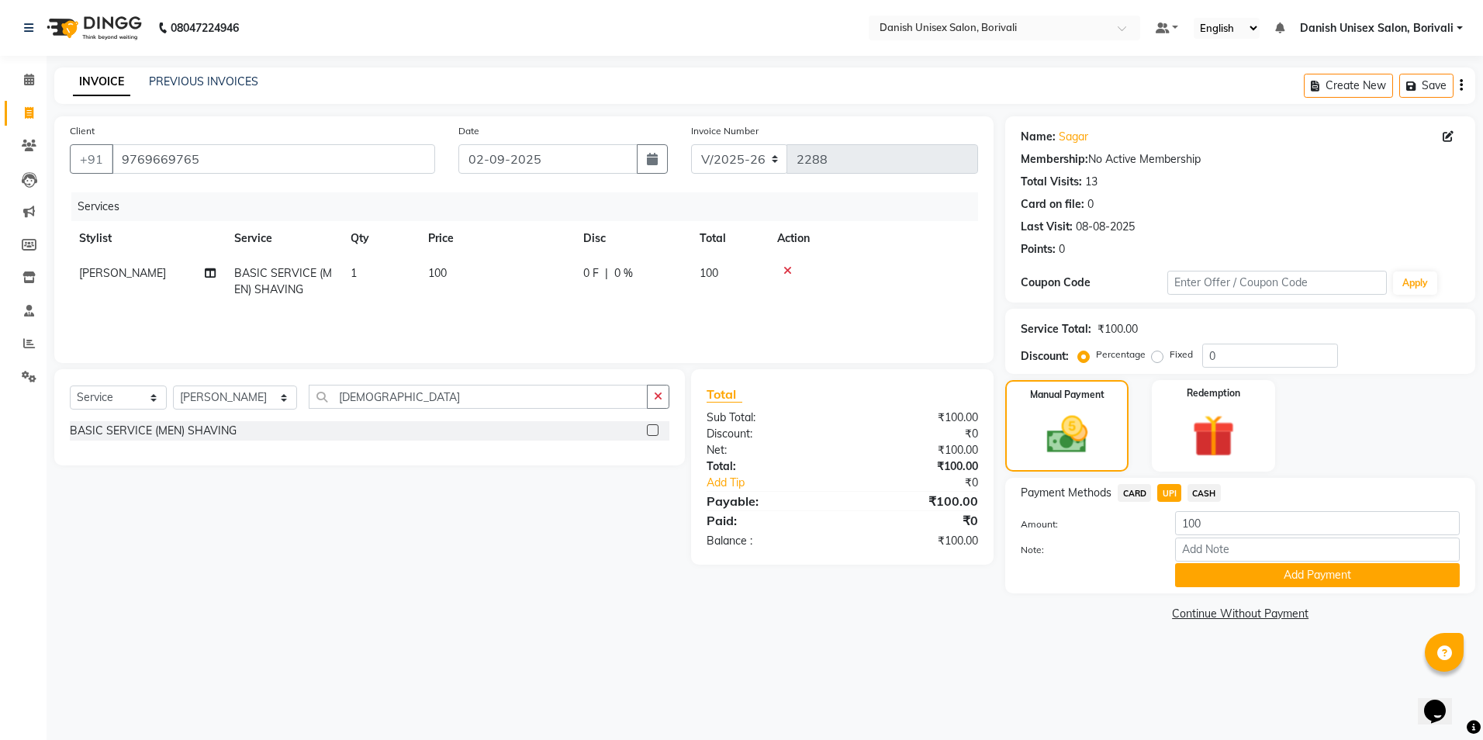
click at [785, 270] on icon at bounding box center [787, 270] width 9 height 11
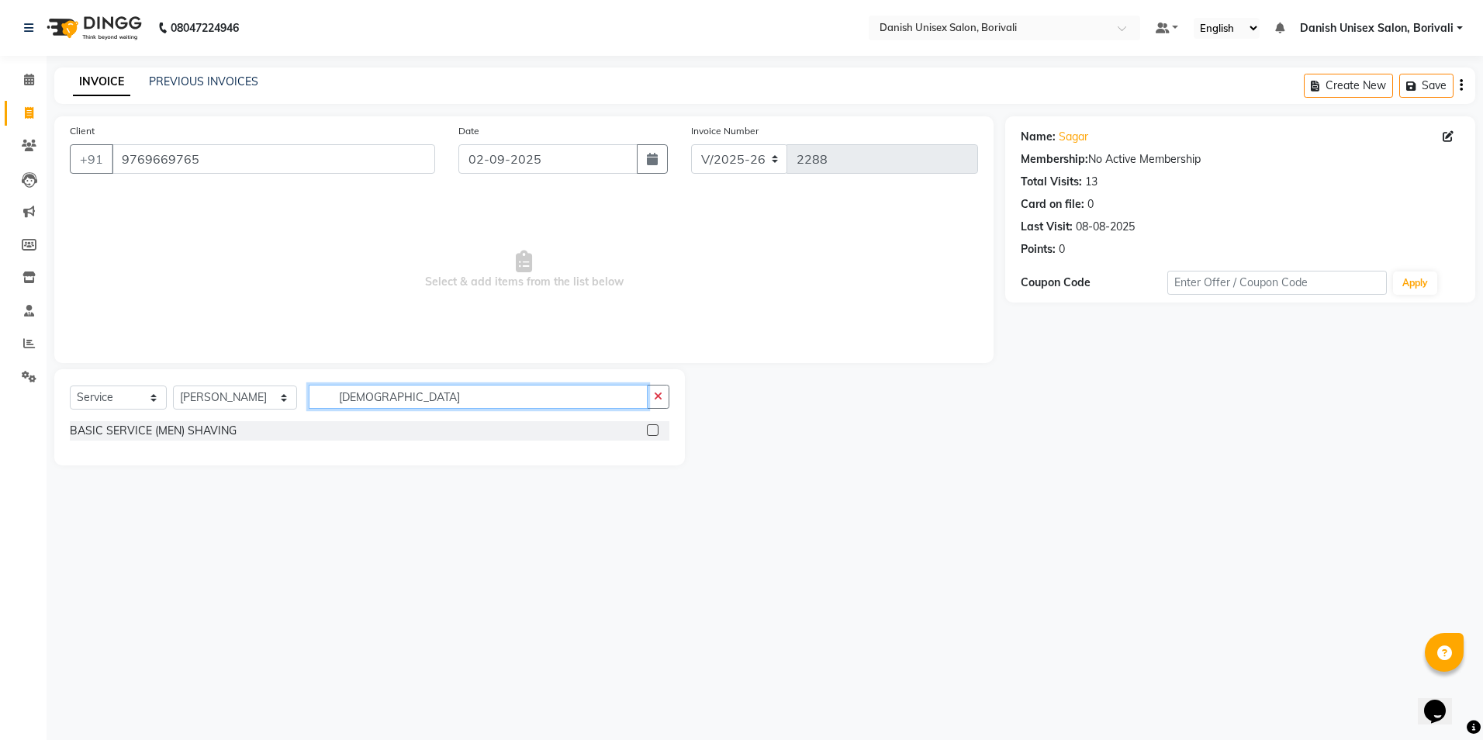
click at [453, 403] on input "[DEMOGRAPHIC_DATA]" at bounding box center [478, 397] width 339 height 24
click at [652, 450] on label at bounding box center [653, 453] width 12 height 12
click at [652, 450] on input "checkbox" at bounding box center [652, 453] width 10 height 10
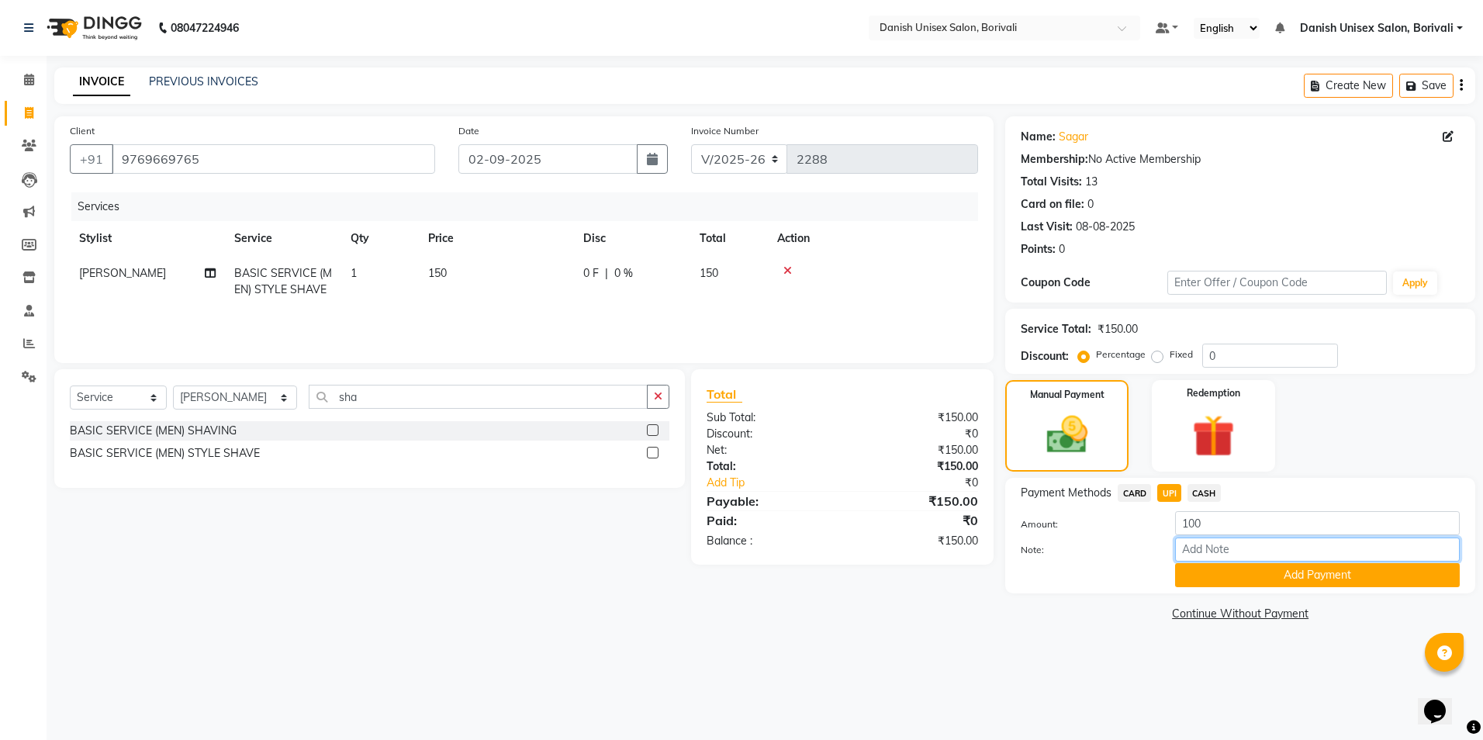
click at [1199, 538] on input "Note:" at bounding box center [1317, 550] width 285 height 24
click at [1111, 552] on label "Note:" at bounding box center [1086, 550] width 154 height 14
click at [1175, 552] on input "Note:" at bounding box center [1317, 550] width 285 height 24
click at [1257, 526] on input "100" at bounding box center [1317, 523] width 285 height 24
click at [1197, 495] on span "CASH" at bounding box center [1204, 493] width 33 height 18
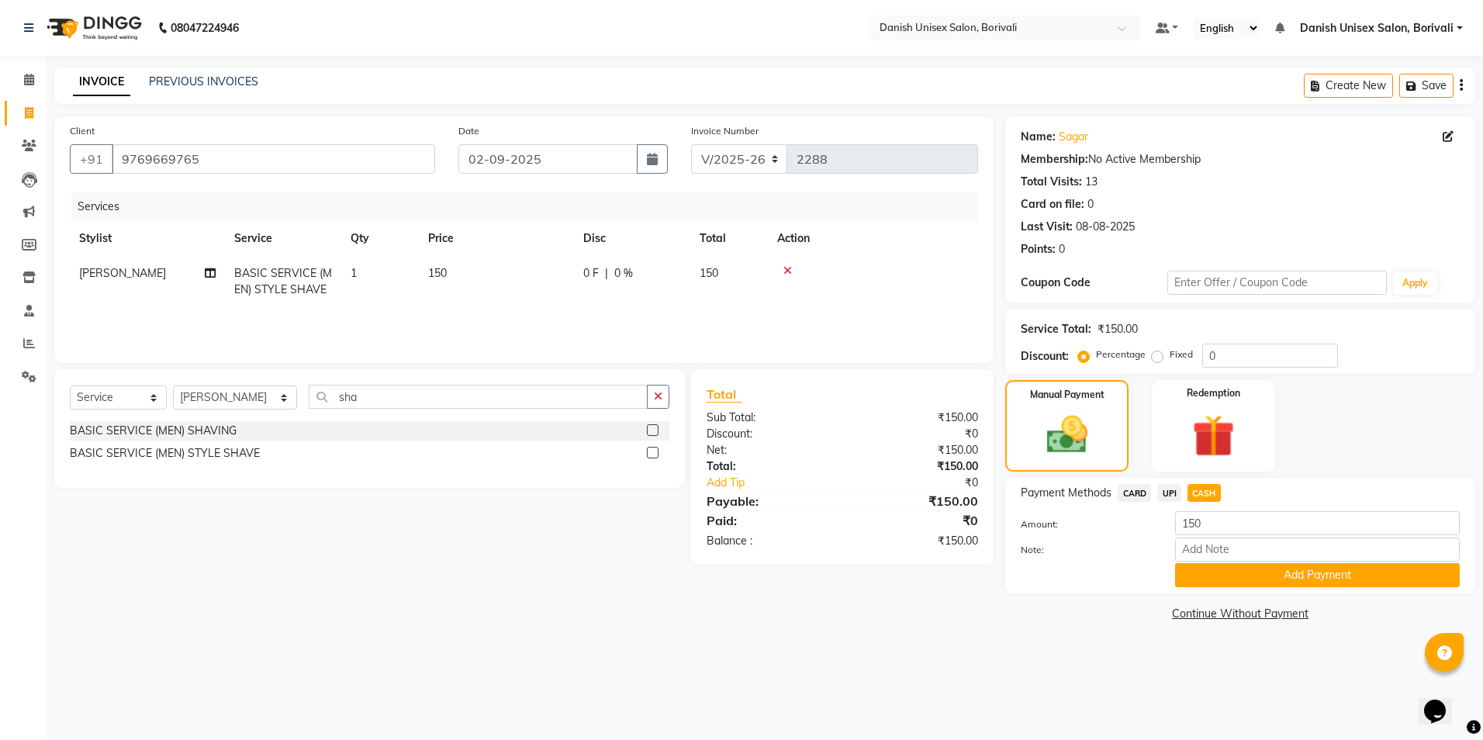
click at [1174, 497] on span "UPI" at bounding box center [1169, 493] width 24 height 18
click at [1226, 571] on button "Add Payment" at bounding box center [1317, 575] width 285 height 24
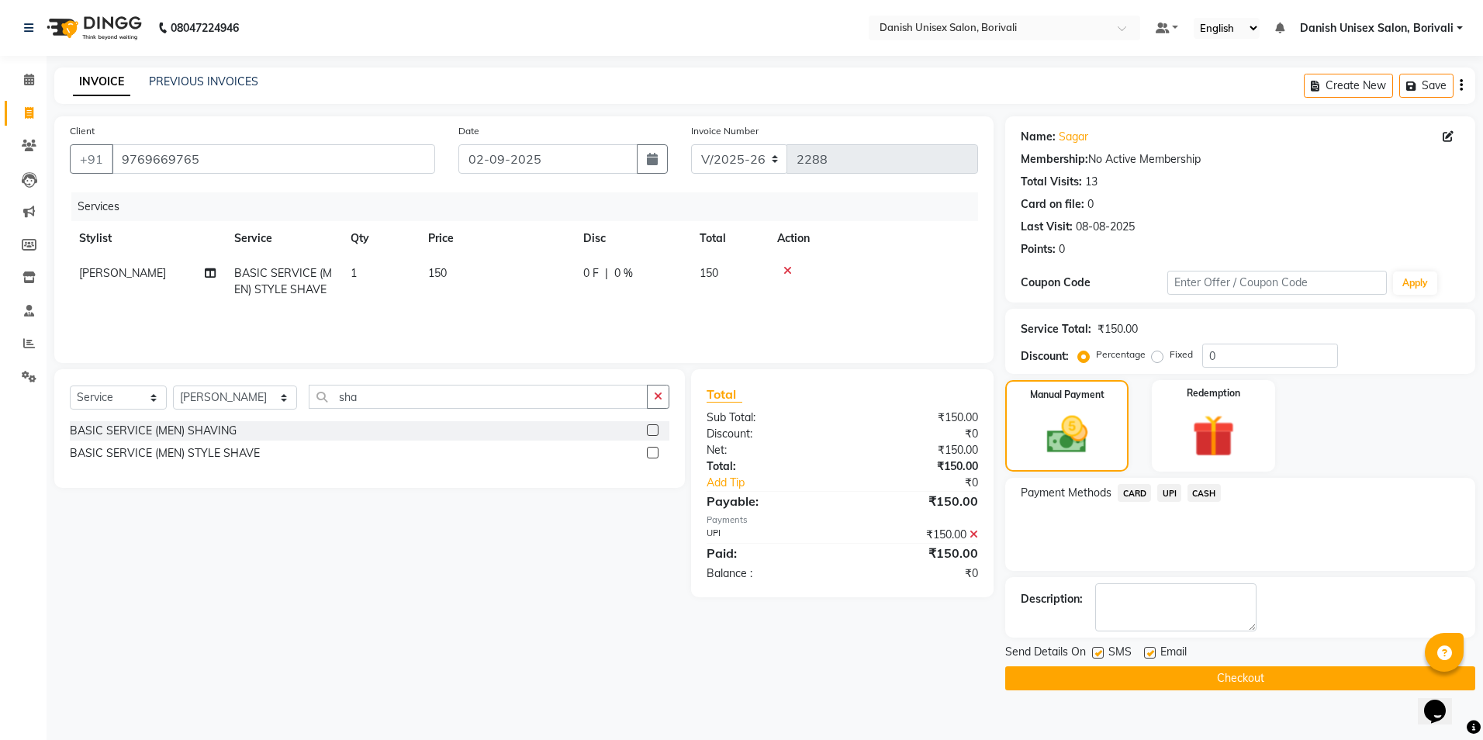
click at [1183, 689] on button "Checkout" at bounding box center [1240, 678] width 470 height 24
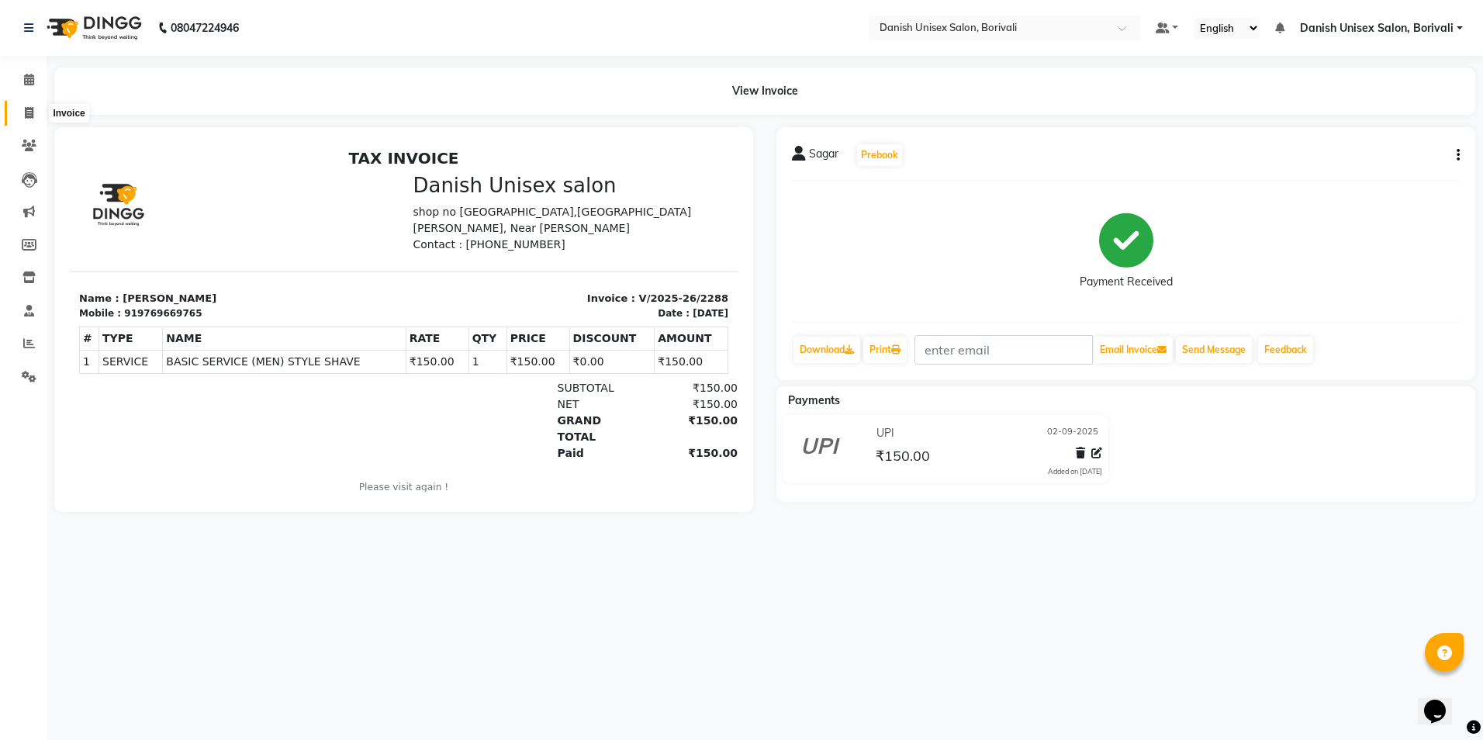
click at [27, 105] on span at bounding box center [29, 114] width 27 height 18
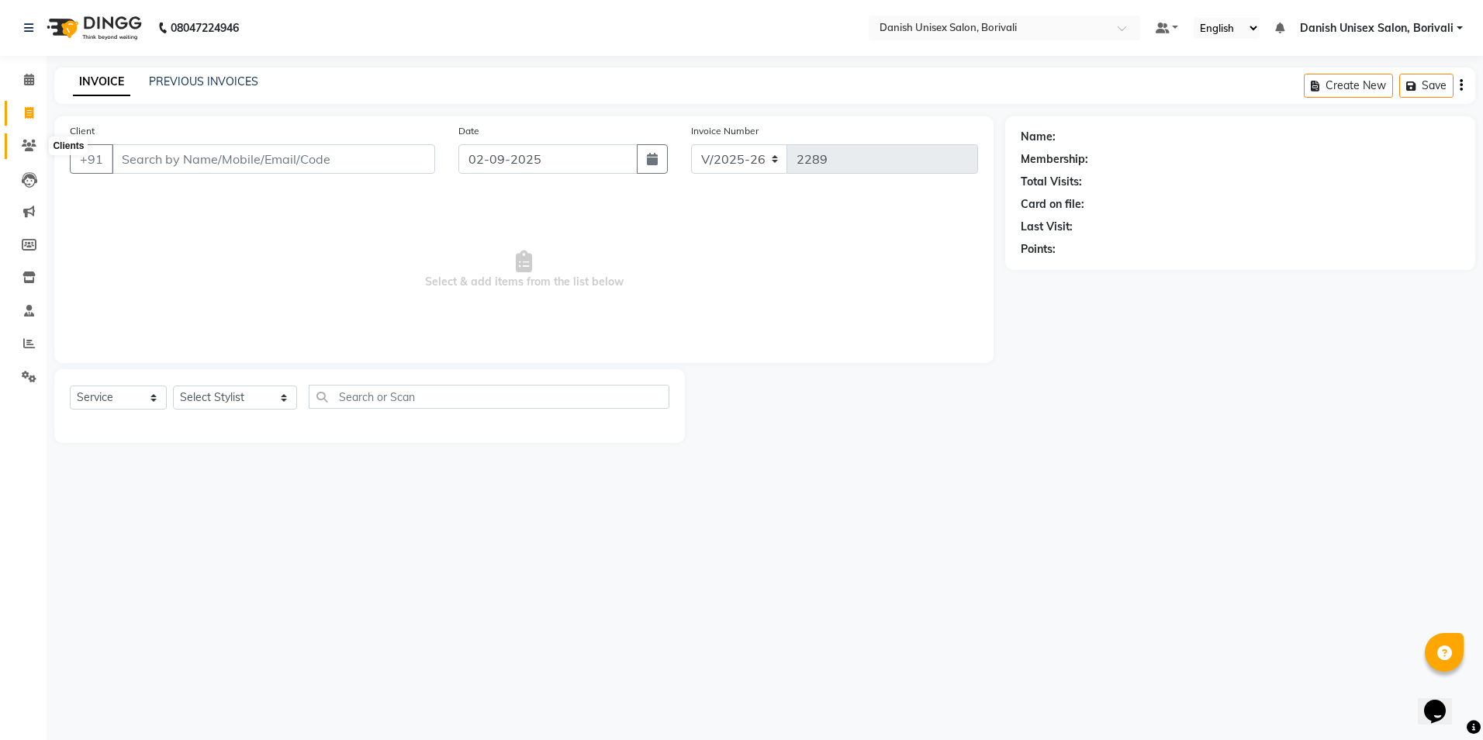
click at [33, 150] on icon at bounding box center [29, 146] width 15 height 12
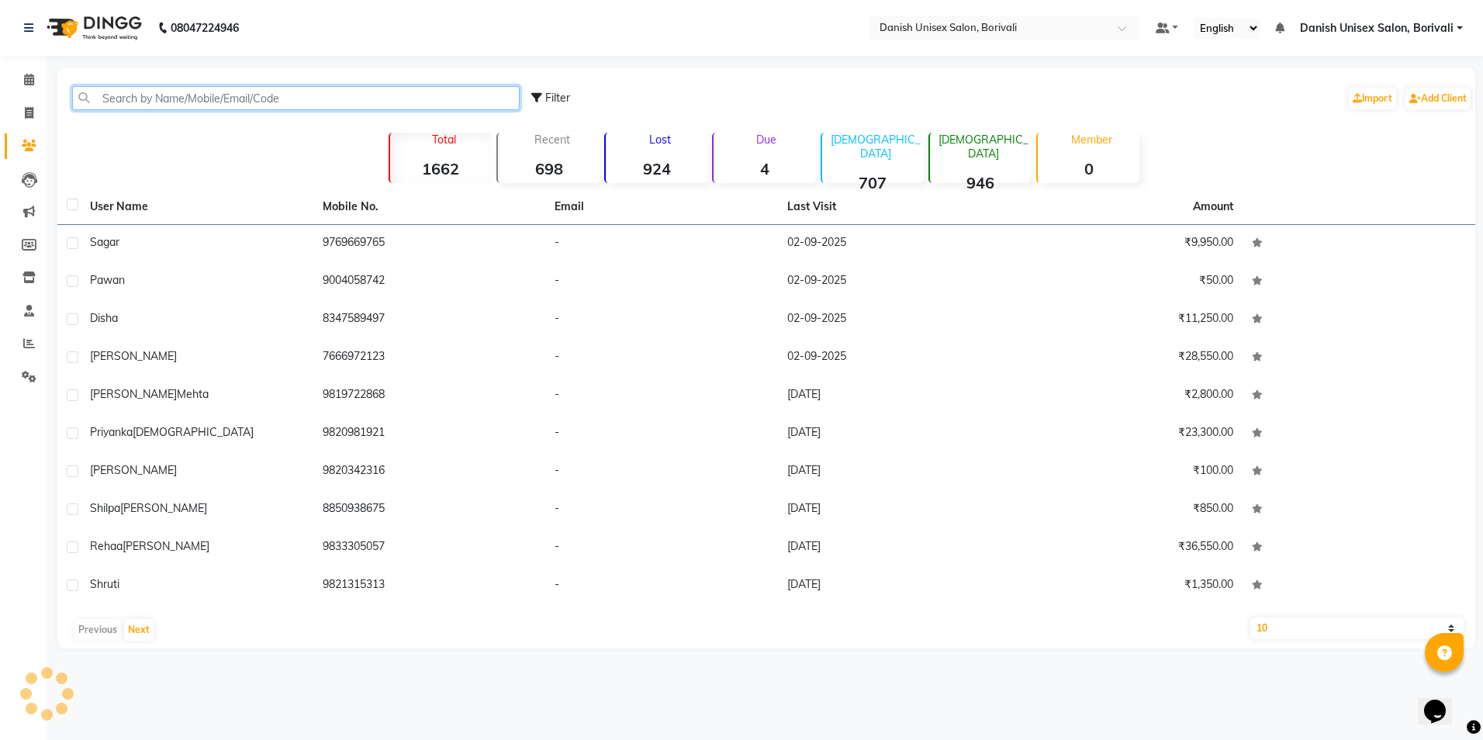
click at [140, 99] on input "text" at bounding box center [296, 98] width 448 height 24
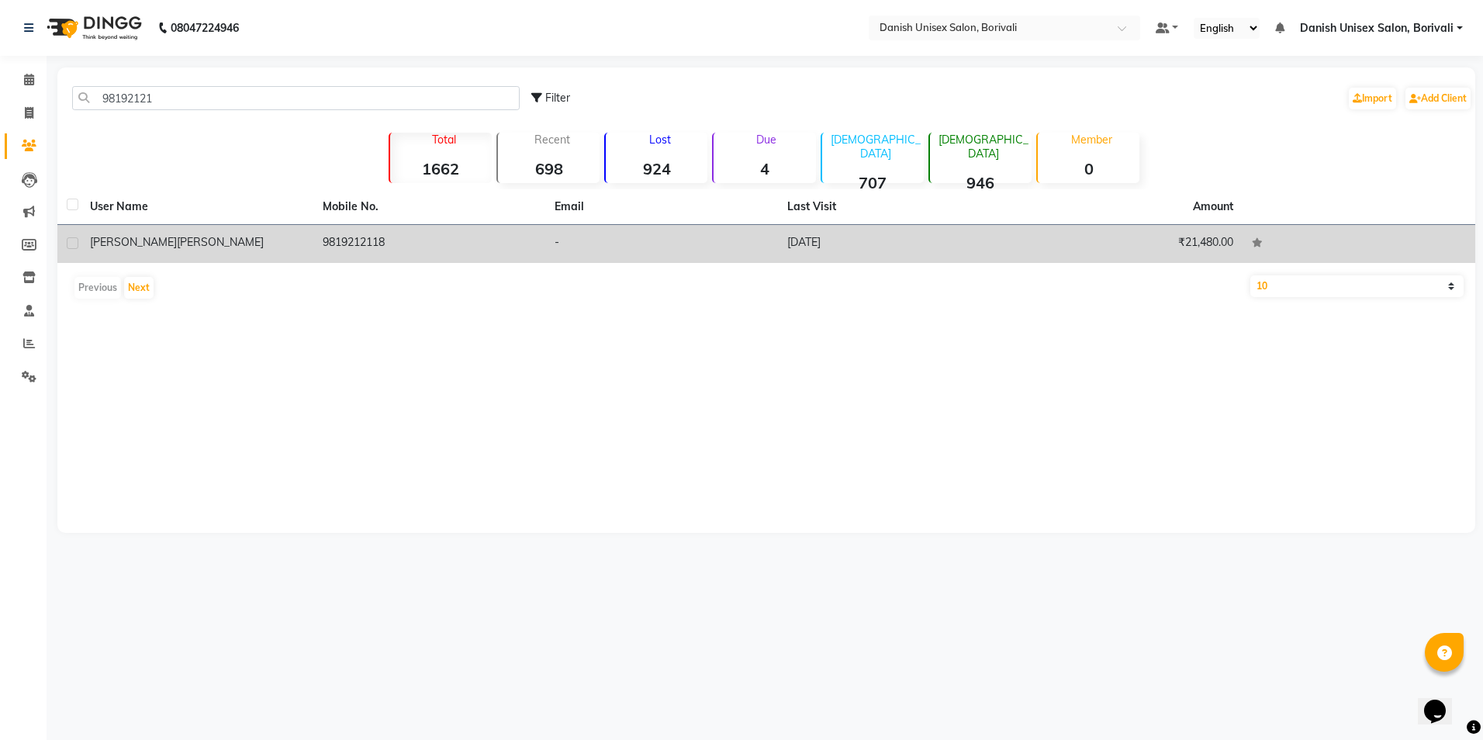
click at [125, 242] on span "[PERSON_NAME]" at bounding box center [133, 242] width 87 height 14
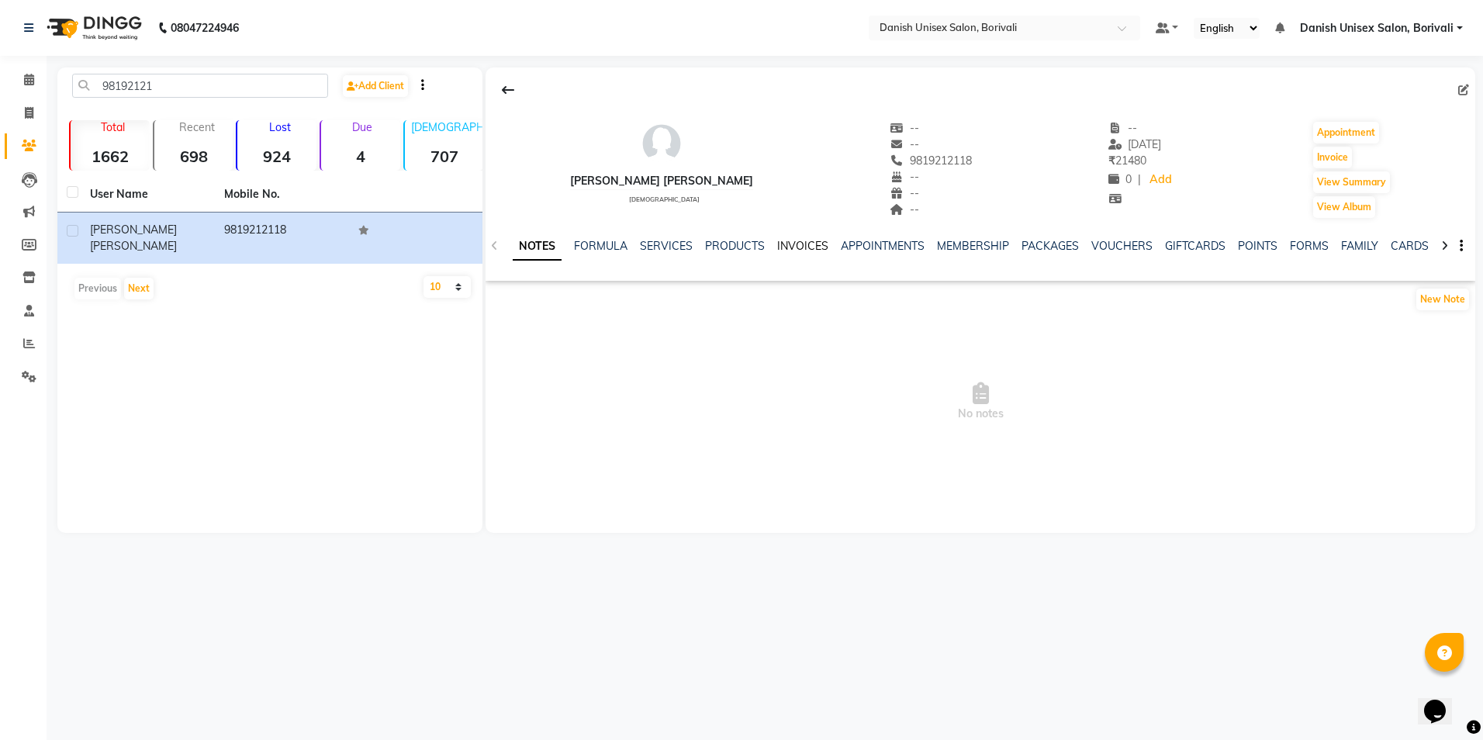
click at [795, 251] on link "INVOICES" at bounding box center [802, 246] width 51 height 14
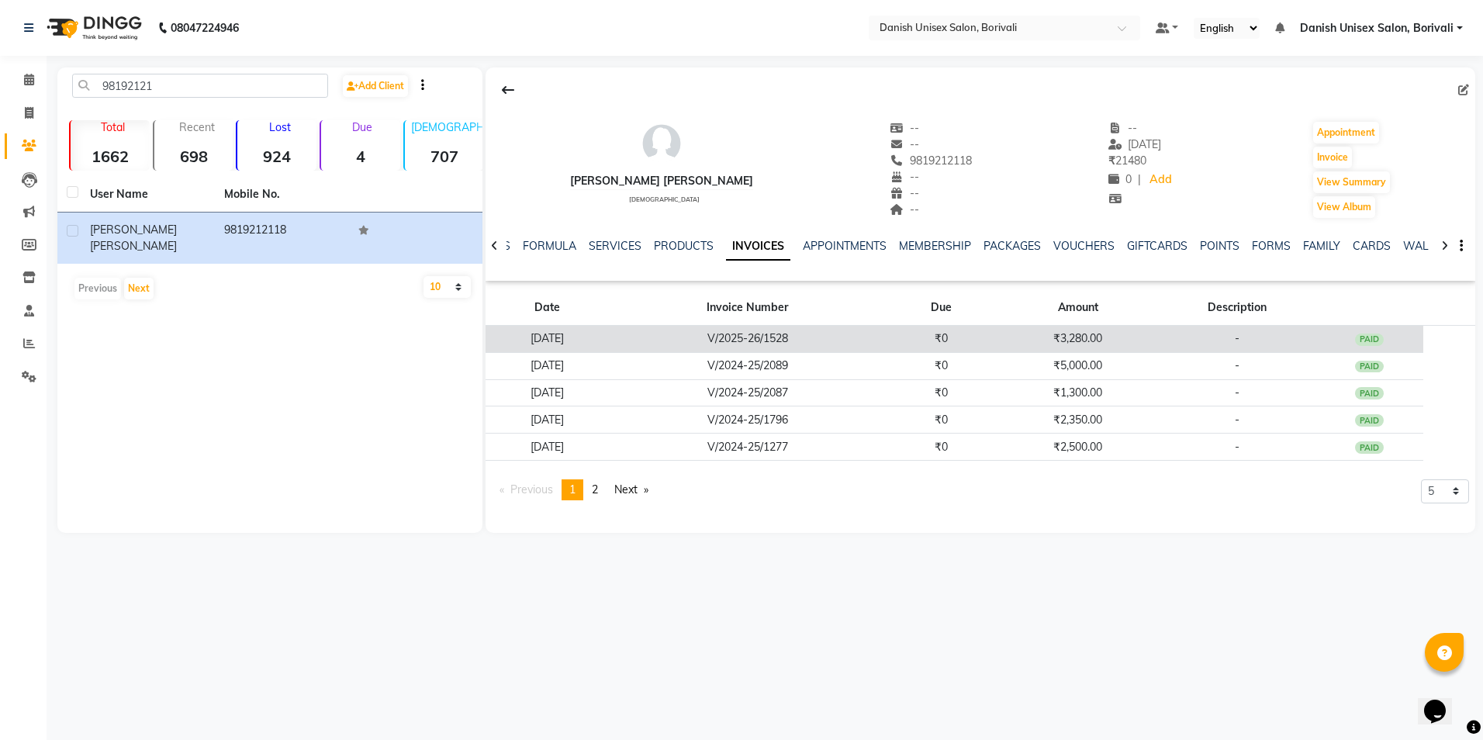
click at [815, 332] on td "V/2025-26/1528" at bounding box center [748, 339] width 278 height 27
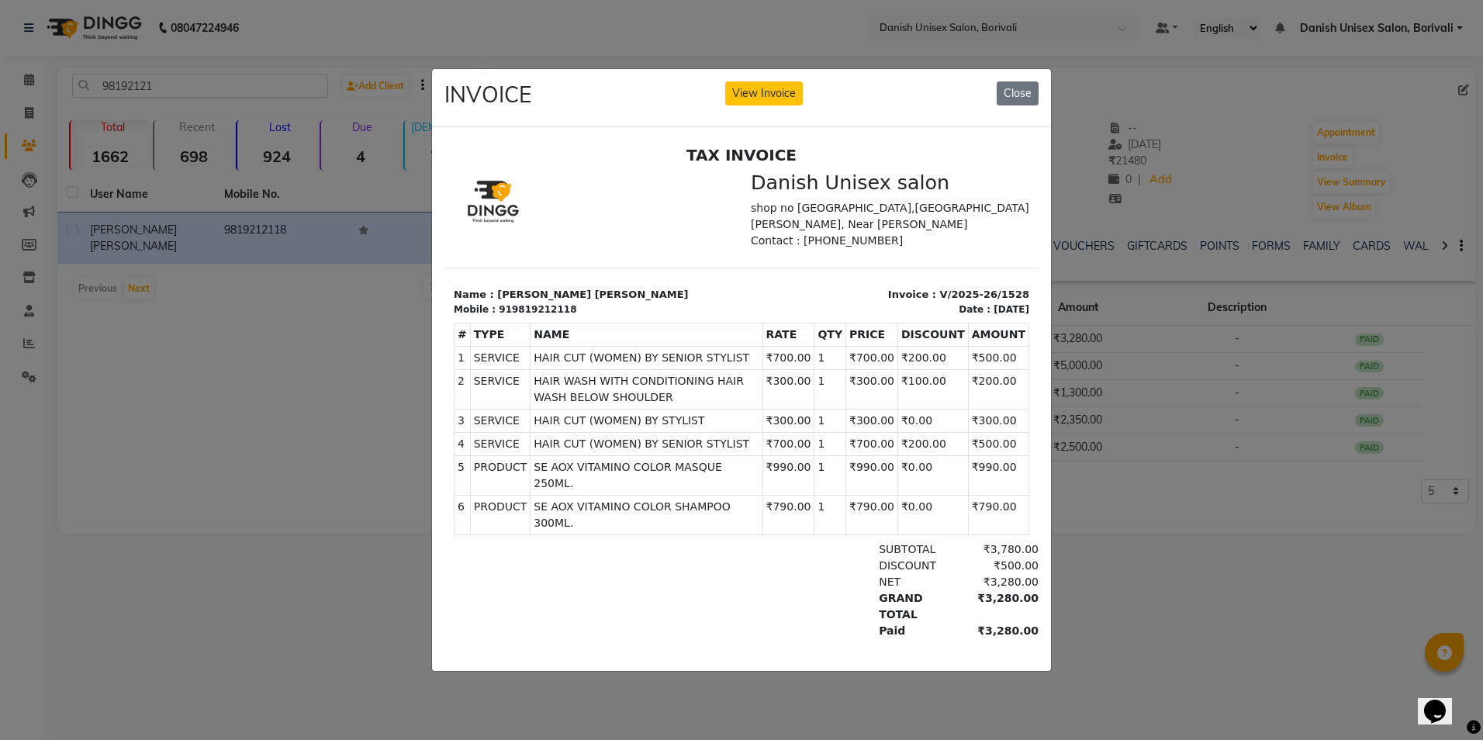
click at [1320, 503] on ngb-modal-window "INVOICE View Invoice Close" at bounding box center [741, 370] width 1483 height 740
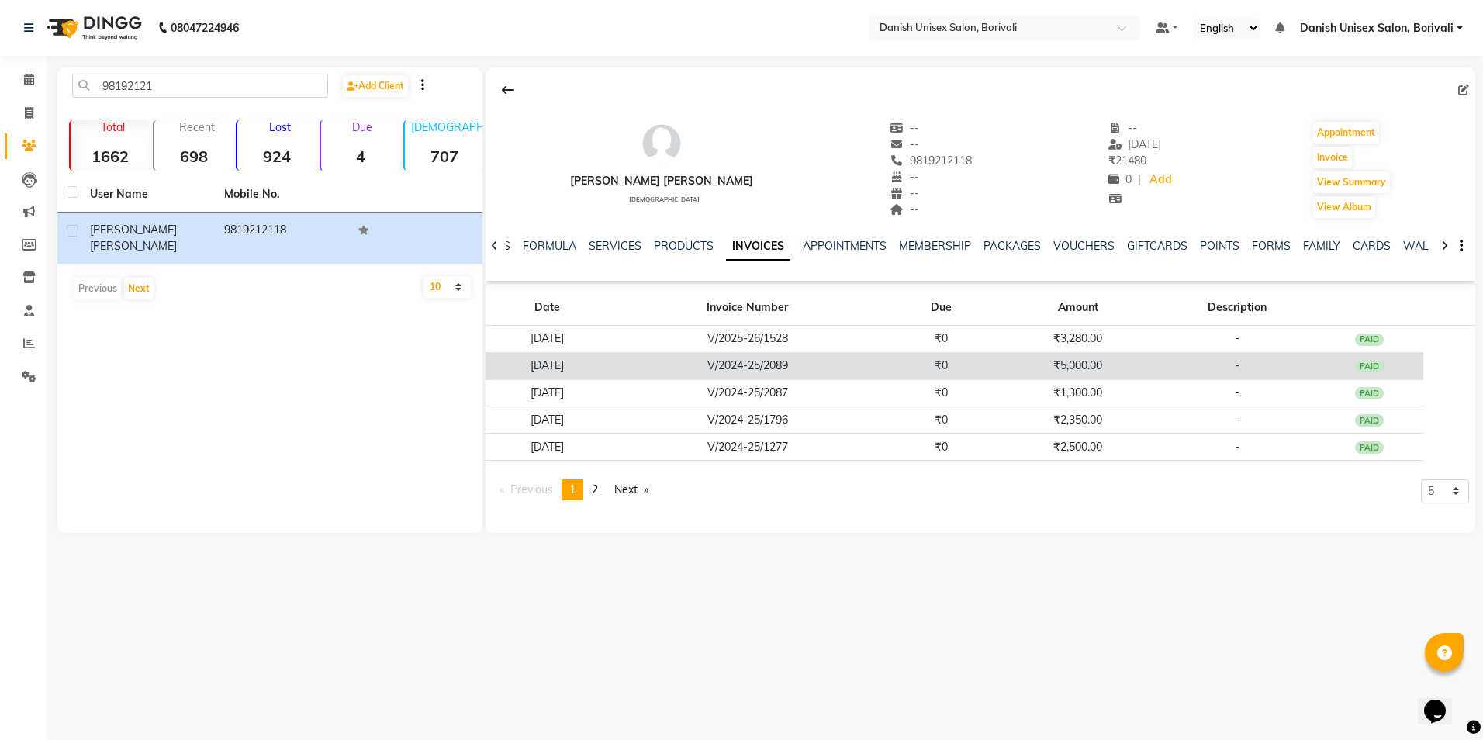
click at [856, 368] on td "V/2024-25/2089" at bounding box center [748, 365] width 278 height 27
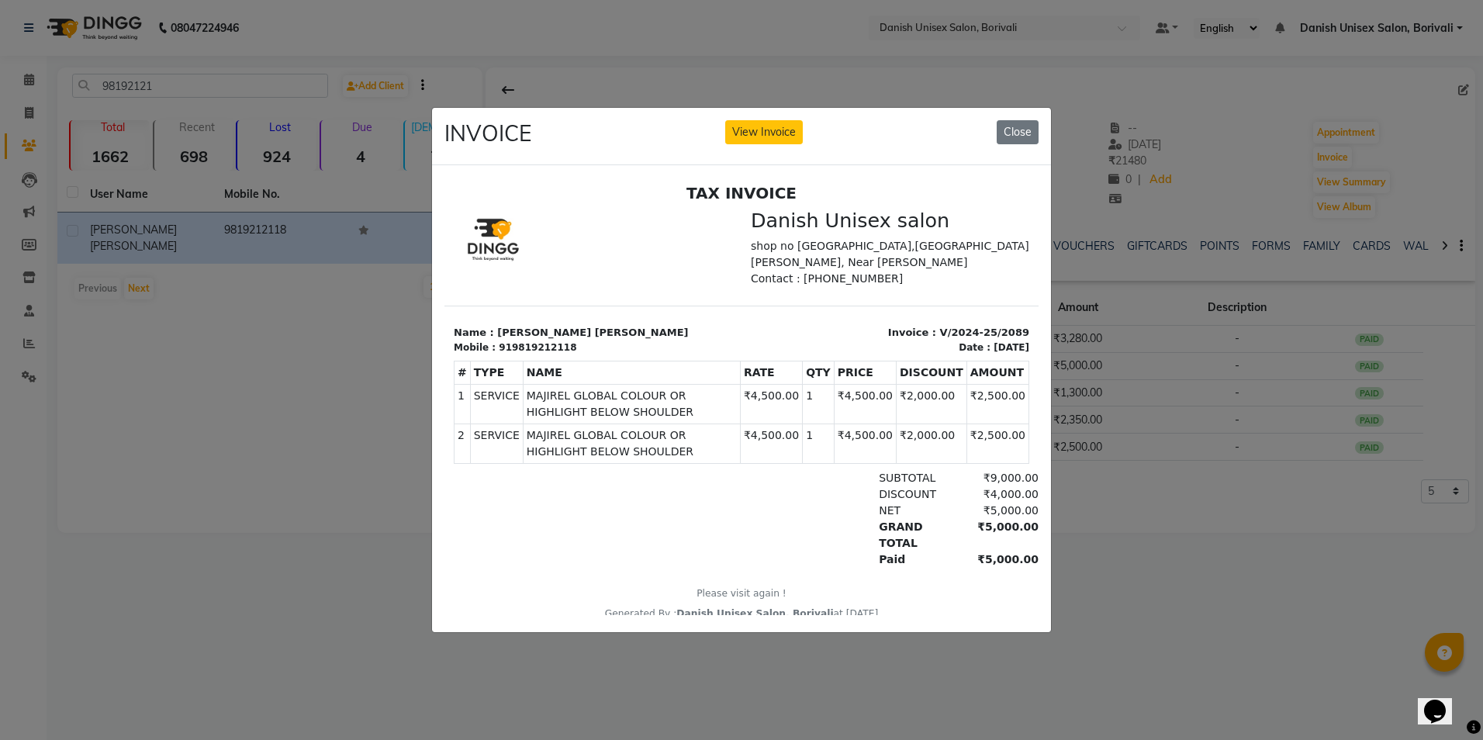
click at [1196, 498] on ngb-modal-window "INVOICE View Invoice Close" at bounding box center [741, 370] width 1483 height 740
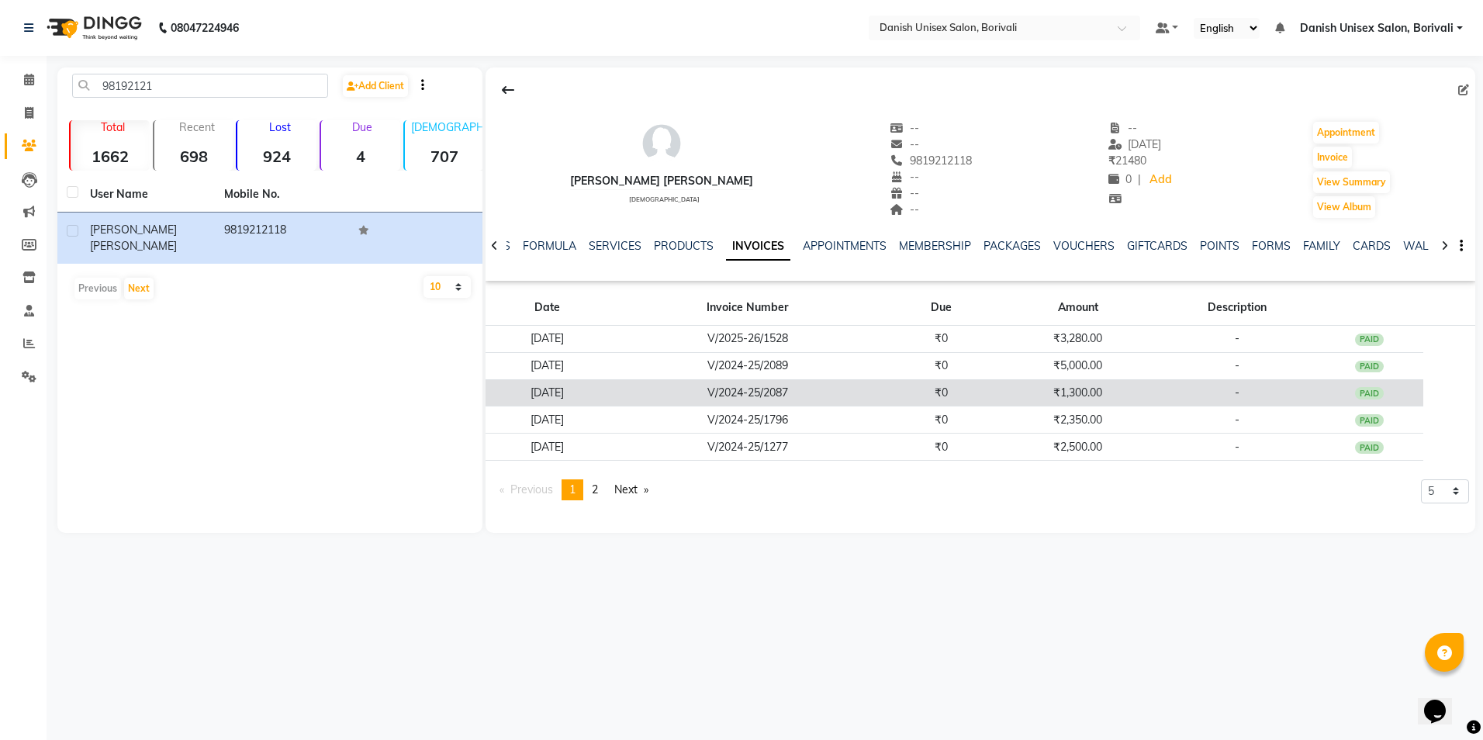
click at [948, 397] on td "₹0" at bounding box center [942, 392] width 110 height 27
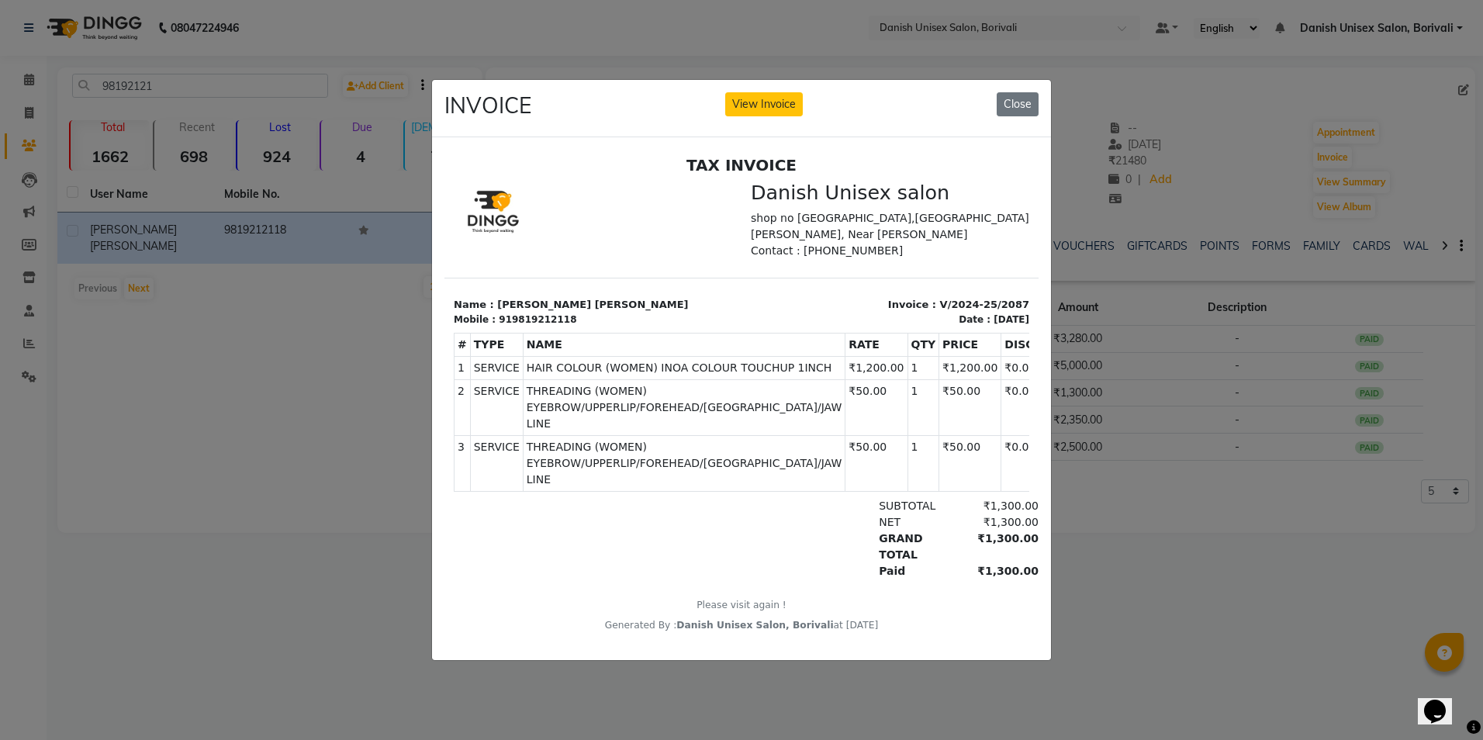
click at [1170, 554] on ngb-modal-window "INVOICE View Invoice Close" at bounding box center [741, 370] width 1483 height 740
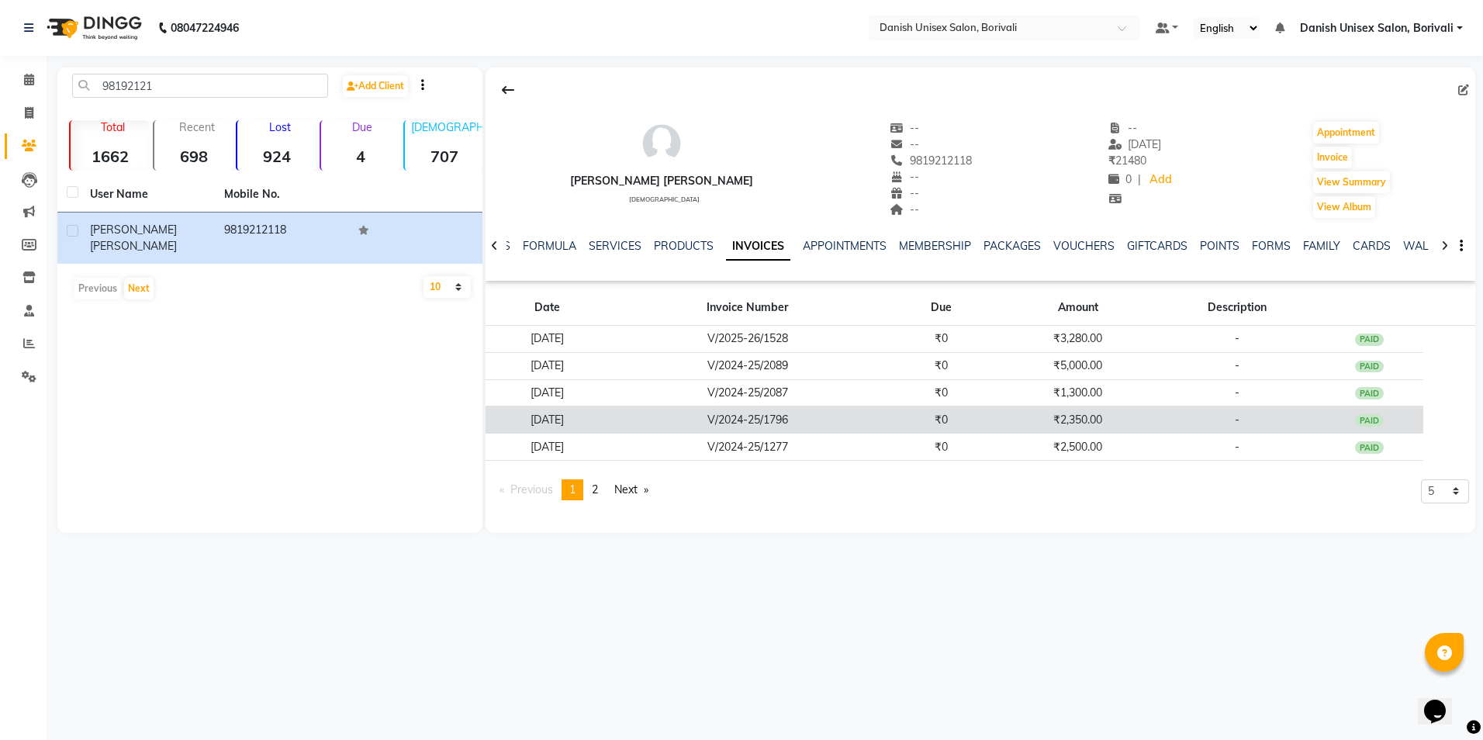
click at [1073, 410] on td "₹2,350.00" at bounding box center [1078, 419] width 164 height 27
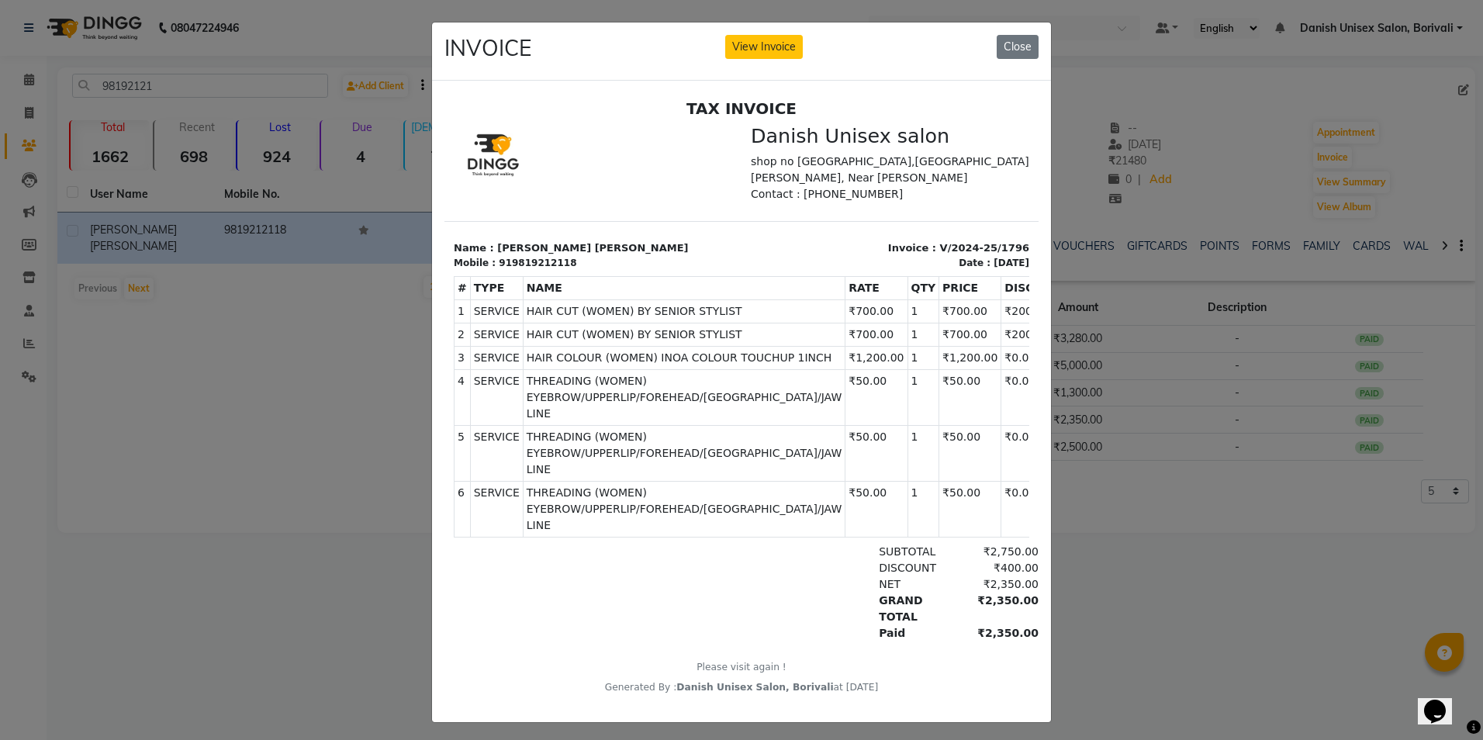
click at [1123, 621] on ngb-modal-window "INVOICE View Invoice Close" at bounding box center [741, 370] width 1483 height 740
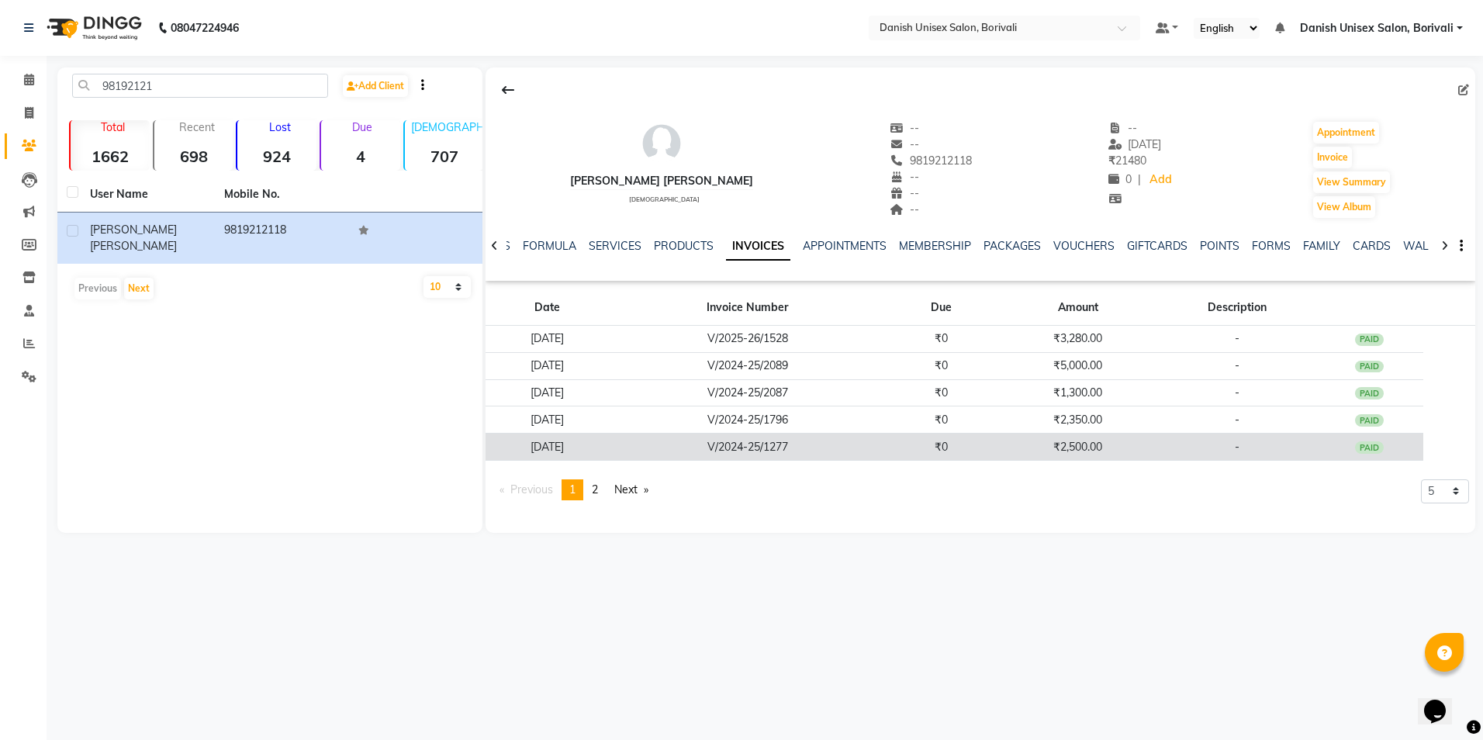
click at [1053, 448] on td "₹2,500.00" at bounding box center [1078, 447] width 164 height 27
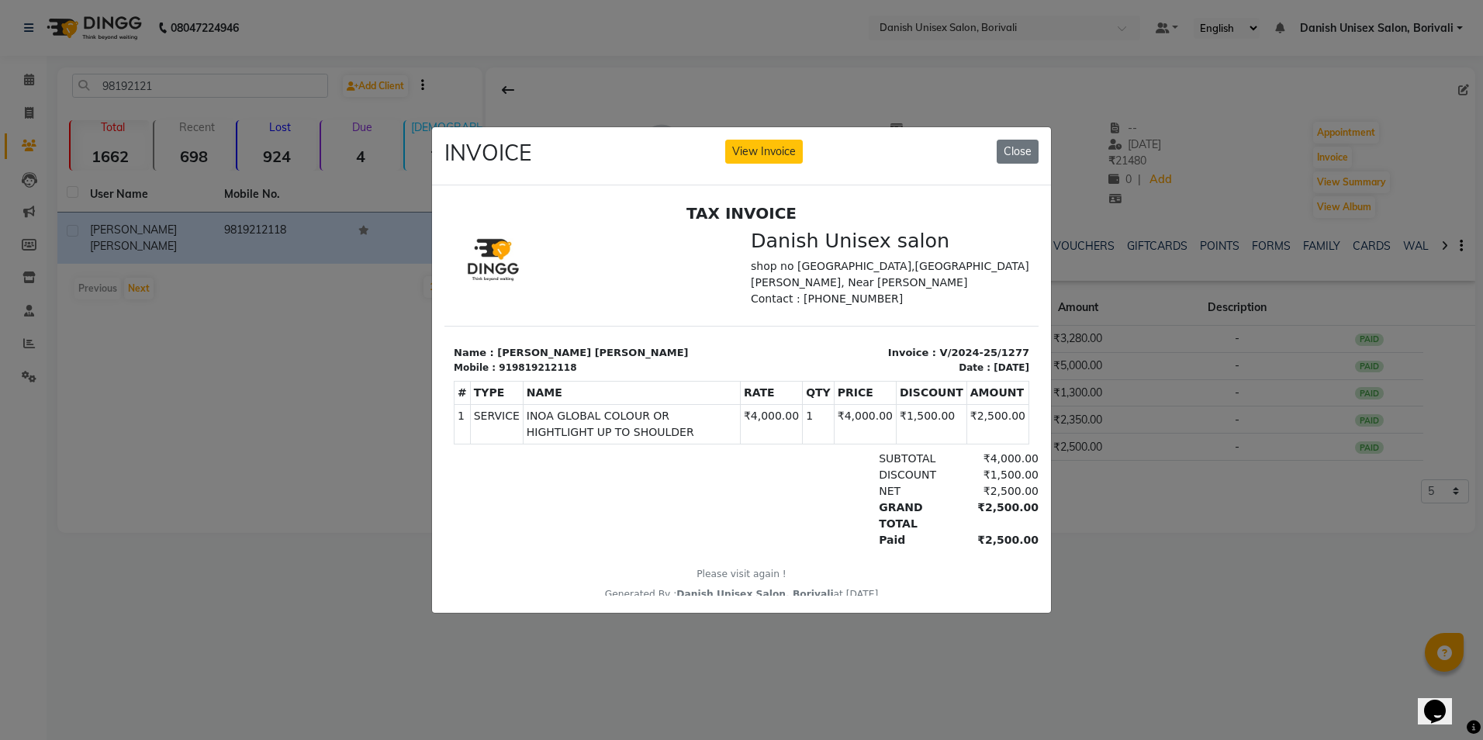
click at [1241, 545] on ngb-modal-window "INVOICE View Invoice Close" at bounding box center [741, 370] width 1483 height 740
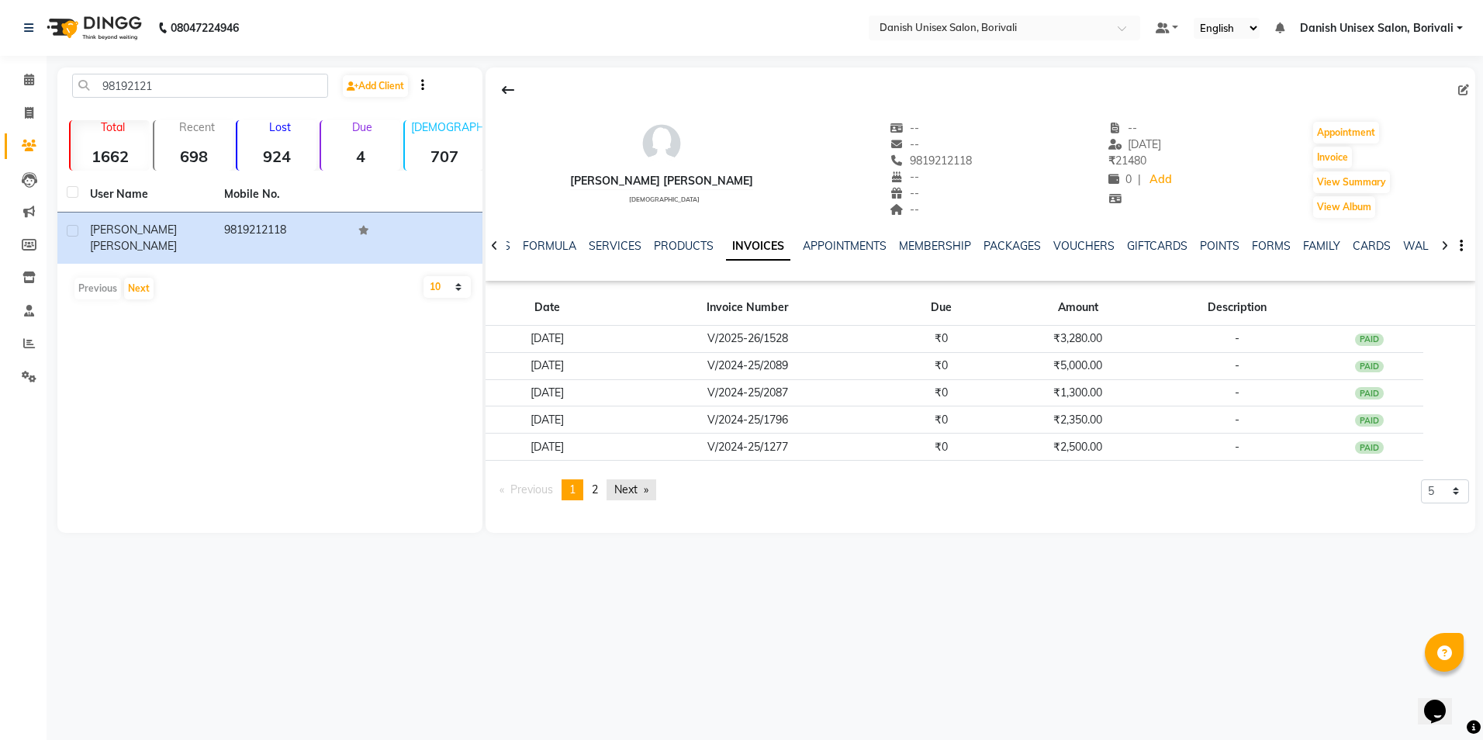
click at [626, 486] on link "Next page" at bounding box center [632, 489] width 50 height 21
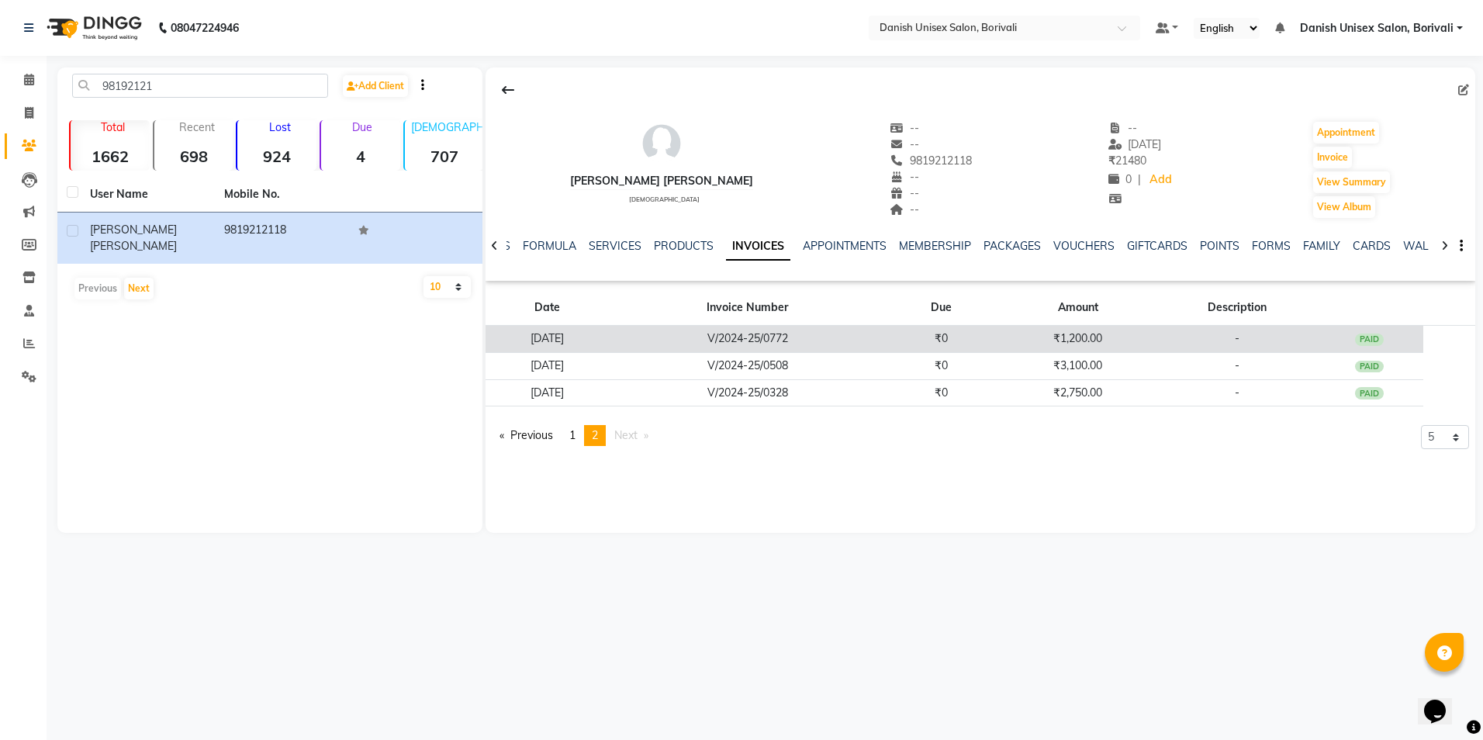
click at [944, 341] on td "₹0" at bounding box center [942, 339] width 110 height 27
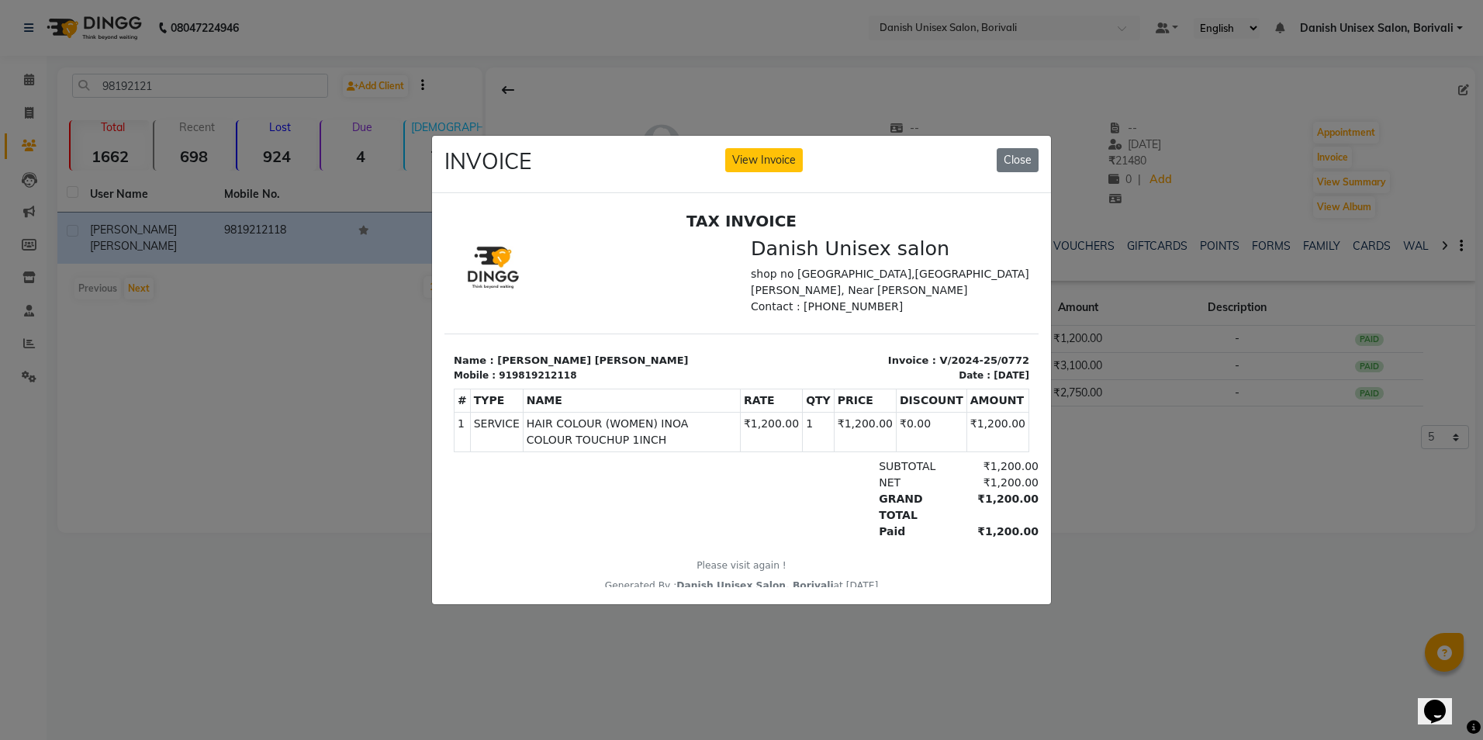
click at [1238, 544] on ngb-modal-window "INVOICE View Invoice Close" at bounding box center [741, 370] width 1483 height 740
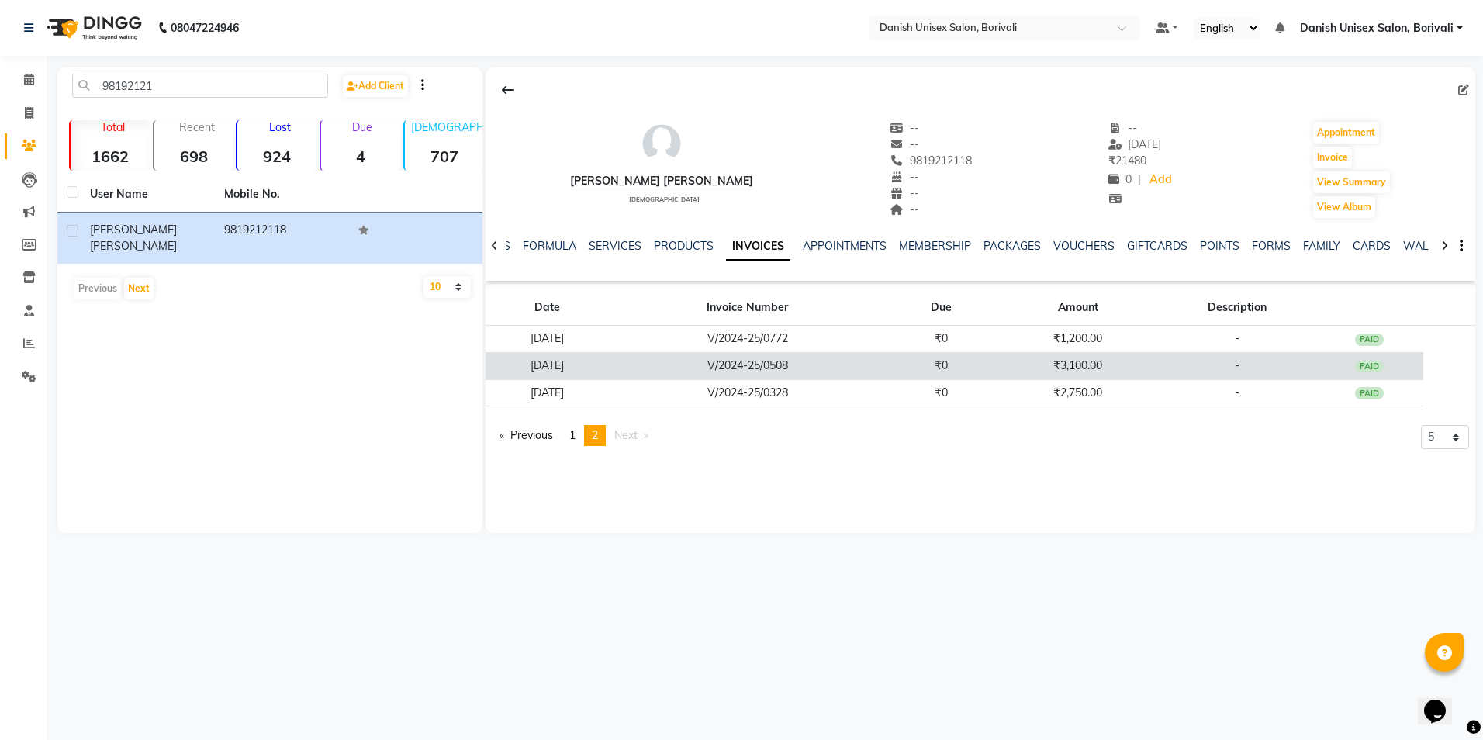
click at [968, 371] on td "₹0" at bounding box center [942, 365] width 110 height 27
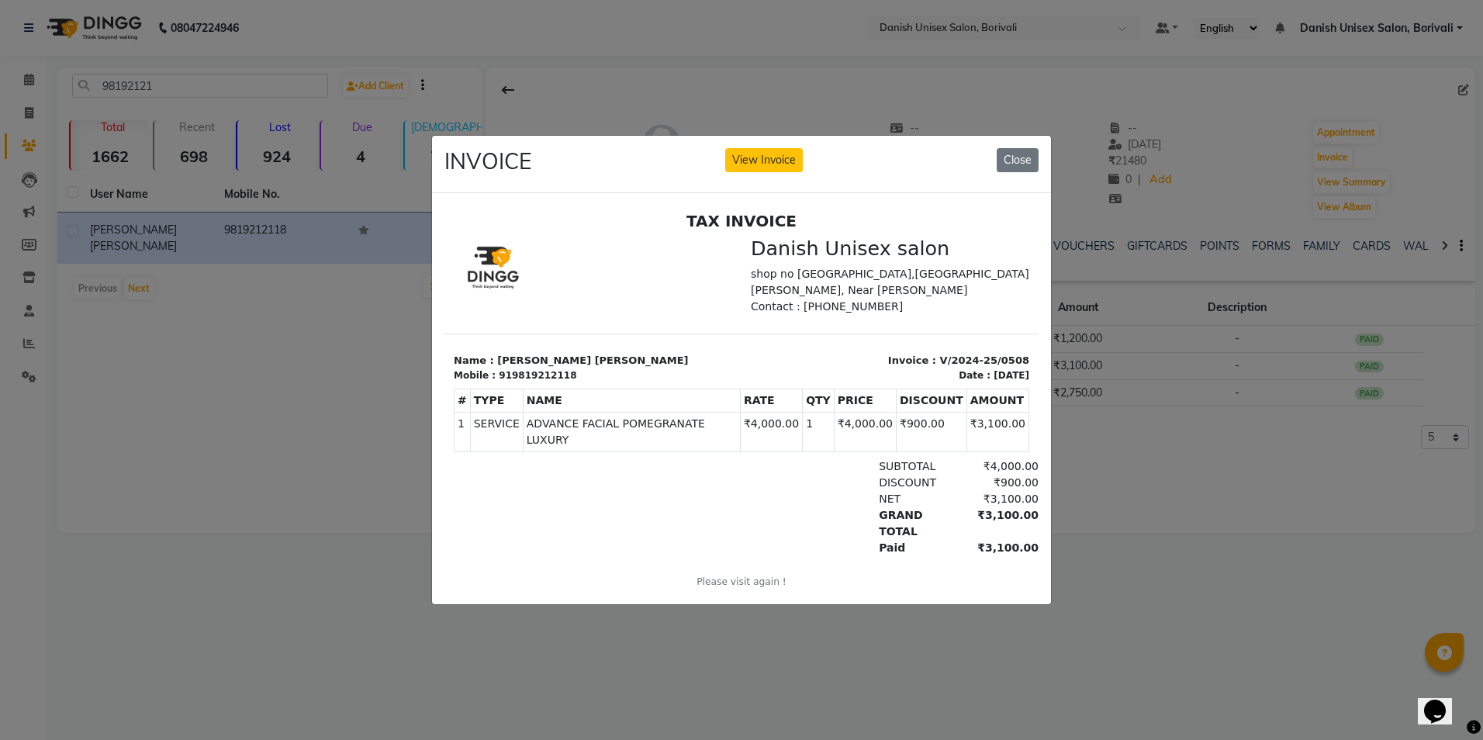
click at [1123, 501] on ngb-modal-window "INVOICE View Invoice Close" at bounding box center [741, 370] width 1483 height 740
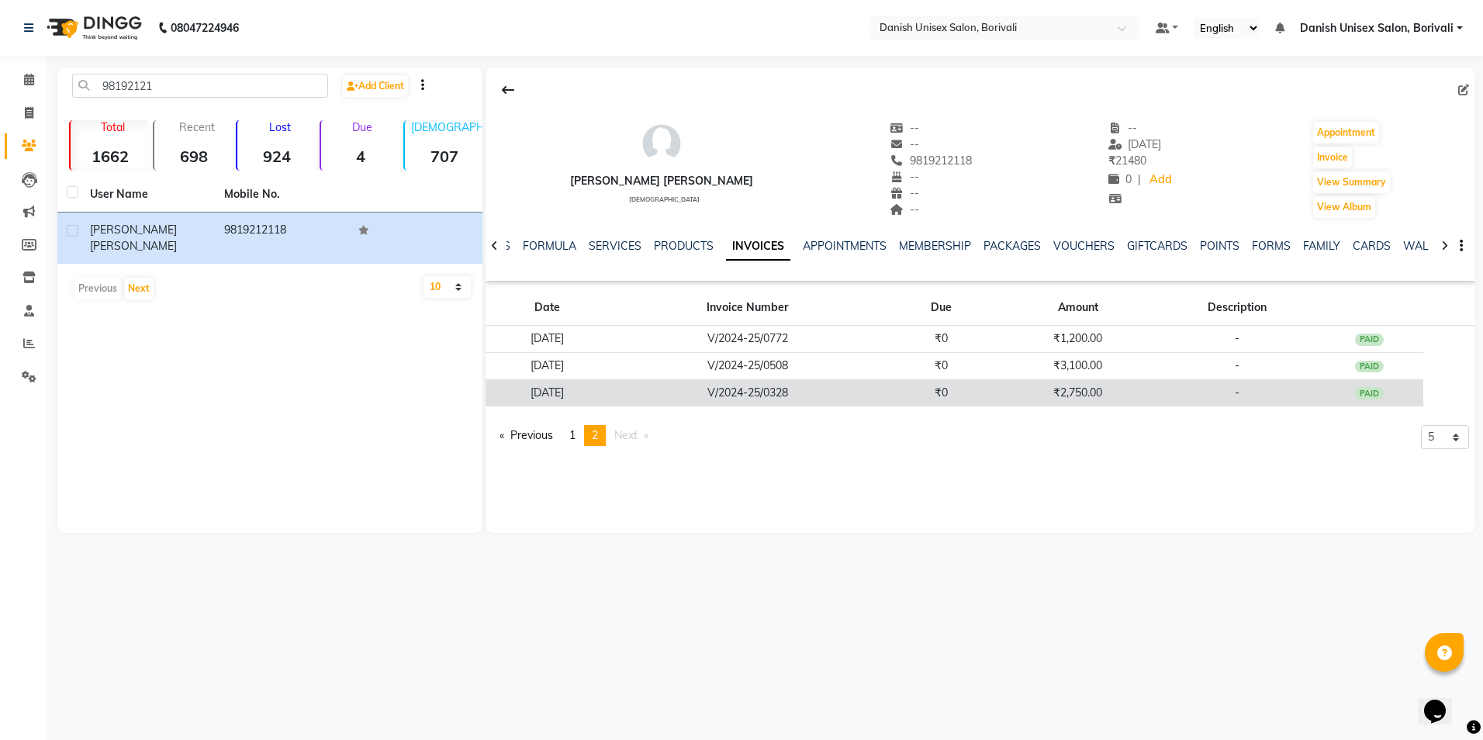
click at [995, 389] on td "₹0" at bounding box center [942, 392] width 110 height 27
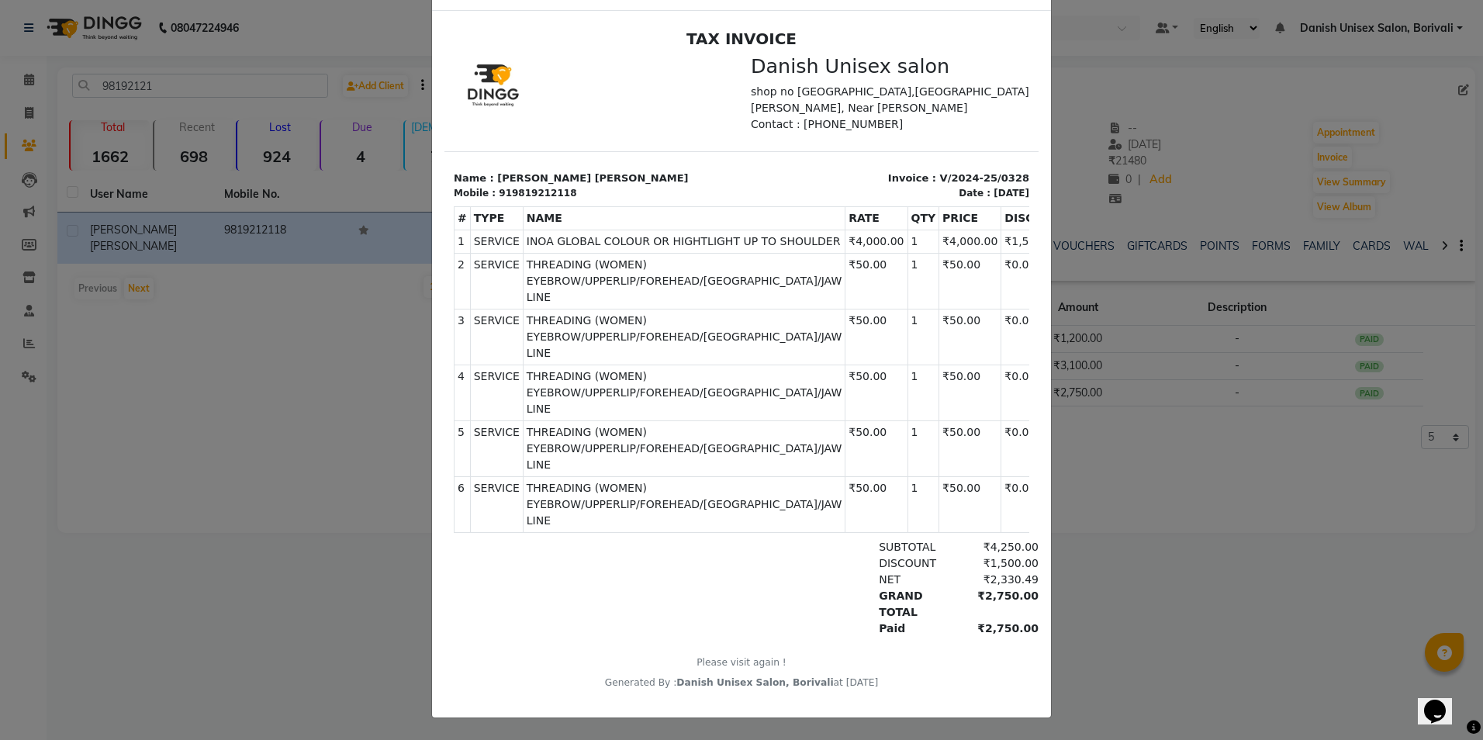
scroll to position [81, 0]
click at [1092, 503] on ngb-modal-window "INVOICE View Invoice Close" at bounding box center [741, 370] width 1483 height 740
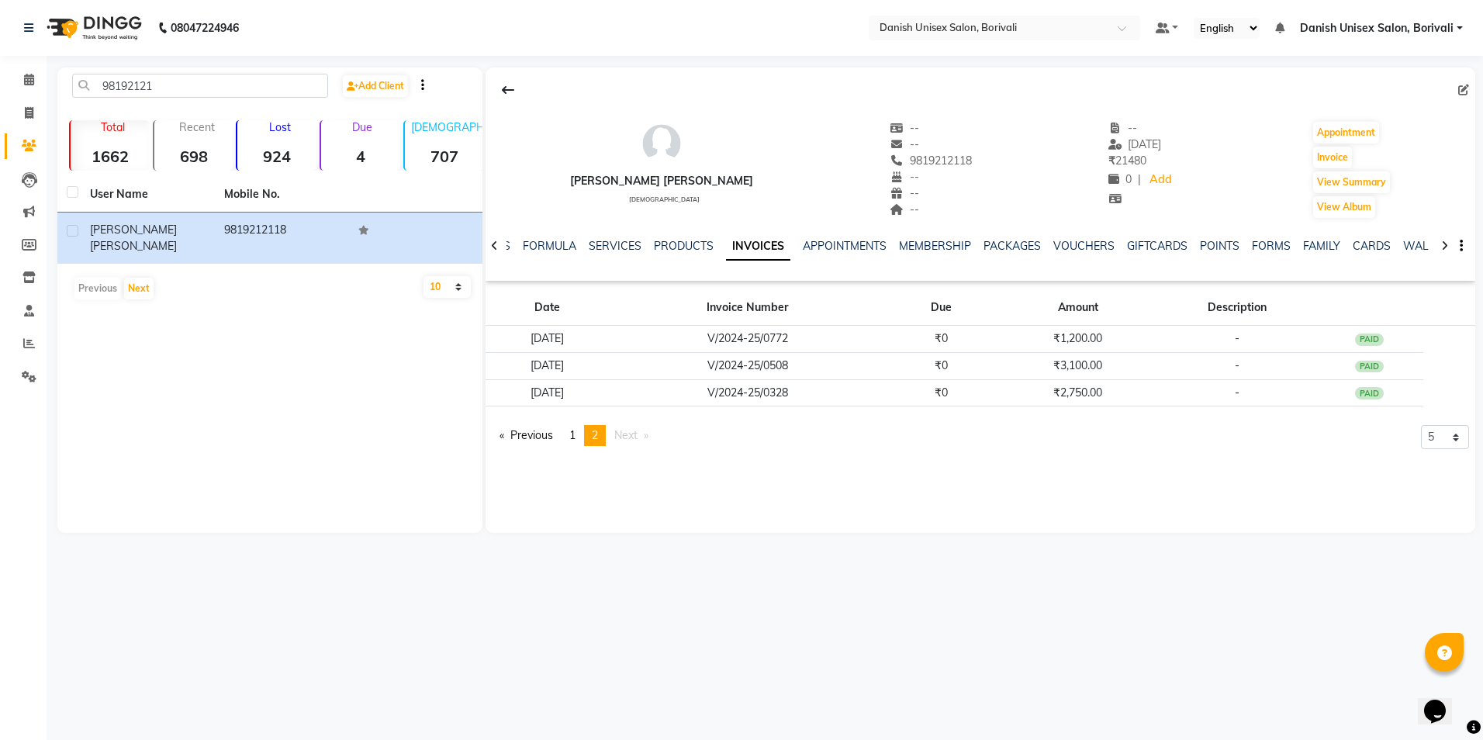
drag, startPoint x: 628, startPoint y: 438, endPoint x: 779, endPoint y: 442, distance: 150.5
click at [628, 438] on span "Next page" at bounding box center [625, 435] width 23 height 14
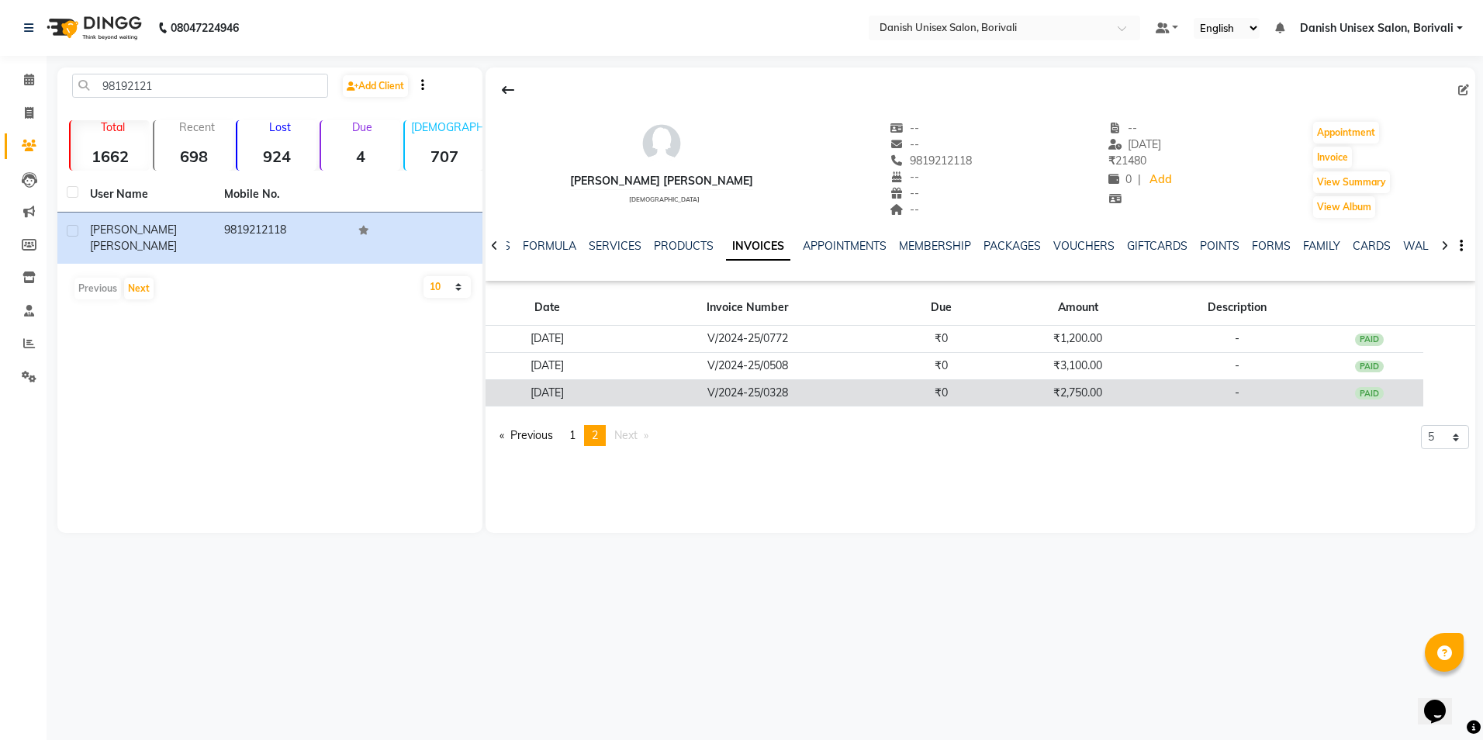
click at [863, 402] on td "V/2024-25/0328" at bounding box center [748, 392] width 278 height 27
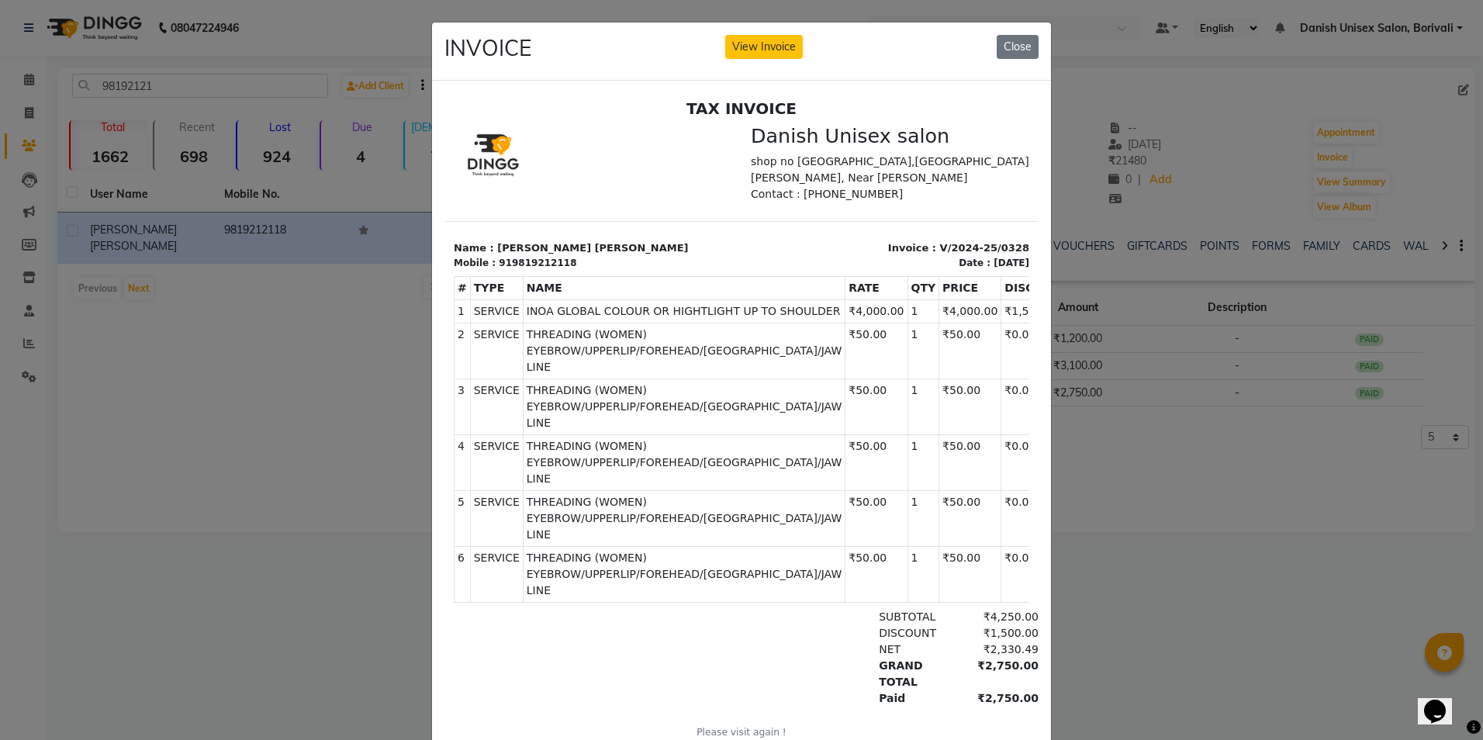
scroll to position [12, 0]
click at [1116, 472] on ngb-modal-window "INVOICE View Invoice Close" at bounding box center [741, 370] width 1483 height 740
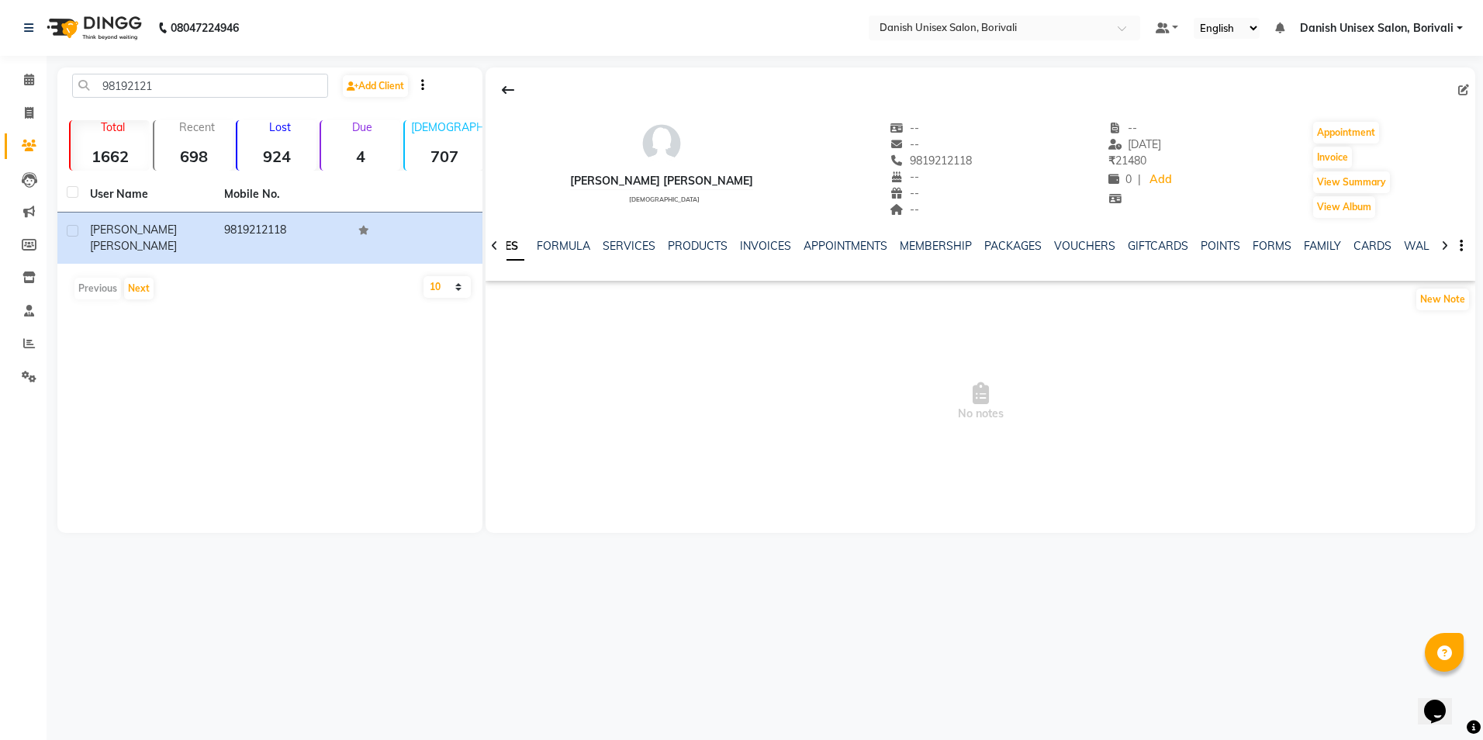
click at [1462, 26] on link "Danish Unisex Salon, Borivali" at bounding box center [1381, 28] width 163 height 16
click at [1441, 104] on link "Sign out" at bounding box center [1384, 107] width 142 height 24
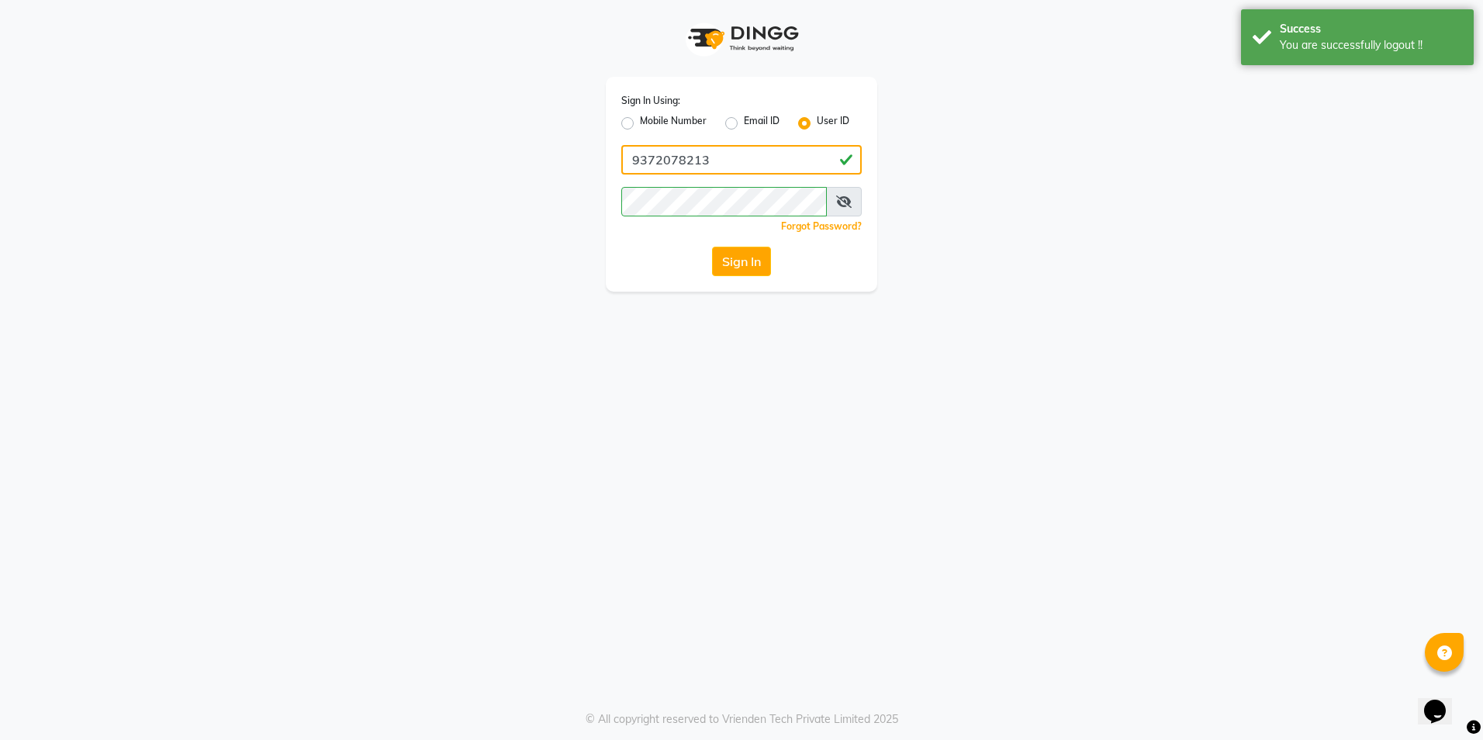
click at [739, 160] on input "9372078213" at bounding box center [741, 159] width 240 height 29
click at [733, 263] on button "Sign In" at bounding box center [741, 261] width 59 height 29
